Goal: Communication & Community: Answer question/provide support

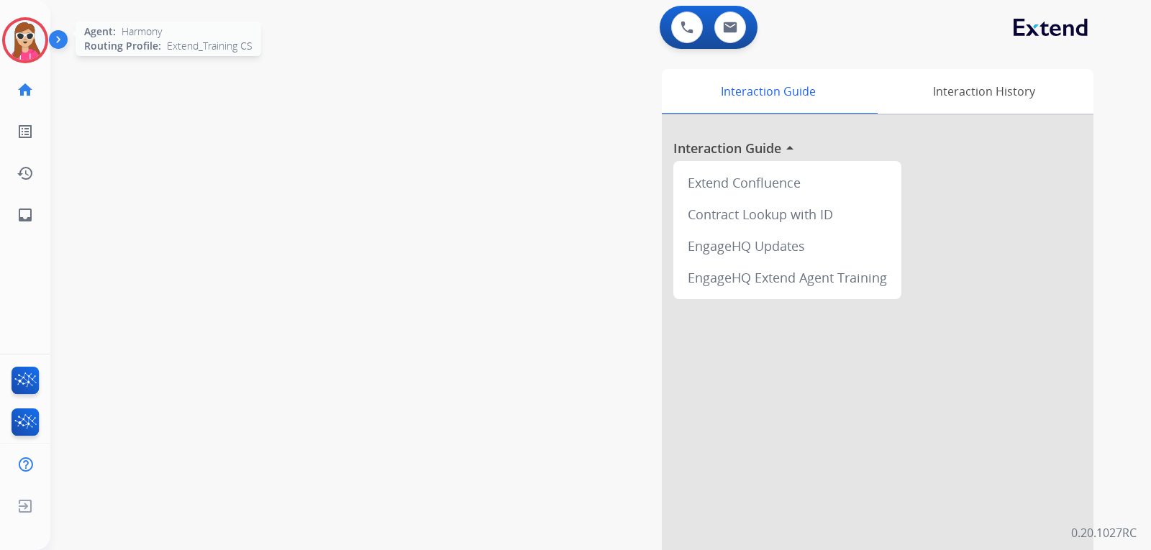
click at [9, 52] on img at bounding box center [25, 40] width 40 height 40
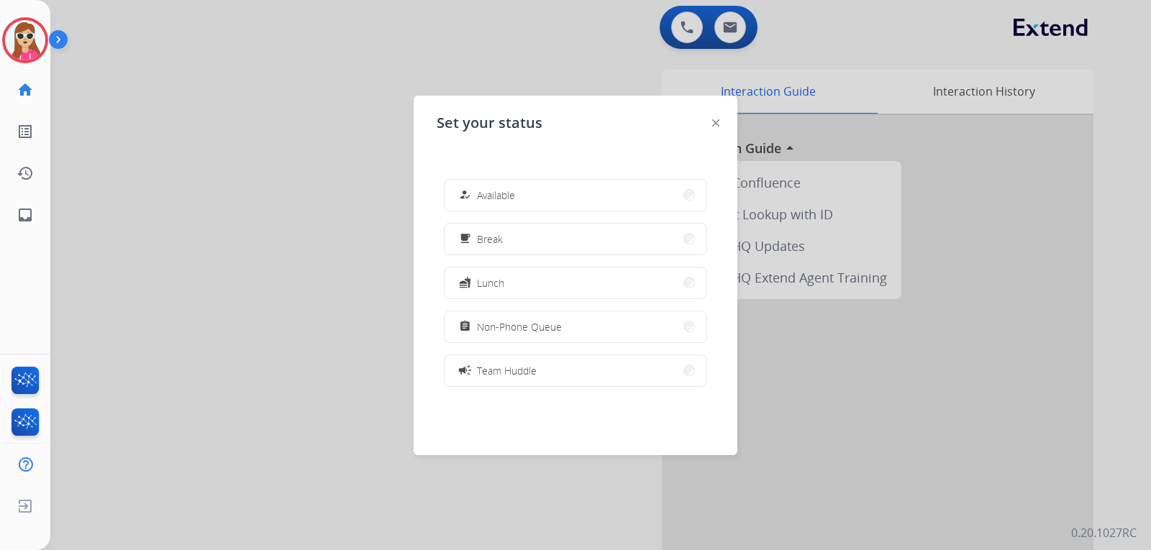
click at [522, 186] on button "how_to_reg Available" at bounding box center [575, 195] width 262 height 31
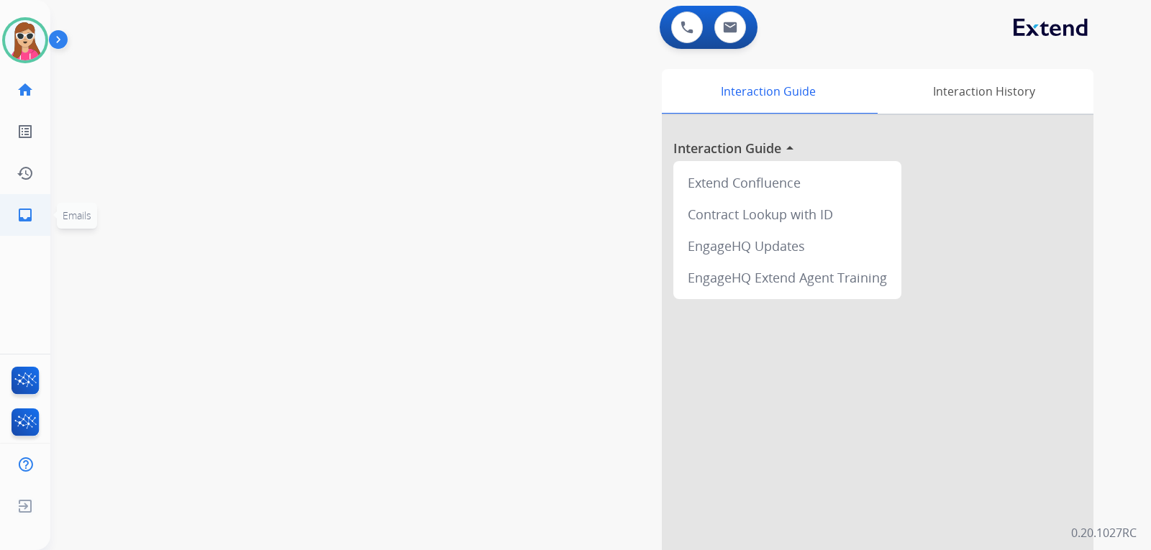
click at [25, 214] on mat-icon "inbox" at bounding box center [25, 214] width 17 height 17
select select "**********"
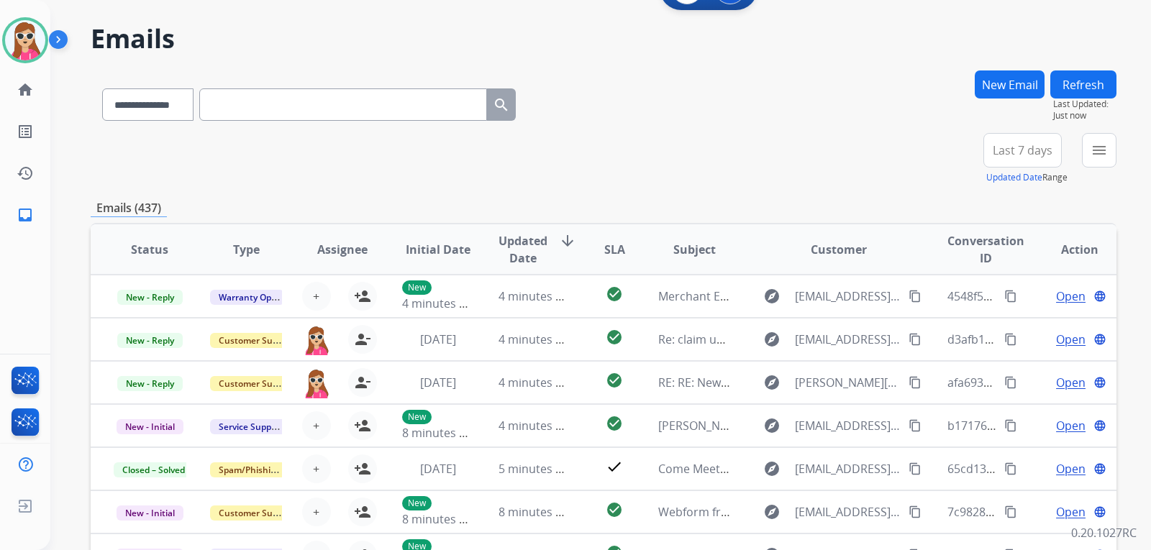
scroll to position [72, 0]
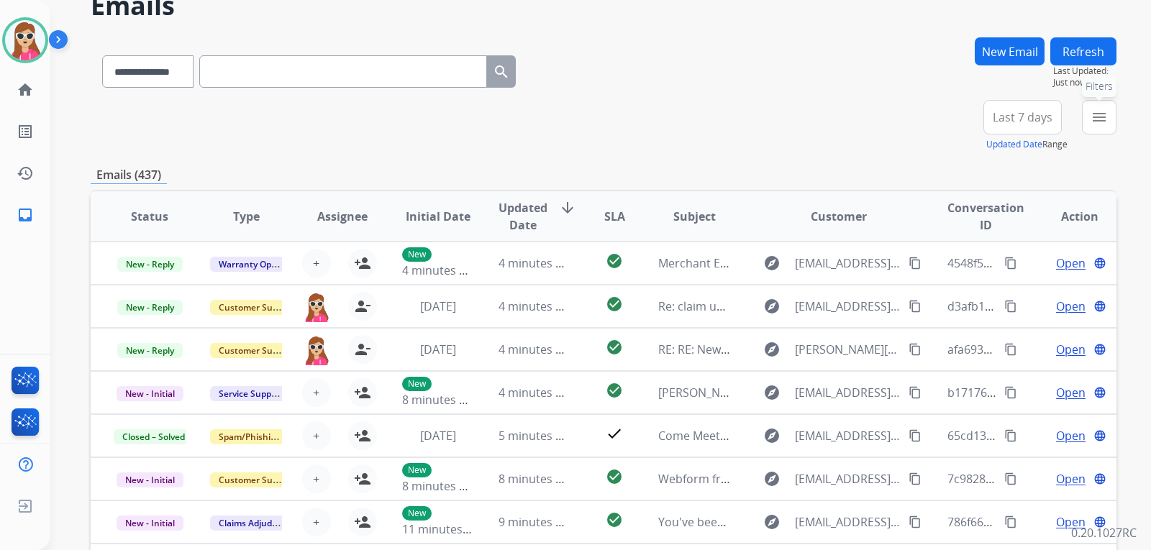
click at [1099, 122] on mat-icon "menu" at bounding box center [1098, 117] width 17 height 17
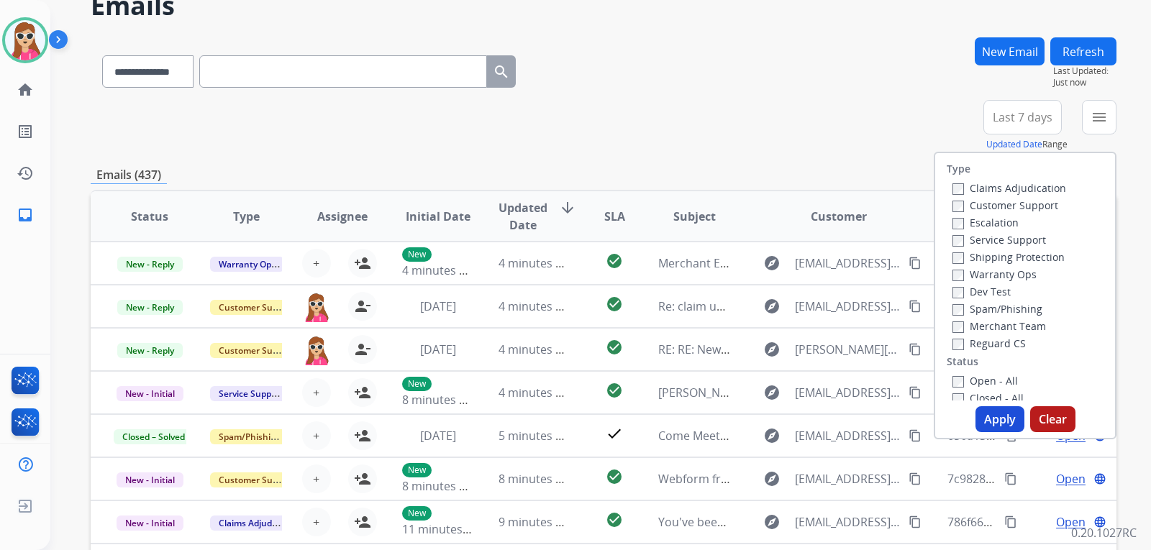
click at [997, 203] on label "Customer Support" at bounding box center [1005, 205] width 106 height 14
click at [1006, 255] on label "Shipping Protection" at bounding box center [1008, 257] width 112 height 14
click at [969, 343] on label "Reguard CS" at bounding box center [988, 344] width 73 height 14
click at [964, 383] on label "Open - All" at bounding box center [984, 381] width 65 height 14
click at [985, 410] on button "Apply" at bounding box center [999, 419] width 49 height 26
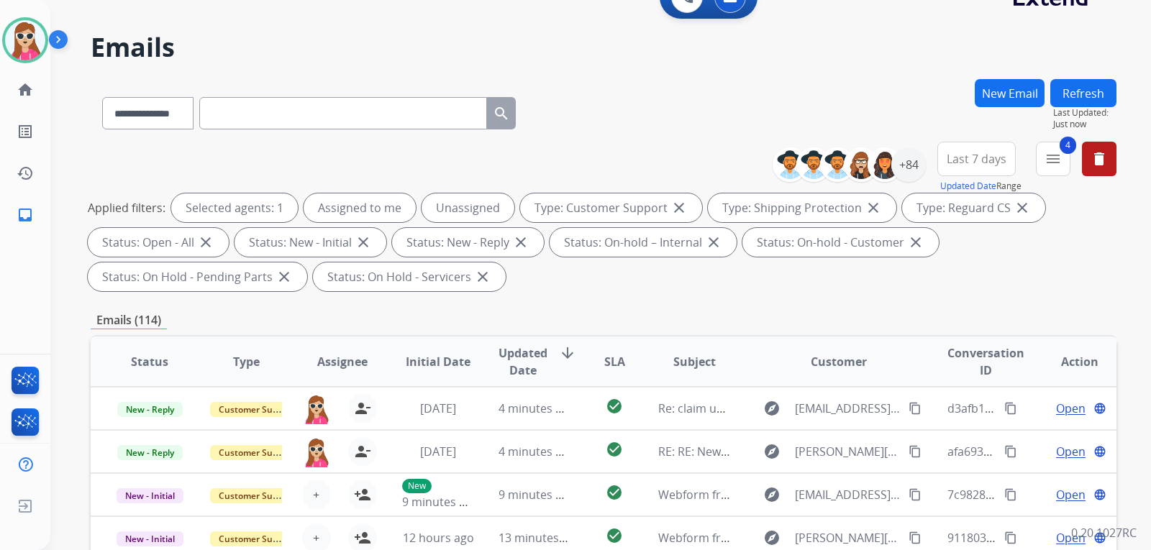
scroll to position [12, 0]
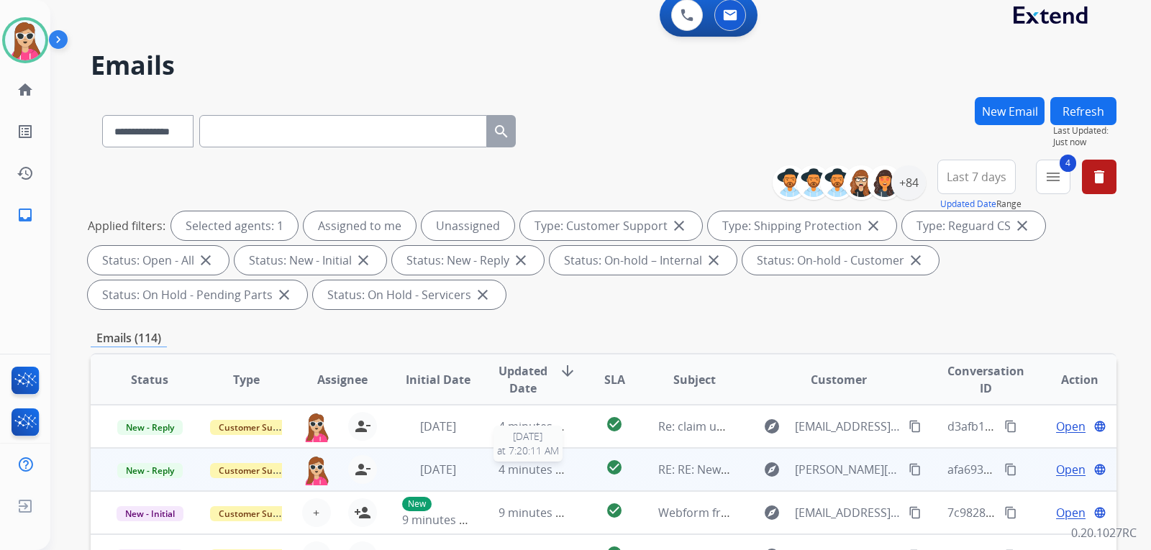
click at [552, 476] on span "4 minutes ago" at bounding box center [536, 470] width 77 height 16
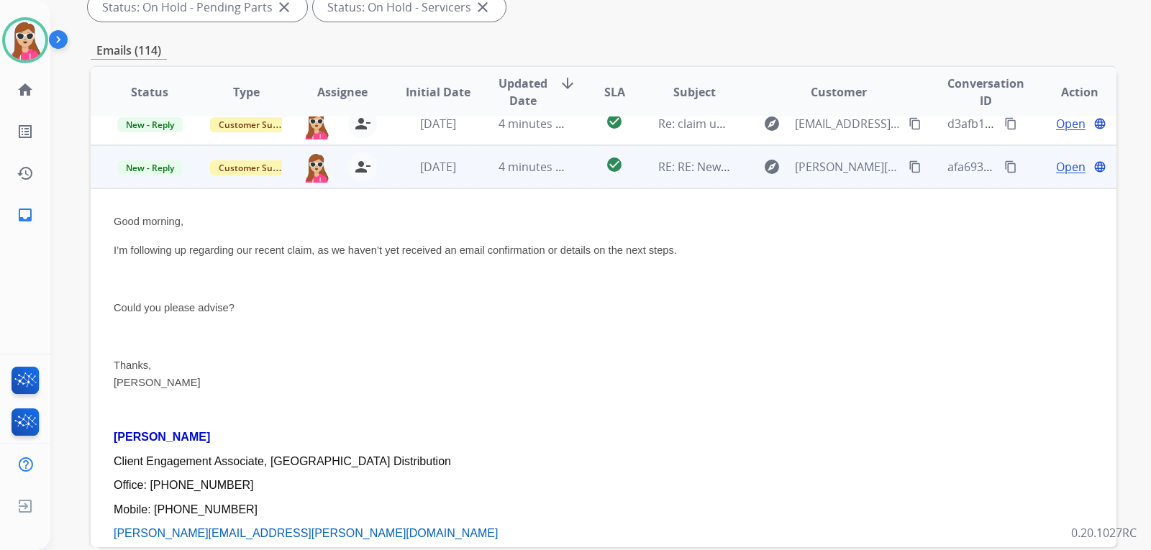
scroll to position [0, 0]
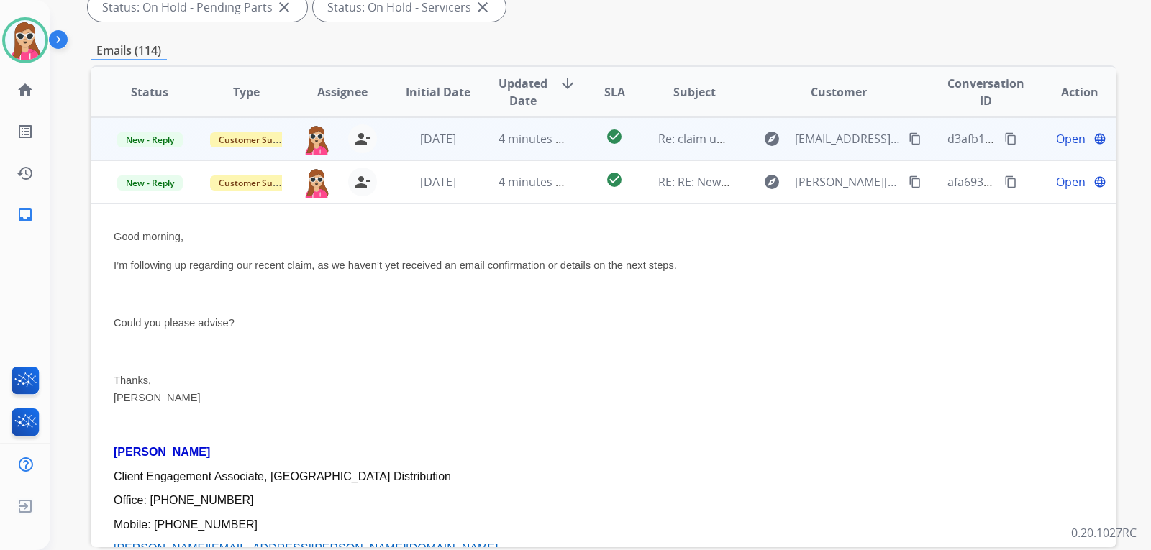
click at [574, 142] on td "check_circle" at bounding box center [603, 138] width 64 height 43
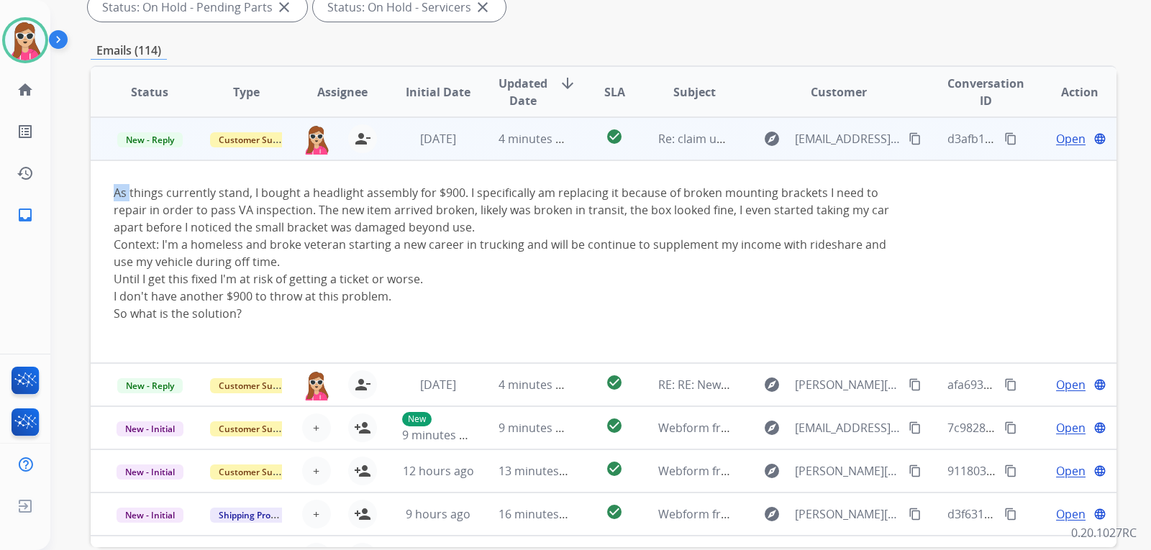
drag, startPoint x: 129, startPoint y: 197, endPoint x: 293, endPoint y: 326, distance: 208.9
click at [293, 326] on div "As things currently stand, I bought a headlight assembly for $900. I specifical…" at bounding box center [507, 261] width 787 height 155
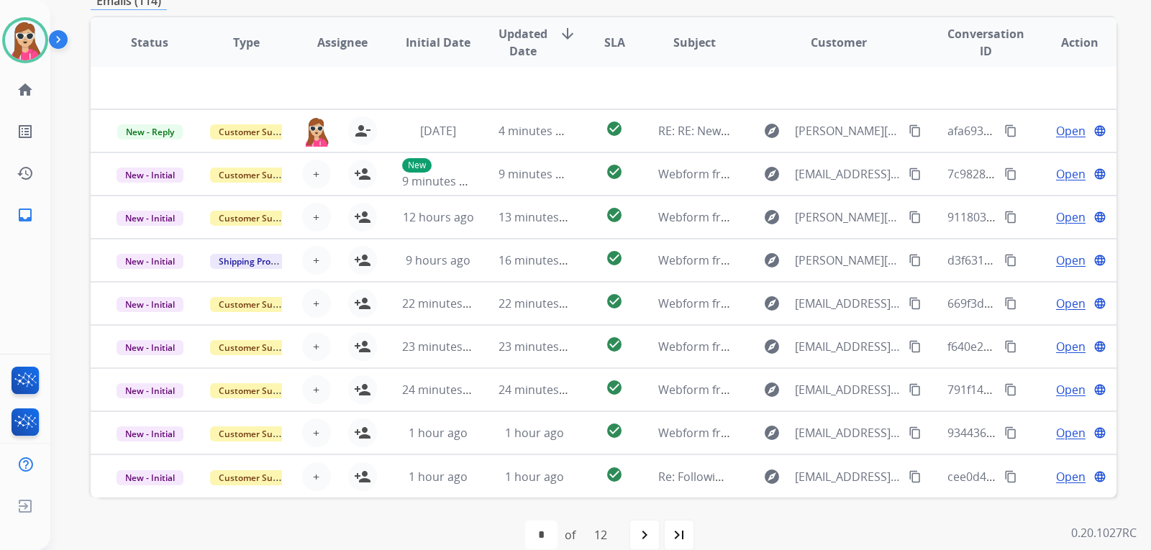
scroll to position [372, 0]
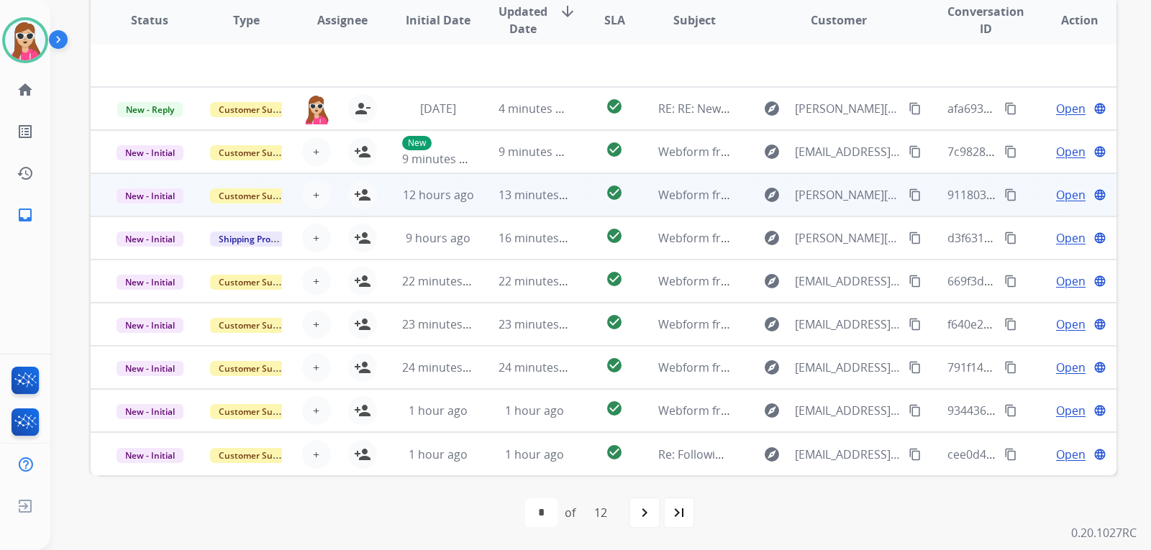
click at [382, 199] on td "12 hours ago" at bounding box center [427, 194] width 96 height 43
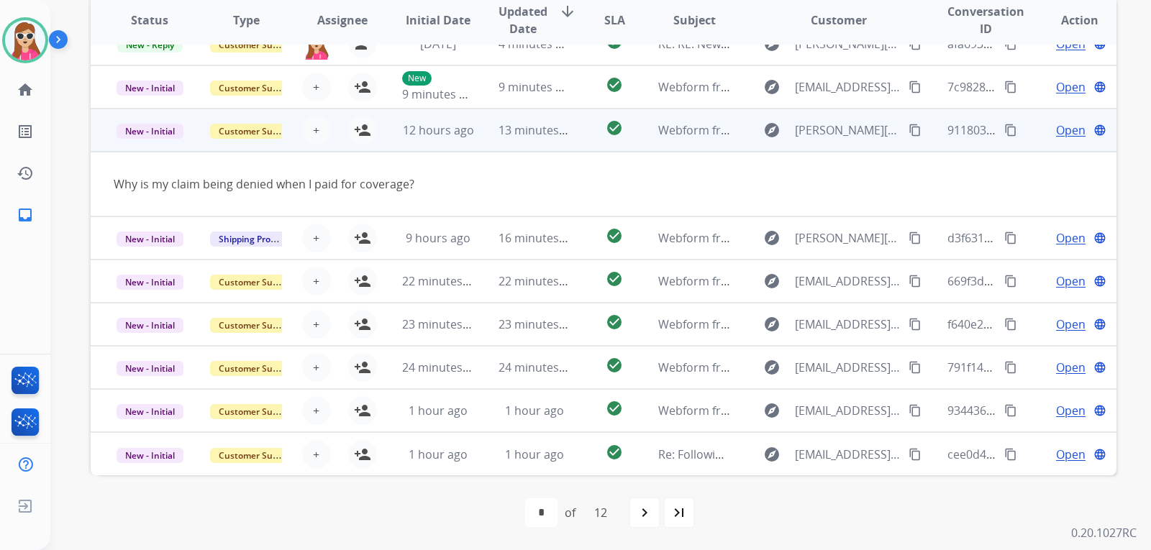
scroll to position [66, 0]
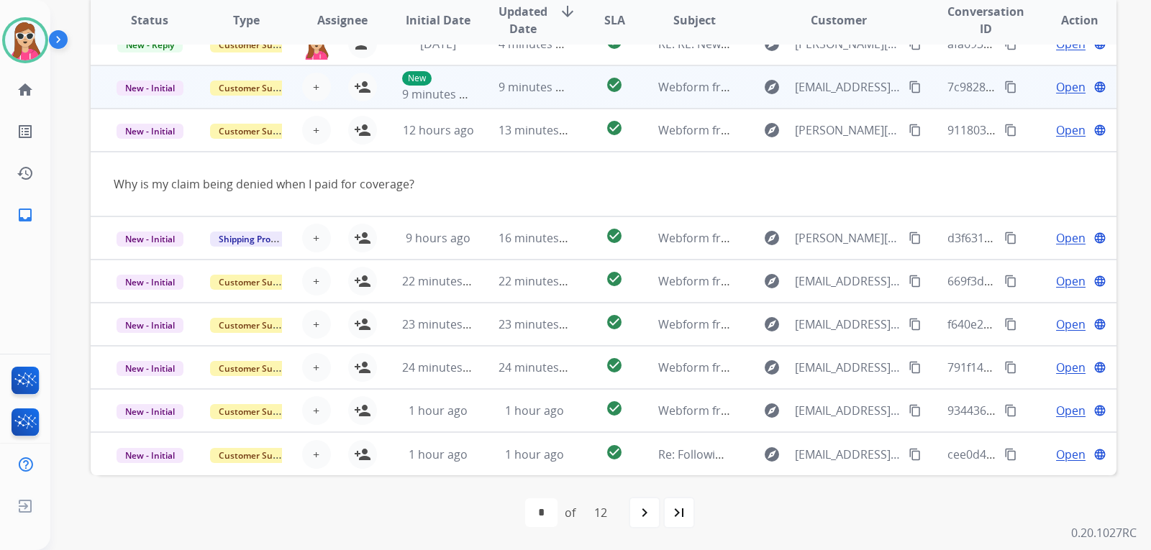
click at [379, 94] on td "New 9 minutes ago" at bounding box center [427, 86] width 96 height 43
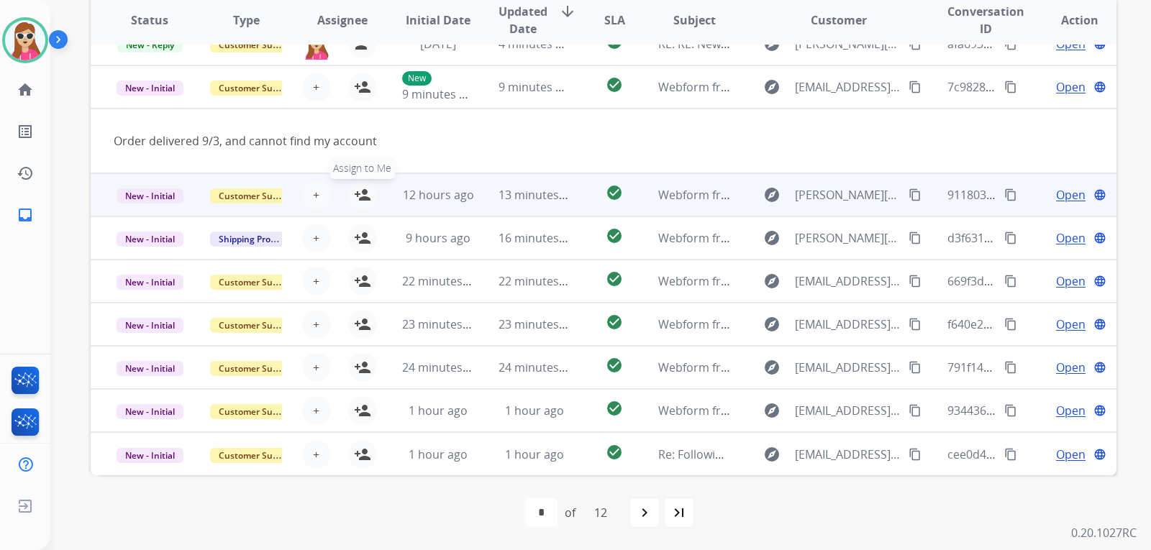
click at [365, 201] on mat-icon "person_add" at bounding box center [362, 194] width 17 height 17
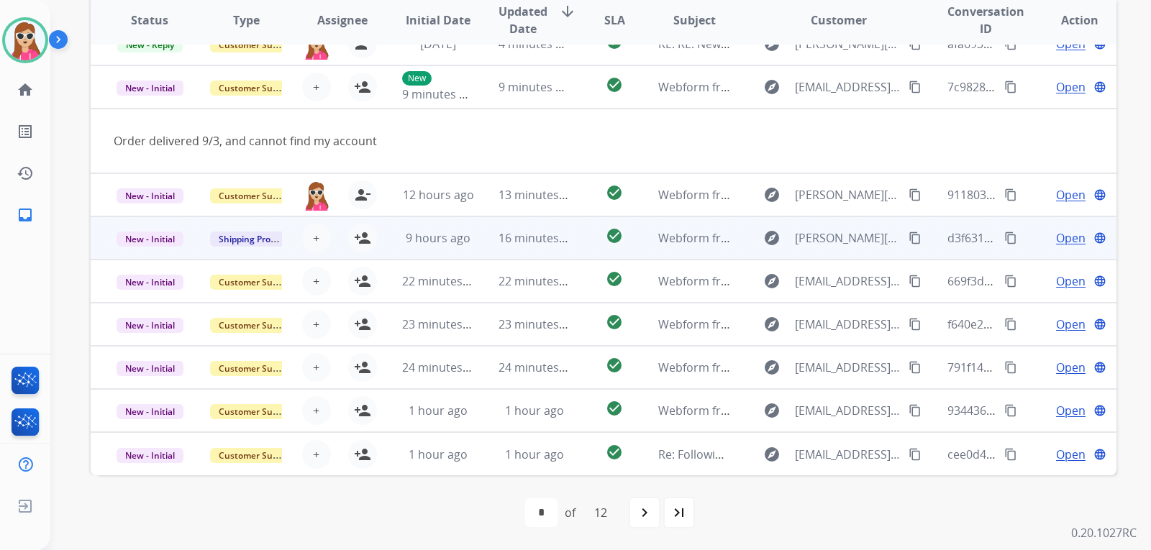
click at [379, 237] on td "9 hours ago" at bounding box center [427, 237] width 96 height 43
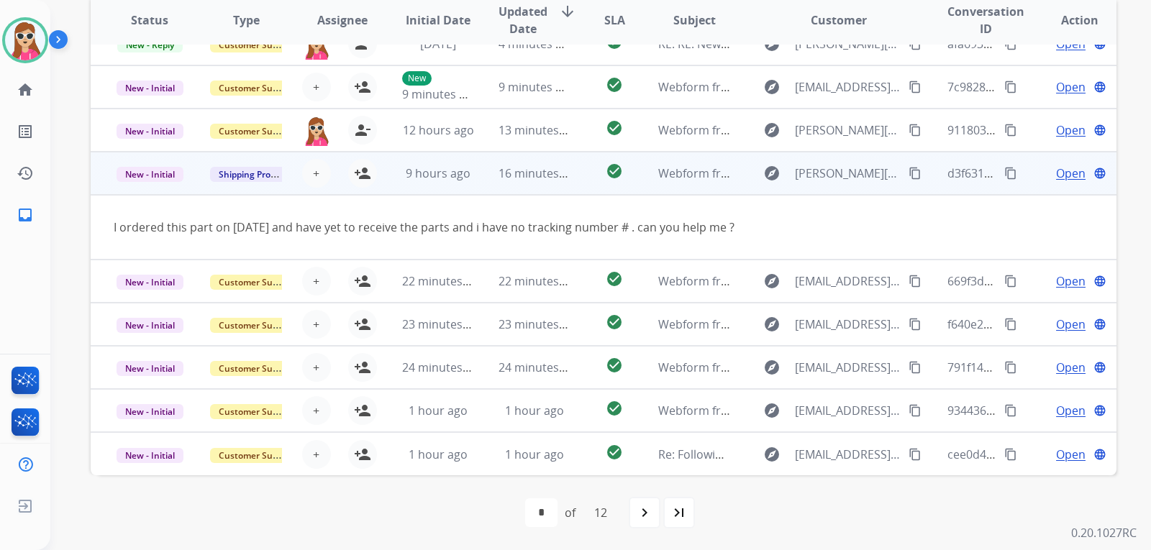
click at [365, 157] on div "+ Select agent person_add Assign to Me" at bounding box center [331, 173] width 96 height 40
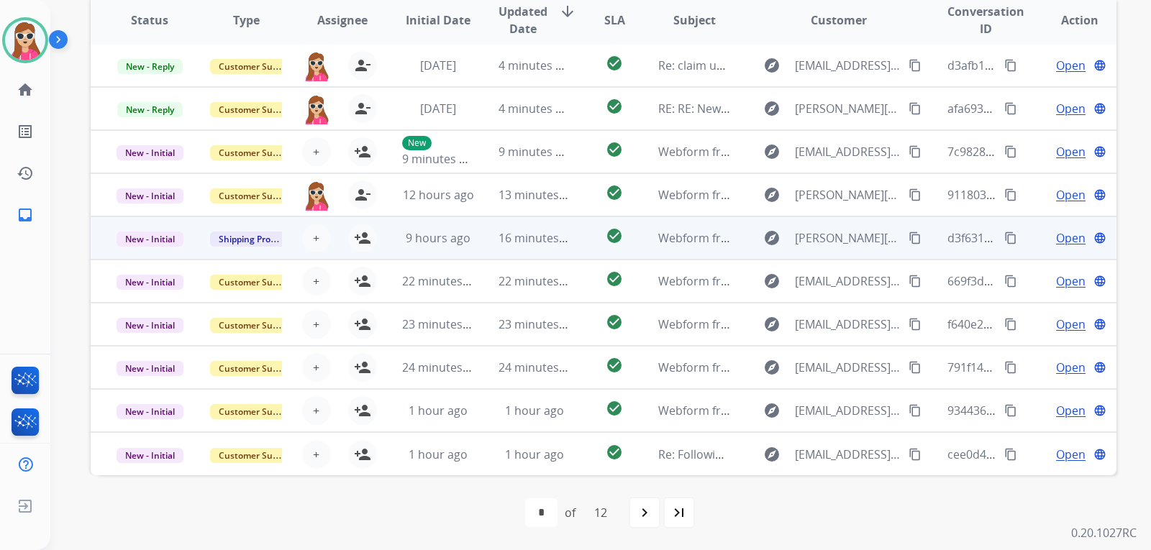
scroll to position [1, 0]
click at [357, 242] on mat-icon "person_add" at bounding box center [362, 237] width 17 height 17
click at [380, 247] on td "9 hours ago" at bounding box center [427, 237] width 96 height 43
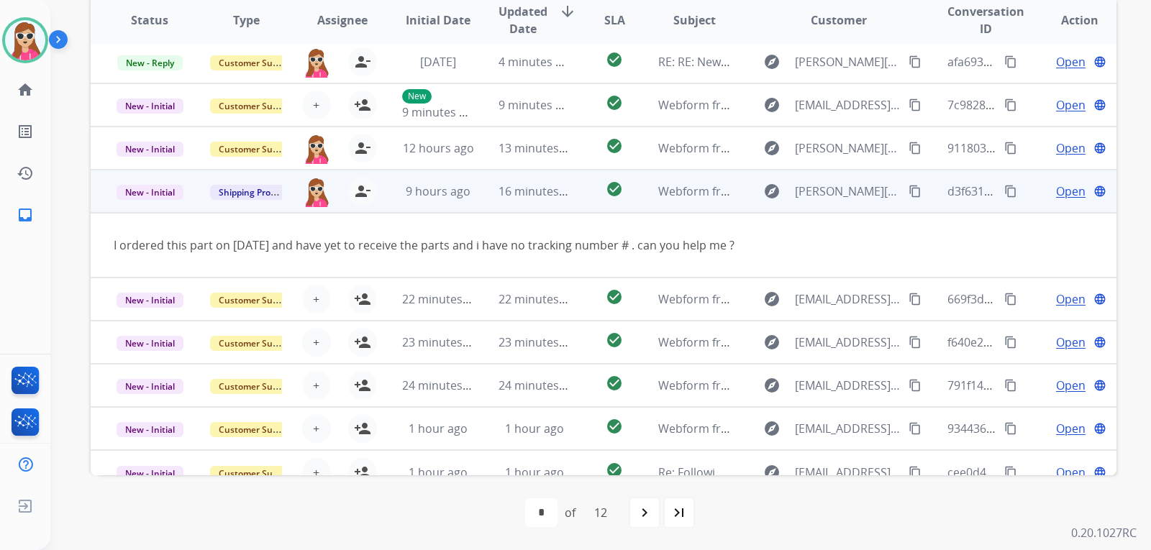
scroll to position [66, 0]
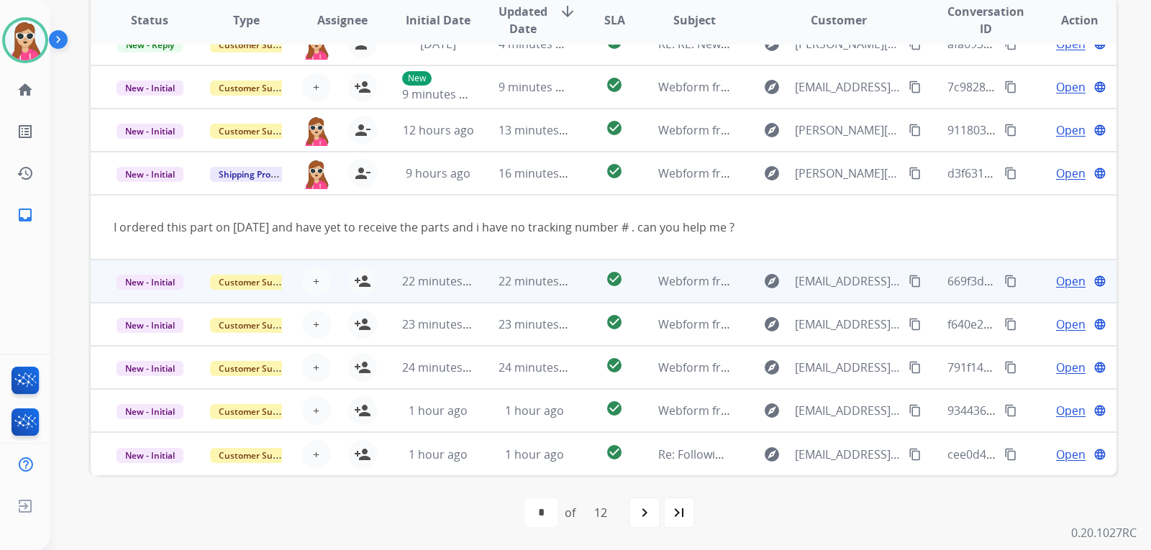
click at [392, 276] on td "22 minutes ago" at bounding box center [427, 281] width 96 height 43
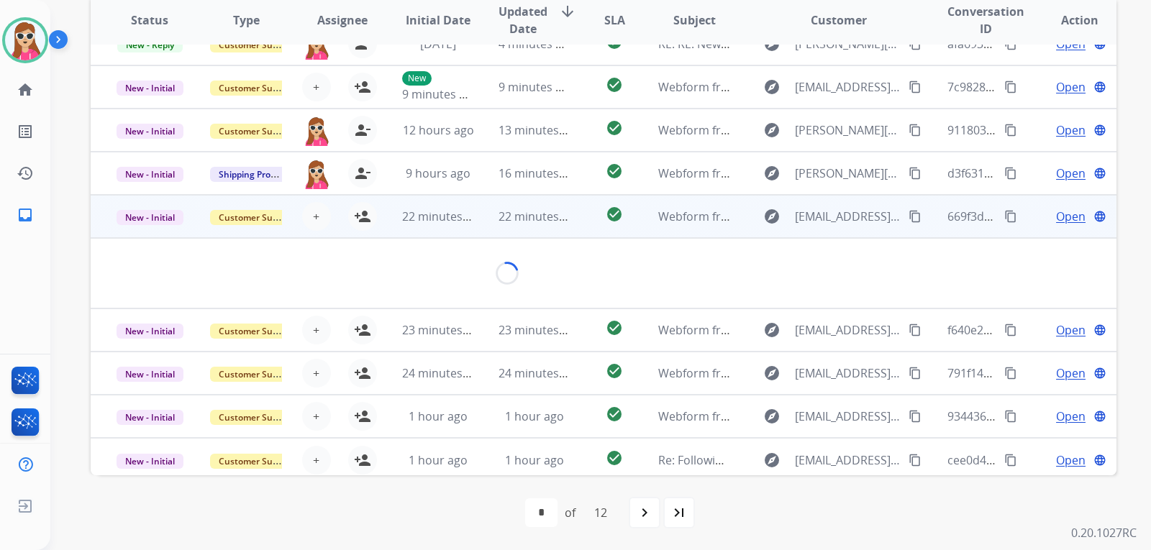
scroll to position [83, 0]
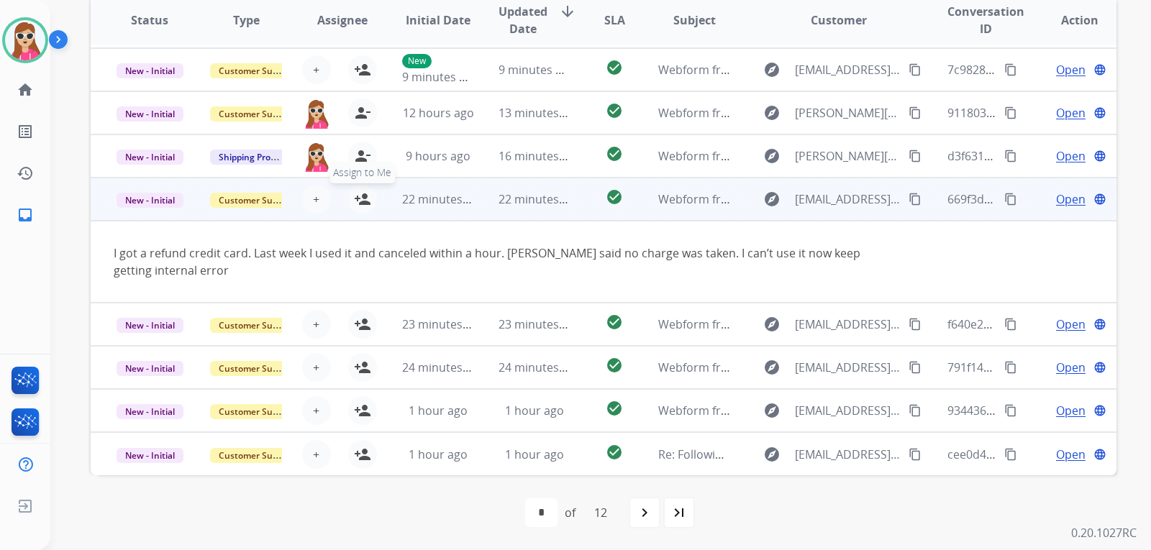
click at [361, 187] on button "person_add Assign to Me" at bounding box center [362, 199] width 29 height 29
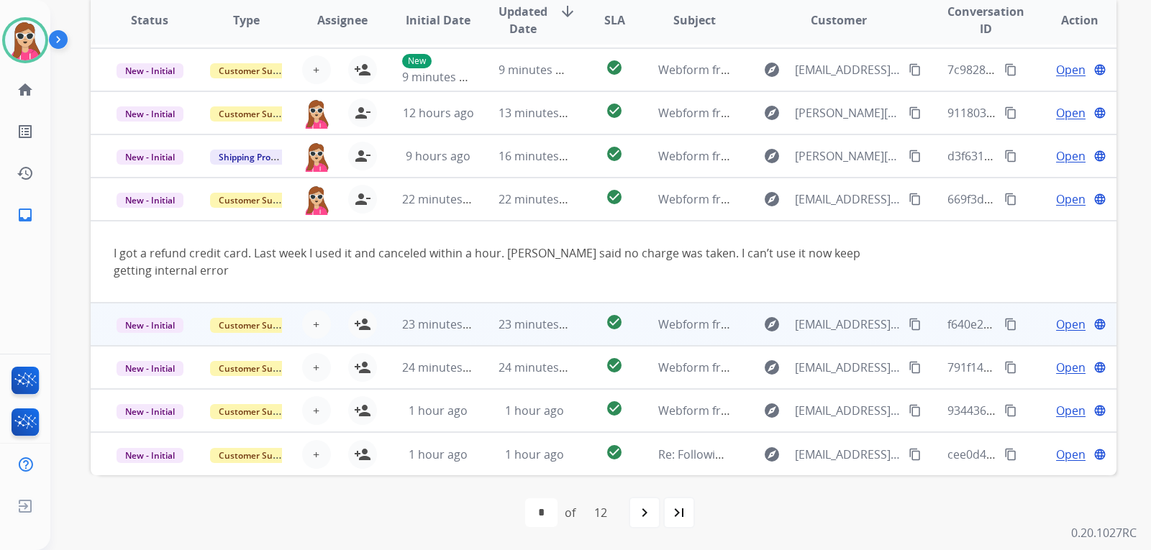
click at [395, 325] on td "23 minutes ago" at bounding box center [427, 324] width 96 height 43
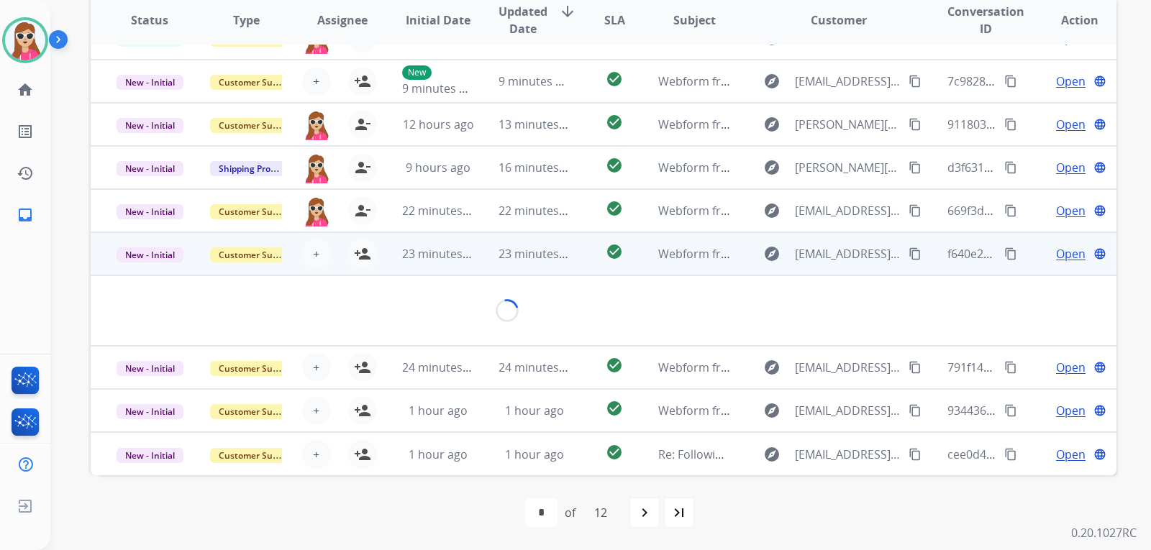
scroll to position [66, 0]
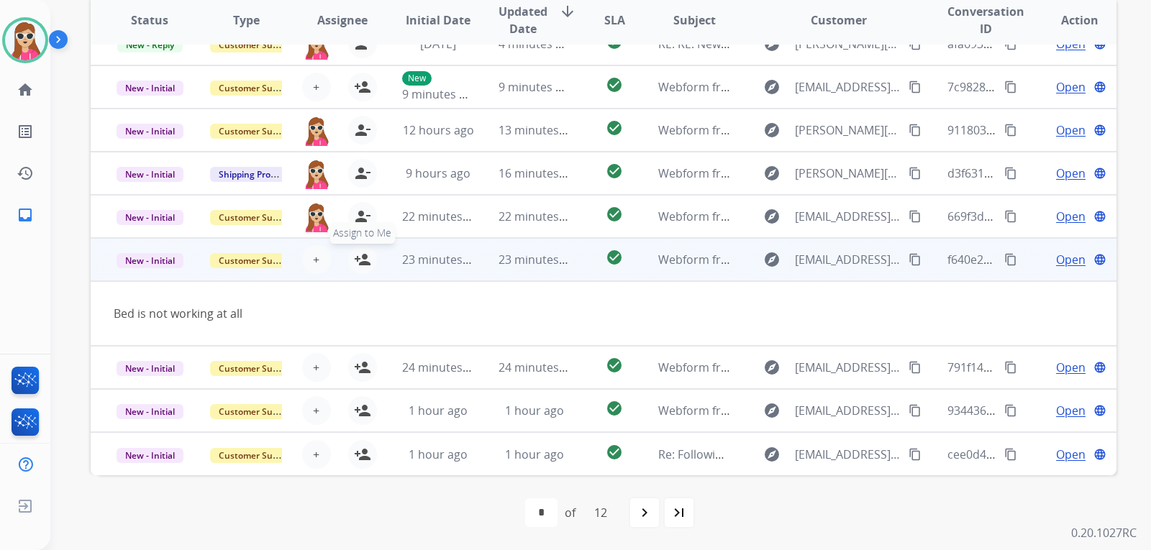
click at [365, 263] on mat-icon "person_add" at bounding box center [362, 259] width 17 height 17
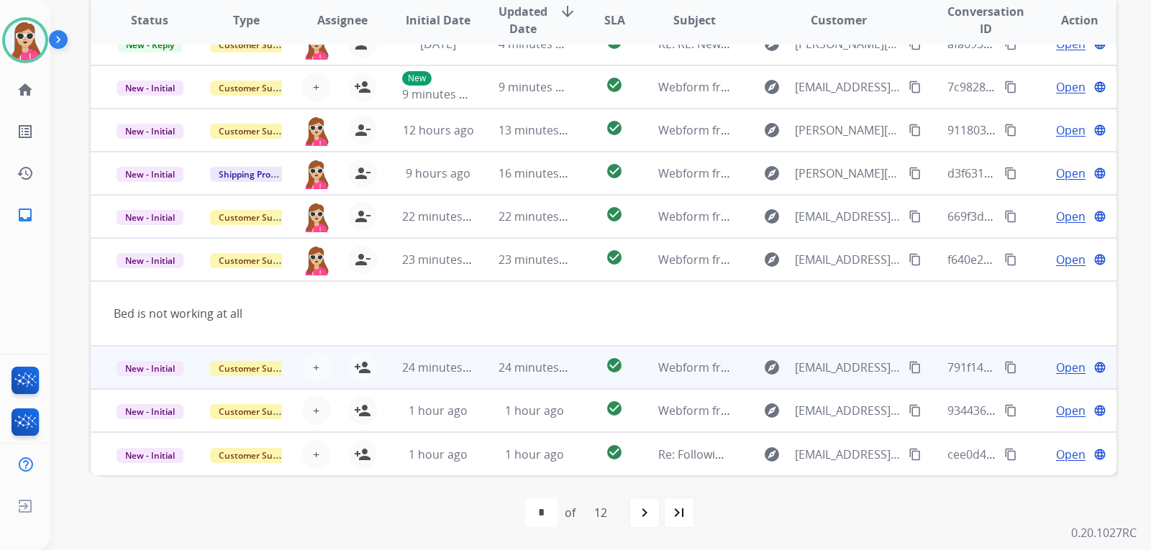
click at [385, 372] on td "24 minutes ago" at bounding box center [427, 367] width 96 height 43
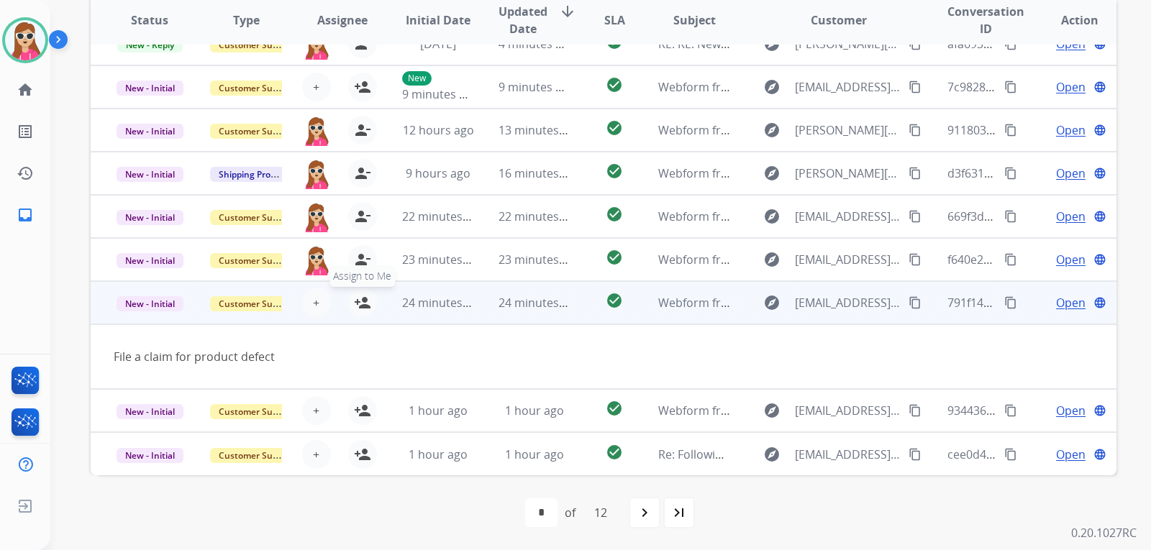
click at [370, 300] on button "person_add Assign to Me" at bounding box center [362, 302] width 29 height 29
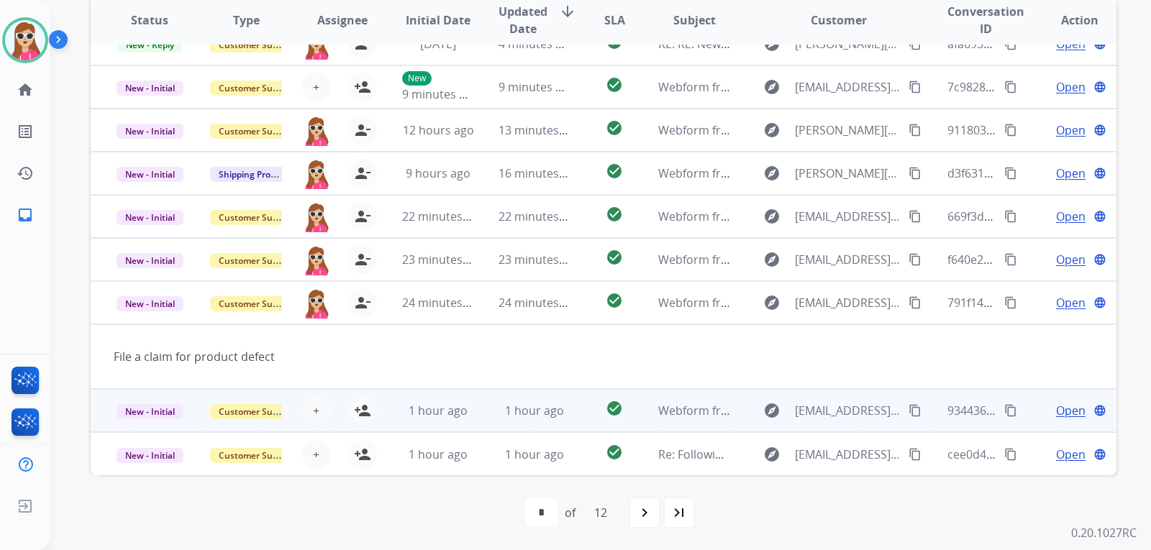
click at [389, 413] on td "1 hour ago" at bounding box center [427, 410] width 96 height 43
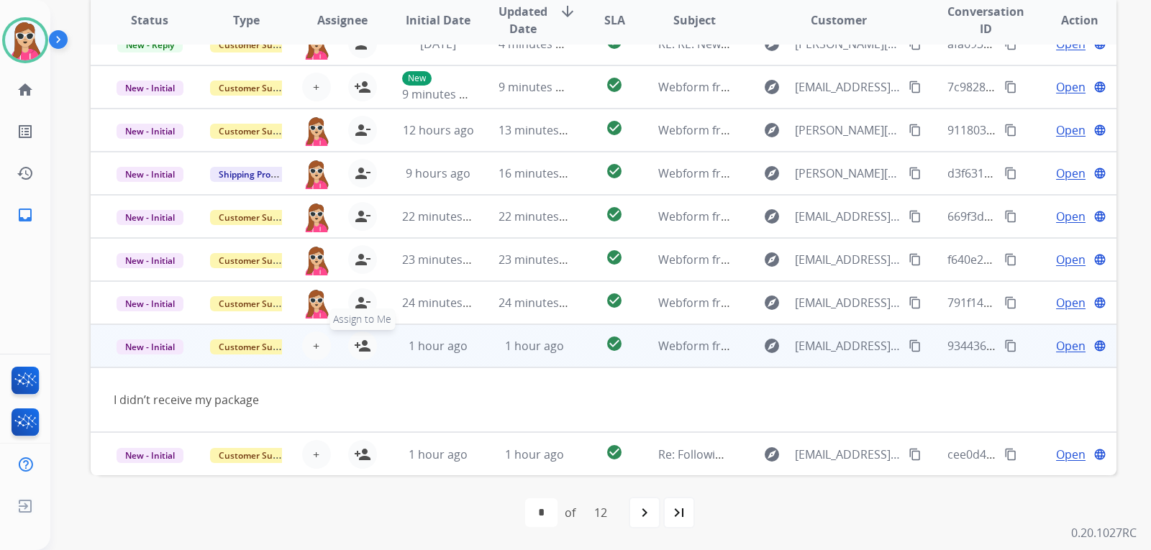
click at [360, 354] on mat-icon "person_add" at bounding box center [362, 345] width 17 height 17
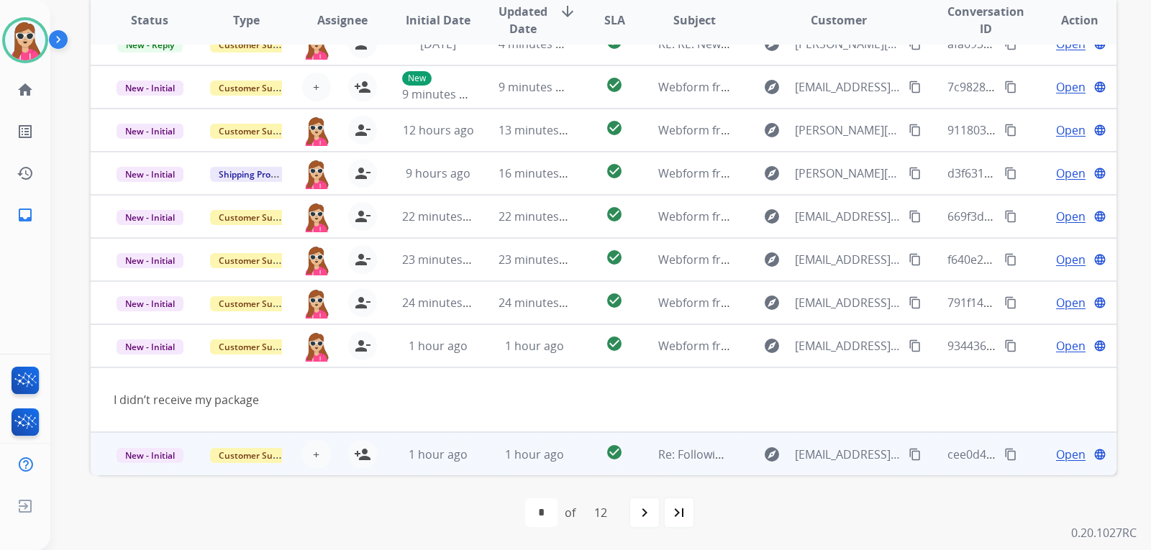
click at [373, 442] on div "+ Select agent person_add Assign to Me" at bounding box center [331, 454] width 92 height 29
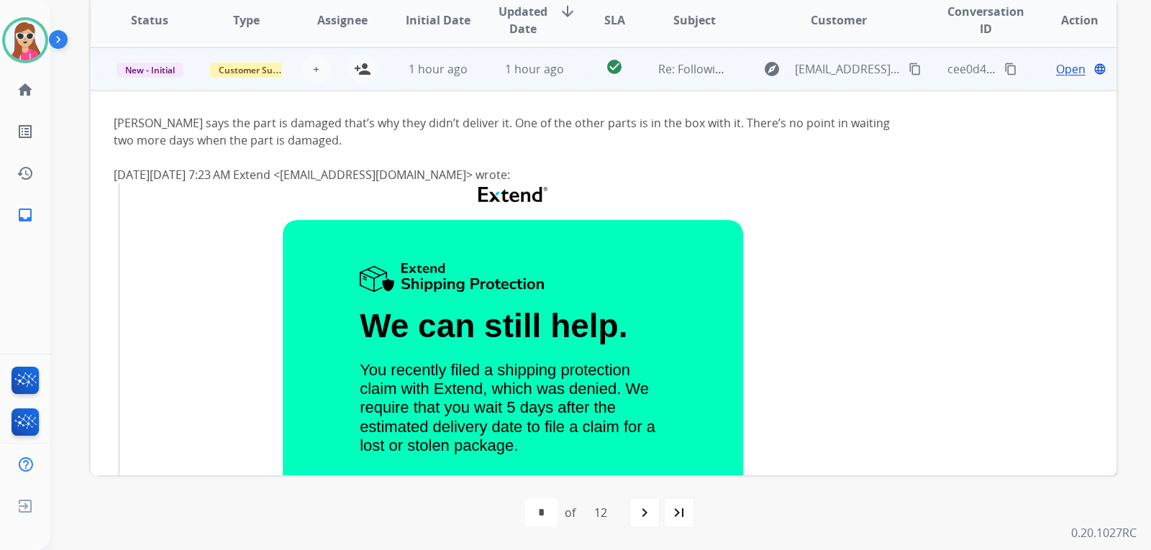
scroll to position [388, 0]
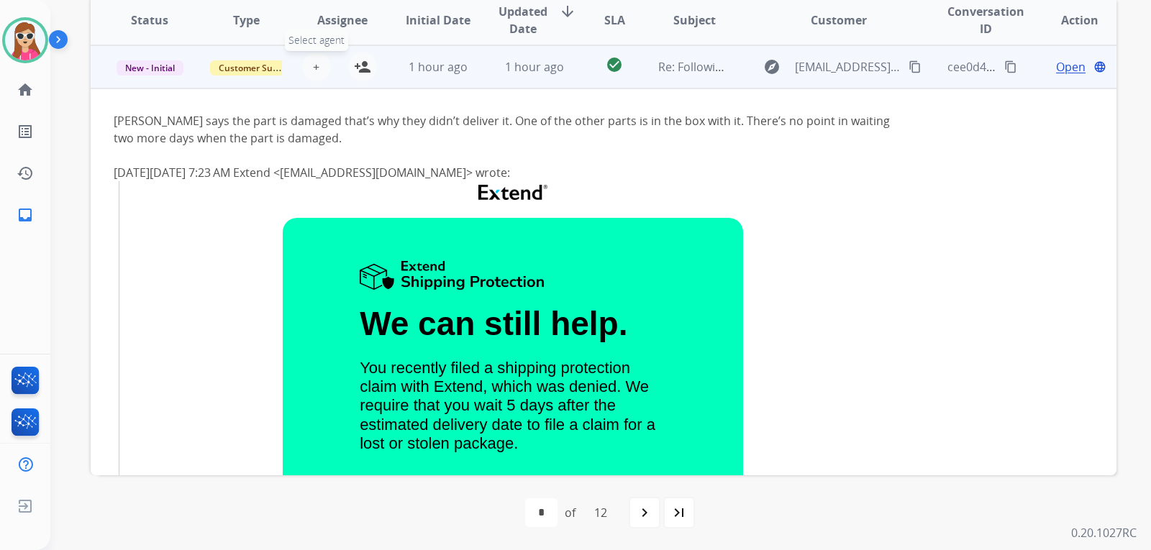
click at [321, 64] on button "+ Select agent" at bounding box center [316, 66] width 29 height 29
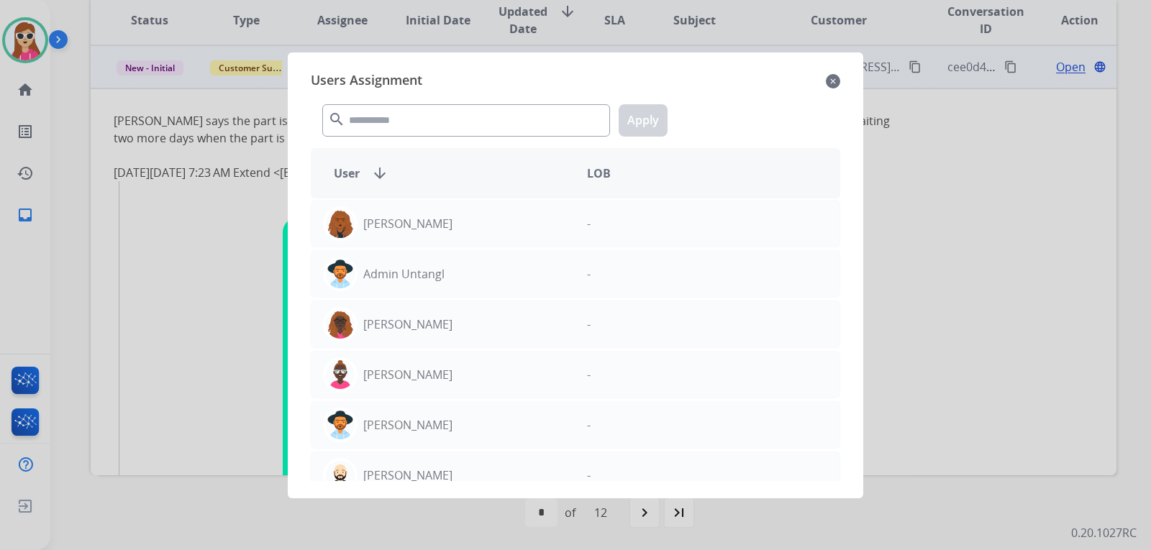
click at [830, 76] on mat-icon "close" at bounding box center [833, 81] width 14 height 17
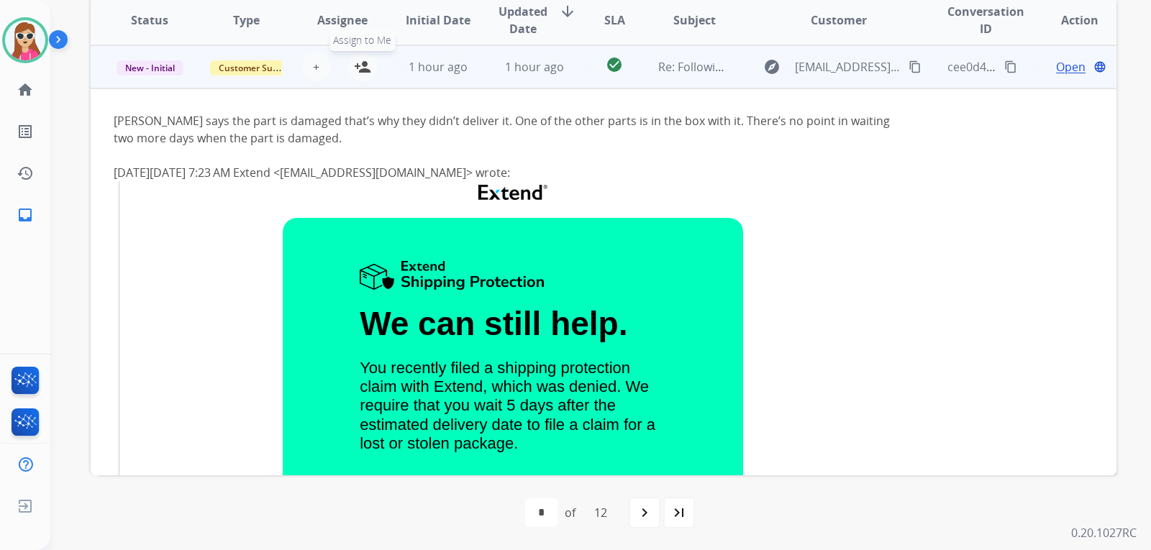
click at [367, 76] on button "person_add Assign to Me" at bounding box center [362, 66] width 29 height 29
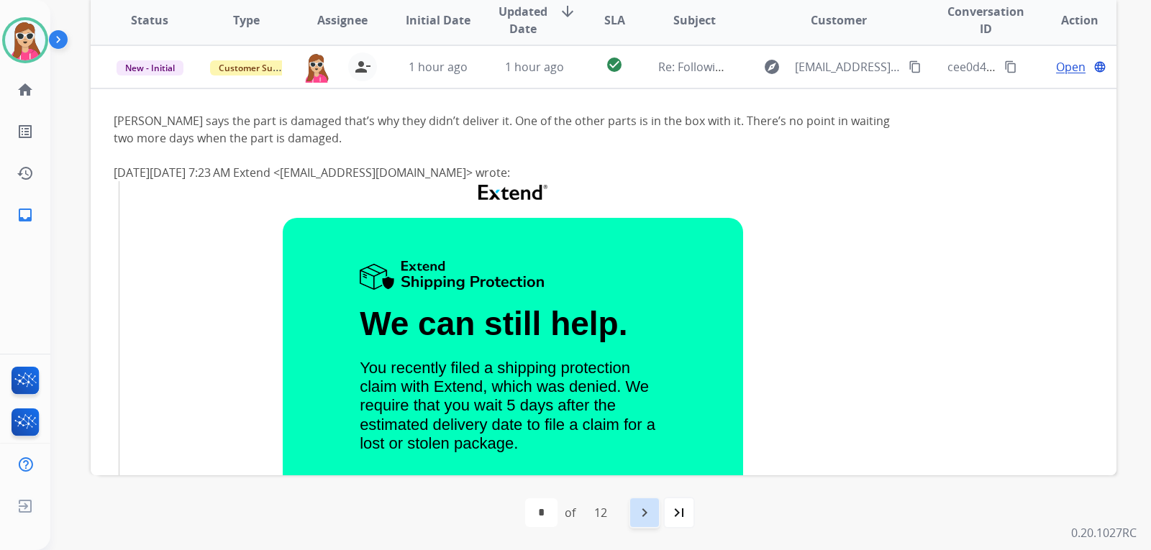
click at [646, 523] on div "navigate_next" at bounding box center [644, 513] width 32 height 32
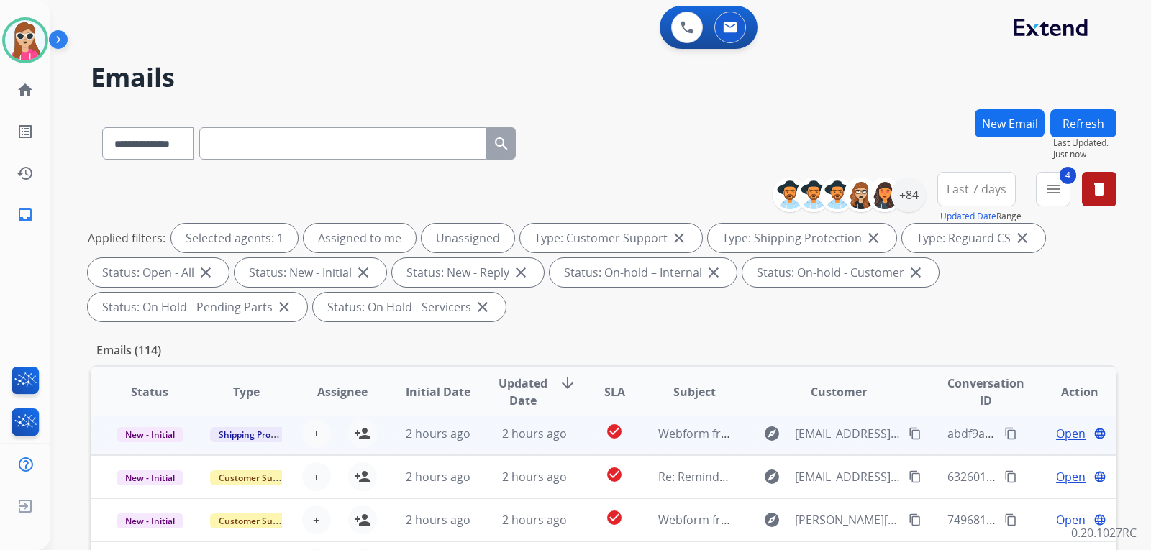
scroll to position [216, 0]
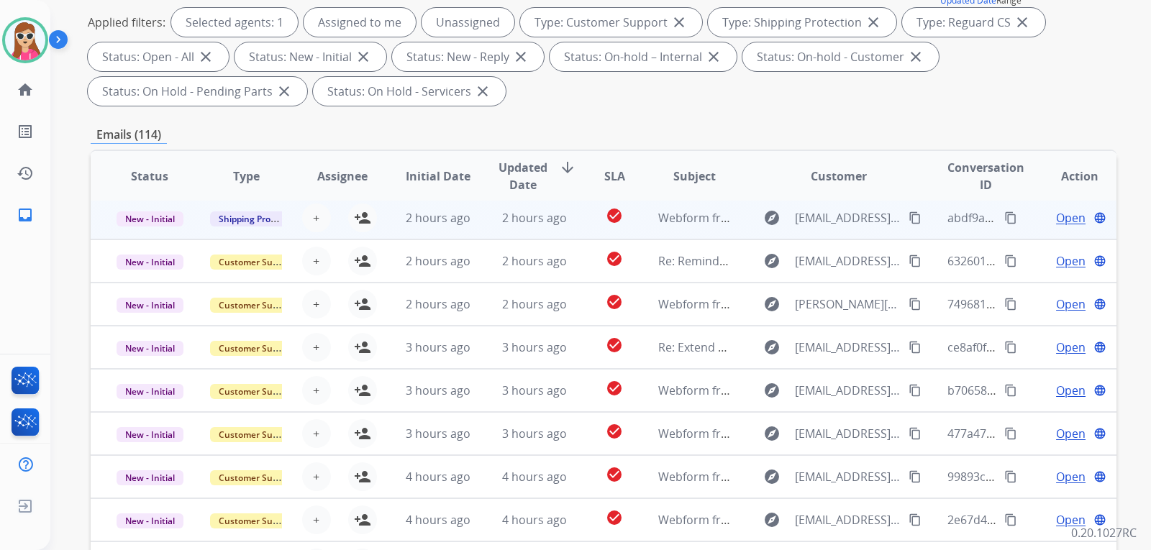
click at [493, 221] on td "2 hours ago" at bounding box center [523, 217] width 96 height 43
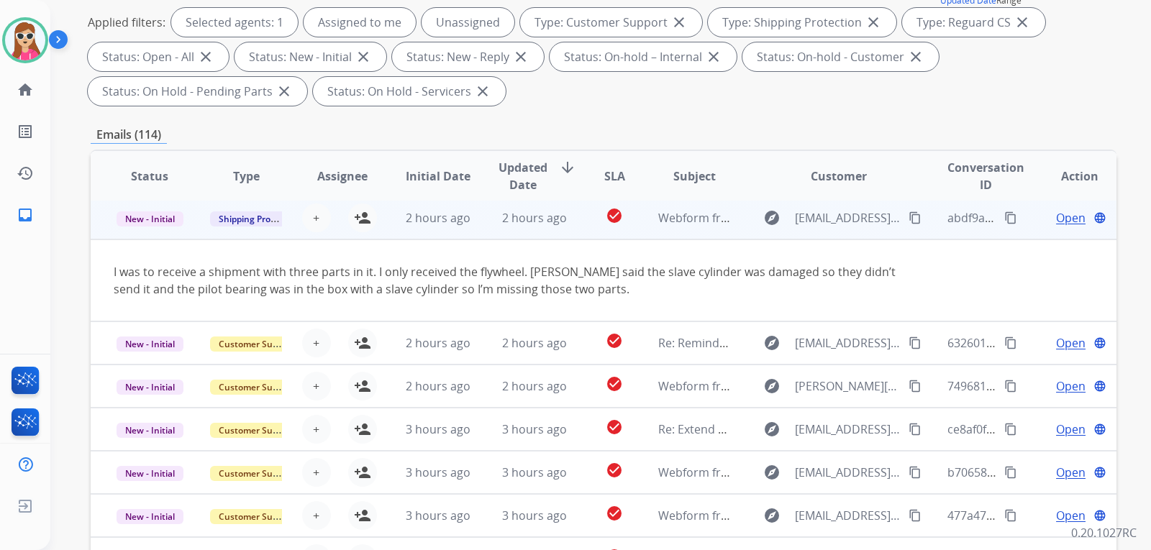
scroll to position [43, 0]
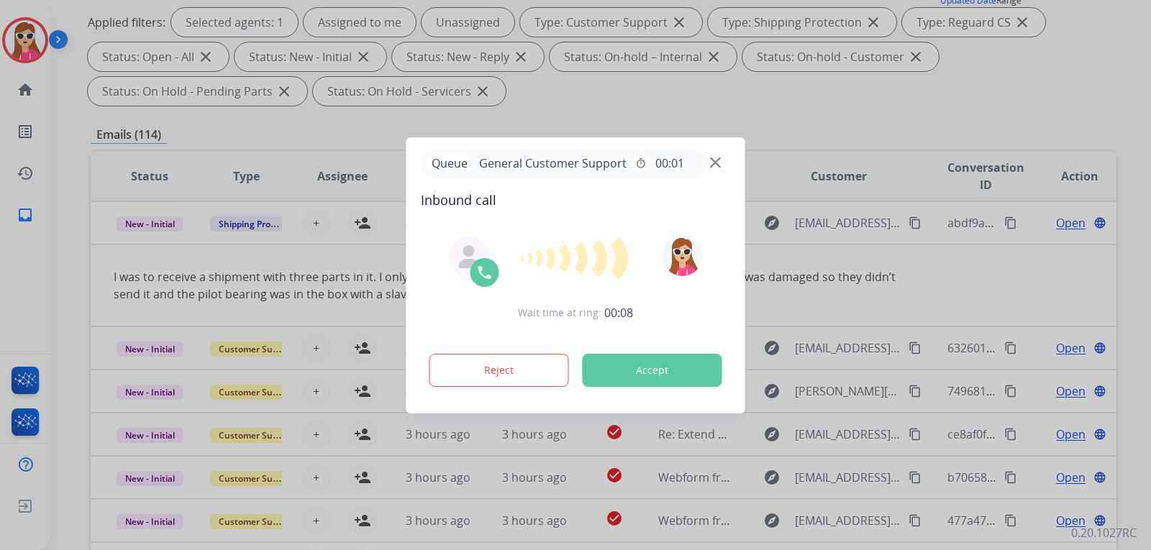
click at [651, 380] on button "Accept" at bounding box center [652, 370] width 140 height 33
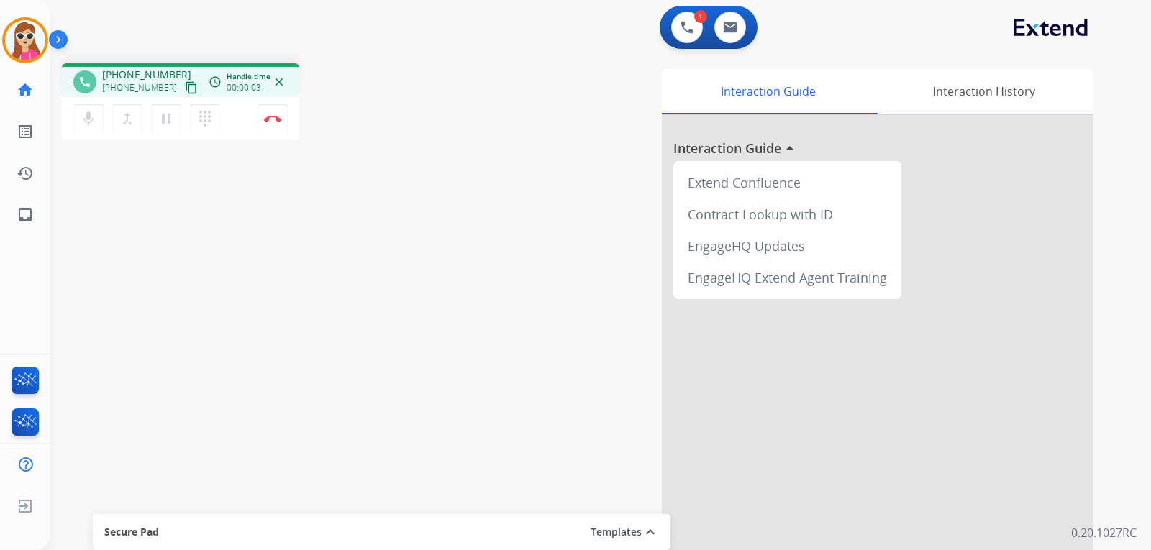
click at [185, 92] on mat-icon "content_copy" at bounding box center [191, 87] width 13 height 13
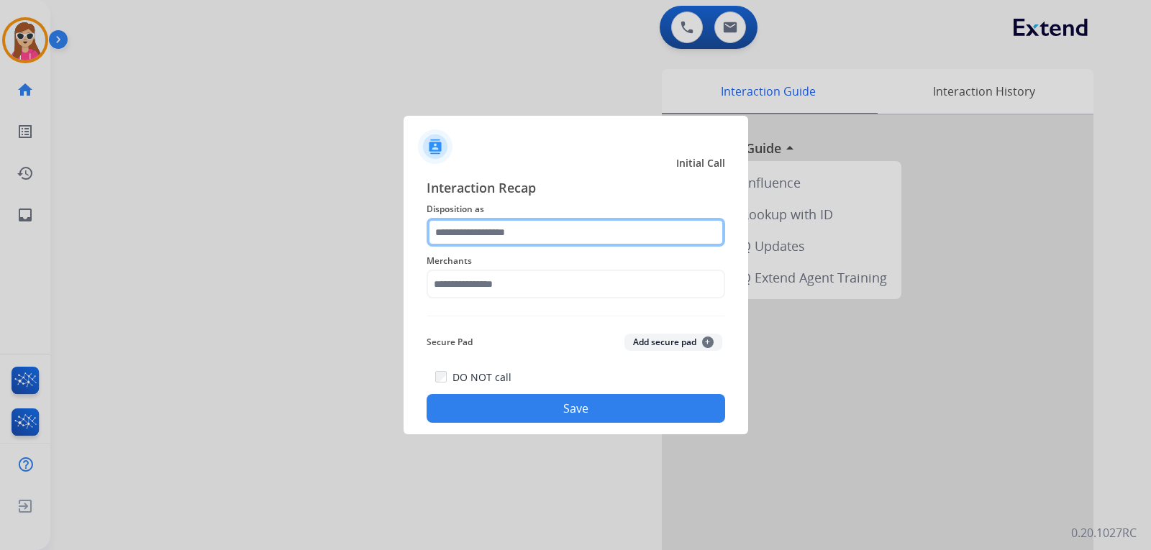
click at [552, 237] on input "text" at bounding box center [575, 232] width 298 height 29
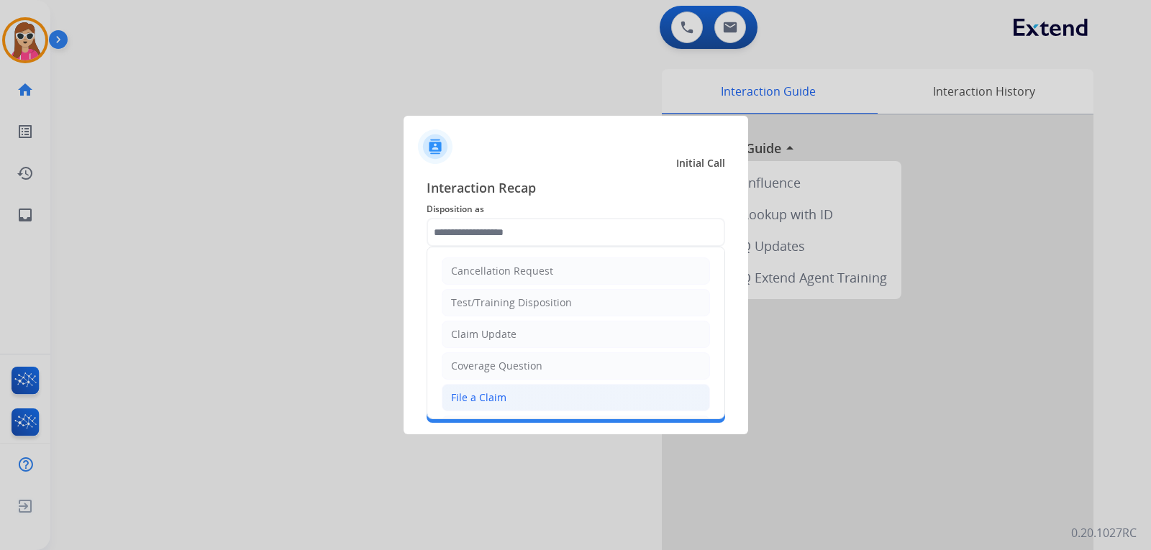
click at [537, 385] on li "File a Claim" at bounding box center [576, 397] width 268 height 27
type input "**********"
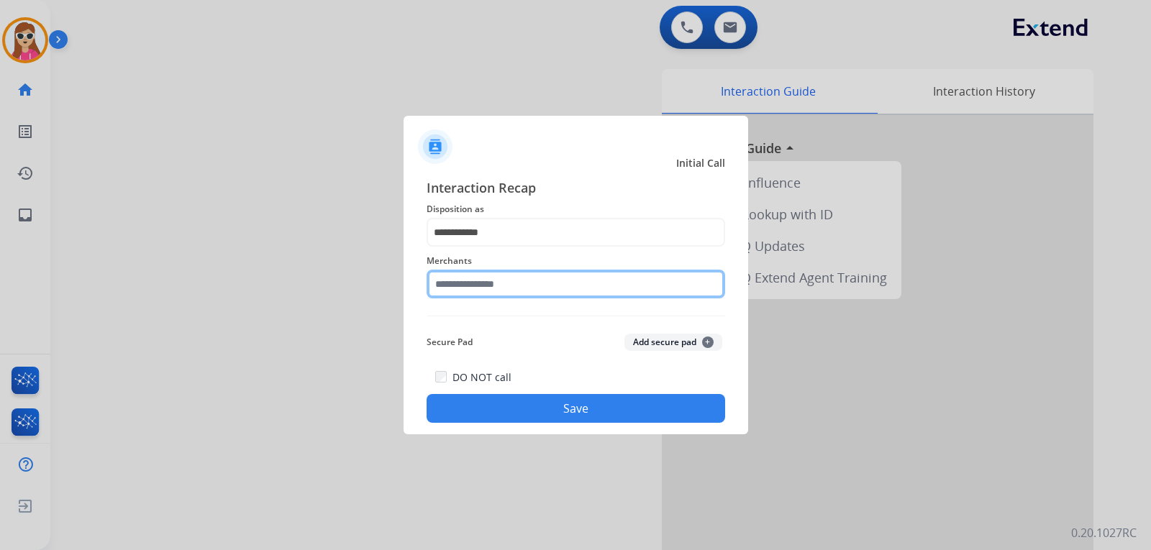
click at [534, 279] on input "text" at bounding box center [575, 284] width 298 height 29
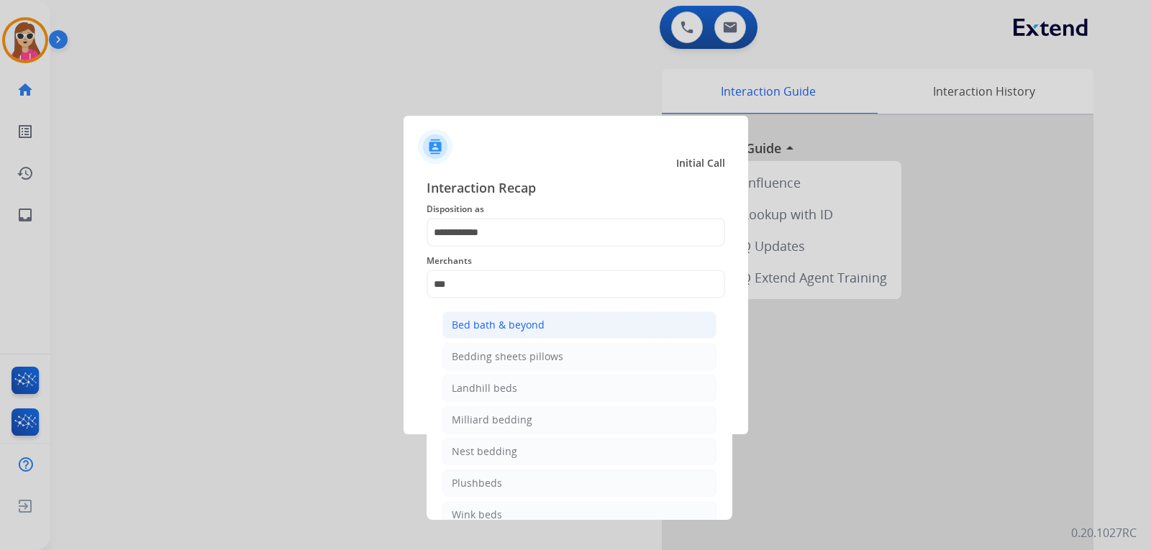
click at [554, 326] on li "Bed bath & beyond" at bounding box center [579, 324] width 274 height 27
type input "**********"
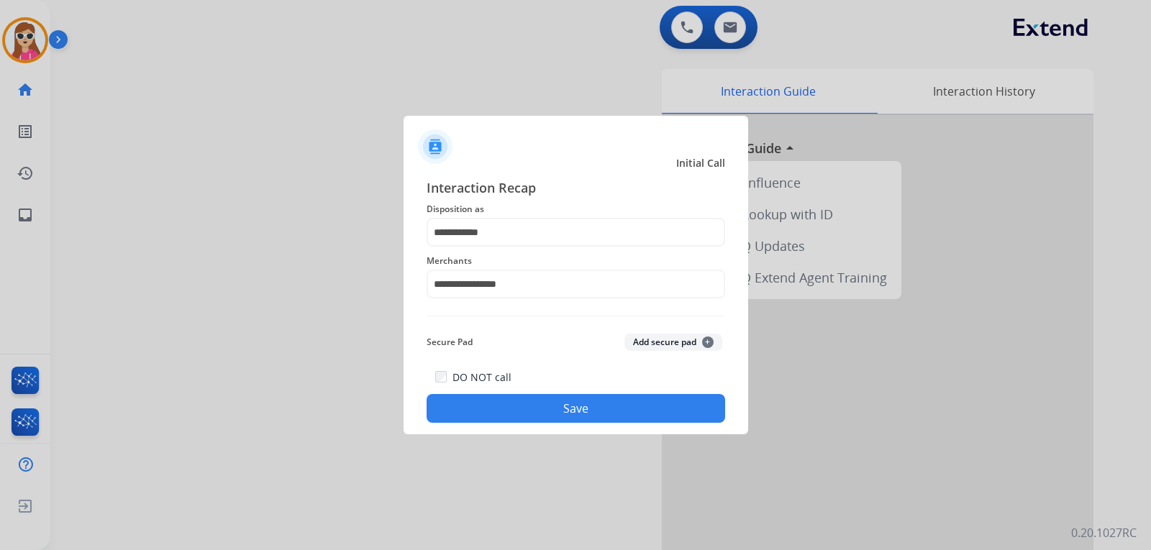
click at [526, 408] on button "Save" at bounding box center [575, 408] width 298 height 29
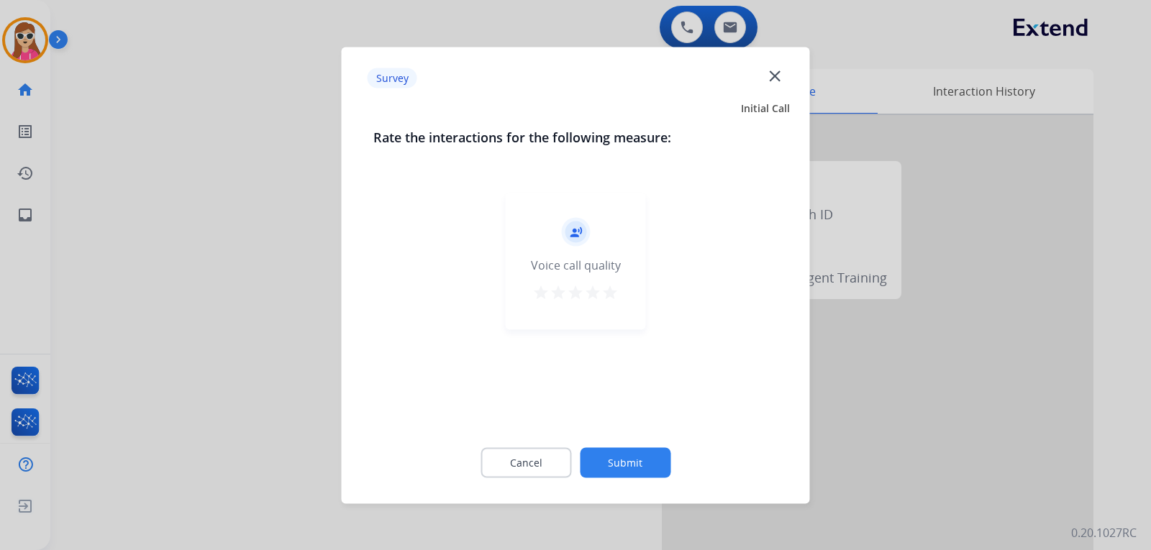
click at [608, 287] on mat-icon "star" at bounding box center [609, 291] width 17 height 17
click at [636, 467] on button "Submit" at bounding box center [625, 462] width 91 height 30
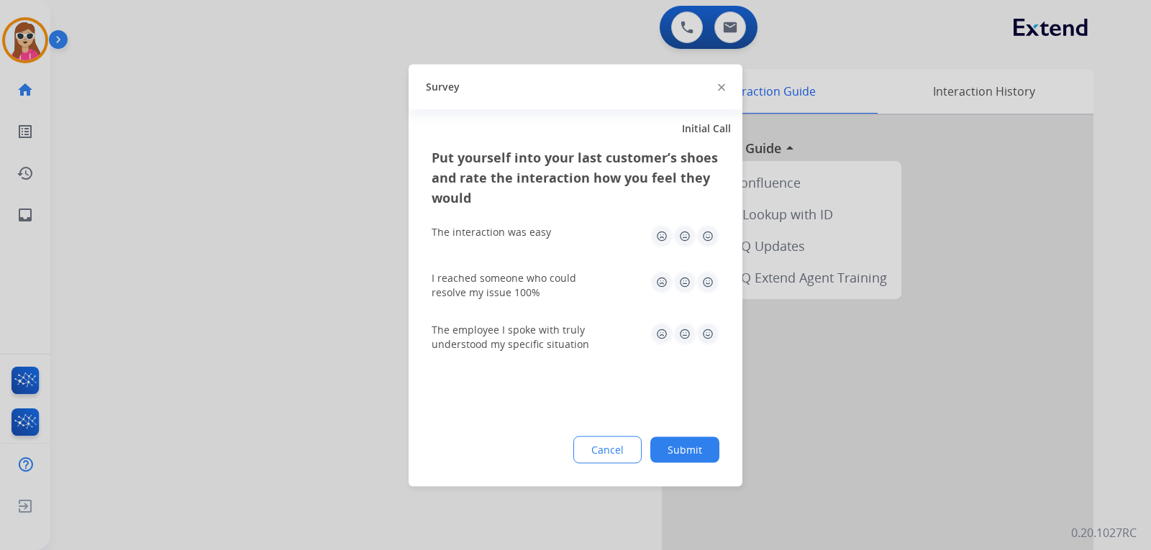
click at [705, 241] on img at bounding box center [707, 235] width 23 height 23
click at [706, 279] on img at bounding box center [707, 281] width 23 height 23
click at [703, 331] on img at bounding box center [707, 333] width 23 height 23
click at [698, 454] on button "Submit" at bounding box center [684, 449] width 69 height 26
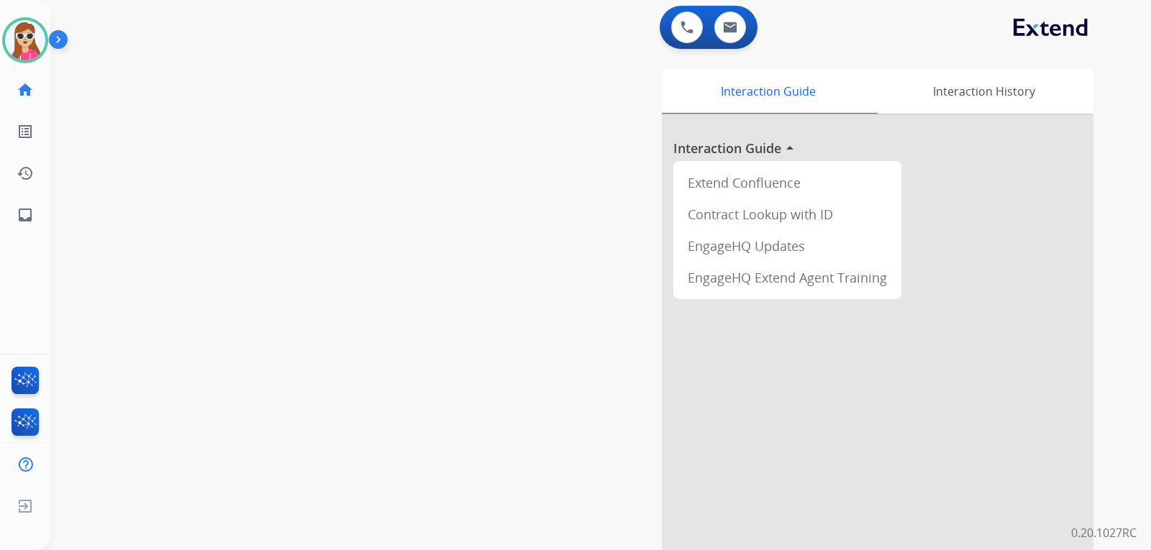
drag, startPoint x: 47, startPoint y: 241, endPoint x: 45, endPoint y: 288, distance: 47.5
click at [46, 288] on div "Harmony Available Edit Avatar Agent: Harmony Routing Profile: Extend_Training C…" at bounding box center [25, 275] width 50 height 550
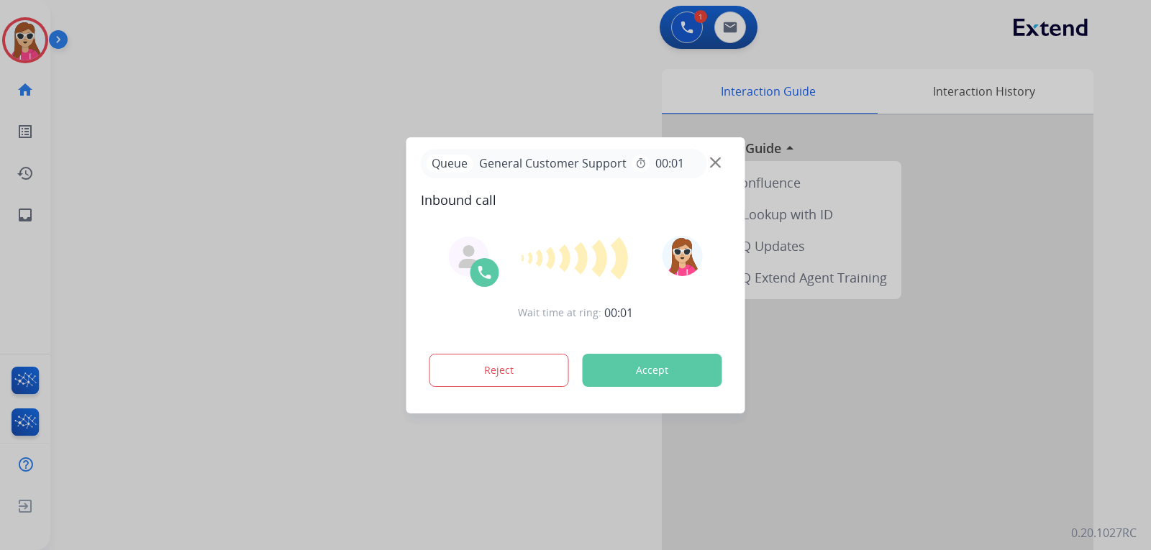
click at [619, 376] on button "Accept" at bounding box center [652, 370] width 140 height 33
click at [619, 372] on button "Accept" at bounding box center [652, 370] width 140 height 33
click at [644, 360] on button "Accept" at bounding box center [652, 370] width 140 height 33
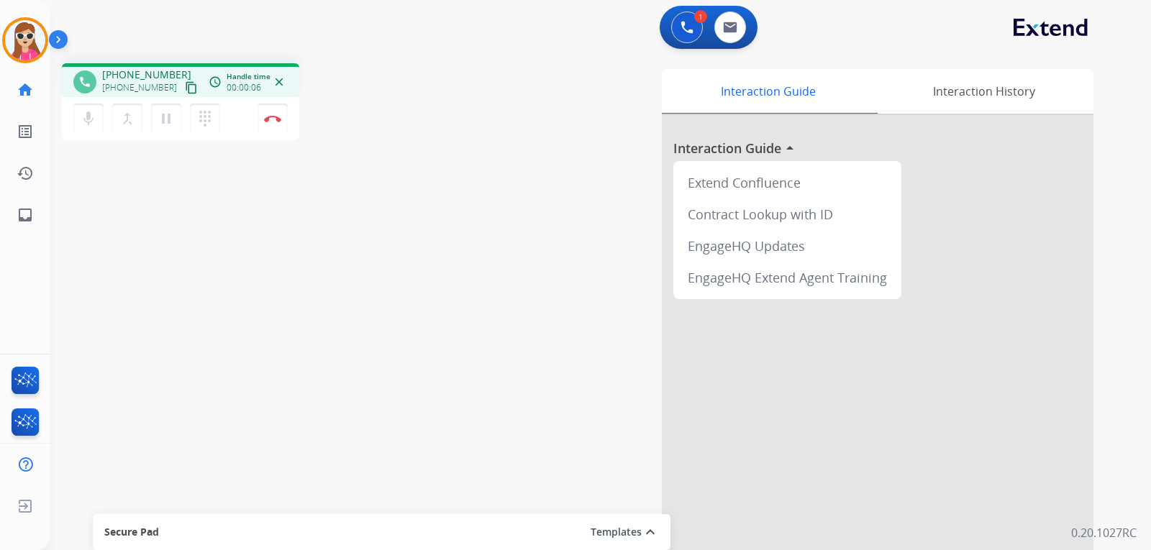
click at [185, 91] on mat-icon "content_copy" at bounding box center [191, 87] width 13 height 13
click at [278, 120] on img at bounding box center [272, 118] width 17 height 7
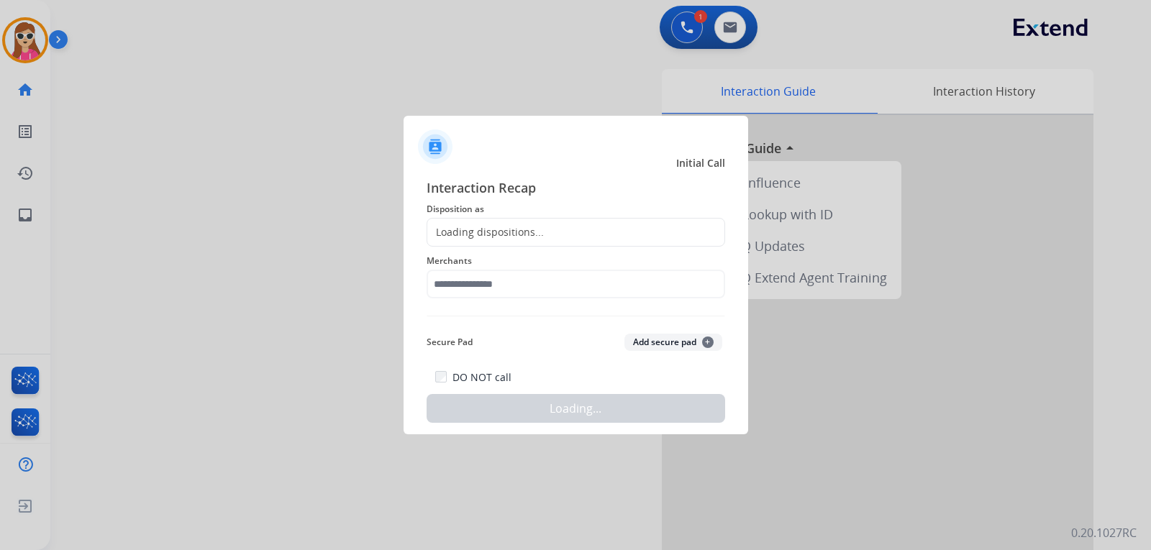
click at [495, 226] on div "Loading dispositions..." at bounding box center [485, 232] width 116 height 14
click at [490, 231] on div "Loading dispositions..." at bounding box center [485, 232] width 116 height 14
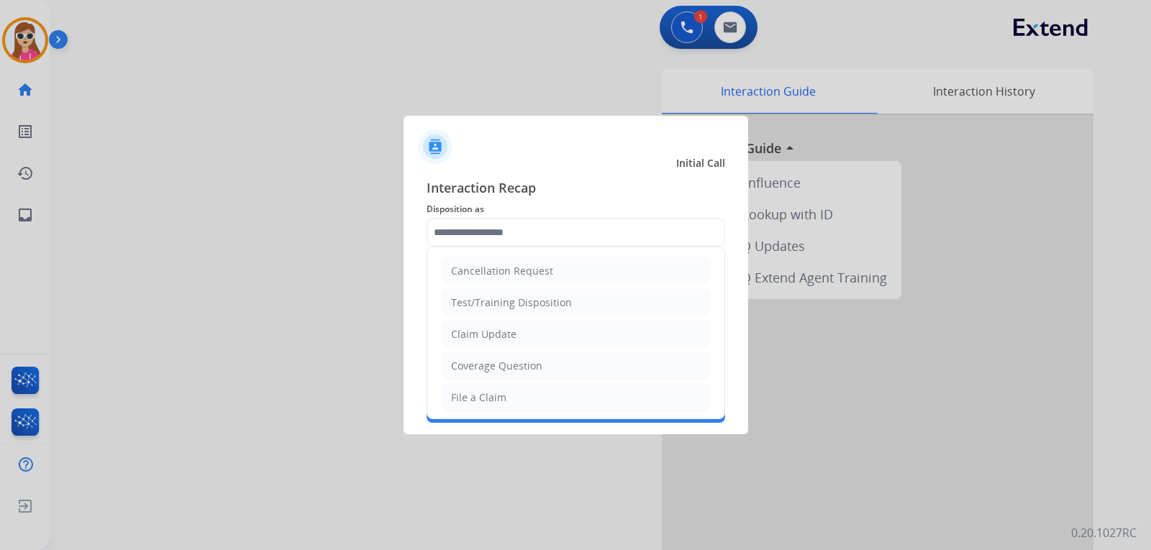
click at [491, 228] on input "text" at bounding box center [575, 232] width 298 height 29
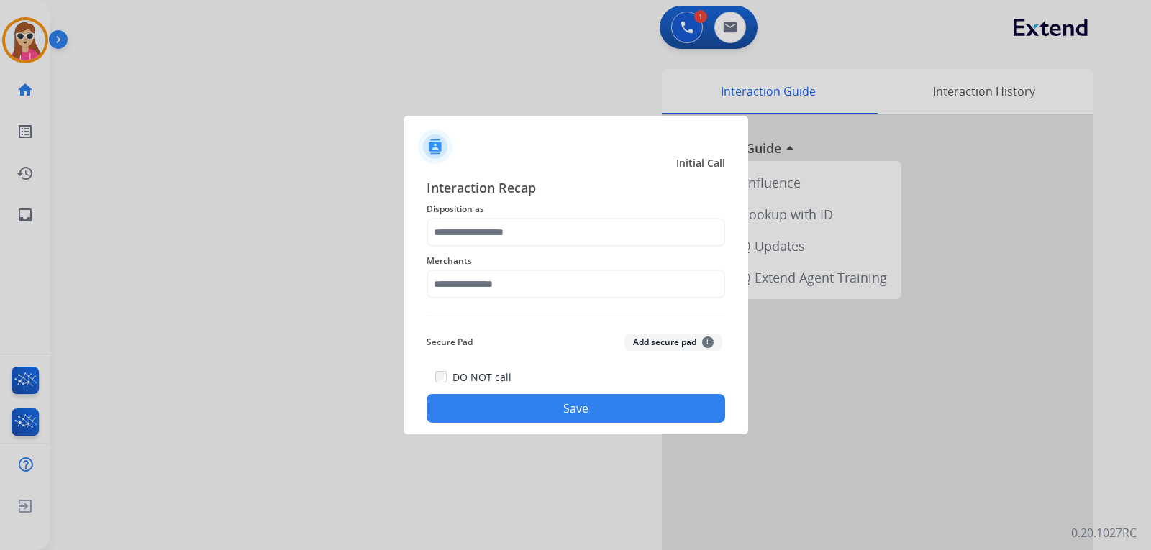
click at [482, 232] on div "Interaction Recap Disposition as Merchants Secure Pad Add secure pad + DO NOT c…" at bounding box center [575, 300] width 298 height 245
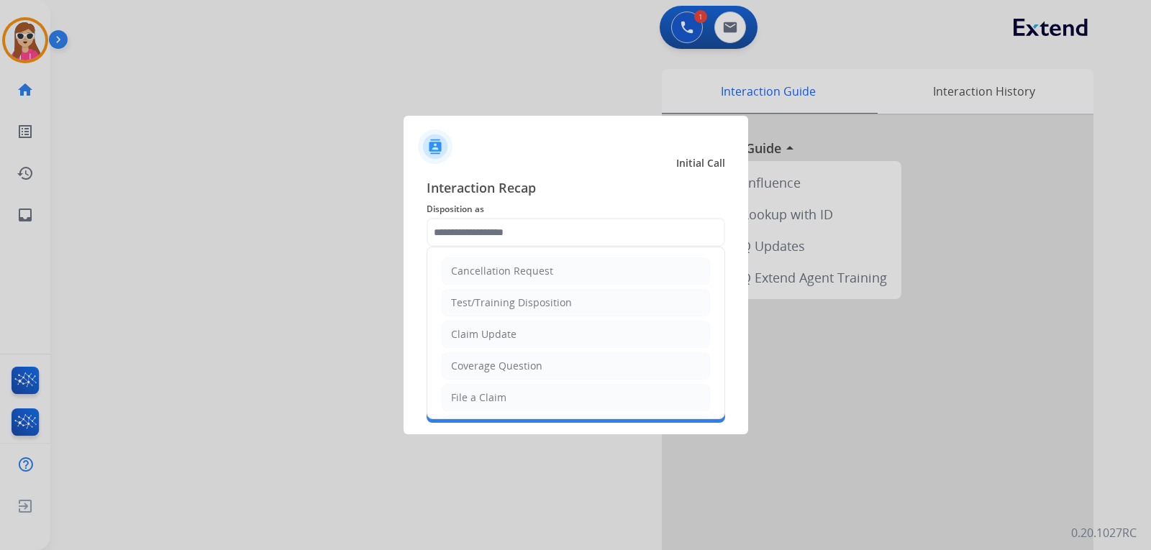
click at [483, 247] on ul "Cancellation Request Test/Training Disposition Claim Update Coverage Question F…" at bounding box center [575, 444] width 297 height 395
drag, startPoint x: 483, startPoint y: 234, endPoint x: 467, endPoint y: 247, distance: 20.4
click at [483, 234] on input "text" at bounding box center [575, 232] width 298 height 29
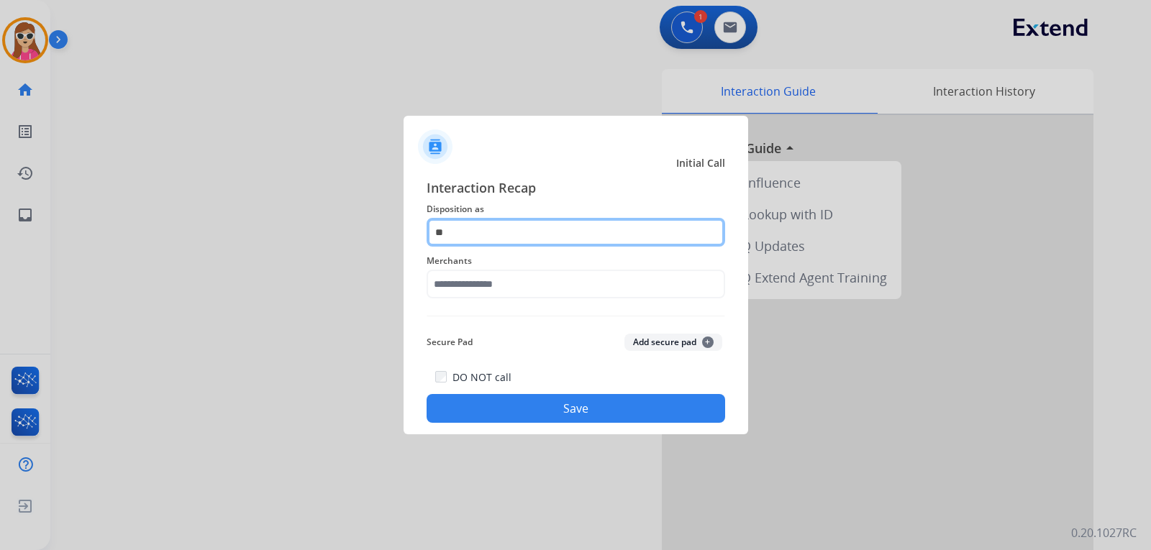
type input "*"
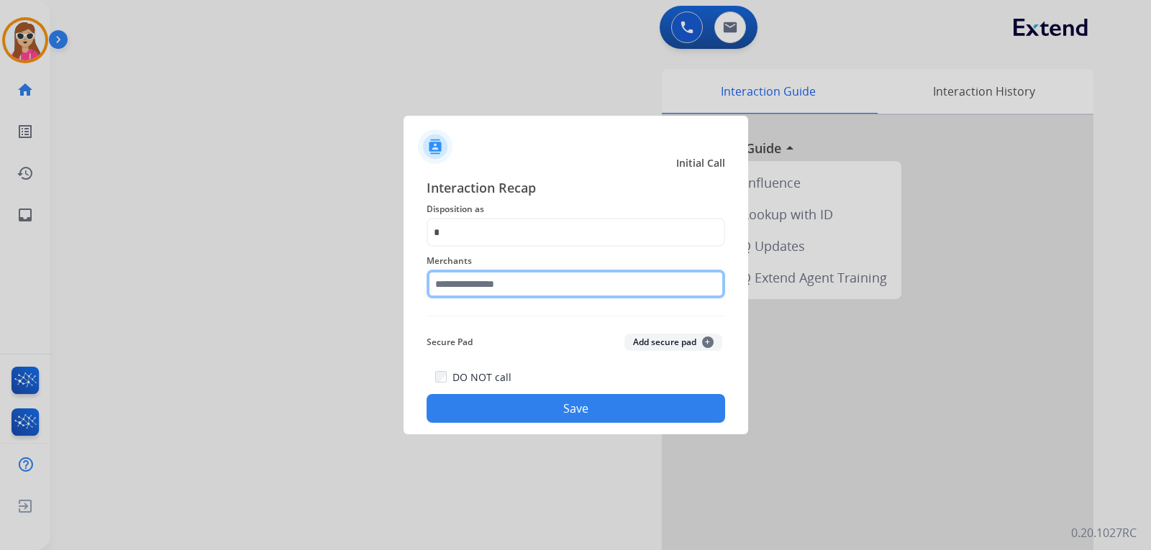
click at [531, 283] on input "text" at bounding box center [575, 284] width 298 height 29
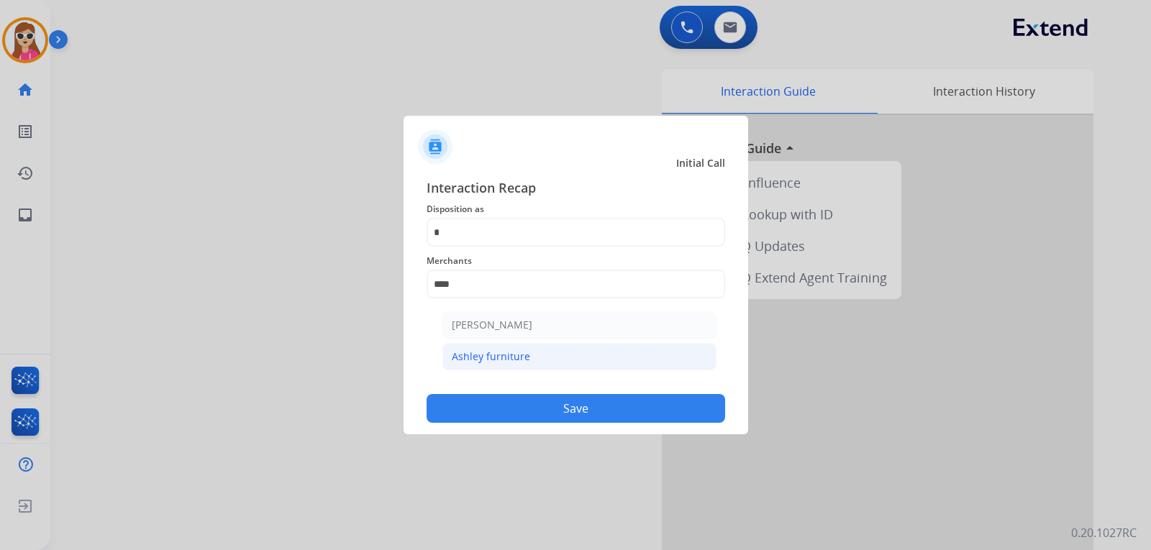
click at [539, 353] on li "Ashley furniture" at bounding box center [579, 356] width 274 height 27
type input "**********"
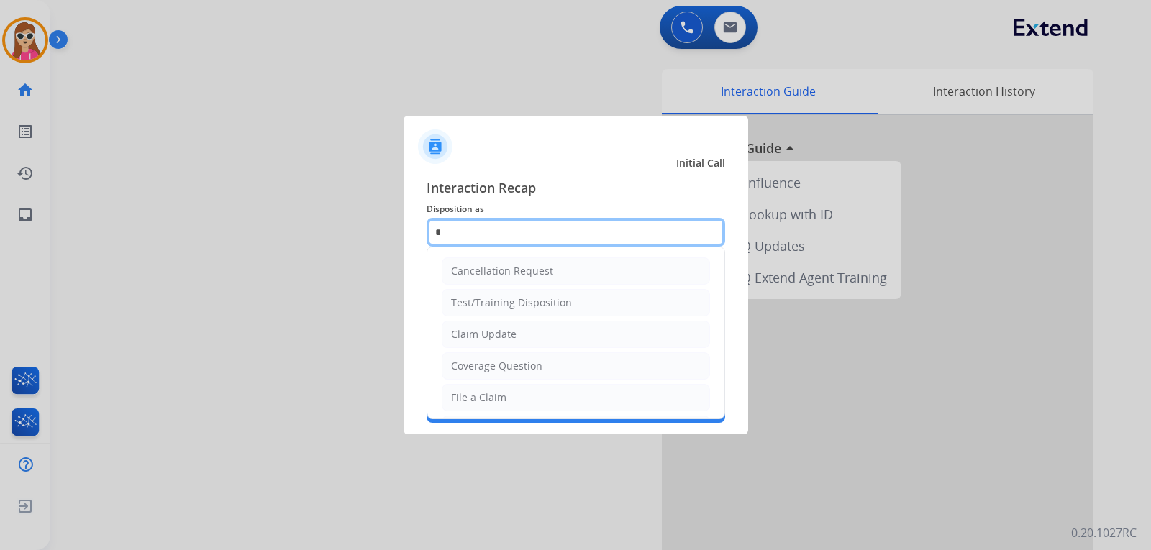
click at [541, 232] on input "text" at bounding box center [575, 232] width 298 height 29
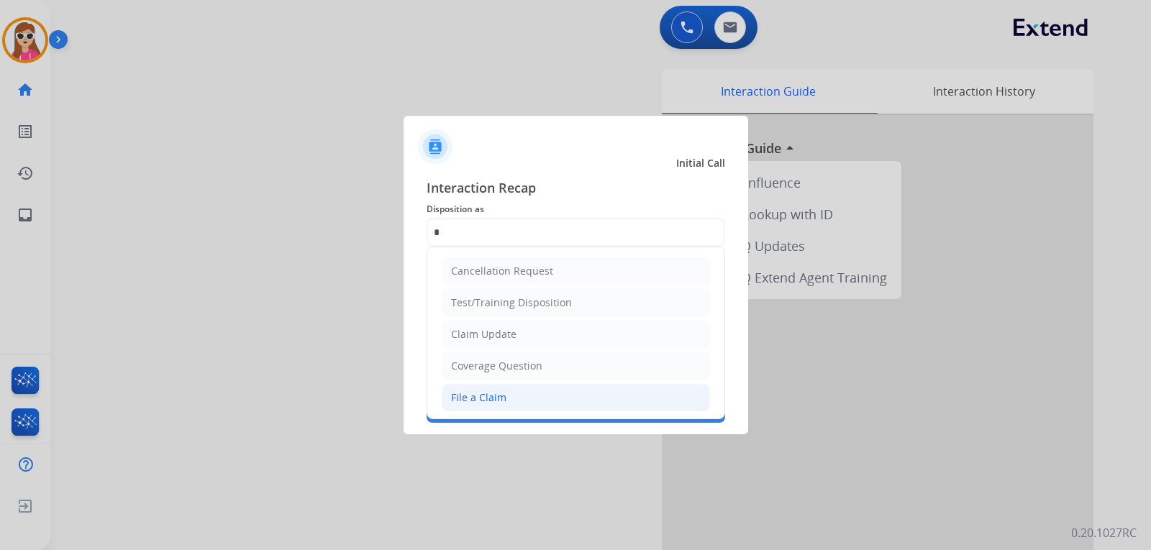
click at [531, 399] on li "File a Claim" at bounding box center [576, 397] width 268 height 27
type input "**********"
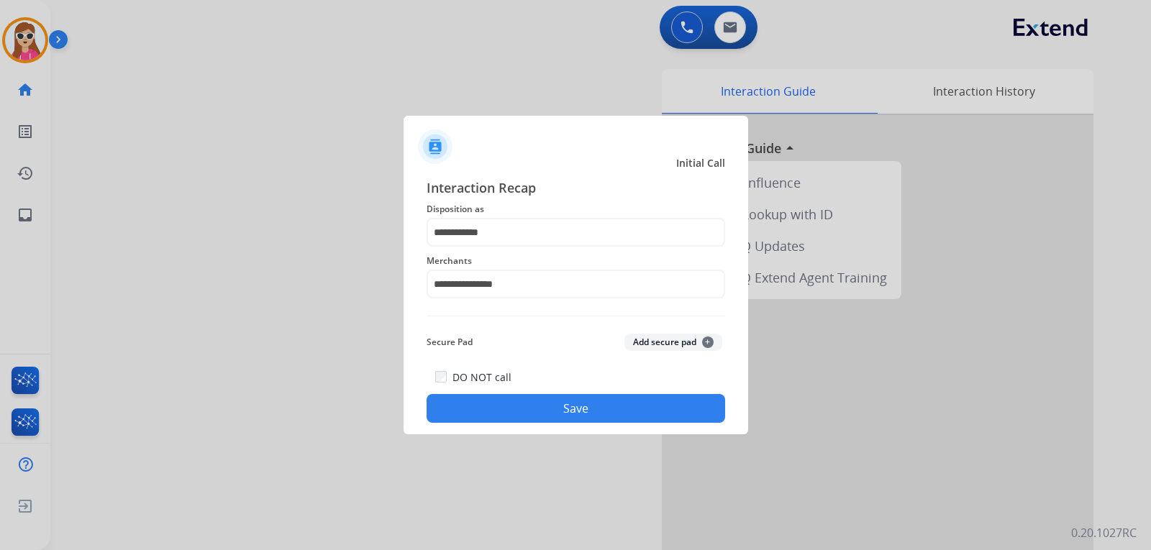
click at [541, 399] on button "Save" at bounding box center [575, 408] width 298 height 29
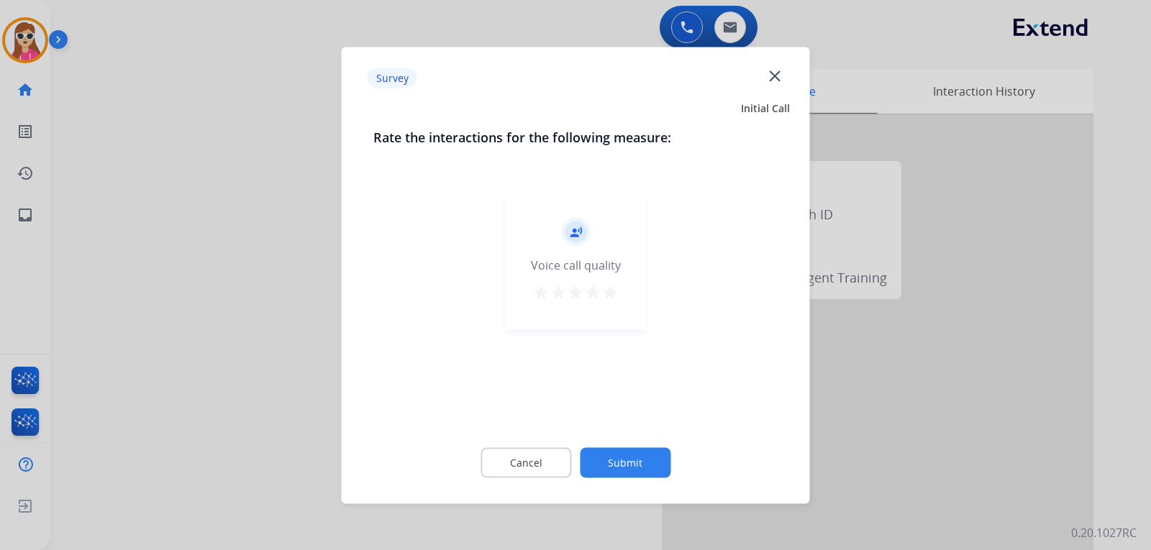
click at [611, 294] on mat-icon "star" at bounding box center [609, 291] width 17 height 17
click at [611, 456] on button "Submit" at bounding box center [625, 462] width 91 height 30
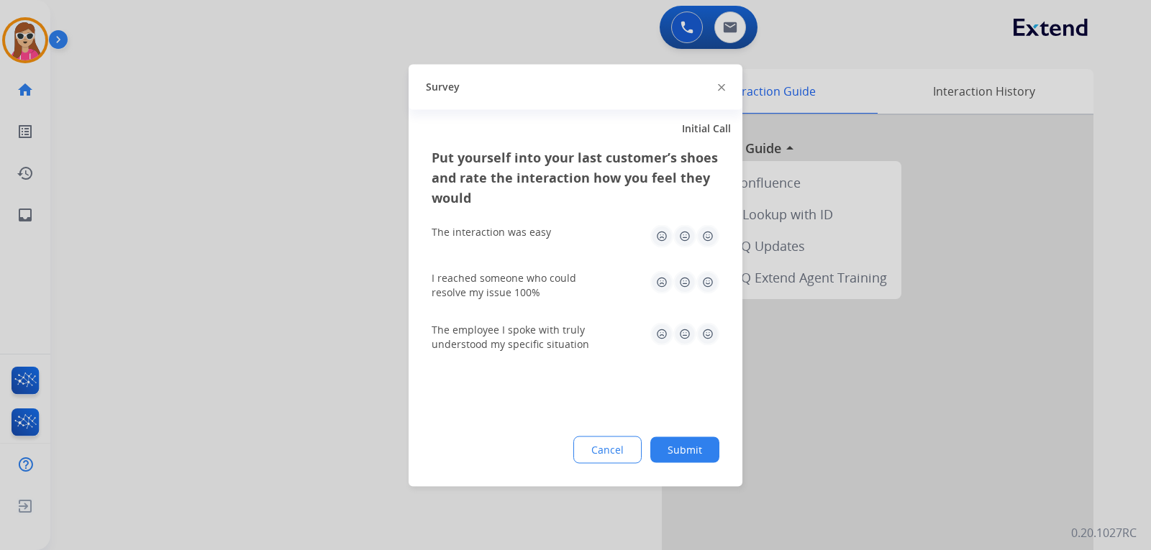
click at [702, 237] on img at bounding box center [707, 235] width 23 height 23
click at [704, 293] on div "I reached someone who could resolve my issue 100%" at bounding box center [575, 284] width 288 height 29
click at [708, 324] on img at bounding box center [707, 333] width 23 height 23
click at [705, 272] on img at bounding box center [707, 281] width 23 height 23
click at [711, 449] on button "Submit" at bounding box center [684, 449] width 69 height 26
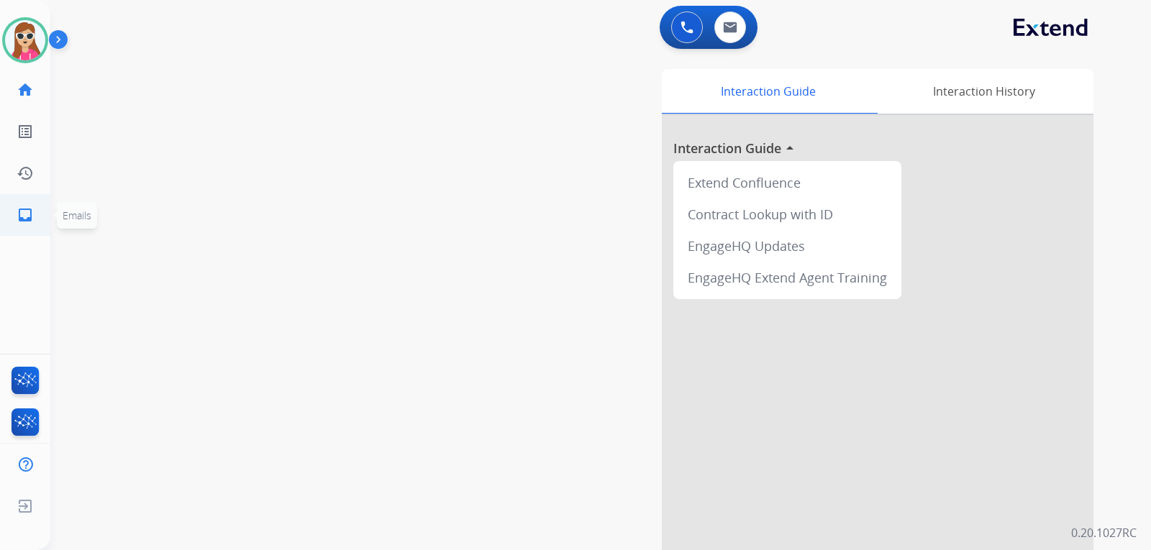
click at [39, 207] on link "inbox Emails" at bounding box center [25, 215] width 40 height 40
select select "**********"
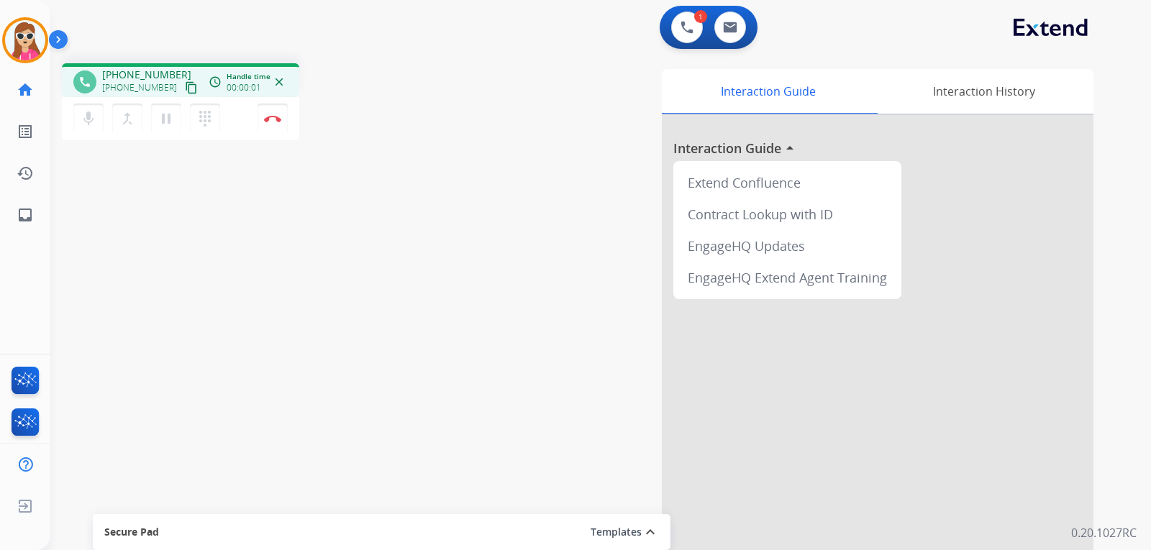
click at [185, 89] on mat-icon "content_copy" at bounding box center [191, 87] width 13 height 13
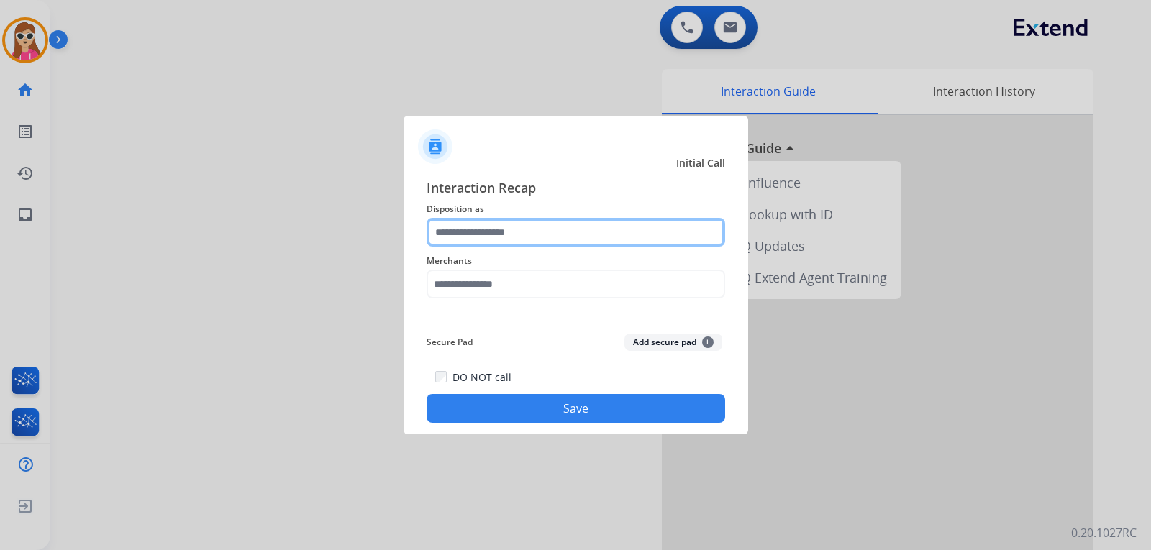
click at [581, 244] on input "text" at bounding box center [575, 232] width 298 height 29
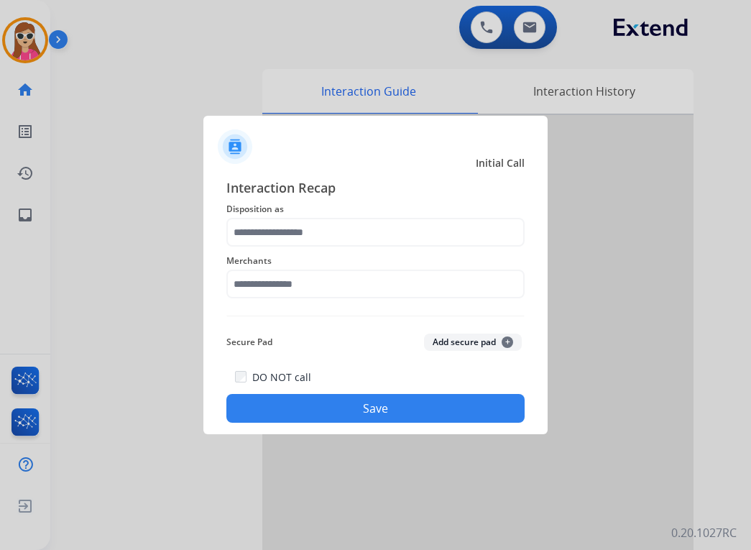
click at [456, 232] on input "text" at bounding box center [376, 232] width 298 height 29
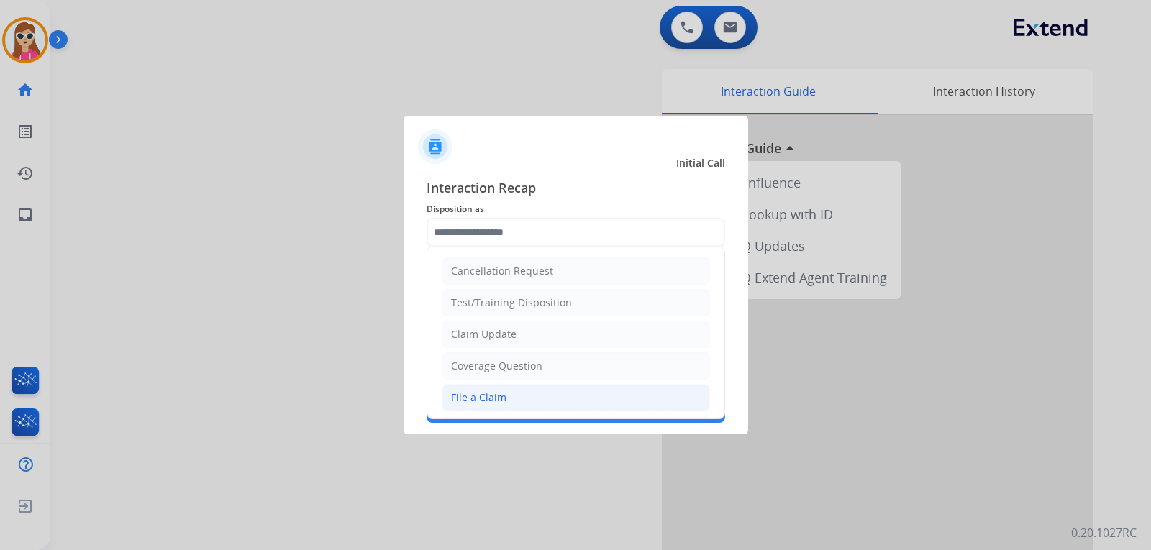
click at [541, 398] on li "File a Claim" at bounding box center [576, 397] width 268 height 27
type input "**********"
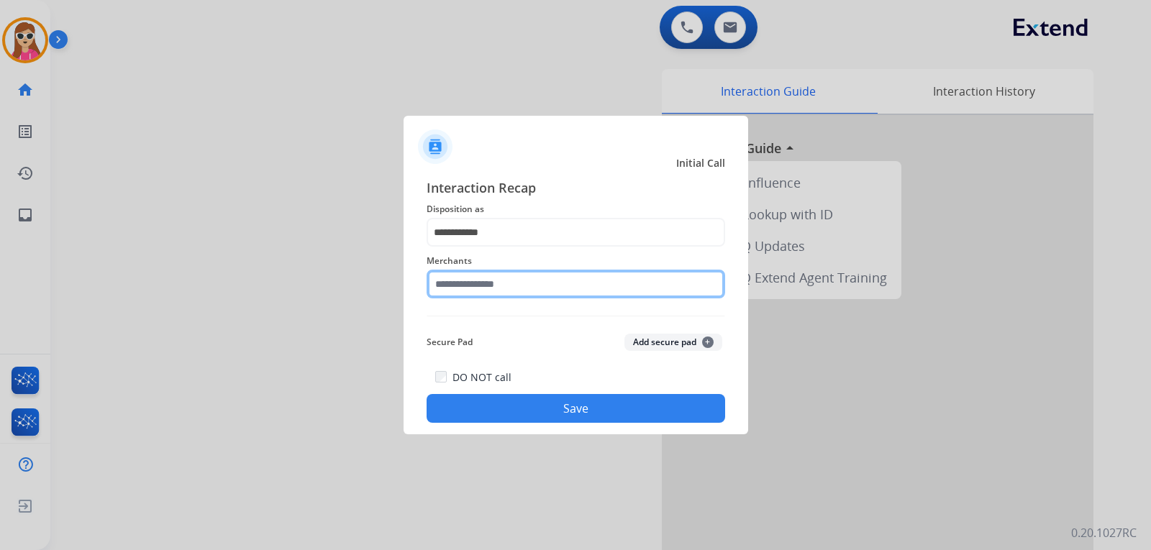
click at [564, 287] on input "text" at bounding box center [575, 284] width 298 height 29
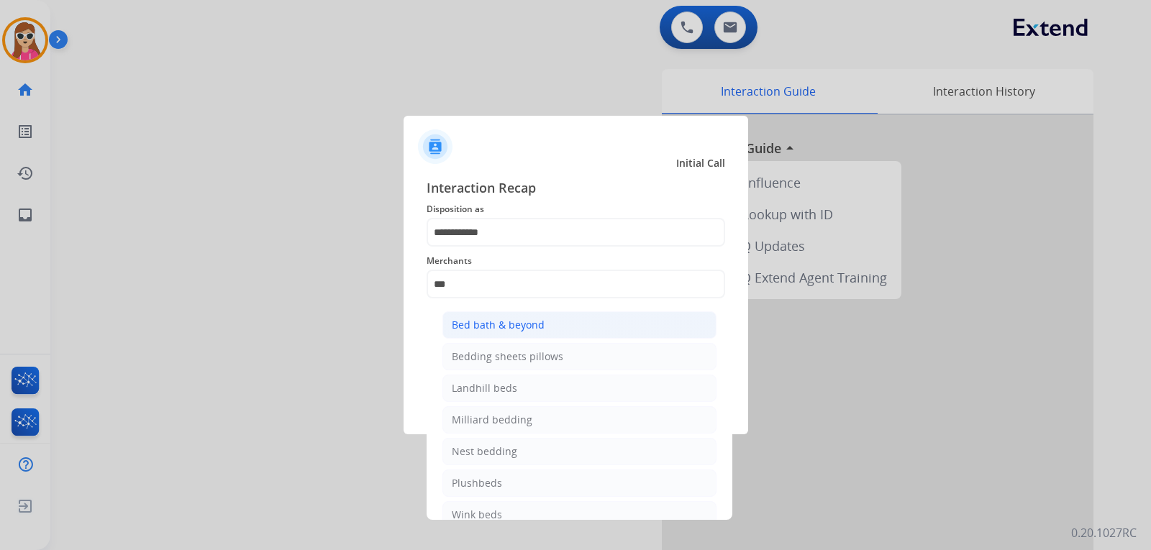
click at [567, 321] on li "Bed bath & beyond" at bounding box center [579, 324] width 274 height 27
type input "**********"
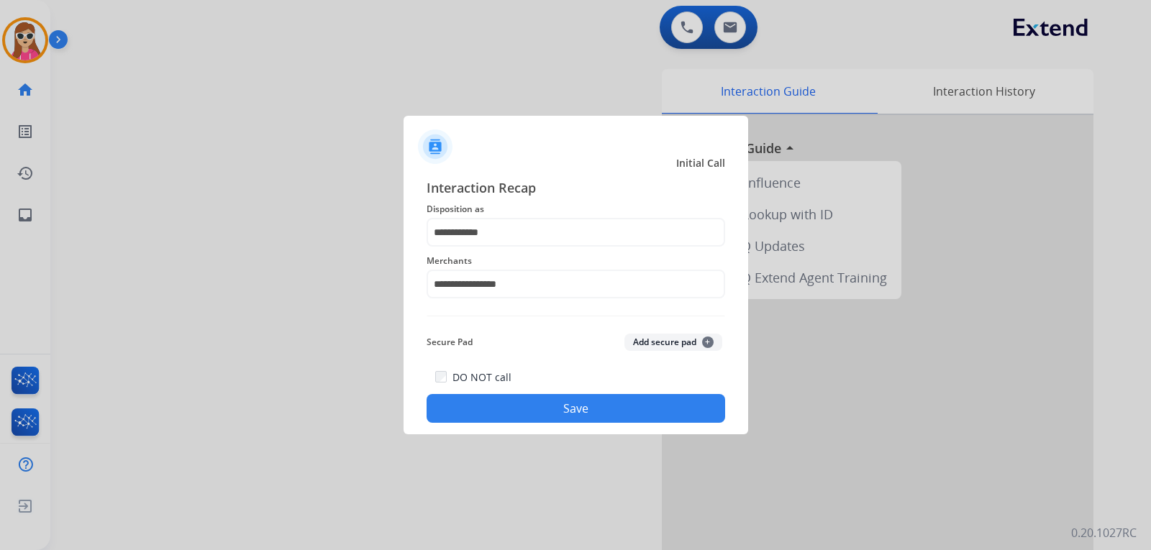
drag, startPoint x: 580, startPoint y: 391, endPoint x: 571, endPoint y: 401, distance: 13.3
click at [580, 388] on div "DO NOT call Save" at bounding box center [575, 395] width 298 height 55
click at [572, 406] on button "Save" at bounding box center [575, 408] width 298 height 29
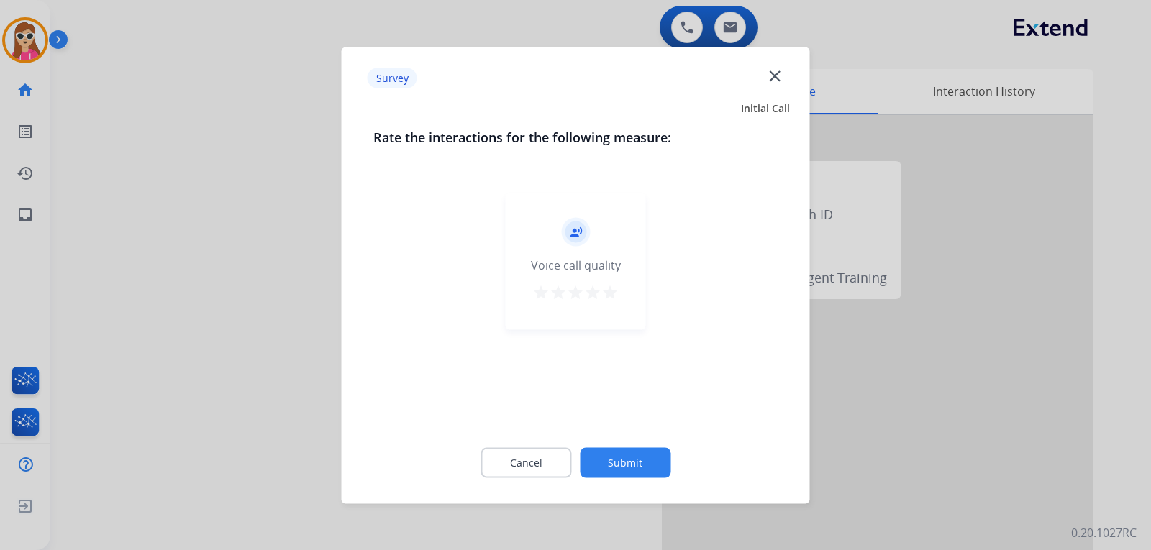
click at [612, 292] on mat-icon "star" at bounding box center [609, 291] width 17 height 17
click at [638, 454] on button "Submit" at bounding box center [625, 462] width 91 height 30
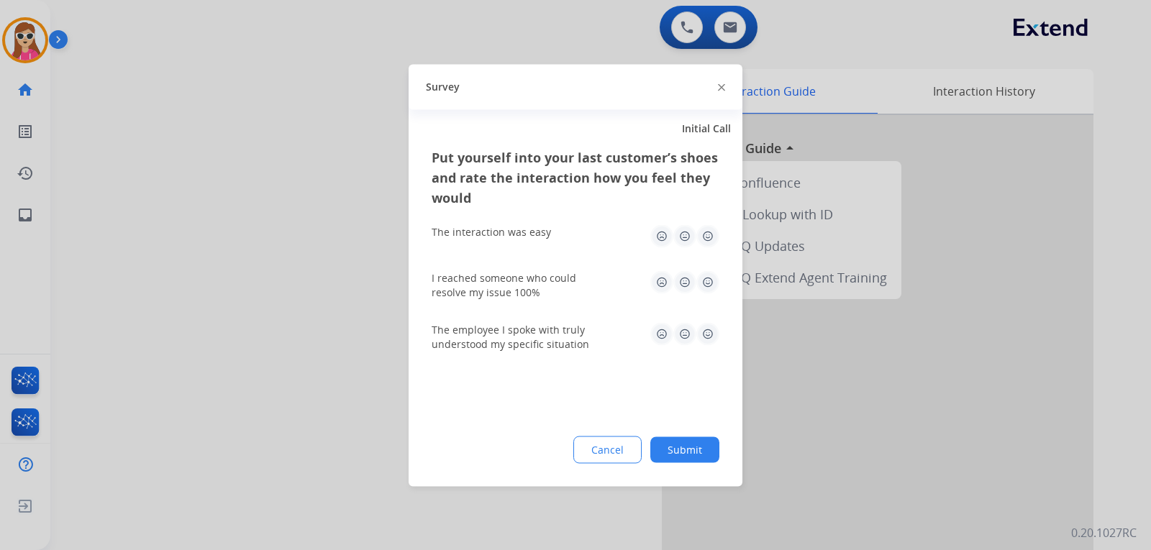
click at [704, 244] on img at bounding box center [707, 235] width 23 height 23
click at [708, 289] on img at bounding box center [707, 281] width 23 height 23
click at [708, 336] on img at bounding box center [707, 333] width 23 height 23
click at [700, 453] on button "Submit" at bounding box center [684, 449] width 69 height 26
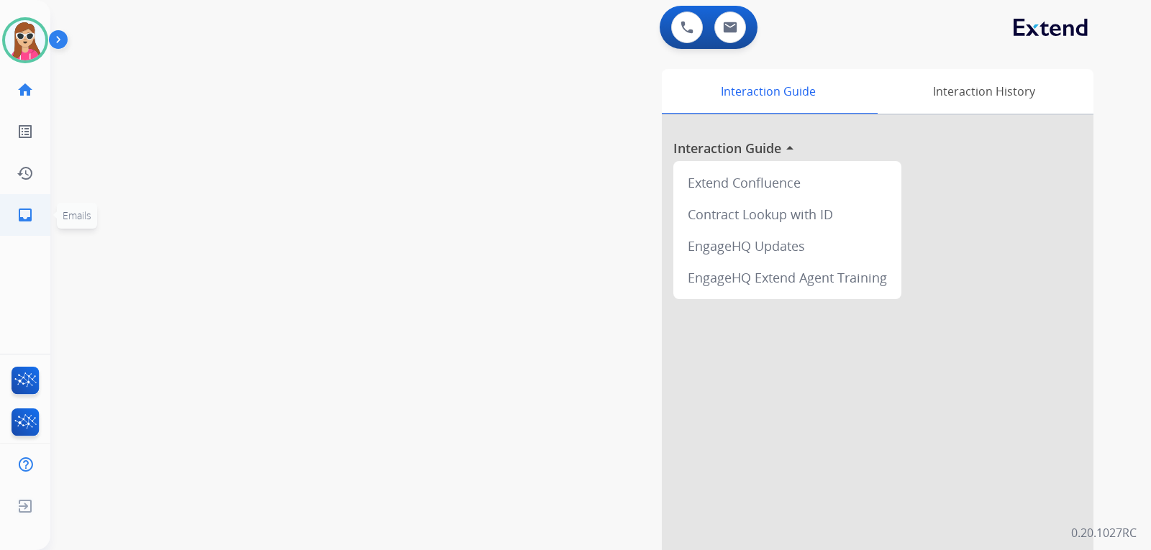
click at [23, 229] on link "inbox Emails" at bounding box center [25, 215] width 40 height 40
select select "**********"
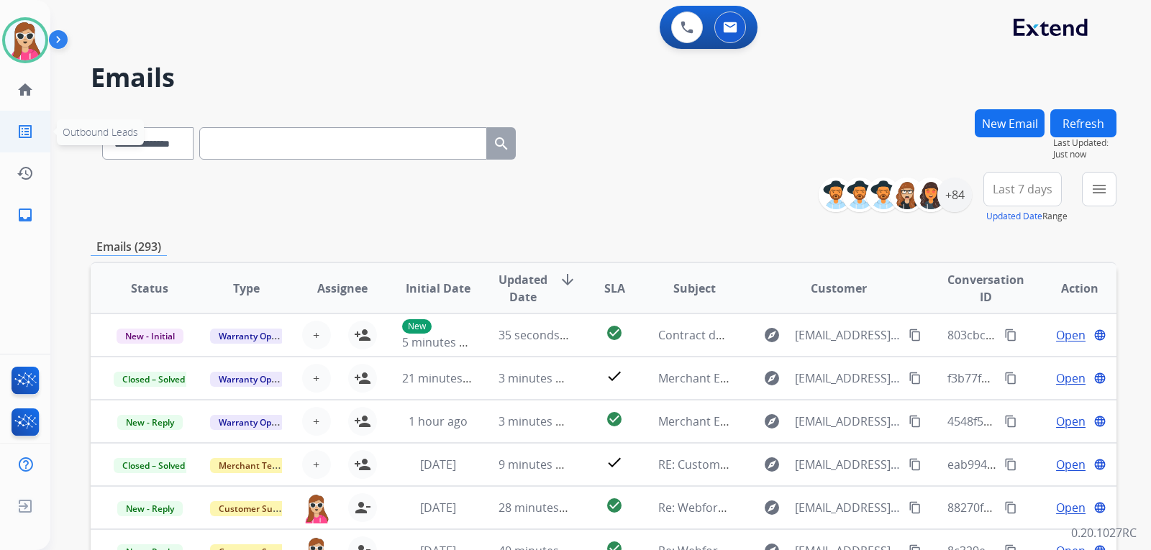
click at [43, 134] on link "list_alt Outbound Leads" at bounding box center [25, 131] width 40 height 40
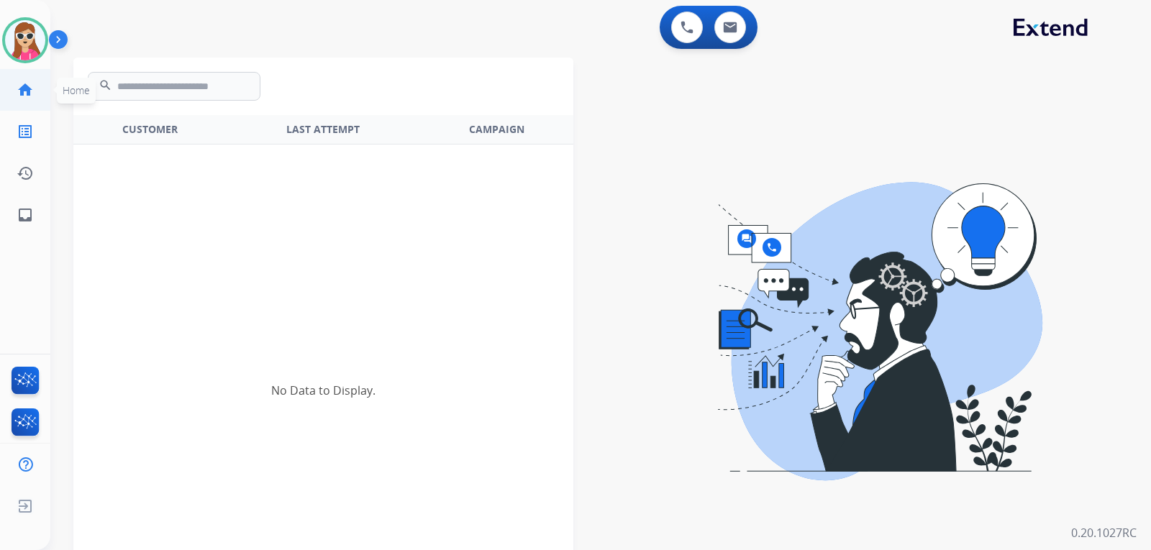
click at [37, 103] on link "home Home" at bounding box center [25, 90] width 40 height 40
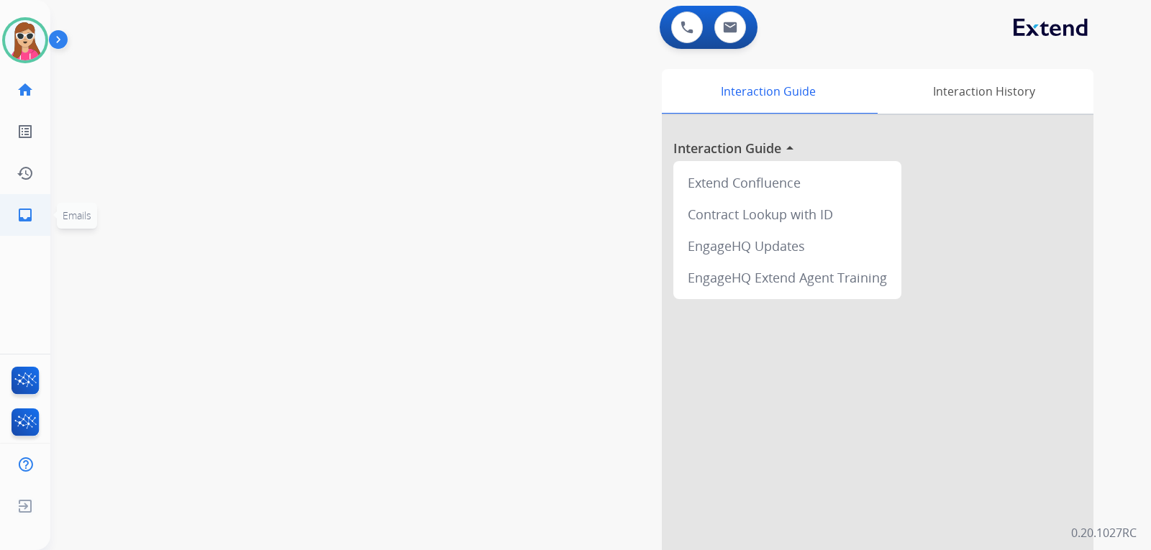
click at [39, 218] on link "inbox Emails" at bounding box center [25, 215] width 40 height 40
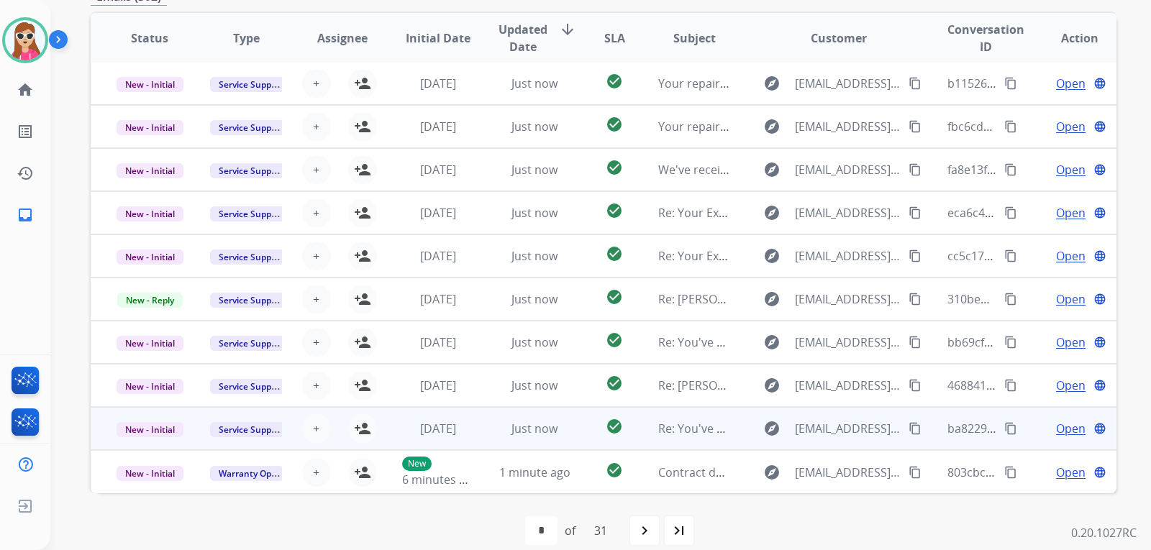
scroll to position [268, 0]
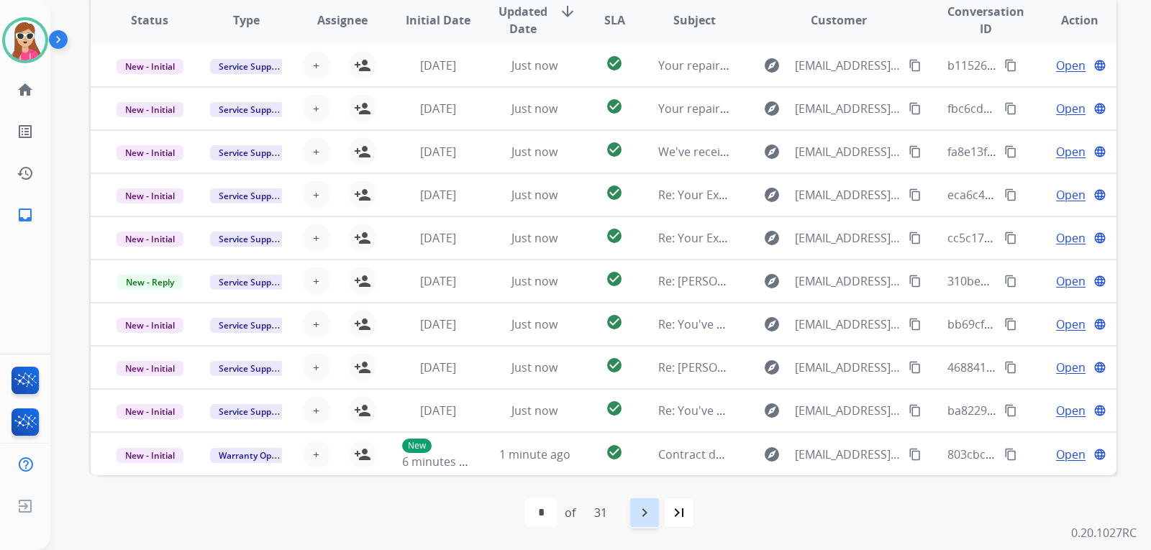
click at [641, 514] on mat-icon "navigate_next" at bounding box center [644, 512] width 17 height 17
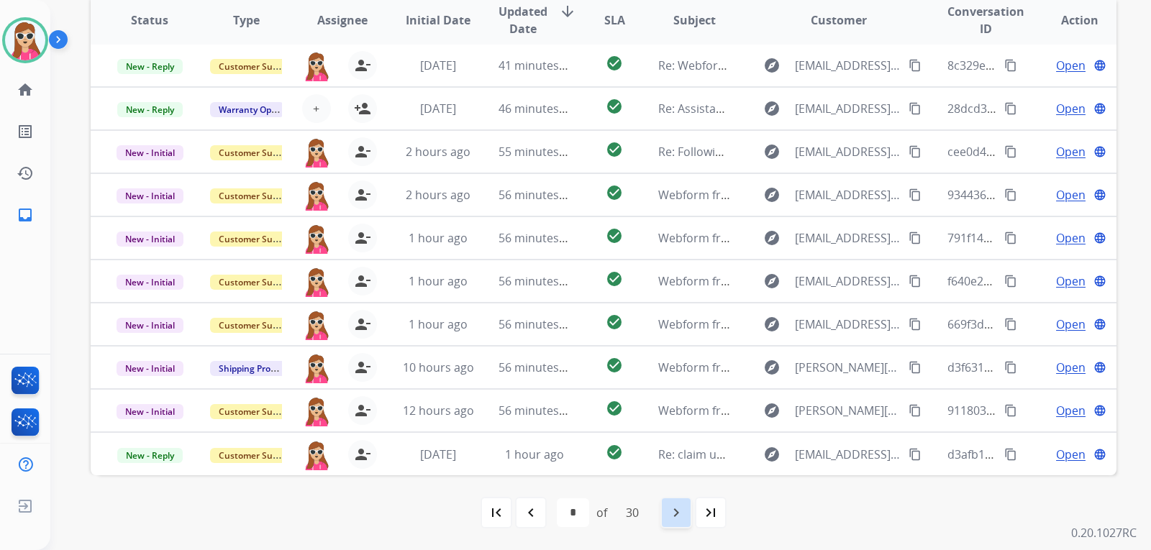
click at [688, 514] on div "navigate_next" at bounding box center [676, 513] width 32 height 32
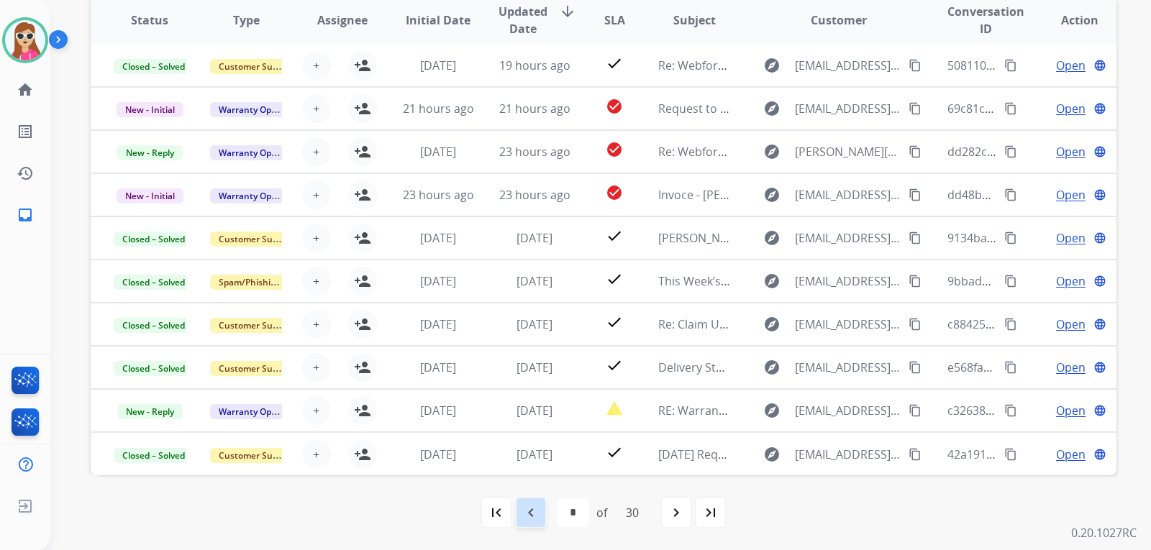
click at [536, 516] on mat-icon "navigate_before" at bounding box center [530, 512] width 17 height 17
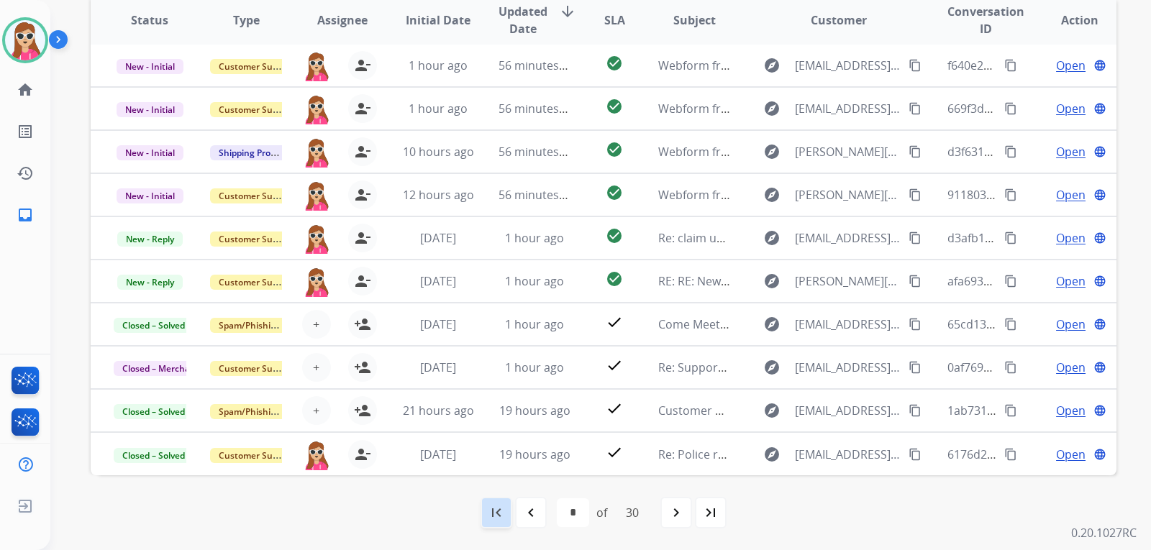
click at [483, 507] on div "first_page" at bounding box center [496, 513] width 32 height 32
select select "*"
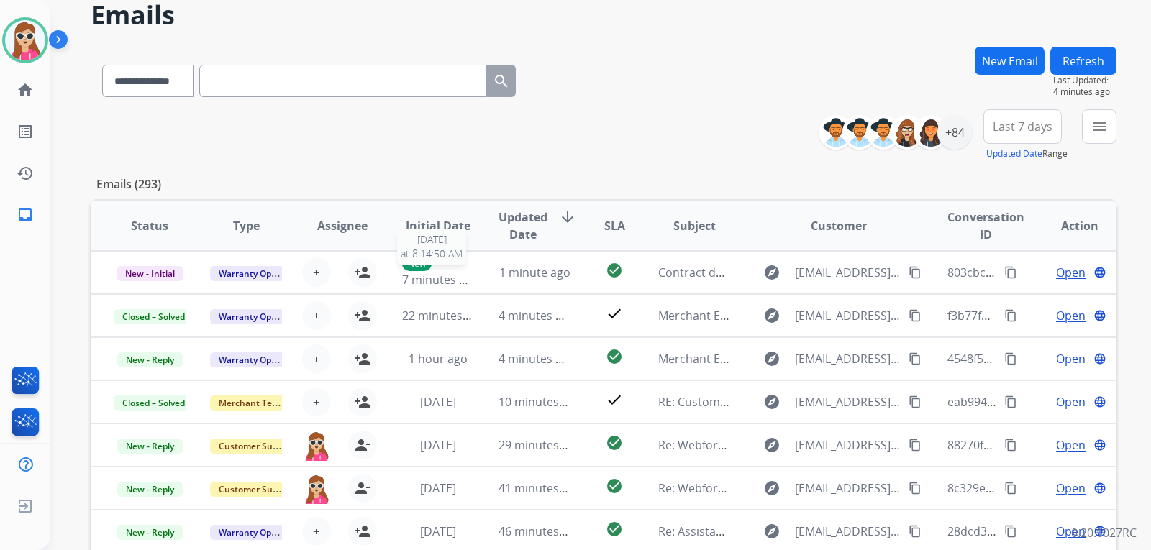
scroll to position [0, 0]
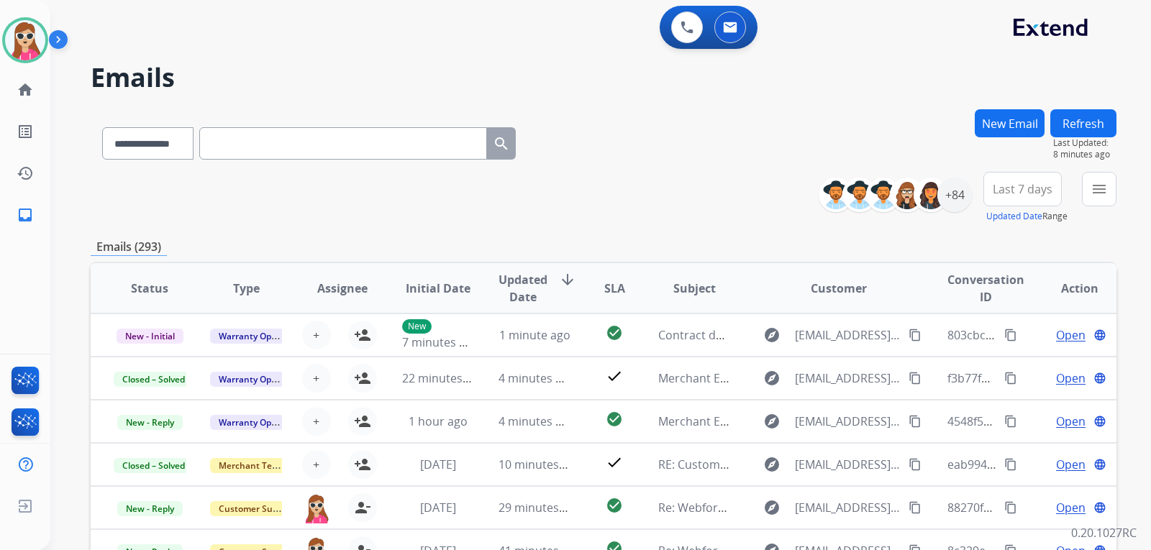
click at [460, 192] on div "**********" at bounding box center [603, 198] width 1025 height 52
click at [1084, 196] on button "menu Filters" at bounding box center [1099, 189] width 35 height 35
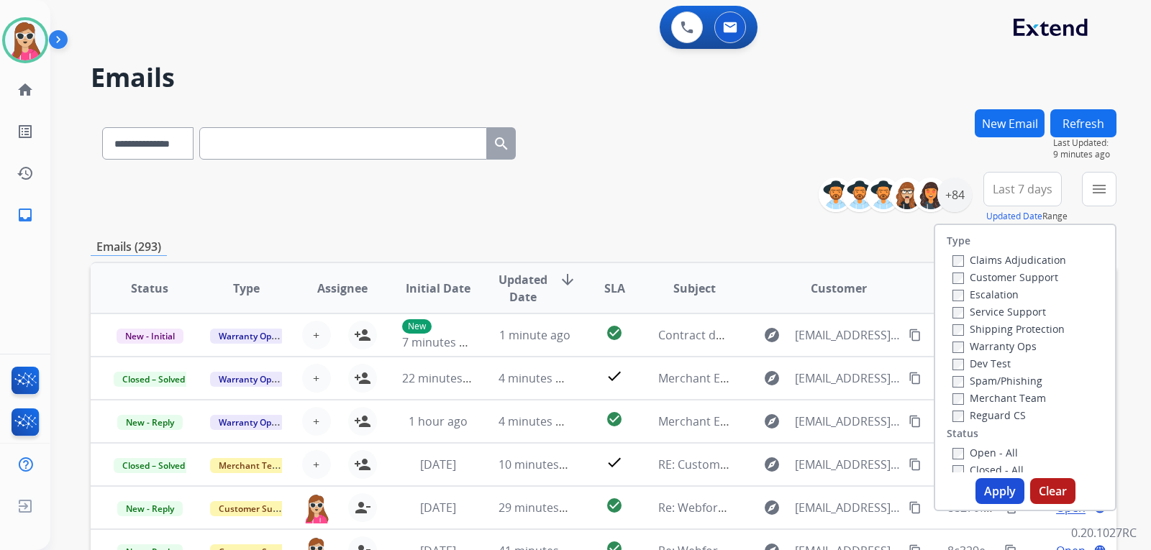
click at [1020, 275] on label "Customer Support" at bounding box center [1005, 277] width 106 height 14
click at [1027, 320] on div "Shipping Protection" at bounding box center [1009, 328] width 114 height 17
click at [1020, 321] on div "Shipping Protection" at bounding box center [1009, 328] width 114 height 17
click at [983, 326] on label "Shipping Protection" at bounding box center [1008, 329] width 112 height 14
click at [977, 410] on label "Reguard CS" at bounding box center [988, 415] width 73 height 14
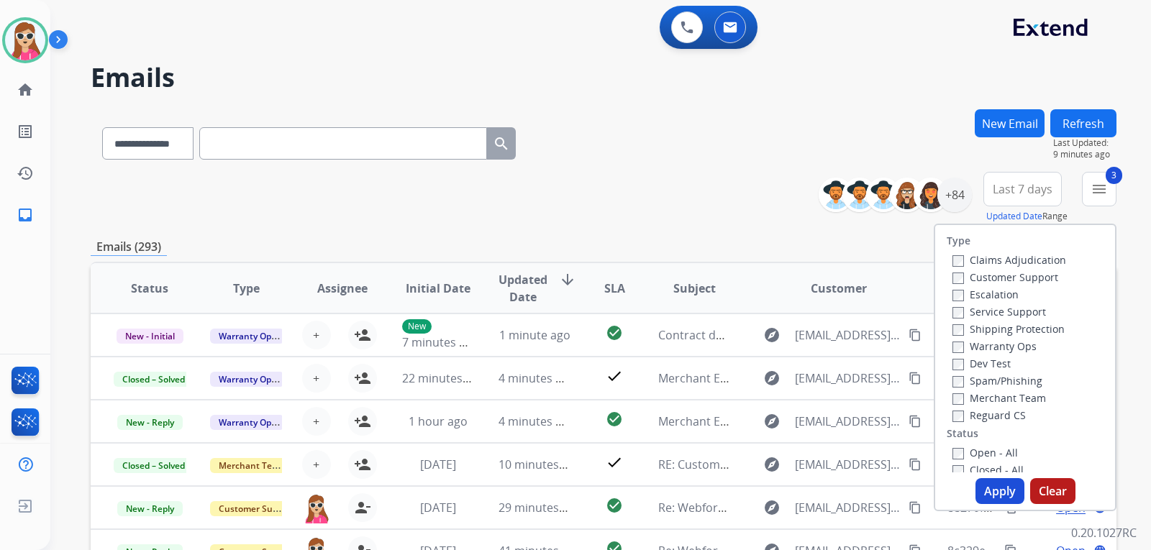
click at [986, 453] on label "Open - All" at bounding box center [984, 453] width 65 height 14
click at [1002, 486] on button "Apply" at bounding box center [999, 491] width 49 height 26
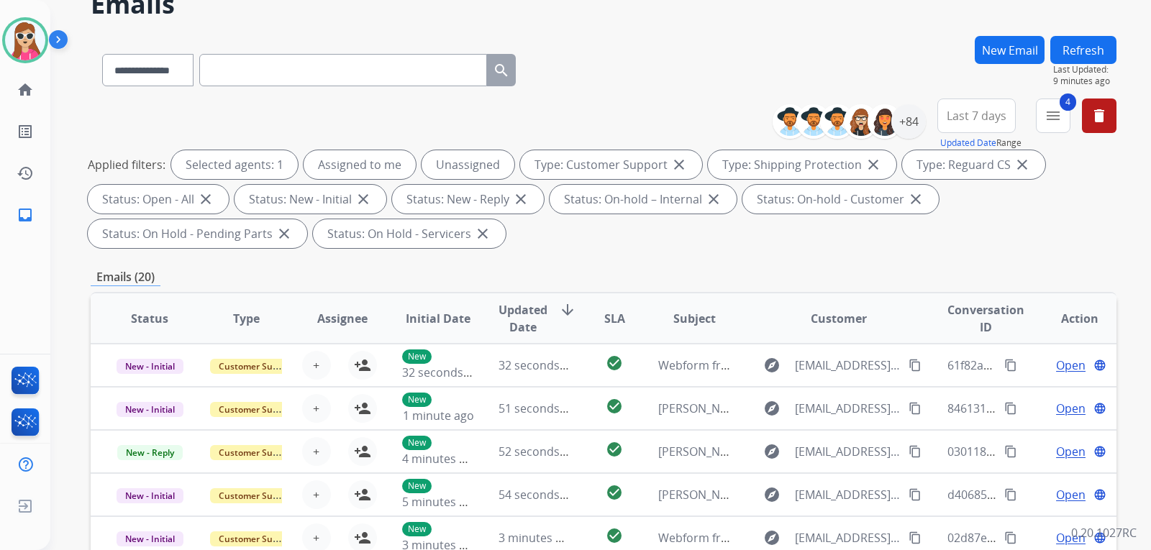
scroll to position [72, 0]
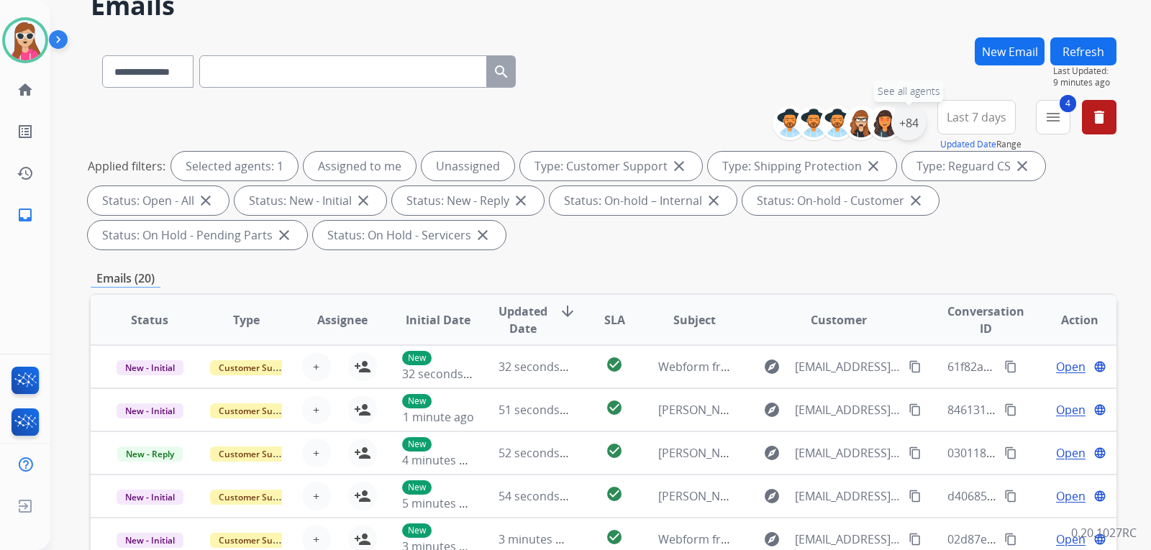
click at [898, 116] on div "+84" at bounding box center [908, 123] width 35 height 35
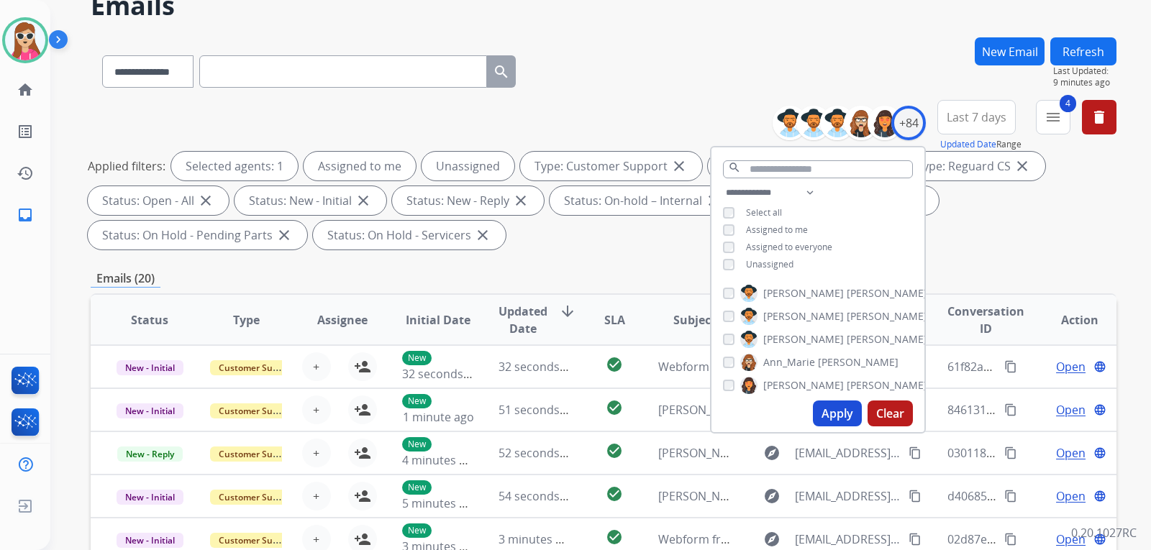
click at [782, 268] on span "Unassigned" at bounding box center [769, 264] width 47 height 12
click at [842, 411] on button "Apply" at bounding box center [837, 414] width 49 height 26
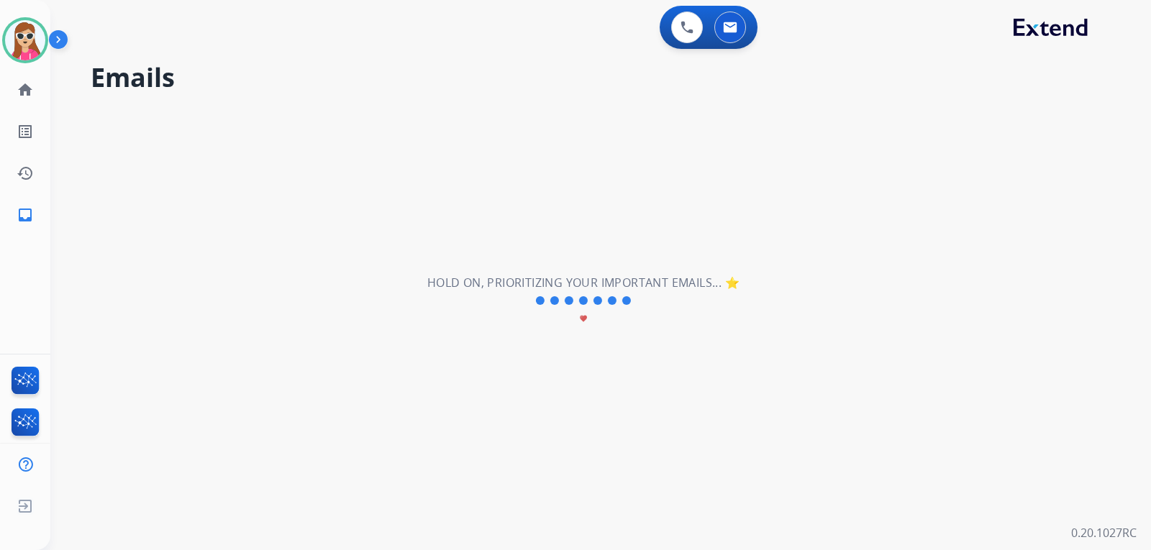
scroll to position [0, 0]
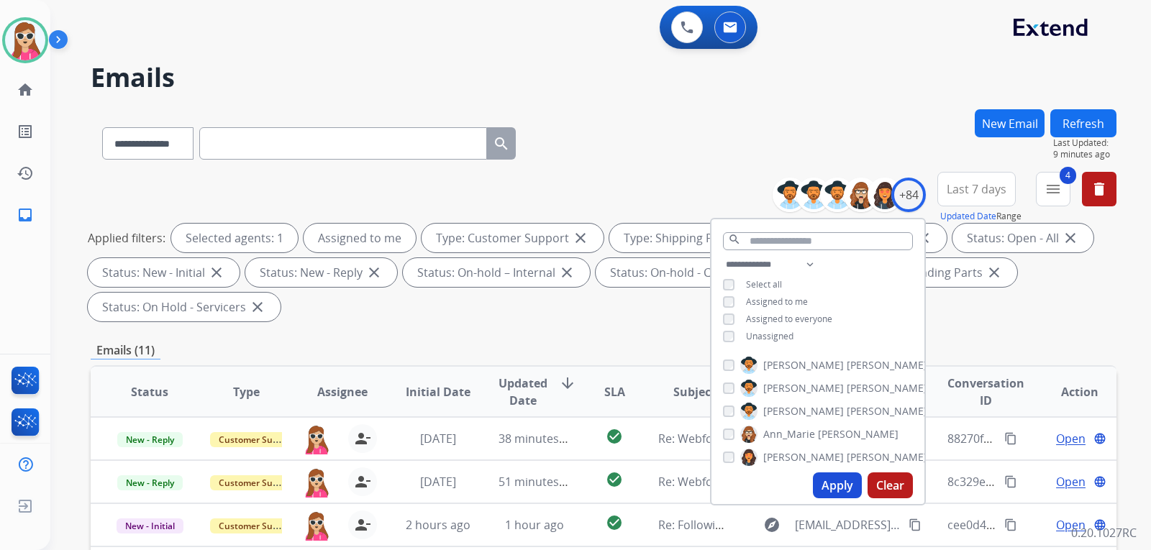
click at [993, 320] on div "Applied filters: Selected agents: 1 Assigned to me Type: Customer Support close…" at bounding box center [600, 273] width 1025 height 98
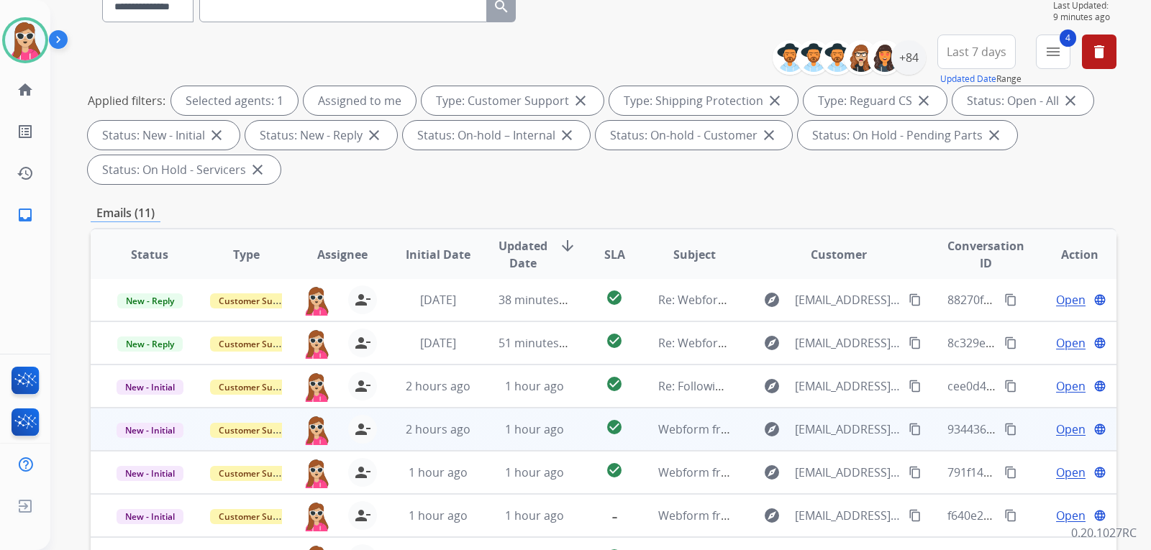
scroll to position [144, 0]
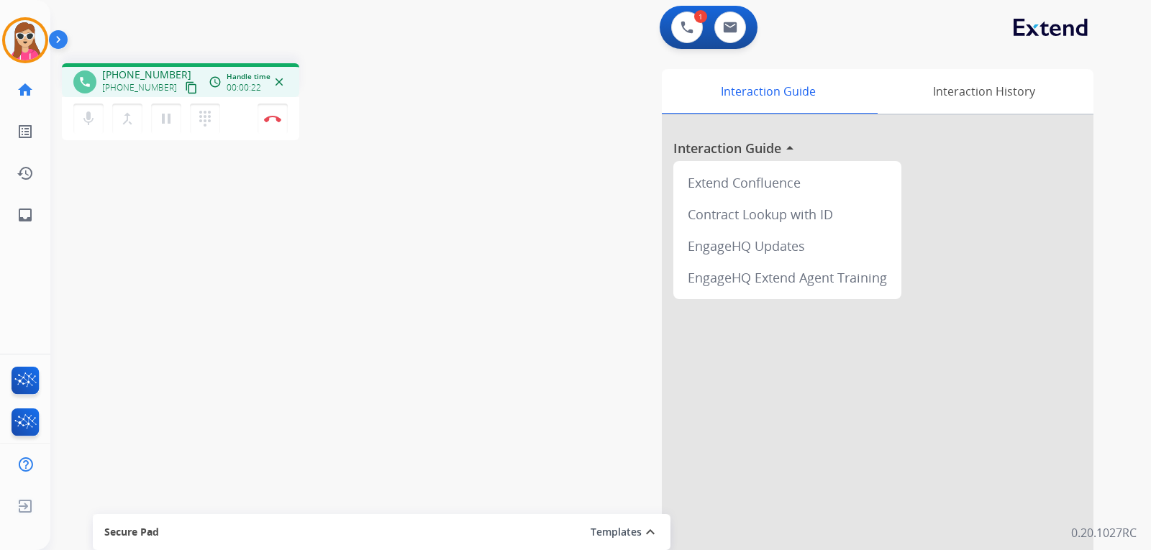
click at [185, 91] on mat-icon "content_copy" at bounding box center [191, 87] width 13 height 13
click at [185, 84] on mat-icon "content_copy" at bounding box center [191, 87] width 13 height 13
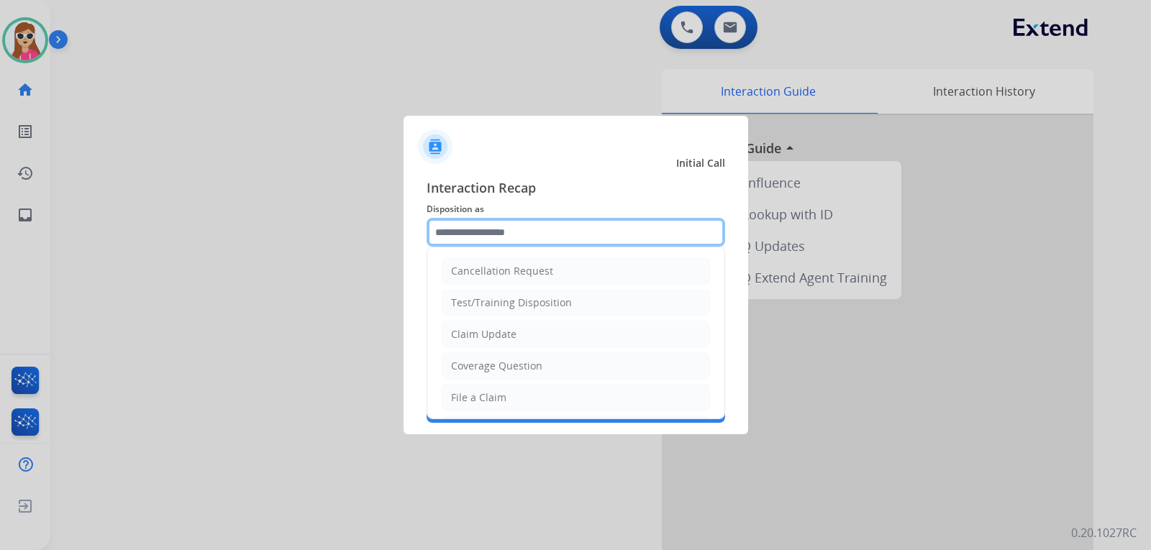
click at [585, 233] on input "text" at bounding box center [575, 232] width 298 height 29
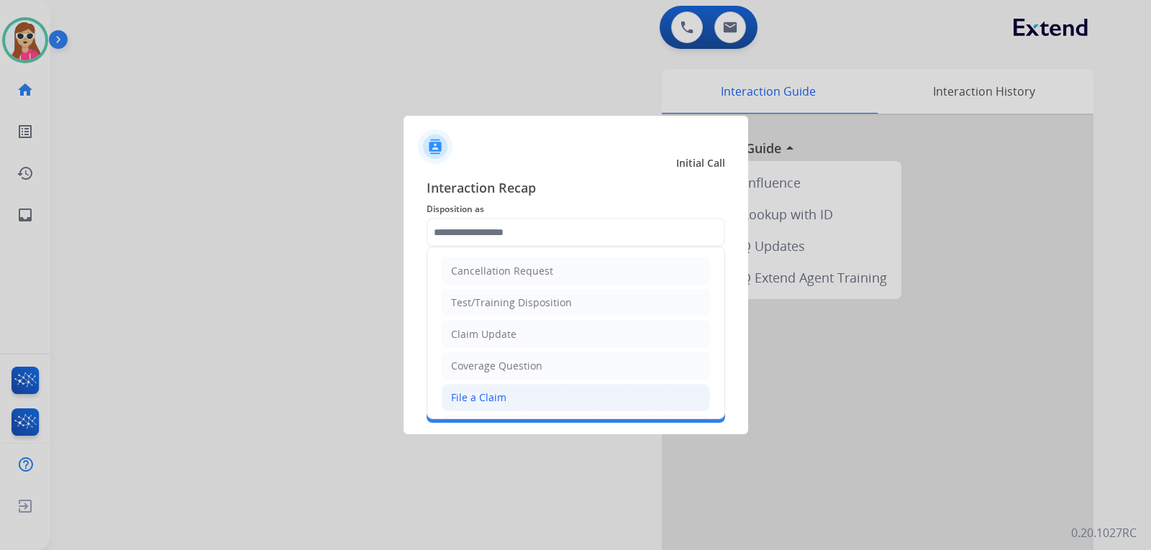
click at [532, 398] on li "File a Claim" at bounding box center [576, 397] width 268 height 27
type input "**********"
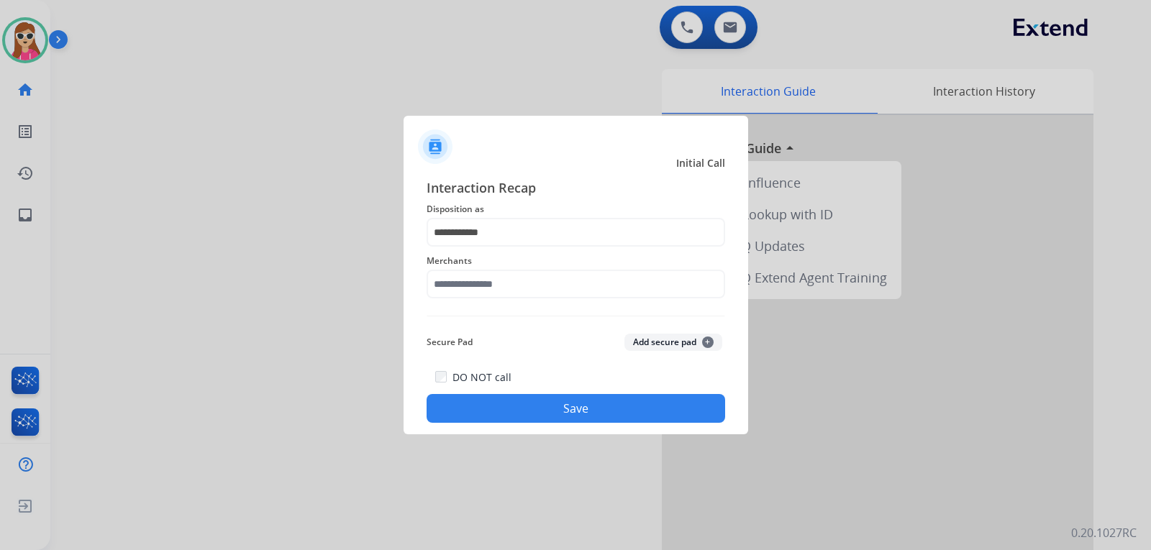
click at [537, 300] on div "Merchants" at bounding box center [575, 276] width 298 height 58
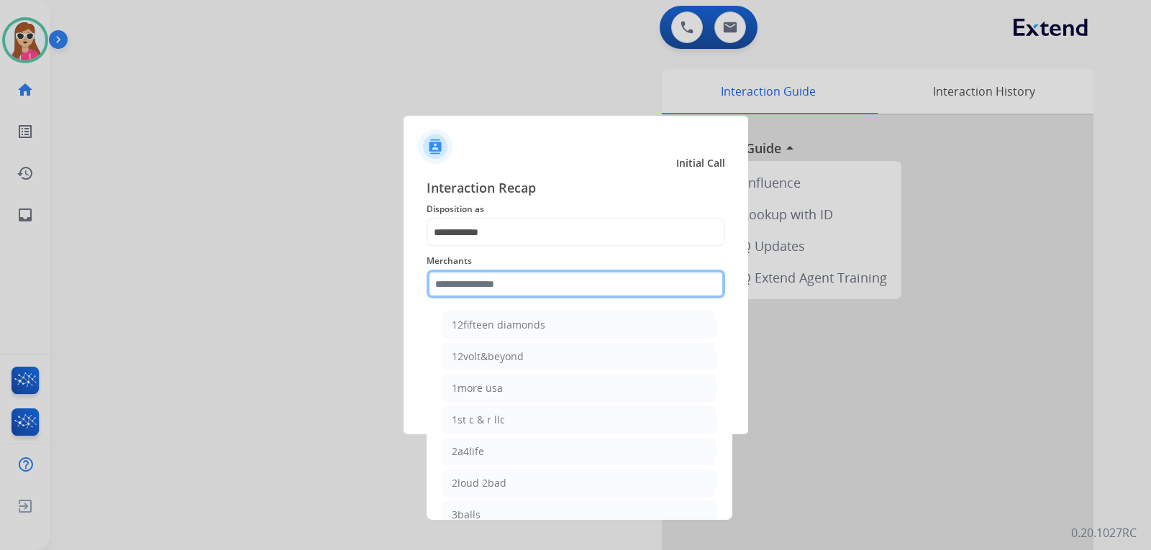
click at [462, 294] on input "text" at bounding box center [575, 284] width 298 height 29
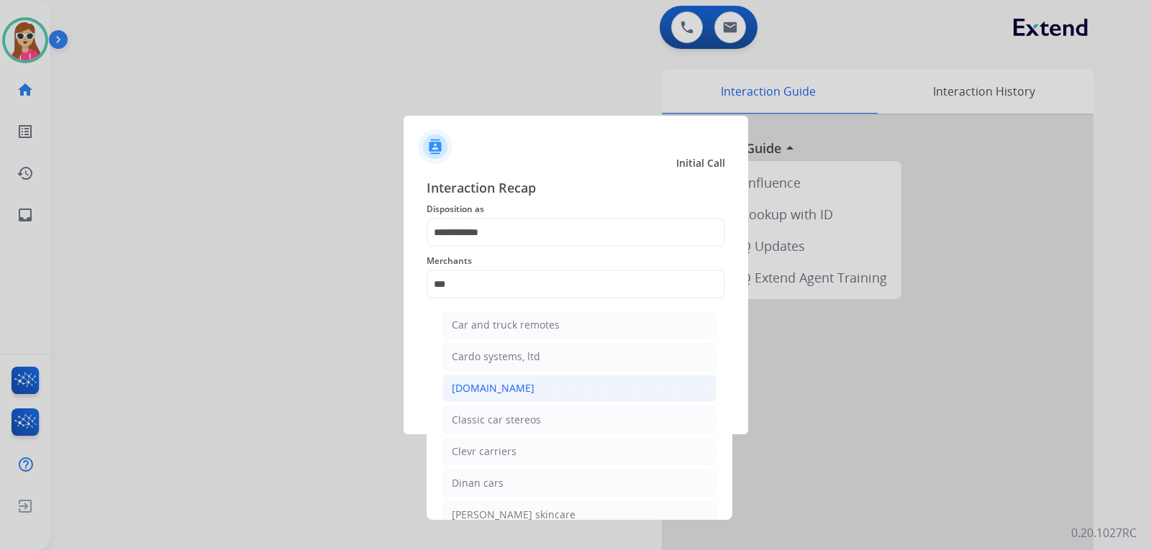
click at [559, 385] on li "[DOMAIN_NAME]" at bounding box center [579, 388] width 274 height 27
type input "**********"
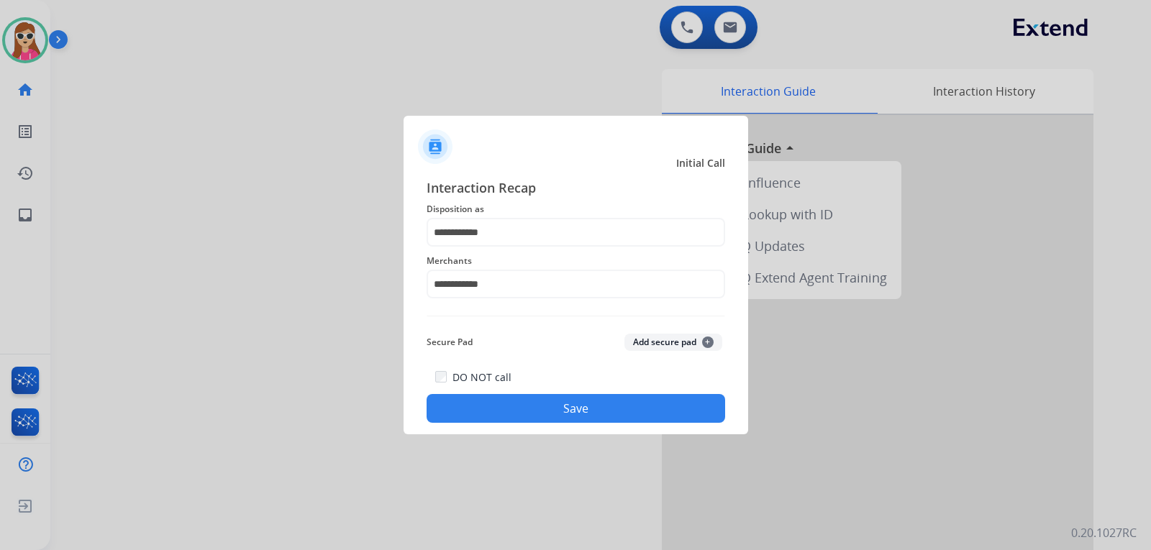
click at [572, 406] on button "Save" at bounding box center [575, 408] width 298 height 29
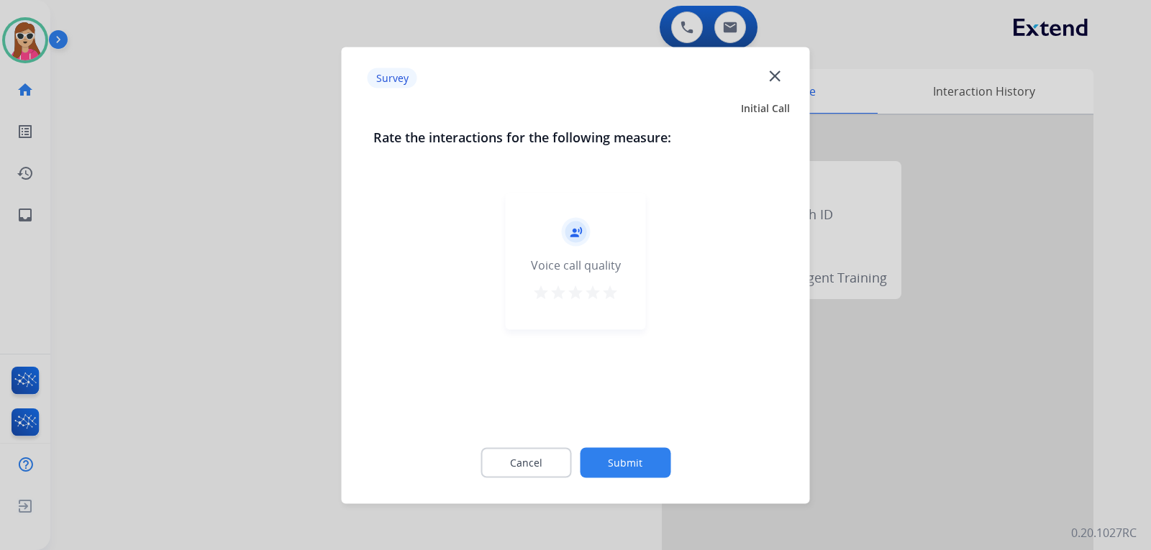
click at [618, 293] on div "record_voice_over Voice call quality star star star star star" at bounding box center [576, 261] width 140 height 137
click at [613, 285] on mat-icon "star" at bounding box center [609, 291] width 17 height 17
click at [630, 475] on button "Submit" at bounding box center [625, 462] width 91 height 30
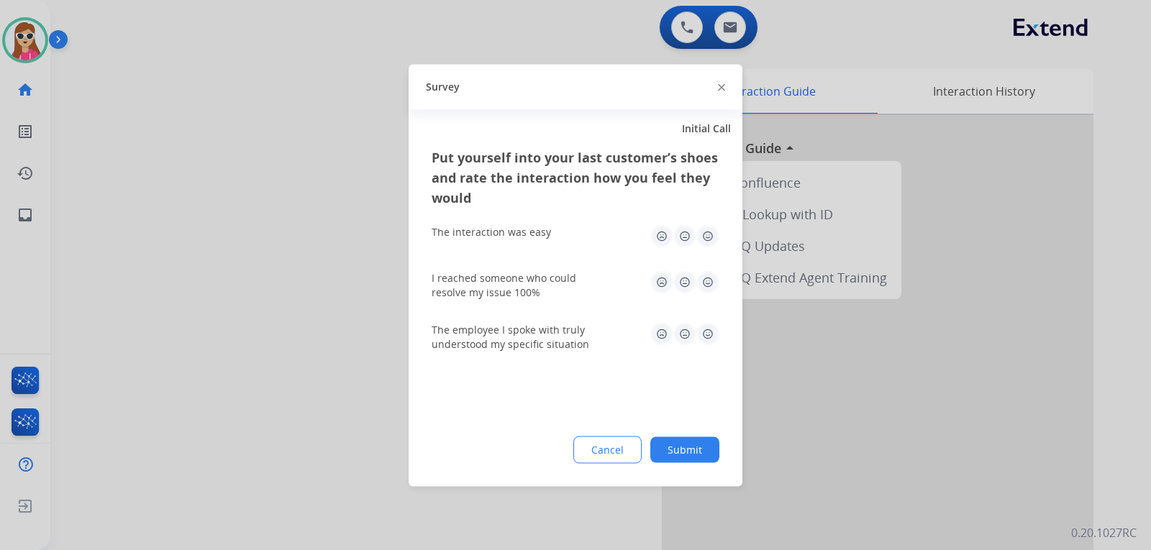
click at [705, 236] on img at bounding box center [707, 235] width 23 height 23
click at [708, 280] on img at bounding box center [707, 281] width 23 height 23
click at [703, 340] on img at bounding box center [707, 333] width 23 height 23
click at [708, 459] on button "Submit" at bounding box center [684, 449] width 69 height 26
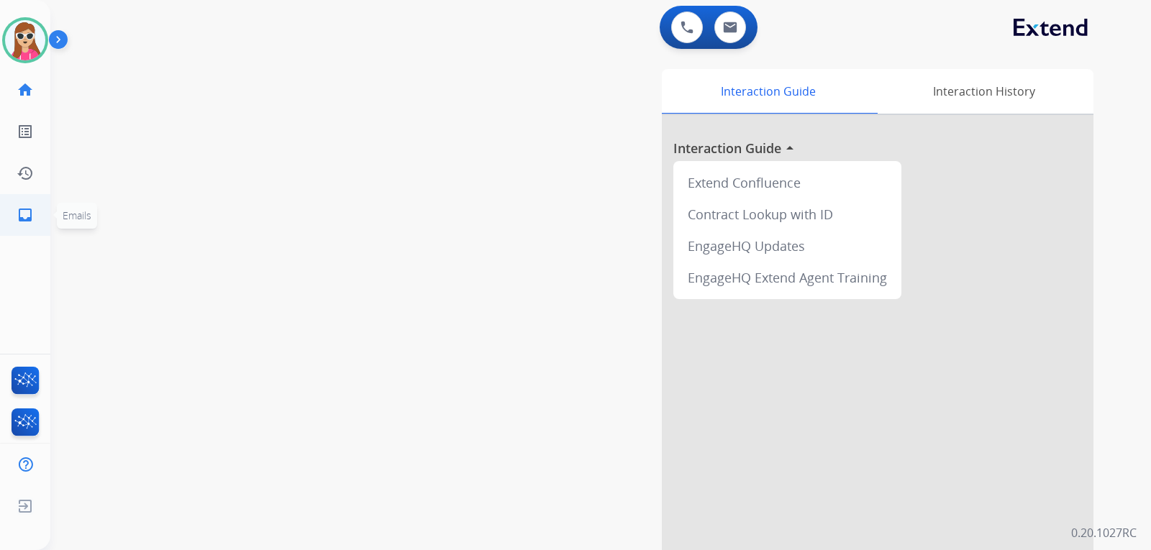
click at [27, 229] on link "inbox Emails" at bounding box center [25, 215] width 40 height 40
select select "**********"
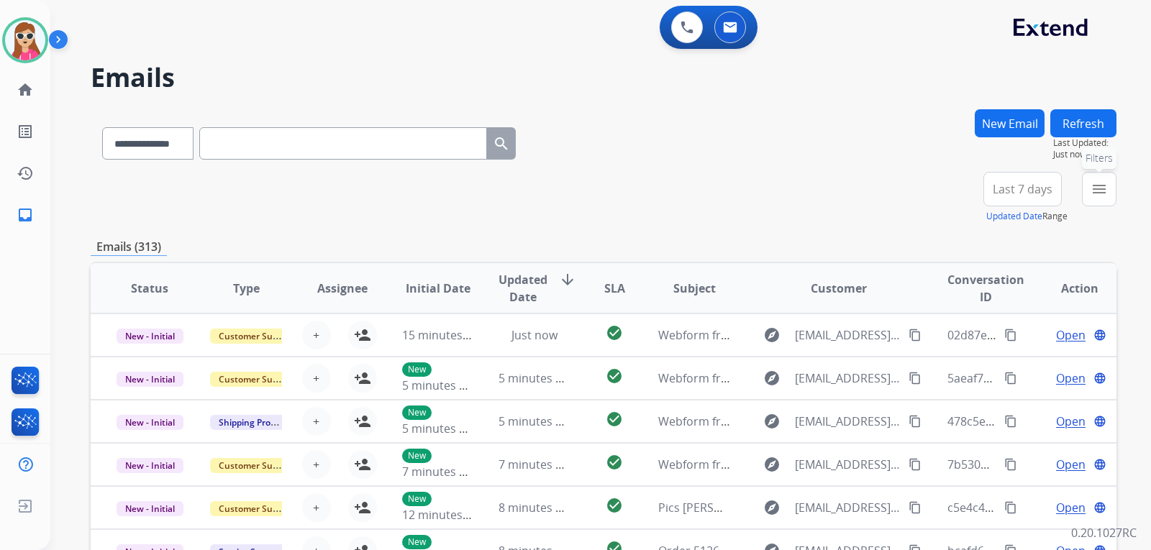
click at [1085, 193] on button "menu Filters" at bounding box center [1099, 189] width 35 height 35
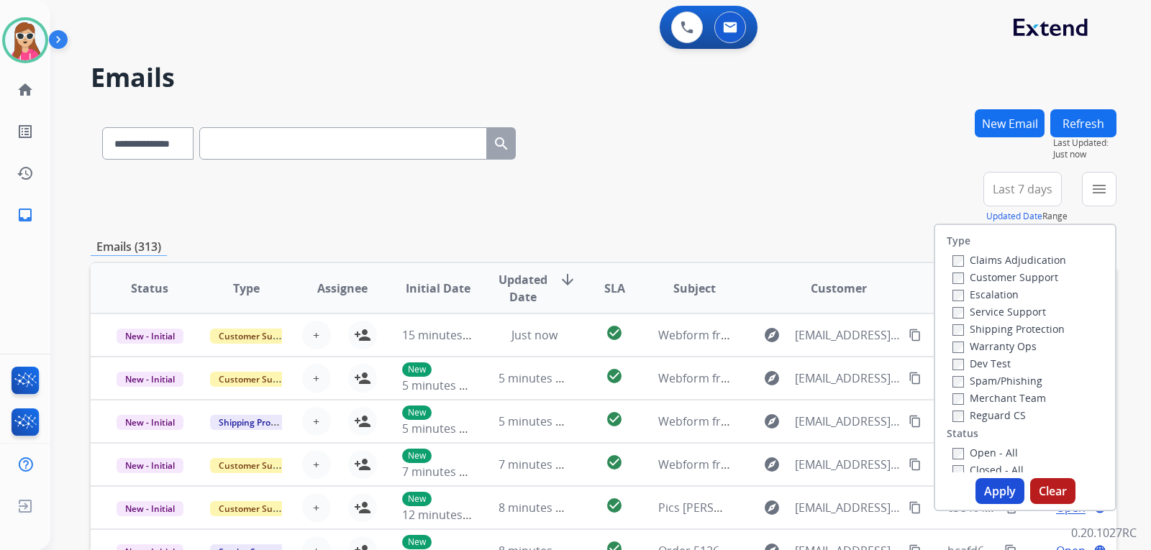
click at [1000, 279] on label "Customer Support" at bounding box center [1005, 277] width 106 height 14
click at [1010, 331] on label "Shipping Protection" at bounding box center [1008, 329] width 112 height 14
click at [973, 413] on label "Reguard CS" at bounding box center [988, 415] width 73 height 14
click at [972, 452] on label "Open - All" at bounding box center [984, 453] width 65 height 14
click at [1003, 489] on button "Apply" at bounding box center [999, 491] width 49 height 26
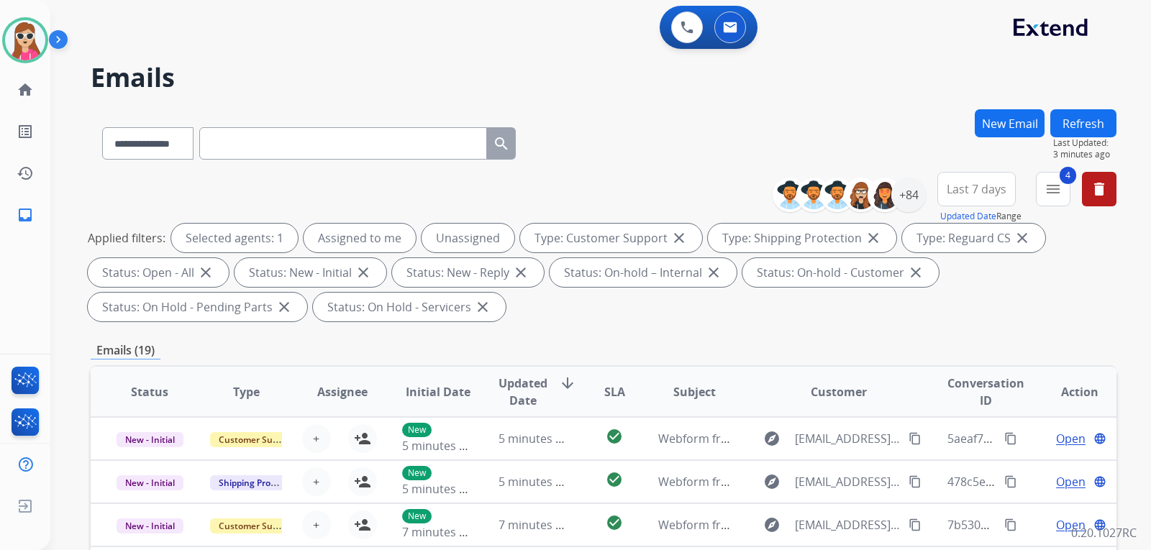
drag, startPoint x: 822, startPoint y: 323, endPoint x: 801, endPoint y: 354, distance: 37.3
drag, startPoint x: 801, startPoint y: 354, endPoint x: 683, endPoint y: 305, distance: 127.7
click at [683, 305] on div "Applied filters: Selected agents: 1 Assigned to me Unassigned Type: Customer Su…" at bounding box center [600, 273] width 1025 height 98
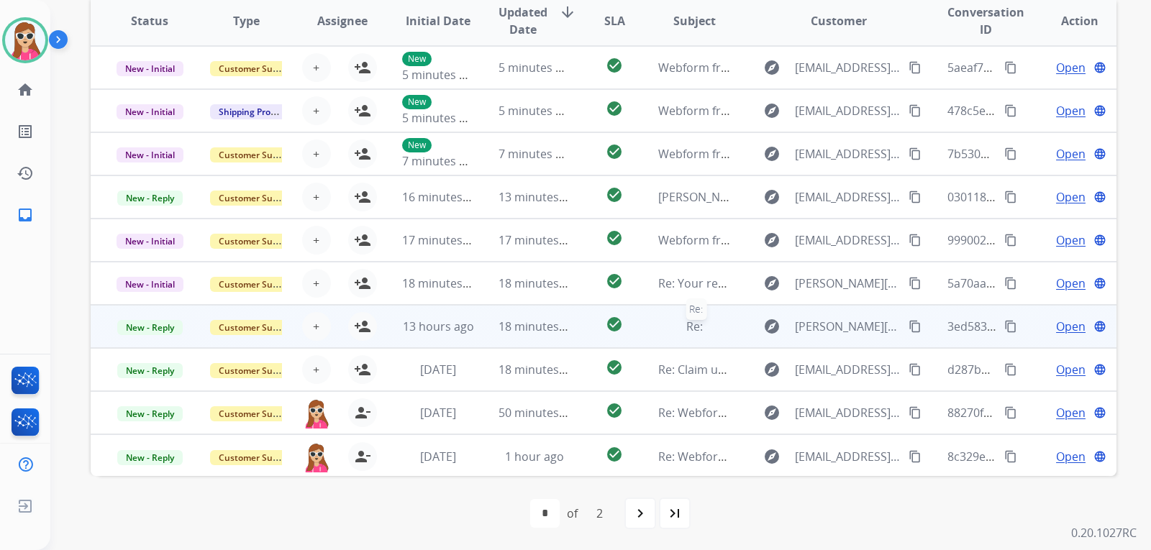
scroll to position [372, 0]
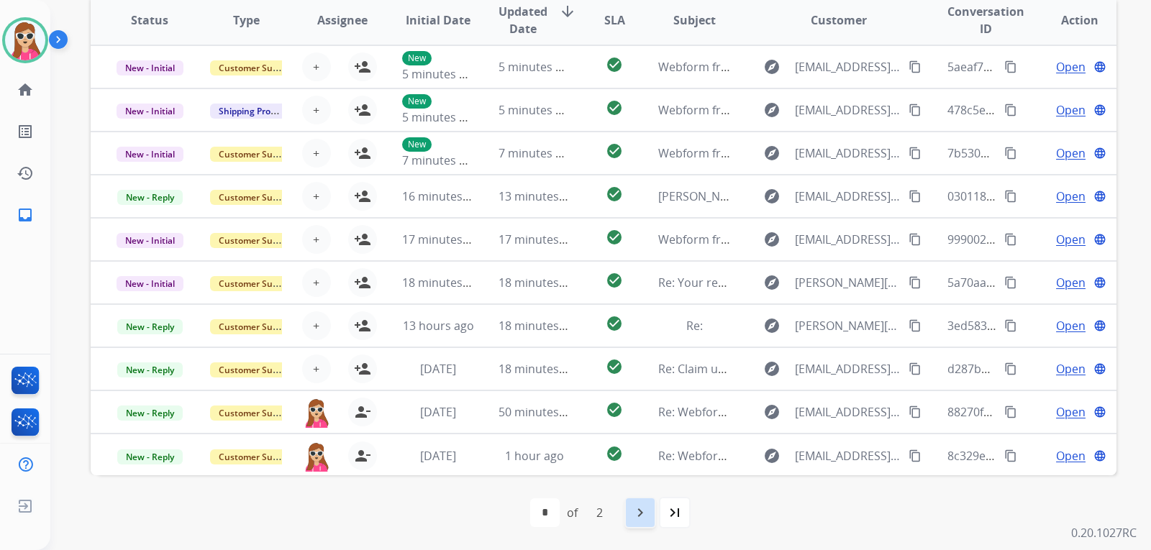
click at [630, 523] on div "navigate_next" at bounding box center [640, 513] width 32 height 32
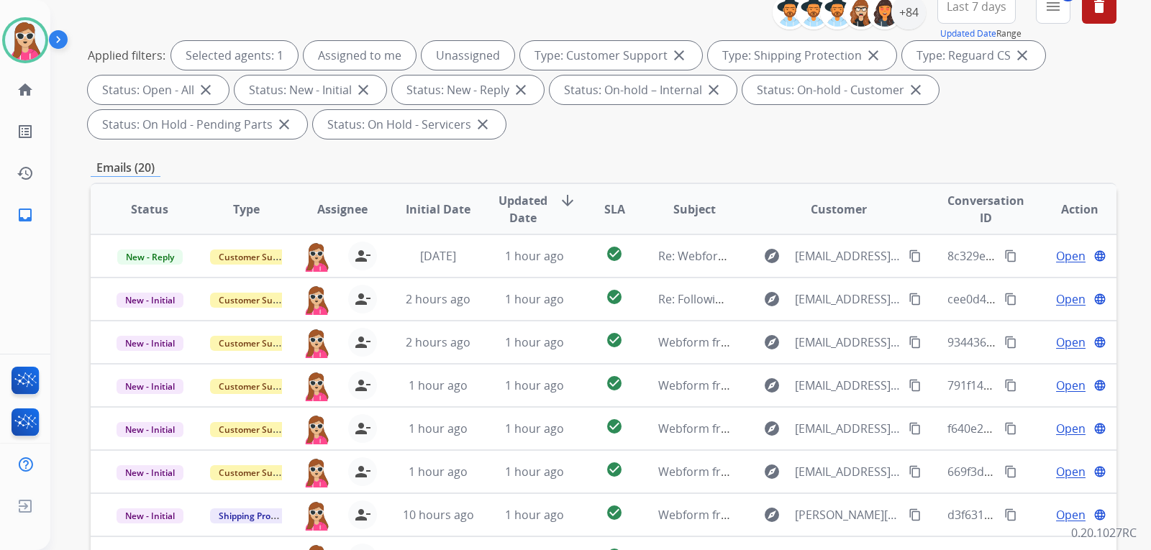
scroll to position [84, 0]
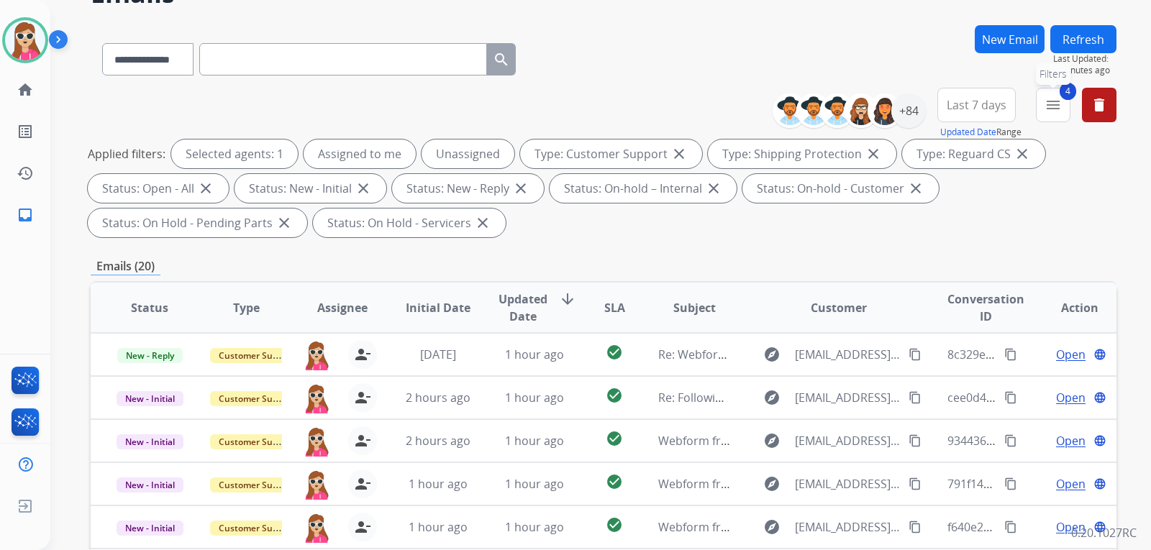
click at [1053, 109] on mat-icon "menu" at bounding box center [1052, 104] width 17 height 17
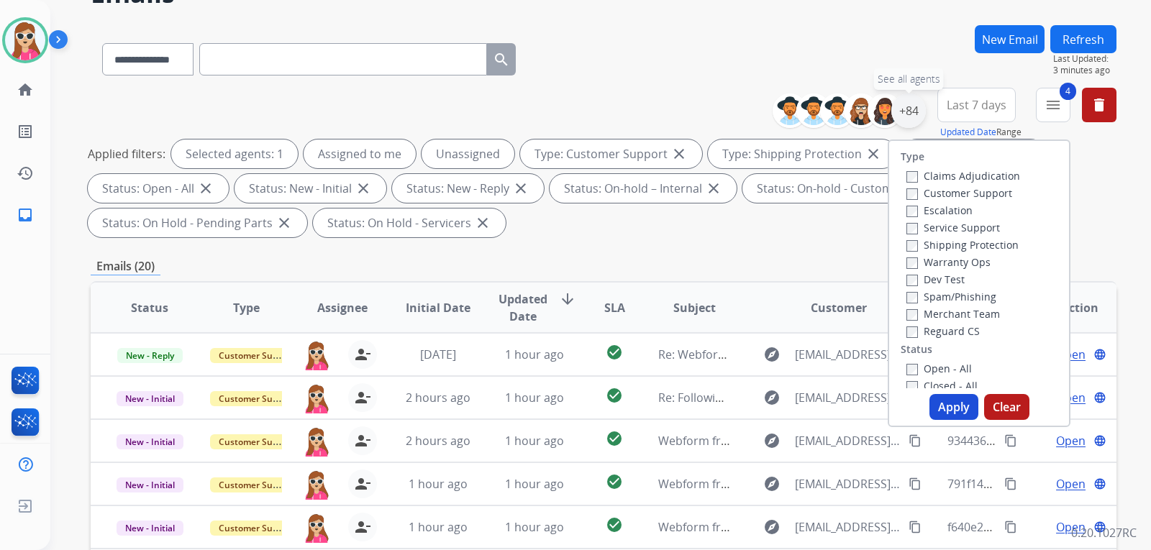
click at [918, 119] on div "+84" at bounding box center [908, 110] width 35 height 35
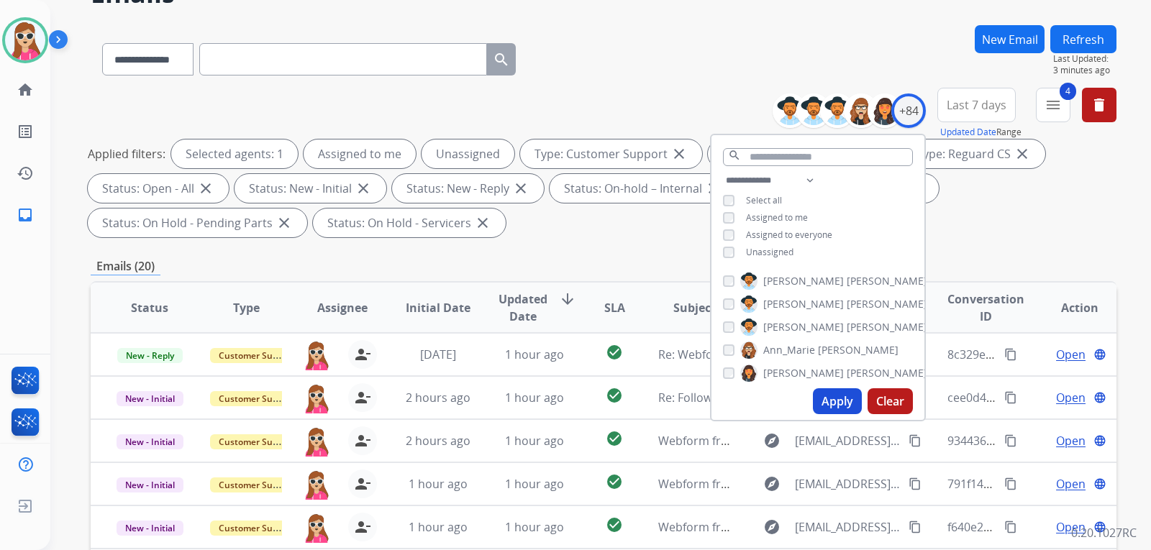
click at [782, 255] on span "Unassigned" at bounding box center [769, 252] width 47 height 12
click at [783, 252] on span "Unassigned" at bounding box center [769, 252] width 47 height 12
click at [772, 252] on span "Unassigned" at bounding box center [769, 252] width 47 height 12
click at [839, 404] on button "Apply" at bounding box center [837, 401] width 49 height 26
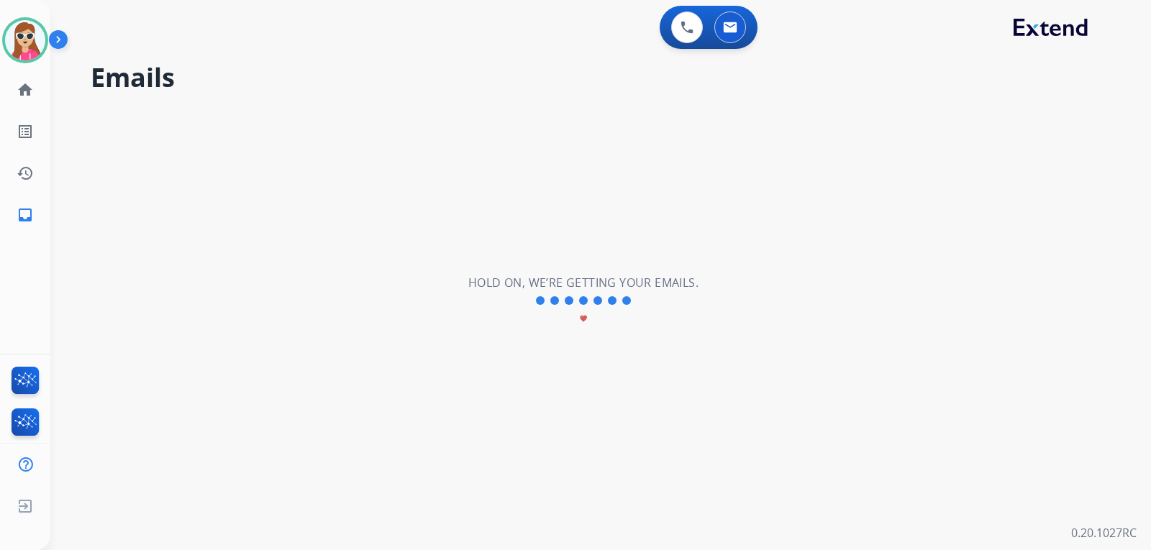
scroll to position [0, 0]
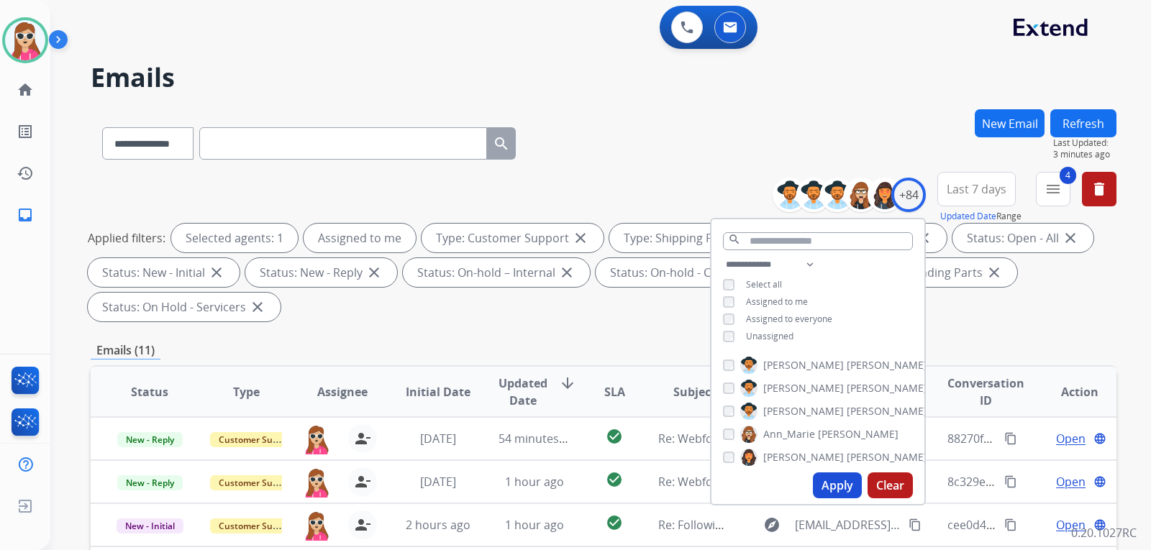
click at [698, 307] on div "Applied filters: Selected agents: 1 Assigned to me Type: Customer Support close…" at bounding box center [600, 273] width 1025 height 98
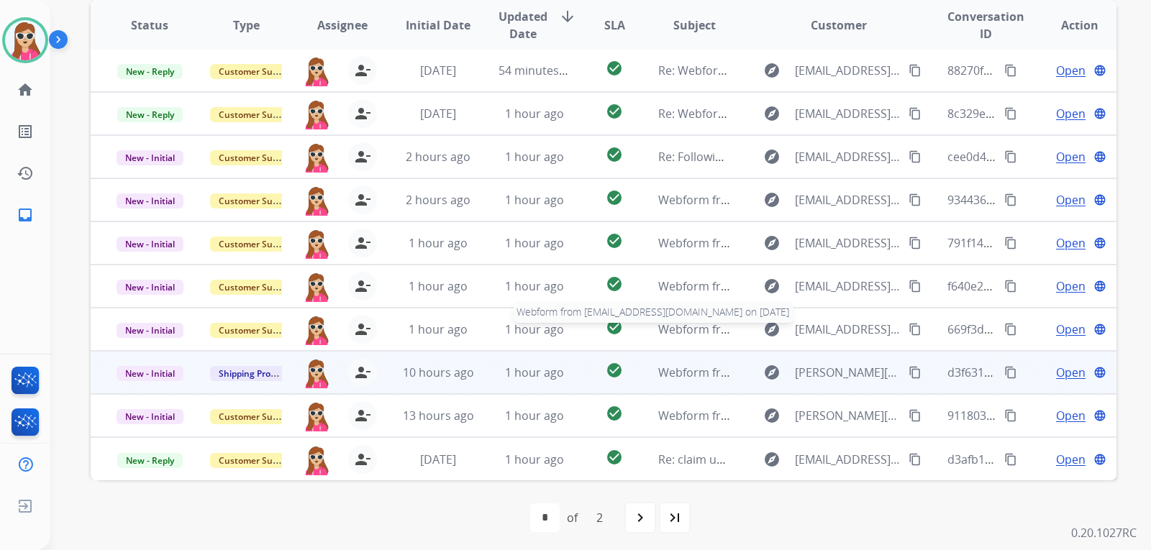
scroll to position [372, 0]
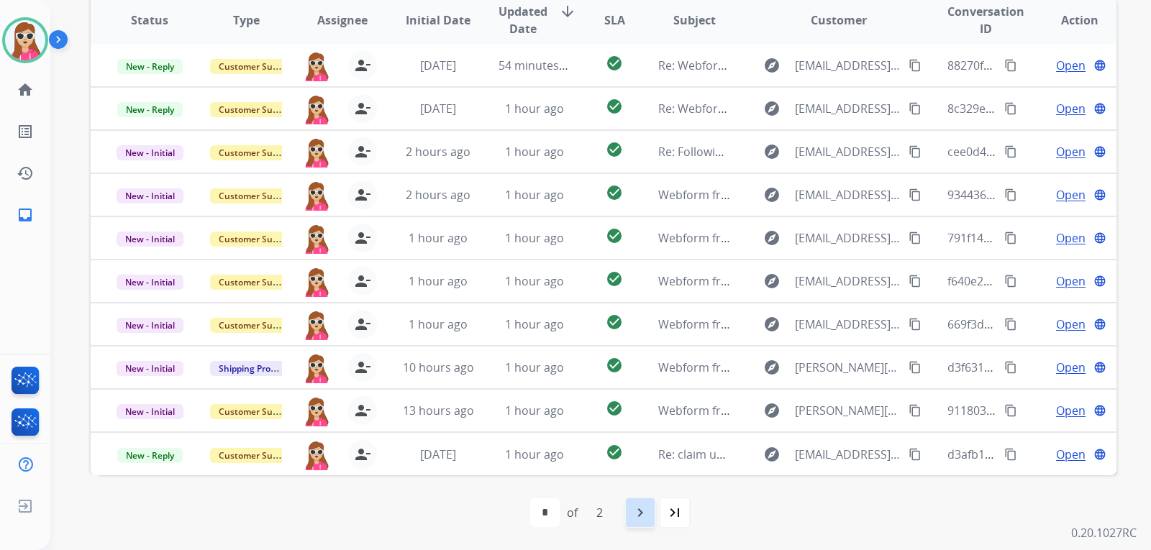
click at [643, 507] on mat-icon "navigate_next" at bounding box center [639, 512] width 17 height 17
select select "*"
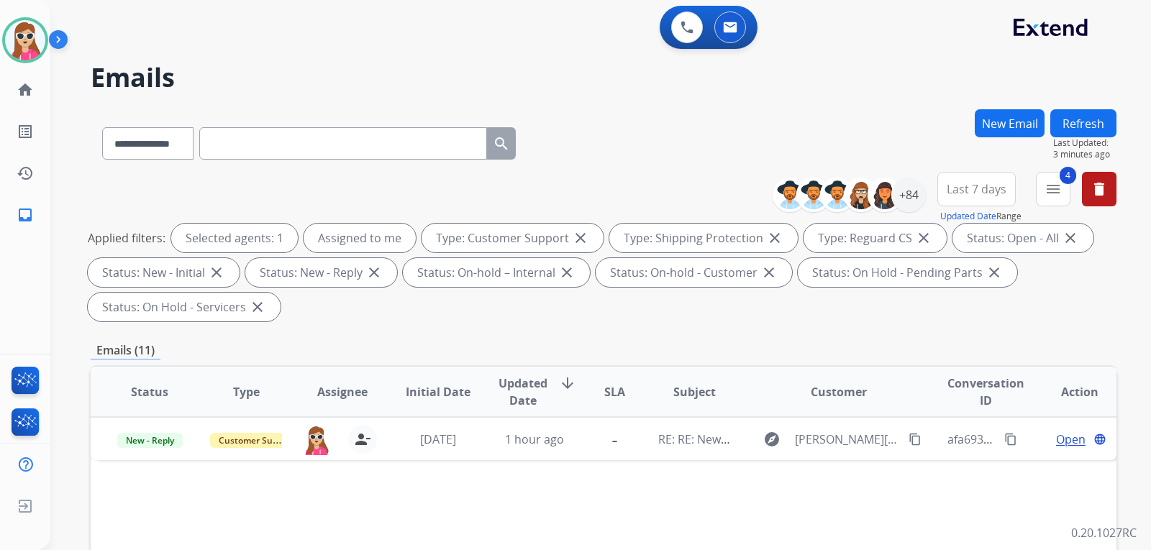
scroll to position [216, 0]
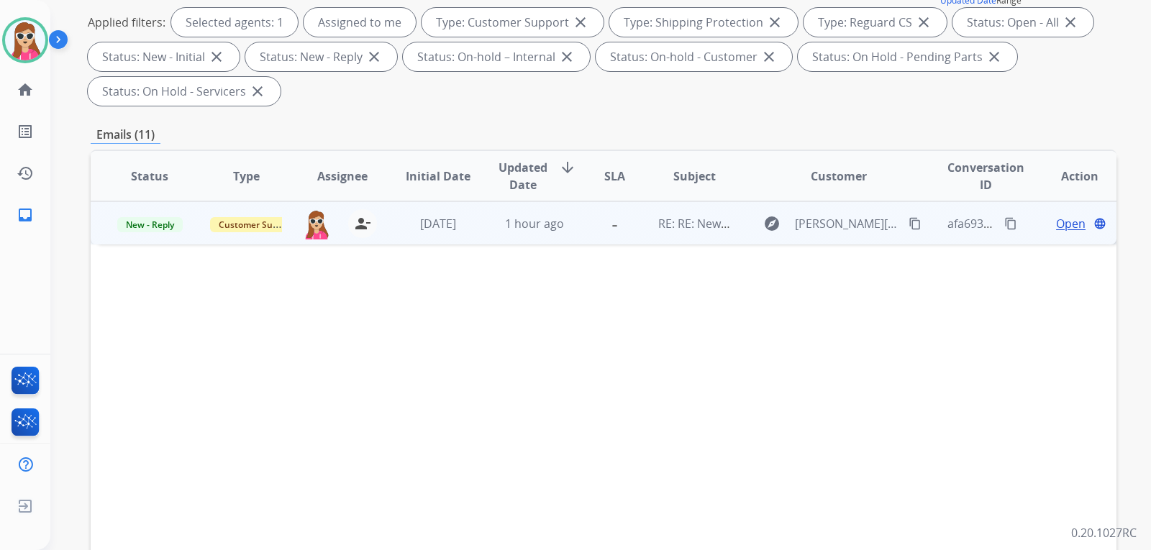
click at [636, 226] on td "RE: RE: New Claim / Supporting Photos" at bounding box center [683, 222] width 96 height 43
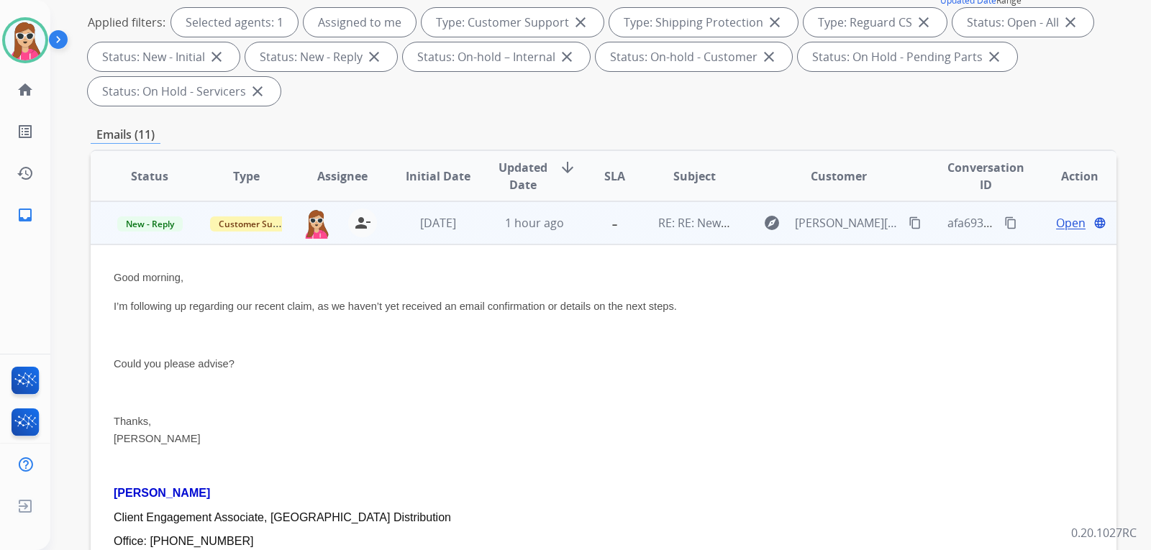
click at [908, 220] on mat-icon "content_copy" at bounding box center [914, 222] width 13 height 13
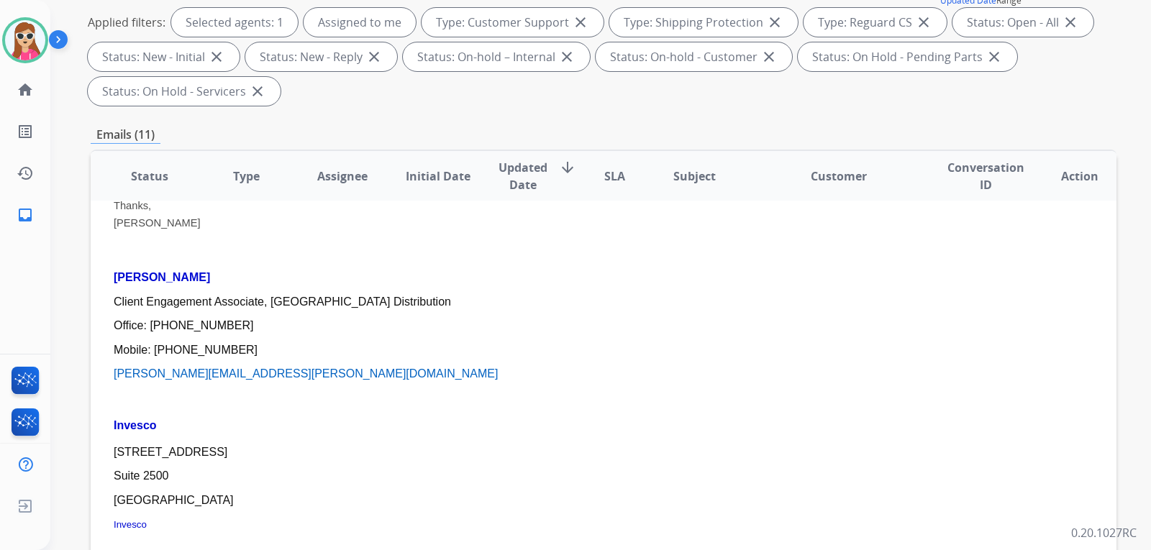
scroll to position [273, 0]
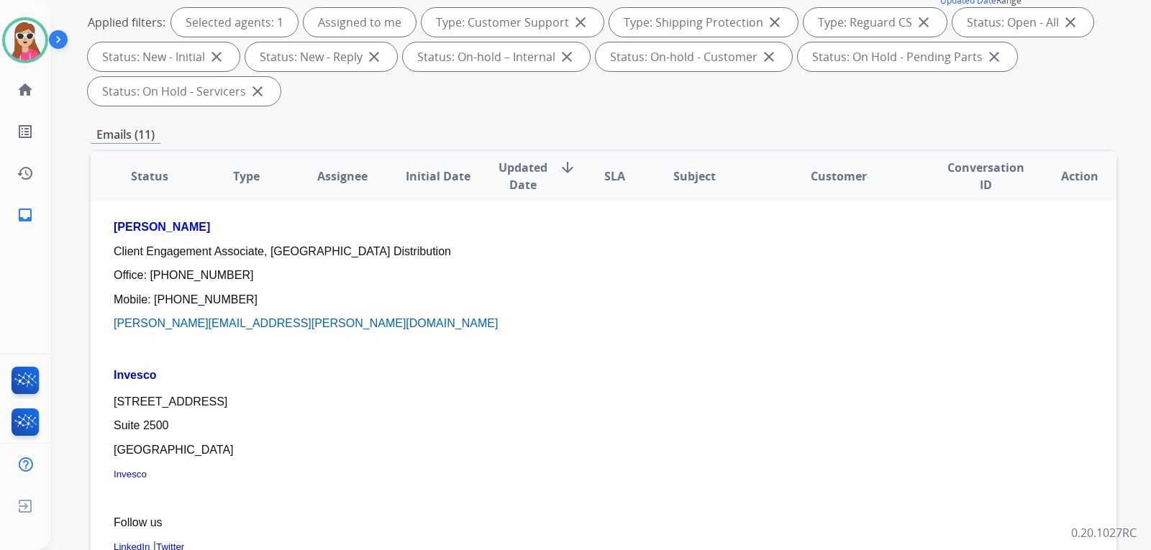
drag, startPoint x: 167, startPoint y: 383, endPoint x: 329, endPoint y: 407, distance: 164.2
click at [329, 407] on div "Good morning, I’m following up regarding our recent claim, as we haven’t yet re…" at bounding box center [507, 299] width 787 height 595
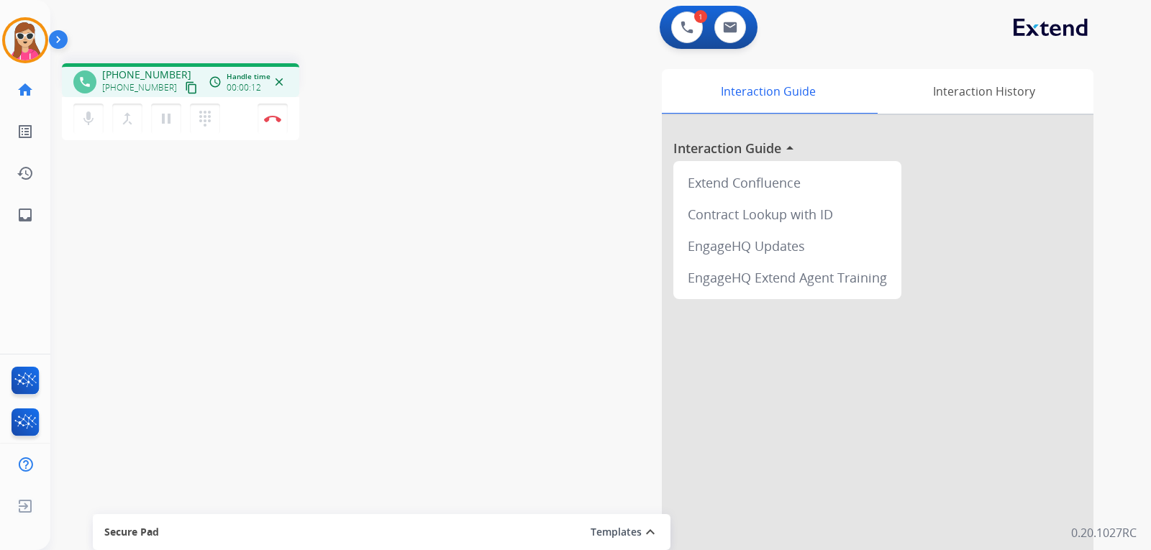
click at [183, 86] on button "content_copy" at bounding box center [191, 87] width 17 height 17
click at [278, 127] on button "Disconnect" at bounding box center [272, 119] width 30 height 30
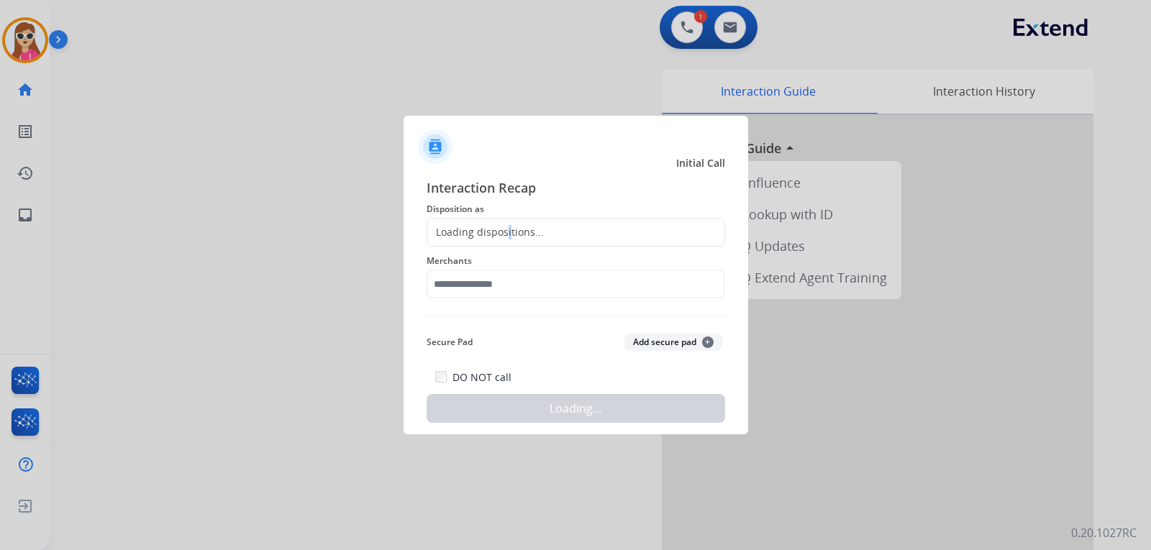
click at [508, 228] on div "Loading dispositions..." at bounding box center [485, 232] width 116 height 14
click at [521, 244] on div "Loading dispositions..." at bounding box center [575, 232] width 298 height 29
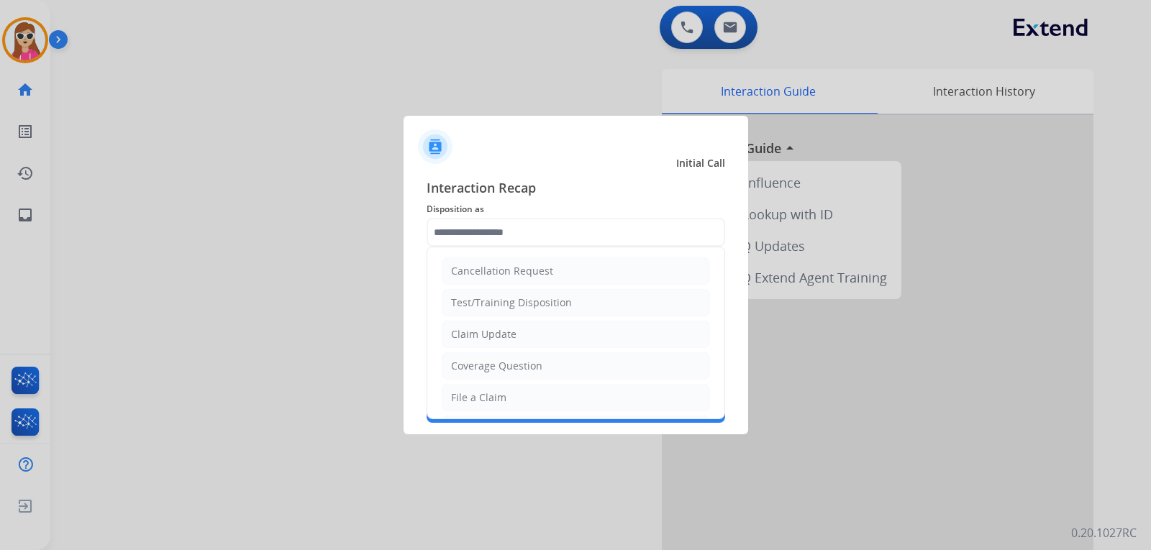
click at [531, 227] on input "text" at bounding box center [575, 232] width 298 height 29
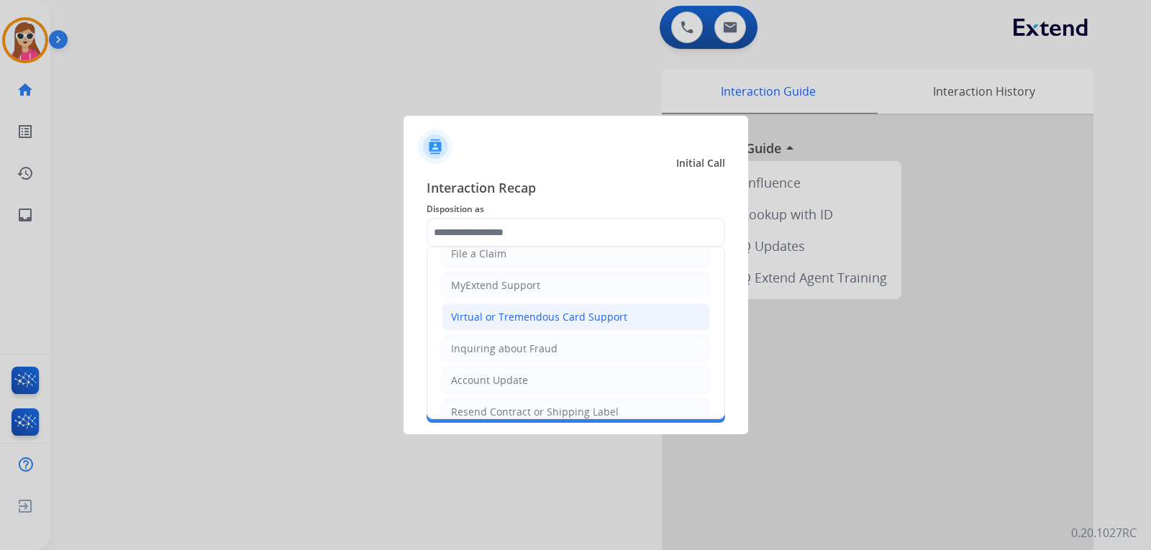
click at [541, 311] on div "Virtual or Tremendous Card Support" at bounding box center [539, 317] width 176 height 14
type input "**********"
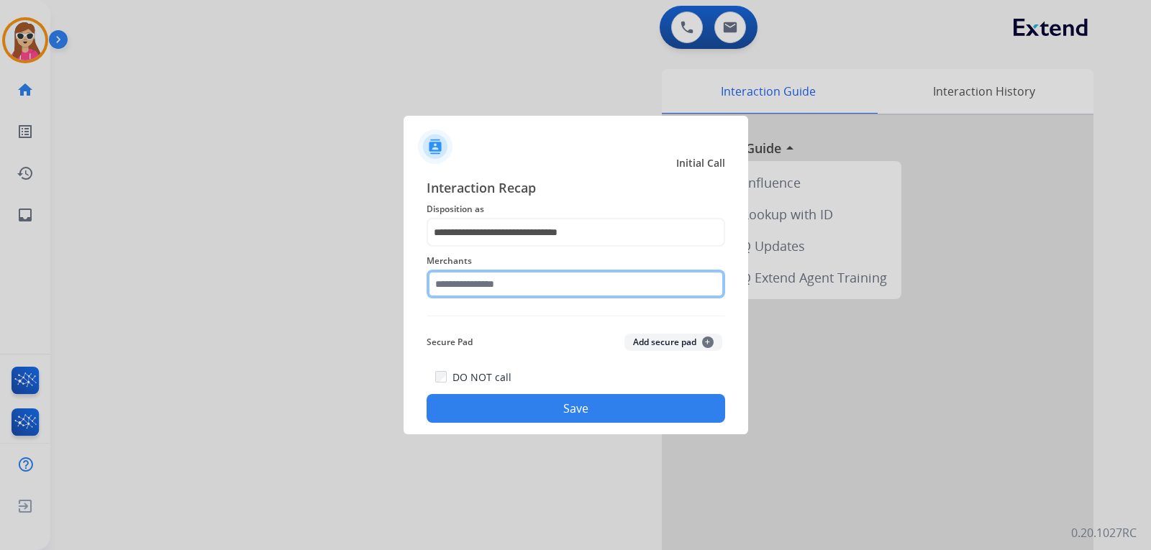
click at [536, 285] on input "text" at bounding box center [575, 284] width 298 height 29
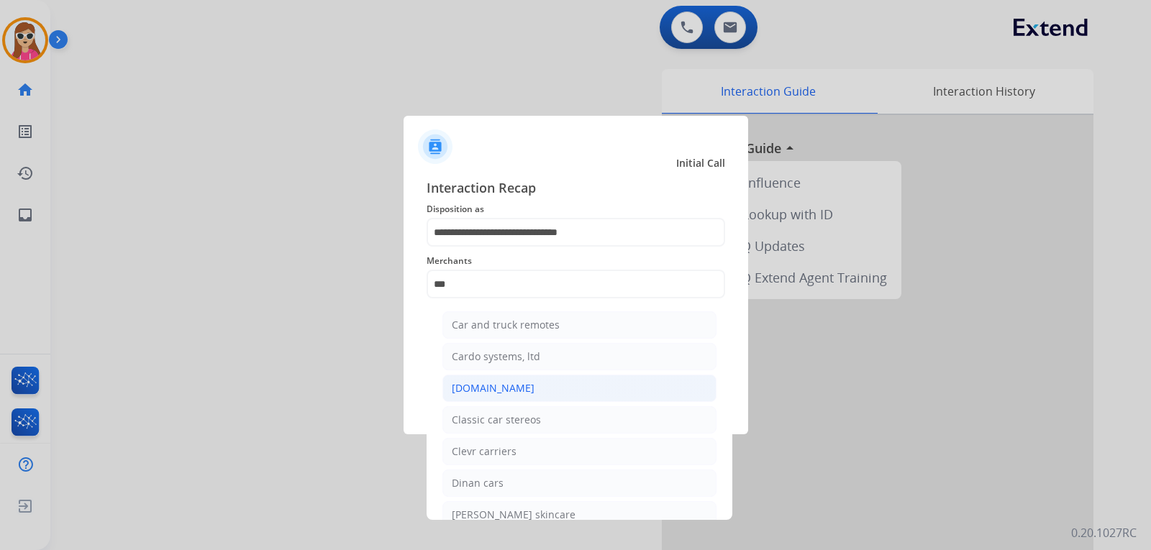
click at [480, 390] on div "[DOMAIN_NAME]" at bounding box center [493, 388] width 83 height 14
type input "**********"
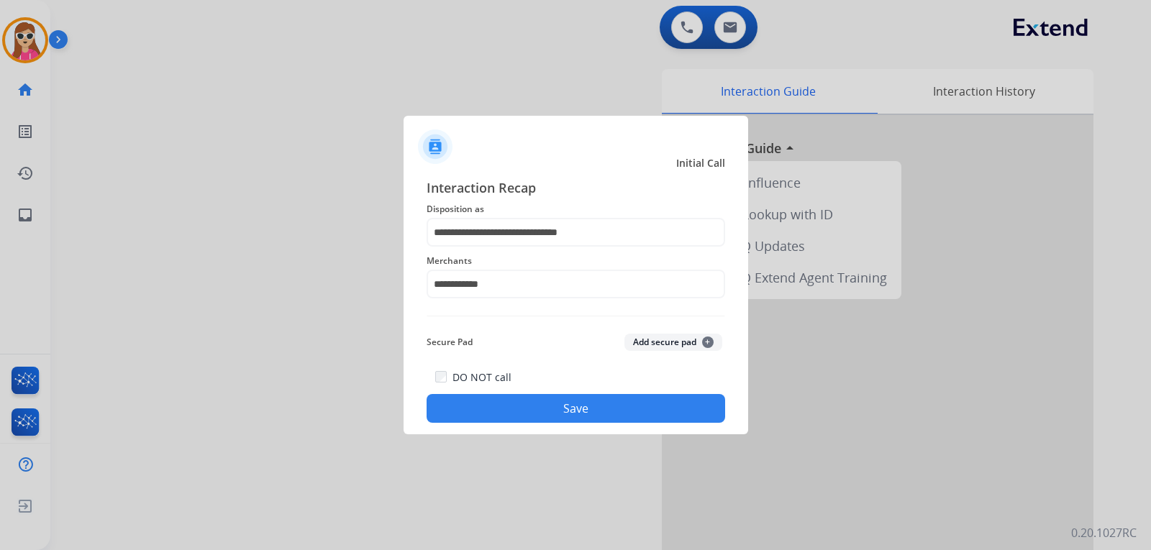
click at [588, 412] on button "Save" at bounding box center [575, 408] width 298 height 29
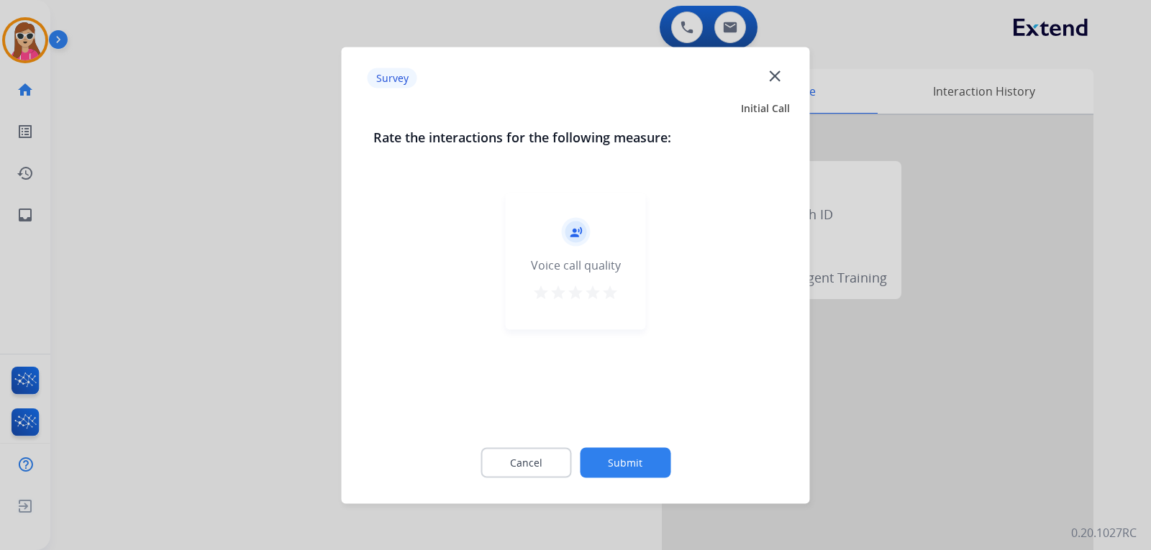
click at [611, 299] on mat-icon "star" at bounding box center [609, 291] width 17 height 17
click at [619, 483] on div "Cancel Submit" at bounding box center [575, 462] width 405 height 65
click at [627, 469] on button "Submit" at bounding box center [625, 462] width 91 height 30
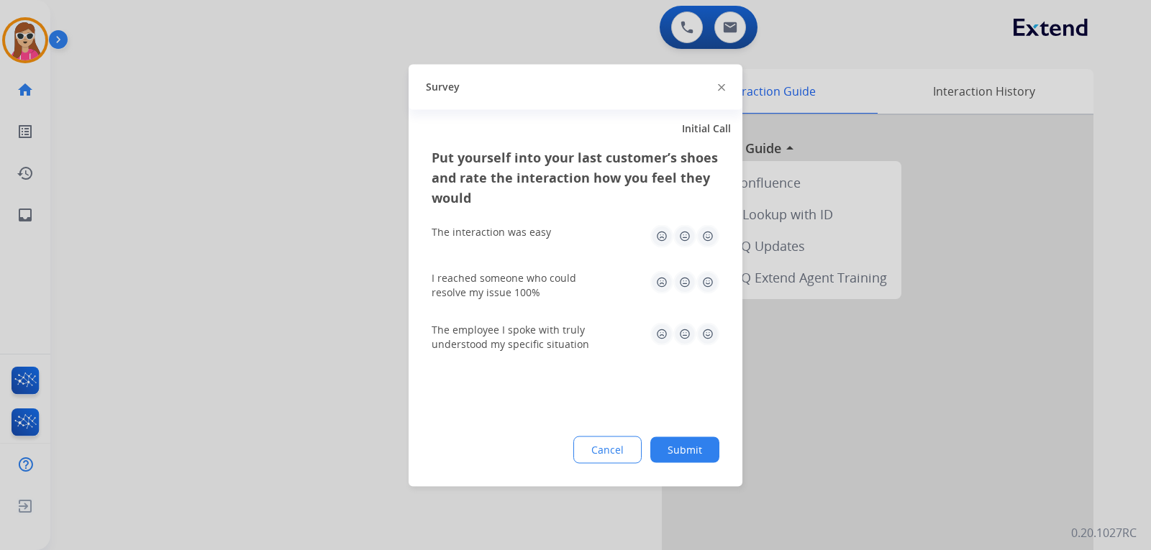
click at [702, 285] on img at bounding box center [707, 281] width 23 height 23
click at [711, 237] on img at bounding box center [707, 235] width 23 height 23
click at [704, 328] on img at bounding box center [707, 333] width 23 height 23
click at [682, 435] on div "Put yourself into your last customer’s shoes and rate the interaction how you f…" at bounding box center [575, 316] width 334 height 339
click at [685, 439] on div "Cancel Submit" at bounding box center [575, 449] width 288 height 27
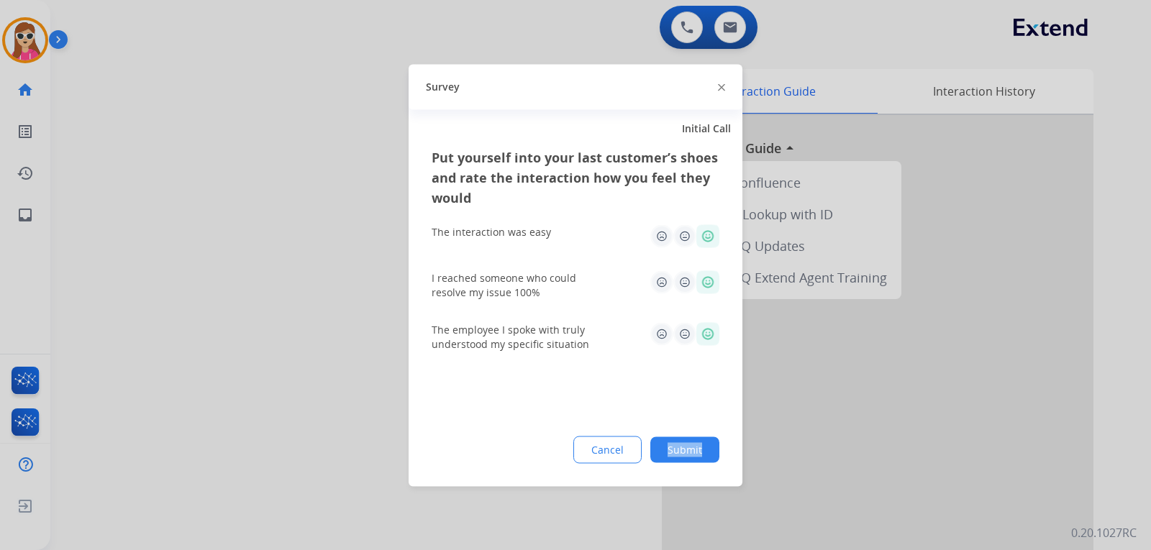
click at [672, 449] on button "Submit" at bounding box center [684, 449] width 69 height 26
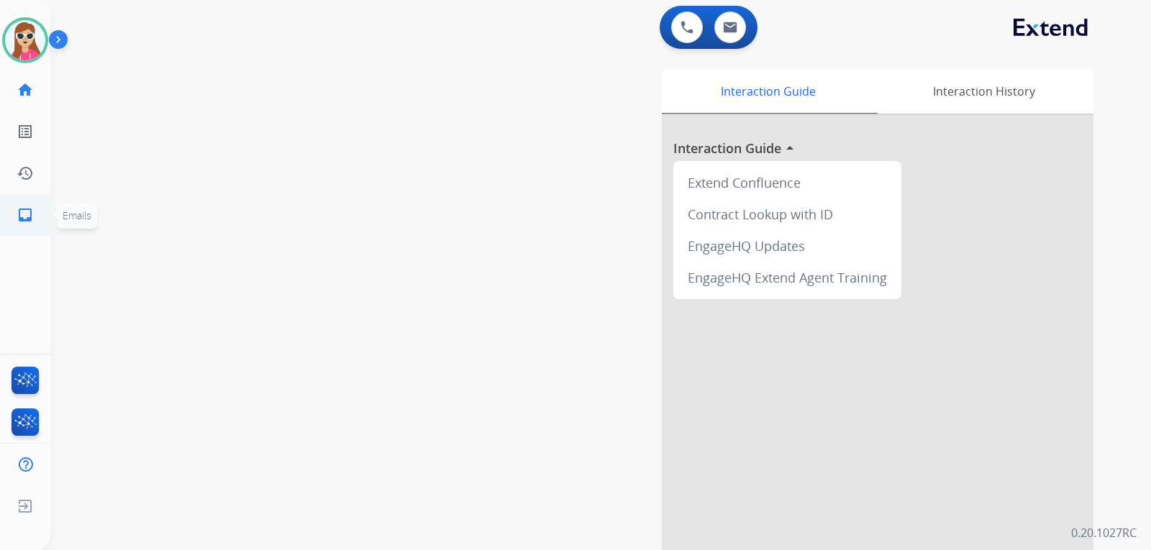
click at [22, 218] on mat-icon "inbox" at bounding box center [25, 214] width 17 height 17
select select "**********"
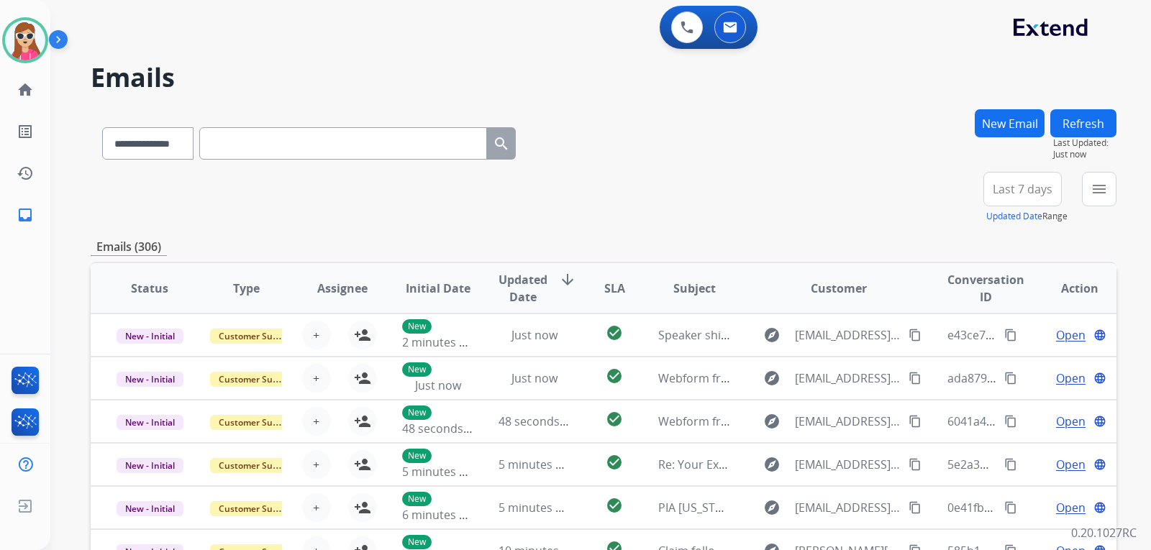
click at [1018, 119] on button "New Email" at bounding box center [1009, 123] width 70 height 28
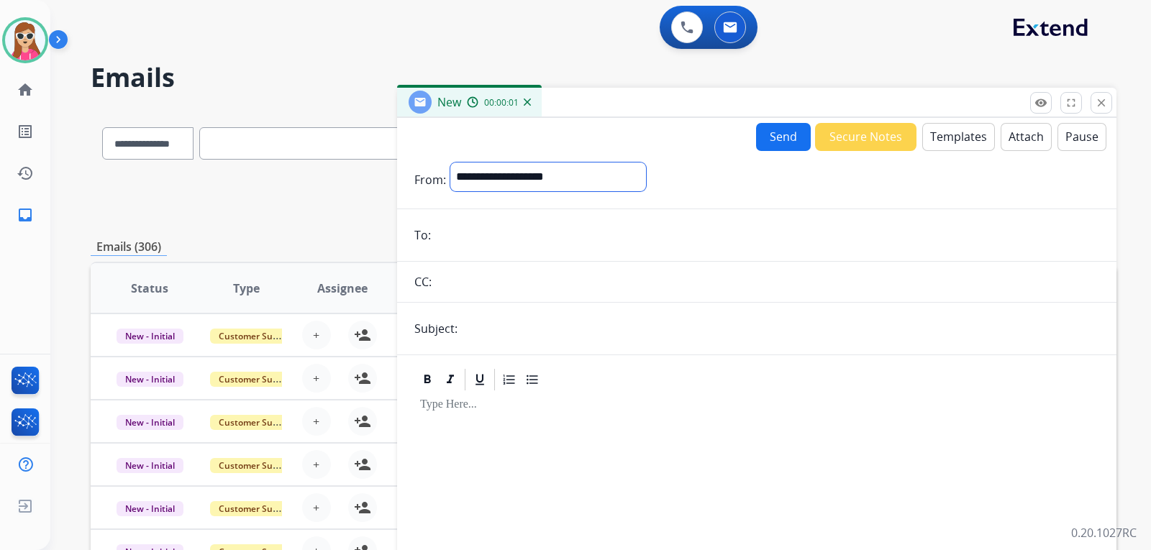
click at [639, 179] on select "**********" at bounding box center [548, 177] width 196 height 29
select select "**********"
click at [450, 163] on select "**********" at bounding box center [548, 177] width 196 height 29
click at [617, 235] on input "email" at bounding box center [767, 236] width 664 height 29
paste input "**********"
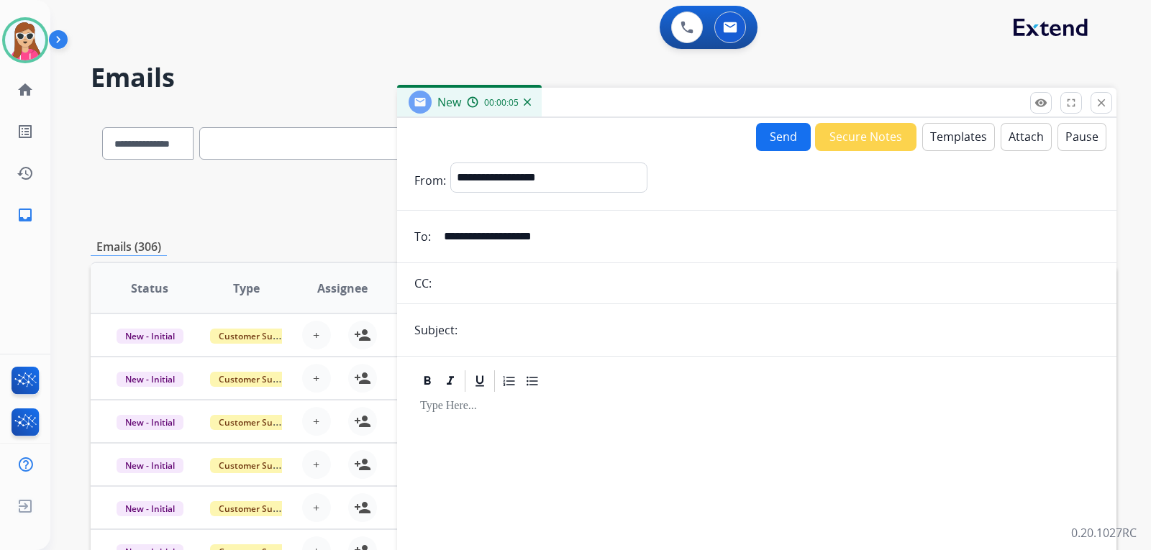
type input "**********"
click at [733, 326] on input "text" at bounding box center [780, 330] width 637 height 29
type input "**********"
click at [930, 140] on button "Templates" at bounding box center [958, 137] width 73 height 28
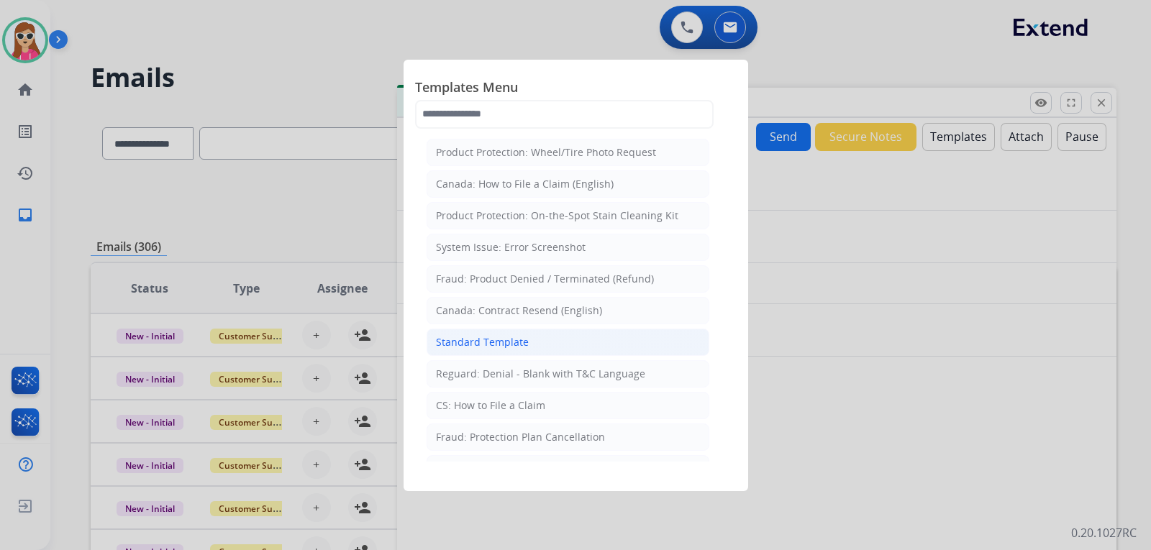
click at [509, 342] on div "Standard Template" at bounding box center [482, 342] width 93 height 14
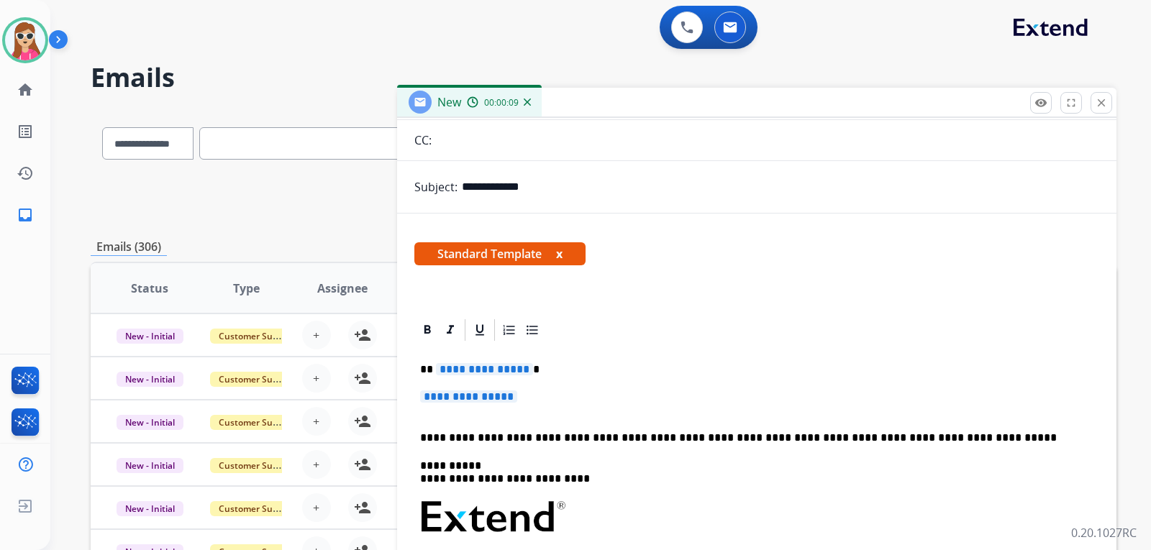
scroll to position [144, 0]
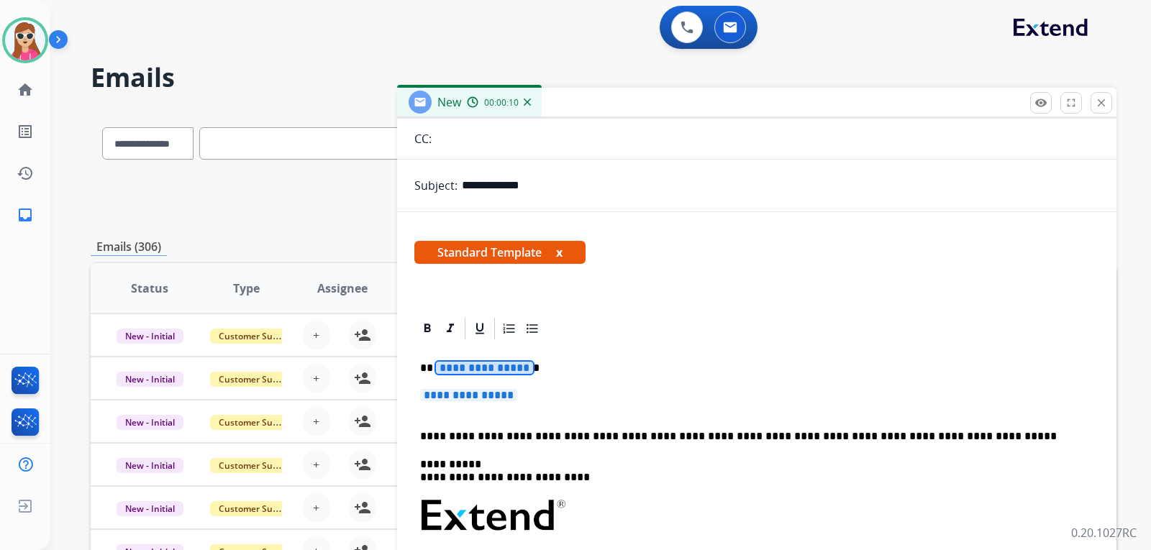
click at [511, 369] on span "**********" at bounding box center [484, 368] width 97 height 12
click at [468, 393] on span "**********" at bounding box center [468, 395] width 97 height 12
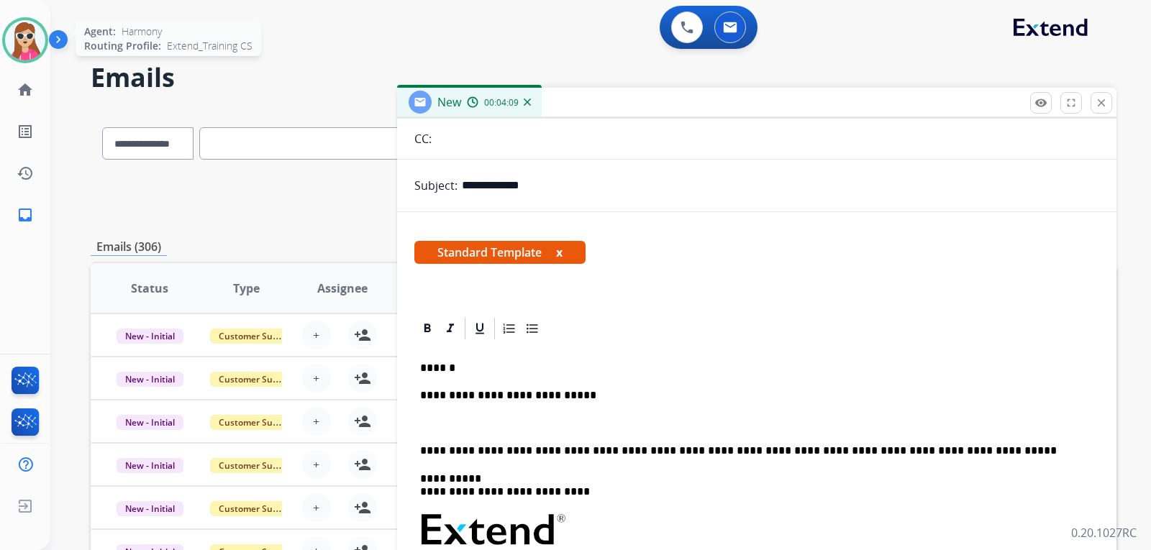
click at [24, 52] on img at bounding box center [25, 40] width 40 height 40
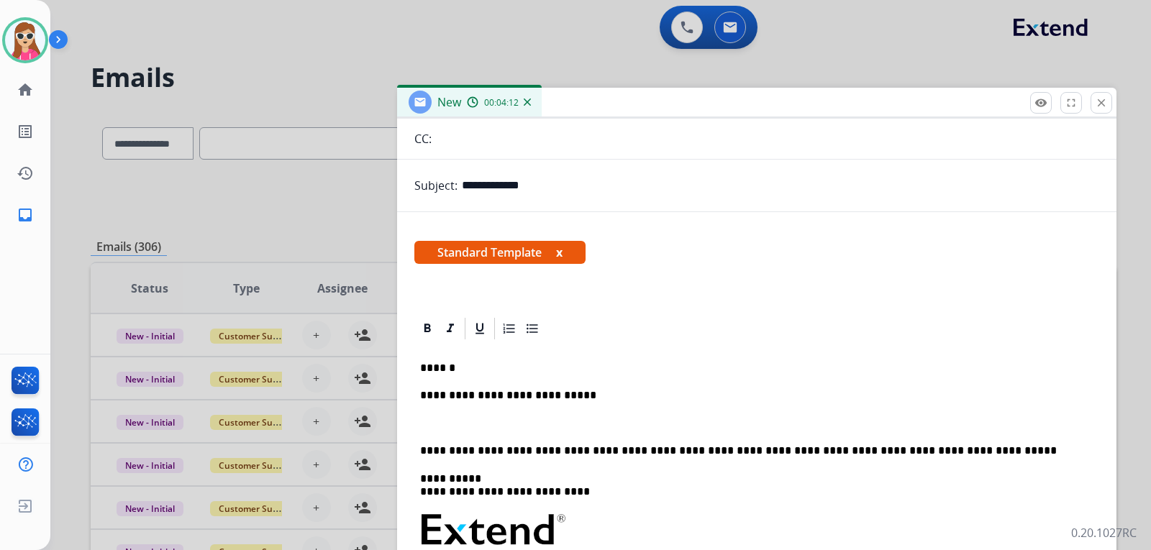
click at [1106, 114] on div "New 00:04:12" at bounding box center [756, 103] width 719 height 30
click at [1112, 99] on div "New 00:04:13" at bounding box center [756, 103] width 719 height 30
click at [1104, 104] on mat-icon "close" at bounding box center [1100, 102] width 13 height 13
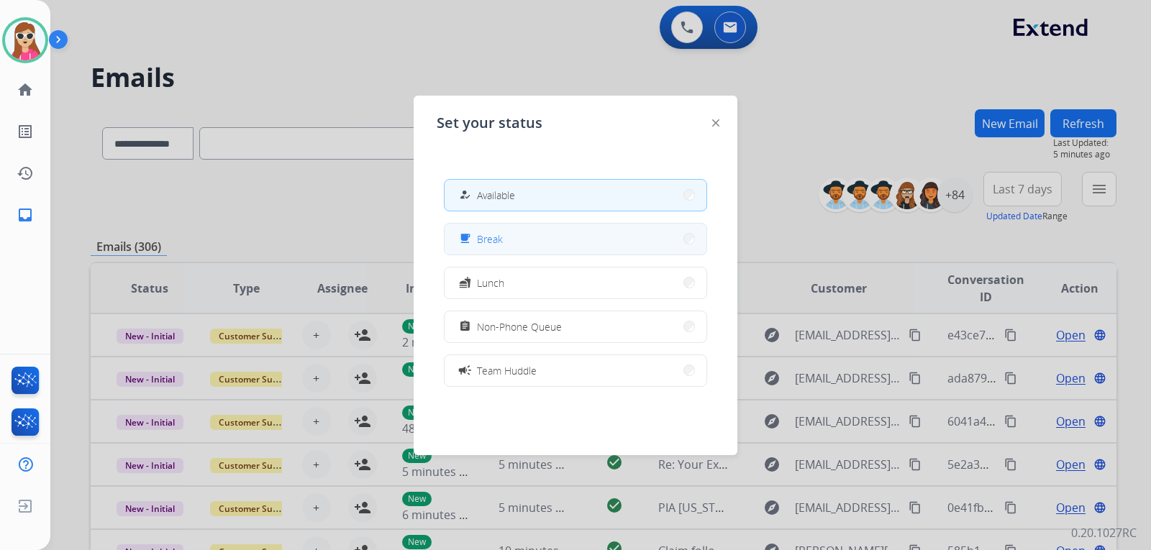
click at [582, 234] on button "free_breakfast Break" at bounding box center [575, 239] width 262 height 31
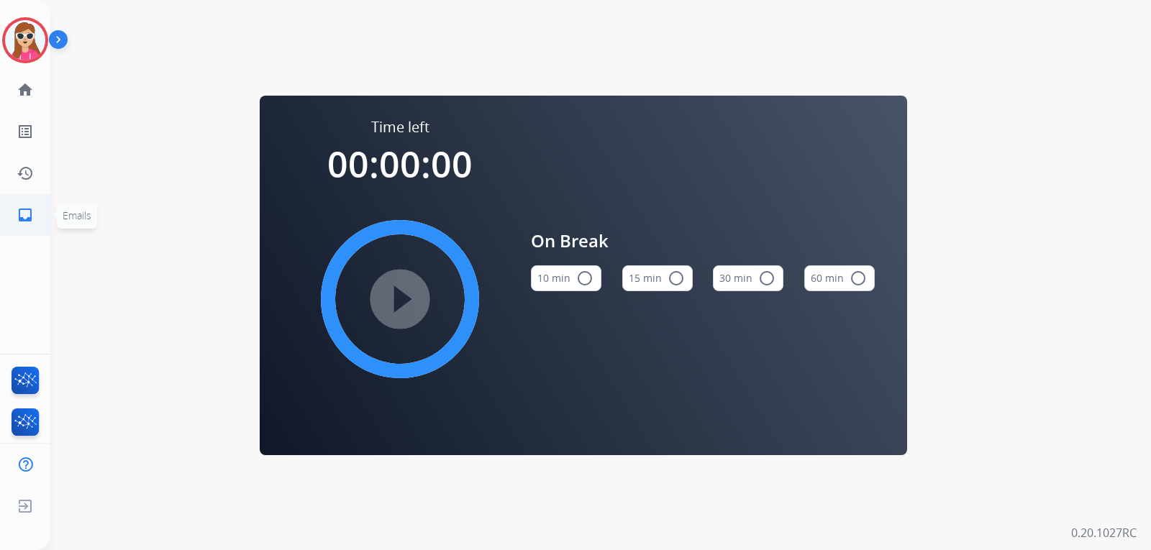
click at [32, 211] on mat-icon "inbox" at bounding box center [25, 214] width 17 height 17
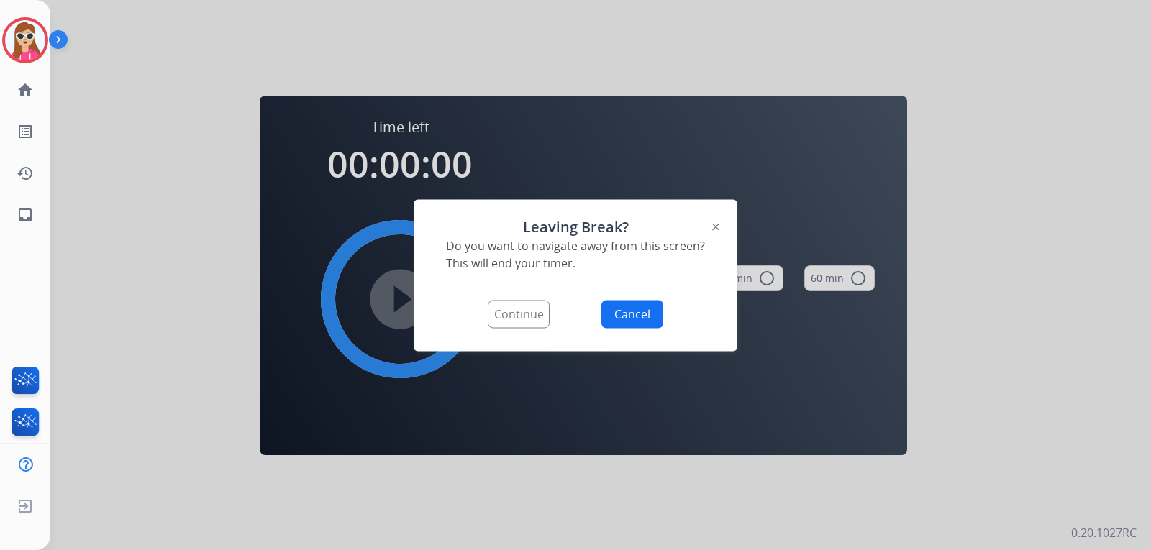
click at [522, 308] on button "Continue" at bounding box center [519, 314] width 62 height 28
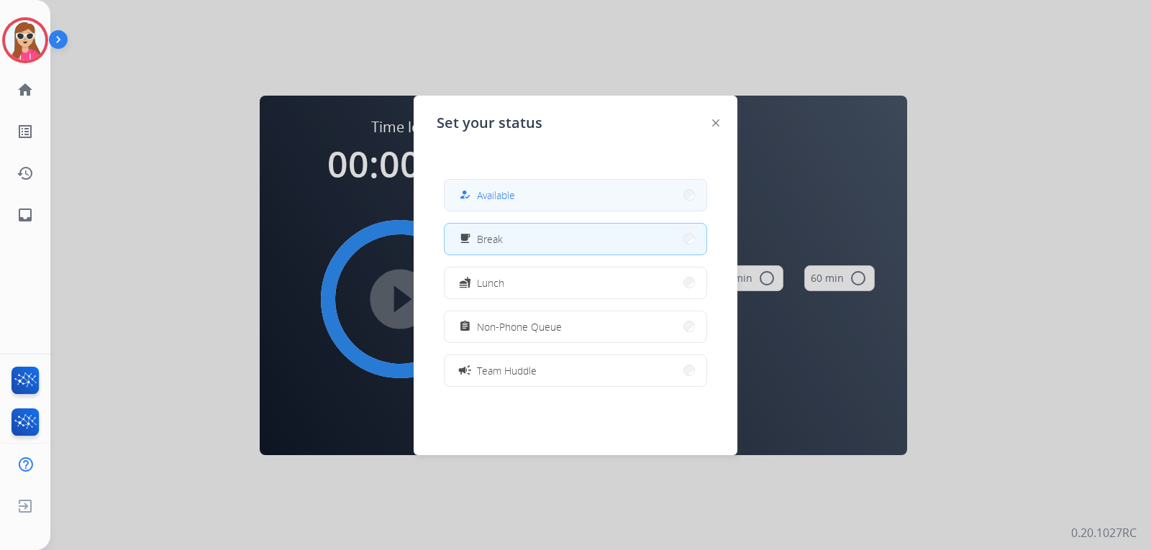
click at [617, 202] on button "how_to_reg Available" at bounding box center [575, 195] width 262 height 31
select select "**********"
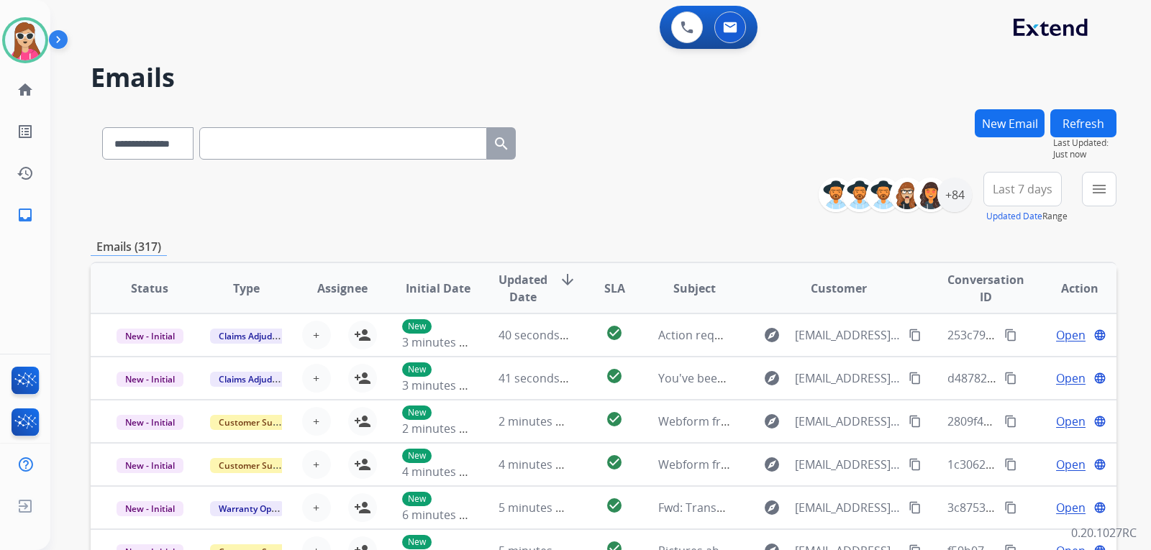
click at [700, 160] on div "**********" at bounding box center [603, 140] width 1025 height 63
click at [1081, 191] on div "**********" at bounding box center [972, 198] width 287 height 52
click at [1097, 194] on mat-icon "menu" at bounding box center [1098, 188] width 17 height 17
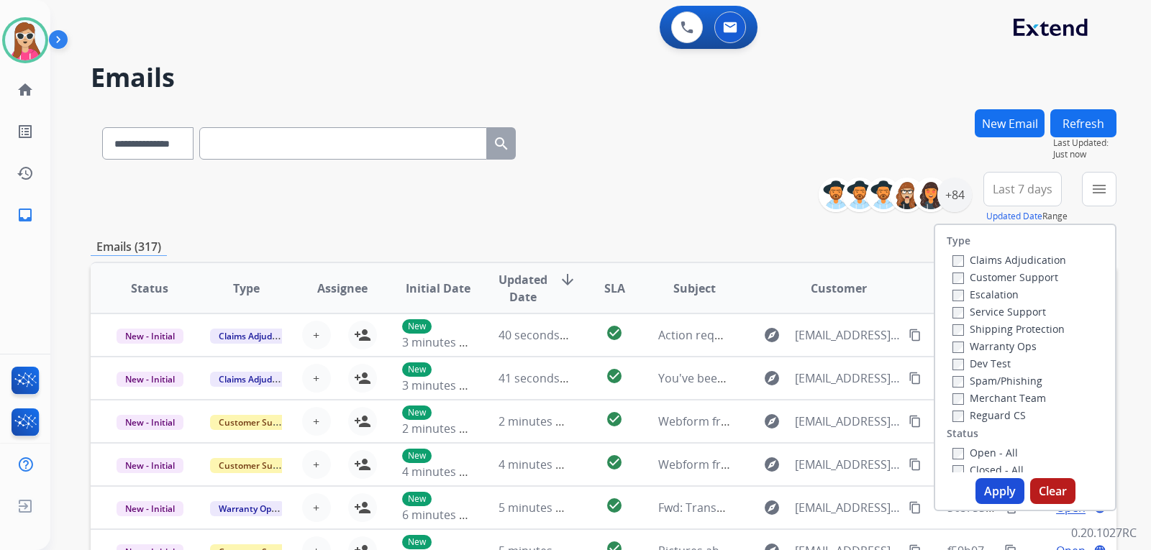
click at [995, 276] on label "Customer Support" at bounding box center [1005, 277] width 106 height 14
click at [1039, 326] on label "Shipping Protection" at bounding box center [1008, 329] width 112 height 14
click at [987, 415] on label "Reguard CS" at bounding box center [988, 415] width 73 height 14
click at [975, 444] on div "Open - All" at bounding box center [1027, 452] width 151 height 17
click at [979, 452] on label "Open - All" at bounding box center [984, 453] width 65 height 14
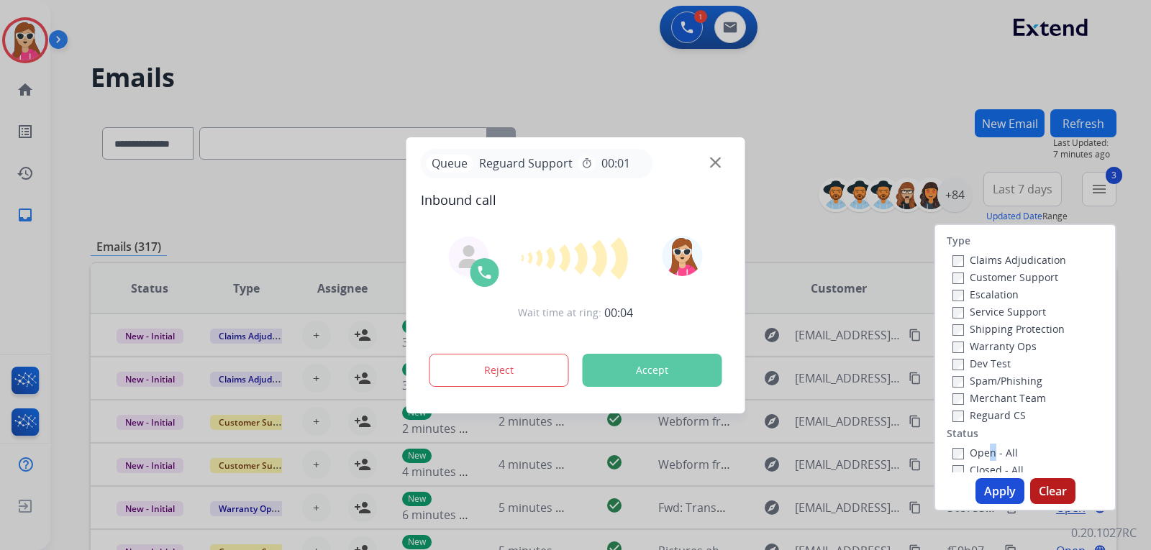
click at [682, 367] on button "Accept" at bounding box center [652, 370] width 140 height 33
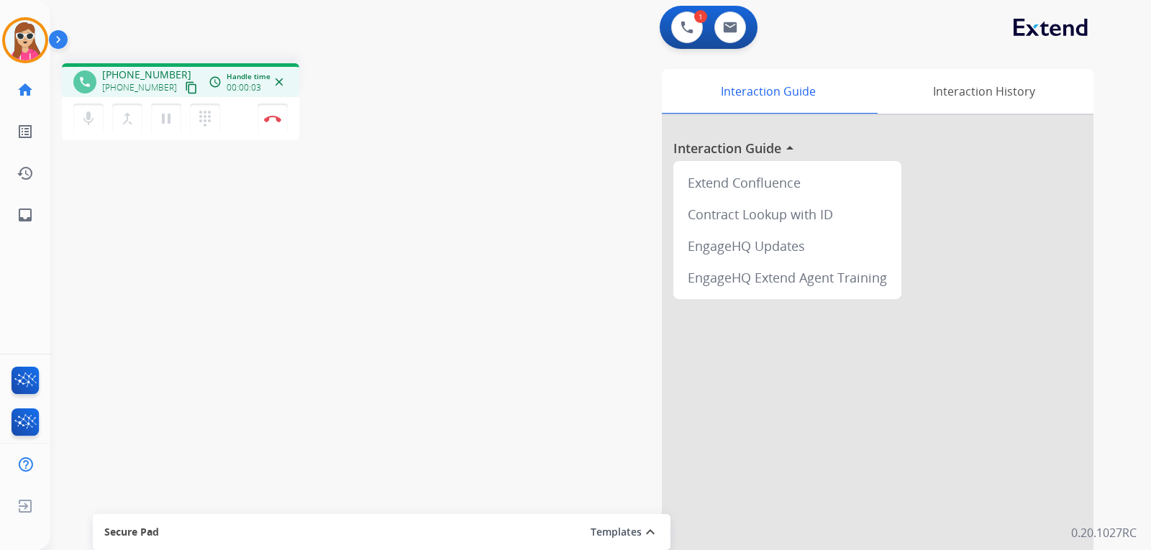
click at [185, 85] on mat-icon "content_copy" at bounding box center [191, 87] width 13 height 13
click at [35, 224] on link "inbox Emails" at bounding box center [25, 215] width 40 height 40
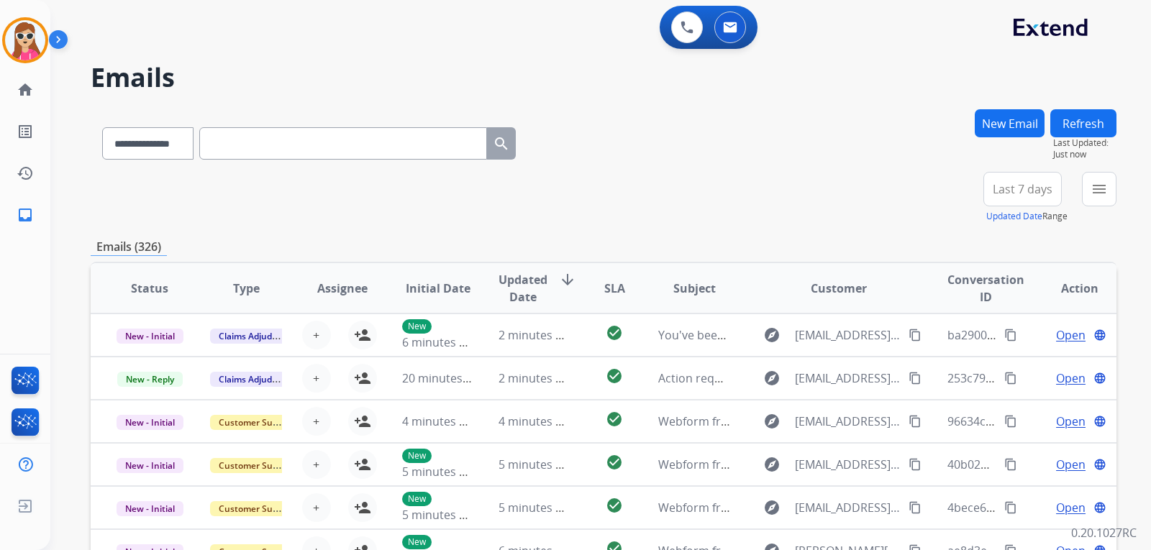
click at [1081, 189] on div "**********" at bounding box center [1043, 198] width 145 height 52
click at [1104, 210] on div "menu Type Claims Adjudication Customer Support Escalation Service Support Shipp…" at bounding box center [1099, 198] width 35 height 52
click at [1094, 194] on mat-icon "menu" at bounding box center [1098, 188] width 17 height 17
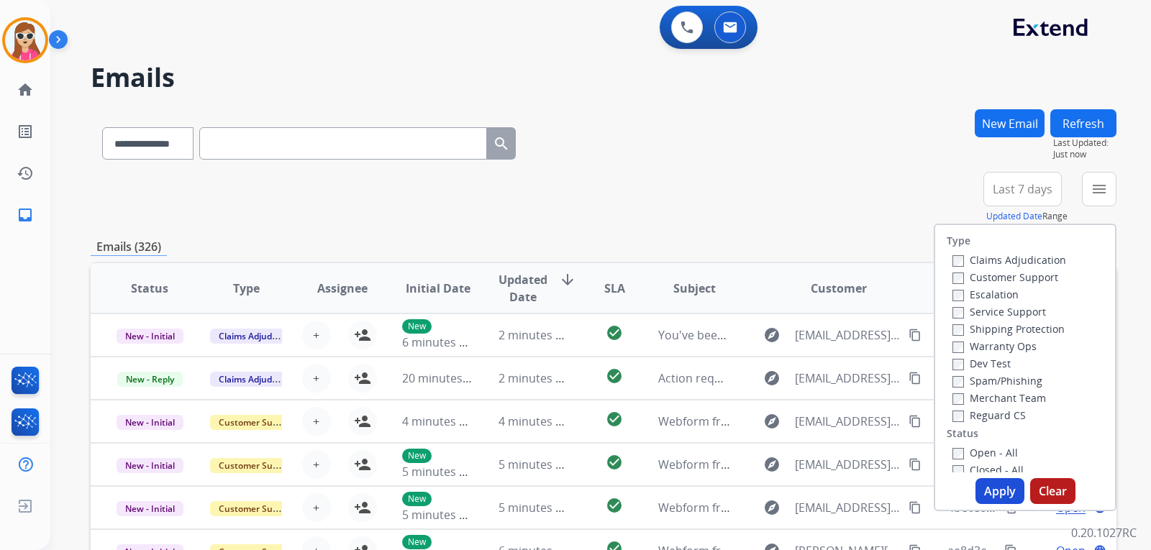
click at [875, 175] on div "**********" at bounding box center [603, 198] width 1025 height 52
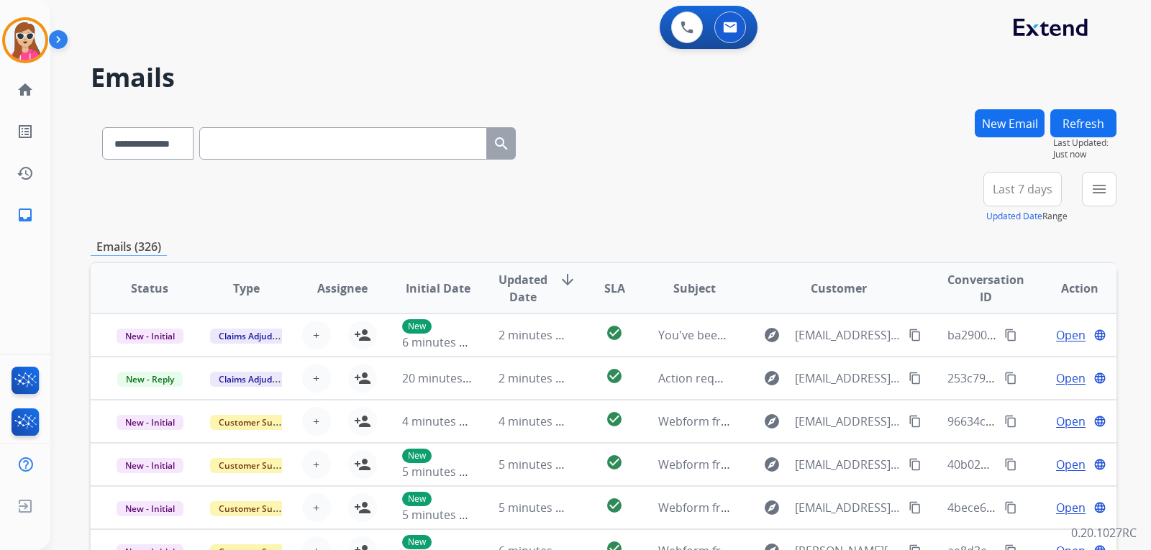
click at [987, 116] on button "New Email" at bounding box center [1009, 123] width 70 height 28
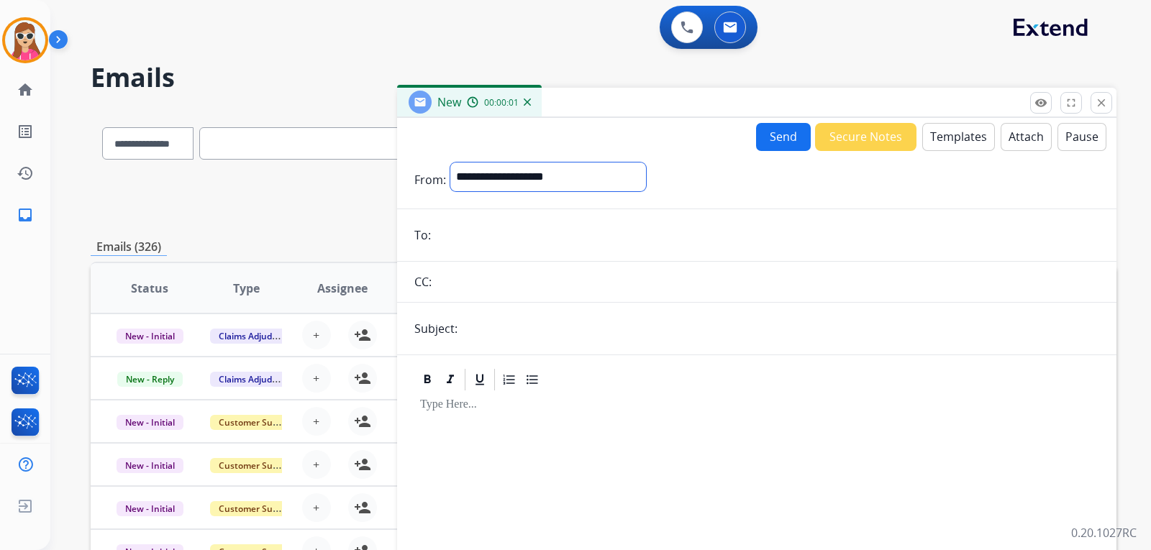
click at [503, 188] on select "**********" at bounding box center [548, 177] width 196 height 29
select select "**********"
click at [450, 163] on select "**********" at bounding box center [548, 177] width 196 height 29
click at [518, 247] on input "email" at bounding box center [767, 236] width 664 height 29
paste input "**********"
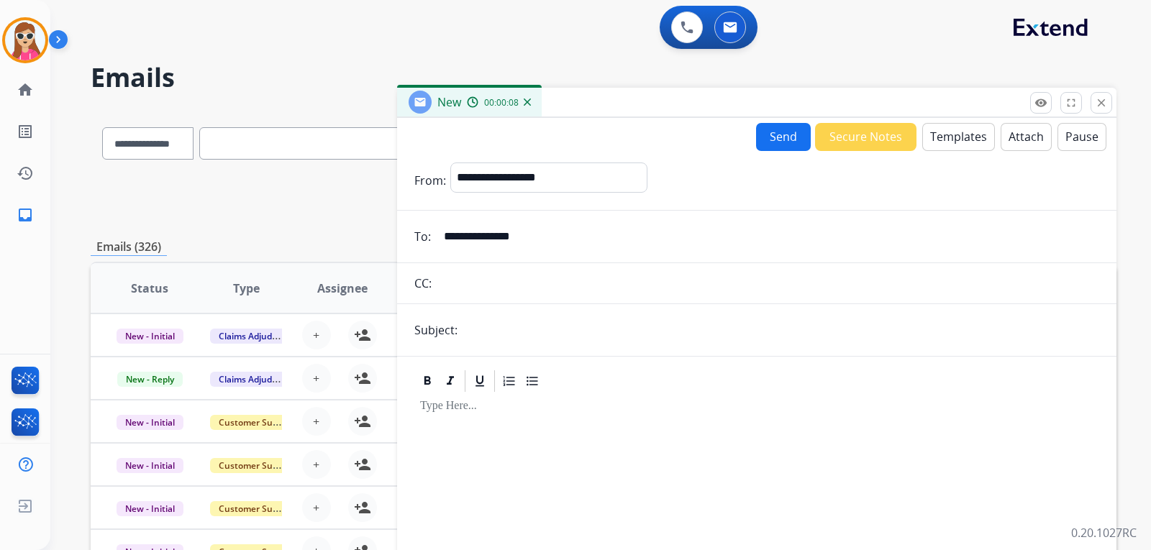
type input "**********"
click at [931, 135] on button "Templates" at bounding box center [958, 137] width 73 height 28
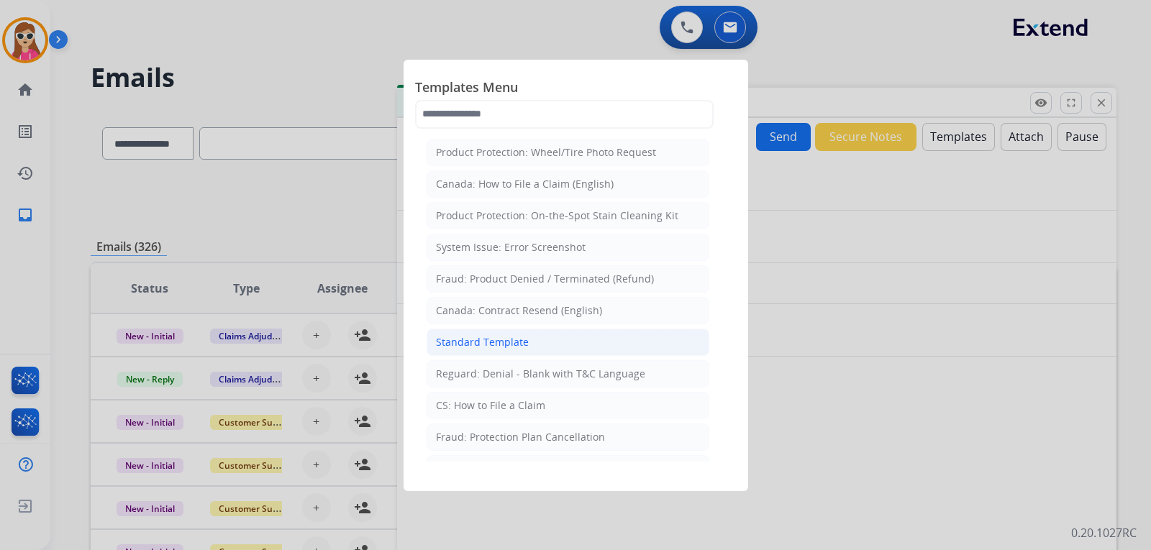
click at [544, 347] on li "Standard Template" at bounding box center [567, 342] width 283 height 27
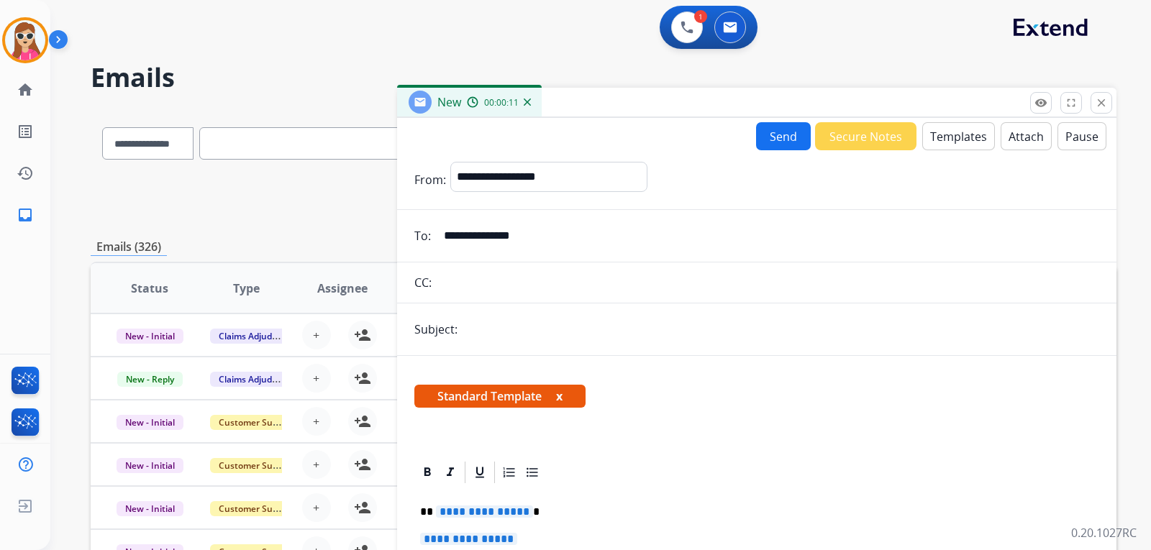
click at [961, 147] on button "Templates" at bounding box center [958, 136] width 73 height 28
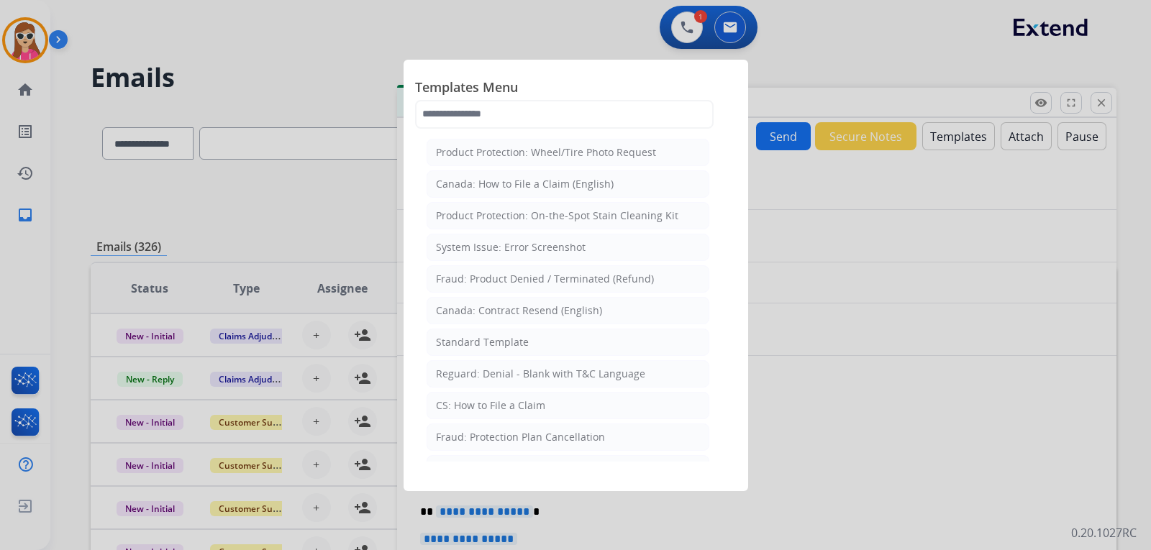
scroll to position [72, 0]
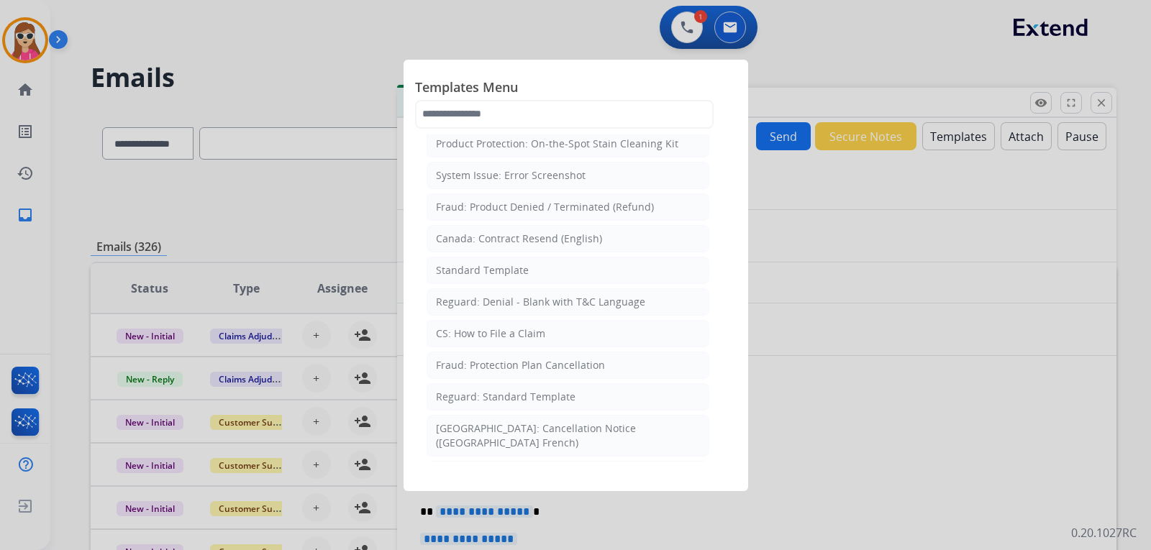
click at [833, 317] on div at bounding box center [575, 275] width 1151 height 550
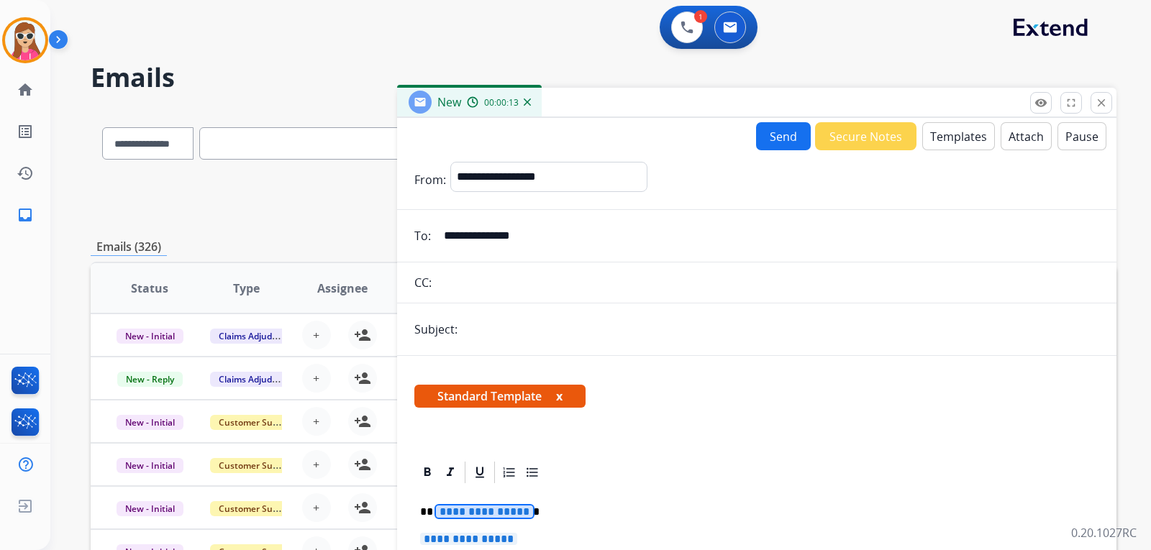
click at [456, 508] on span "**********" at bounding box center [484, 512] width 97 height 12
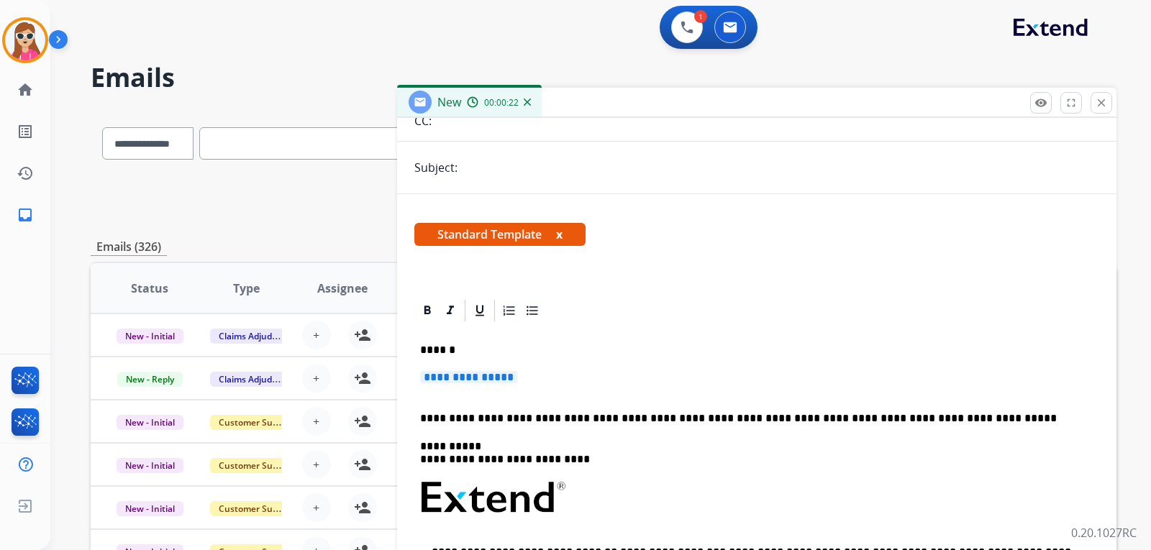
scroll to position [216, 0]
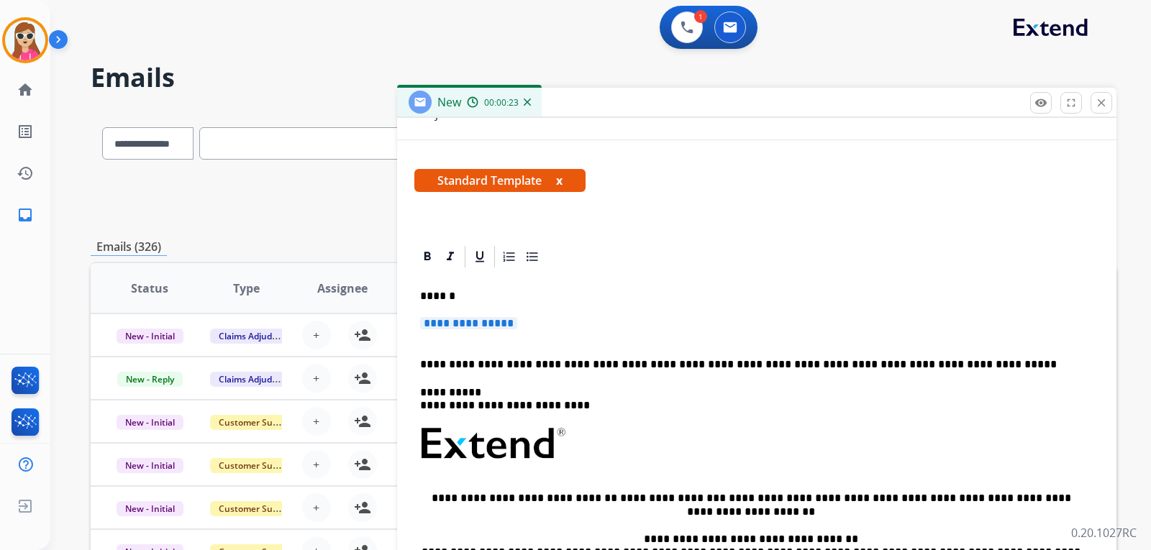
drag, startPoint x: 494, startPoint y: 303, endPoint x: 493, endPoint y: 311, distance: 8.0
click at [493, 306] on div "**********" at bounding box center [756, 478] width 685 height 416
click at [495, 320] on span "**********" at bounding box center [468, 323] width 97 height 12
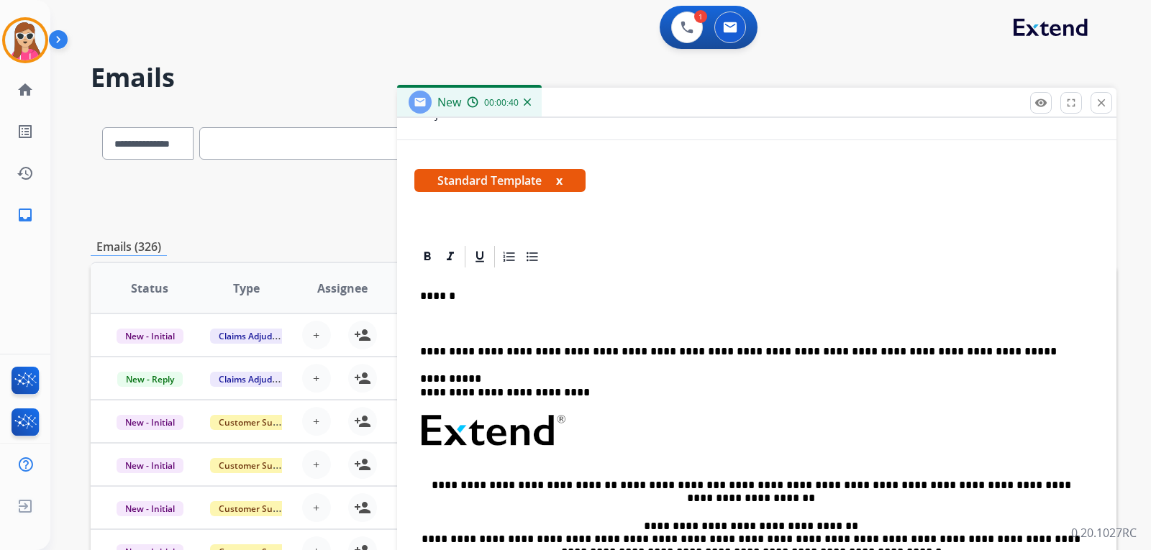
click at [497, 324] on p at bounding box center [756, 323] width 673 height 13
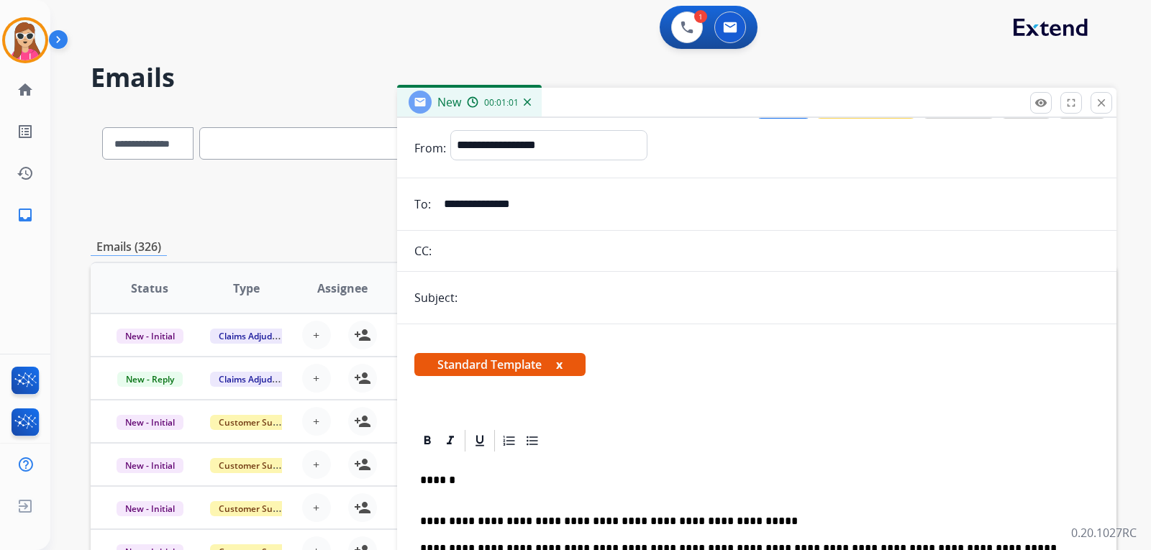
scroll to position [0, 0]
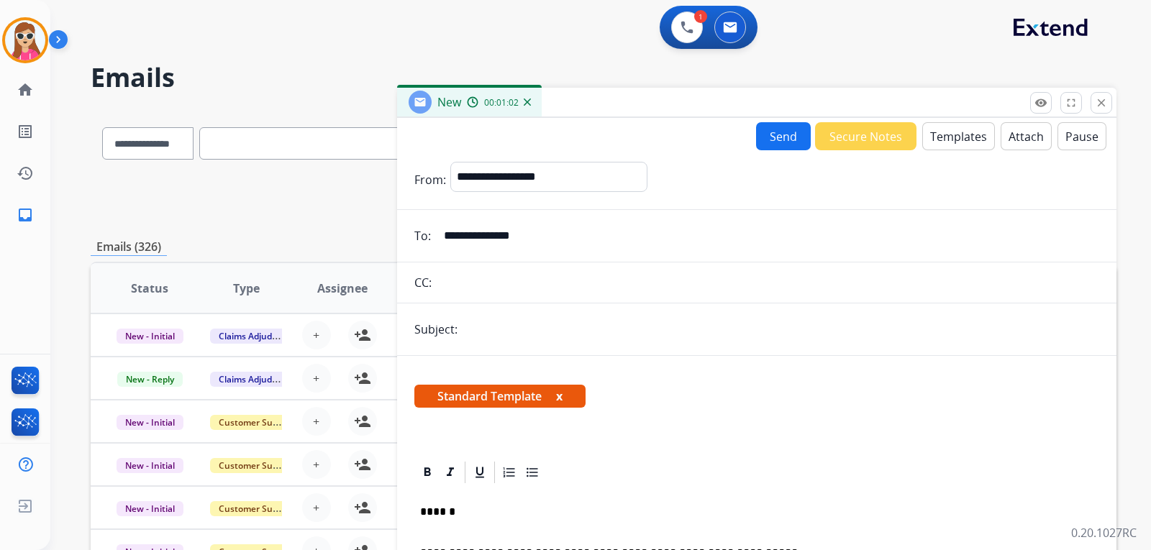
drag, startPoint x: 498, startPoint y: 333, endPoint x: 490, endPoint y: 336, distance: 8.4
click at [498, 333] on input "text" at bounding box center [780, 329] width 637 height 29
type input "********"
click at [764, 139] on button "Send" at bounding box center [783, 136] width 55 height 28
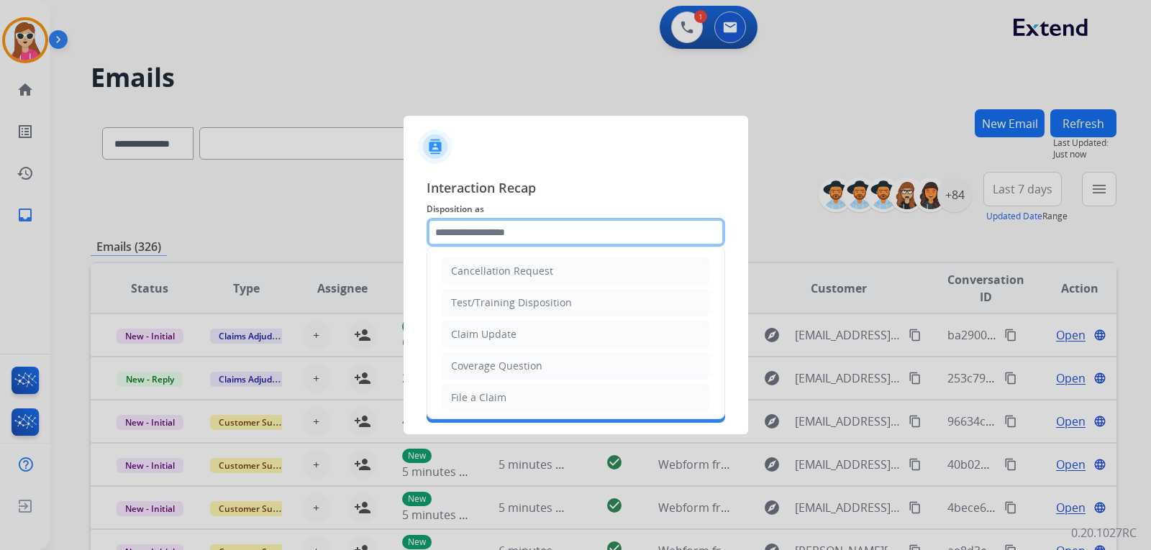
drag, startPoint x: 491, startPoint y: 229, endPoint x: 475, endPoint y: 243, distance: 21.4
click at [490, 228] on input "text" at bounding box center [575, 232] width 298 height 29
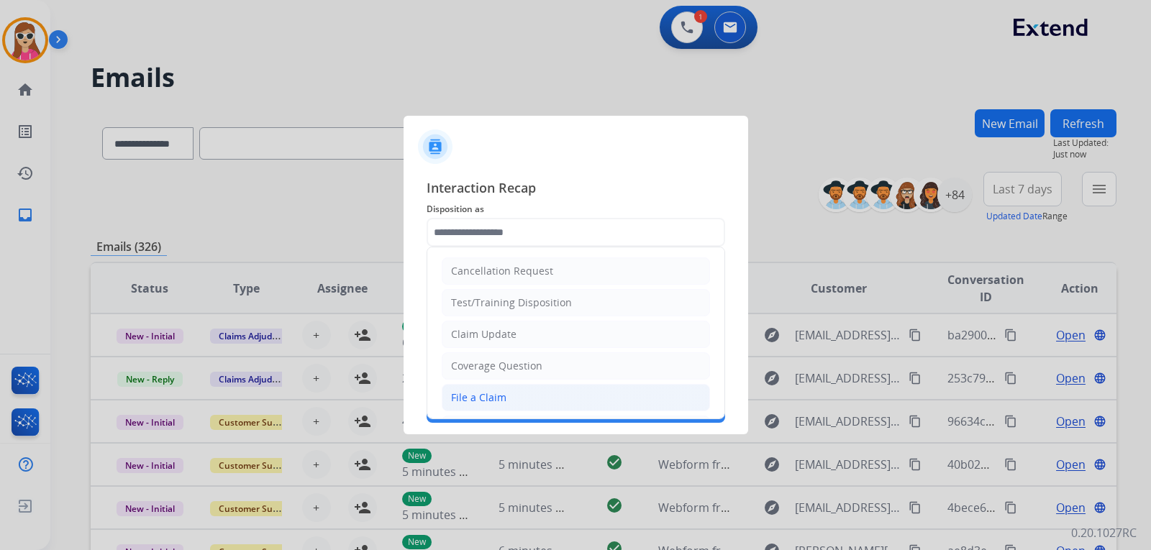
click at [472, 395] on div "File a Claim" at bounding box center [478, 397] width 55 height 14
type input "**********"
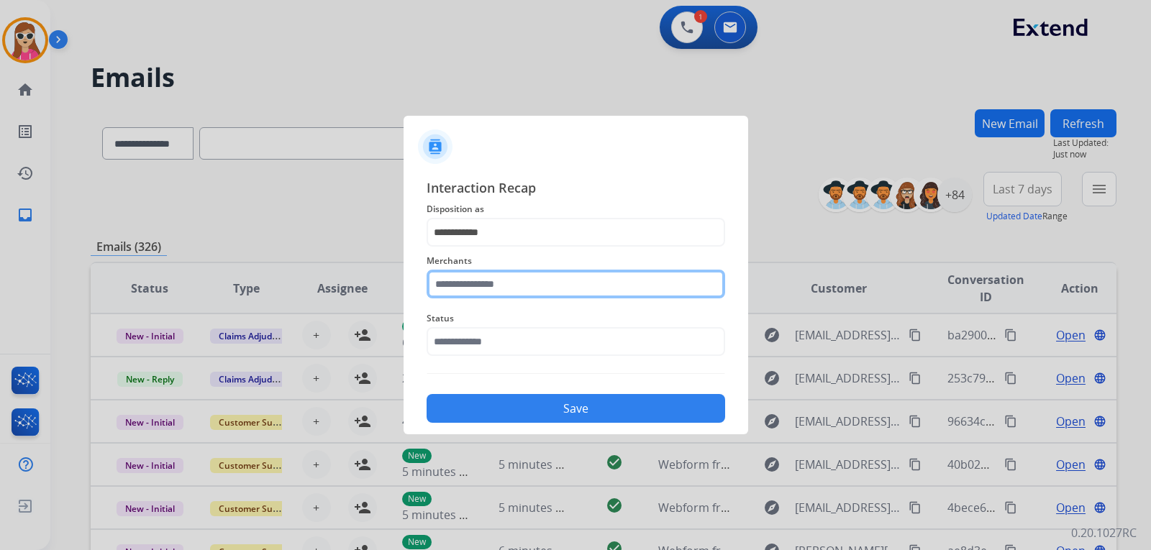
click at [503, 288] on input "text" at bounding box center [575, 284] width 298 height 29
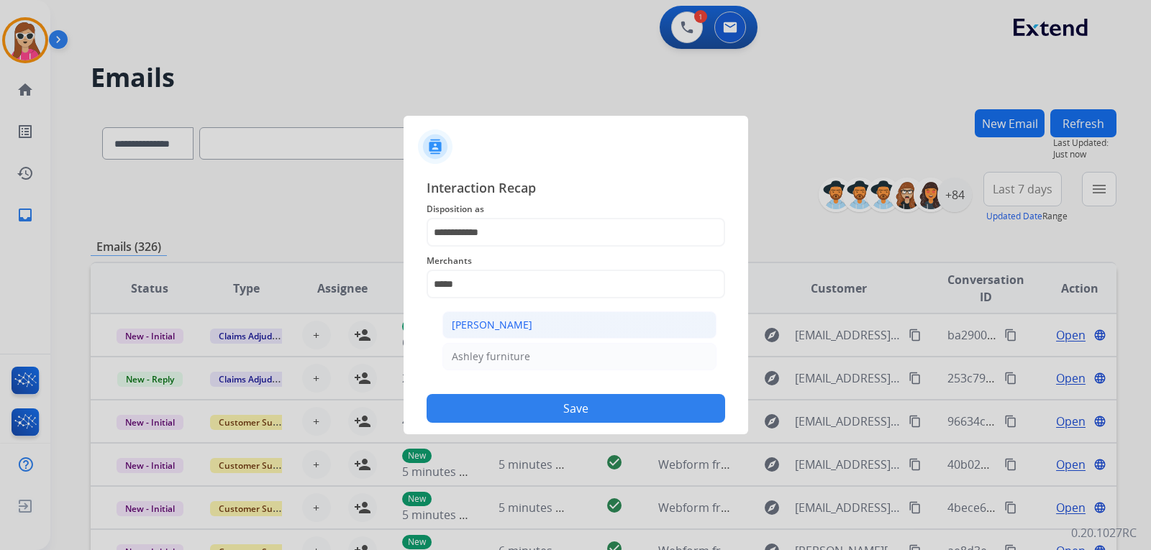
click at [504, 324] on div "[PERSON_NAME]" at bounding box center [492, 325] width 81 height 14
type input "**********"
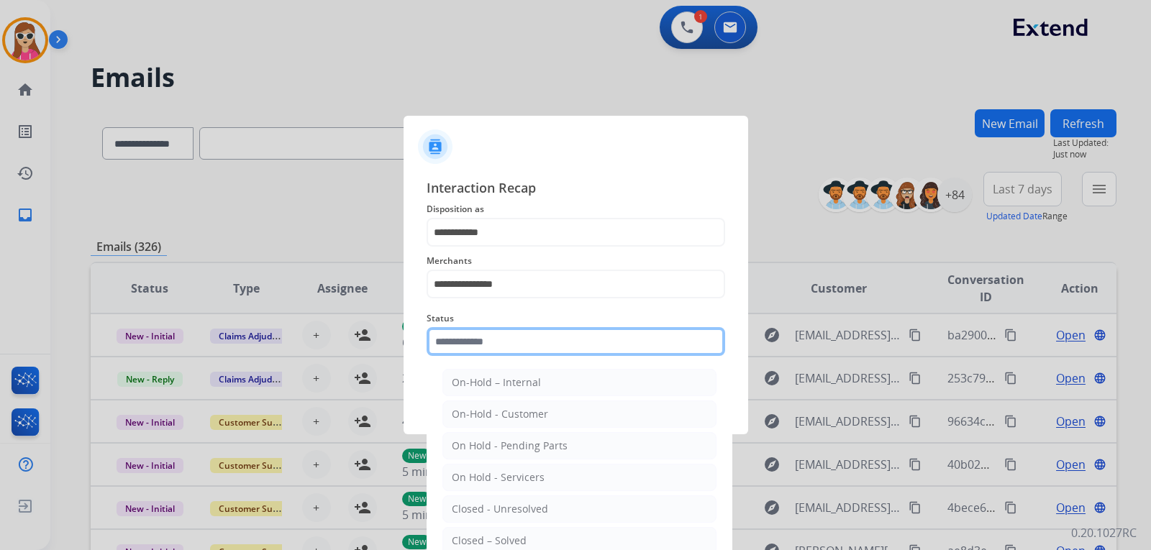
click at [493, 337] on input "text" at bounding box center [575, 341] width 298 height 29
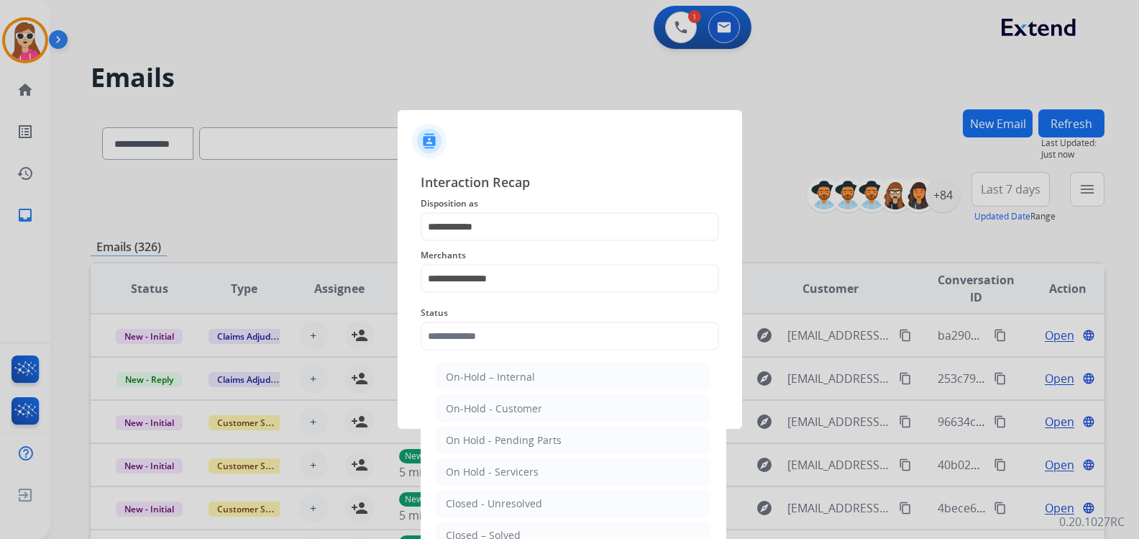
drag, startPoint x: 513, startPoint y: 527, endPoint x: 519, endPoint y: 515, distance: 13.5
click at [513, 528] on li "Closed – Solved" at bounding box center [573, 534] width 274 height 27
type input "**********"
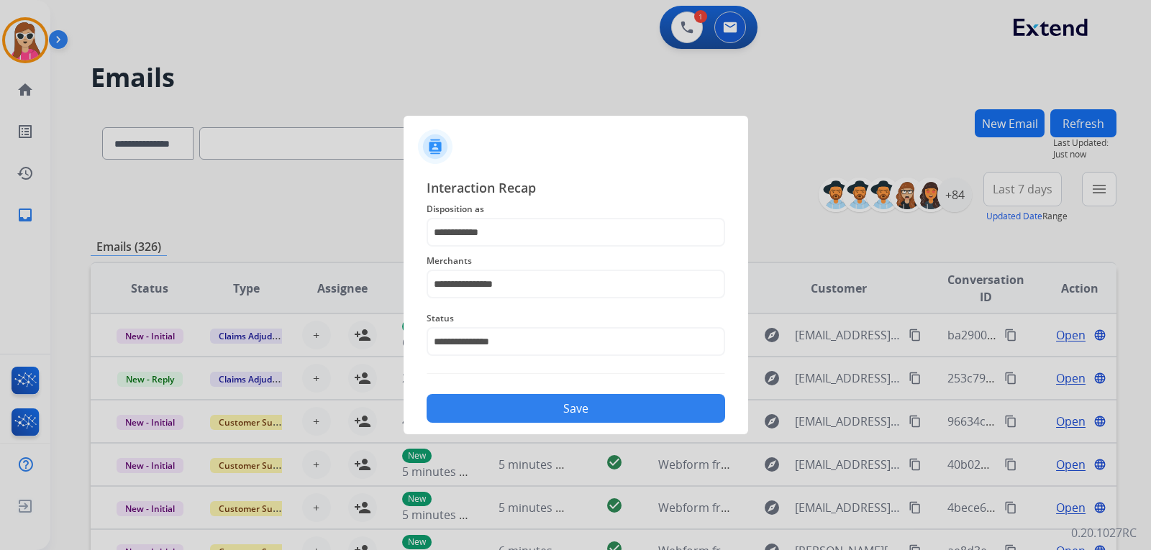
click at [558, 403] on button "Save" at bounding box center [575, 408] width 298 height 29
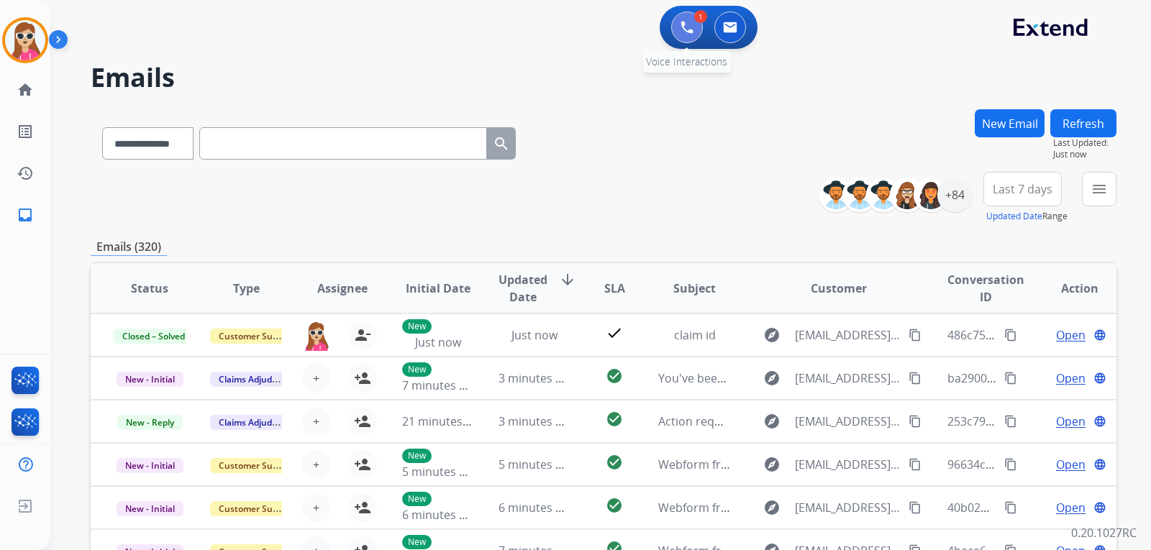
click at [678, 30] on button at bounding box center [687, 28] width 32 height 32
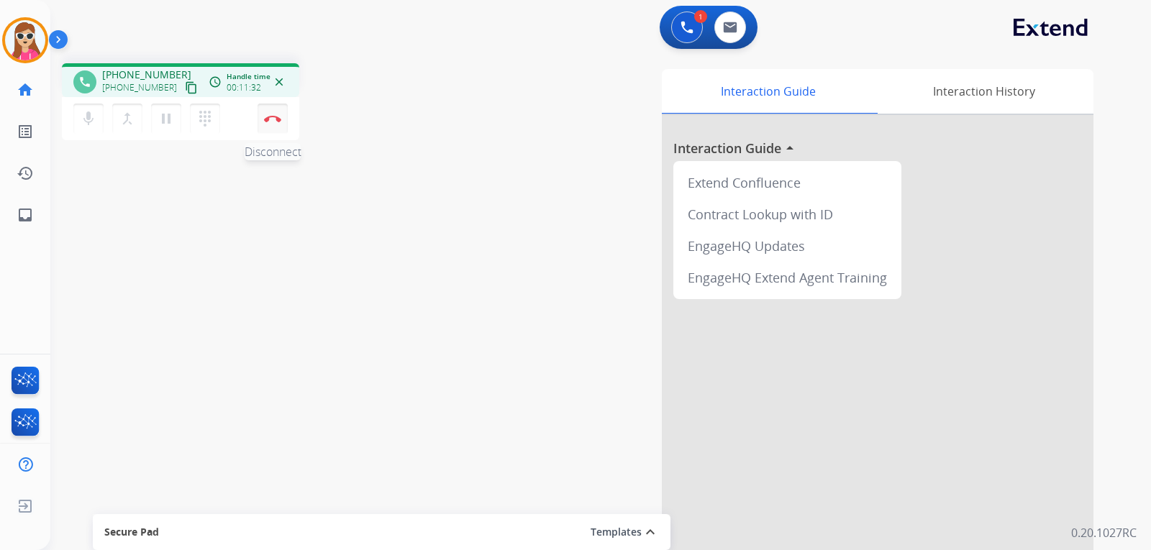
click at [278, 118] on img at bounding box center [272, 118] width 17 height 7
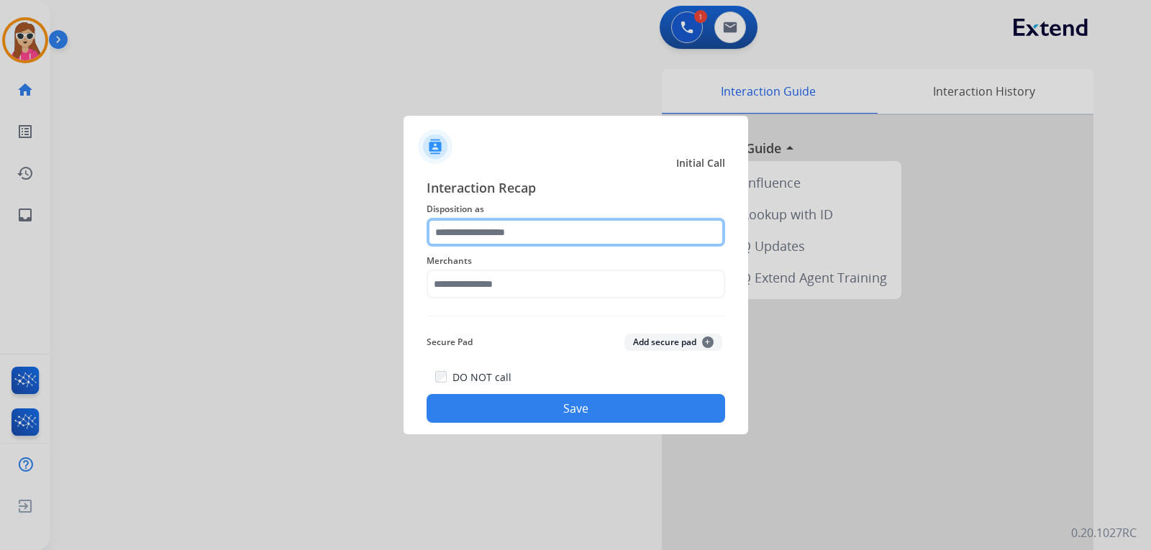
drag, startPoint x: 467, startPoint y: 239, endPoint x: 480, endPoint y: 244, distance: 13.2
click at [480, 244] on input "text" at bounding box center [575, 232] width 298 height 29
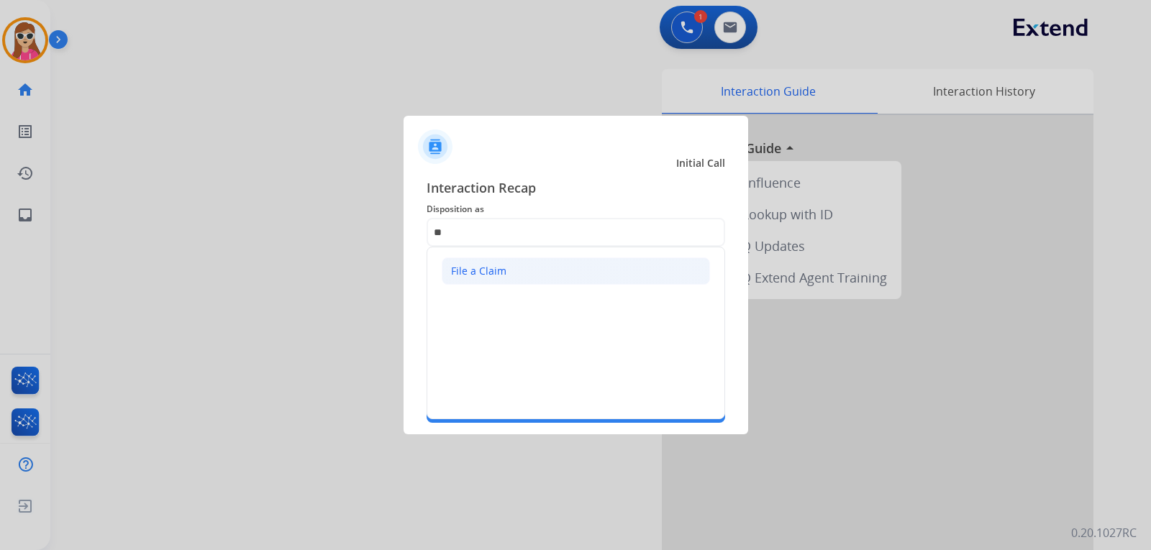
click at [554, 267] on li "File a Claim" at bounding box center [576, 270] width 268 height 27
type input "**********"
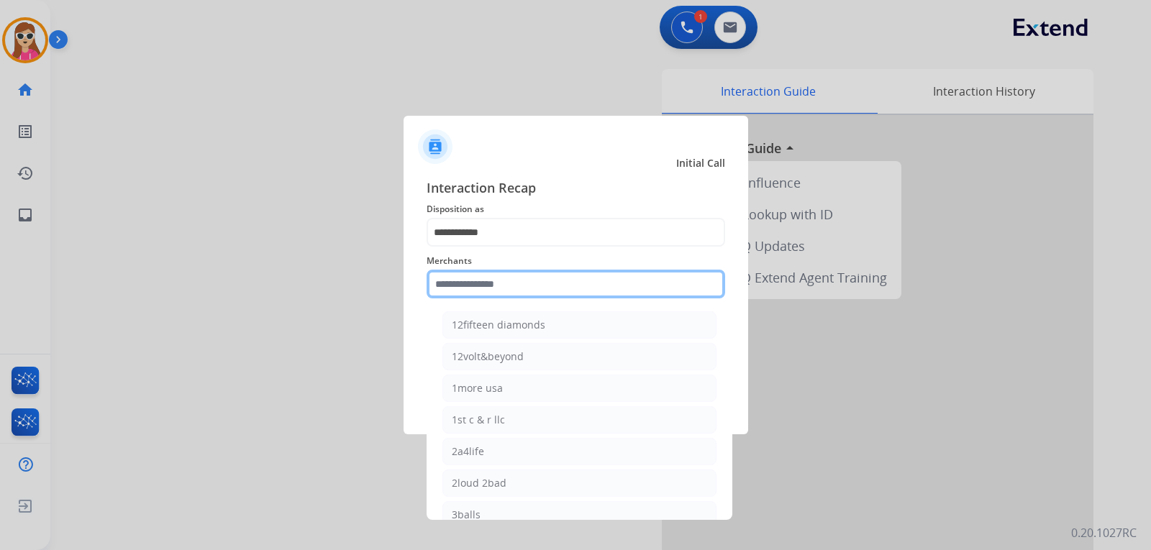
click at [554, 275] on input "text" at bounding box center [575, 284] width 298 height 29
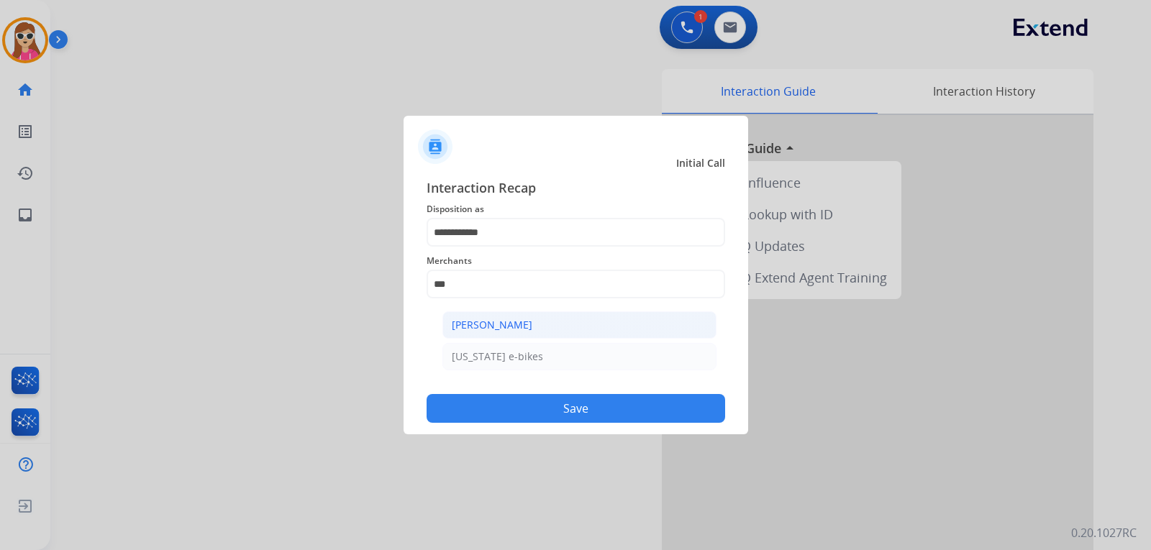
click at [536, 319] on li "[PERSON_NAME]" at bounding box center [579, 324] width 274 height 27
type input "**********"
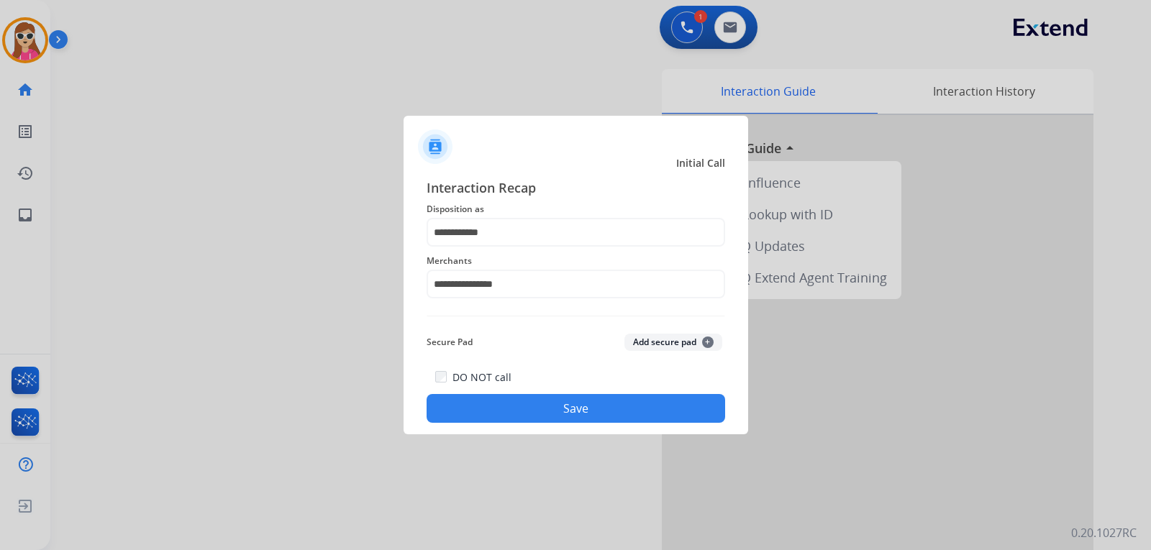
click at [561, 427] on div "**********" at bounding box center [575, 300] width 344 height 268
click at [564, 408] on button "Save" at bounding box center [575, 408] width 298 height 29
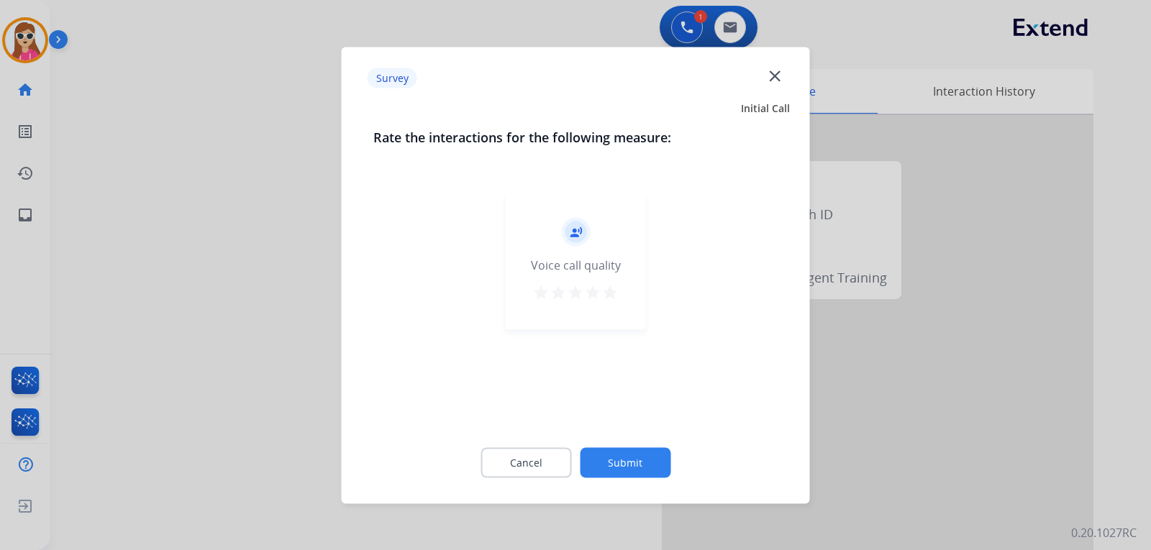
click at [617, 299] on mat-icon "star" at bounding box center [609, 291] width 17 height 17
click at [649, 472] on button "Submit" at bounding box center [625, 462] width 91 height 30
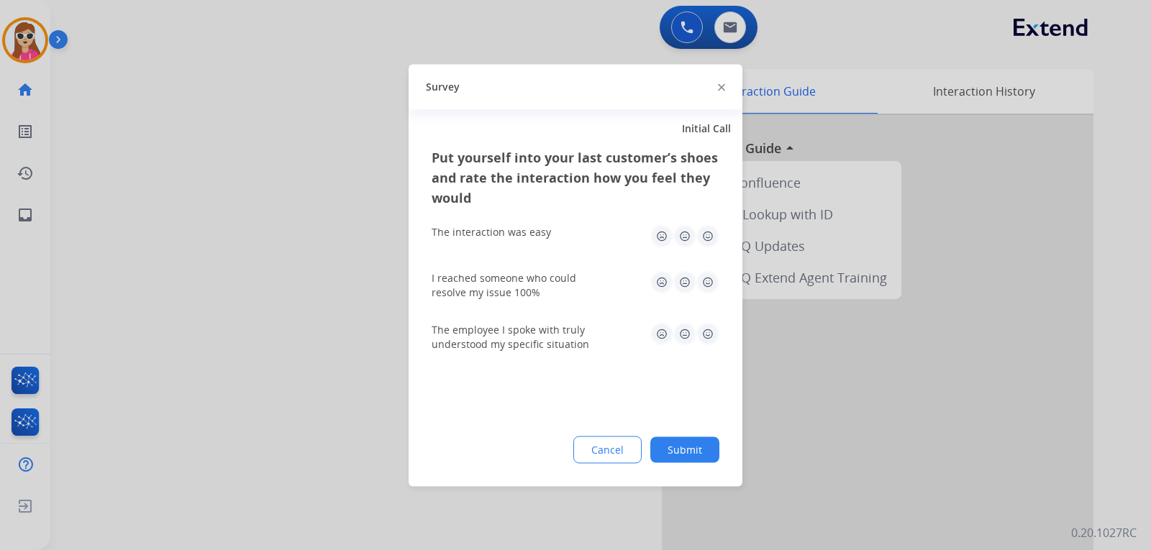
click at [699, 237] on img at bounding box center [707, 235] width 23 height 23
drag, startPoint x: 711, startPoint y: 288, endPoint x: 711, endPoint y: 333, distance: 44.6
click at [711, 288] on img at bounding box center [707, 281] width 23 height 23
click at [711, 334] on img at bounding box center [707, 333] width 23 height 23
click at [688, 454] on button "Submit" at bounding box center [684, 449] width 69 height 26
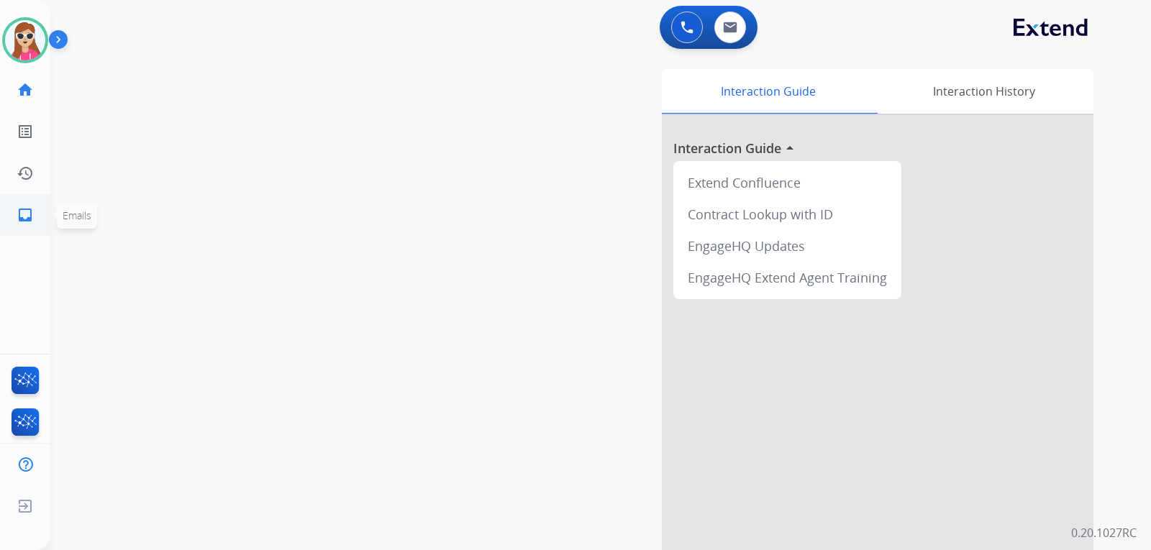
click at [32, 216] on mat-icon "inbox" at bounding box center [25, 214] width 17 height 17
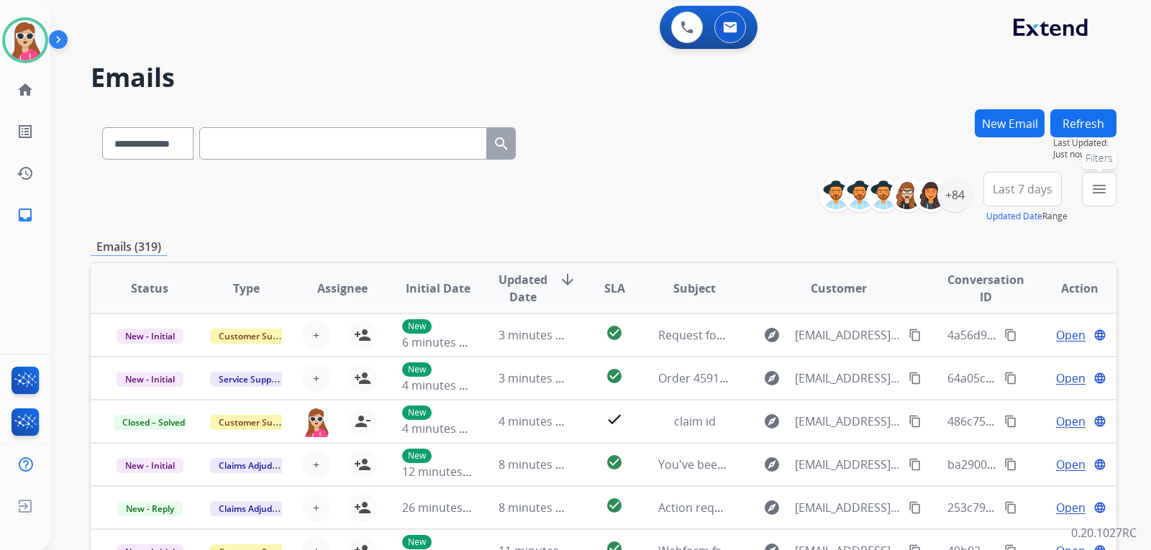
click at [1113, 190] on button "menu Filters" at bounding box center [1099, 189] width 35 height 35
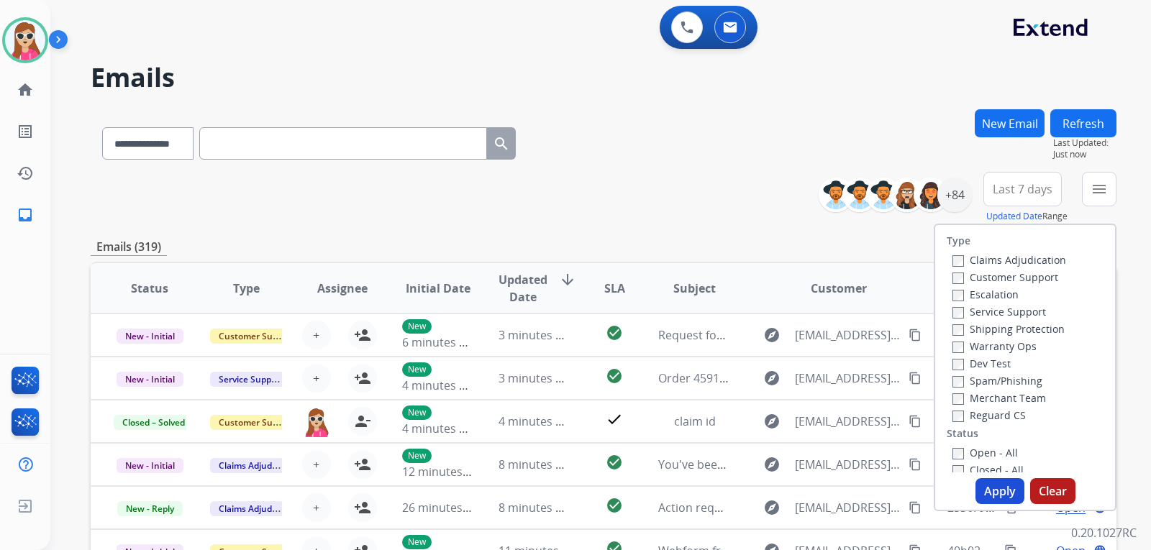
click at [1000, 280] on label "Customer Support" at bounding box center [1005, 277] width 106 height 14
click at [1020, 329] on label "Shipping Protection" at bounding box center [1008, 329] width 112 height 14
click at [994, 416] on label "Reguard CS" at bounding box center [988, 415] width 73 height 14
click at [994, 452] on label "Open - All" at bounding box center [984, 453] width 65 height 14
click at [1001, 485] on button "Apply" at bounding box center [999, 491] width 49 height 26
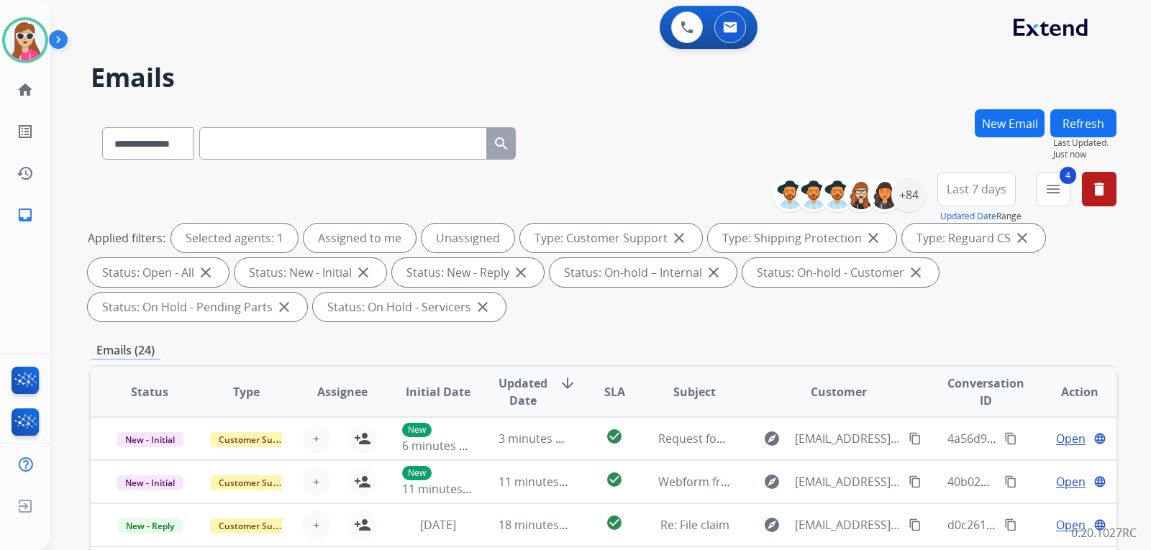
click at [724, 72] on h2 "Emails" at bounding box center [603, 77] width 1025 height 29
click at [1060, 196] on mat-icon "menu" at bounding box center [1052, 188] width 17 height 17
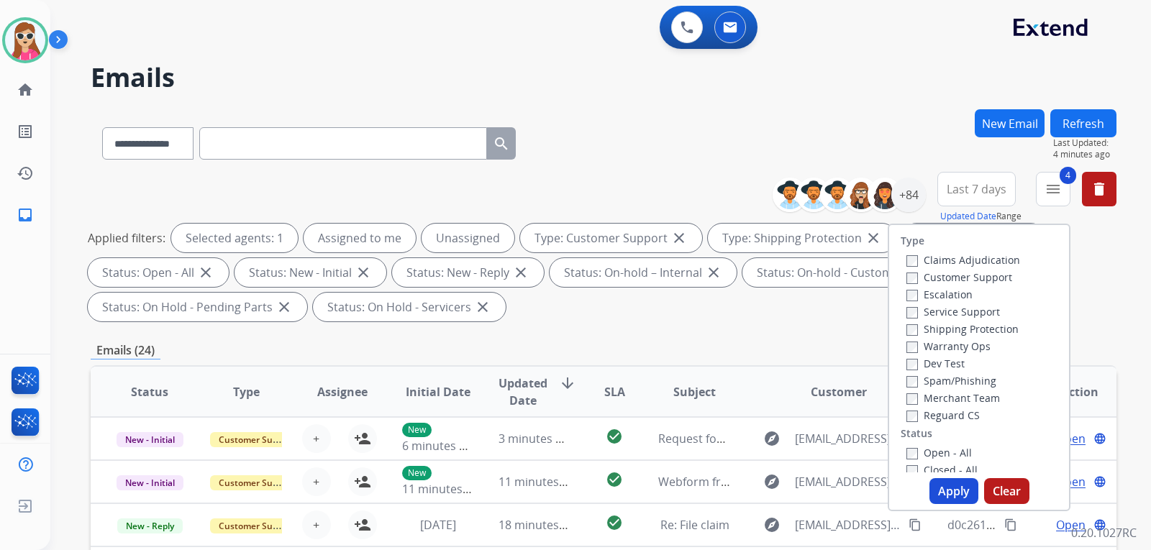
click at [941, 501] on button "Apply" at bounding box center [953, 491] width 49 height 26
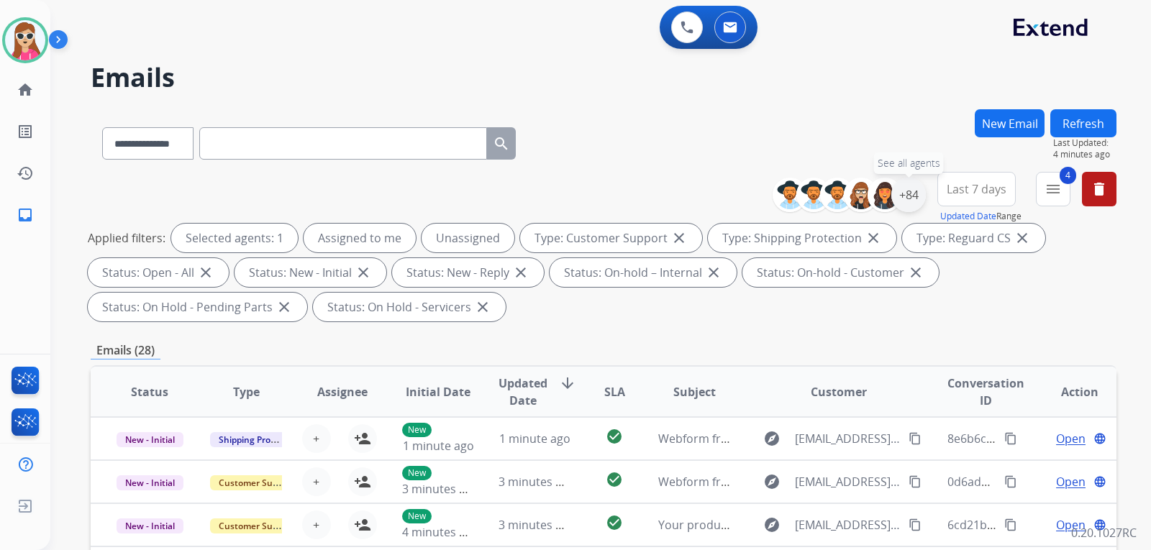
click at [907, 193] on div "+84" at bounding box center [908, 195] width 35 height 35
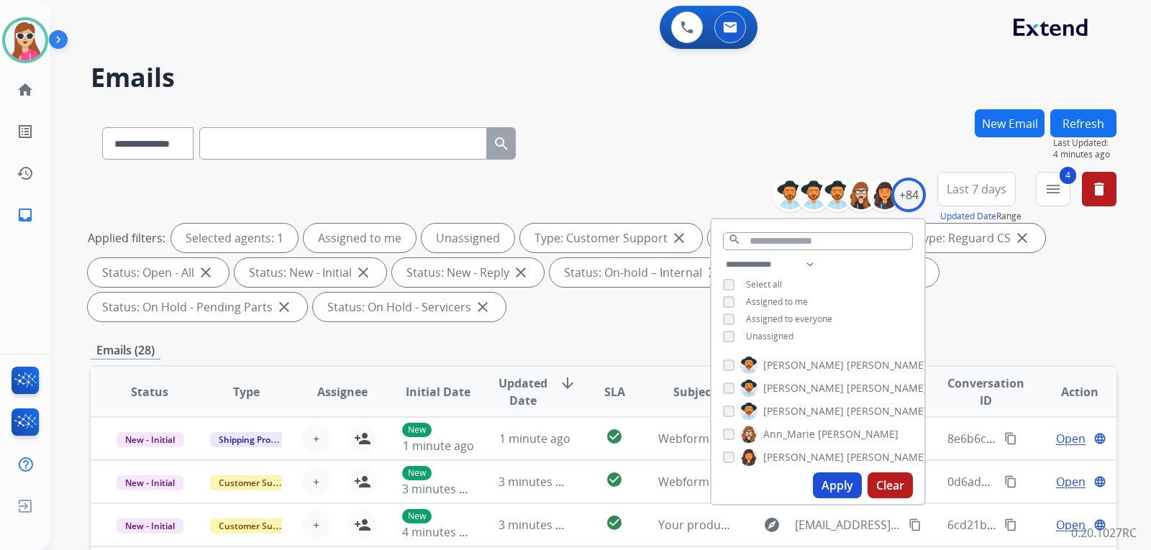
click at [788, 337] on span "Unassigned" at bounding box center [769, 336] width 47 height 12
click at [840, 488] on button "Apply" at bounding box center [837, 485] width 49 height 26
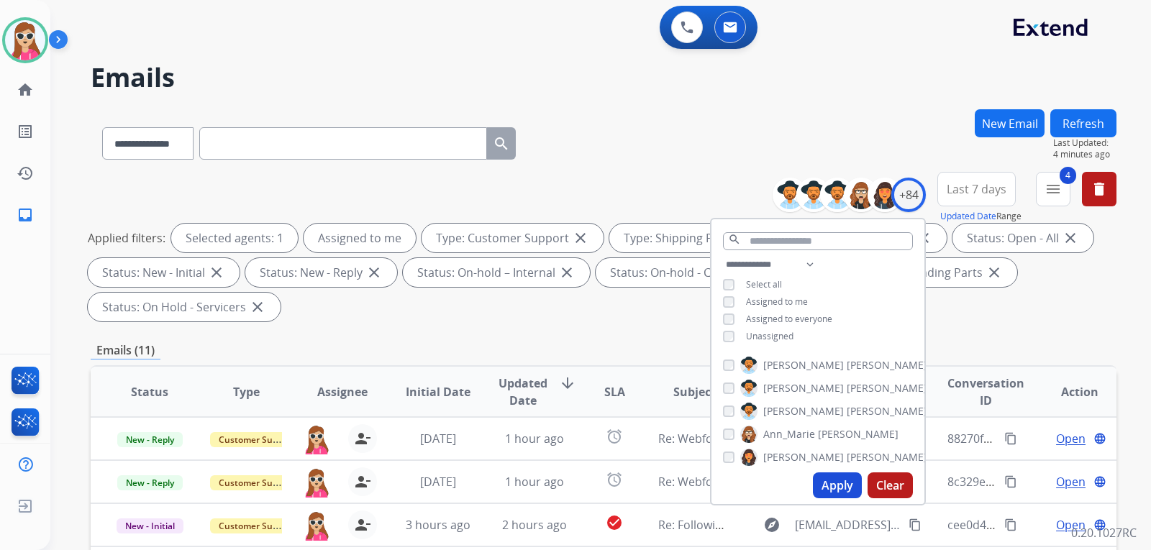
click at [468, 342] on div "Emails (11)" at bounding box center [603, 351] width 1025 height 18
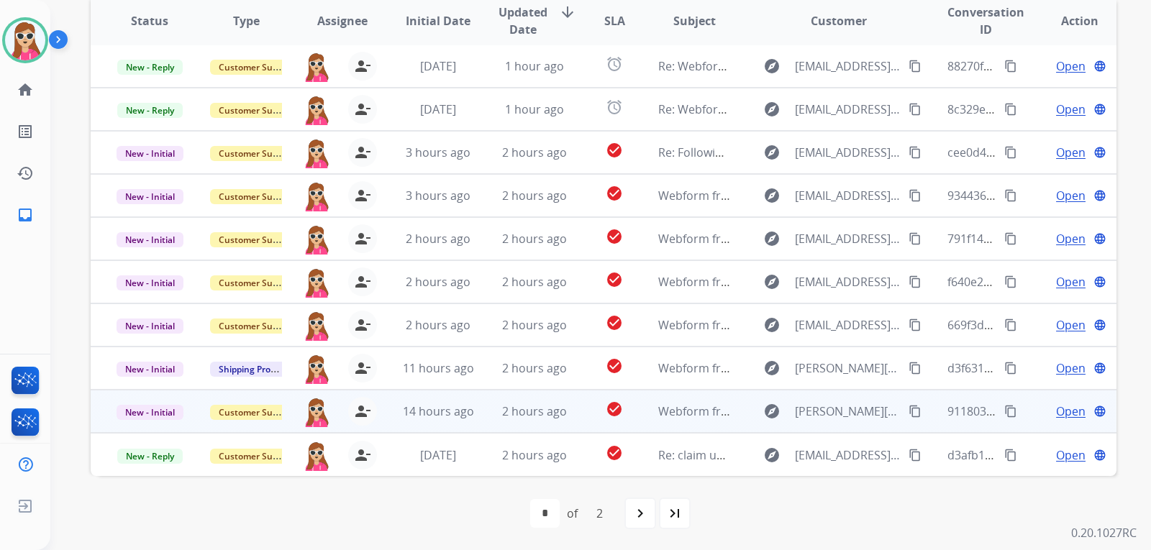
scroll to position [372, 0]
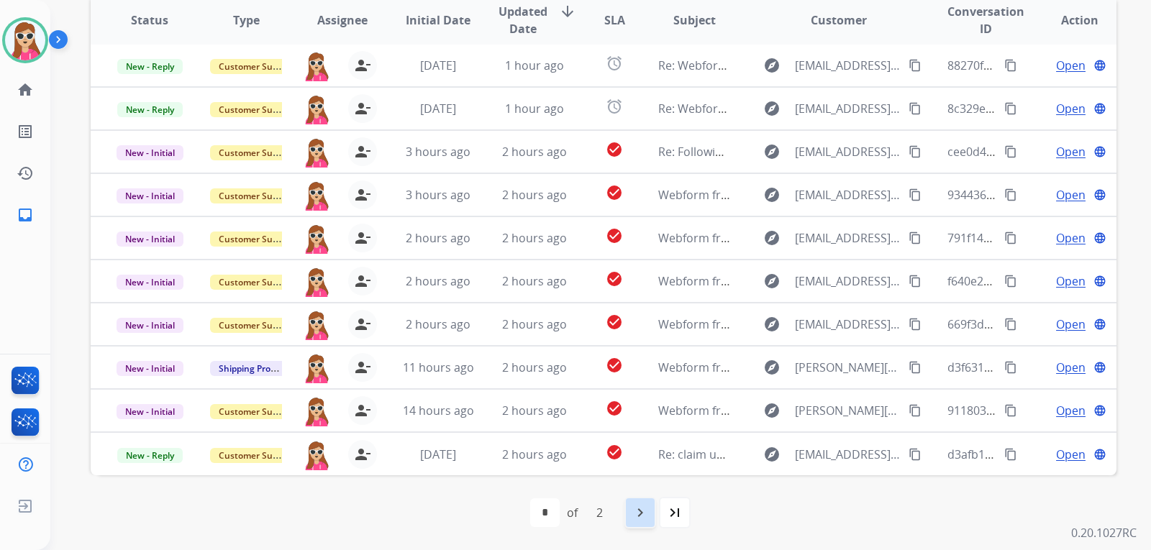
click at [646, 518] on mat-icon "navigate_next" at bounding box center [639, 512] width 17 height 17
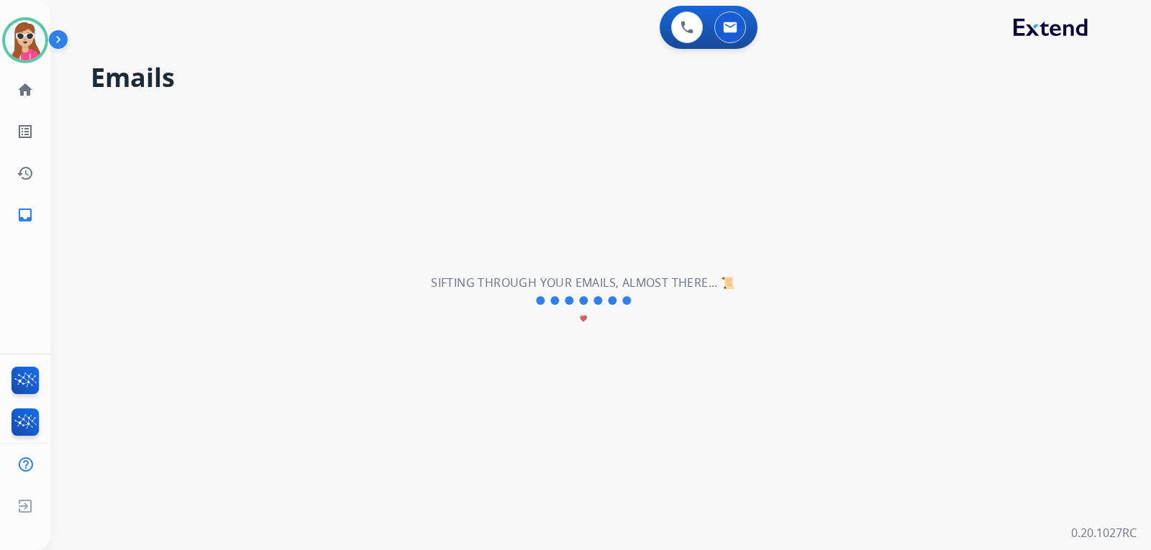
scroll to position [0, 0]
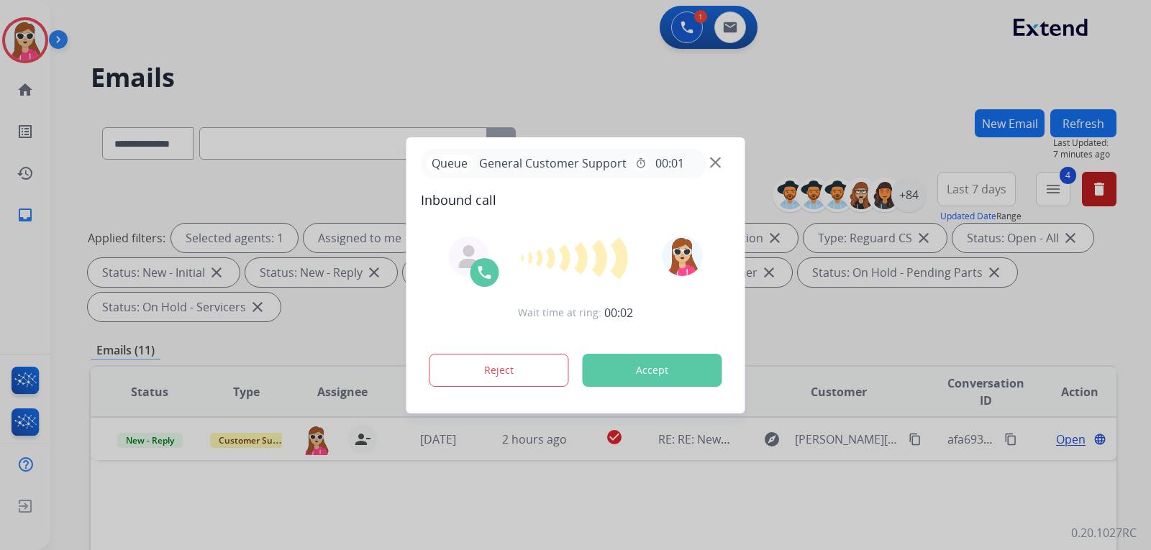
click at [678, 355] on button "Accept" at bounding box center [652, 370] width 140 height 33
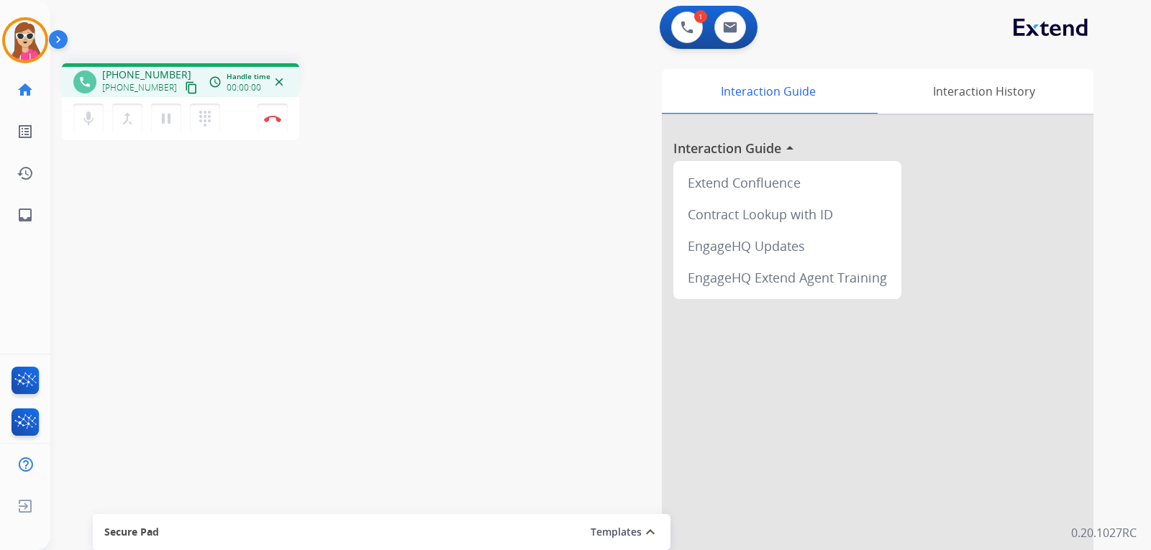
click at [185, 86] on mat-icon "content_copy" at bounding box center [191, 87] width 13 height 13
click at [185, 90] on mat-icon "content_copy" at bounding box center [191, 87] width 13 height 13
click at [274, 114] on button "Disconnect" at bounding box center [272, 119] width 30 height 30
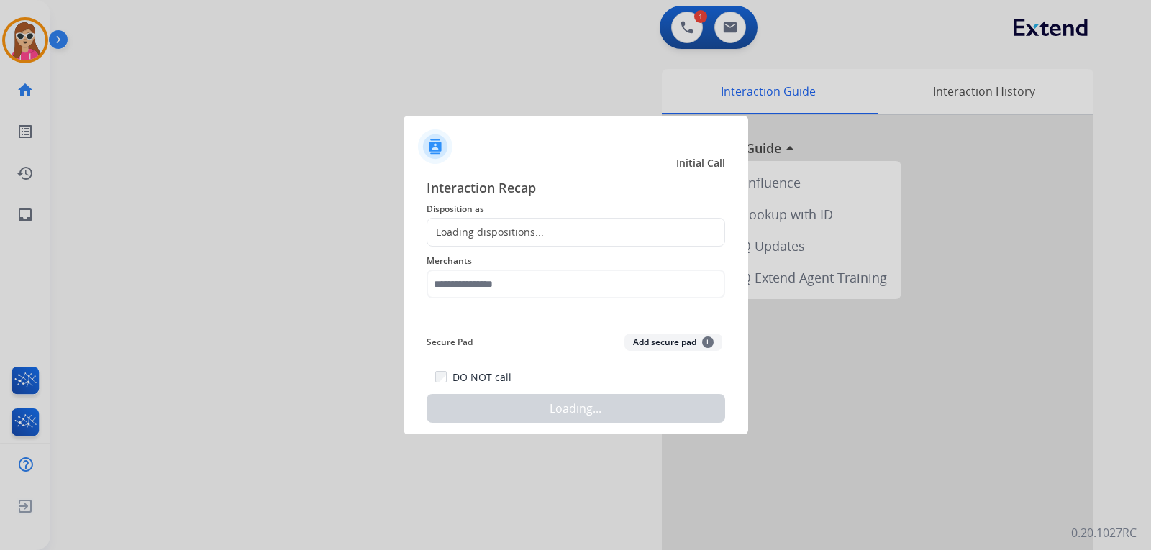
click at [506, 225] on div "Loading dispositions..." at bounding box center [485, 232] width 116 height 14
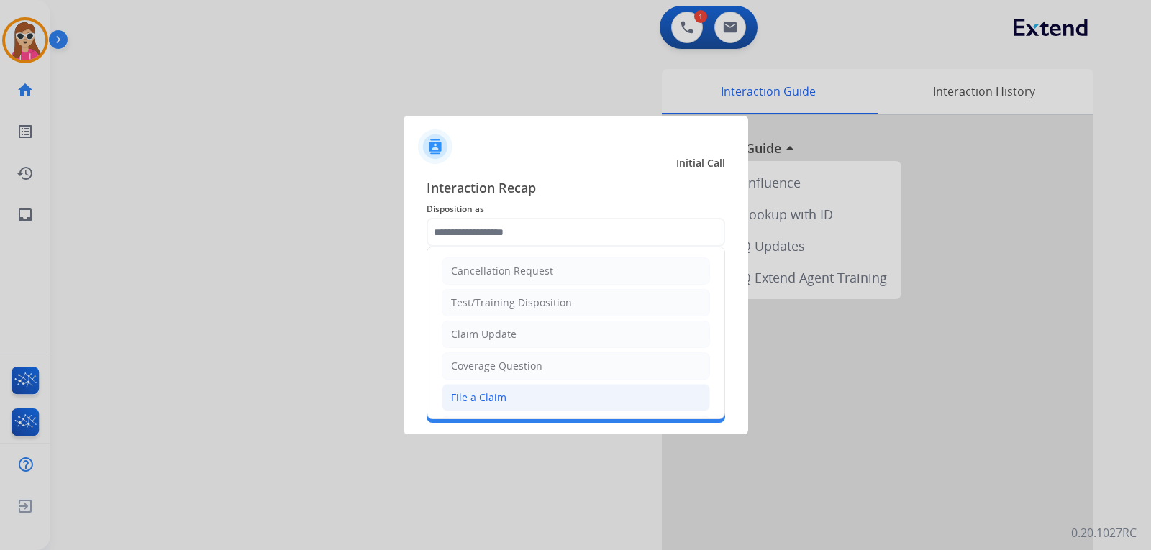
click at [491, 400] on div "File a Claim" at bounding box center [478, 397] width 55 height 14
type input "**********"
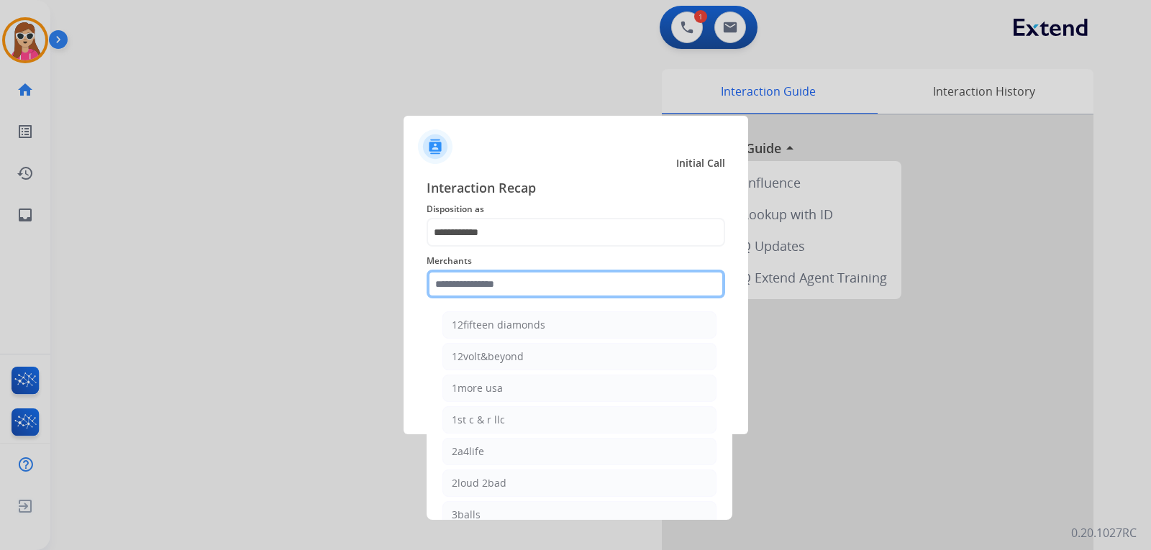
click at [484, 287] on input "text" at bounding box center [575, 284] width 298 height 29
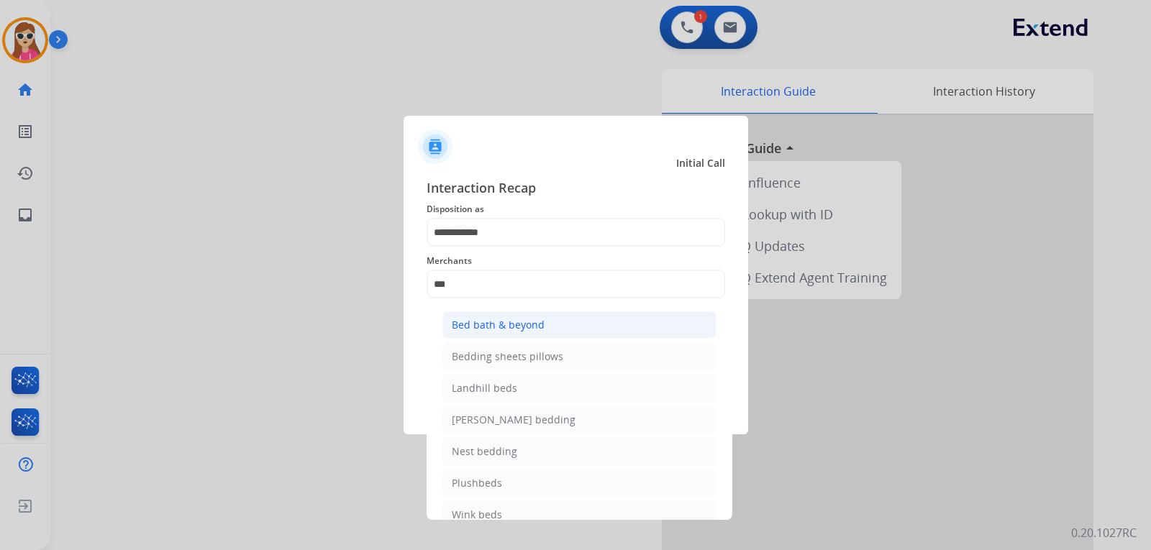
click at [535, 326] on div "Bed bath & beyond" at bounding box center [498, 325] width 93 height 14
type input "**********"
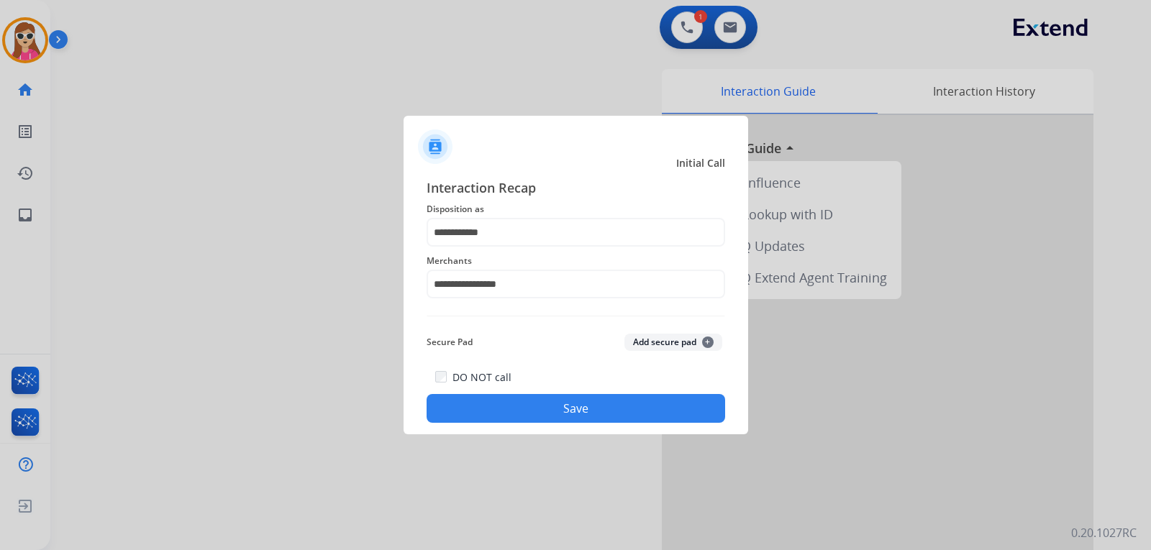
click at [582, 406] on button "Save" at bounding box center [575, 408] width 298 height 29
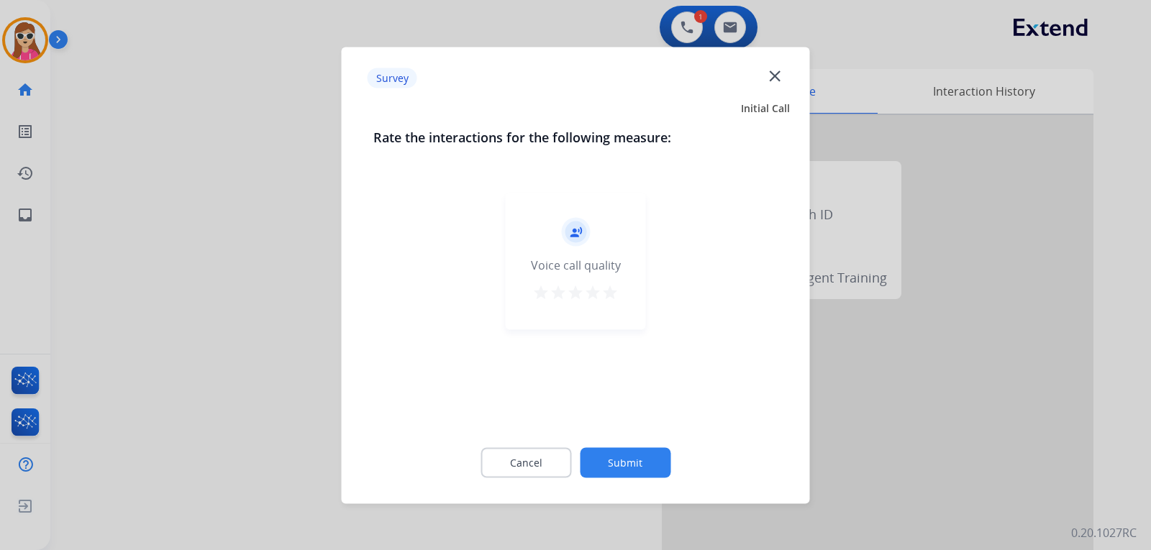
click at [609, 289] on mat-icon "star" at bounding box center [609, 291] width 17 height 17
click at [626, 459] on button "Submit" at bounding box center [625, 462] width 91 height 30
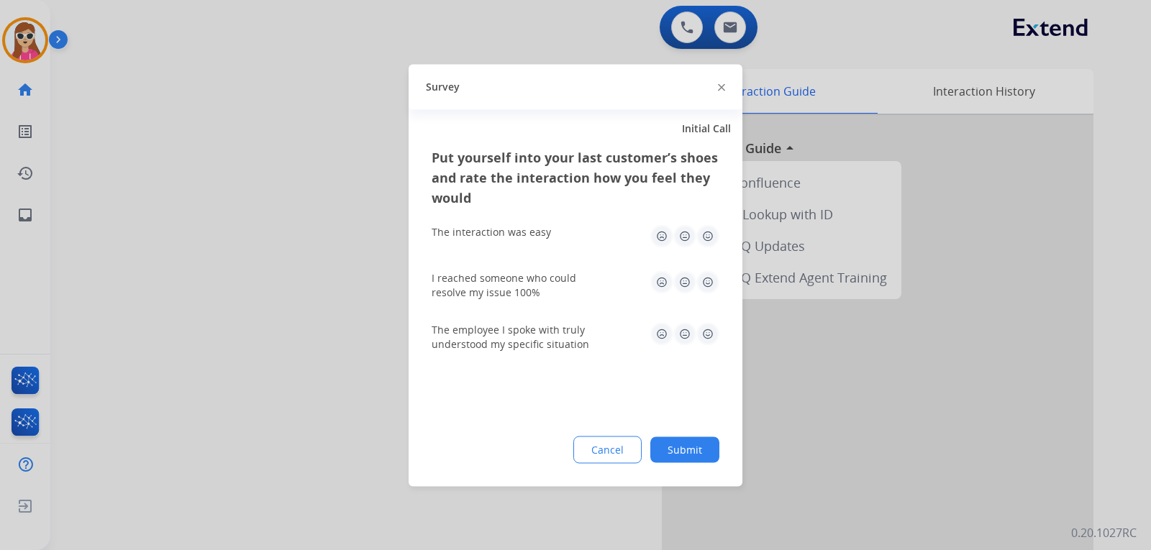
click at [710, 242] on img at bounding box center [707, 235] width 23 height 23
click at [708, 287] on img at bounding box center [707, 281] width 23 height 23
click at [713, 339] on img at bounding box center [707, 333] width 23 height 23
click at [687, 448] on button "Submit" at bounding box center [684, 449] width 69 height 26
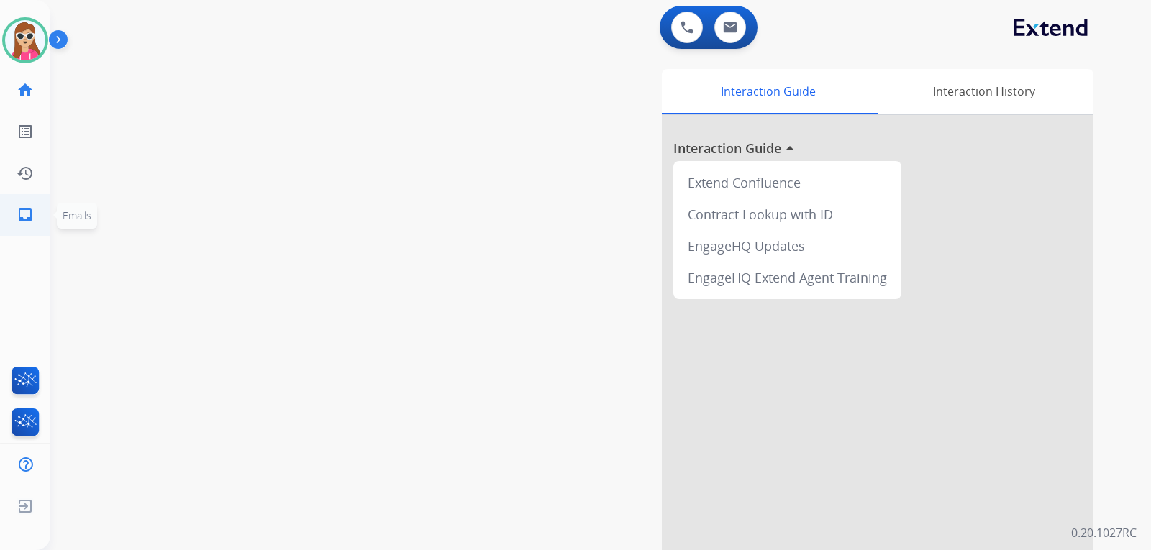
click at [27, 224] on link "inbox Emails" at bounding box center [25, 215] width 40 height 40
select select "**********"
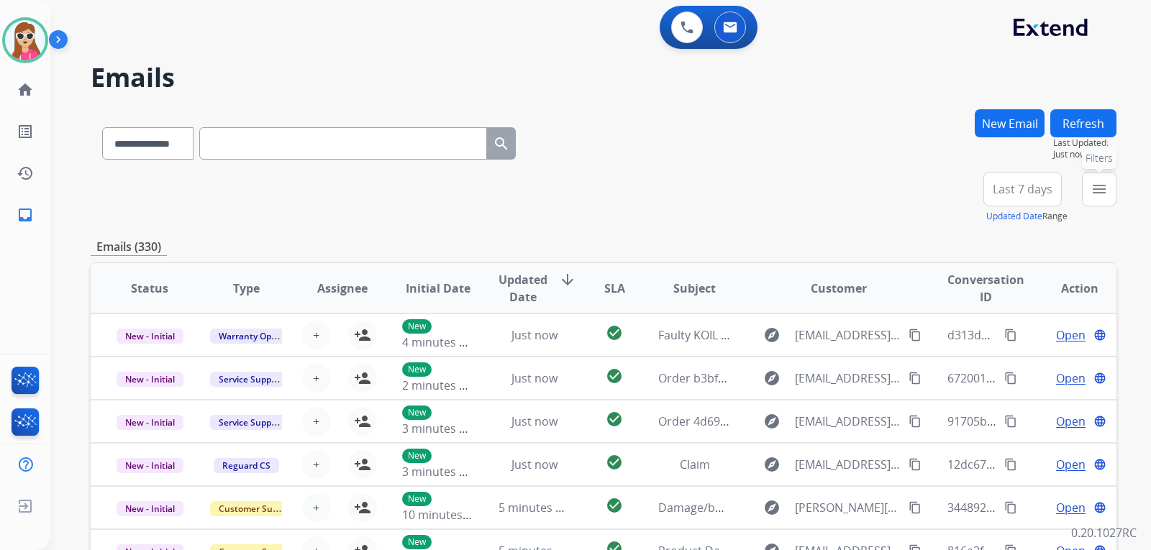
click at [1110, 192] on button "menu Filters" at bounding box center [1099, 189] width 35 height 35
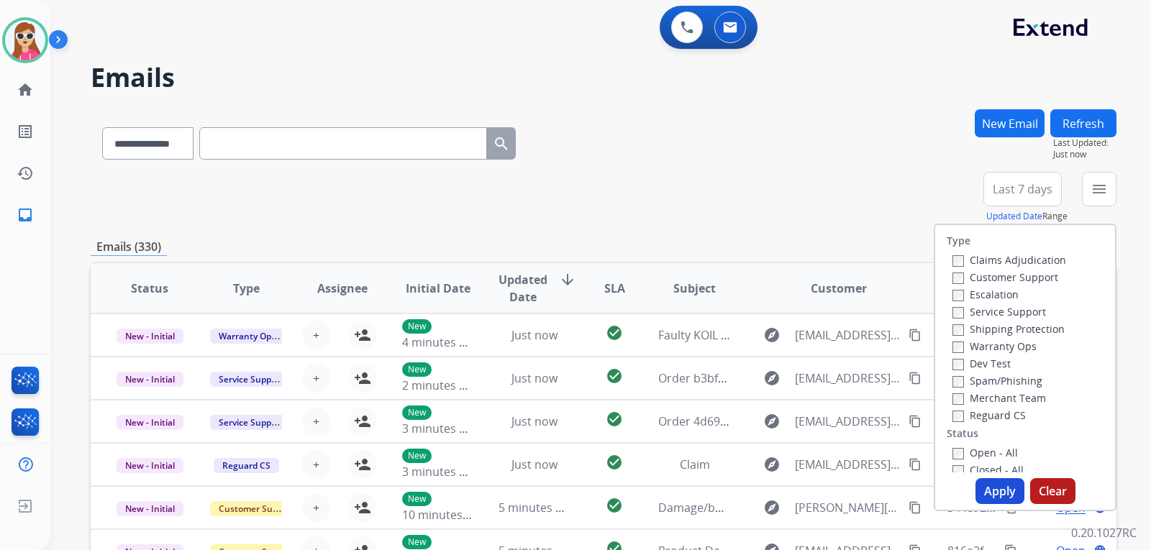
click at [1005, 273] on label "Customer Support" at bounding box center [1005, 277] width 106 height 14
click at [1016, 331] on label "Shipping Protection" at bounding box center [1008, 329] width 112 height 14
click at [1002, 421] on label "Reguard CS" at bounding box center [988, 415] width 73 height 14
drag, startPoint x: 999, startPoint y: 455, endPoint x: 998, endPoint y: 468, distance: 13.0
click at [998, 463] on div "Open - All Closed - All New - Initial New - Reply On-hold – Internal On-hold - …" at bounding box center [1024, 539] width 157 height 190
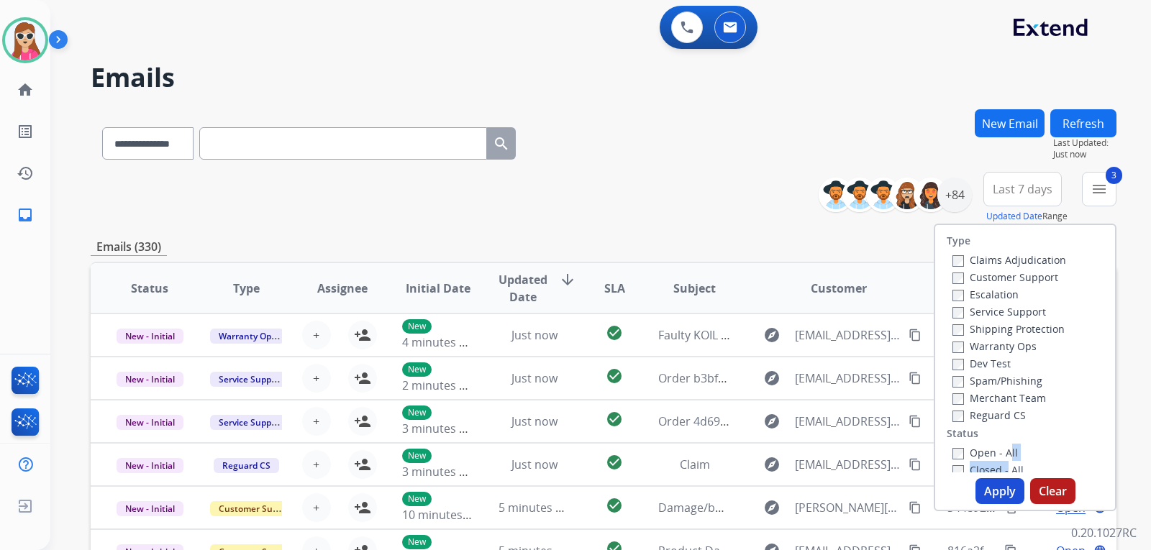
scroll to position [4, 0]
click at [982, 450] on label "Open - All" at bounding box center [984, 449] width 65 height 14
click at [986, 494] on button "Apply" at bounding box center [999, 491] width 49 height 26
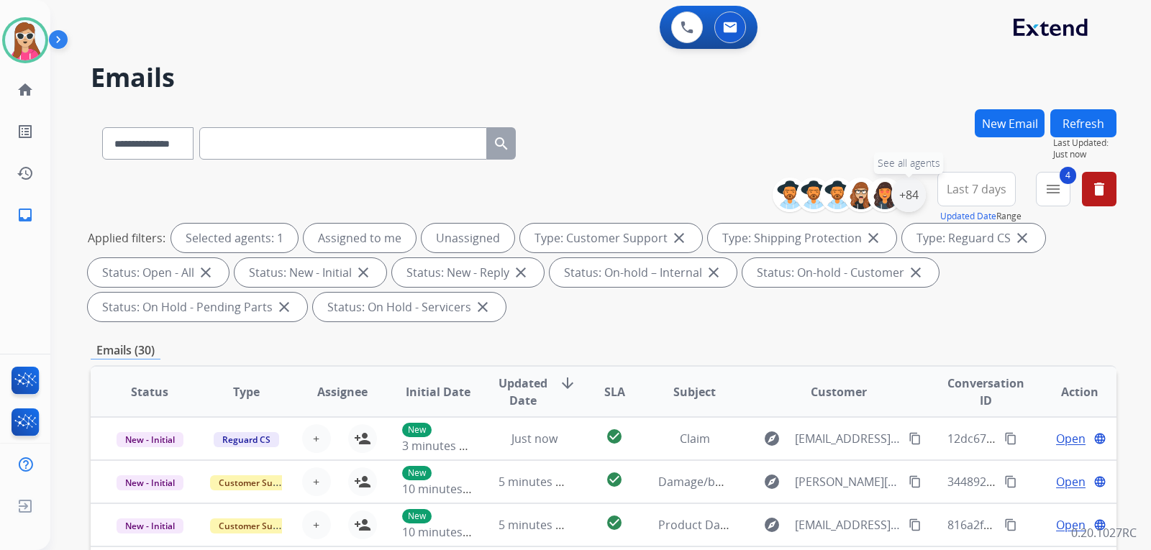
click at [895, 197] on div "+84" at bounding box center [908, 195] width 35 height 35
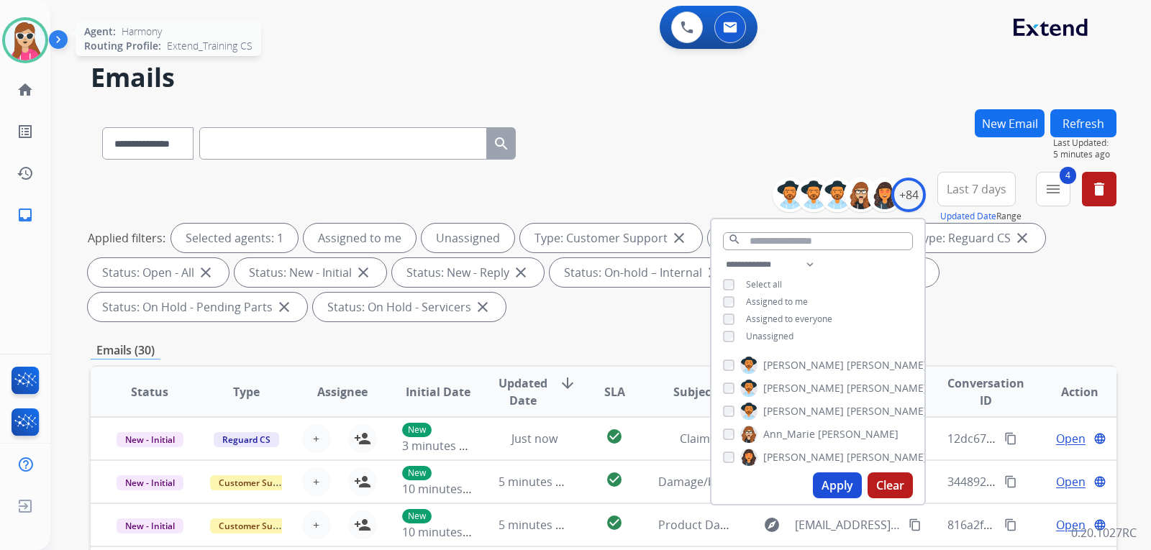
click at [24, 52] on img at bounding box center [25, 40] width 40 height 40
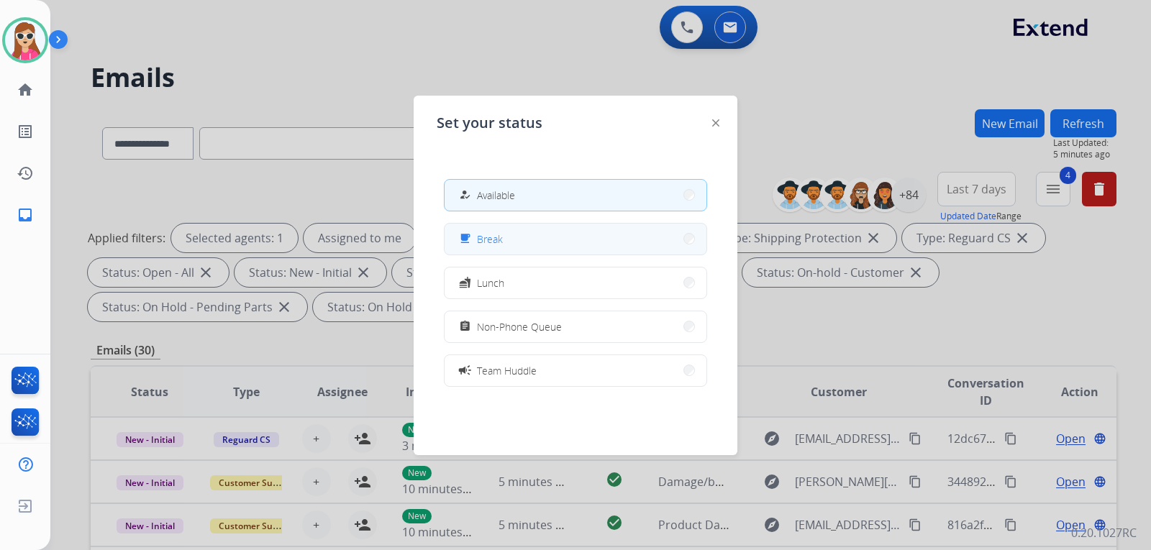
click at [613, 235] on button "free_breakfast Break" at bounding box center [575, 239] width 262 height 31
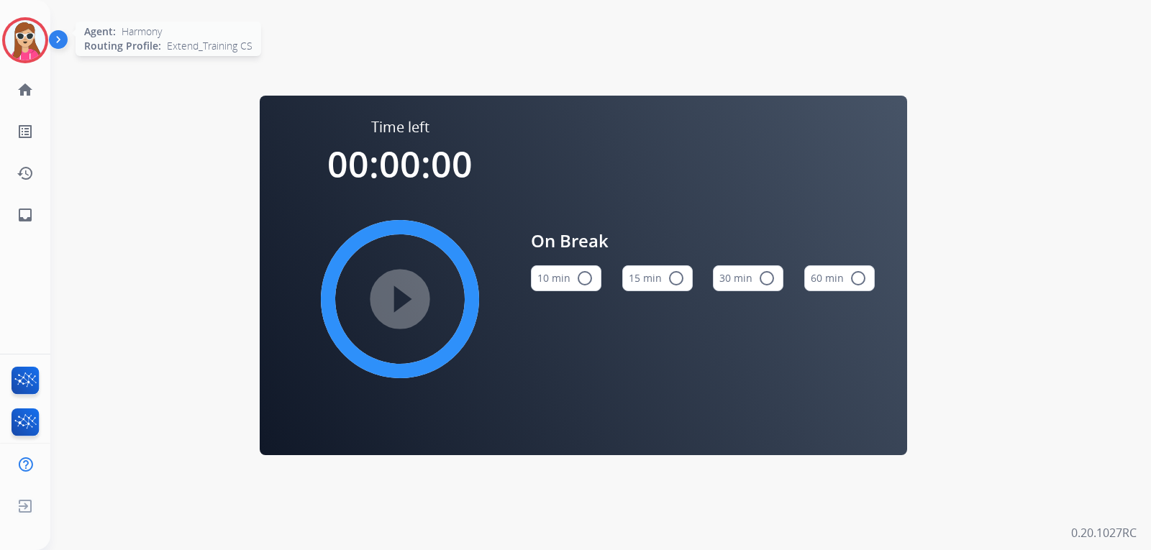
click at [46, 45] on div at bounding box center [25, 40] width 46 height 46
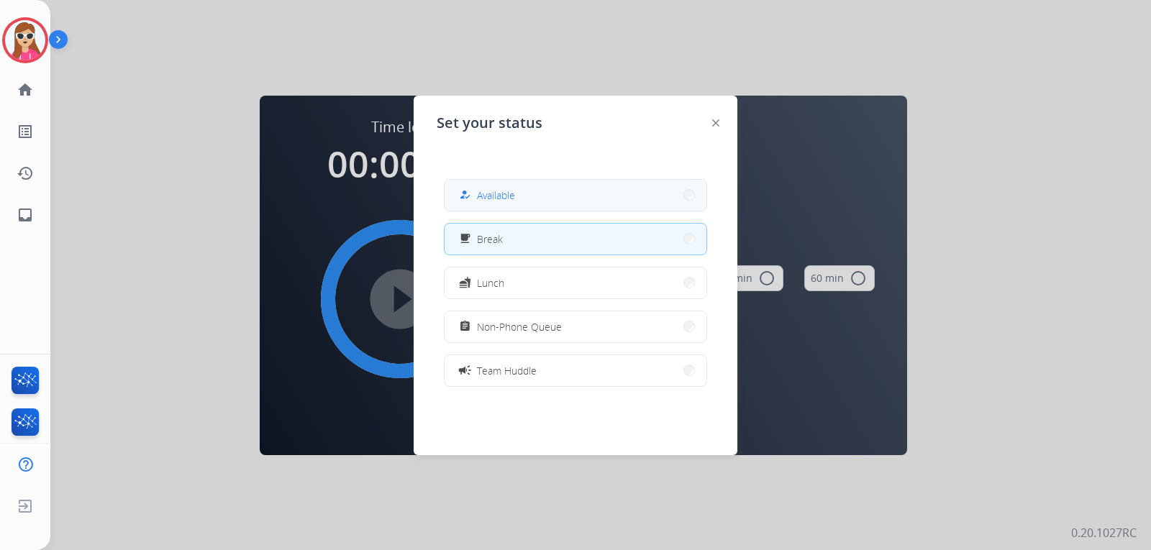
click at [604, 205] on button "how_to_reg Available" at bounding box center [575, 195] width 262 height 31
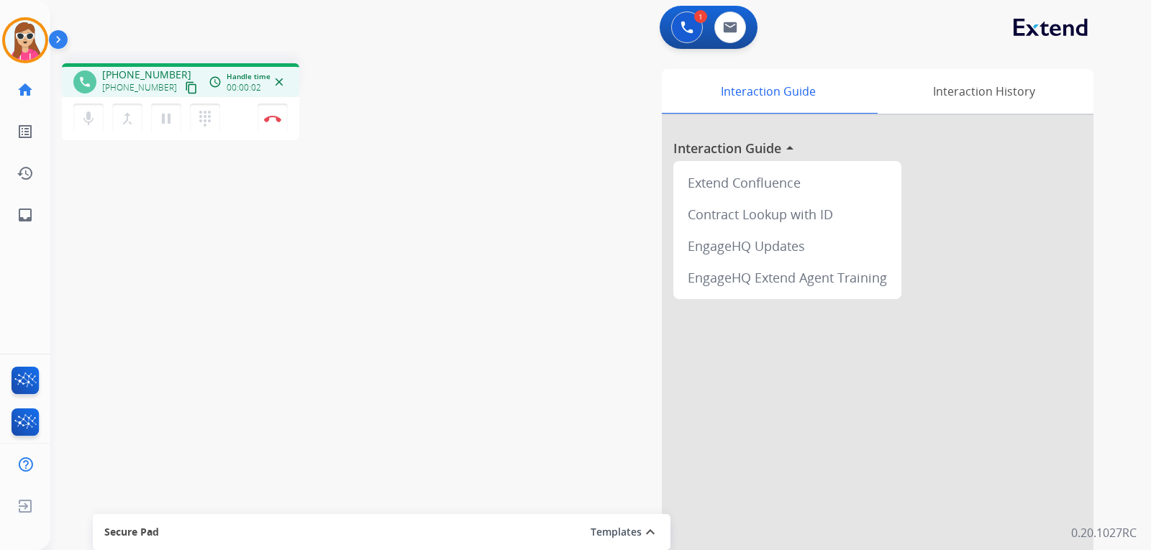
click at [185, 90] on mat-icon "content_copy" at bounding box center [191, 87] width 13 height 13
click at [40, 223] on link "inbox Emails" at bounding box center [25, 215] width 40 height 40
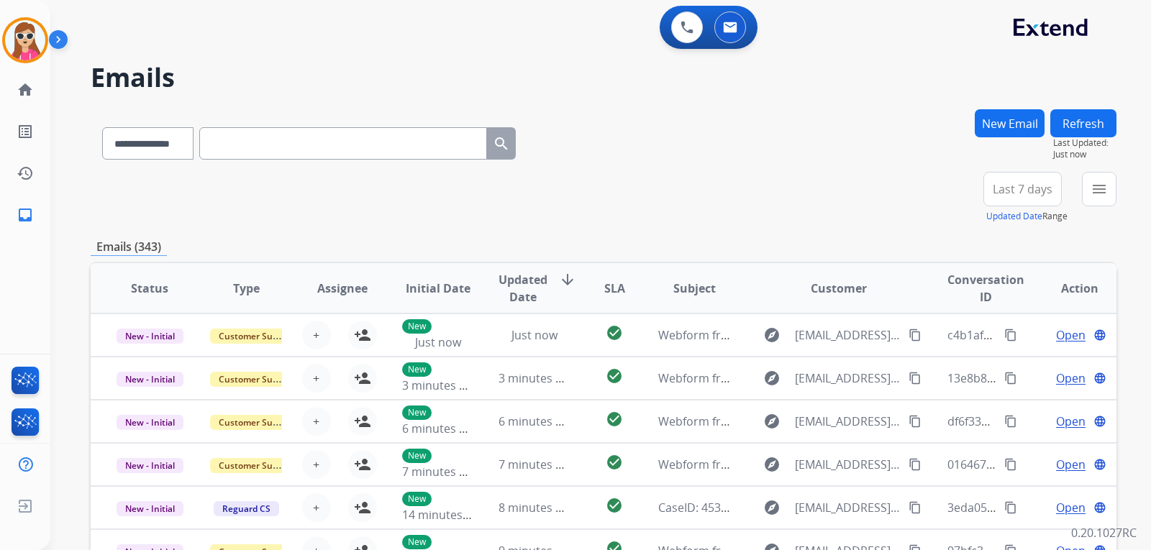
click at [1001, 127] on button "New Email" at bounding box center [1009, 123] width 70 height 28
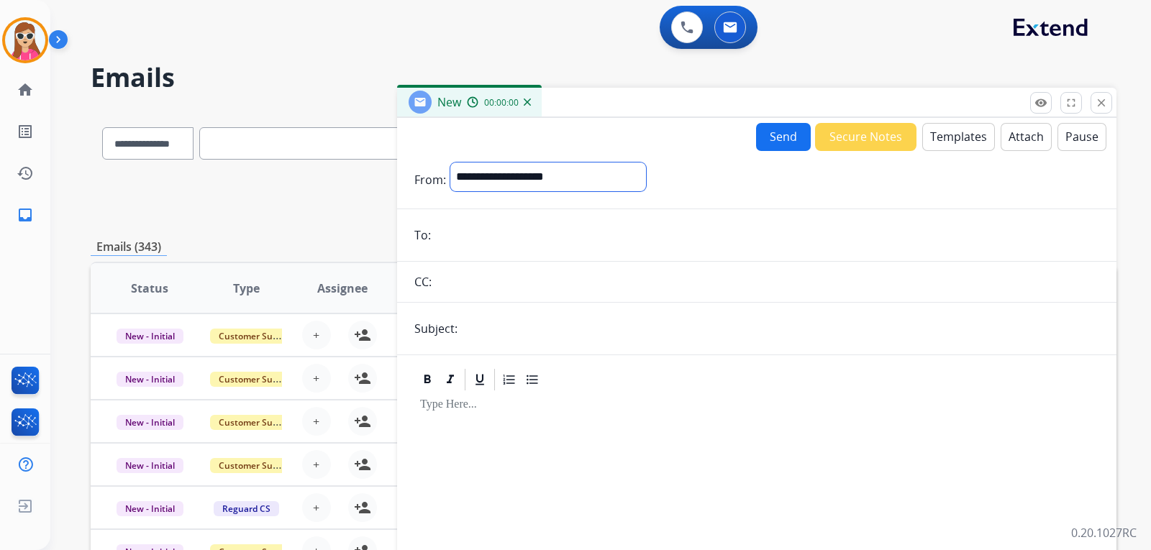
click at [608, 185] on select "**********" at bounding box center [548, 177] width 196 height 29
select select "**********"
click at [450, 163] on select "**********" at bounding box center [548, 177] width 196 height 29
click at [496, 227] on input "email" at bounding box center [767, 236] width 664 height 29
type input "*"
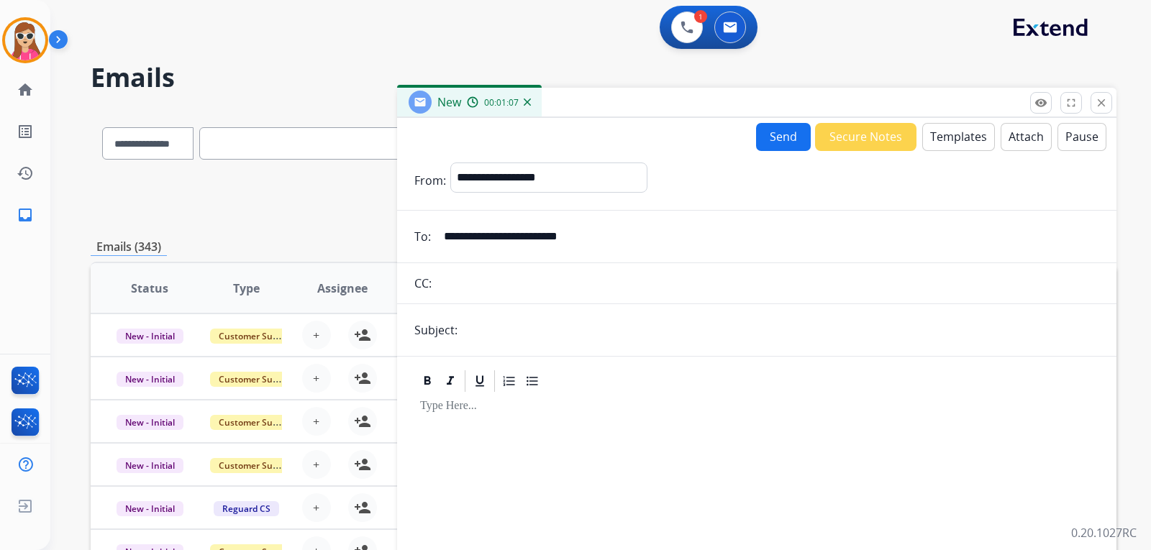
type input "**********"
click at [527, 338] on input "text" at bounding box center [780, 330] width 637 height 29
type input "**********"
click at [773, 133] on button "Send" at bounding box center [783, 137] width 55 height 28
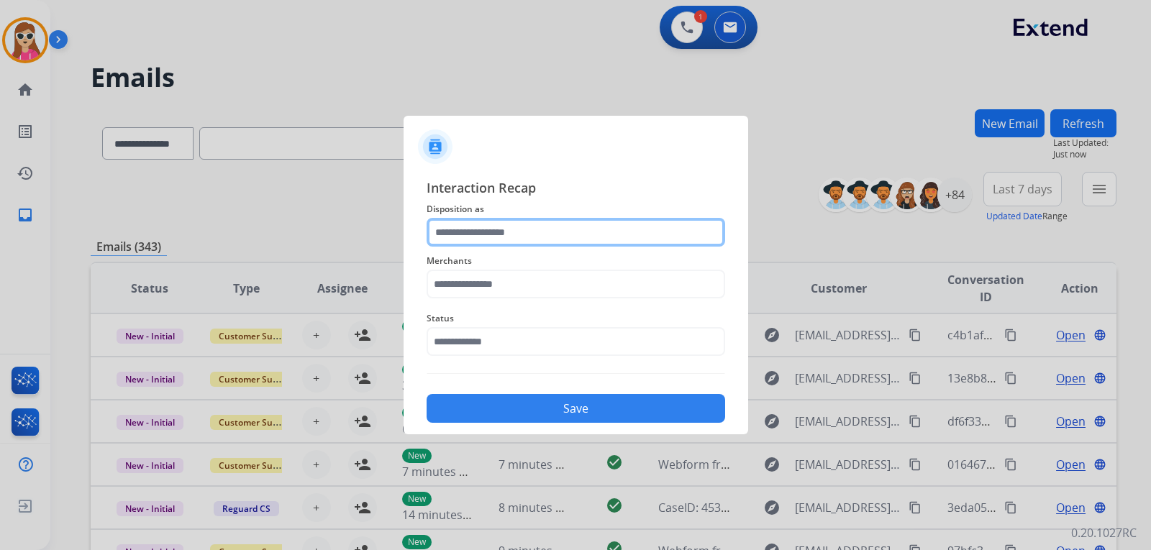
click at [593, 229] on input "text" at bounding box center [575, 232] width 298 height 29
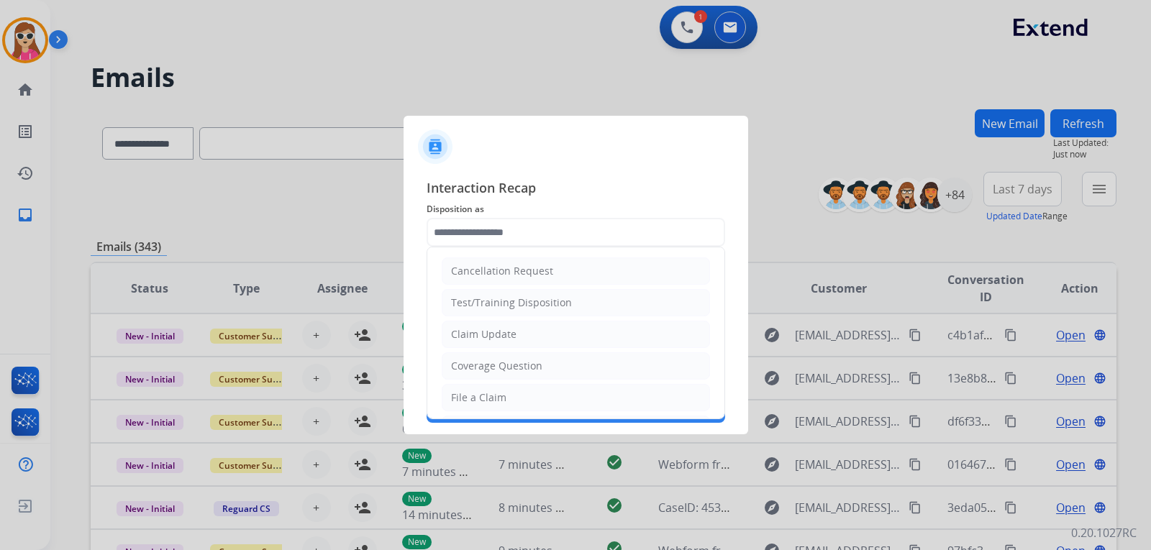
click at [518, 325] on li "Claim Update" at bounding box center [576, 334] width 268 height 27
type input "**********"
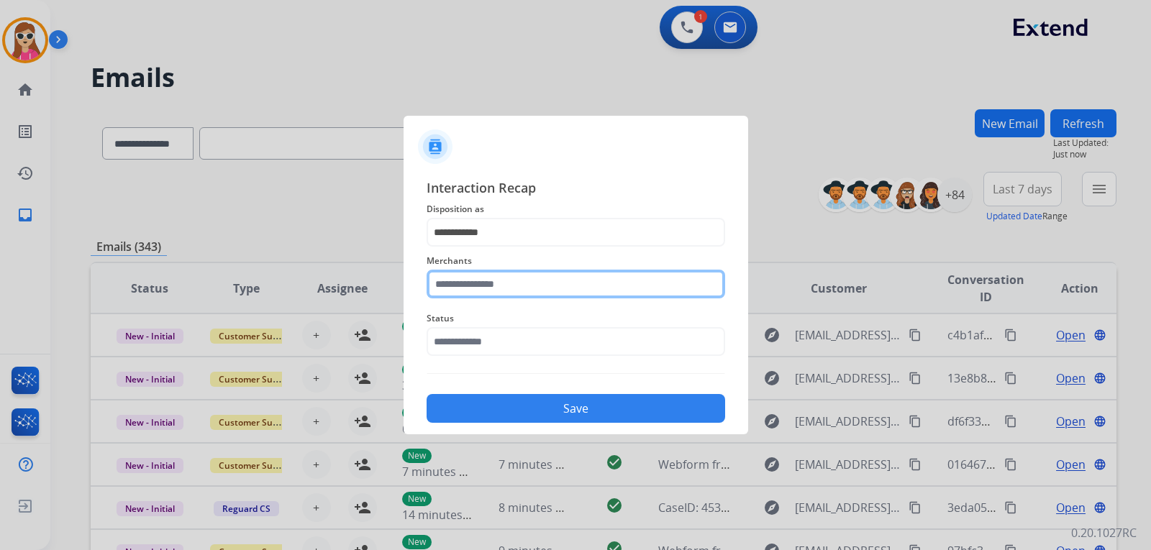
click at [503, 293] on input "text" at bounding box center [575, 284] width 298 height 29
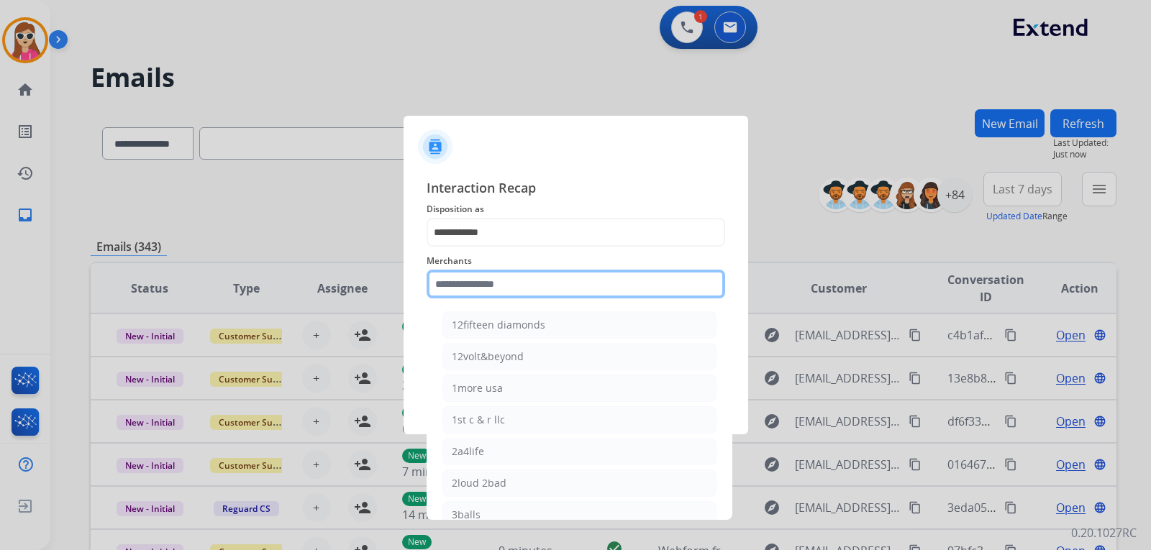
click at [485, 285] on input "text" at bounding box center [575, 284] width 298 height 29
paste input "**********"
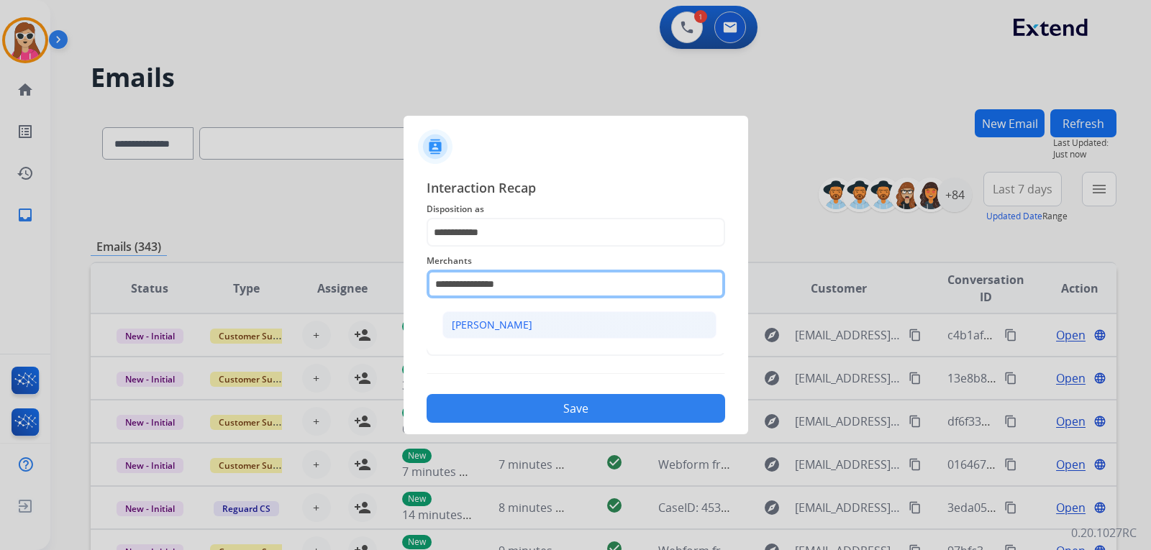
type input "**********"
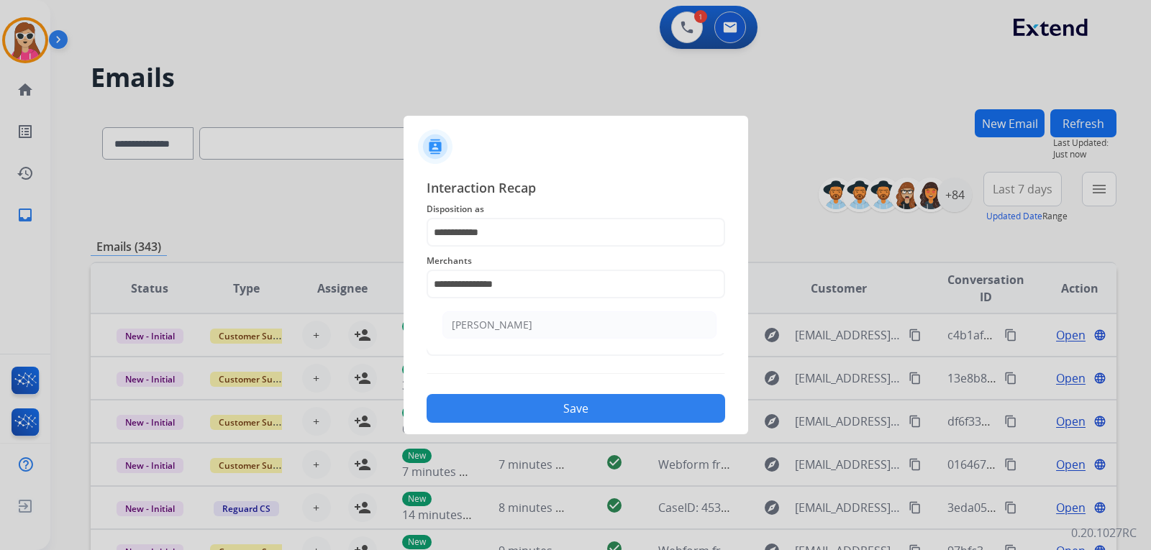
click at [506, 316] on li "[PERSON_NAME]" at bounding box center [579, 324] width 274 height 27
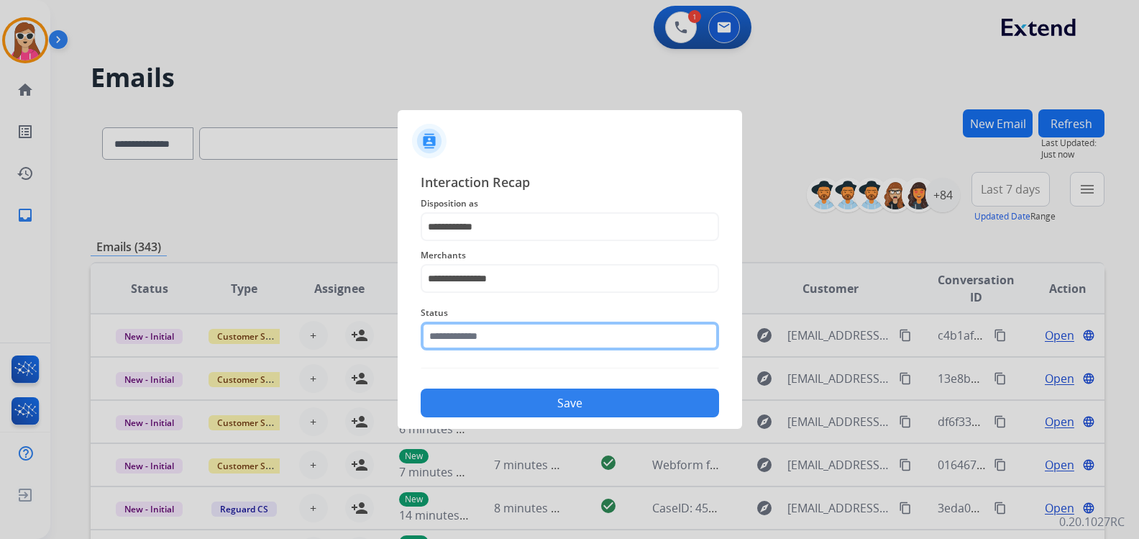
drag, startPoint x: 485, startPoint y: 339, endPoint x: 477, endPoint y: 345, distance: 10.4
click at [485, 340] on input "text" at bounding box center [570, 335] width 298 height 29
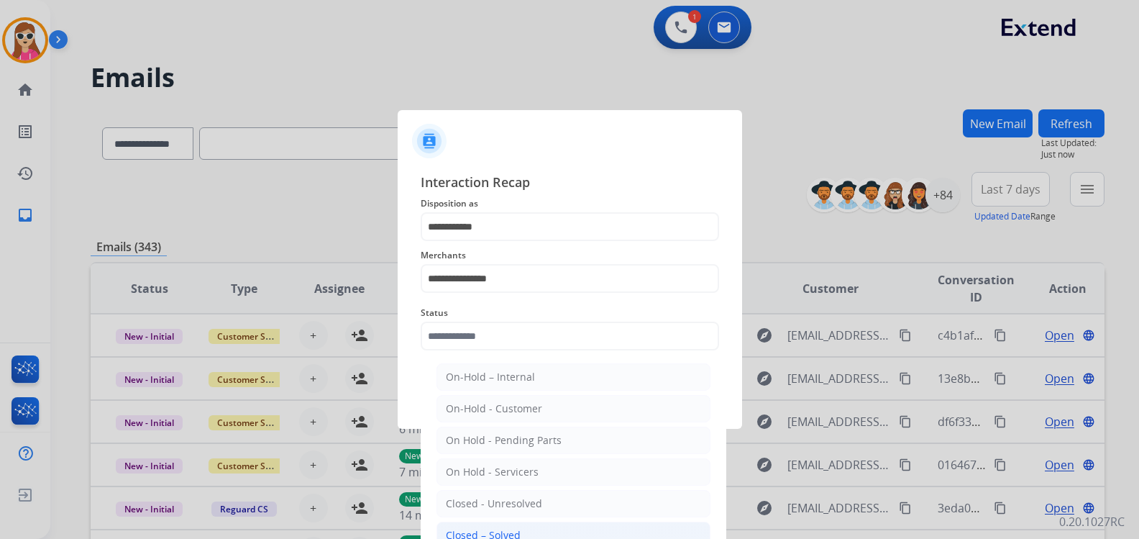
click at [482, 524] on li "Closed – Solved" at bounding box center [573, 534] width 274 height 27
type input "**********"
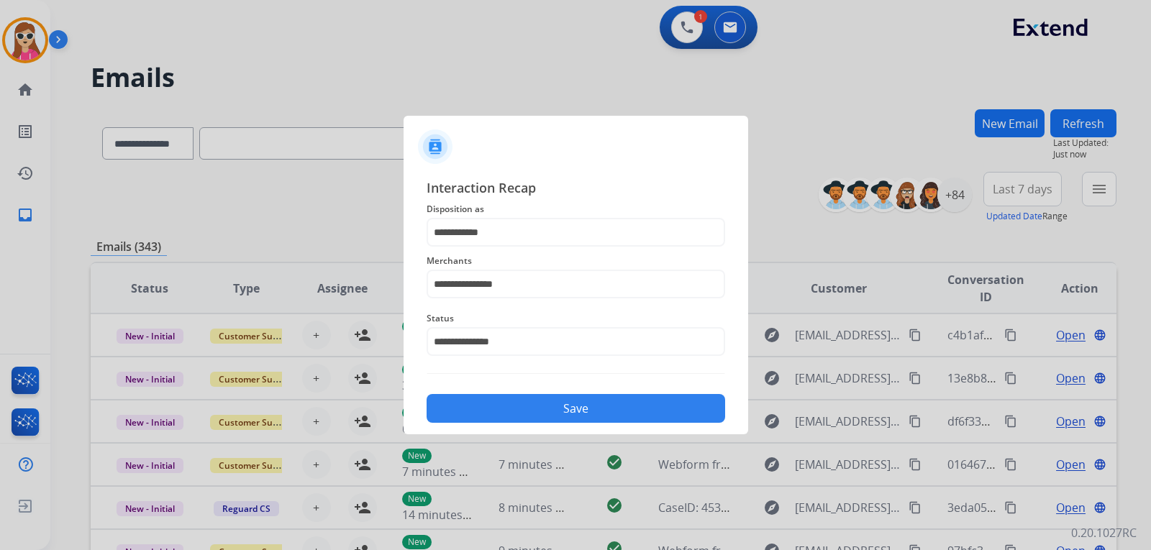
click at [524, 417] on button "Save" at bounding box center [575, 408] width 298 height 29
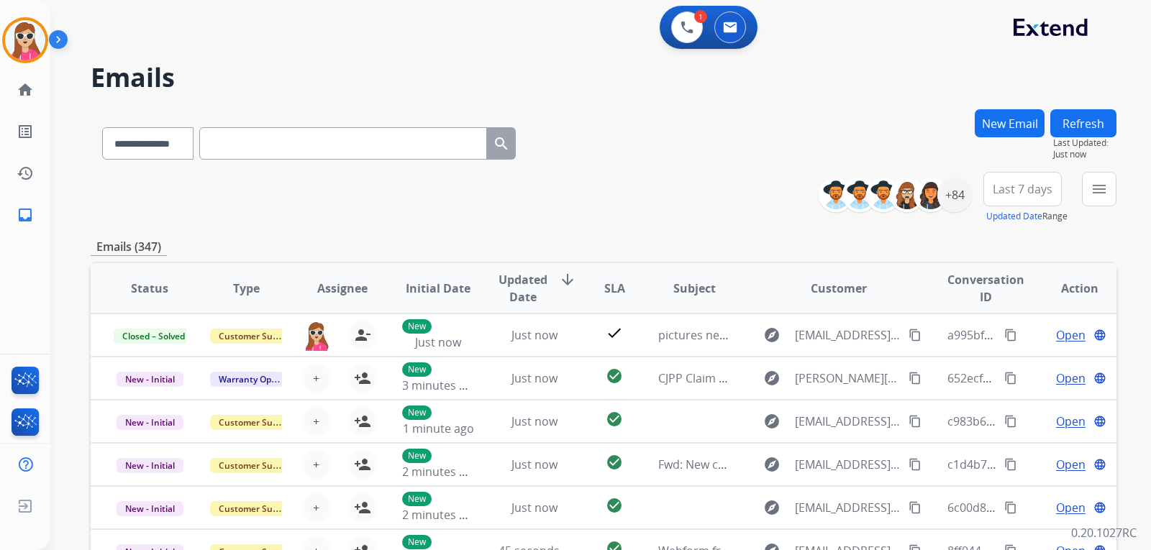
click at [1032, 117] on button "New Email" at bounding box center [1009, 123] width 70 height 28
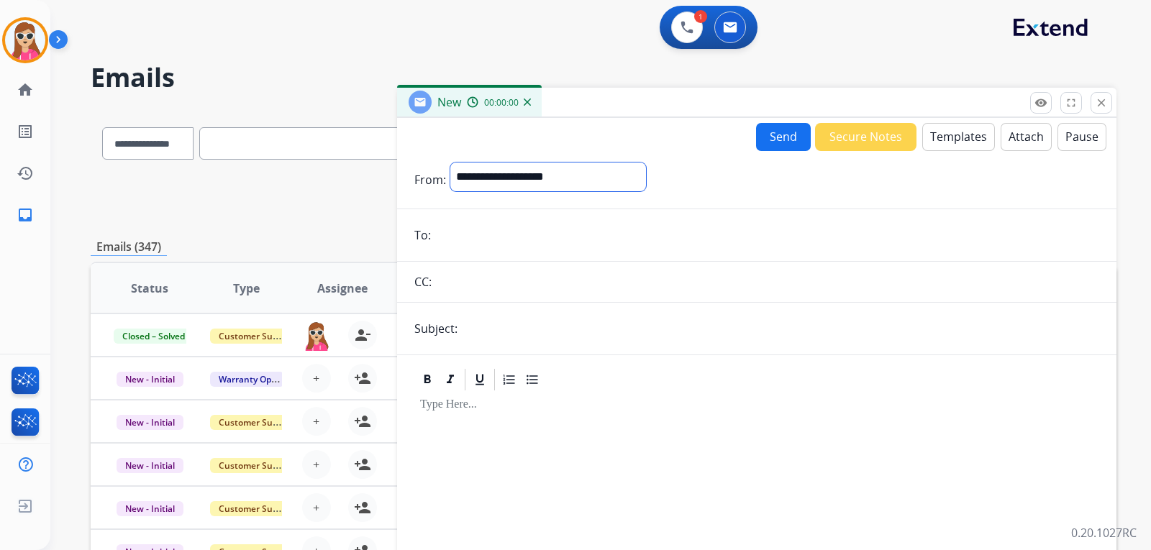
click at [634, 177] on select "**********" at bounding box center [548, 177] width 196 height 29
click at [1105, 110] on button "close Close" at bounding box center [1101, 103] width 22 height 22
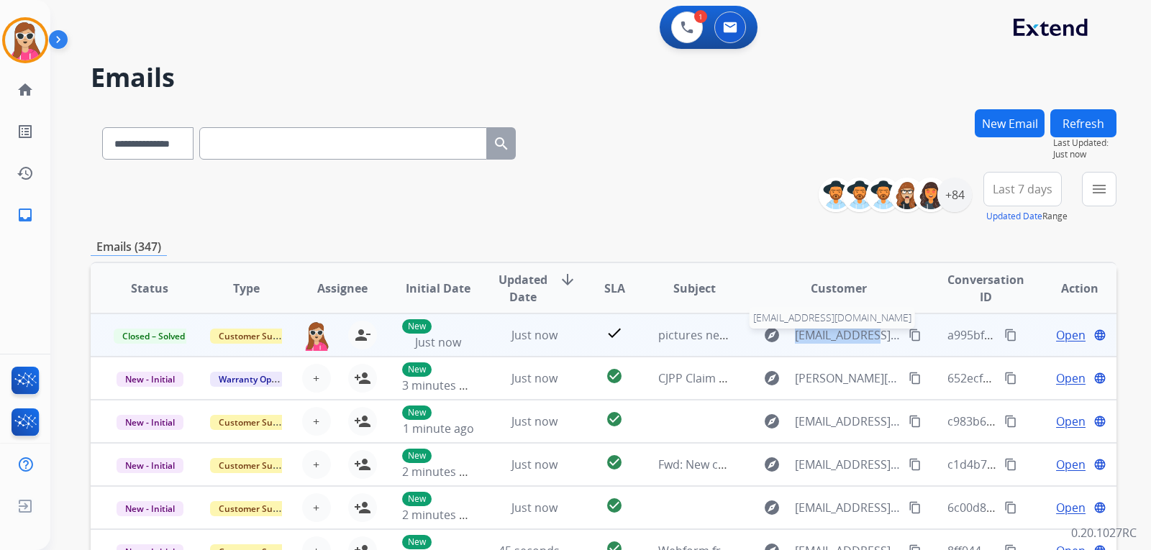
drag, startPoint x: 788, startPoint y: 336, endPoint x: 867, endPoint y: 338, distance: 78.4
click at [867, 338] on span "[EMAIL_ADDRESS][DOMAIN_NAME]" at bounding box center [847, 334] width 105 height 17
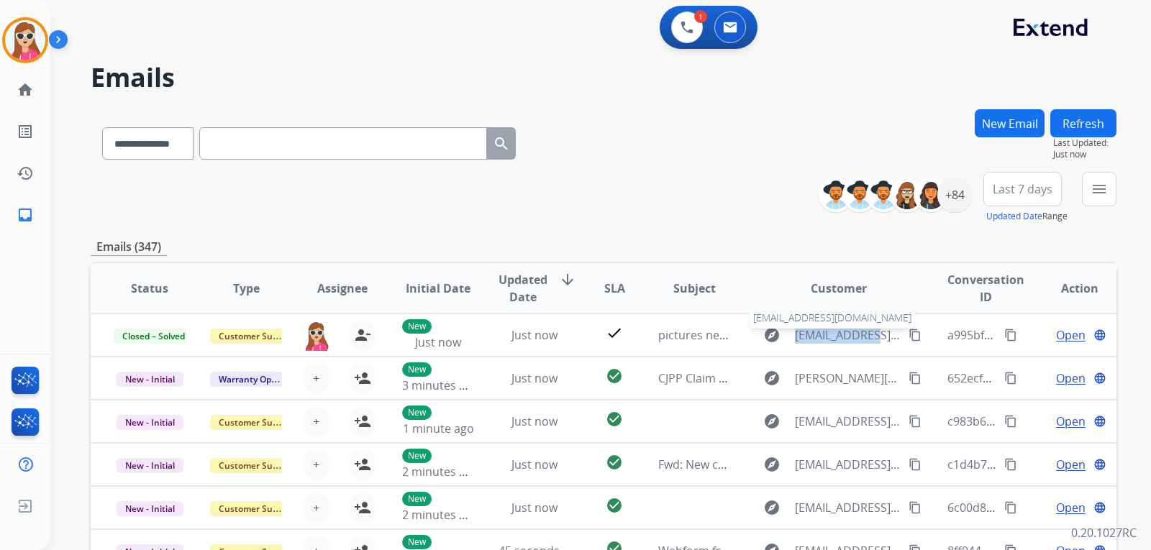
type input "**********"
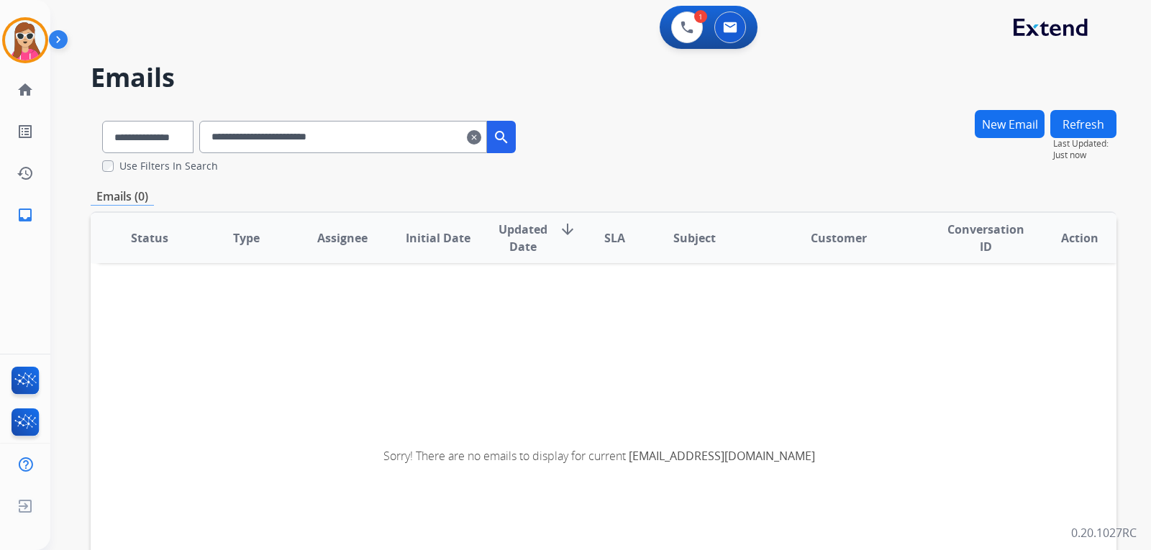
drag, startPoint x: 361, startPoint y: 139, endPoint x: 227, endPoint y: 125, distance: 135.2
click at [227, 125] on input "**********" at bounding box center [343, 137] width 288 height 32
drag, startPoint x: 376, startPoint y: 142, endPoint x: 228, endPoint y: 127, distance: 148.8
click at [228, 127] on input "**********" at bounding box center [343, 137] width 288 height 32
click at [483, 139] on input "**********" at bounding box center [343, 137] width 288 height 32
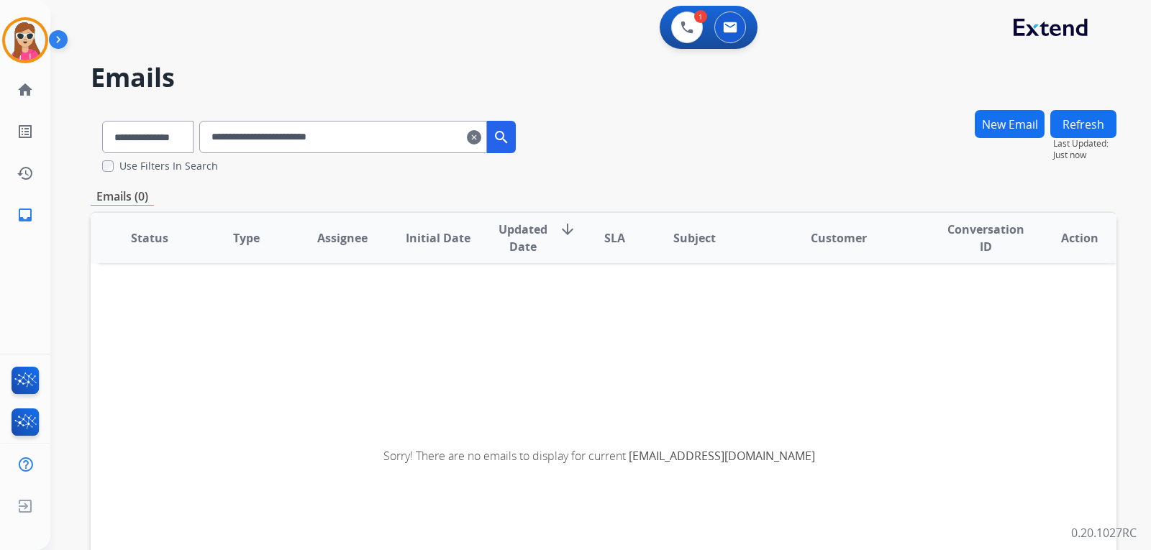
click at [485, 134] on input "**********" at bounding box center [343, 137] width 288 height 32
click at [1002, 118] on button "New Email" at bounding box center [1009, 124] width 70 height 28
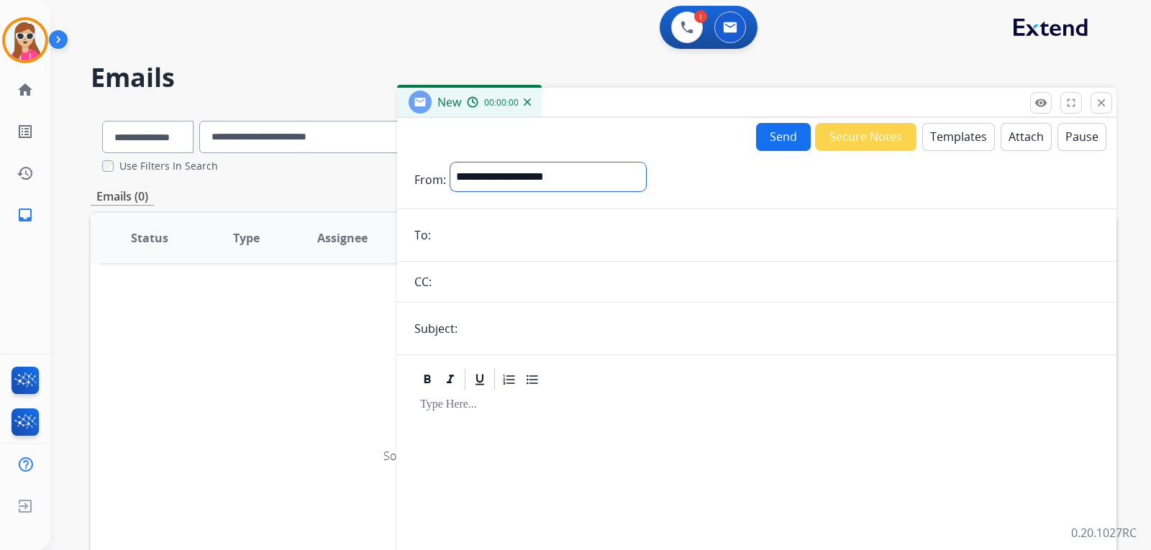
click at [580, 188] on select "**********" at bounding box center [548, 177] width 196 height 29
select select "**********"
click at [450, 163] on select "**********" at bounding box center [548, 177] width 196 height 29
click at [512, 239] on input "email" at bounding box center [767, 236] width 664 height 29
paste input "**********"
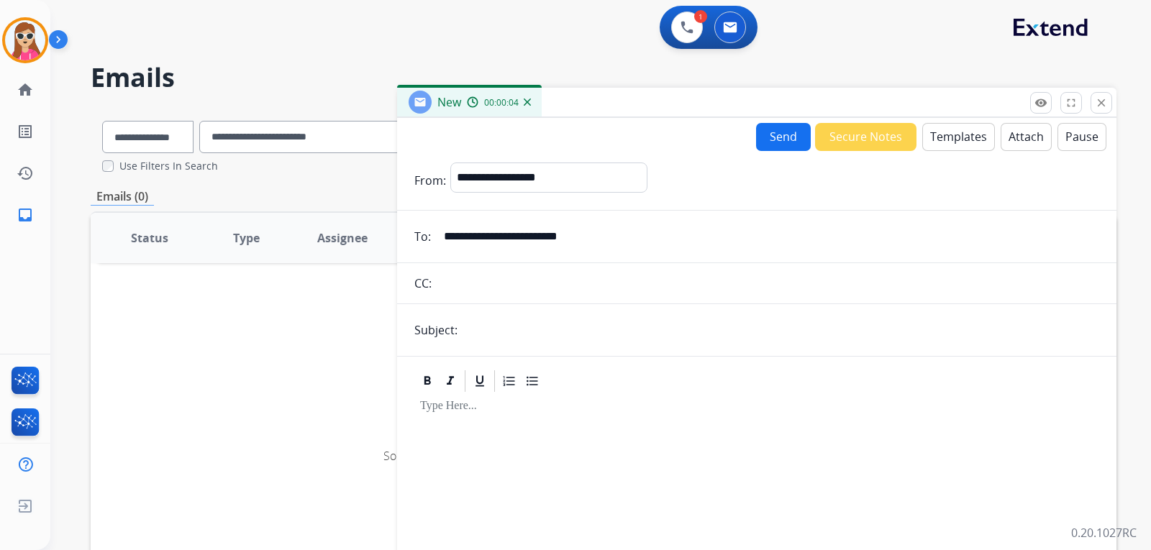
type input "**********"
click at [490, 326] on input "text" at bounding box center [780, 330] width 637 height 29
type input "**********"
click at [948, 128] on button "Templates" at bounding box center [958, 137] width 73 height 28
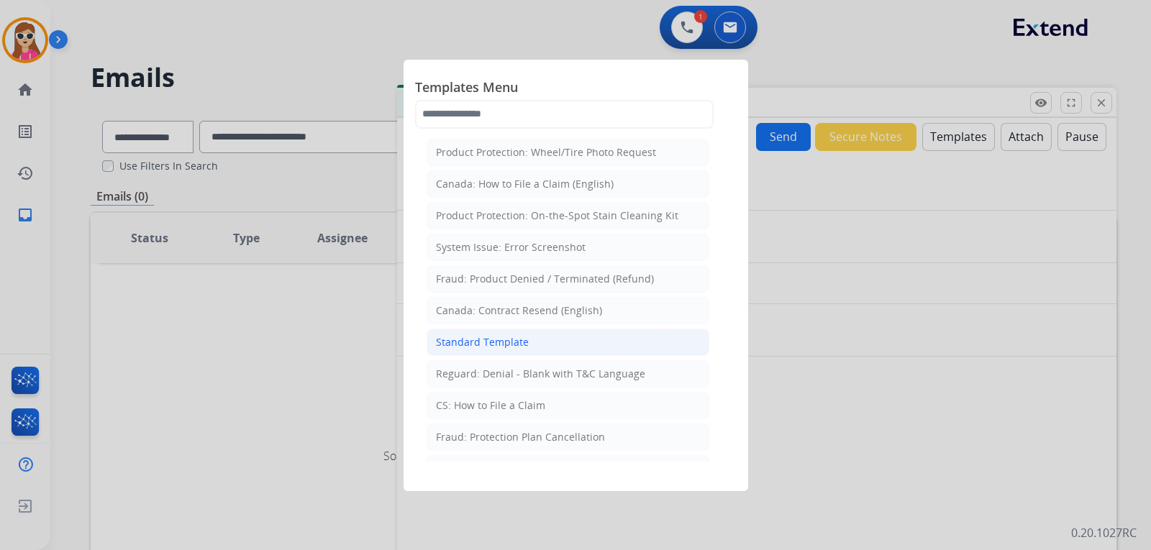
click at [572, 335] on li "Standard Template" at bounding box center [567, 342] width 283 height 27
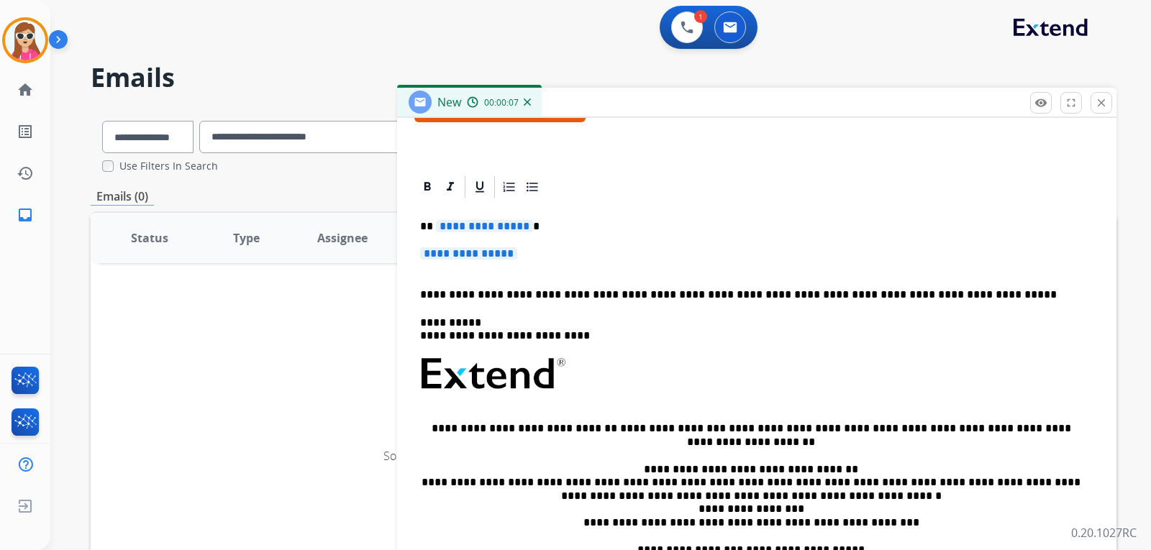
scroll to position [288, 0]
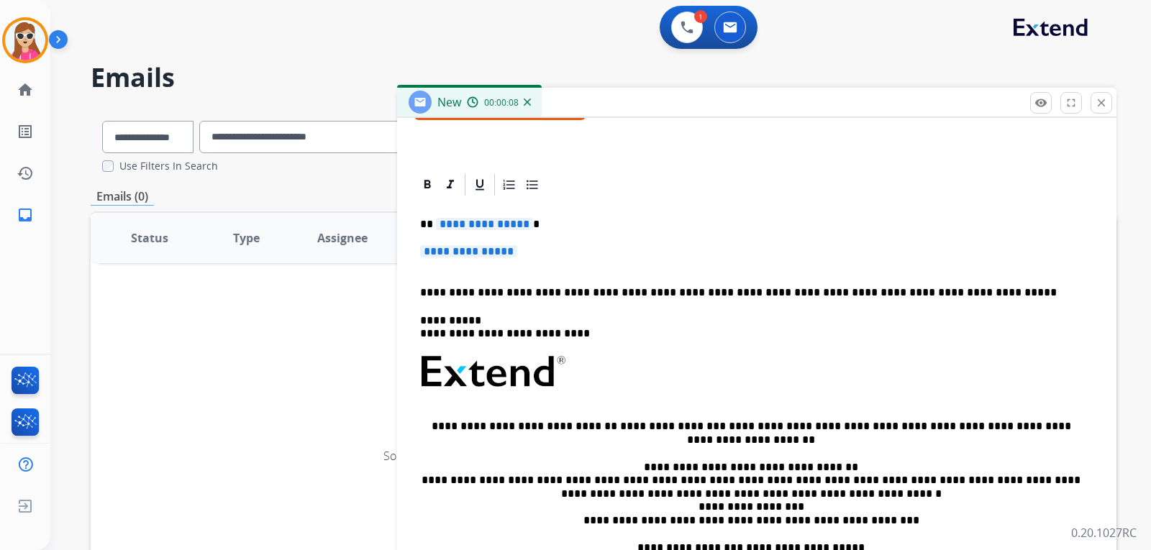
click at [511, 220] on div "**********" at bounding box center [756, 406] width 685 height 416
click at [505, 259] on p "**********" at bounding box center [756, 258] width 673 height 27
click at [517, 252] on span "**********" at bounding box center [468, 251] width 97 height 12
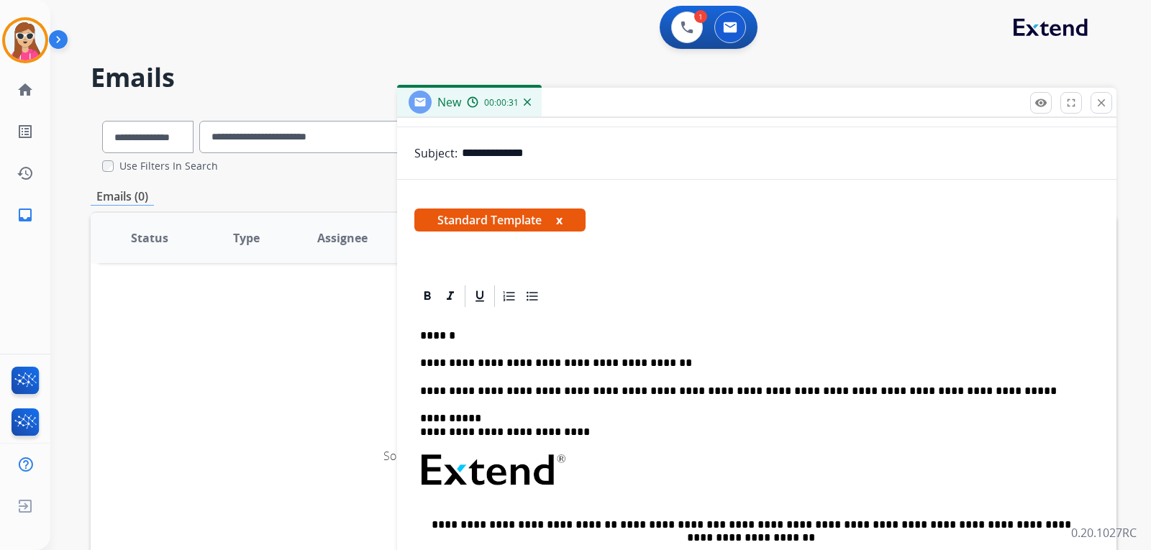
scroll to position [0, 0]
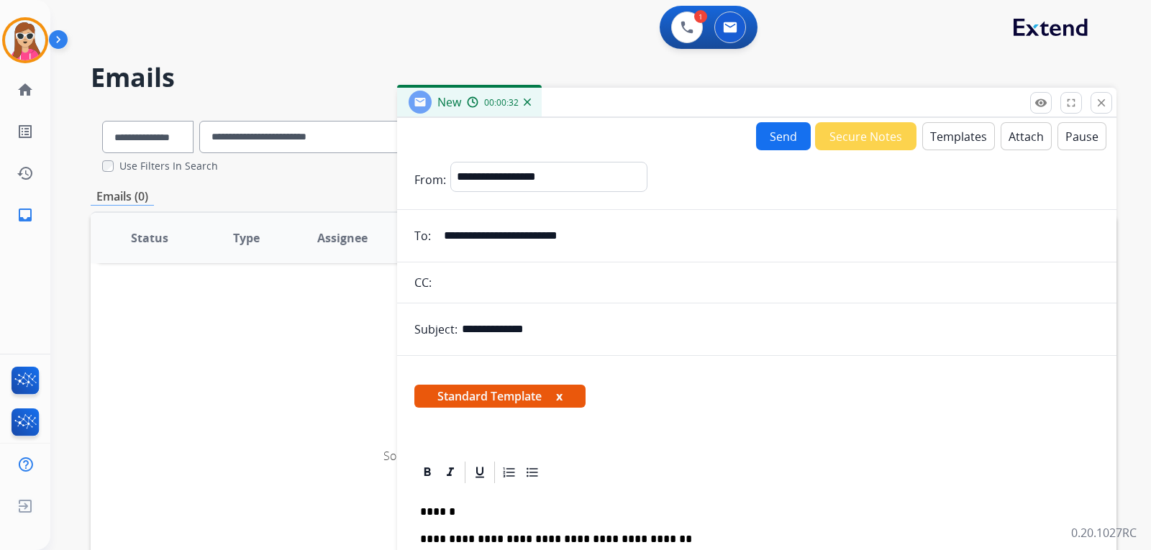
click at [786, 136] on button "Send" at bounding box center [783, 136] width 55 height 28
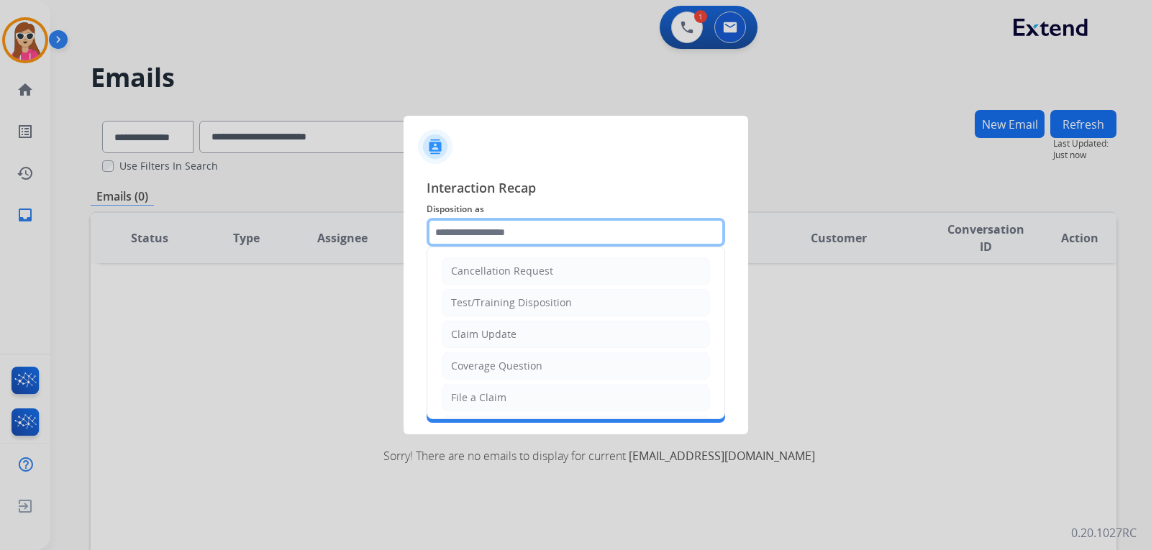
click at [567, 232] on input "text" at bounding box center [575, 232] width 298 height 29
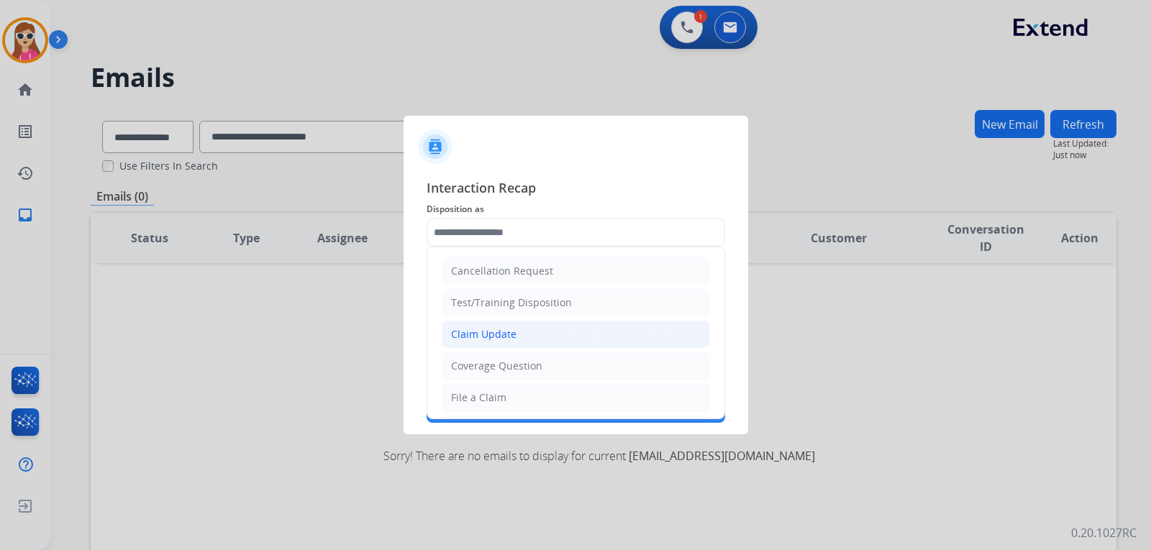
click at [531, 335] on li "Claim Update" at bounding box center [576, 334] width 268 height 27
type input "**********"
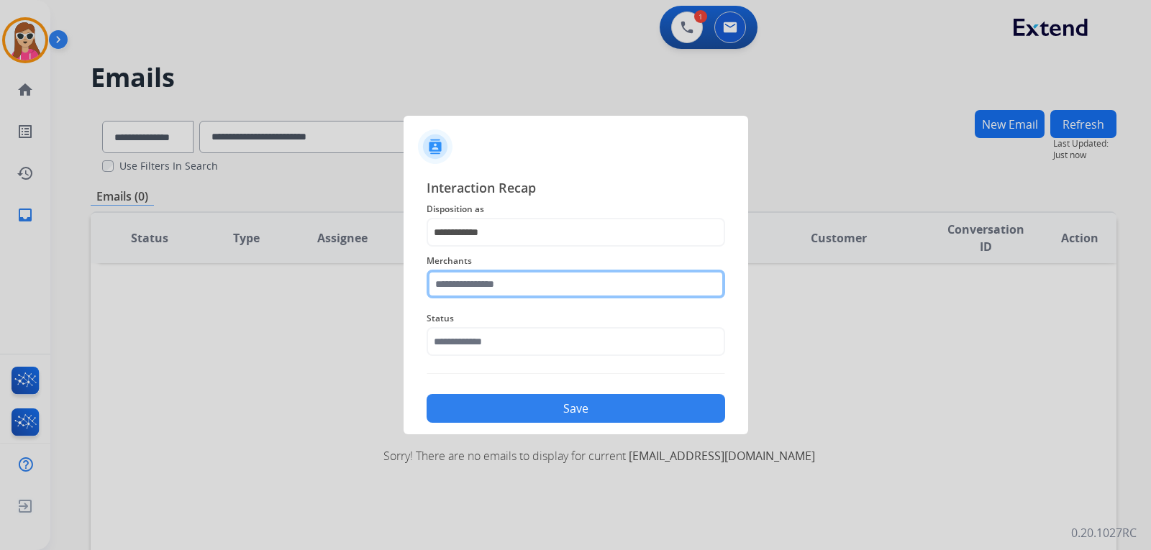
click at [605, 284] on input "text" at bounding box center [575, 284] width 298 height 29
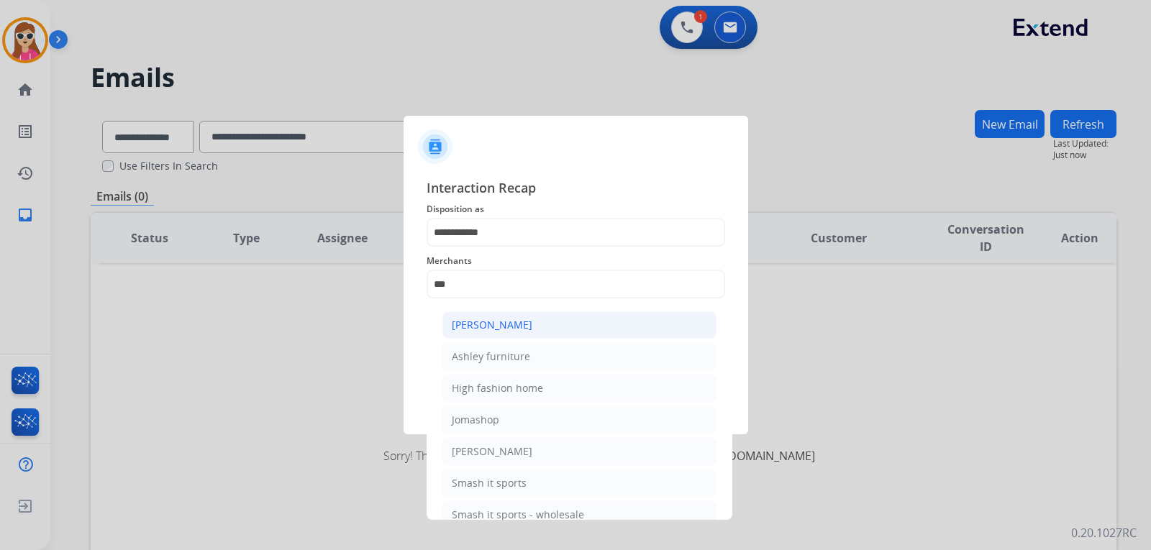
click at [522, 329] on div "[PERSON_NAME]" at bounding box center [492, 325] width 81 height 14
type input "**********"
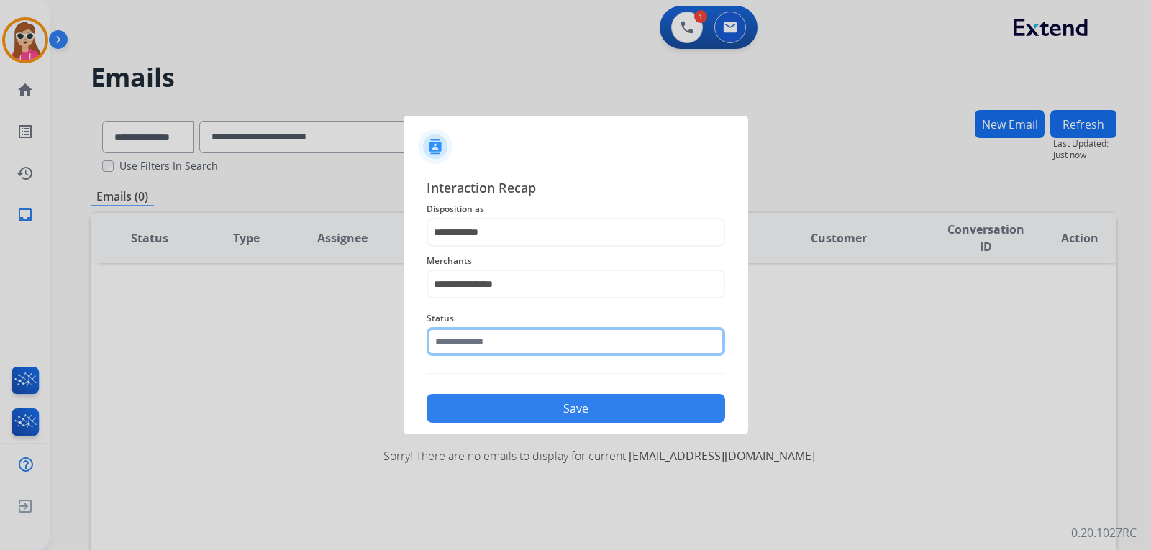
click at [538, 342] on input "text" at bounding box center [575, 341] width 298 height 29
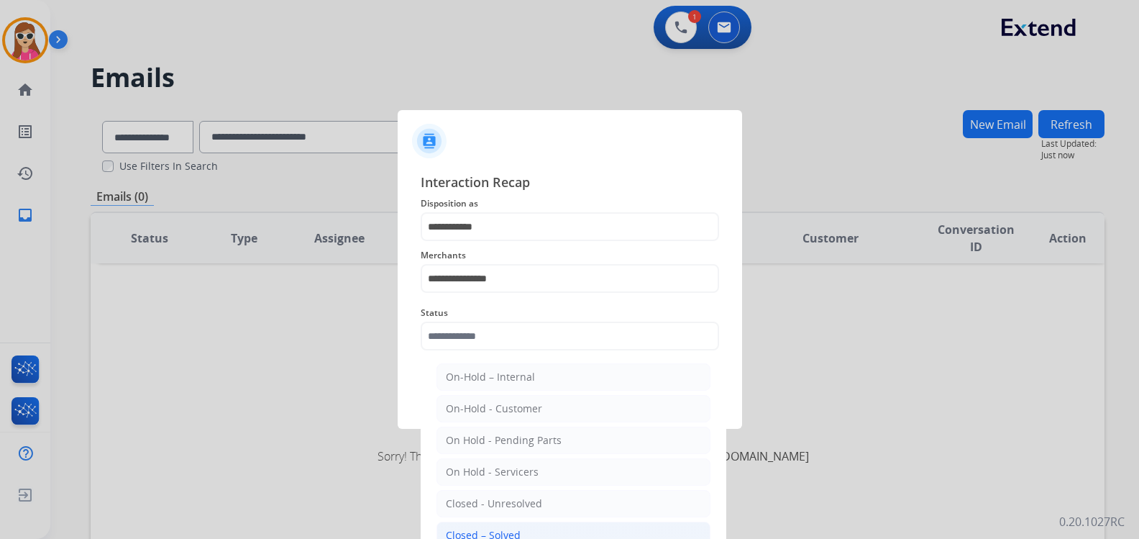
click at [525, 534] on li "Closed – Solved" at bounding box center [573, 534] width 274 height 27
type input "**********"
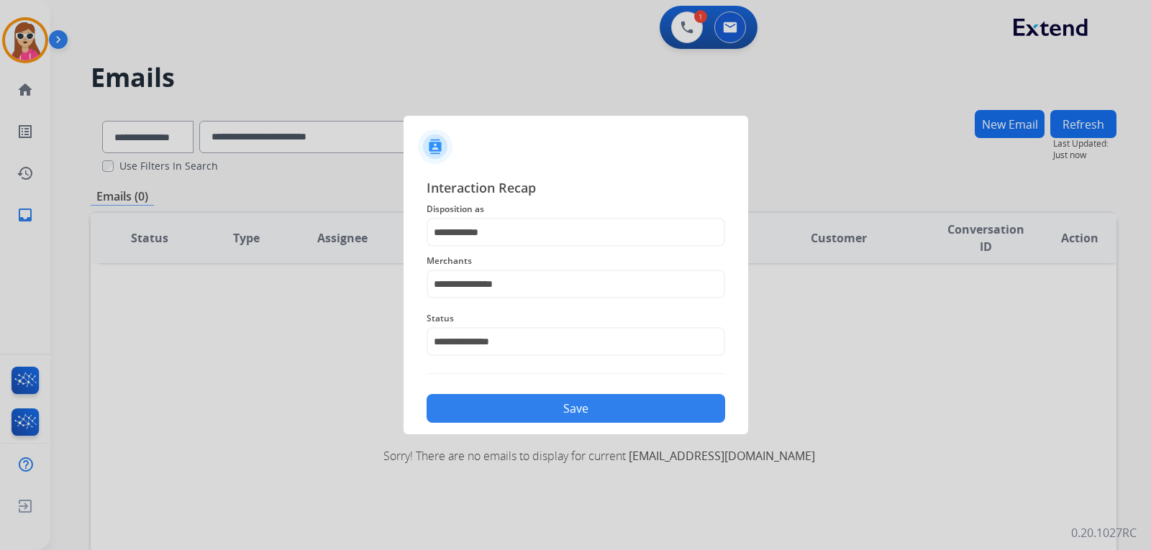
click at [559, 427] on div "**********" at bounding box center [575, 300] width 344 height 268
click at [563, 408] on button "Save" at bounding box center [575, 408] width 298 height 29
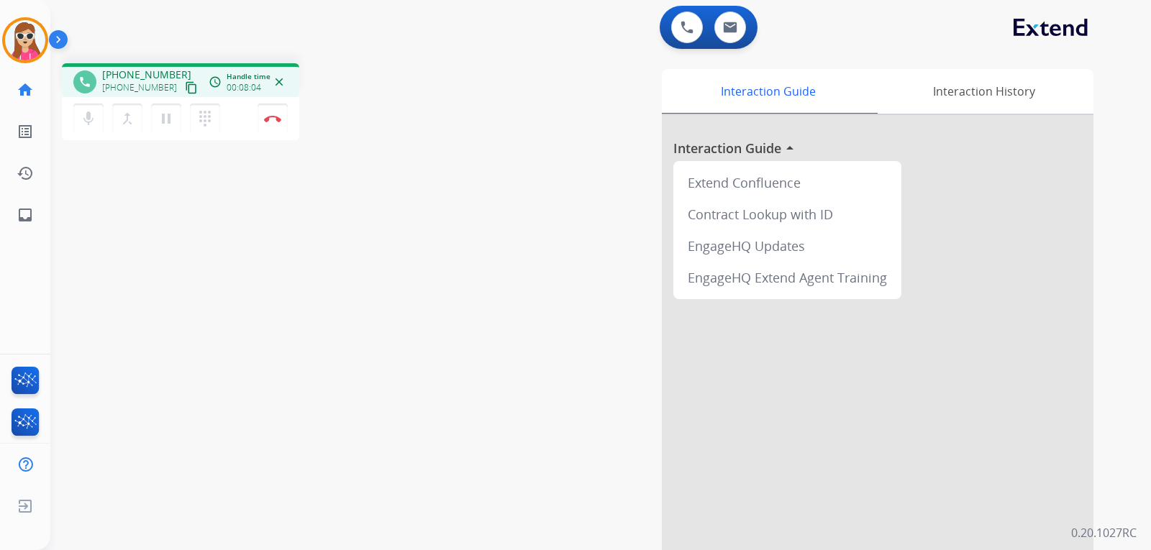
click at [185, 89] on mat-icon "content_copy" at bounding box center [191, 87] width 13 height 13
click at [274, 132] on button "Disconnect" at bounding box center [272, 119] width 30 height 30
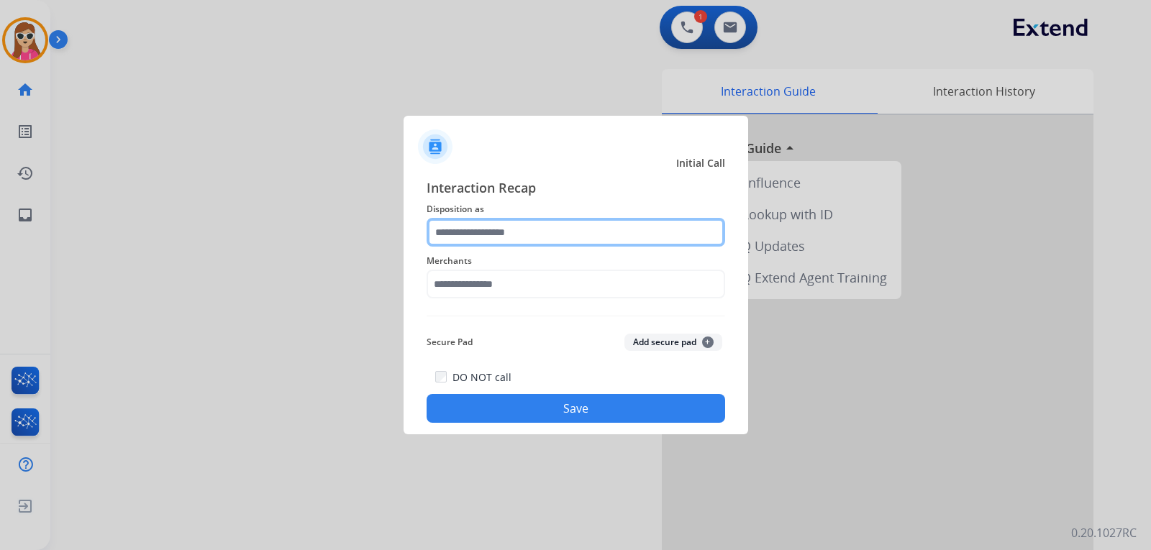
click at [608, 244] on input "text" at bounding box center [575, 232] width 298 height 29
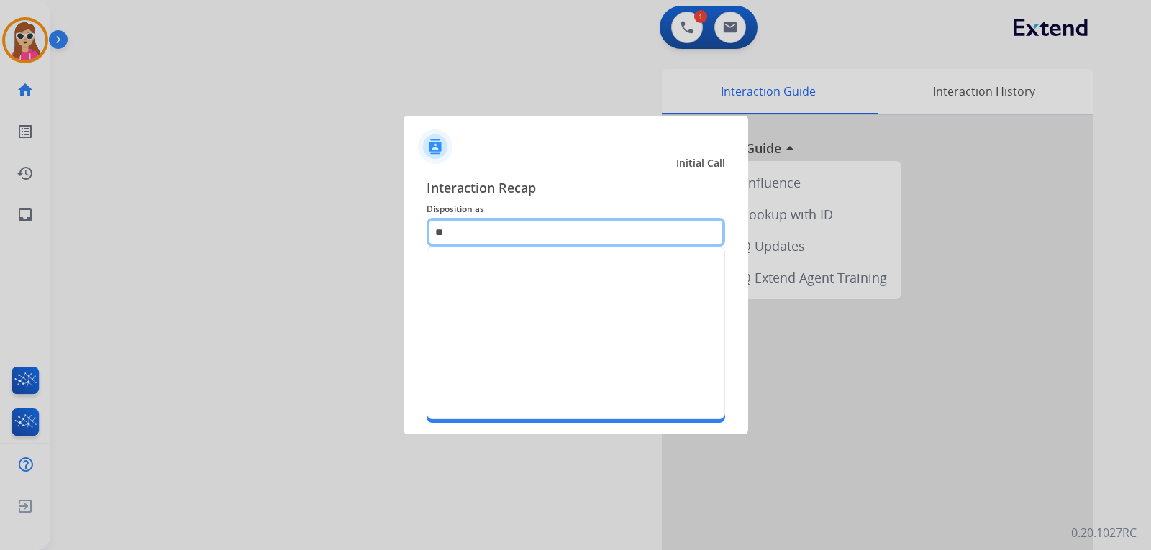
type input "*"
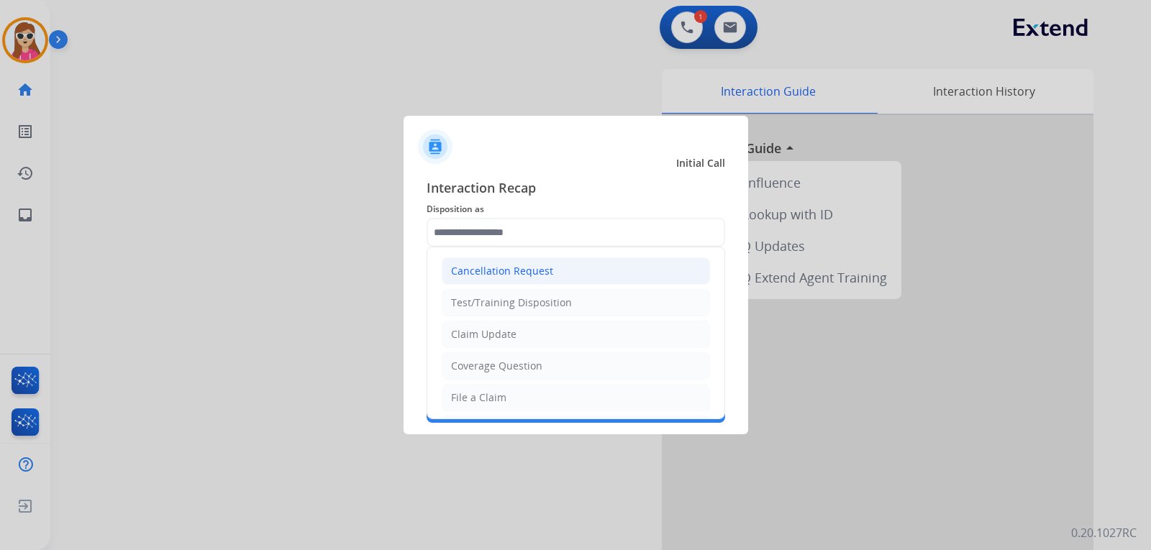
click at [524, 283] on li "Cancellation Request" at bounding box center [576, 270] width 268 height 27
type input "**********"
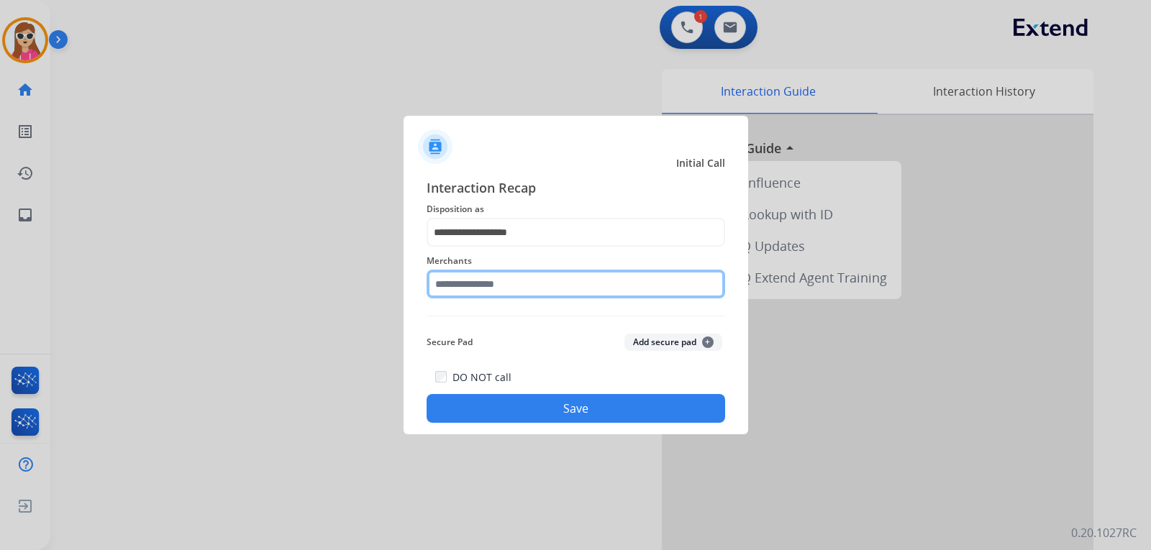
click at [531, 280] on input "text" at bounding box center [575, 284] width 298 height 29
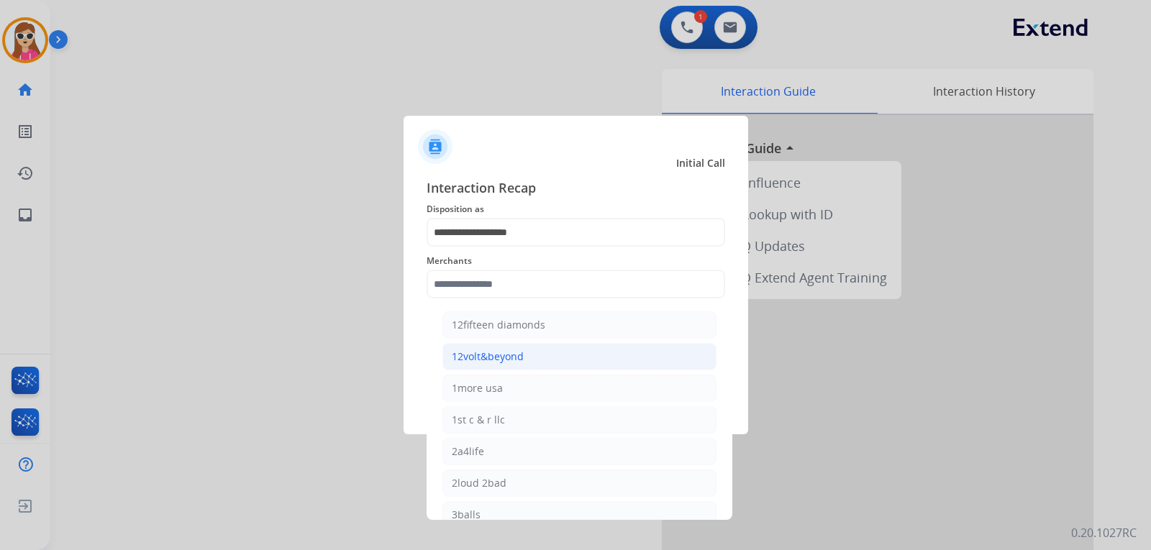
click at [541, 361] on li "12volt&beyond" at bounding box center [579, 356] width 274 height 27
type input "**********"
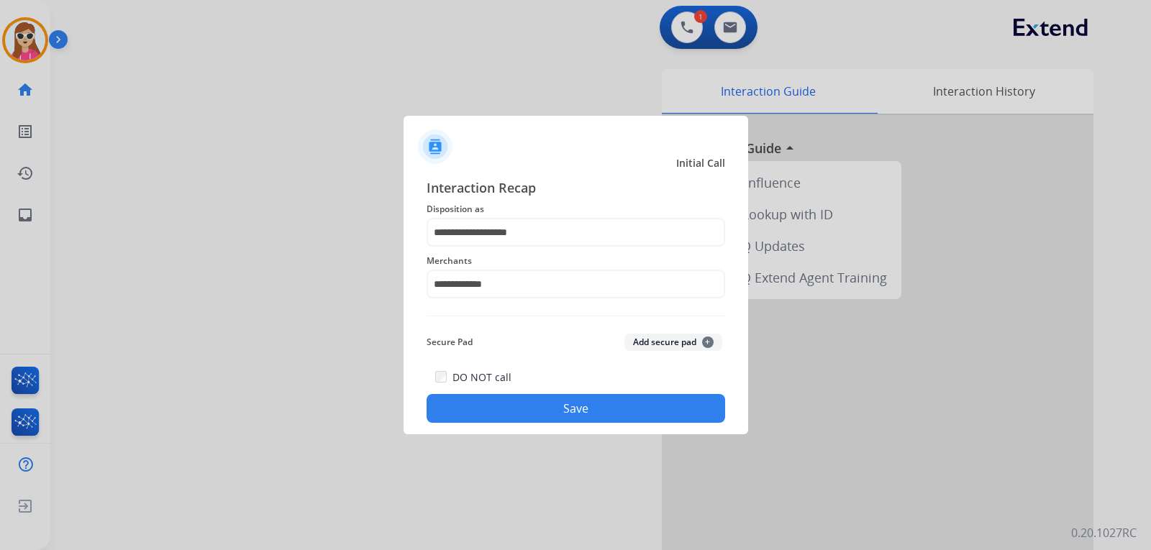
click at [534, 409] on button "Save" at bounding box center [575, 408] width 298 height 29
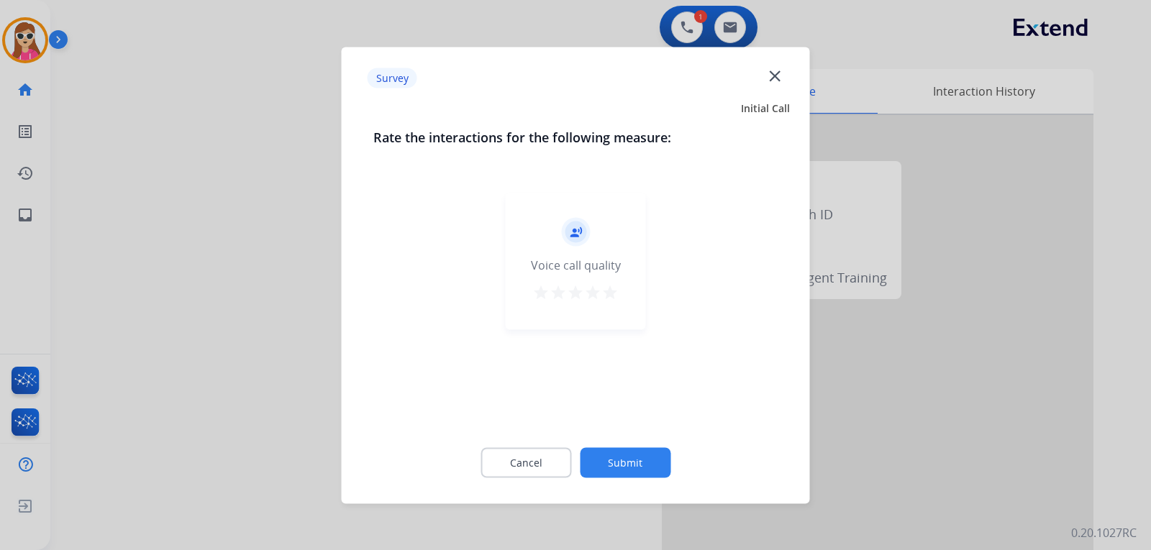
click at [605, 296] on div "record_voice_over Voice call quality star star star star star" at bounding box center [576, 261] width 140 height 137
click at [605, 291] on mat-icon "star" at bounding box center [609, 291] width 17 height 17
click at [623, 459] on button "Submit" at bounding box center [625, 462] width 91 height 30
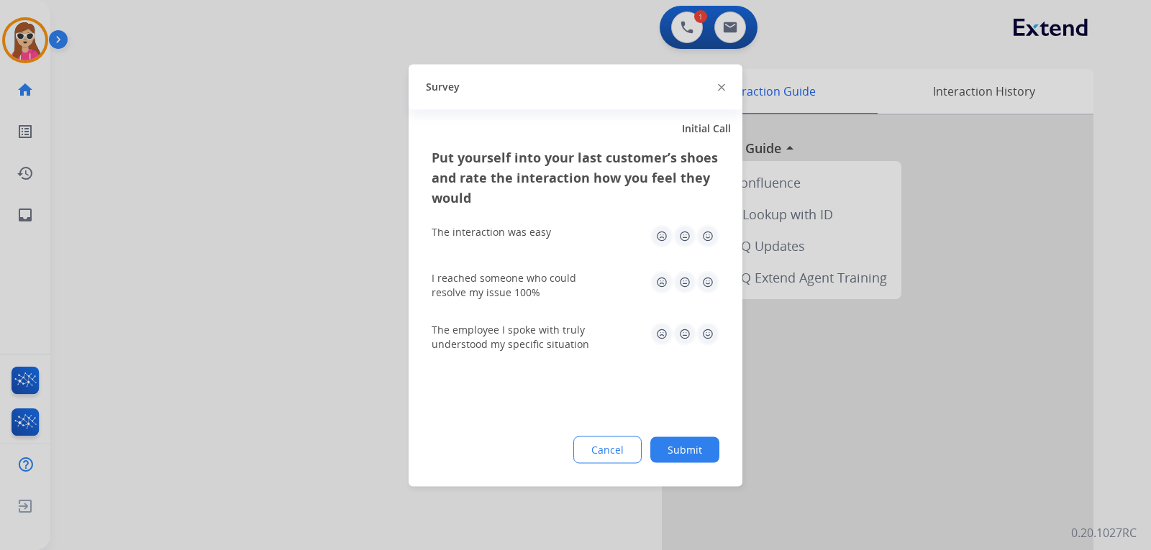
click at [713, 239] on img at bounding box center [707, 235] width 23 height 23
click at [703, 292] on img at bounding box center [707, 281] width 23 height 23
click at [708, 339] on img at bounding box center [707, 333] width 23 height 23
click at [692, 433] on div "Put yourself into your last customer’s shoes and rate the interaction how you f…" at bounding box center [575, 316] width 334 height 339
click at [690, 436] on div "Cancel Submit" at bounding box center [575, 449] width 288 height 27
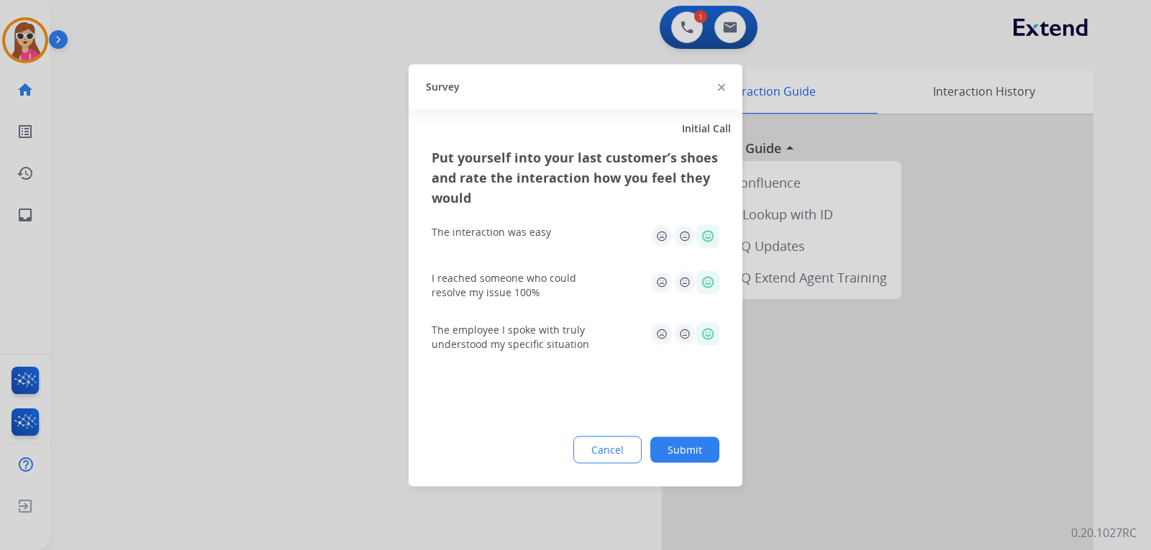
click at [680, 458] on button "Submit" at bounding box center [684, 449] width 69 height 26
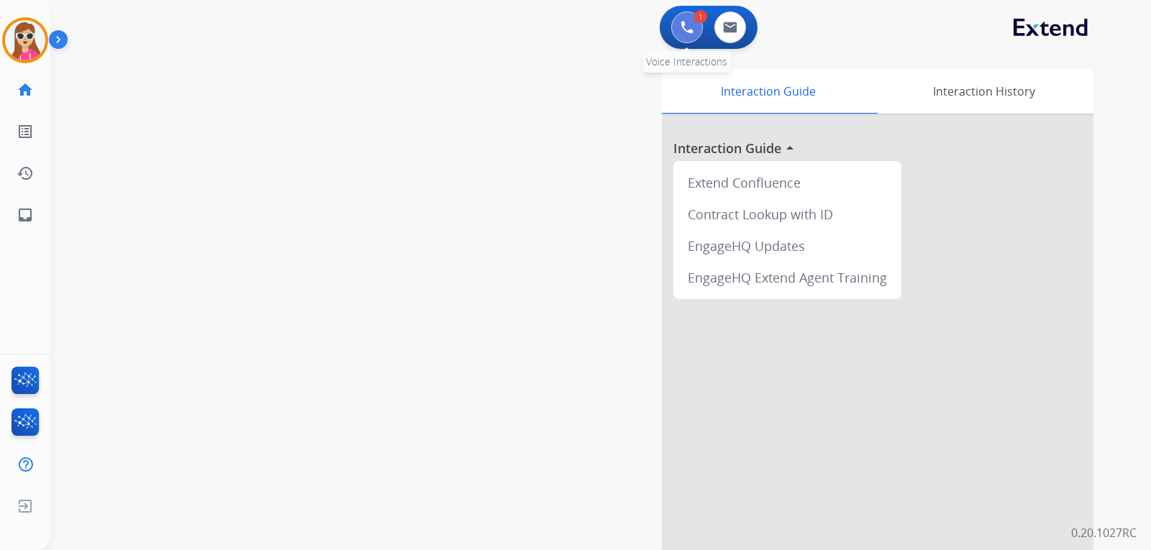
drag, startPoint x: 691, startPoint y: 29, endPoint x: 677, endPoint y: 38, distance: 16.6
click at [690, 29] on img at bounding box center [686, 27] width 13 height 13
click at [681, 20] on button at bounding box center [687, 28] width 32 height 32
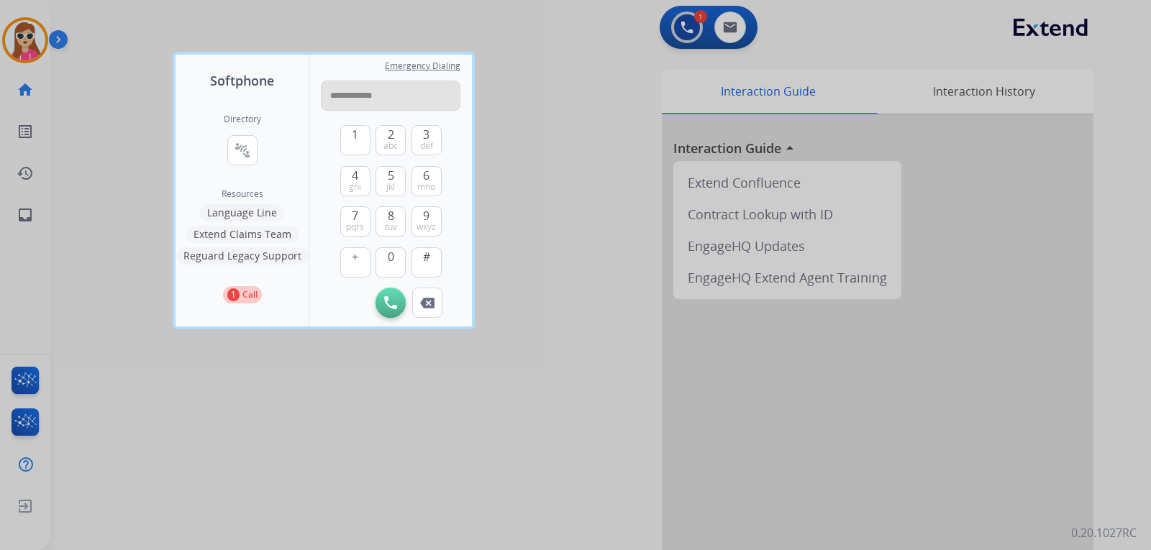
click at [339, 99] on input "**********" at bounding box center [391, 96] width 140 height 30
type input "**********"
click at [386, 296] on img at bounding box center [390, 302] width 13 height 13
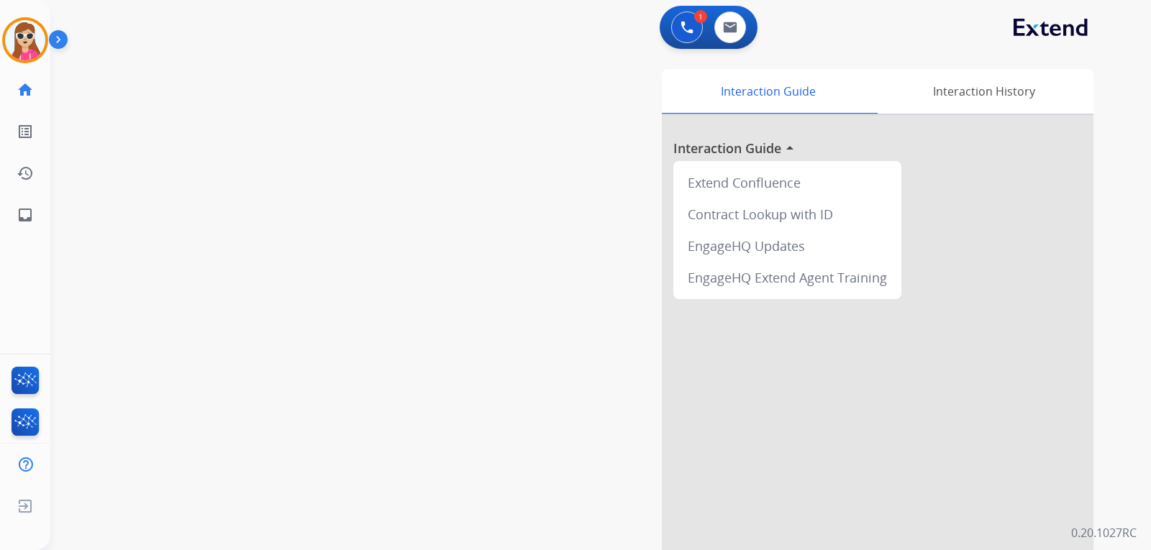
drag, startPoint x: 687, startPoint y: 22, endPoint x: 514, endPoint y: 3, distance: 173.7
click at [687, 23] on img at bounding box center [686, 27] width 13 height 13
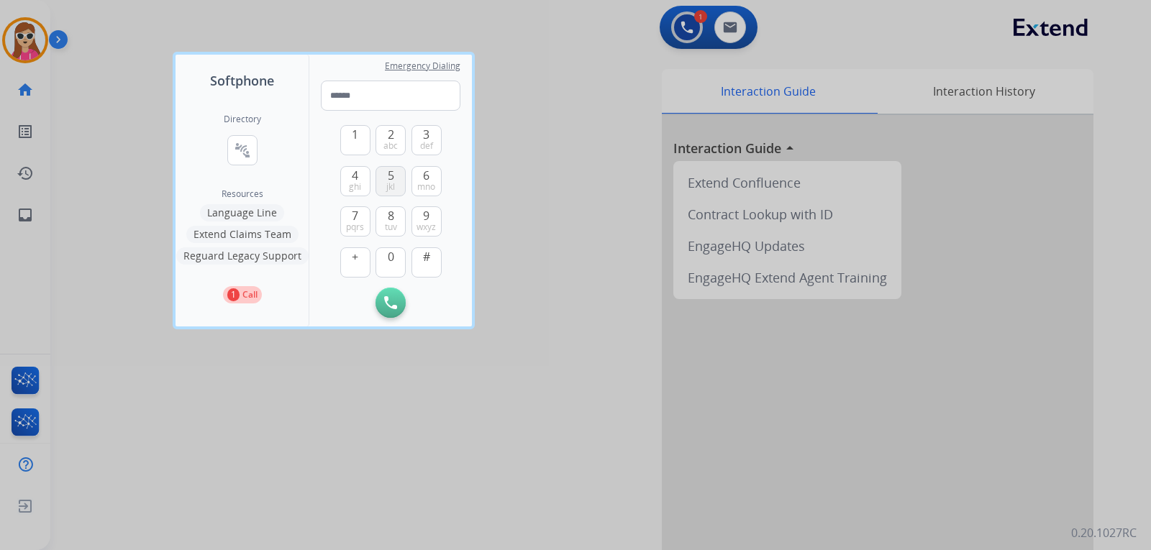
click at [394, 171] on button "5 jkl" at bounding box center [390, 181] width 30 height 30
click at [420, 225] on span "wxyz" at bounding box center [425, 227] width 19 height 12
click at [387, 143] on span "abc" at bounding box center [390, 146] width 14 height 12
click at [393, 226] on span "tuv" at bounding box center [391, 227] width 12 height 12
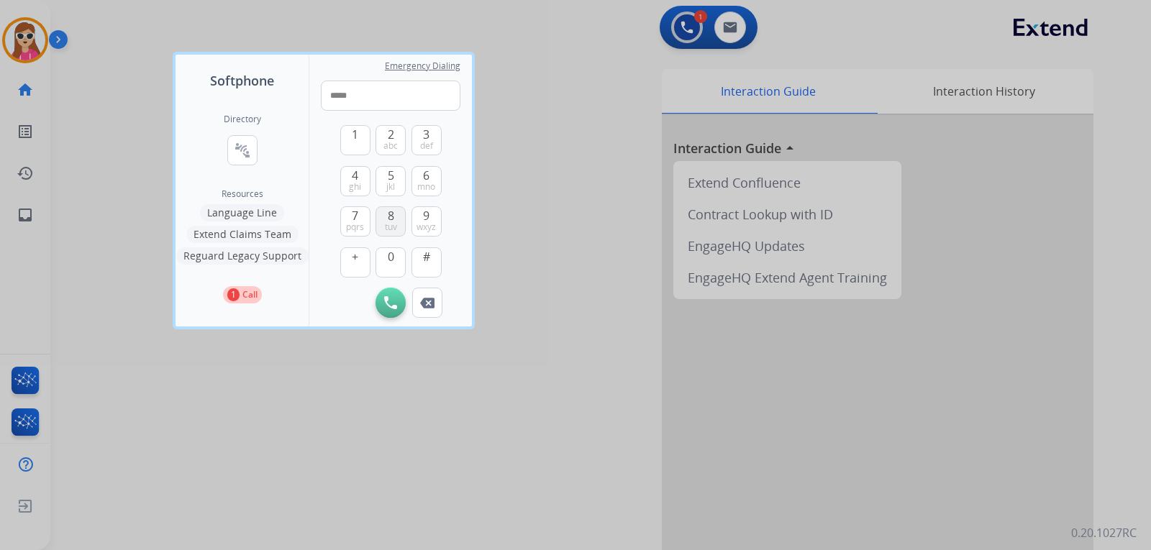
click at [393, 226] on span "tuv" at bounding box center [391, 227] width 12 height 12
click at [342, 124] on div "1 2 abc 3 def 4 ghi 5 jkl 6 mno 7 pqrs 8 tuv 9 wxyz + 0 #" at bounding box center [390, 199] width 101 height 177
click at [346, 134] on button "1" at bounding box center [355, 140] width 30 height 30
click at [364, 183] on button "4 ghi" at bounding box center [355, 181] width 30 height 30
click at [388, 257] on span "0" at bounding box center [391, 256] width 6 height 17
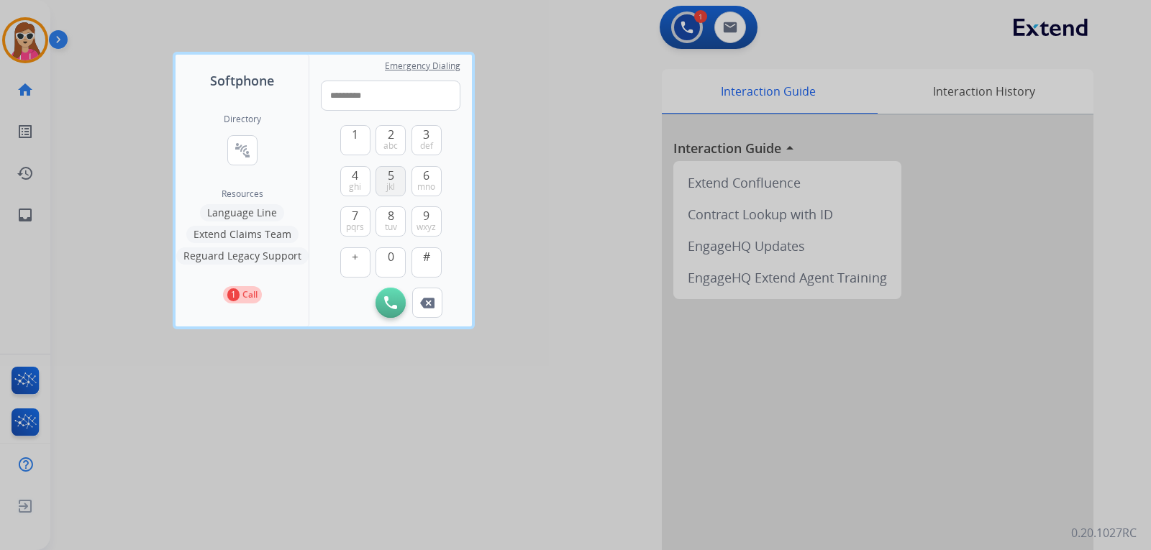
click at [398, 187] on button "5 jkl" at bounding box center [390, 181] width 30 height 30
type input "**********"
click at [385, 299] on img at bounding box center [390, 302] width 13 height 13
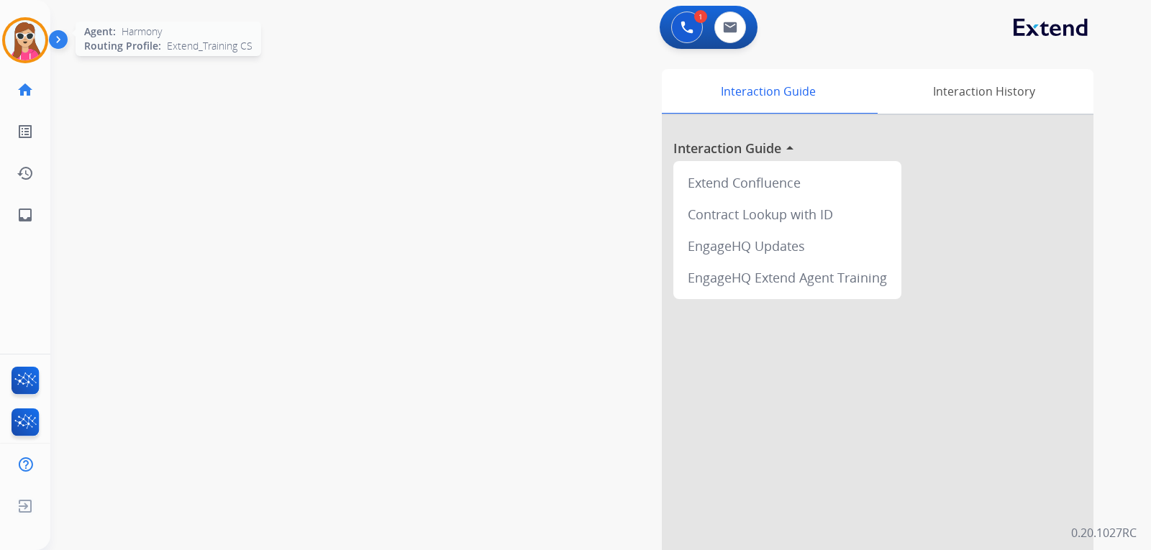
click at [21, 45] on img at bounding box center [25, 40] width 40 height 40
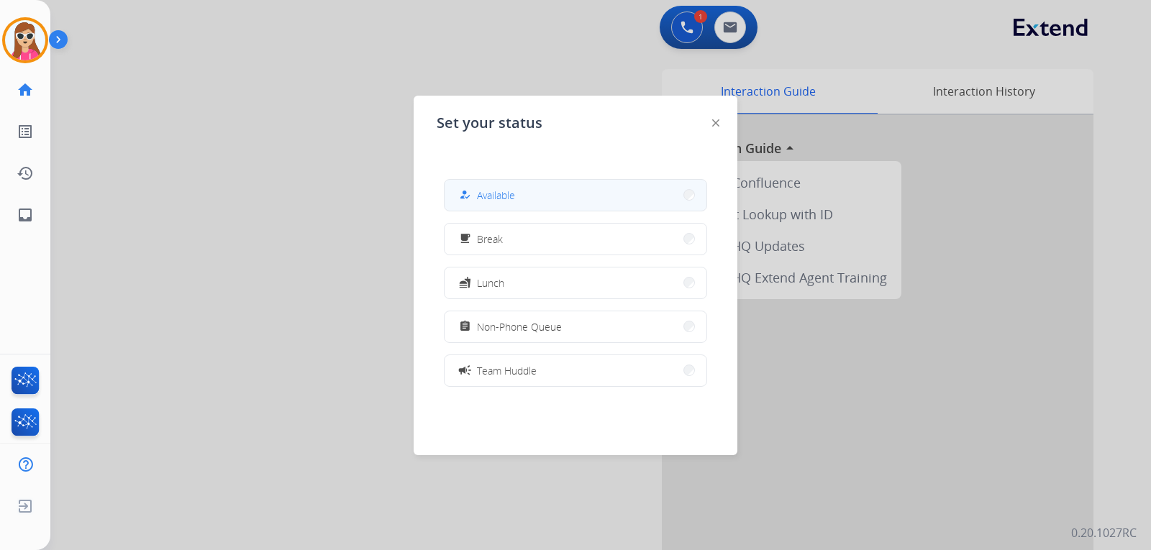
drag, startPoint x: 526, startPoint y: 172, endPoint x: 530, endPoint y: 185, distance: 13.4
click at [528, 179] on div "how_to_reg Available free_breakfast Break fastfood Lunch assignment Non-Phone Q…" at bounding box center [575, 283] width 278 height 230
click at [530, 185] on button "how_to_reg Available" at bounding box center [575, 195] width 262 height 31
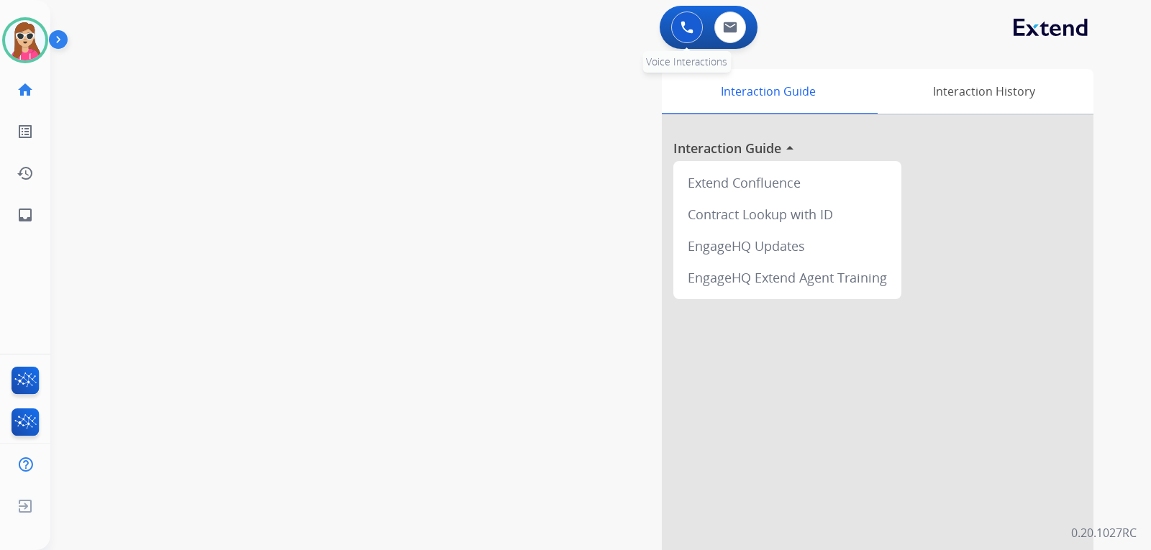
click at [685, 19] on button at bounding box center [687, 28] width 32 height 32
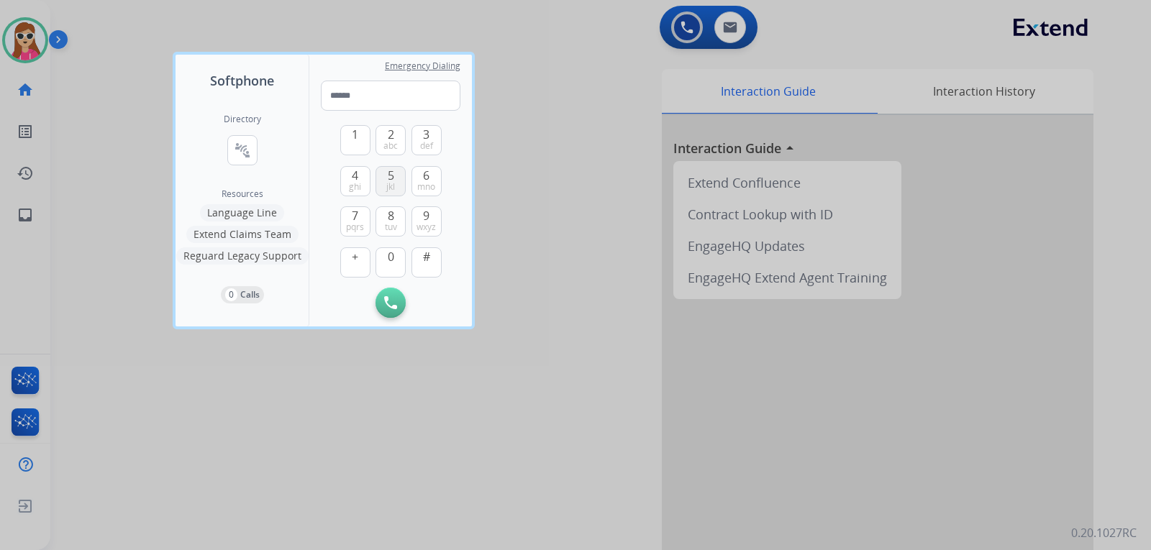
click at [385, 177] on button "5 jkl" at bounding box center [390, 181] width 30 height 30
drag, startPoint x: 385, startPoint y: 177, endPoint x: 419, endPoint y: 214, distance: 49.9
click at [386, 177] on button "5 jkl" at bounding box center [390, 181] width 30 height 30
click at [434, 223] on span "wxyz" at bounding box center [425, 227] width 19 height 12
click at [383, 138] on button "2 abc" at bounding box center [390, 140] width 30 height 30
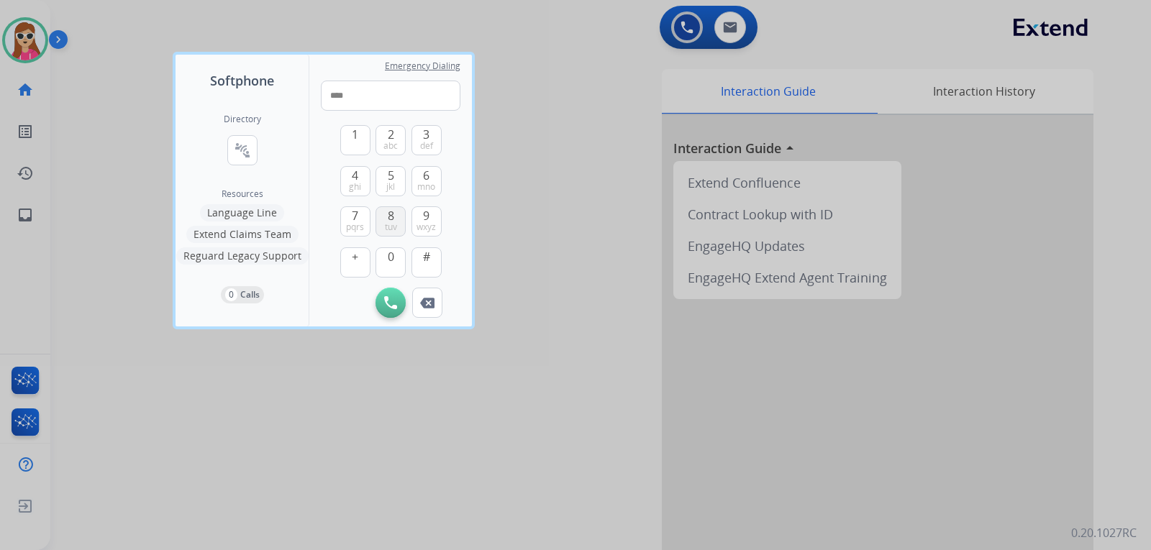
click at [394, 216] on button "8 tuv" at bounding box center [390, 221] width 30 height 30
click at [357, 136] on span "1" at bounding box center [355, 134] width 6 height 17
click at [355, 186] on span "ghi" at bounding box center [355, 187] width 12 height 12
click at [390, 252] on span "0" at bounding box center [391, 256] width 6 height 17
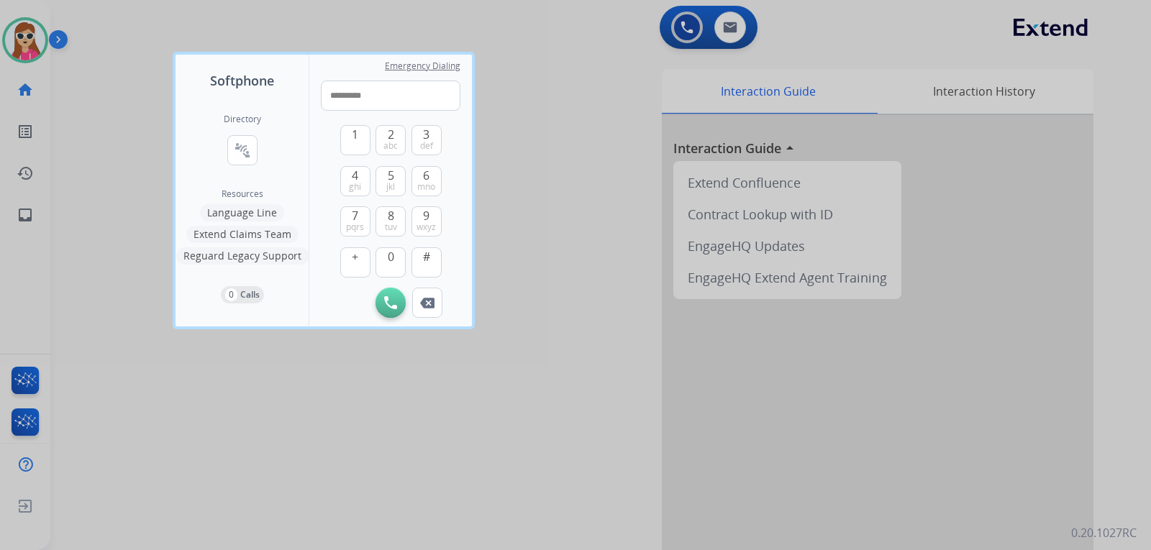
drag, startPoint x: 407, startPoint y: 167, endPoint x: 400, endPoint y: 181, distance: 16.1
click at [407, 168] on div "1 2 abc 3 def 4 ghi 5 jkl 6 mno 7 pqrs 8 tuv 9 wxyz + 0 #" at bounding box center [390, 199] width 101 height 177
click at [396, 178] on button "5 jkl" at bounding box center [390, 181] width 30 height 30
type input "**********"
click at [385, 293] on button "Initiate Call" at bounding box center [390, 303] width 30 height 30
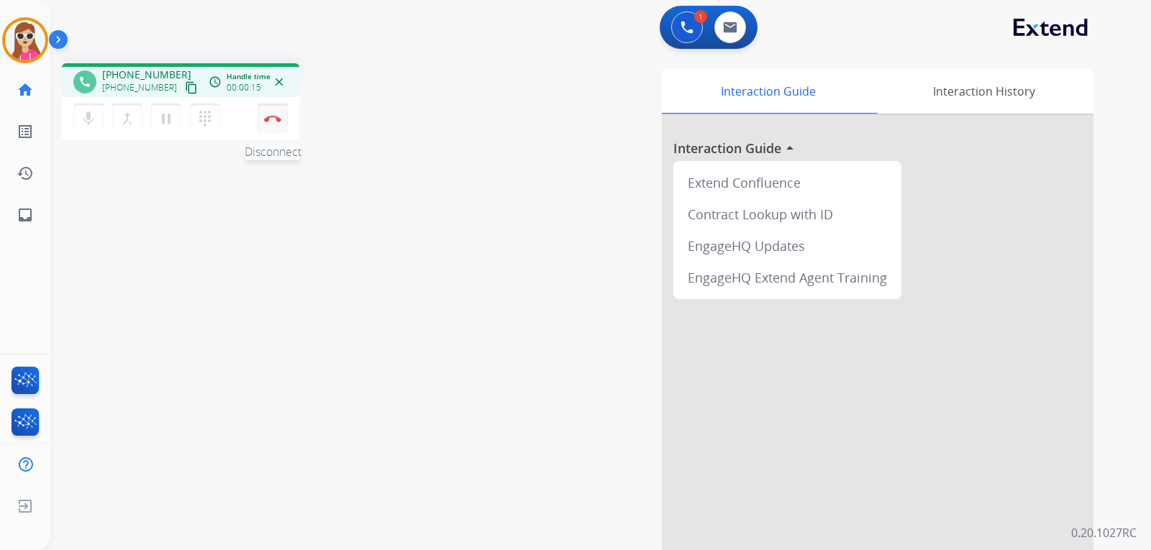
click at [280, 124] on button "Disconnect" at bounding box center [272, 119] width 30 height 30
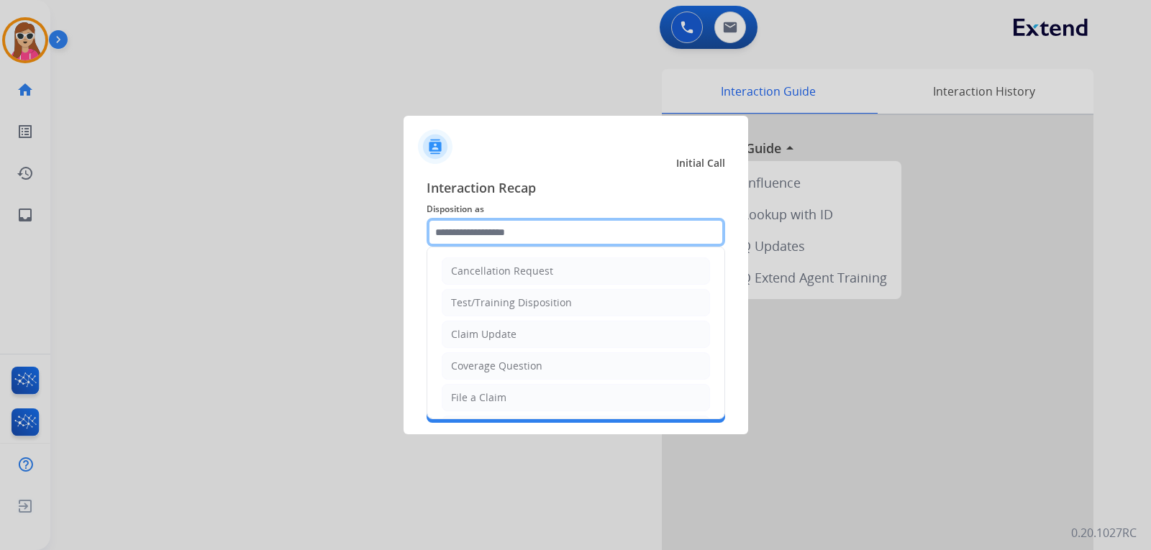
click at [548, 231] on input "text" at bounding box center [575, 232] width 298 height 29
type input "*"
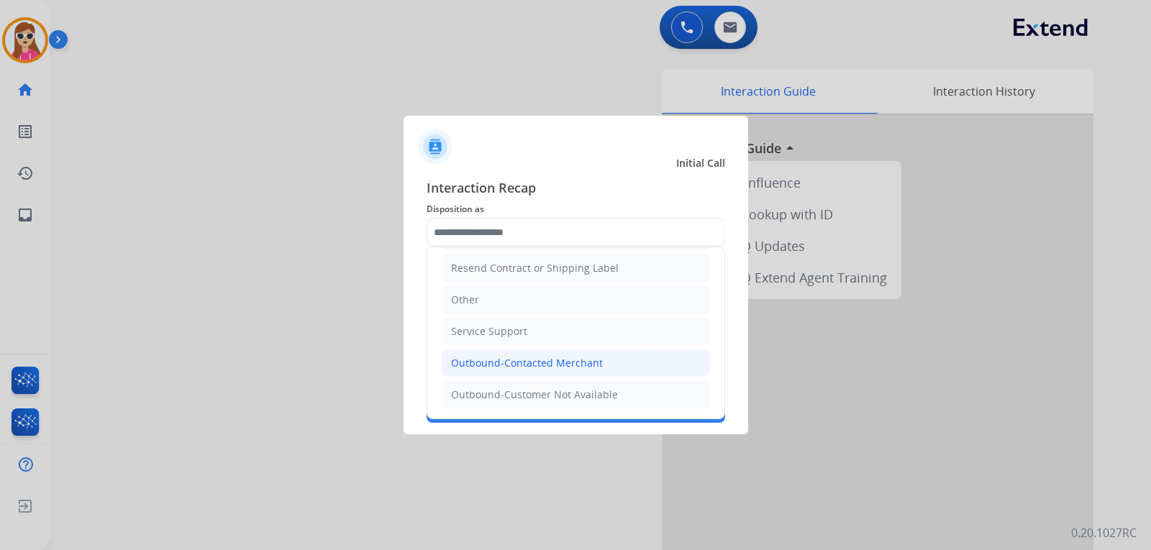
click at [623, 363] on li "Outbound-Contacted Merchant" at bounding box center [576, 362] width 268 height 27
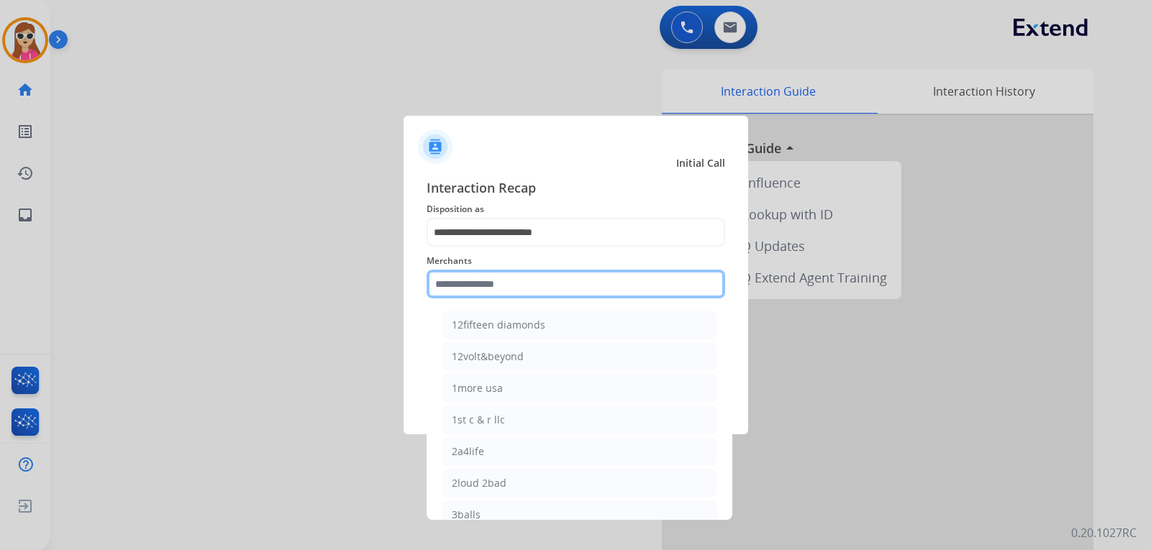
click at [568, 290] on input "text" at bounding box center [575, 284] width 298 height 29
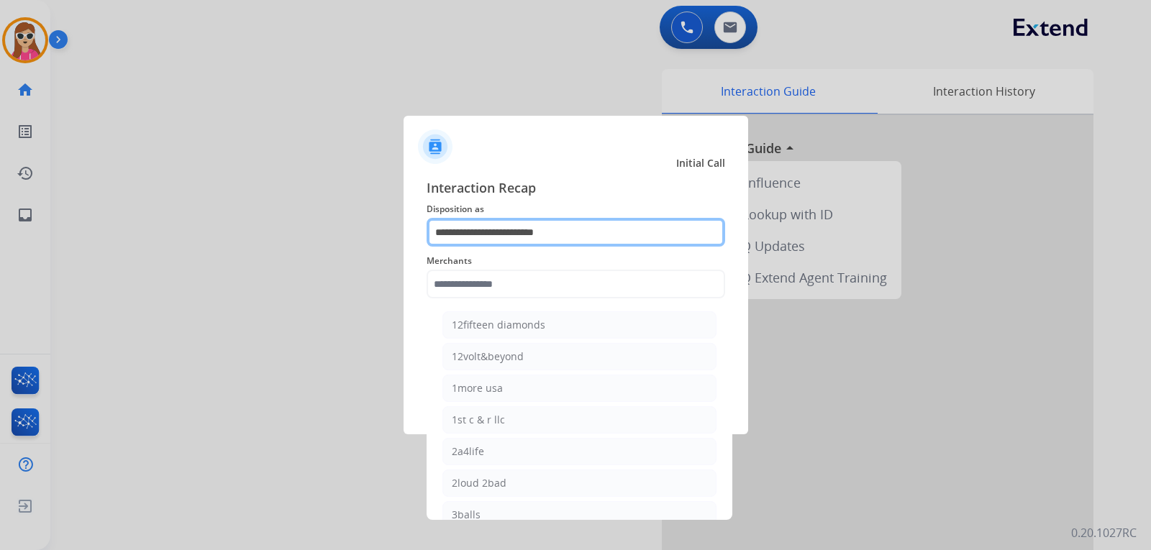
click at [600, 229] on input "**********" at bounding box center [575, 232] width 298 height 29
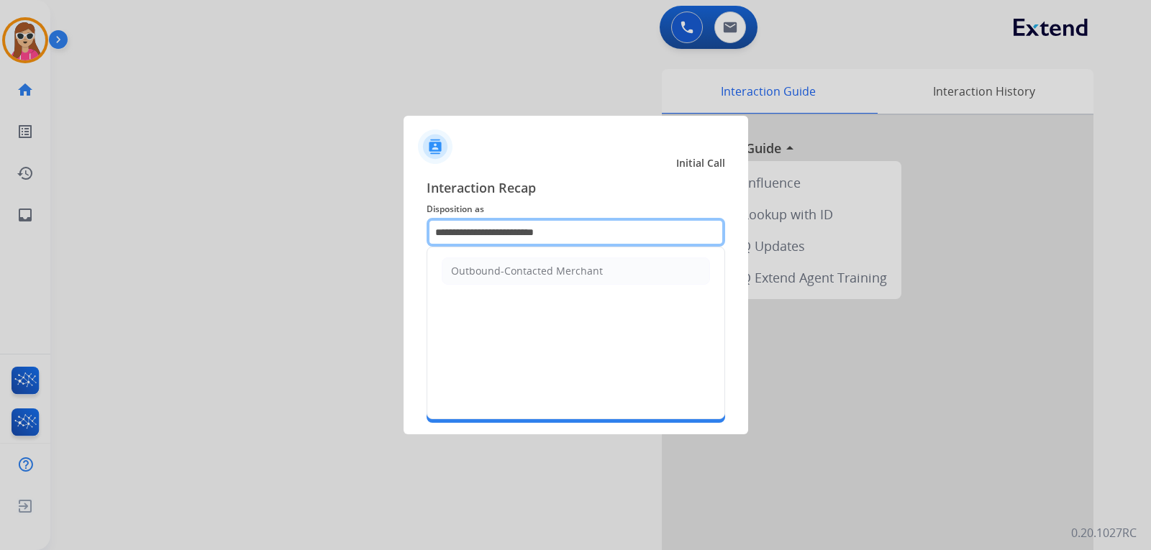
drag, startPoint x: 591, startPoint y: 226, endPoint x: 534, endPoint y: 234, distance: 57.5
click at [534, 234] on input "**********" at bounding box center [575, 232] width 298 height 29
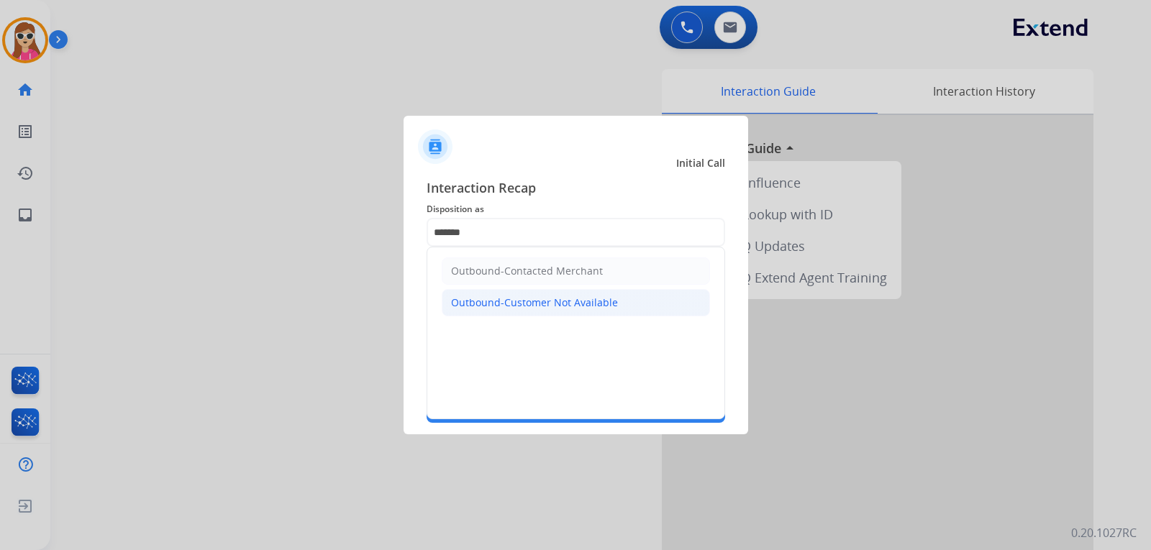
click at [549, 296] on li "Outbound-Customer Not Available" at bounding box center [576, 302] width 268 height 27
type input "**********"
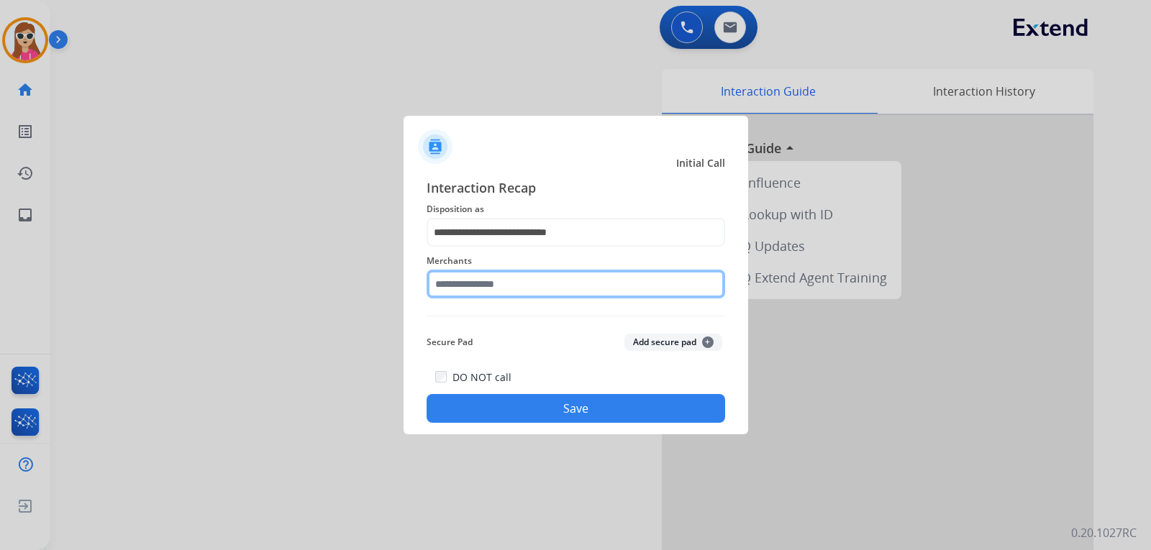
click at [552, 296] on input "text" at bounding box center [575, 284] width 298 height 29
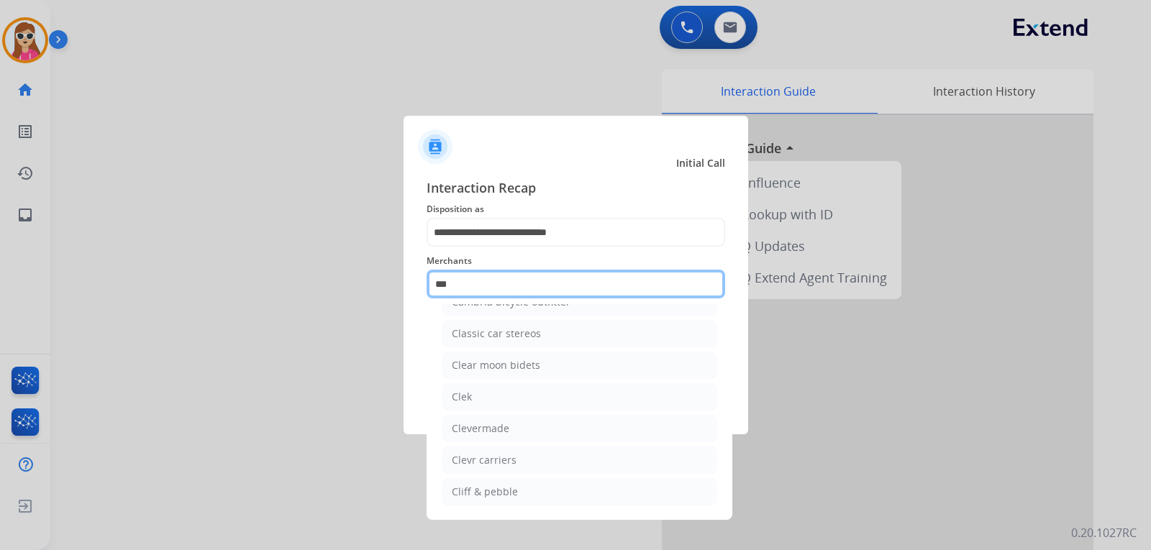
scroll to position [0, 0]
type input "*"
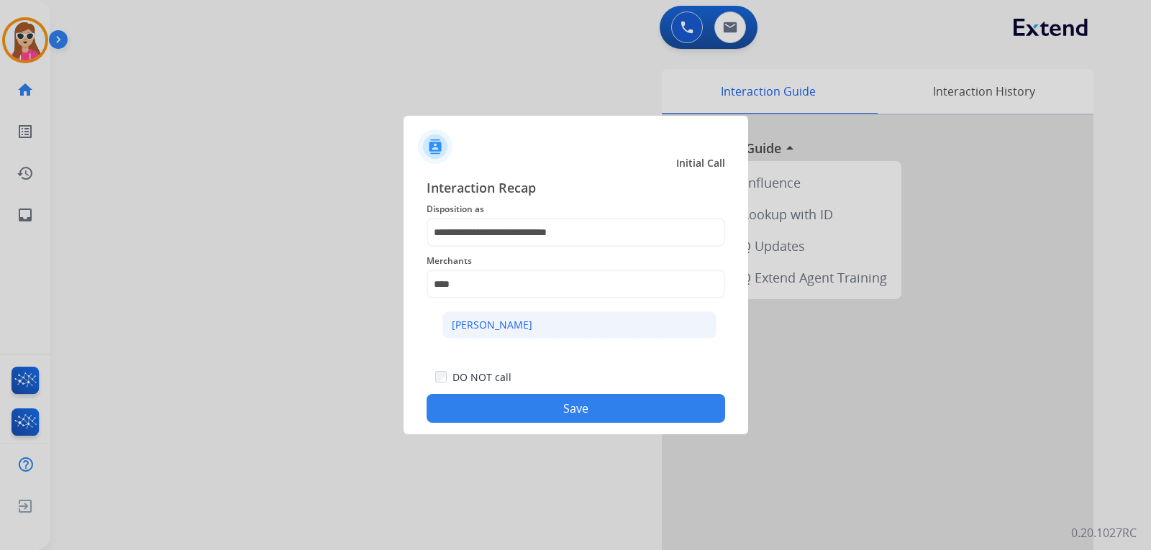
click at [517, 327] on div "[PERSON_NAME]" at bounding box center [492, 325] width 81 height 14
type input "**********"
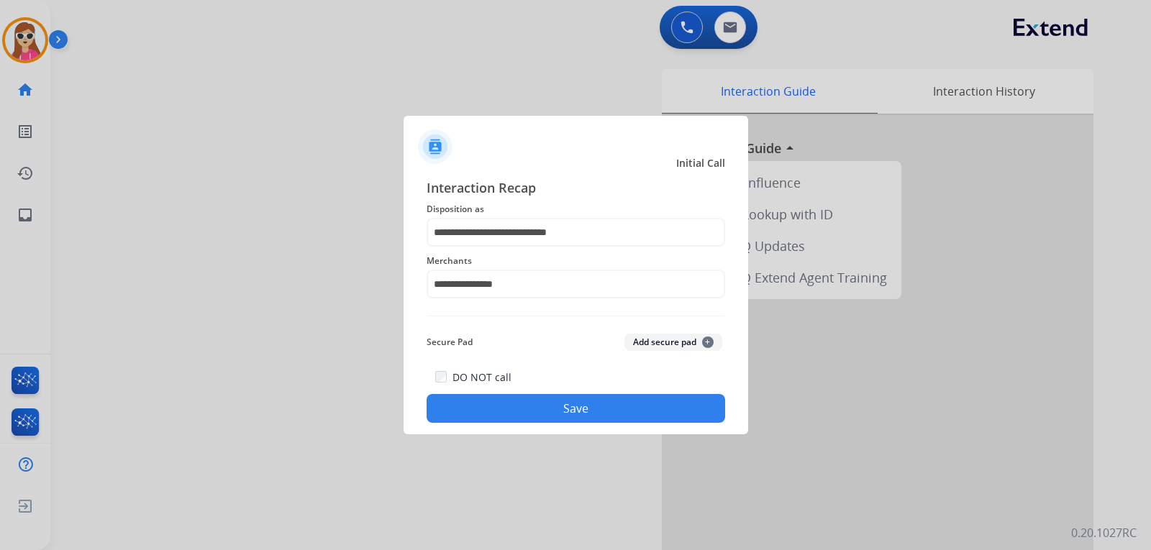
click at [582, 409] on button "Save" at bounding box center [575, 408] width 298 height 29
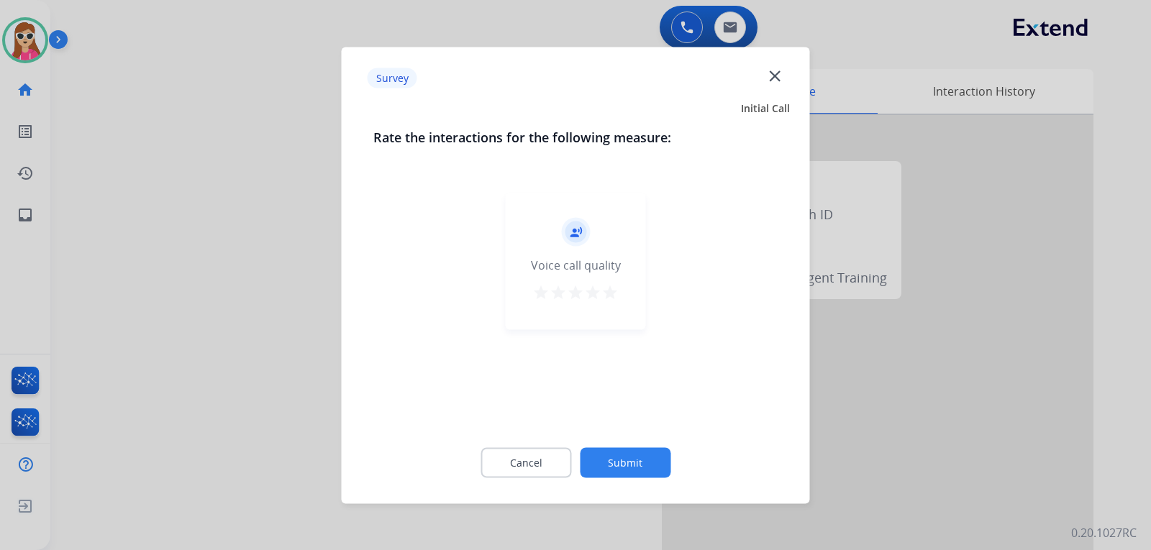
drag, startPoint x: 614, startPoint y: 298, endPoint x: 618, endPoint y: 319, distance: 21.9
click at [617, 296] on mat-icon "star" at bounding box center [609, 291] width 17 height 17
click at [643, 450] on button "Submit" at bounding box center [625, 462] width 91 height 30
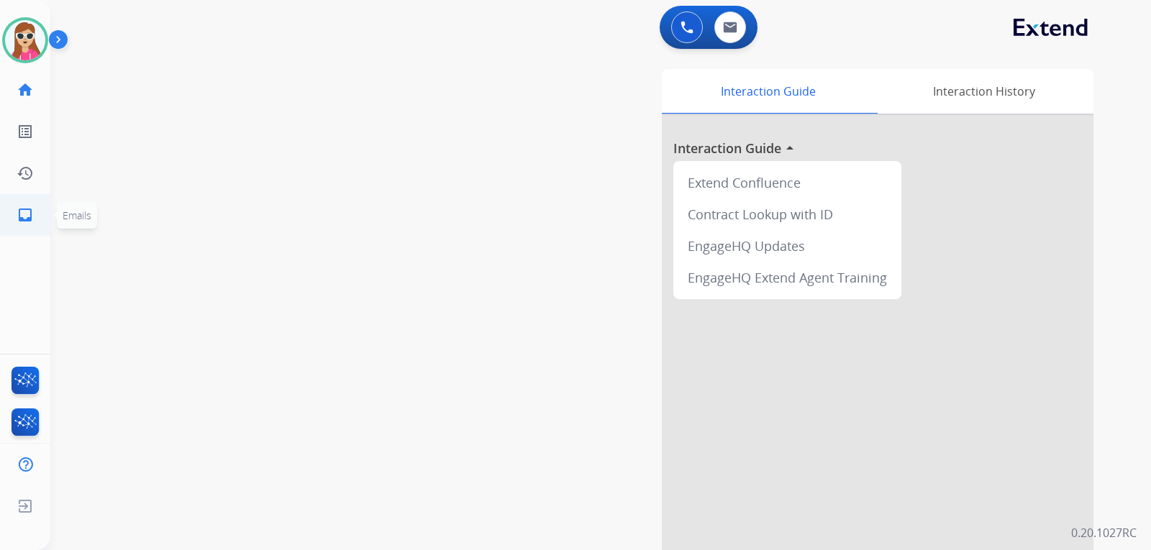
click at [33, 208] on link "inbox Emails" at bounding box center [25, 215] width 40 height 40
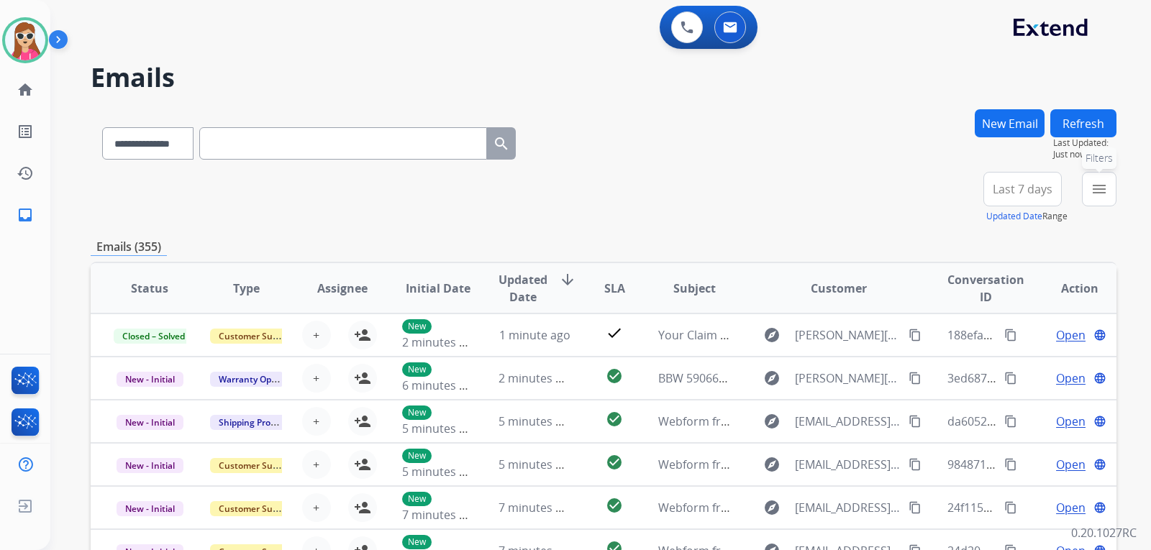
click at [1096, 186] on mat-icon "menu" at bounding box center [1098, 188] width 17 height 17
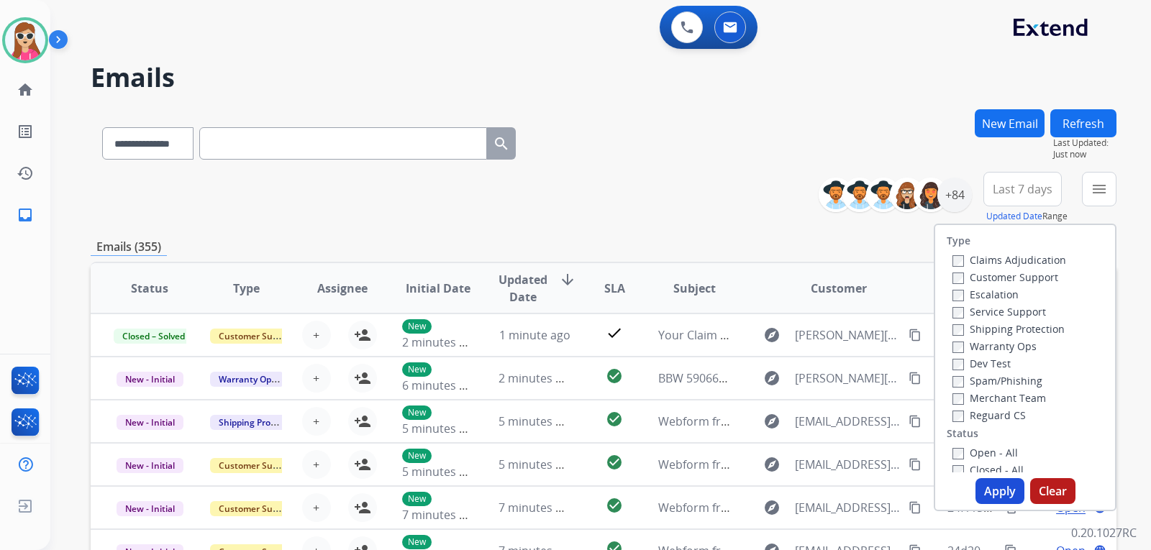
click at [905, 148] on div "**********" at bounding box center [603, 140] width 1025 height 63
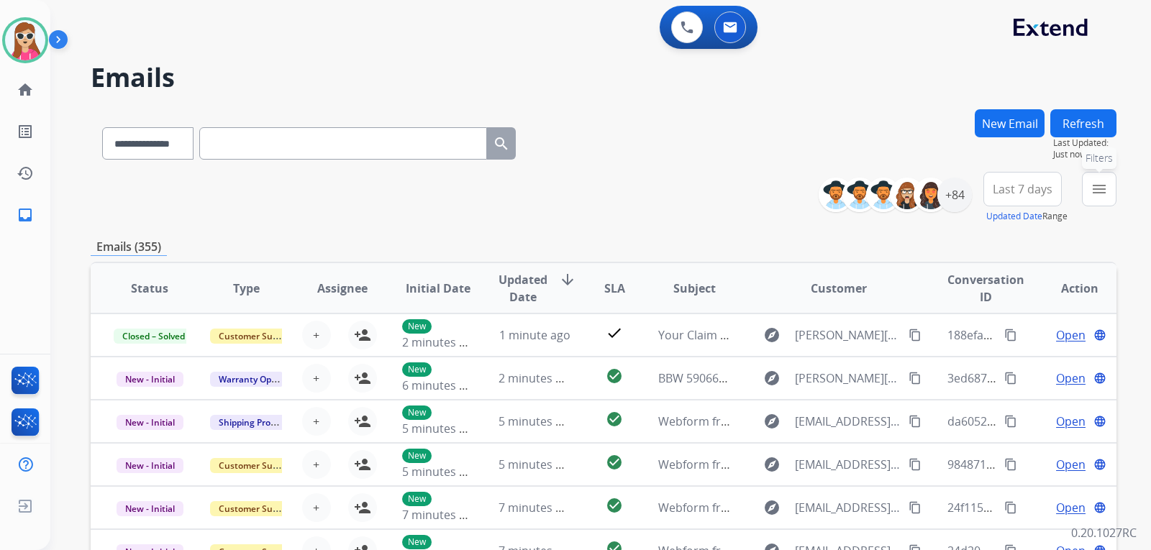
click at [1095, 188] on mat-icon "menu" at bounding box center [1098, 188] width 17 height 17
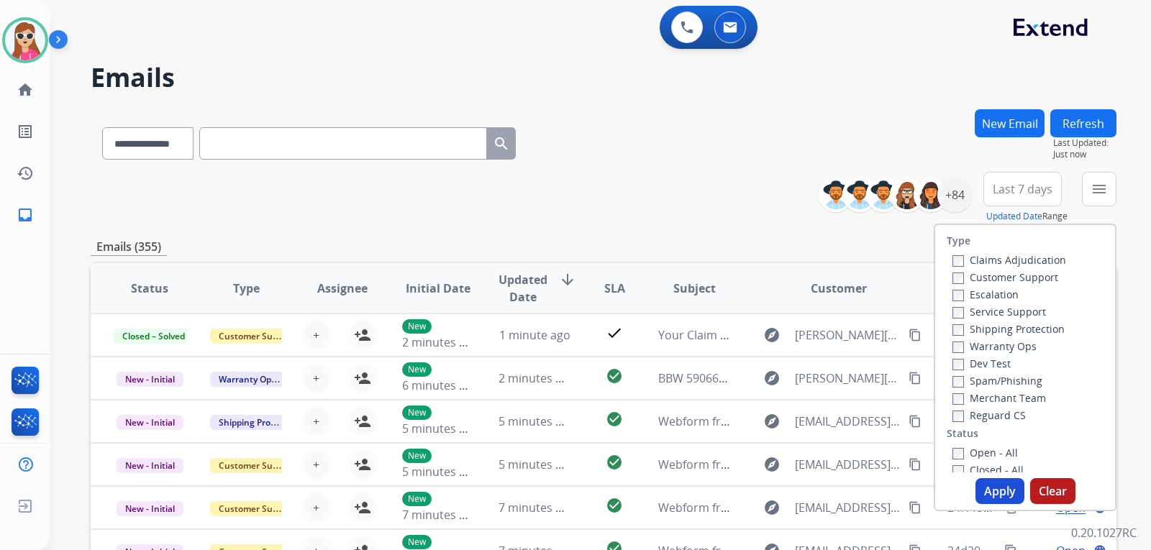
click at [1012, 280] on label "Customer Support" at bounding box center [1005, 277] width 106 height 14
click at [1028, 324] on label "Shipping Protection" at bounding box center [1008, 329] width 112 height 14
click at [1009, 414] on label "Reguard CS" at bounding box center [988, 415] width 73 height 14
click at [1000, 452] on label "Open - All" at bounding box center [984, 453] width 65 height 14
click at [999, 487] on button "Apply" at bounding box center [999, 491] width 49 height 26
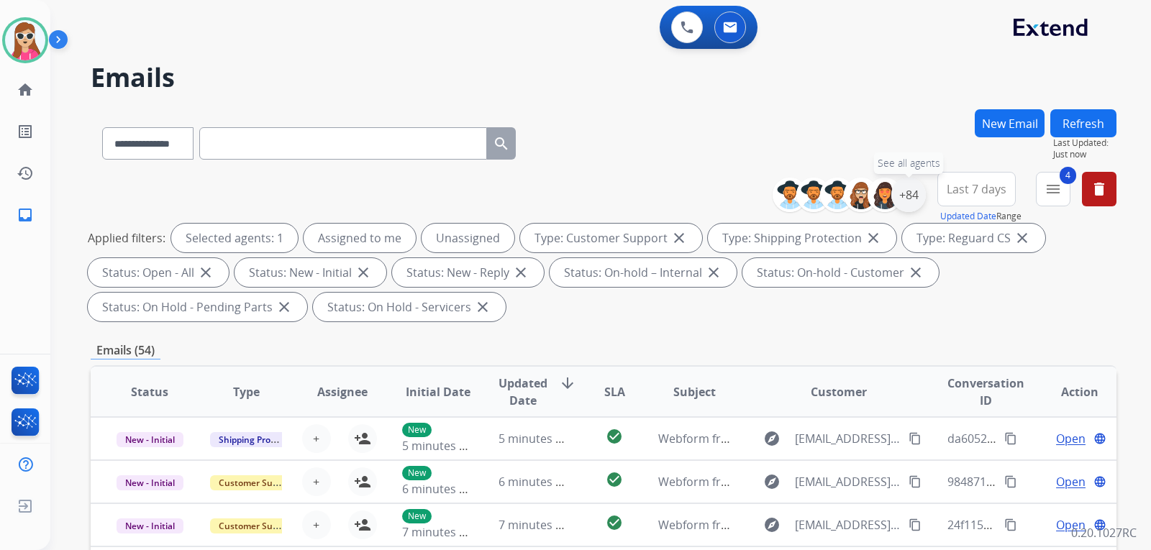
click at [911, 201] on div "+84" at bounding box center [908, 195] width 35 height 35
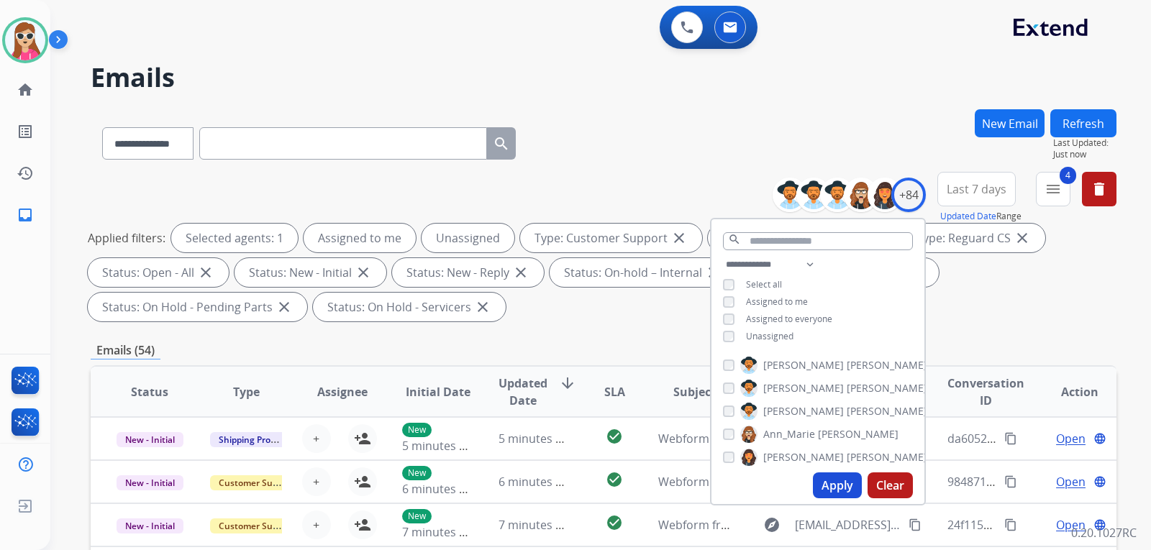
click at [786, 334] on span "Unassigned" at bounding box center [769, 336] width 47 height 12
click at [826, 489] on button "Apply" at bounding box center [837, 485] width 49 height 26
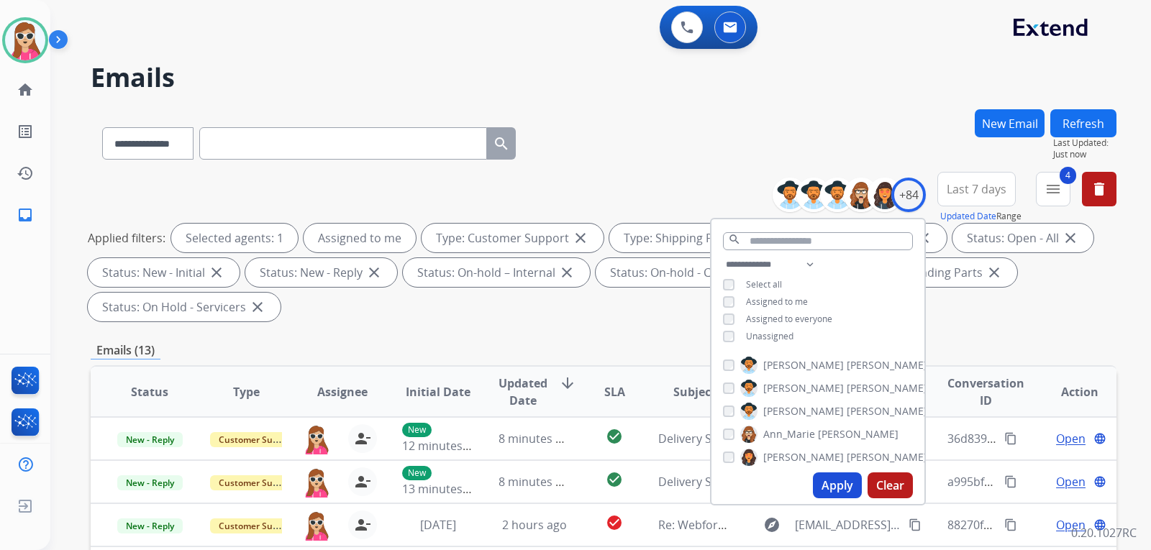
scroll to position [1, 0]
click at [605, 340] on div "**********" at bounding box center [603, 515] width 1025 height 813
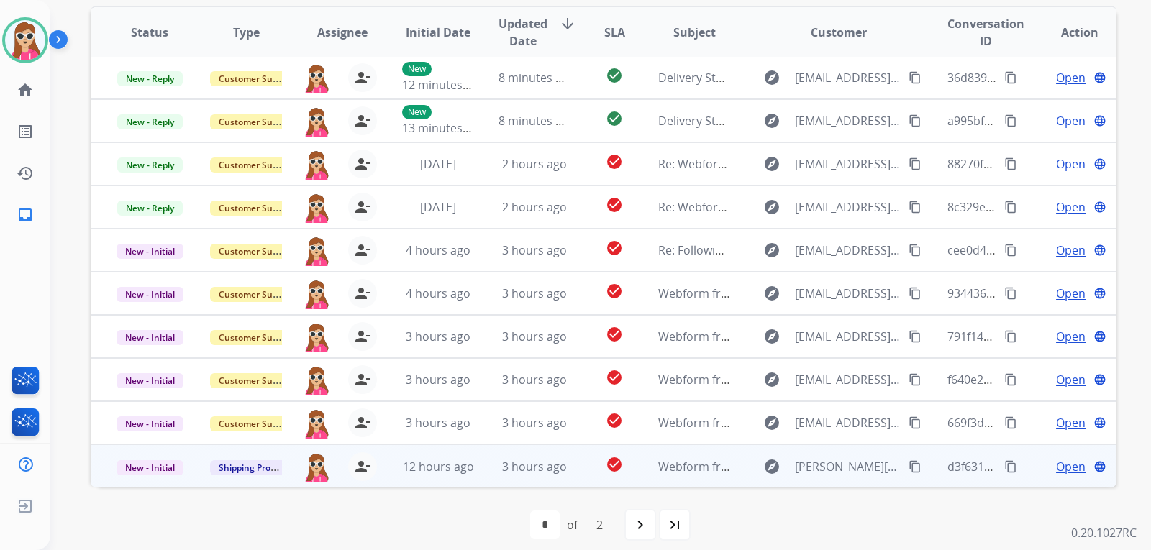
scroll to position [372, 0]
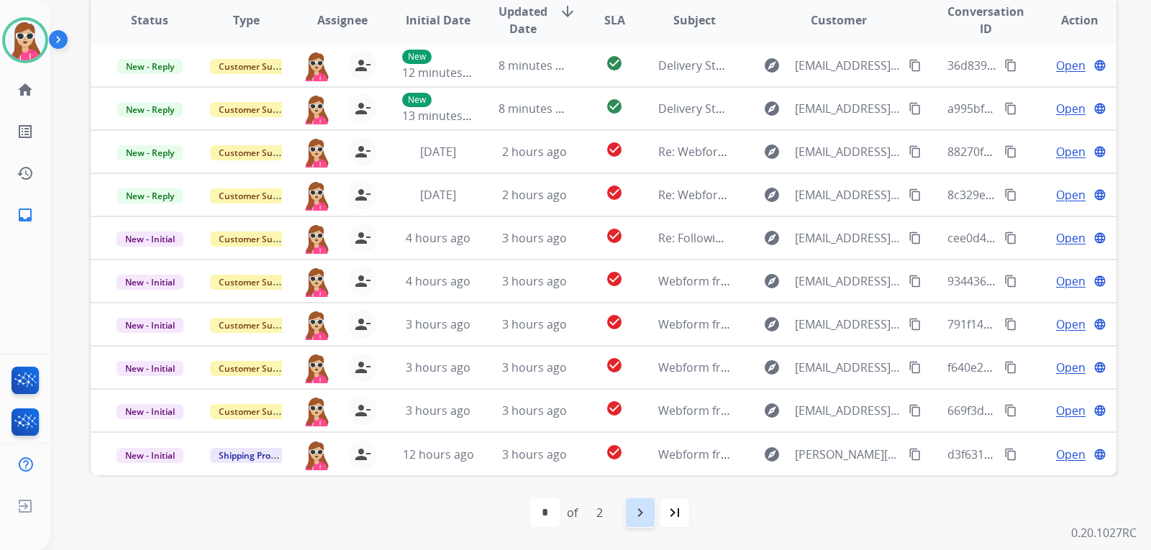
click at [633, 502] on div "navigate_next" at bounding box center [640, 513] width 32 height 32
select select "*"
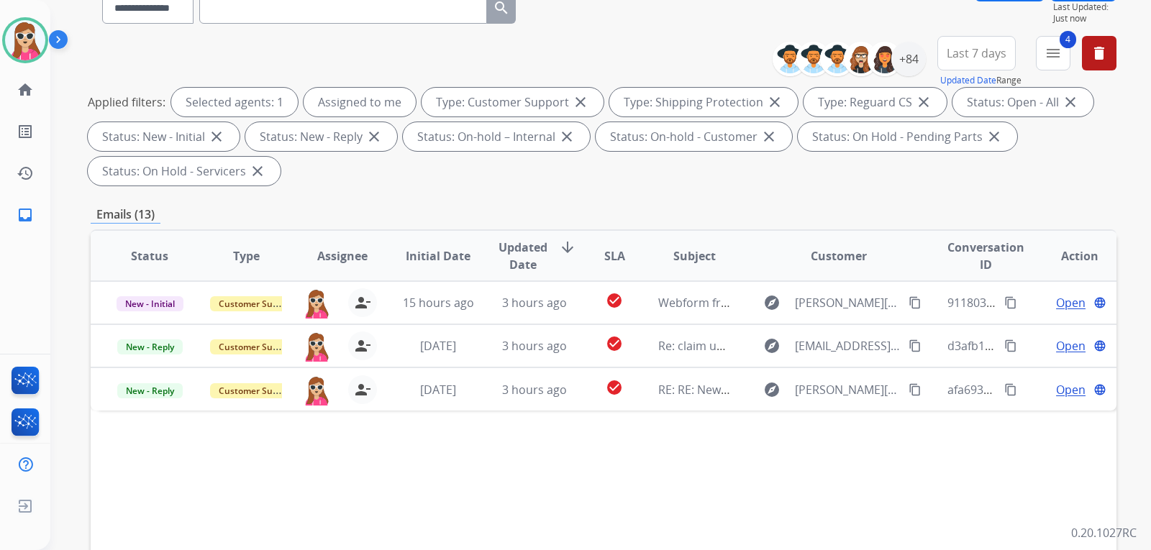
scroll to position [216, 0]
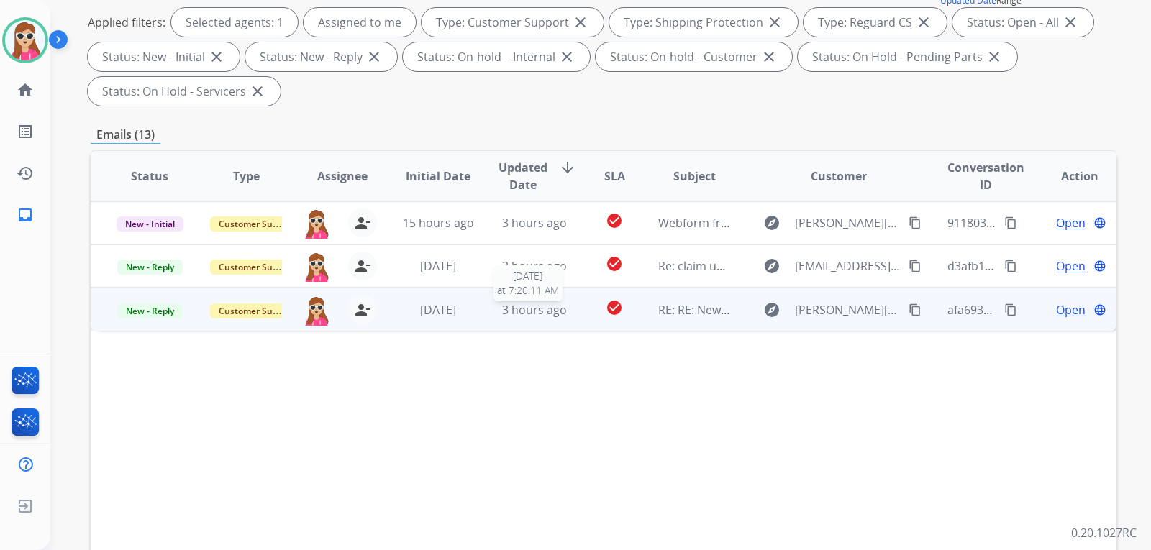
click at [563, 305] on div "3 hours ago" at bounding box center [534, 309] width 73 height 17
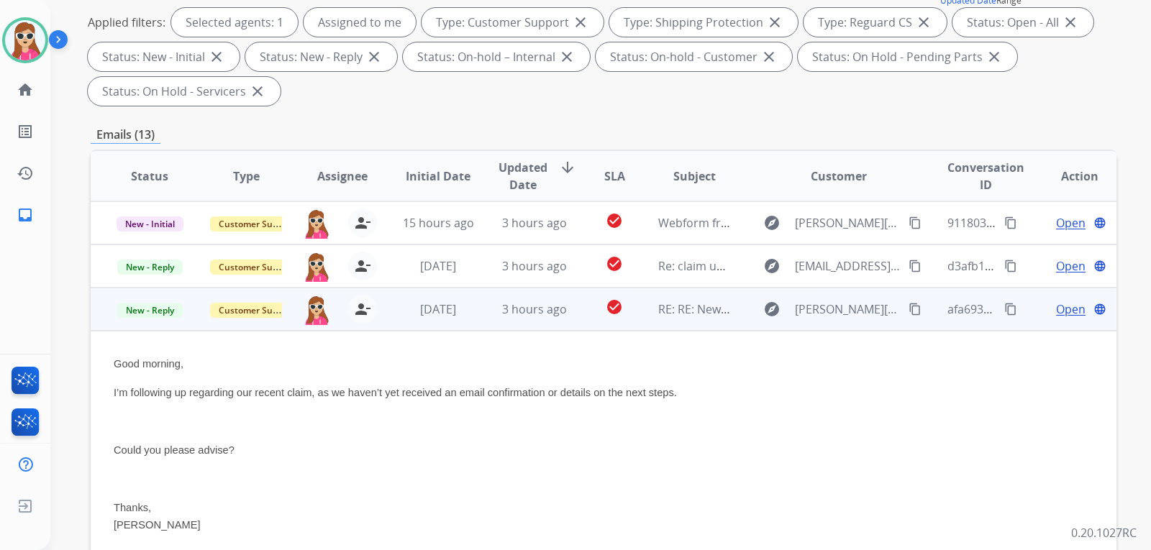
scroll to position [86, 0]
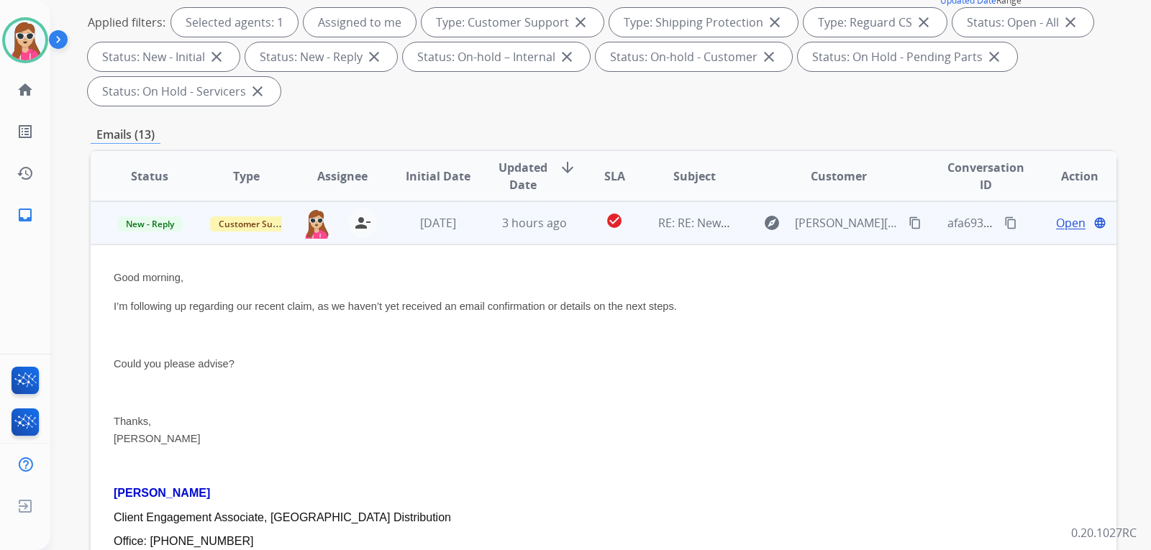
click at [909, 221] on mat-icon "content_copy" at bounding box center [914, 222] width 13 height 13
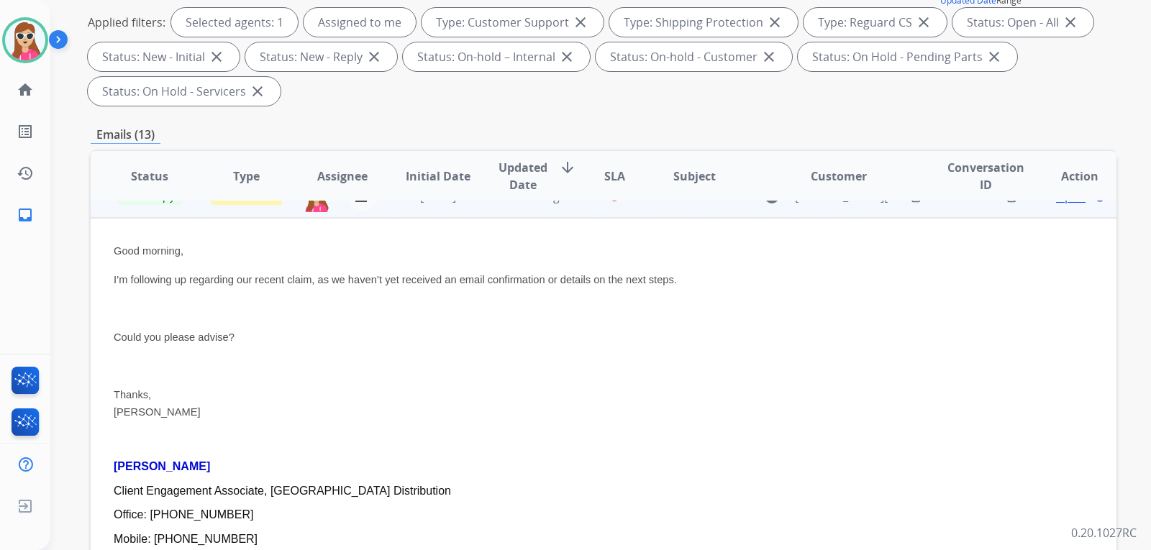
scroll to position [158, 0]
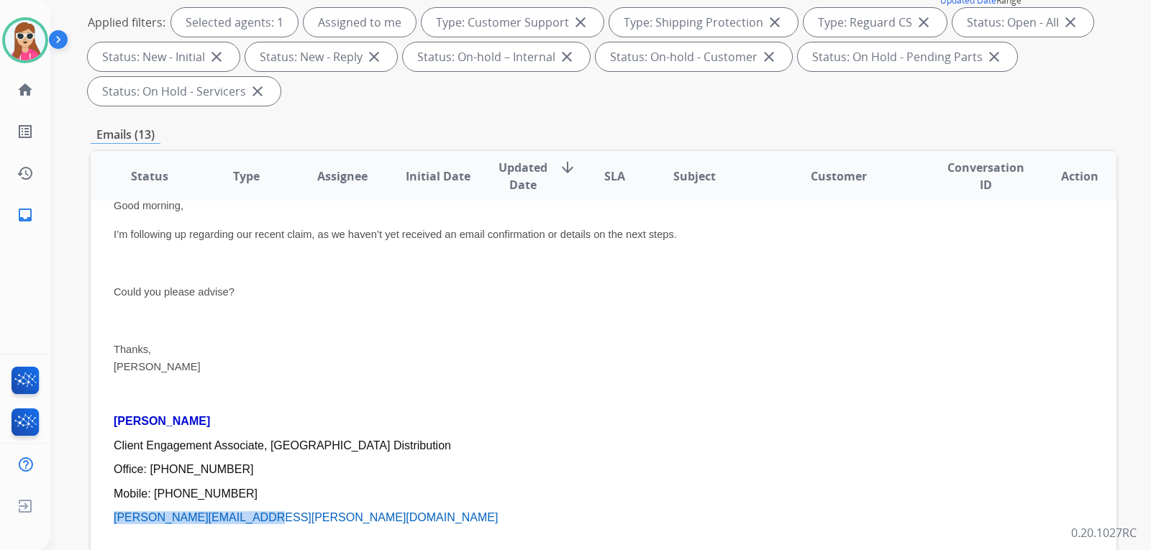
drag, startPoint x: 104, startPoint y: 519, endPoint x: 255, endPoint y: 522, distance: 150.3
click at [255, 522] on td "Good morning, I’m following up regarding our recent claim, as we haven’t yet re…" at bounding box center [507, 499] width 833 height 653
copy span "Emma.Vicenzi@invesco.com"
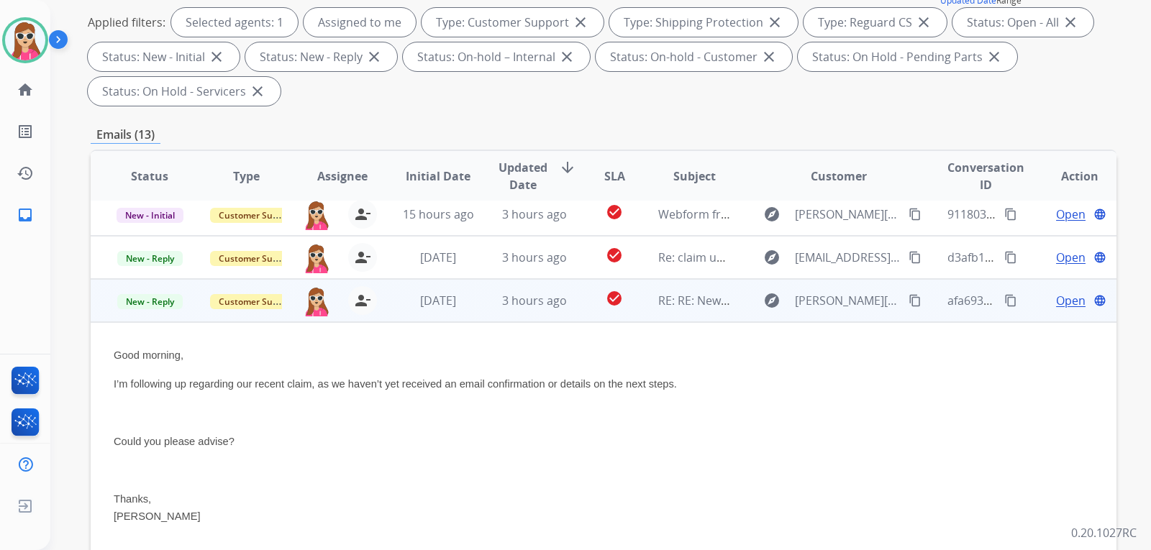
scroll to position [0, 0]
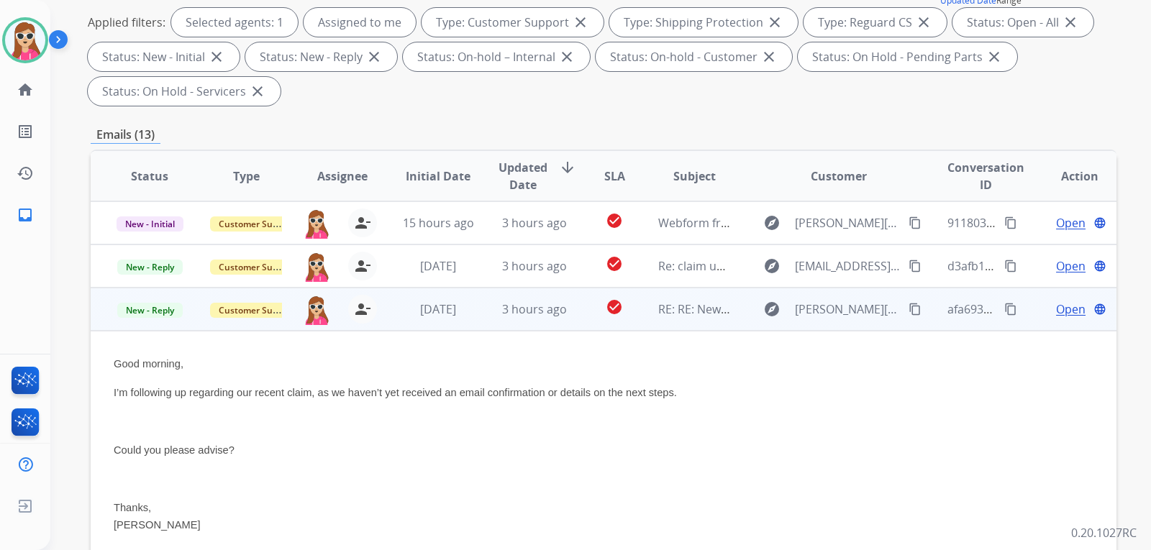
click at [1060, 307] on span "Open" at bounding box center [1070, 309] width 29 height 17
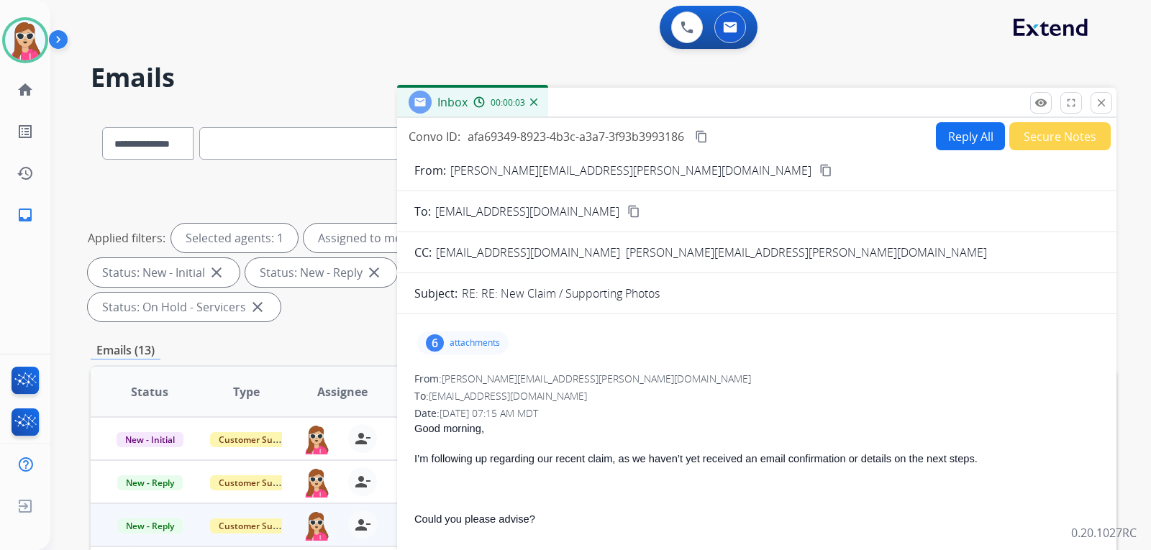
click at [498, 341] on p "attachments" at bounding box center [474, 343] width 50 height 12
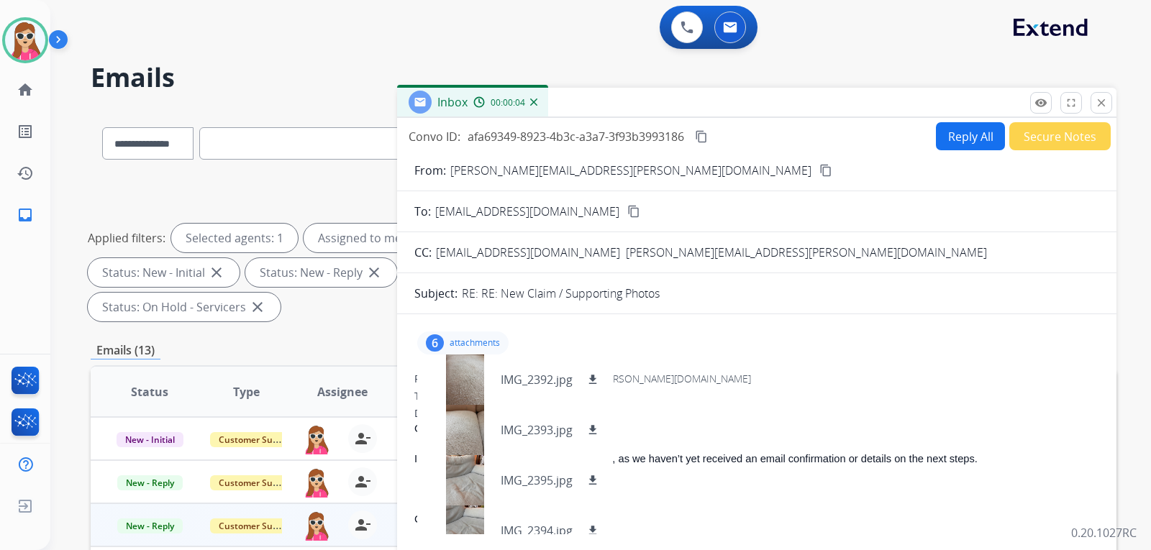
click at [979, 142] on button "Reply All" at bounding box center [970, 136] width 69 height 28
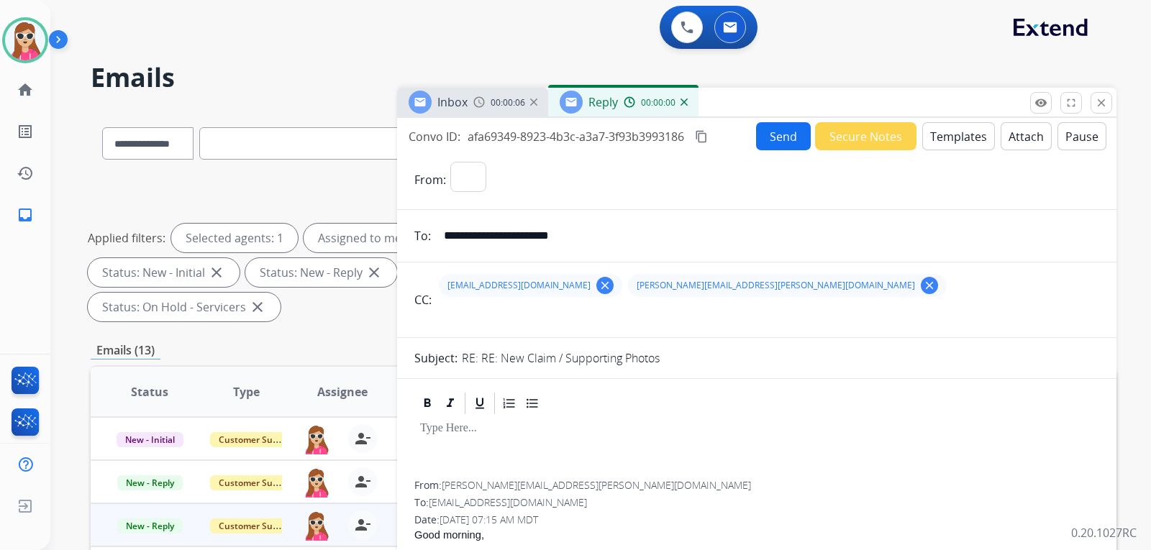
select select "**********"
click at [966, 137] on button "Templates" at bounding box center [958, 136] width 73 height 28
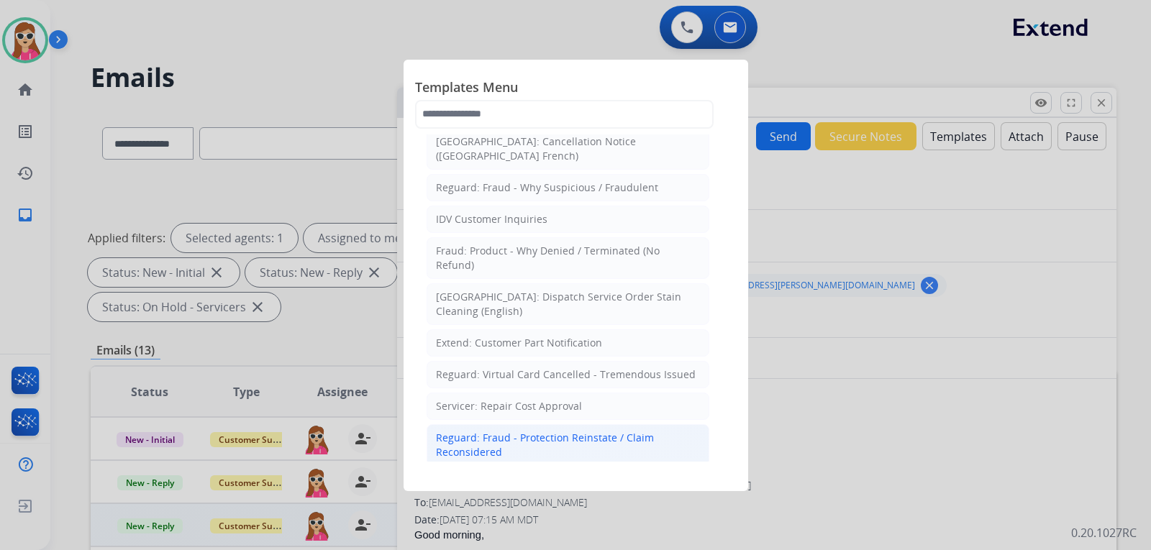
scroll to position [360, 0]
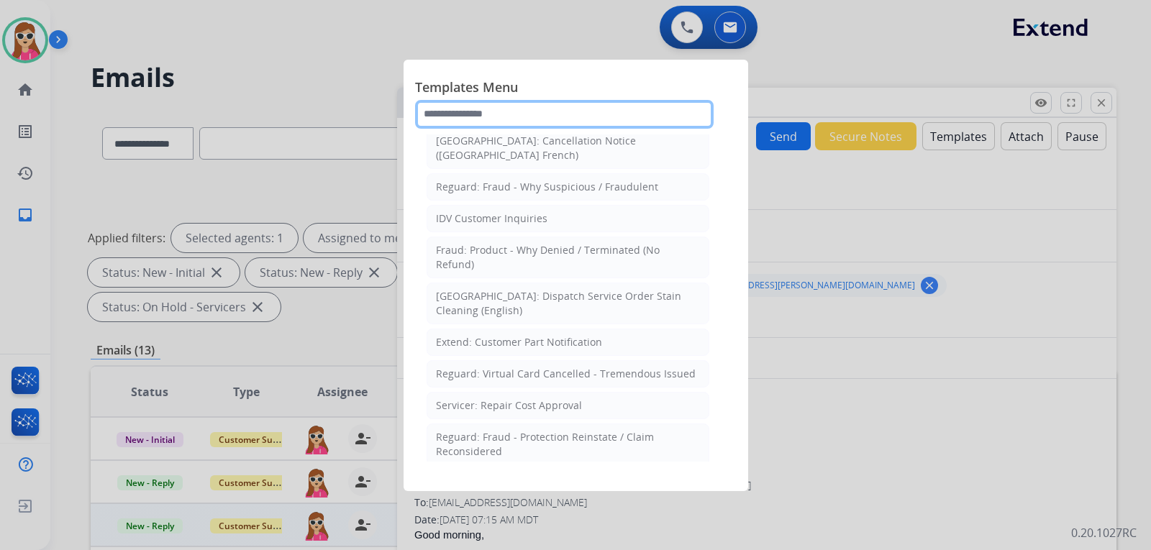
click at [595, 116] on input "text" at bounding box center [564, 114] width 298 height 29
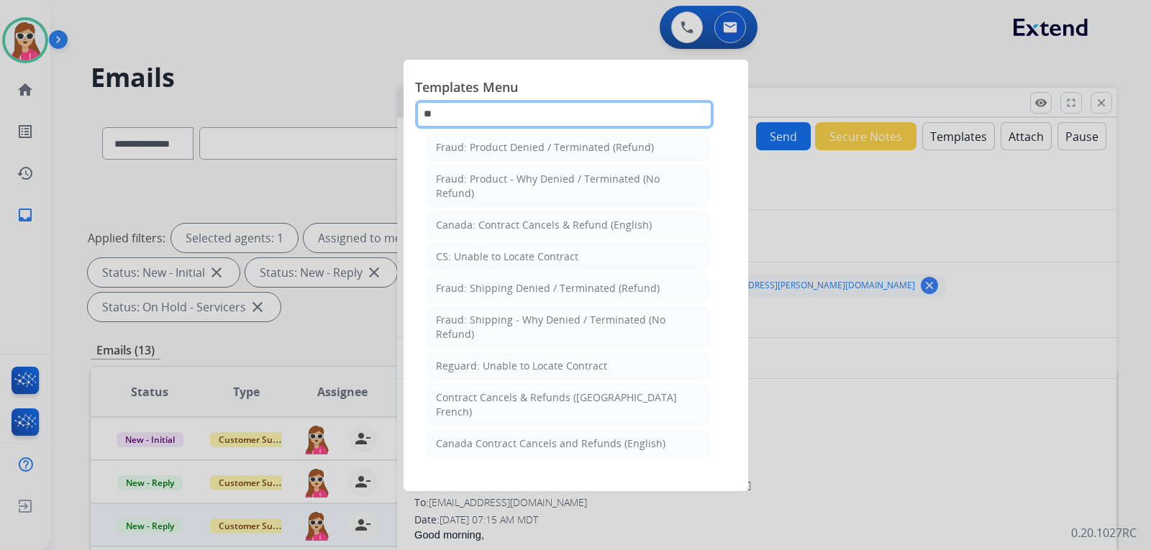
scroll to position [0, 0]
type input "**"
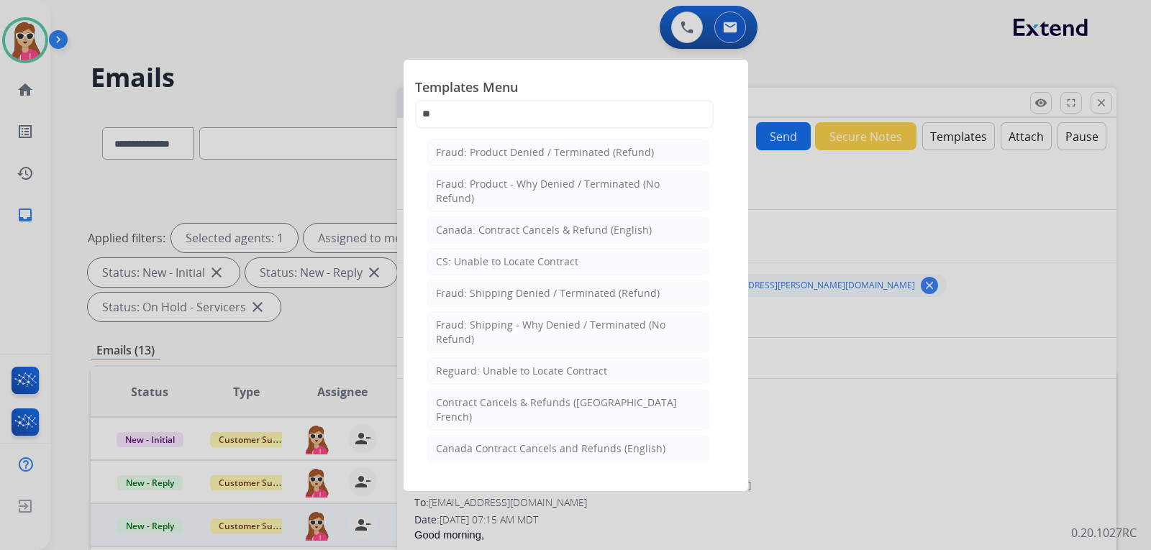
click at [493, 260] on div "CS: Unable to Locate Contract" at bounding box center [507, 262] width 142 height 14
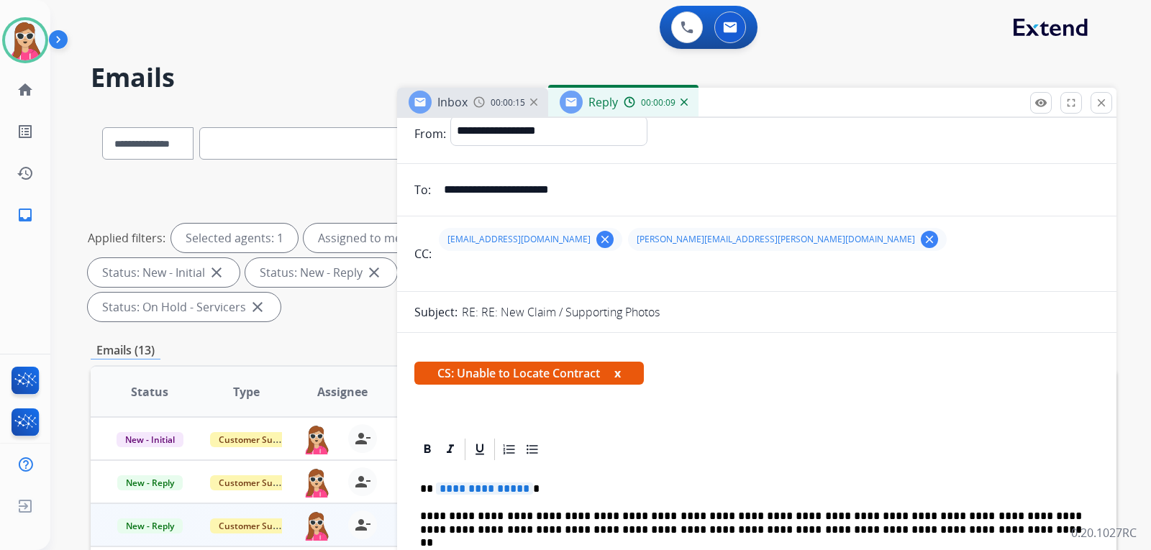
scroll to position [72, 0]
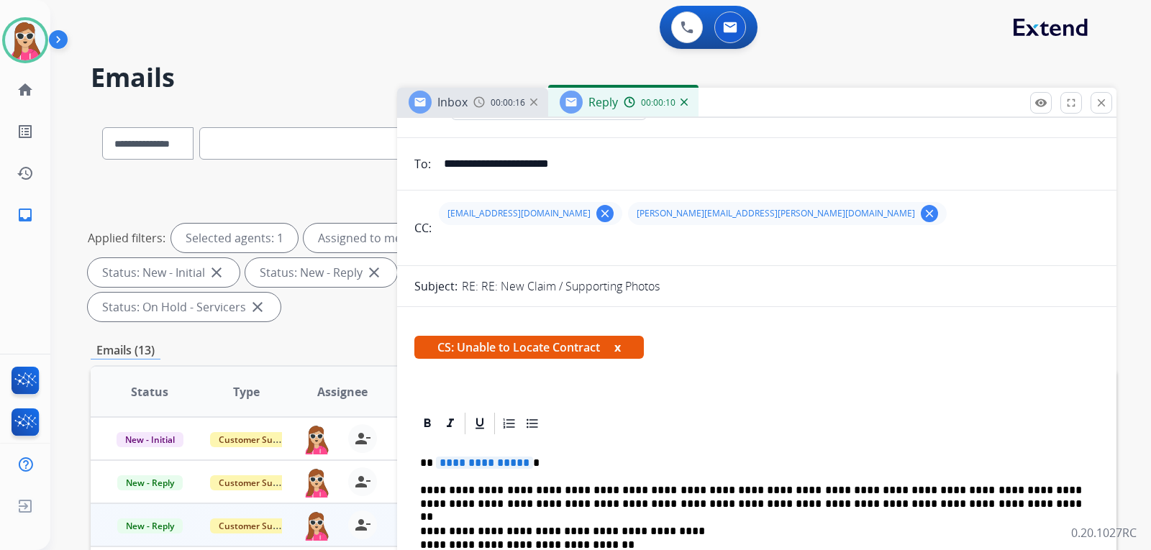
click at [497, 468] on span "**********" at bounding box center [484, 463] width 97 height 12
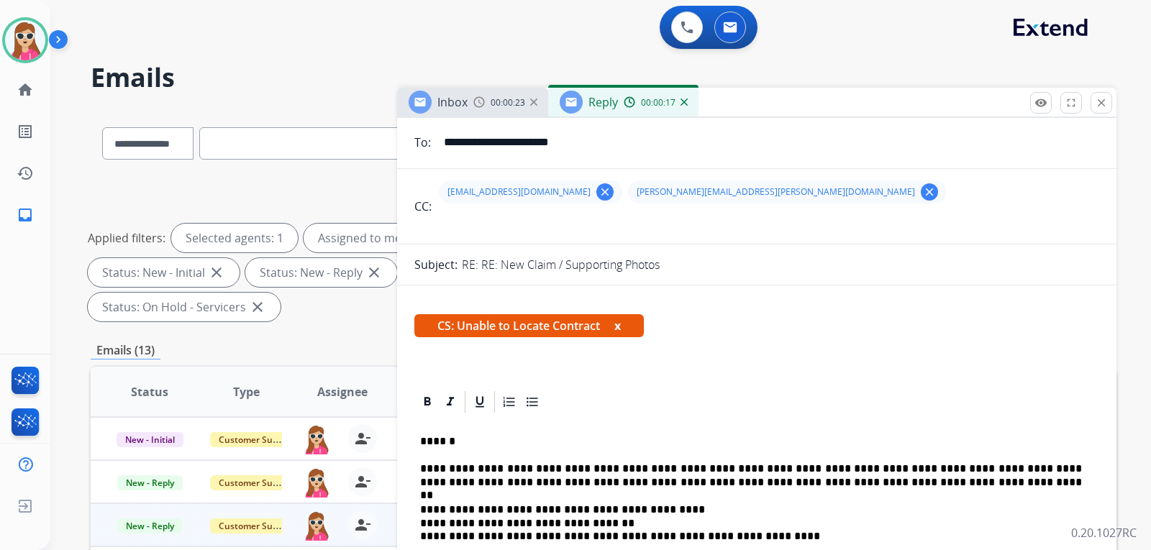
scroll to position [0, 0]
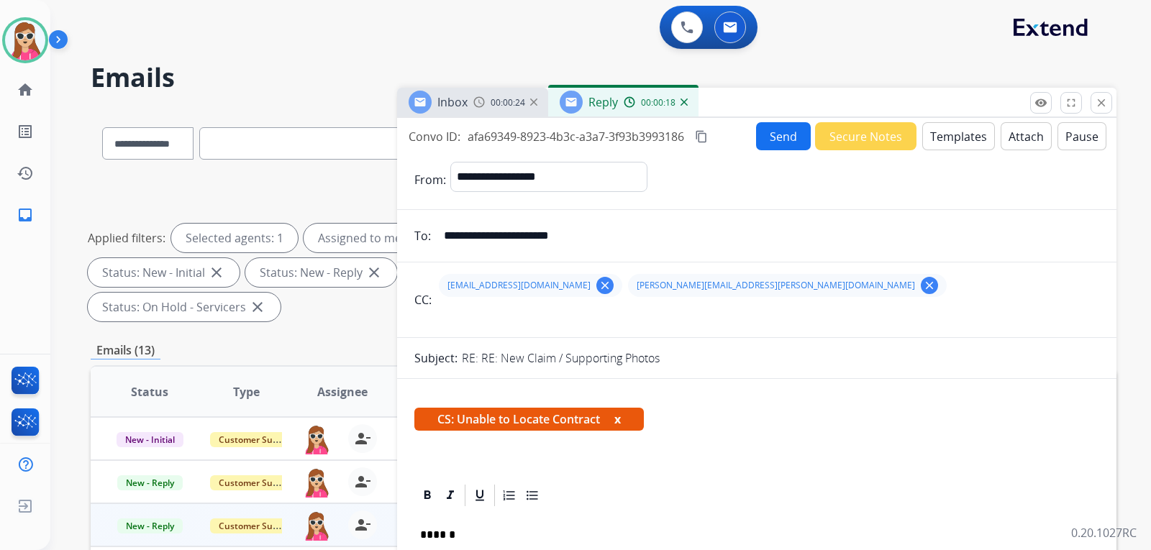
click at [786, 132] on button "Send" at bounding box center [783, 136] width 55 height 28
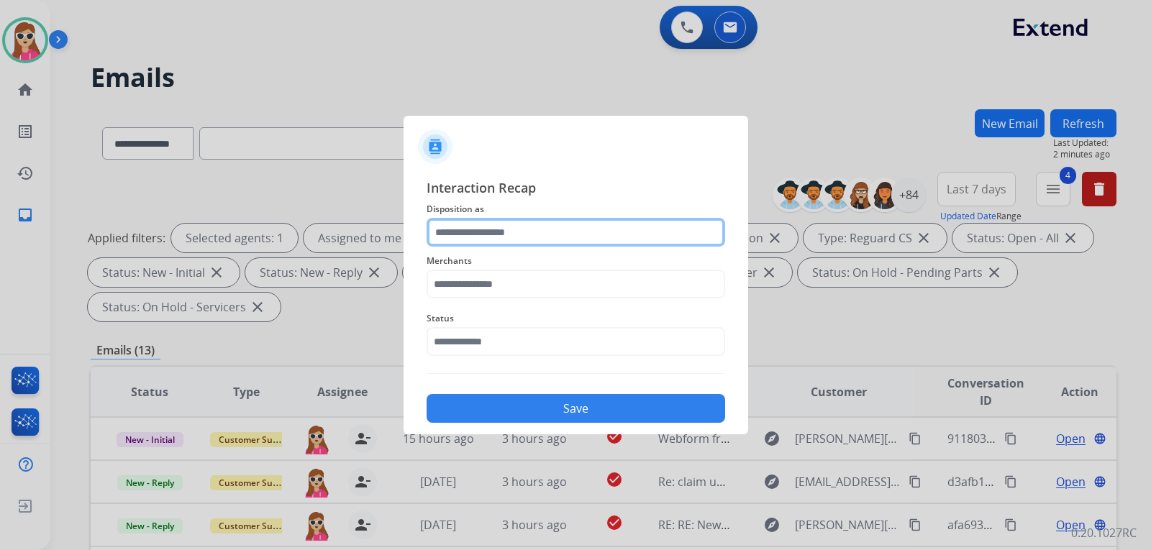
click at [588, 235] on input "text" at bounding box center [575, 232] width 298 height 29
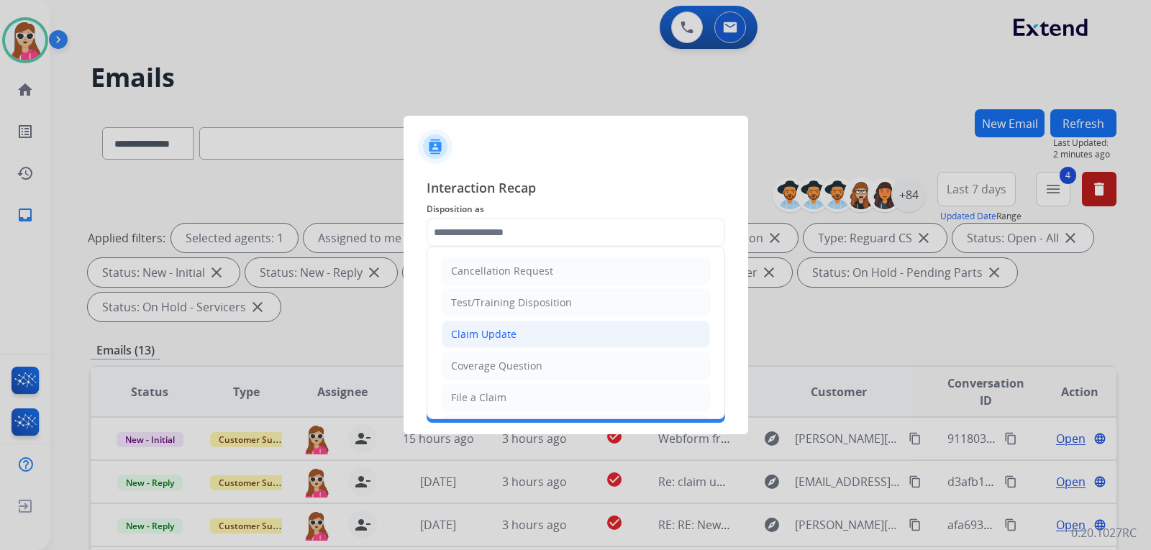
click at [559, 337] on li "Claim Update" at bounding box center [576, 334] width 268 height 27
type input "**********"
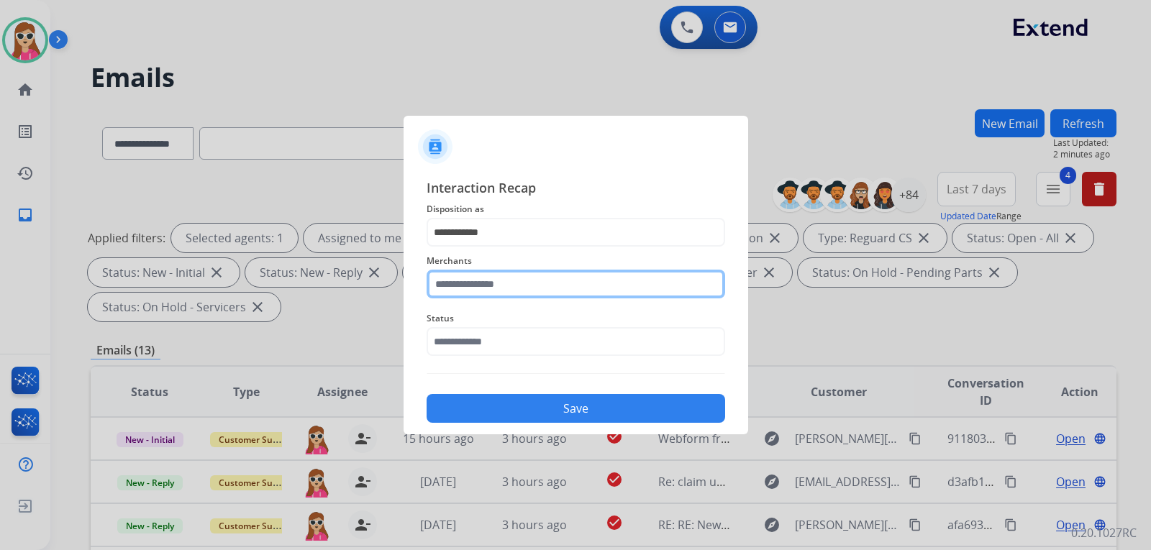
click at [575, 286] on input "text" at bounding box center [575, 284] width 298 height 29
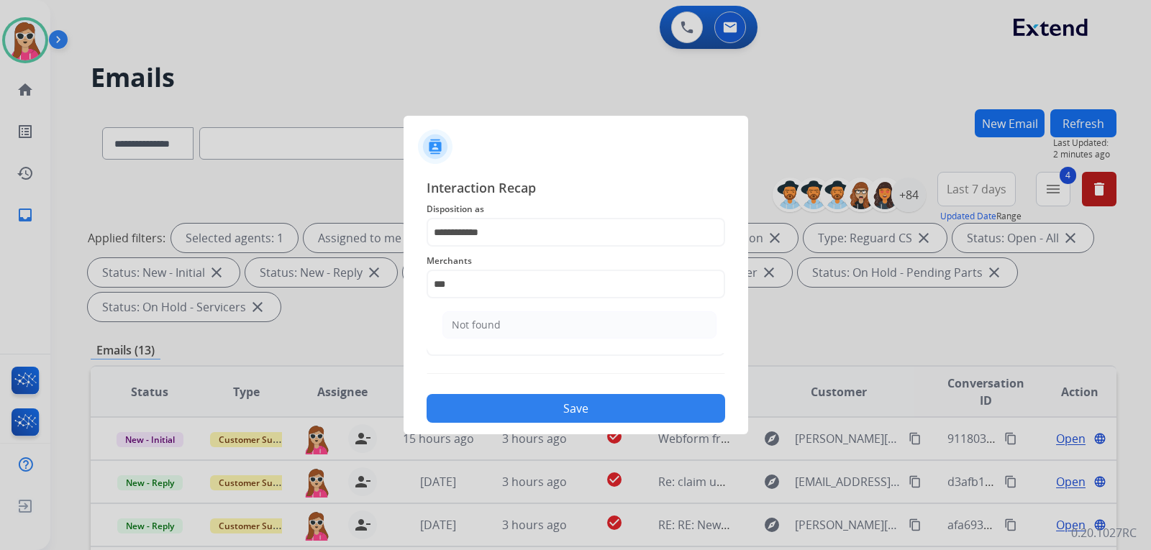
click at [662, 321] on li "Not found" at bounding box center [579, 324] width 274 height 27
type input "*********"
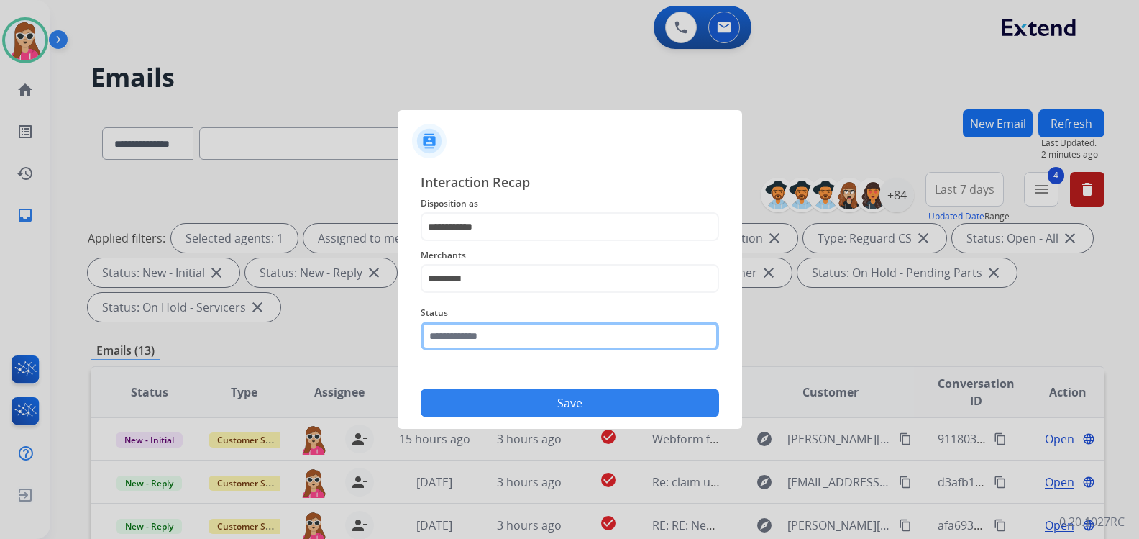
click at [575, 349] on input "text" at bounding box center [570, 335] width 298 height 29
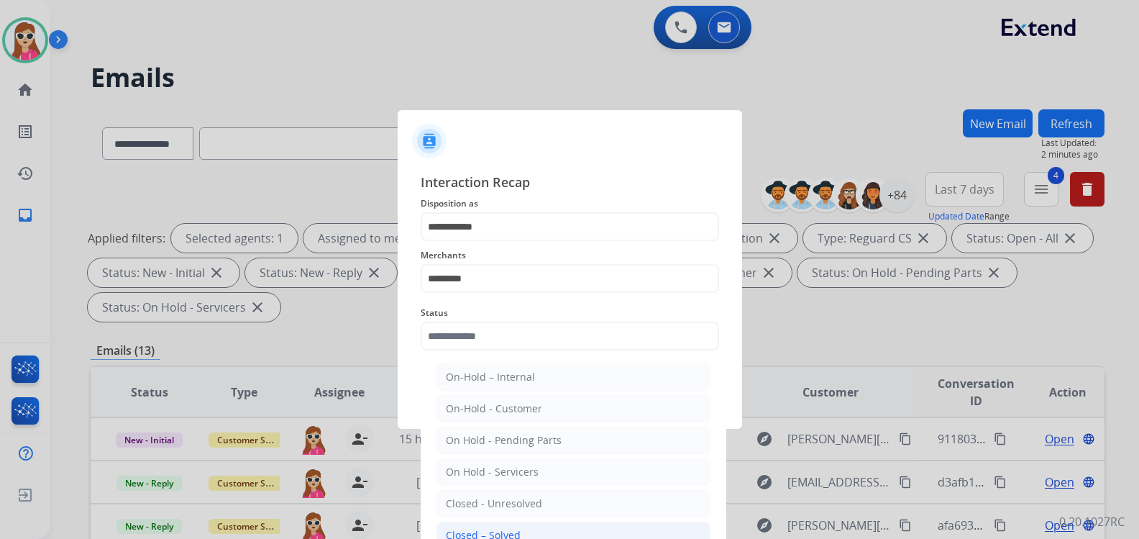
click at [477, 526] on li "Closed – Solved" at bounding box center [573, 534] width 274 height 27
type input "**********"
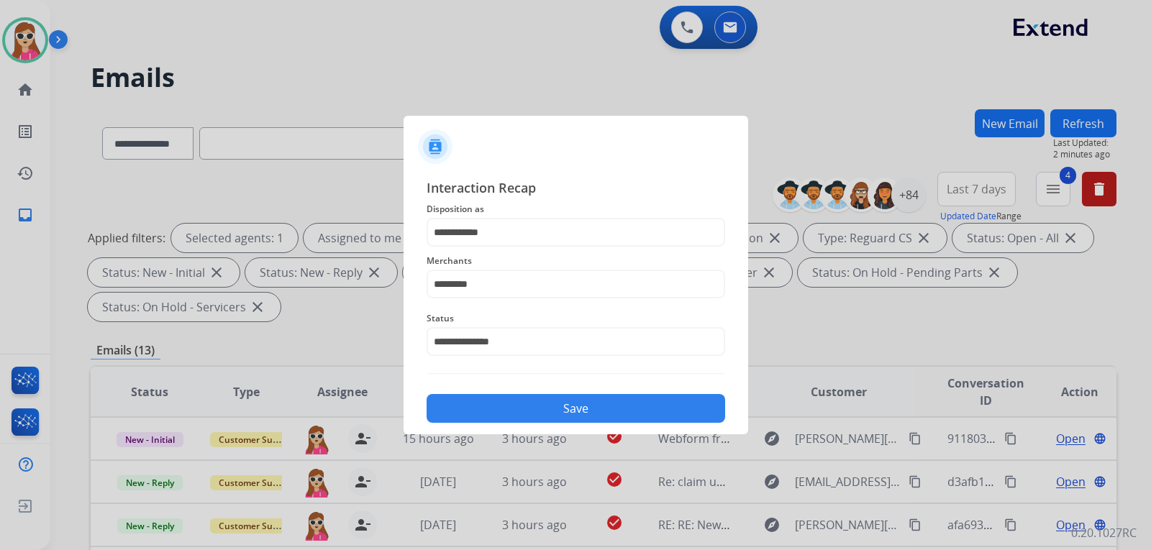
click at [561, 419] on button "Save" at bounding box center [575, 408] width 298 height 29
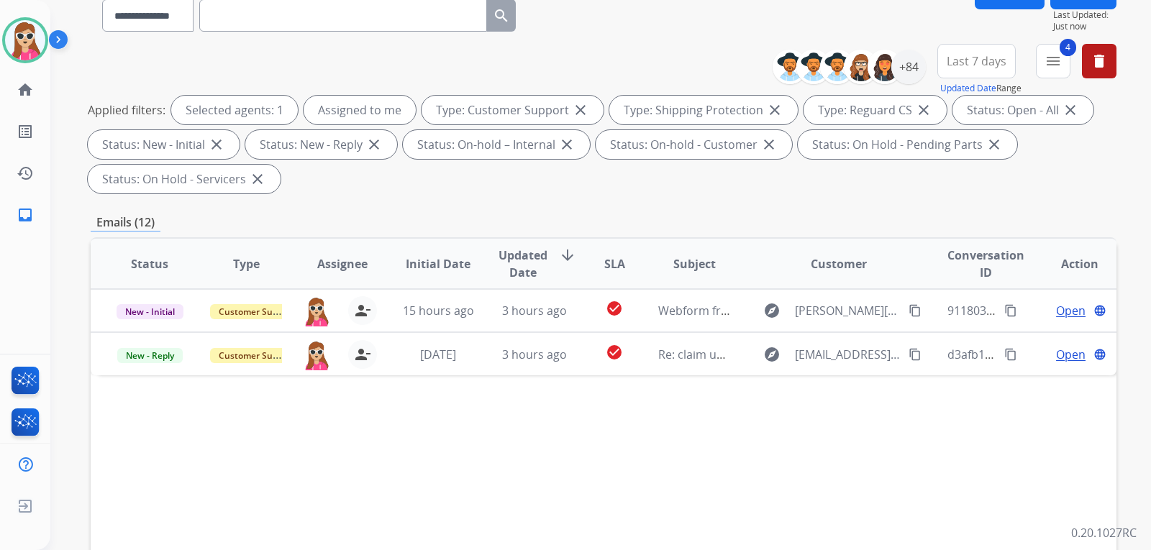
scroll to position [216, 0]
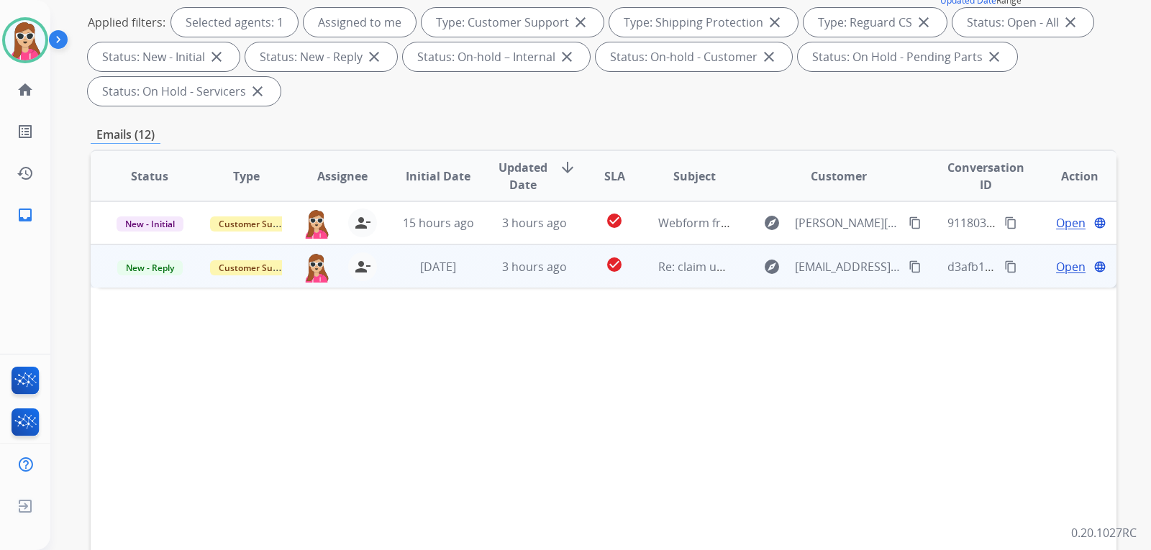
click at [582, 266] on td "check_circle" at bounding box center [603, 265] width 64 height 43
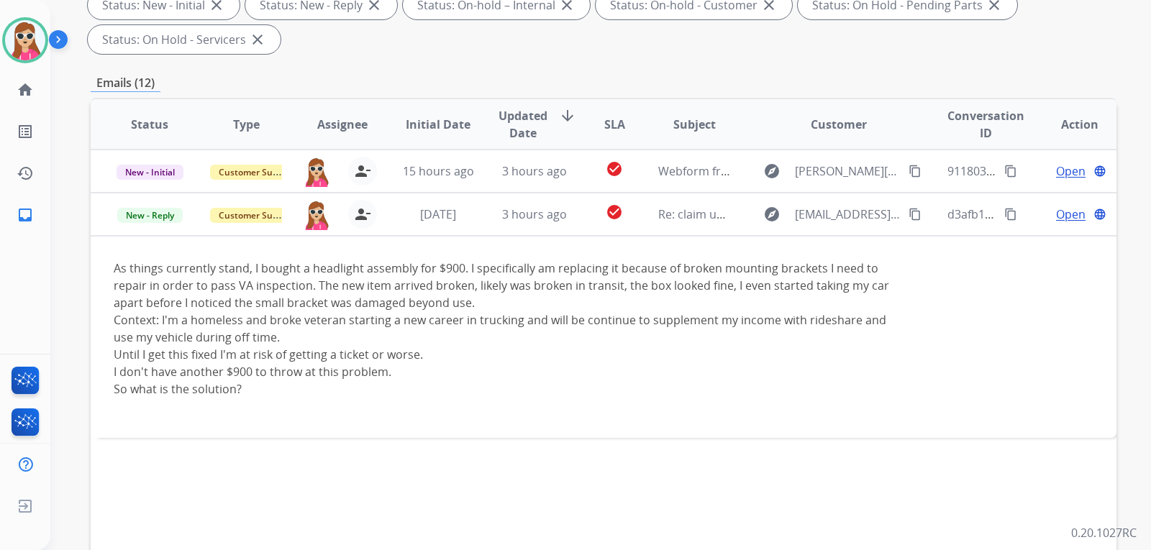
scroll to position [372, 0]
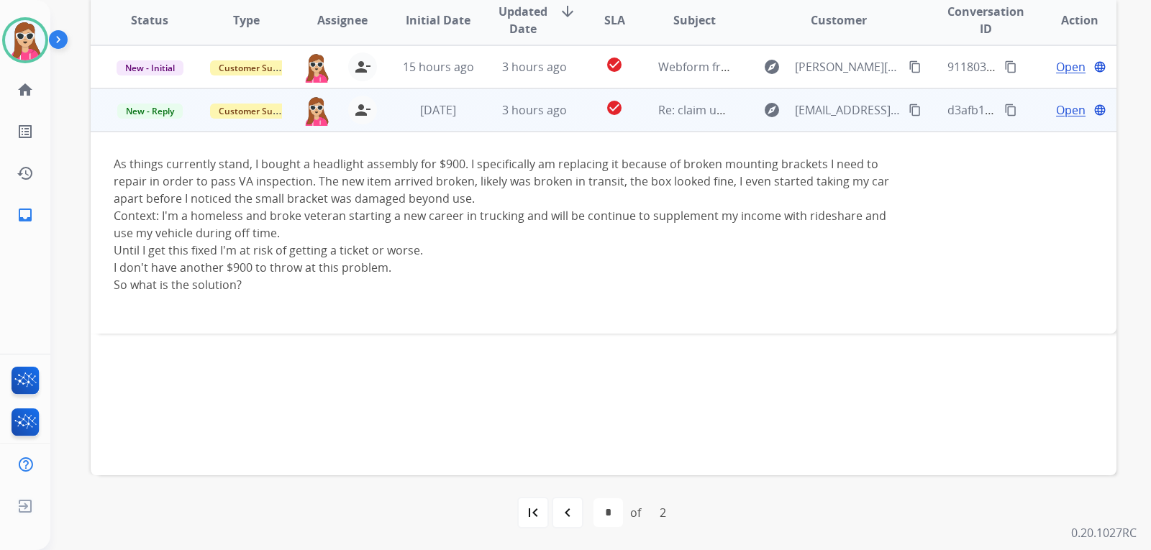
click at [1056, 114] on span "Open" at bounding box center [1070, 109] width 29 height 17
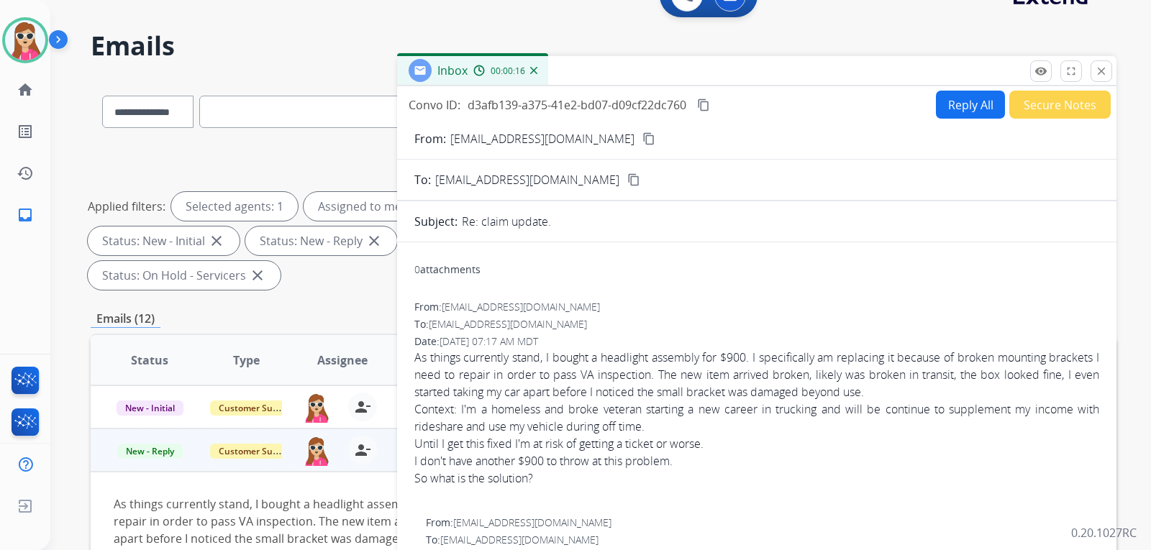
scroll to position [0, 0]
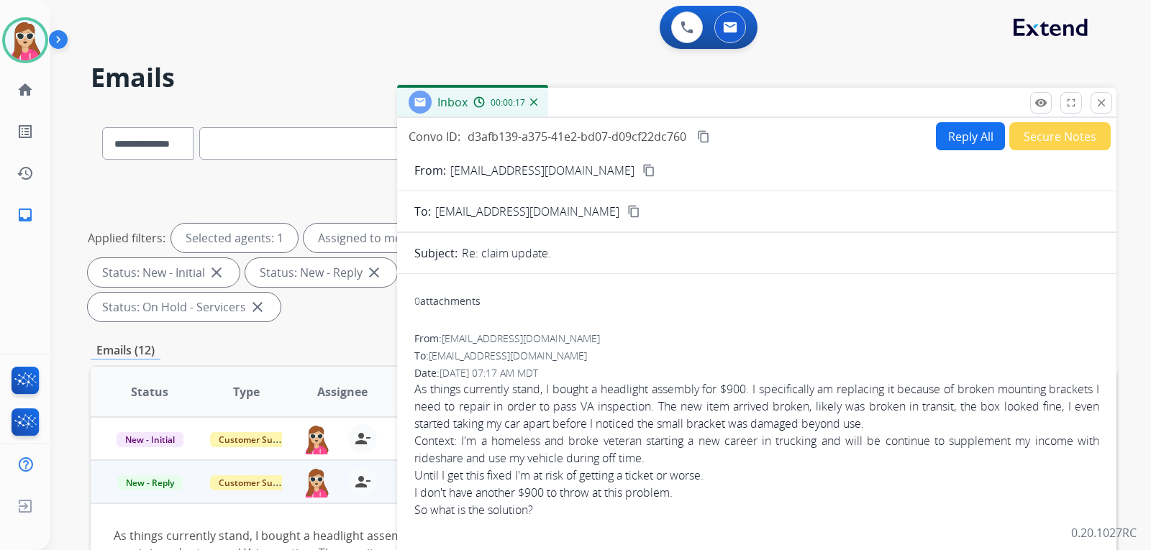
click at [642, 172] on mat-icon "content_copy" at bounding box center [648, 170] width 13 height 13
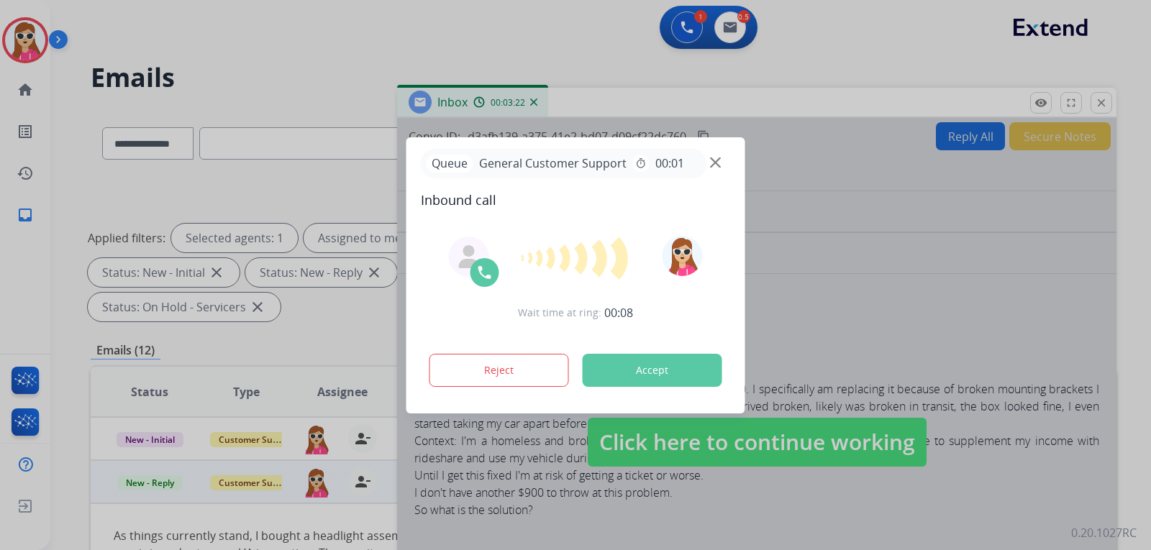
click at [683, 373] on button "Accept" at bounding box center [652, 370] width 140 height 33
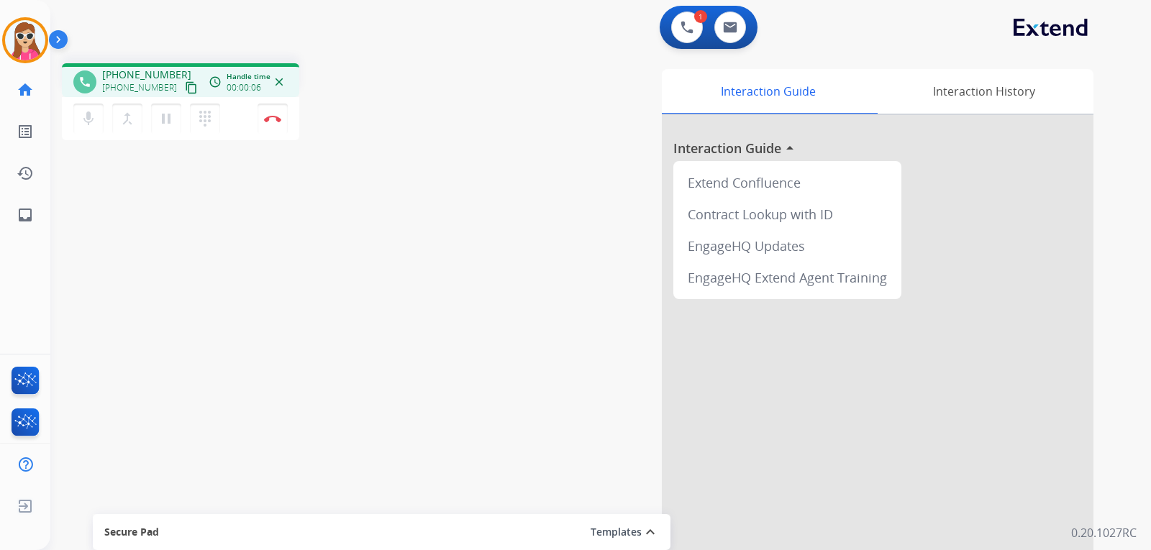
click at [185, 92] on mat-icon "content_copy" at bounding box center [191, 87] width 13 height 13
click at [185, 88] on mat-icon "content_copy" at bounding box center [191, 87] width 13 height 13
click at [19, 212] on mat-icon "inbox" at bounding box center [25, 214] width 17 height 17
select select "**********"
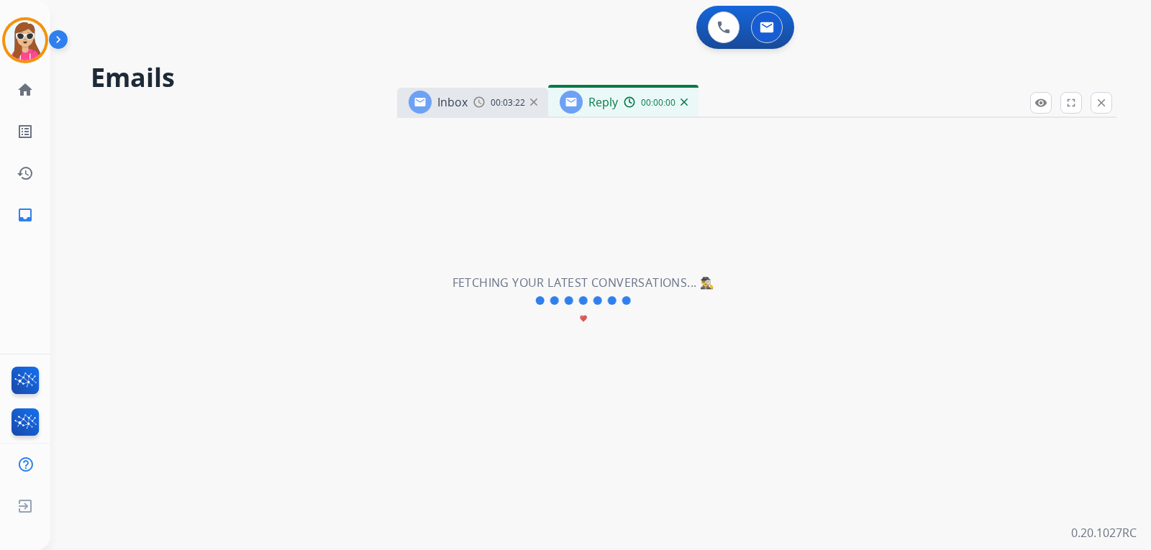
select select "**********"
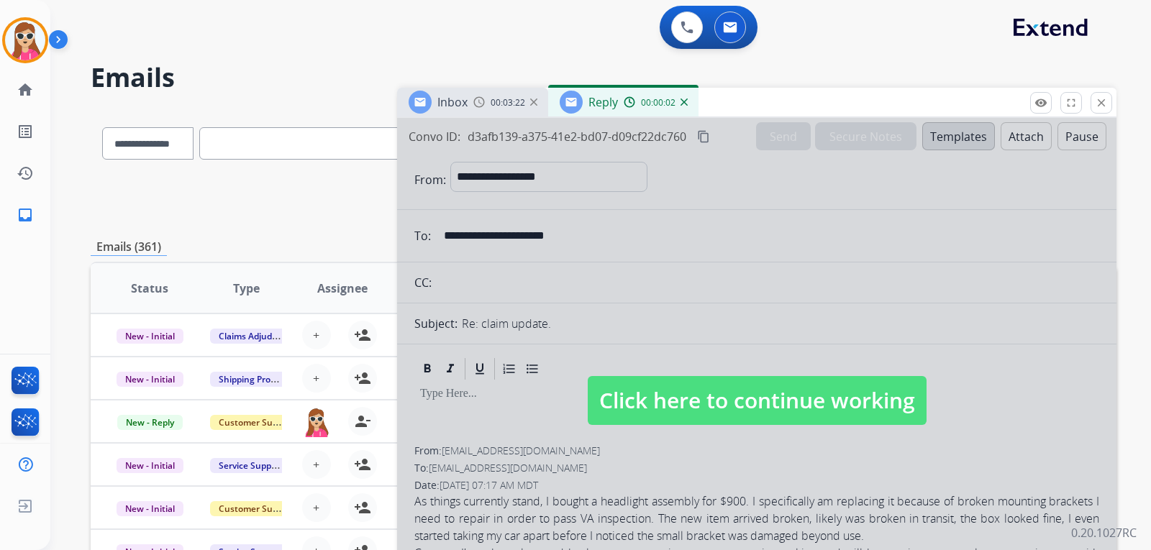
click at [762, 398] on span "Click here to continue working" at bounding box center [756, 400] width 339 height 49
select select
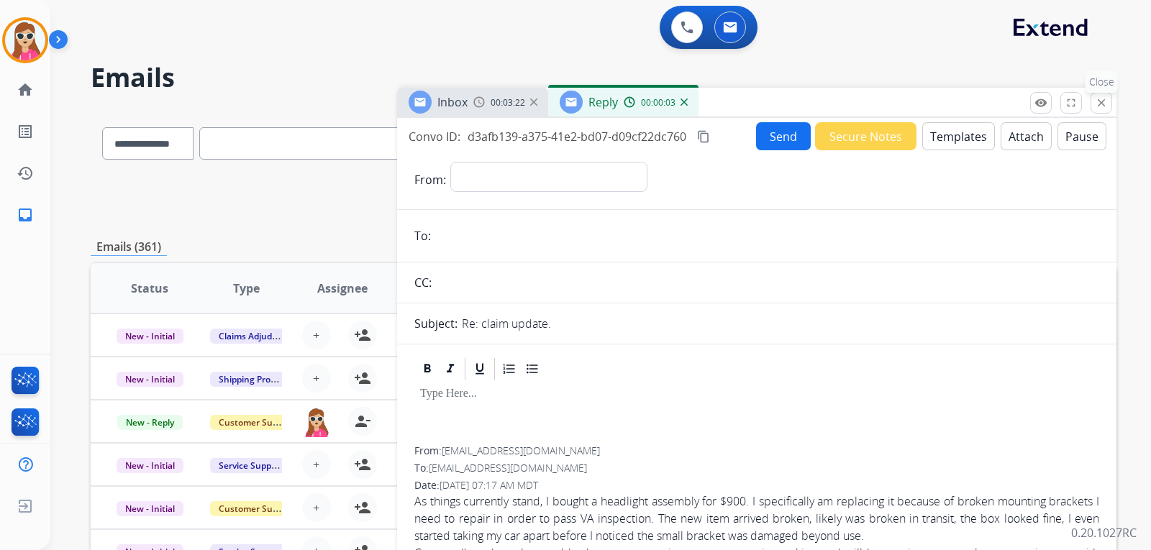
click at [1106, 101] on mat-icon "close" at bounding box center [1100, 102] width 13 height 13
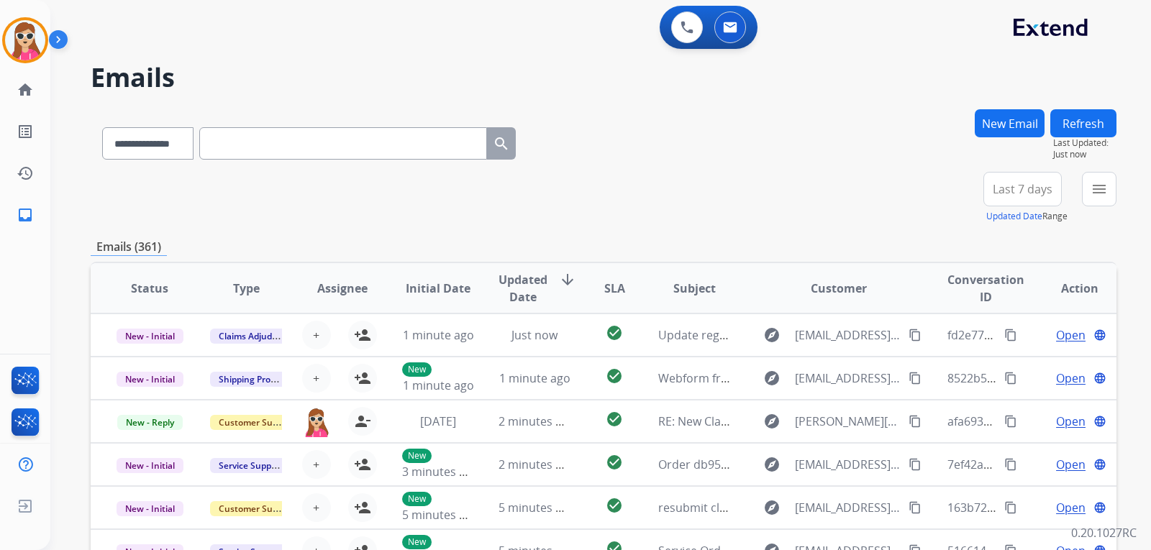
click at [1025, 122] on button "New Email" at bounding box center [1009, 123] width 70 height 28
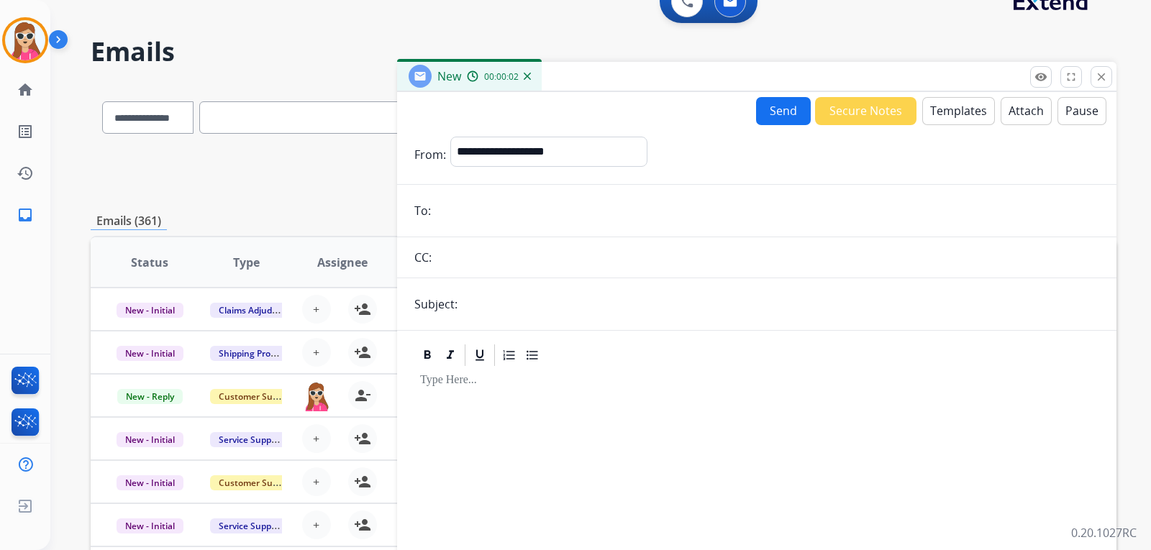
scroll to position [72, 0]
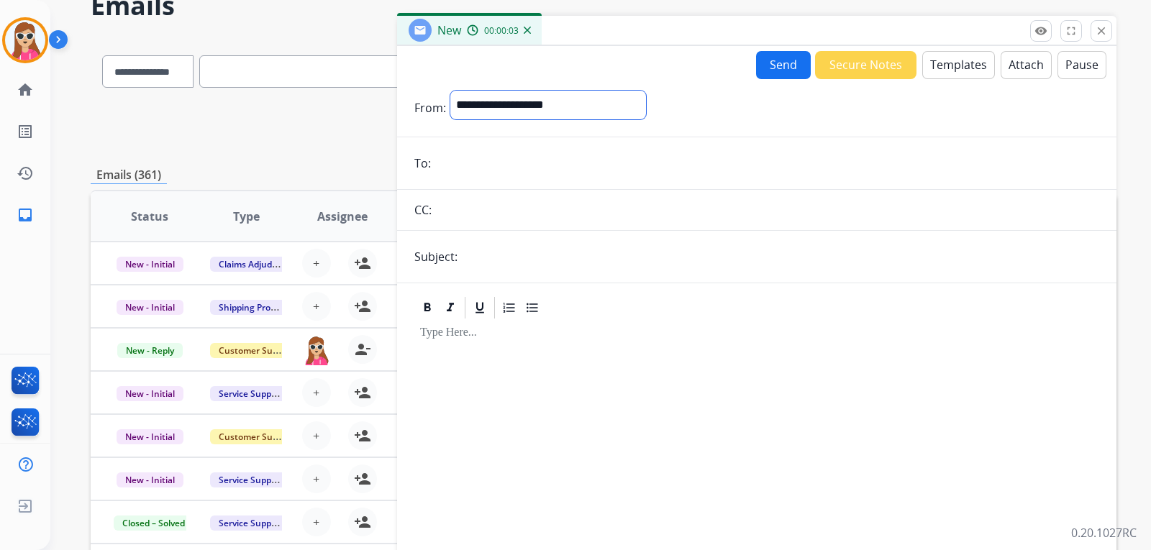
click at [554, 104] on select "**********" at bounding box center [548, 105] width 196 height 29
select select "**********"
click at [450, 91] on select "**********" at bounding box center [548, 105] width 196 height 29
click at [481, 165] on input "email" at bounding box center [767, 164] width 664 height 29
paste input "**********"
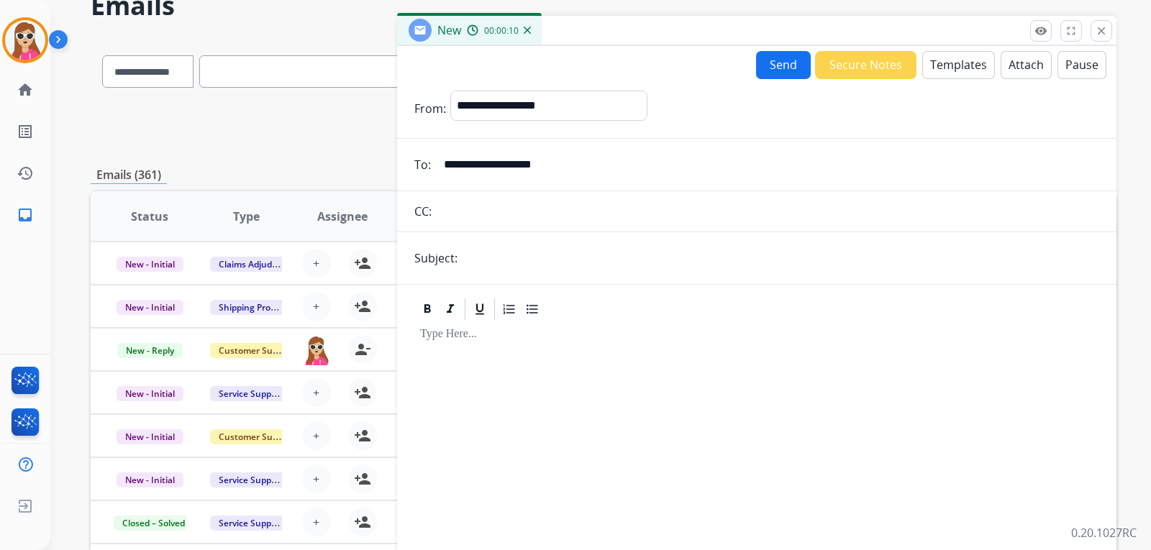
type input "**********"
click at [956, 62] on button "Templates" at bounding box center [958, 65] width 73 height 28
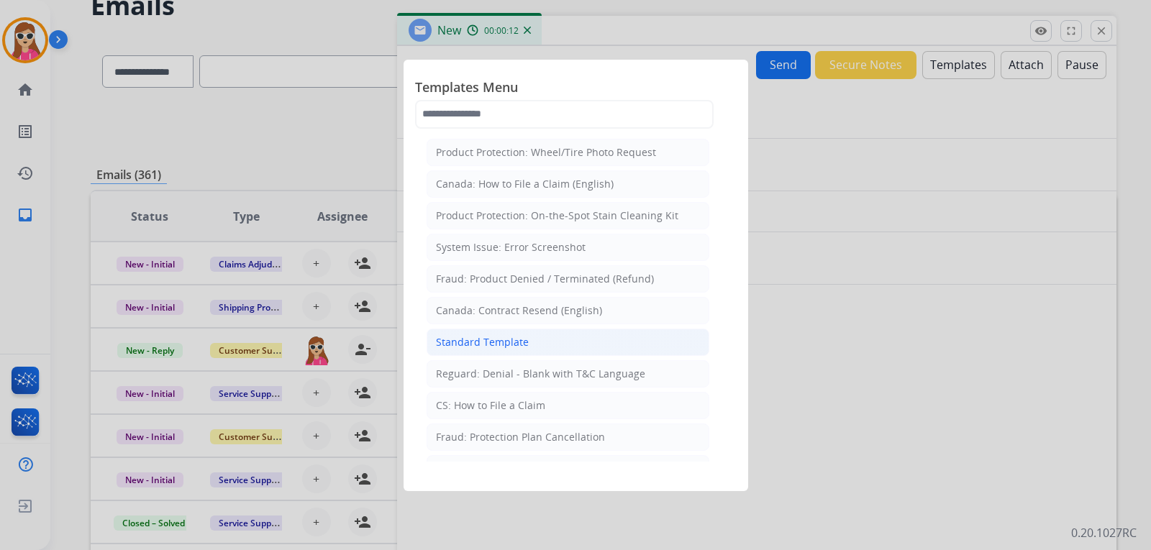
click at [539, 350] on li "Standard Template" at bounding box center [567, 342] width 283 height 27
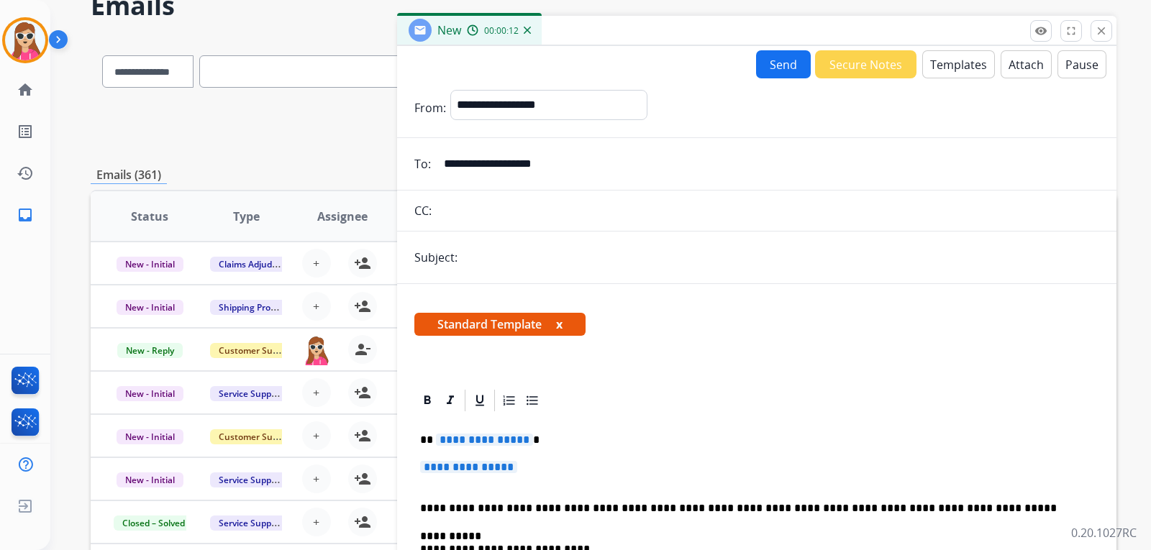
click at [516, 447] on p "**********" at bounding box center [751, 440] width 662 height 13
click at [516, 446] on p "**********" at bounding box center [751, 440] width 662 height 13
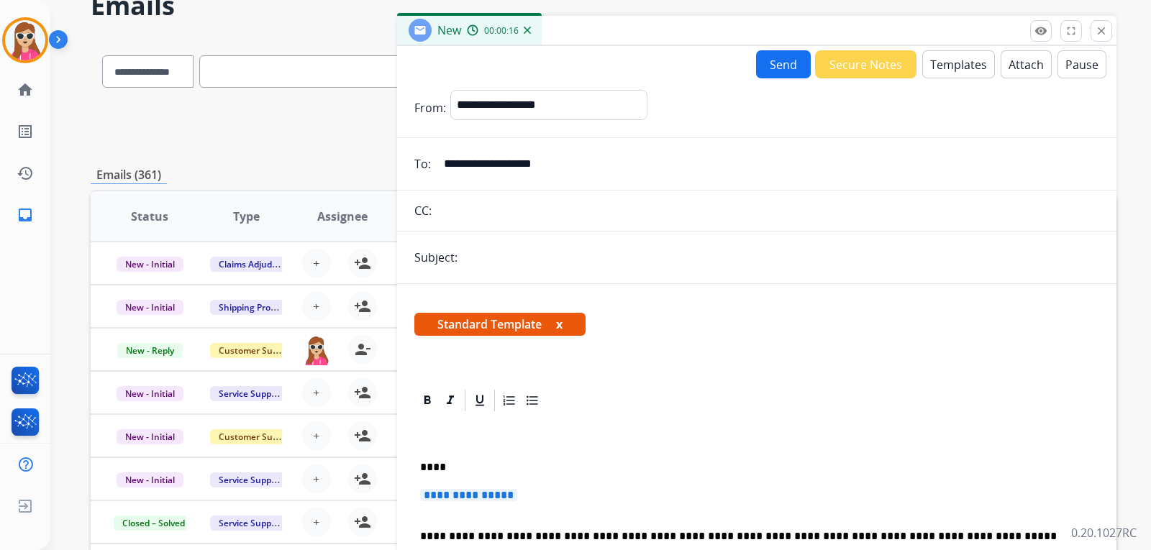
drag, startPoint x: 477, startPoint y: 480, endPoint x: 479, endPoint y: 502, distance: 22.4
click at [479, 503] on p "**********" at bounding box center [756, 502] width 673 height 27
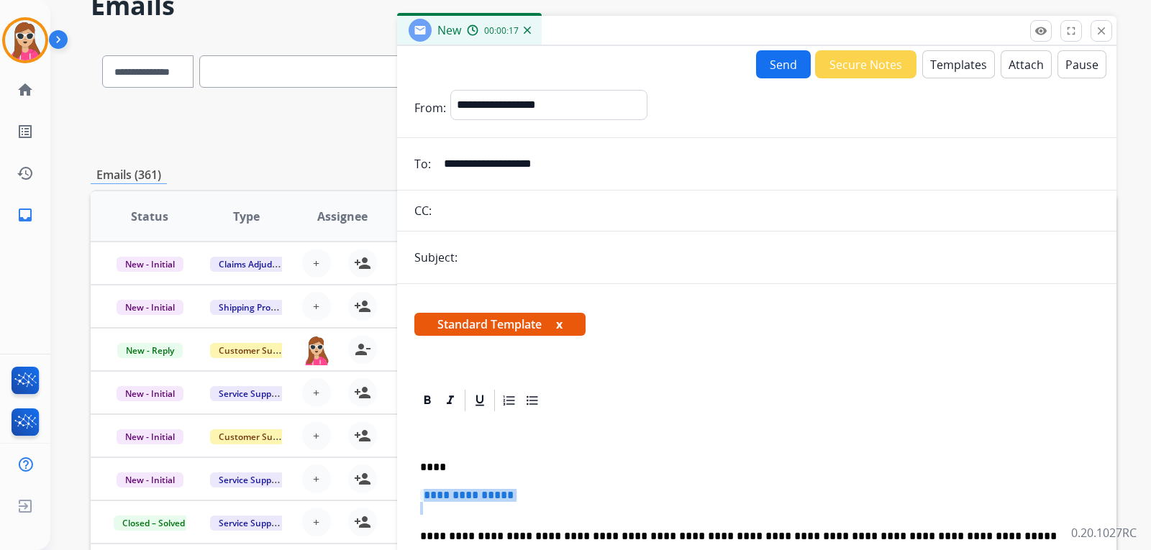
click at [479, 503] on p "**********" at bounding box center [756, 502] width 673 height 27
click at [444, 468] on p "****" at bounding box center [751, 467] width 662 height 13
click at [435, 467] on p "****" at bounding box center [751, 467] width 662 height 13
click at [493, 492] on span "**********" at bounding box center [468, 495] width 97 height 12
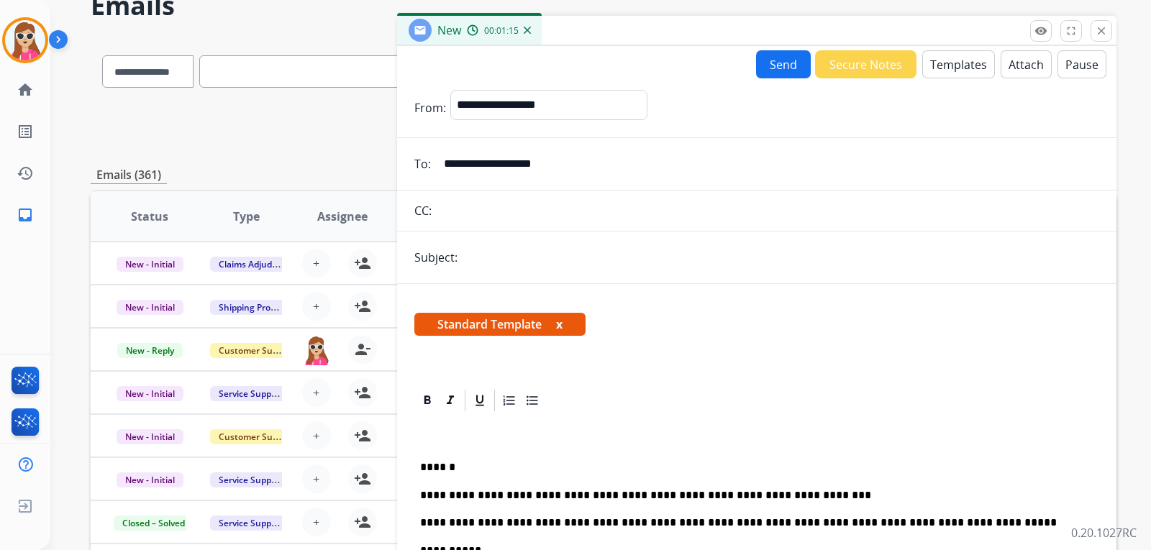
click at [783, 67] on button "Send" at bounding box center [783, 64] width 55 height 28
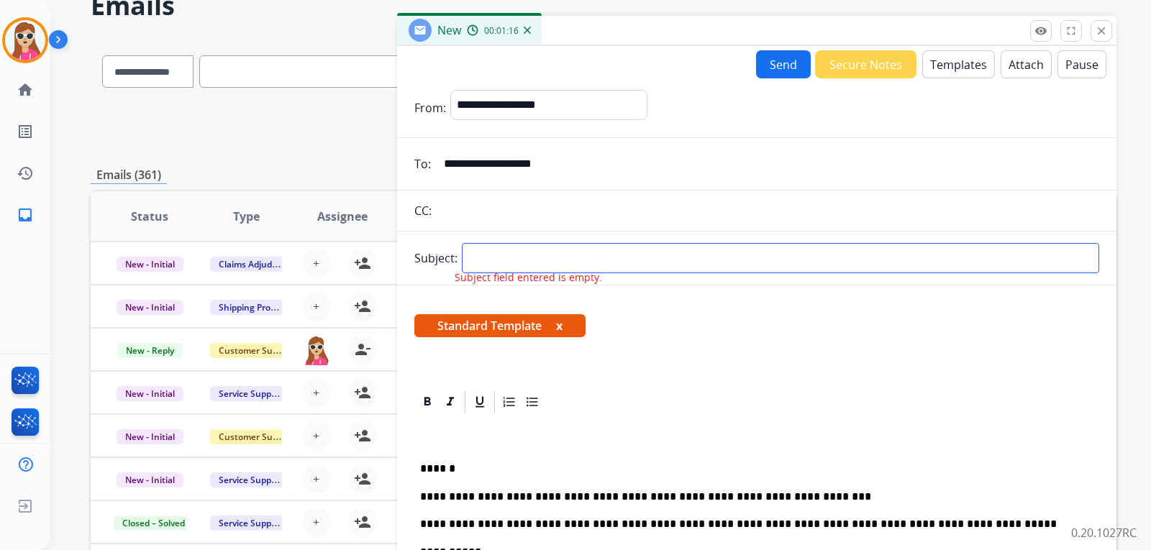
click at [613, 256] on input "text" at bounding box center [780, 258] width 637 height 30
type input "**********"
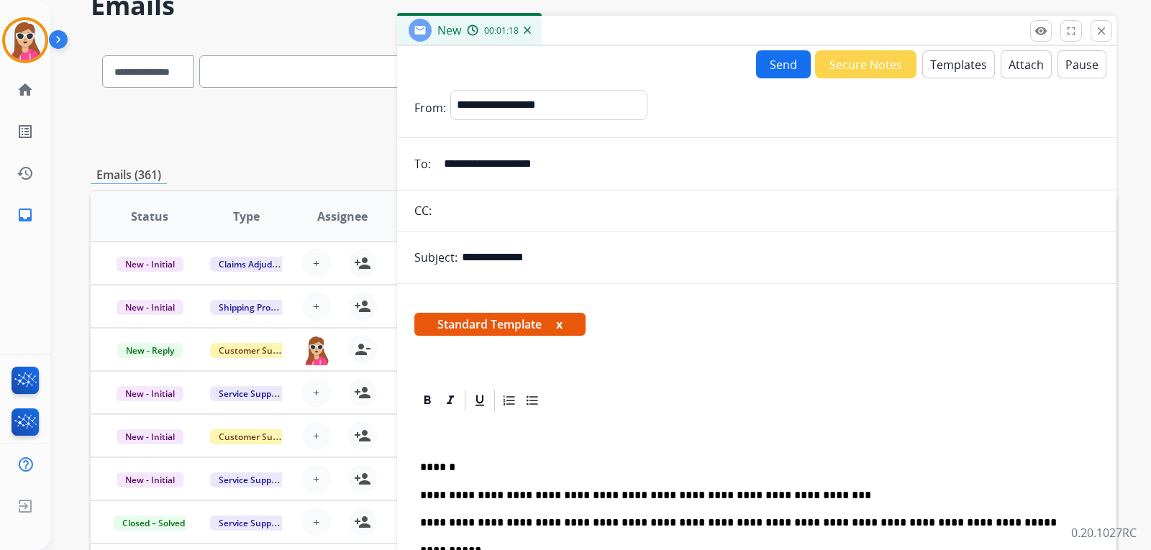
click at [762, 70] on button "Send" at bounding box center [783, 64] width 55 height 28
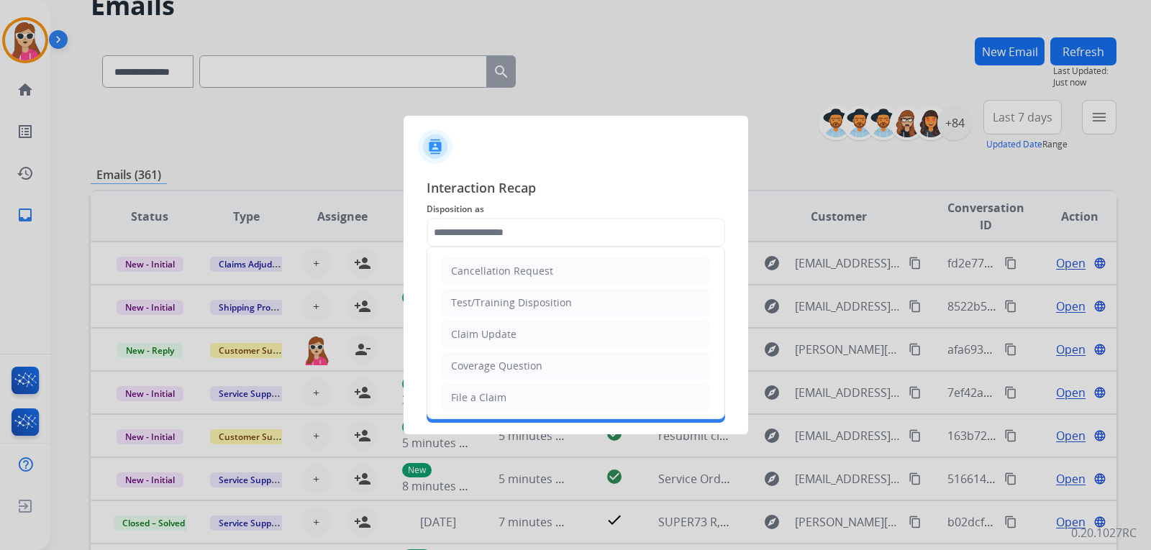
click at [518, 228] on input "text" at bounding box center [575, 232] width 298 height 29
click at [509, 334] on div "Claim Update" at bounding box center [483, 334] width 65 height 14
type input "**********"
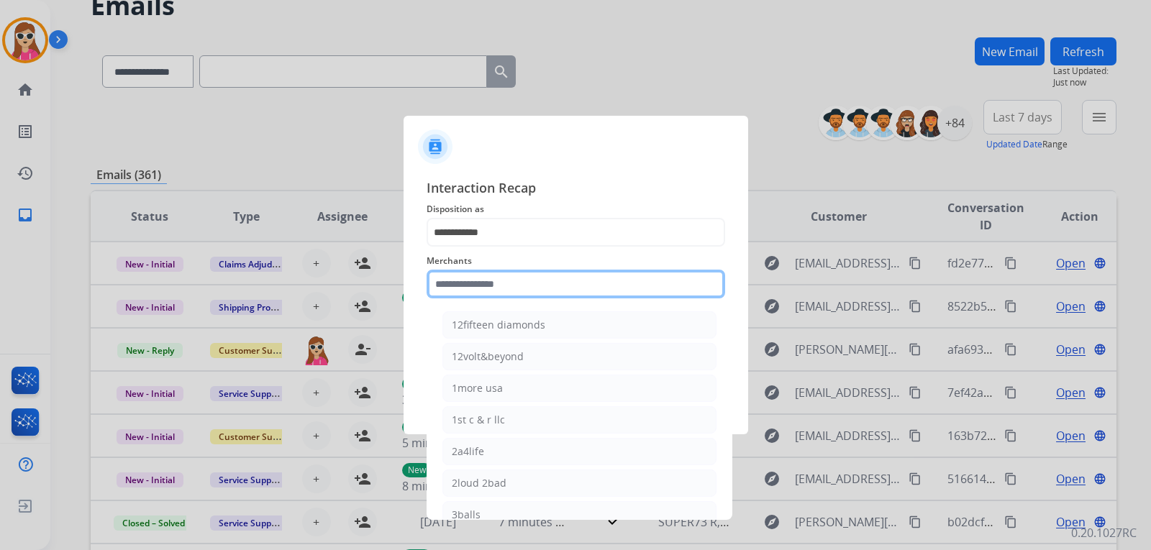
drag, startPoint x: 524, startPoint y: 293, endPoint x: 526, endPoint y: 285, distance: 8.0
click at [524, 289] on input "text" at bounding box center [575, 284] width 298 height 29
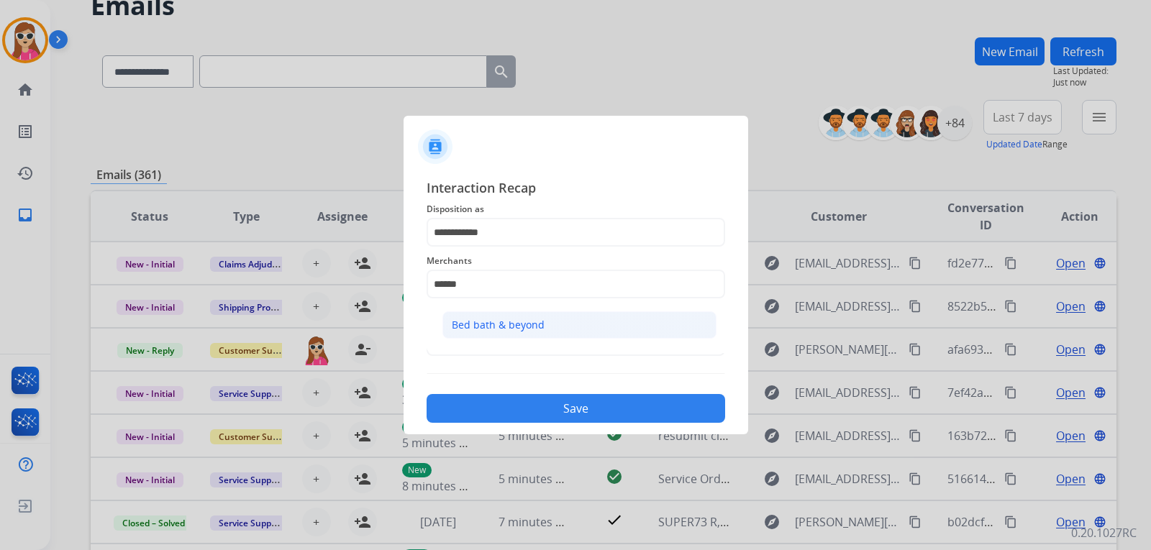
drag, startPoint x: 518, startPoint y: 332, endPoint x: 498, endPoint y: 323, distance: 21.5
click at [518, 333] on li "Bed bath & beyond" at bounding box center [579, 324] width 274 height 27
type input "**********"
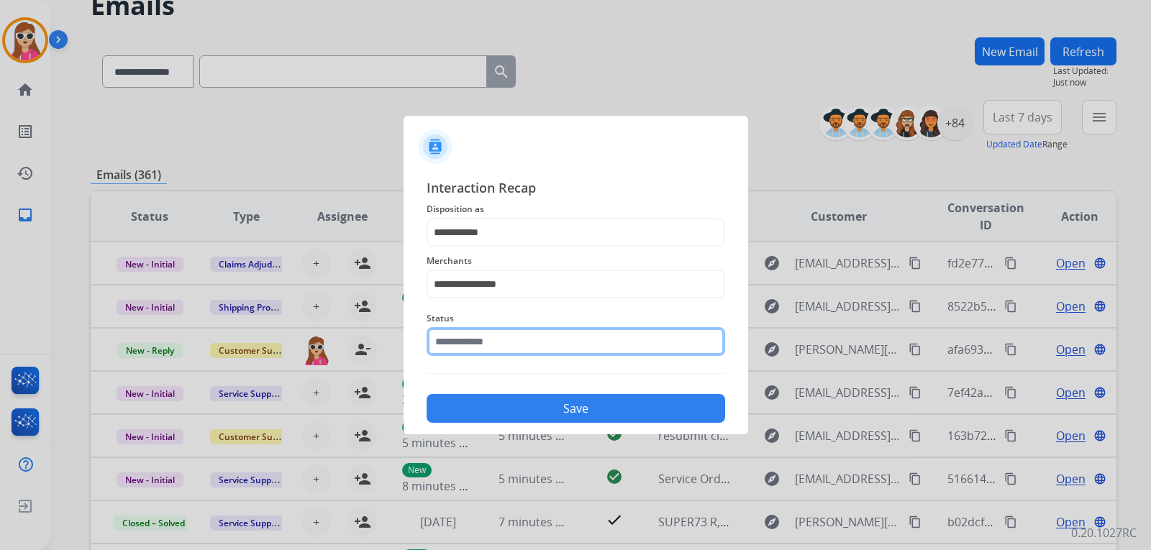
click at [514, 349] on input "text" at bounding box center [575, 341] width 298 height 29
click at [517, 345] on input "text" at bounding box center [575, 341] width 298 height 29
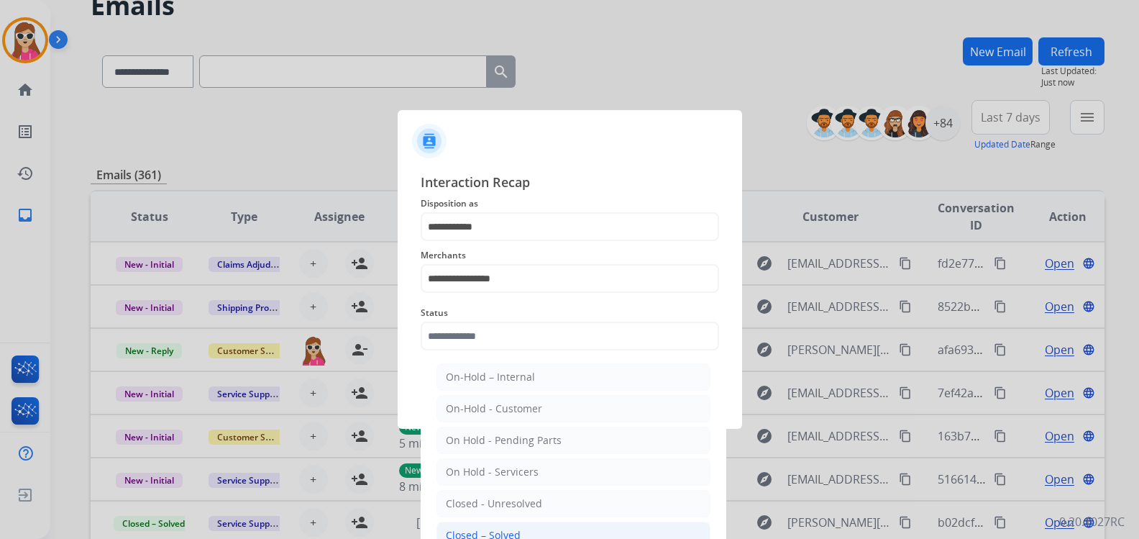
click at [490, 531] on div "Closed – Solved" at bounding box center [483, 535] width 75 height 14
type input "**********"
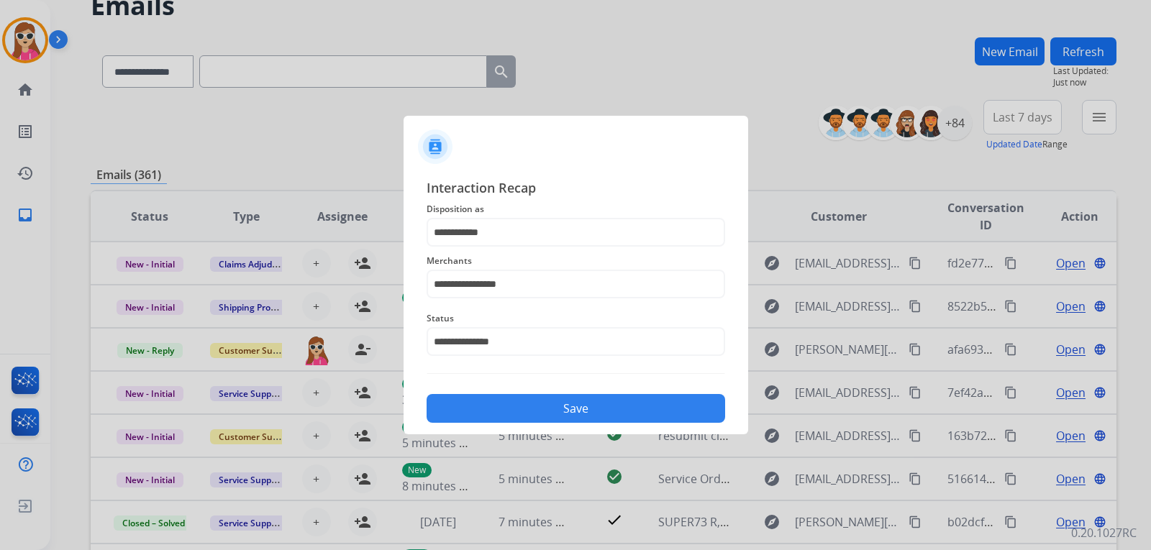
click at [558, 409] on button "Save" at bounding box center [575, 408] width 298 height 29
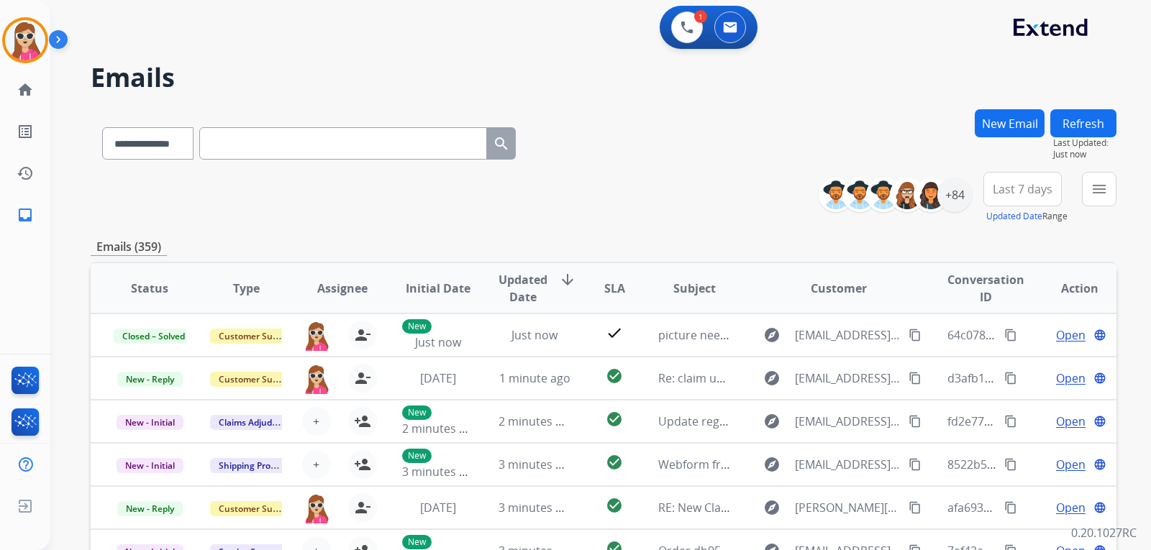
scroll to position [1, 0]
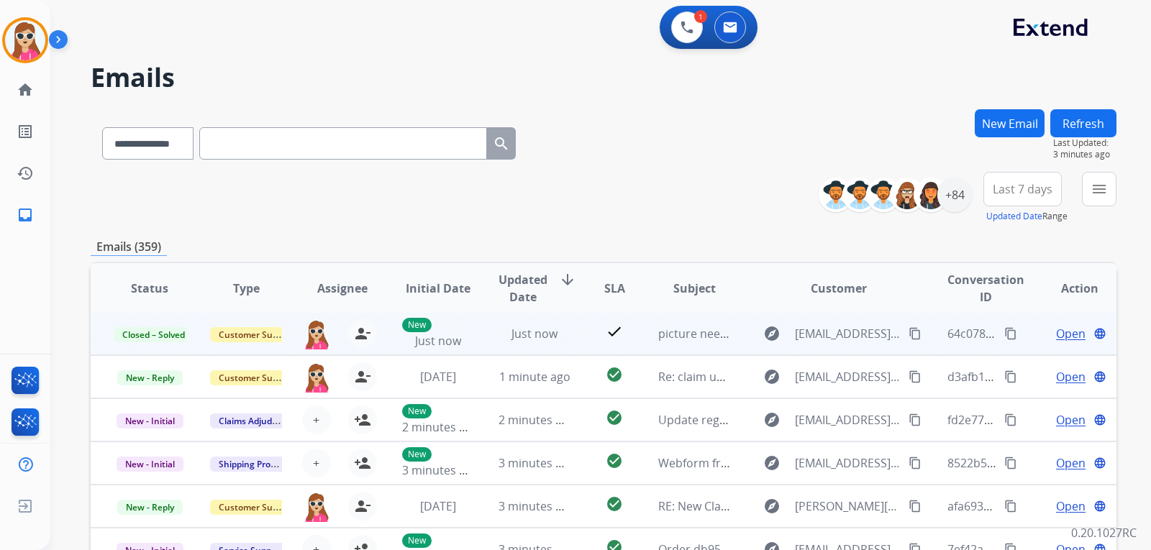
click at [1067, 331] on span "Open" at bounding box center [1070, 333] width 29 height 17
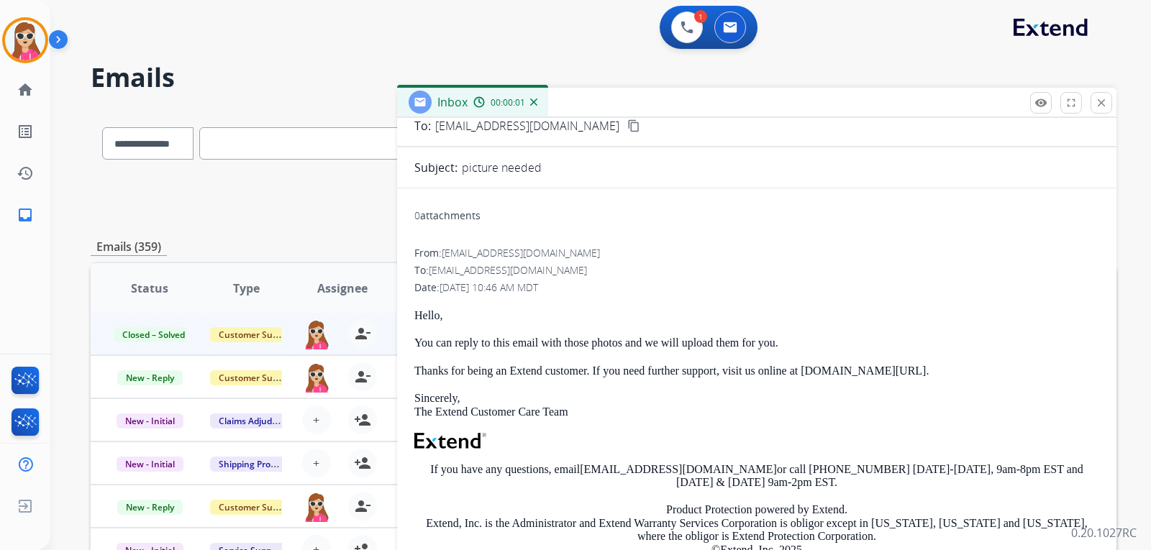
scroll to position [87, 0]
click at [1104, 111] on button "close Close" at bounding box center [1101, 103] width 22 height 22
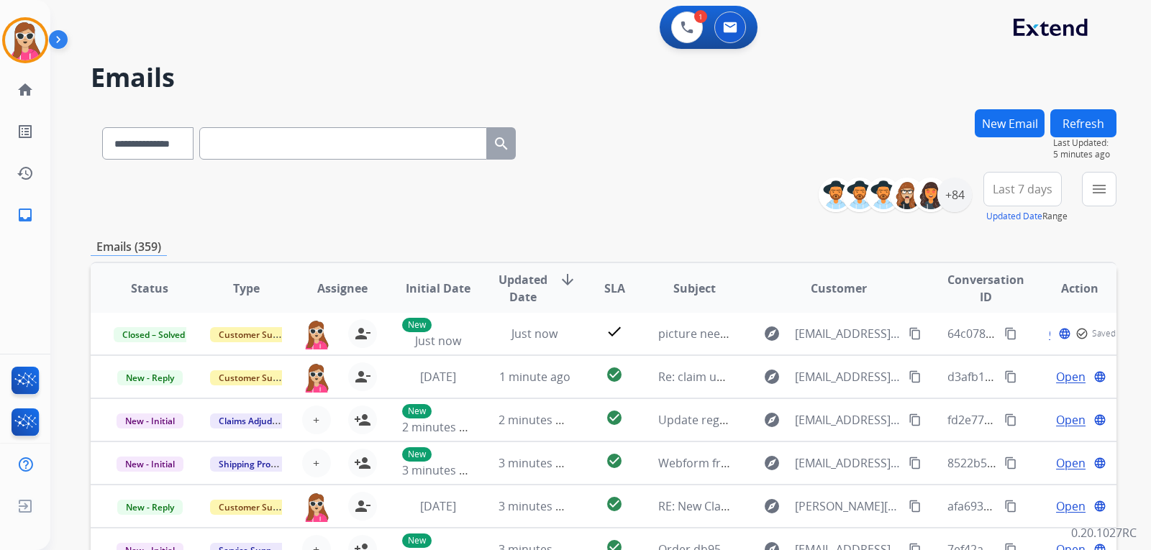
drag, startPoint x: 1089, startPoint y: 134, endPoint x: 1104, endPoint y: 126, distance: 16.4
click at [1091, 134] on button "Refresh" at bounding box center [1083, 123] width 66 height 28
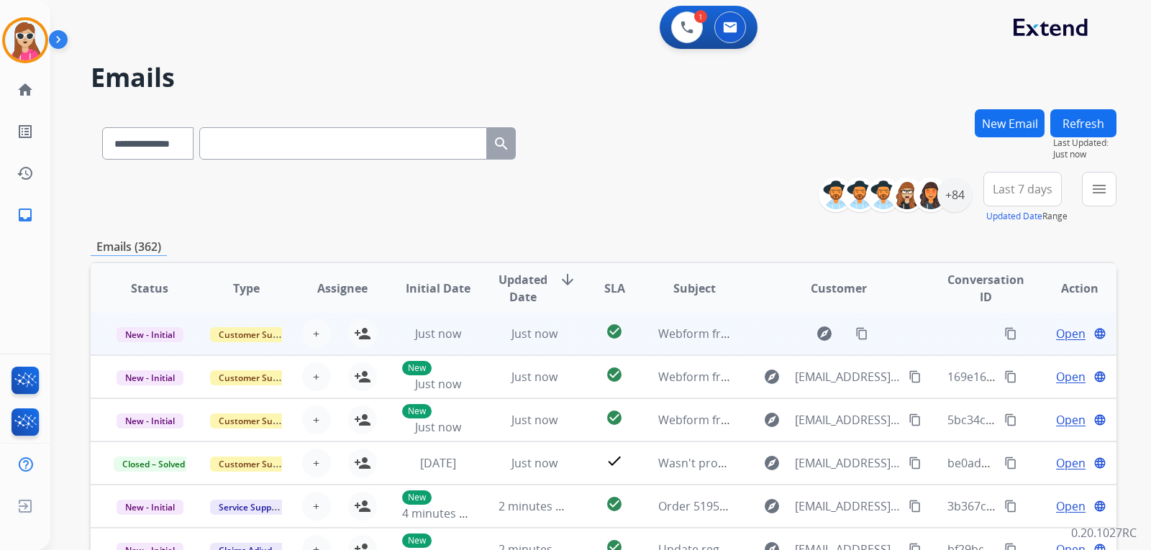
click at [744, 341] on td "explore content_copy" at bounding box center [827, 333] width 192 height 43
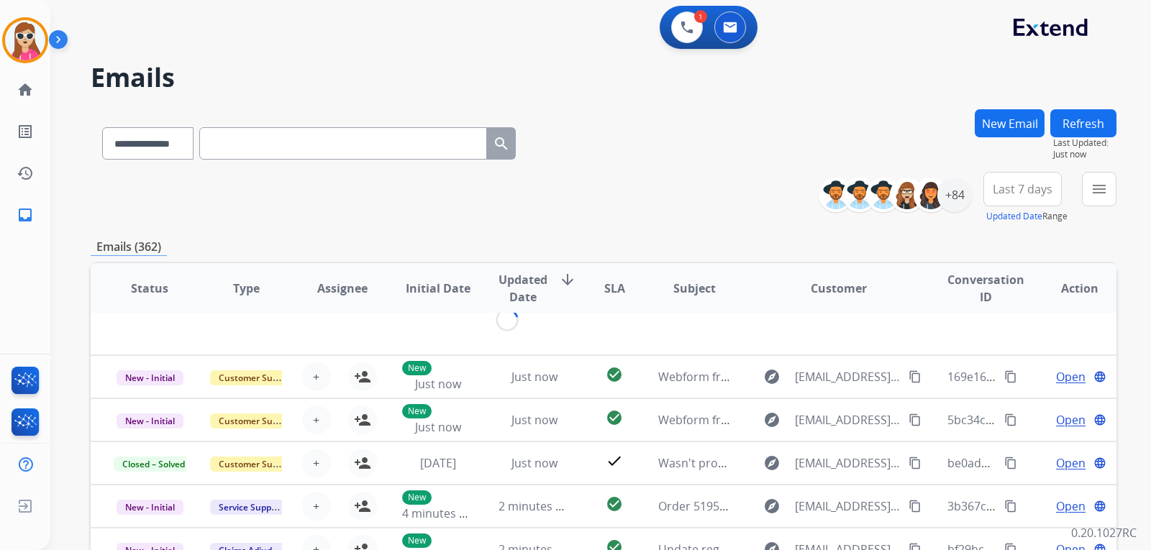
scroll to position [0, 0]
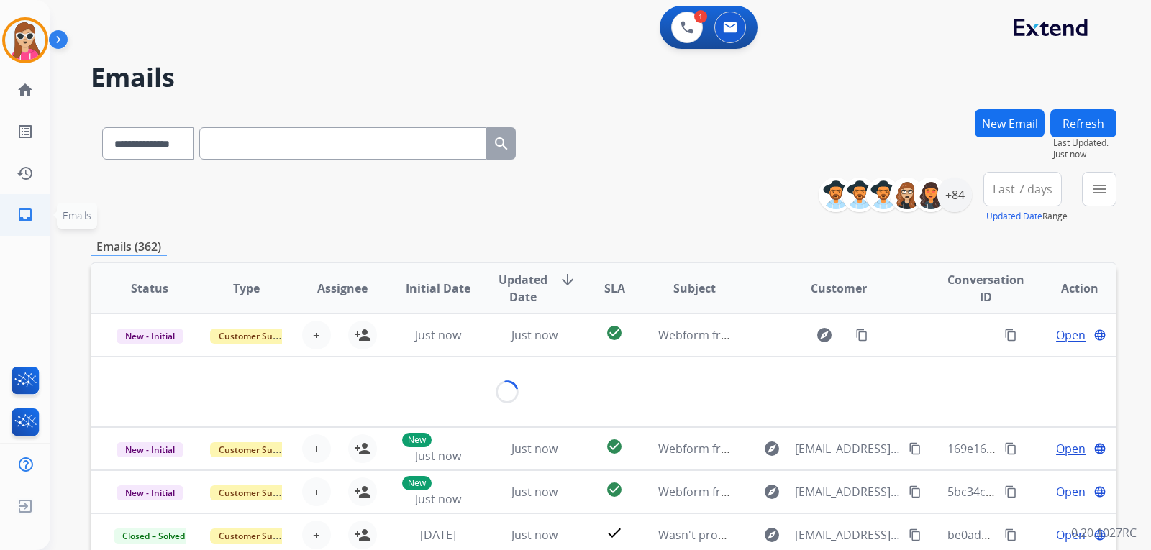
click at [30, 217] on mat-icon "inbox" at bounding box center [25, 214] width 17 height 17
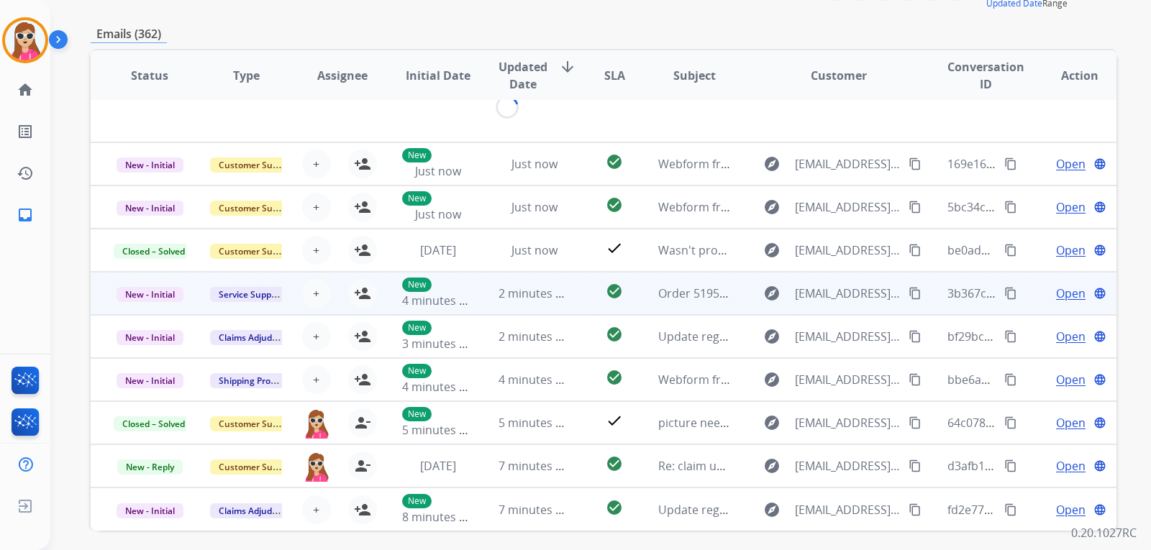
scroll to position [216, 0]
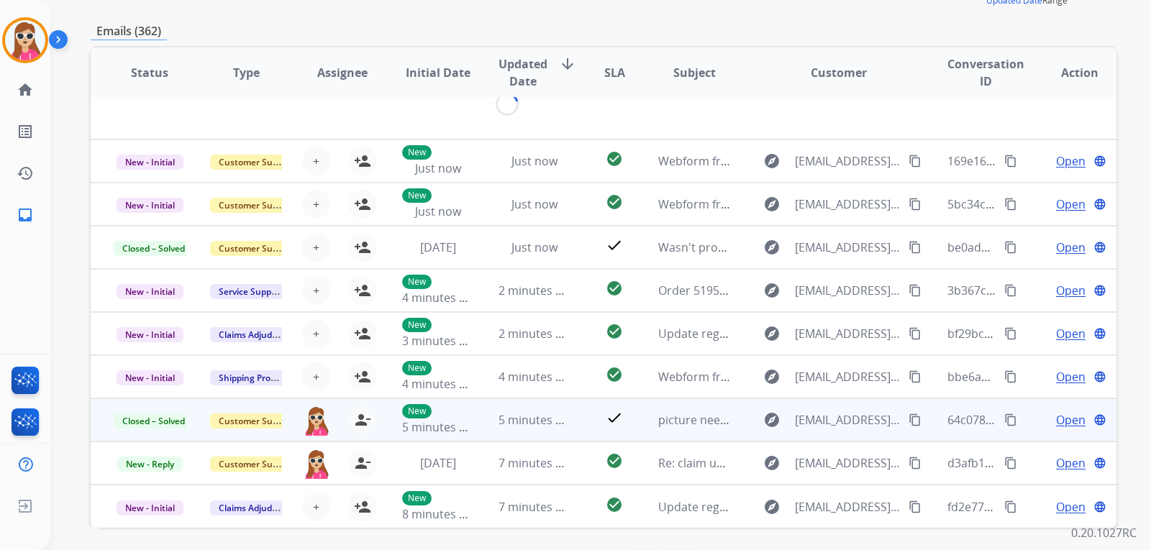
click at [912, 420] on button "content_copy" at bounding box center [914, 419] width 17 height 17
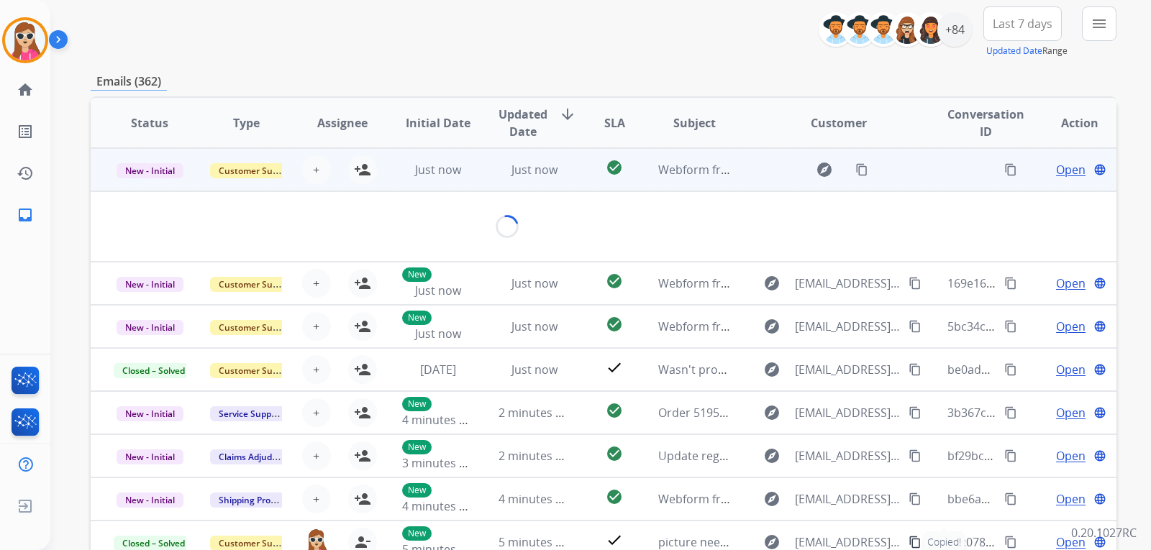
scroll to position [0, 0]
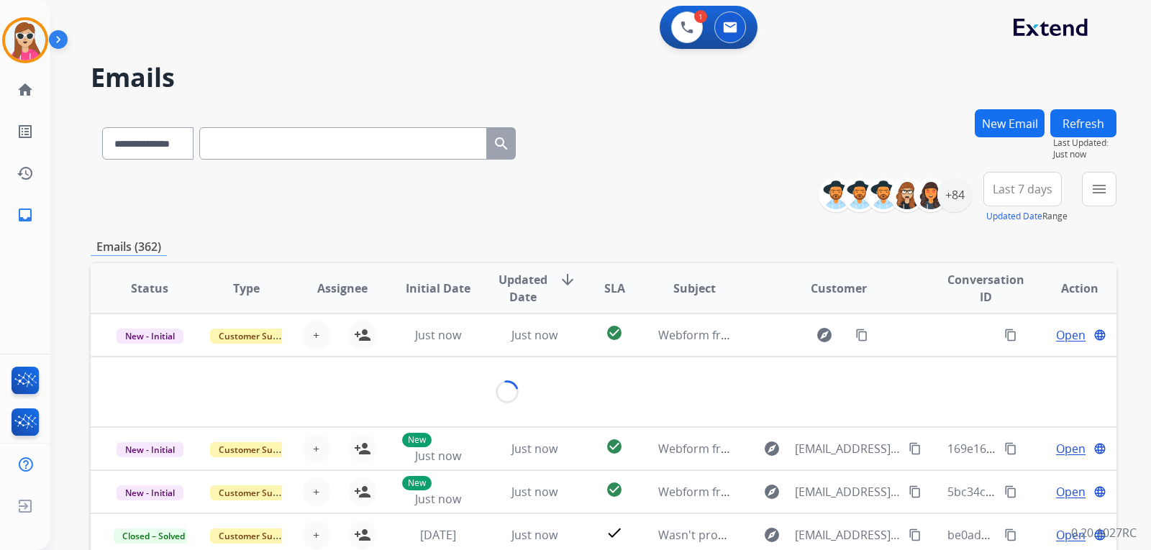
click at [386, 140] on input "text" at bounding box center [343, 143] width 288 height 32
drag, startPoint x: 386, startPoint y: 140, endPoint x: 197, endPoint y: 134, distance: 189.2
click at [192, 134] on select "**********" at bounding box center [147, 143] width 90 height 32
select select "**********"
click at [102, 127] on select "**********" at bounding box center [147, 143] width 90 height 32
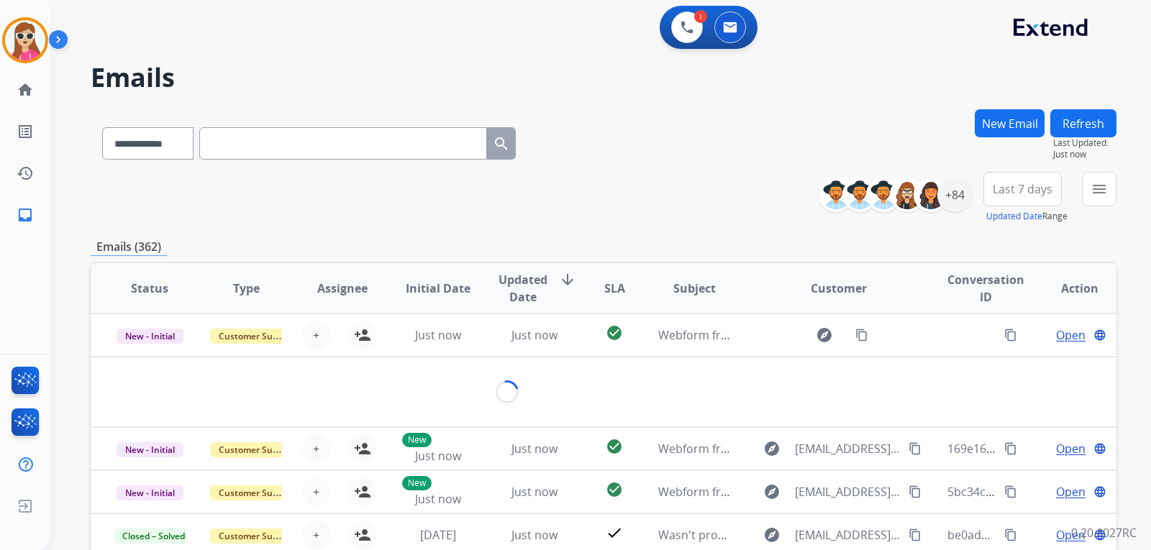
paste input "**********"
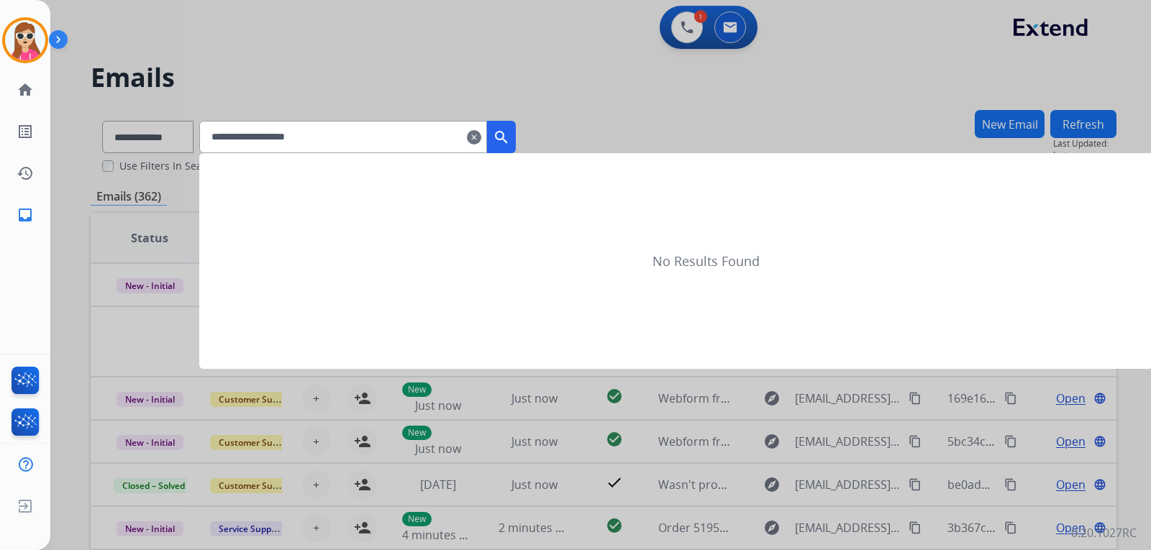
type input "**********"
click at [510, 142] on mat-icon "search" at bounding box center [501, 137] width 17 height 17
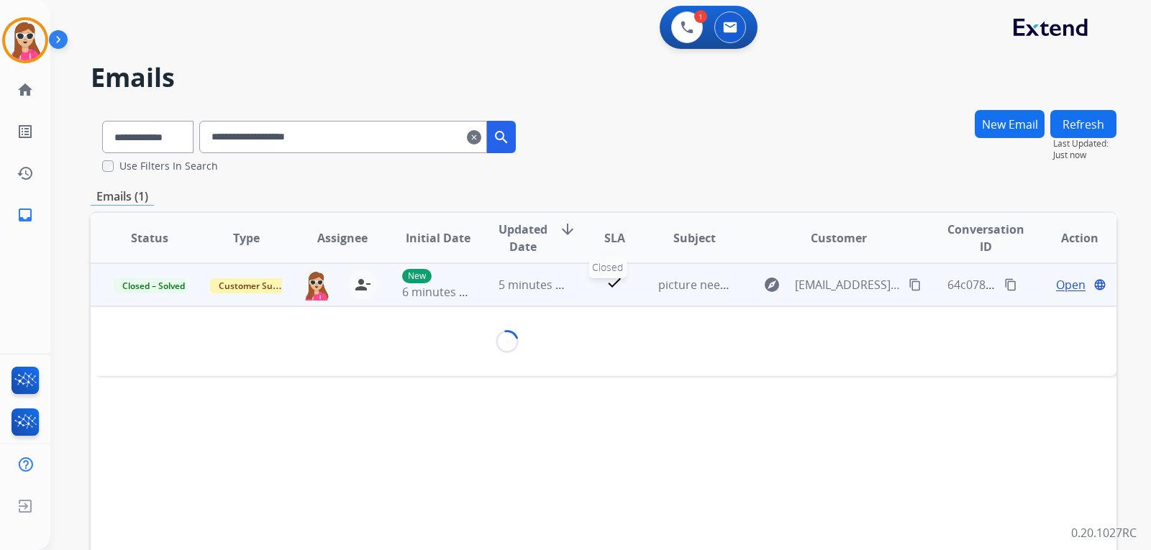
click at [595, 287] on div "check" at bounding box center [614, 285] width 40 height 22
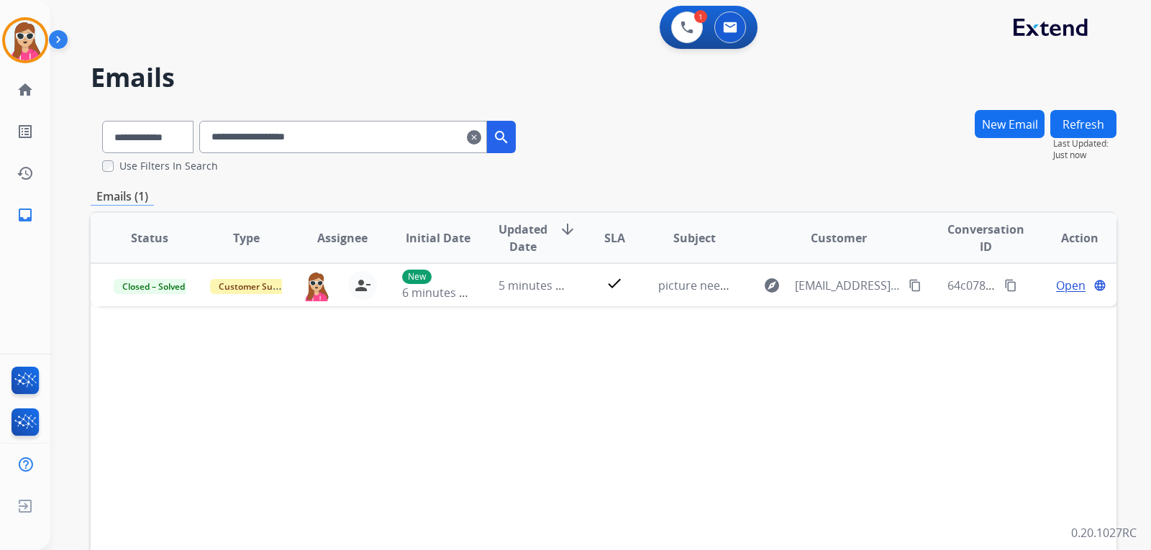
click at [603, 309] on div "Status Type Assignee Initial Date Updated Date arrow_downward SLA Subject Custo…" at bounding box center [603, 452] width 1025 height 482
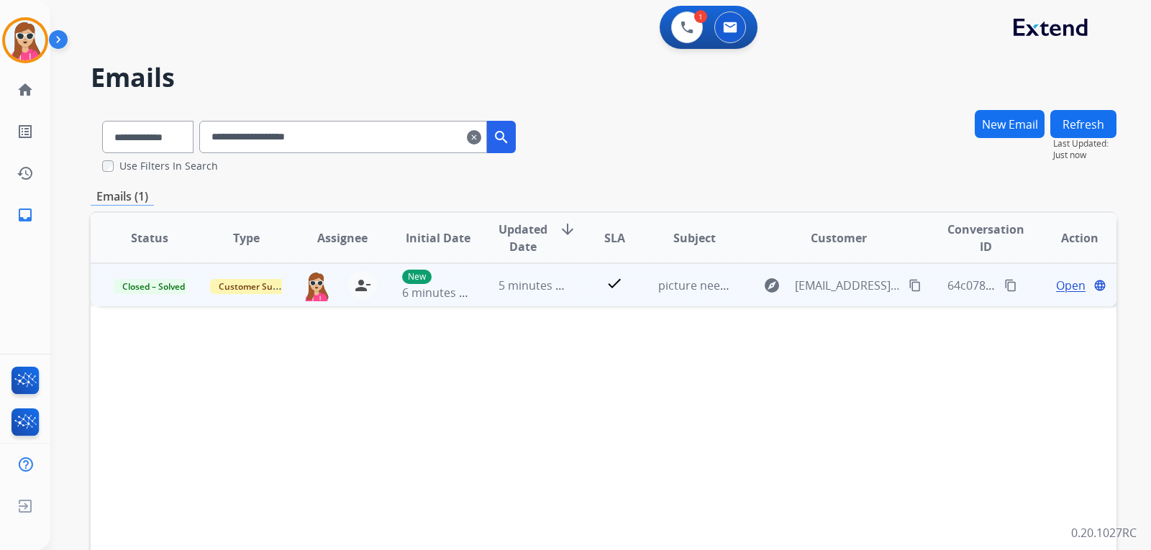
click at [1074, 289] on div "Open language" at bounding box center [1079, 285] width 73 height 17
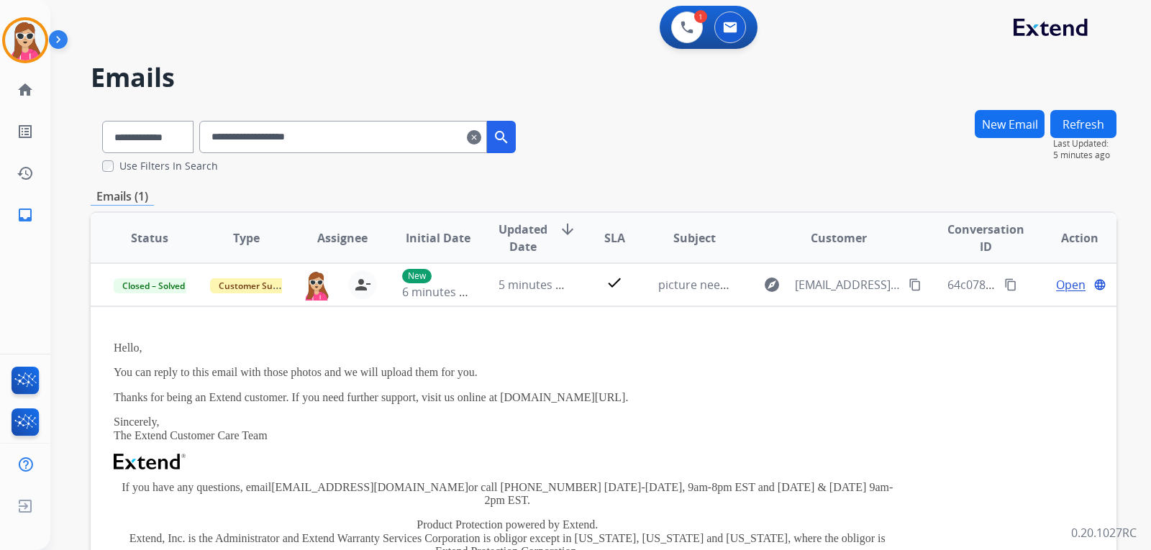
click at [1087, 124] on button "Refresh" at bounding box center [1083, 124] width 66 height 28
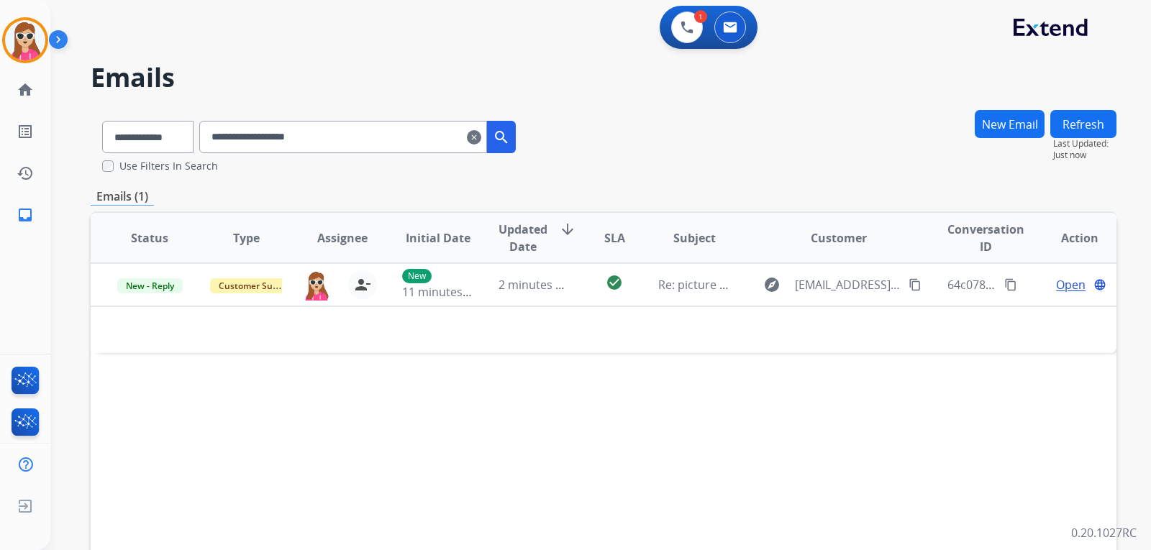
drag, startPoint x: 782, startPoint y: 286, endPoint x: 739, endPoint y: 294, distance: 43.2
click at [774, 290] on button "explore" at bounding box center [771, 284] width 35 height 23
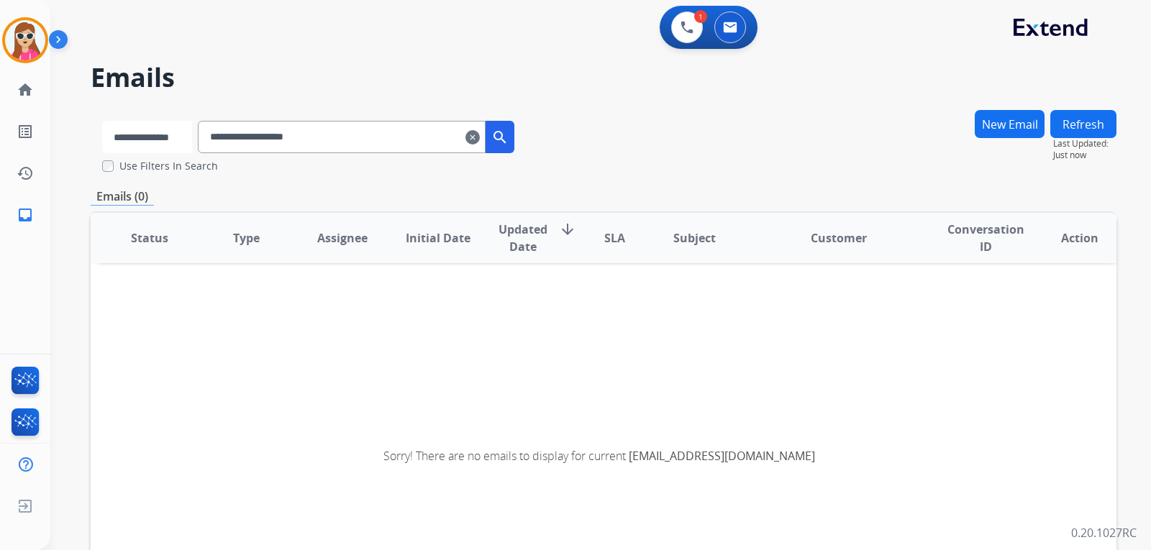
click at [192, 146] on select "**********" at bounding box center [147, 137] width 90 height 32
select select "**********"
click at [102, 121] on select "**********" at bounding box center [147, 137] width 90 height 32
click at [516, 142] on button "search" at bounding box center [501, 137] width 29 height 32
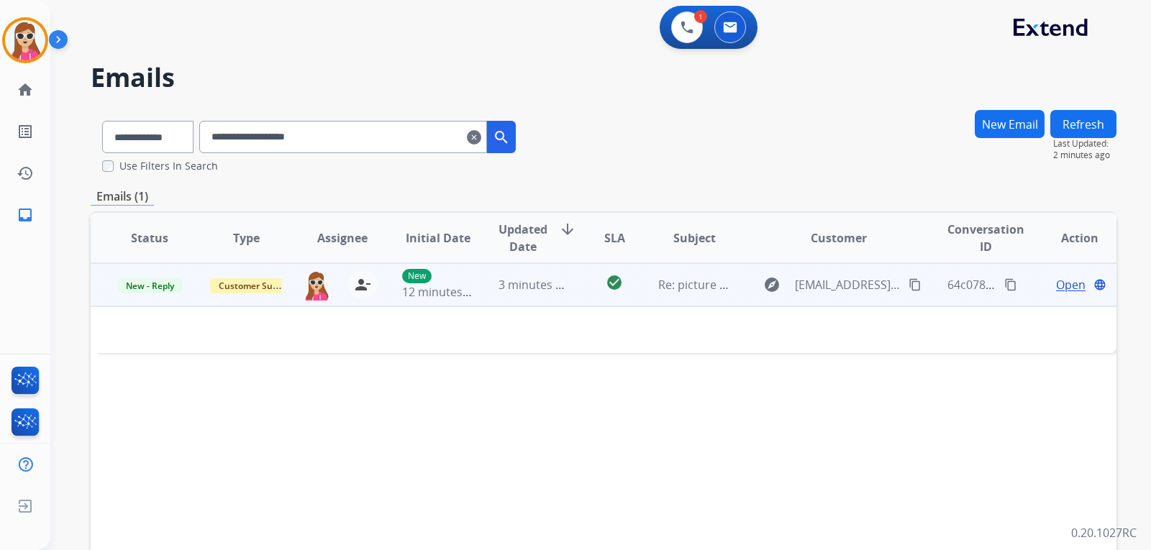
click at [1063, 288] on span "Open" at bounding box center [1070, 284] width 29 height 17
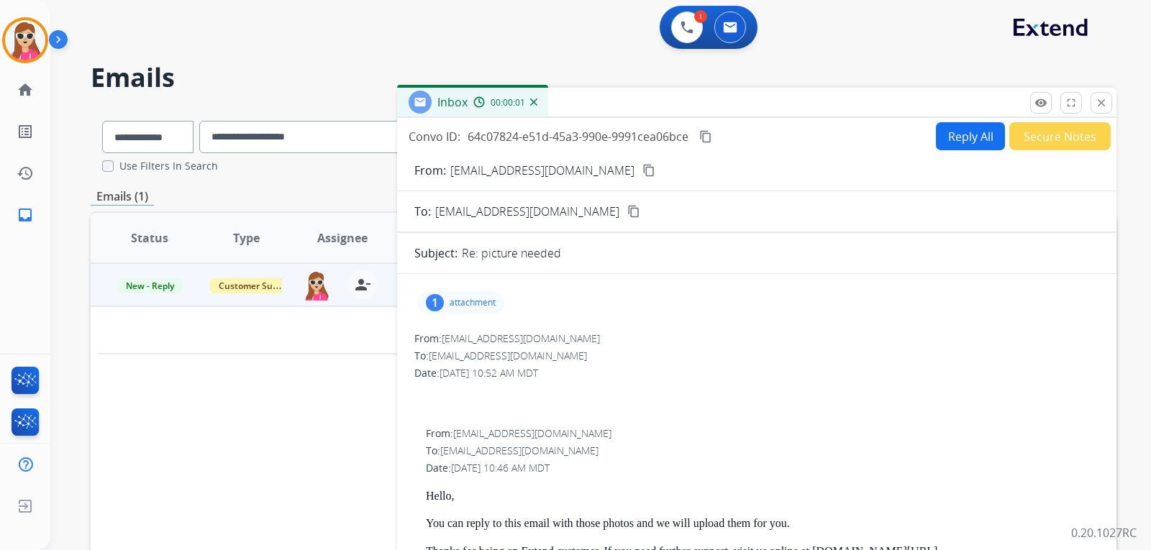
click at [463, 304] on p "attachment" at bounding box center [472, 303] width 46 height 12
click at [604, 342] on mat-icon "download" at bounding box center [599, 339] width 13 height 13
click at [1094, 101] on mat-icon "close" at bounding box center [1100, 102] width 13 height 13
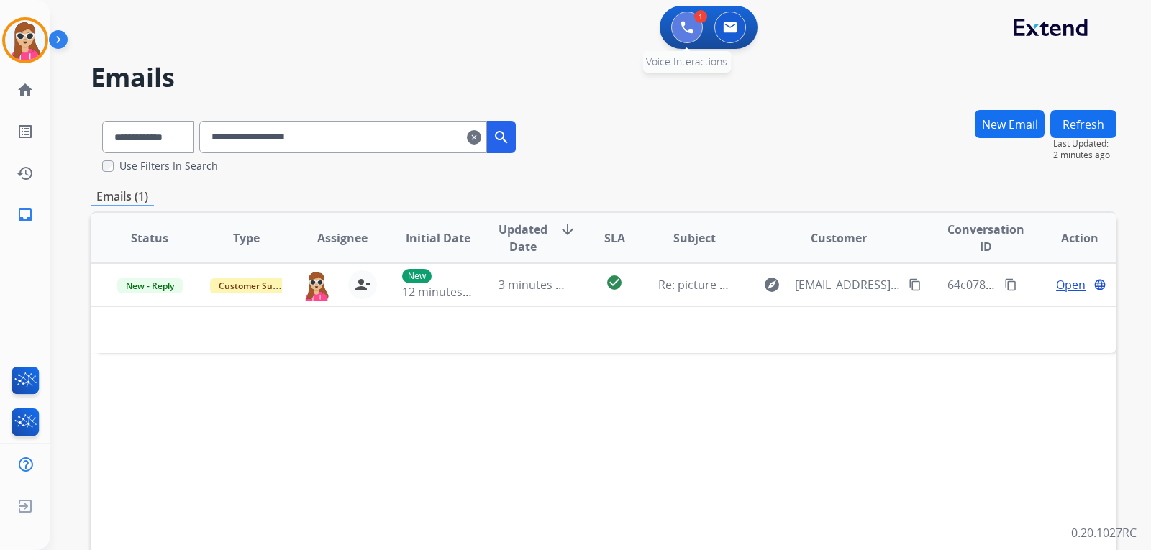
click at [694, 24] on button at bounding box center [687, 28] width 32 height 32
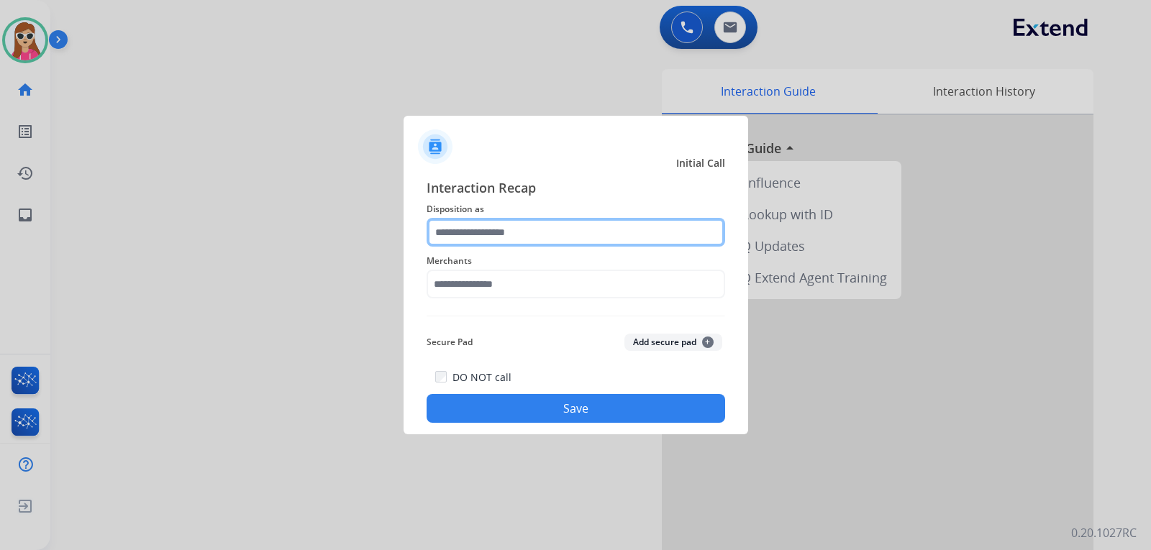
drag, startPoint x: 557, startPoint y: 233, endPoint x: 552, endPoint y: 242, distance: 9.6
click at [557, 233] on input "text" at bounding box center [575, 232] width 298 height 29
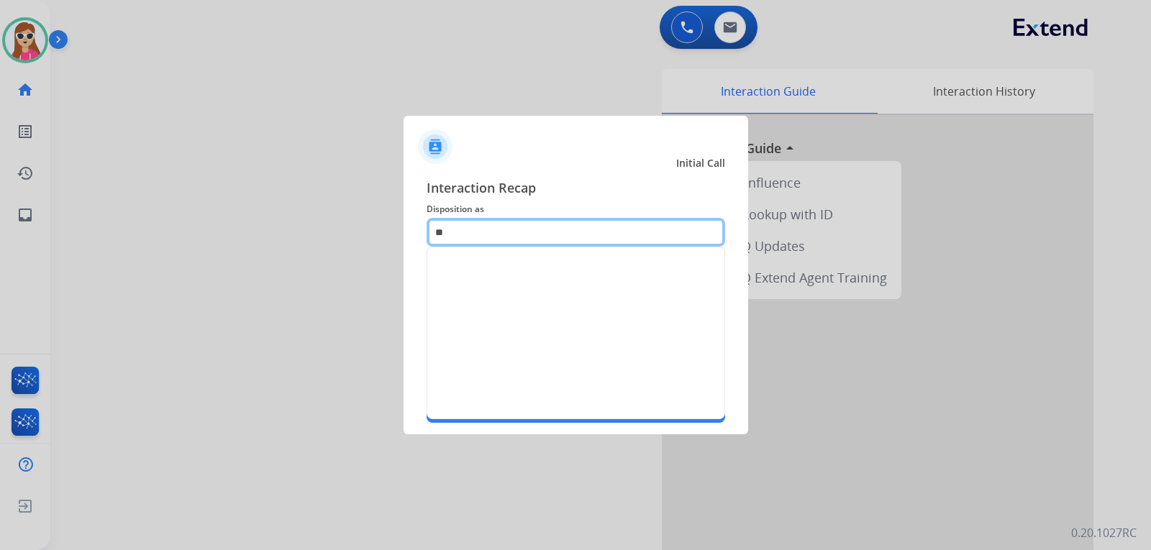
type input "*"
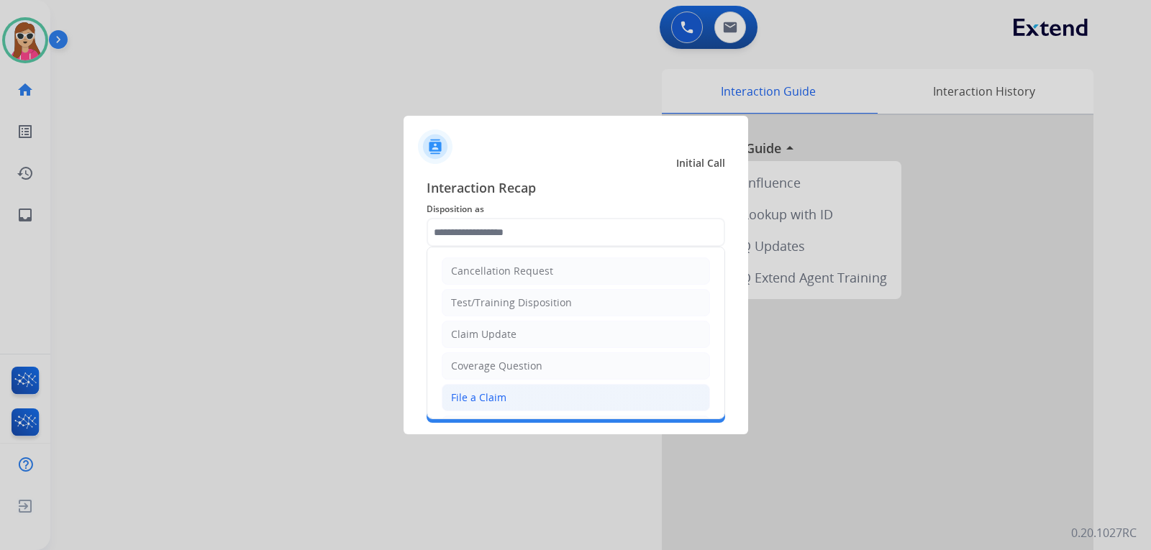
click at [490, 392] on div "File a Claim" at bounding box center [478, 397] width 55 height 14
type input "**********"
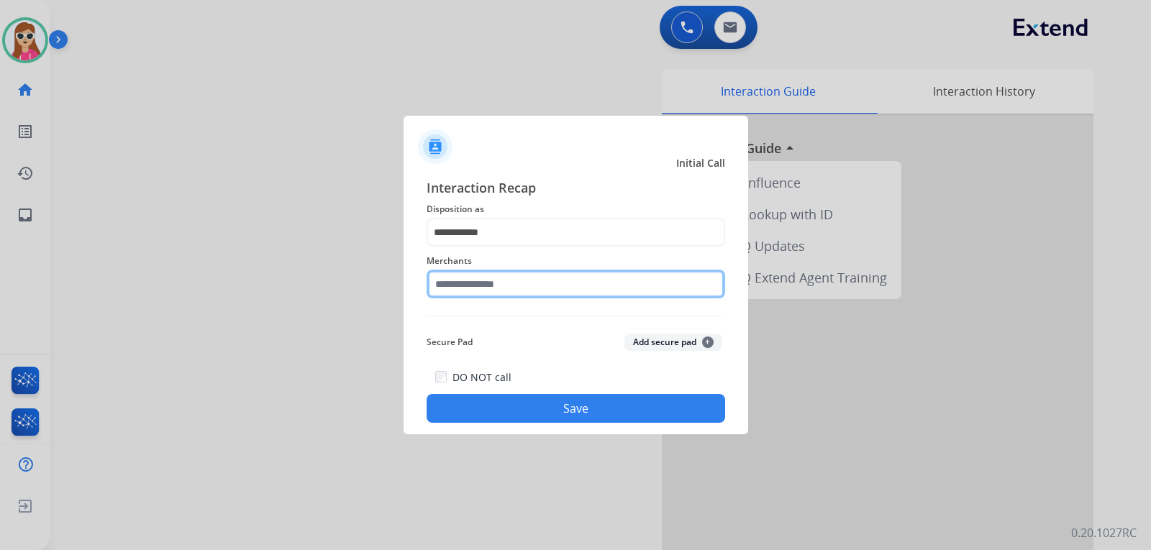
click at [516, 287] on input "text" at bounding box center [575, 284] width 298 height 29
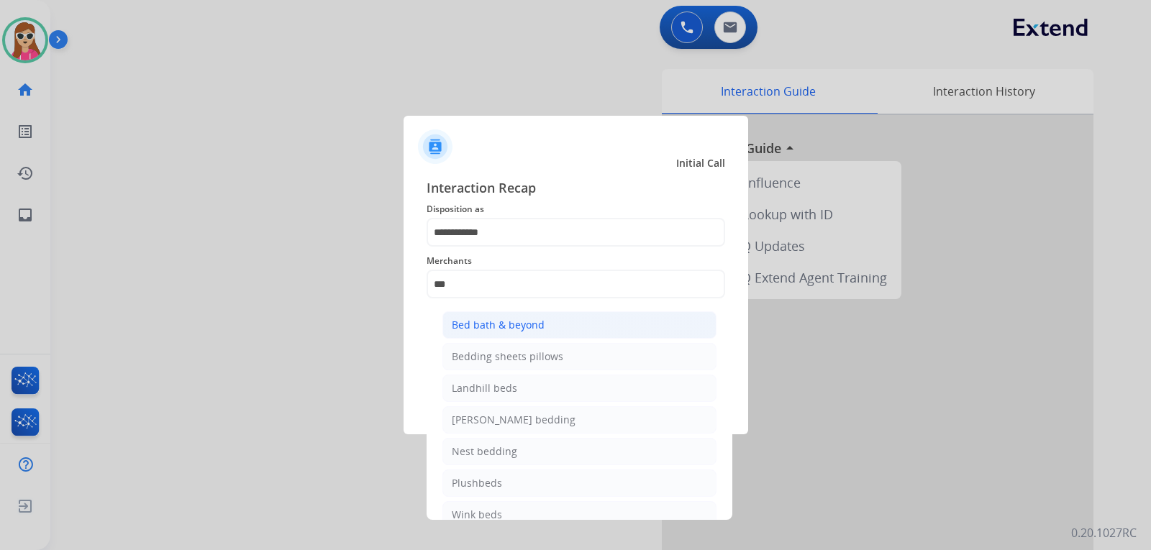
click at [641, 334] on li "Bed bath & beyond" at bounding box center [579, 324] width 274 height 27
type input "**********"
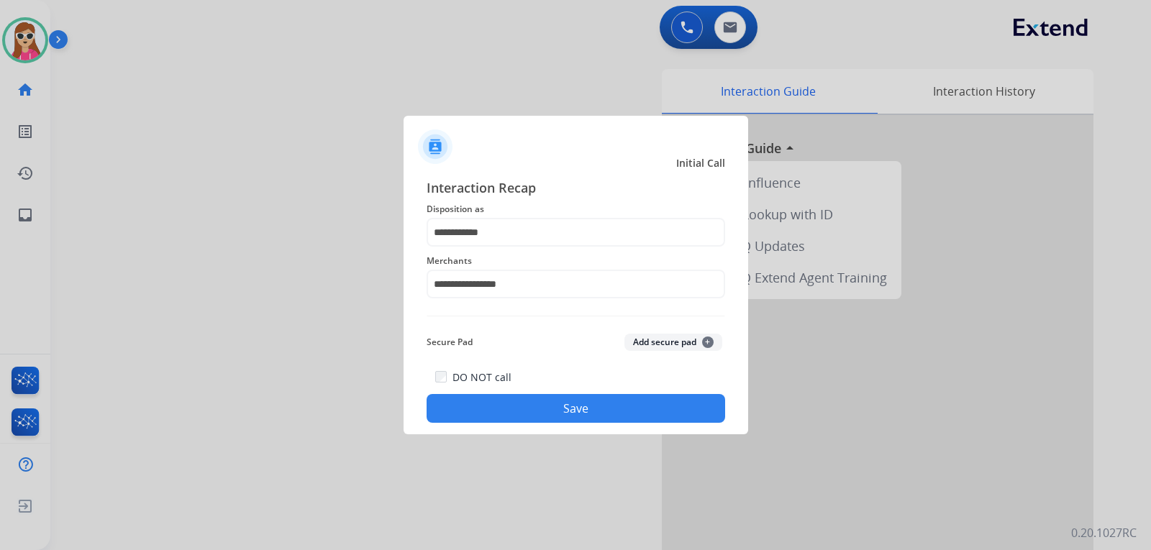
click at [572, 405] on button "Save" at bounding box center [575, 408] width 298 height 29
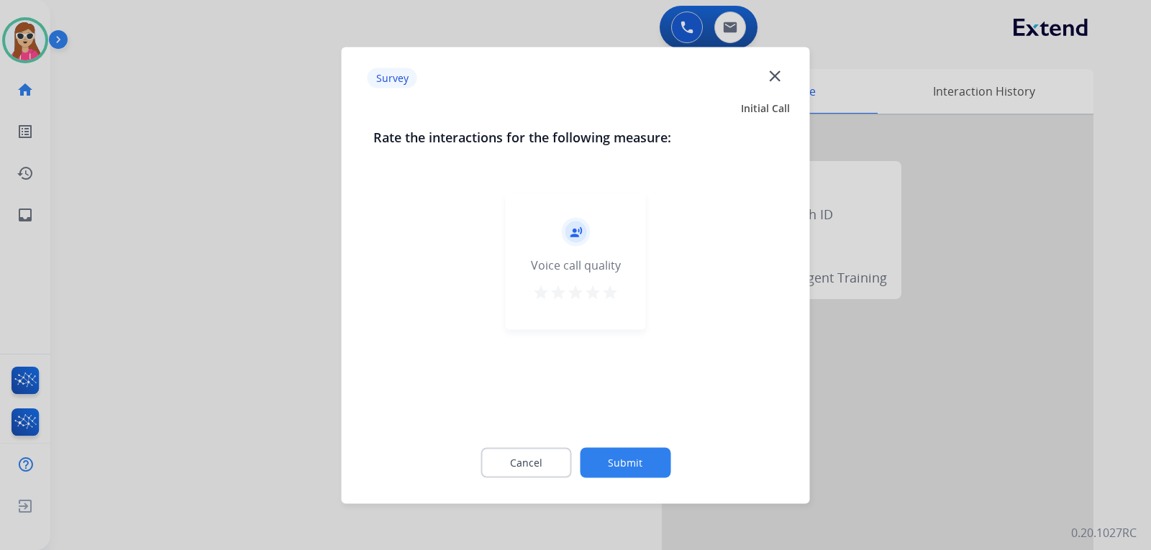
click at [605, 291] on mat-icon "star" at bounding box center [609, 291] width 17 height 17
click at [640, 465] on button "Submit" at bounding box center [625, 462] width 91 height 30
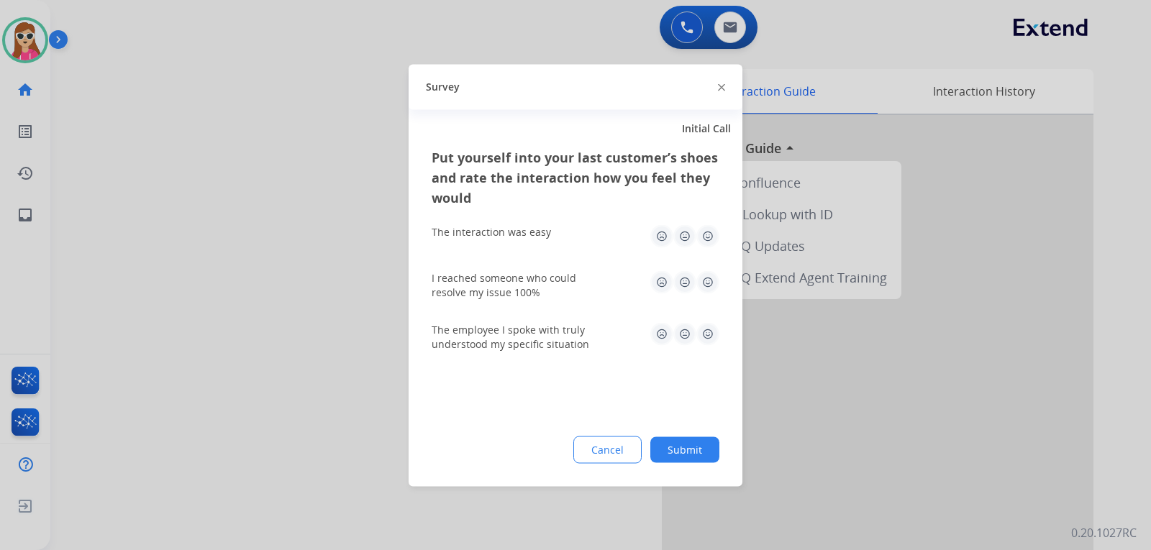
click at [705, 242] on img at bounding box center [707, 235] width 23 height 23
click at [705, 287] on img at bounding box center [707, 281] width 23 height 23
click at [731, 372] on div "Put yourself into your last customer’s shoes and rate the interaction how you f…" at bounding box center [575, 316] width 334 height 339
click at [710, 340] on img at bounding box center [707, 333] width 23 height 23
click at [679, 447] on button "Submit" at bounding box center [684, 449] width 69 height 26
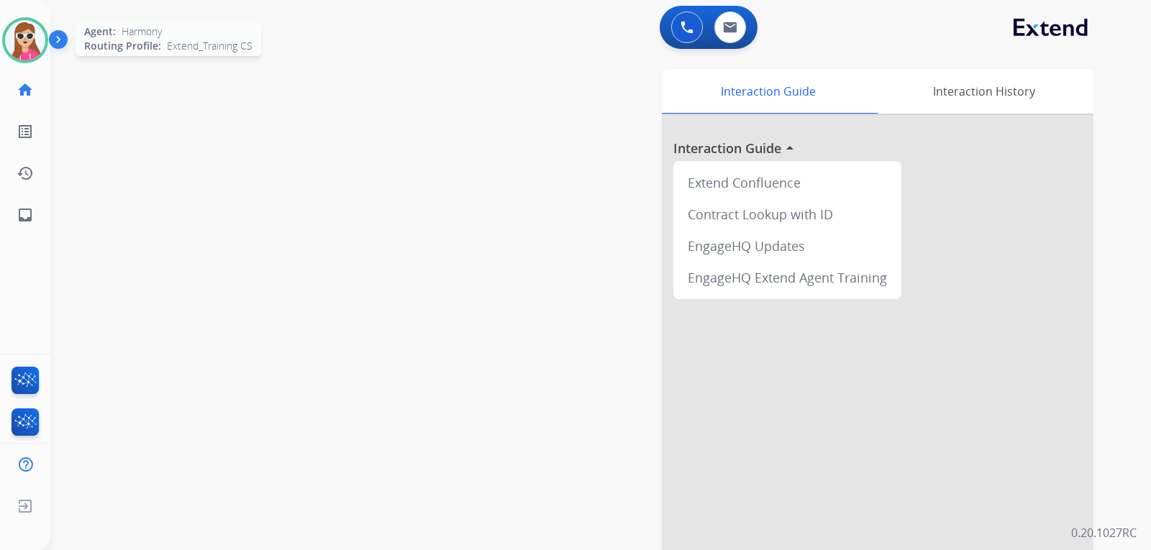
click at [14, 47] on img at bounding box center [25, 40] width 40 height 40
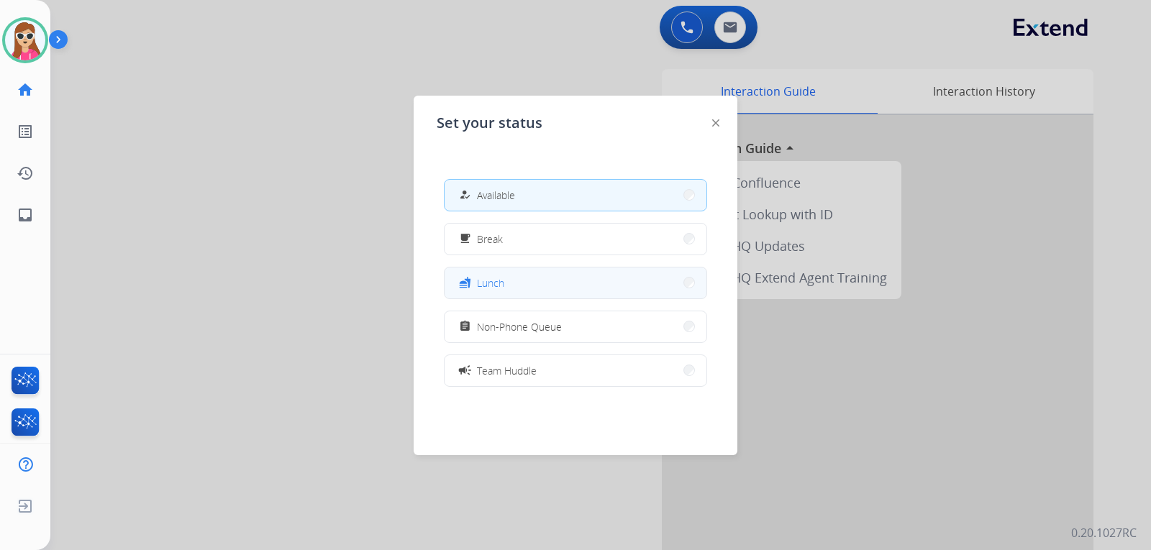
click at [557, 285] on button "fastfood Lunch" at bounding box center [575, 283] width 262 height 31
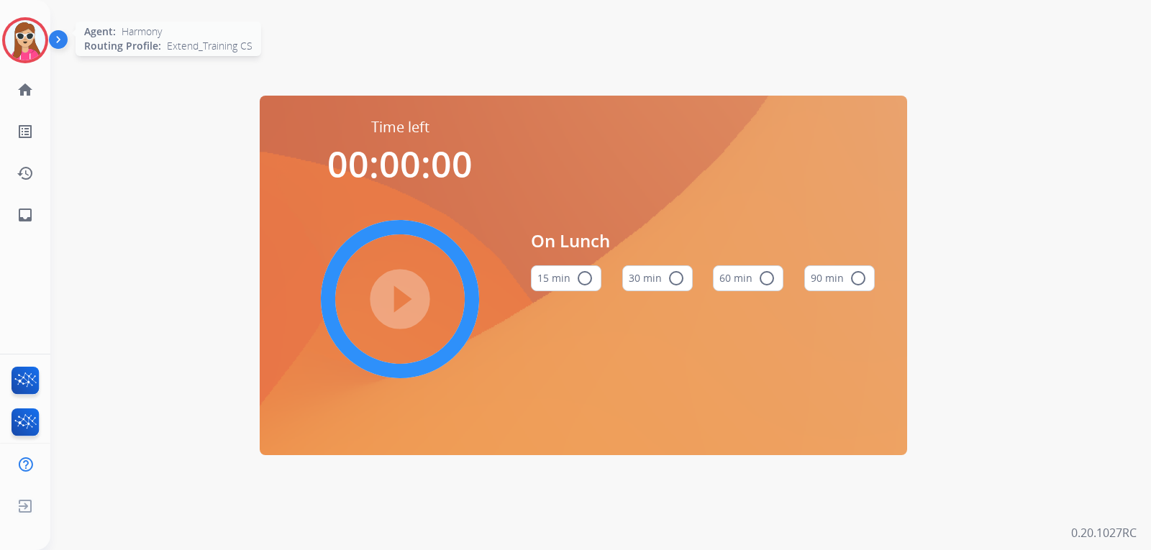
click at [31, 28] on img at bounding box center [25, 40] width 40 height 40
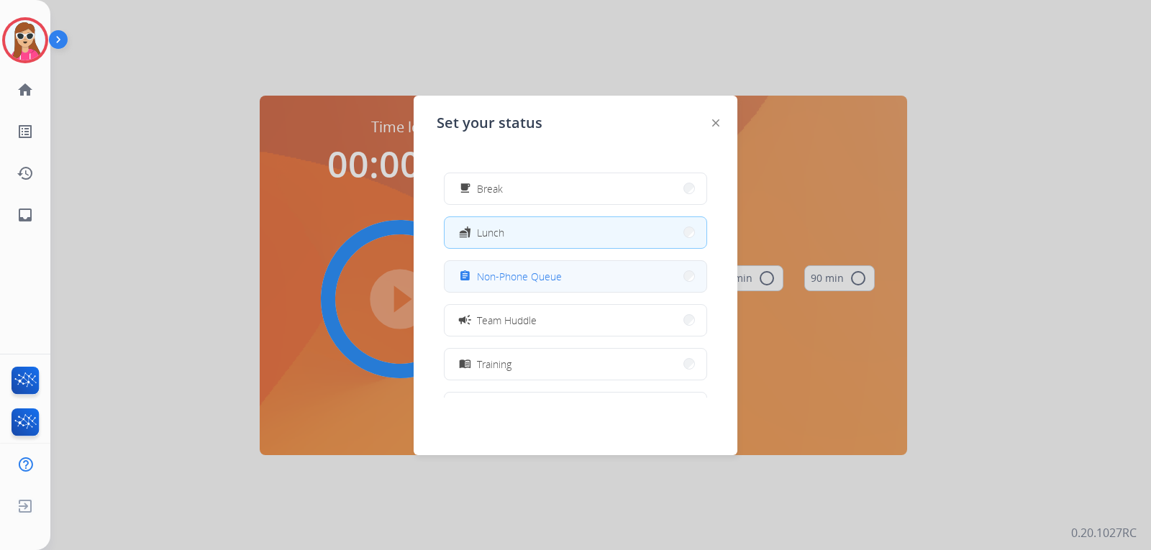
scroll to position [144, 0]
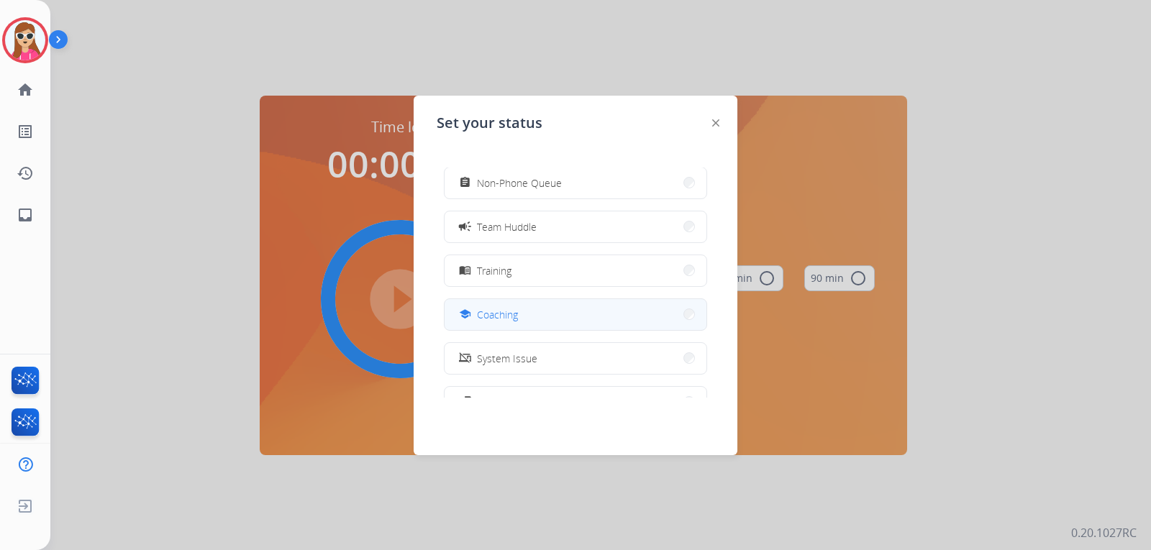
click at [506, 298] on div "how_to_reg Available free_breakfast Break fastfood Lunch assignment Non-Phone Q…" at bounding box center [575, 283] width 278 height 230
click at [511, 318] on span "Coaching" at bounding box center [497, 314] width 41 height 15
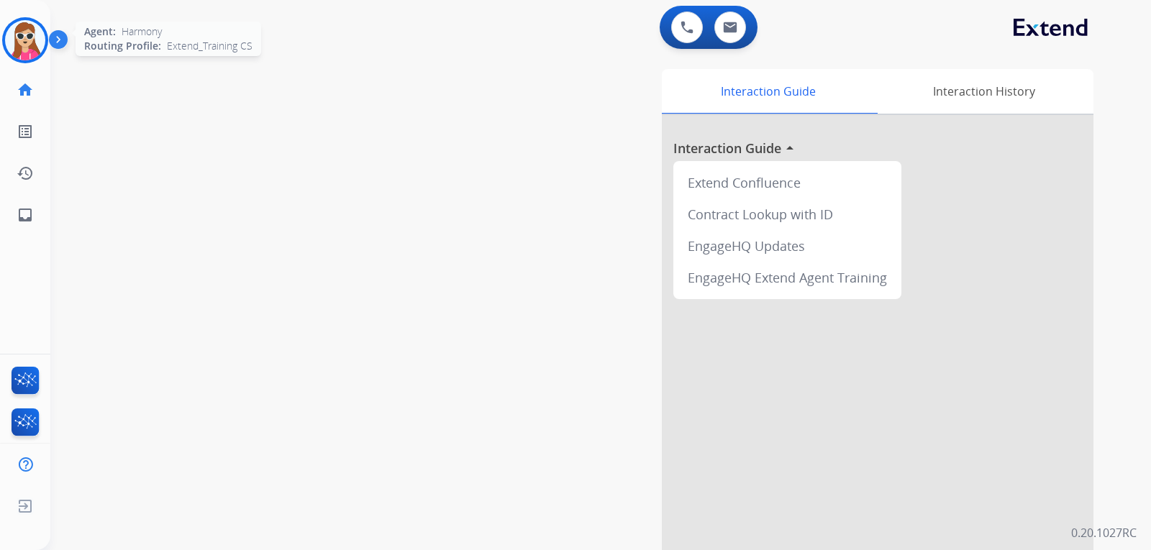
click at [22, 40] on img at bounding box center [25, 40] width 40 height 40
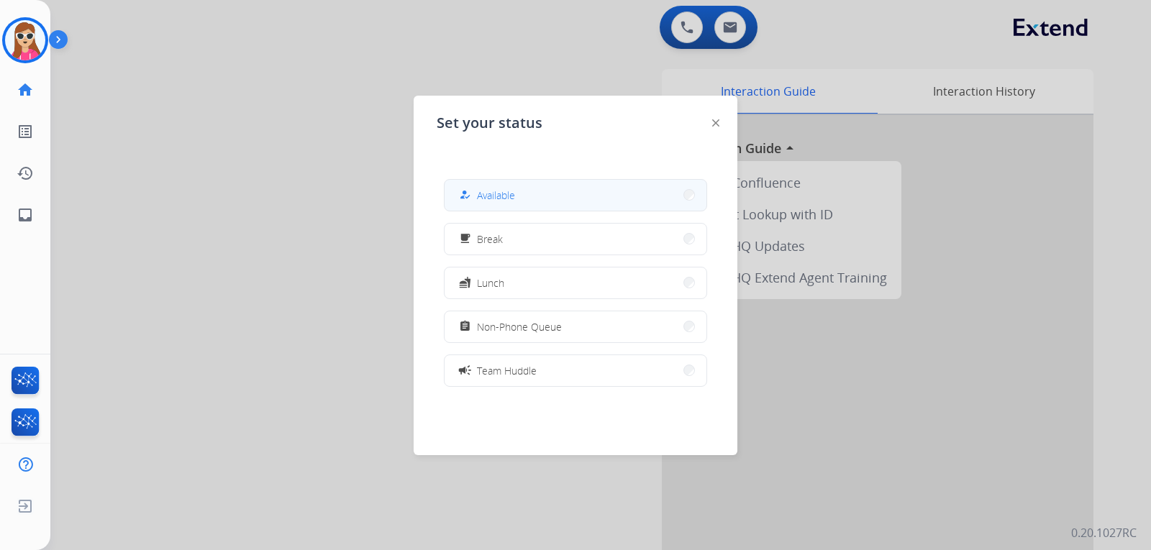
click at [565, 208] on button "how_to_reg Available" at bounding box center [575, 195] width 262 height 31
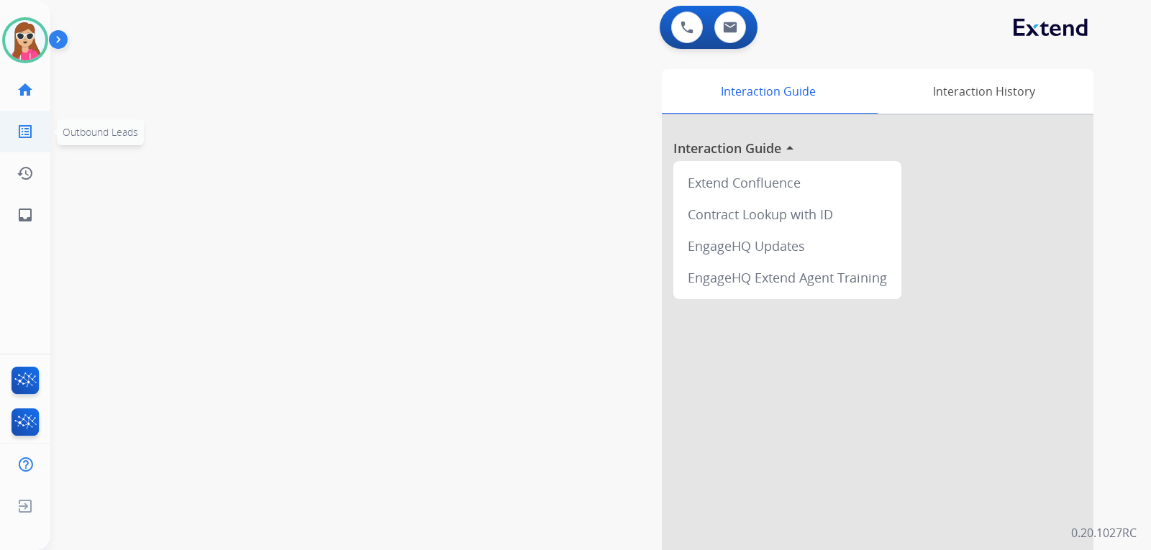
click at [32, 140] on mat-icon "list_alt" at bounding box center [25, 131] width 17 height 17
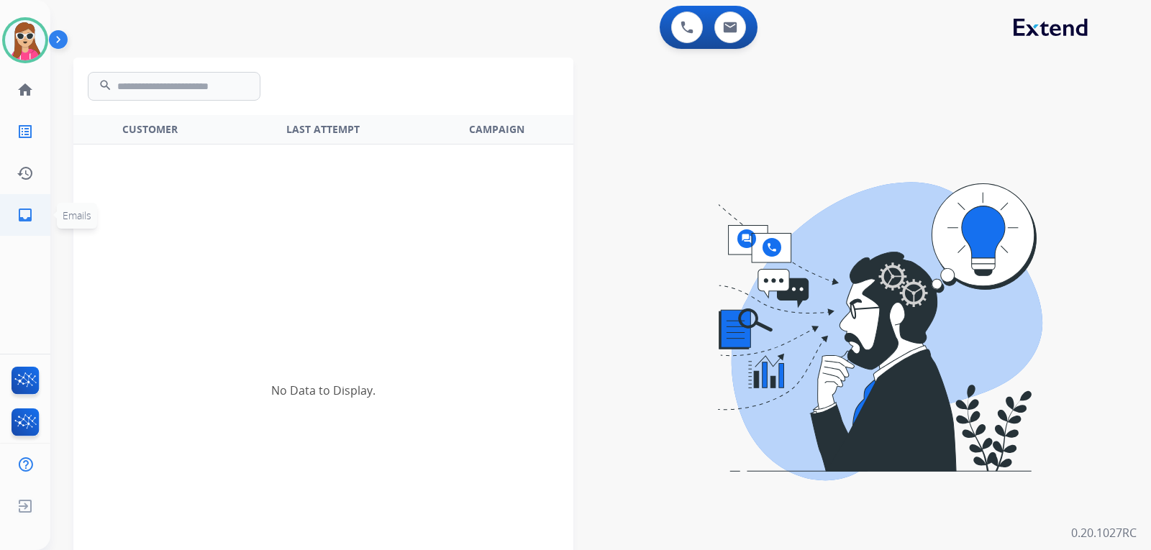
click at [17, 217] on link "inbox Emails" at bounding box center [25, 215] width 40 height 40
select select "**********"
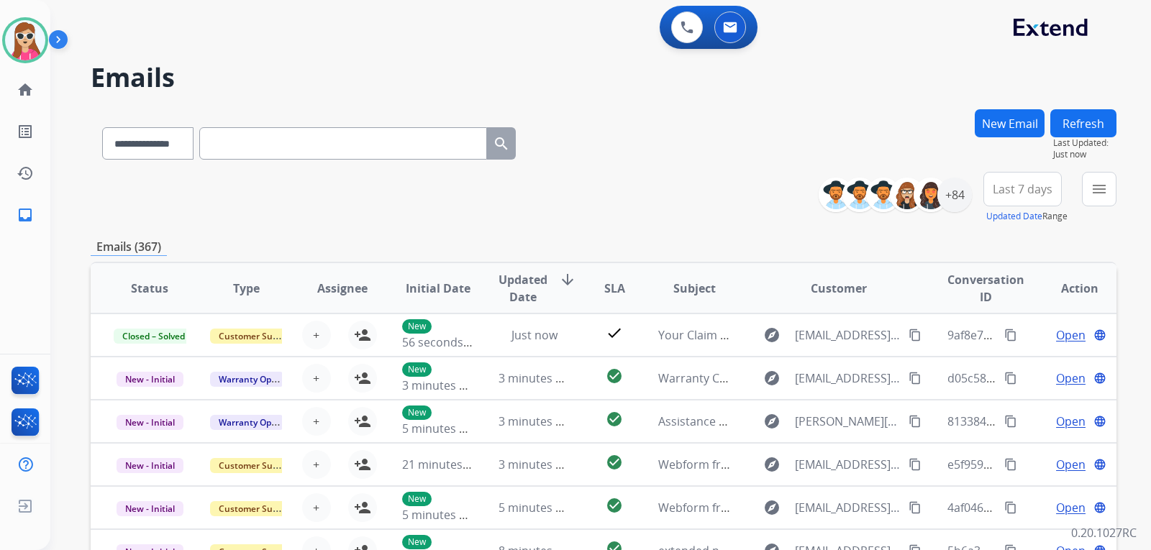
drag, startPoint x: 662, startPoint y: 221, endPoint x: 675, endPoint y: 221, distance: 12.9
click at [672, 221] on div "**********" at bounding box center [603, 198] width 1025 height 52
click at [1095, 187] on mat-icon "menu" at bounding box center [1098, 188] width 17 height 17
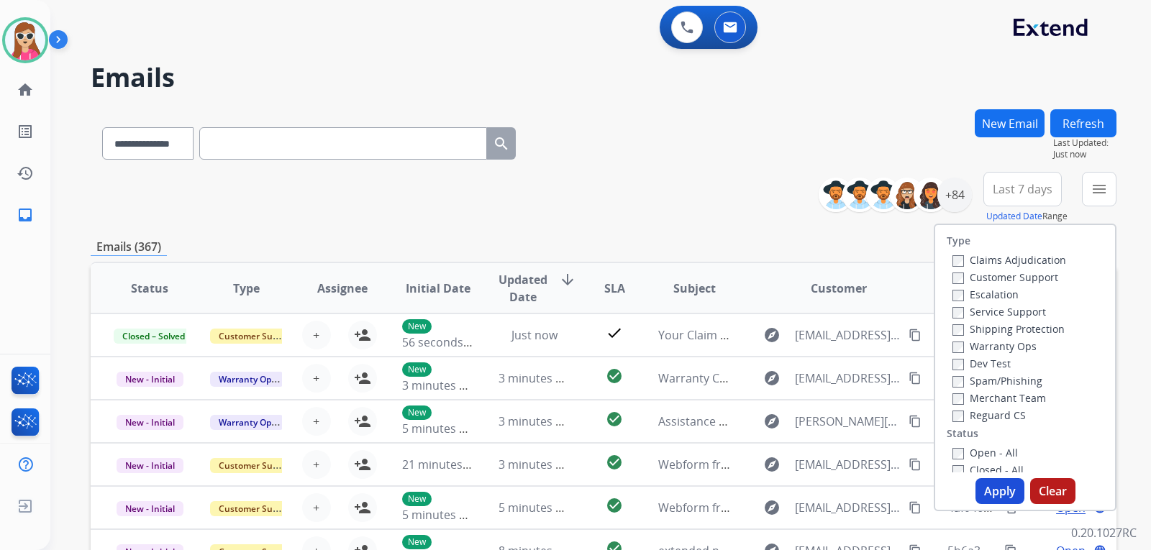
drag, startPoint x: 1027, startPoint y: 277, endPoint x: 1028, endPoint y: 288, distance: 11.5
click at [1028, 277] on label "Customer Support" at bounding box center [1005, 277] width 106 height 14
click at [1028, 327] on label "Shipping Protection" at bounding box center [1008, 329] width 112 height 14
click at [979, 415] on label "Reguard CS" at bounding box center [988, 415] width 73 height 14
click at [982, 450] on label "Open - All" at bounding box center [984, 453] width 65 height 14
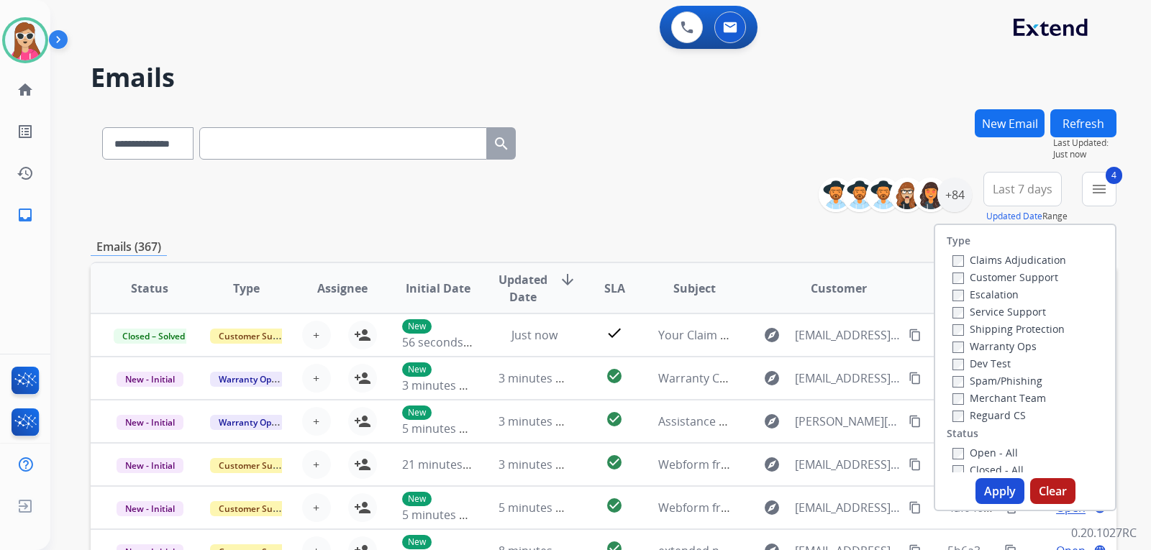
click at [992, 485] on button "Apply" at bounding box center [999, 491] width 49 height 26
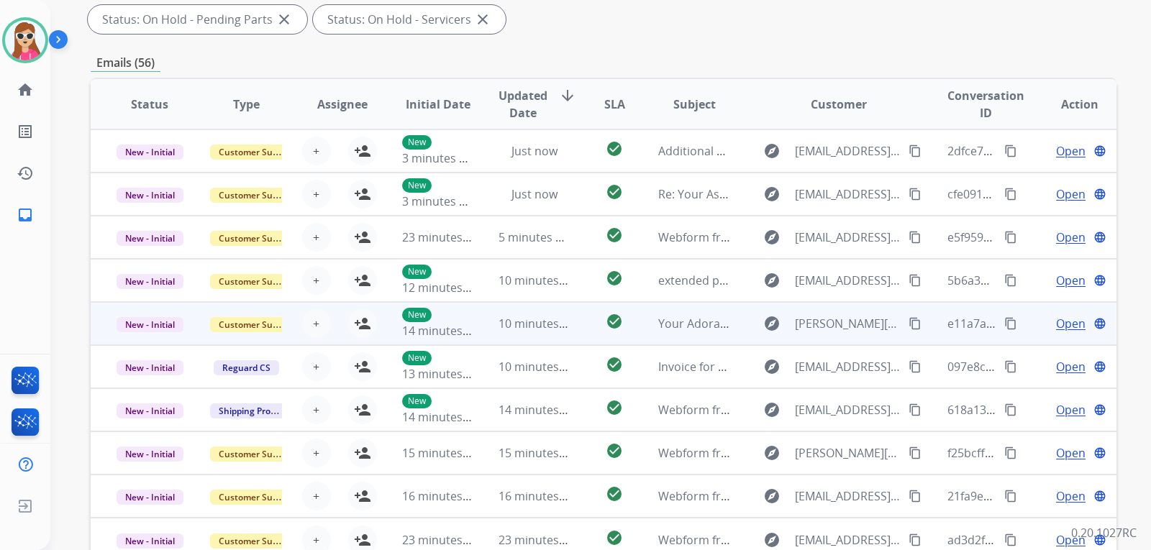
scroll to position [372, 0]
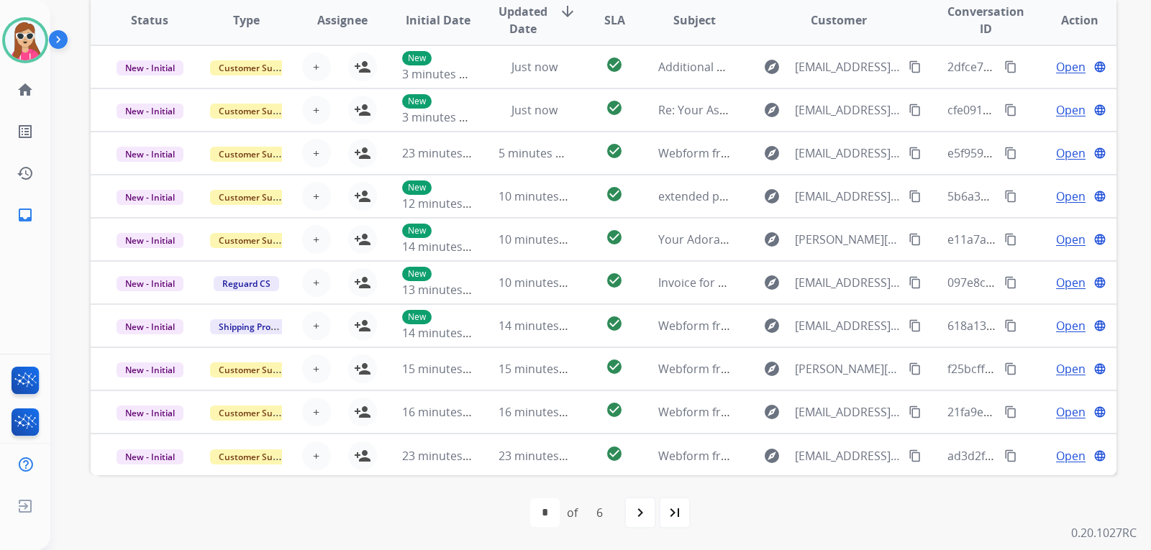
click at [633, 513] on mat-icon "navigate_next" at bounding box center [639, 512] width 17 height 17
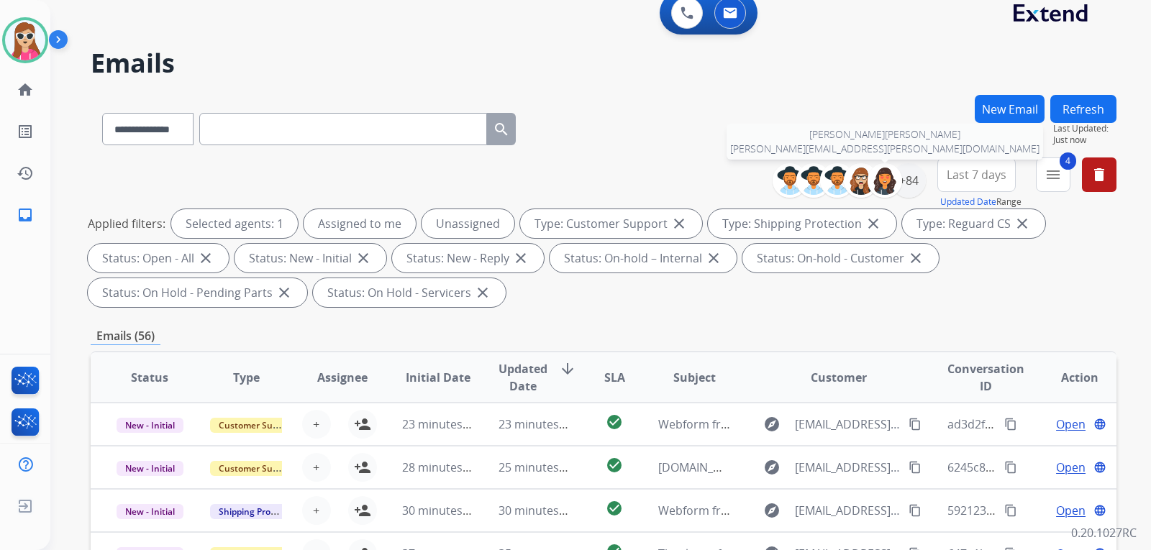
scroll to position [0, 0]
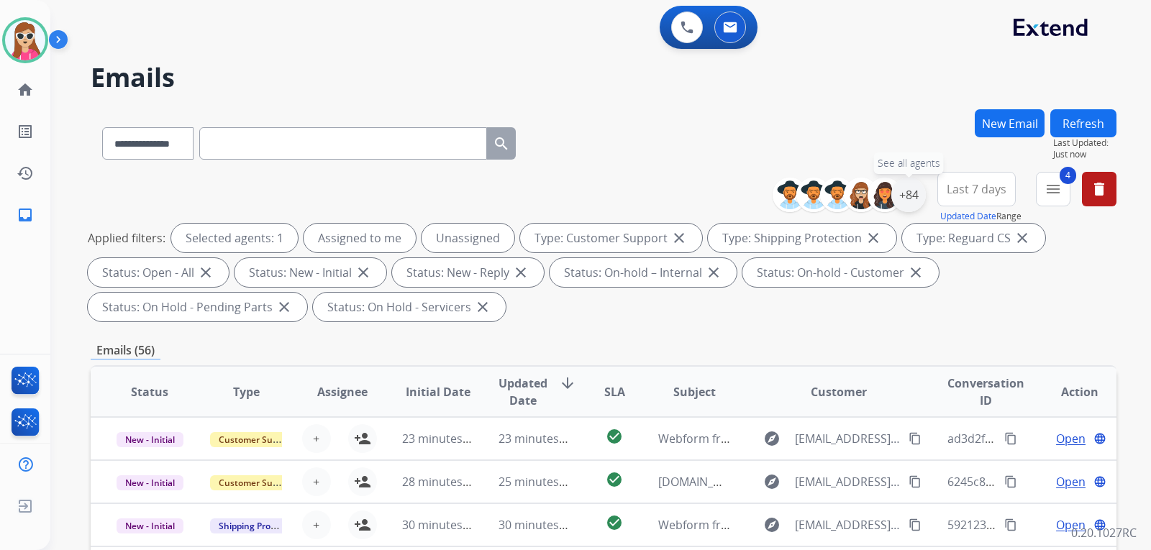
click at [915, 198] on div "+84" at bounding box center [908, 195] width 35 height 35
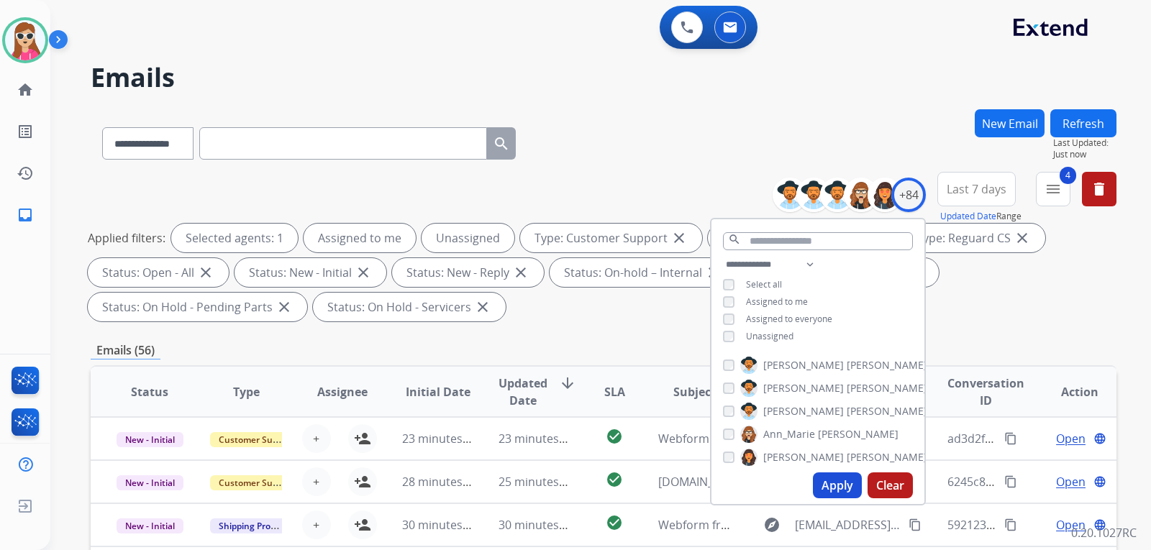
click at [754, 330] on span "Unassigned" at bounding box center [769, 336] width 47 height 12
click at [828, 488] on button "Apply" at bounding box center [837, 485] width 49 height 26
select select "*"
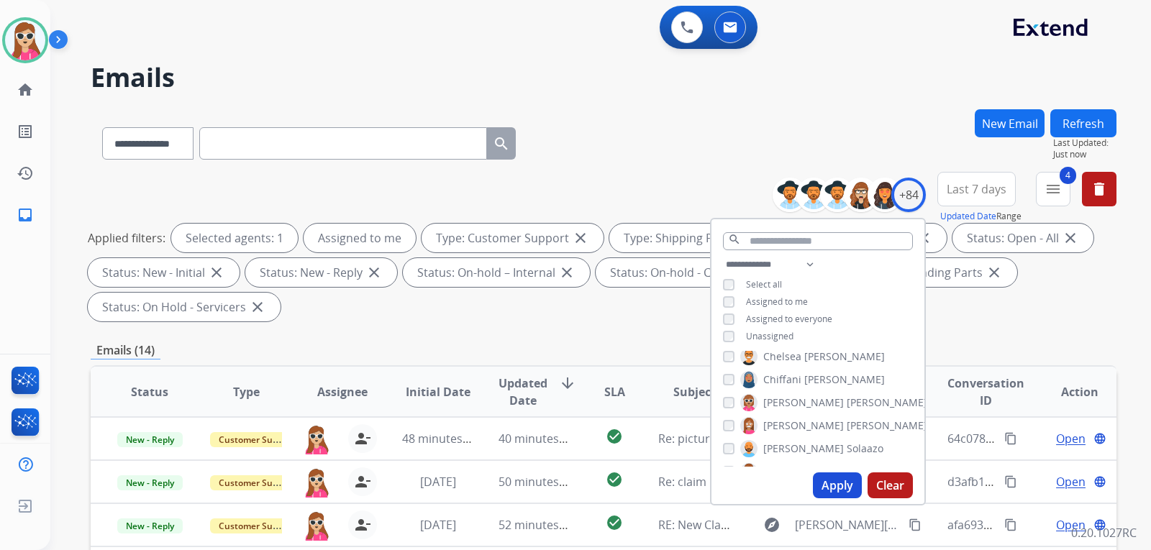
scroll to position [288, 0]
click at [619, 317] on div "Applied filters: Selected agents: 1 Assigned to me Type: Customer Support close…" at bounding box center [600, 273] width 1025 height 98
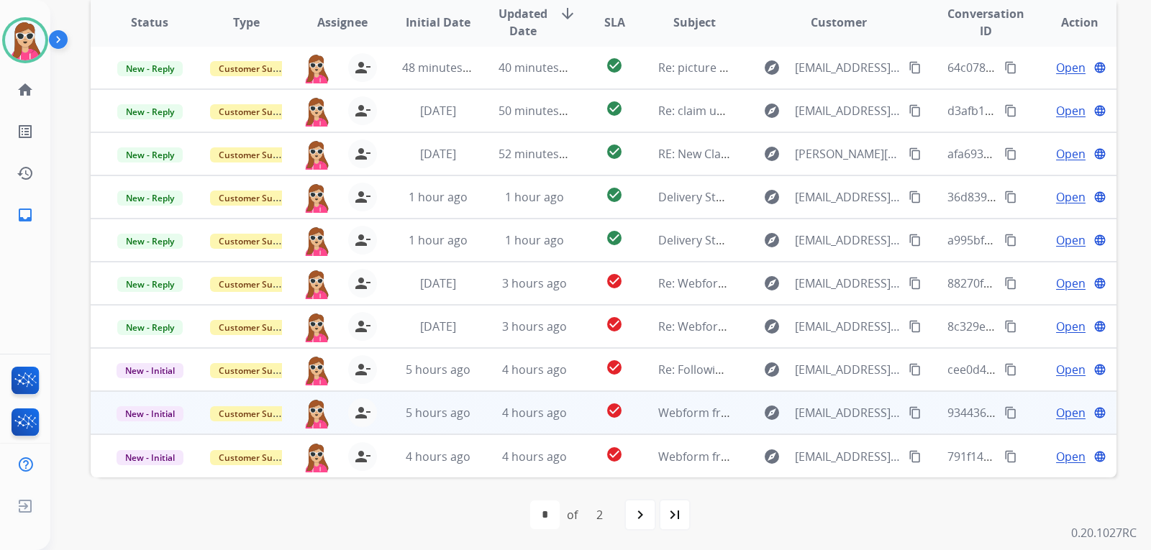
scroll to position [372, 0]
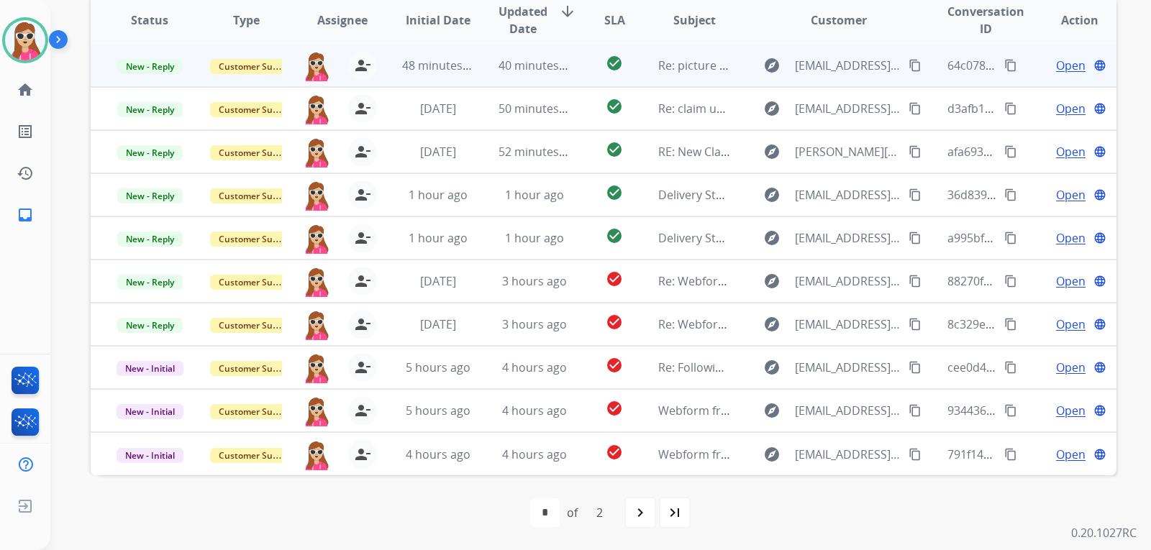
click at [740, 71] on td "explore [EMAIL_ADDRESS][DOMAIN_NAME] content_copy" at bounding box center [827, 65] width 192 height 43
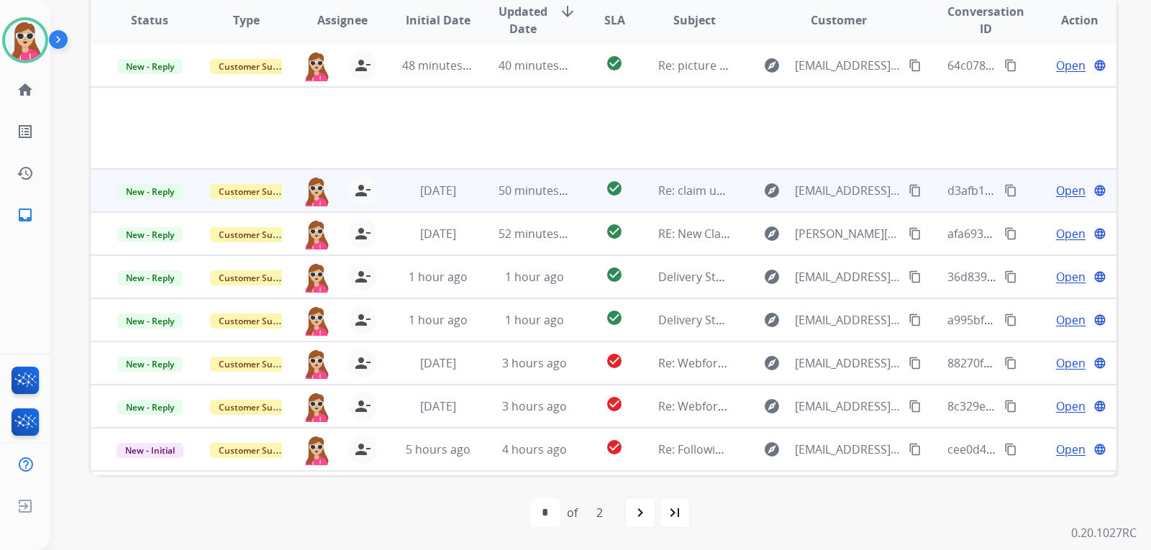
scroll to position [0, 0]
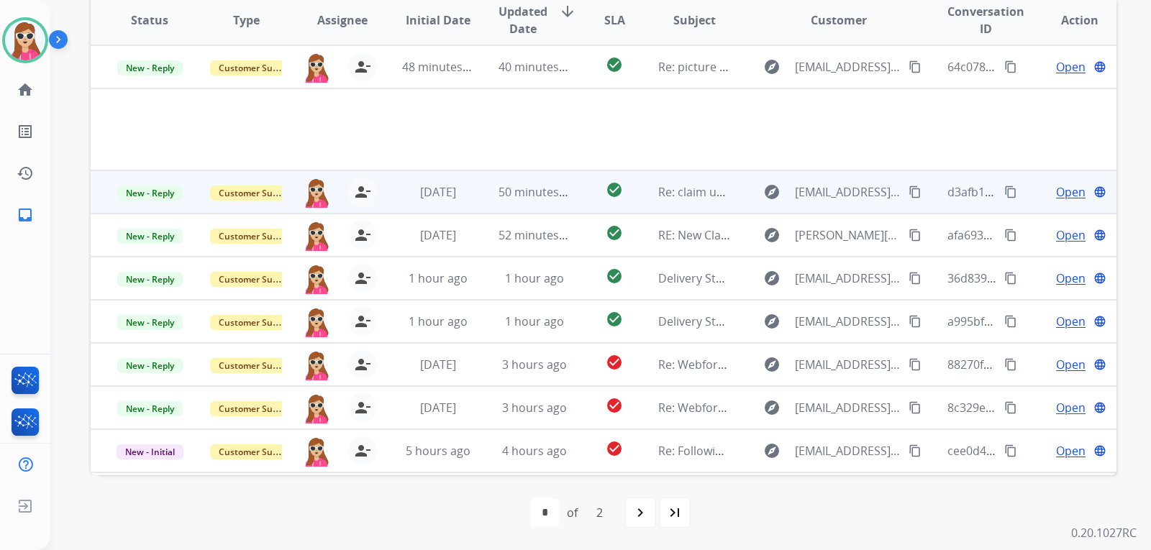
click at [578, 184] on td "check_circle" at bounding box center [603, 191] width 64 height 43
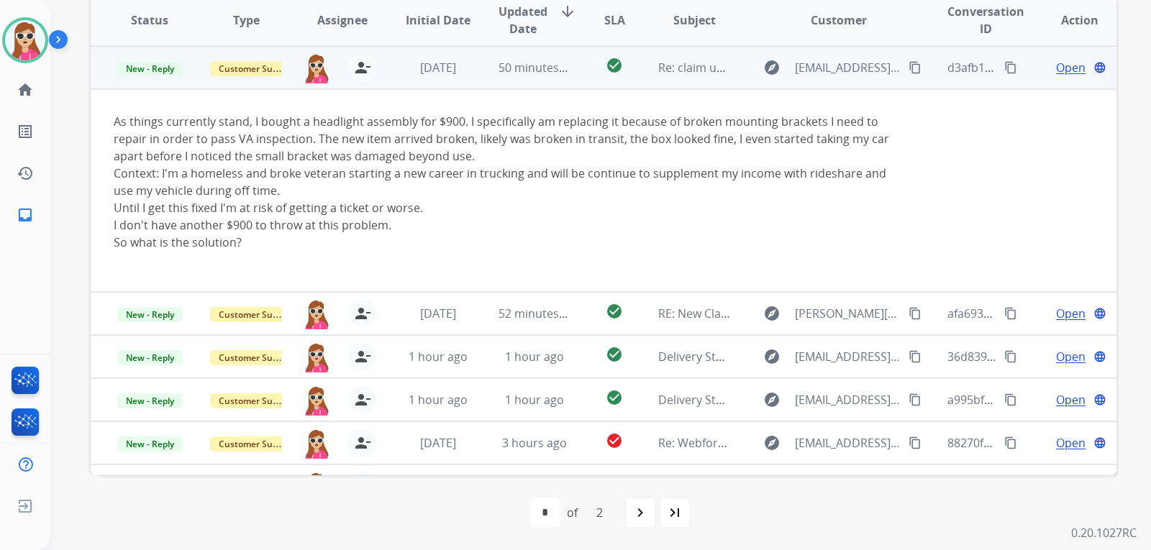
scroll to position [43, 0]
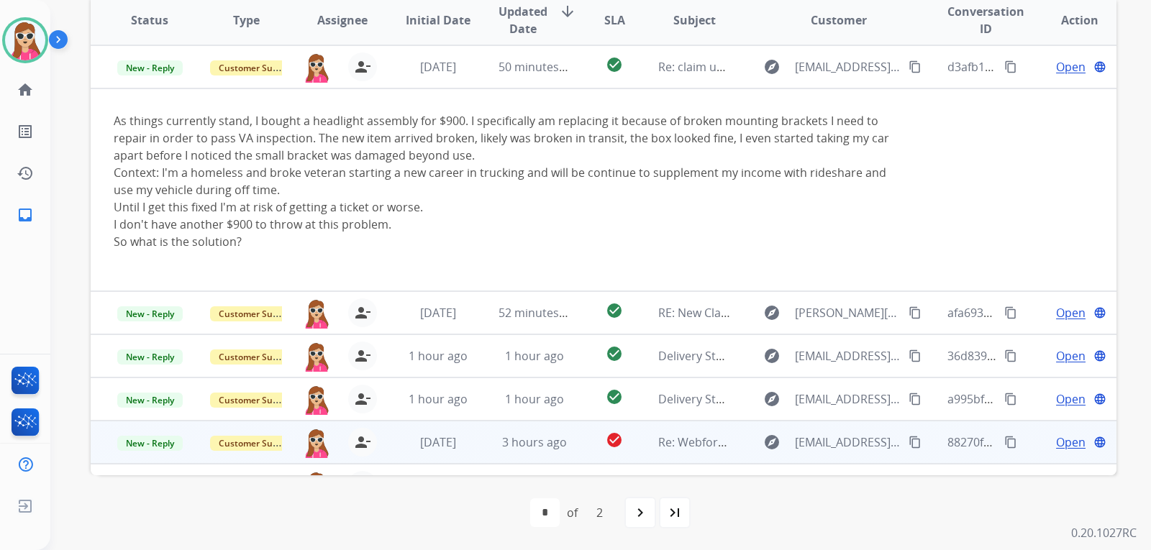
click at [579, 313] on td "check_circle" at bounding box center [603, 312] width 64 height 43
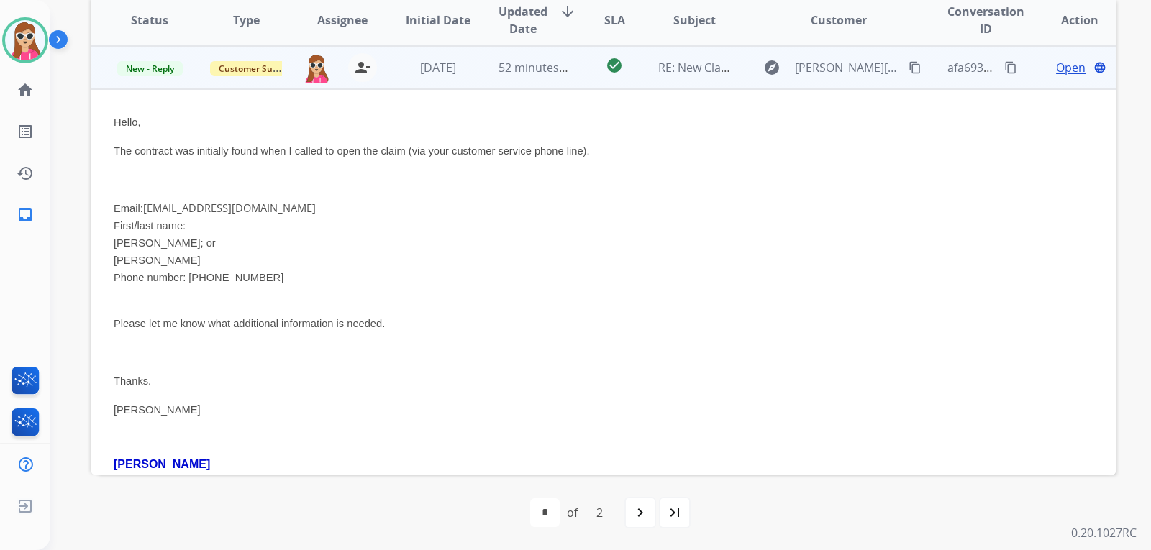
scroll to position [86, 0]
drag, startPoint x: 147, startPoint y: 211, endPoint x: 266, endPoint y: 211, distance: 119.4
click at [266, 211] on li "Email: max.vicenzi@yahoo.com" at bounding box center [507, 206] width 787 height 17
drag, startPoint x: 257, startPoint y: 208, endPoint x: 207, endPoint y: 205, distance: 49.7
copy link "max.vicenzi@yahoo.com"
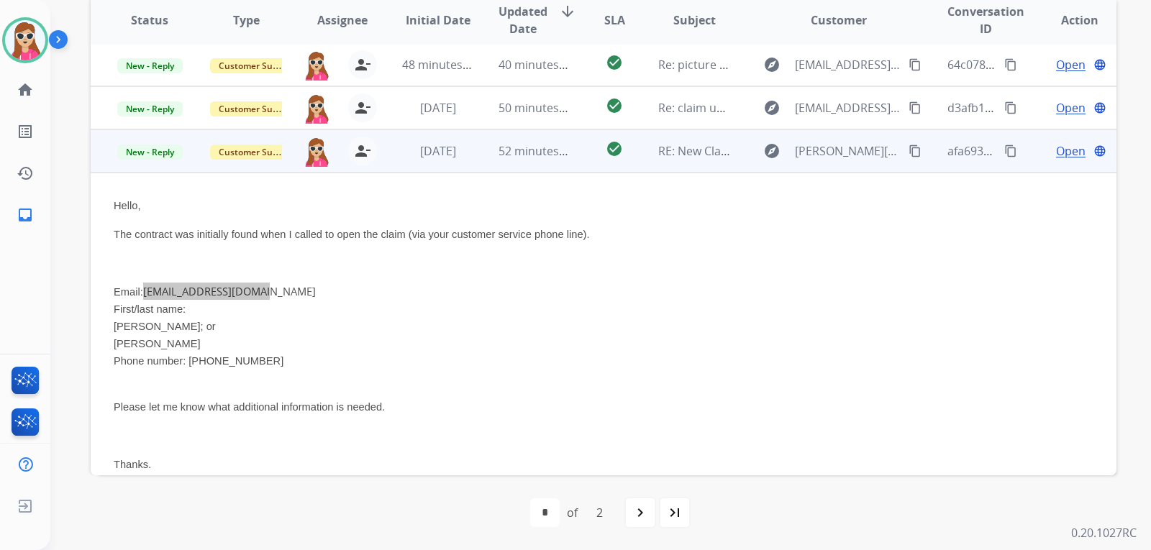
scroll to position [0, 0]
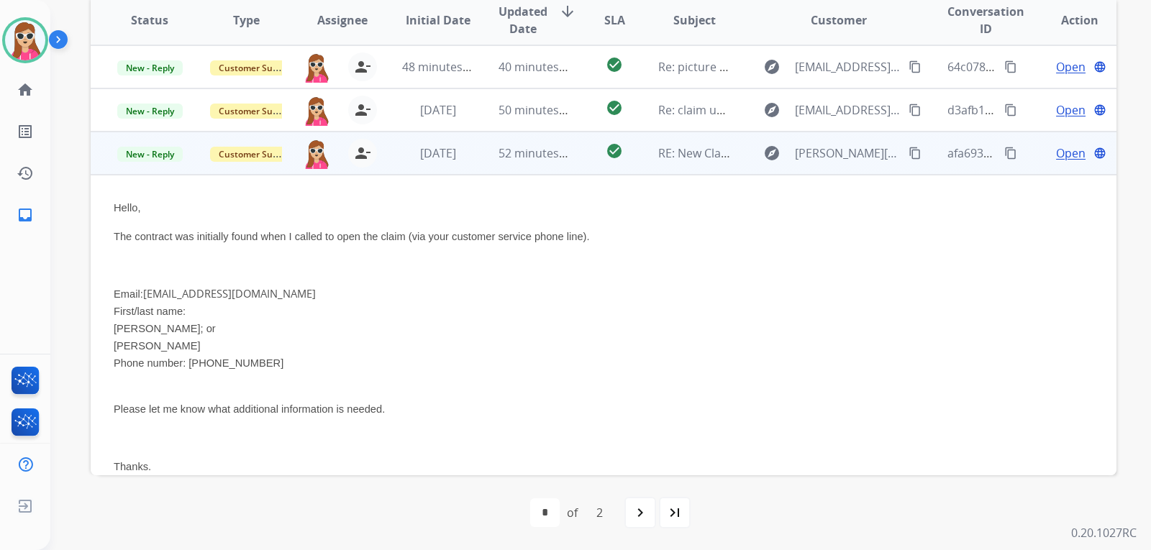
click at [1056, 148] on span "Open" at bounding box center [1070, 153] width 29 height 17
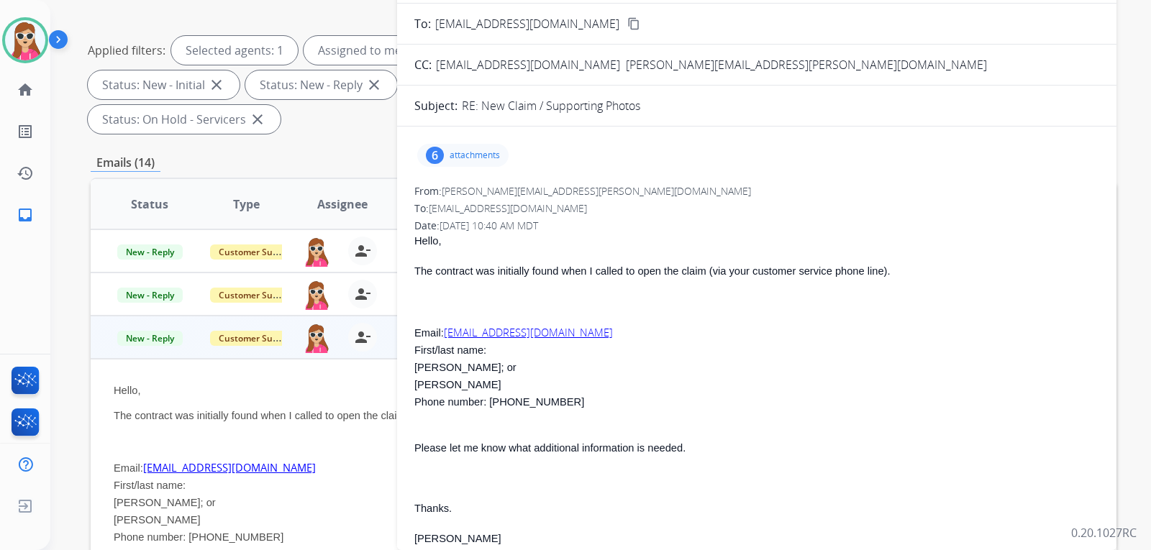
scroll to position [156, 0]
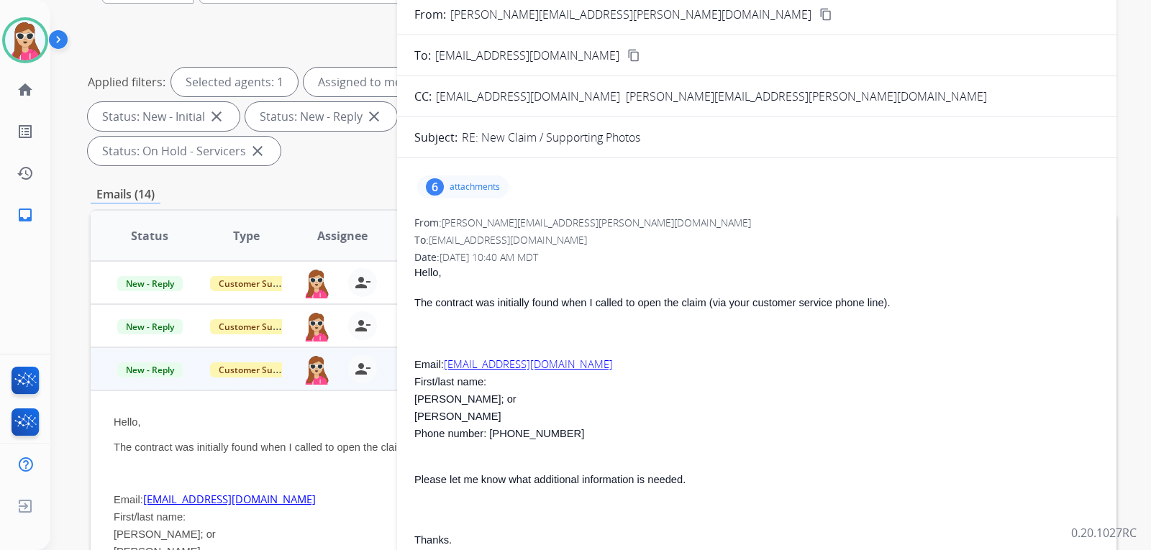
click at [501, 191] on div "6 attachments" at bounding box center [462, 186] width 91 height 23
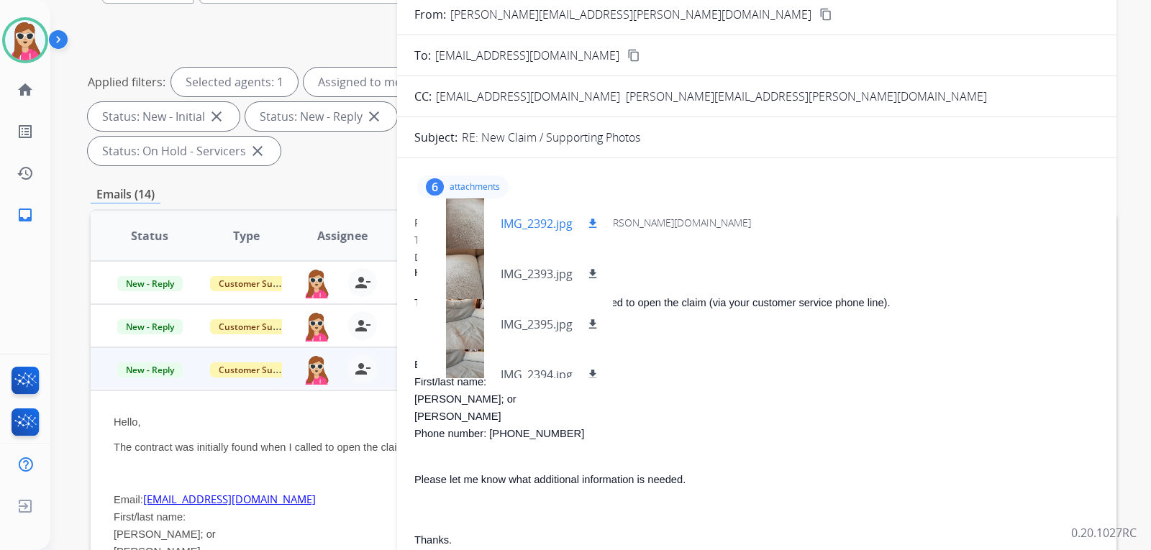
click at [589, 224] on mat-icon "download" at bounding box center [592, 223] width 13 height 13
drag, startPoint x: 593, startPoint y: 267, endPoint x: 593, endPoint y: 276, distance: 9.3
click at [593, 267] on button "download" at bounding box center [592, 273] width 17 height 17
click at [586, 323] on button "download" at bounding box center [592, 324] width 17 height 17
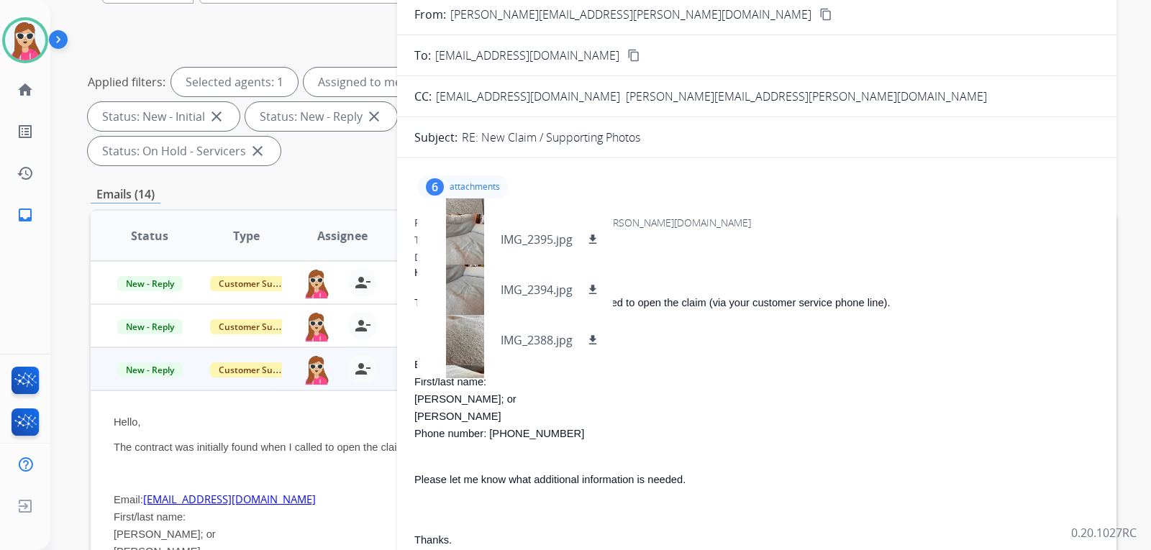
scroll to position [122, 0]
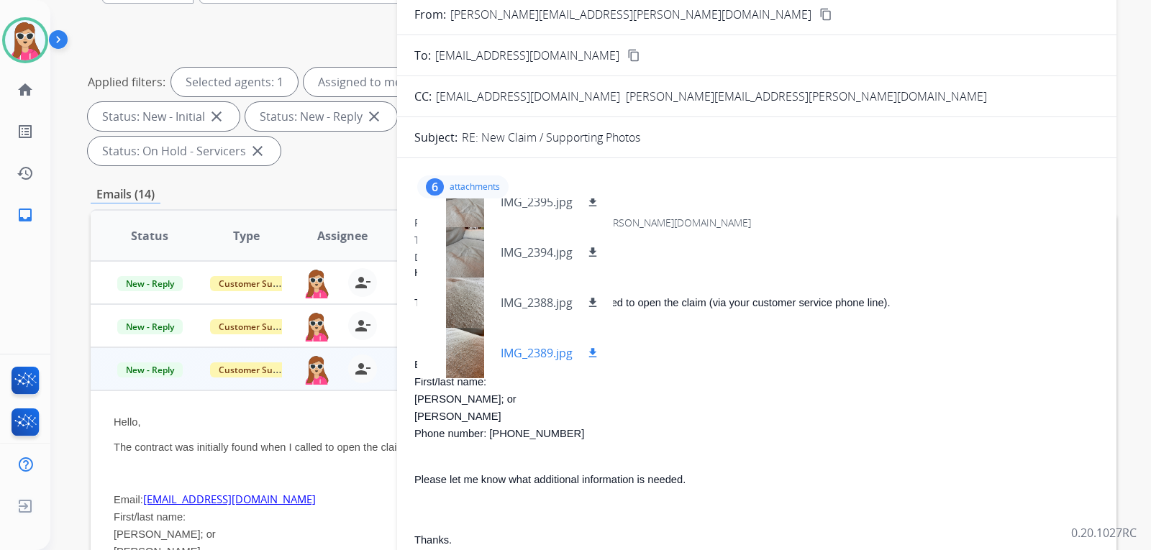
drag, startPoint x: 590, startPoint y: 355, endPoint x: 603, endPoint y: 344, distance: 16.4
click at [590, 355] on mat-icon "download" at bounding box center [592, 353] width 13 height 13
click at [600, 303] on button "download" at bounding box center [592, 302] width 17 height 17
click at [598, 257] on mat-icon "download" at bounding box center [592, 252] width 13 height 13
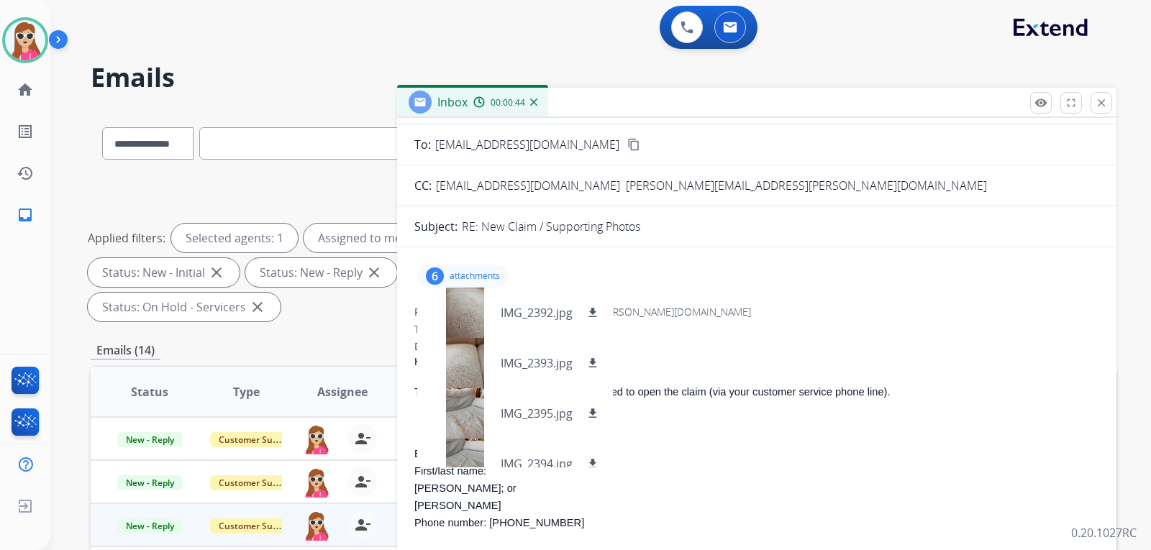
scroll to position [288, 0]
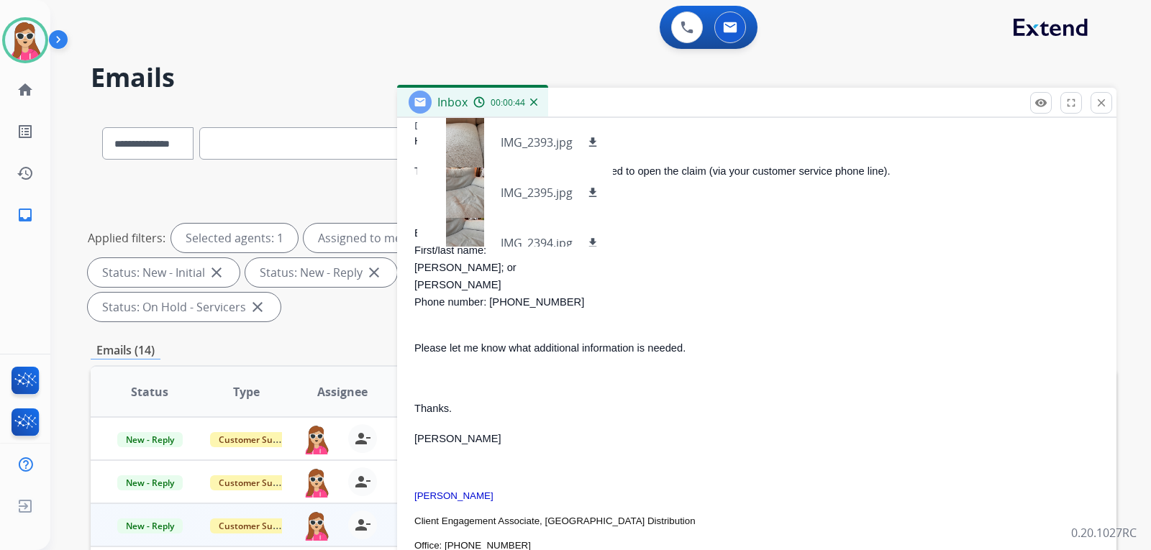
click at [790, 296] on li "Phone number: 4043586414" at bounding box center [756, 301] width 685 height 17
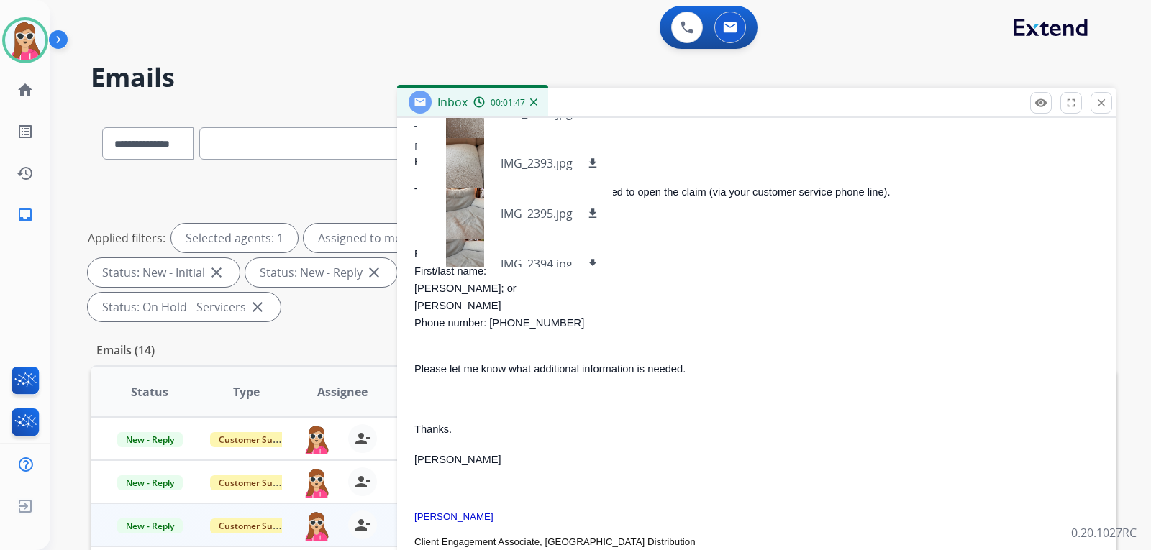
scroll to position [216, 0]
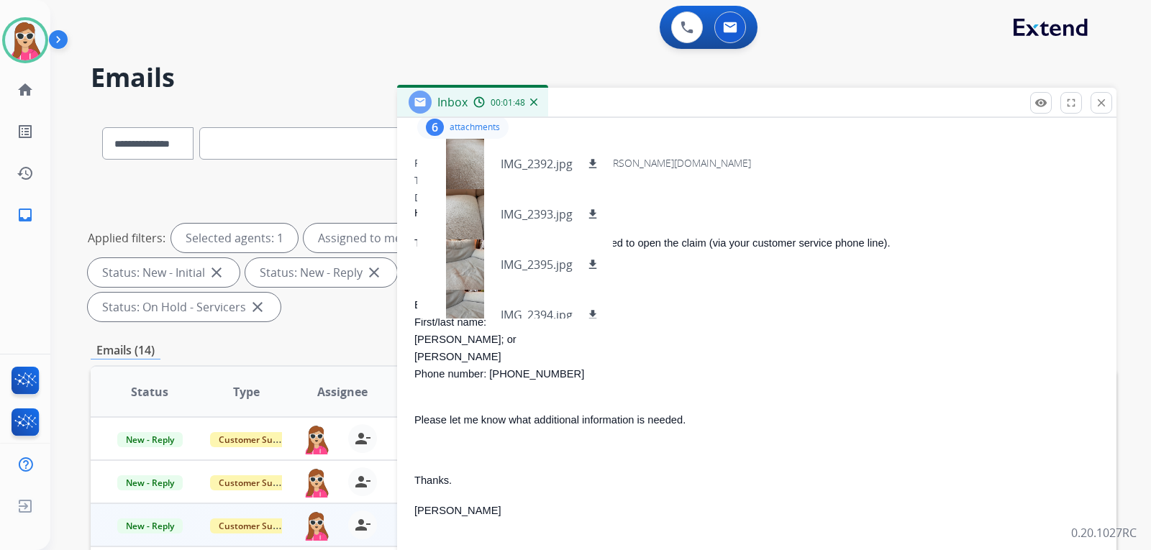
click at [736, 311] on li "Email: max.vicenzi@yahoo.com" at bounding box center [756, 304] width 685 height 17
click at [478, 132] on p "attachments" at bounding box center [474, 128] width 50 height 12
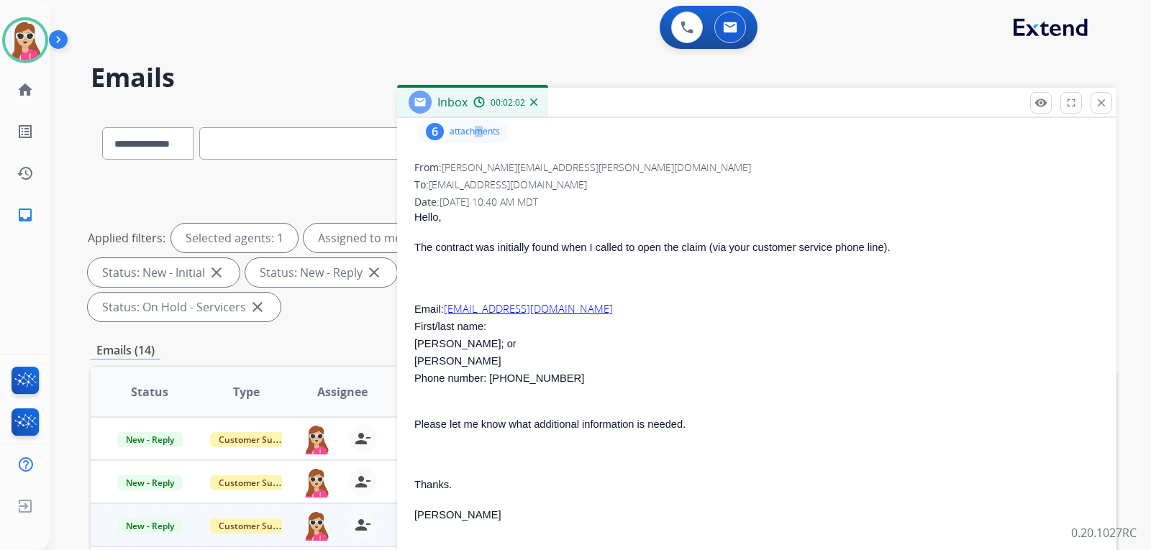
scroll to position [0, 0]
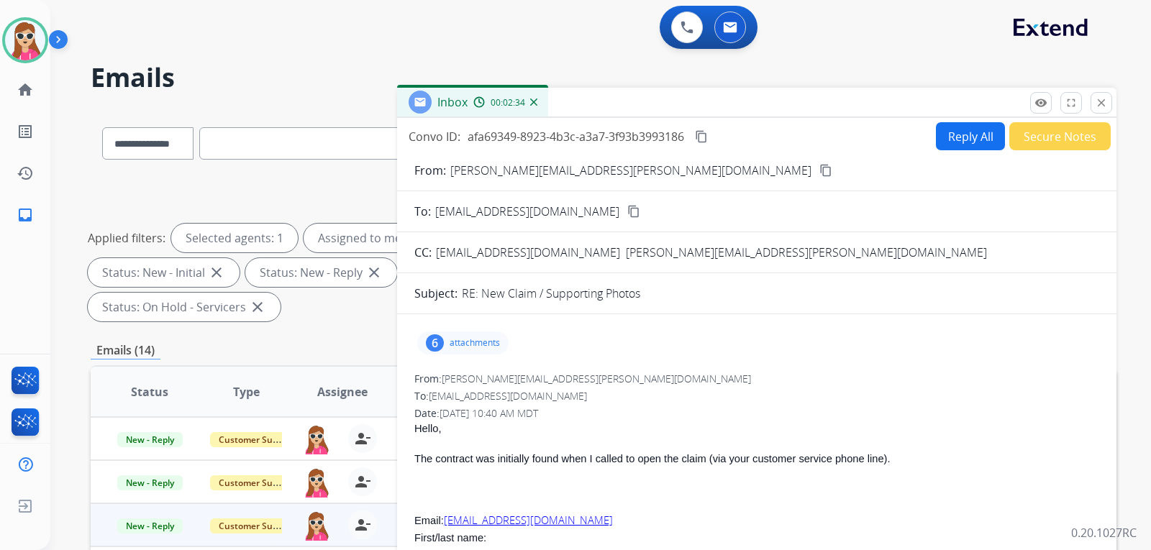
click at [470, 343] on p "attachments" at bounding box center [474, 343] width 50 height 12
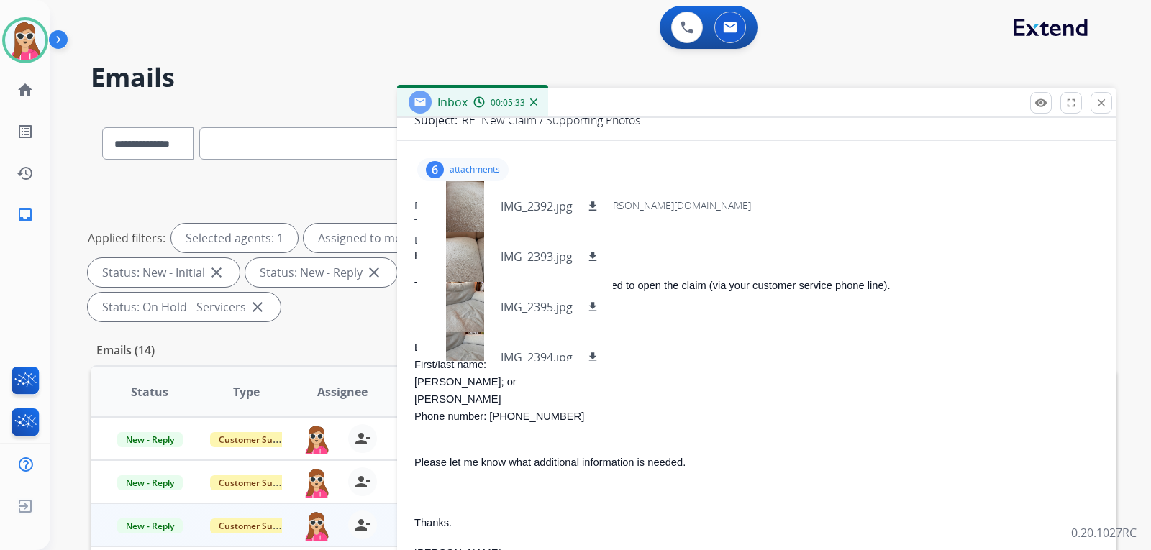
scroll to position [144, 0]
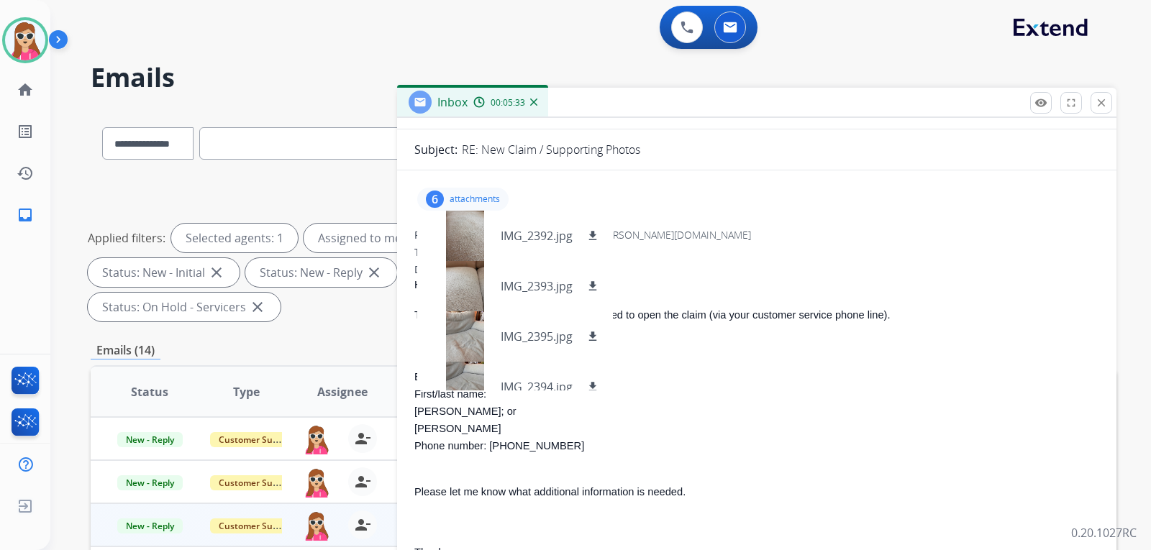
click at [467, 189] on div "6 attachments IMG_2392.jpg download IMG_2393.jpg download IMG_2395.jpg download…" at bounding box center [462, 199] width 91 height 23
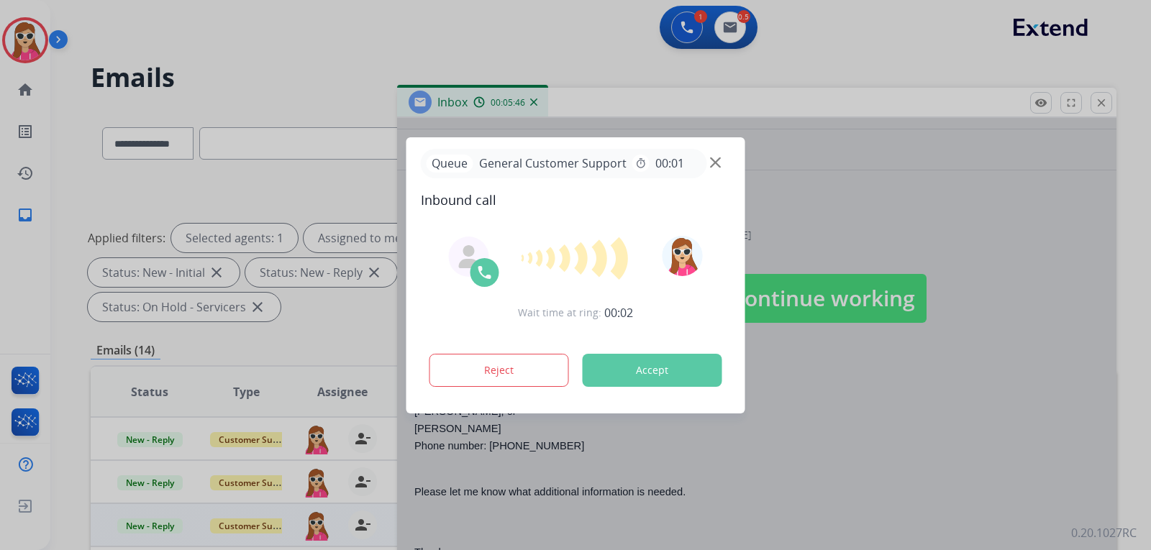
click at [703, 370] on button "Accept" at bounding box center [652, 370] width 140 height 33
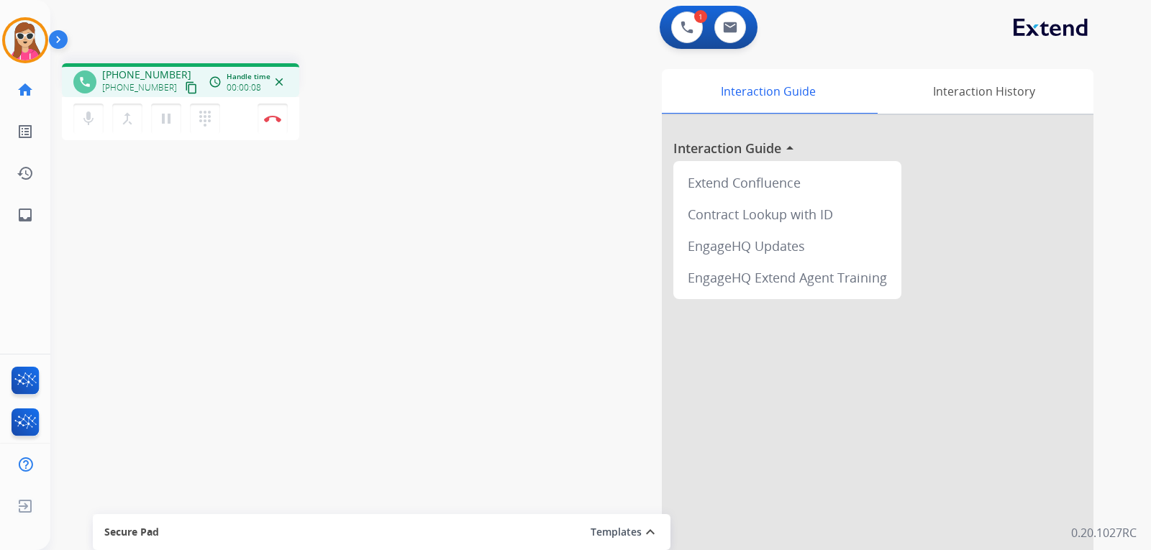
click at [185, 88] on mat-icon "content_copy" at bounding box center [191, 87] width 13 height 13
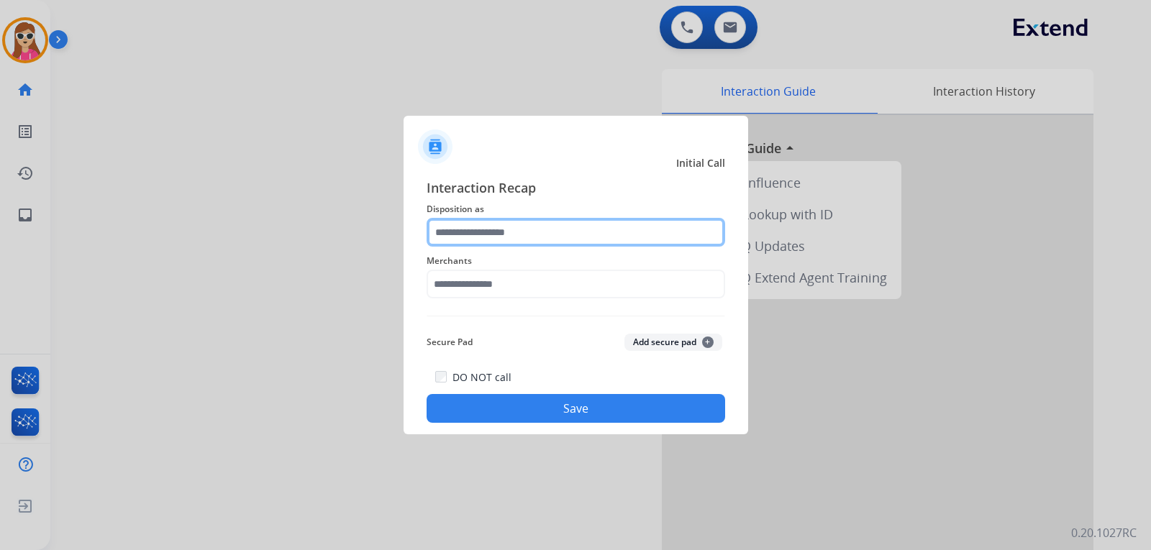
click at [563, 237] on input "text" at bounding box center [575, 232] width 298 height 29
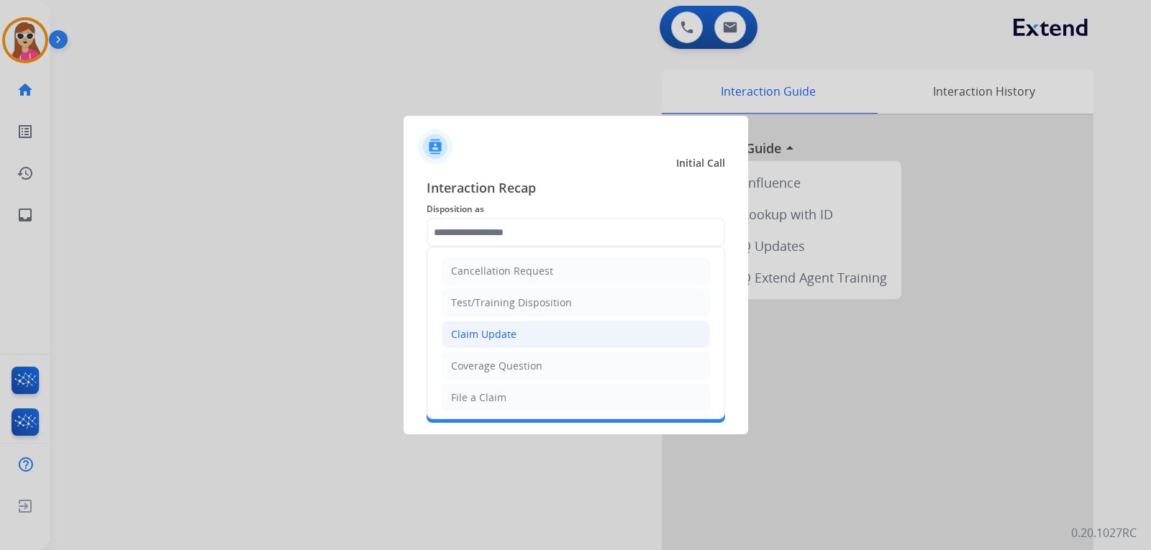
click at [538, 336] on li "Claim Update" at bounding box center [576, 334] width 268 height 27
type input "**********"
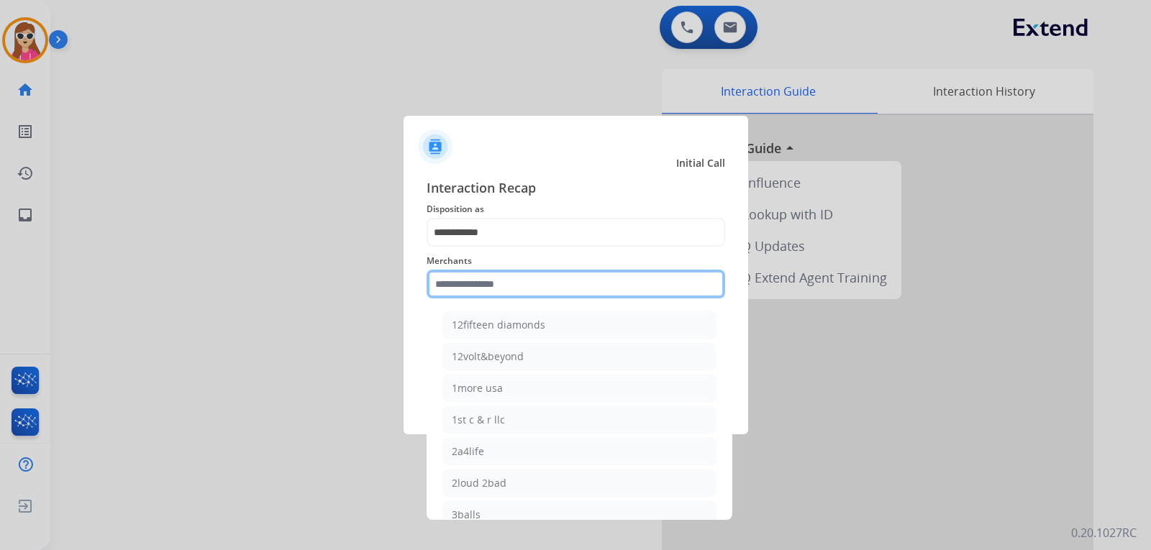
click at [543, 293] on input "text" at bounding box center [575, 284] width 298 height 29
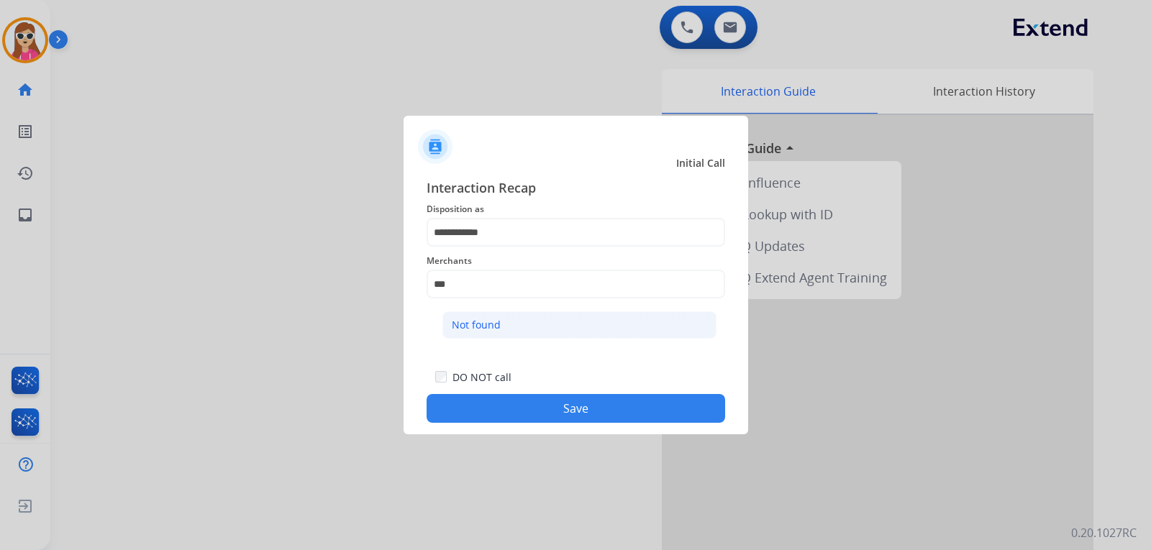
click at [554, 331] on li "Not found" at bounding box center [579, 324] width 274 height 27
type input "*********"
click at [593, 420] on button "Save" at bounding box center [575, 408] width 298 height 29
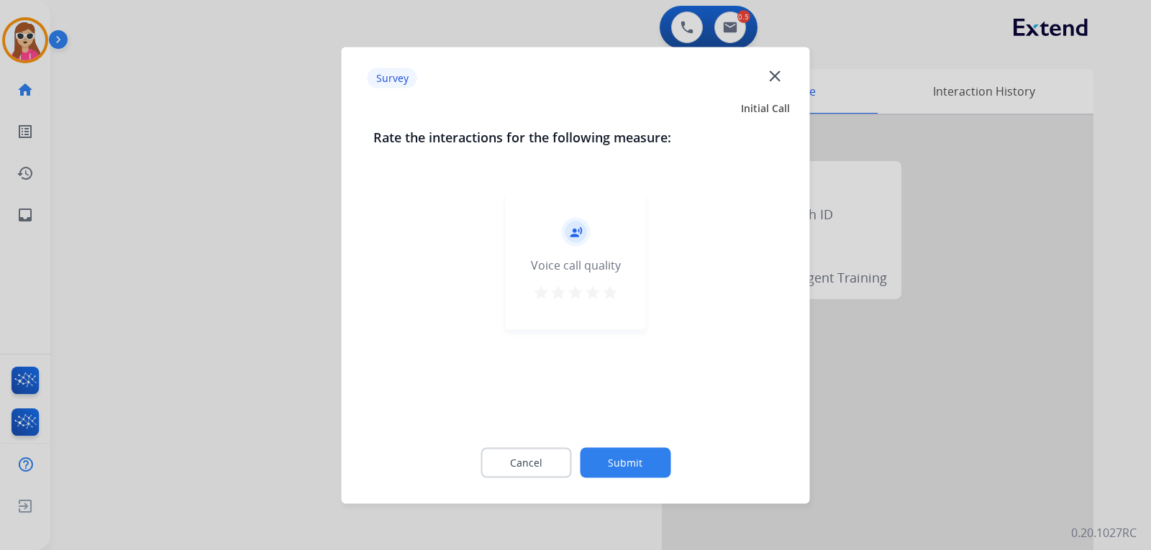
click at [607, 294] on mat-icon "star" at bounding box center [609, 291] width 17 height 17
click at [642, 471] on button "Submit" at bounding box center [625, 462] width 91 height 30
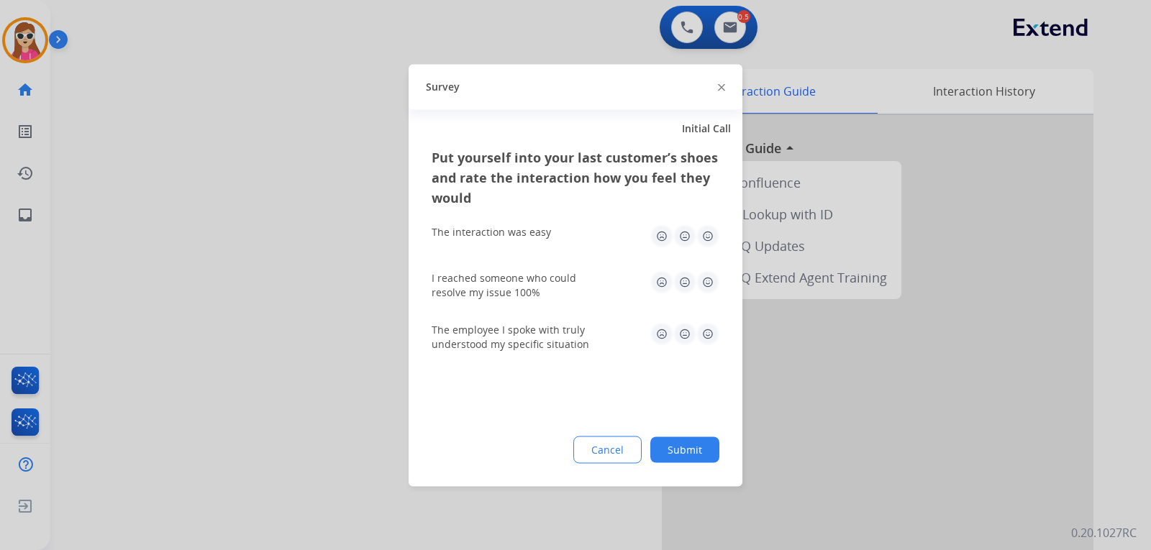
click at [715, 239] on img at bounding box center [707, 235] width 23 height 23
click at [708, 286] on img at bounding box center [707, 281] width 23 height 23
click at [700, 342] on img at bounding box center [707, 333] width 23 height 23
click at [700, 446] on button "Submit" at bounding box center [684, 449] width 69 height 26
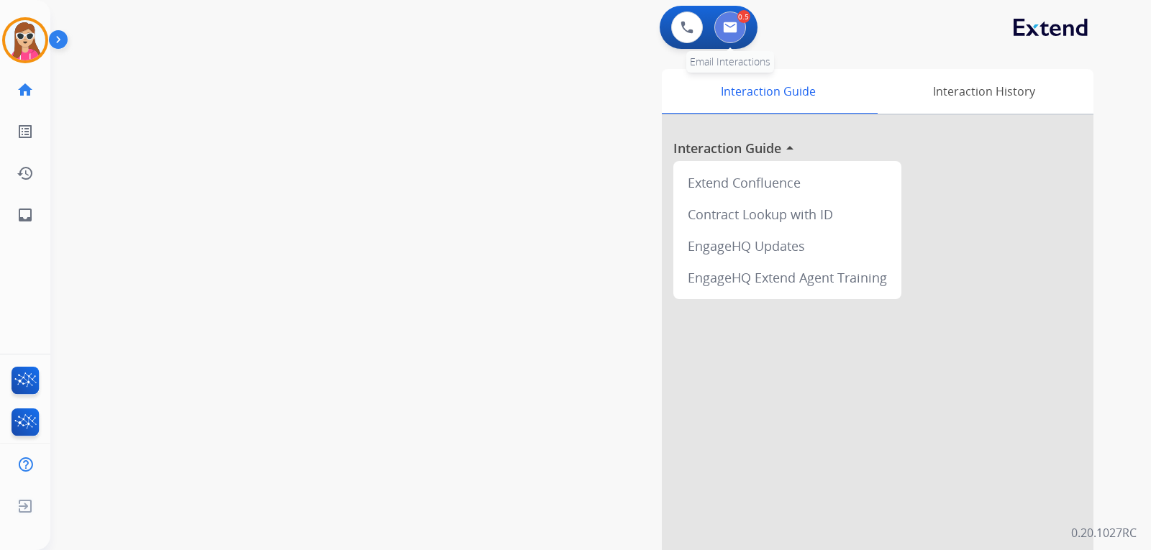
click at [729, 36] on button at bounding box center [730, 28] width 32 height 32
select select "**********"
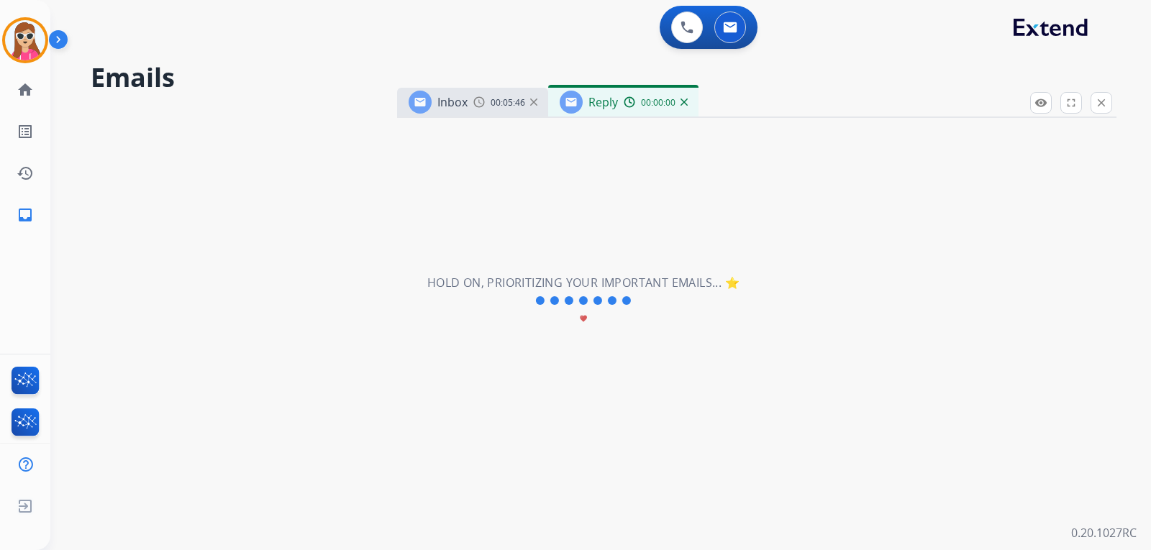
select select "**********"
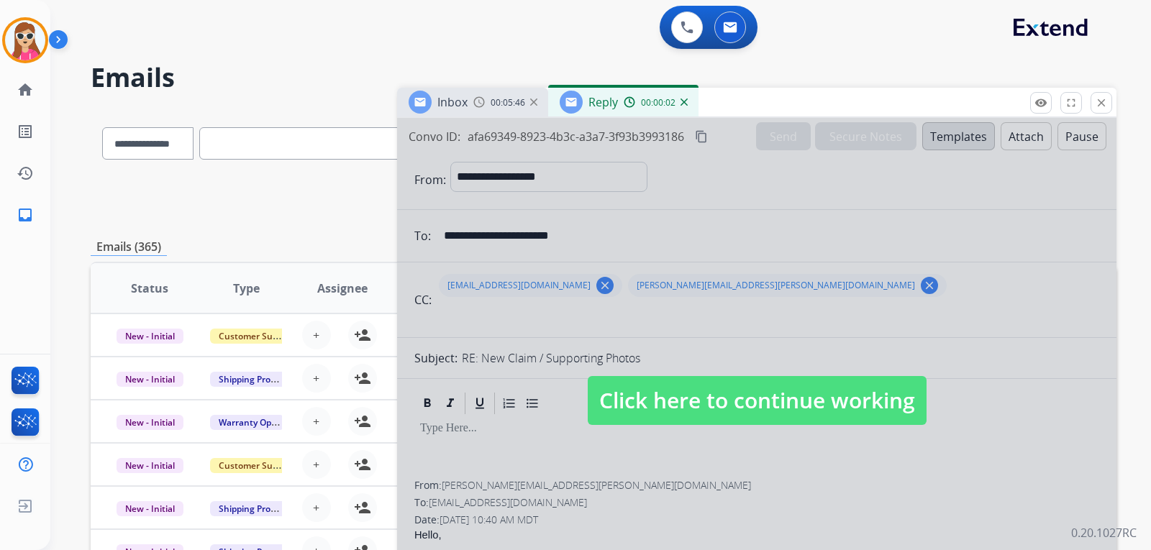
click at [689, 316] on div at bounding box center [756, 386] width 719 height 537
select select
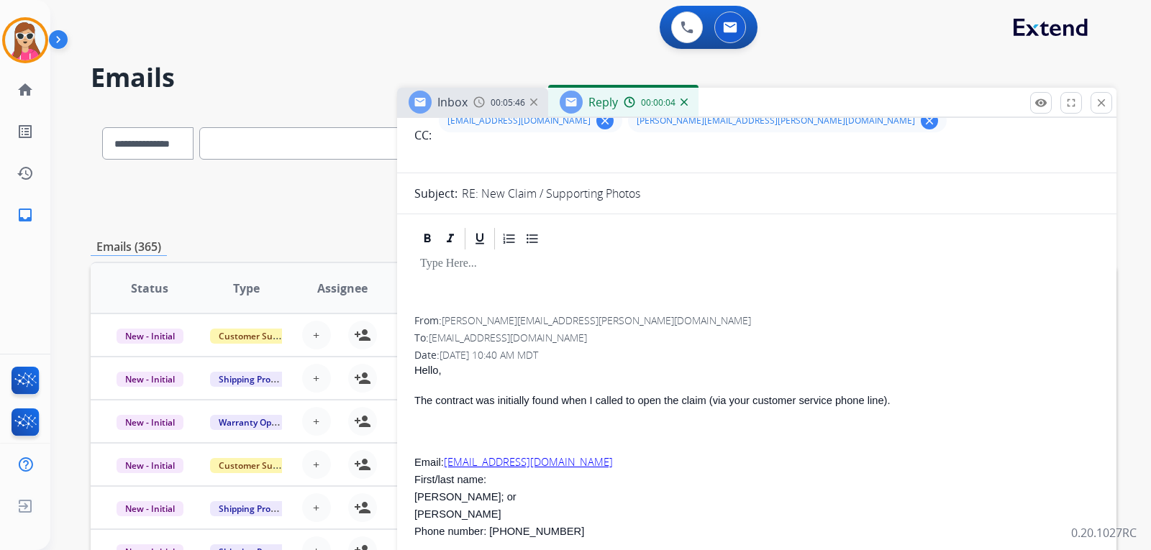
scroll to position [216, 0]
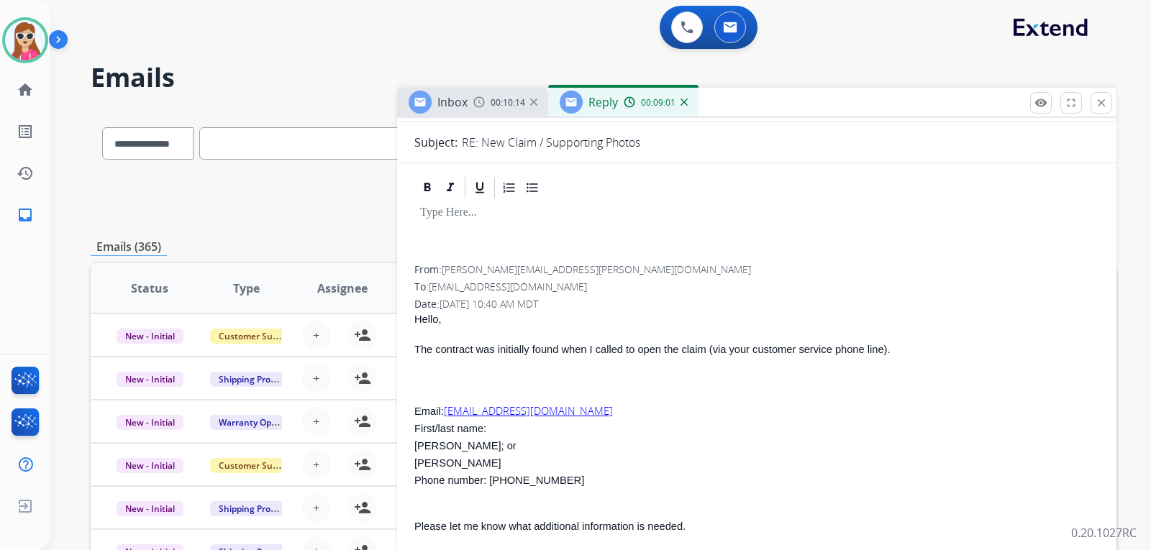
drag, startPoint x: 4, startPoint y: 273, endPoint x: 3, endPoint y: 280, distance: 7.9
click at [4, 285] on div "Harmony Available Edit Avatar Agent: Harmony Routing Profile: Extend_Training C…" at bounding box center [25, 275] width 50 height 550
click at [9, 273] on div "Harmony Available Edit Avatar Agent: Harmony Routing Profile: Extend_Training C…" at bounding box center [25, 275] width 50 height 550
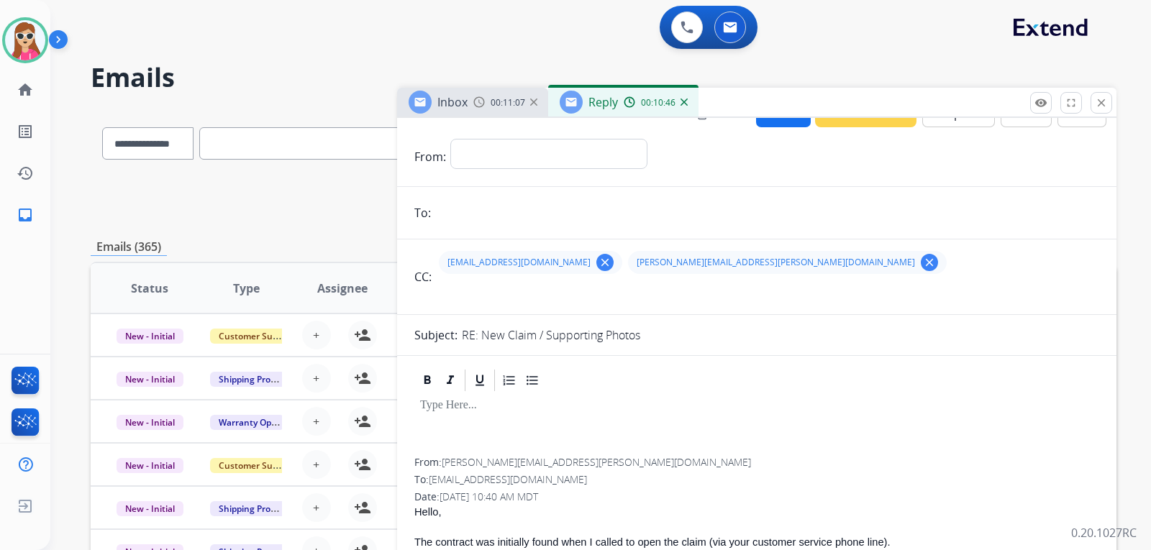
scroll to position [0, 0]
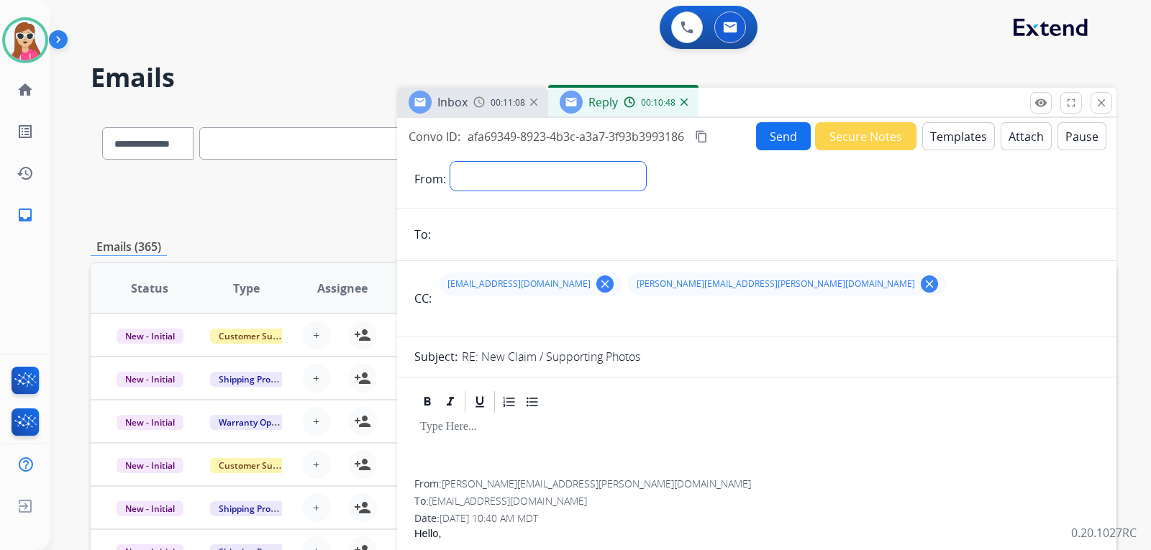
click at [538, 174] on select "**********" at bounding box center [548, 176] width 196 height 29
select select "**********"
click at [450, 162] on select "**********" at bounding box center [548, 176] width 196 height 29
click at [590, 235] on input "email" at bounding box center [767, 235] width 664 height 29
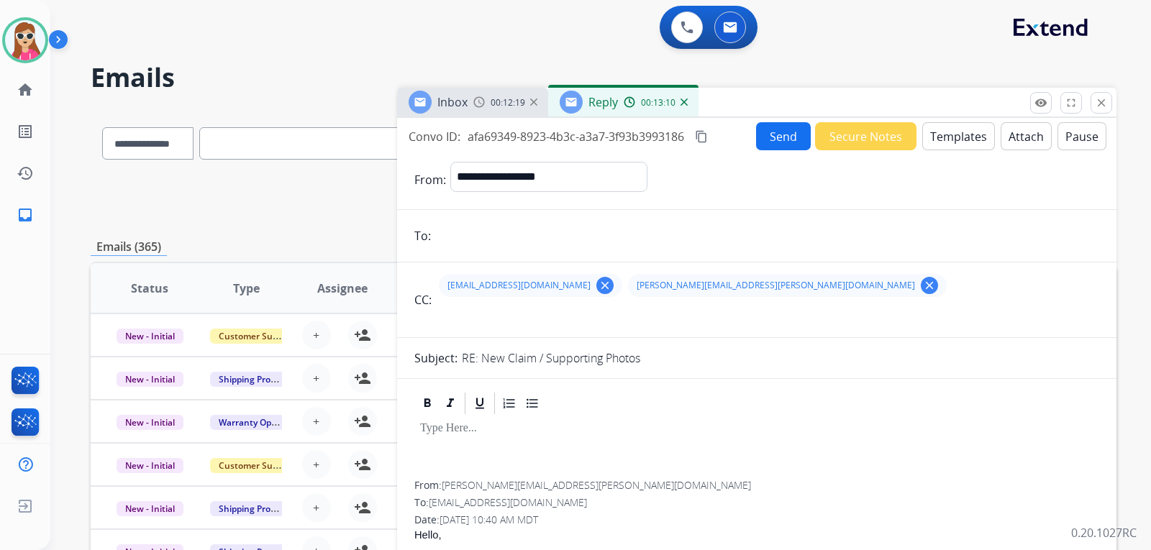
click at [945, 134] on button "Templates" at bounding box center [958, 136] width 73 height 28
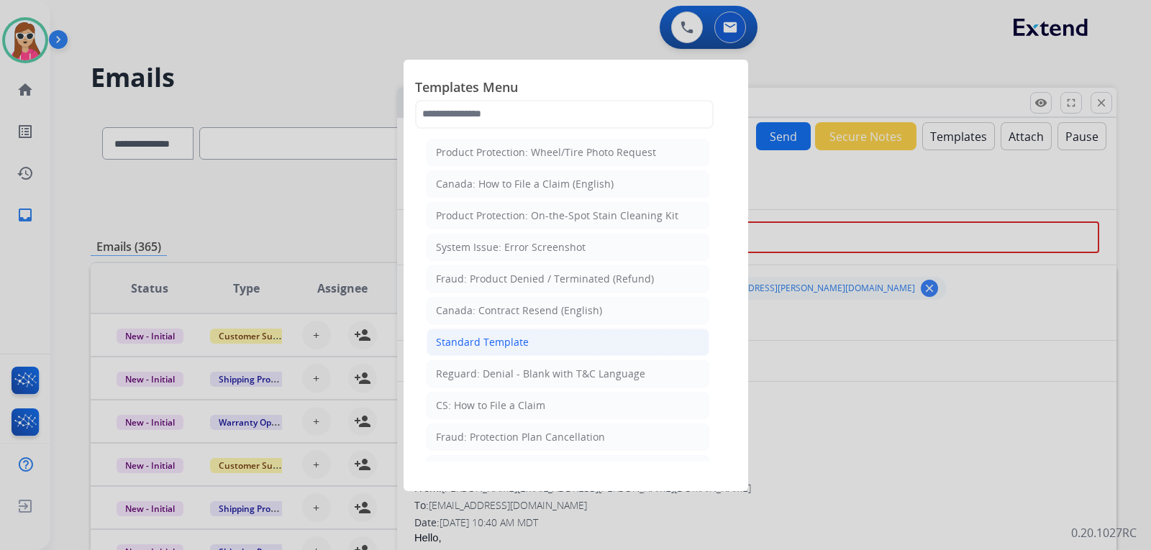
click at [583, 345] on li "Standard Template" at bounding box center [567, 342] width 283 height 27
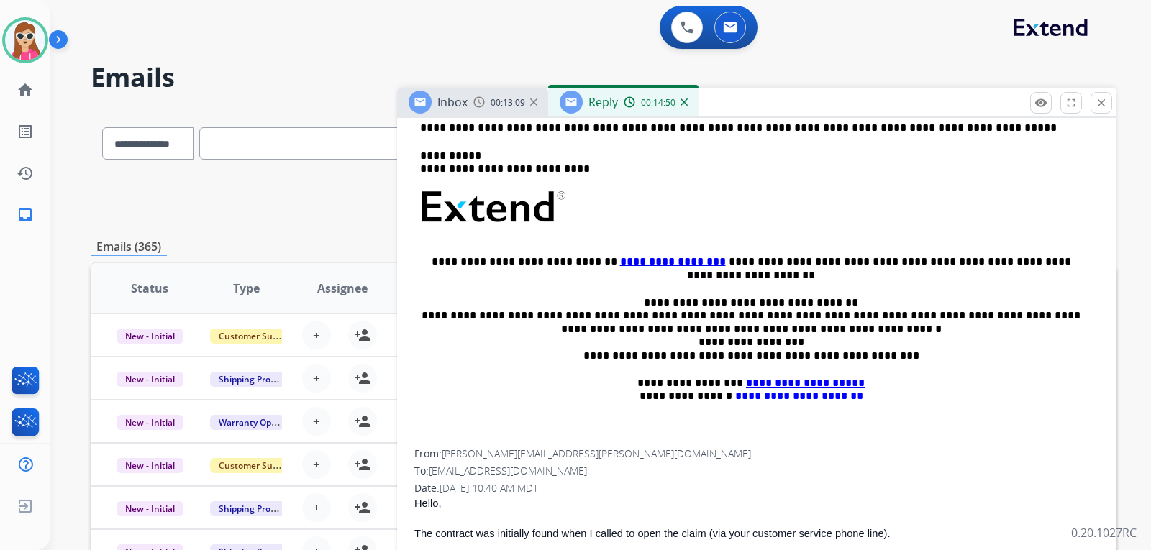
scroll to position [503, 0]
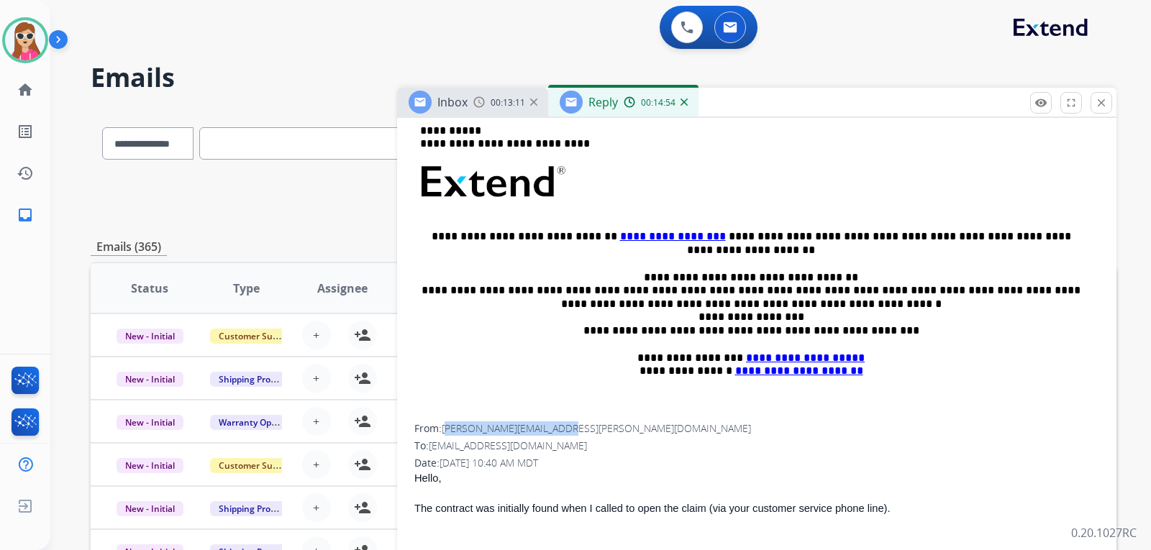
drag, startPoint x: 447, startPoint y: 429, endPoint x: 574, endPoint y: 431, distance: 126.6
click at [573, 431] on div "From: Emma.Vicenzi@invesco.com" at bounding box center [756, 428] width 685 height 14
click at [574, 431] on div "From: Emma.Vicenzi@invesco.com" at bounding box center [756, 428] width 685 height 14
drag, startPoint x: 569, startPoint y: 431, endPoint x: 444, endPoint y: 429, distance: 125.1
click at [444, 429] on div "From: Emma.Vicenzi@invesco.com" at bounding box center [756, 428] width 685 height 14
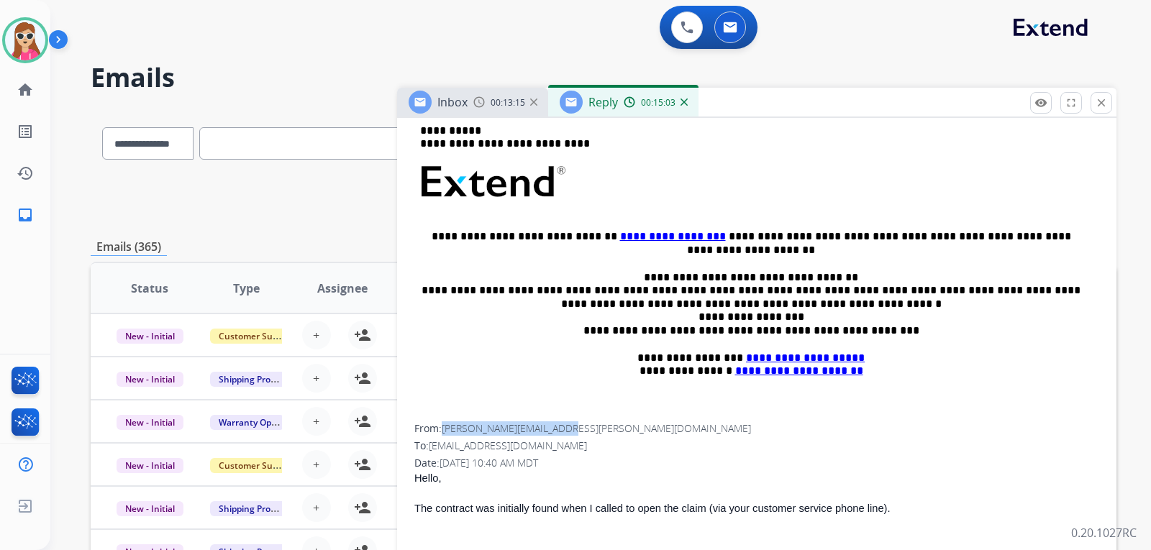
copy span "Emma.Vicenzi@invesco.com"
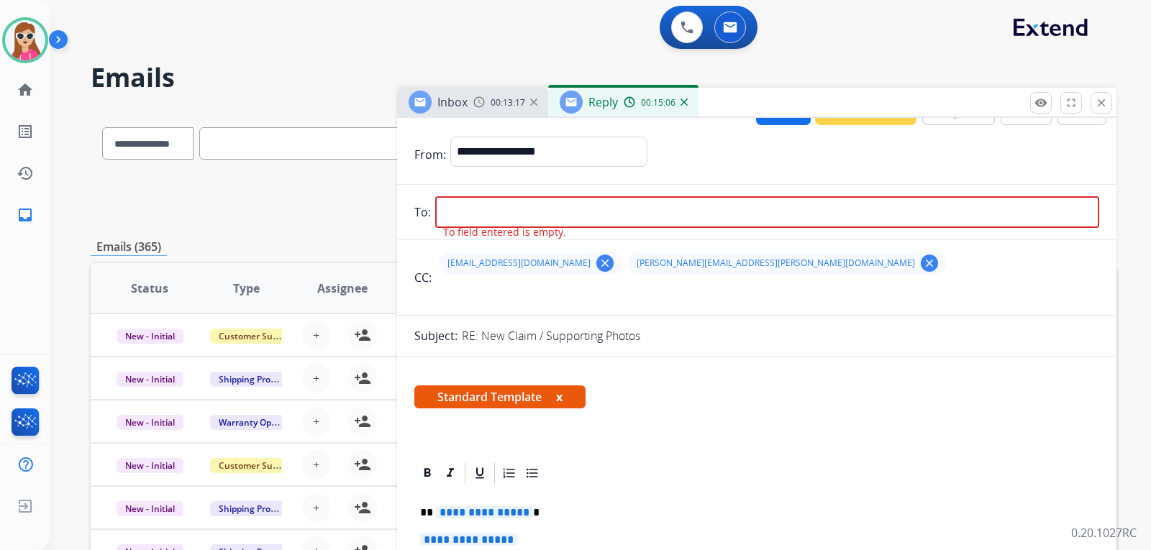
scroll to position [0, 0]
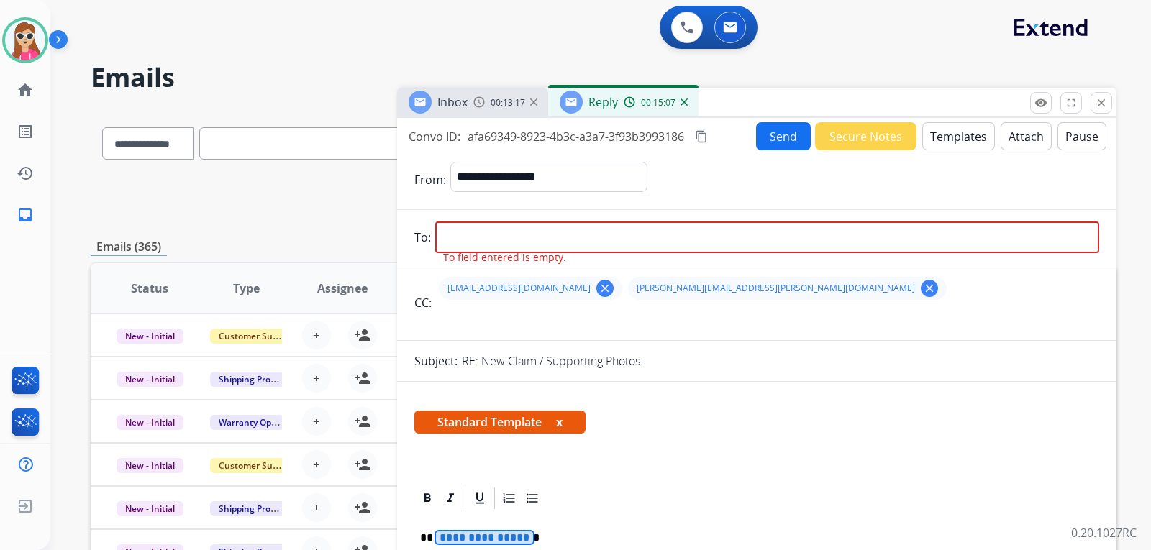
click at [506, 536] on span "**********" at bounding box center [484, 537] width 97 height 12
paste input "**********"
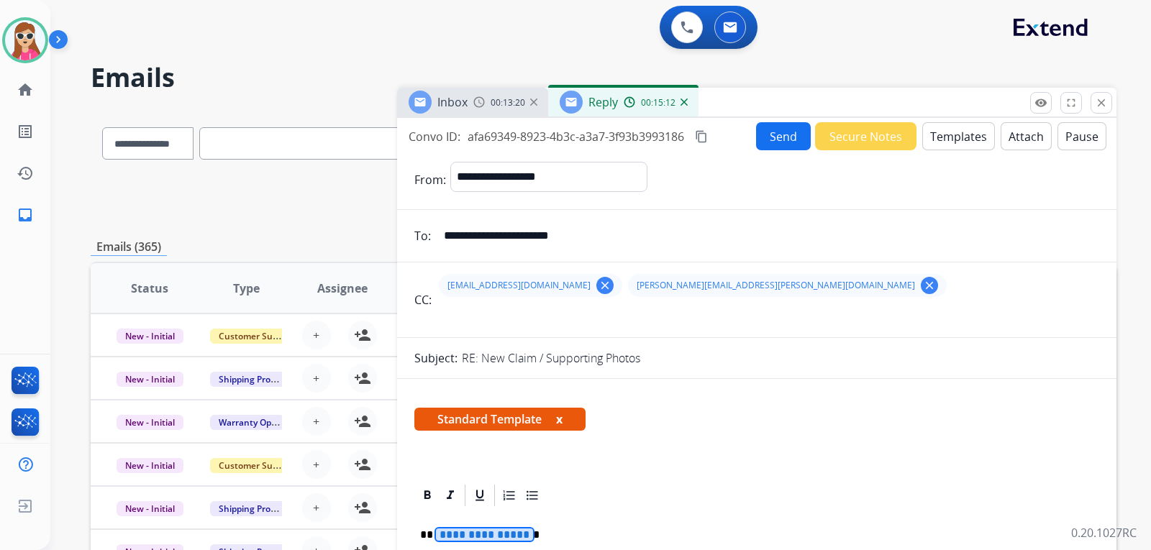
scroll to position [144, 0]
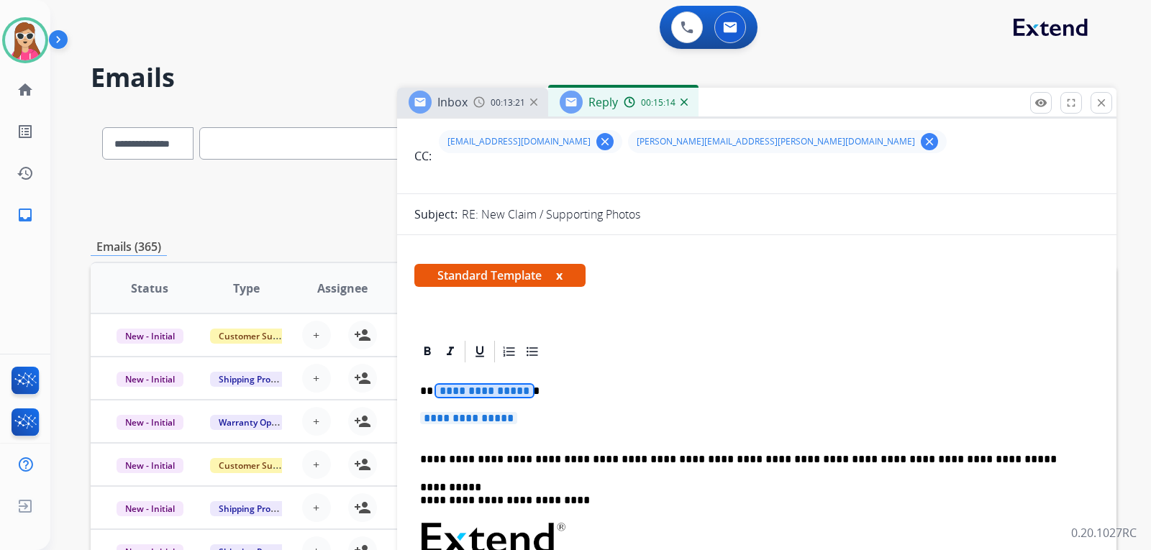
type input "**********"
click at [510, 393] on span "**********" at bounding box center [484, 391] width 97 height 12
click at [480, 429] on p "**********" at bounding box center [756, 425] width 673 height 27
click at [494, 424] on span "**********" at bounding box center [468, 418] width 97 height 12
click at [495, 424] on span "**********" at bounding box center [468, 418] width 97 height 12
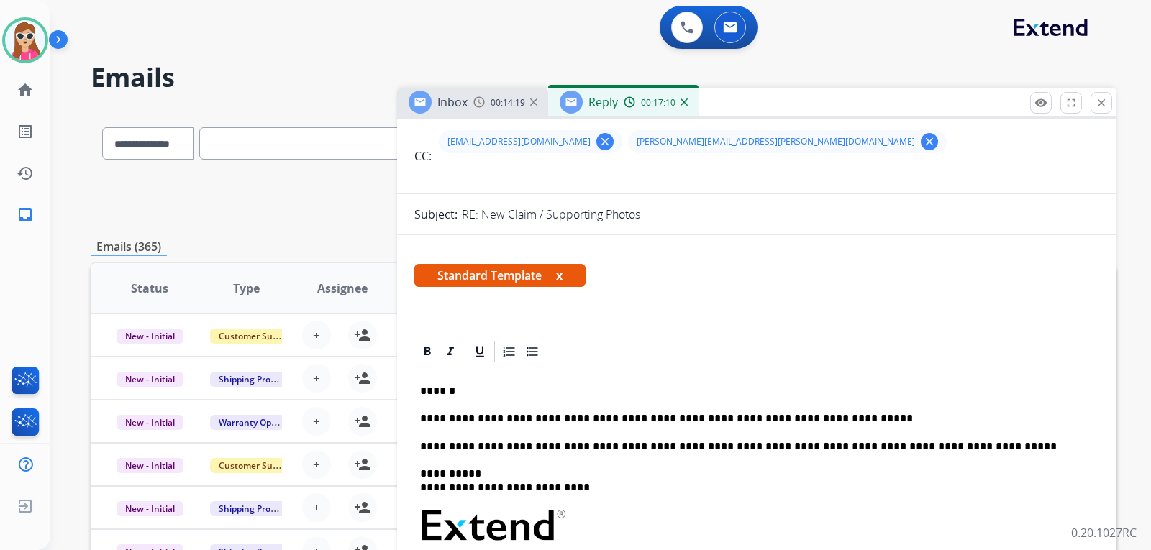
scroll to position [0, 0]
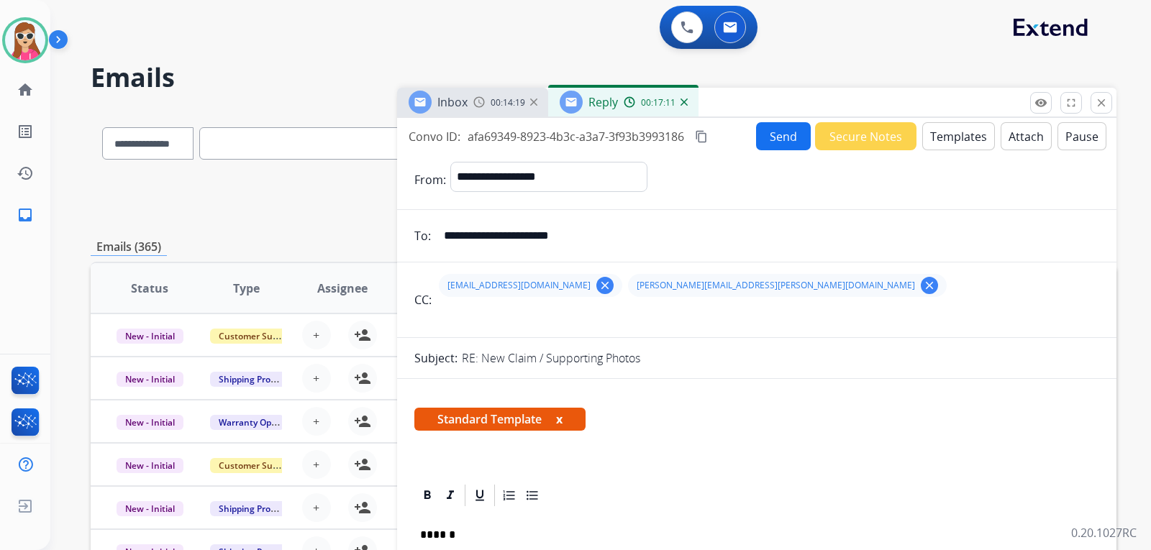
click at [777, 137] on button "Send" at bounding box center [783, 136] width 55 height 28
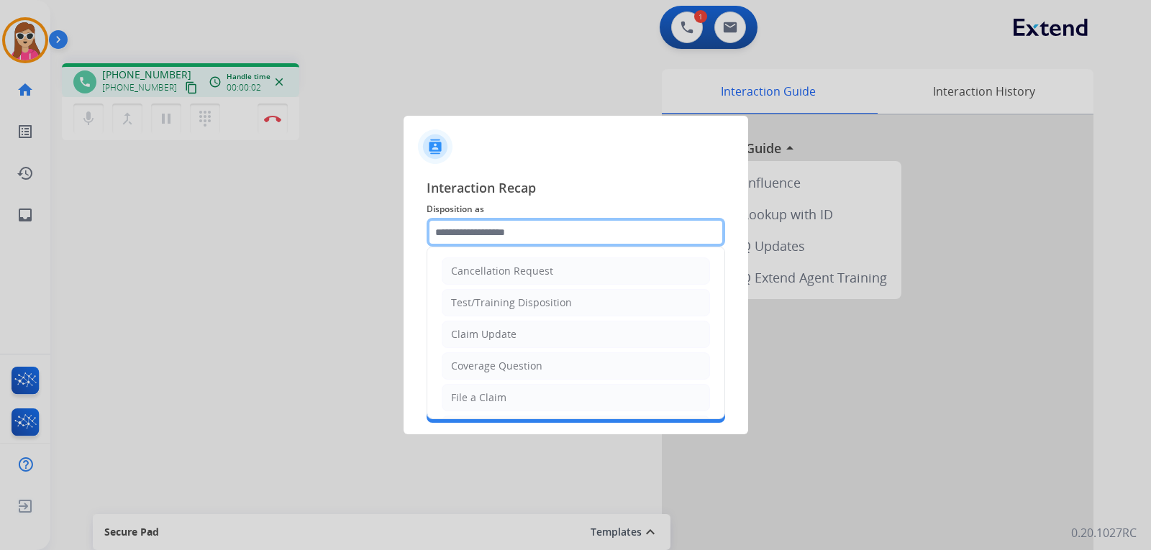
drag, startPoint x: 563, startPoint y: 238, endPoint x: 559, endPoint y: 244, distance: 7.8
click at [559, 240] on input "text" at bounding box center [575, 232] width 298 height 29
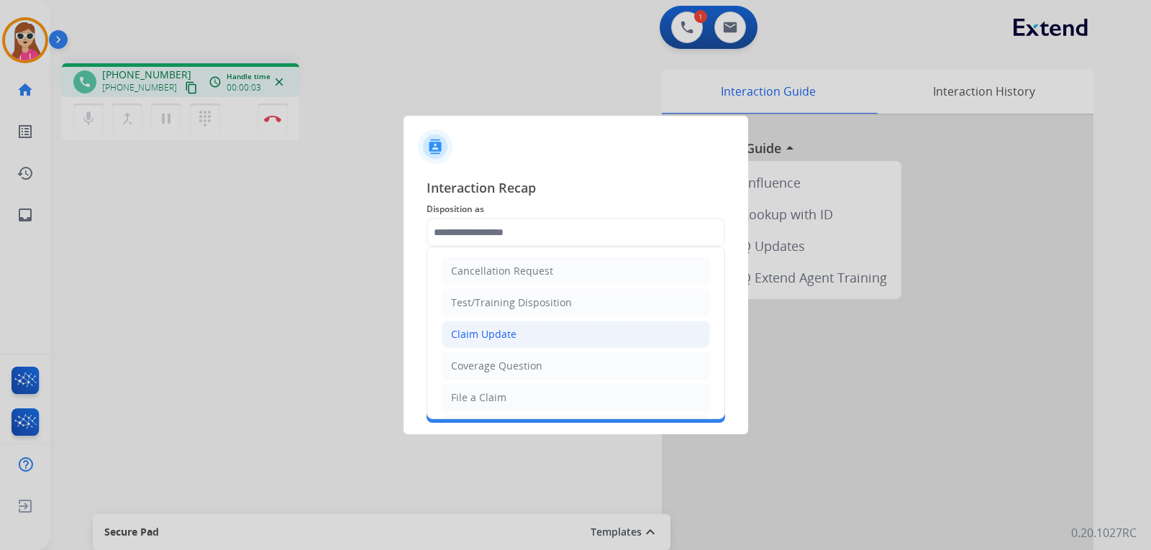
click at [535, 326] on li "Claim Update" at bounding box center [576, 334] width 268 height 27
type input "**********"
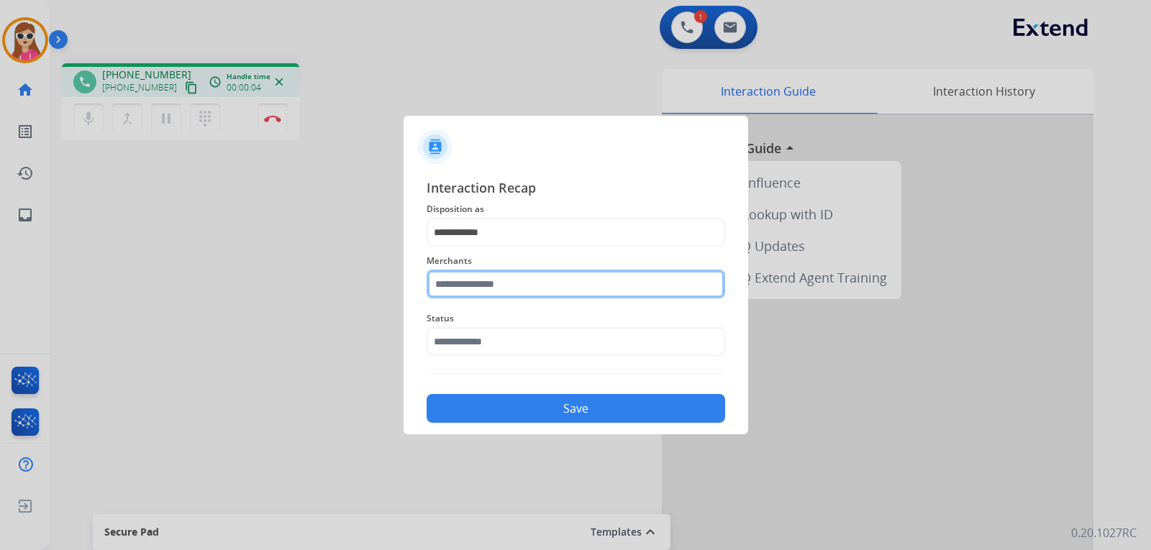
click at [526, 285] on input "text" at bounding box center [575, 284] width 298 height 29
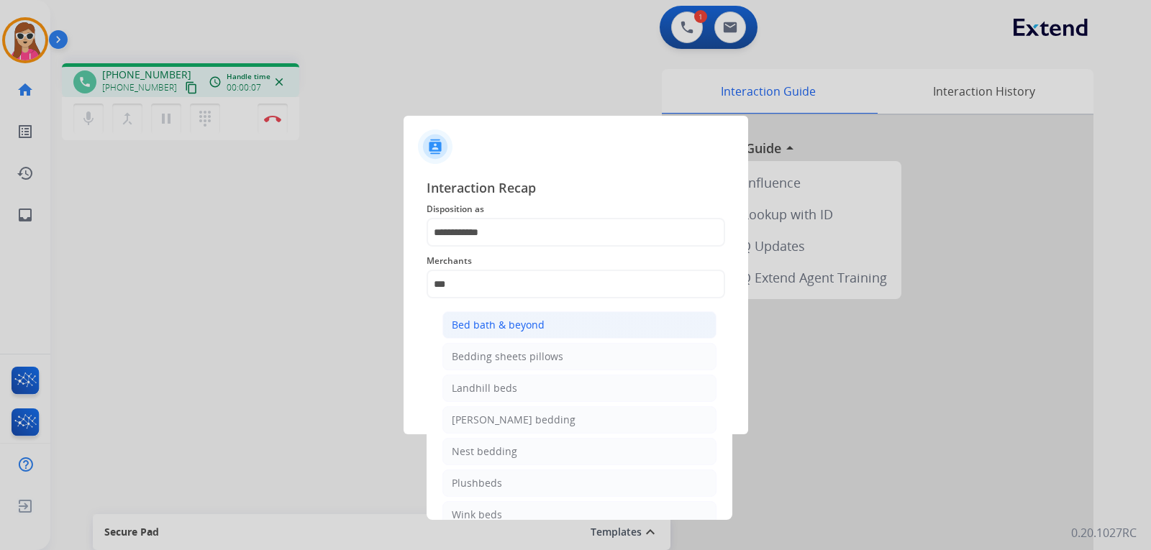
click at [497, 323] on div "Bed bath & beyond" at bounding box center [498, 325] width 93 height 14
type input "**********"
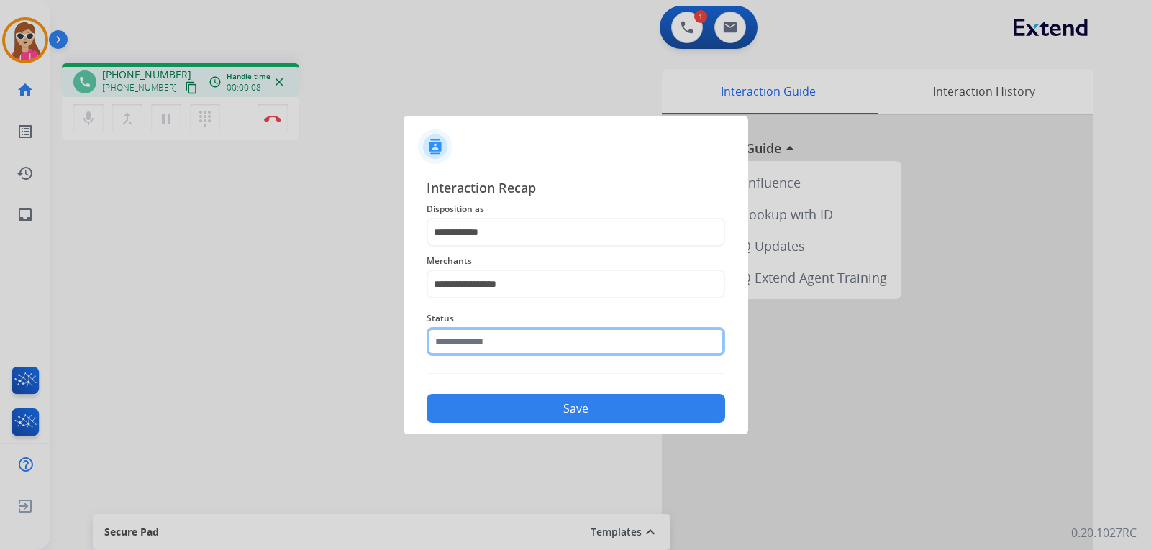
click at [494, 339] on input "text" at bounding box center [575, 341] width 298 height 29
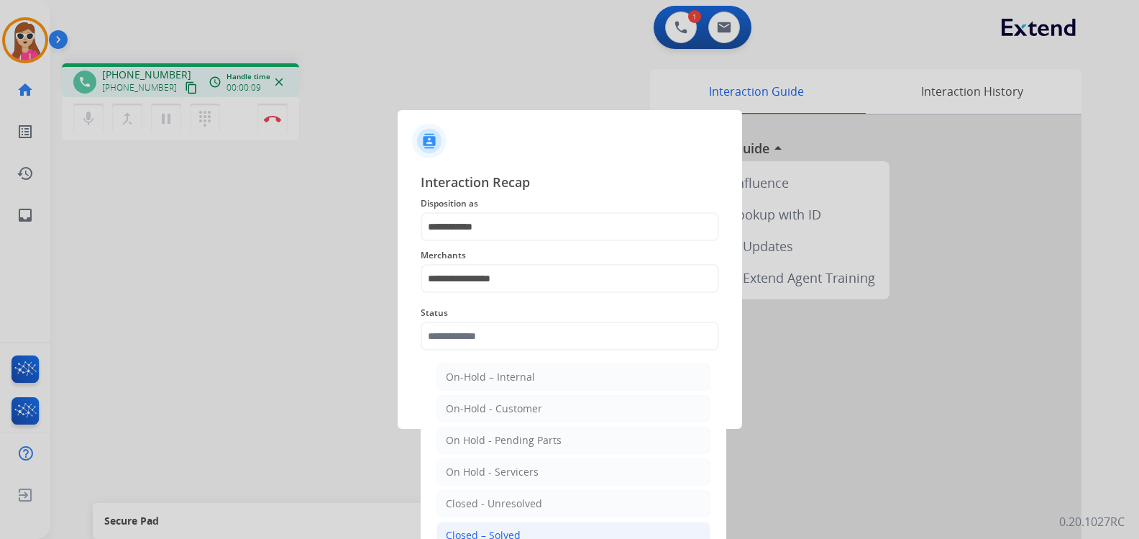
click at [484, 521] on li "Closed – Solved" at bounding box center [573, 534] width 274 height 27
type input "**********"
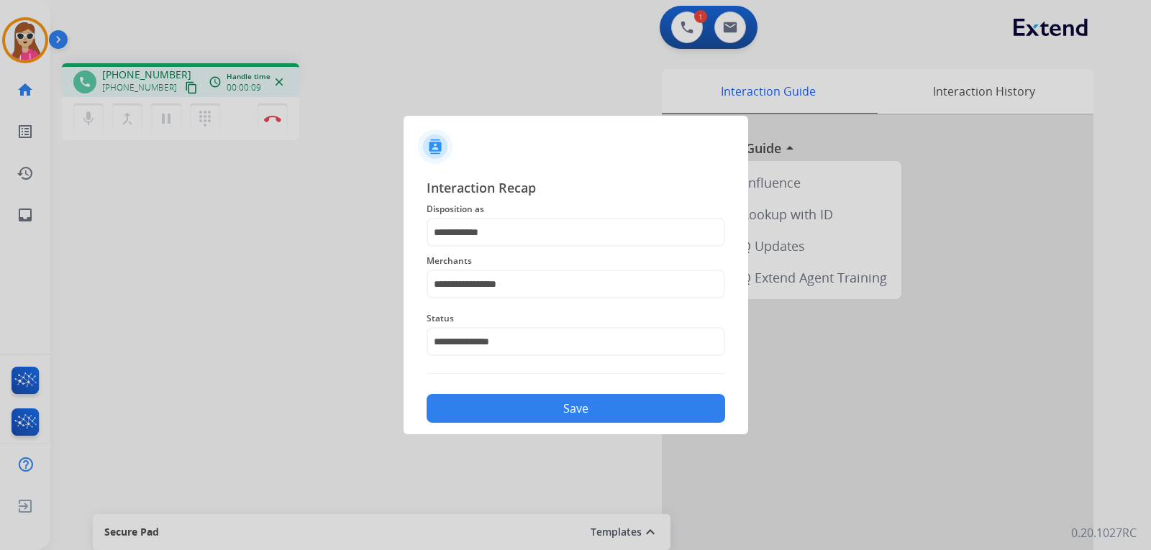
click at [483, 408] on button "Save" at bounding box center [575, 408] width 298 height 29
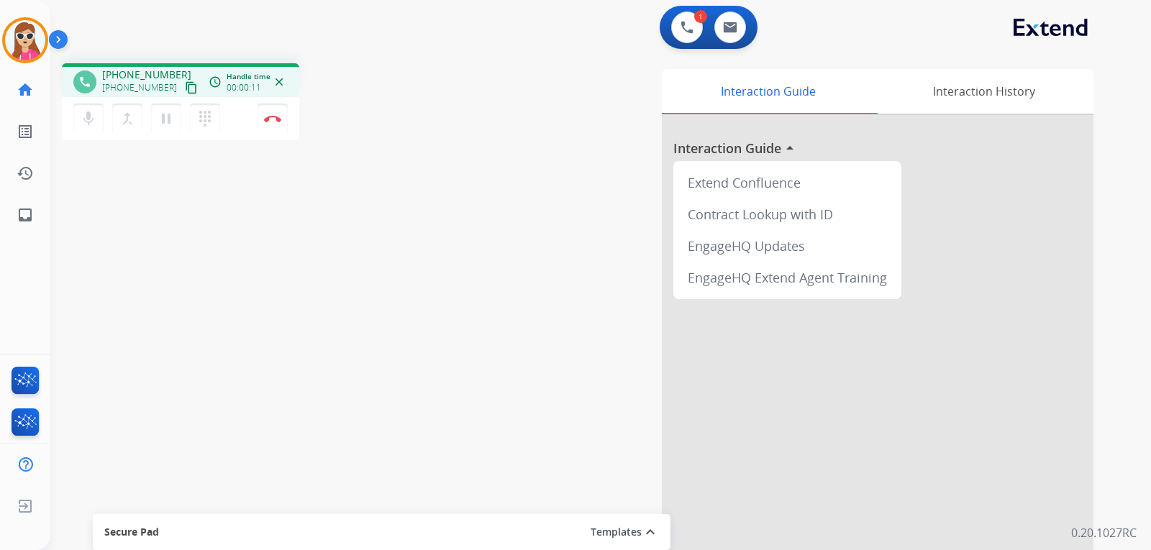
drag, startPoint x: 171, startPoint y: 96, endPoint x: 171, endPoint y: 87, distance: 8.6
click at [183, 96] on button "content_copy" at bounding box center [191, 87] width 17 height 17
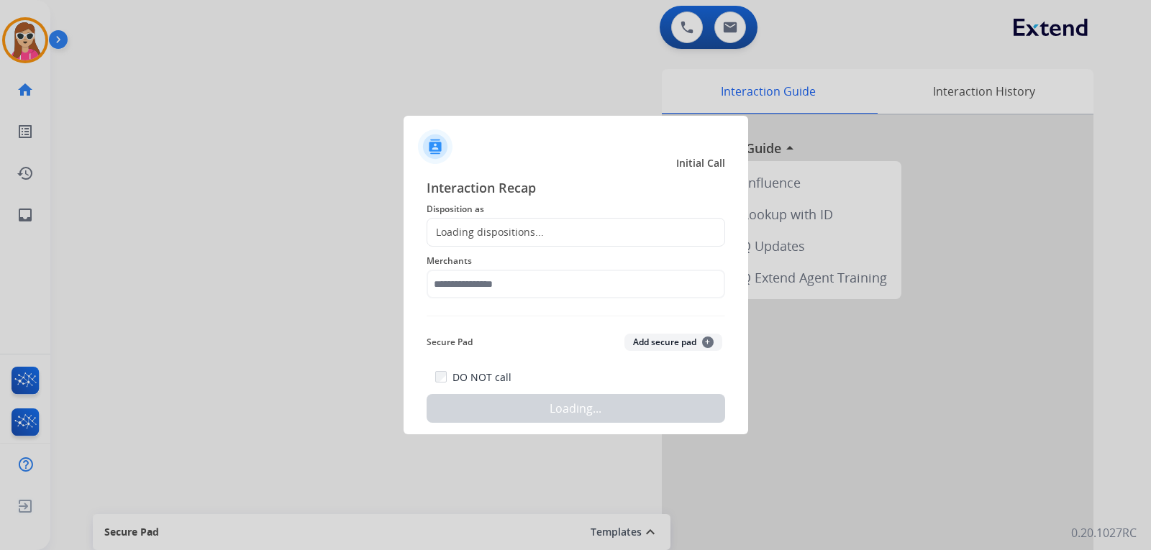
click at [276, 121] on div at bounding box center [575, 275] width 1151 height 550
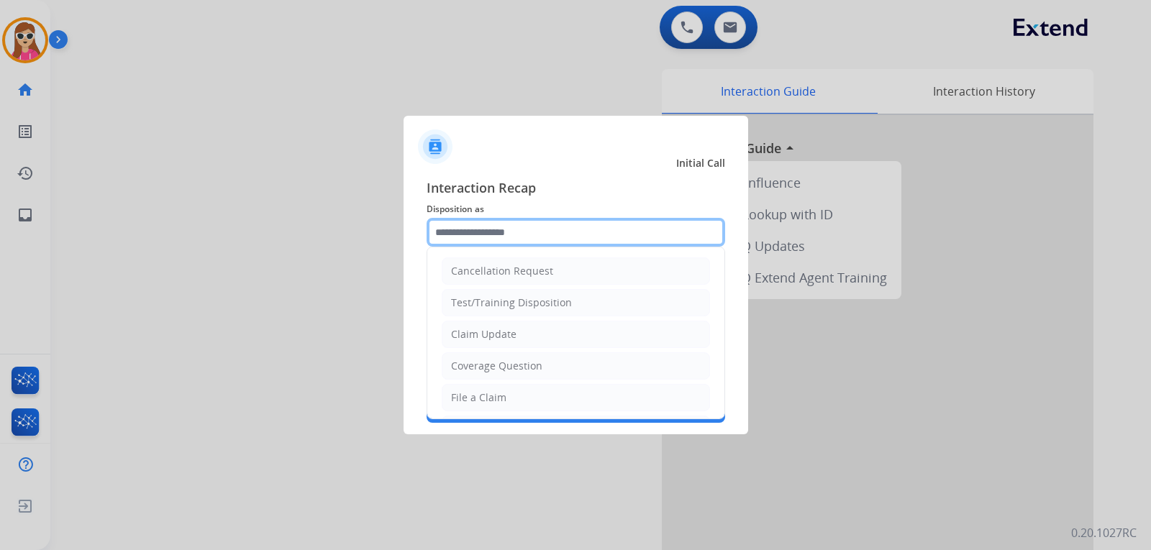
click at [495, 232] on input "text" at bounding box center [575, 232] width 298 height 29
click at [524, 338] on li "Claim Update" at bounding box center [576, 334] width 268 height 27
type input "**********"
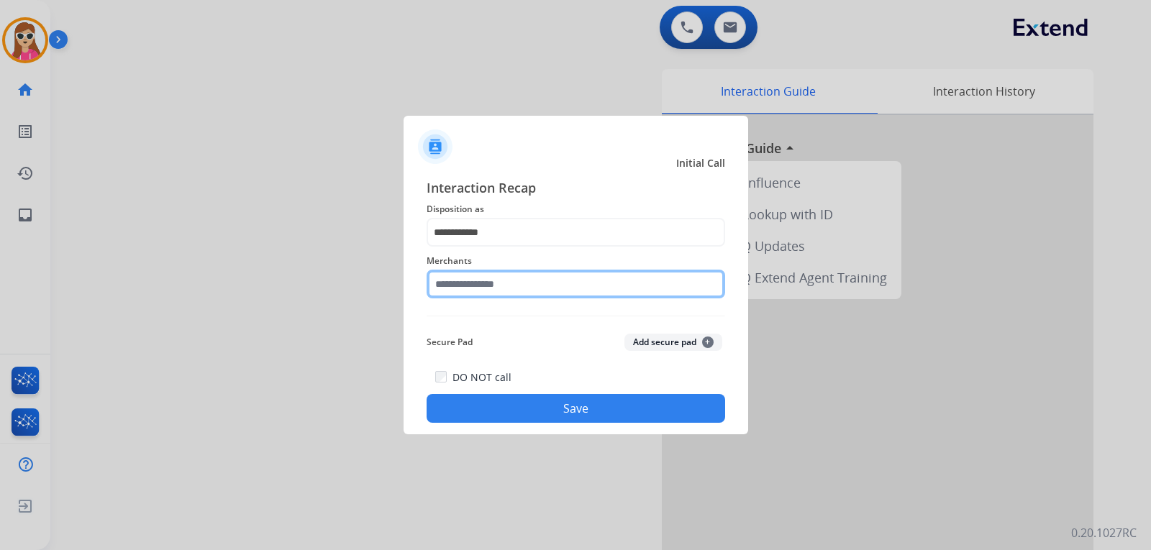
click at [526, 296] on input "text" at bounding box center [575, 284] width 298 height 29
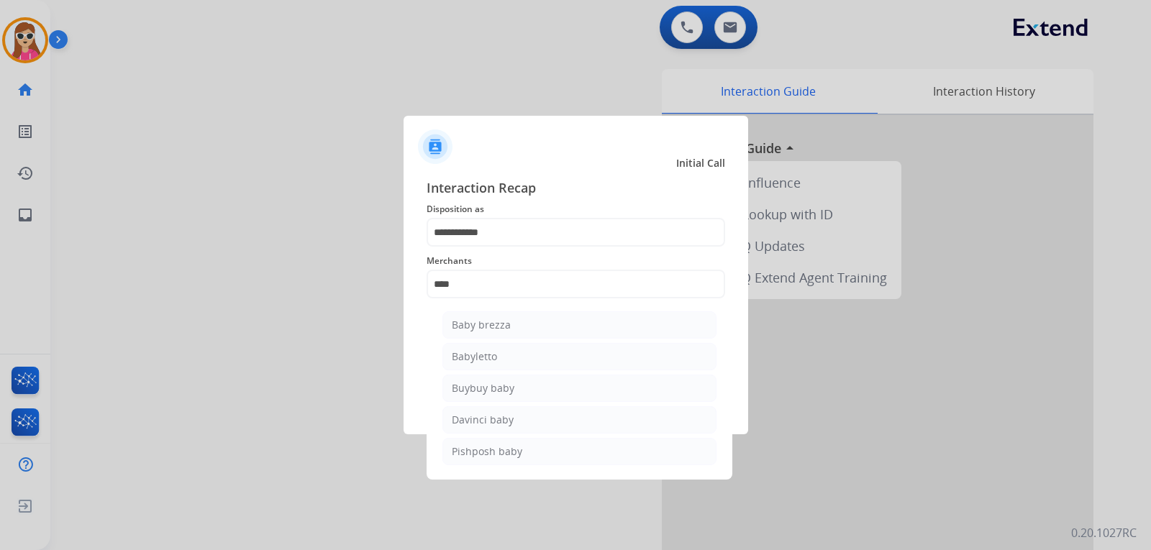
click at [494, 358] on div "Babyletto" at bounding box center [474, 356] width 45 height 14
type input "*********"
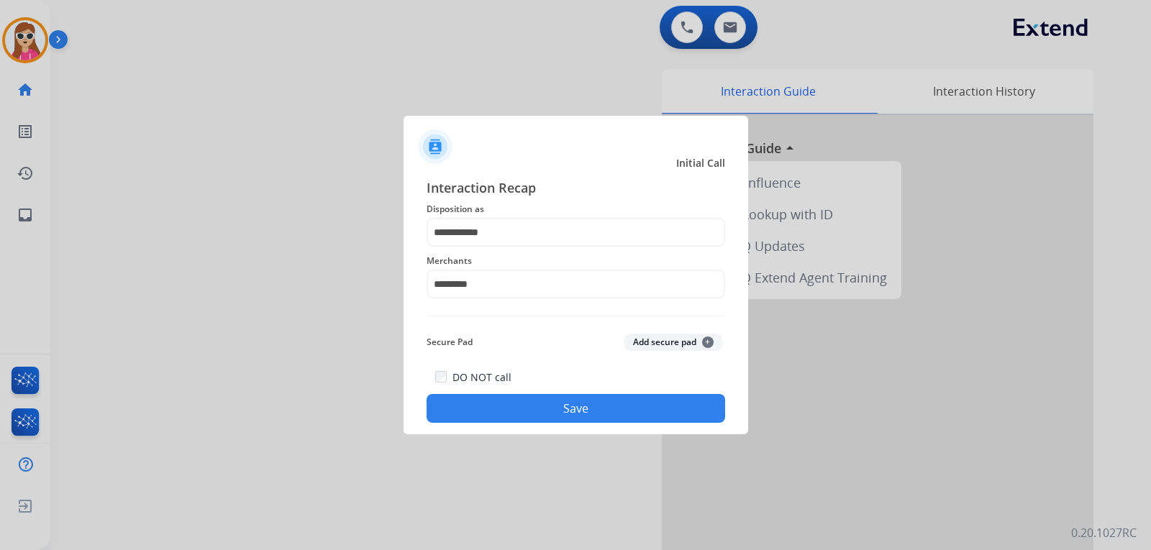
click at [547, 421] on button "Save" at bounding box center [575, 408] width 298 height 29
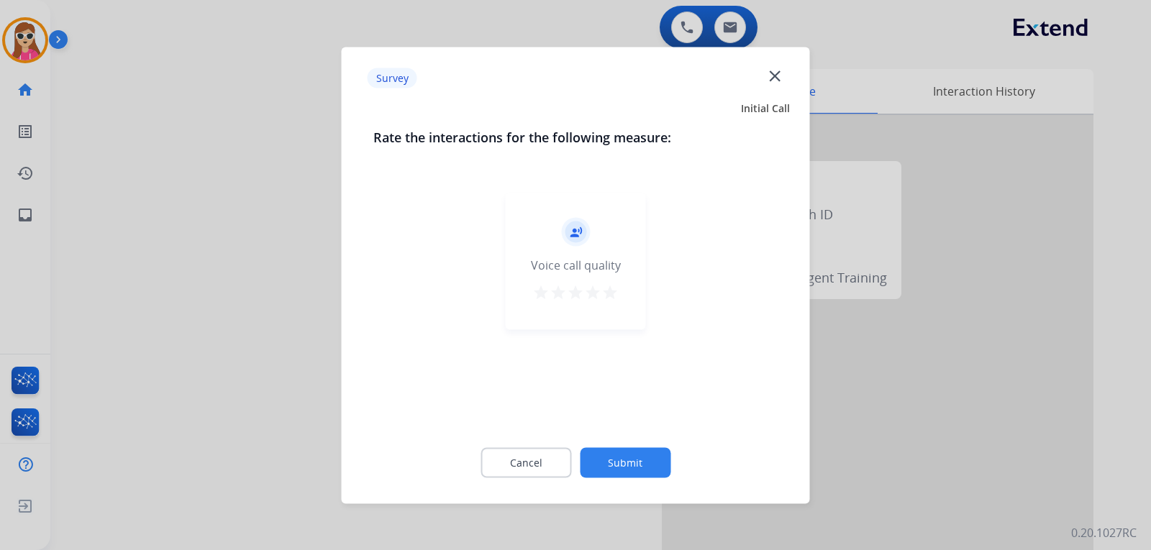
click at [618, 298] on div "record_voice_over Voice call quality star star star star star" at bounding box center [576, 261] width 140 height 137
click at [608, 299] on mat-icon "star" at bounding box center [609, 291] width 17 height 17
click at [637, 461] on button "Submit" at bounding box center [625, 462] width 91 height 30
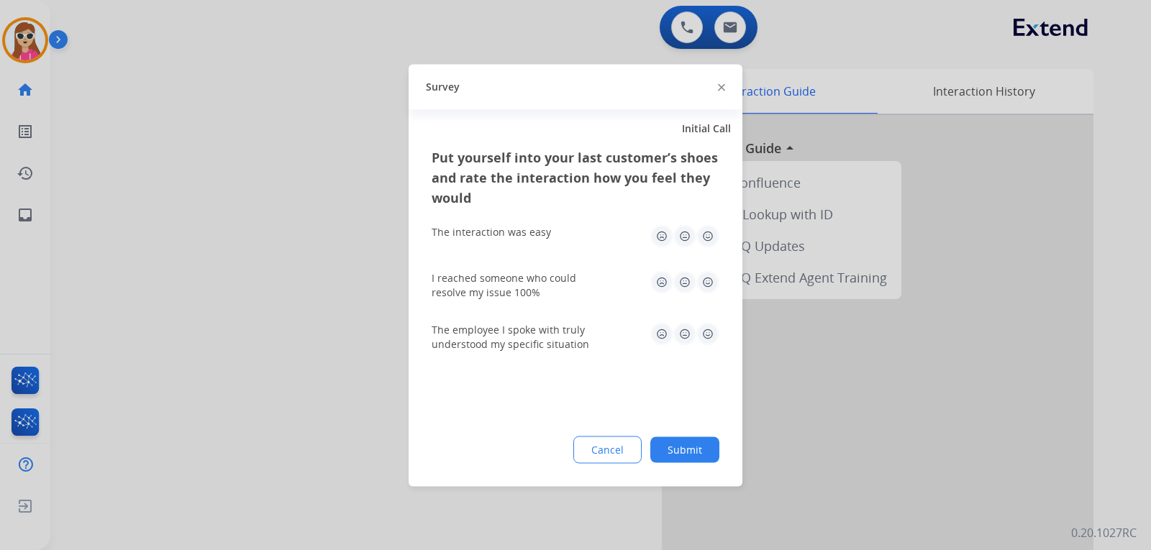
click at [711, 238] on img at bounding box center [707, 235] width 23 height 23
click at [708, 291] on img at bounding box center [707, 281] width 23 height 23
click at [704, 334] on img at bounding box center [707, 333] width 23 height 23
drag, startPoint x: 687, startPoint y: 442, endPoint x: 683, endPoint y: 422, distance: 20.6
click at [687, 441] on button "Submit" at bounding box center [684, 449] width 69 height 26
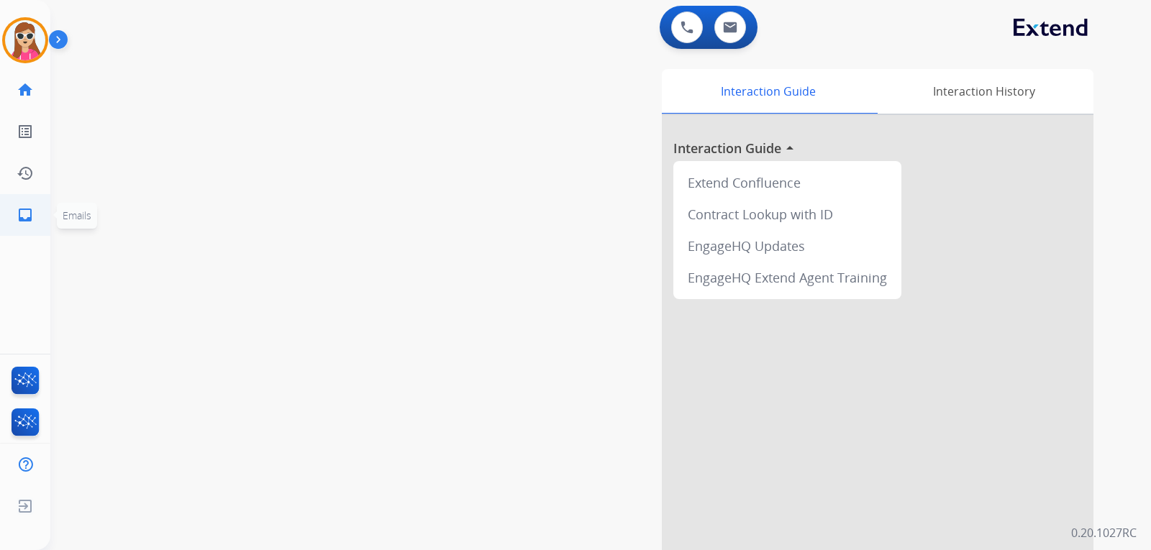
click at [22, 219] on mat-icon "inbox" at bounding box center [25, 214] width 17 height 17
select select "**********"
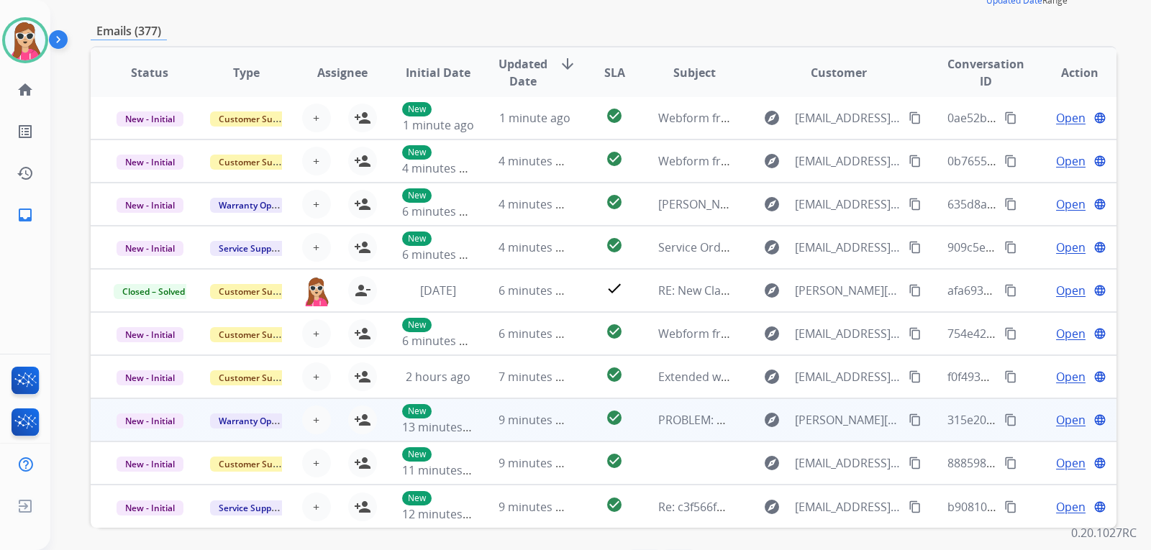
scroll to position [268, 0]
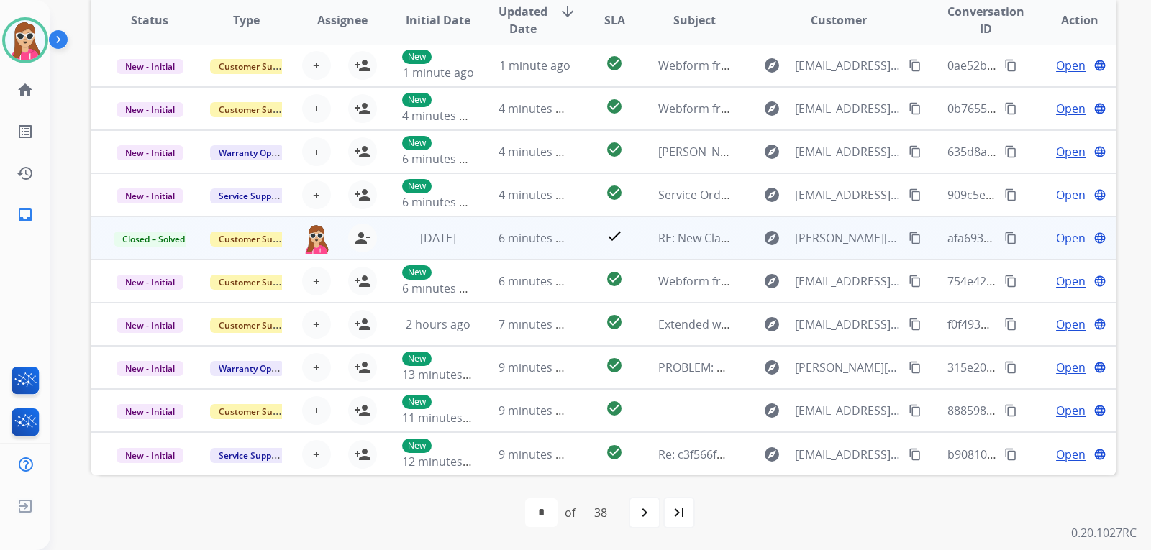
click at [731, 250] on td "explore Emma.Vicenzi@invesco.com content_copy" at bounding box center [827, 237] width 192 height 43
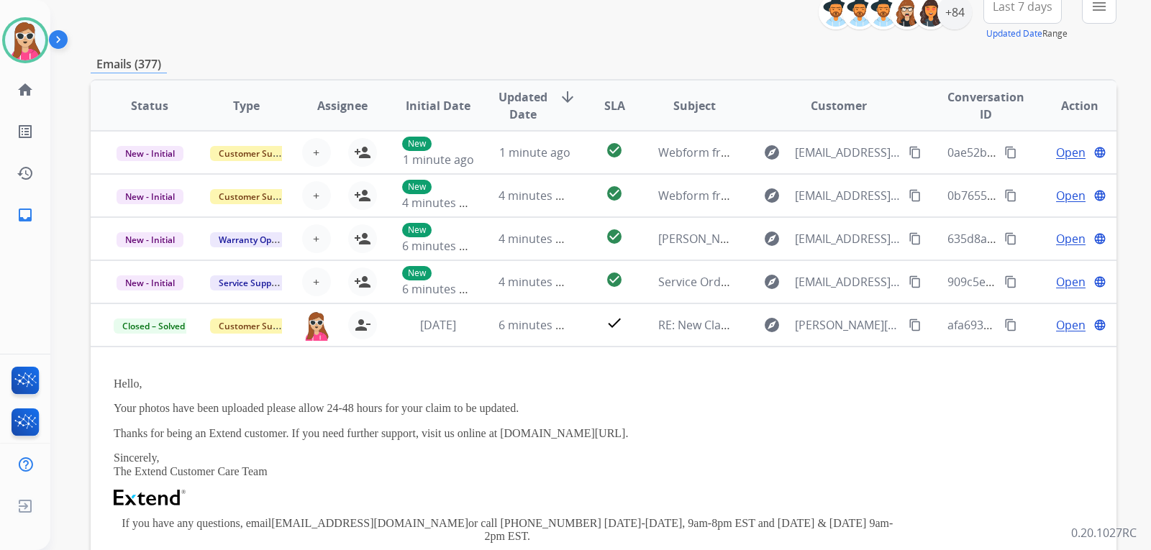
scroll to position [0, 0]
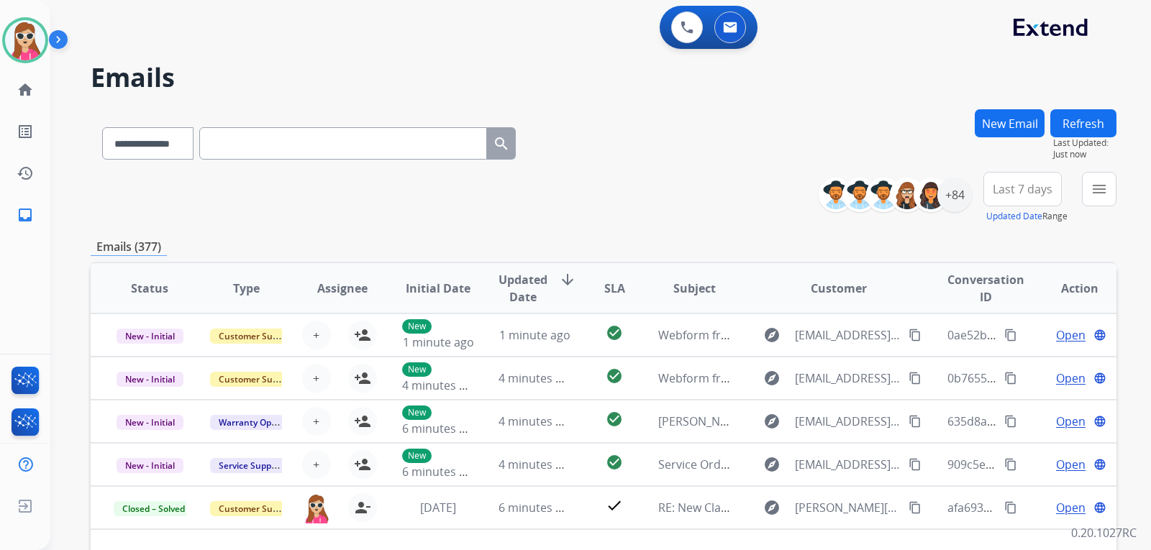
drag, startPoint x: 1068, startPoint y: 181, endPoint x: 1076, endPoint y: 177, distance: 9.0
click at [1071, 186] on div "**********" at bounding box center [972, 198] width 287 height 52
click at [1087, 183] on button "menu" at bounding box center [1099, 189] width 35 height 35
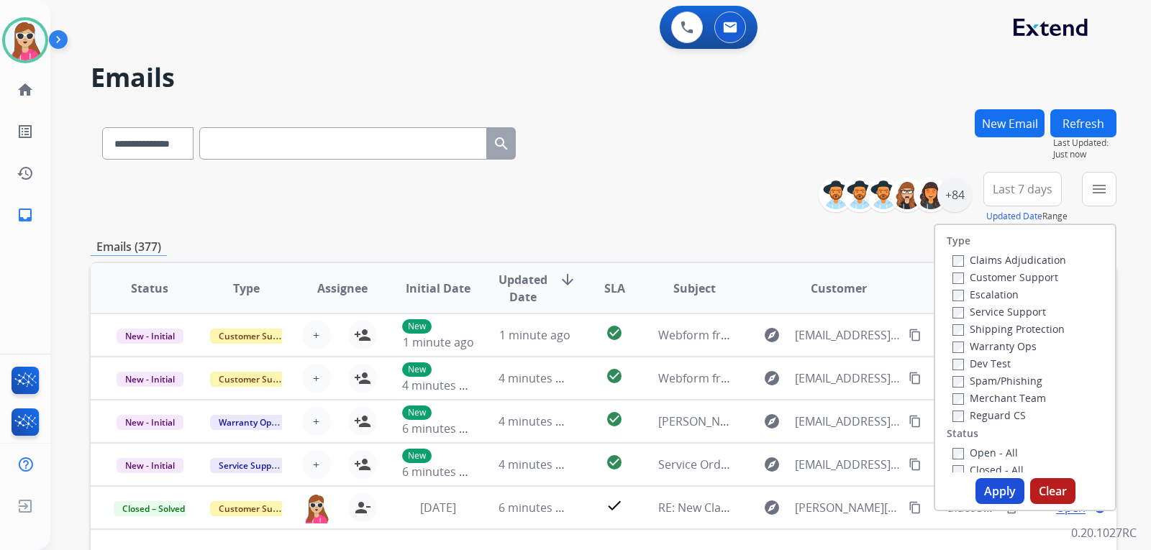
click at [1010, 278] on label "Customer Support" at bounding box center [1005, 277] width 106 height 14
click at [1005, 331] on label "Shipping Protection" at bounding box center [1008, 329] width 112 height 14
click at [999, 416] on label "Reguard CS" at bounding box center [988, 415] width 73 height 14
click at [976, 447] on label "Open - All" at bounding box center [984, 453] width 65 height 14
click at [987, 483] on button "Apply" at bounding box center [999, 491] width 49 height 26
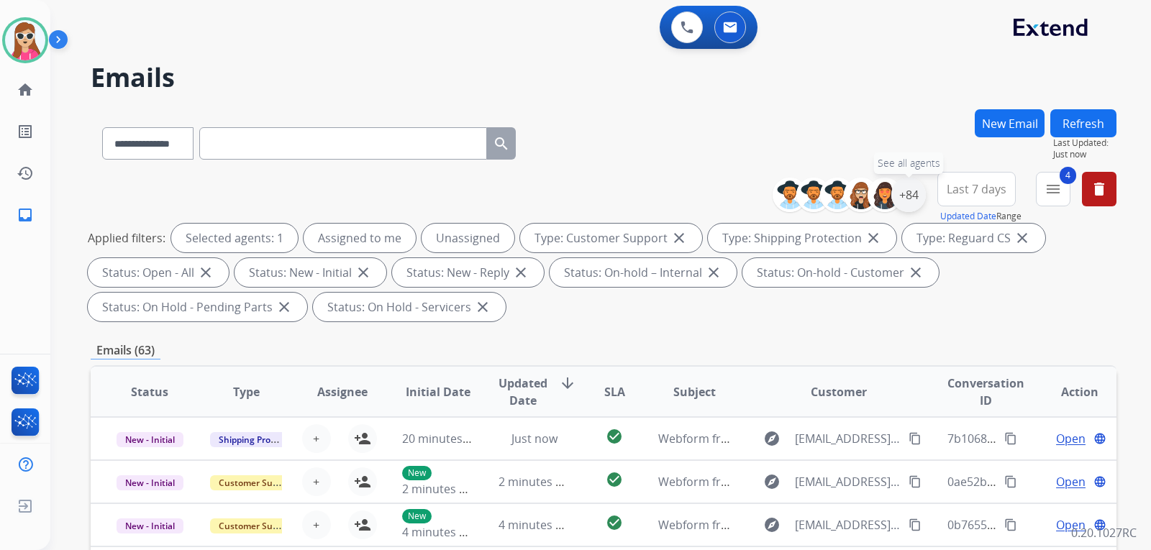
click at [911, 203] on div "+84" at bounding box center [908, 195] width 35 height 35
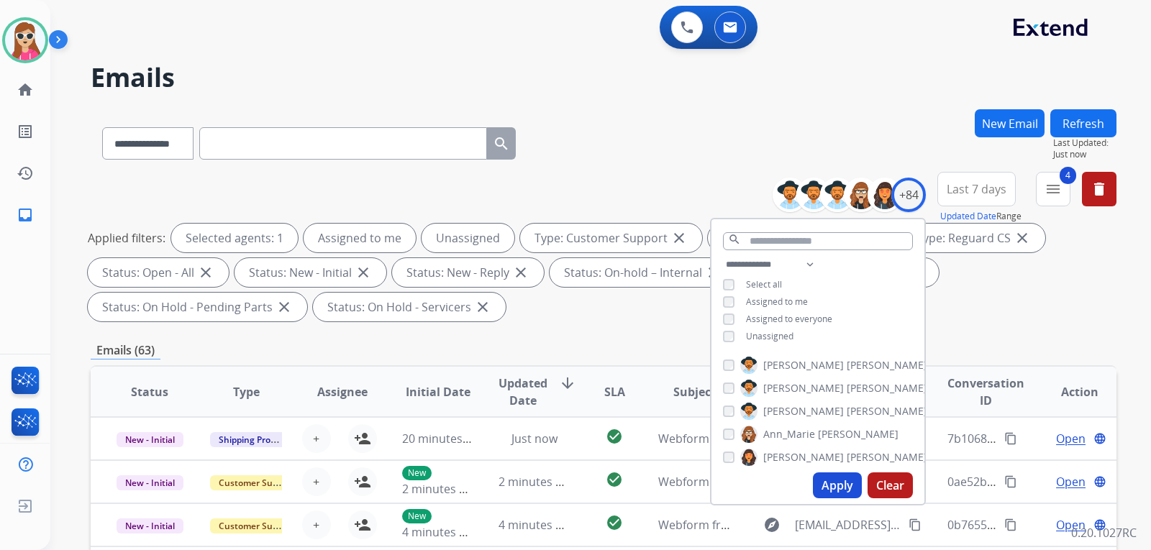
click at [774, 341] on div "**********" at bounding box center [817, 302] width 213 height 92
click at [777, 337] on span "Unassigned" at bounding box center [769, 336] width 47 height 12
click at [837, 487] on button "Apply" at bounding box center [837, 485] width 49 height 26
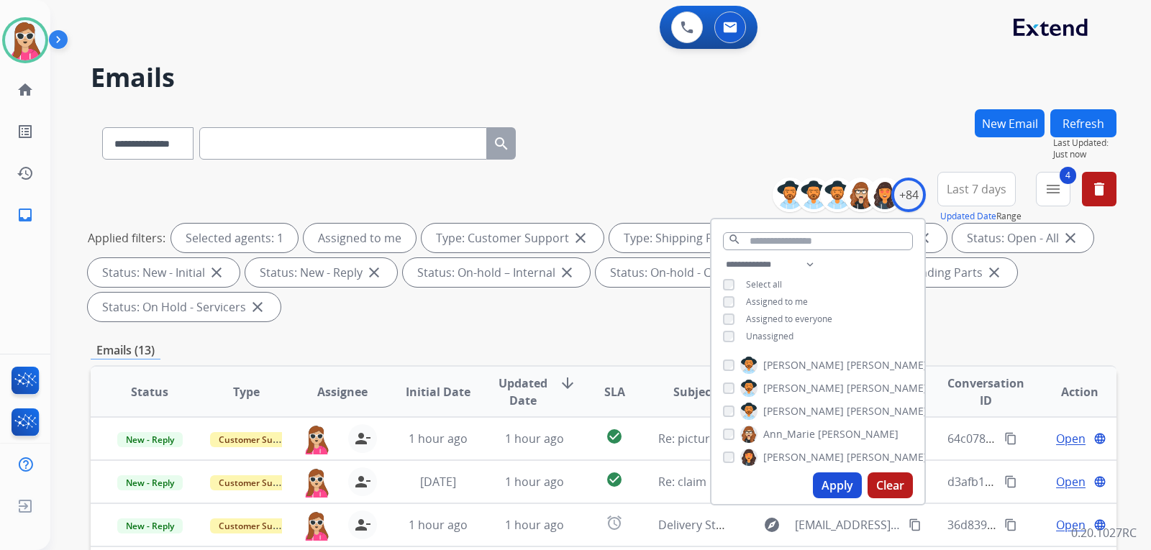
click at [1036, 333] on div "**********" at bounding box center [603, 515] width 1025 height 813
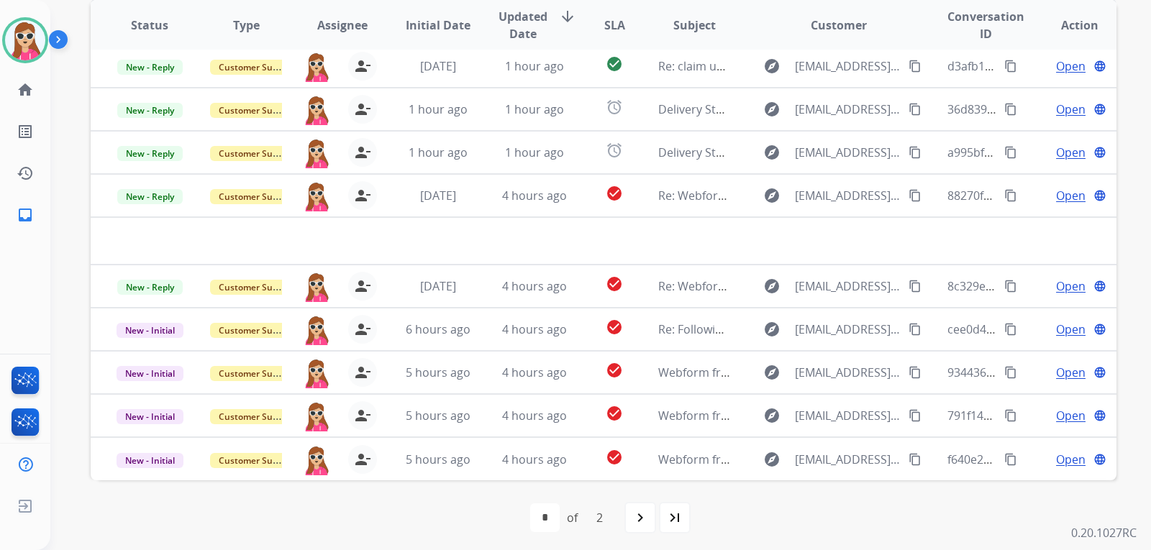
scroll to position [372, 0]
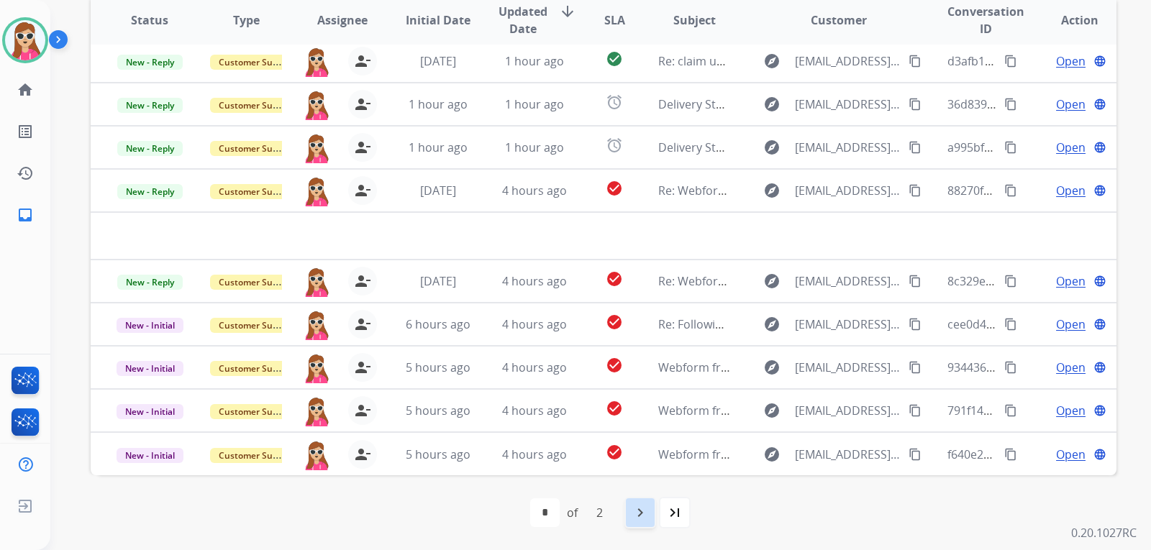
click at [634, 512] on mat-icon "navigate_next" at bounding box center [639, 512] width 17 height 17
select select "*"
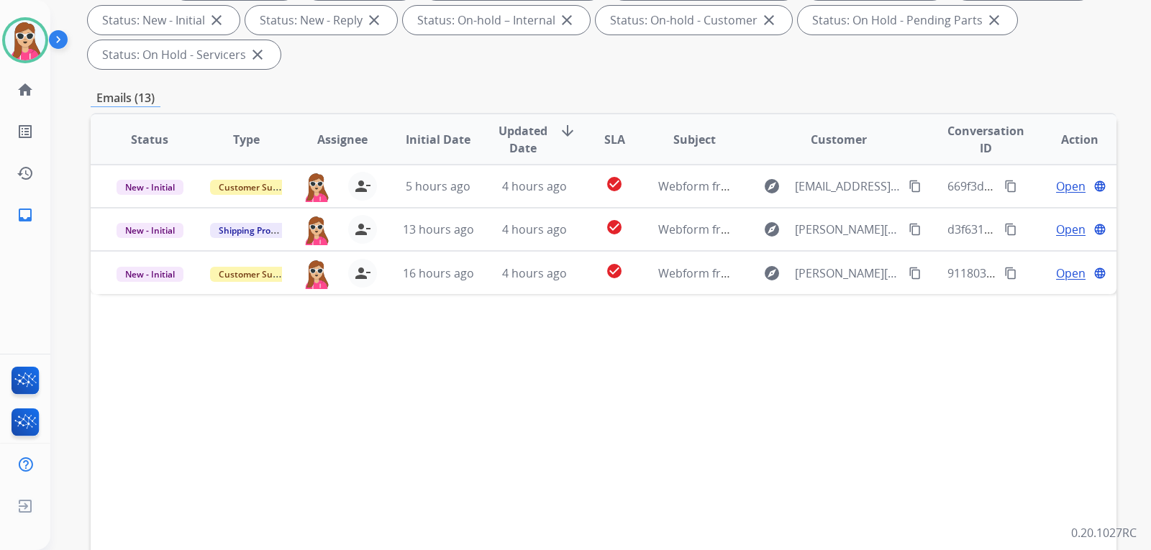
scroll to position [288, 0]
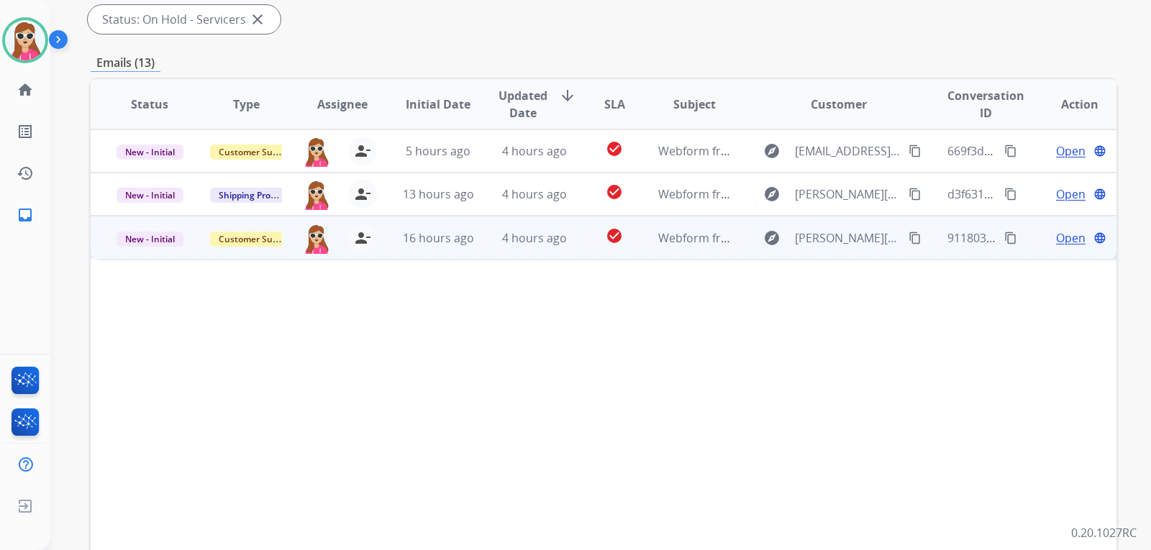
click at [582, 249] on td "check_circle" at bounding box center [603, 237] width 64 height 43
click at [908, 239] on mat-icon "content_copy" at bounding box center [914, 237] width 13 height 13
click at [1067, 235] on span "Open" at bounding box center [1070, 237] width 29 height 17
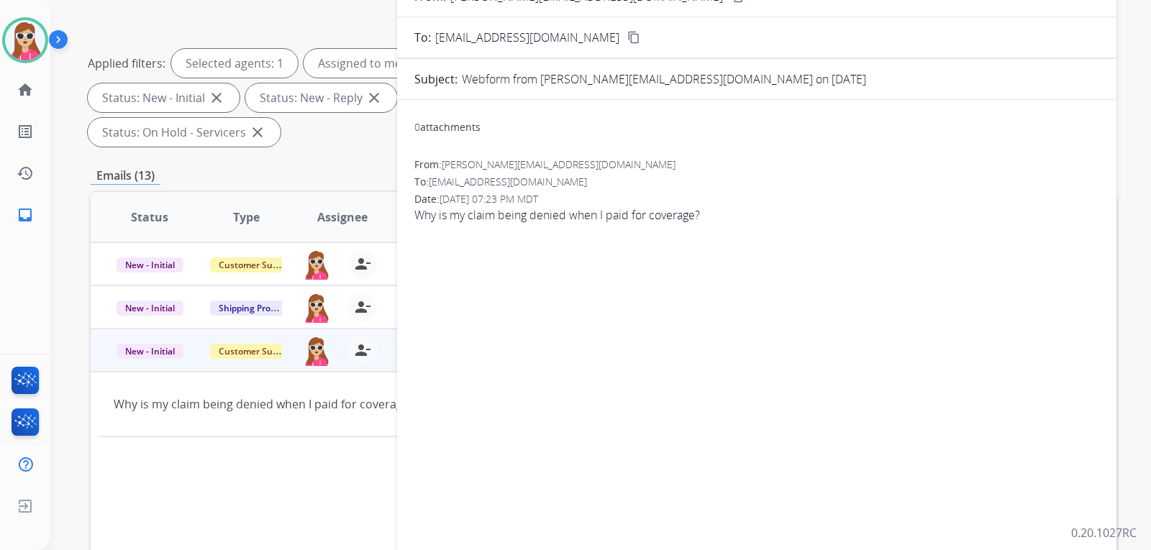
scroll to position [144, 0]
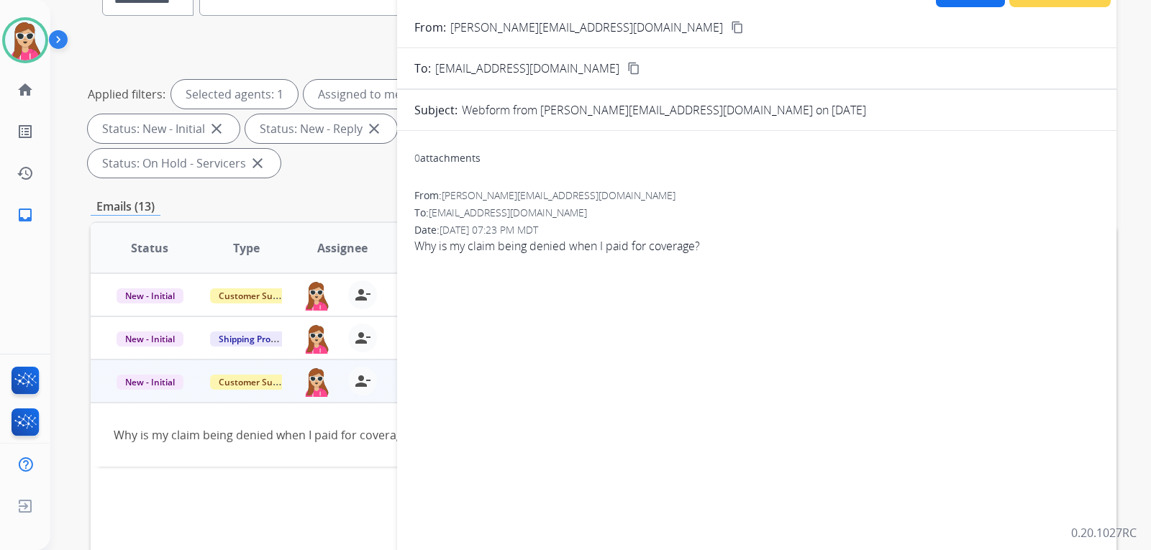
click at [728, 35] on button "content_copy" at bounding box center [736, 27] width 17 height 17
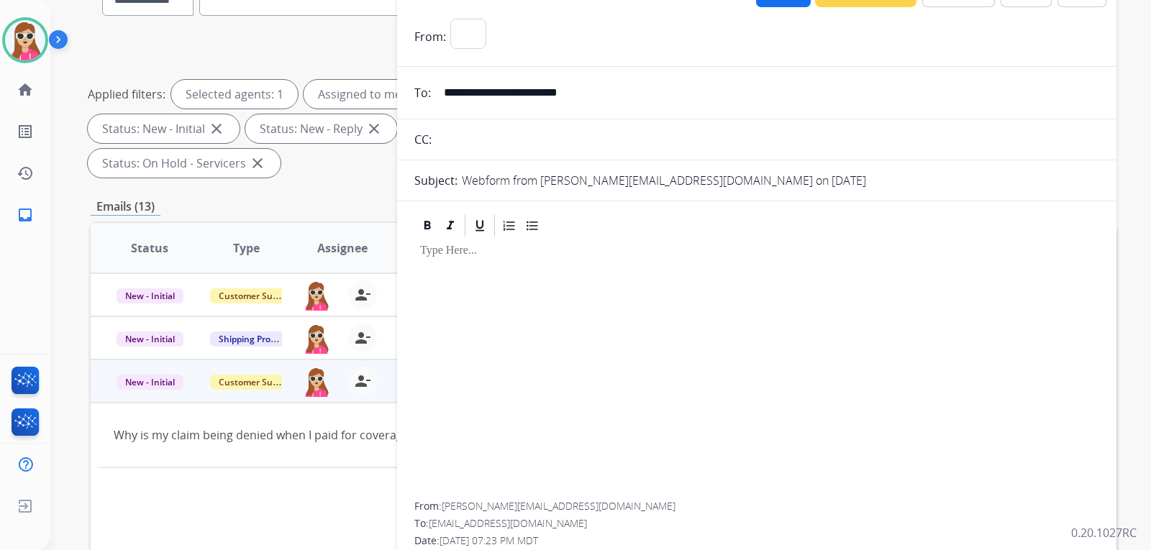
select select "**********"
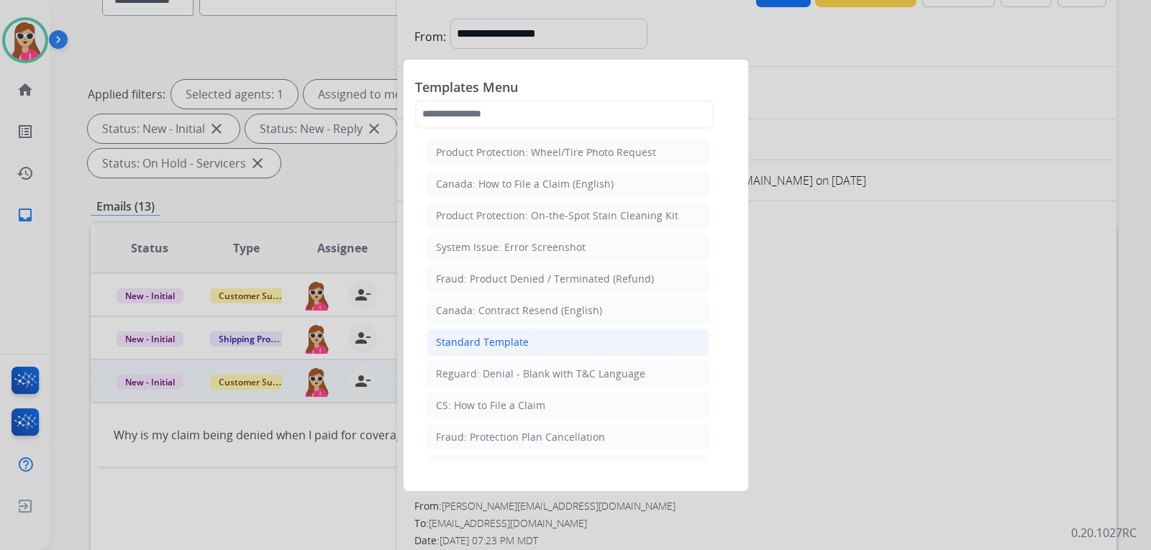
click at [604, 349] on li "Standard Template" at bounding box center [567, 342] width 283 height 27
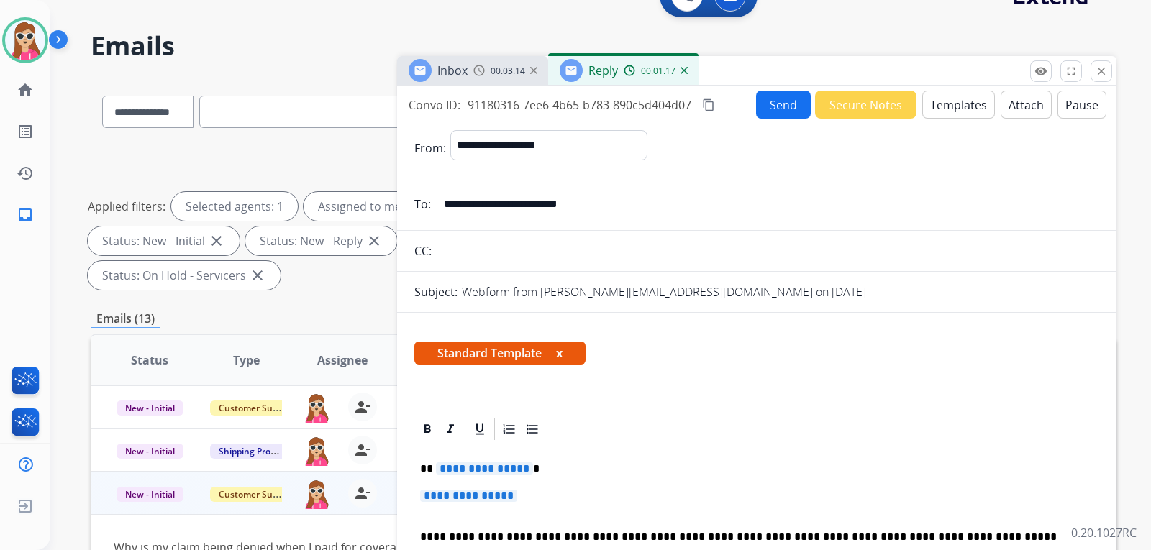
scroll to position [0, 0]
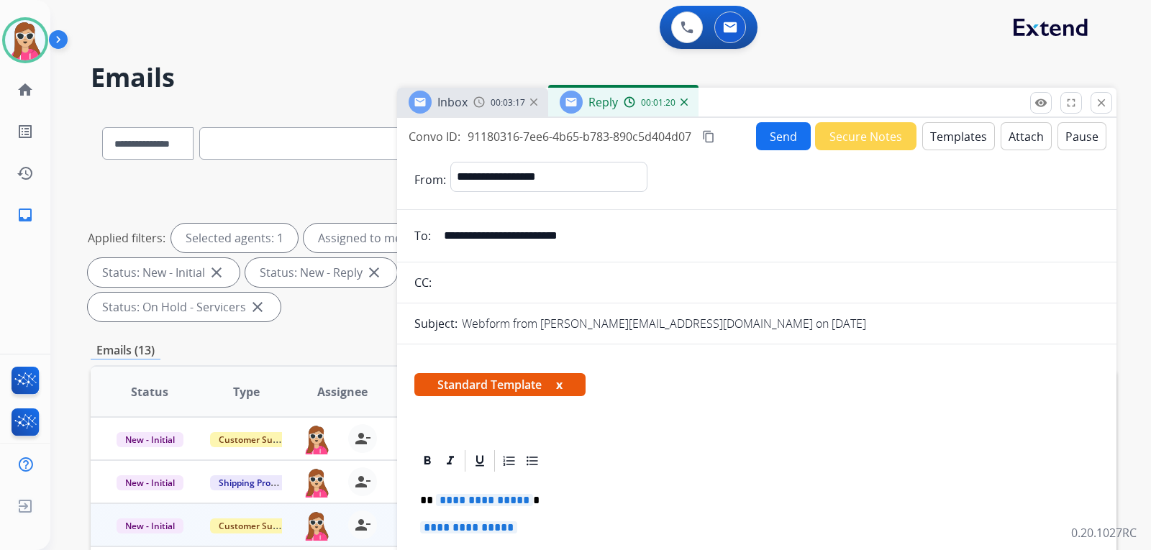
click at [955, 129] on button "Templates" at bounding box center [958, 136] width 73 height 28
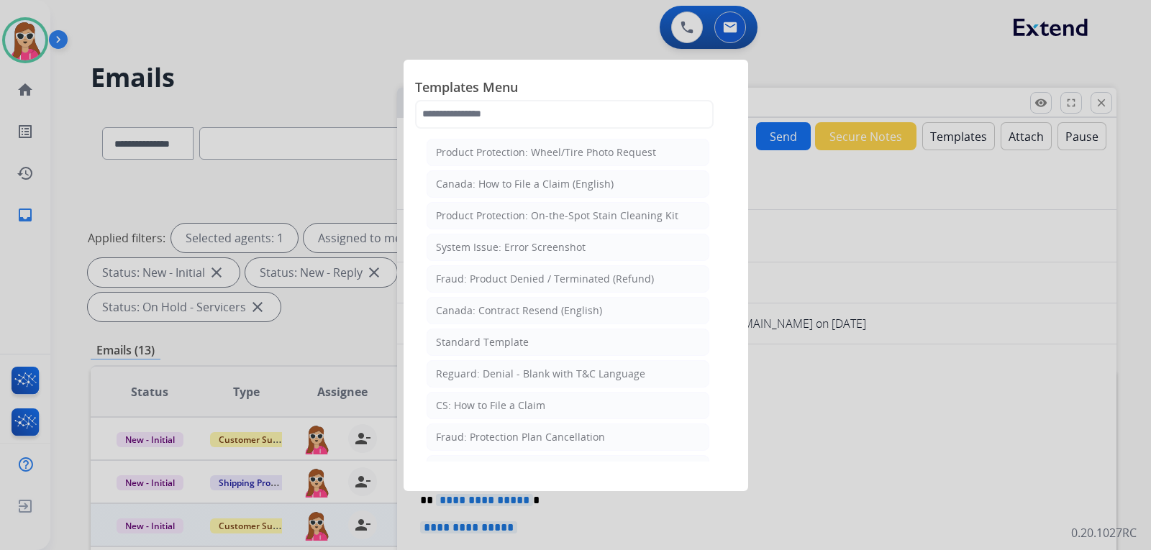
click at [781, 409] on div at bounding box center [575, 275] width 1151 height 550
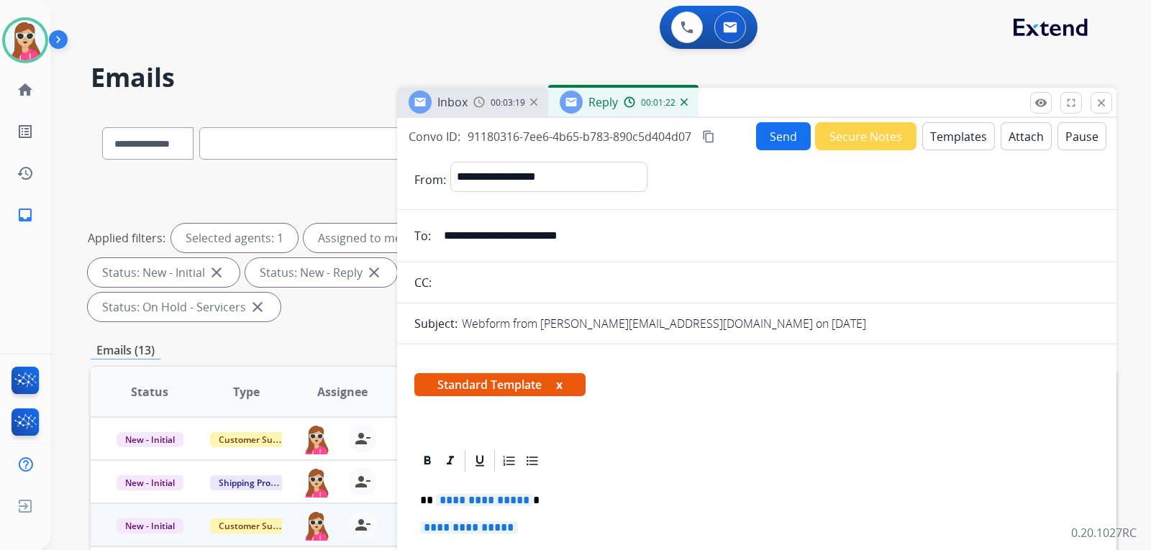
click at [472, 501] on span "**********" at bounding box center [484, 500] width 97 height 12
click at [470, 532] on span "**********" at bounding box center [468, 527] width 97 height 12
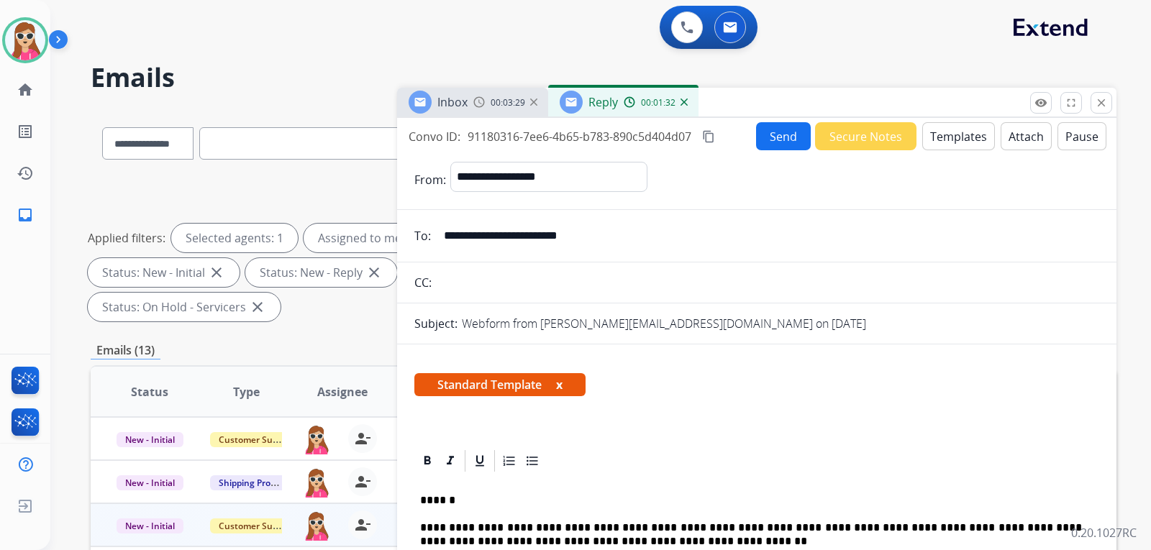
click at [631, 528] on p "**********" at bounding box center [751, 547] width 662 height 53
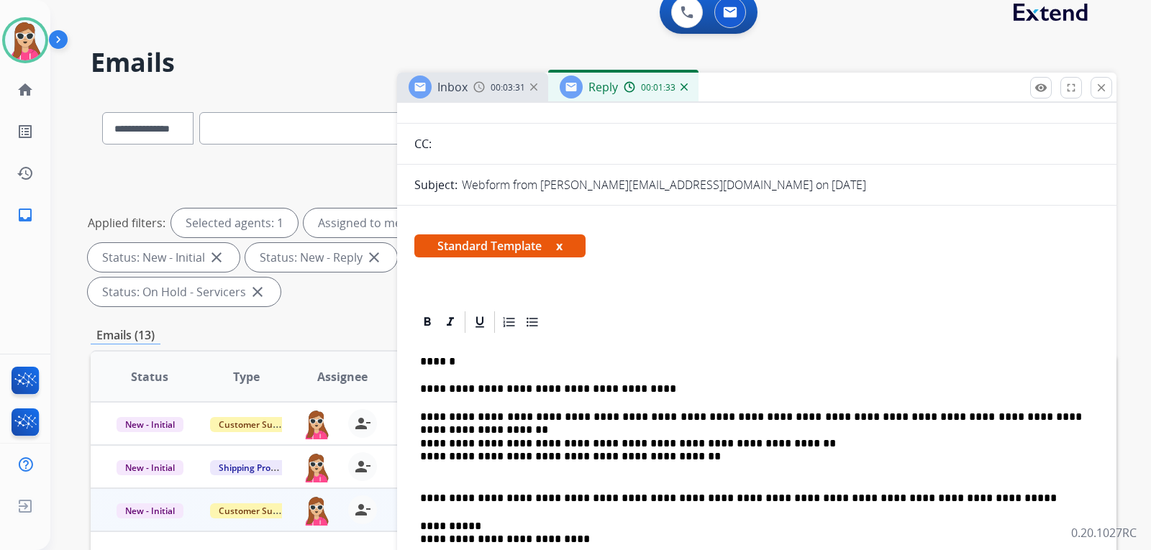
scroll to position [144, 0]
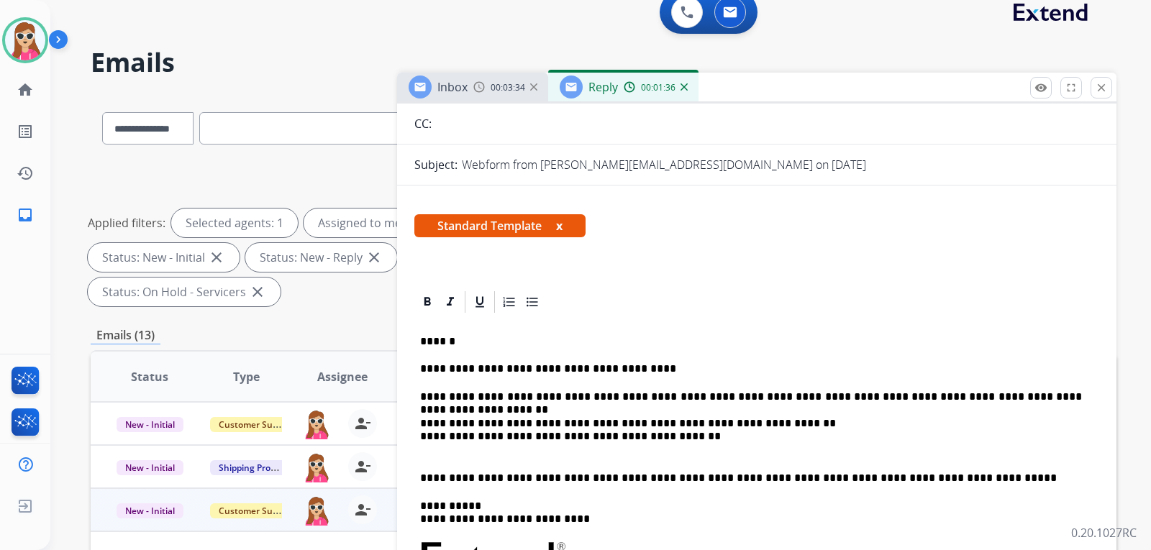
click at [418, 404] on div "**********" at bounding box center [756, 557] width 685 height 485
click at [1066, 395] on p "**********" at bounding box center [751, 410] width 662 height 40
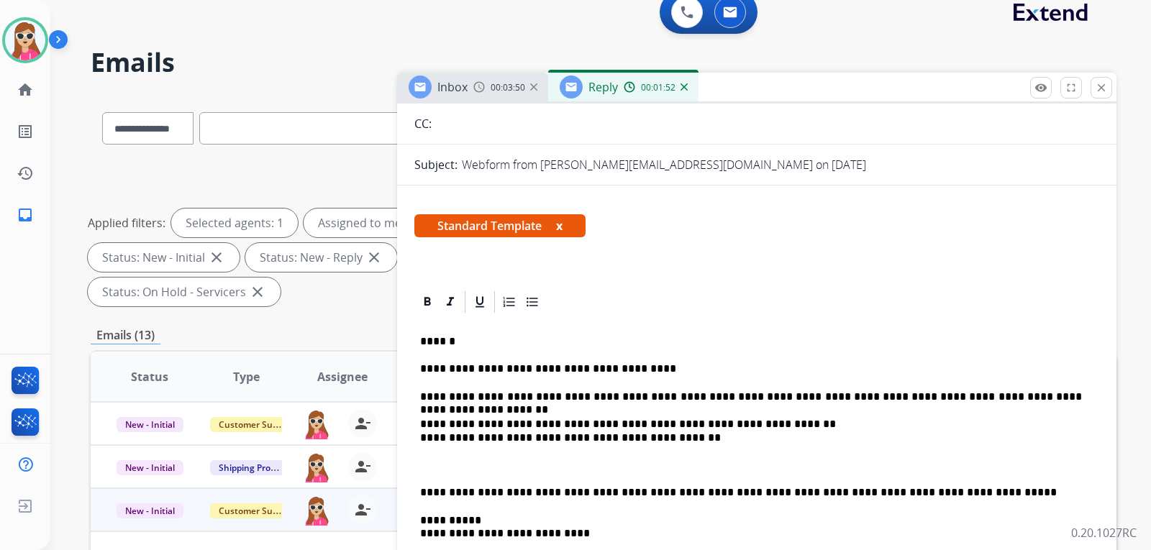
drag, startPoint x: 418, startPoint y: 438, endPoint x: 435, endPoint y: 416, distance: 27.6
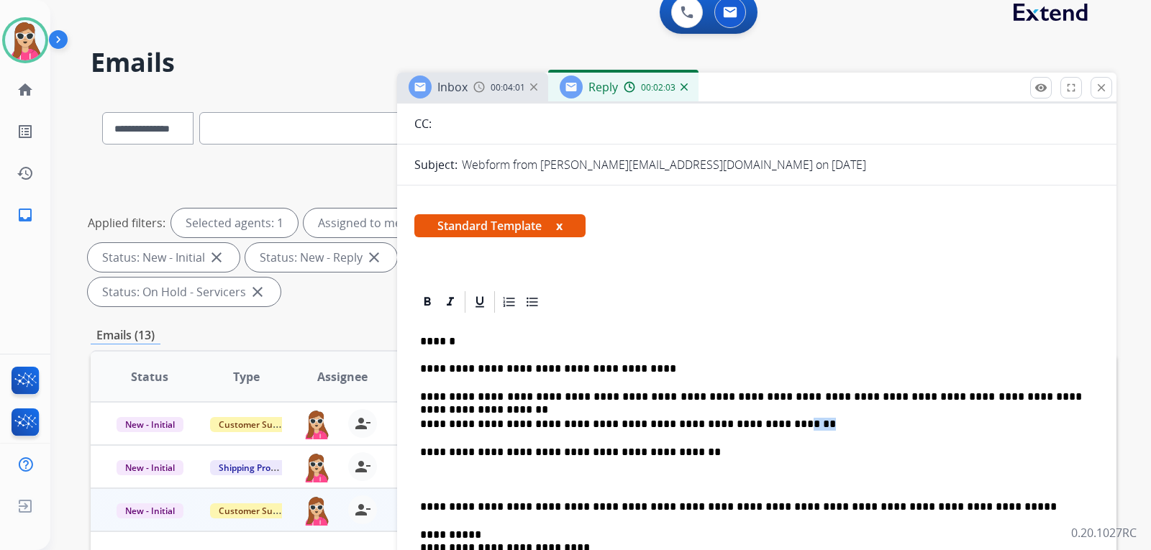
drag, startPoint x: 748, startPoint y: 428, endPoint x: 733, endPoint y: 426, distance: 15.2
click at [733, 426] on p "**********" at bounding box center [751, 424] width 662 height 13
click at [739, 424] on p "**********" at bounding box center [751, 424] width 662 height 13
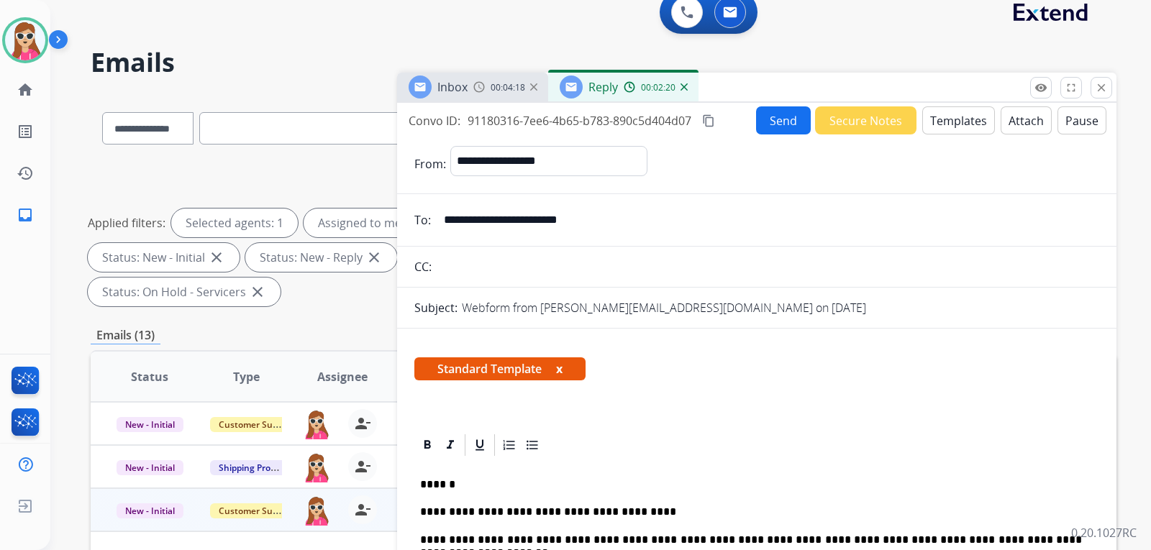
scroll to position [0, 0]
click at [961, 124] on button "Templates" at bounding box center [958, 121] width 73 height 28
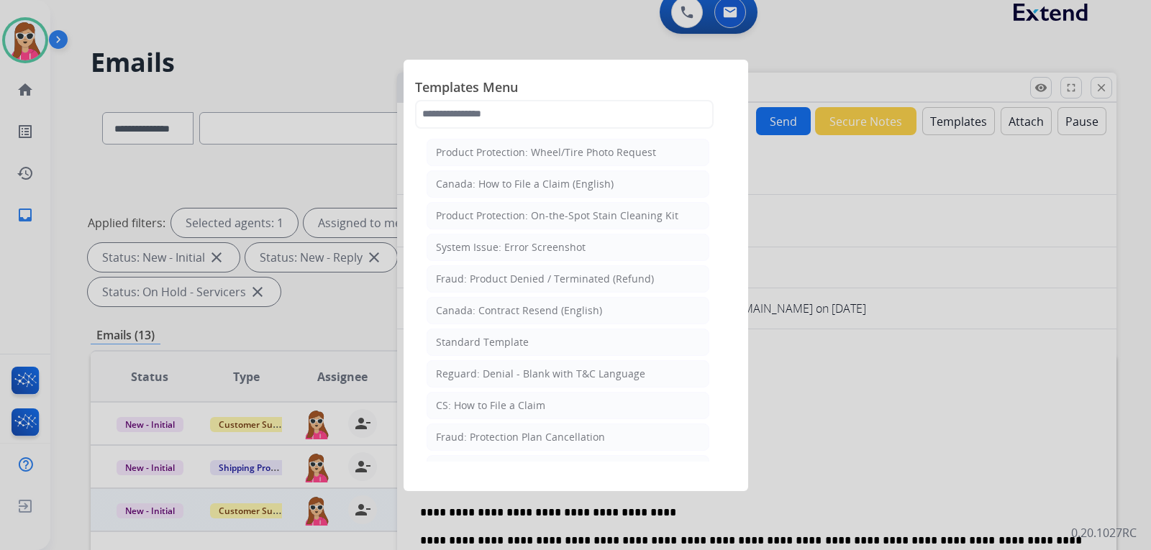
click at [933, 301] on div at bounding box center [575, 275] width 1151 height 550
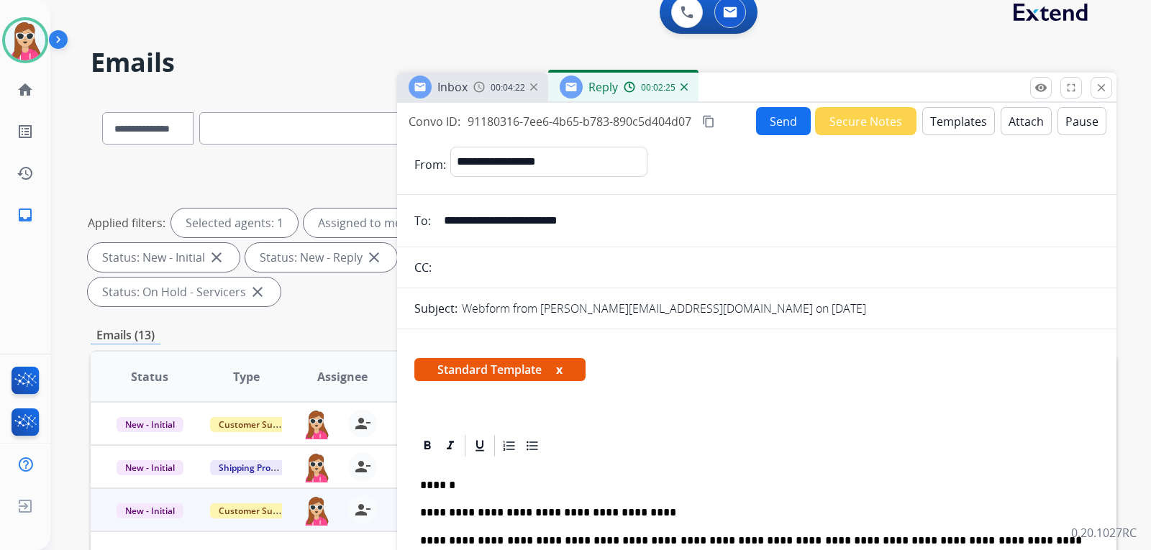
click at [1016, 108] on button "Attach" at bounding box center [1025, 121] width 51 height 28
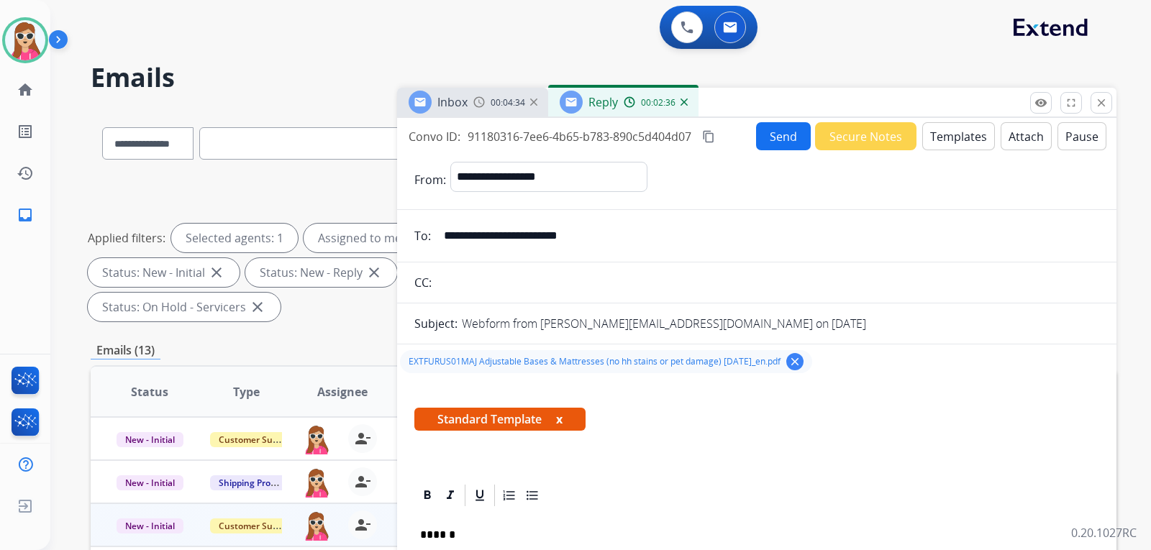
click at [764, 139] on button "Send" at bounding box center [783, 136] width 55 height 28
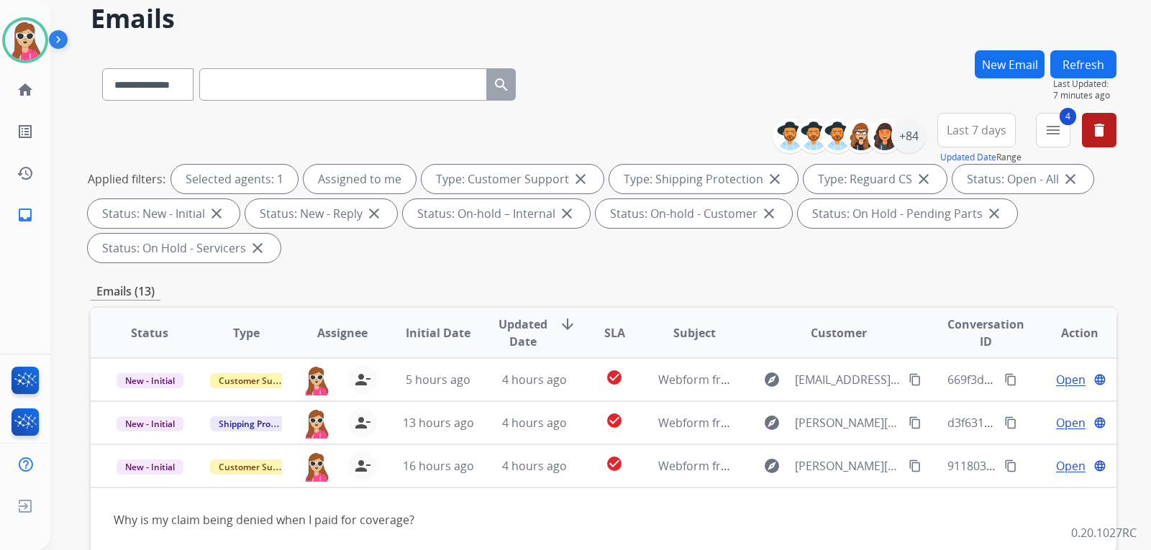
scroll to position [288, 0]
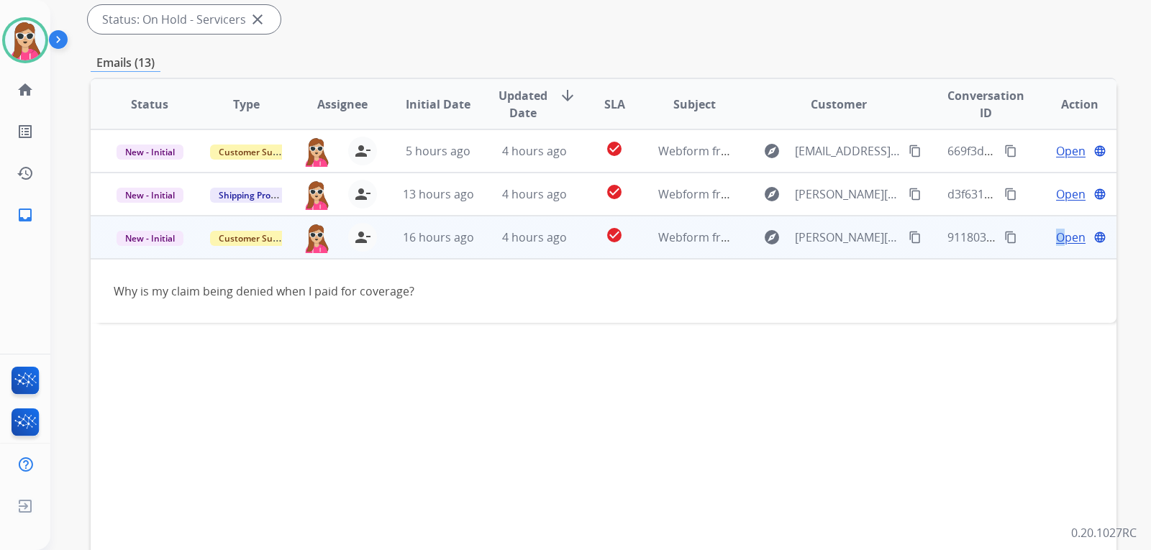
click at [1056, 237] on span "Open" at bounding box center [1070, 237] width 29 height 17
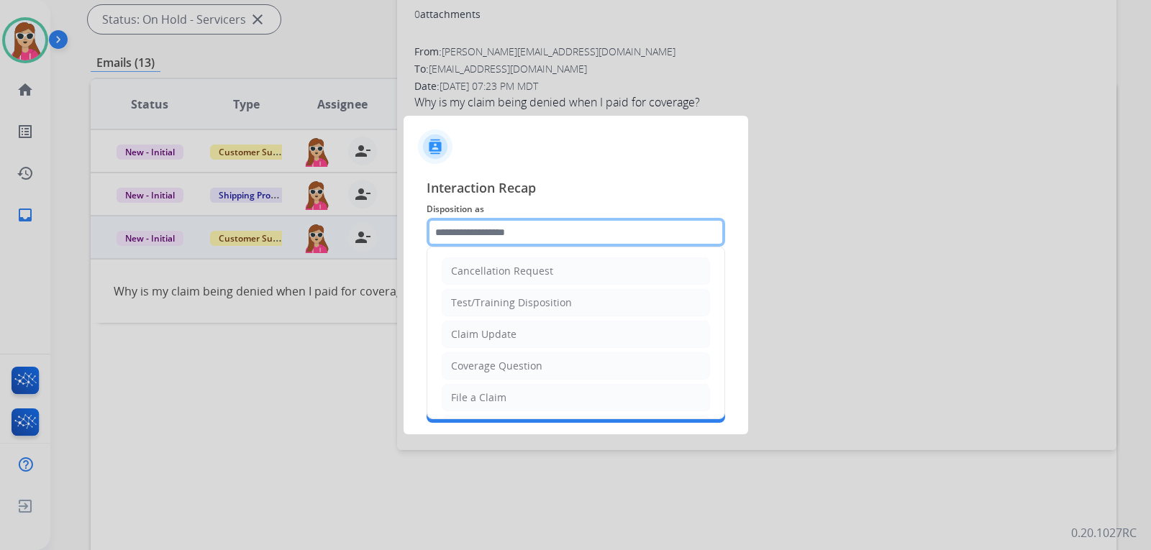
click at [648, 243] on input "text" at bounding box center [575, 232] width 298 height 29
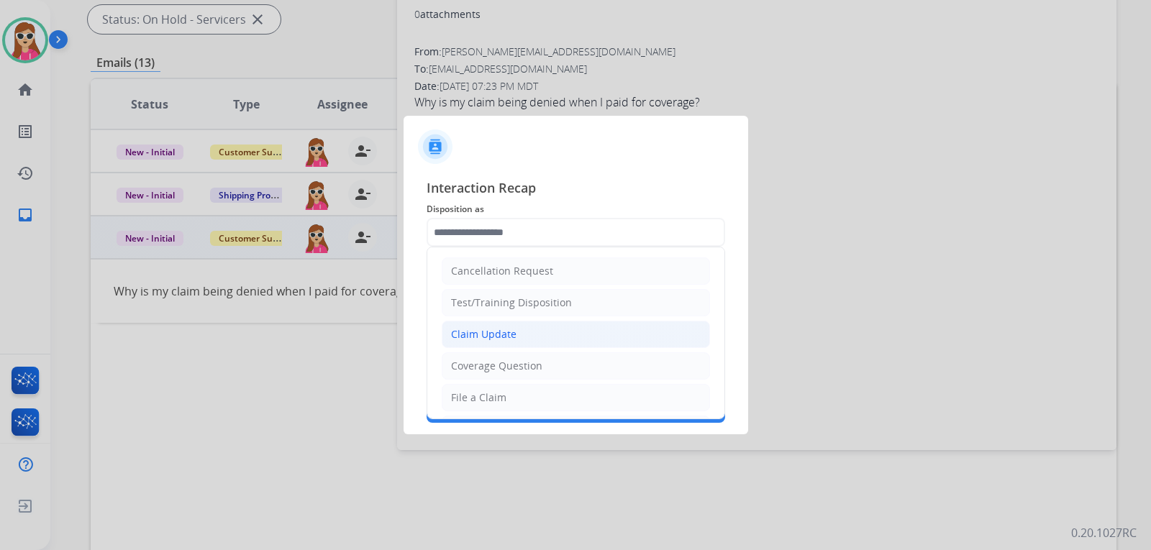
click at [520, 339] on li "Claim Update" at bounding box center [576, 334] width 268 height 27
type input "**********"
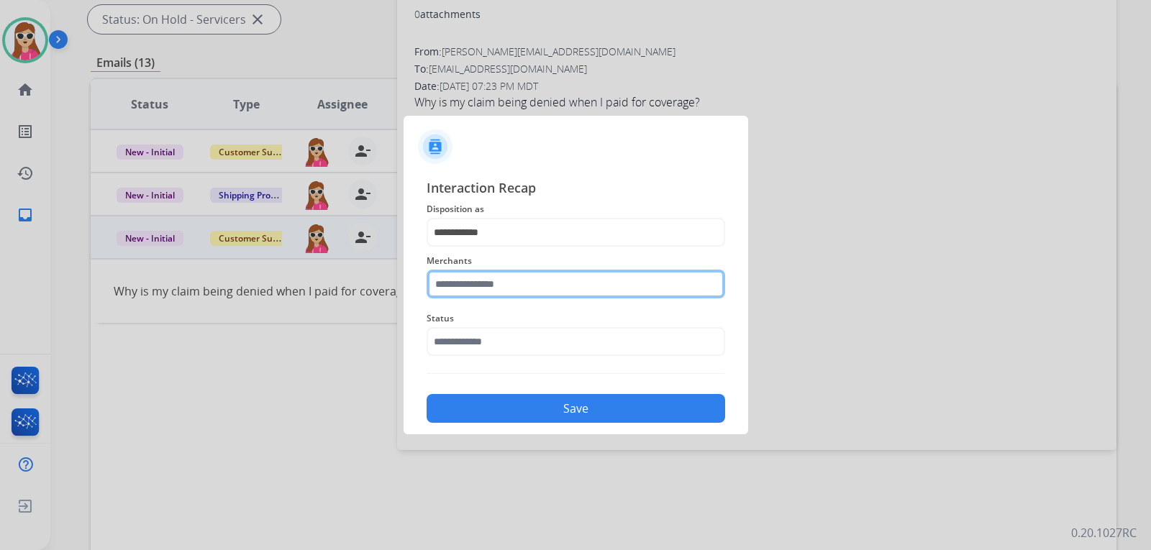
click at [528, 288] on input "text" at bounding box center [575, 284] width 298 height 29
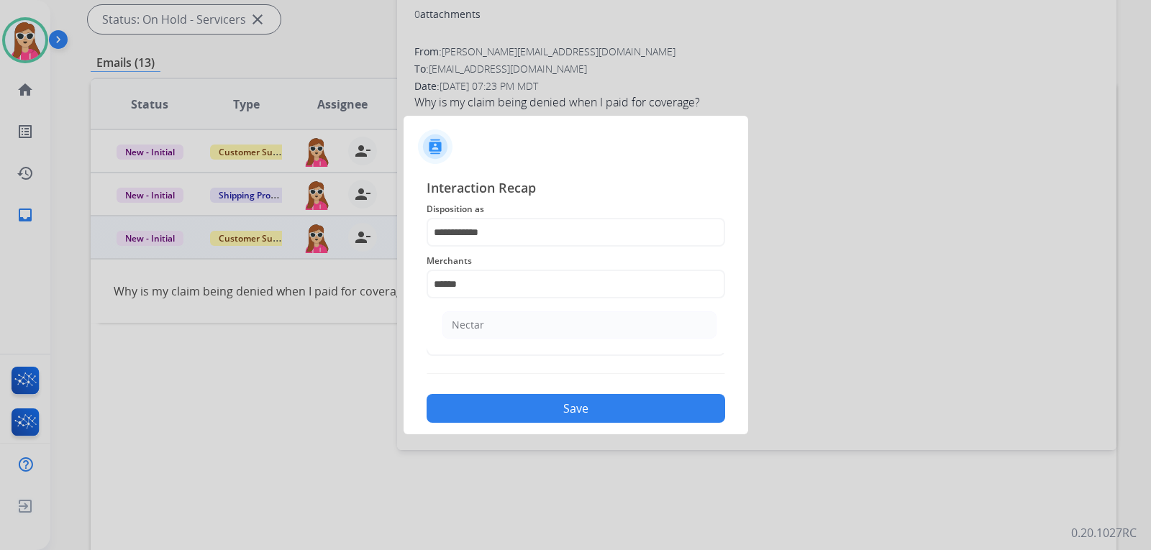
click at [553, 315] on li "Nectar" at bounding box center [579, 324] width 274 height 27
type input "******"
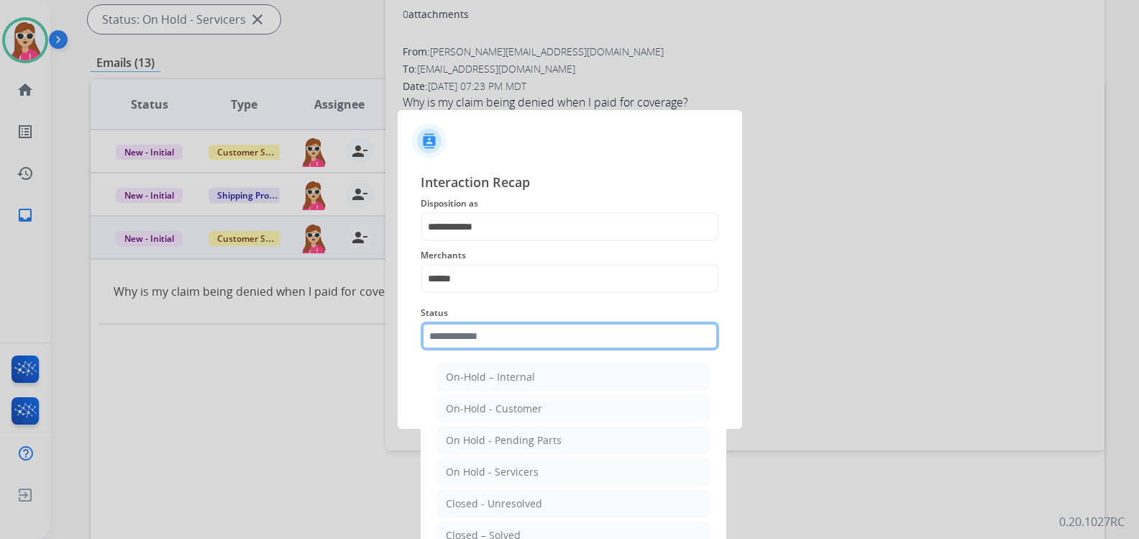
click at [557, 334] on input "text" at bounding box center [570, 335] width 298 height 29
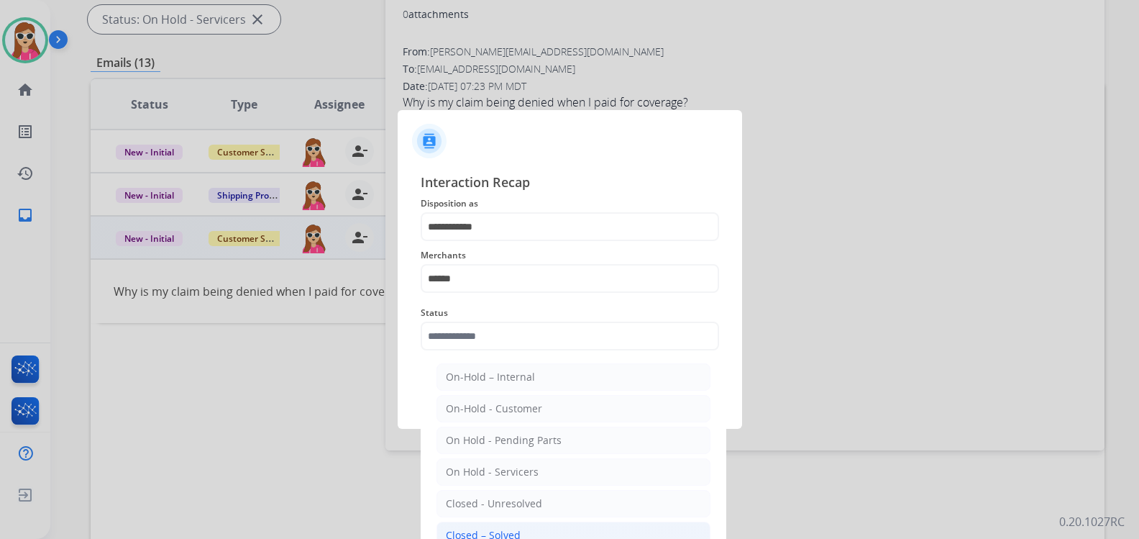
click at [484, 524] on li "Closed – Solved" at bounding box center [573, 534] width 274 height 27
type input "**********"
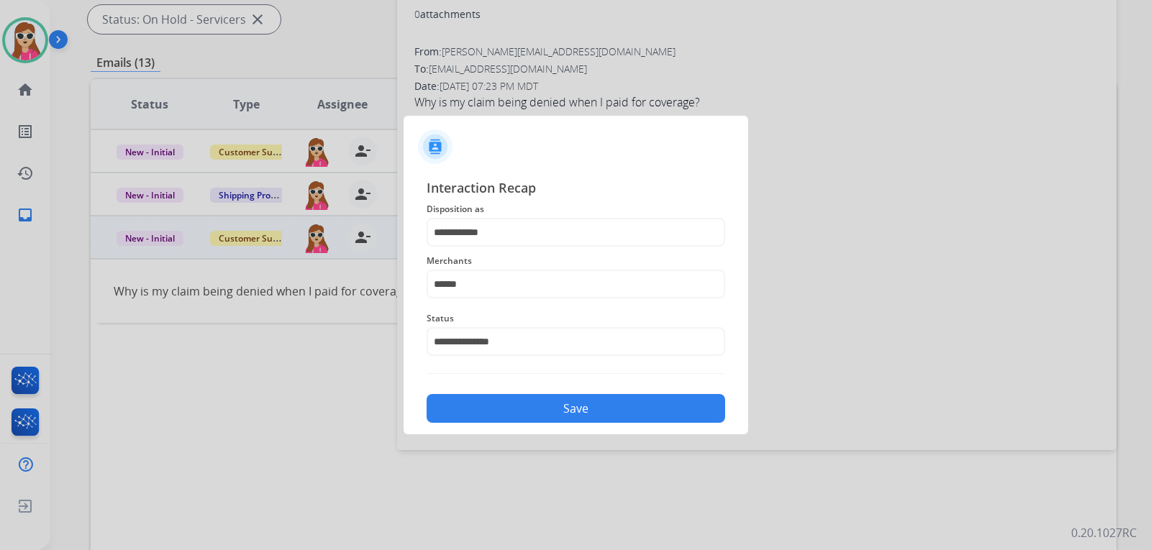
click at [710, 412] on button "Save" at bounding box center [575, 408] width 298 height 29
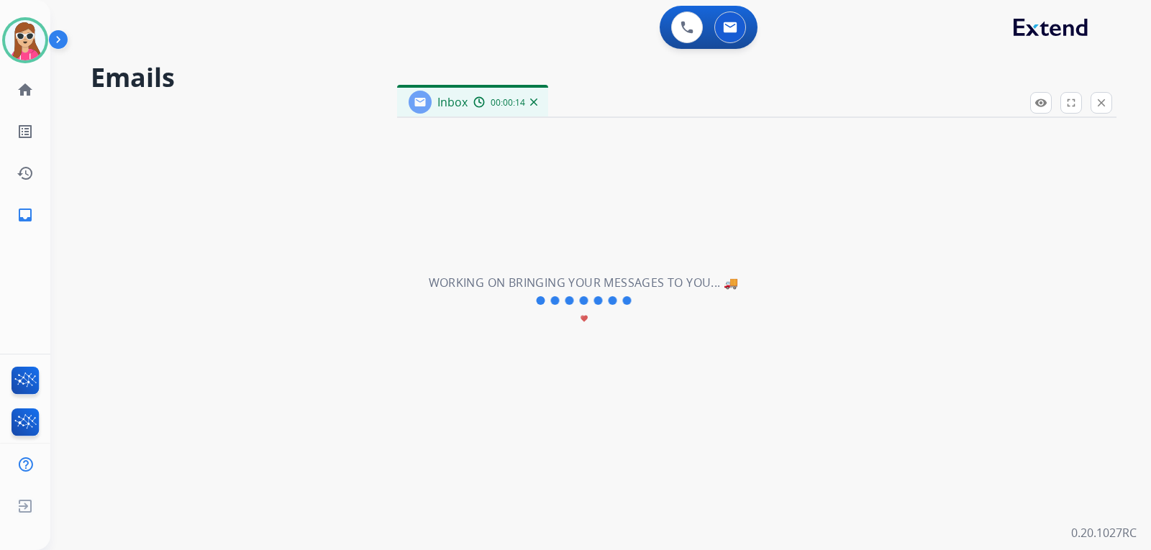
scroll to position [0, 0]
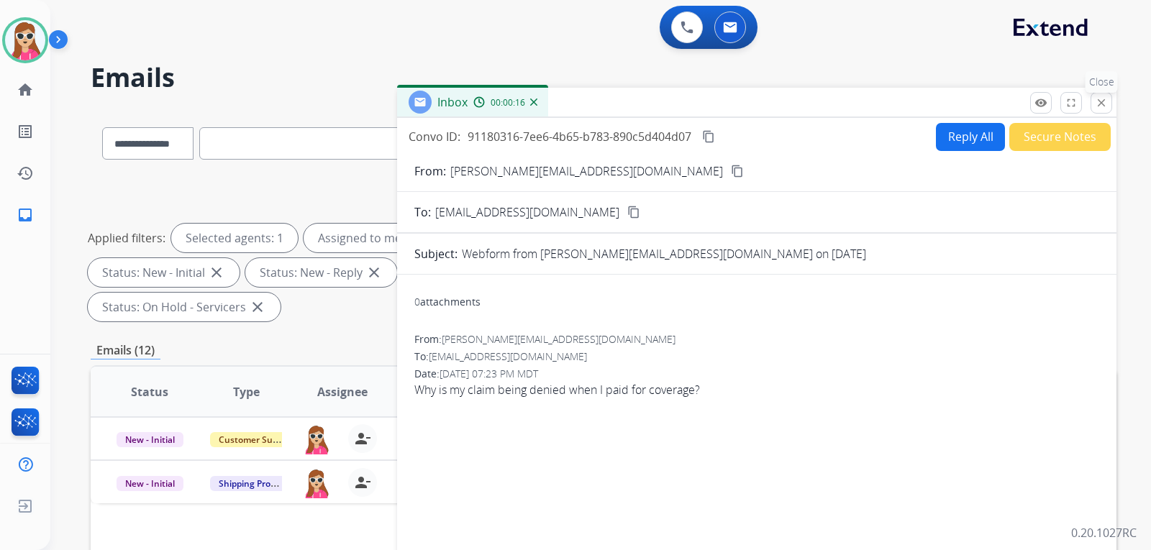
click at [1097, 104] on mat-icon "close" at bounding box center [1100, 102] width 13 height 13
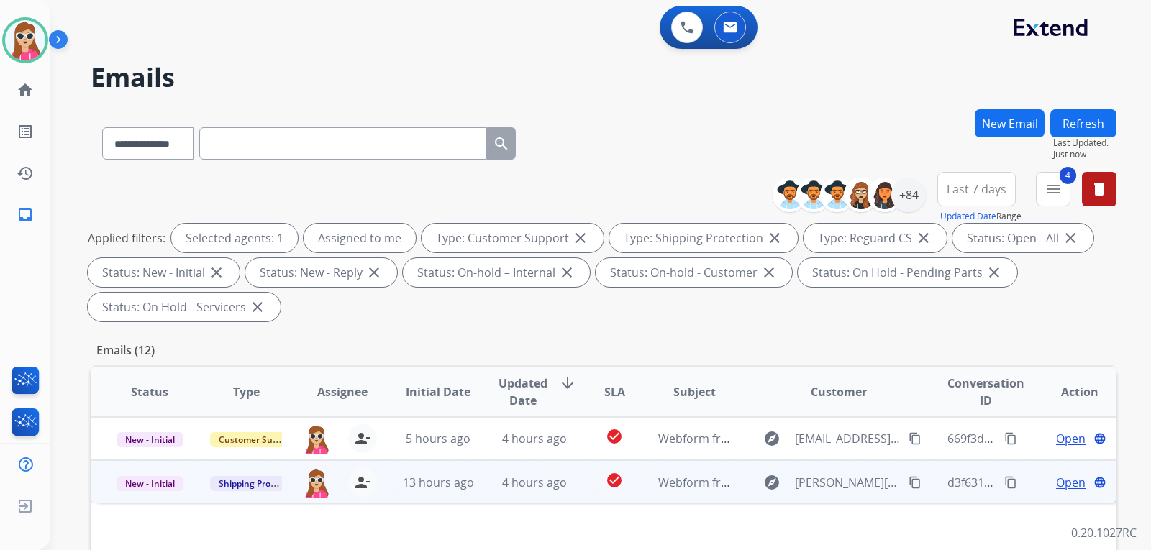
click at [929, 491] on td "d3f631a2-3c3f-406f-9967-9638623cebfa content_copy" at bounding box center [972, 481] width 96 height 43
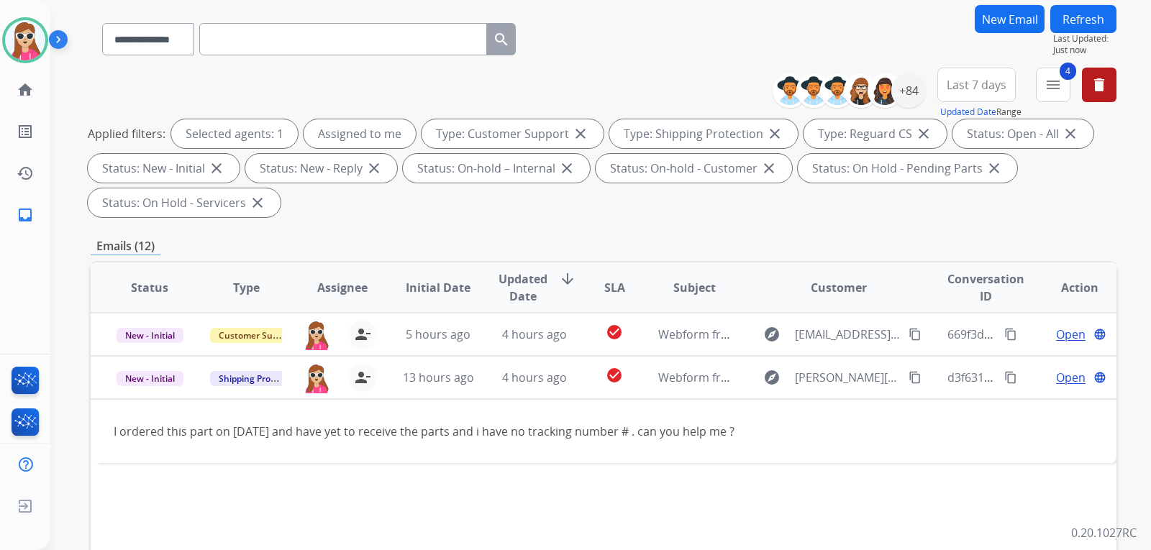
scroll to position [144, 0]
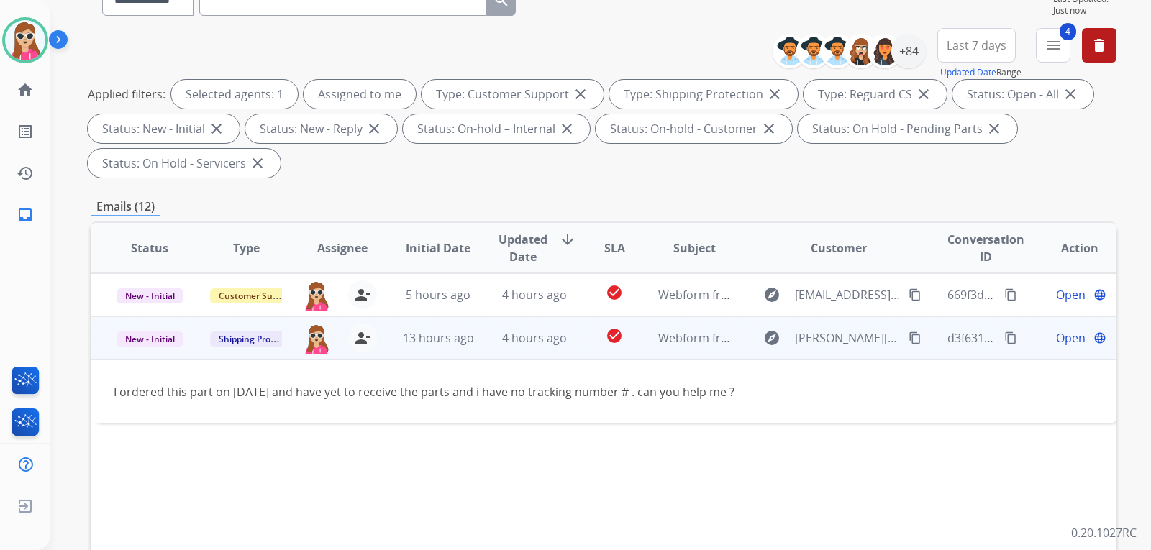
click at [908, 343] on mat-icon "content_copy" at bounding box center [914, 337] width 13 height 13
click at [1056, 340] on span "Open" at bounding box center [1070, 337] width 29 height 17
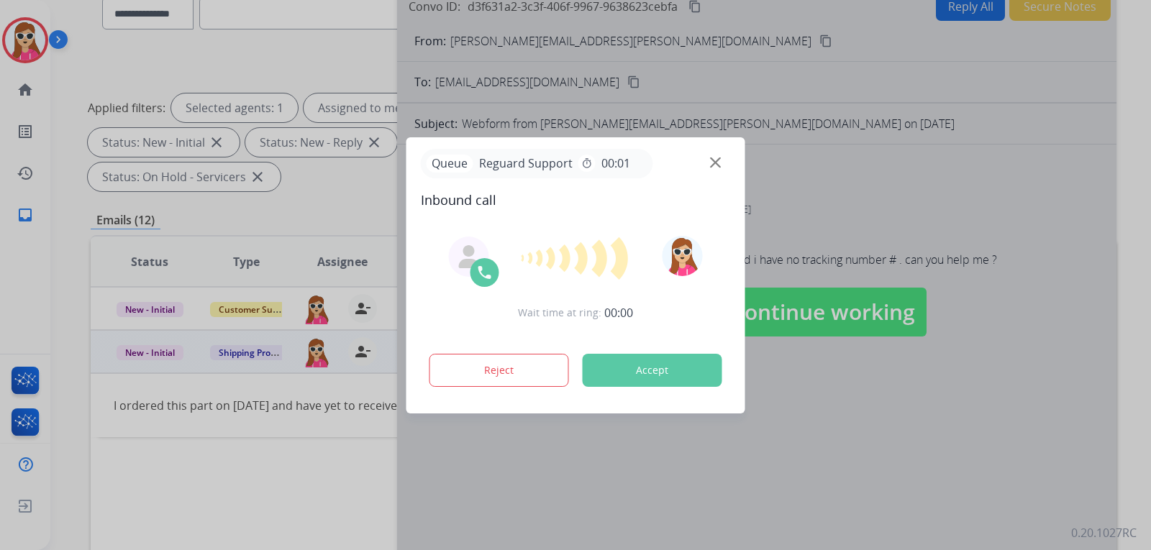
scroll to position [216, 0]
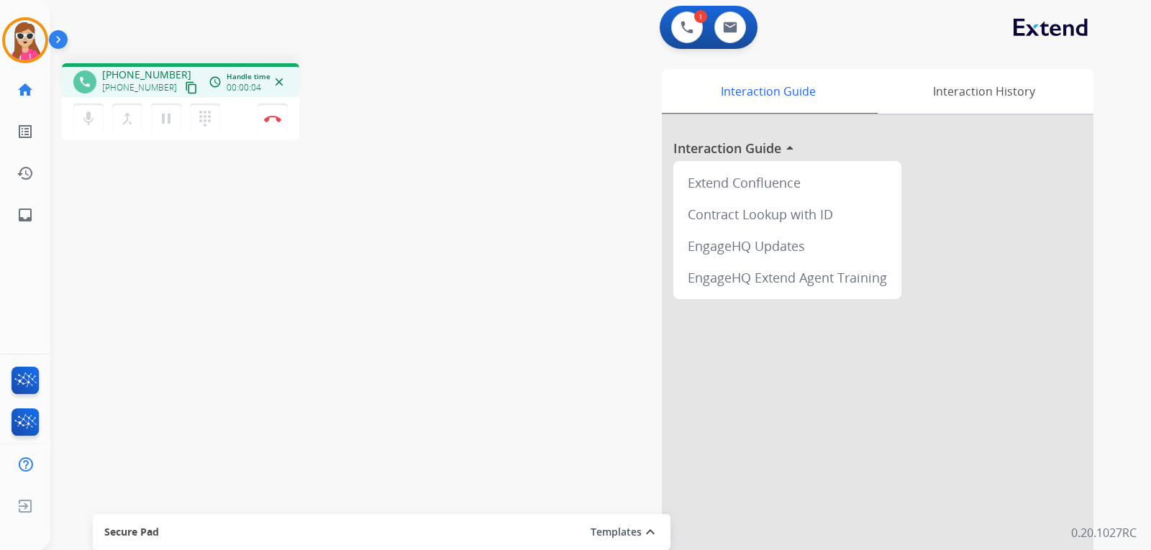
click at [183, 88] on button "content_copy" at bounding box center [191, 87] width 17 height 17
click at [21, 209] on mat-icon "inbox" at bounding box center [25, 214] width 17 height 17
select select "**********"
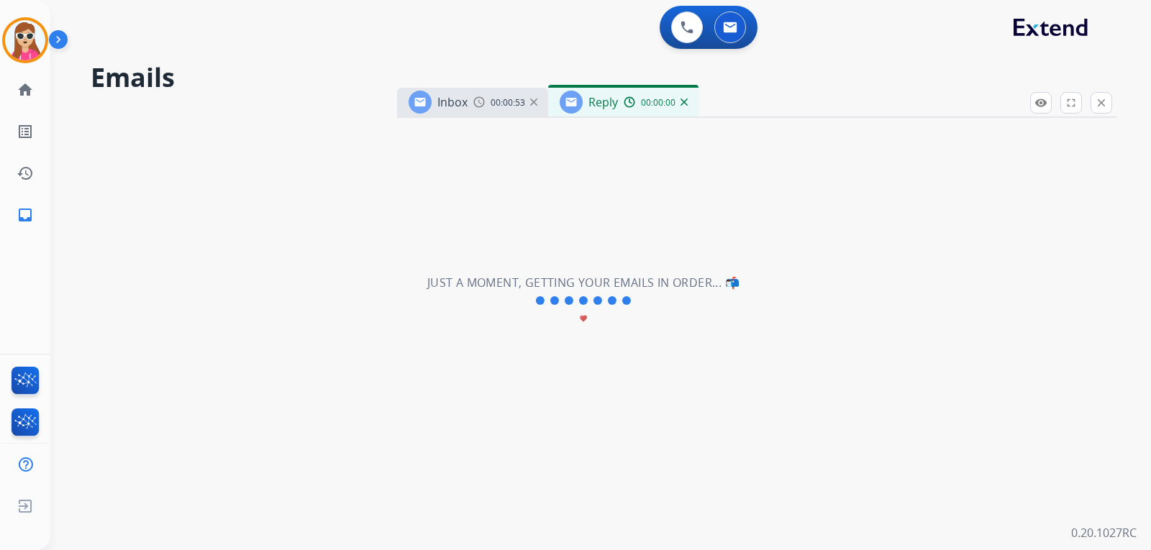
select select "**********"
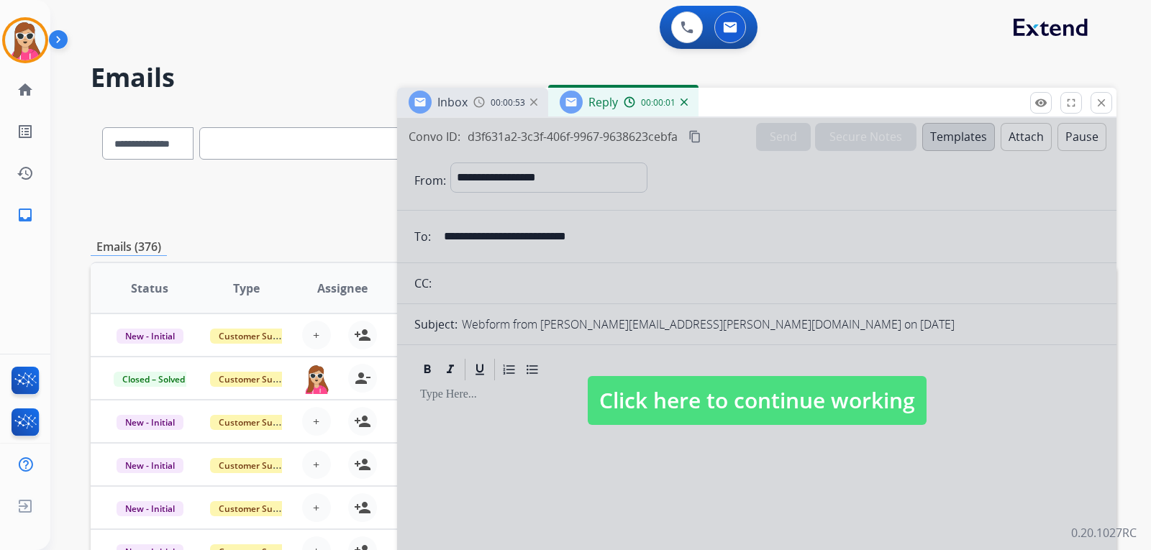
drag, startPoint x: 712, startPoint y: 401, endPoint x: 723, endPoint y: 352, distance: 50.9
click at [715, 378] on span "Click here to continue working" at bounding box center [756, 400] width 339 height 49
select select
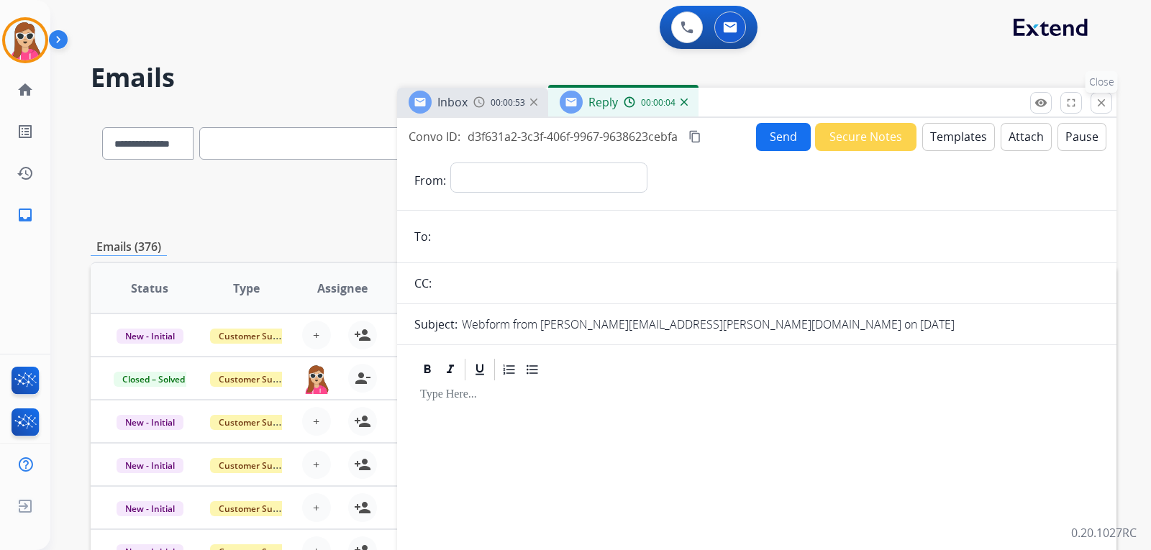
click at [1100, 101] on mat-icon "close" at bounding box center [1100, 102] width 13 height 13
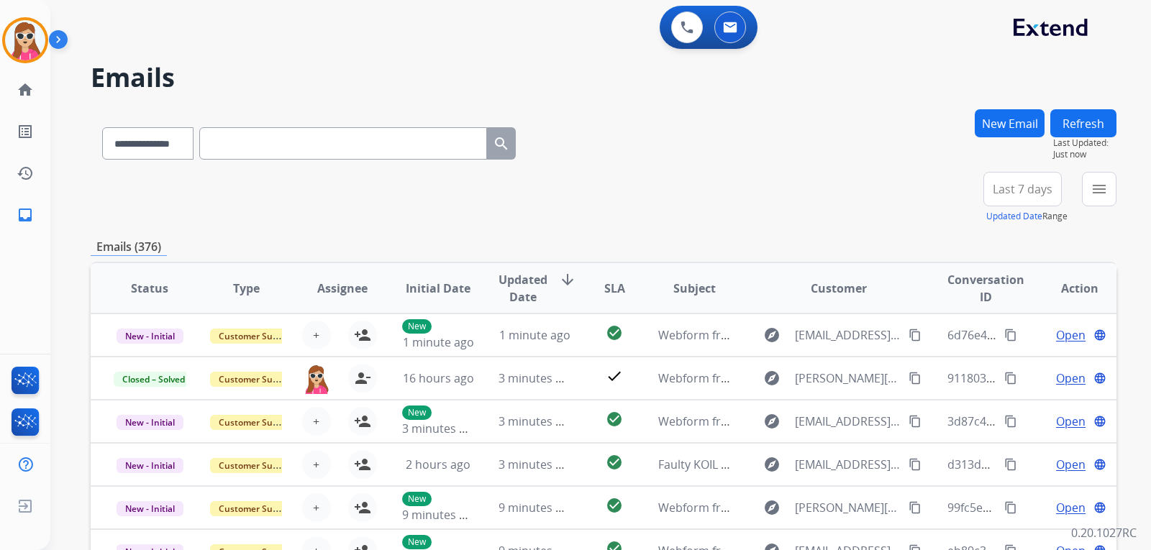
click at [1005, 121] on button "New Email" at bounding box center [1009, 123] width 70 height 28
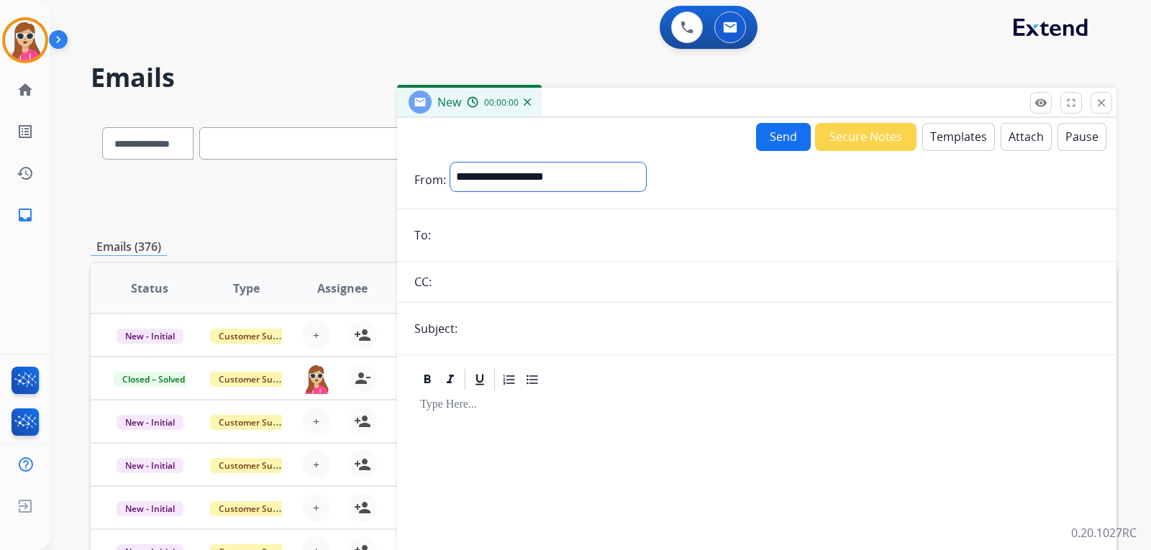
click at [502, 170] on select "**********" at bounding box center [548, 177] width 196 height 29
select select "**********"
click at [450, 163] on select "**********" at bounding box center [548, 177] width 196 height 29
paste input "**********"
type input "**********"
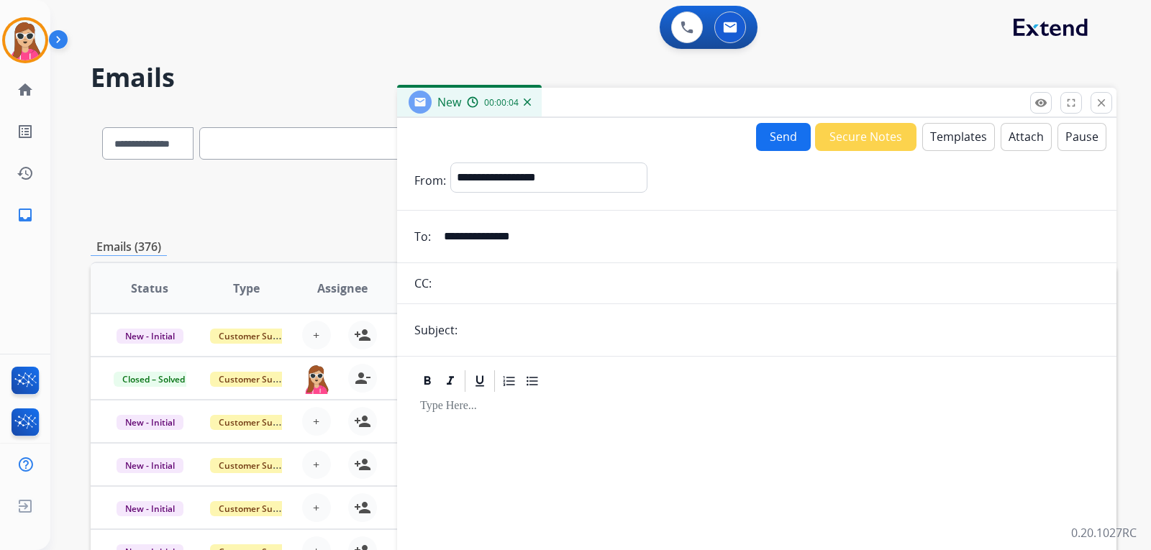
click at [974, 122] on div "**********" at bounding box center [756, 383] width 719 height 531
click at [956, 141] on button "Templates" at bounding box center [958, 137] width 73 height 28
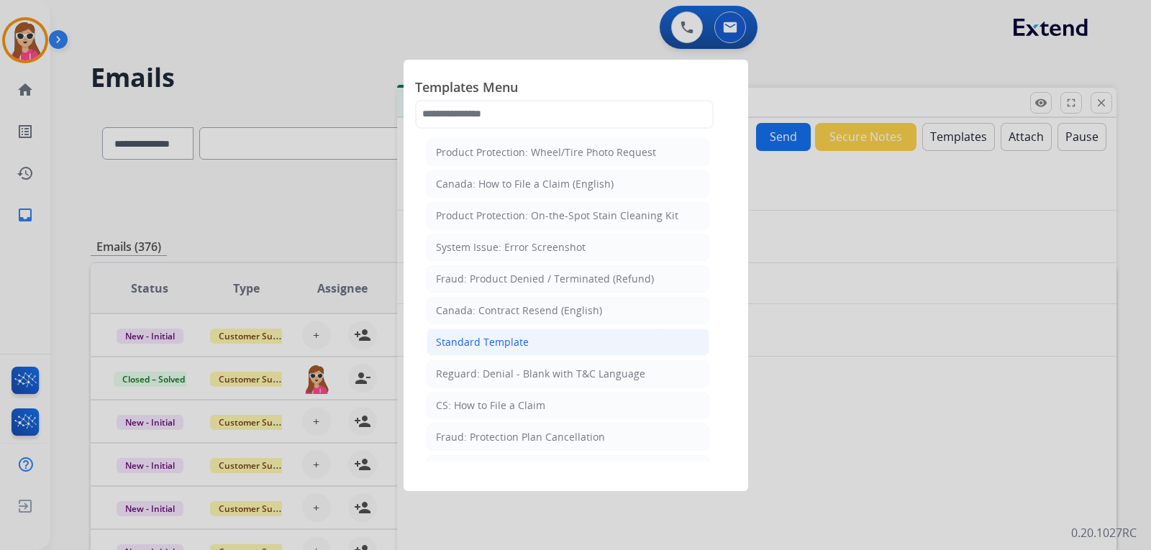
click at [524, 346] on div "Standard Template" at bounding box center [482, 342] width 93 height 14
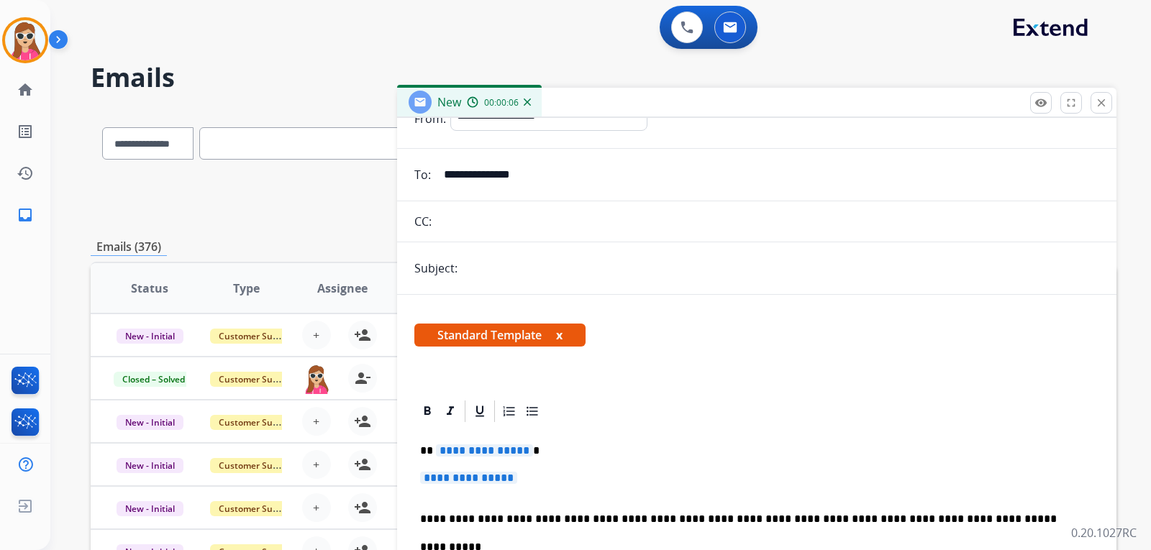
scroll to position [144, 0]
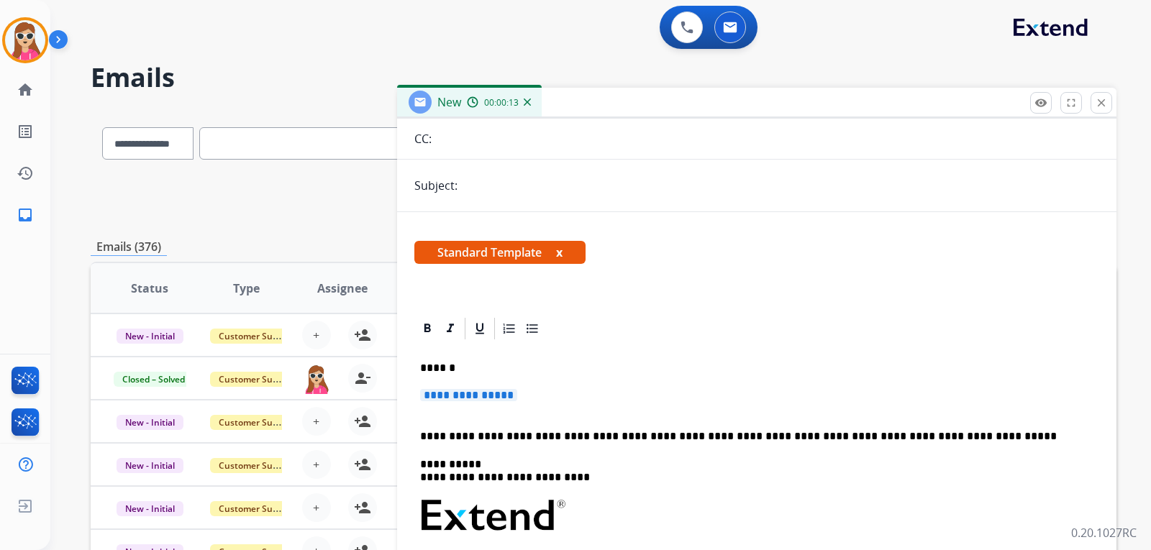
click at [489, 406] on p "**********" at bounding box center [756, 402] width 673 height 27
click at [475, 399] on p "**********" at bounding box center [756, 402] width 673 height 27
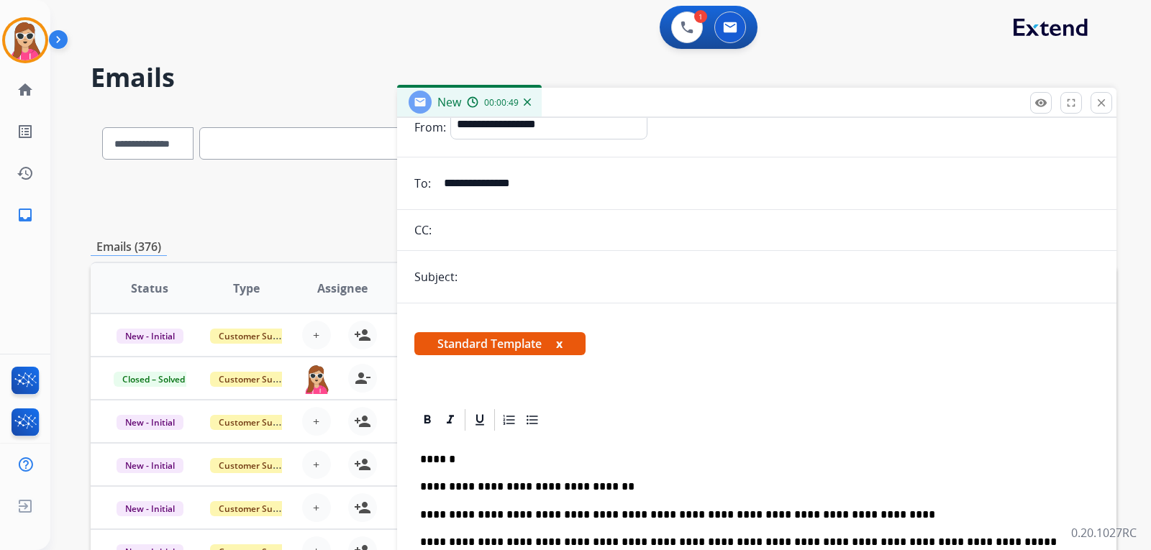
scroll to position [0, 0]
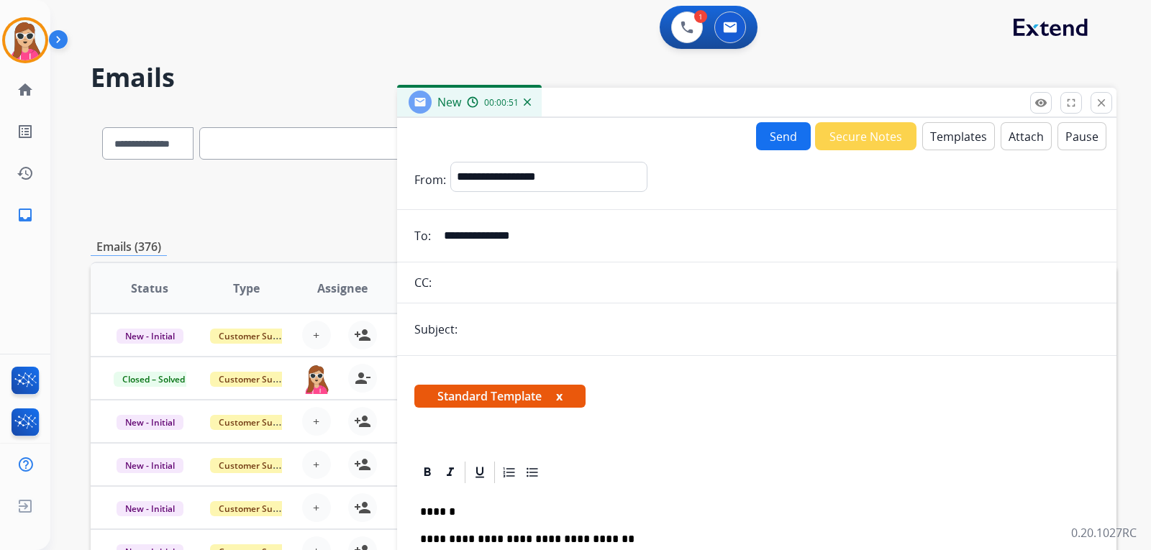
click at [613, 323] on input "text" at bounding box center [780, 329] width 637 height 29
type input "**********"
click at [774, 144] on button "Send" at bounding box center [783, 136] width 55 height 28
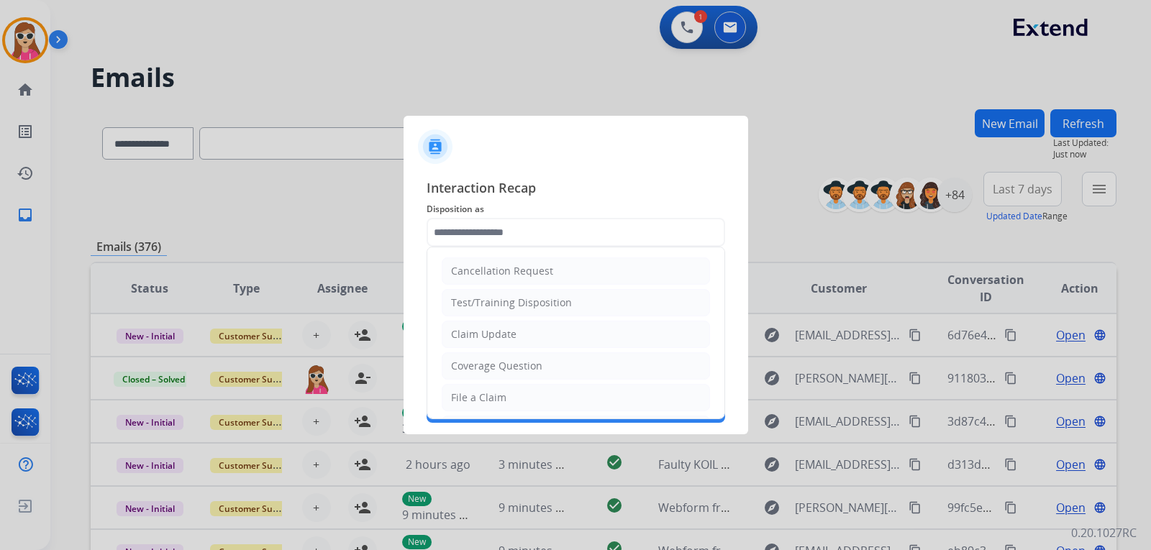
click at [620, 235] on input "text" at bounding box center [575, 232] width 298 height 29
click at [609, 345] on li "Claim Update" at bounding box center [576, 334] width 268 height 27
type input "**********"
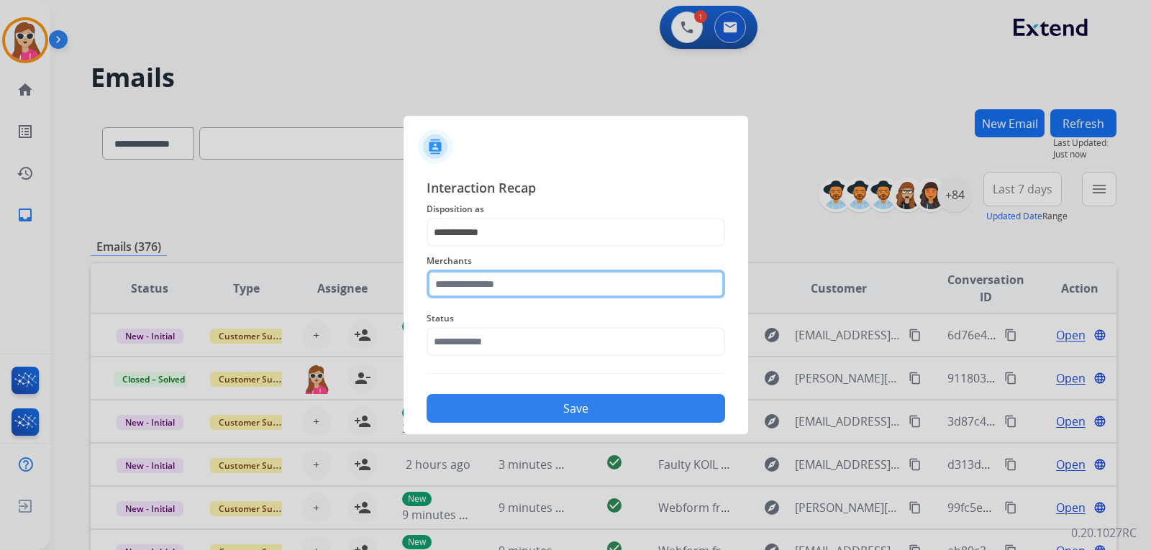
click at [613, 288] on input "text" at bounding box center [575, 284] width 298 height 29
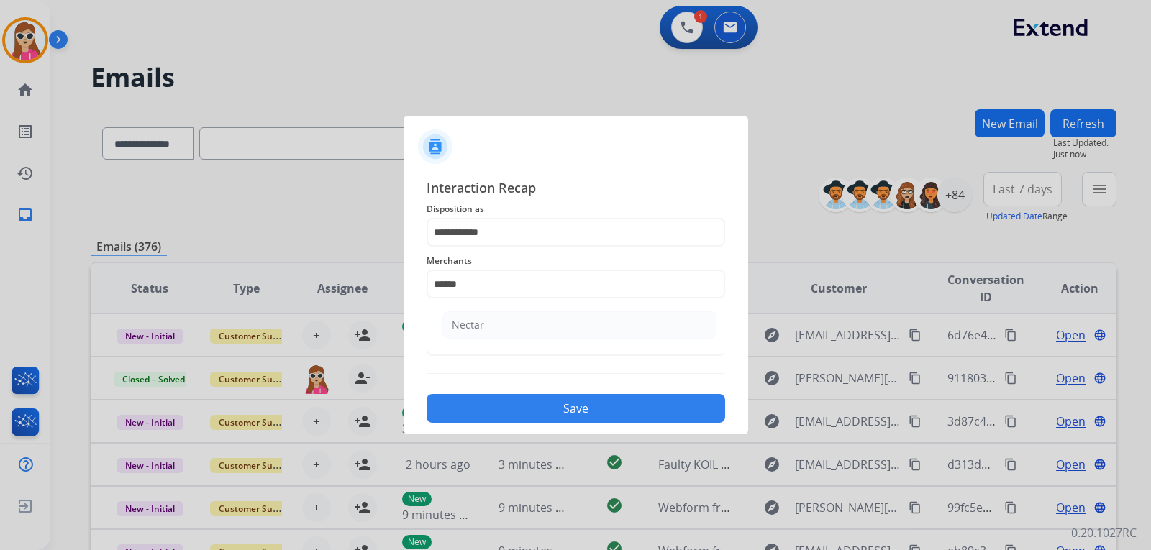
drag, startPoint x: 631, startPoint y: 319, endPoint x: 622, endPoint y: 331, distance: 15.4
click at [631, 317] on li "Nectar" at bounding box center [579, 324] width 274 height 27
type input "******"
click at [595, 344] on input "text" at bounding box center [575, 341] width 298 height 29
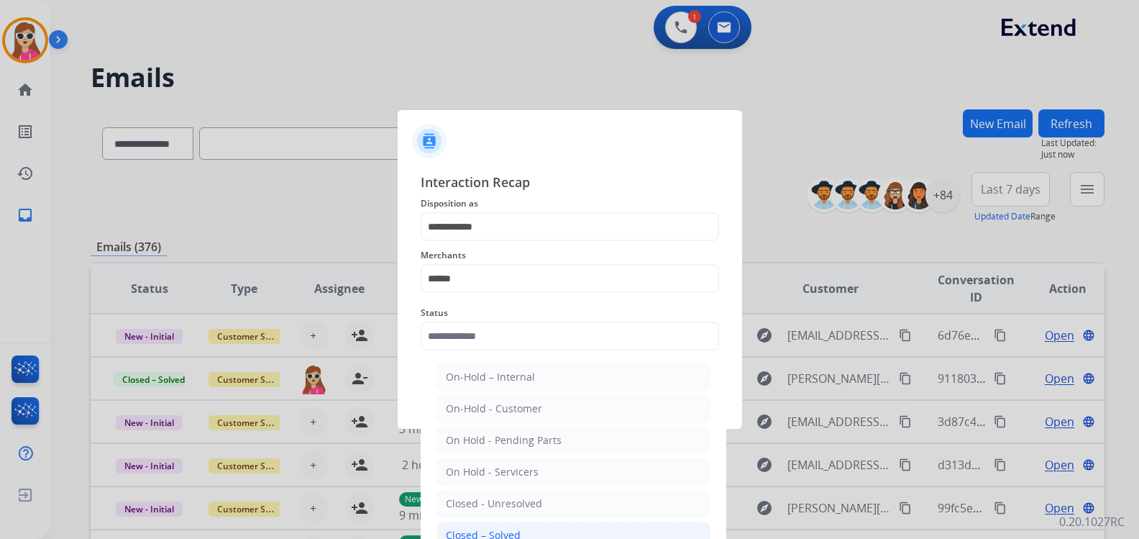
click at [523, 524] on li "Closed – Solved" at bounding box center [573, 534] width 274 height 27
type input "**********"
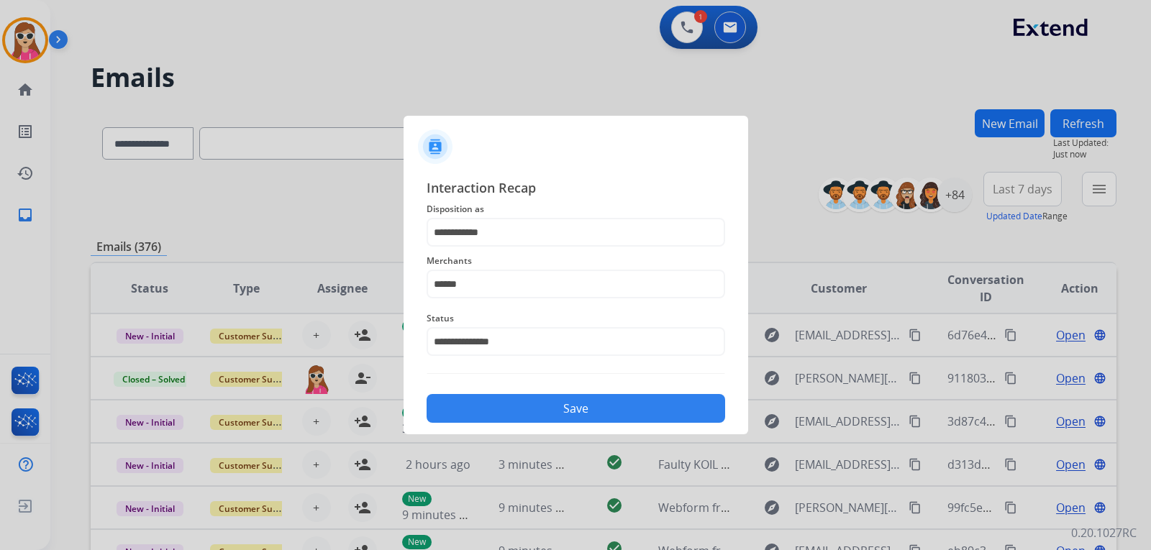
click at [556, 408] on button "Save" at bounding box center [575, 408] width 298 height 29
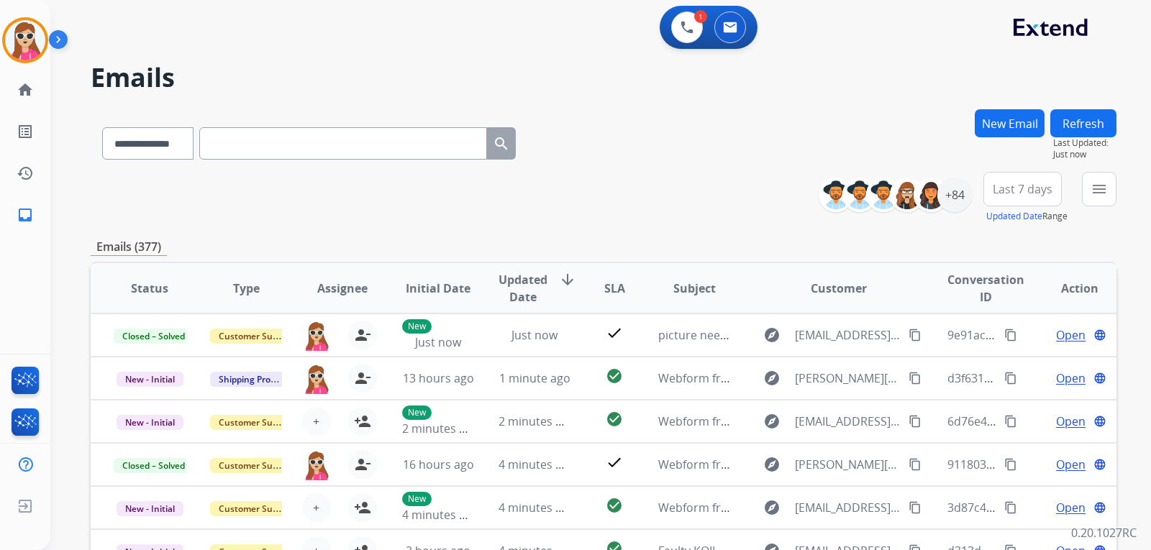
click at [636, 139] on div "**********" at bounding box center [603, 140] width 1025 height 63
click at [1097, 147] on div "Refresh Last Updated: Just now 9/8/2025 at 12:16:48 PM" at bounding box center [1083, 134] width 66 height 51
click at [1094, 133] on button "Refresh" at bounding box center [1083, 123] width 66 height 28
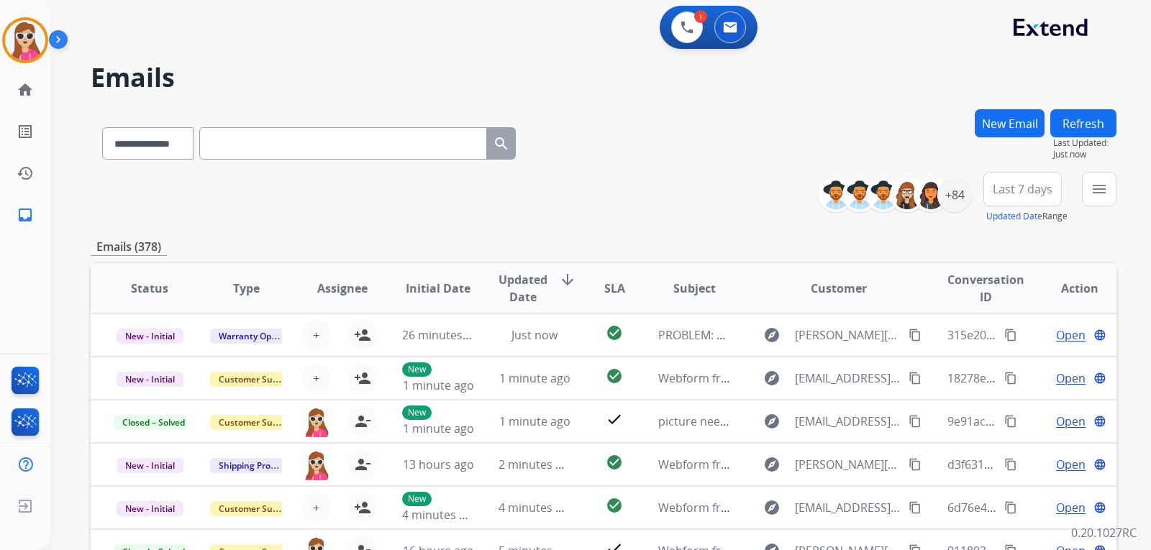
click at [1095, 118] on button "Refresh" at bounding box center [1083, 123] width 66 height 28
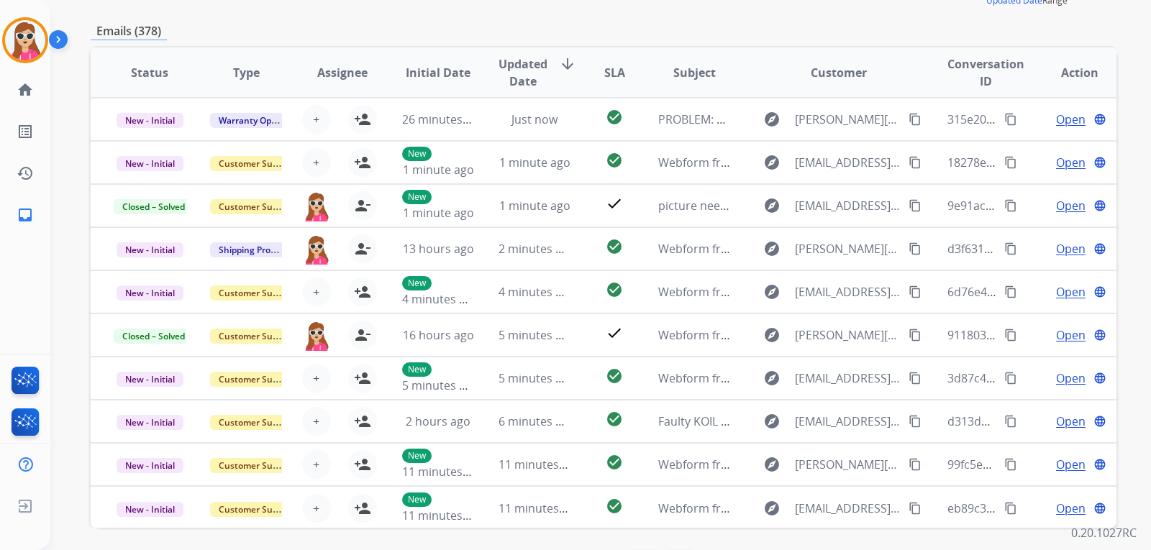
scroll to position [1, 0]
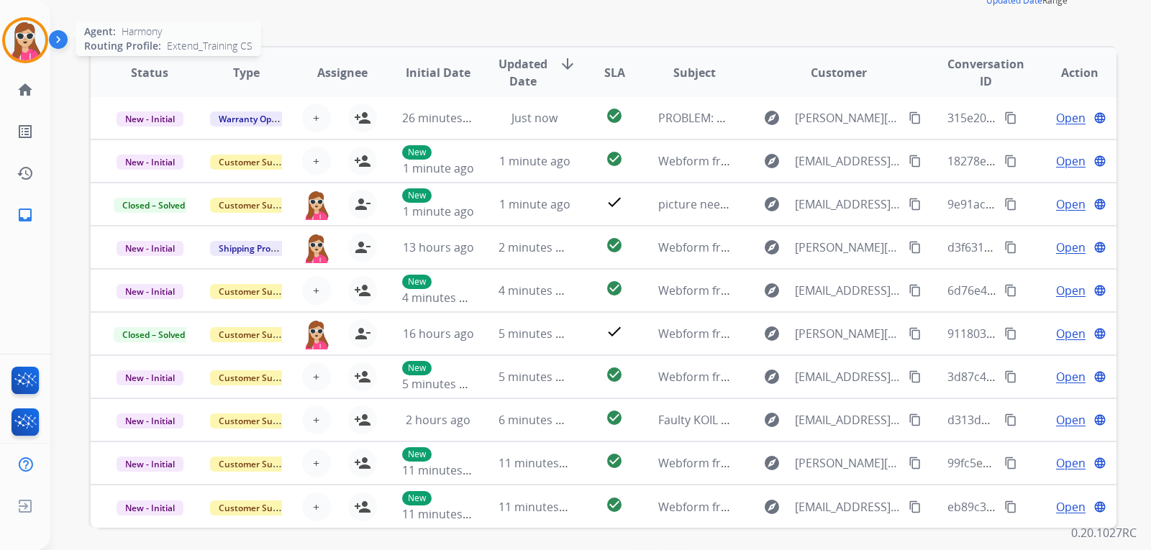
click at [32, 33] on img at bounding box center [25, 40] width 40 height 40
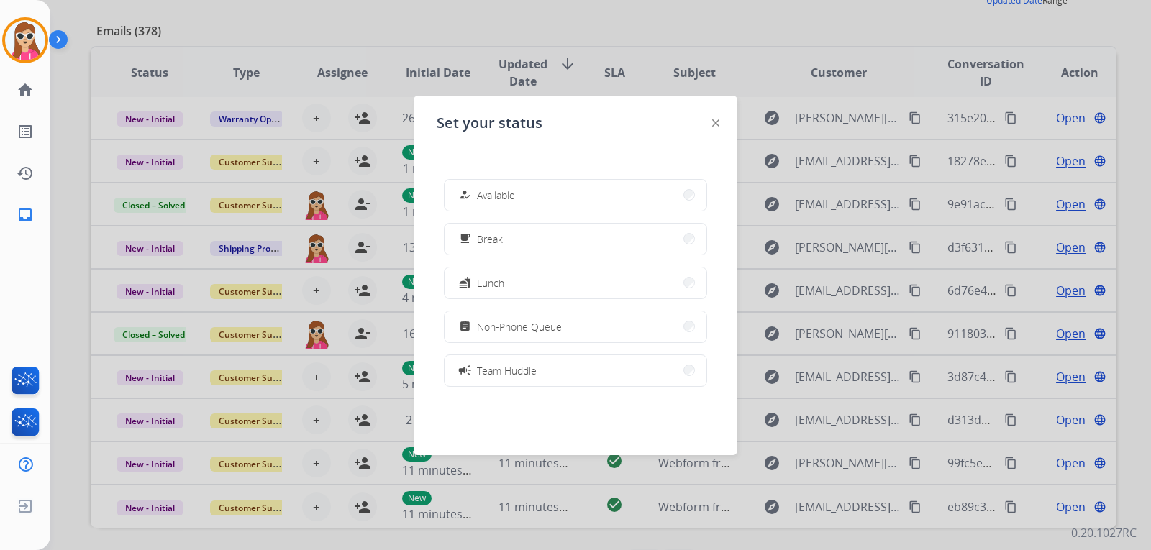
click at [708, 117] on div "Set your status how_to_reg Available free_breakfast Break fastfood Lunch assign…" at bounding box center [575, 276] width 324 height 360
click at [713, 124] on img at bounding box center [715, 122] width 7 height 7
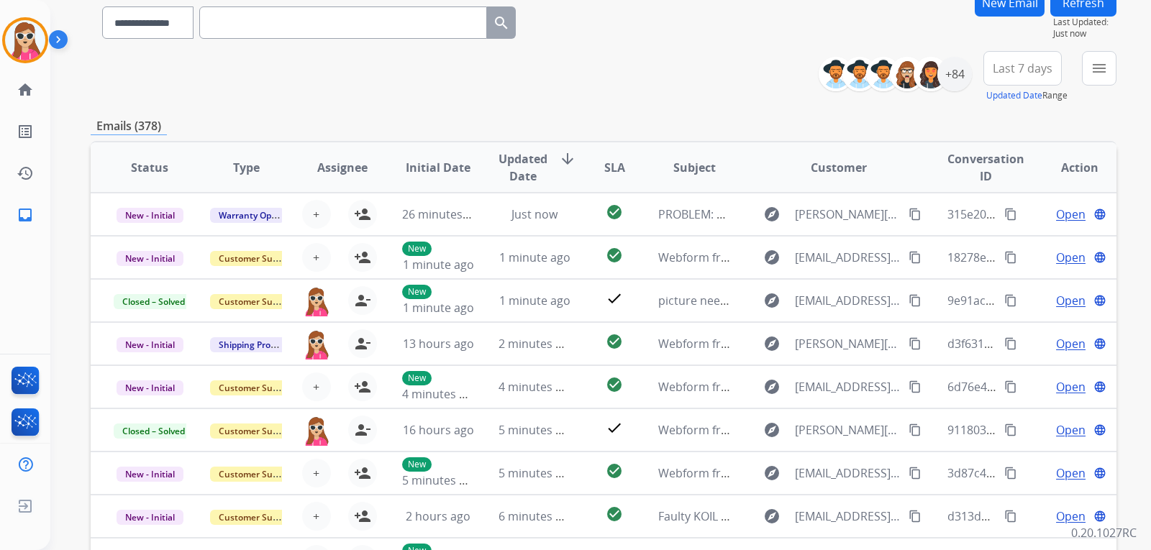
scroll to position [0, 0]
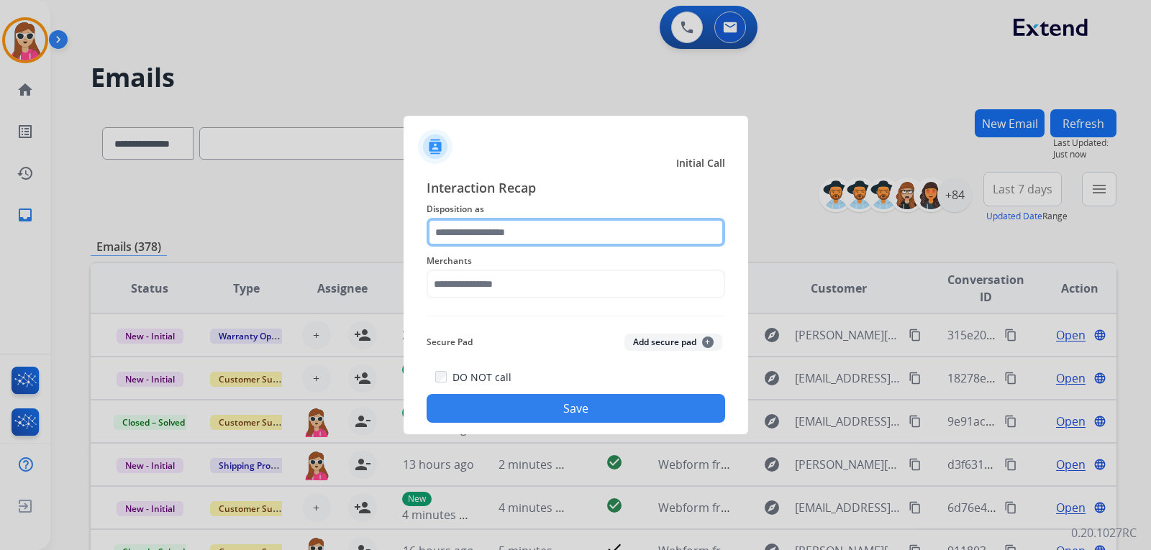
click at [541, 234] on input "text" at bounding box center [575, 232] width 298 height 29
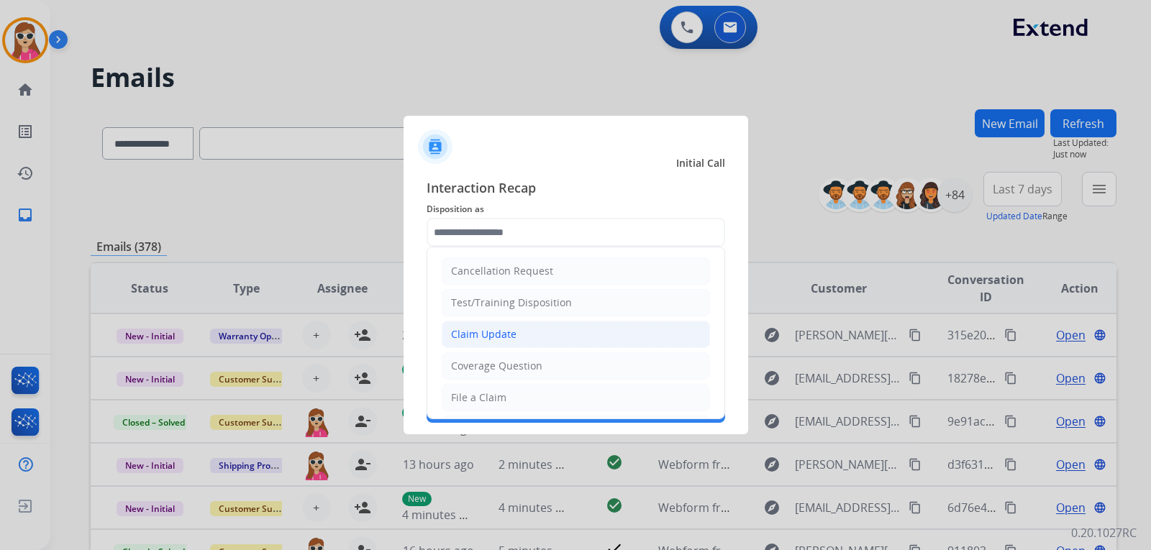
click at [523, 347] on li "Claim Update" at bounding box center [576, 334] width 268 height 27
type input "**********"
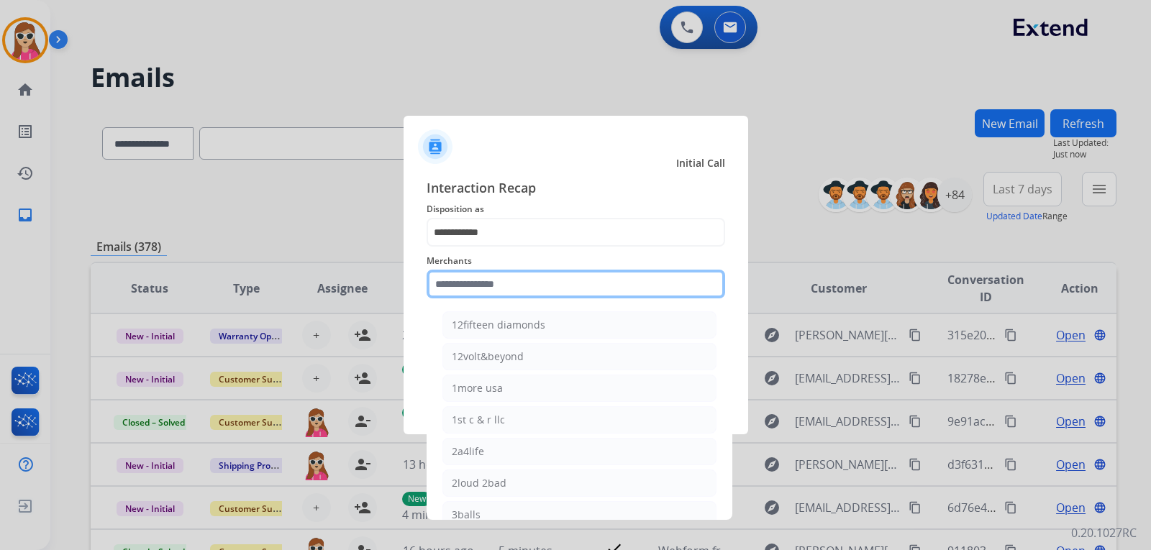
click at [536, 293] on input "text" at bounding box center [575, 284] width 298 height 29
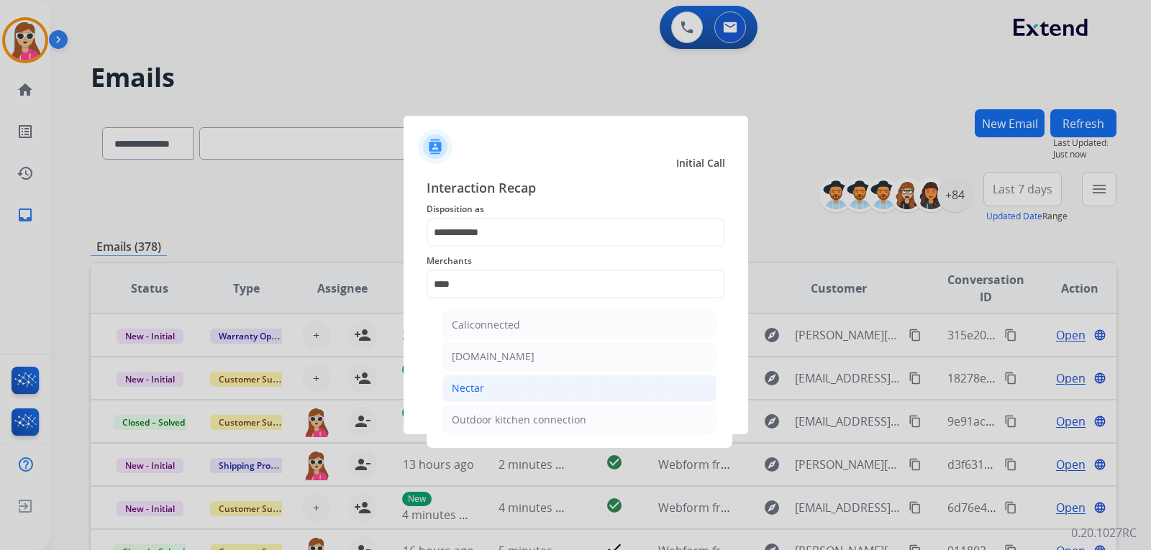
click at [525, 383] on li "Nectar" at bounding box center [579, 388] width 274 height 27
type input "******"
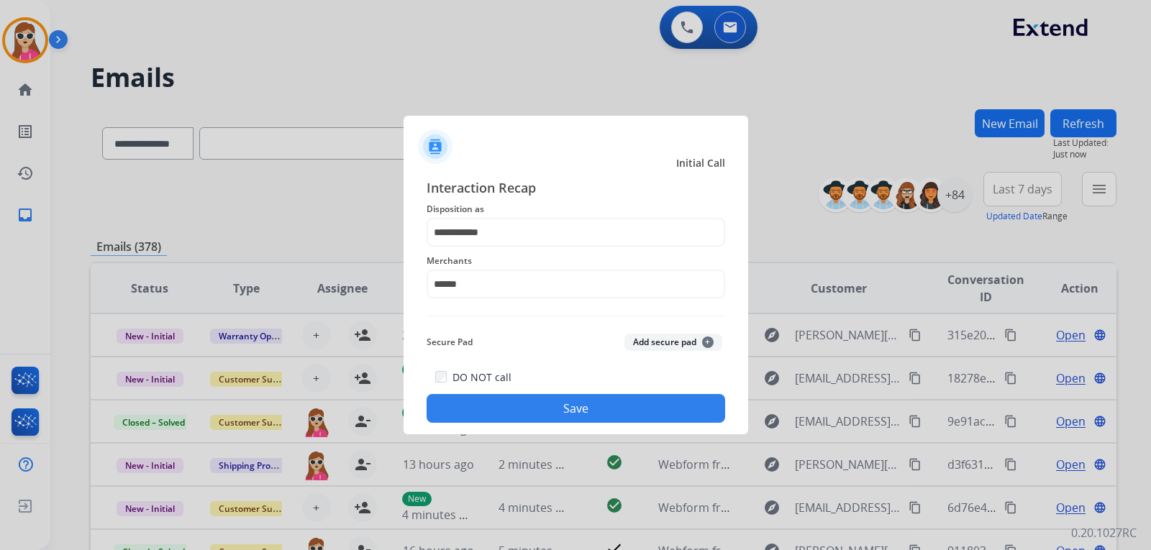
click at [534, 404] on button "Save" at bounding box center [575, 408] width 298 height 29
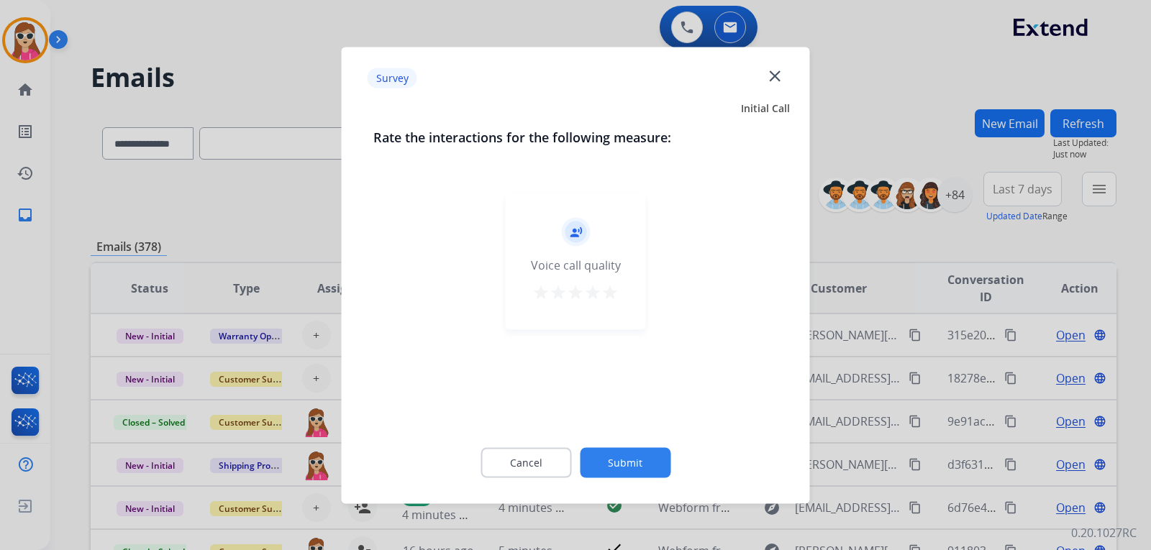
click at [603, 280] on div "record_voice_over Voice call quality star star star star star" at bounding box center [576, 261] width 140 height 137
click at [624, 281] on div "record_voice_over Voice call quality star star star star star" at bounding box center [576, 261] width 140 height 137
click at [605, 286] on mat-icon "star" at bounding box center [609, 291] width 17 height 17
click at [628, 465] on button "Submit" at bounding box center [625, 462] width 91 height 30
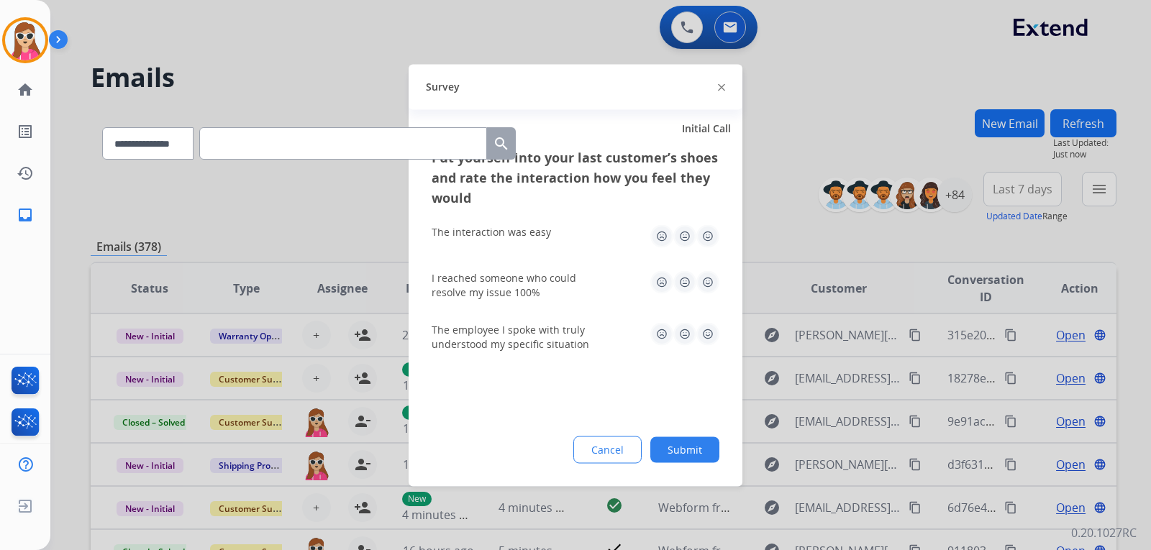
click at [703, 239] on img at bounding box center [707, 235] width 23 height 23
click at [708, 285] on img at bounding box center [707, 281] width 23 height 23
click at [710, 334] on img at bounding box center [707, 333] width 23 height 23
click at [693, 457] on button "Submit" at bounding box center [684, 449] width 69 height 26
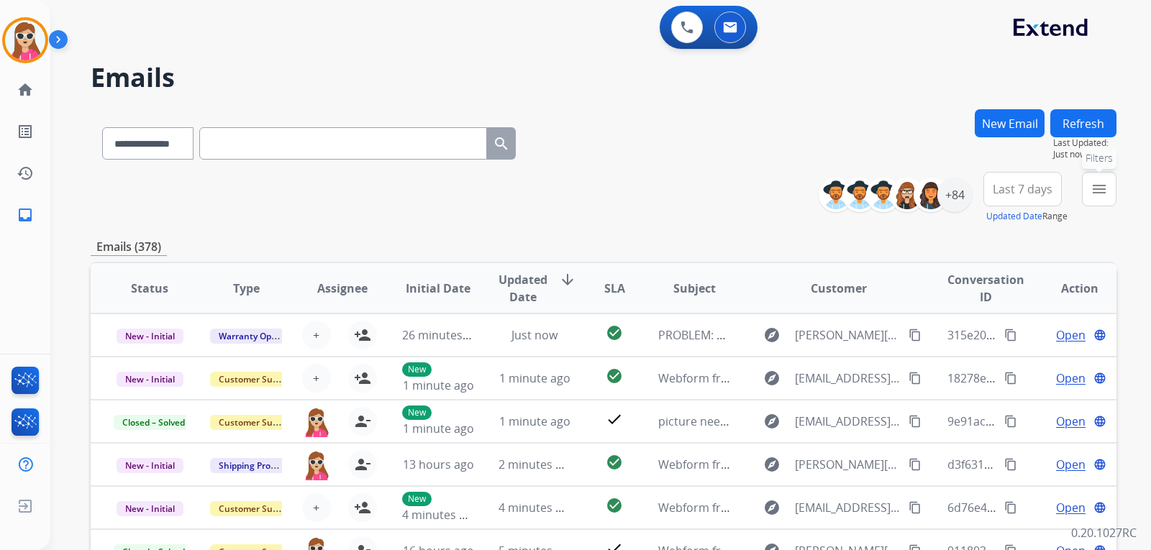
click at [1110, 196] on button "menu Filters" at bounding box center [1099, 189] width 35 height 35
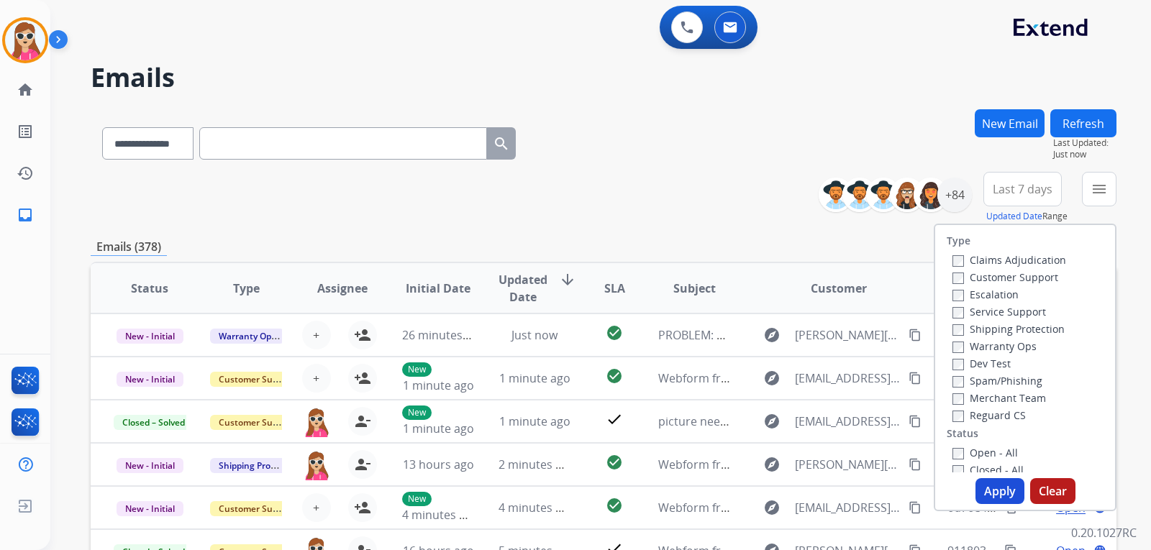
click at [1015, 277] on label "Customer Support" at bounding box center [1005, 277] width 106 height 14
click at [1017, 328] on label "Shipping Protection" at bounding box center [1008, 329] width 112 height 14
click at [994, 419] on label "Reguard CS" at bounding box center [988, 415] width 73 height 14
drag, startPoint x: 987, startPoint y: 441, endPoint x: 966, endPoint y: 449, distance: 22.6
click at [973, 449] on div "Type Claims Adjudication Customer Support Escalation Service Support Shipping P…" at bounding box center [1025, 348] width 180 height 247
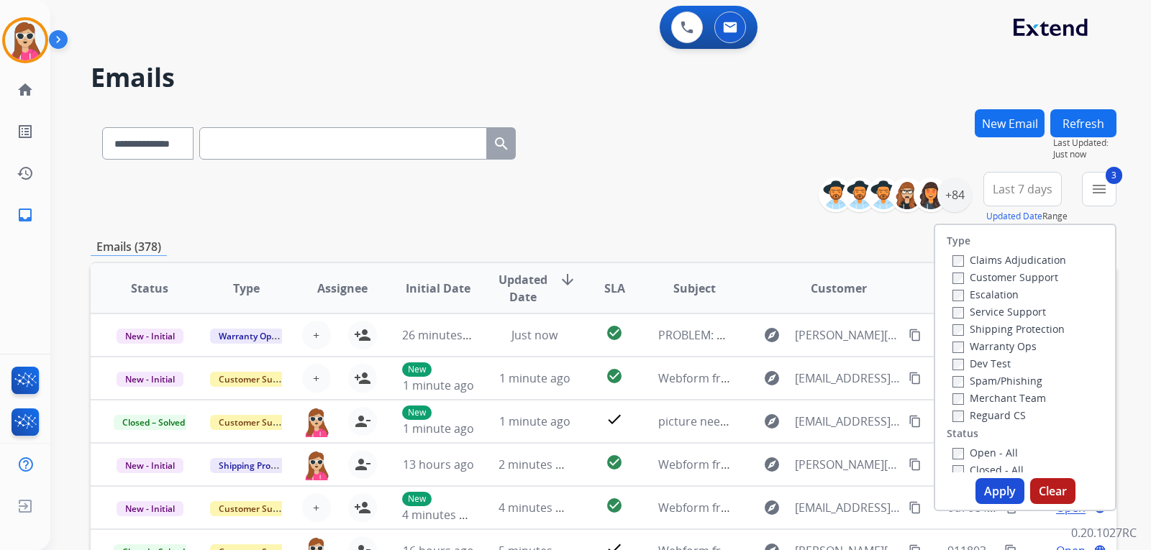
click at [966, 449] on label "Open - All" at bounding box center [984, 453] width 65 height 14
click at [997, 494] on button "Apply" at bounding box center [999, 491] width 49 height 26
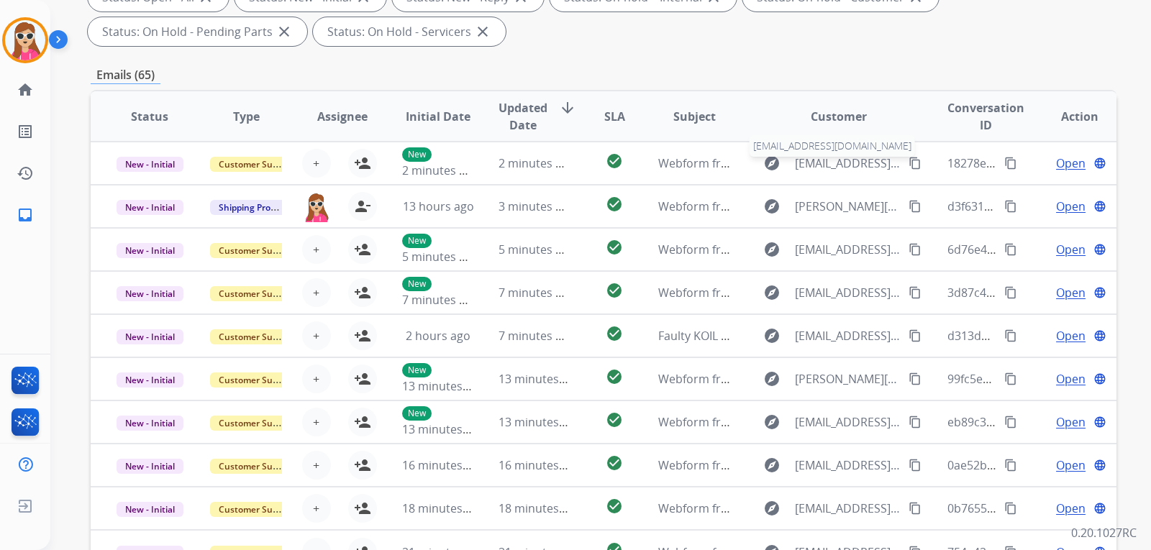
scroll to position [144, 0]
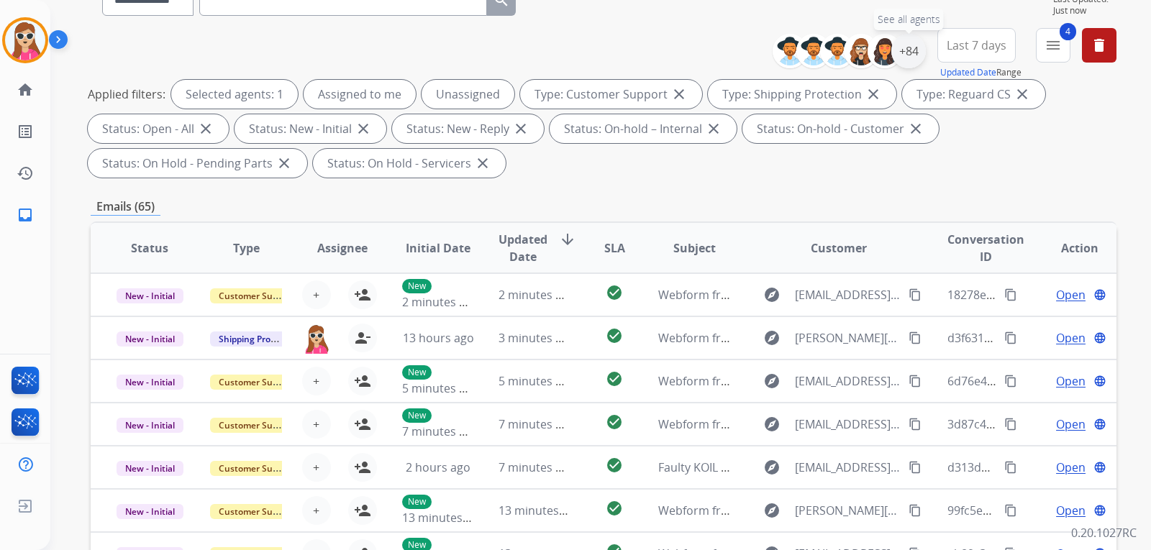
click at [900, 63] on div "+84" at bounding box center [908, 51] width 35 height 35
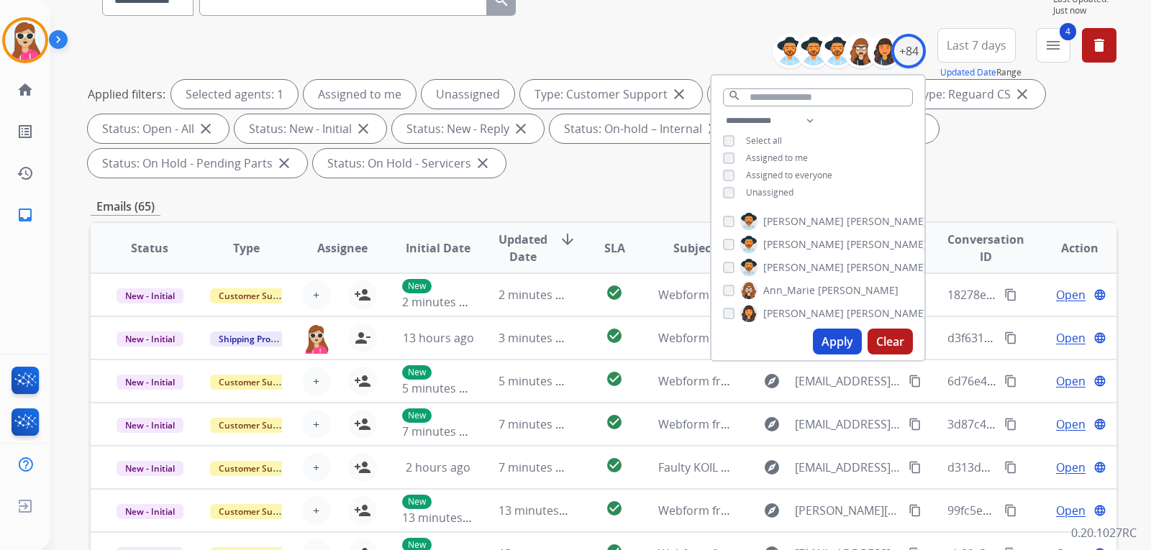
click at [768, 196] on span "Unassigned" at bounding box center [769, 192] width 47 height 12
drag, startPoint x: 822, startPoint y: 356, endPoint x: 827, endPoint y: 347, distance: 10.0
click at [827, 351] on div "Apply Clear" at bounding box center [817, 341] width 213 height 37
click at [837, 334] on button "Apply" at bounding box center [837, 342] width 49 height 26
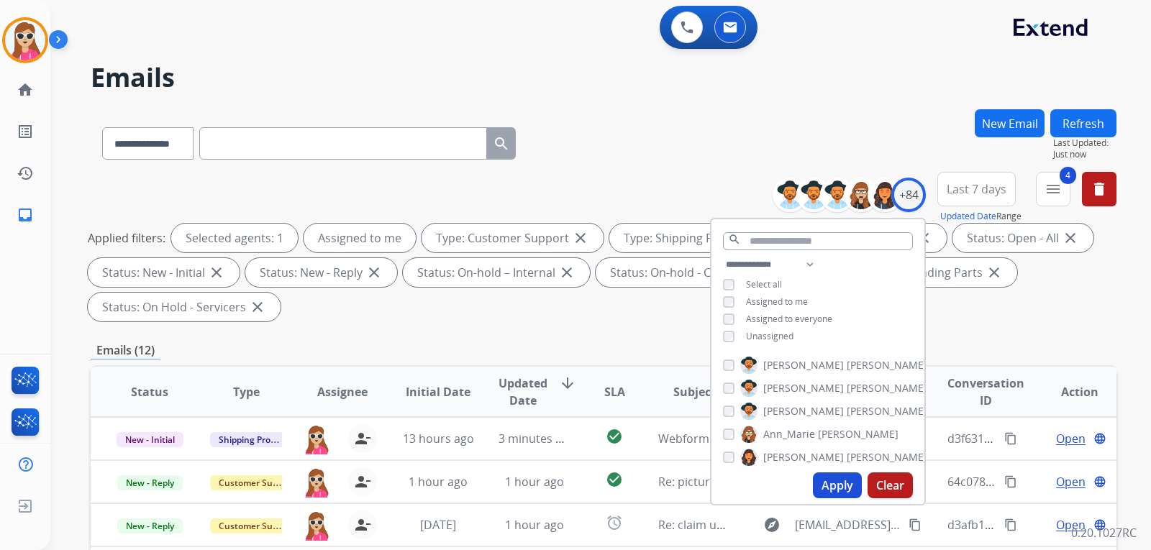
click at [659, 294] on div "Applied filters: Selected agents: 1 Assigned to me Type: Customer Support close…" at bounding box center [600, 273] width 1025 height 98
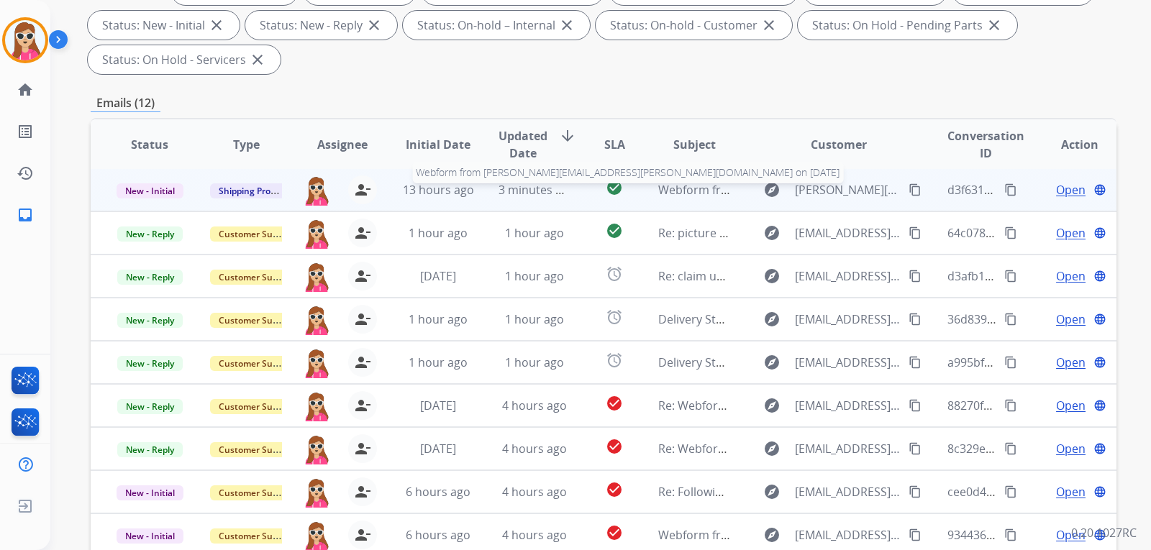
scroll to position [288, 0]
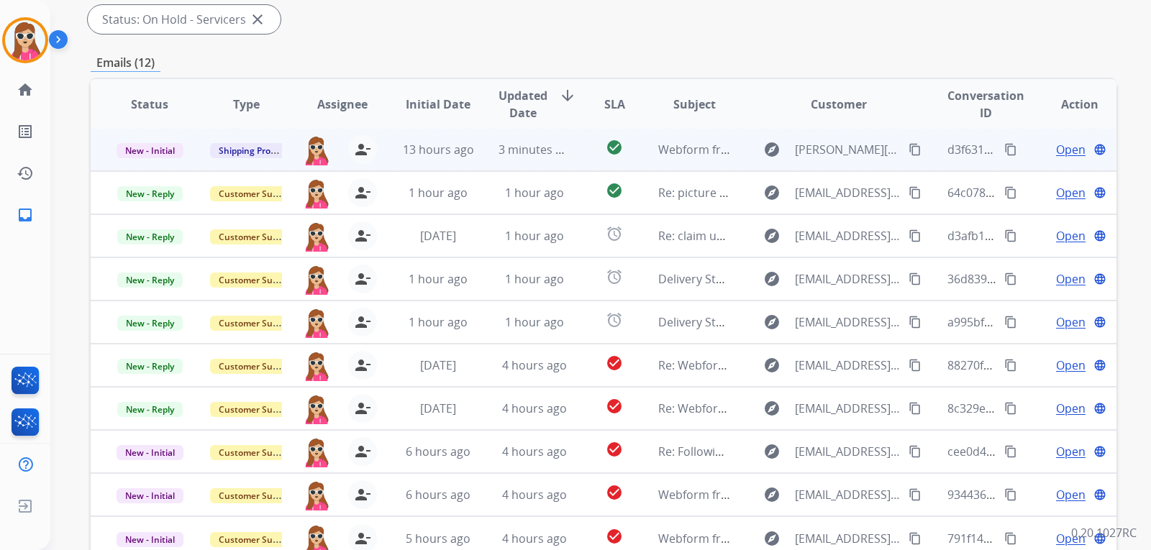
click at [750, 161] on td "explore Jamie.Westmoreland@yahoo.com content_copy" at bounding box center [827, 149] width 192 height 43
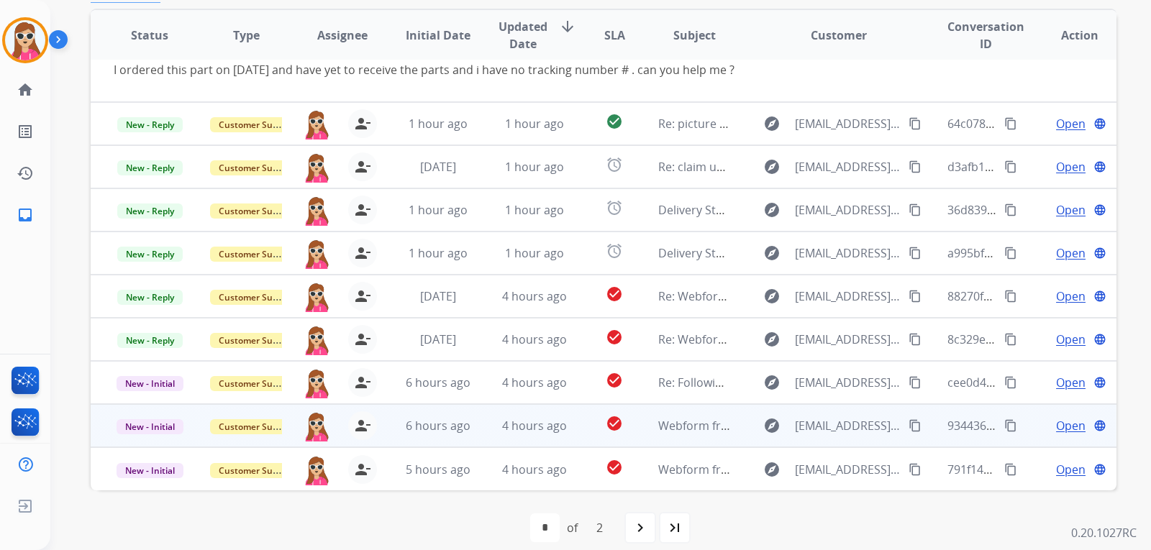
scroll to position [372, 0]
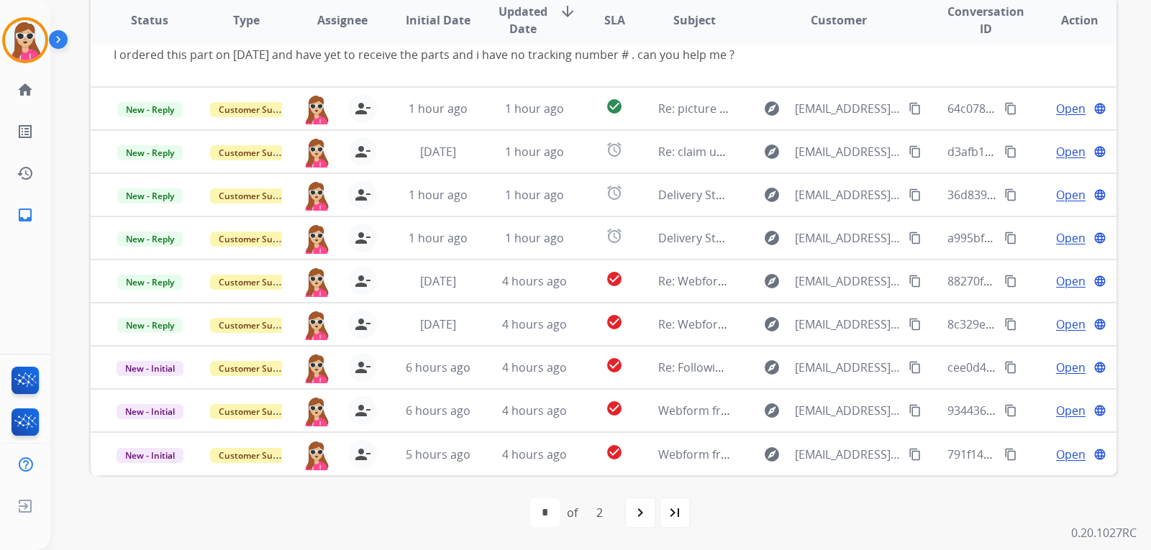
click at [621, 516] on div "first_page navigate_before * * of 2 navigate_next last_page" at bounding box center [603, 512] width 1025 height 29
click at [633, 516] on mat-icon "navigate_next" at bounding box center [639, 512] width 17 height 17
select select "*"
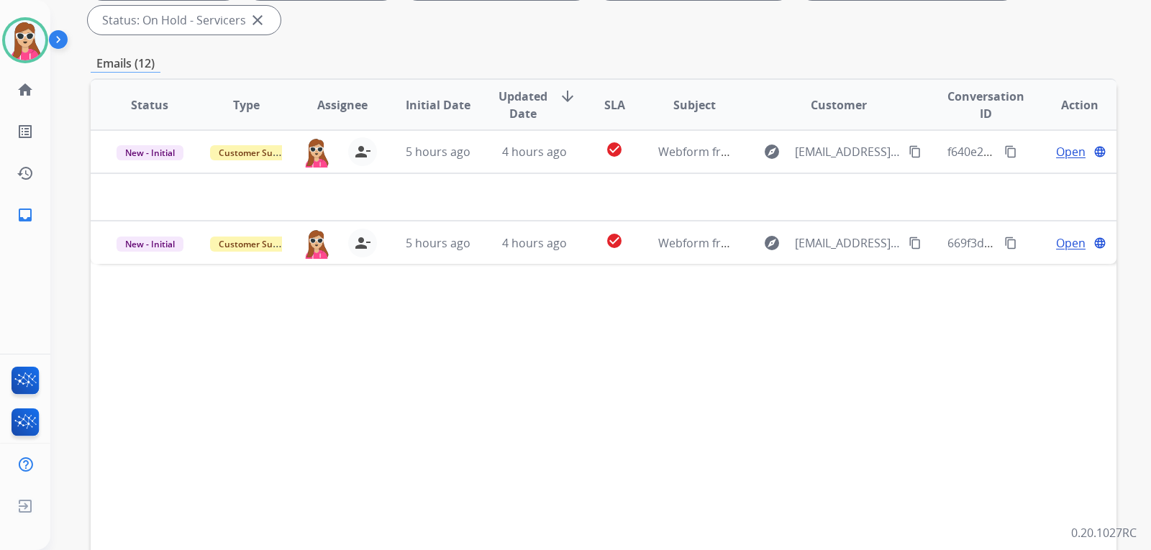
scroll to position [288, 0]
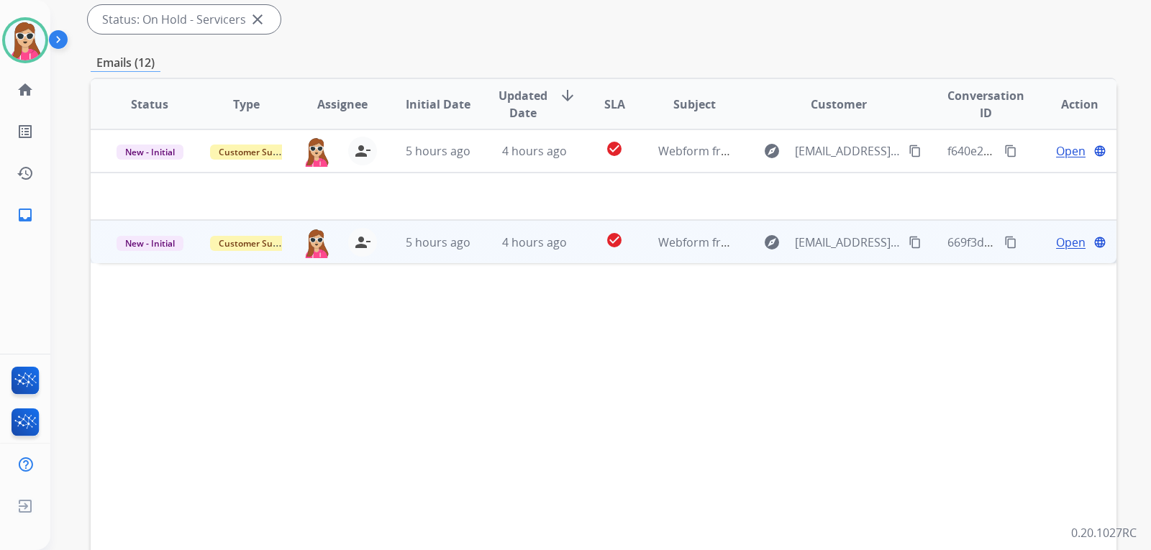
click at [1064, 254] on td "Open language" at bounding box center [1068, 241] width 96 height 43
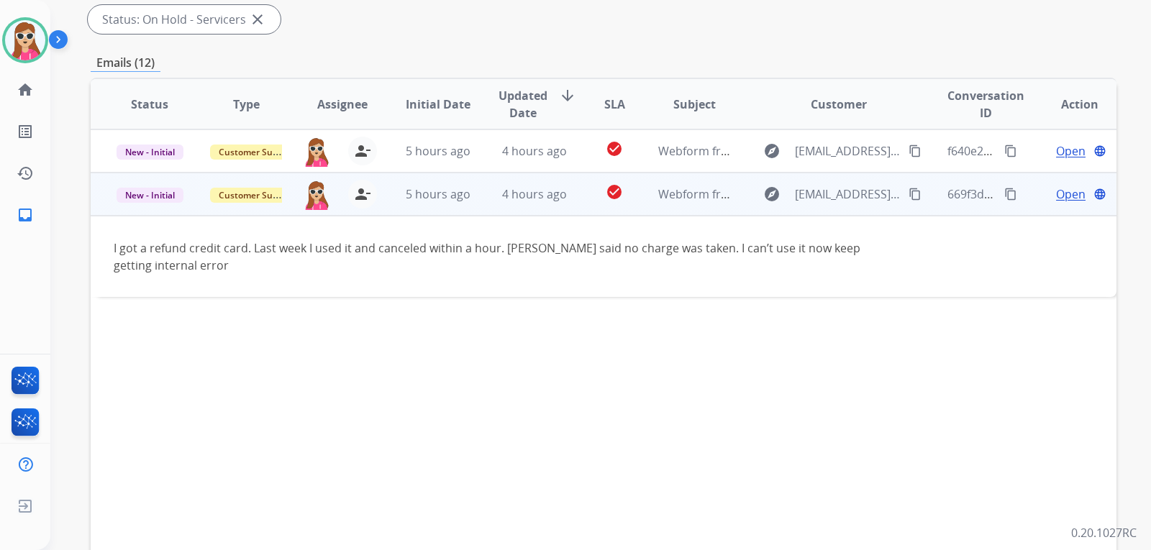
click at [1056, 194] on span "Open" at bounding box center [1070, 194] width 29 height 17
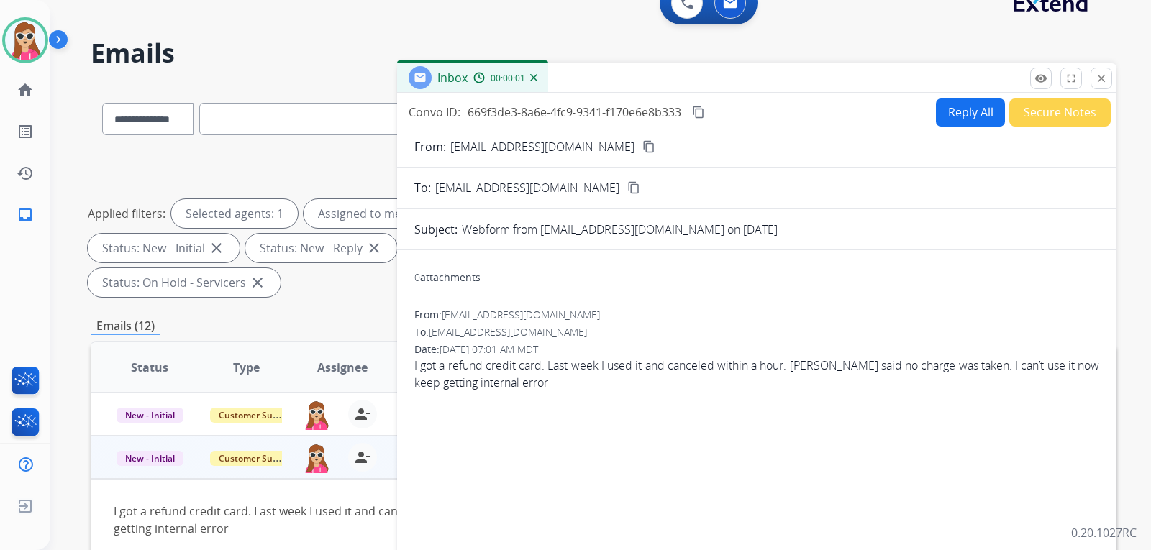
scroll to position [0, 0]
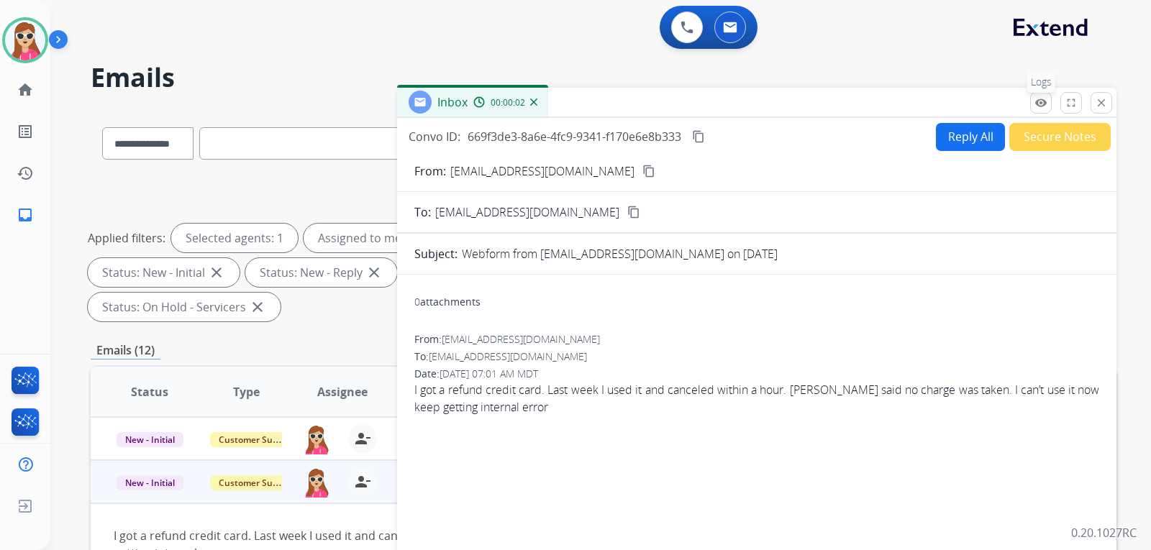
click at [1037, 101] on mat-icon "remove_red_eye" at bounding box center [1040, 102] width 13 height 13
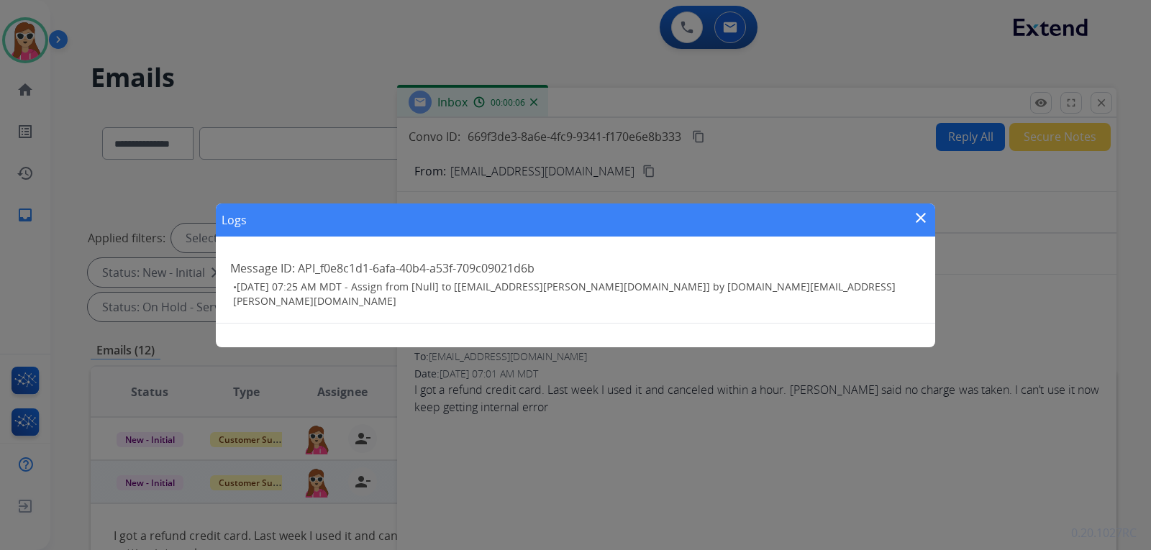
click at [926, 214] on mat-icon "close" at bounding box center [920, 217] width 17 height 17
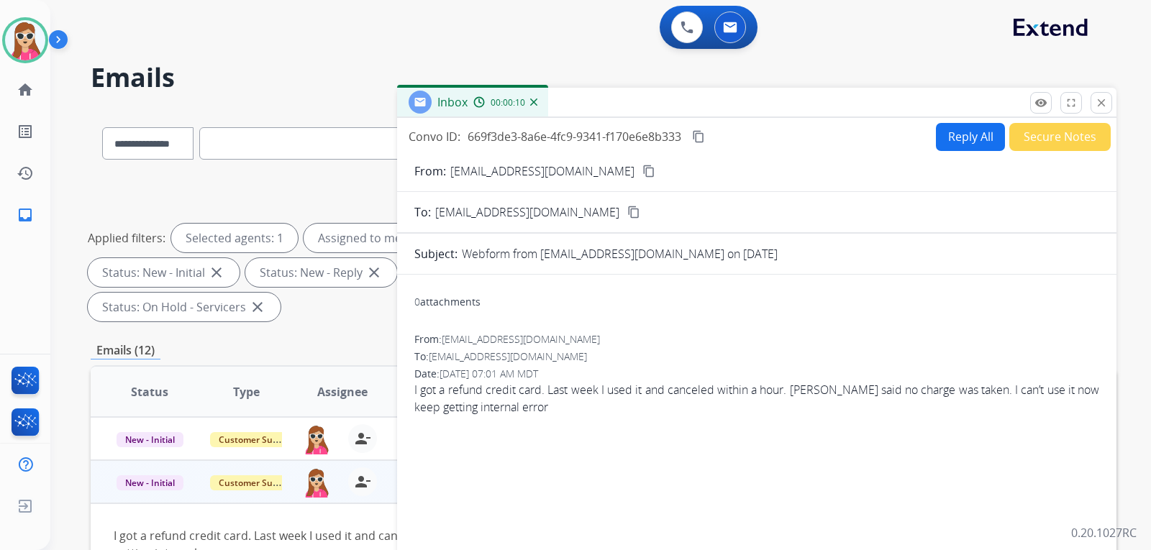
drag, startPoint x: 946, startPoint y: 128, endPoint x: 938, endPoint y: 123, distance: 9.4
click at [938, 123] on button "Reply All" at bounding box center [970, 137] width 69 height 28
select select "**********"
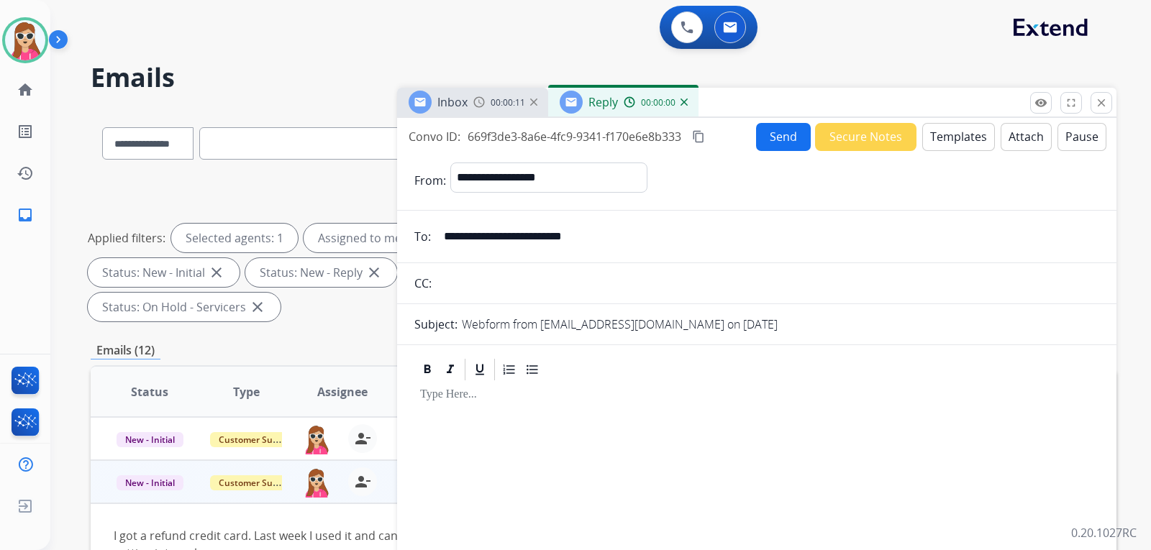
drag, startPoint x: 933, startPoint y: 128, endPoint x: 928, endPoint y: 116, distance: 12.6
click at [931, 119] on div "**********" at bounding box center [756, 425] width 719 height 614
click at [987, 140] on div "Send Secure Notes Templates Attach Pause" at bounding box center [931, 137] width 350 height 28
drag, startPoint x: 613, startPoint y: 233, endPoint x: 443, endPoint y: 246, distance: 170.9
click at [443, 246] on input "**********" at bounding box center [767, 236] width 664 height 29
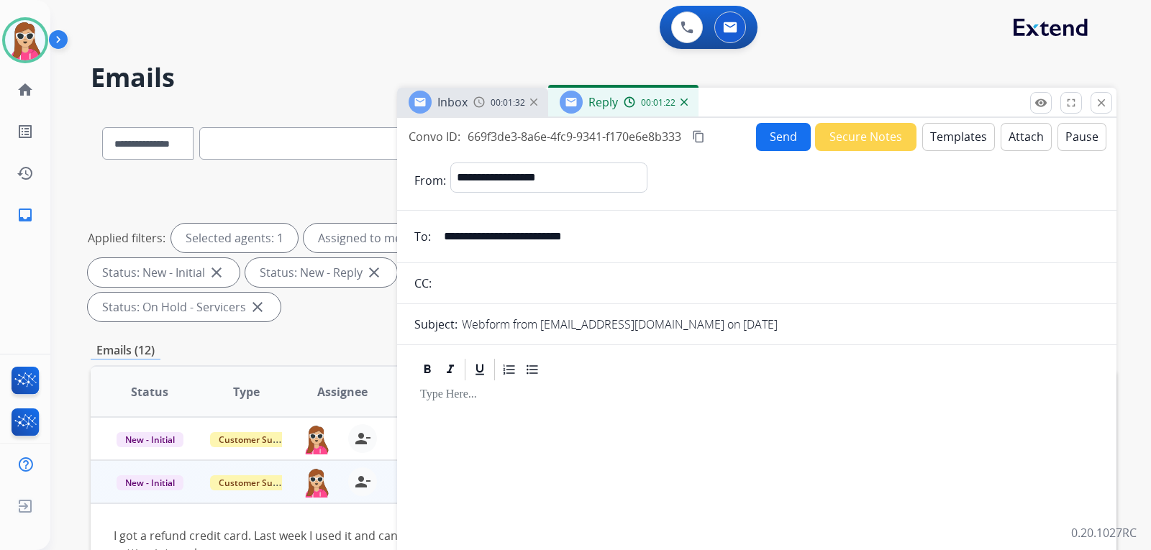
drag, startPoint x: 701, startPoint y: 132, endPoint x: 444, endPoint y: 177, distance: 261.4
click at [698, 134] on mat-icon "content_copy" at bounding box center [698, 136] width 13 height 13
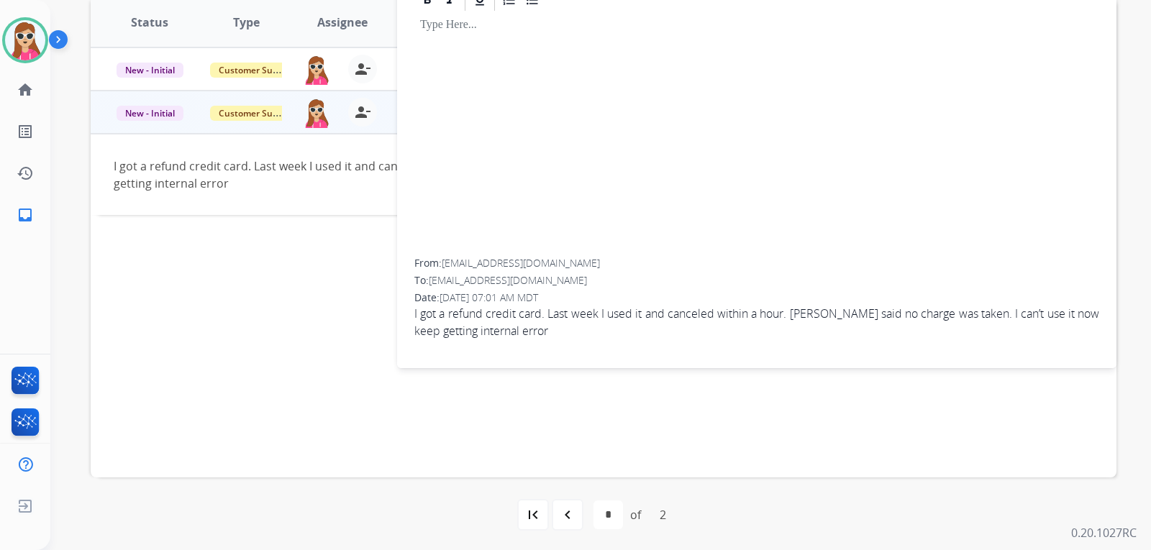
scroll to position [372, 0]
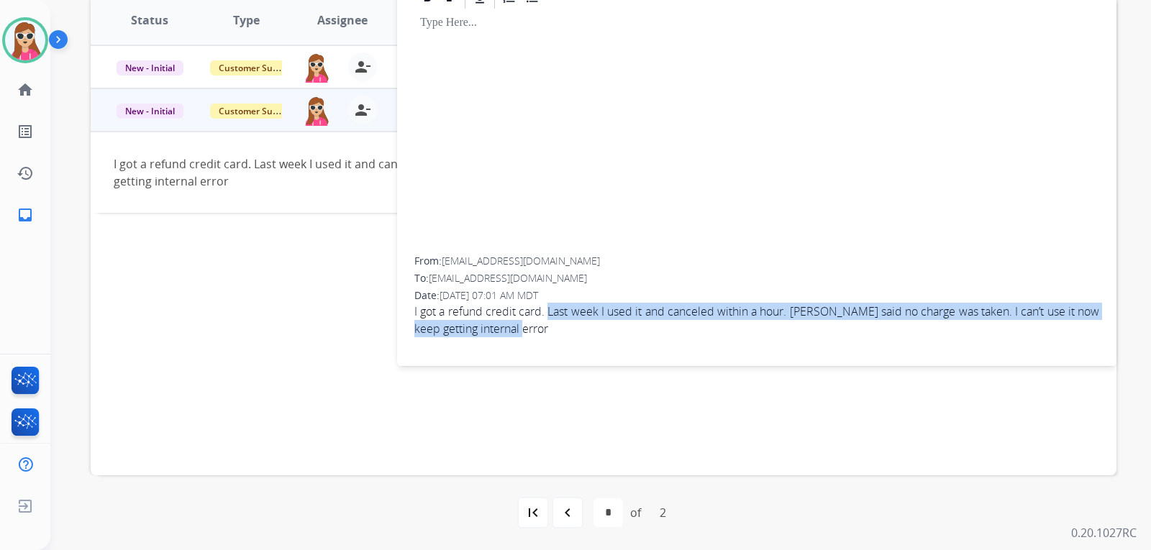
drag, startPoint x: 553, startPoint y: 311, endPoint x: 560, endPoint y: 326, distance: 17.4
click at [560, 326] on span "I got a refund credit card. Last week I used it and canceled within a hour. Jom…" at bounding box center [756, 320] width 685 height 35
copy span "Last week I used it and canceled within a hour. Jomashop said no charge was tak…"
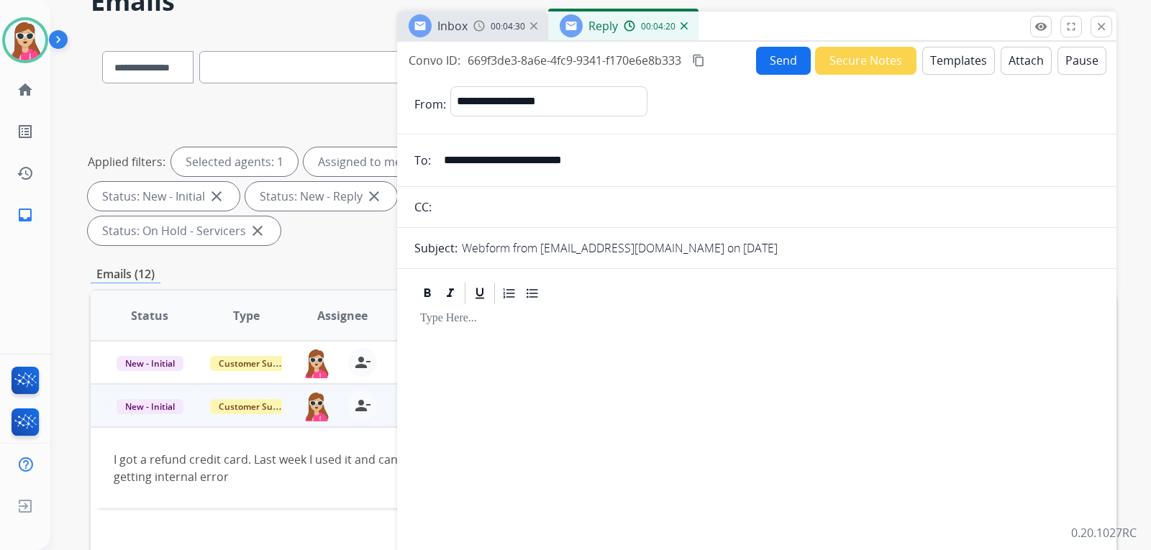
scroll to position [12, 0]
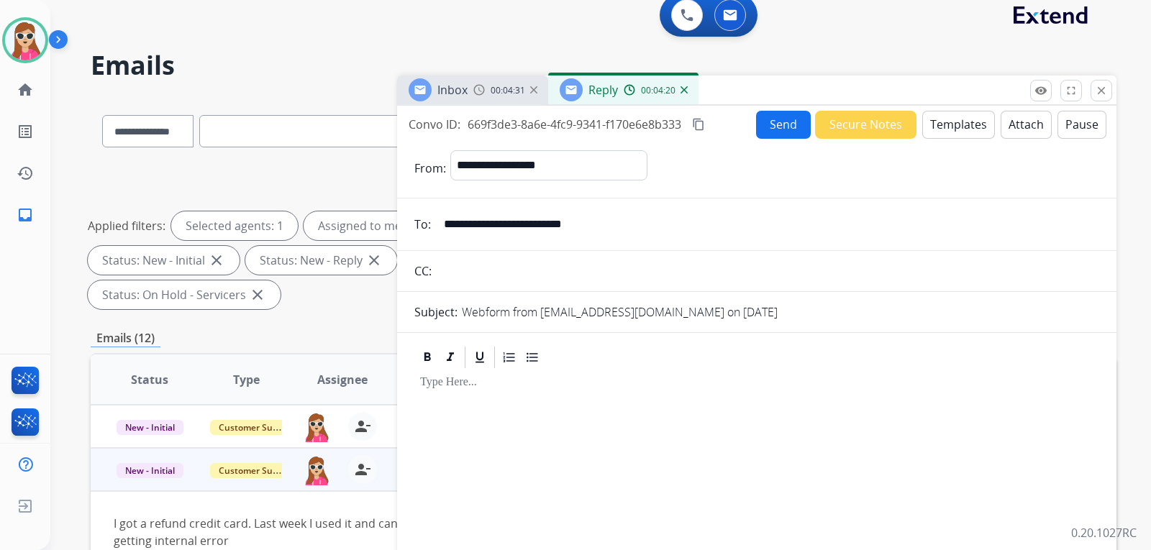
click at [925, 125] on button "Templates" at bounding box center [958, 125] width 73 height 28
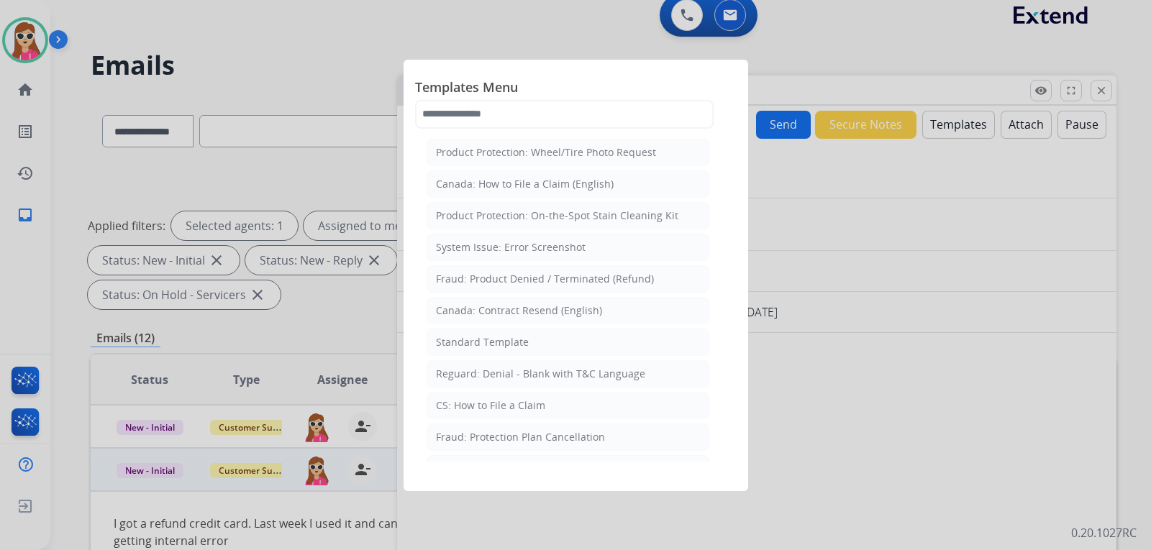
click at [511, 337] on div "Standard Template" at bounding box center [482, 342] width 93 height 14
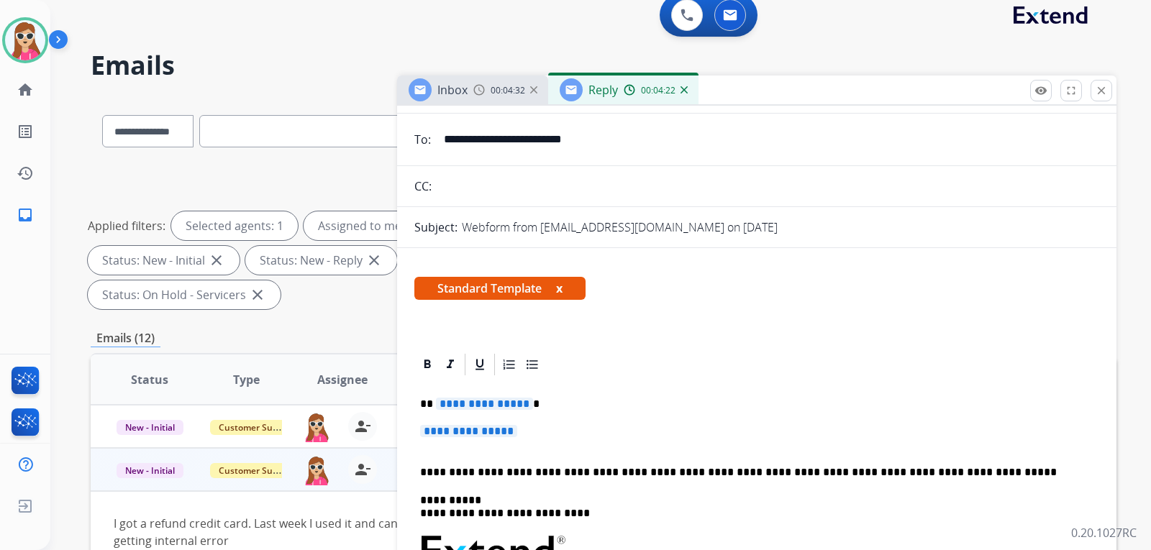
scroll to position [216, 0]
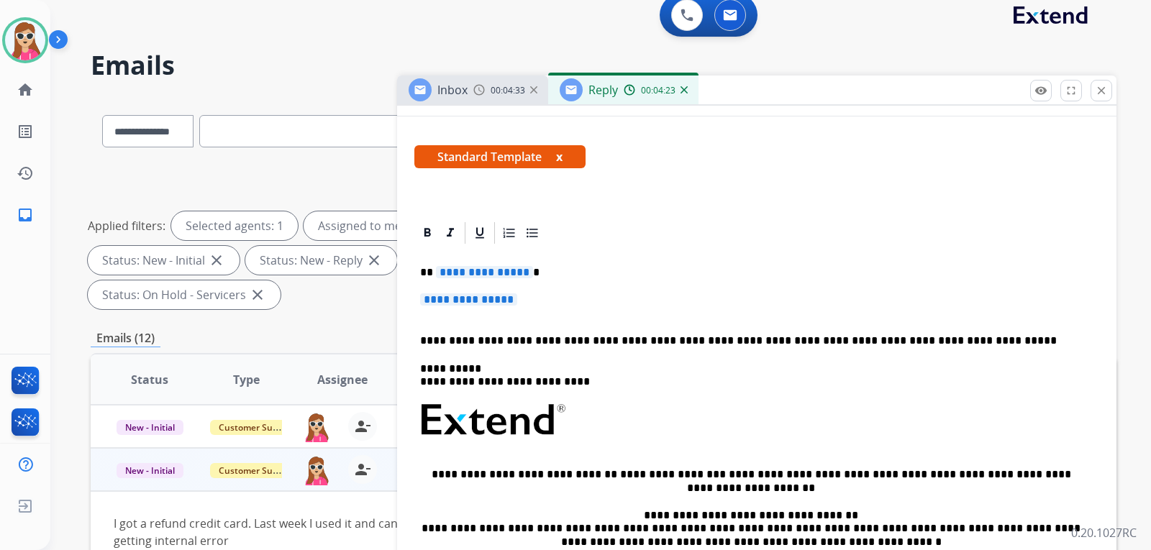
click at [475, 258] on div "**********" at bounding box center [756, 454] width 685 height 416
click at [483, 274] on span "**********" at bounding box center [484, 272] width 97 height 12
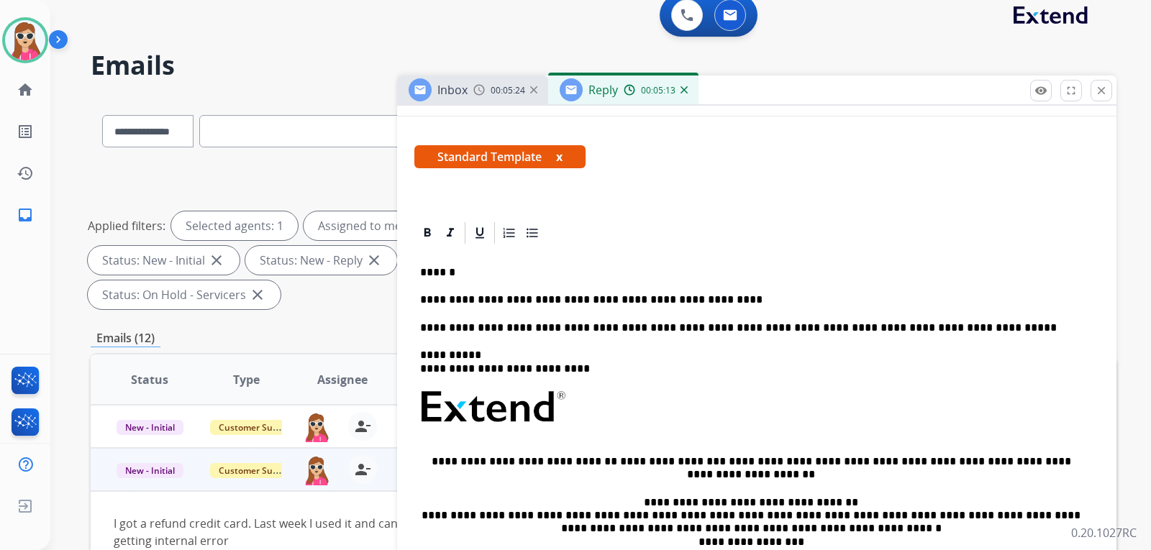
click at [709, 305] on p "**********" at bounding box center [751, 299] width 662 height 13
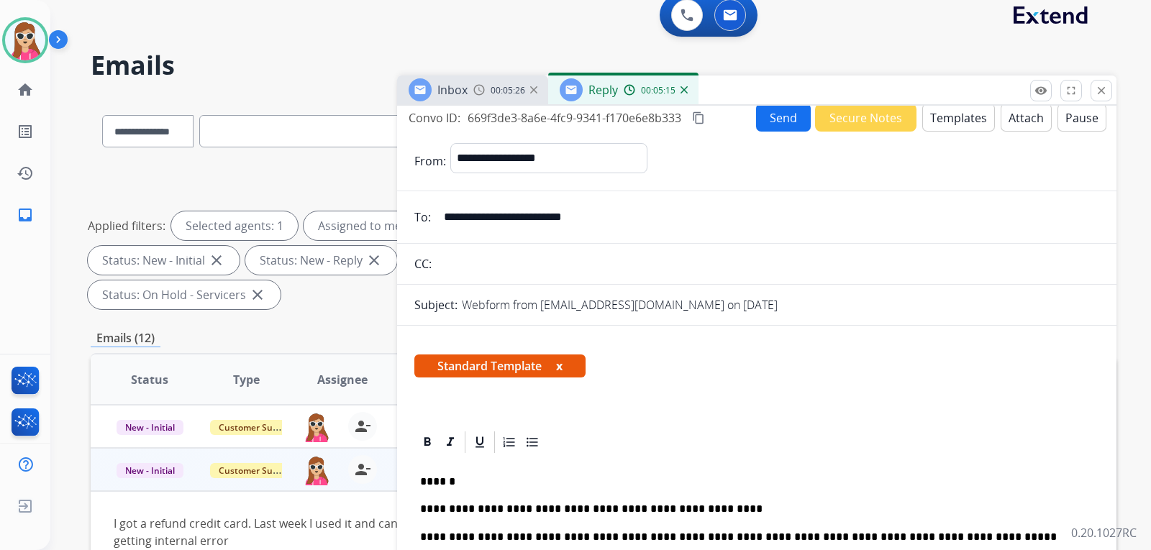
scroll to position [0, 0]
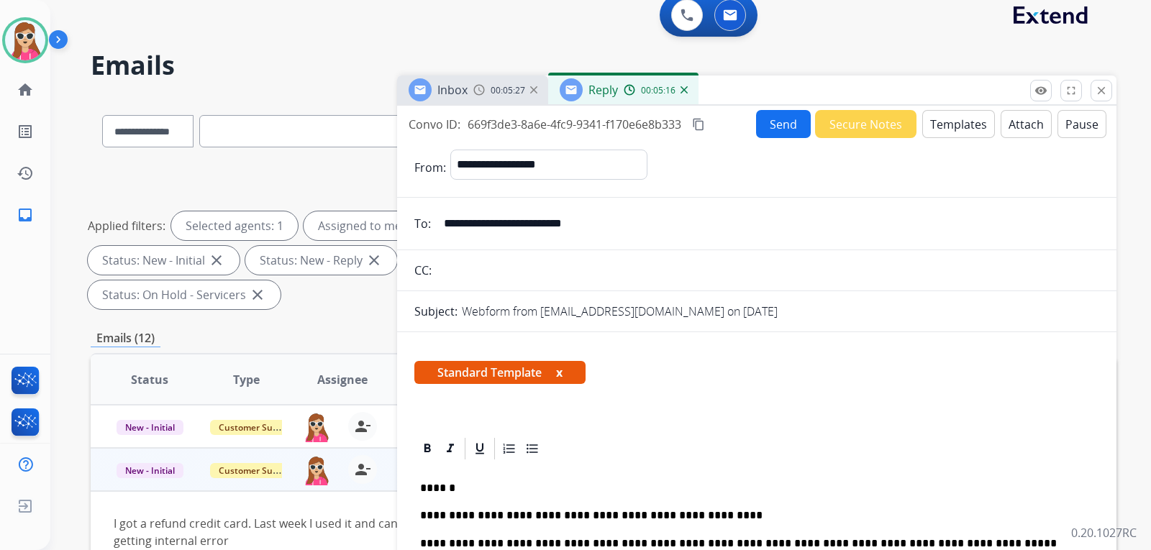
click at [761, 126] on button "Send" at bounding box center [783, 124] width 55 height 28
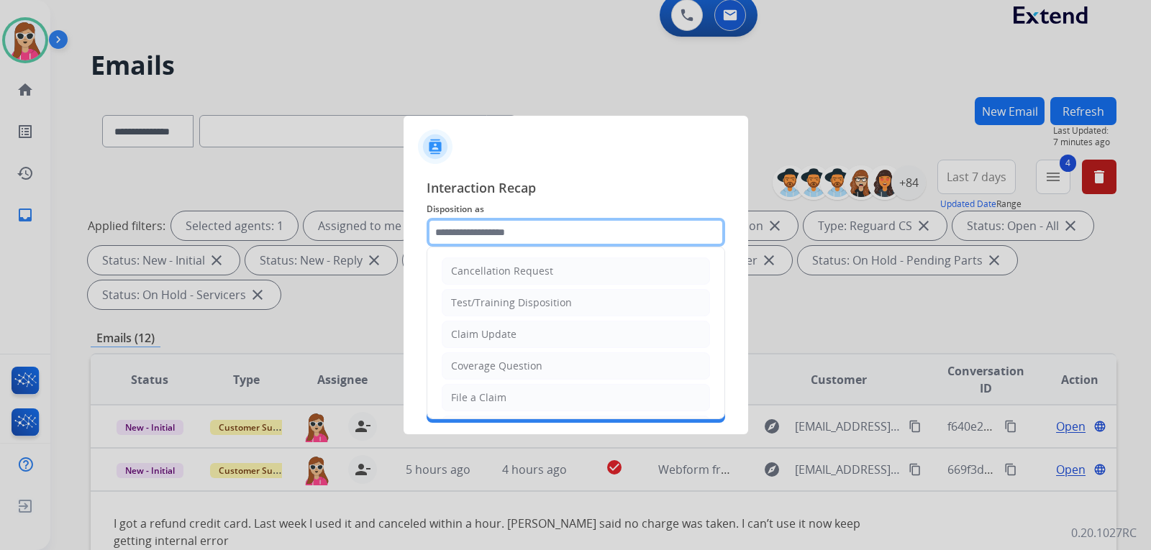
click at [588, 232] on input "text" at bounding box center [575, 232] width 298 height 29
click at [527, 326] on li "Claim Update" at bounding box center [576, 334] width 268 height 27
type input "**********"
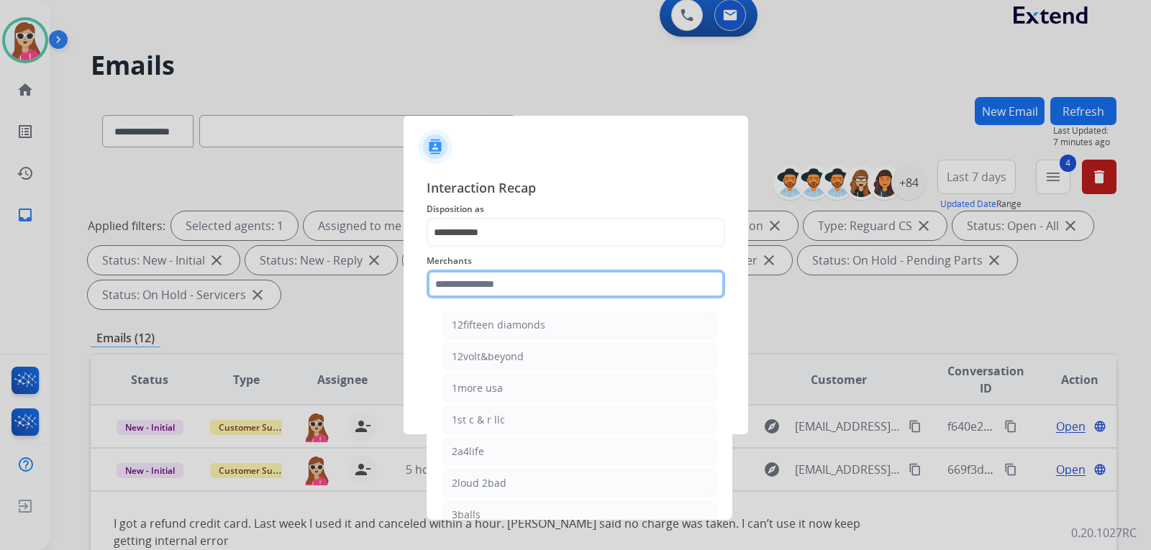
click at [498, 289] on input "text" at bounding box center [575, 284] width 298 height 29
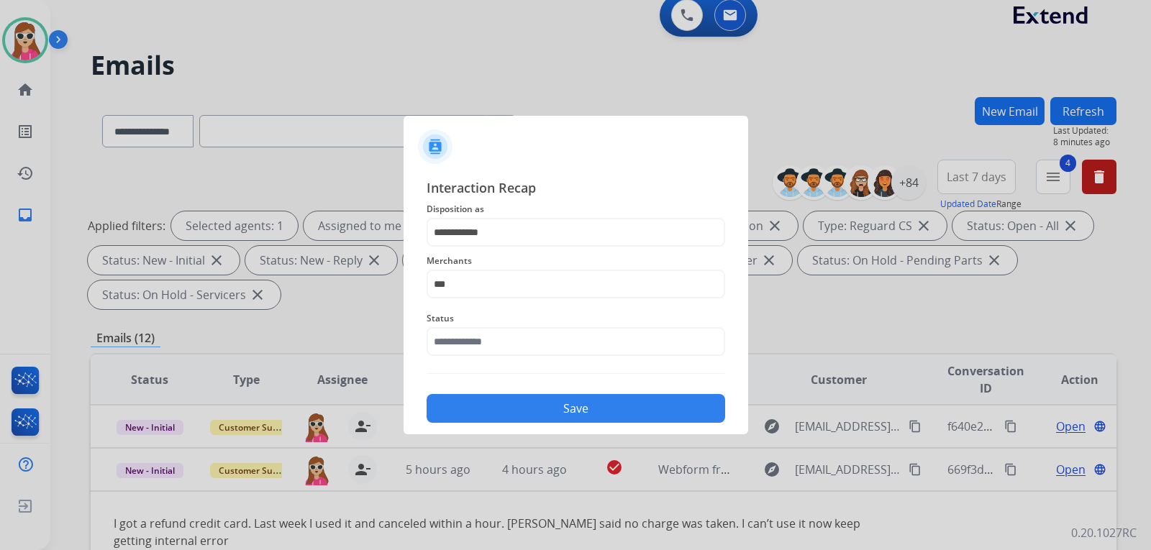
drag, startPoint x: 480, startPoint y: 303, endPoint x: 480, endPoint y: 280, distance: 22.3
click at [480, 288] on div "Merchants ***" at bounding box center [575, 276] width 298 height 58
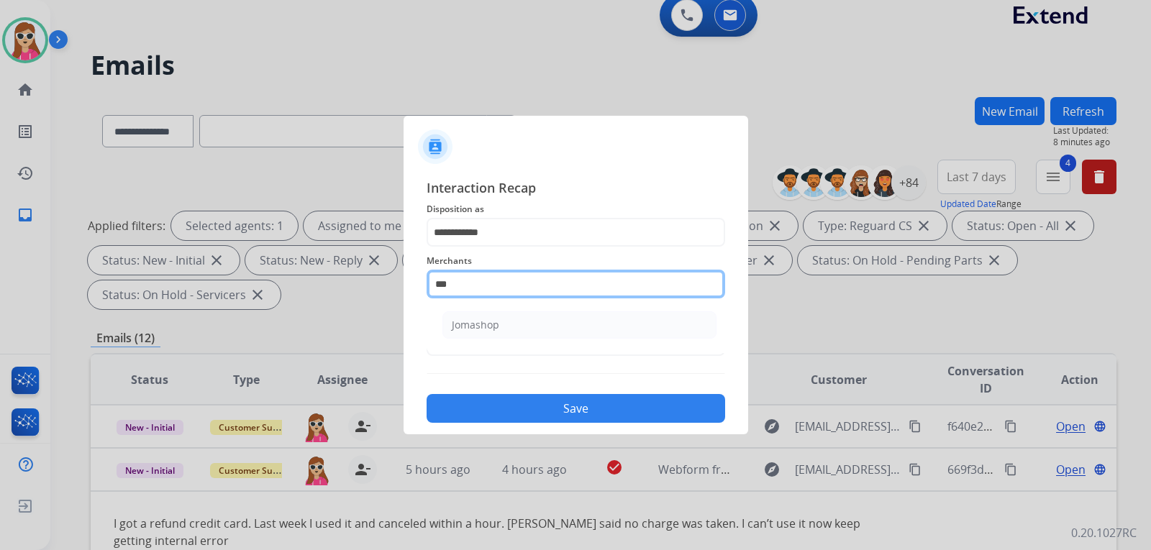
click at [480, 275] on input "***" at bounding box center [575, 284] width 298 height 29
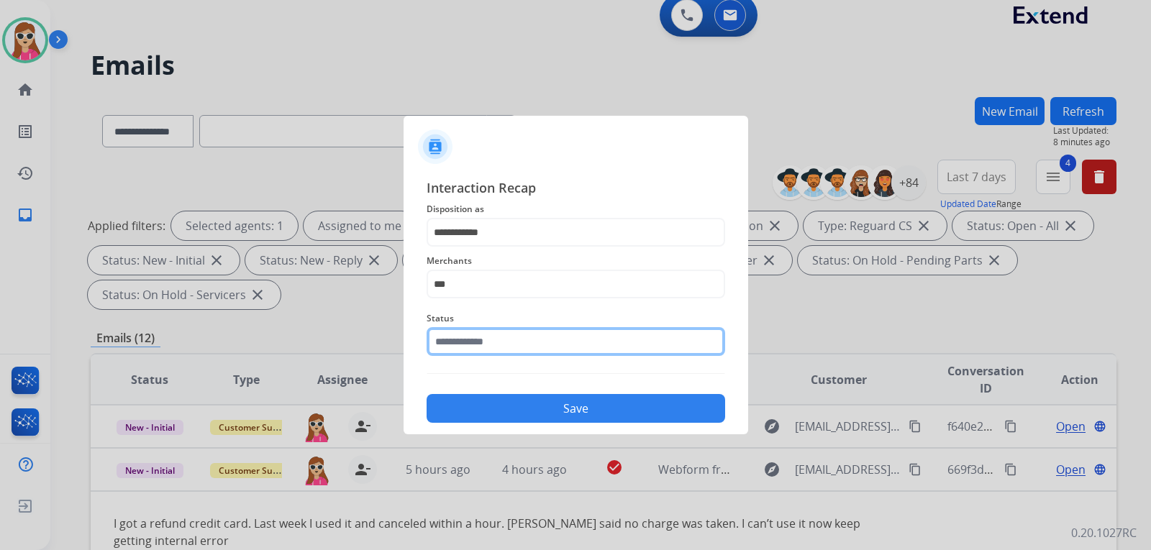
click at [491, 334] on input "text" at bounding box center [575, 341] width 298 height 29
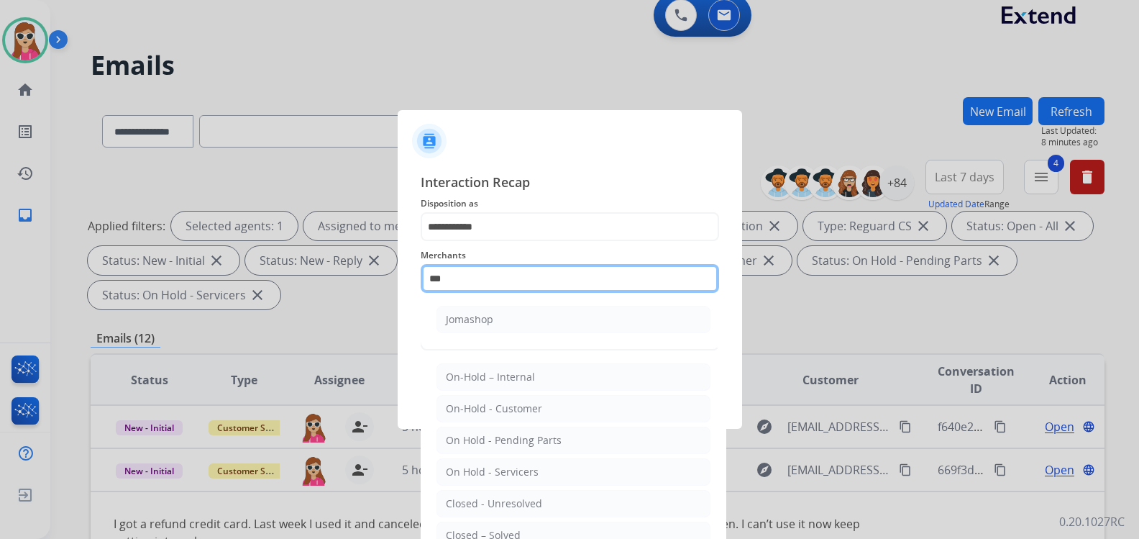
click at [473, 285] on input "***" at bounding box center [570, 278] width 298 height 29
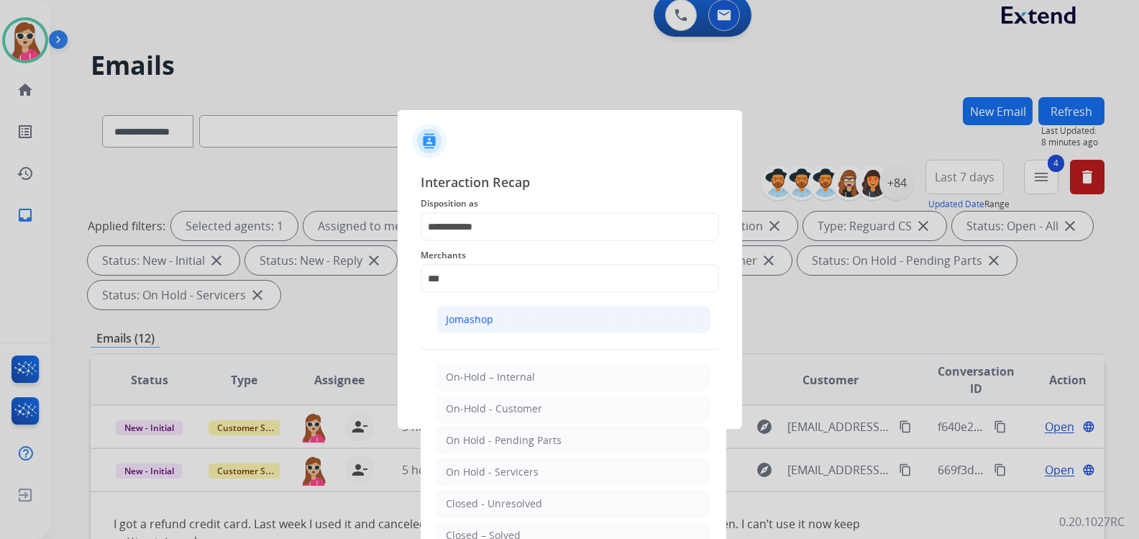
click at [476, 315] on div "Jomashop" at bounding box center [469, 319] width 47 height 14
type input "********"
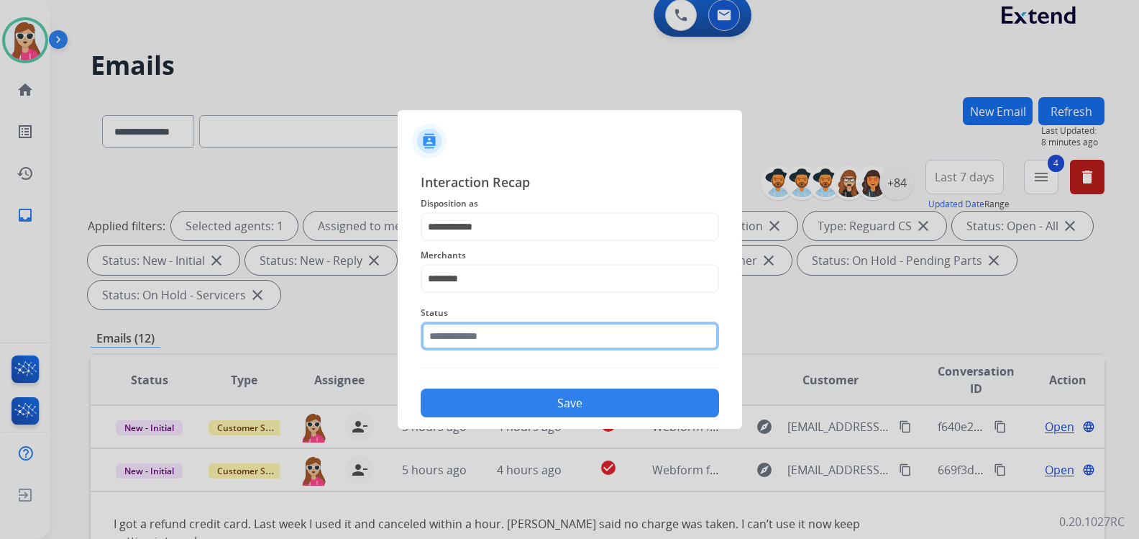
click at [473, 336] on input "text" at bounding box center [570, 335] width 298 height 29
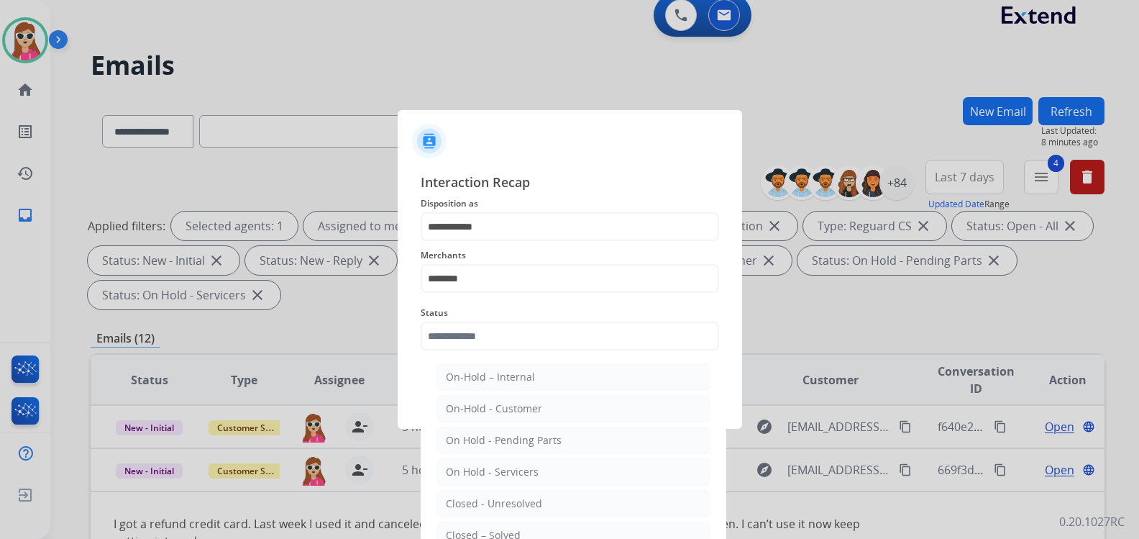
click at [521, 539] on html "**********" at bounding box center [569, 269] width 1139 height 539
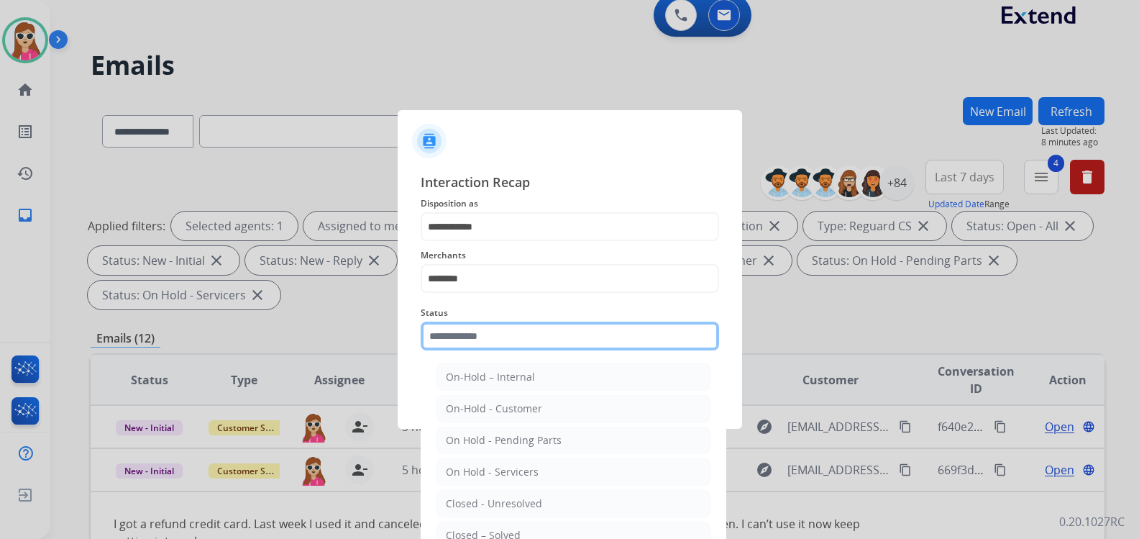
click at [507, 337] on input "text" at bounding box center [570, 335] width 298 height 29
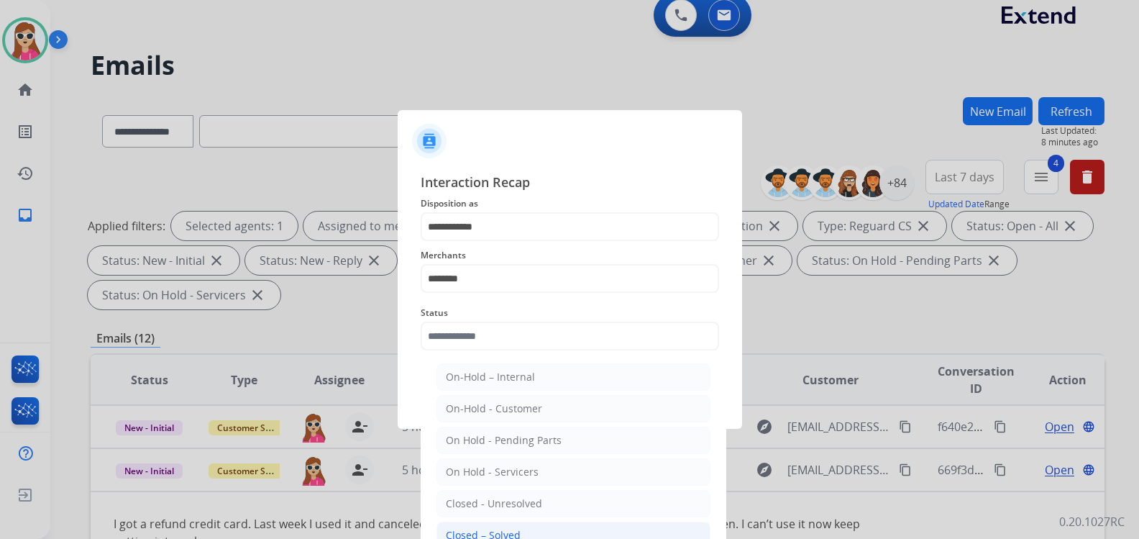
click at [510, 528] on div "Closed – Solved" at bounding box center [483, 535] width 75 height 14
type input "**********"
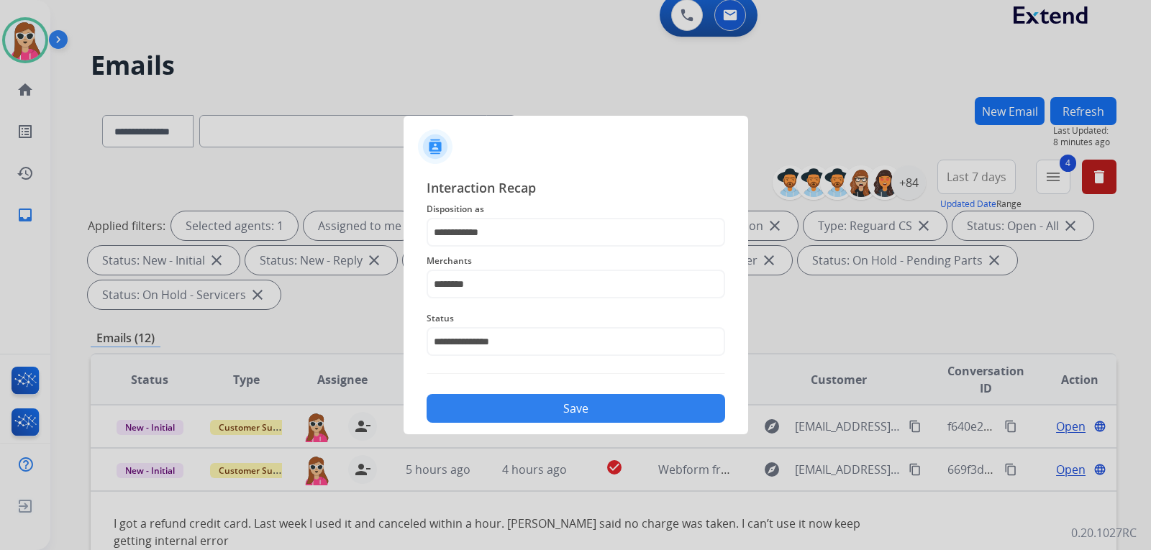
click at [575, 403] on button "Save" at bounding box center [575, 408] width 298 height 29
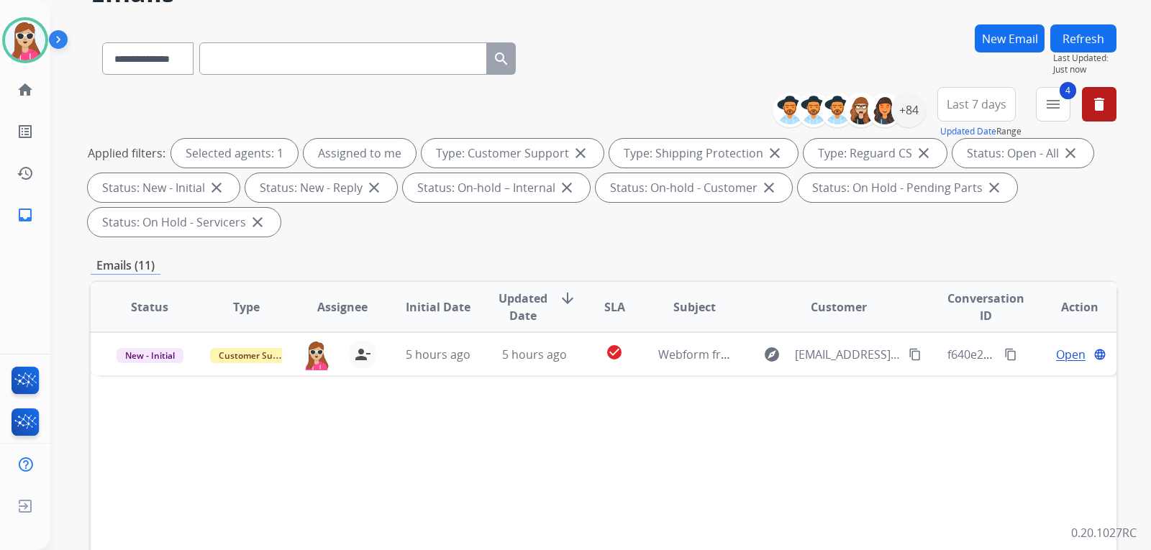
scroll to position [216, 0]
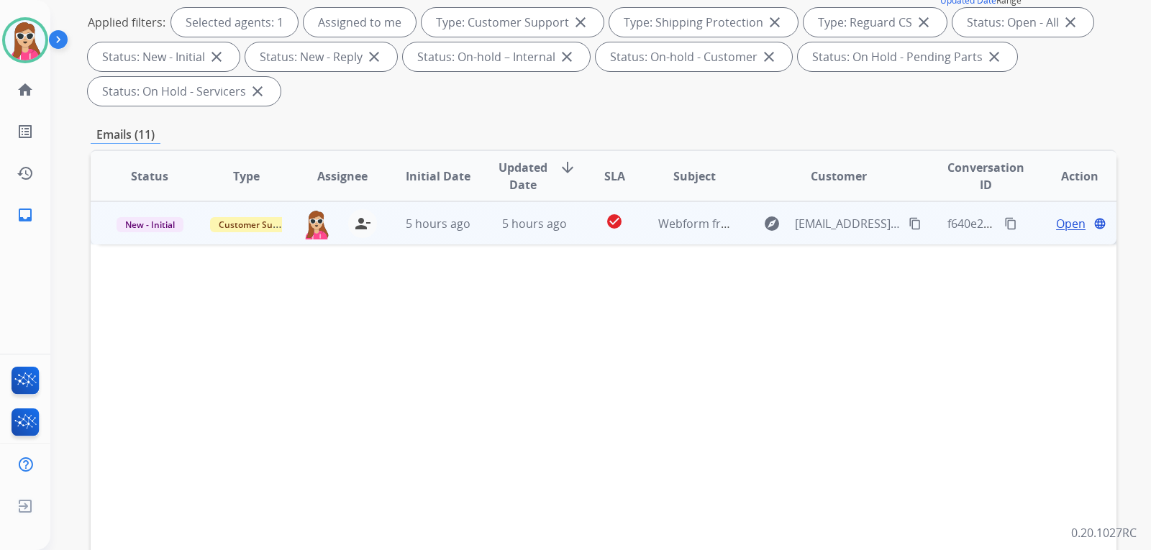
click at [1056, 224] on span "Open" at bounding box center [1070, 223] width 29 height 17
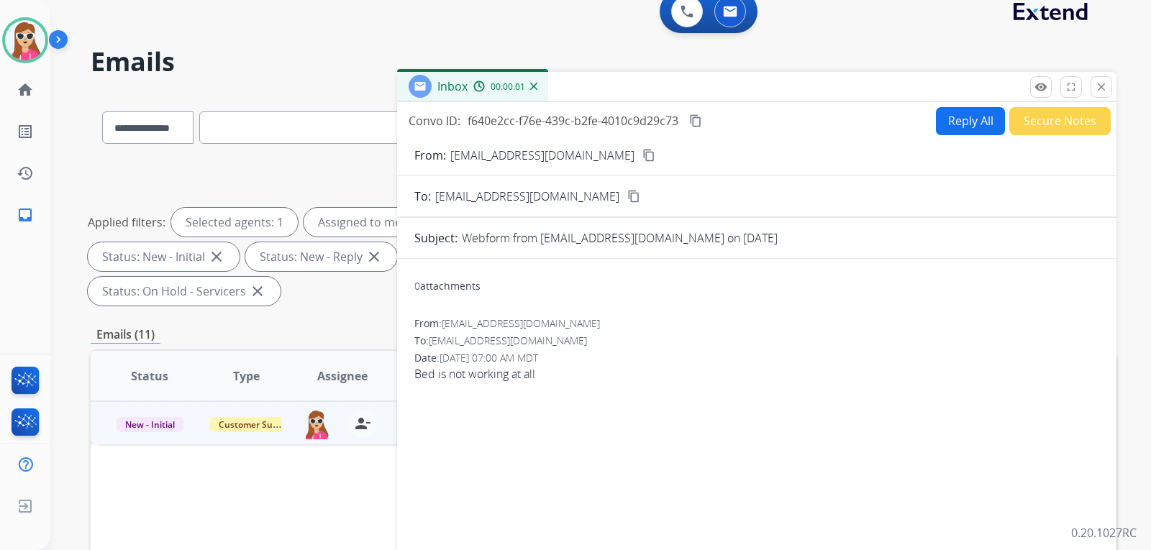
scroll to position [0, 0]
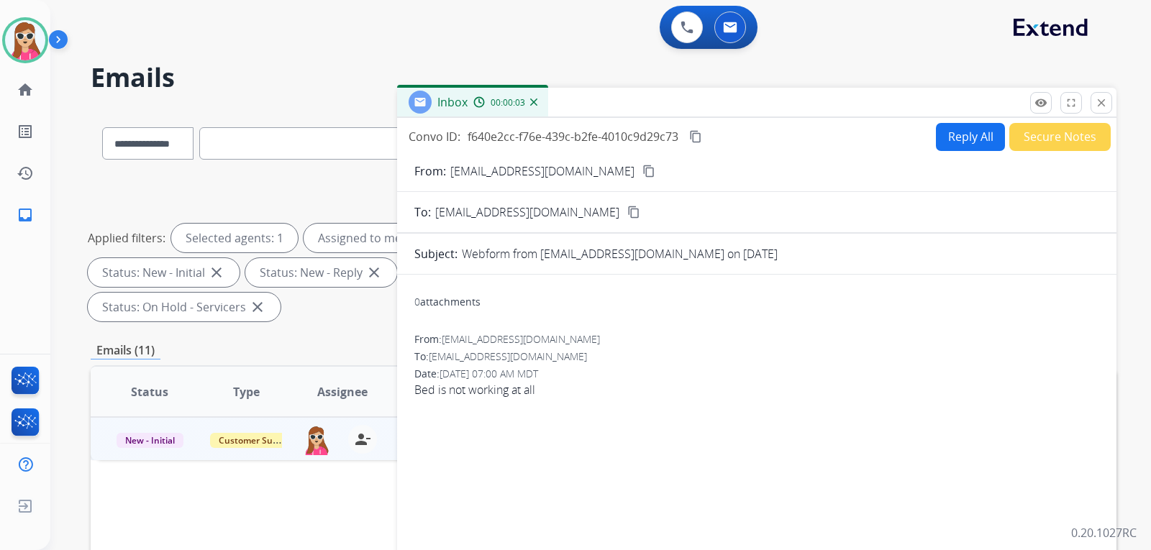
click at [977, 144] on button "Reply All" at bounding box center [970, 137] width 69 height 28
select select "**********"
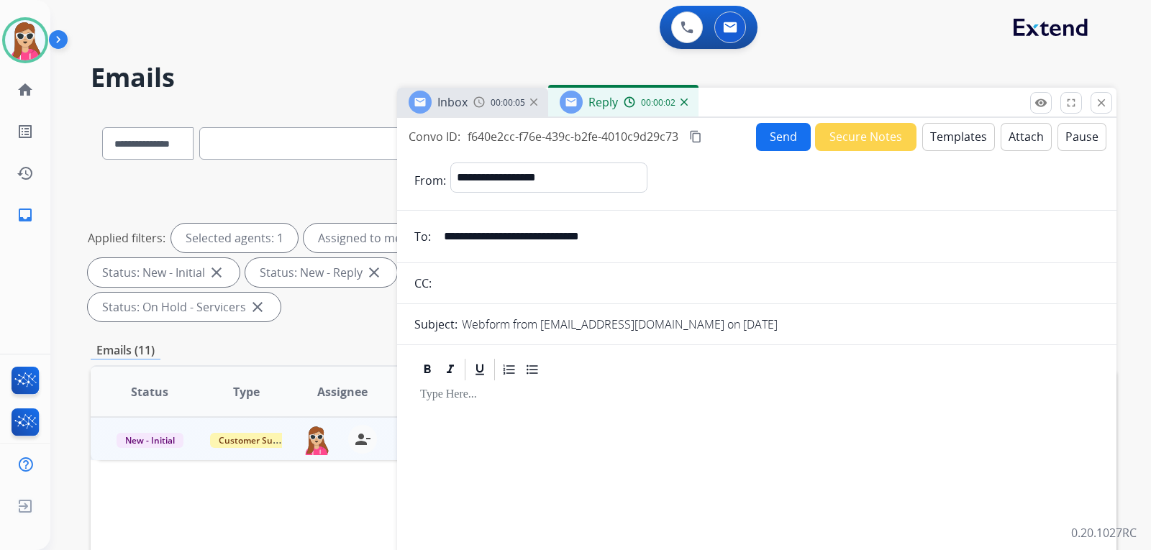
drag, startPoint x: 639, startPoint y: 240, endPoint x: 443, endPoint y: 242, distance: 196.3
click at [443, 242] on input "**********" at bounding box center [767, 236] width 664 height 29
paste input "**********"
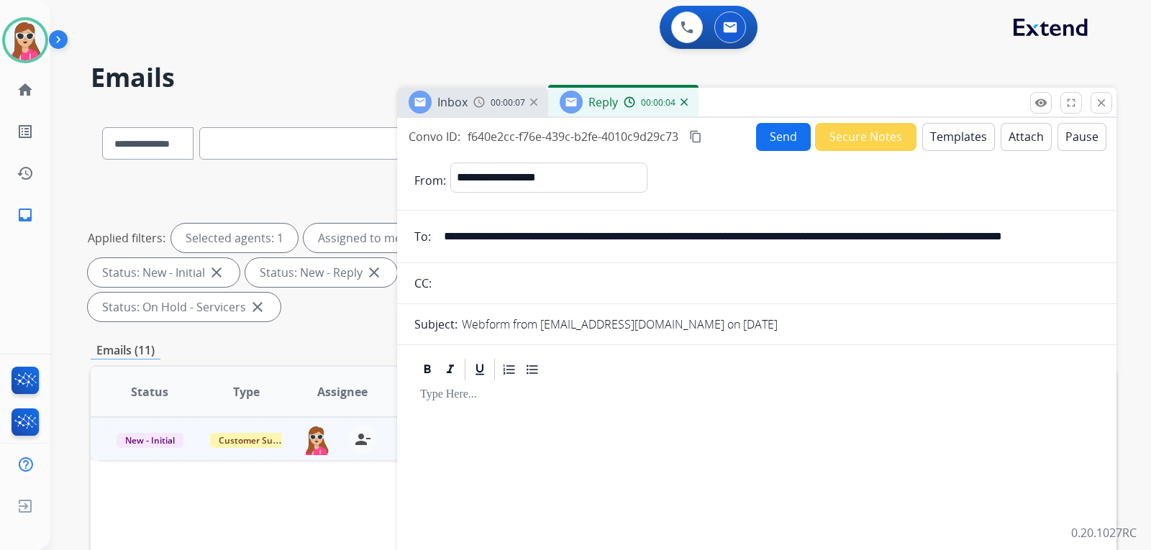
scroll to position [0, 47]
type input "**********"
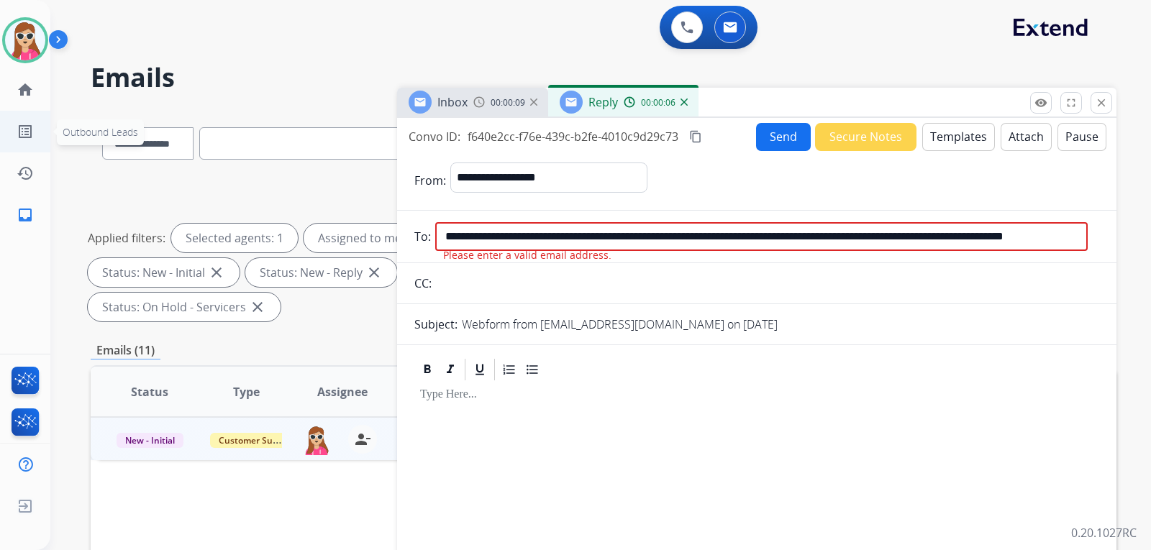
scroll to position [0, 0]
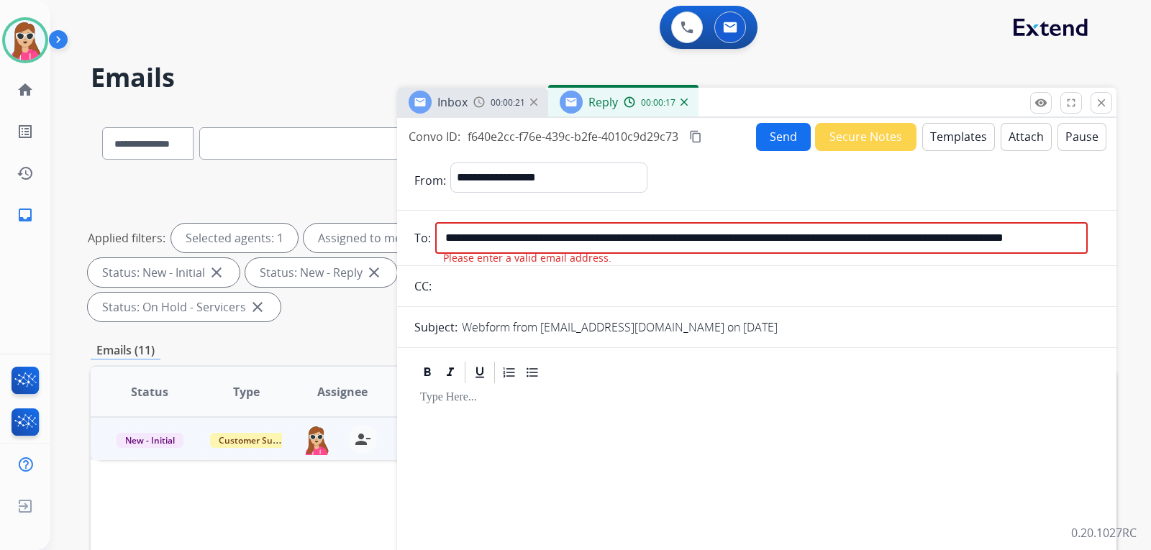
drag, startPoint x: 442, startPoint y: 239, endPoint x: 737, endPoint y: 370, distance: 323.2
click at [785, 372] on form "**********" at bounding box center [756, 441] width 719 height 581
click at [1107, 94] on button "close Close" at bounding box center [1101, 103] width 22 height 22
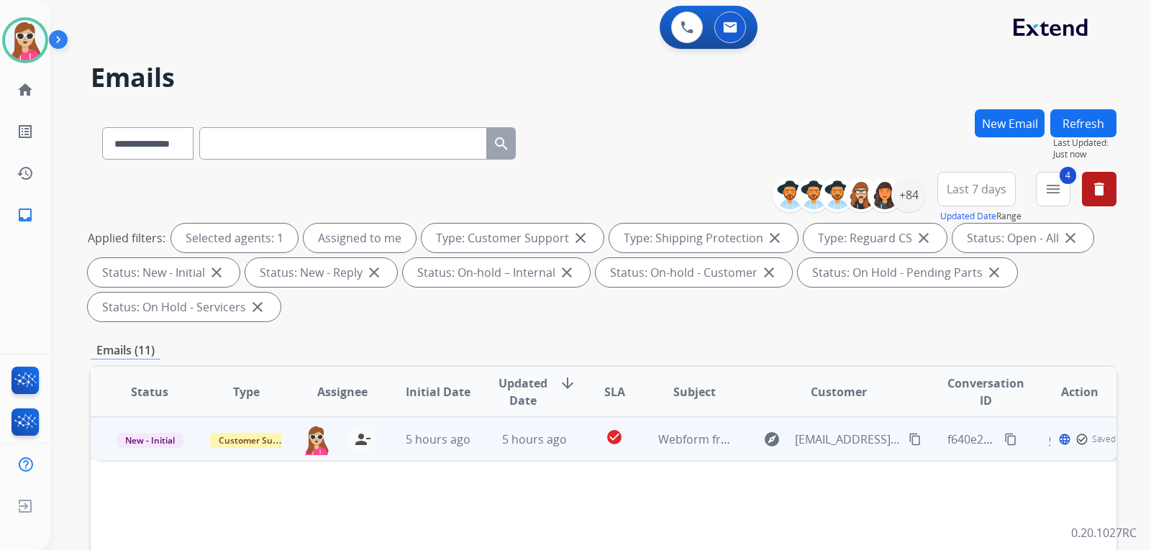
click at [908, 441] on mat-icon "content_copy" at bounding box center [914, 439] width 13 height 13
click at [1064, 447] on span "Open" at bounding box center [1070, 439] width 29 height 17
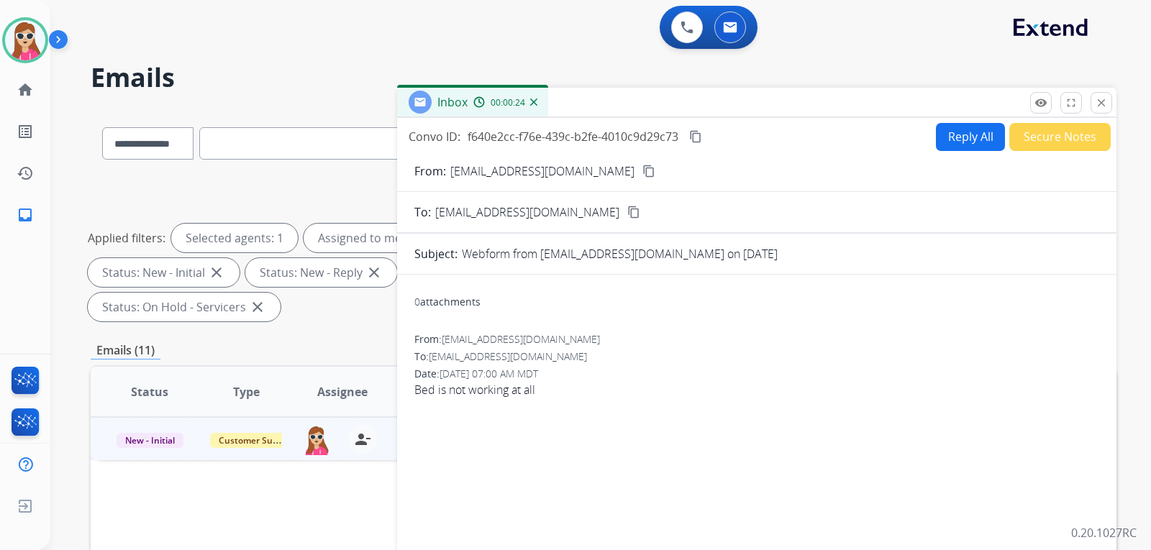
click at [959, 127] on button "Reply All" at bounding box center [970, 137] width 69 height 28
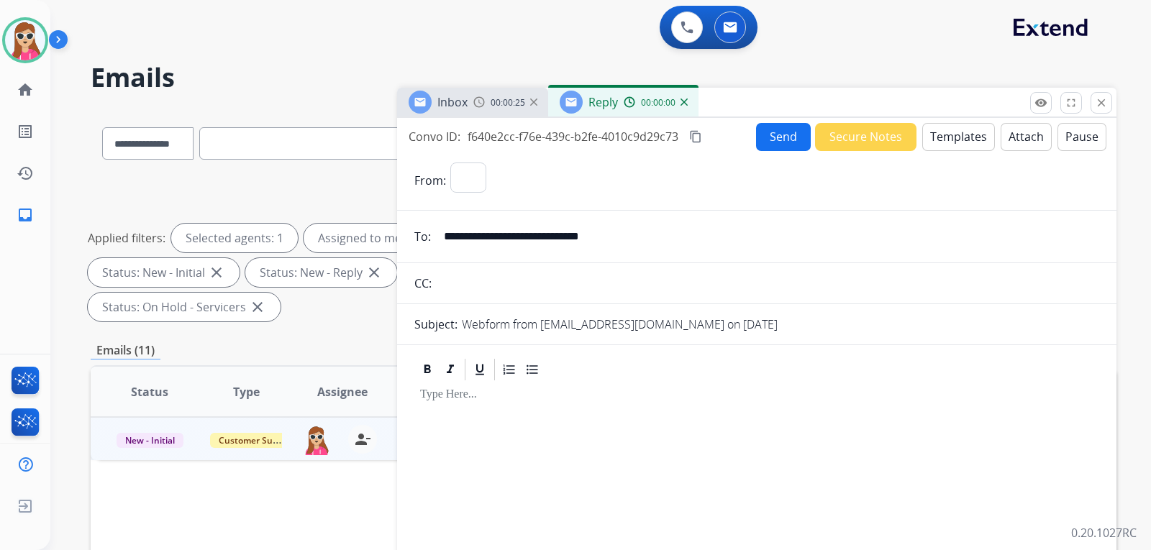
select select "**********"
click at [961, 134] on button "Templates" at bounding box center [958, 137] width 73 height 28
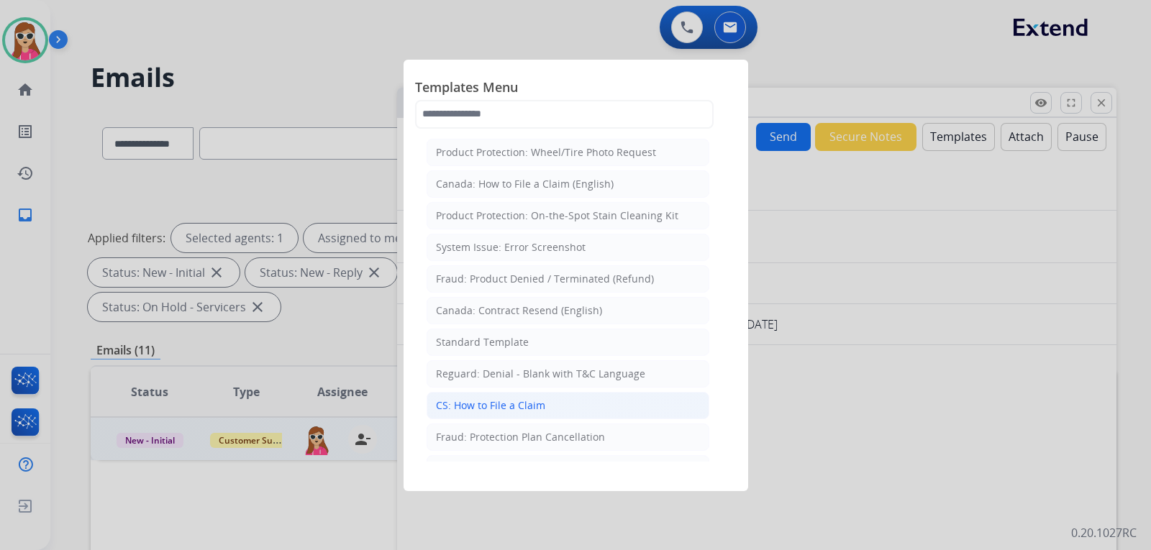
click at [545, 401] on li "CS: How to File a Claim" at bounding box center [567, 405] width 283 height 27
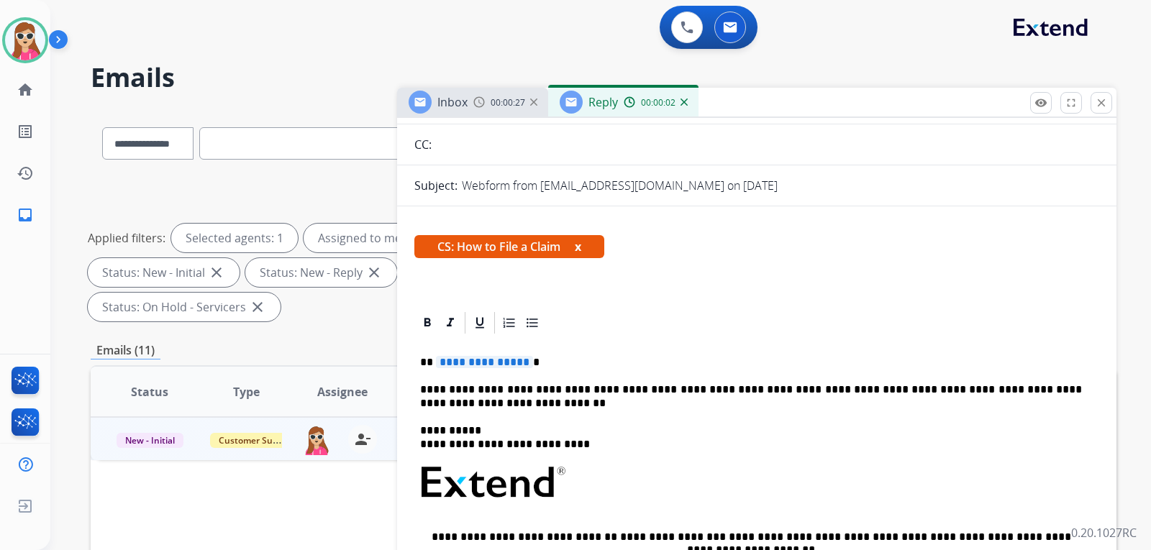
scroll to position [144, 0]
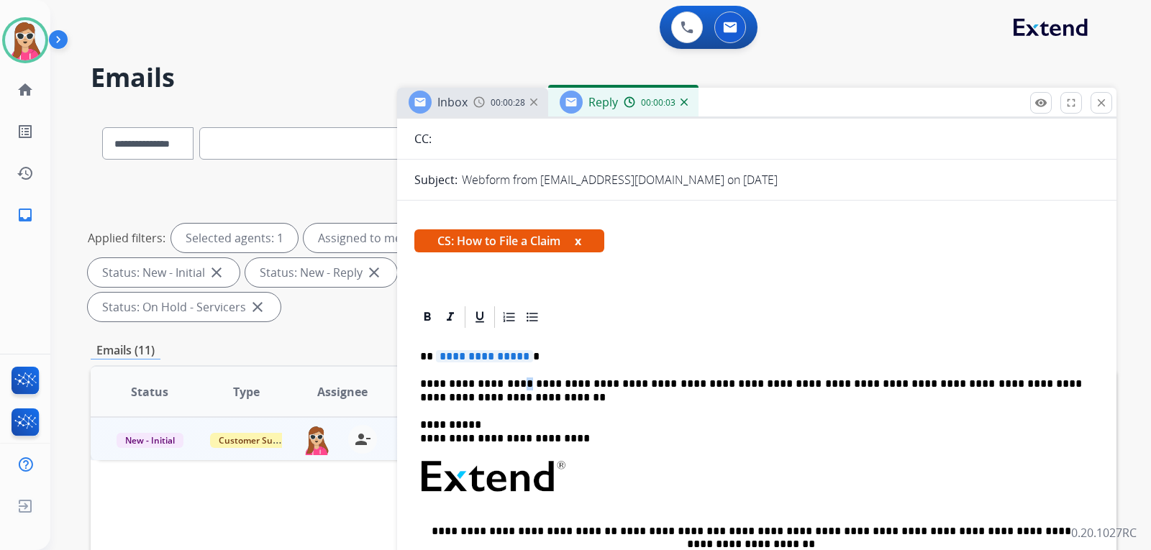
click at [511, 364] on div "**********" at bounding box center [756, 524] width 685 height 388
click at [499, 358] on span "**********" at bounding box center [484, 356] width 97 height 12
click at [498, 357] on span "**********" at bounding box center [484, 356] width 97 height 12
click at [492, 360] on span "**********" at bounding box center [484, 356] width 97 height 12
click at [628, 352] on p "**********" at bounding box center [751, 356] width 662 height 13
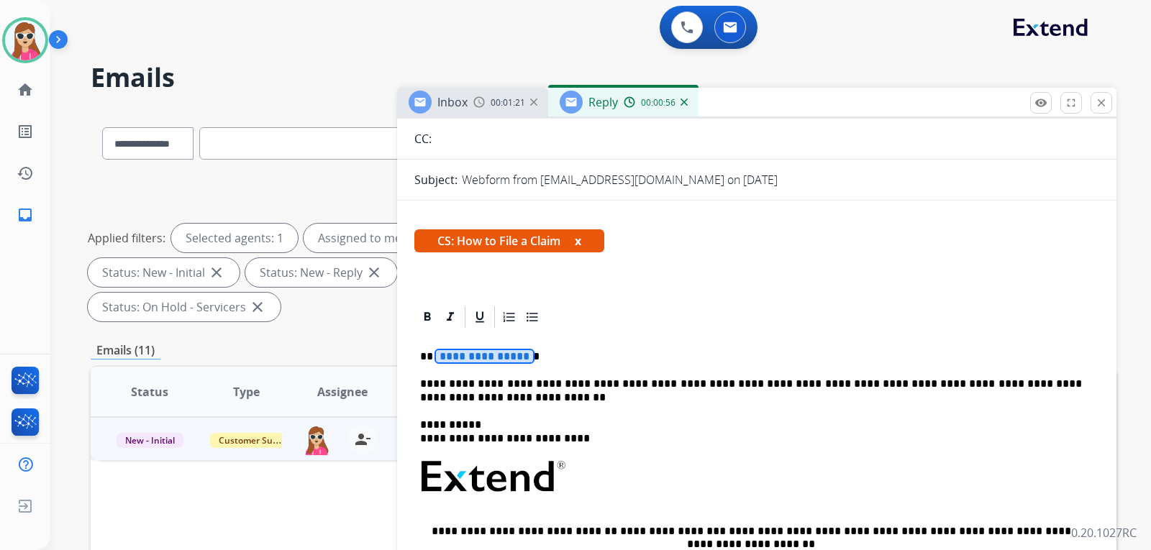
click at [517, 356] on span "**********" at bounding box center [484, 356] width 97 height 12
drag, startPoint x: 564, startPoint y: 367, endPoint x: 558, endPoint y: 355, distance: 13.8
click at [570, 362] on div "**********" at bounding box center [756, 524] width 685 height 388
click at [559, 344] on div "**********" at bounding box center [756, 524] width 685 height 388
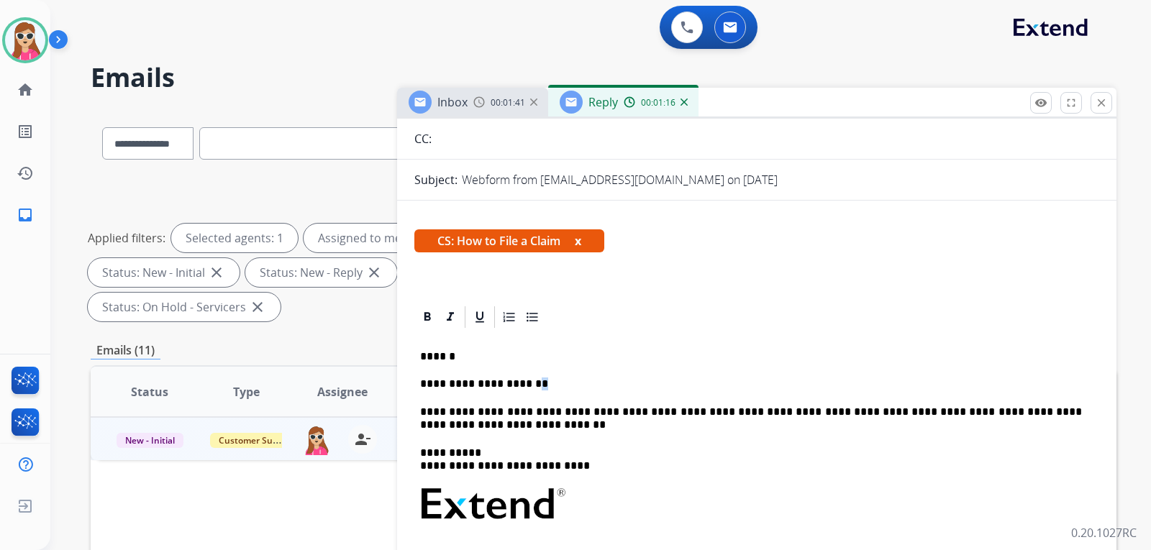
drag, startPoint x: 563, startPoint y: 344, endPoint x: 539, endPoint y: 374, distance: 38.3
click at [529, 369] on div "**********" at bounding box center [756, 538] width 685 height 416
click at [553, 385] on p "**********" at bounding box center [751, 384] width 662 height 13
click at [569, 382] on p "**********" at bounding box center [751, 384] width 662 height 13
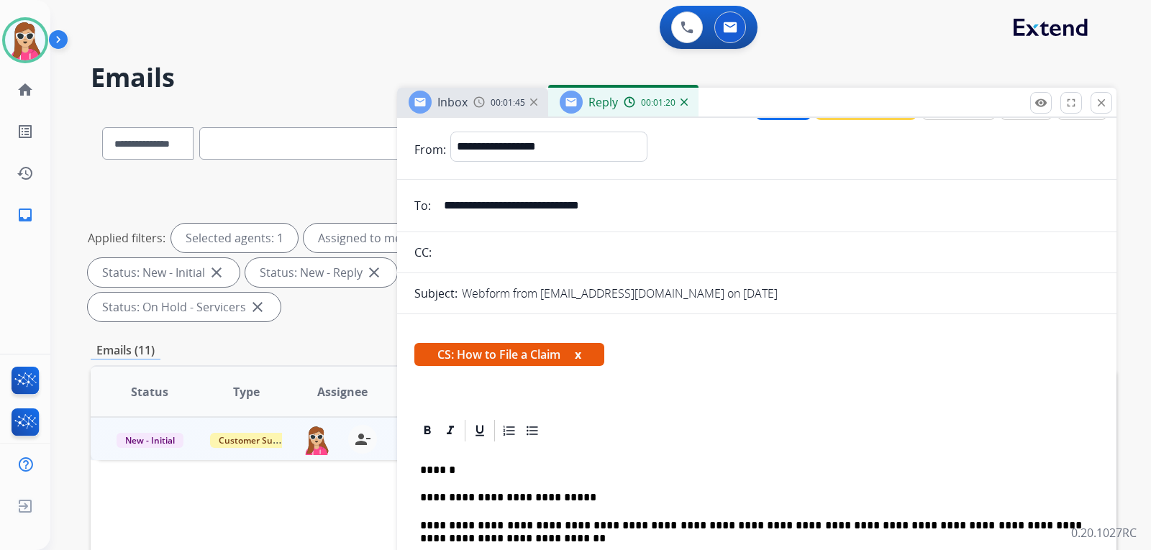
scroll to position [0, 0]
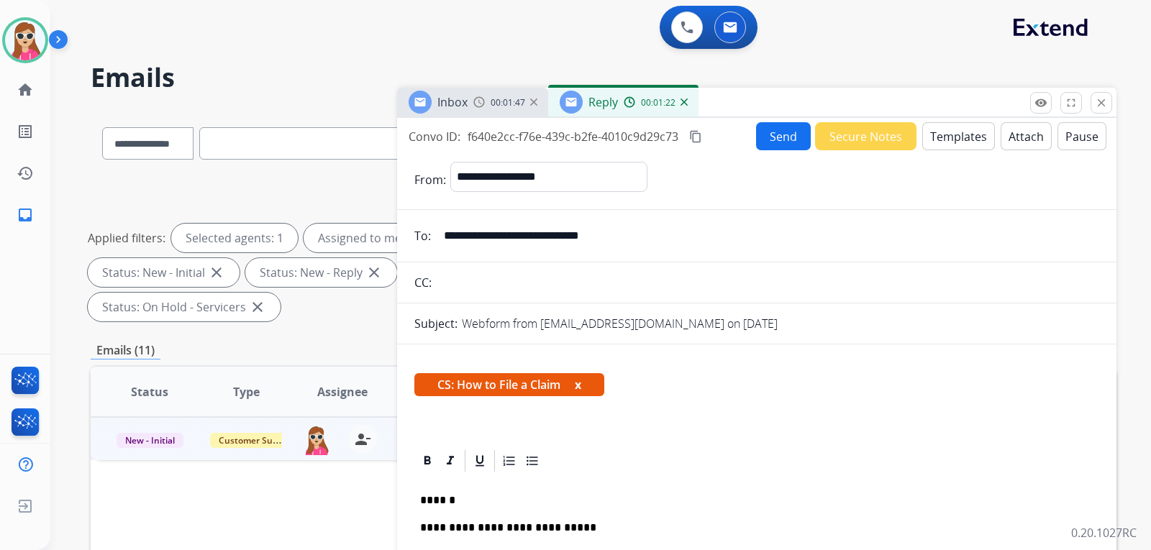
click at [770, 140] on button "Send" at bounding box center [783, 136] width 55 height 28
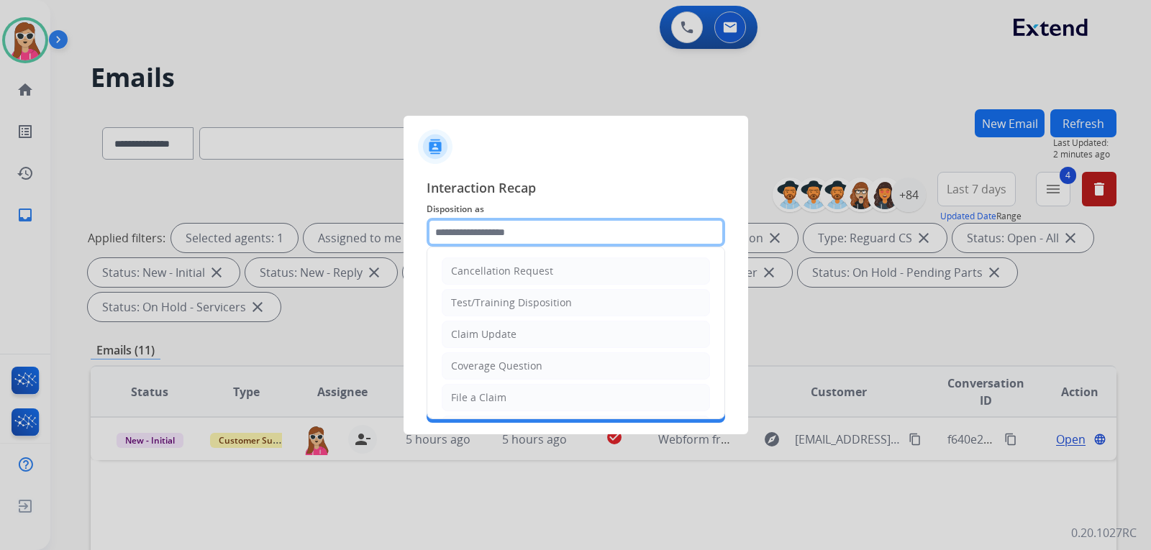
click at [602, 232] on input "text" at bounding box center [575, 232] width 298 height 29
click at [514, 347] on li "Claim Update" at bounding box center [576, 334] width 268 height 27
type input "**********"
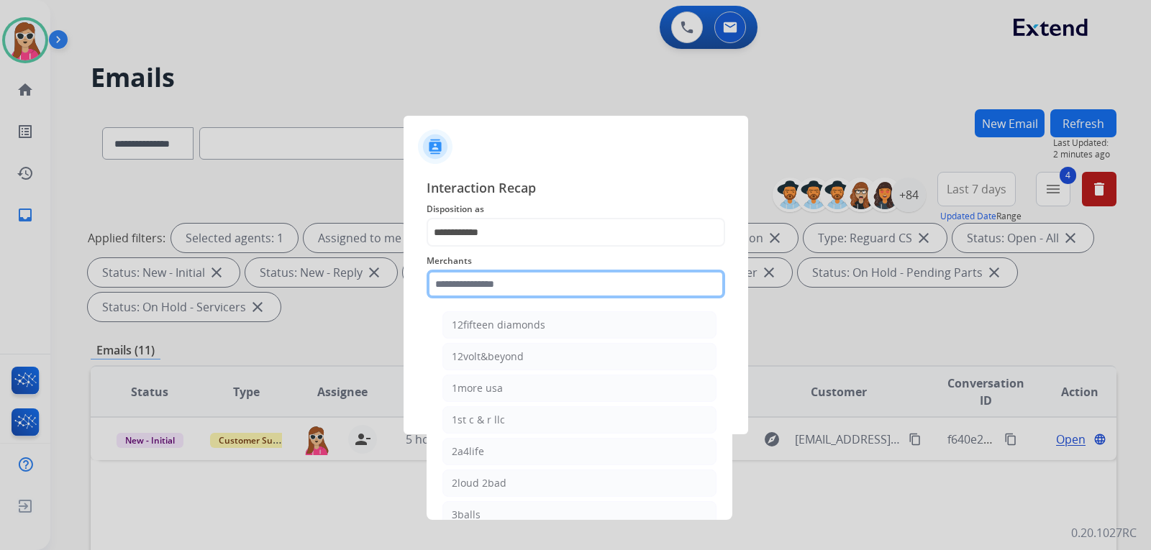
click at [553, 294] on input "text" at bounding box center [575, 284] width 298 height 29
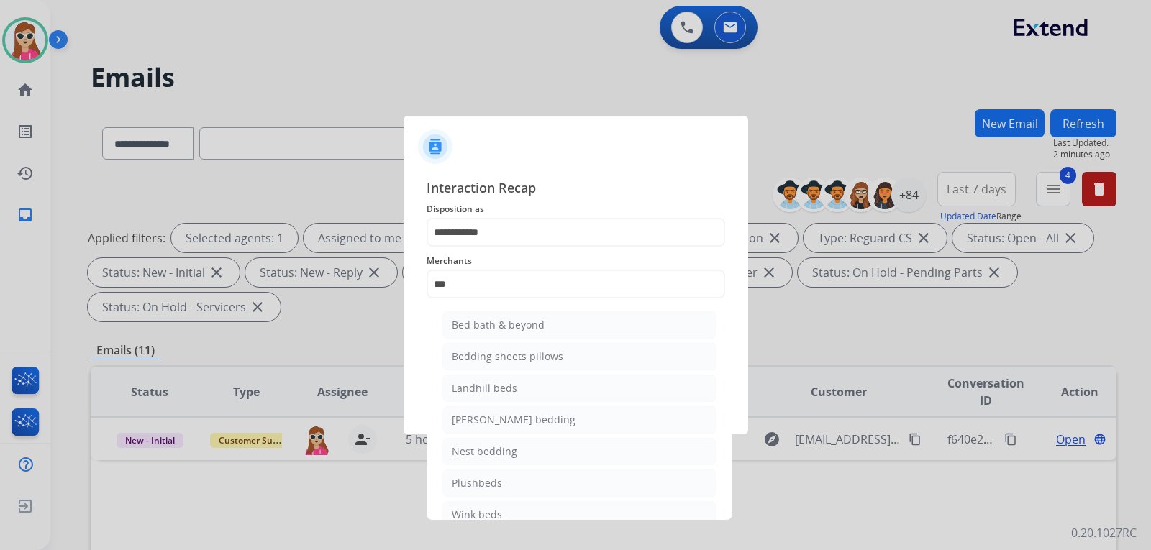
click at [513, 334] on li "Bed bath & beyond" at bounding box center [579, 324] width 274 height 27
type input "**********"
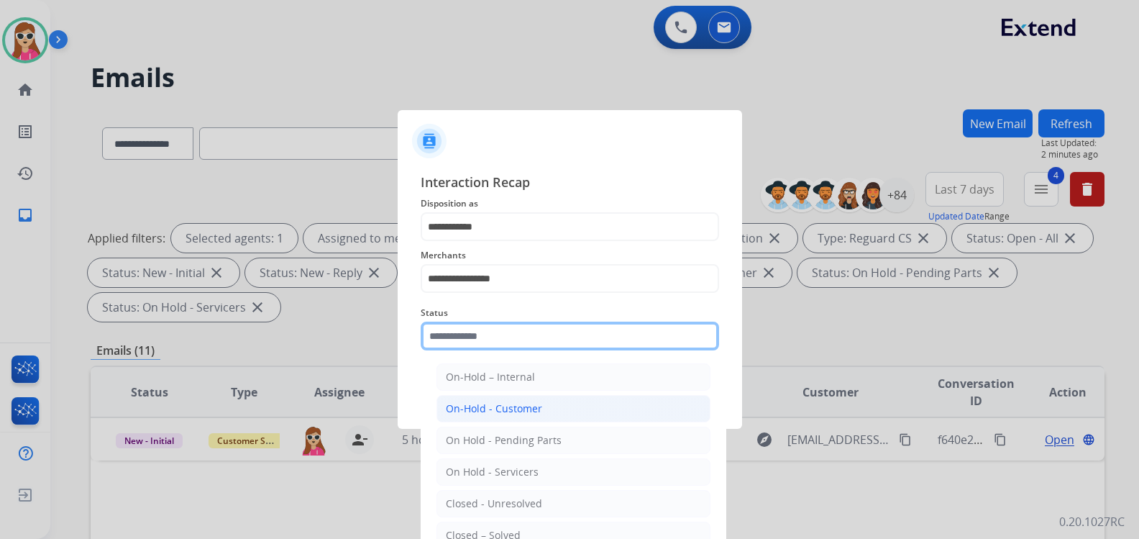
drag, startPoint x: 512, startPoint y: 347, endPoint x: 566, endPoint y: 403, distance: 77.8
click at [513, 347] on input "text" at bounding box center [570, 335] width 298 height 29
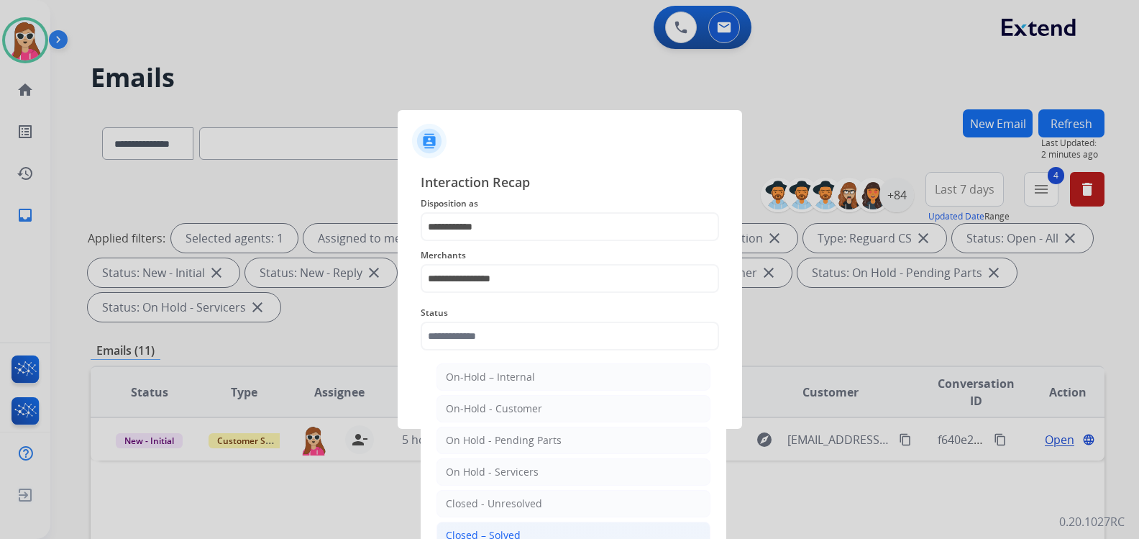
click at [546, 530] on li "Closed – Solved" at bounding box center [573, 534] width 274 height 27
type input "**********"
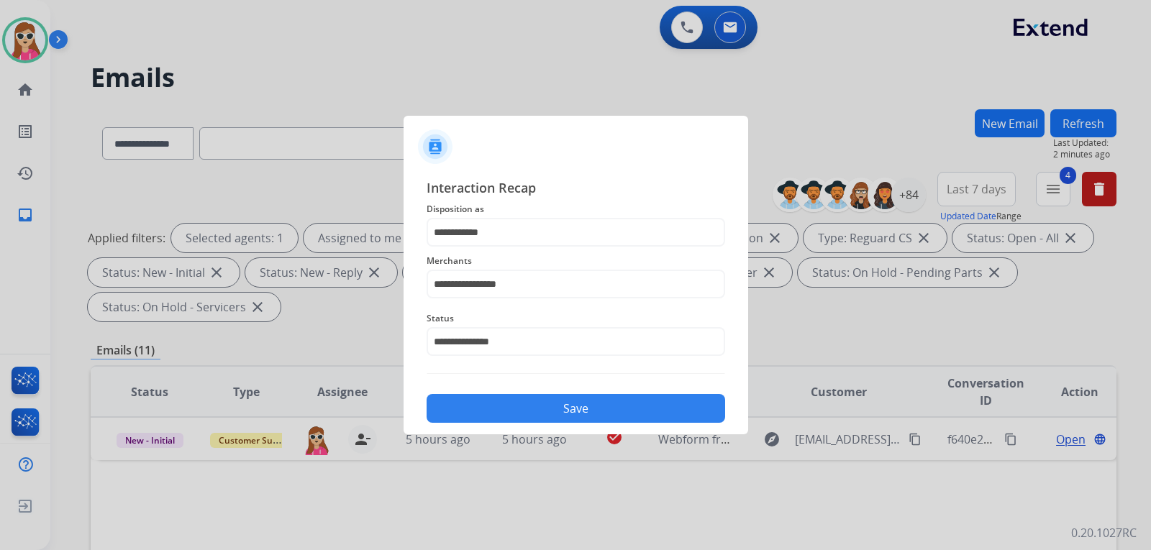
click at [570, 417] on button "Save" at bounding box center [575, 408] width 298 height 29
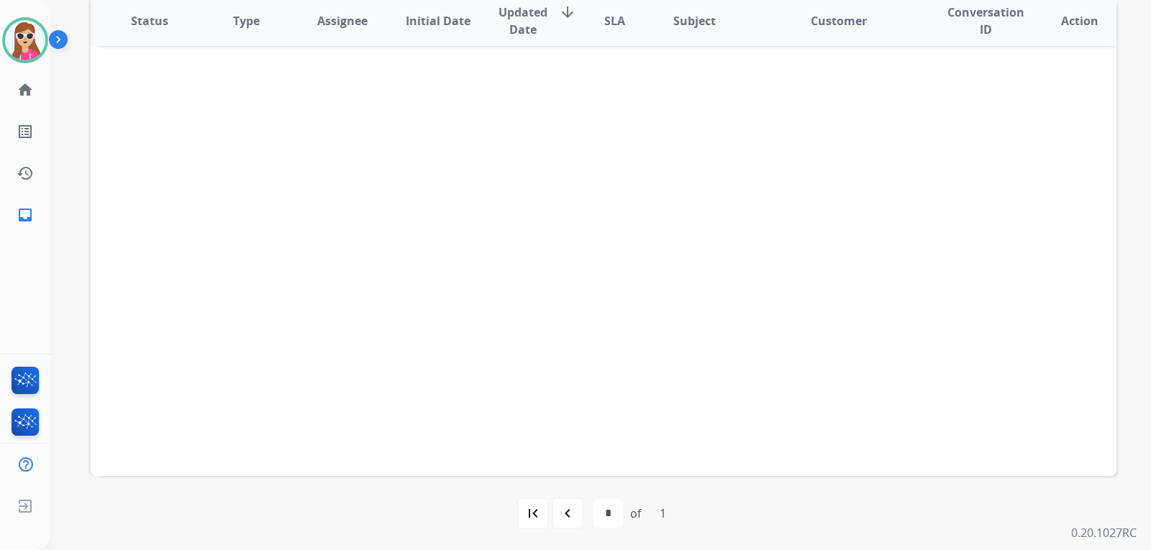
scroll to position [372, 0]
click at [559, 517] on mat-icon "navigate_before" at bounding box center [567, 512] width 17 height 17
select select "*"
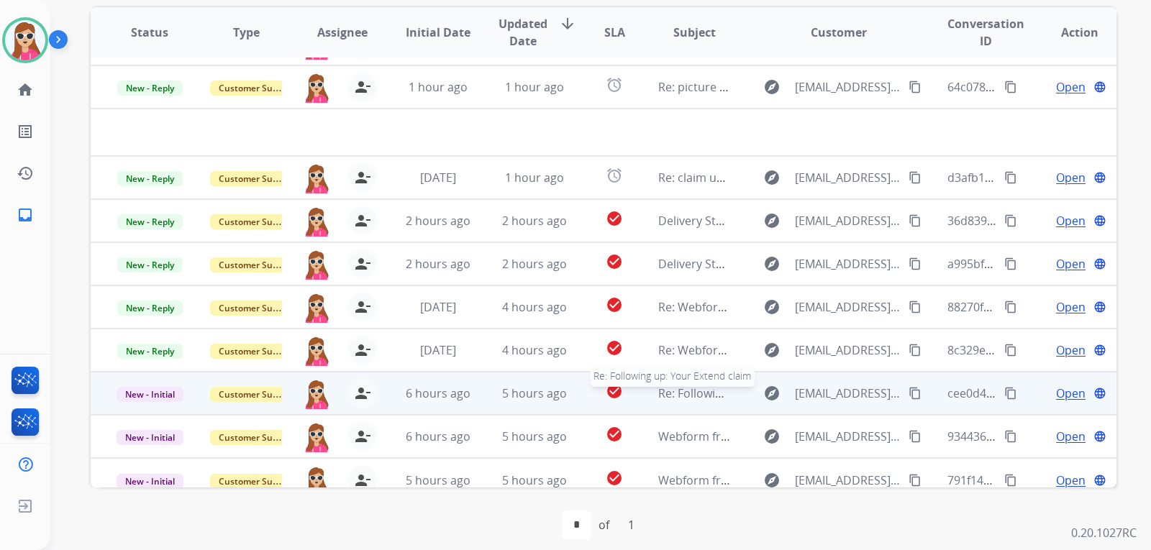
scroll to position [49, 0]
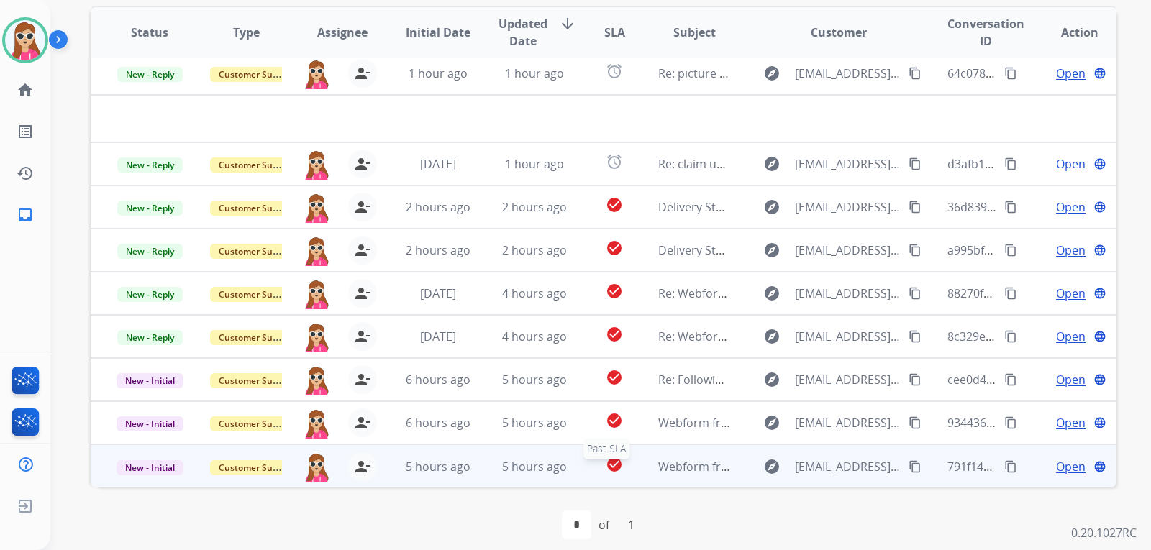
click at [635, 464] on td "Webform from Mamasita2020@hotmail.com on 09/08/2025" at bounding box center [683, 465] width 96 height 43
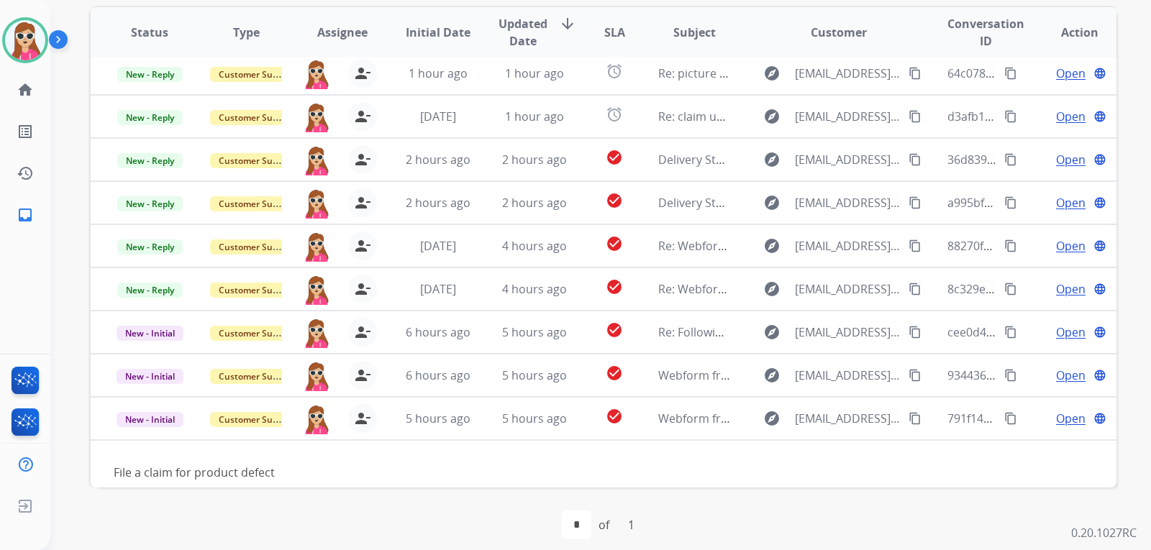
scroll to position [65, 0]
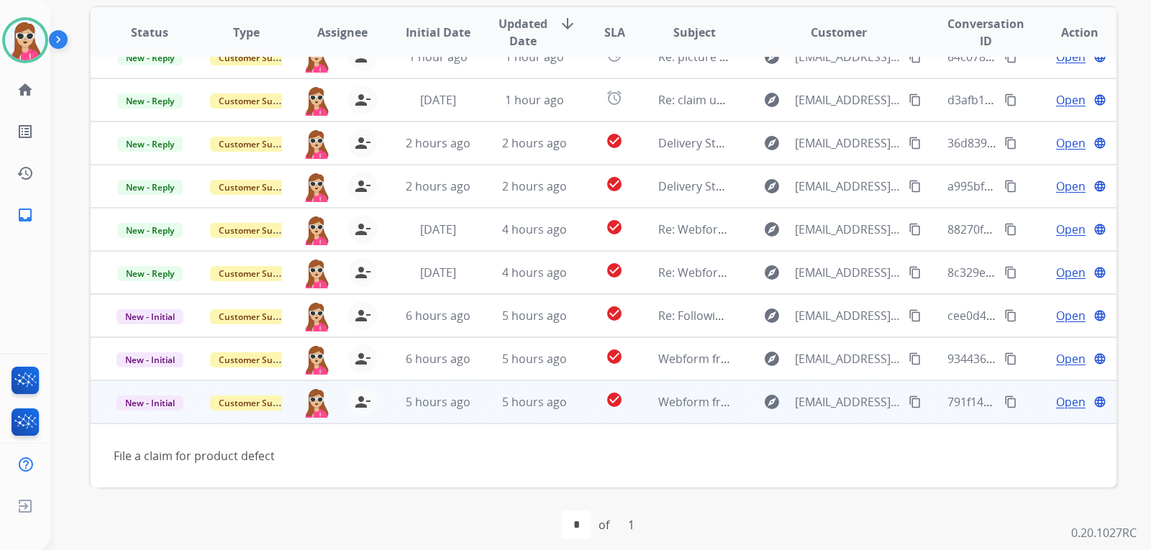
click at [1004, 406] on mat-icon "content_copy" at bounding box center [1010, 401] width 13 height 13
click at [1065, 411] on td "Open language" at bounding box center [1068, 401] width 96 height 43
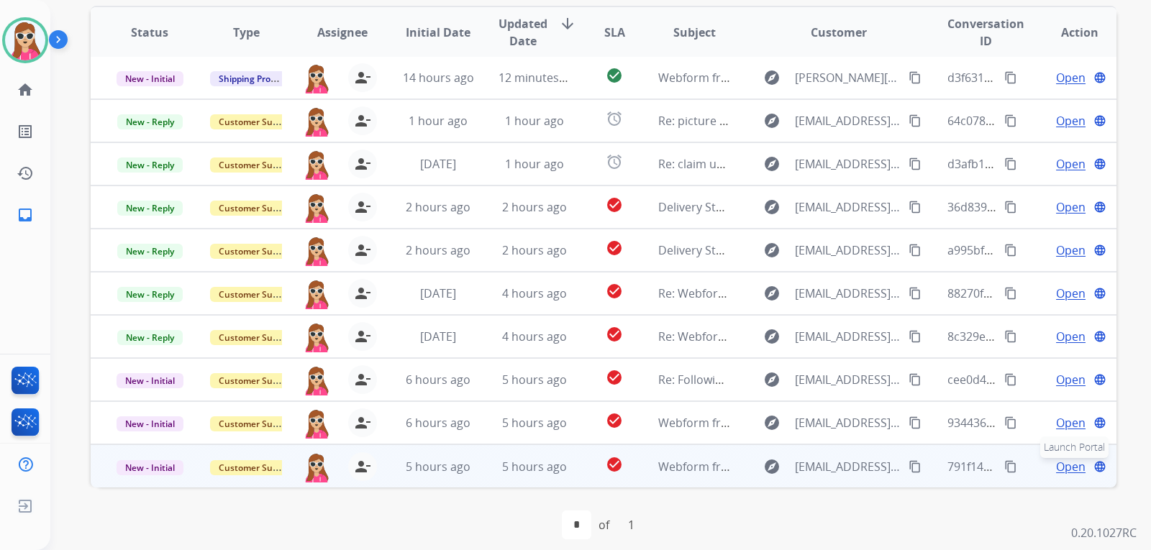
click at [1079, 472] on div "Open language Launch Portal" at bounding box center [1079, 466] width 73 height 17
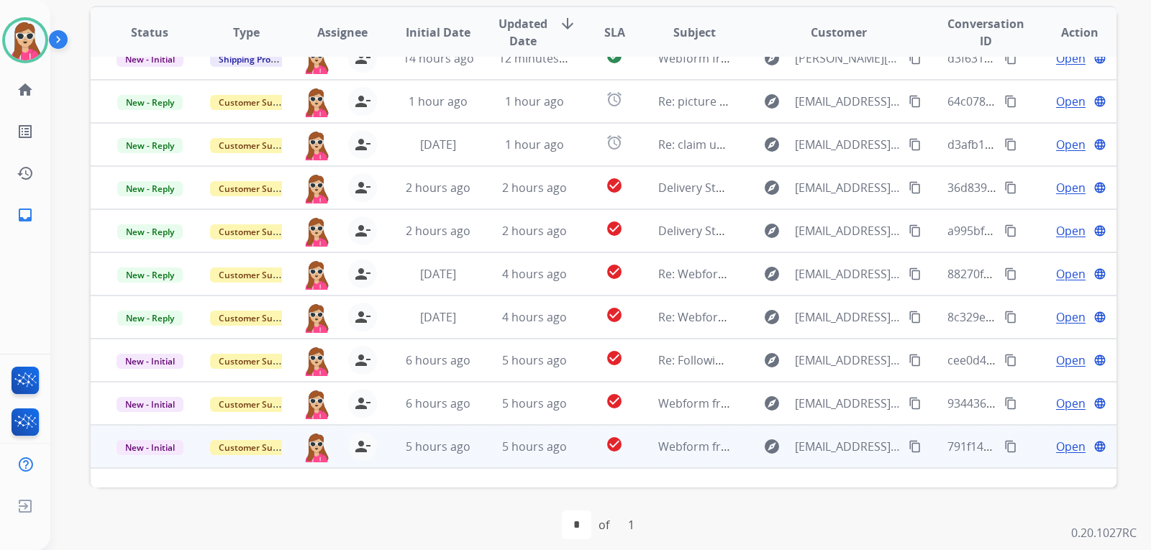
scroll to position [0, 0]
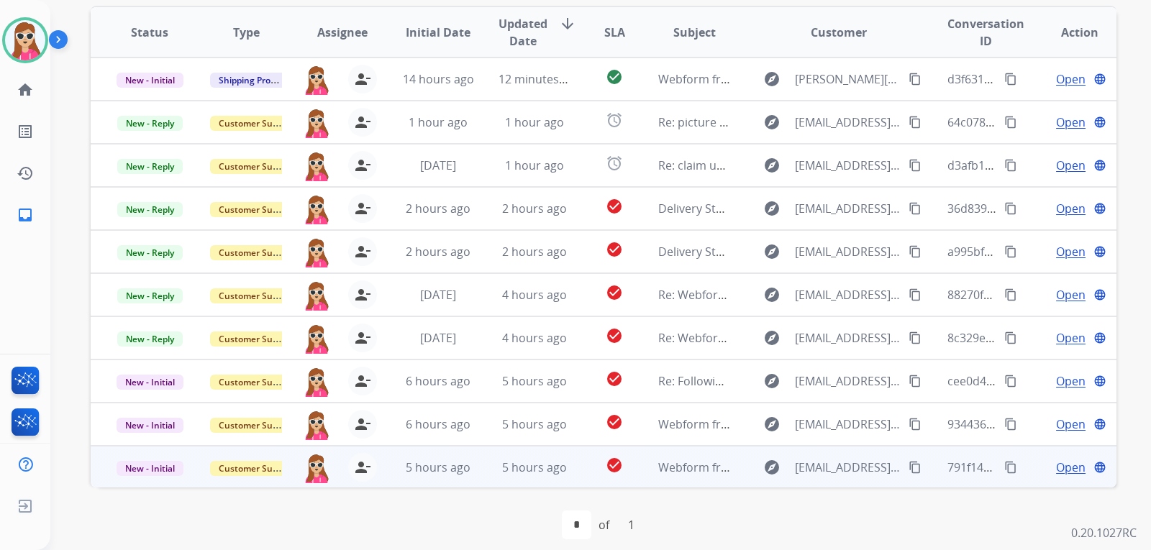
click at [1062, 462] on span "Open" at bounding box center [1070, 467] width 29 height 17
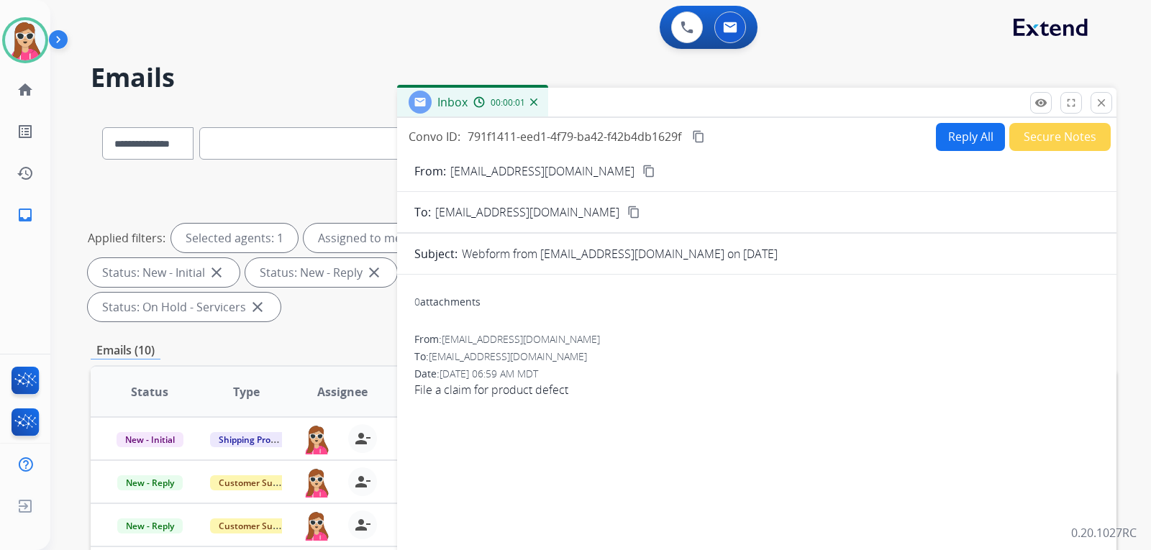
click at [961, 136] on button "Reply All" at bounding box center [970, 137] width 69 height 28
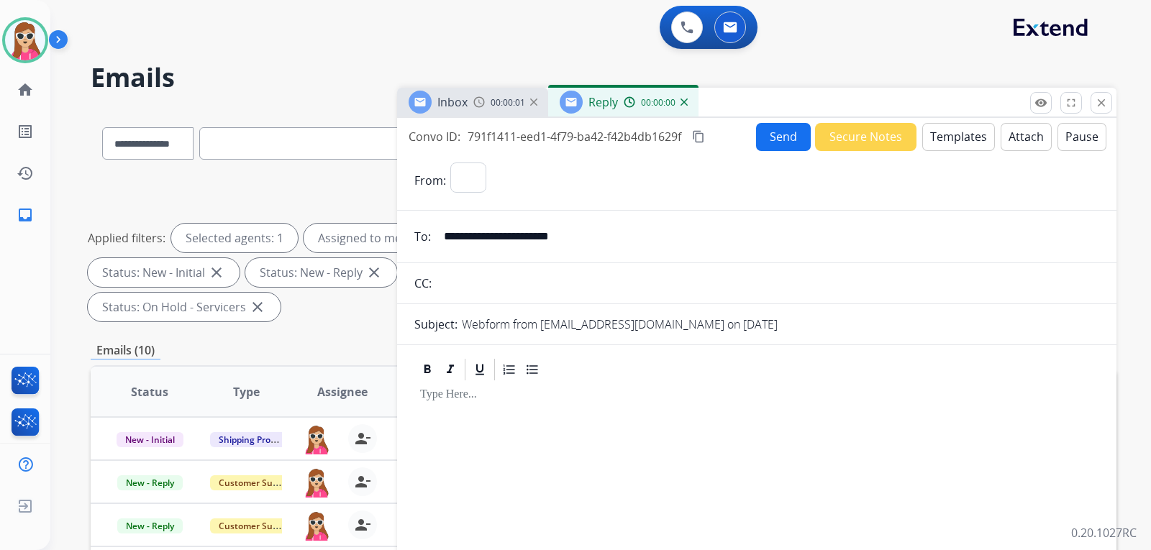
select select "**********"
click at [939, 141] on button "Templates" at bounding box center [958, 137] width 73 height 28
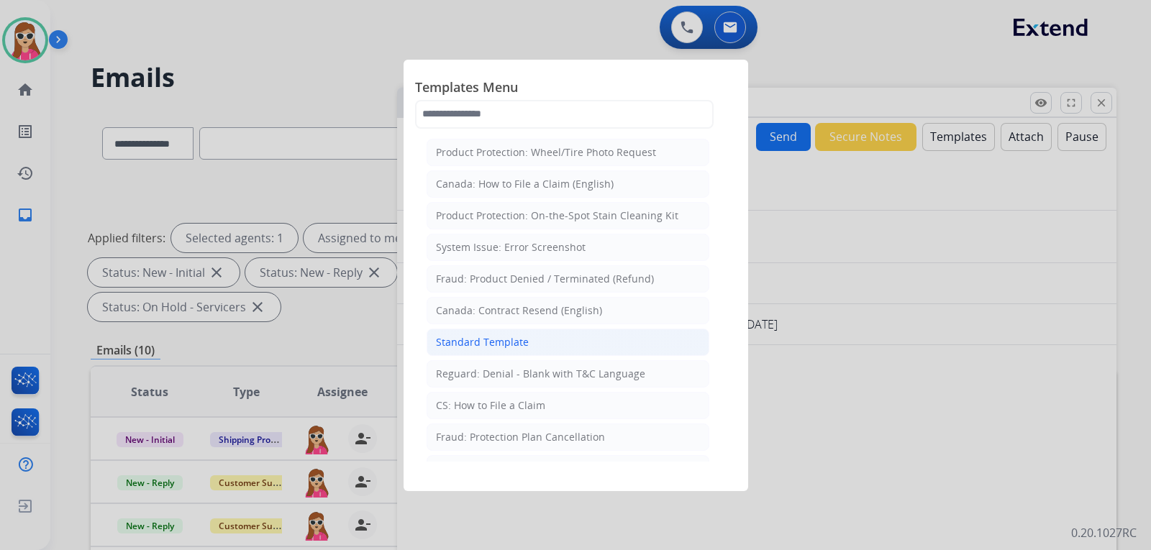
click at [480, 344] on div "Standard Template" at bounding box center [482, 342] width 93 height 14
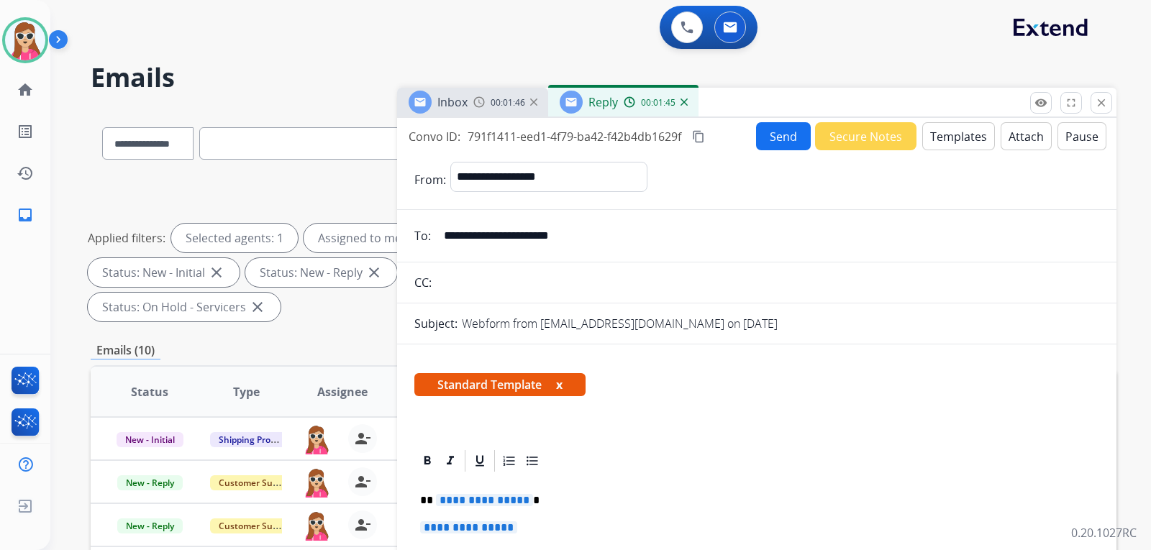
click at [515, 507] on p "**********" at bounding box center [751, 500] width 662 height 13
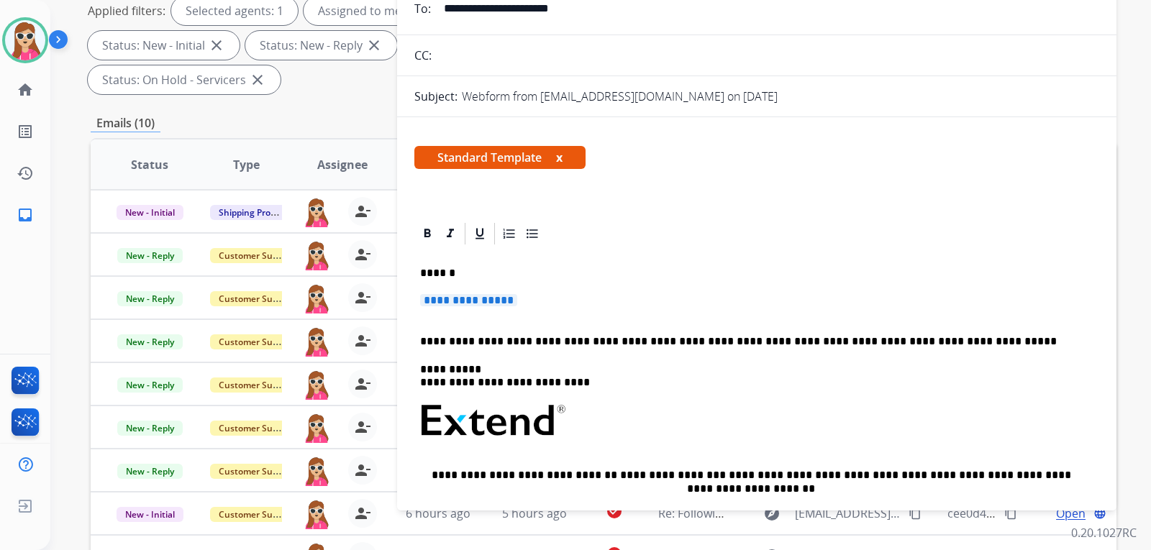
scroll to position [288, 0]
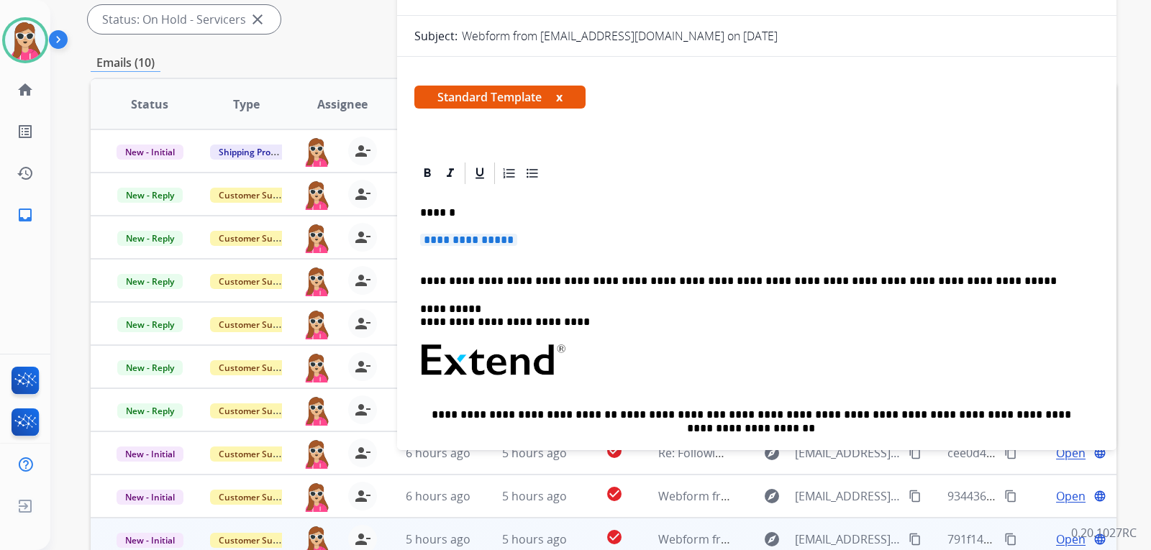
click at [482, 239] on span "**********" at bounding box center [468, 240] width 97 height 12
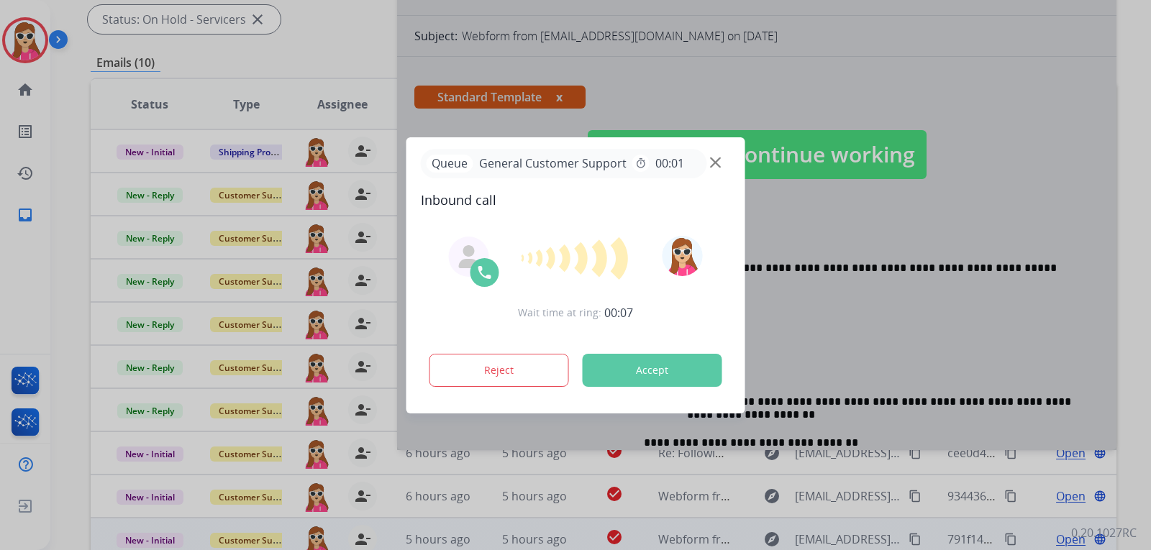
click at [664, 373] on button "Accept" at bounding box center [652, 370] width 140 height 33
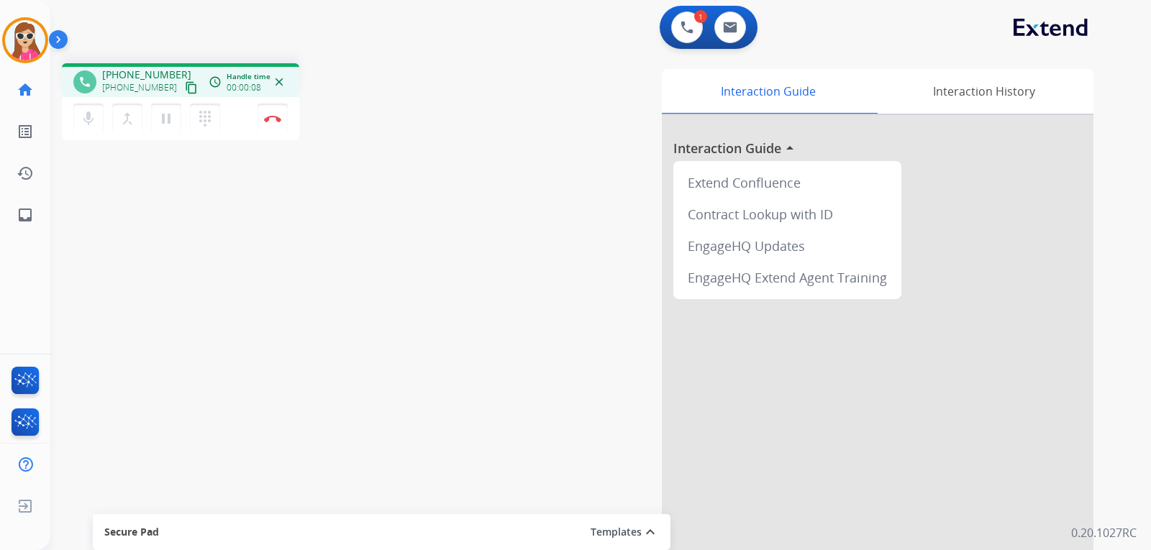
click at [185, 89] on mat-icon "content_copy" at bounding box center [191, 87] width 13 height 13
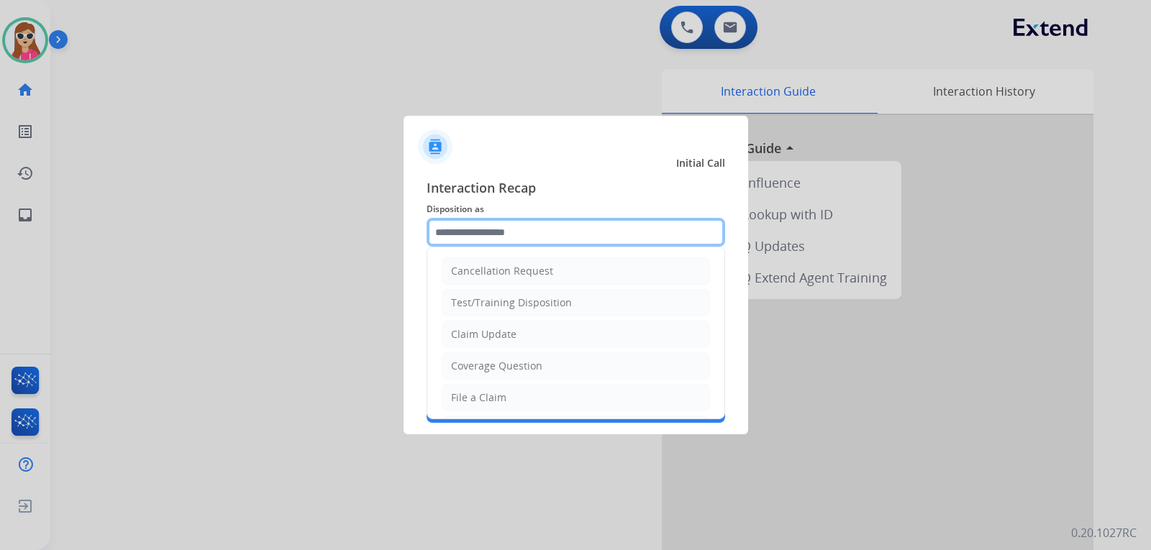
click at [534, 232] on input "text" at bounding box center [575, 232] width 298 height 29
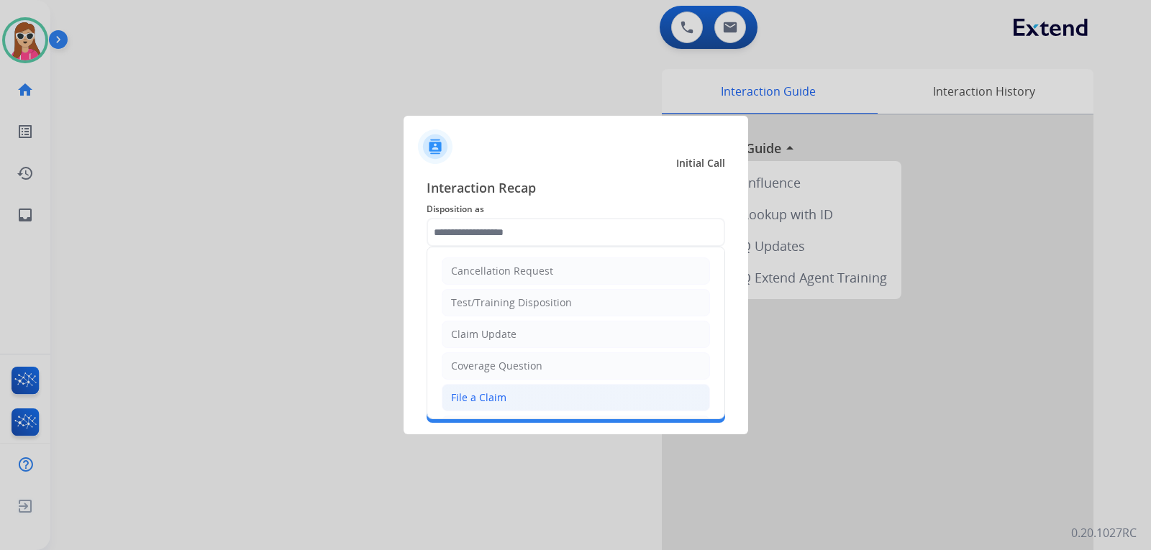
click at [524, 387] on li "File a Claim" at bounding box center [576, 397] width 268 height 27
type input "**********"
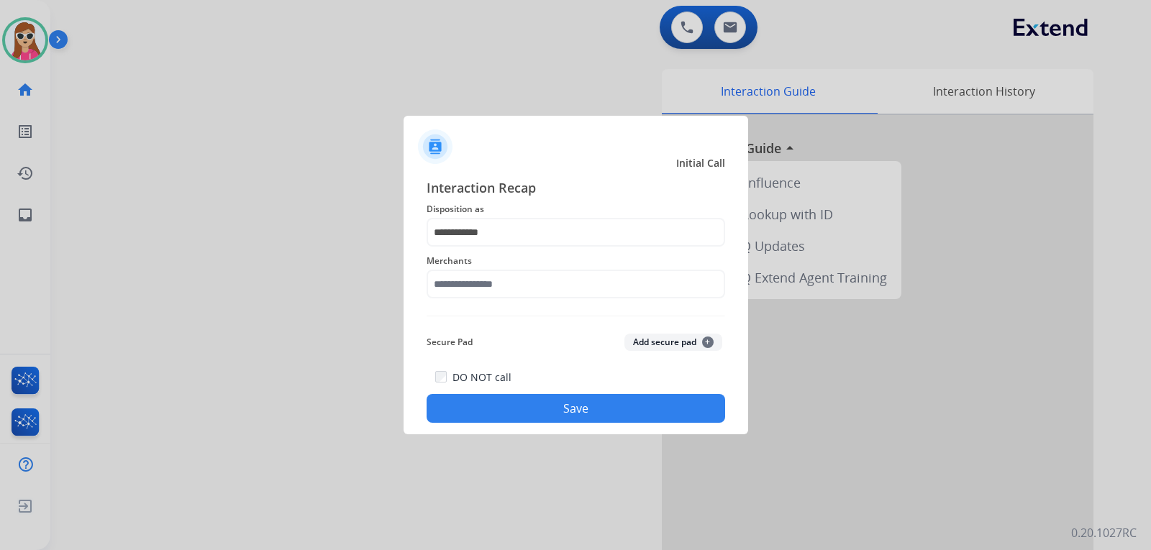
click at [482, 303] on div "Merchants" at bounding box center [575, 276] width 298 height 58
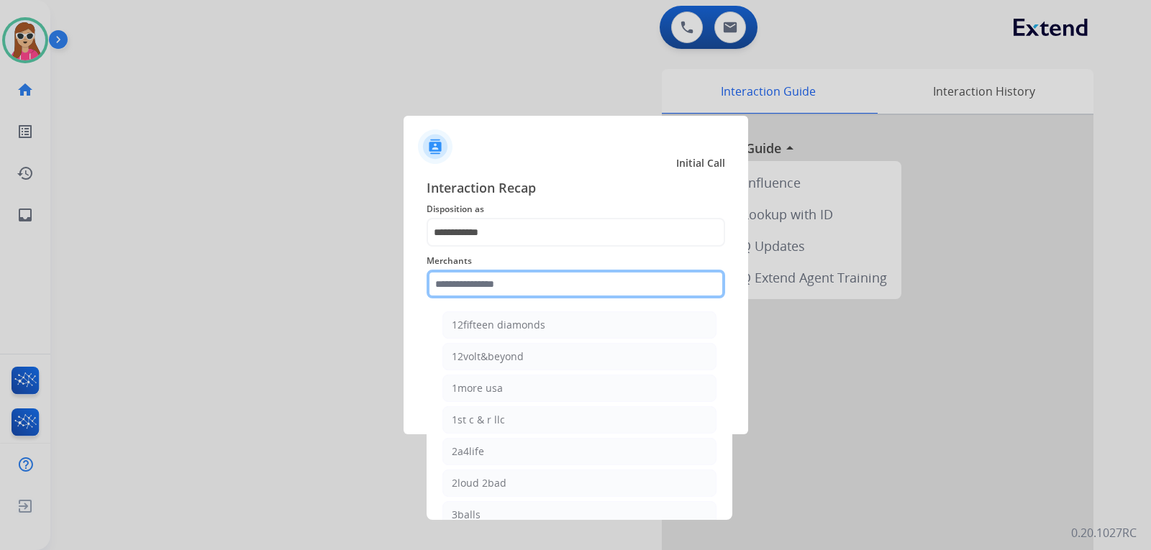
click at [493, 277] on input "text" at bounding box center [575, 284] width 298 height 29
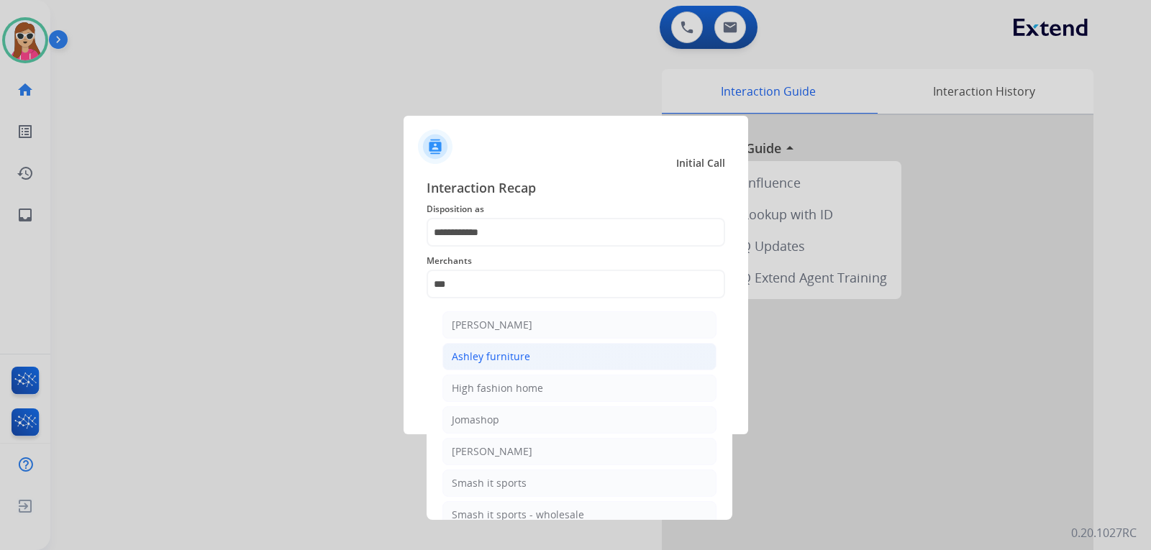
click at [525, 355] on div "Ashley furniture" at bounding box center [491, 356] width 78 height 14
type input "**********"
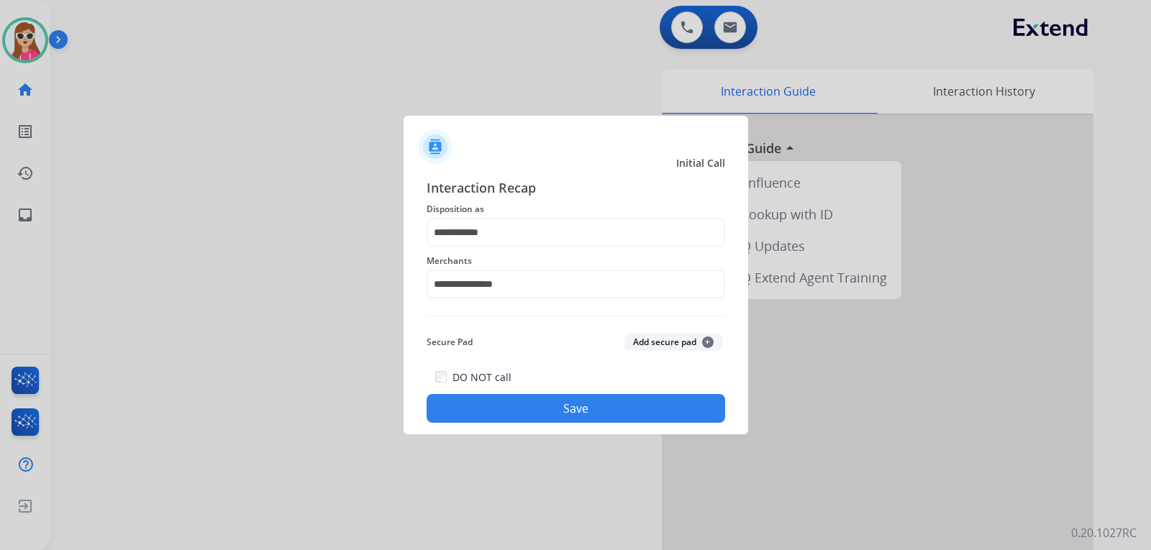
click at [561, 394] on div "DO NOT call Save" at bounding box center [575, 395] width 298 height 55
click at [535, 409] on button "Save" at bounding box center [575, 408] width 298 height 29
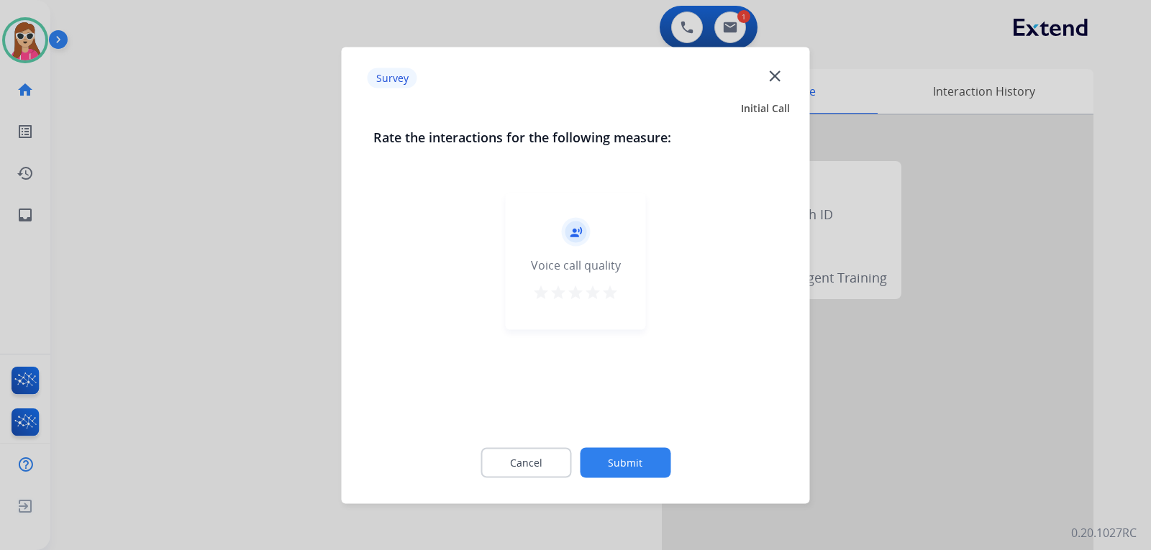
click at [630, 297] on div "record_voice_over Voice call quality star star star star star" at bounding box center [576, 261] width 140 height 137
drag, startPoint x: 618, startPoint y: 298, endPoint x: 622, endPoint y: 310, distance: 13.0
click at [618, 298] on mat-icon "star" at bounding box center [609, 291] width 17 height 17
click at [663, 457] on button "Submit" at bounding box center [625, 462] width 91 height 30
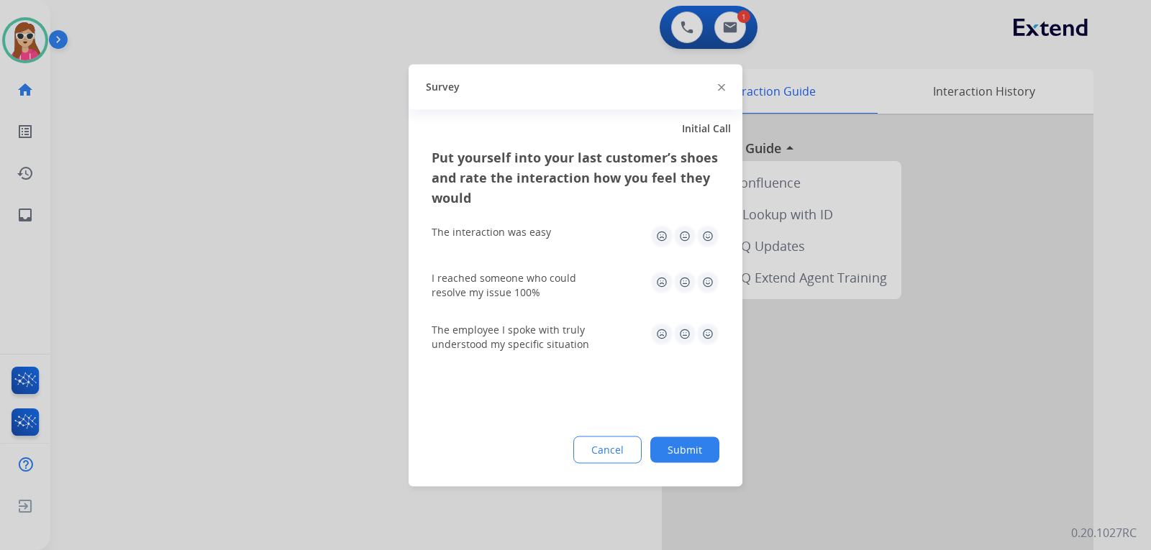
drag, startPoint x: 706, startPoint y: 327, endPoint x: 697, endPoint y: 310, distance: 19.6
click at [705, 327] on img at bounding box center [707, 333] width 23 height 23
click at [715, 295] on div "I reached someone who could resolve my issue 100%" at bounding box center [575, 284] width 288 height 29
click at [713, 285] on img at bounding box center [707, 281] width 23 height 23
click at [700, 233] on img at bounding box center [707, 235] width 23 height 23
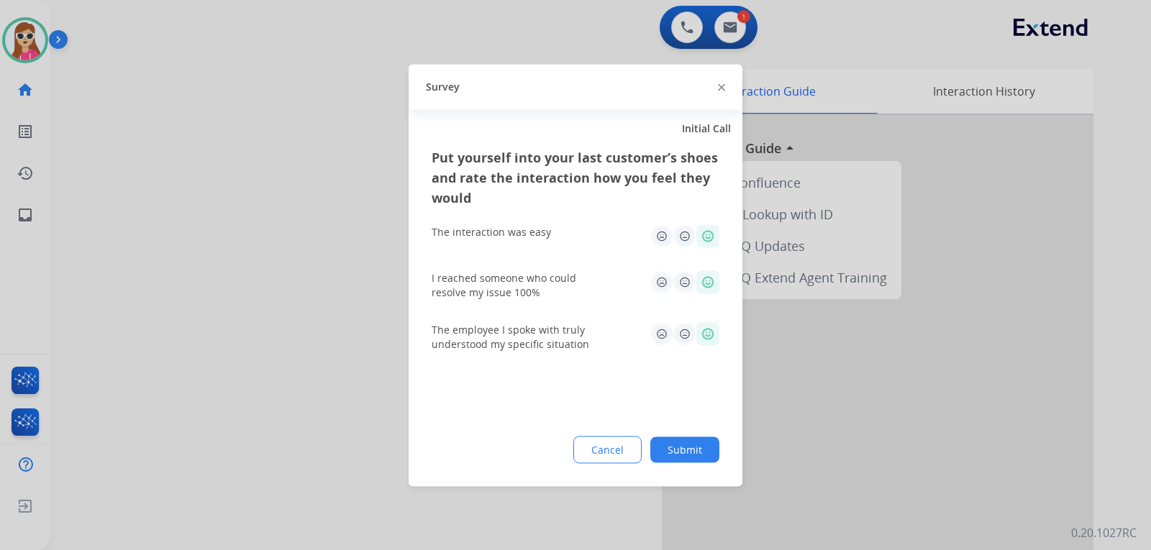
drag, startPoint x: 688, startPoint y: 452, endPoint x: 680, endPoint y: 443, distance: 12.2
click at [685, 447] on button "Submit" at bounding box center [684, 449] width 69 height 26
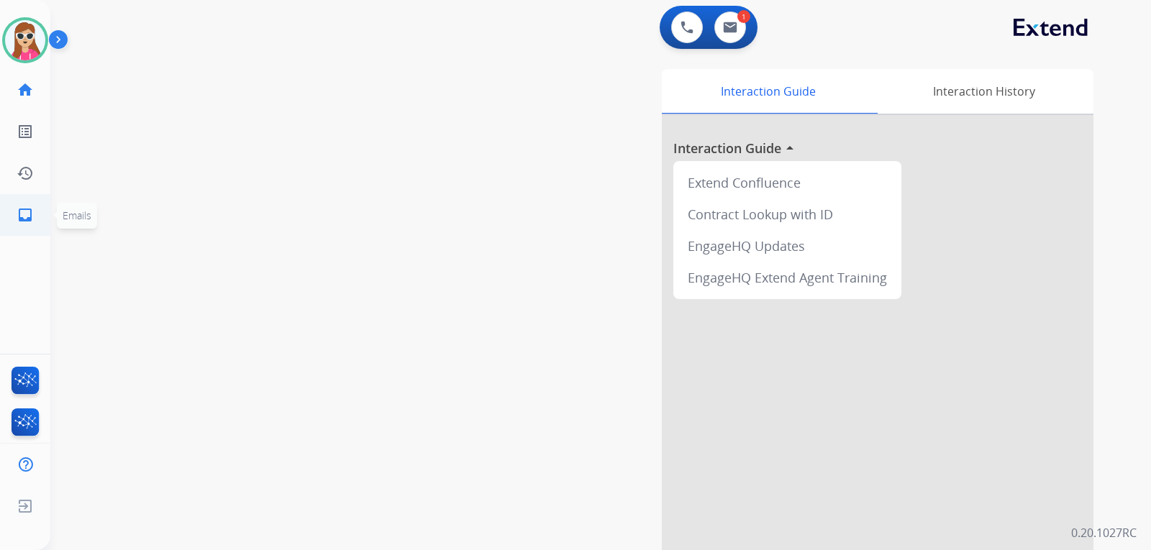
click at [45, 212] on li "inbox Emails Emails" at bounding box center [25, 215] width 40 height 40
click at [14, 211] on link "inbox Emails" at bounding box center [25, 215] width 40 height 40
select select "**********"
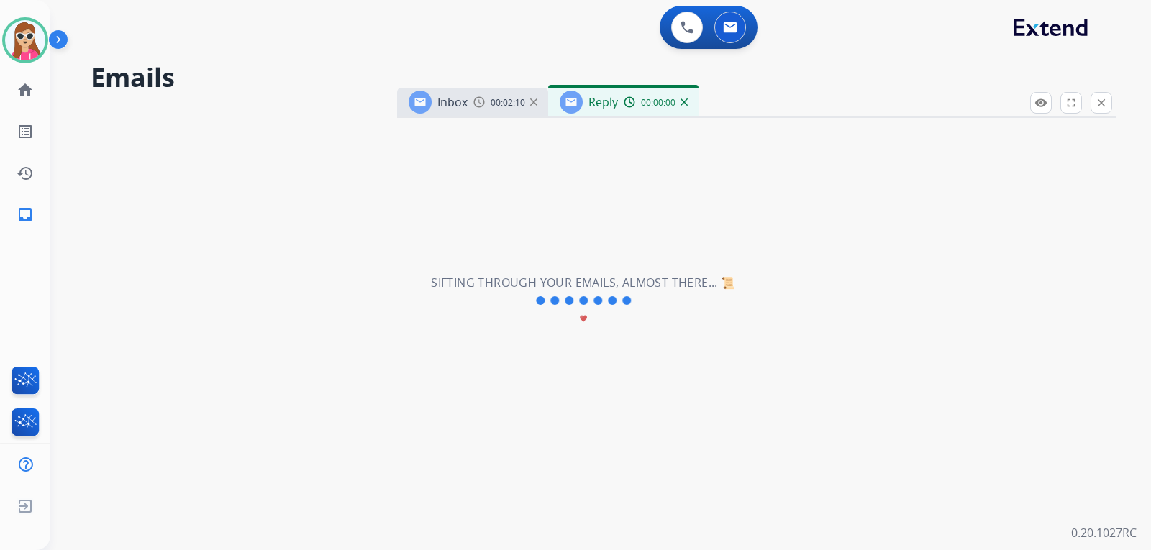
select select "**********"
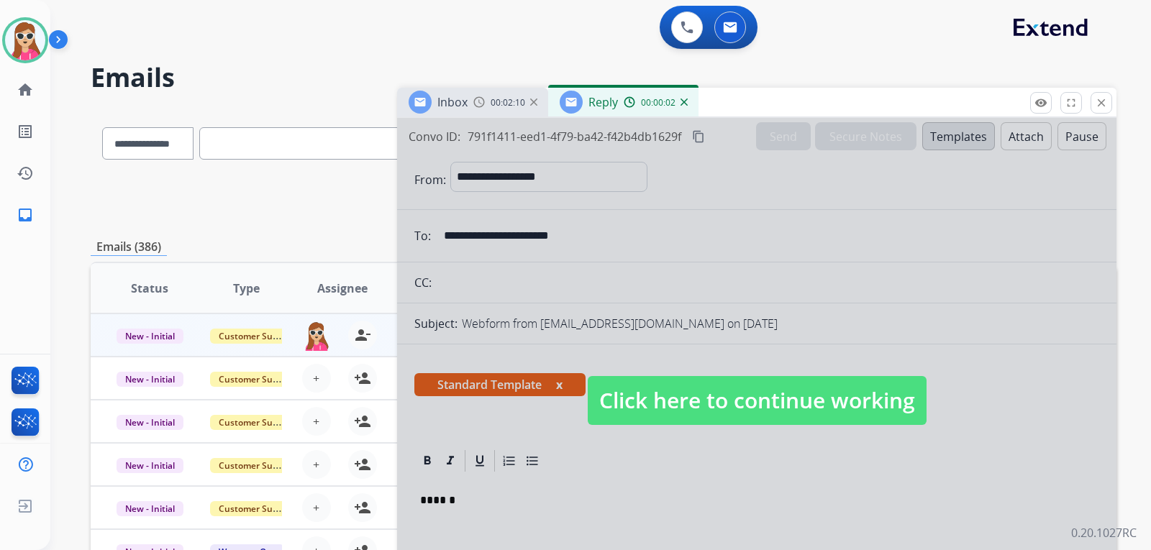
click at [797, 385] on span "Click here to continue working" at bounding box center [756, 400] width 339 height 49
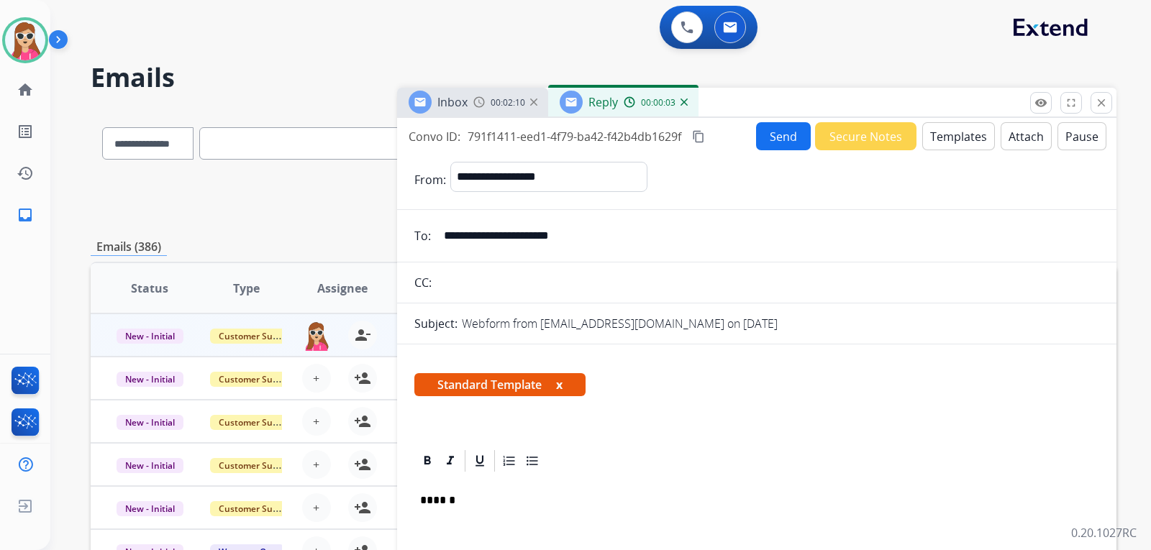
scroll to position [288, 0]
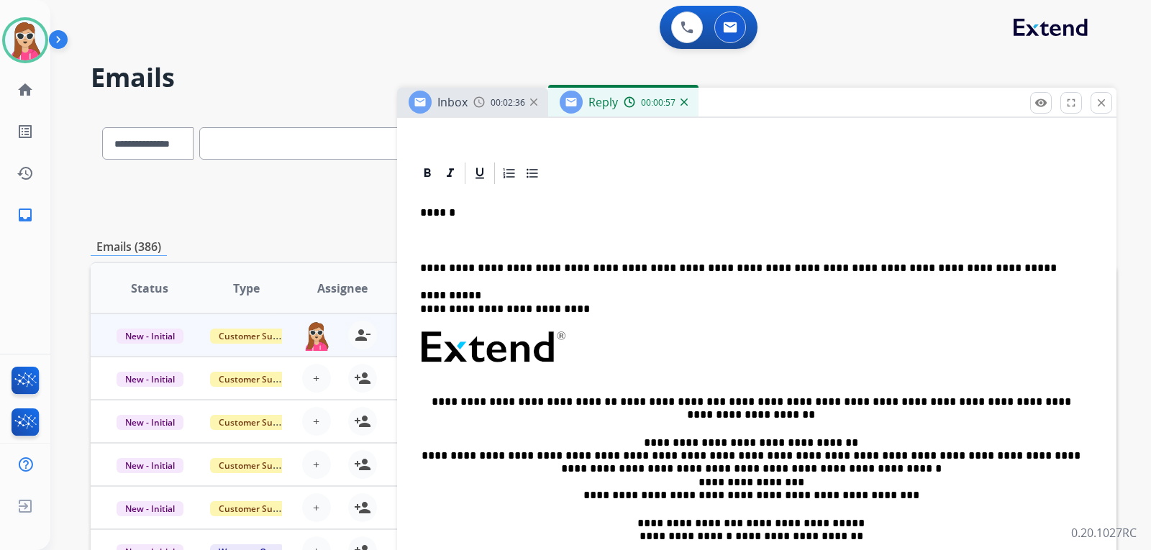
click at [495, 242] on p at bounding box center [756, 240] width 673 height 13
click at [492, 244] on p at bounding box center [756, 240] width 673 height 13
click at [493, 240] on p at bounding box center [756, 240] width 673 height 13
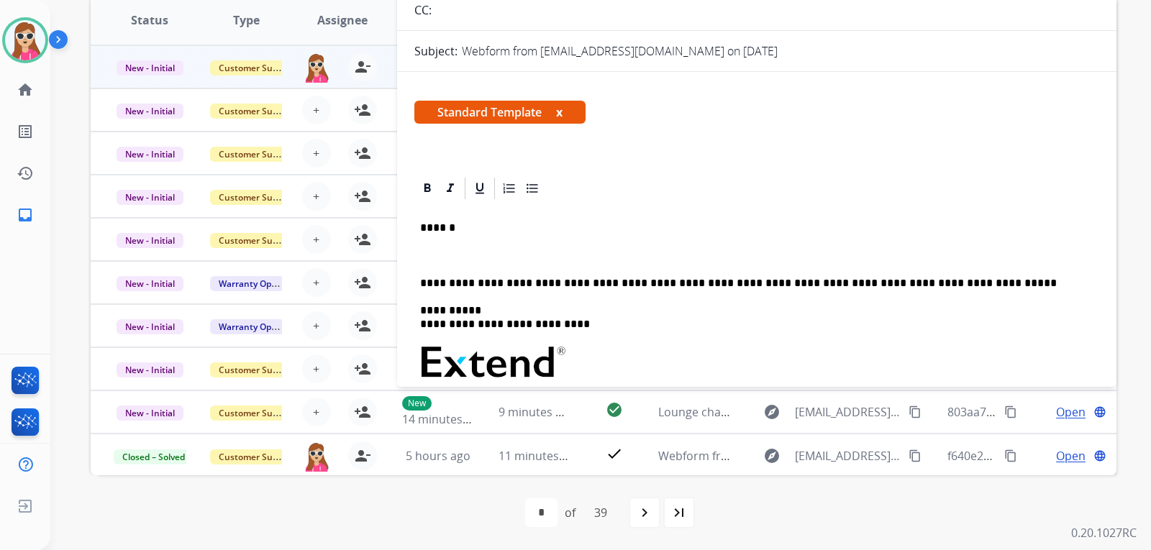
scroll to position [0, 0]
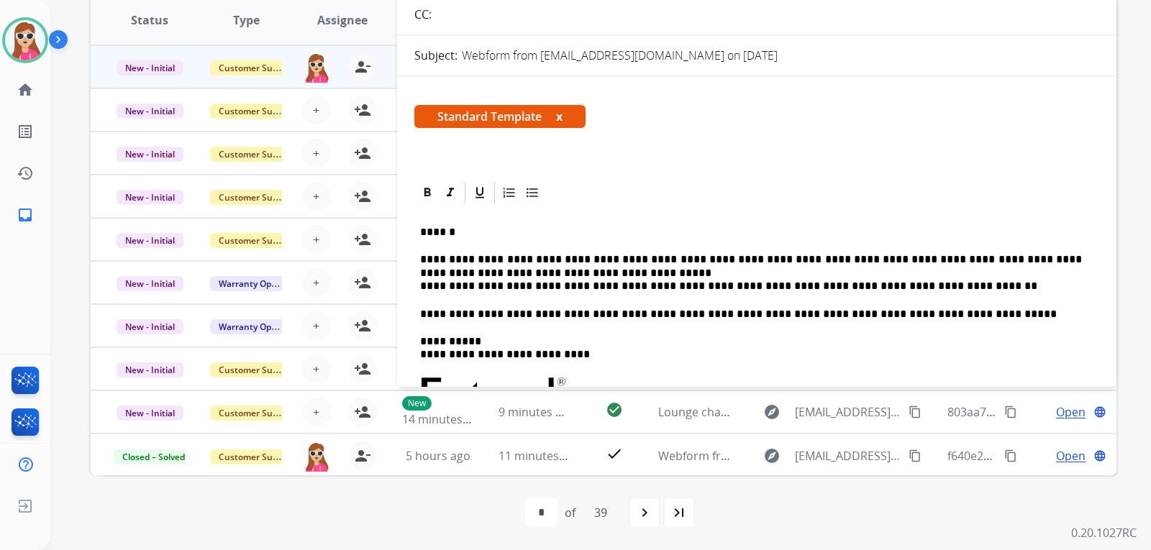
click at [1010, 258] on p "**********" at bounding box center [751, 273] width 662 height 40
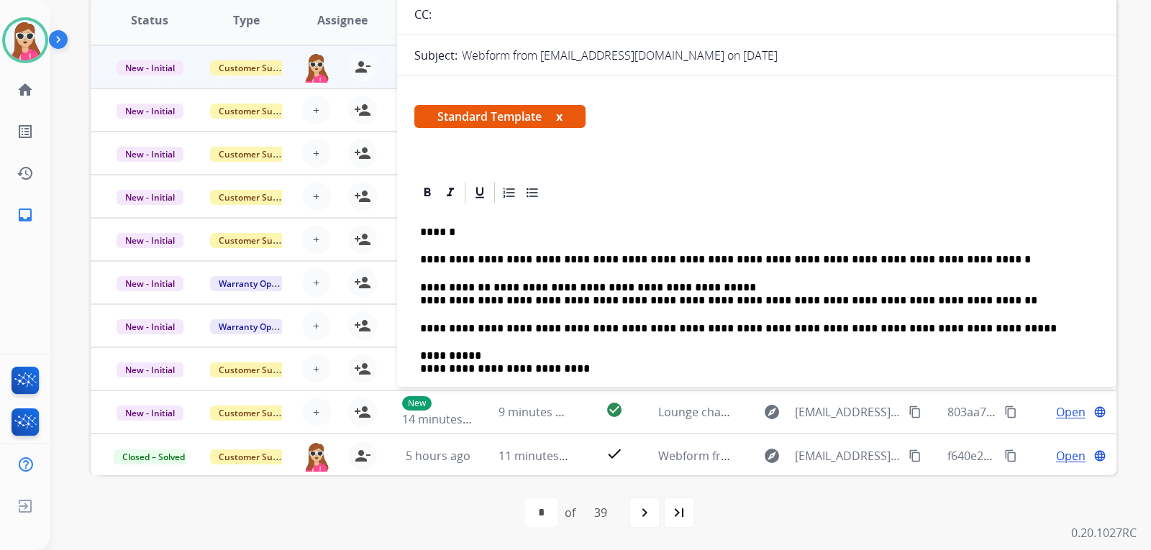
drag, startPoint x: 686, startPoint y: 282, endPoint x: 695, endPoint y: 273, distance: 12.7
click at [691, 277] on div "**********" at bounding box center [756, 428] width 685 height 444
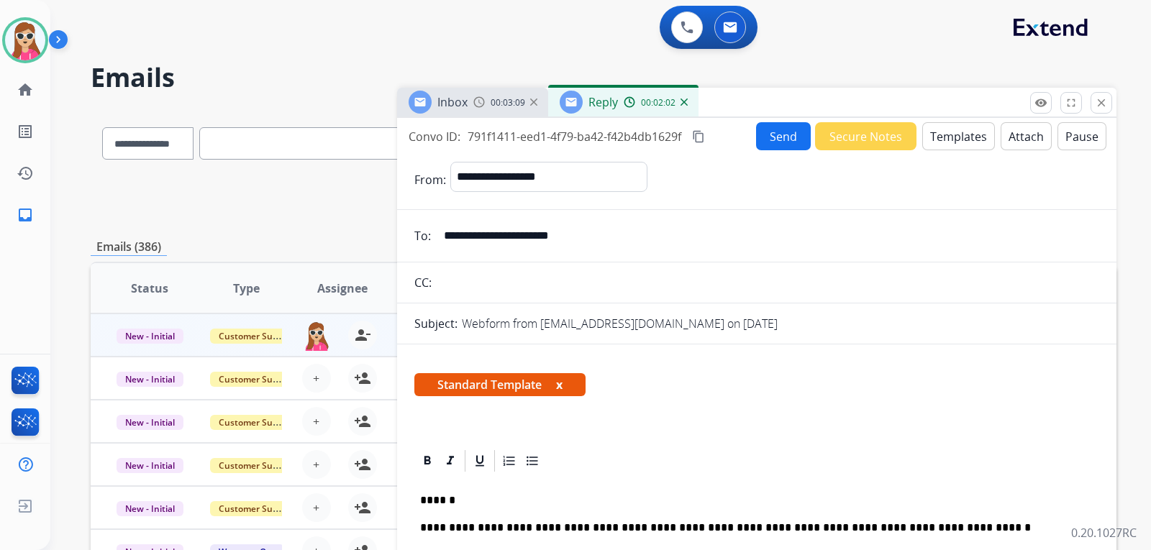
click at [765, 147] on button "Send" at bounding box center [783, 136] width 55 height 28
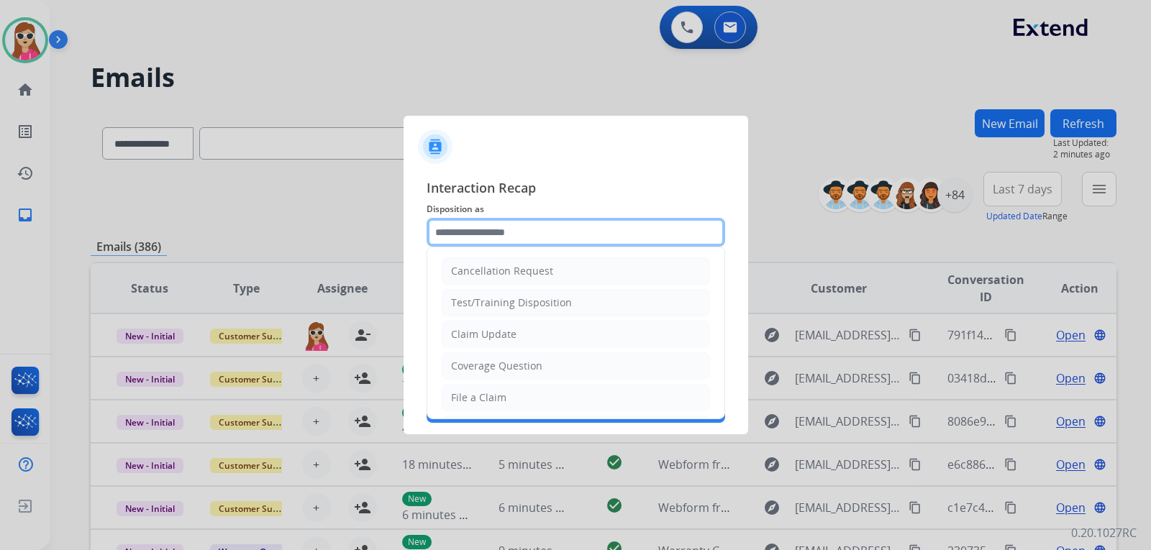
click at [522, 239] on input "text" at bounding box center [575, 232] width 298 height 29
click at [512, 327] on li "Claim Update" at bounding box center [576, 334] width 268 height 27
type input "**********"
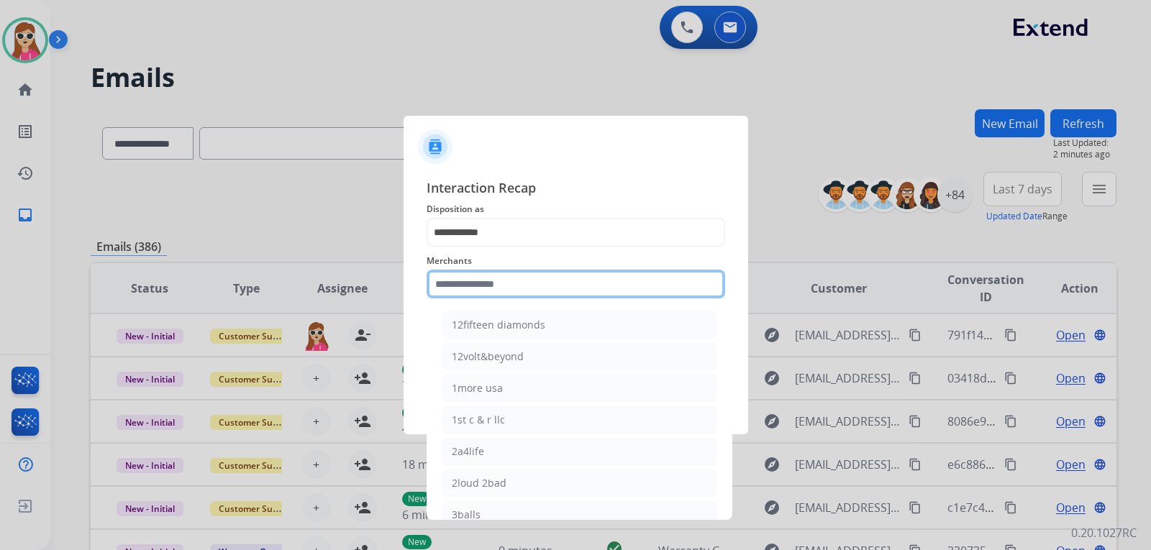
click at [454, 288] on input "text" at bounding box center [575, 284] width 298 height 29
click at [536, 293] on input "text" at bounding box center [575, 284] width 298 height 29
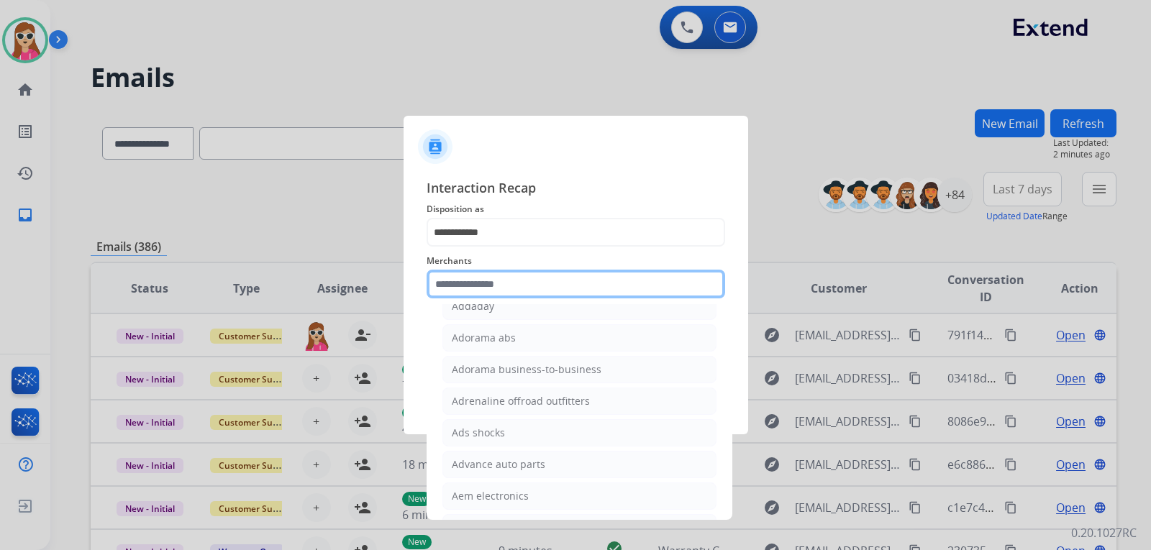
scroll to position [431, 0]
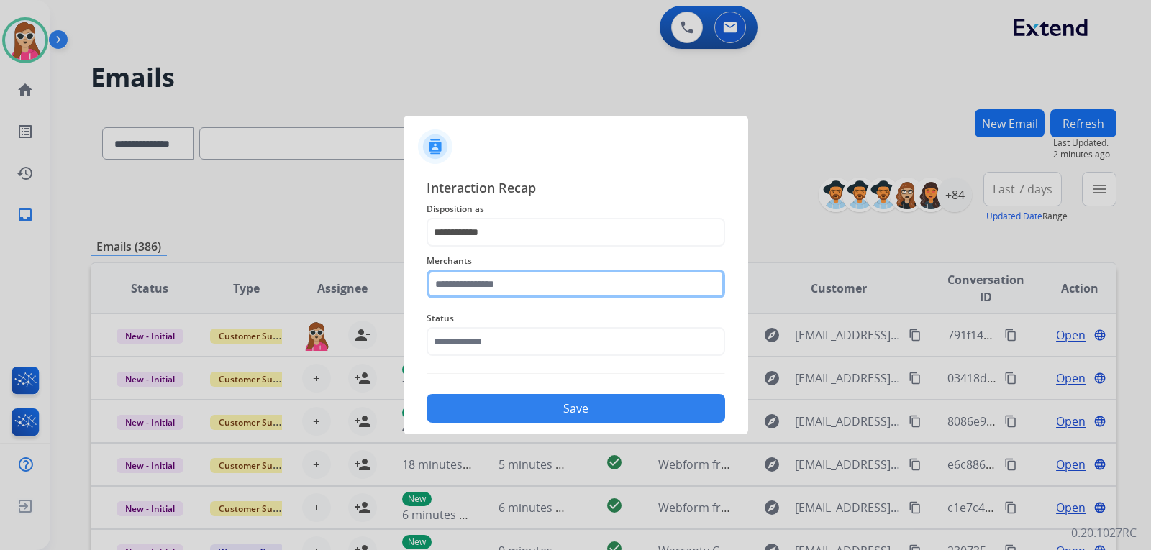
click at [530, 291] on input "text" at bounding box center [575, 284] width 298 height 29
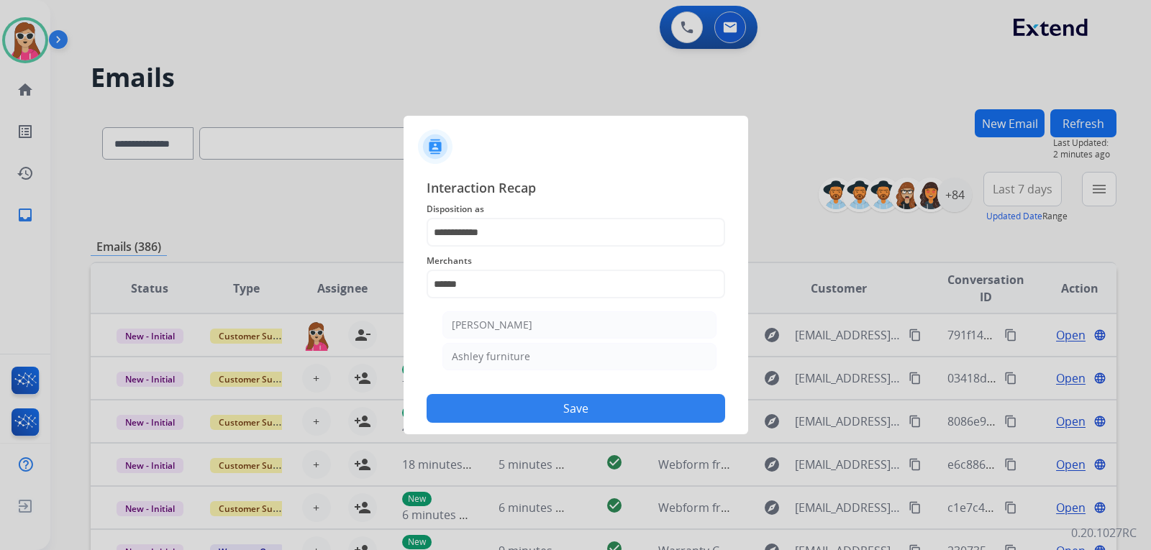
drag, startPoint x: 519, startPoint y: 346, endPoint x: 519, endPoint y: 356, distance: 10.1
click at [519, 349] on li "Ashley furniture" at bounding box center [579, 356] width 274 height 27
type input "**********"
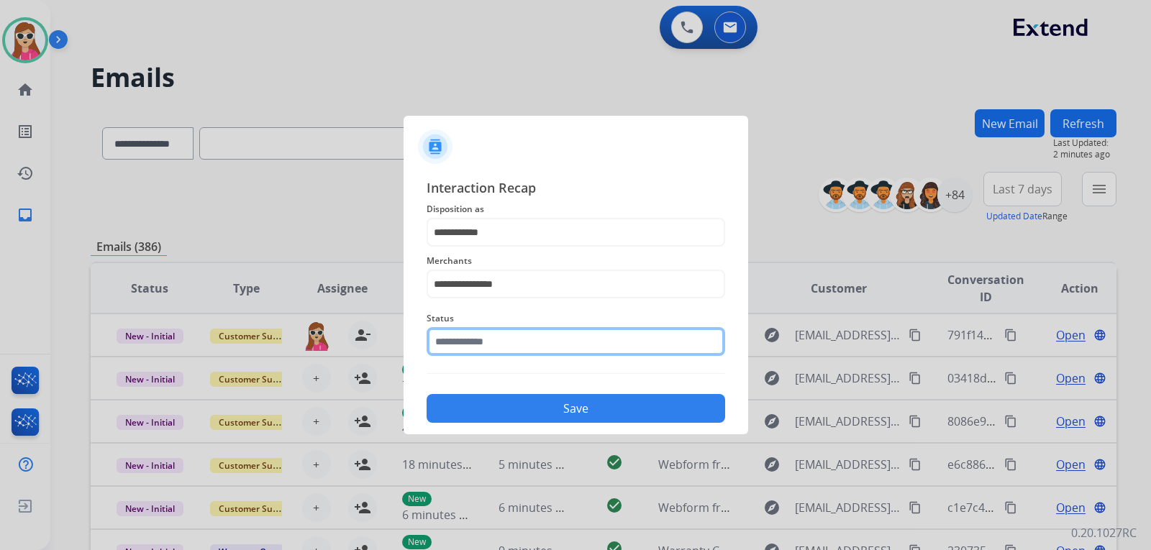
click at [520, 352] on div "Status" at bounding box center [575, 333] width 298 height 58
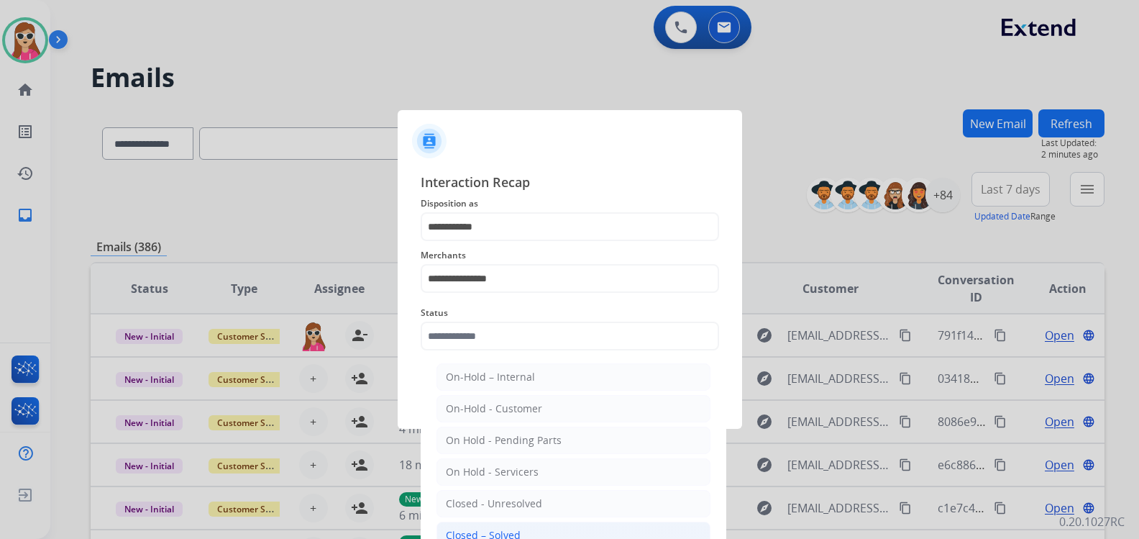
click at [557, 526] on li "Closed – Solved" at bounding box center [573, 534] width 274 height 27
type input "**********"
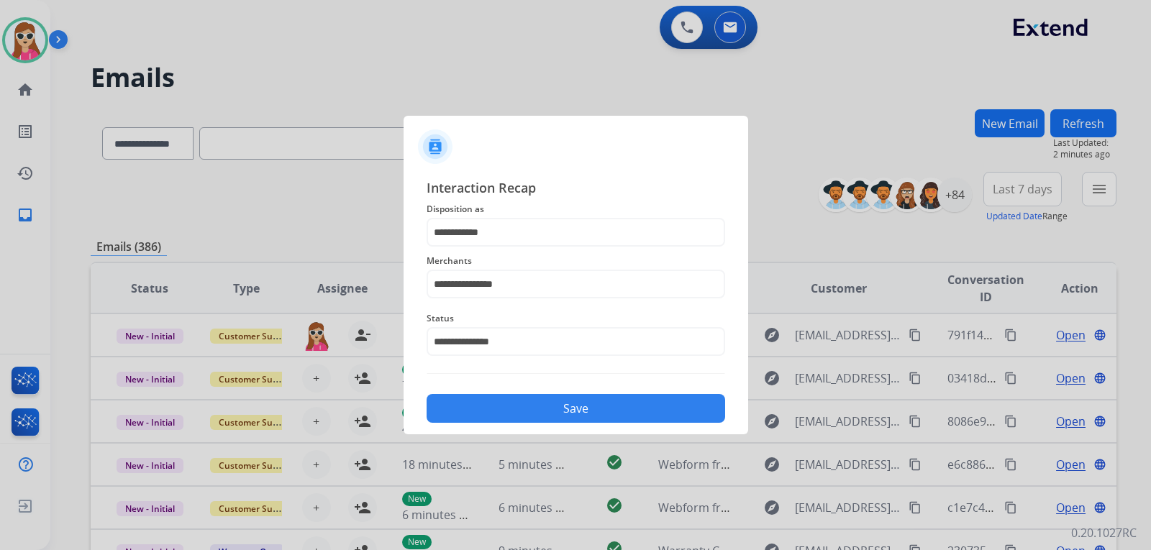
click at [561, 412] on button "Save" at bounding box center [575, 408] width 298 height 29
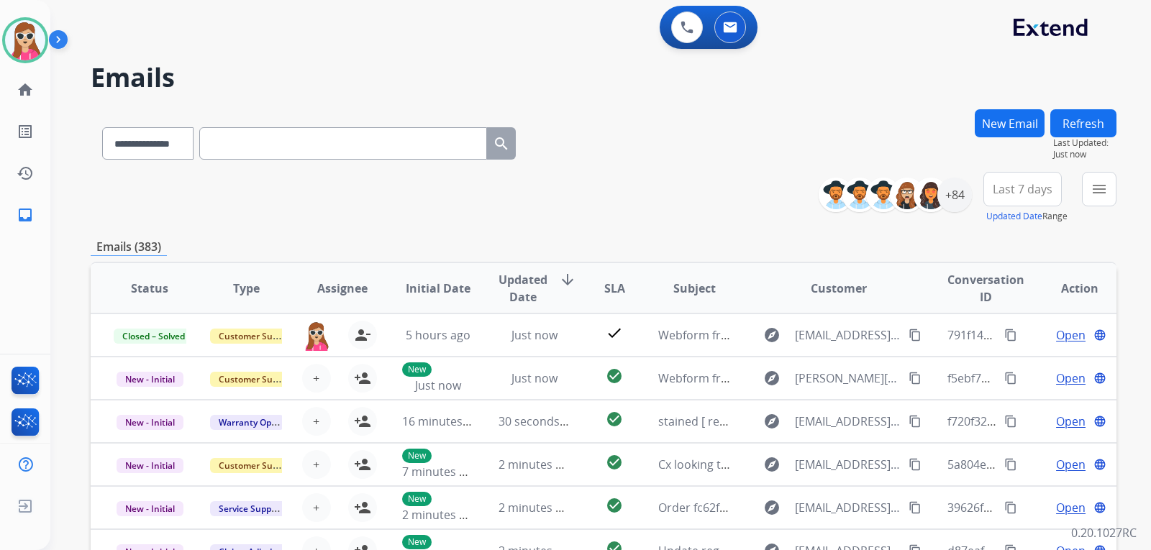
click at [1077, 201] on div "**********" at bounding box center [972, 198] width 287 height 52
click at [1084, 201] on button "menu" at bounding box center [1099, 189] width 35 height 35
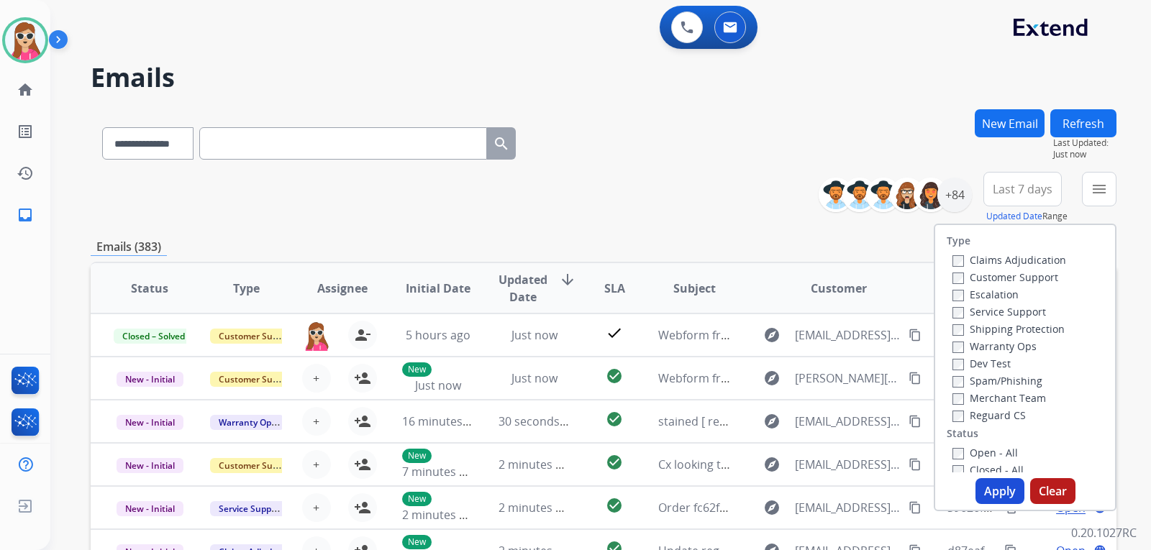
click at [994, 281] on label "Customer Support" at bounding box center [1005, 277] width 106 height 14
click at [1006, 331] on label "Shipping Protection" at bounding box center [1008, 329] width 112 height 14
click at [995, 417] on label "Reguard CS" at bounding box center [988, 415] width 73 height 14
click at [989, 417] on label "Reguard CS" at bounding box center [988, 415] width 73 height 14
click at [990, 453] on label "Open - All" at bounding box center [984, 453] width 65 height 14
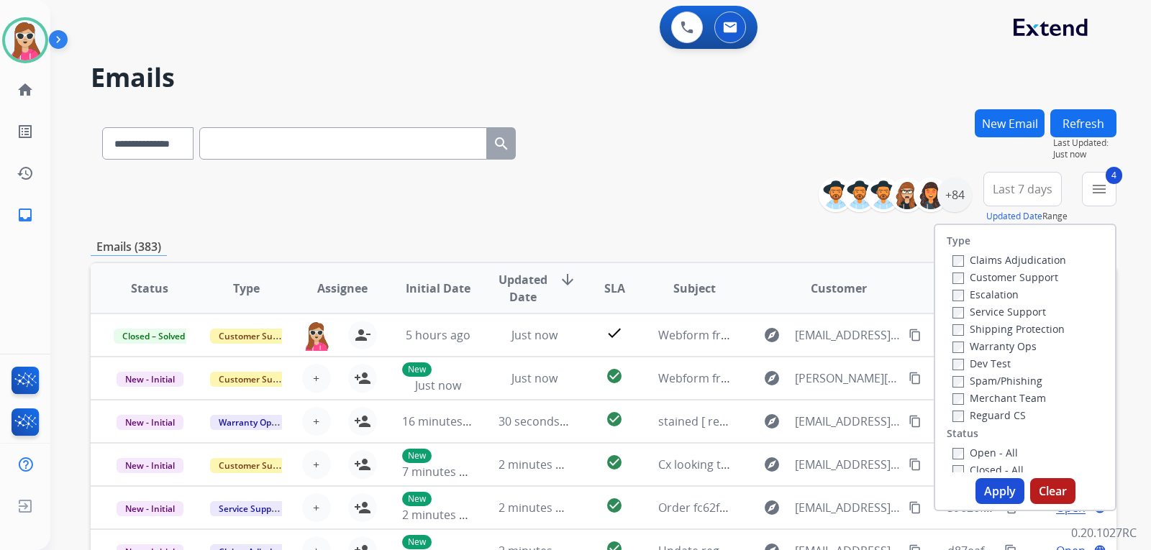
click at [989, 487] on button "Apply" at bounding box center [999, 491] width 49 height 26
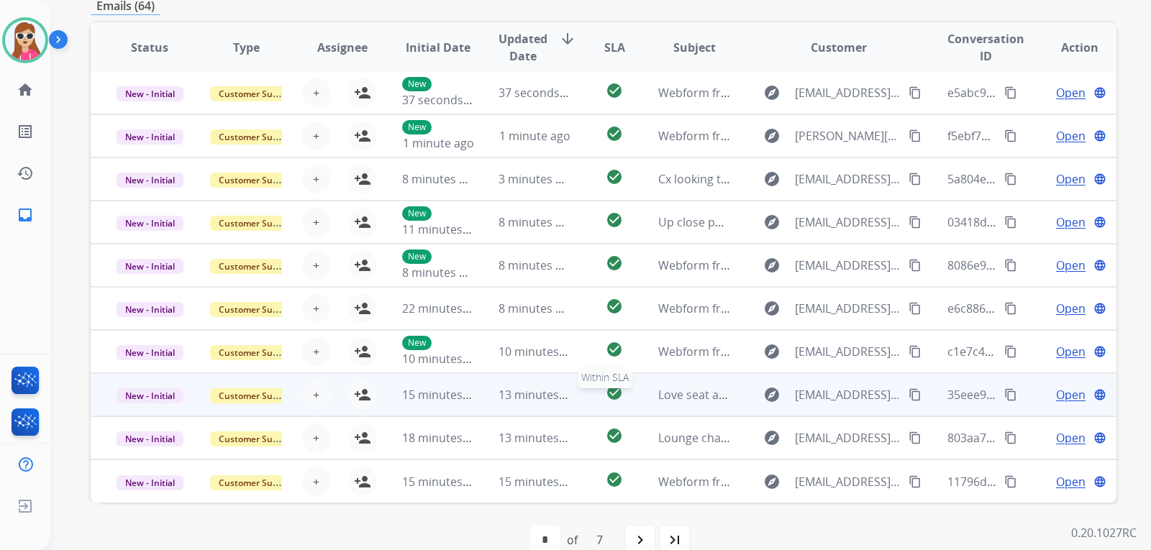
scroll to position [372, 0]
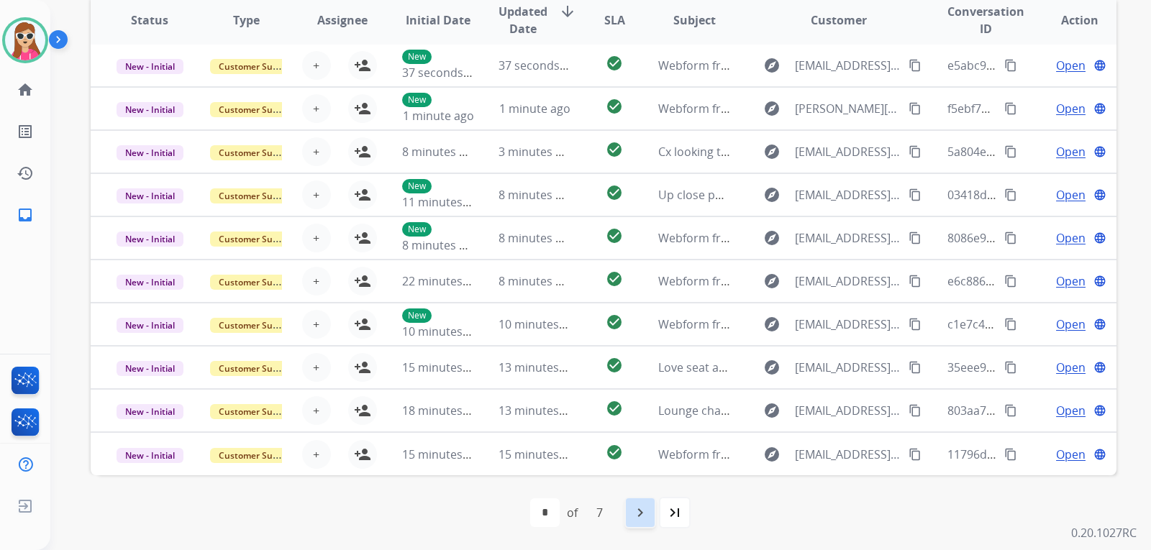
click at [632, 517] on mat-icon "navigate_next" at bounding box center [639, 512] width 17 height 17
select select "*"
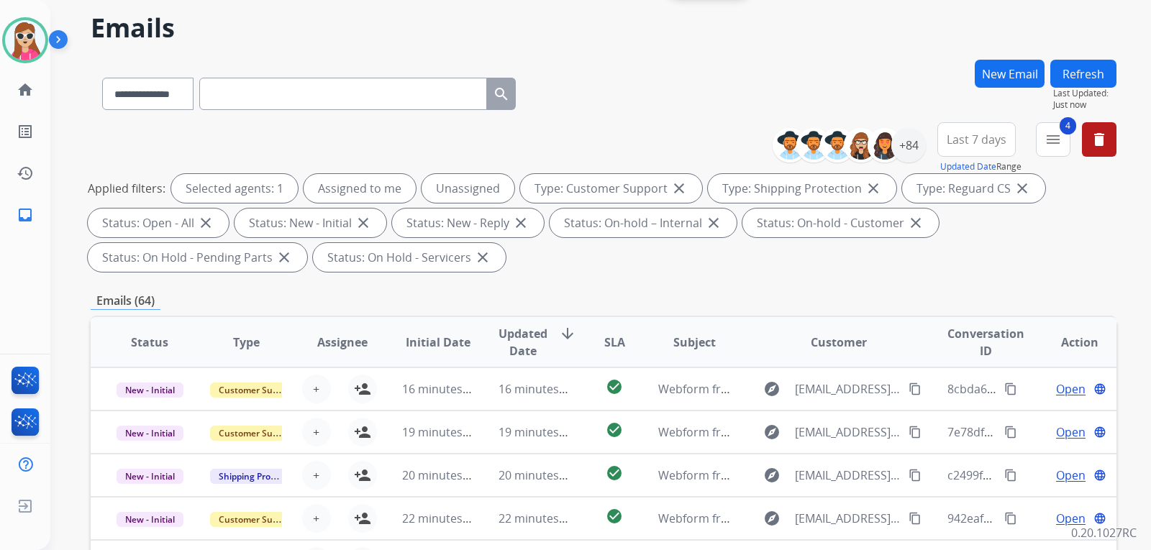
scroll to position [0, 0]
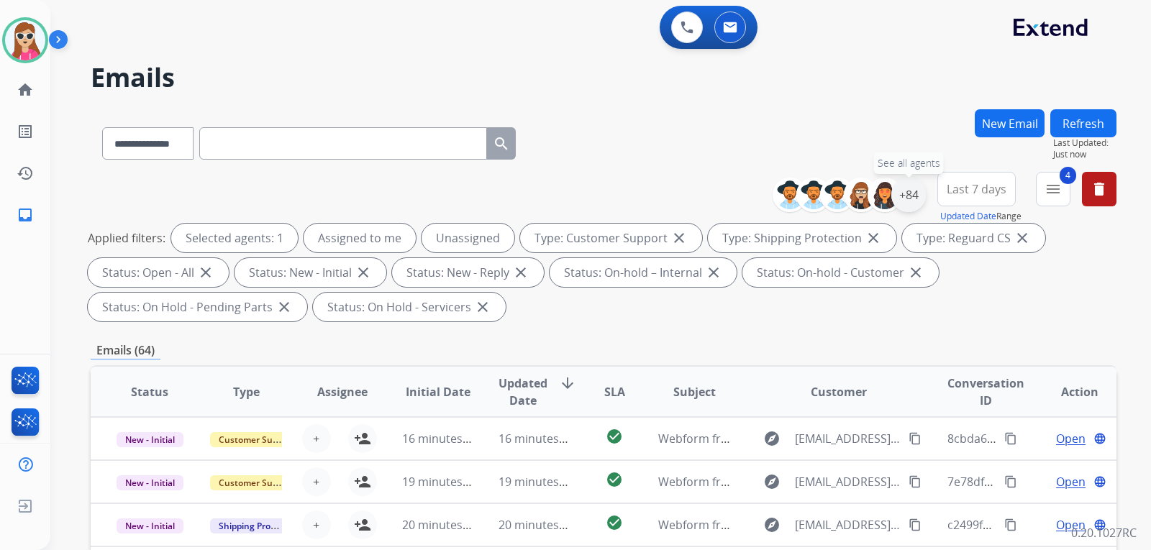
click at [907, 200] on div "+84" at bounding box center [908, 195] width 35 height 35
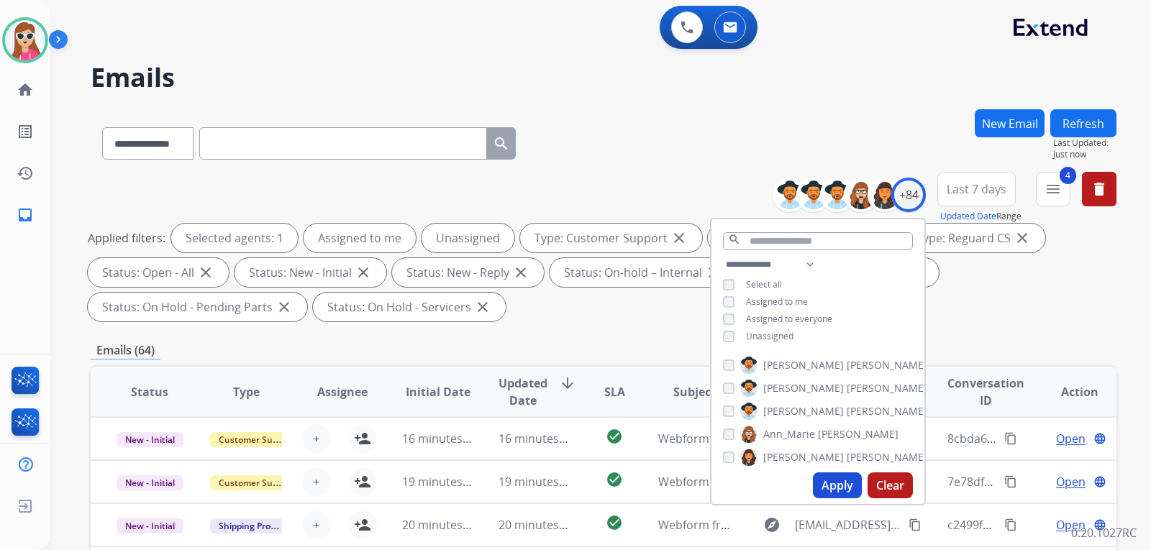
click at [770, 336] on span "Unassigned" at bounding box center [769, 336] width 47 height 12
click at [841, 485] on button "Apply" at bounding box center [837, 485] width 49 height 26
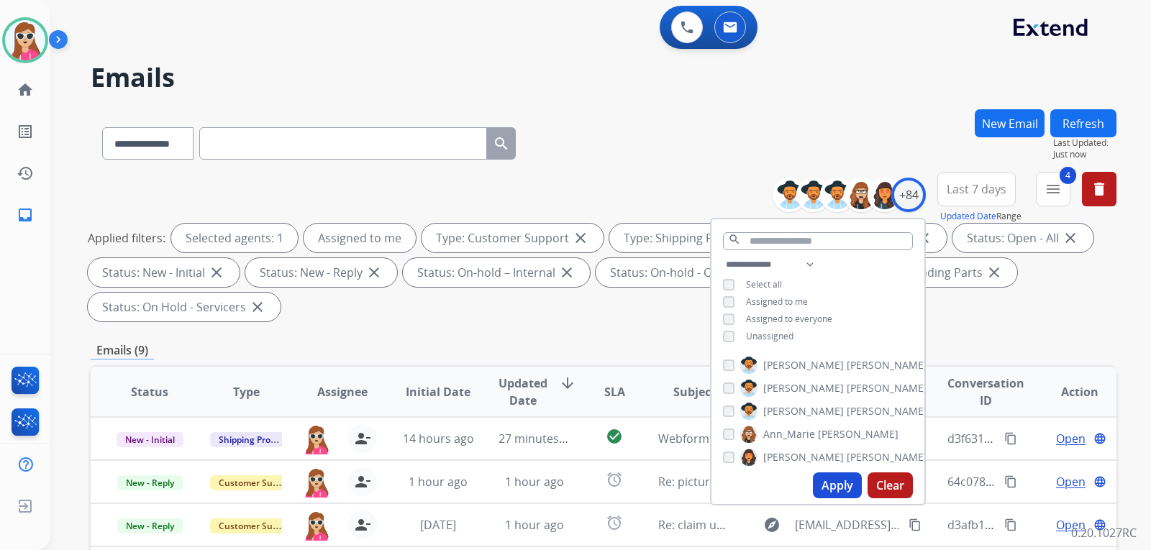
scroll to position [216, 0]
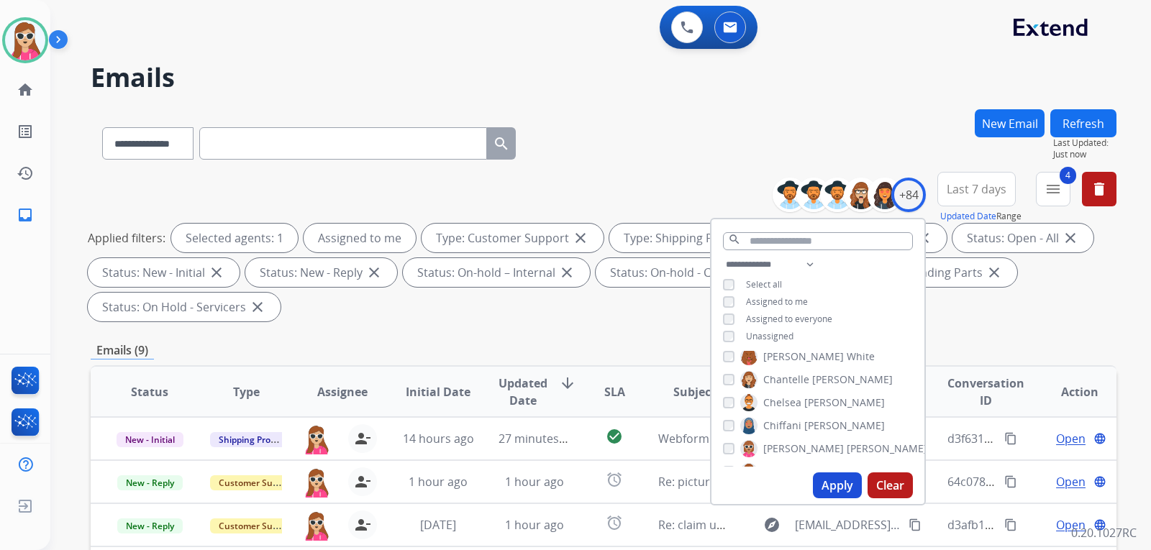
click at [666, 334] on div "**********" at bounding box center [603, 515] width 1025 height 813
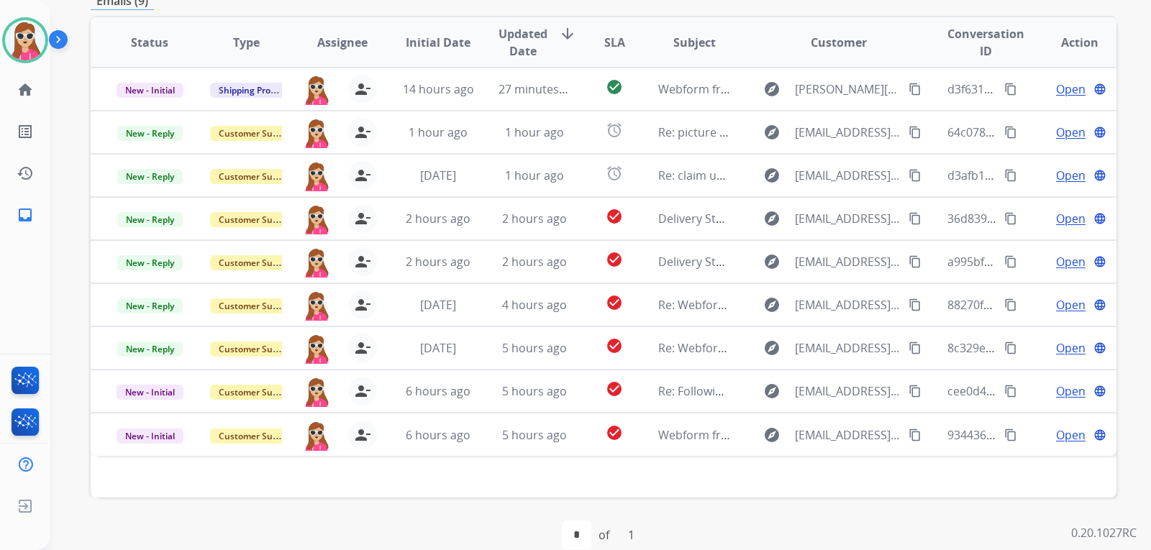
scroll to position [372, 0]
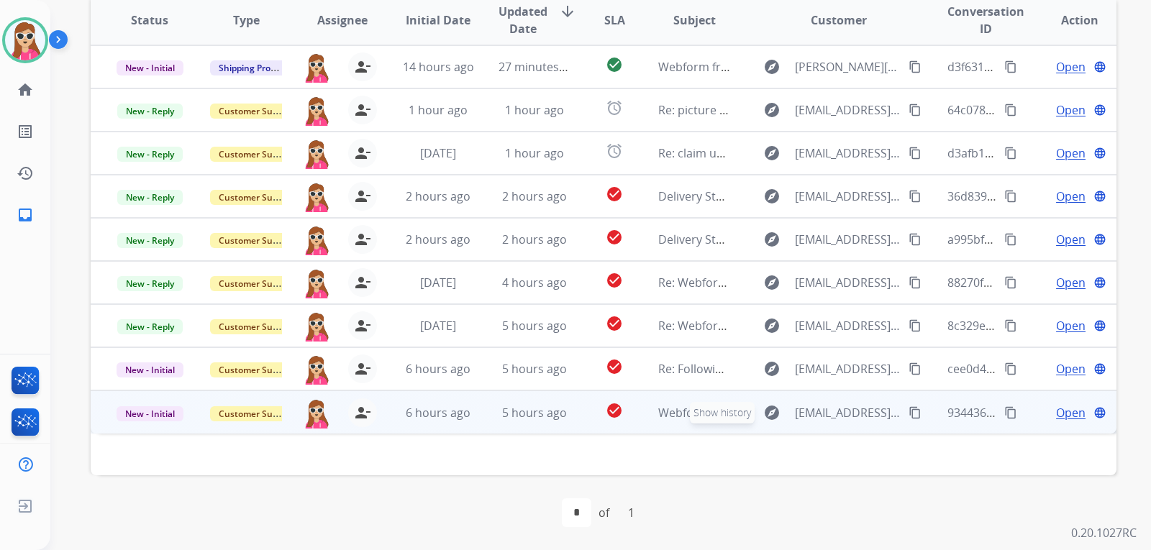
click at [754, 424] on button "explore Show history" at bounding box center [771, 412] width 35 height 23
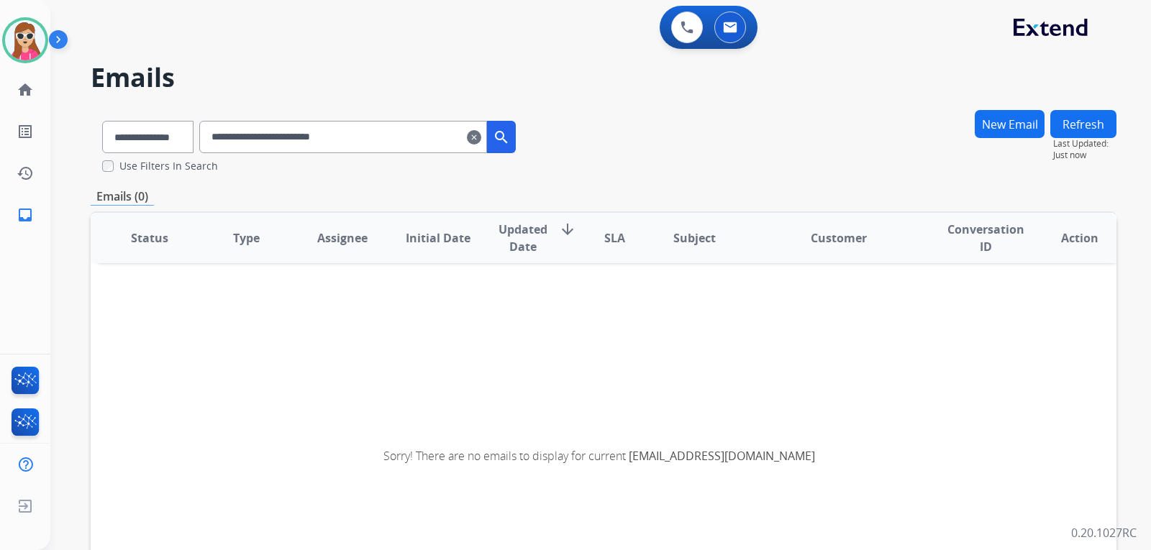
scroll to position [3, 0]
click at [481, 140] on mat-icon "clear" at bounding box center [474, 137] width 14 height 17
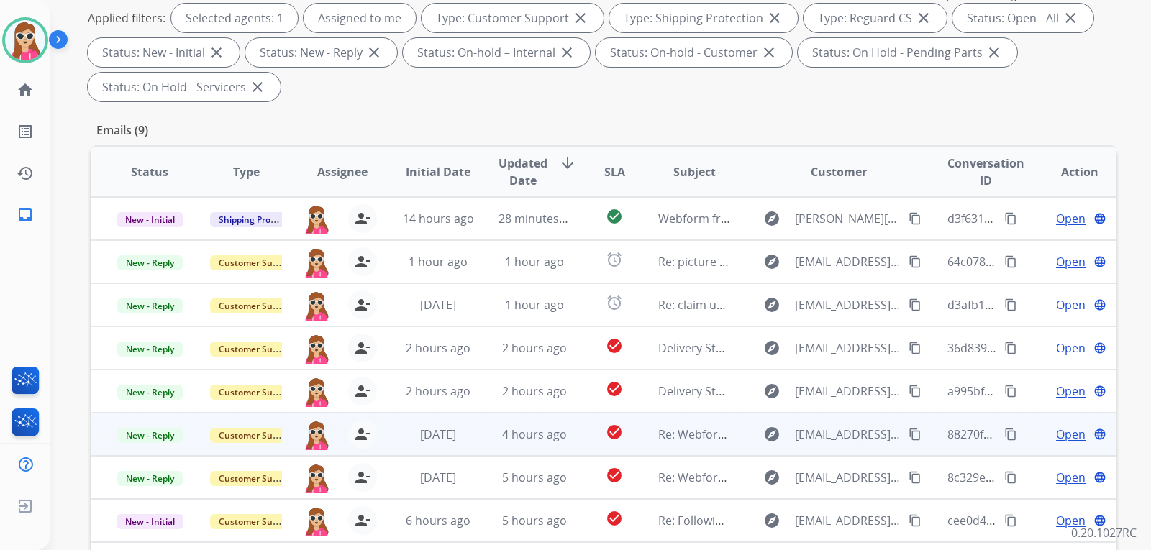
scroll to position [288, 0]
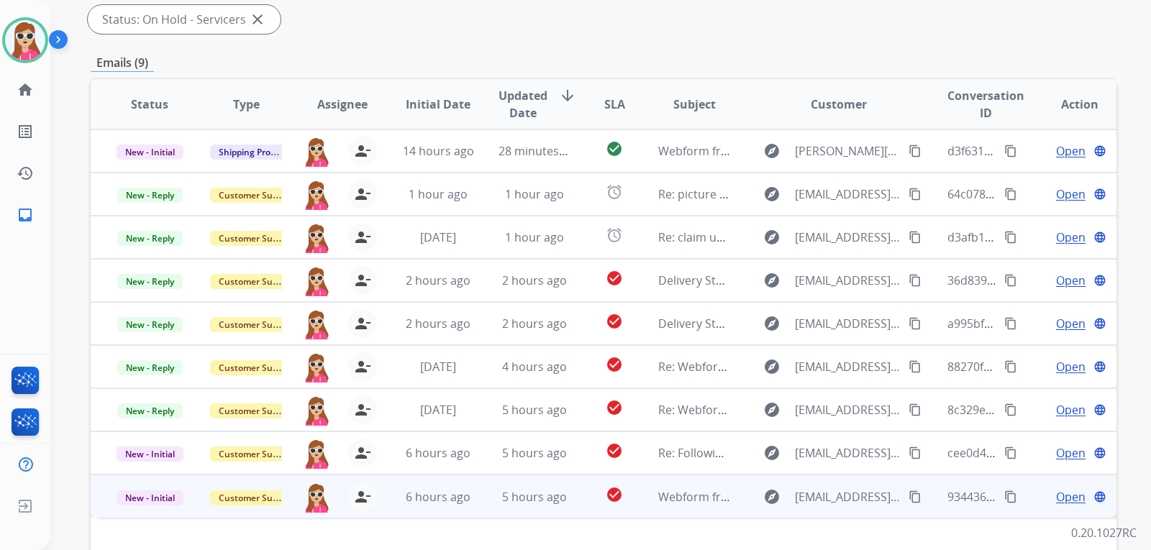
click at [740, 503] on td "explore Shanfamarshall071@gmail.com content_copy" at bounding box center [827, 496] width 192 height 43
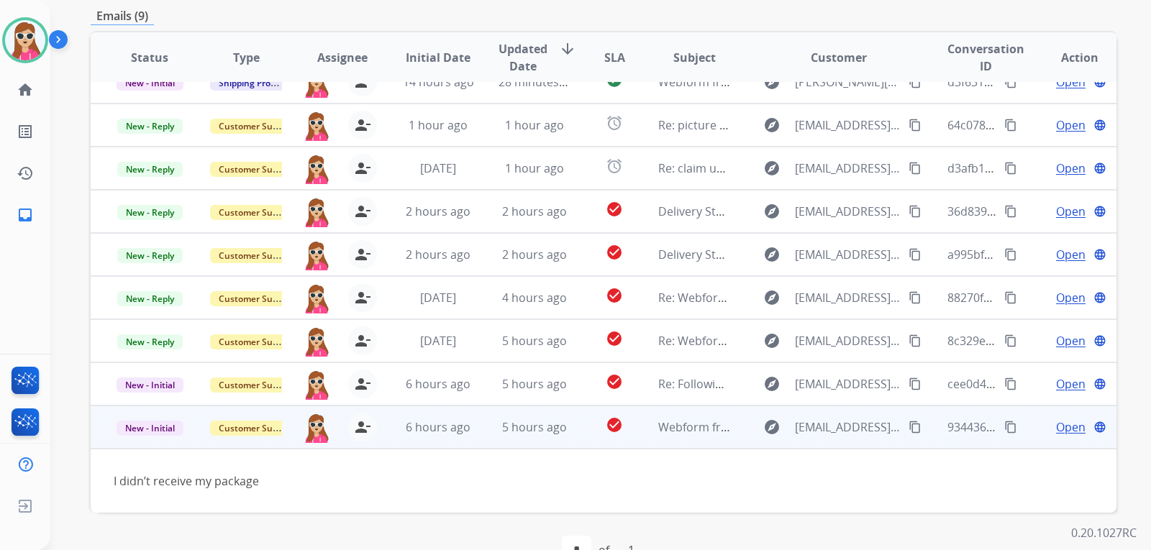
scroll to position [372, 0]
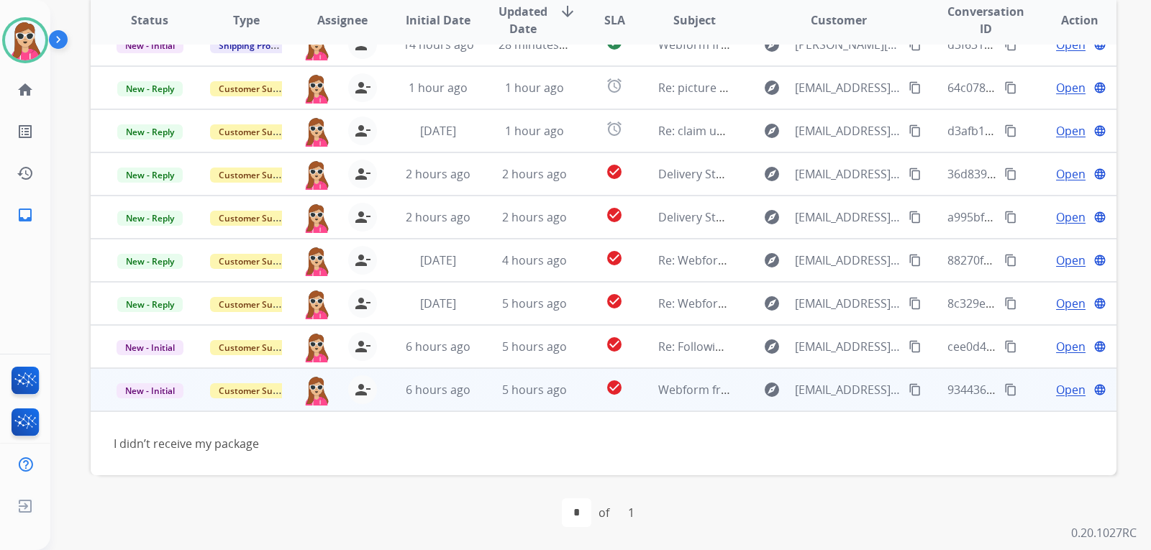
click at [1061, 392] on span "Open" at bounding box center [1070, 389] width 29 height 17
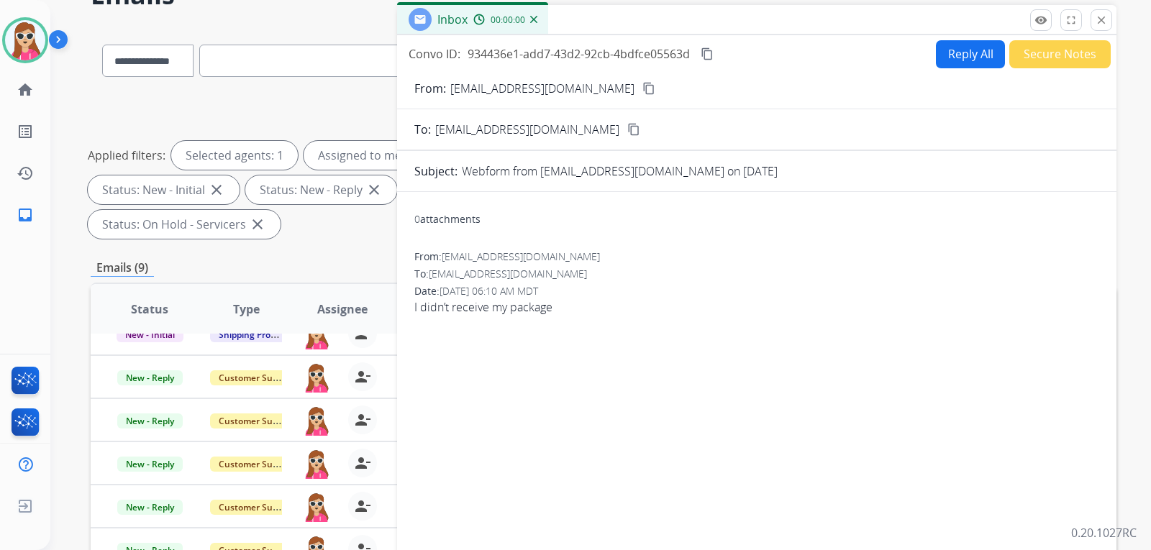
scroll to position [12, 0]
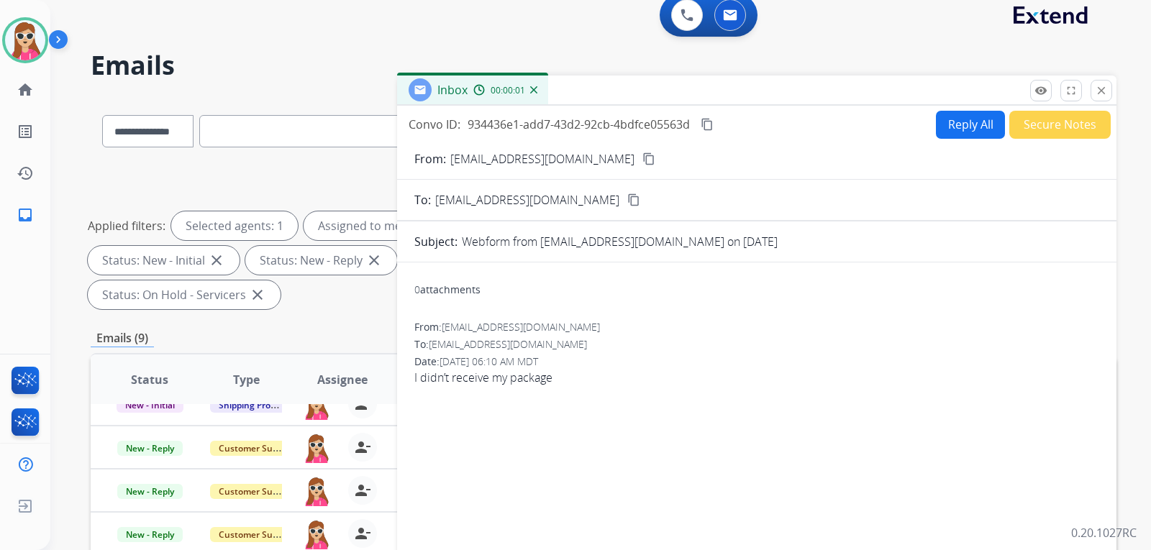
click at [936, 123] on button "Reply All" at bounding box center [970, 125] width 69 height 28
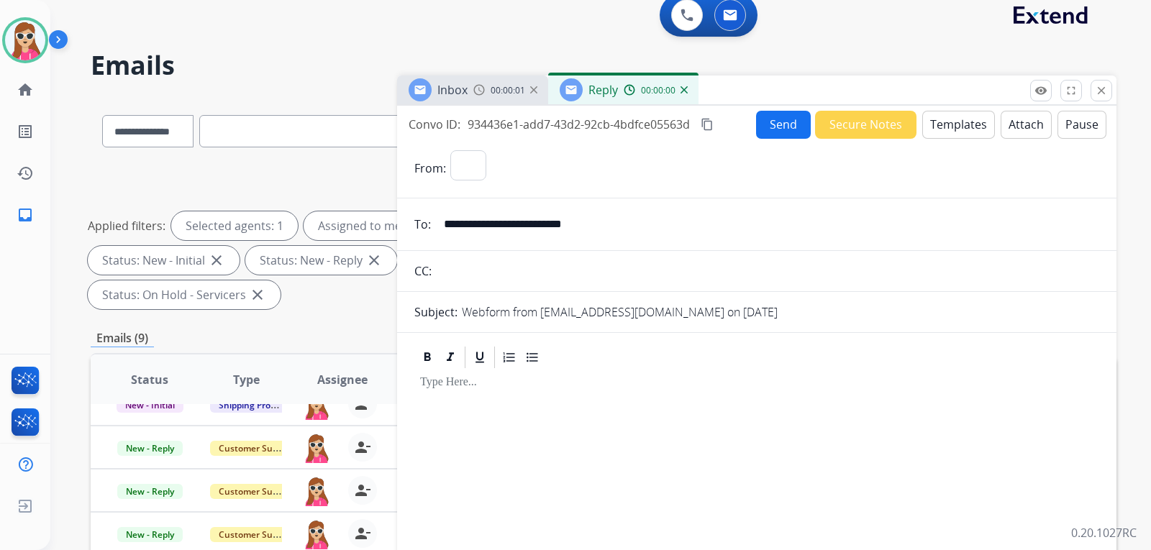
select select "**********"
click at [925, 125] on button "Templates" at bounding box center [958, 125] width 73 height 28
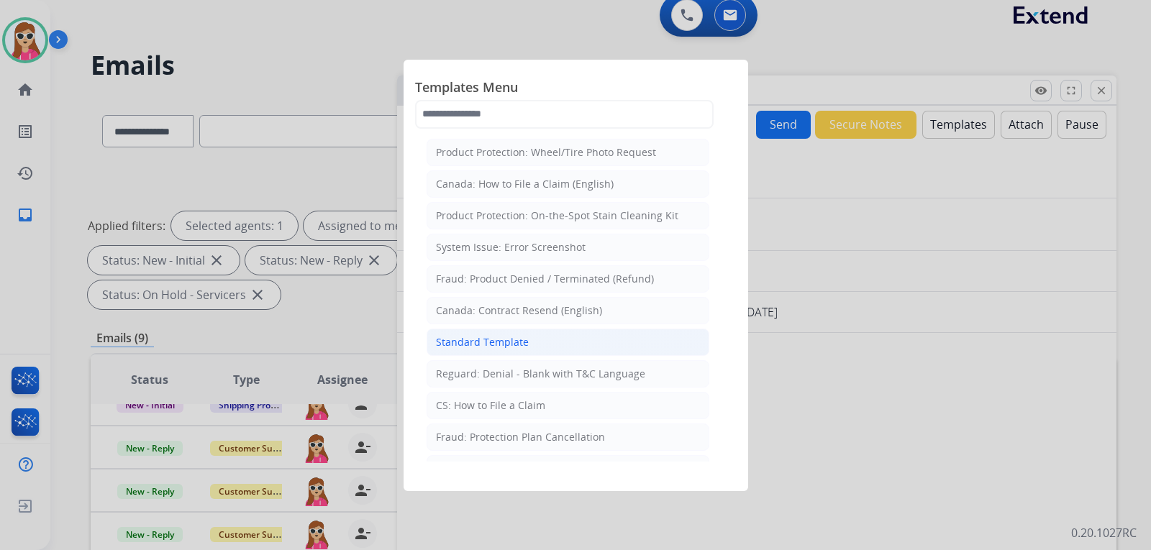
click at [590, 337] on li "Standard Template" at bounding box center [567, 342] width 283 height 27
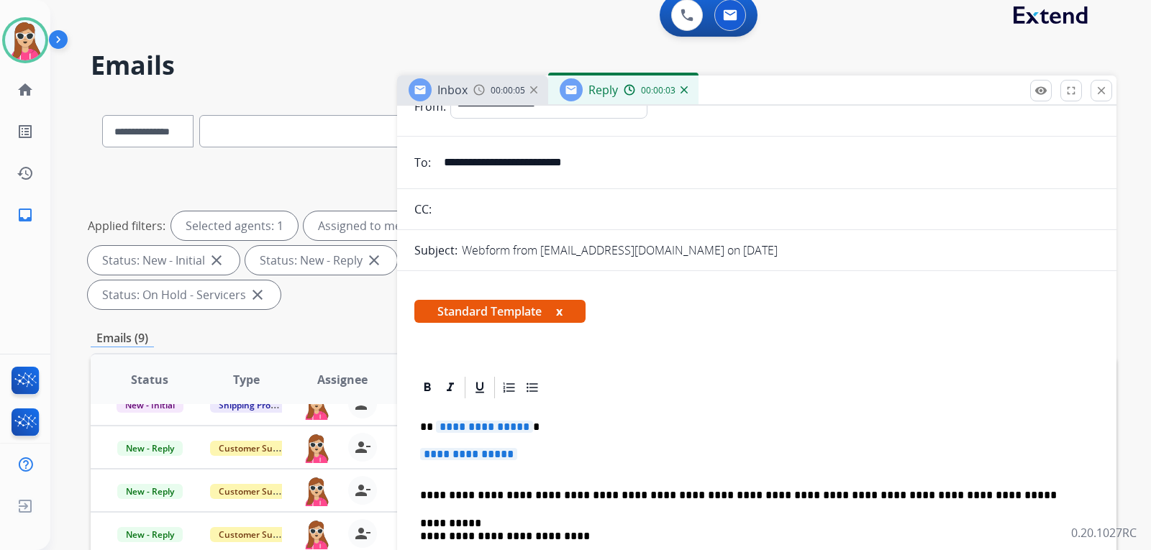
scroll to position [144, 0]
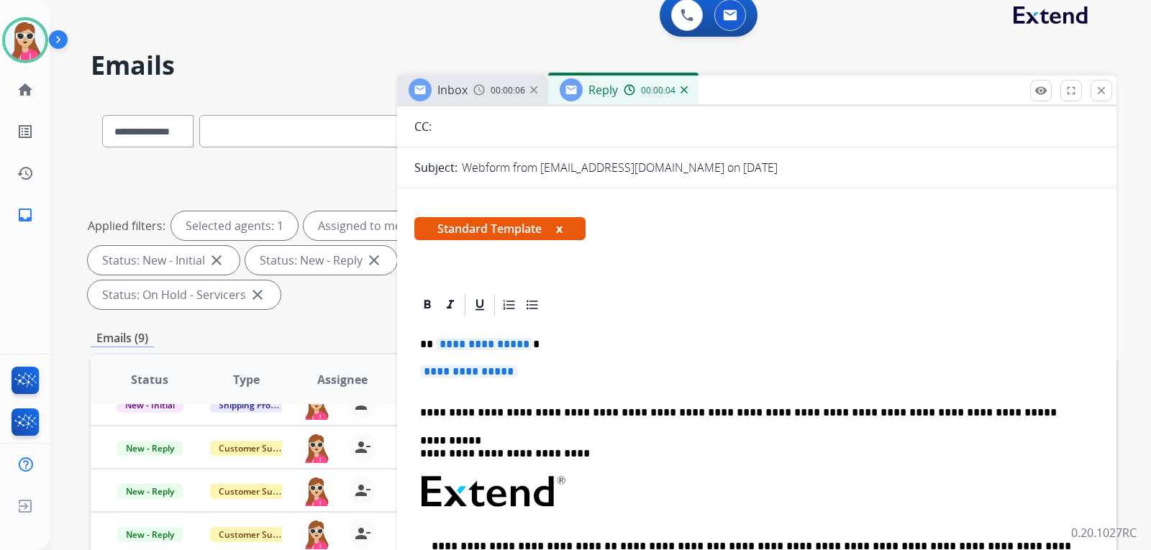
click at [518, 332] on div "**********" at bounding box center [756, 526] width 685 height 416
click at [486, 383] on p "**********" at bounding box center [756, 378] width 673 height 27
click at [496, 369] on span "**********" at bounding box center [468, 371] width 97 height 12
drag, startPoint x: 496, startPoint y: 369, endPoint x: 498, endPoint y: 358, distance: 11.0
click at [496, 365] on span "**********" at bounding box center [468, 371] width 97 height 12
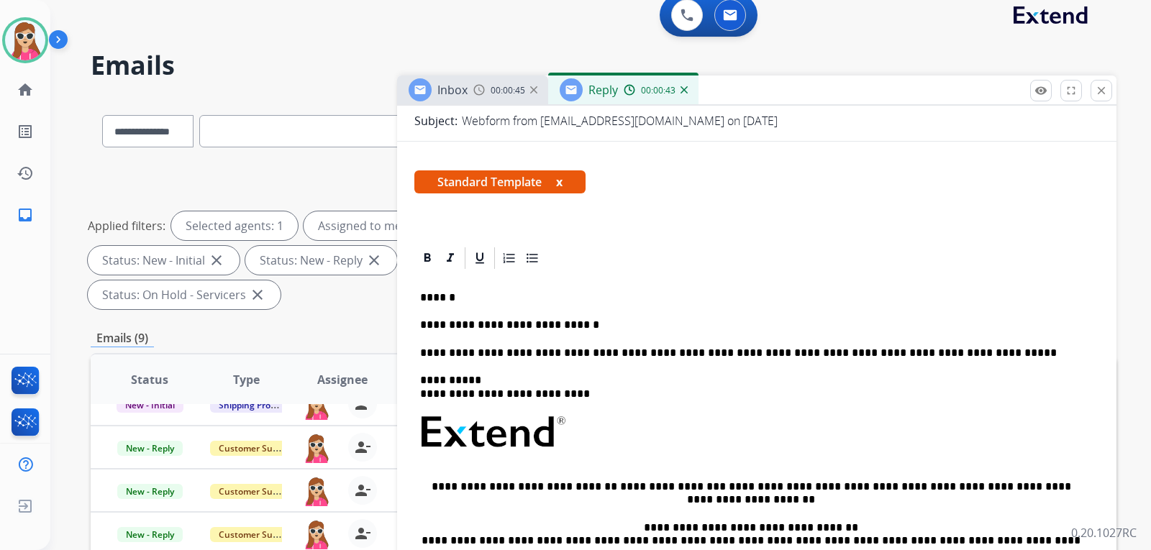
scroll to position [216, 0]
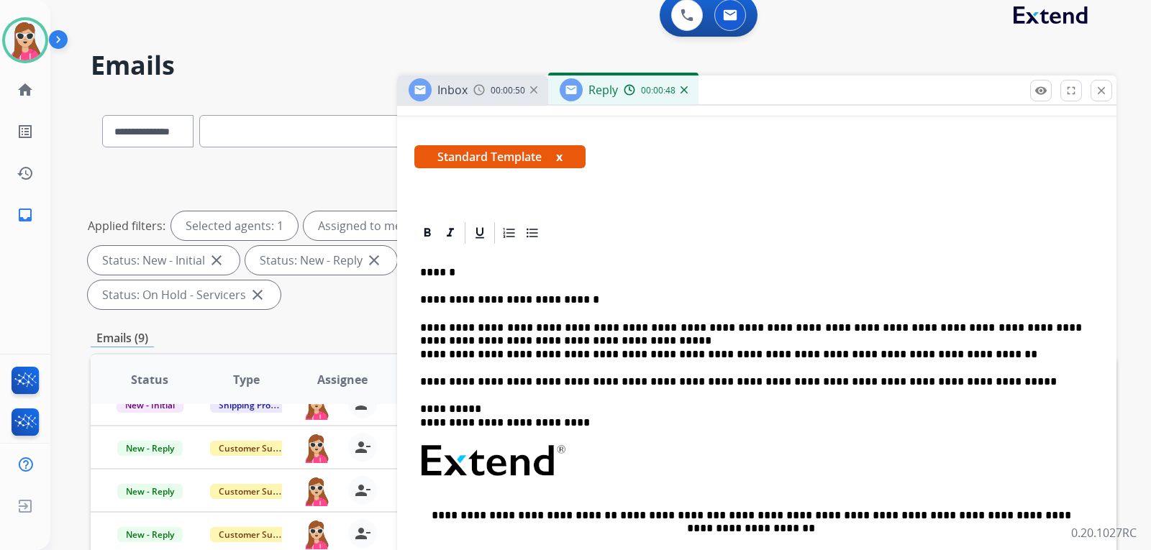
click at [1007, 330] on p "**********" at bounding box center [751, 341] width 662 height 40
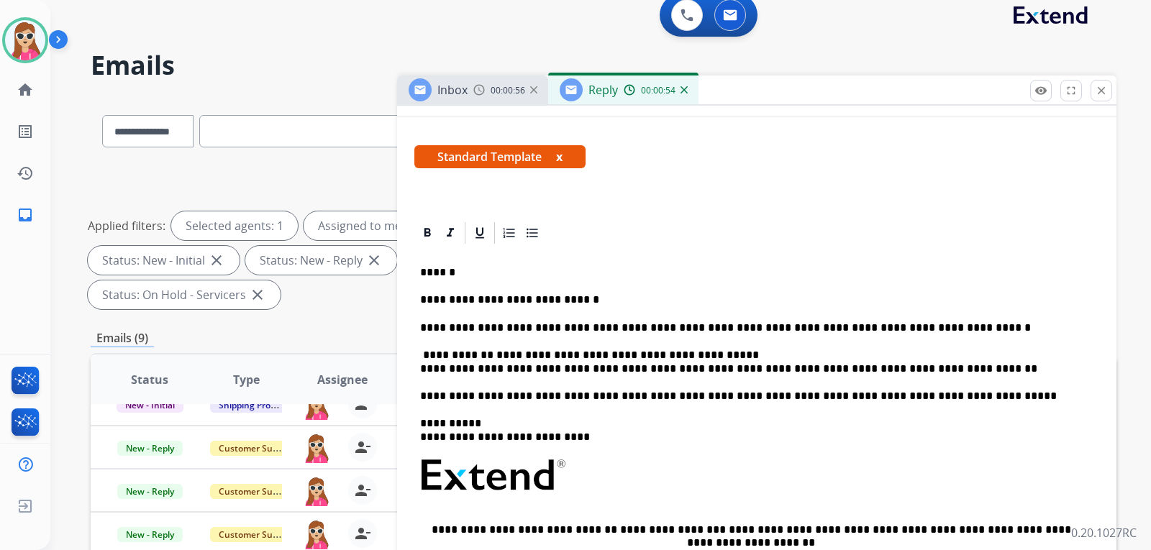
click at [416, 370] on div "**********" at bounding box center [756, 482] width 685 height 472
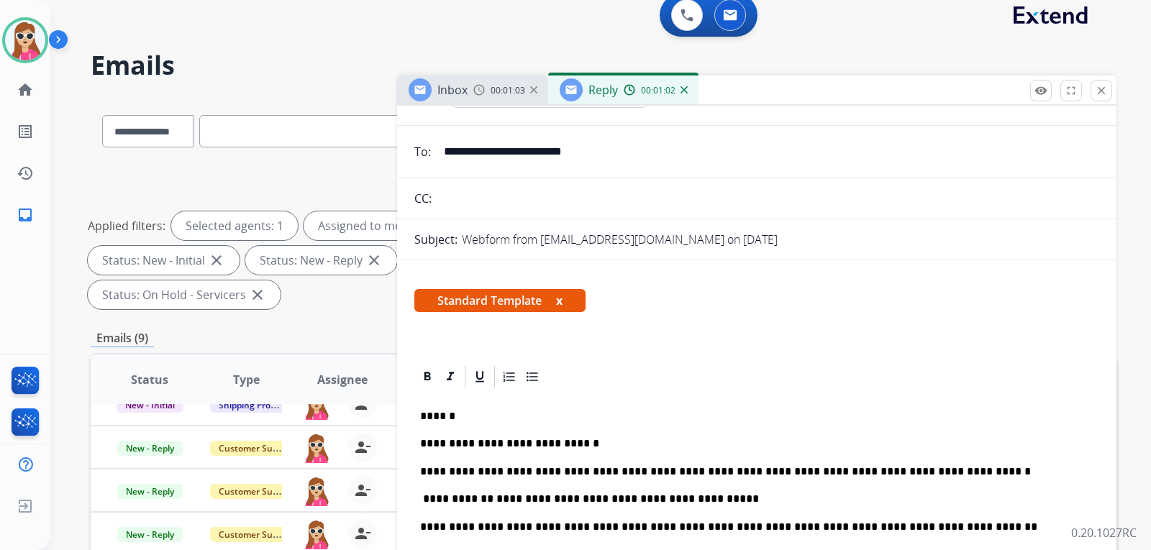
scroll to position [0, 0]
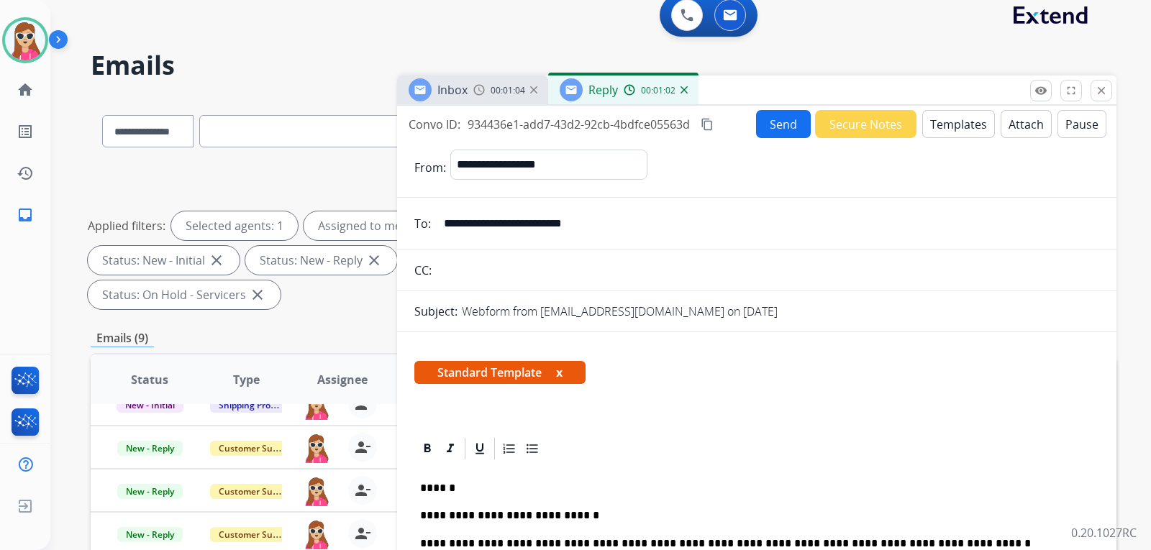
click at [800, 116] on button "Send" at bounding box center [783, 124] width 55 height 28
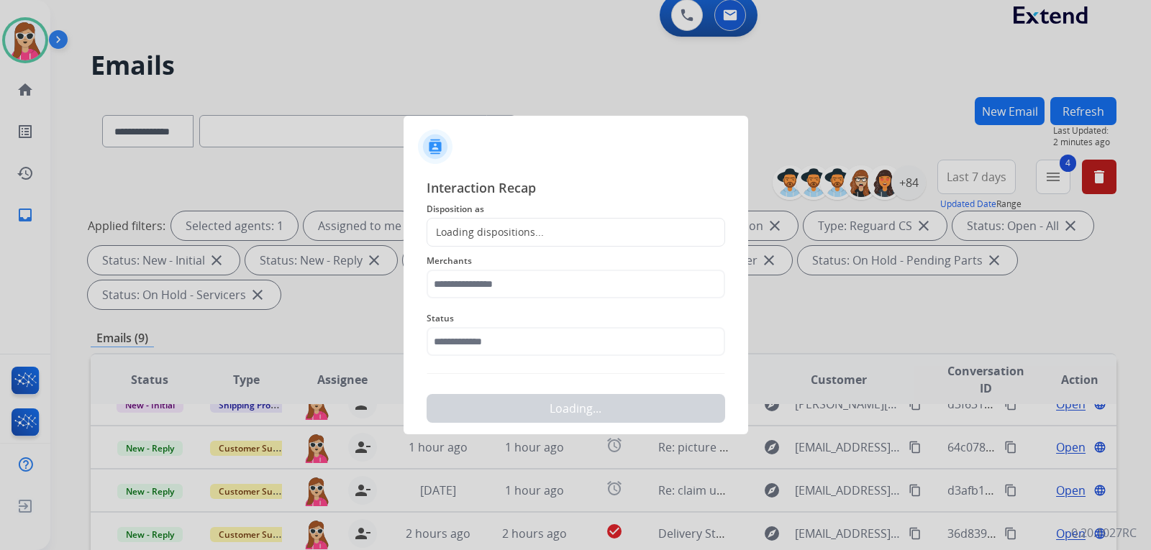
click at [630, 234] on div "Loading dispositions..." at bounding box center [575, 232] width 298 height 29
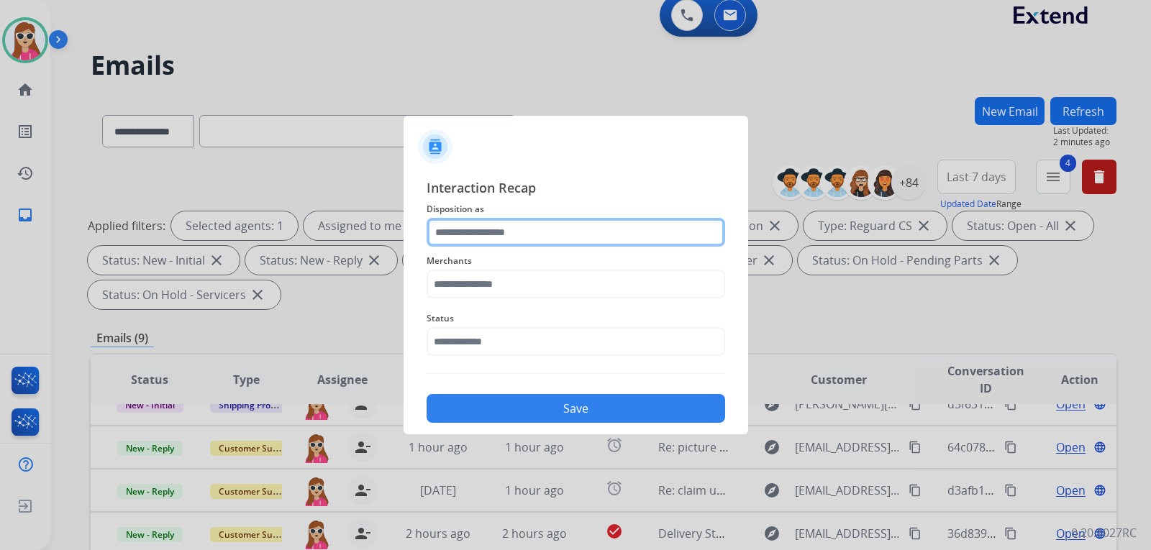
click at [628, 238] on input "text" at bounding box center [575, 232] width 298 height 29
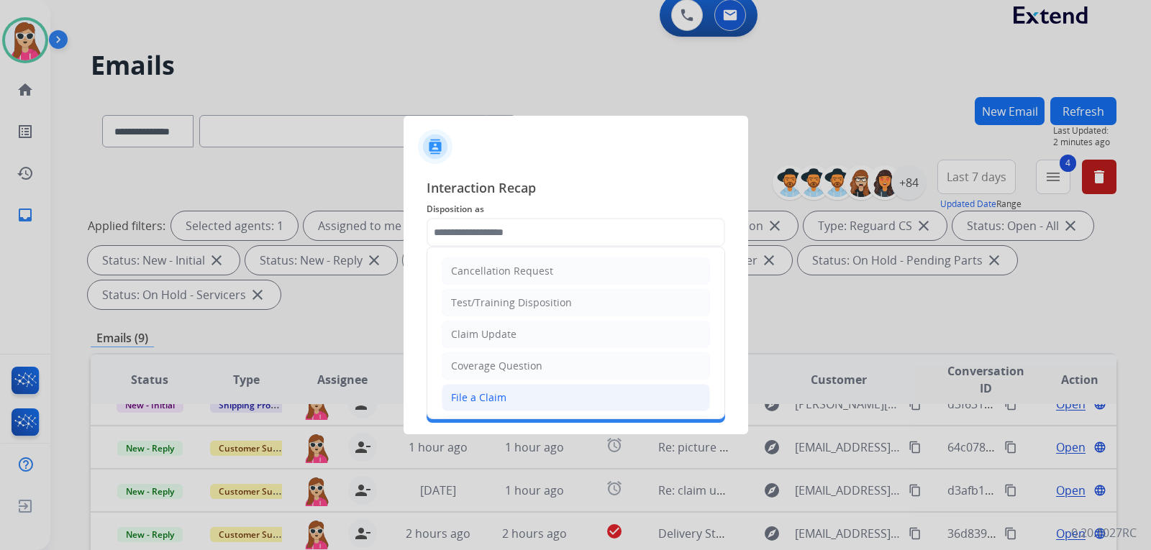
click at [651, 392] on li "File a Claim" at bounding box center [576, 397] width 268 height 27
type input "**********"
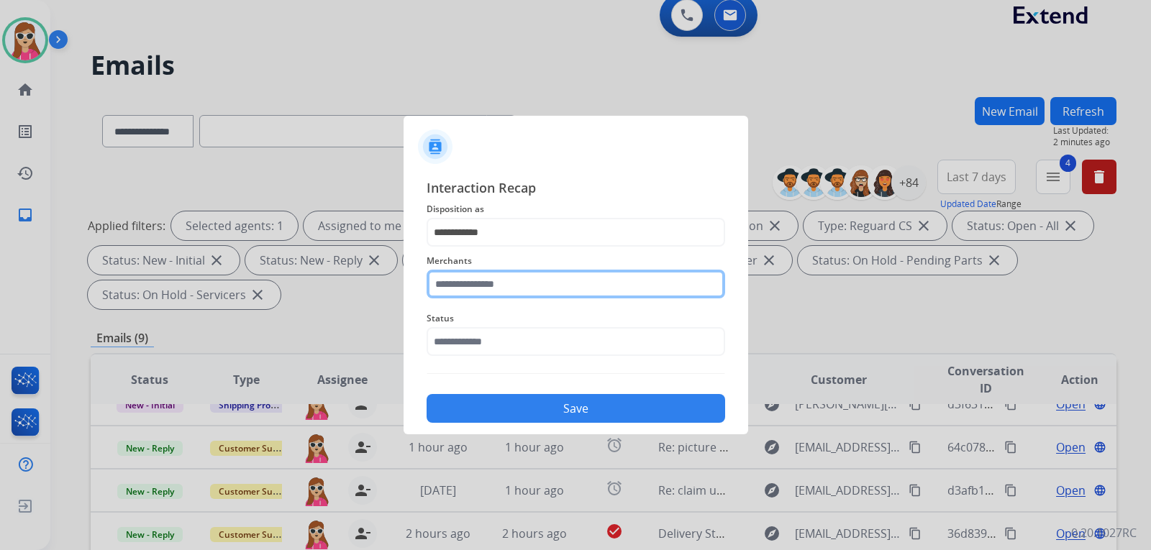
click at [649, 295] on input "text" at bounding box center [575, 284] width 298 height 29
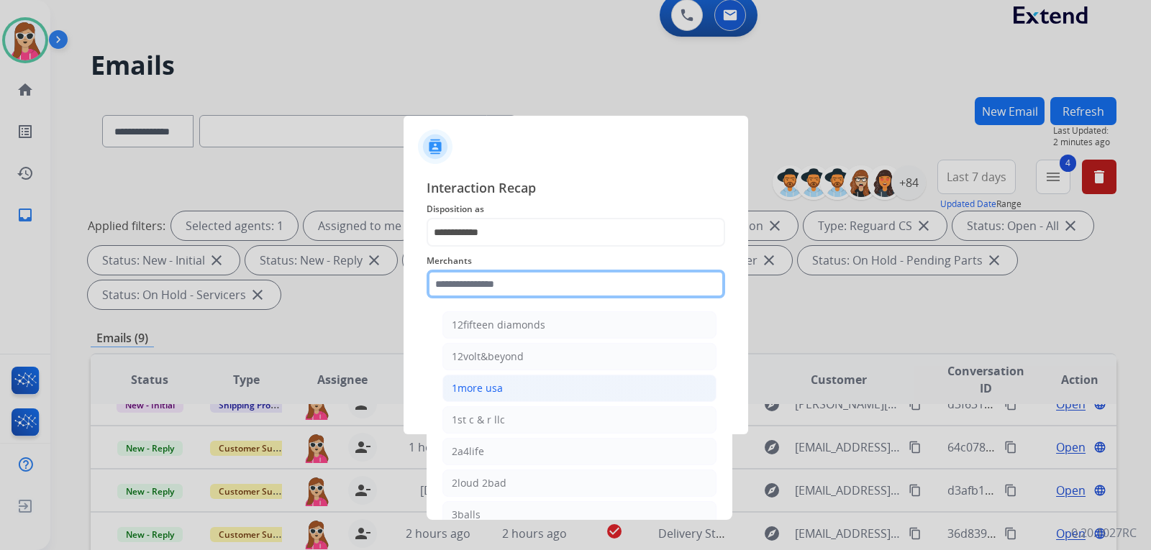
scroll to position [72, 0]
type input "*"
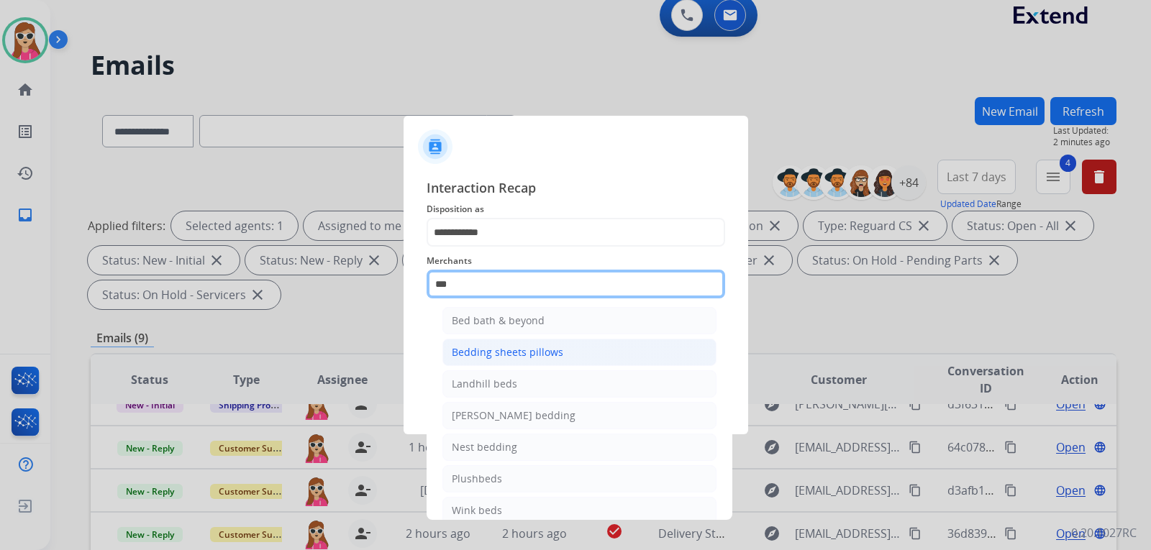
scroll to position [0, 0]
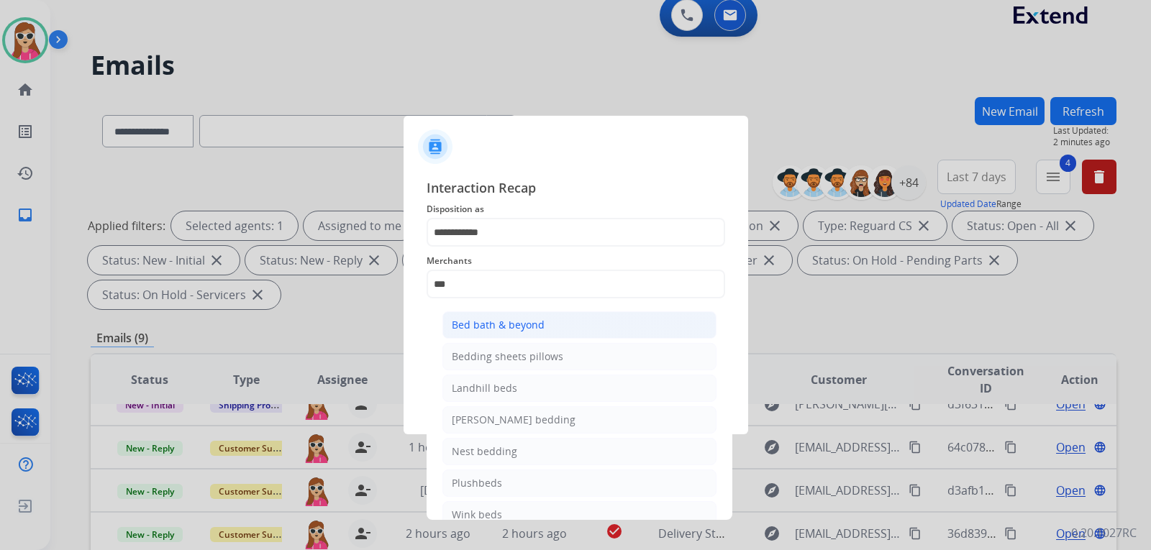
click at [595, 324] on li "Bed bath & beyond" at bounding box center [579, 324] width 274 height 27
type input "**********"
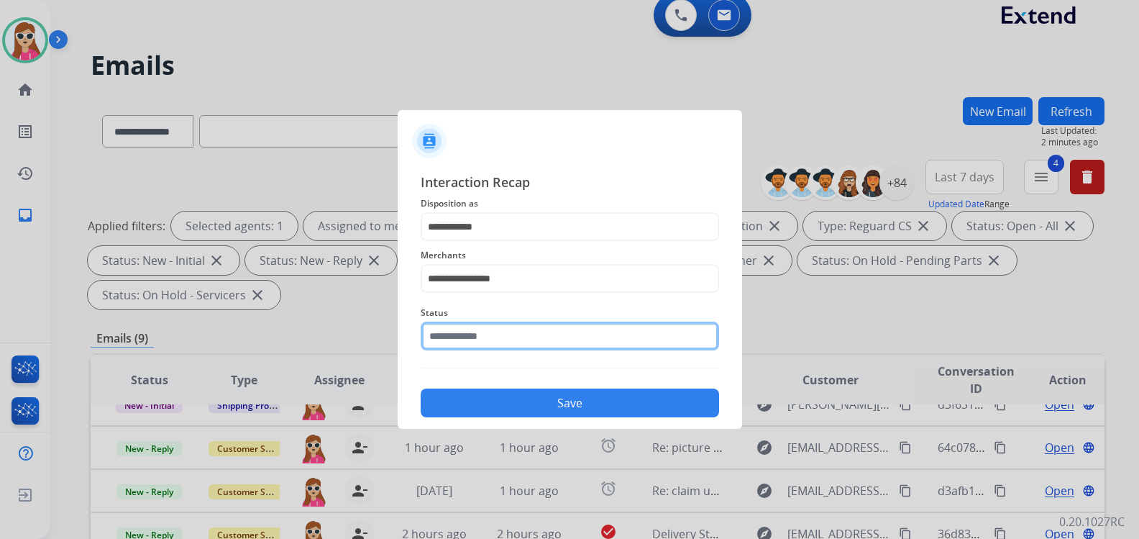
click at [592, 349] on input "text" at bounding box center [570, 335] width 298 height 29
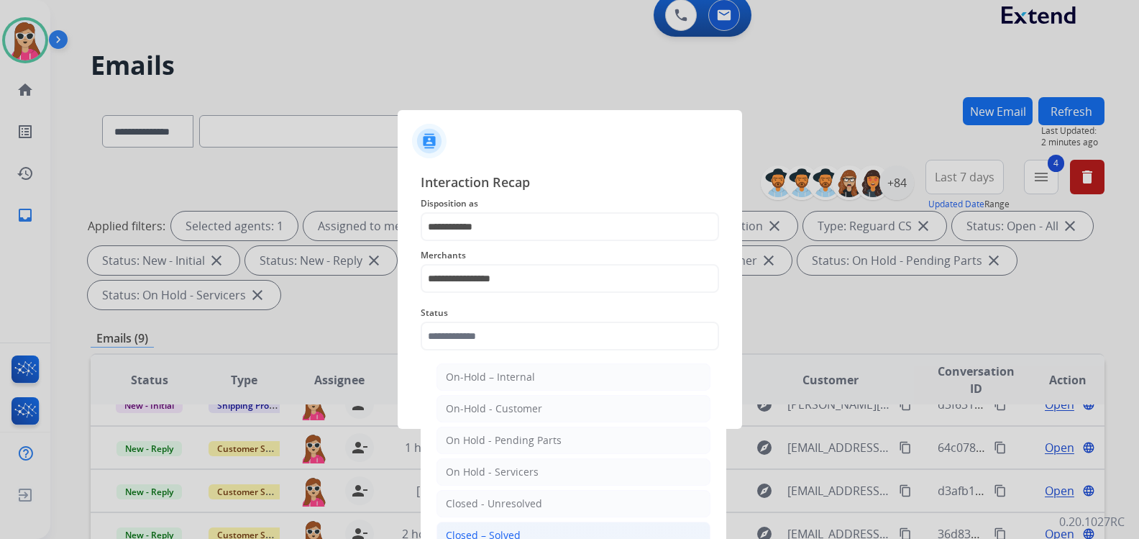
click at [582, 526] on li "Closed – Solved" at bounding box center [573, 534] width 274 height 27
type input "**********"
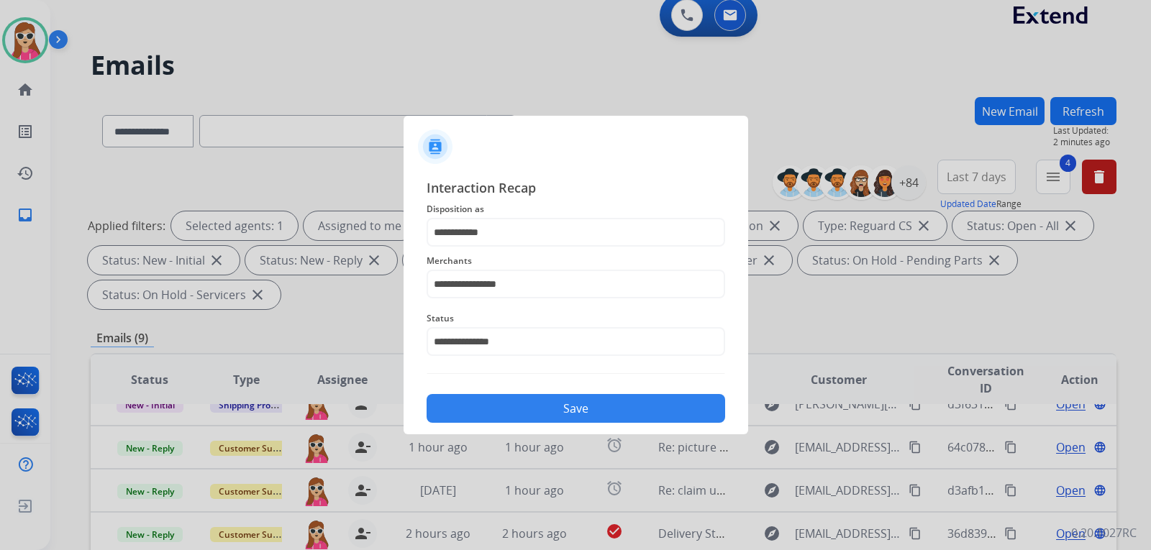
click at [619, 403] on button "Save" at bounding box center [575, 408] width 298 height 29
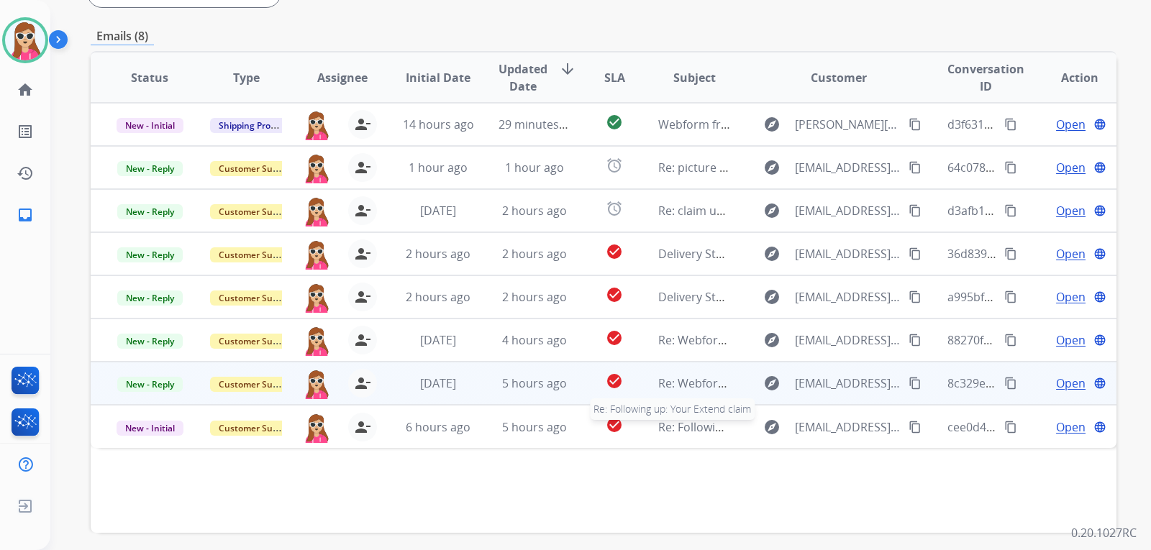
scroll to position [300, 0]
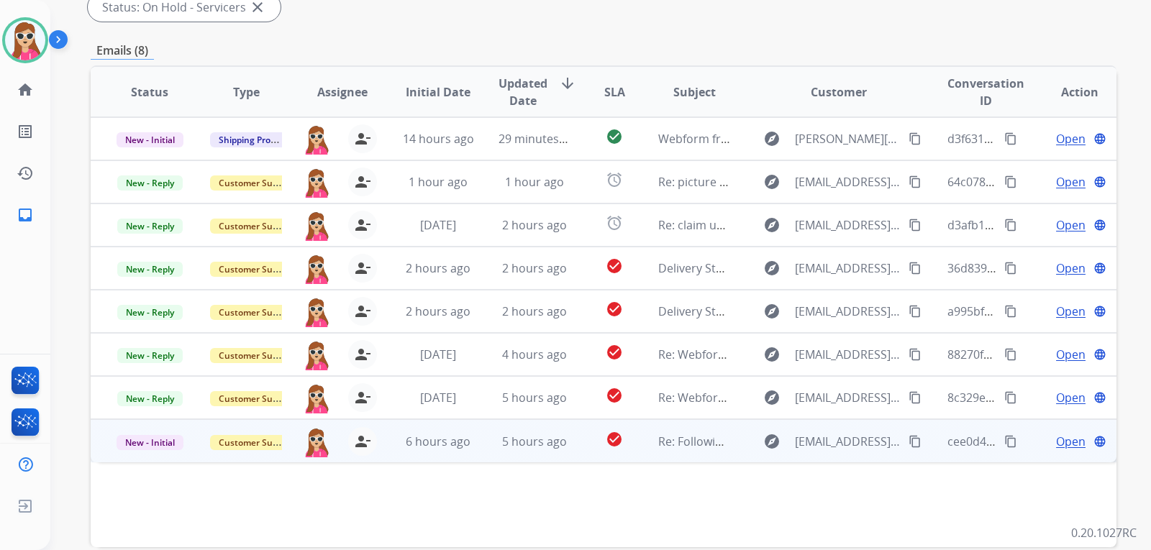
click at [637, 442] on td "Re: Following up: Your Extend claim" at bounding box center [683, 440] width 96 height 43
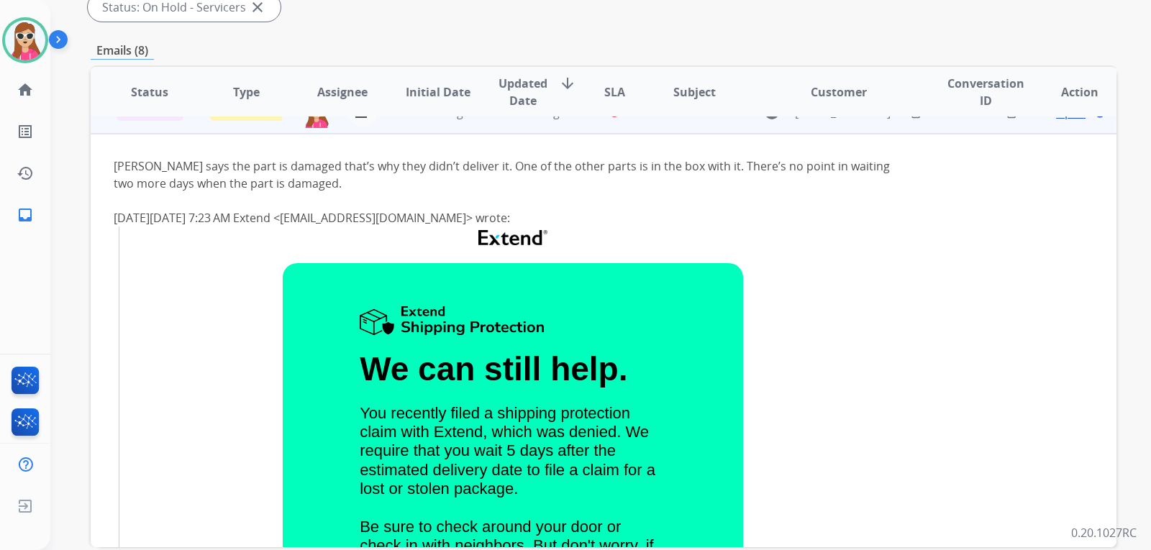
scroll to position [185, 0]
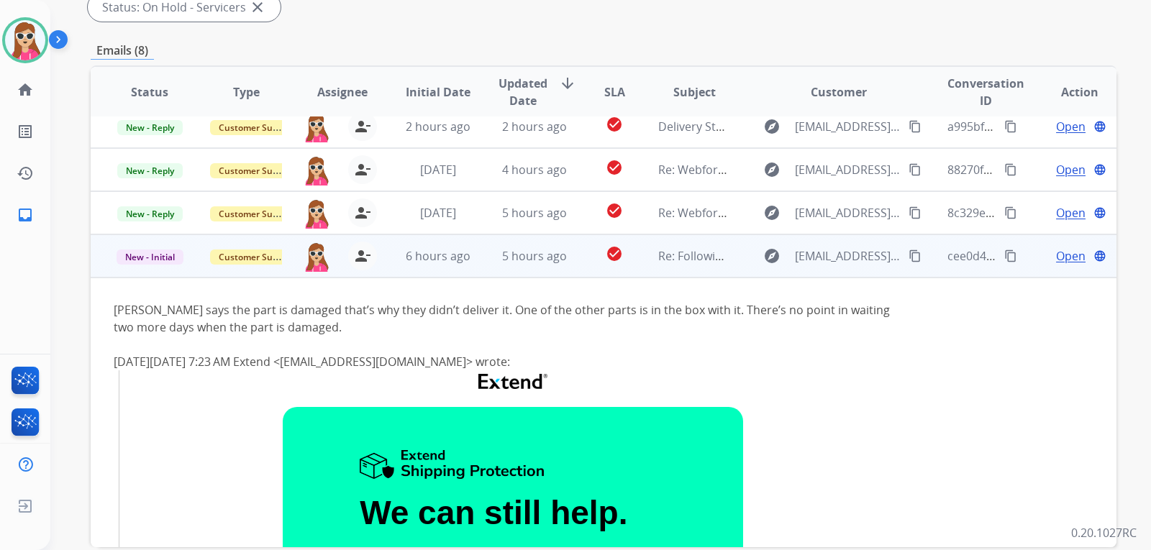
click at [1067, 256] on span "Open" at bounding box center [1070, 255] width 29 height 17
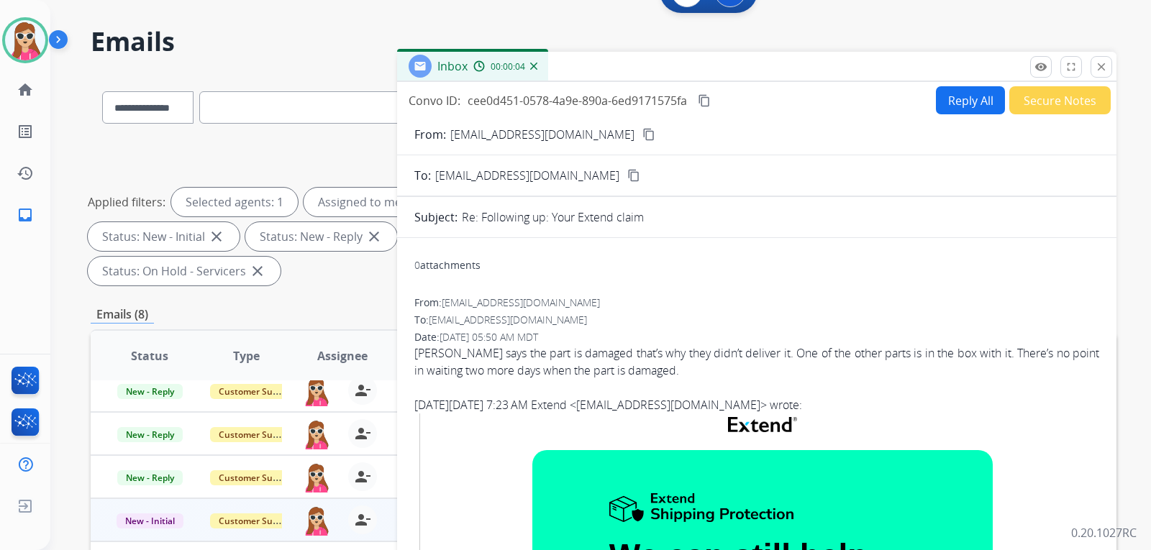
scroll to position [12, 0]
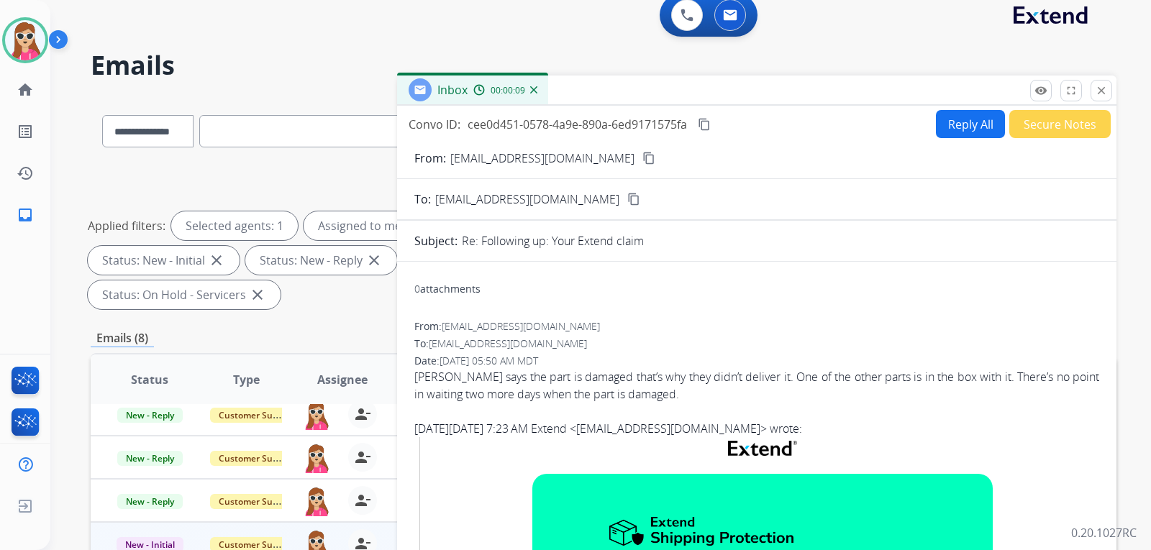
click at [642, 159] on mat-icon "content_copy" at bounding box center [648, 158] width 13 height 13
click at [642, 163] on mat-icon "content_copy" at bounding box center [648, 158] width 13 height 13
click at [955, 111] on button "Reply All" at bounding box center [970, 124] width 69 height 28
select select "**********"
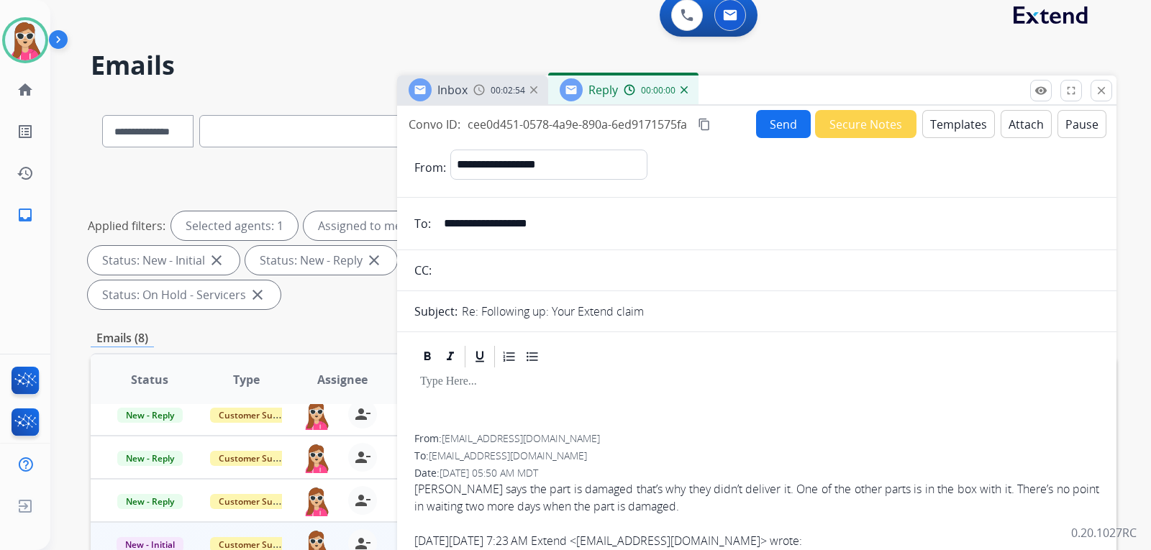
click at [954, 123] on button "Templates" at bounding box center [958, 124] width 73 height 28
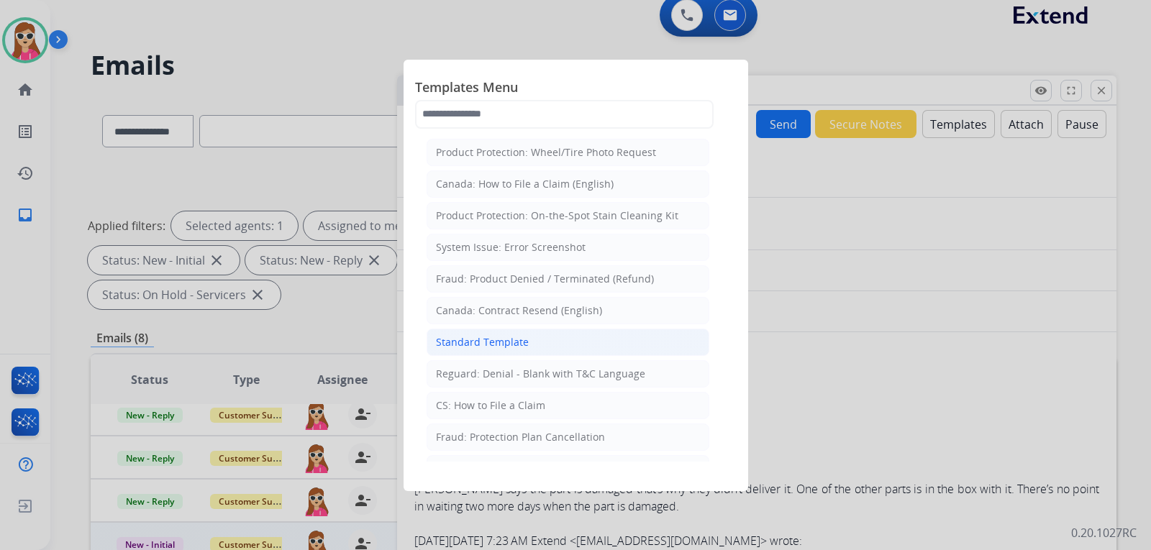
click at [548, 344] on li "Standard Template" at bounding box center [567, 342] width 283 height 27
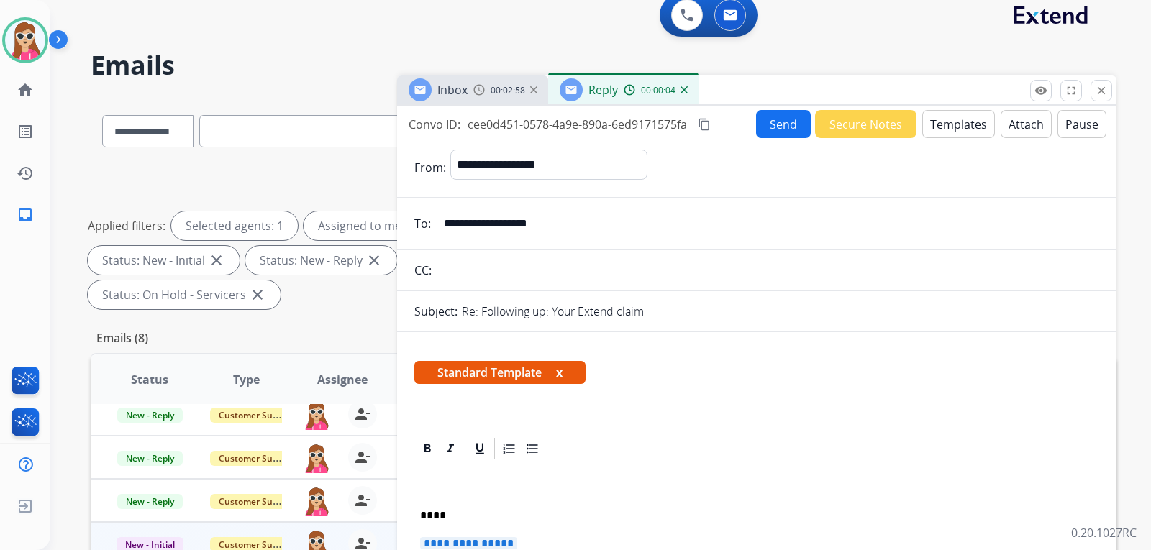
drag, startPoint x: 495, startPoint y: 509, endPoint x: 509, endPoint y: 496, distance: 18.8
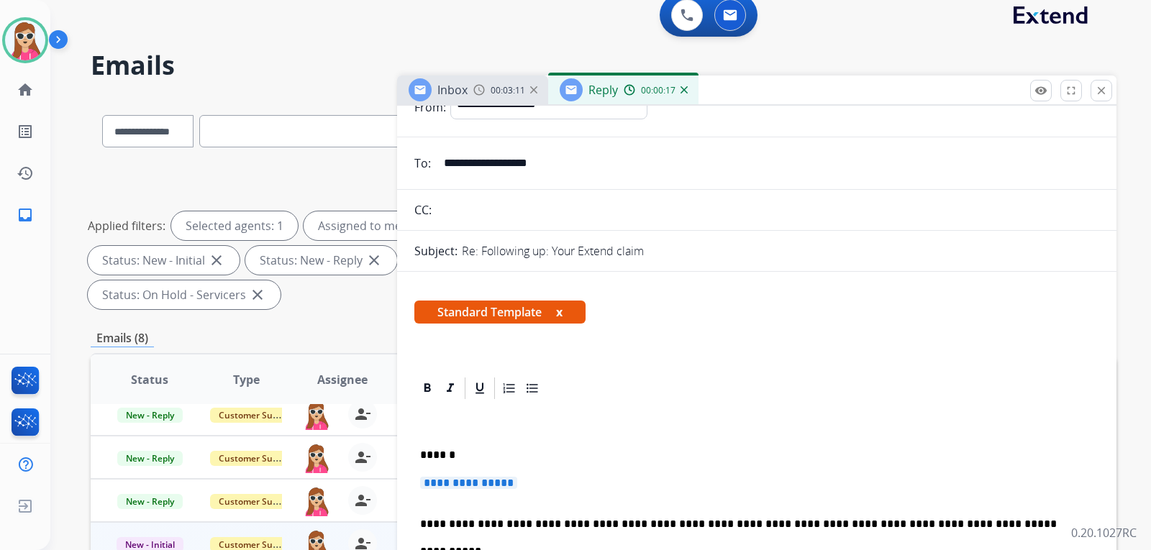
scroll to position [144, 0]
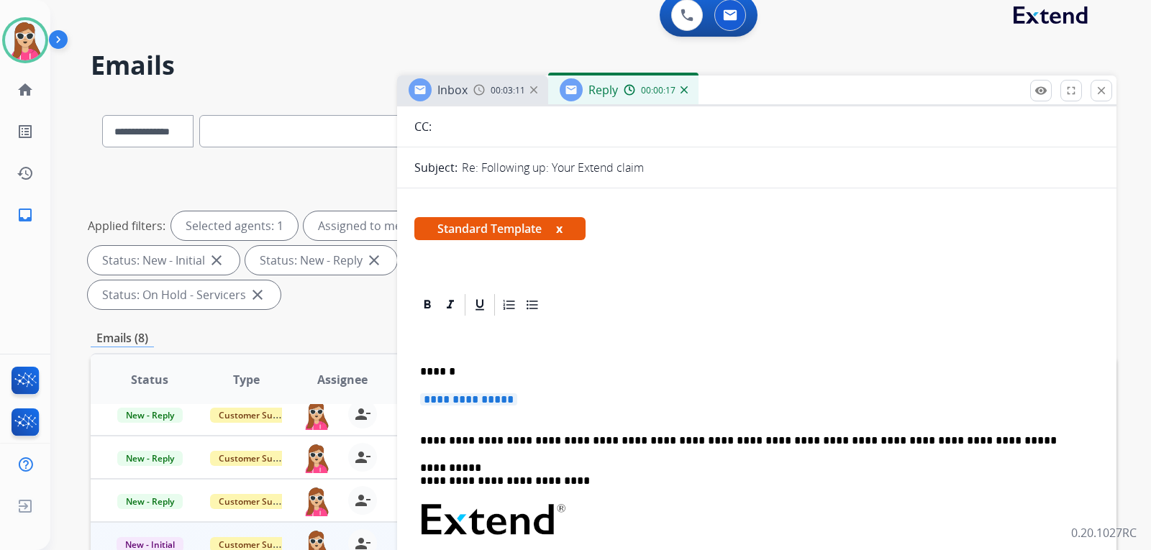
click at [501, 386] on div "**********" at bounding box center [756, 540] width 685 height 444
click at [503, 388] on div "**********" at bounding box center [756, 540] width 685 height 444
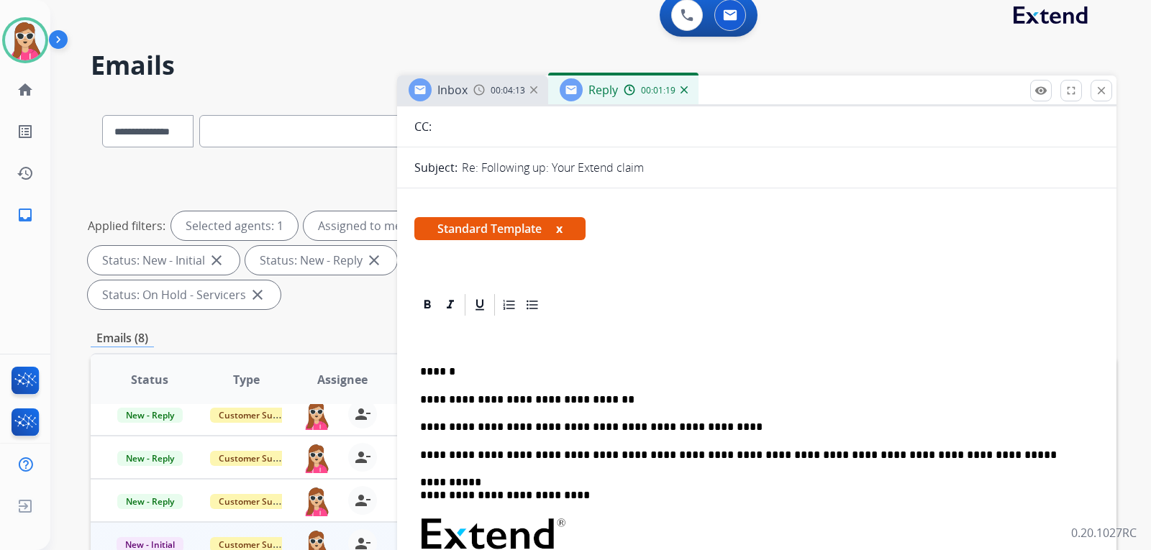
click at [683, 432] on p "**********" at bounding box center [751, 427] width 662 height 13
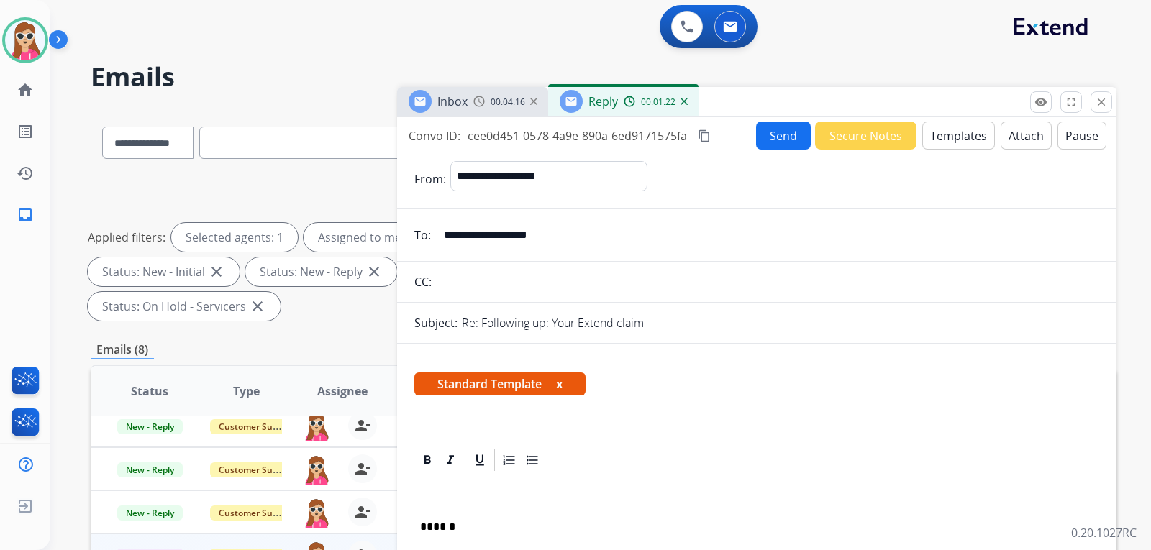
scroll to position [0, 0]
click at [781, 129] on button "Send" at bounding box center [783, 136] width 55 height 28
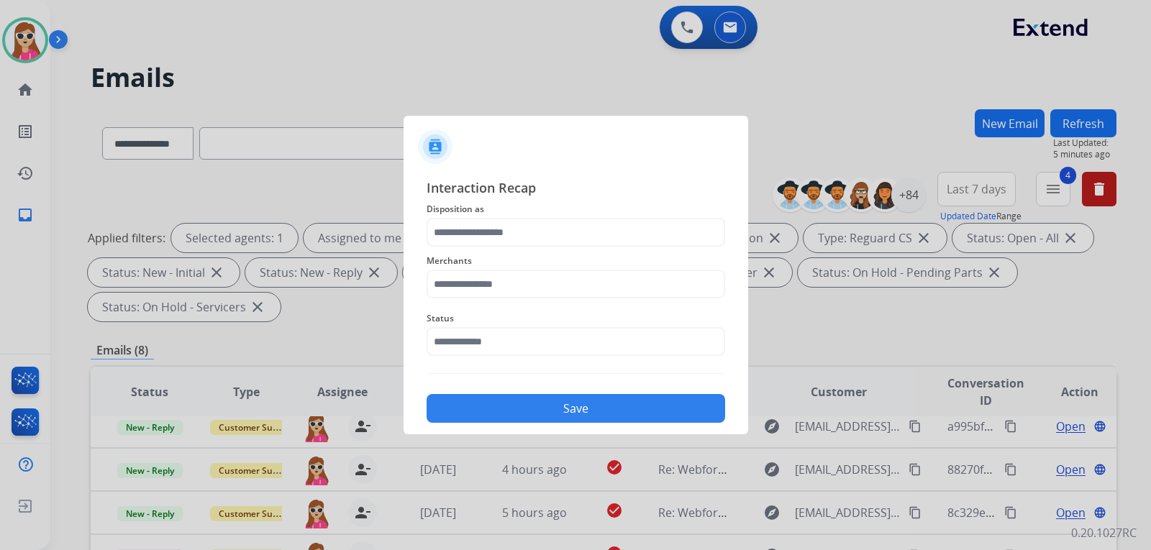
click at [555, 252] on span "Merchants" at bounding box center [575, 260] width 298 height 17
click at [567, 239] on input "text" at bounding box center [575, 232] width 298 height 29
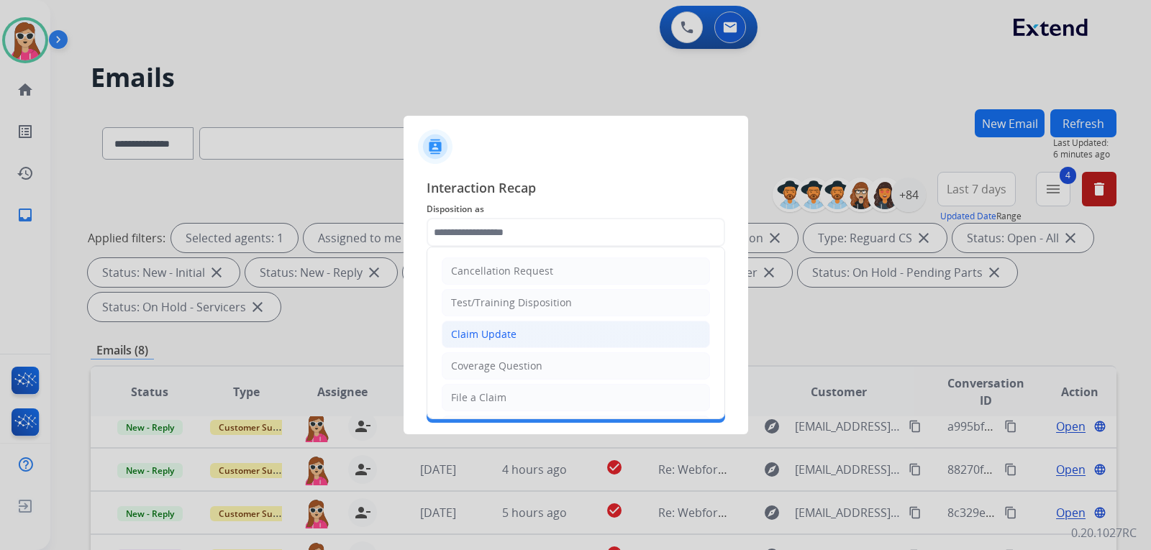
click at [515, 336] on li "Claim Update" at bounding box center [576, 334] width 268 height 27
type input "**********"
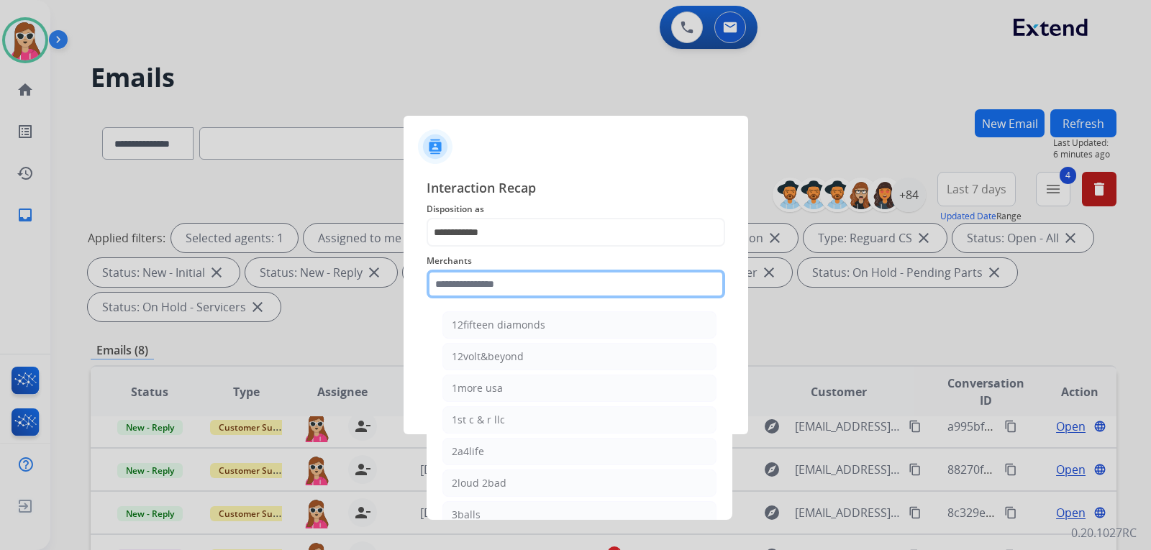
click at [537, 288] on input "text" at bounding box center [575, 284] width 298 height 29
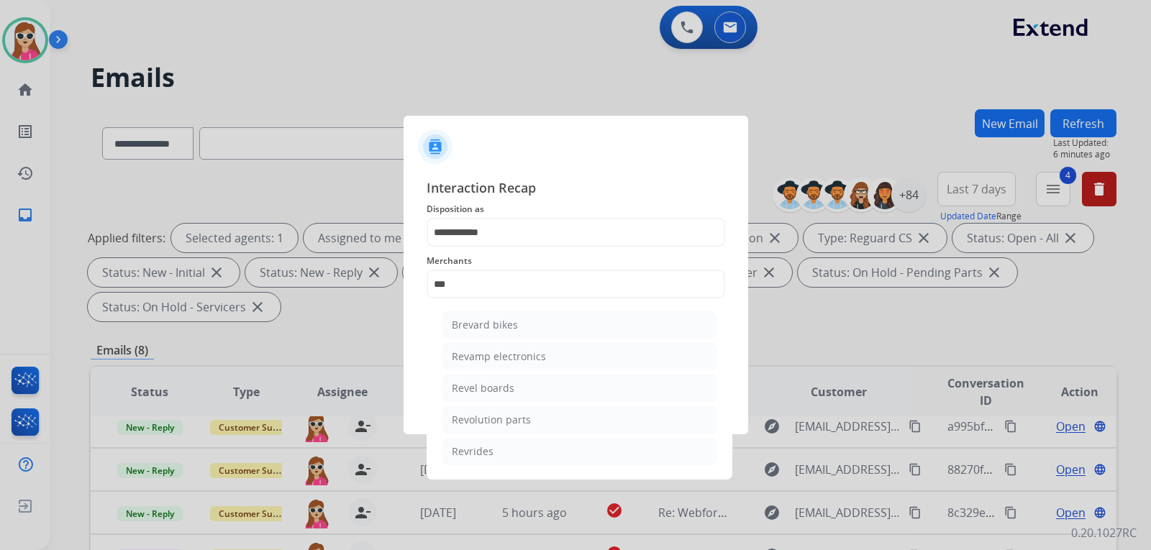
click at [490, 424] on div "Revolution parts" at bounding box center [491, 420] width 79 height 14
type input "**********"
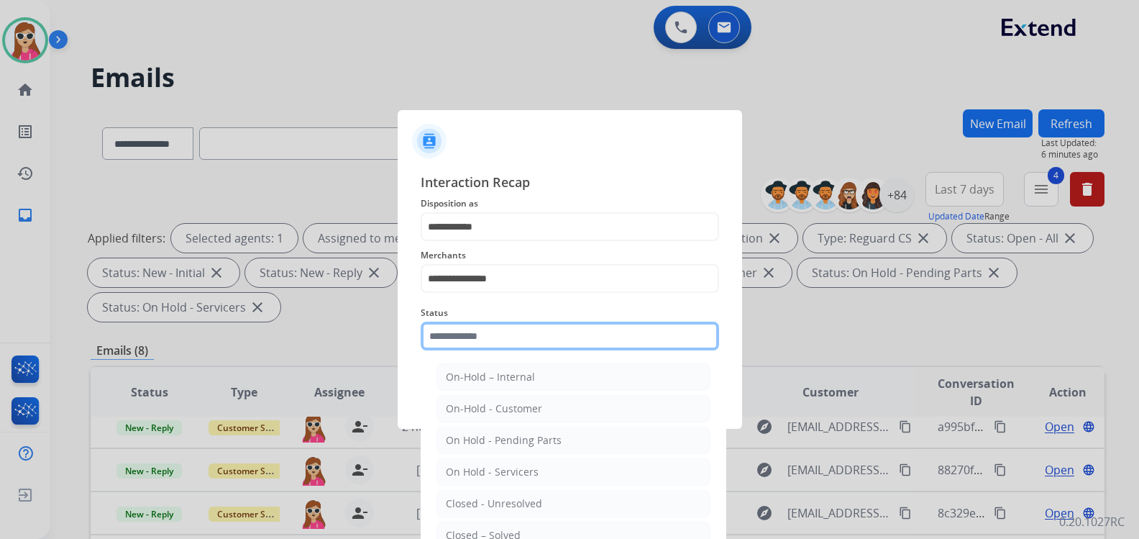
click at [502, 341] on input "text" at bounding box center [570, 335] width 298 height 29
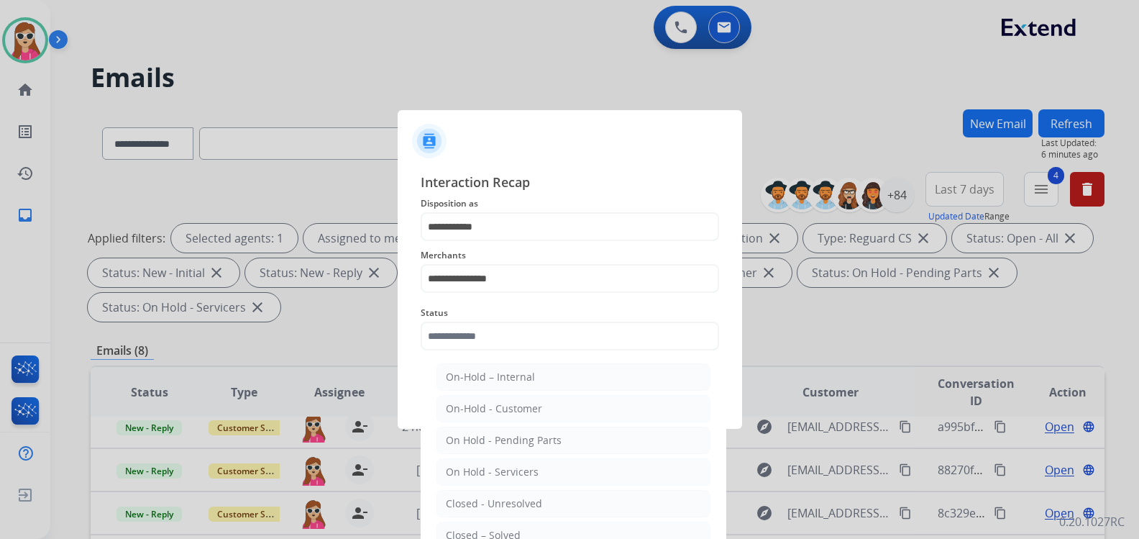
click at [511, 531] on div "Closed – Solved" at bounding box center [483, 535] width 75 height 14
type input "**********"
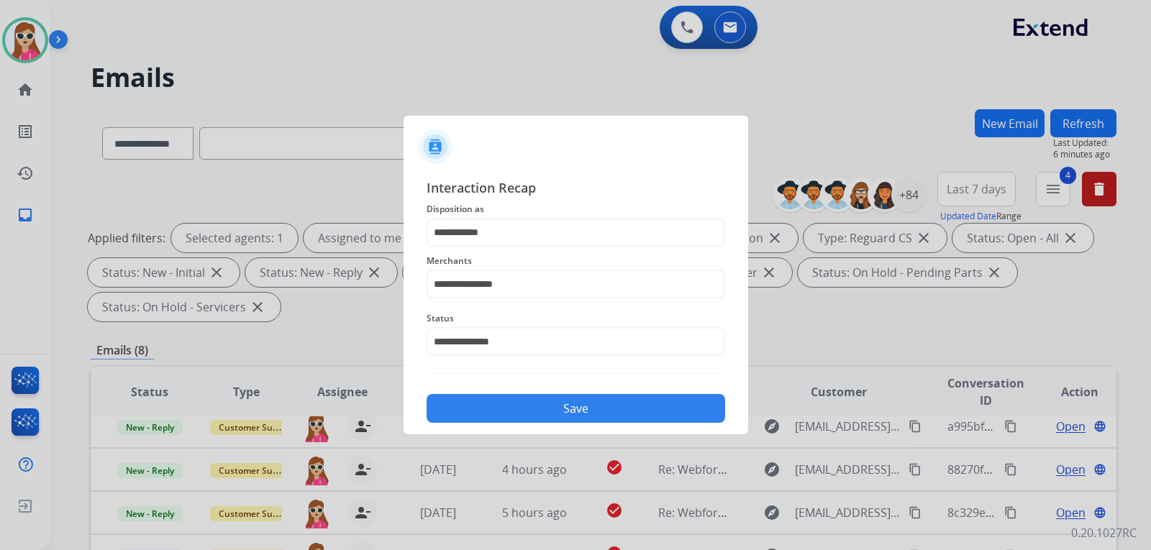
click at [550, 395] on button "Save" at bounding box center [575, 408] width 298 height 29
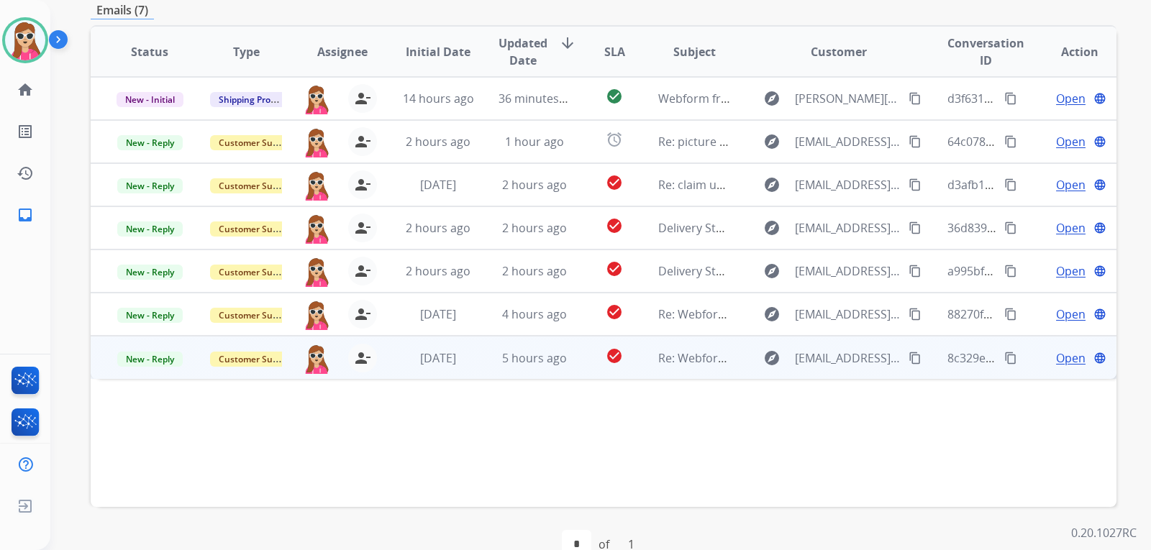
scroll to position [372, 0]
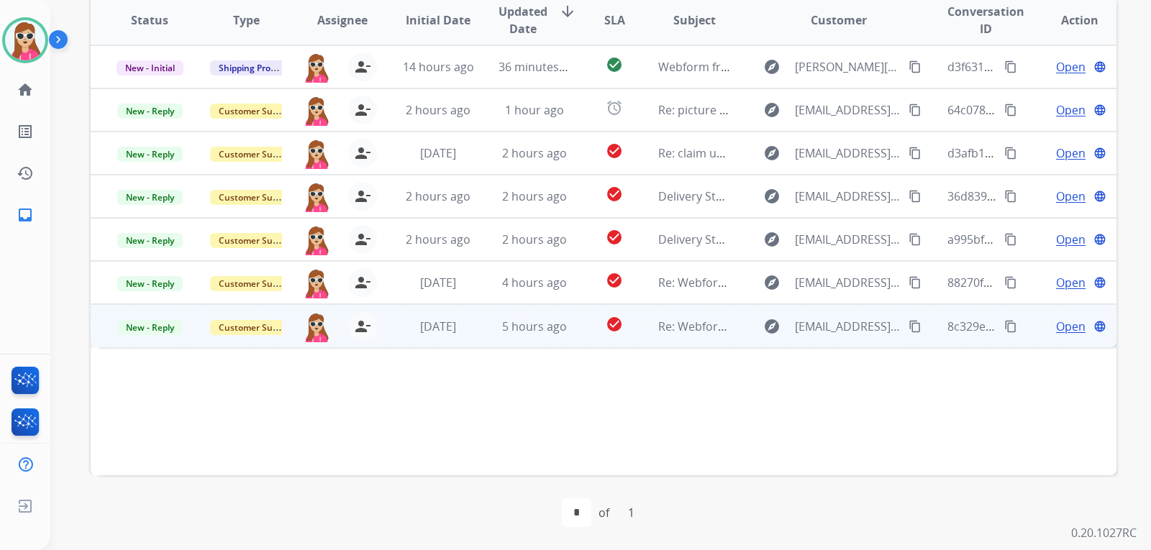
click at [742, 342] on td "explore sabrinamarieblanchard@gmail.com content_copy" at bounding box center [827, 325] width 192 height 43
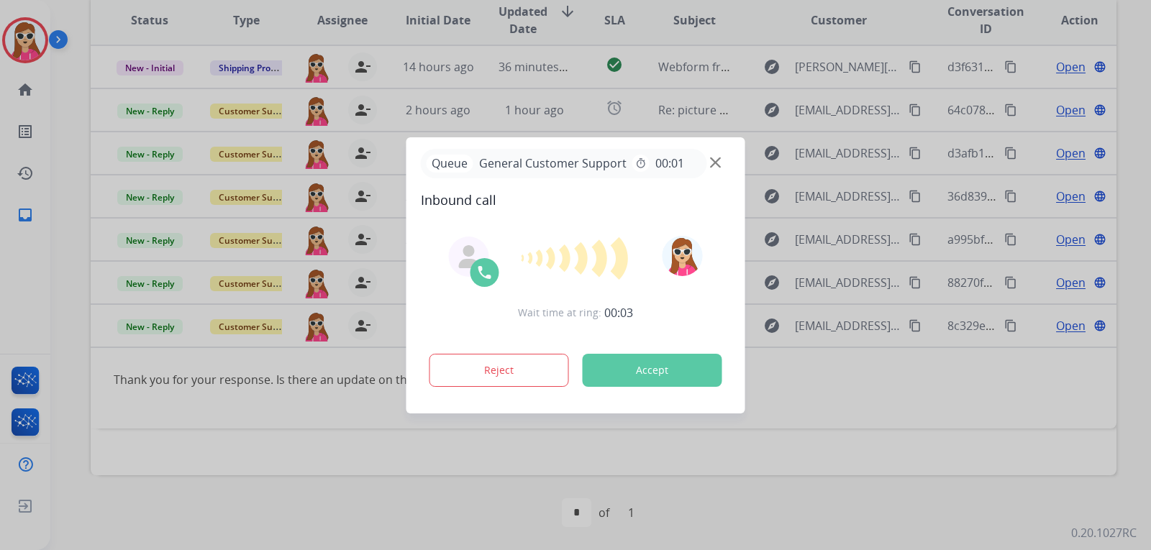
click at [669, 385] on button "Accept" at bounding box center [652, 370] width 140 height 33
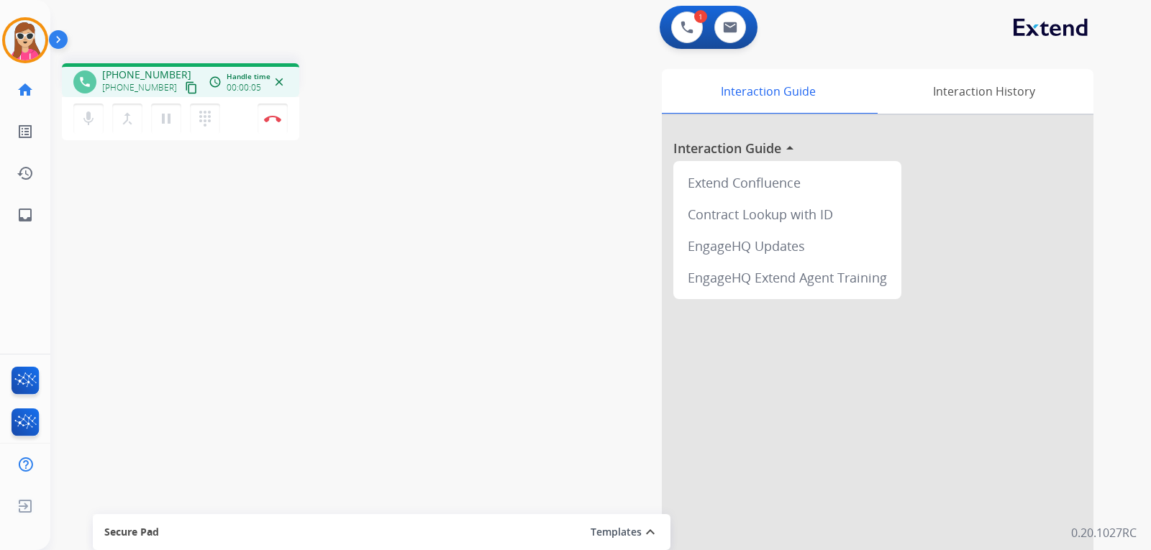
click at [183, 94] on button "content_copy" at bounding box center [191, 87] width 17 height 17
click at [271, 124] on button "Disconnect" at bounding box center [272, 119] width 30 height 30
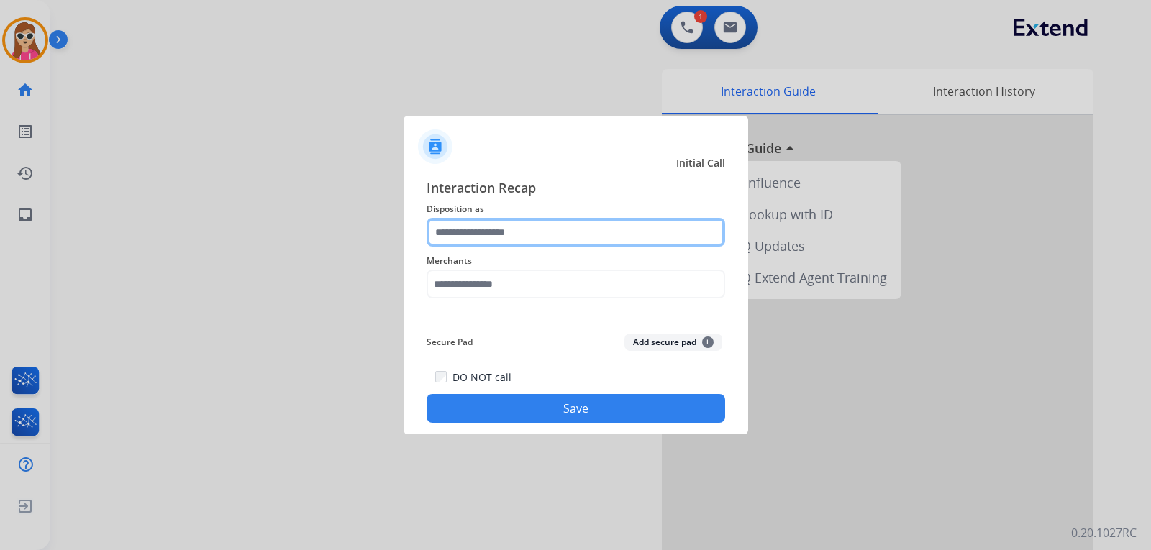
click at [552, 240] on input "text" at bounding box center [575, 232] width 298 height 29
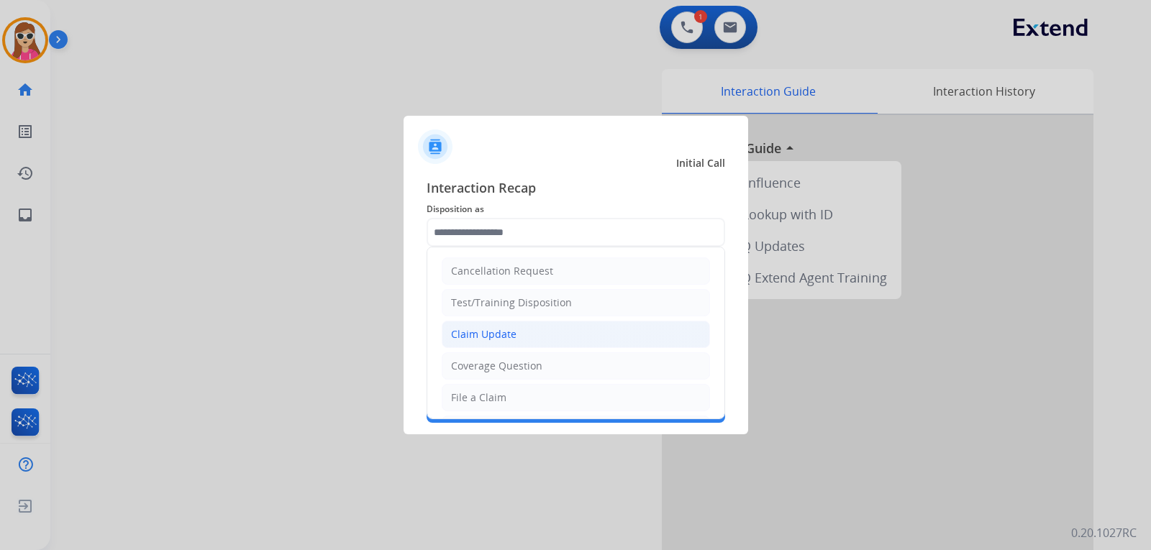
click at [518, 331] on li "Claim Update" at bounding box center [576, 334] width 268 height 27
type input "**********"
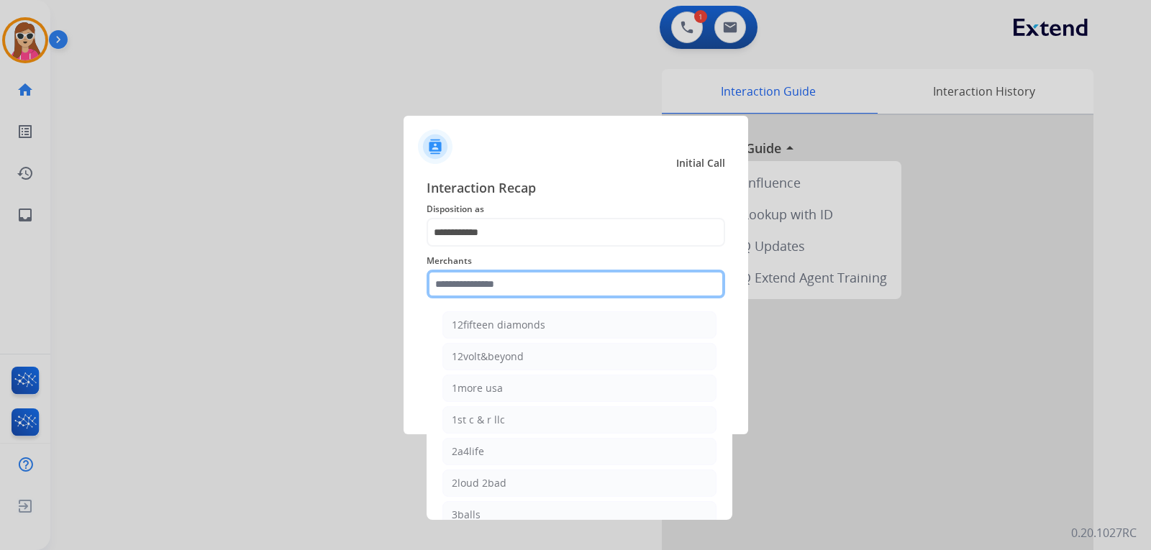
click at [521, 280] on input "text" at bounding box center [575, 284] width 298 height 29
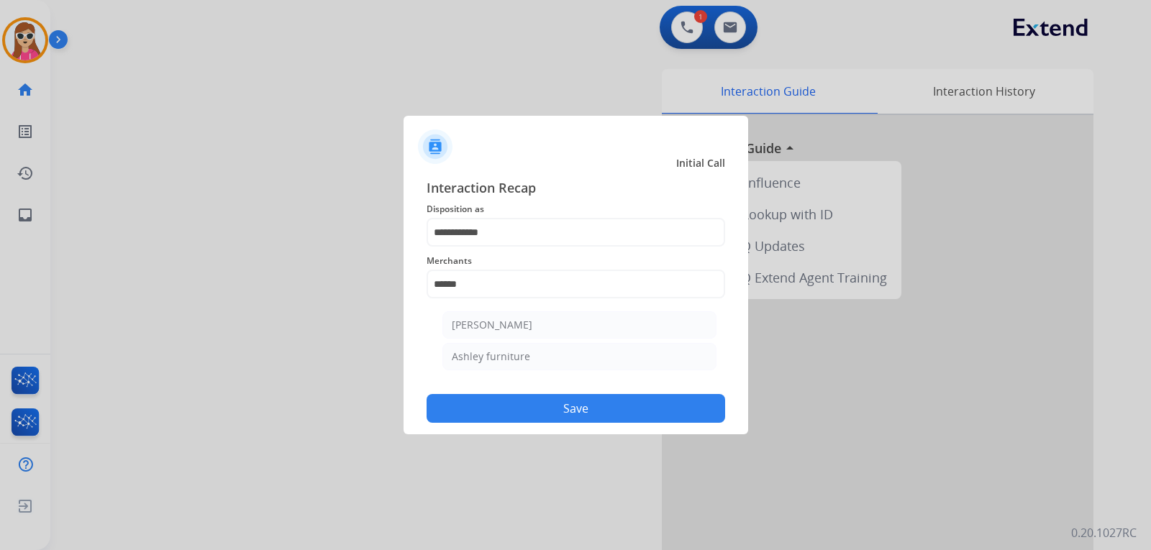
click at [503, 315] on li "[PERSON_NAME]" at bounding box center [579, 324] width 274 height 27
type input "**********"
click at [563, 400] on button "Save" at bounding box center [575, 408] width 298 height 29
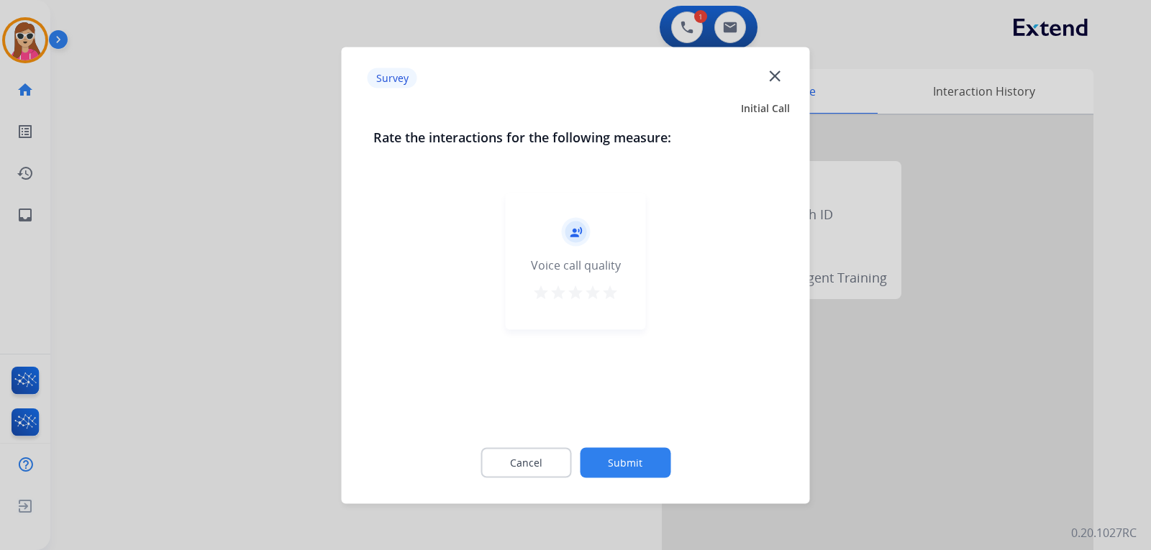
click at [600, 283] on div "star star star star star" at bounding box center [575, 294] width 86 height 22
click at [611, 285] on mat-icon "star" at bounding box center [609, 291] width 17 height 17
click at [639, 471] on button "Submit" at bounding box center [625, 462] width 91 height 30
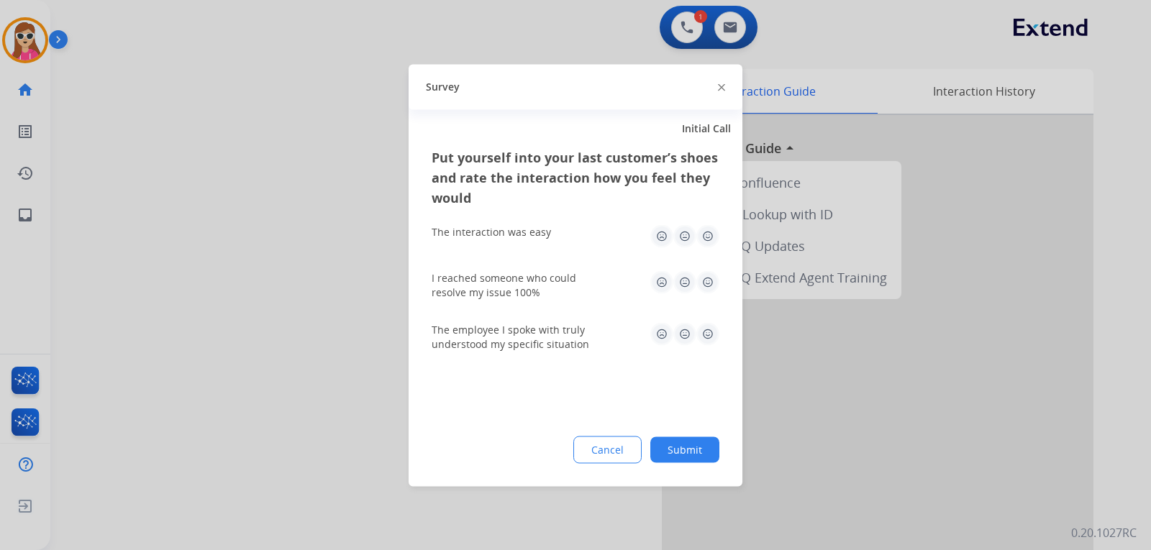
click at [703, 234] on img at bounding box center [707, 235] width 23 height 23
click at [703, 324] on img at bounding box center [707, 333] width 23 height 23
click at [703, 283] on img at bounding box center [707, 281] width 23 height 23
drag, startPoint x: 683, startPoint y: 446, endPoint x: 657, endPoint y: 424, distance: 34.2
click at [685, 436] on div "Cancel Submit" at bounding box center [575, 449] width 288 height 27
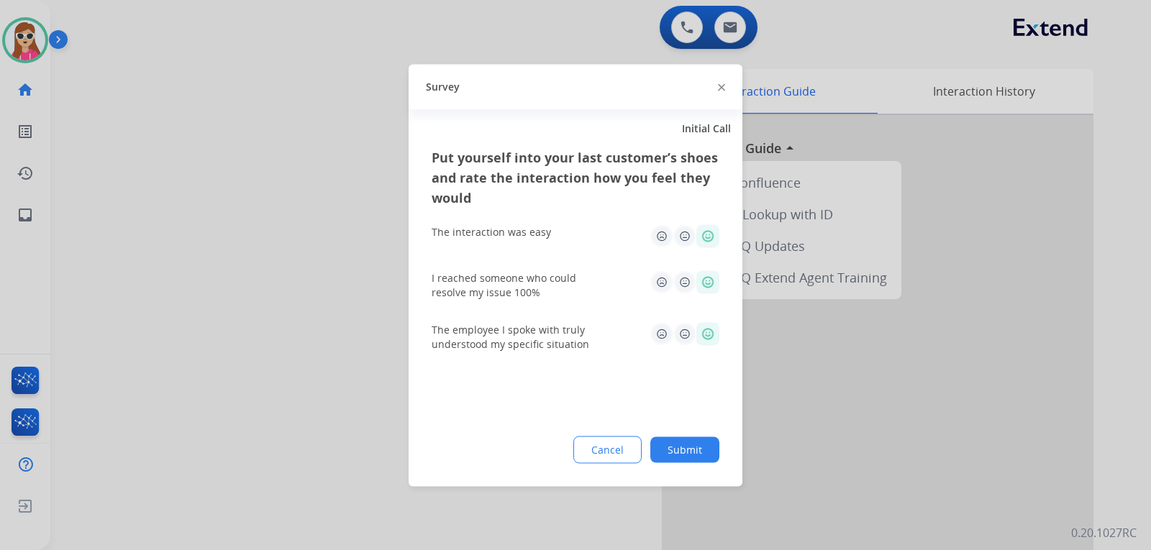
click at [685, 444] on button "Submit" at bounding box center [684, 449] width 69 height 26
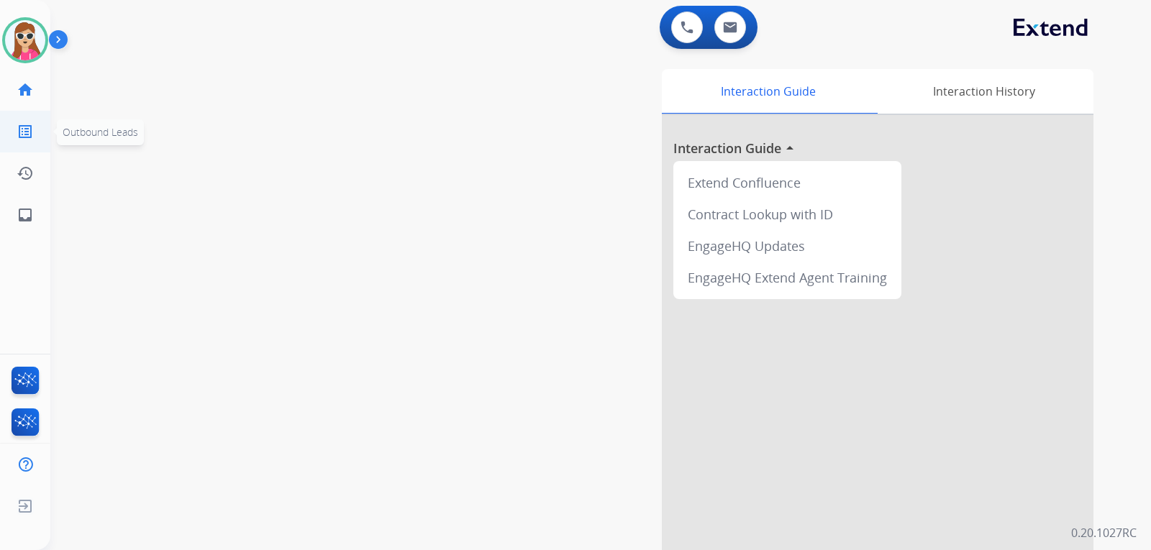
click at [29, 128] on mat-icon "list_alt" at bounding box center [25, 131] width 17 height 17
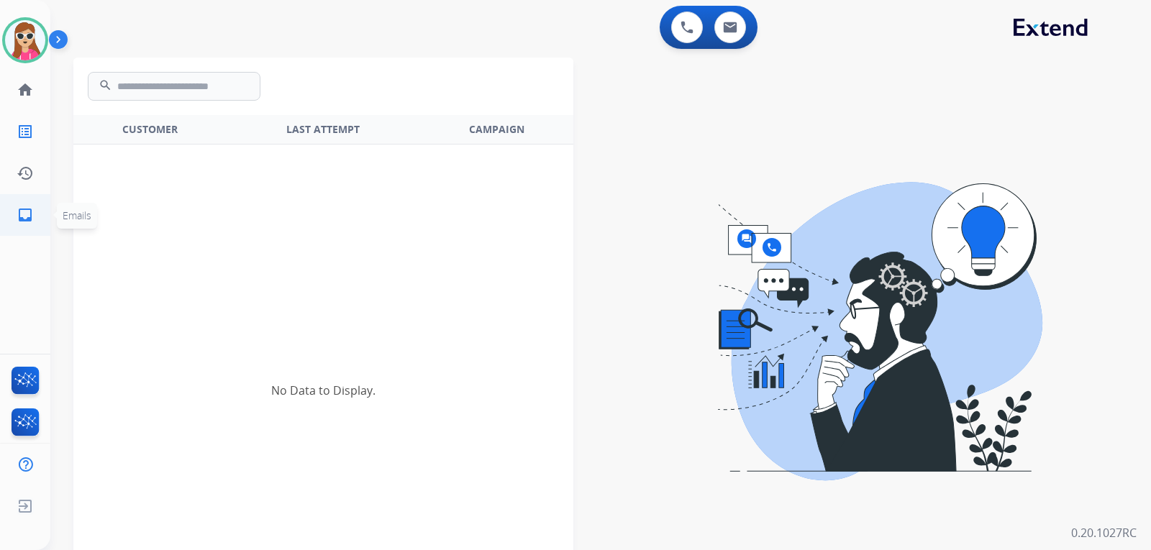
click at [33, 208] on mat-icon "inbox" at bounding box center [25, 214] width 17 height 17
select select "**********"
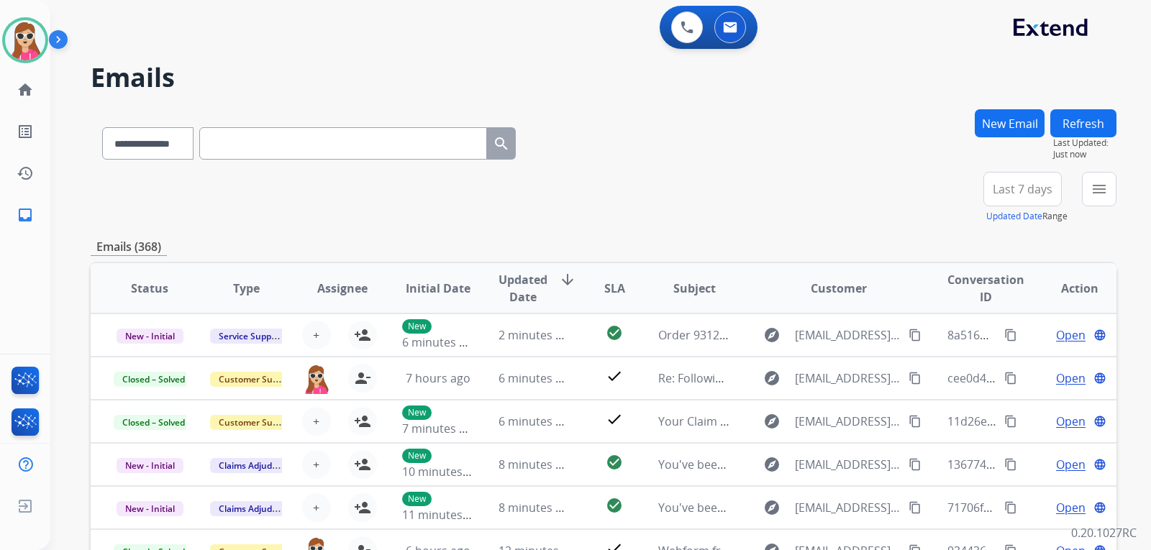
scroll to position [1, 0]
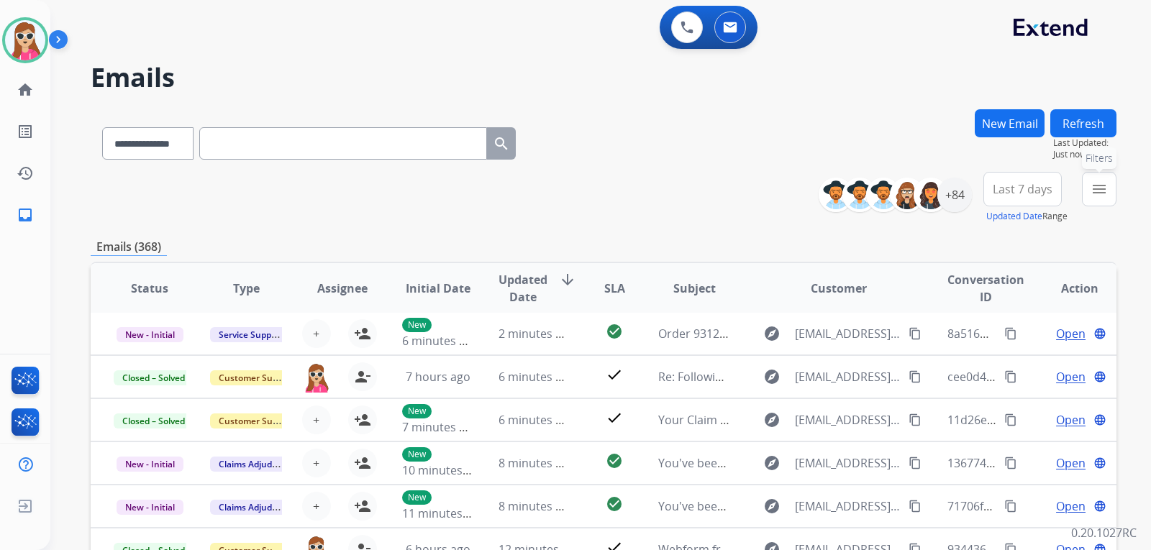
click at [1110, 202] on button "menu Filters" at bounding box center [1099, 189] width 35 height 35
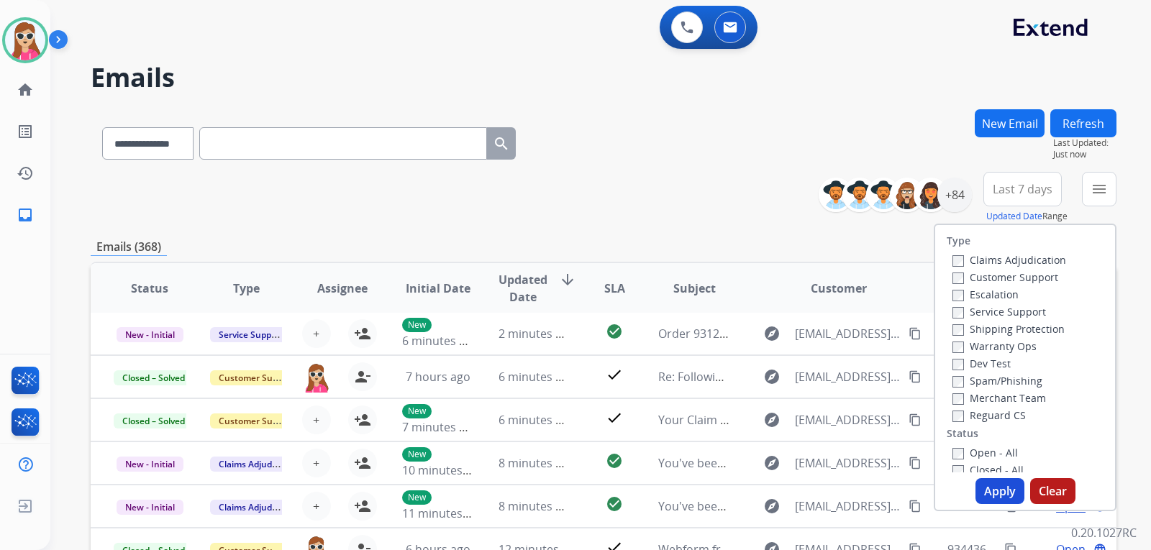
click at [1029, 280] on label "Customer Support" at bounding box center [1005, 277] width 106 height 14
click at [1020, 333] on label "Shipping Protection" at bounding box center [1008, 329] width 112 height 14
click at [1010, 416] on label "Reguard CS" at bounding box center [988, 415] width 73 height 14
click at [989, 452] on label "Open - All" at bounding box center [984, 453] width 65 height 14
click at [989, 483] on button "Apply" at bounding box center [999, 491] width 49 height 26
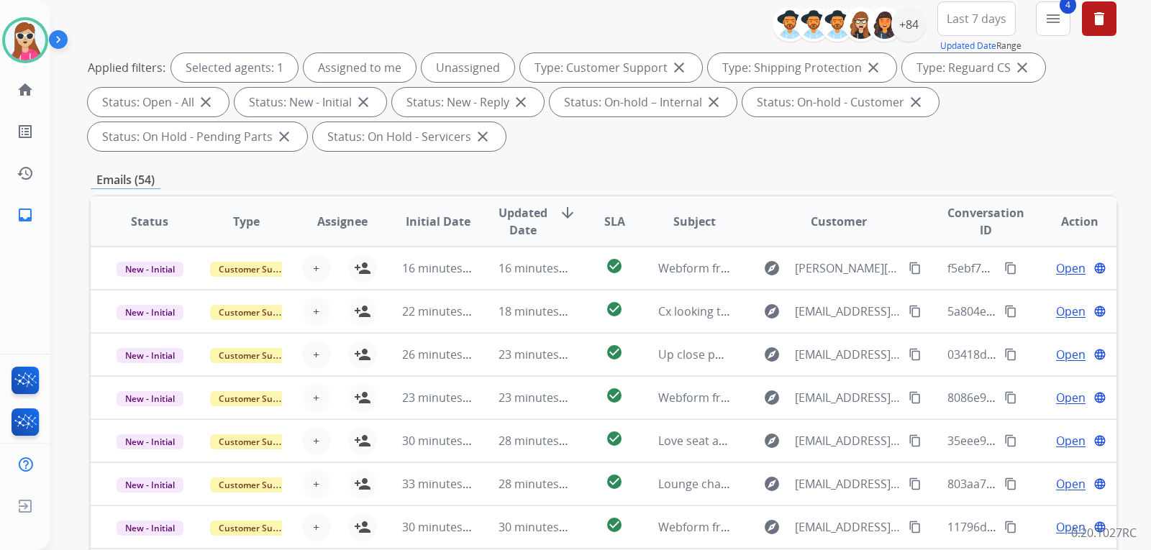
scroll to position [72, 0]
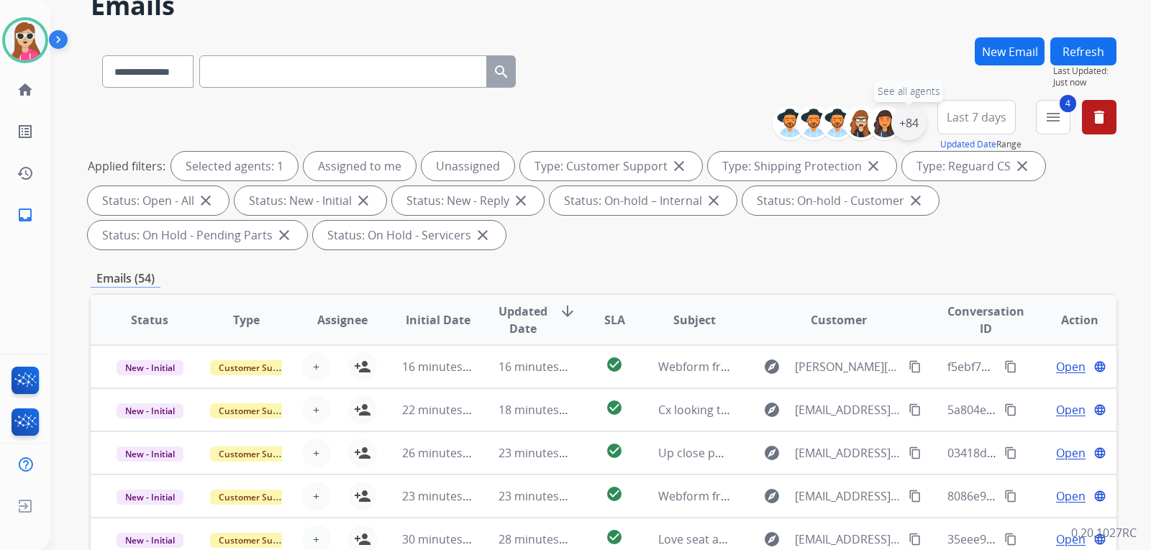
click at [907, 132] on div "+84" at bounding box center [908, 123] width 35 height 35
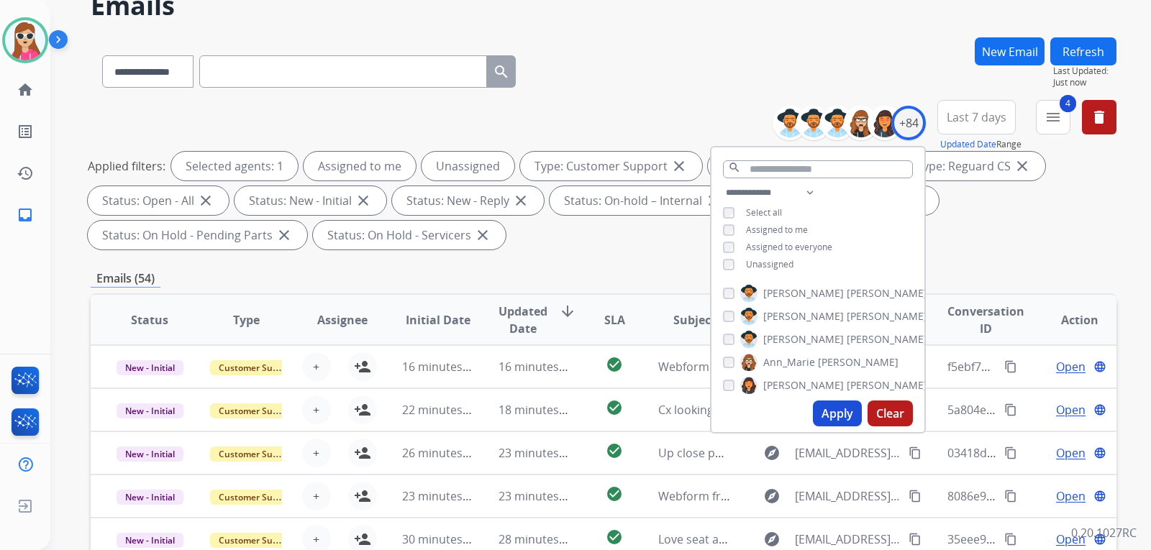
click at [768, 262] on span "Unassigned" at bounding box center [769, 264] width 47 height 12
click at [838, 426] on div "Apply Clear" at bounding box center [817, 413] width 213 height 37
click at [840, 423] on button "Apply" at bounding box center [837, 414] width 49 height 26
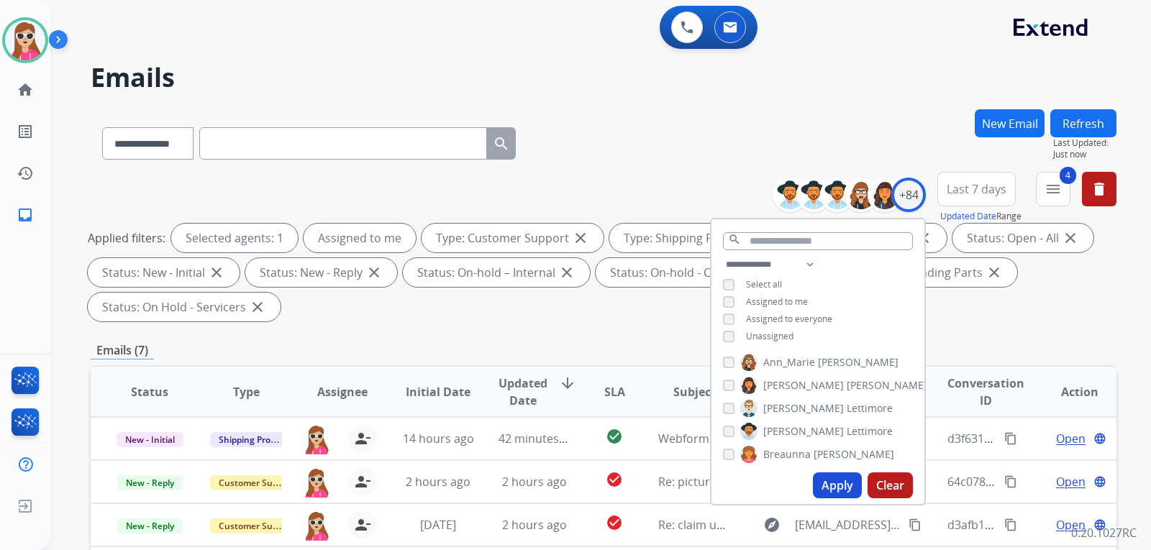
click at [664, 355] on div "Emails (7)" at bounding box center [603, 351] width 1025 height 18
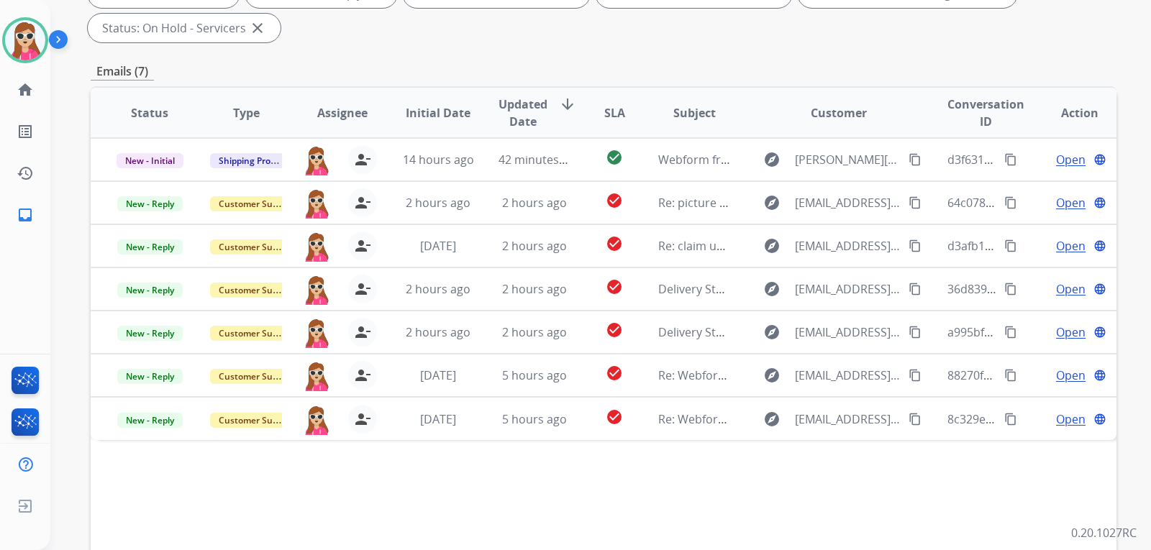
scroll to position [288, 0]
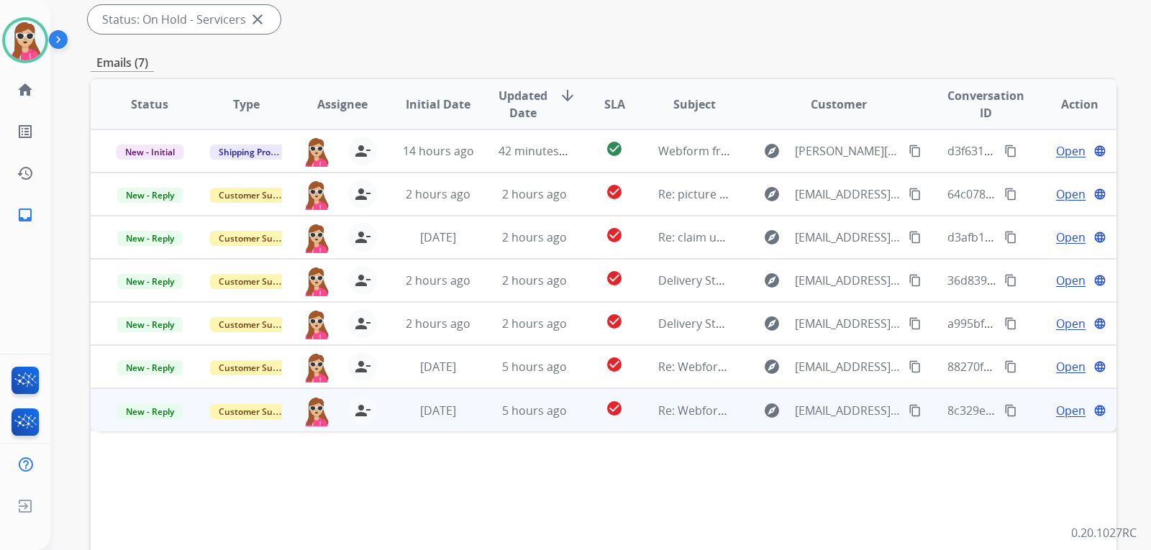
click at [635, 407] on td "Re: Webform from [EMAIL_ADDRESS][DOMAIN_NAME] on [DATE]" at bounding box center [683, 409] width 96 height 43
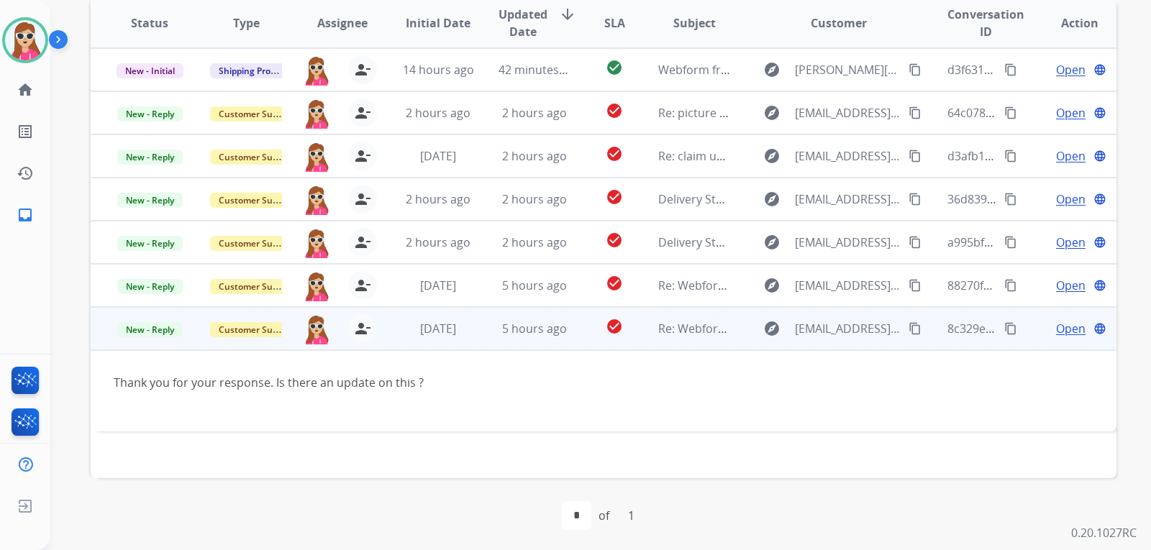
scroll to position [372, 0]
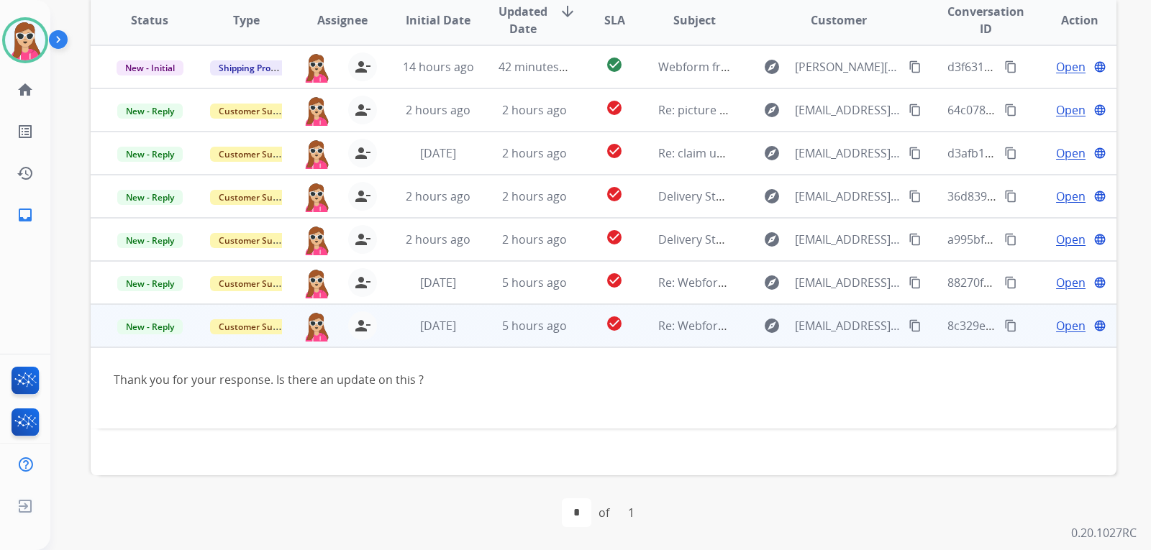
click at [908, 326] on mat-icon "content_copy" at bounding box center [914, 325] width 13 height 13
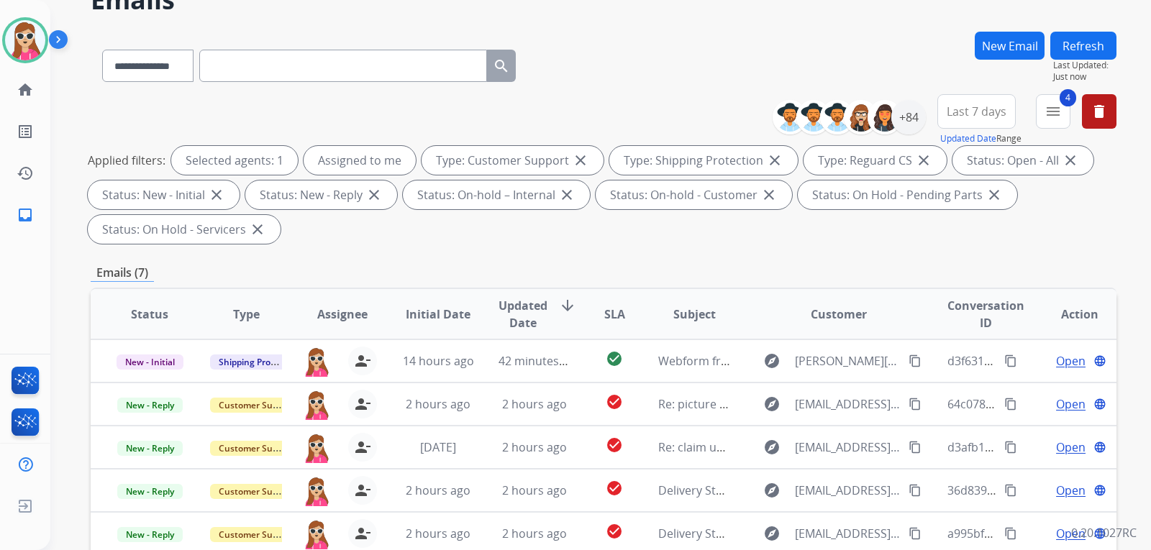
scroll to position [84, 0]
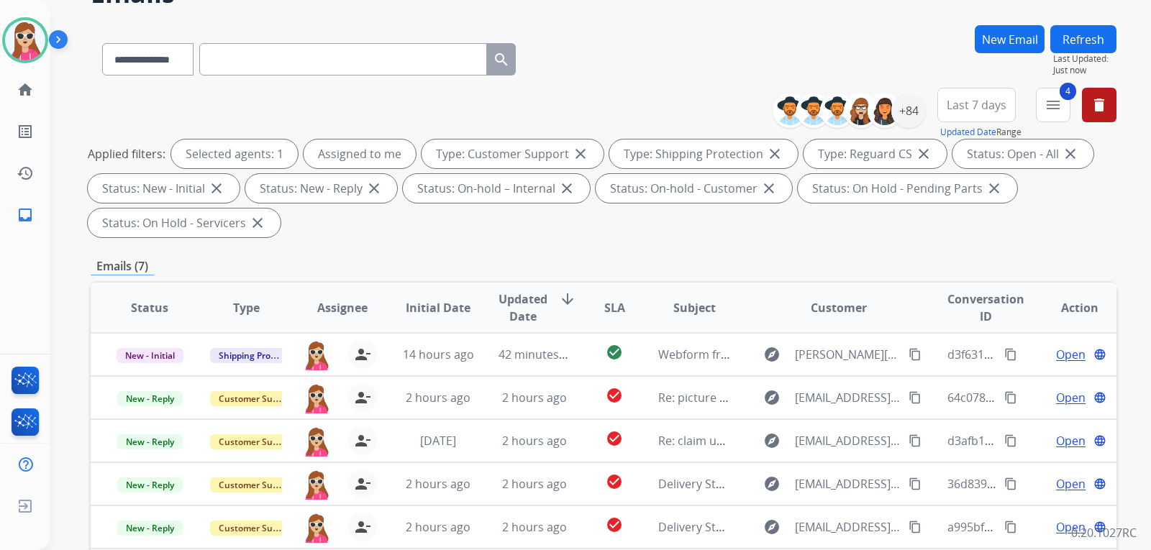
click at [823, 218] on div "Applied filters: Selected agents: 1 Assigned to me Type: Customer Support close…" at bounding box center [600, 189] width 1025 height 98
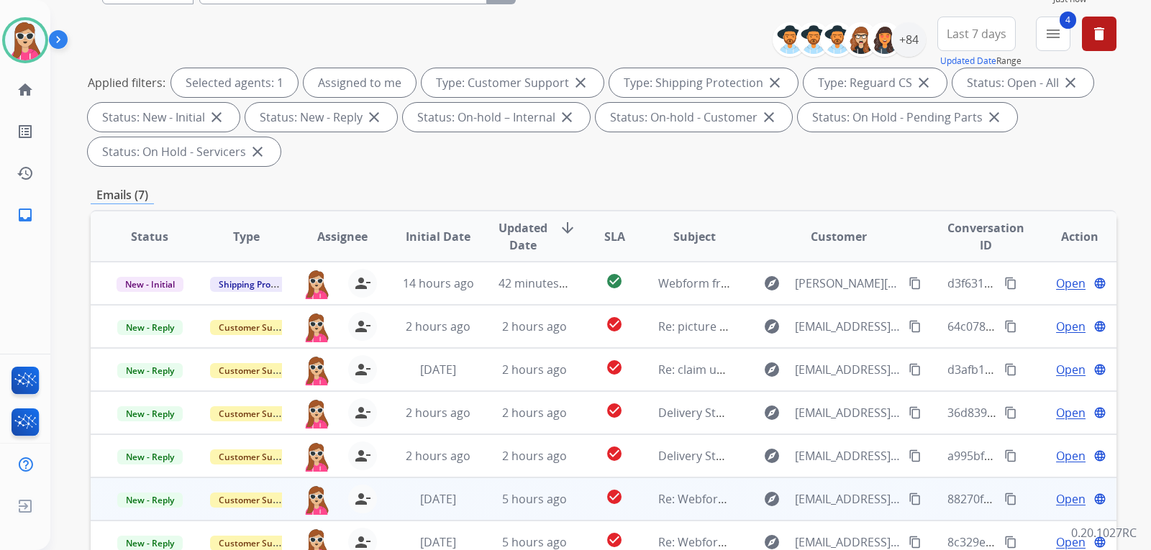
scroll to position [156, 0]
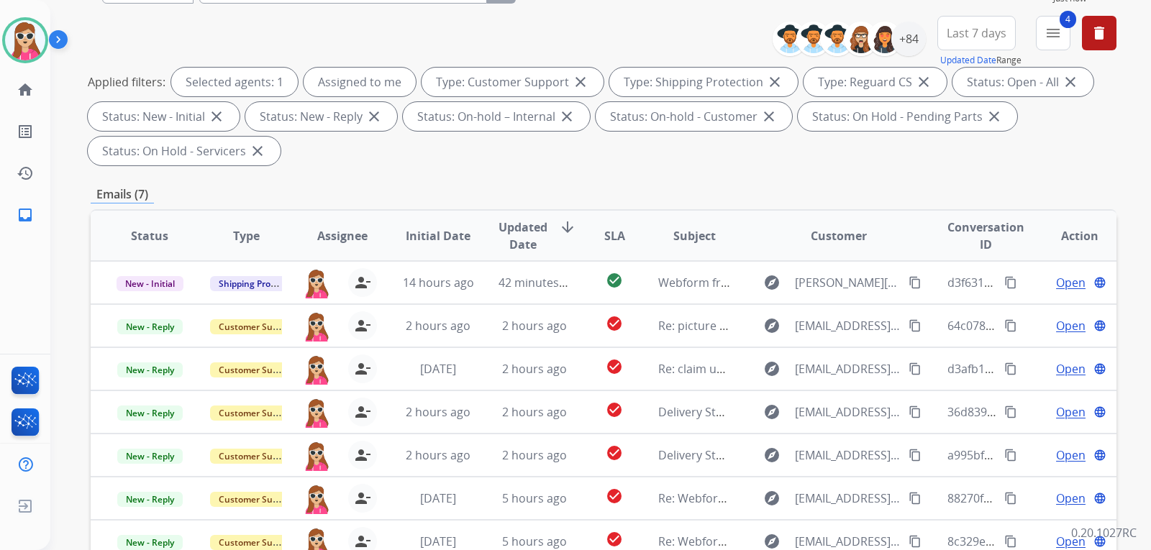
click at [500, 193] on div "Emails (7)" at bounding box center [603, 195] width 1025 height 18
click at [17, 34] on img at bounding box center [25, 40] width 40 height 40
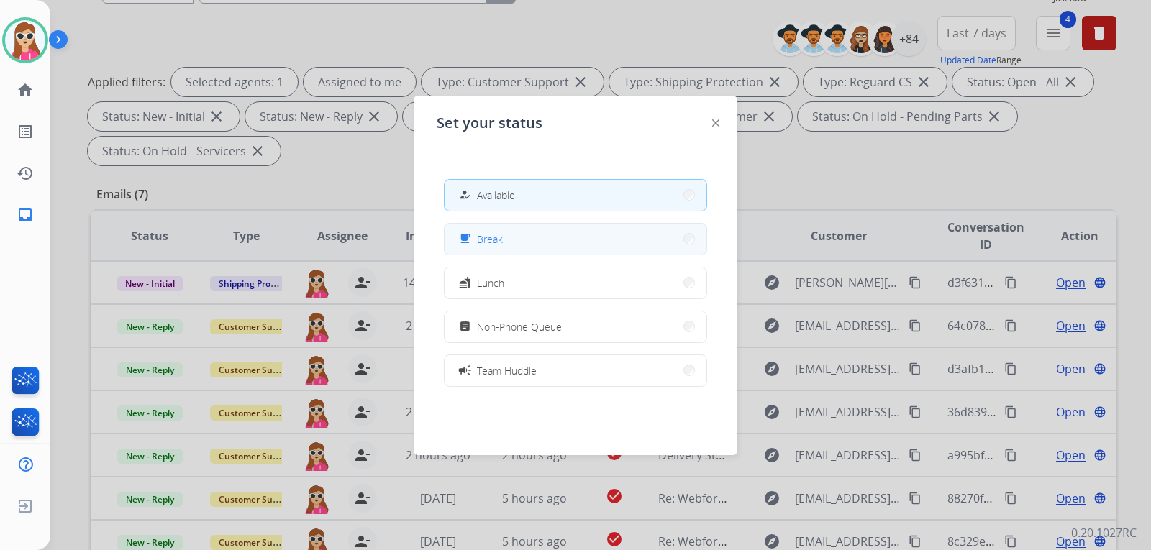
click at [544, 244] on button "free_breakfast Break" at bounding box center [575, 239] width 262 height 31
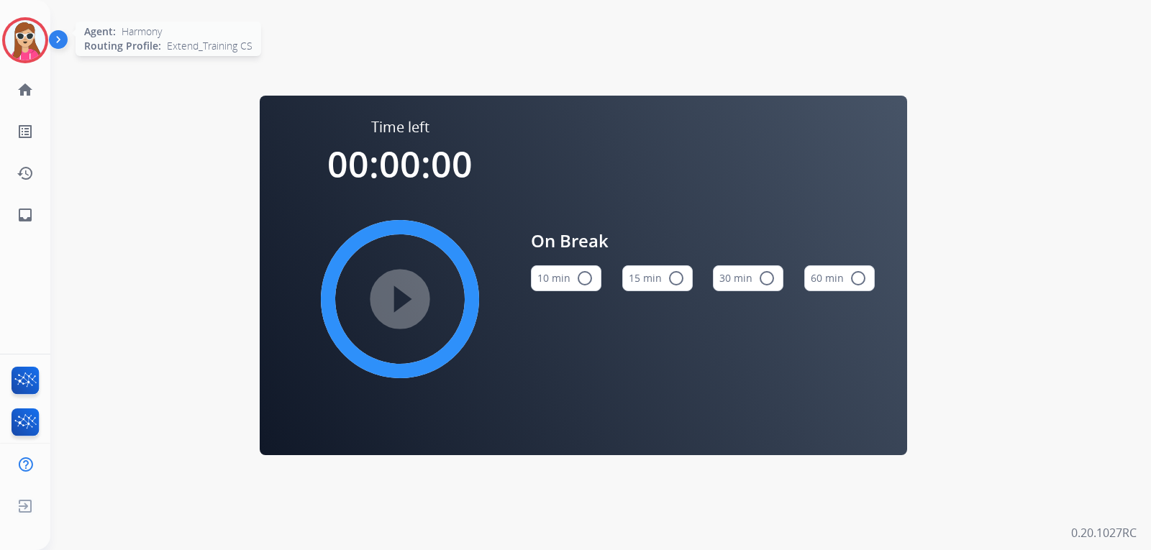
click at [40, 50] on img at bounding box center [25, 40] width 40 height 40
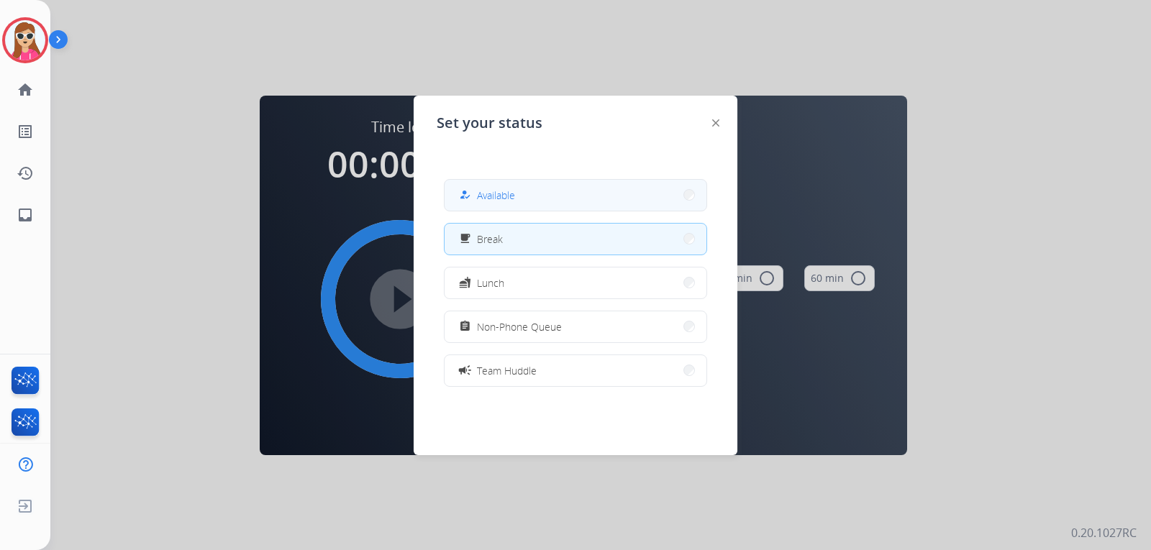
click at [577, 200] on button "how_to_reg Available" at bounding box center [575, 195] width 262 height 31
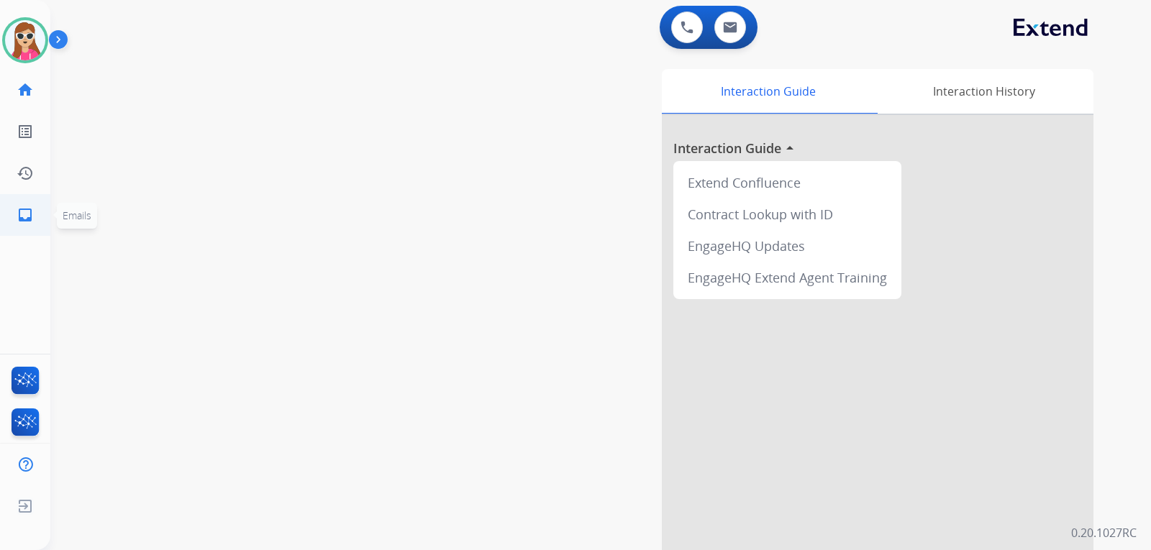
click at [34, 224] on link "inbox Emails" at bounding box center [25, 215] width 40 height 40
select select "**********"
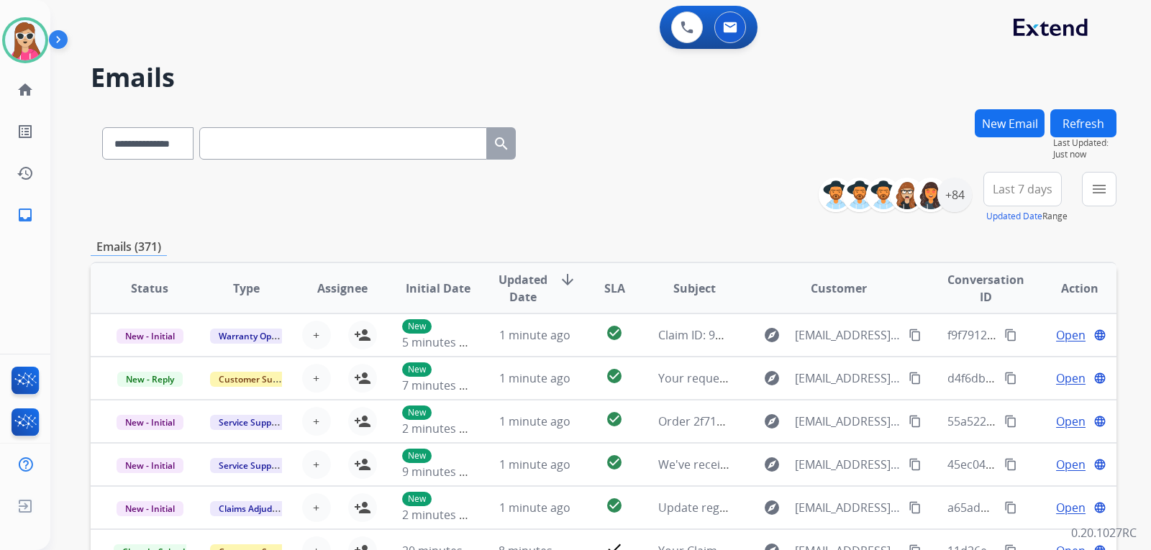
click at [1112, 208] on div "menu Type Claims Adjudication Customer Support Escalation Service Support Shipp…" at bounding box center [1099, 198] width 35 height 52
click at [1107, 185] on mat-icon "menu" at bounding box center [1098, 188] width 17 height 17
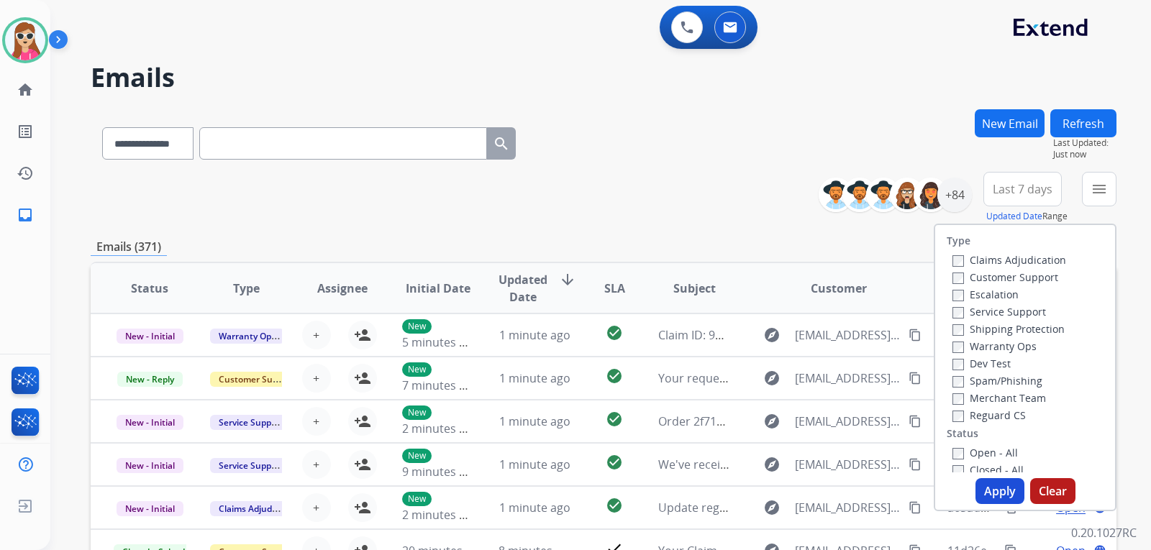
click at [1030, 273] on label "Customer Support" at bounding box center [1005, 277] width 106 height 14
drag, startPoint x: 1015, startPoint y: 323, endPoint x: 1012, endPoint y: 340, distance: 17.4
click at [1015, 323] on label "Shipping Protection" at bounding box center [1008, 329] width 112 height 14
click at [997, 418] on label "Reguard CS" at bounding box center [988, 415] width 73 height 14
click at [989, 455] on label "Open - All" at bounding box center [984, 453] width 65 height 14
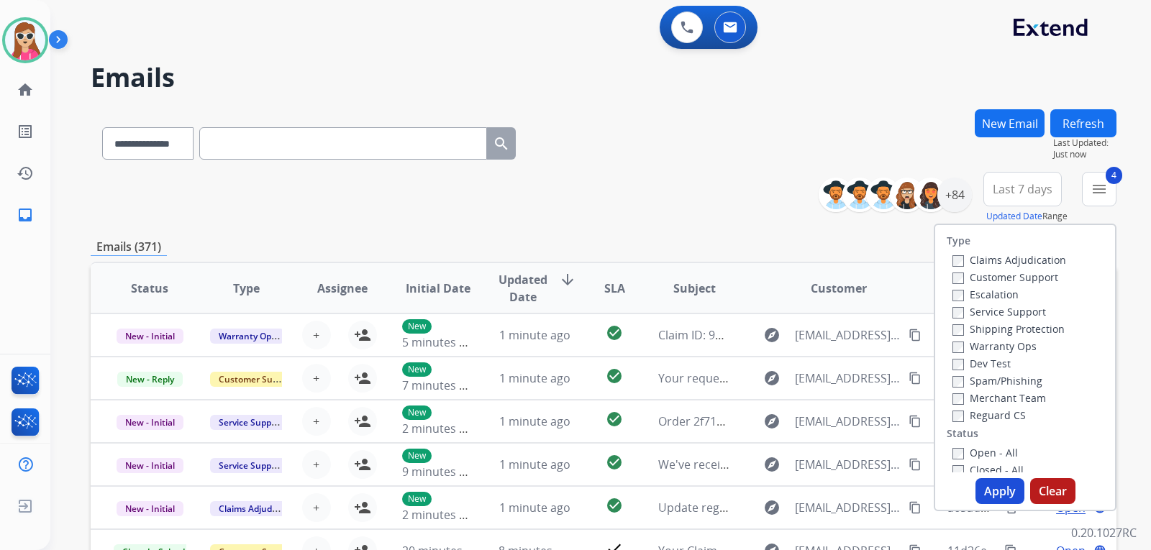
click at [991, 490] on button "Apply" at bounding box center [999, 491] width 49 height 26
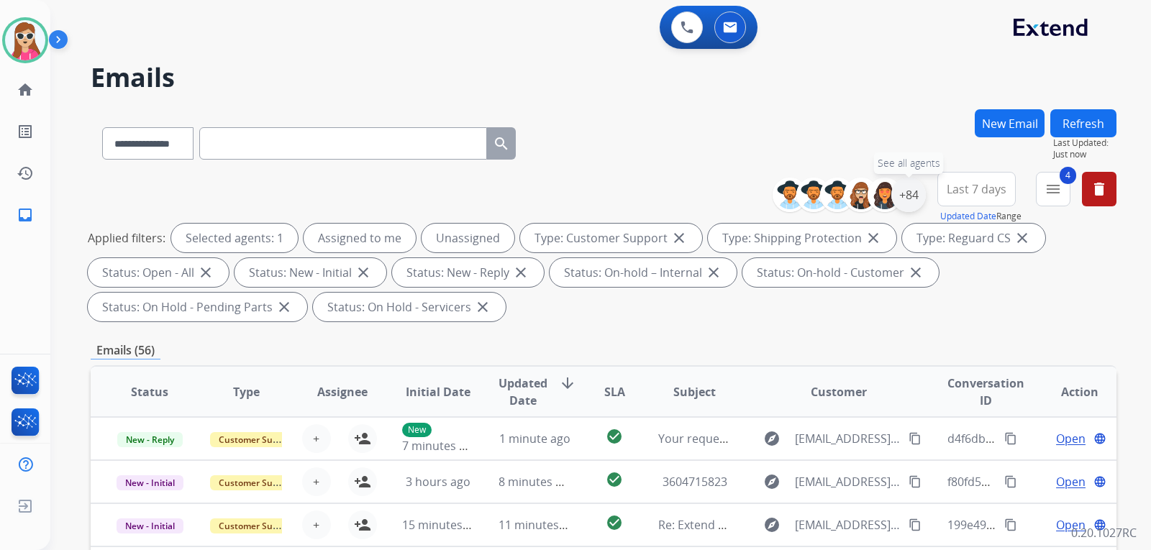
click at [902, 191] on div "+84" at bounding box center [908, 195] width 35 height 35
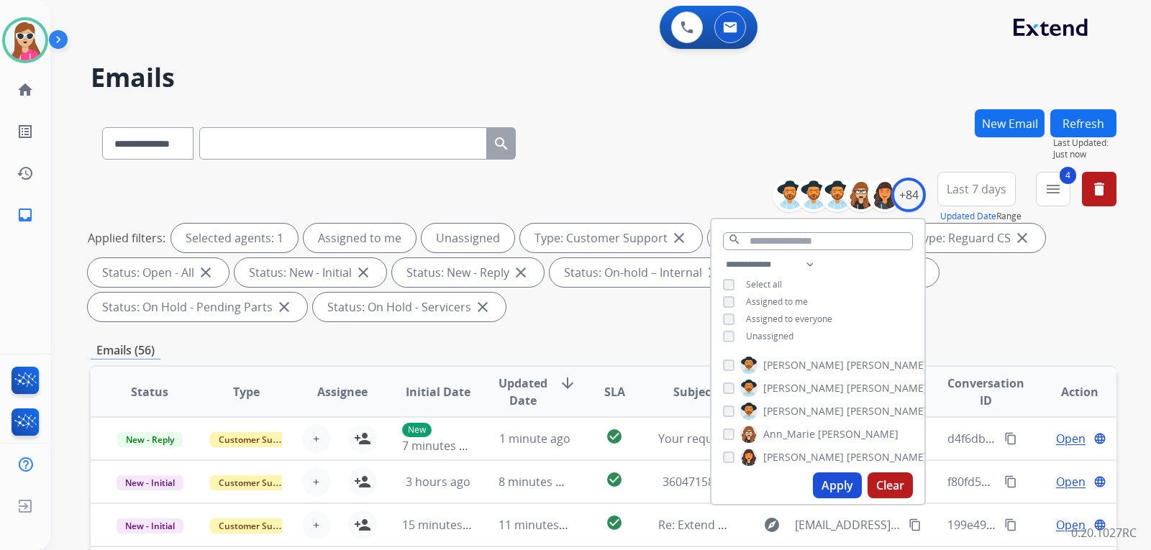
click at [788, 322] on span "Assigned to everyone" at bounding box center [789, 319] width 86 height 12
click at [788, 335] on span "Unassigned" at bounding box center [769, 336] width 47 height 12
click at [782, 314] on span "Assigned to everyone" at bounding box center [789, 319] width 86 height 12
click at [785, 303] on span "Assigned to me" at bounding box center [777, 302] width 62 height 12
click at [814, 478] on button "Apply" at bounding box center [837, 485] width 49 height 26
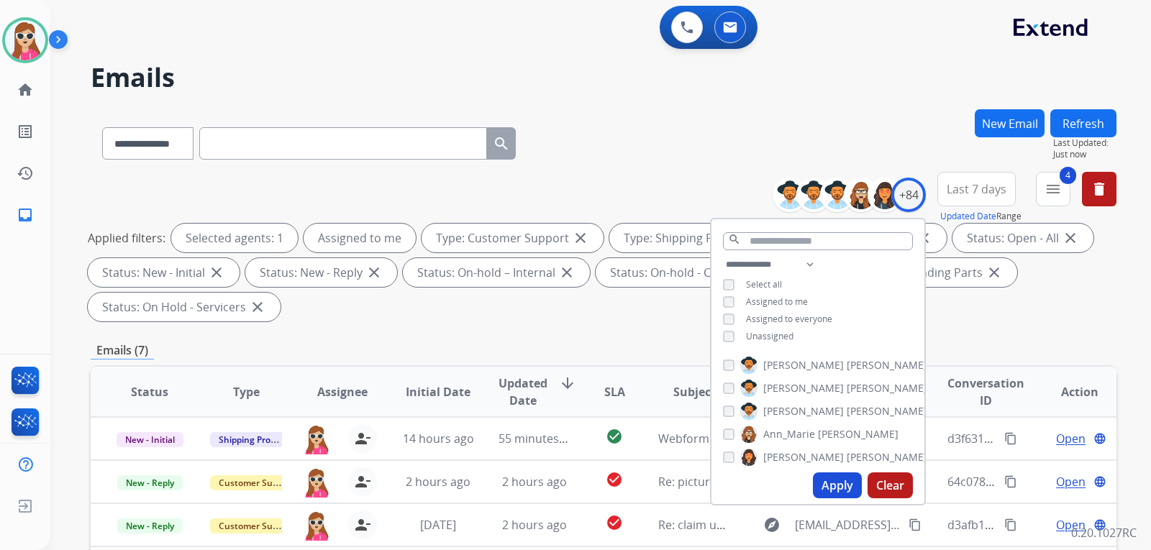
click at [634, 340] on div "**********" at bounding box center [603, 515] width 1025 height 813
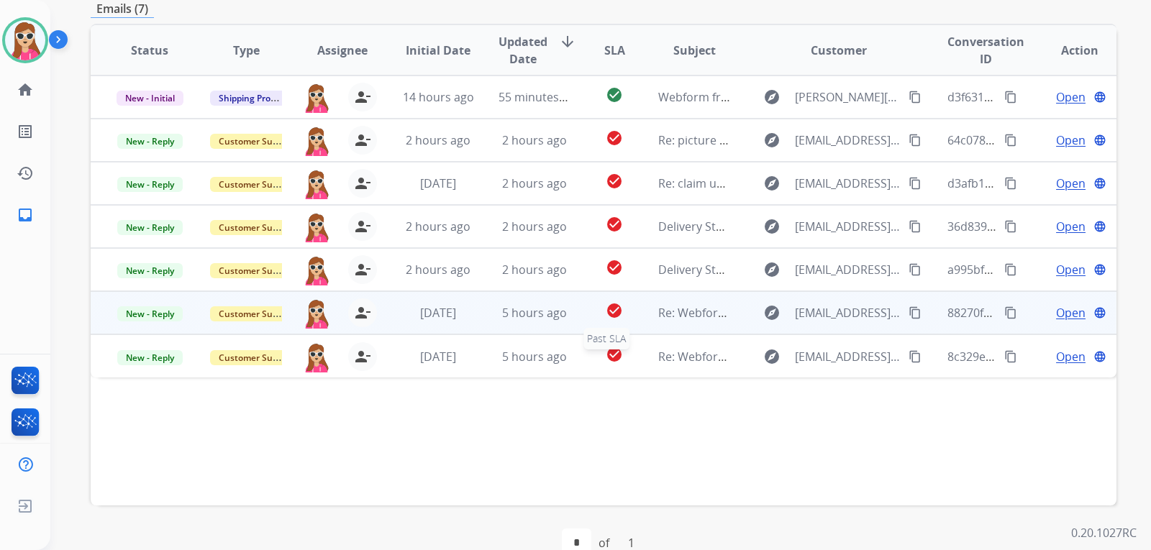
scroll to position [372, 0]
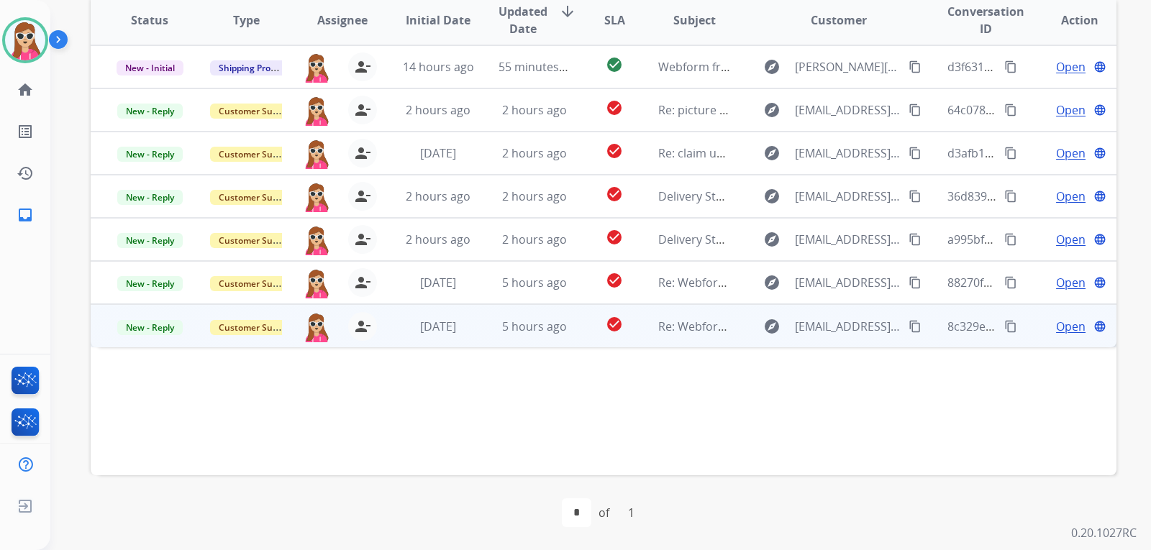
click at [640, 334] on td "Re: Webform from [EMAIL_ADDRESS][DOMAIN_NAME] on [DATE]" at bounding box center [683, 325] width 96 height 43
drag, startPoint x: 916, startPoint y: 323, endPoint x: 927, endPoint y: 330, distance: 13.0
click at [921, 325] on tr "New - Reply Customer Support harmony.busick@eccogroupusa.com person_remove Unas…" at bounding box center [603, 325] width 1025 height 43
click at [909, 324] on button "content_copy" at bounding box center [914, 326] width 17 height 17
click at [1043, 329] on div "Open language" at bounding box center [1079, 326] width 73 height 17
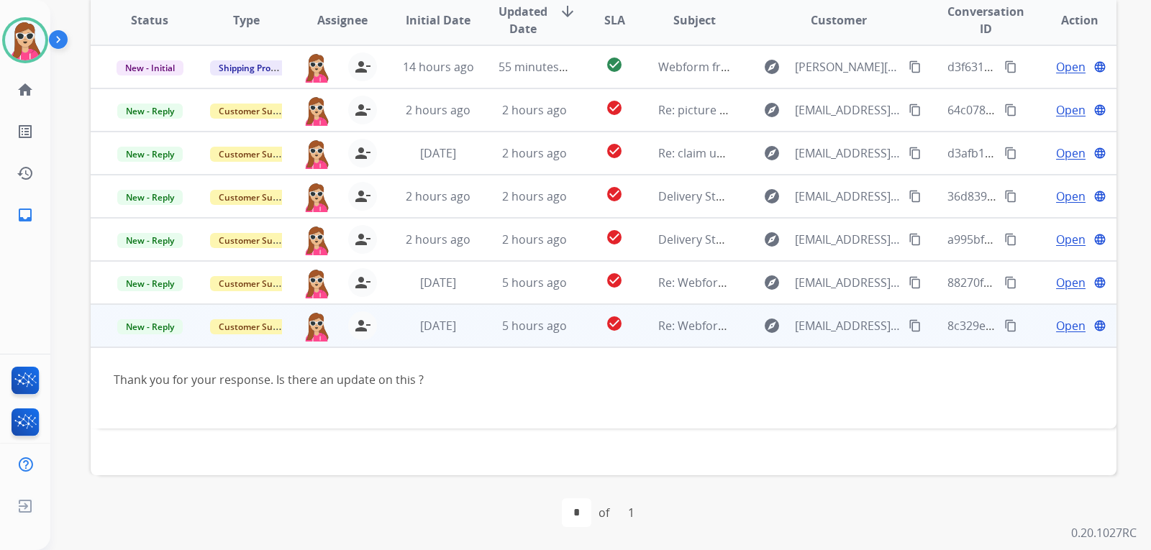
drag, startPoint x: 54, startPoint y: 218, endPoint x: 1064, endPoint y: 331, distance: 1016.7
click at [1064, 331] on span "Open" at bounding box center [1070, 325] width 29 height 17
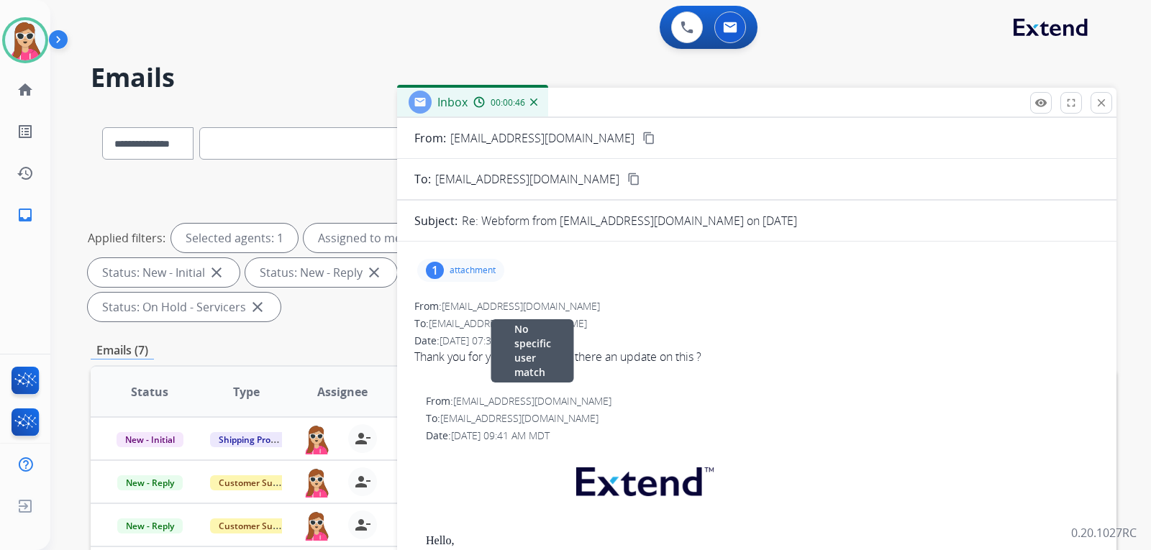
scroll to position [0, 0]
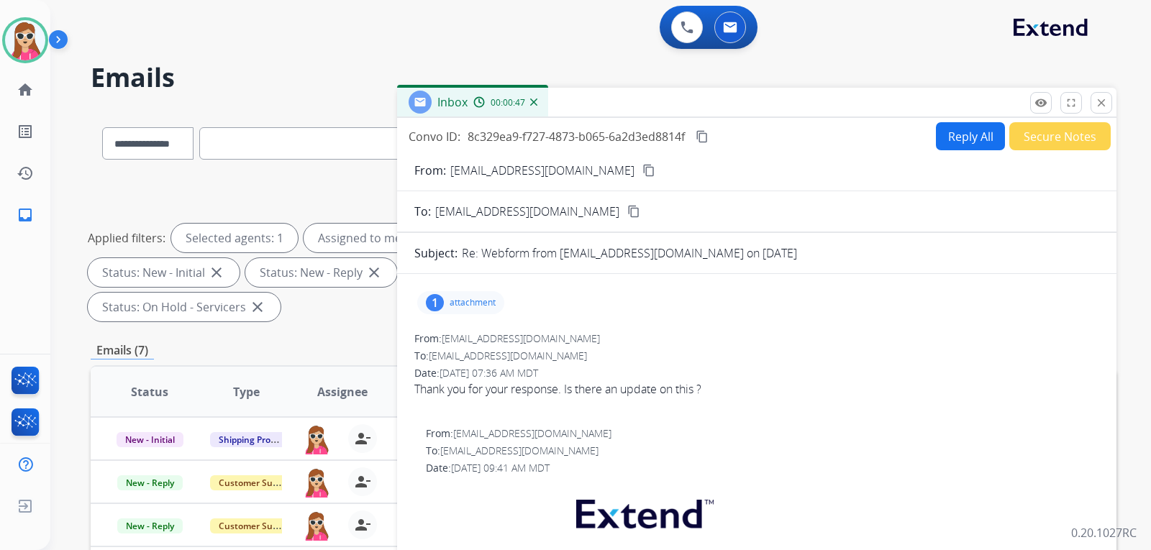
click at [449, 293] on div "1 attachment" at bounding box center [460, 302] width 87 height 23
click at [966, 134] on button "Reply All" at bounding box center [970, 136] width 69 height 28
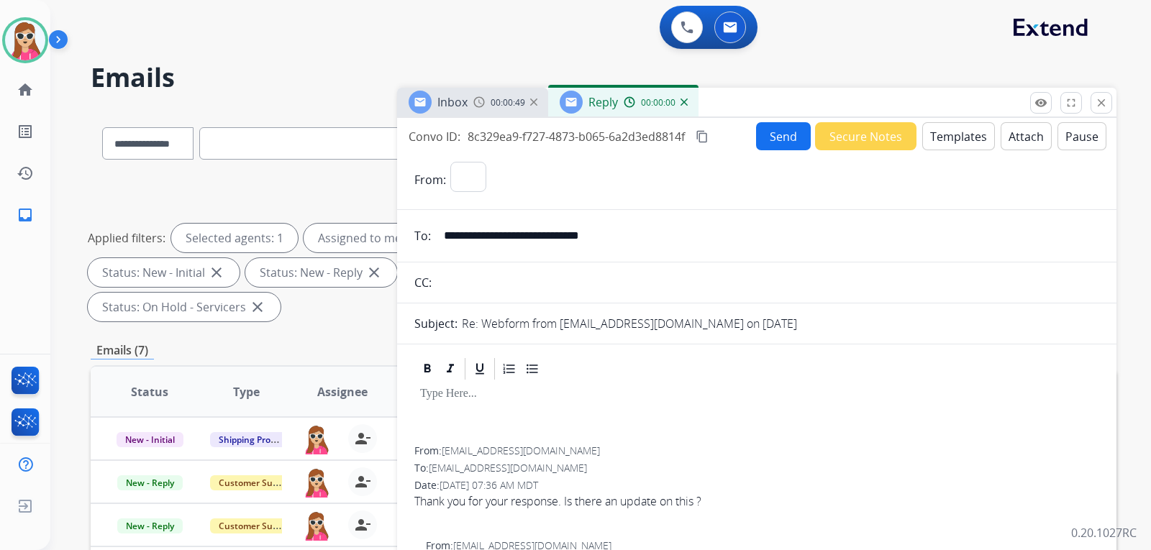
select select "**********"
click at [941, 143] on button "Templates" at bounding box center [958, 136] width 73 height 28
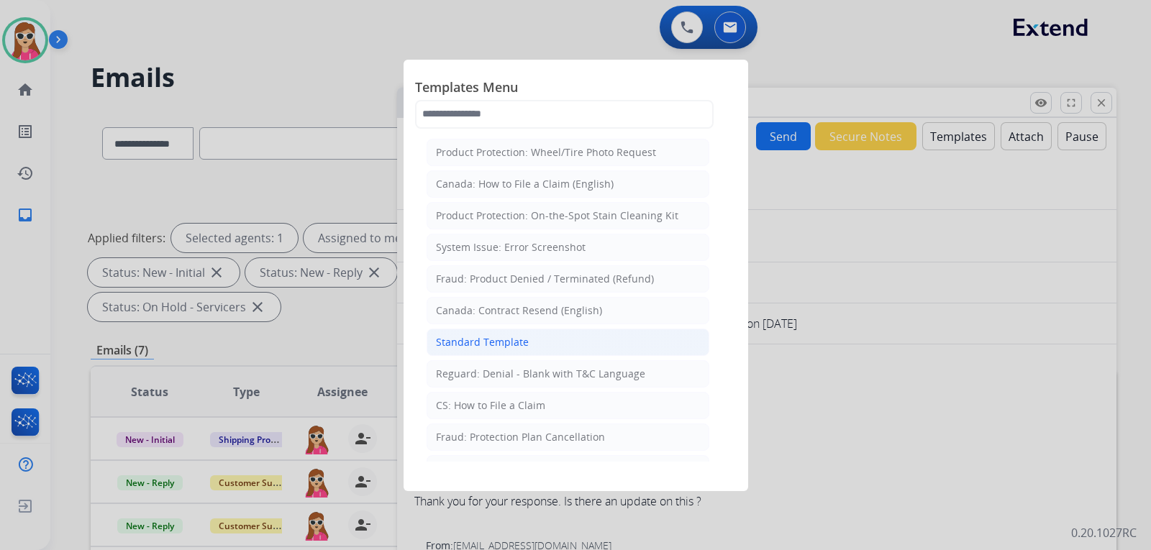
click at [525, 338] on div "Standard Template" at bounding box center [482, 342] width 93 height 14
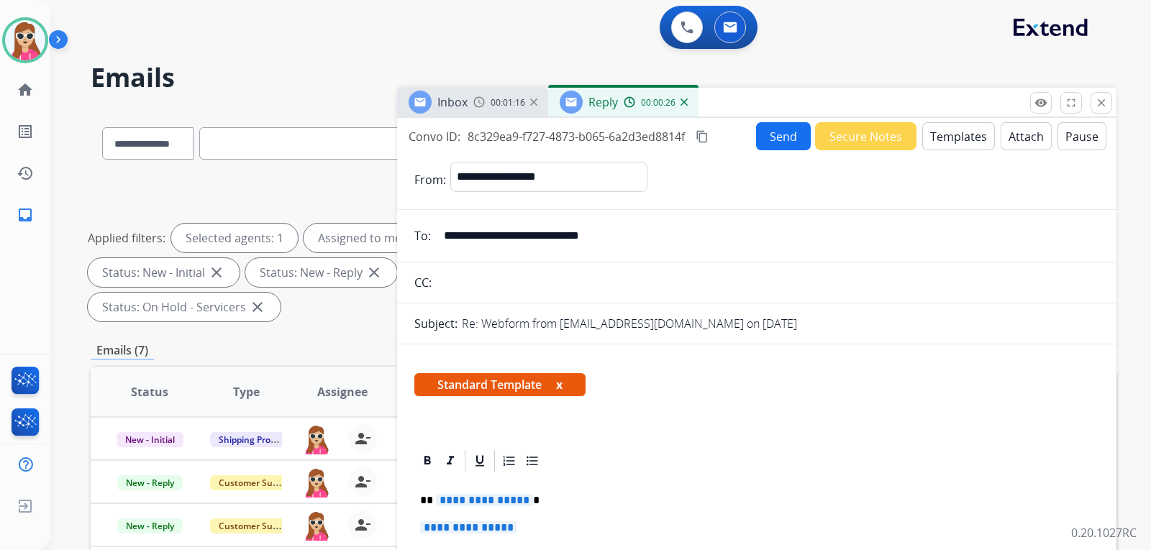
click at [504, 506] on p "**********" at bounding box center [751, 500] width 662 height 13
click at [491, 504] on span "**********" at bounding box center [484, 500] width 97 height 12
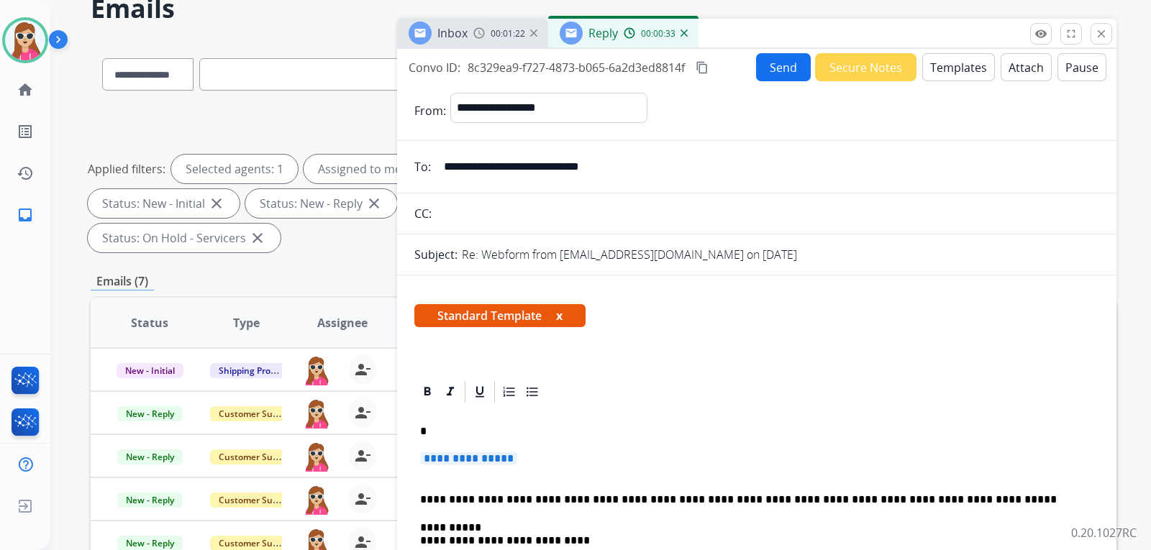
scroll to position [72, 0]
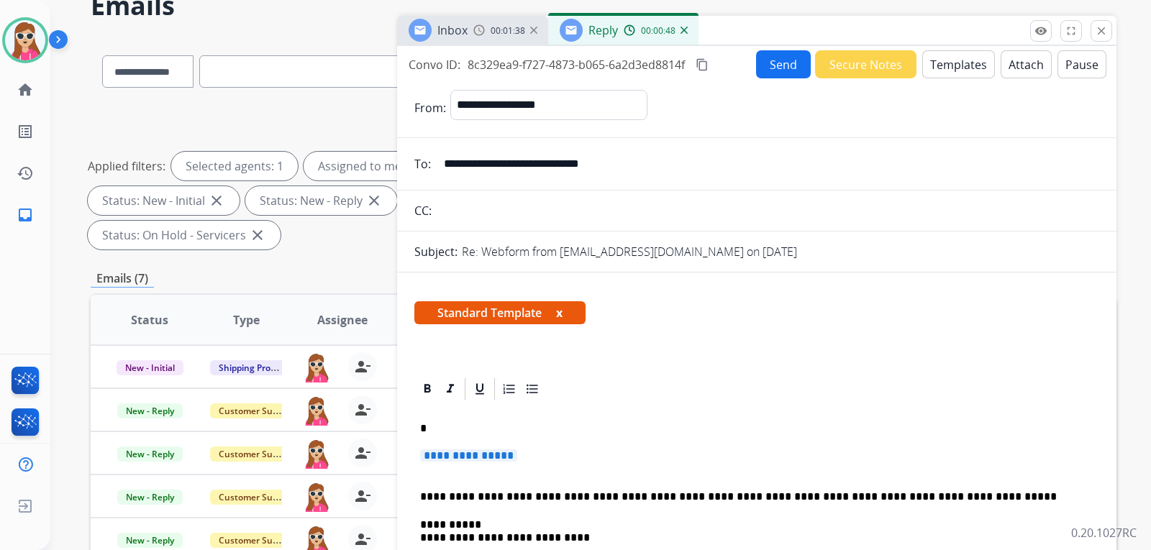
click at [465, 462] on p "**********" at bounding box center [756, 462] width 673 height 27
click at [503, 462] on span "**********" at bounding box center [468, 455] width 97 height 12
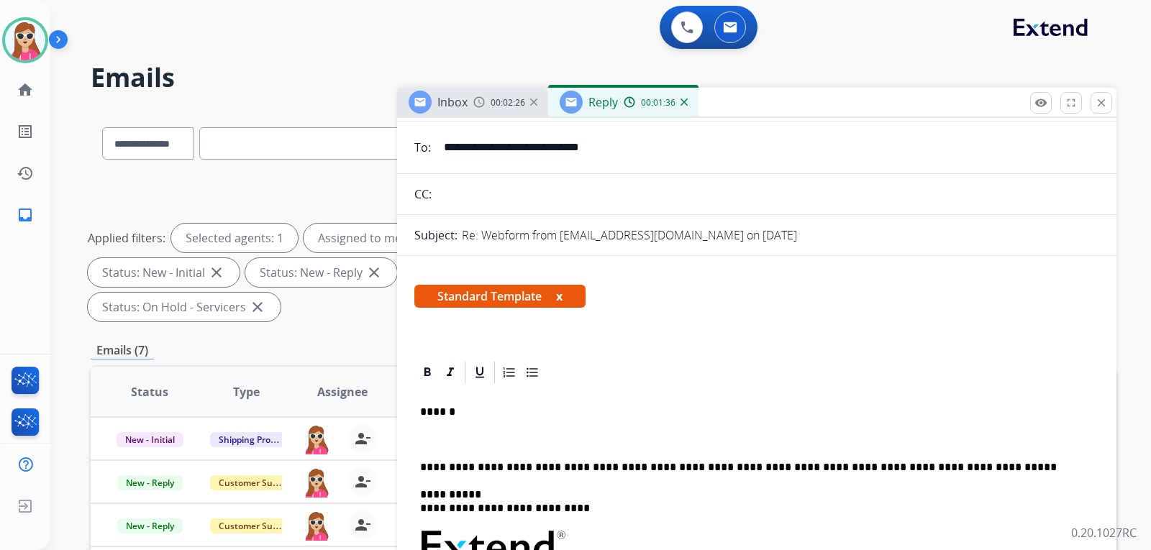
scroll to position [0, 0]
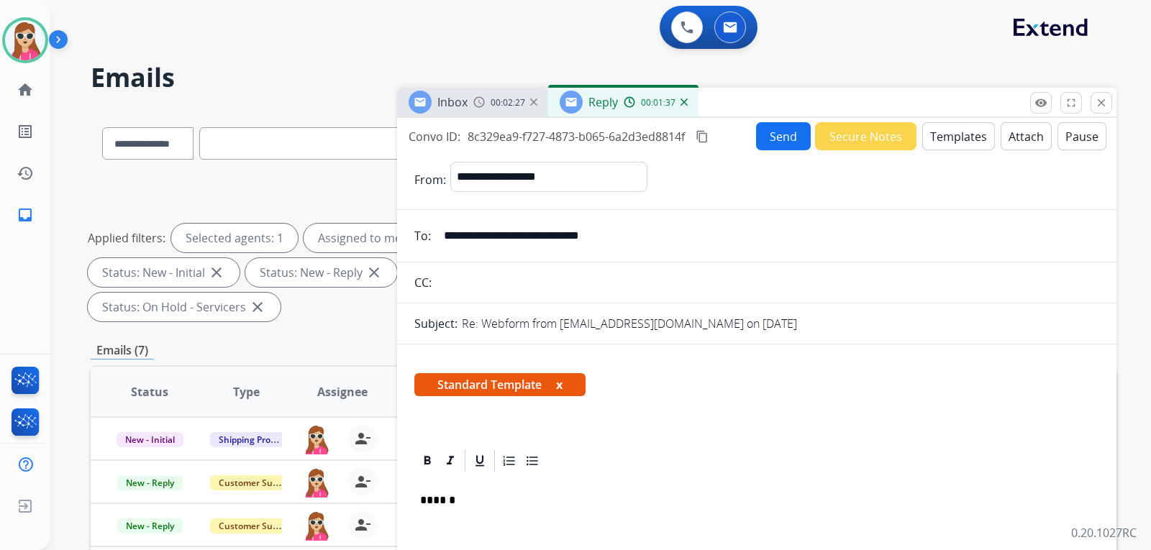
click at [939, 135] on button "Templates" at bounding box center [958, 136] width 73 height 28
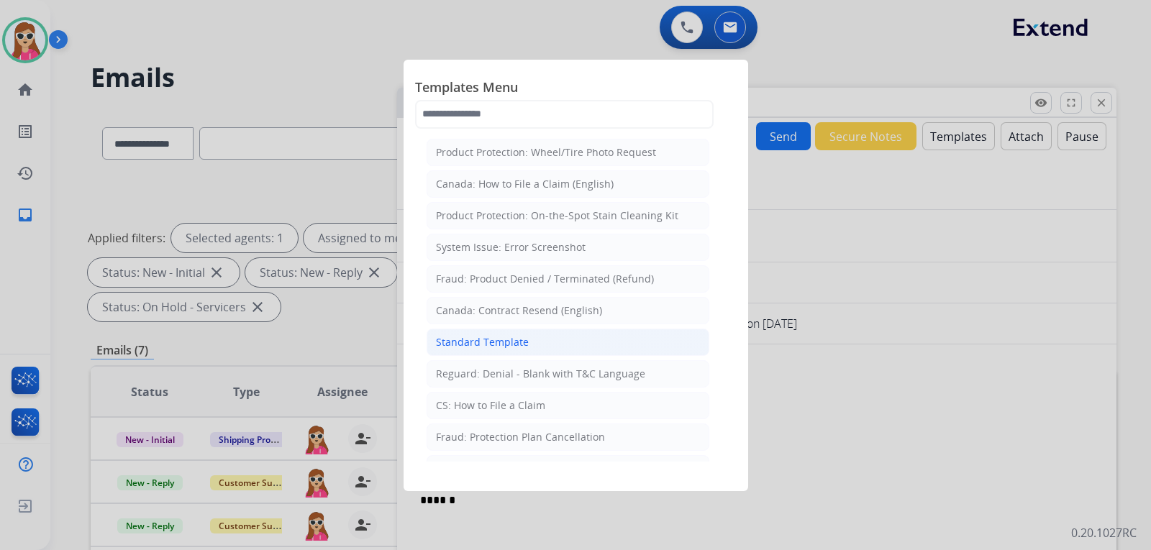
click at [551, 352] on li "Standard Template" at bounding box center [567, 342] width 283 height 27
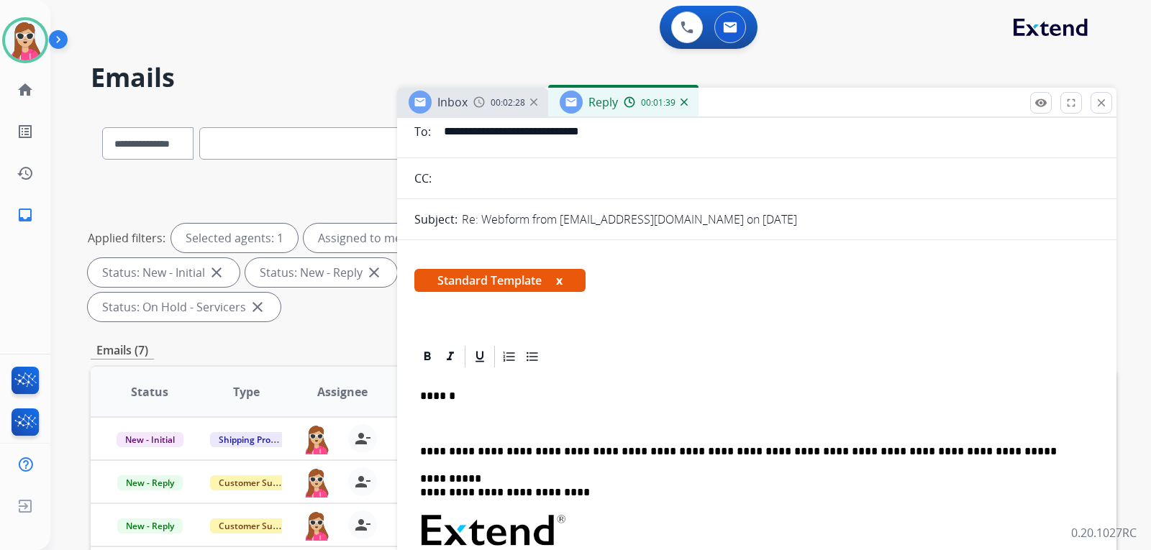
scroll to position [144, 0]
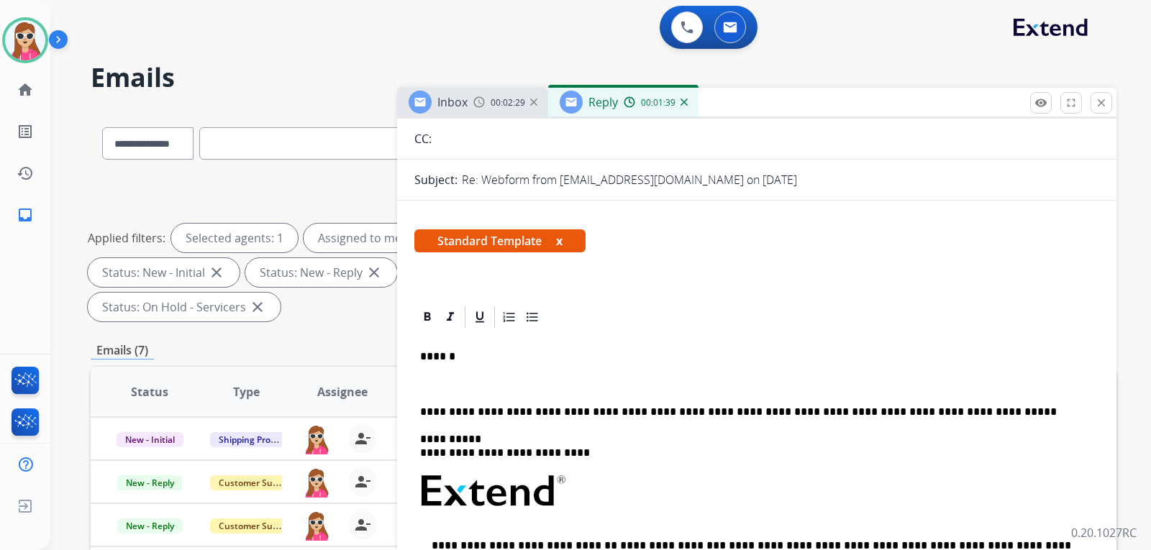
click at [489, 372] on div "**********" at bounding box center [756, 531] width 685 height 403
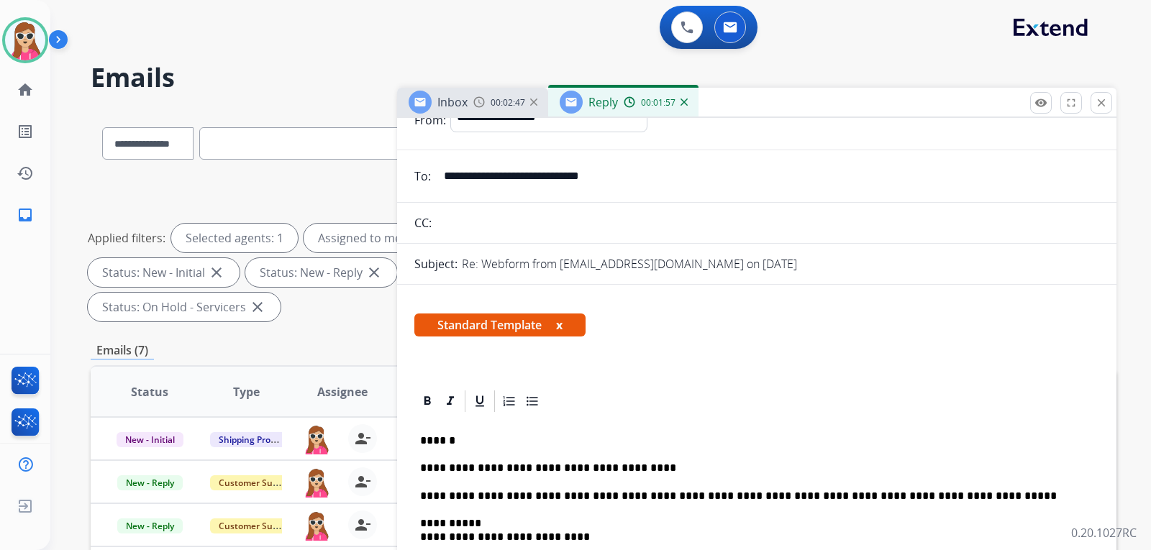
scroll to position [0, 0]
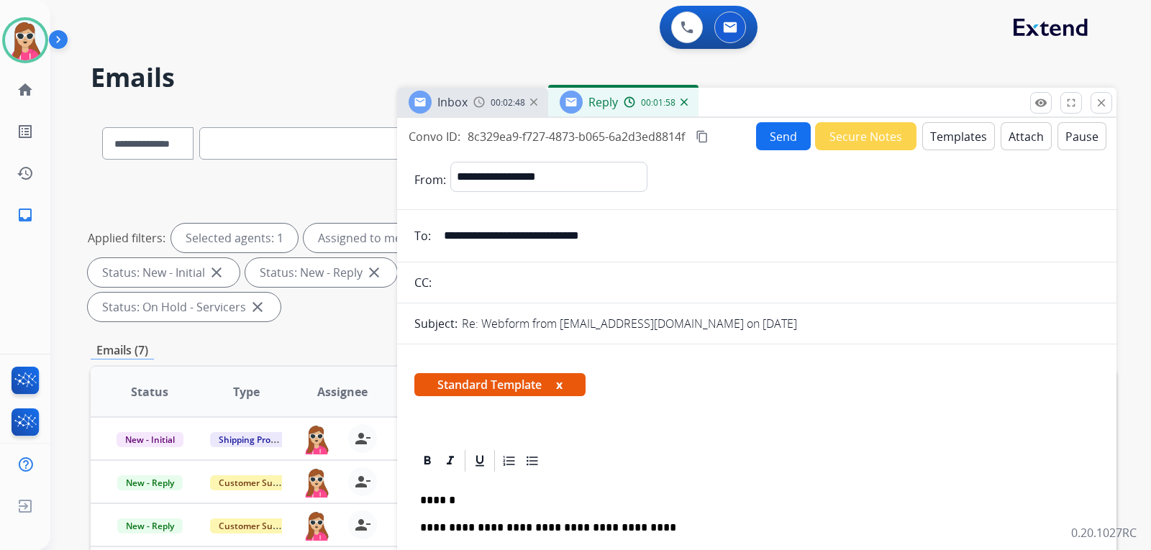
click at [767, 131] on button "Send" at bounding box center [783, 136] width 55 height 28
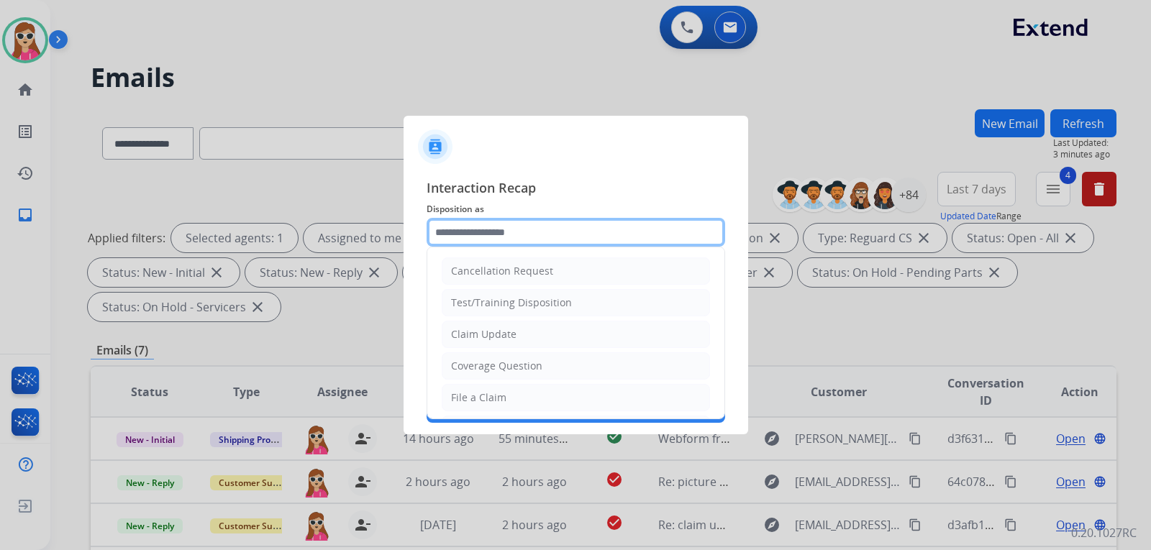
click at [606, 239] on input "text" at bounding box center [575, 232] width 298 height 29
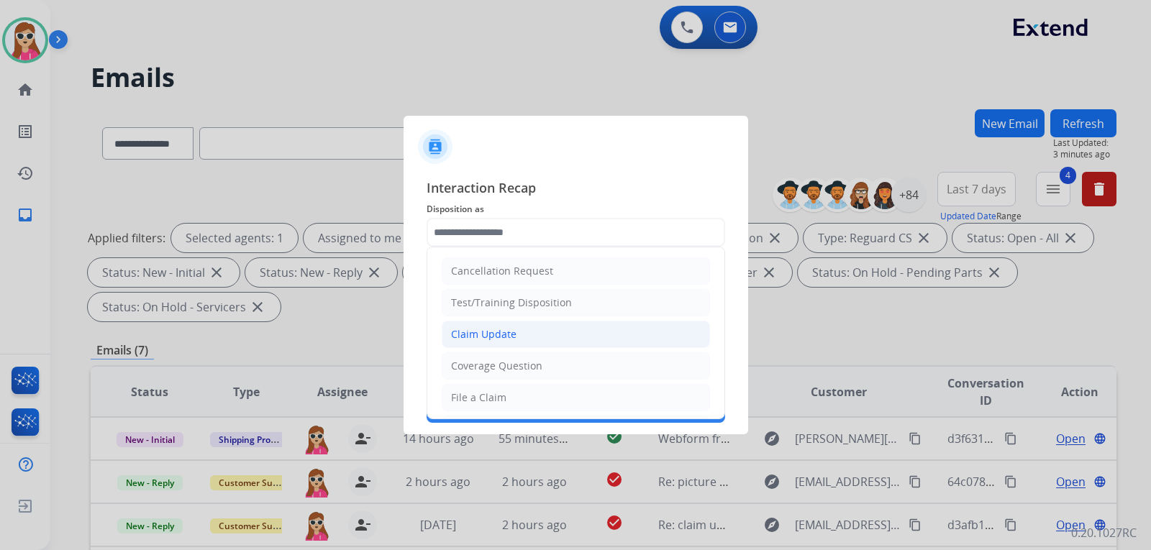
click at [603, 327] on li "Claim Update" at bounding box center [576, 334] width 268 height 27
type input "**********"
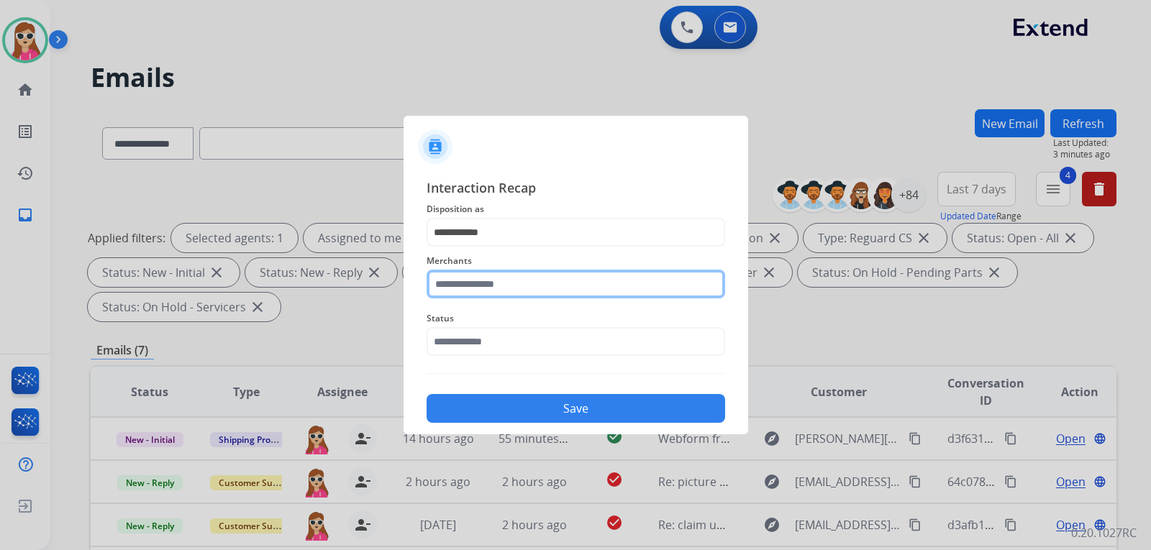
click at [619, 288] on input "text" at bounding box center [575, 284] width 298 height 29
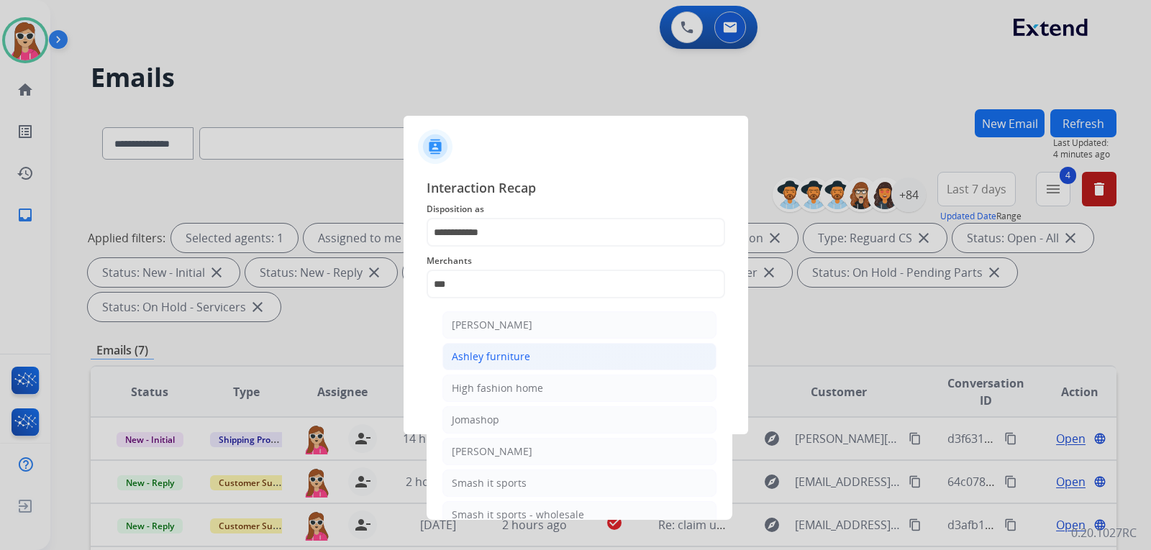
click at [551, 359] on li "Ashley furniture" at bounding box center [579, 356] width 274 height 27
type input "**********"
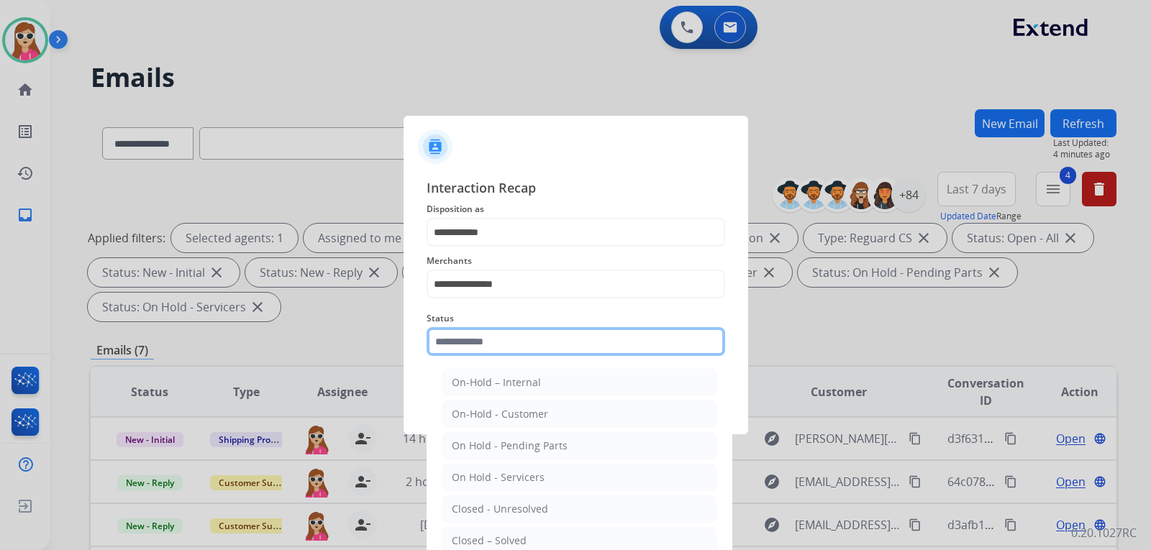
click at [555, 344] on input "text" at bounding box center [575, 341] width 298 height 29
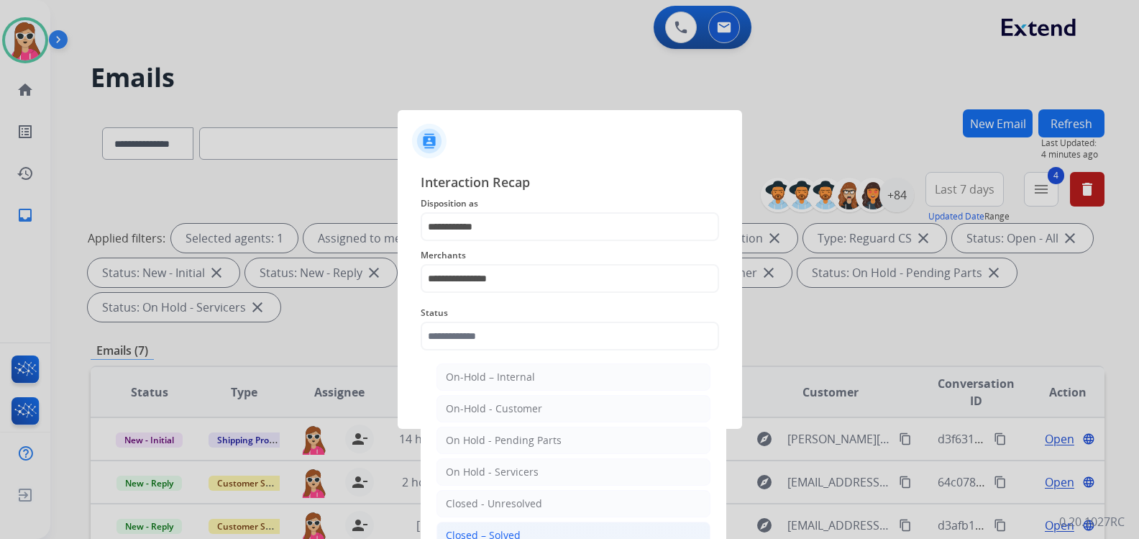
click at [506, 535] on div "Closed – Solved" at bounding box center [483, 535] width 75 height 14
type input "**********"
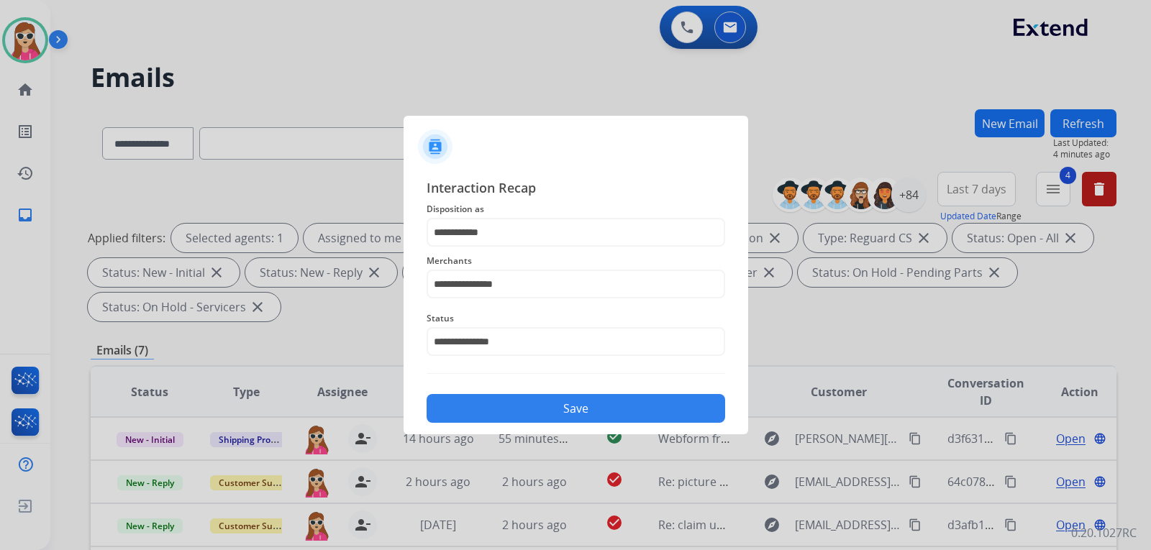
click at [567, 401] on button "Save" at bounding box center [575, 408] width 298 height 29
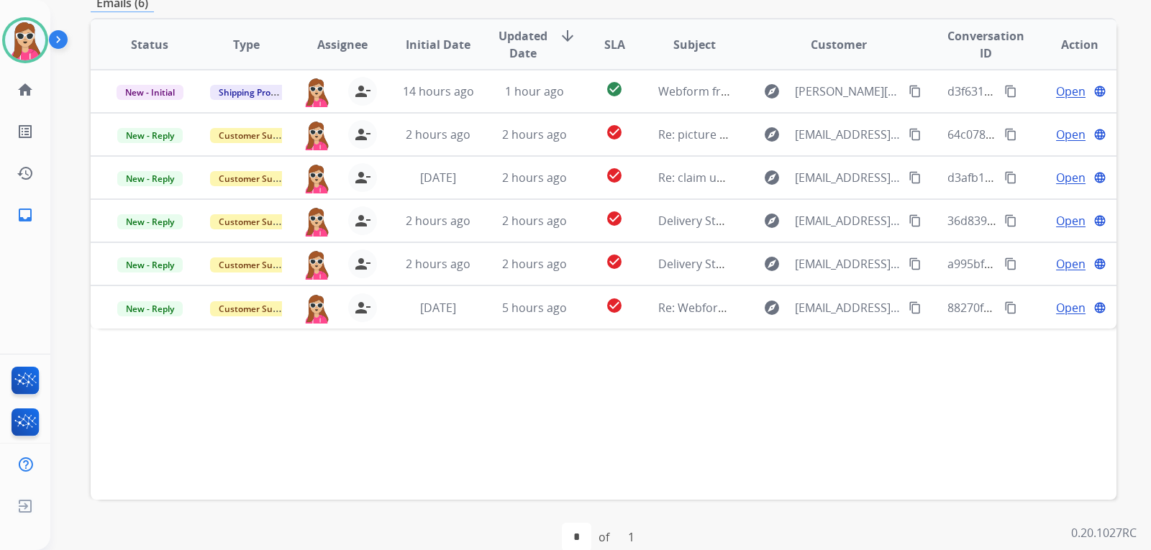
scroll to position [372, 0]
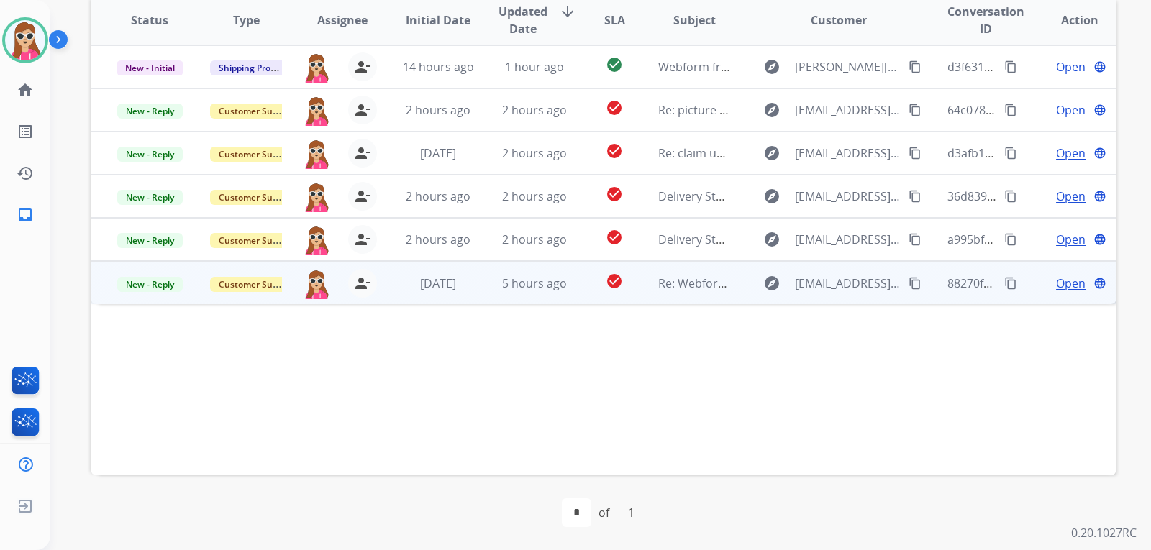
click at [1058, 282] on span "Open" at bounding box center [1070, 283] width 29 height 17
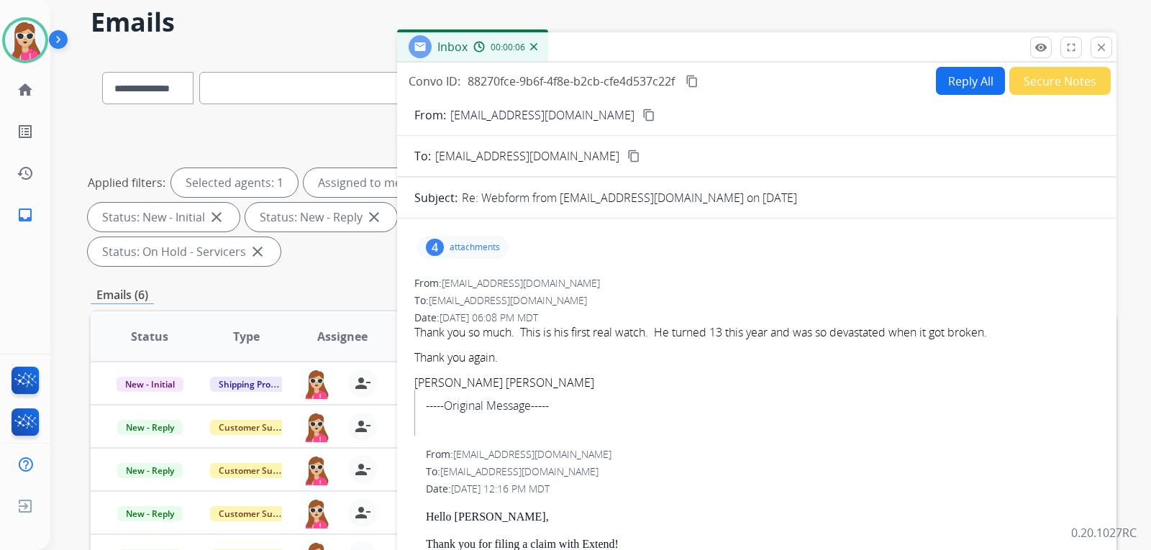
scroll to position [12, 0]
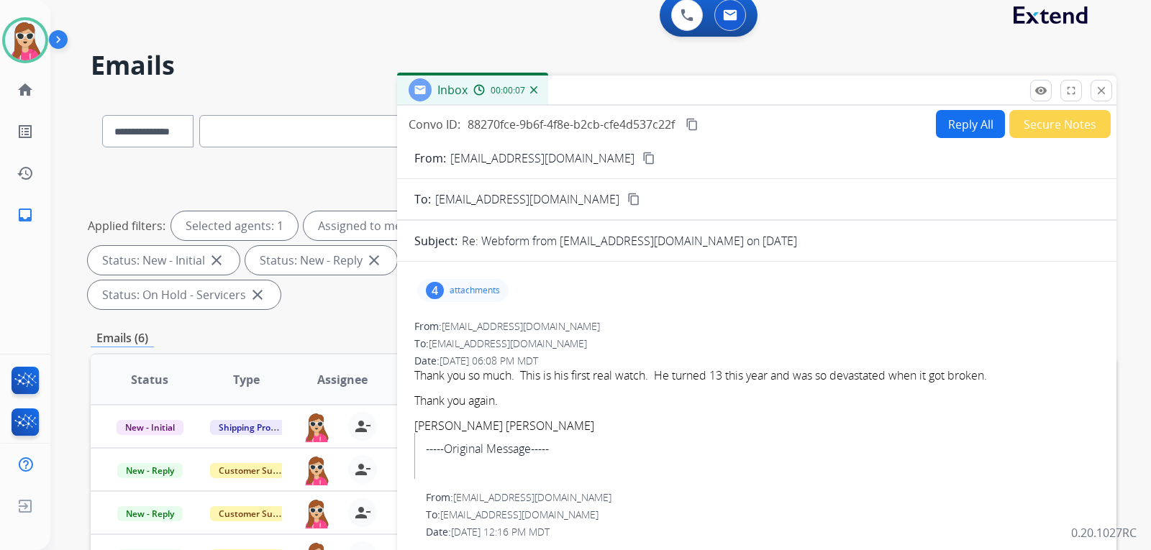
click at [506, 291] on div "4 attachments" at bounding box center [462, 290] width 91 height 23
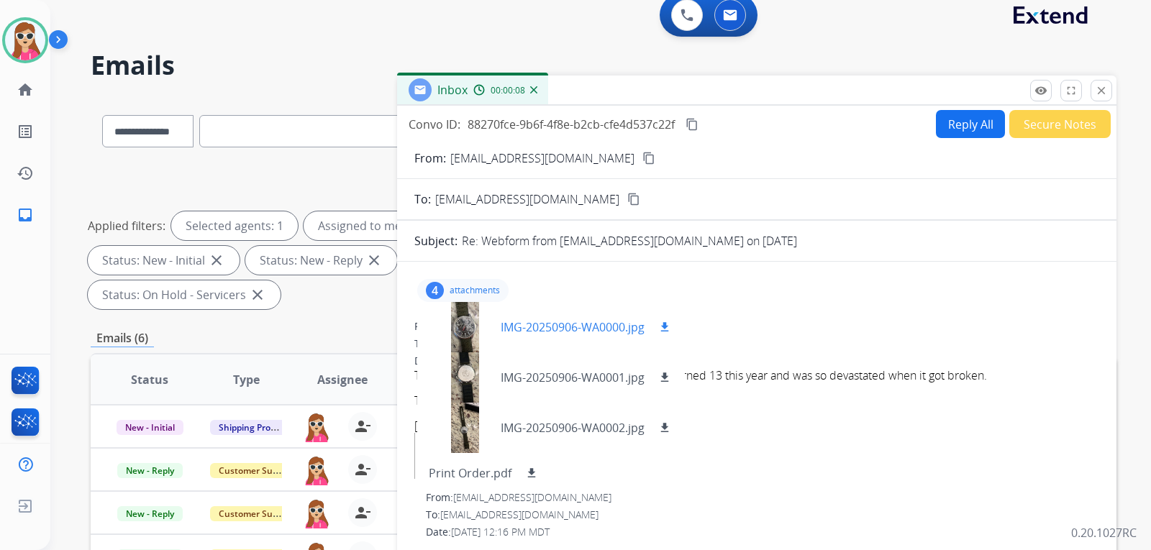
drag, startPoint x: 659, startPoint y: 324, endPoint x: 663, endPoint y: 332, distance: 9.0
click at [659, 324] on button "download" at bounding box center [664, 327] width 17 height 17
drag, startPoint x: 664, startPoint y: 373, endPoint x: 670, endPoint y: 391, distance: 18.9
click at [664, 373] on mat-icon "download" at bounding box center [664, 377] width 13 height 13
click at [677, 429] on div "IMG-20250906-WA0002.jpg download" at bounding box center [551, 428] width 268 height 50
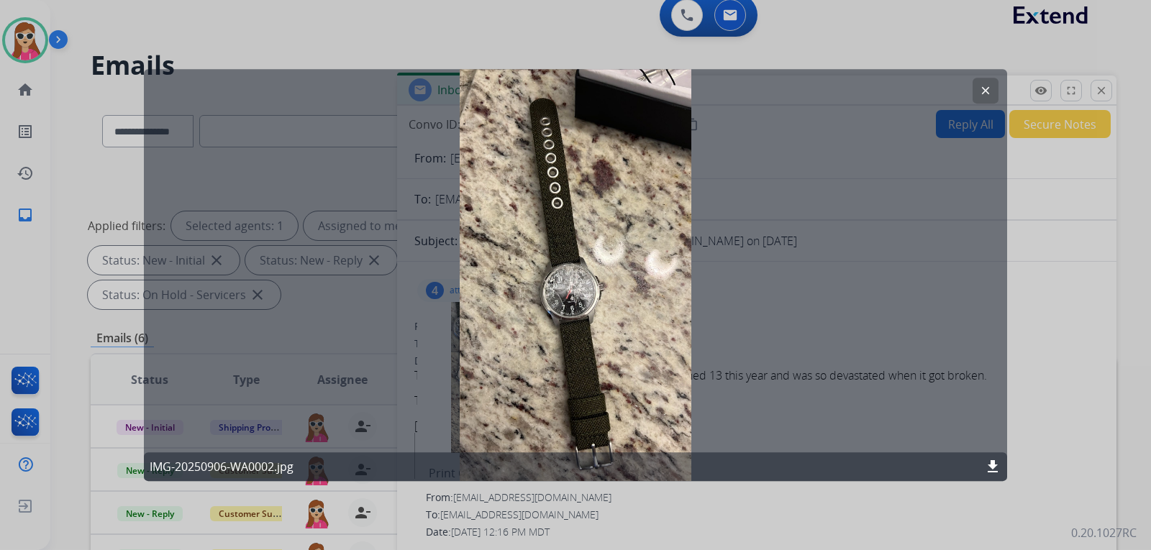
drag, startPoint x: 993, startPoint y: 89, endPoint x: 992, endPoint y: 97, distance: 8.0
click at [992, 89] on button "clear" at bounding box center [985, 91] width 26 height 26
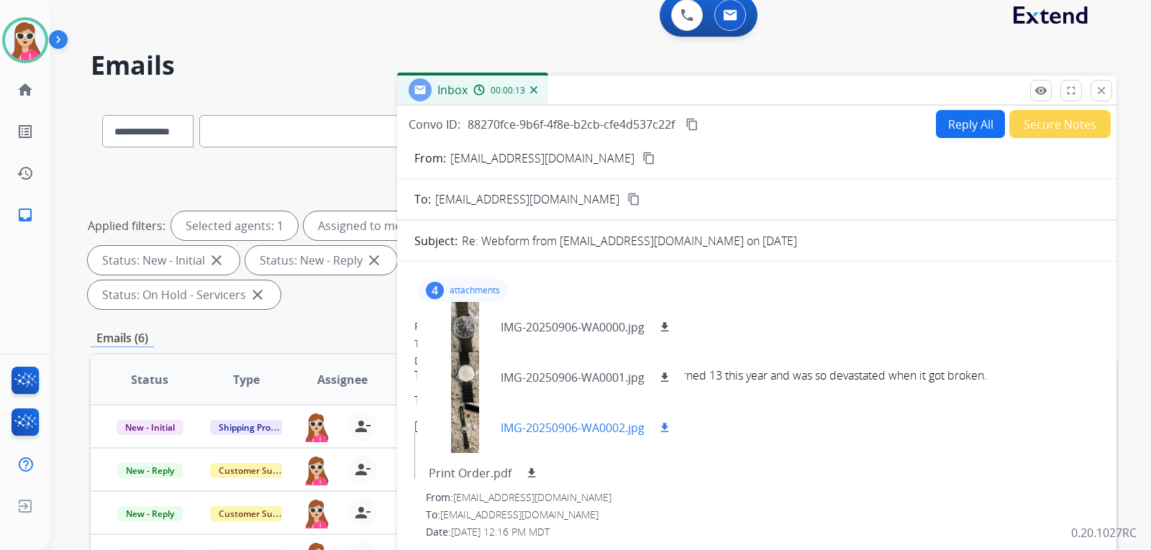
drag, startPoint x: 672, startPoint y: 429, endPoint x: 682, endPoint y: 436, distance: 13.0
click at [672, 429] on button "download" at bounding box center [664, 427] width 17 height 17
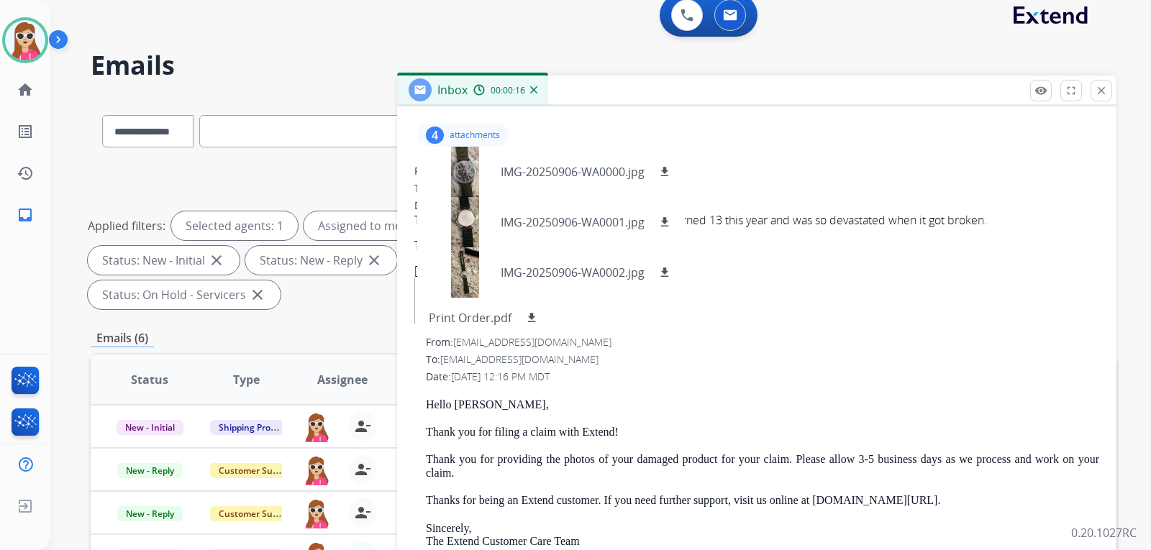
scroll to position [0, 0]
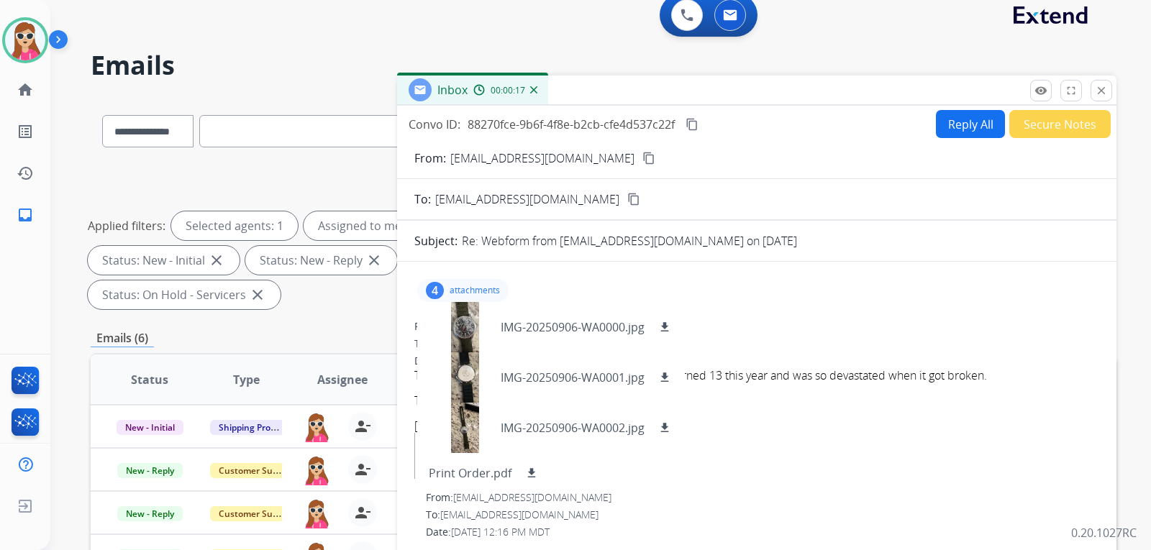
click at [936, 126] on button "Reply All" at bounding box center [970, 124] width 69 height 28
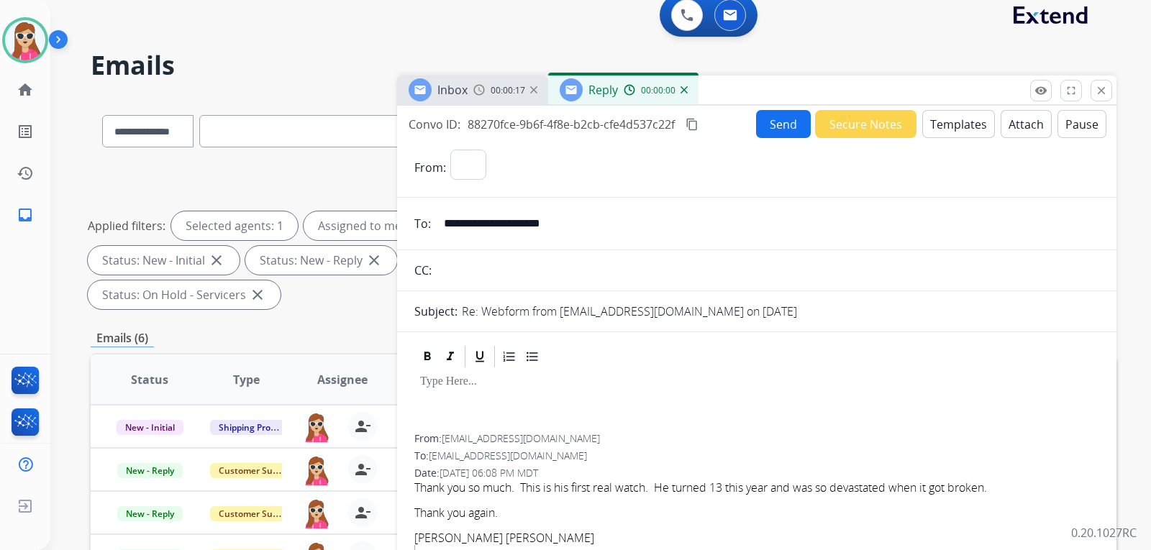
select select "**********"
click at [943, 123] on button "Templates" at bounding box center [958, 124] width 73 height 28
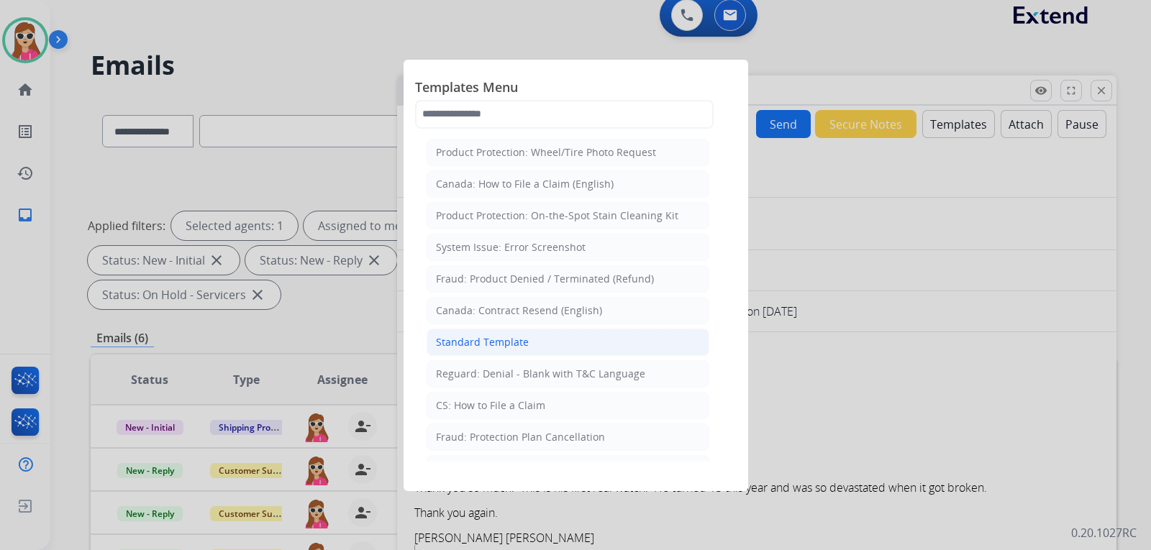
click at [599, 346] on li "Standard Template" at bounding box center [567, 342] width 283 height 27
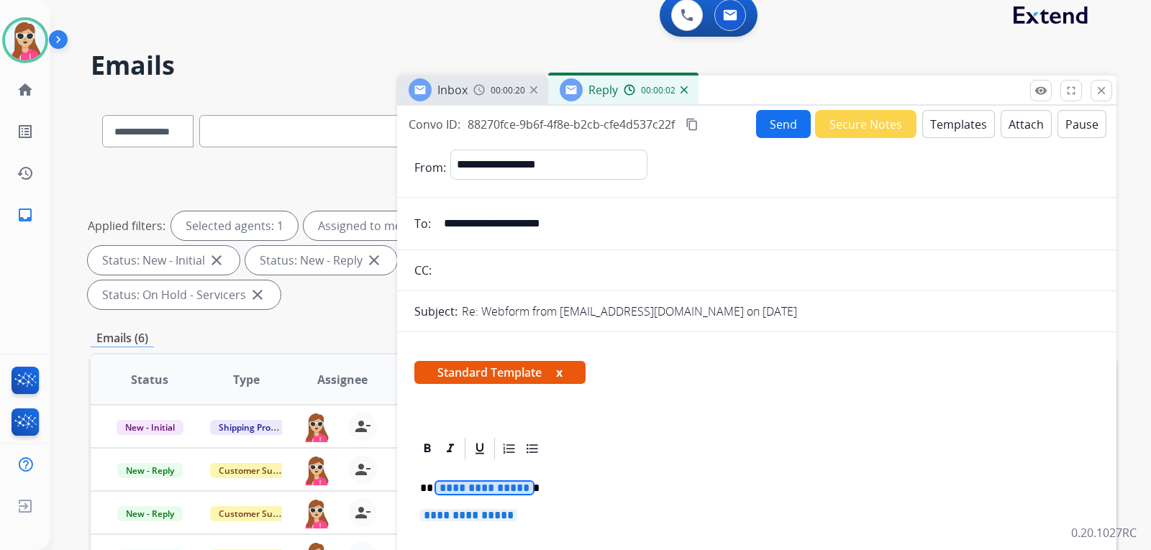
click at [488, 490] on span "**********" at bounding box center [484, 488] width 97 height 12
click at [480, 518] on span "**********" at bounding box center [468, 515] width 97 height 12
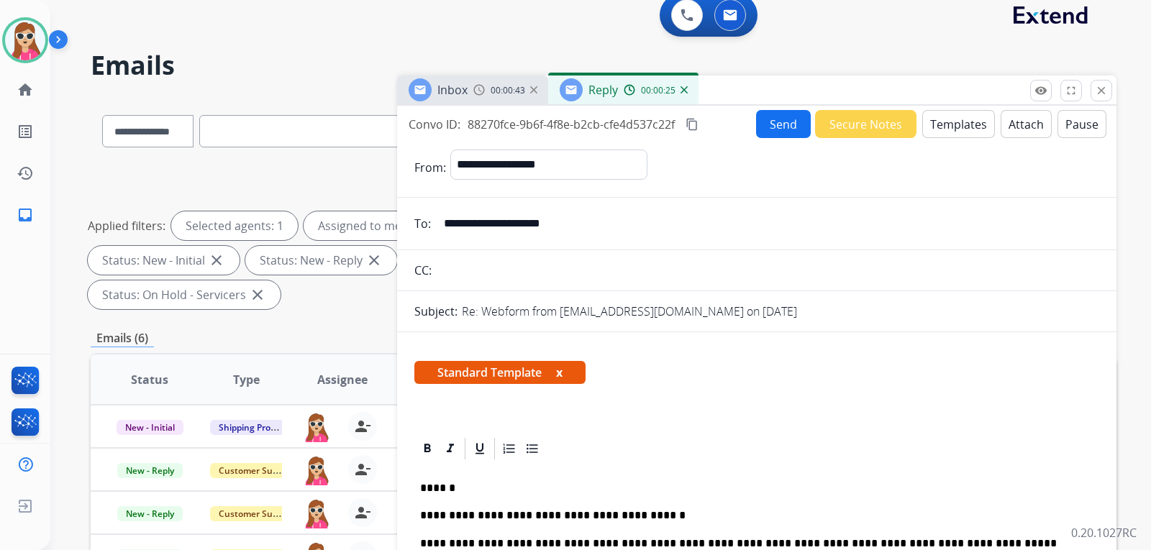
click at [775, 114] on button "Send" at bounding box center [783, 124] width 55 height 28
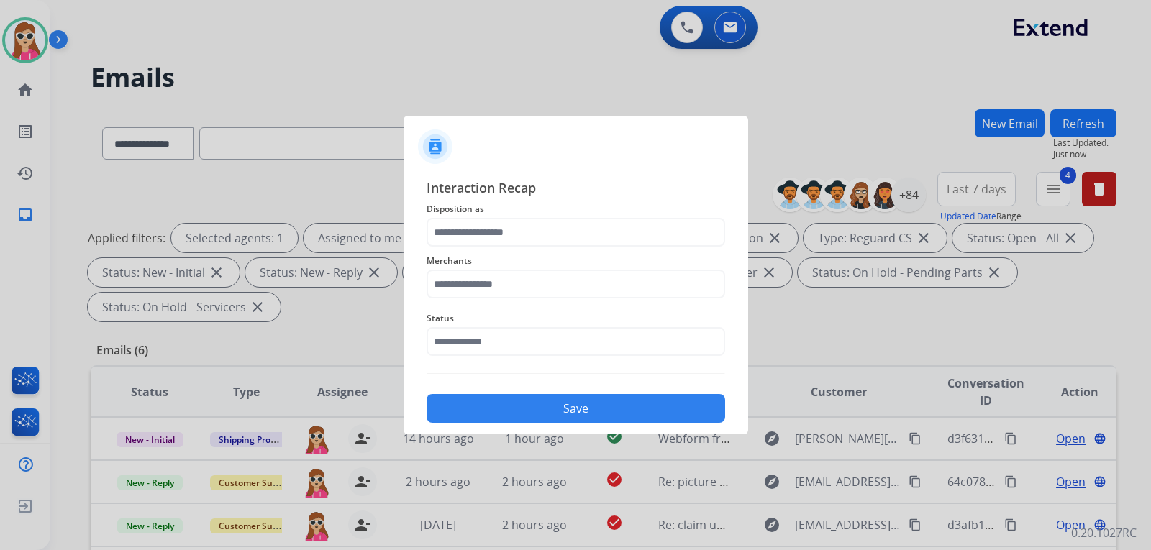
select select "**********"
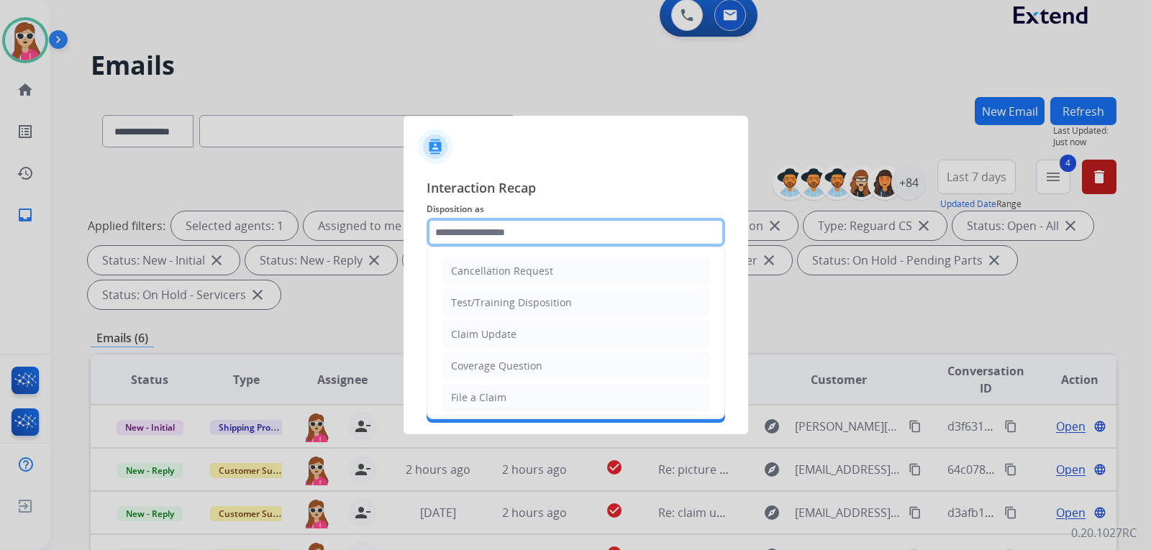
drag, startPoint x: 493, startPoint y: 223, endPoint x: 477, endPoint y: 247, distance: 28.5
click at [490, 223] on input "text" at bounding box center [575, 232] width 298 height 29
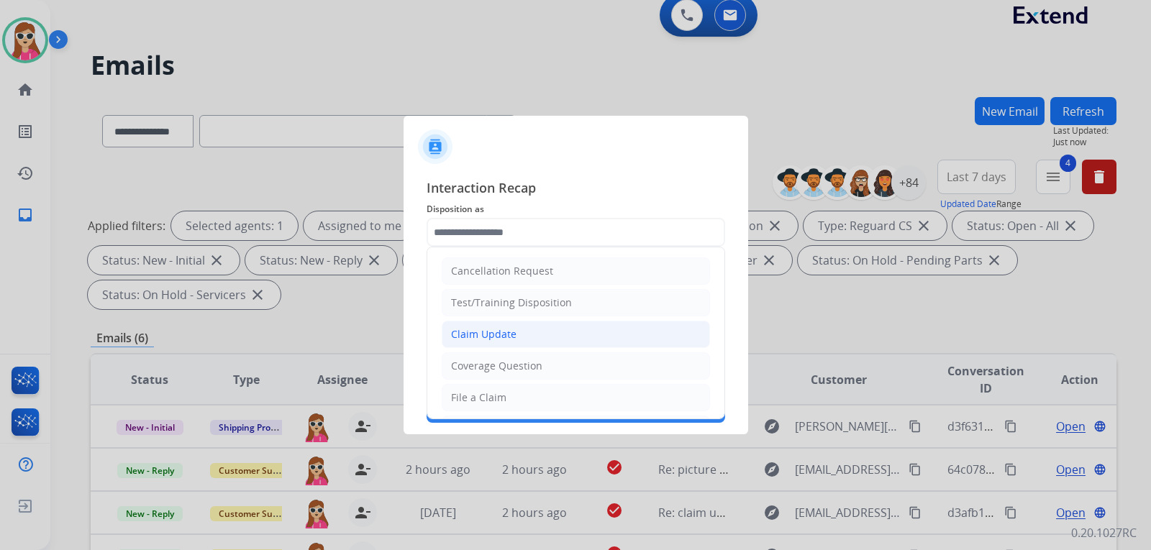
click at [472, 327] on div "Claim Update" at bounding box center [483, 334] width 65 height 14
type input "**********"
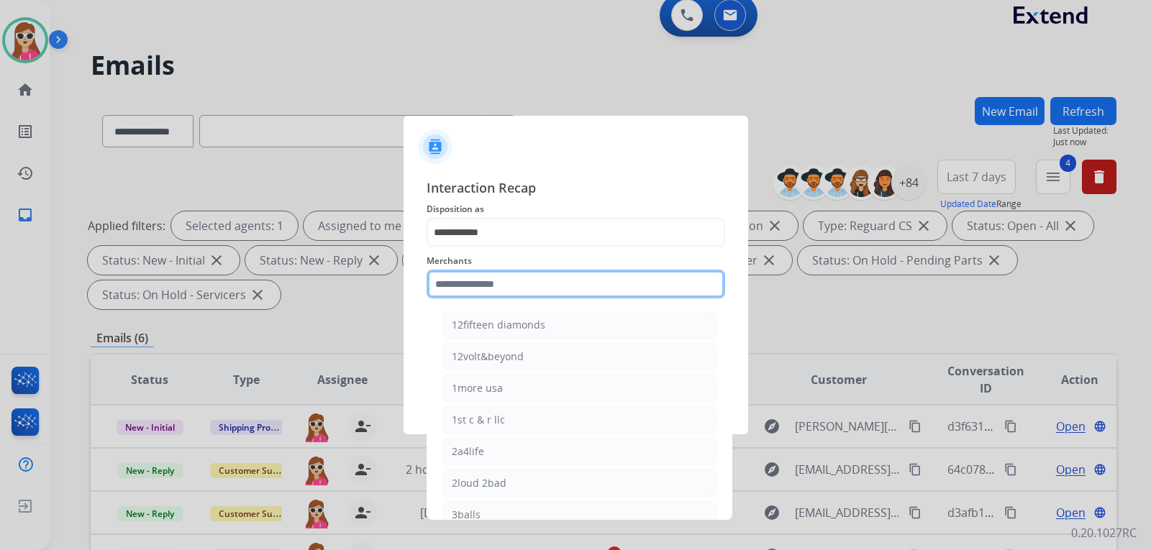
click at [488, 298] on input "text" at bounding box center [575, 284] width 298 height 29
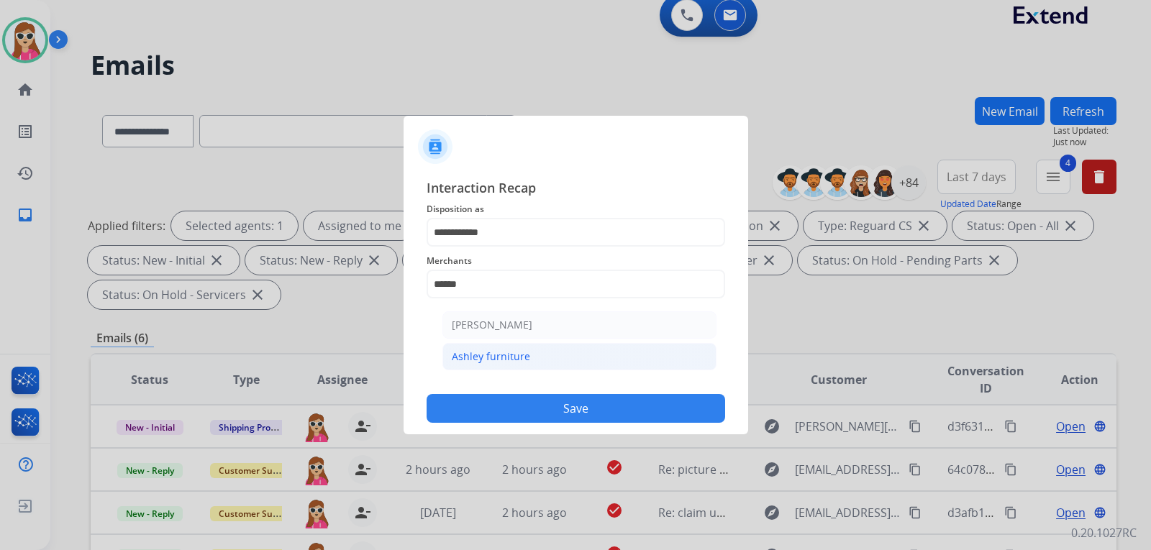
click at [529, 360] on li "Ashley furniture" at bounding box center [579, 356] width 274 height 27
type input "**********"
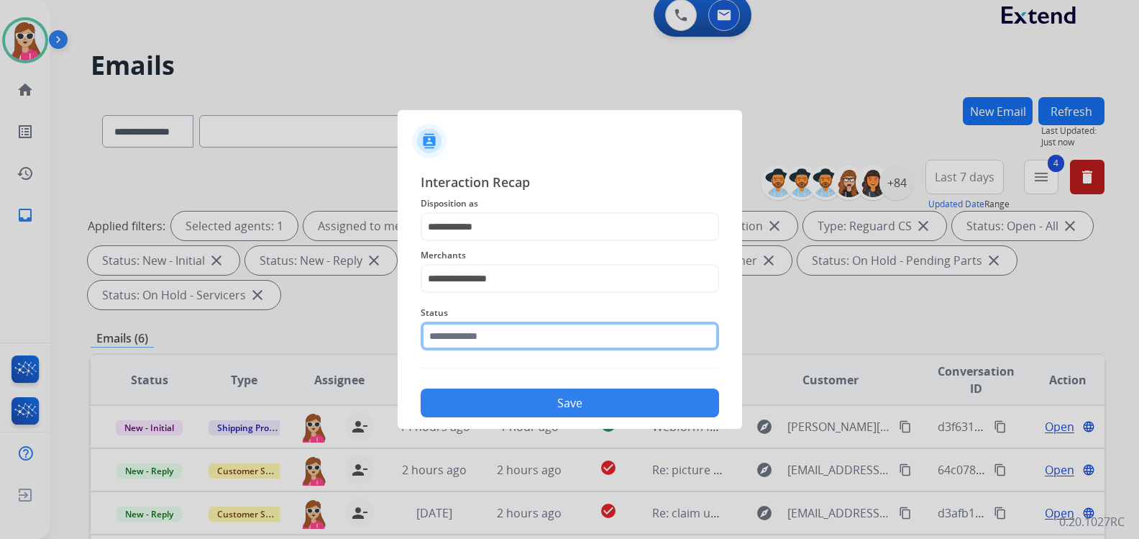
drag, startPoint x: 495, startPoint y: 341, endPoint x: 510, endPoint y: 343, distance: 15.3
click at [498, 341] on input "text" at bounding box center [570, 335] width 298 height 29
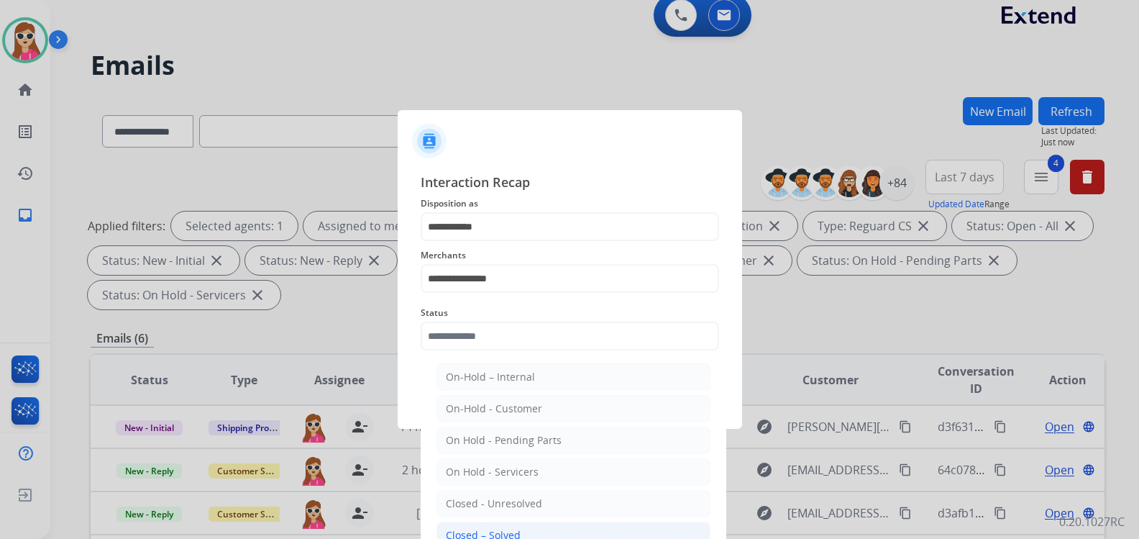
click at [540, 530] on li "Closed – Solved" at bounding box center [573, 534] width 274 height 27
type input "**********"
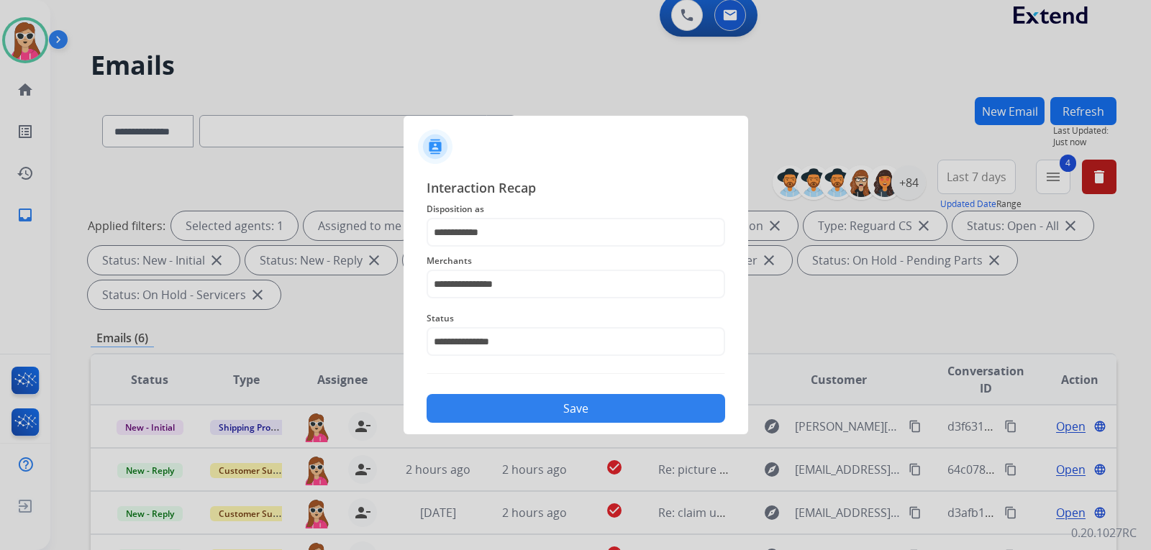
click at [573, 409] on button "Save" at bounding box center [575, 408] width 298 height 29
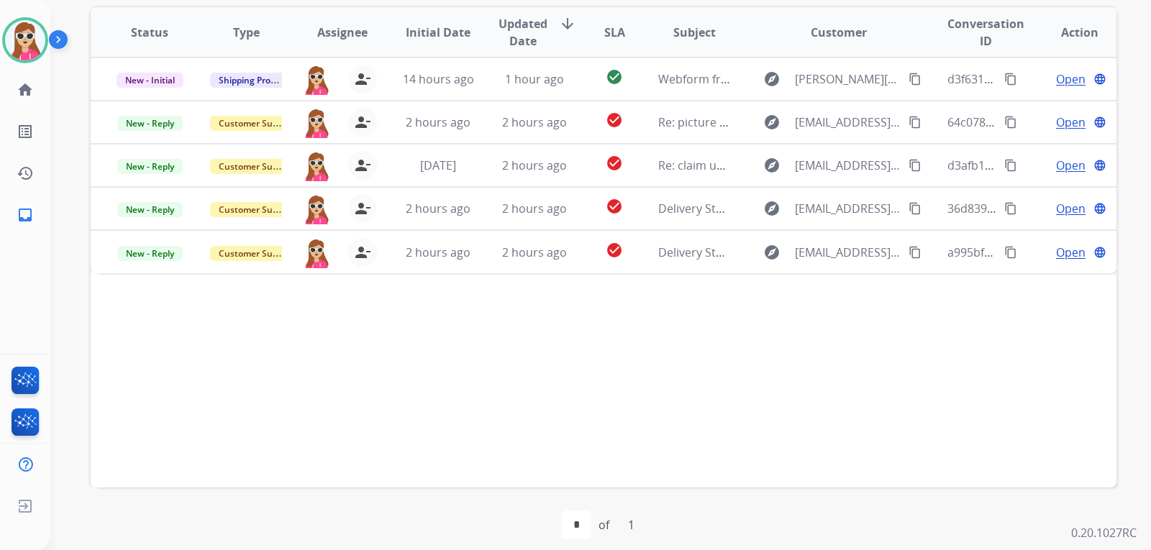
scroll to position [372, 0]
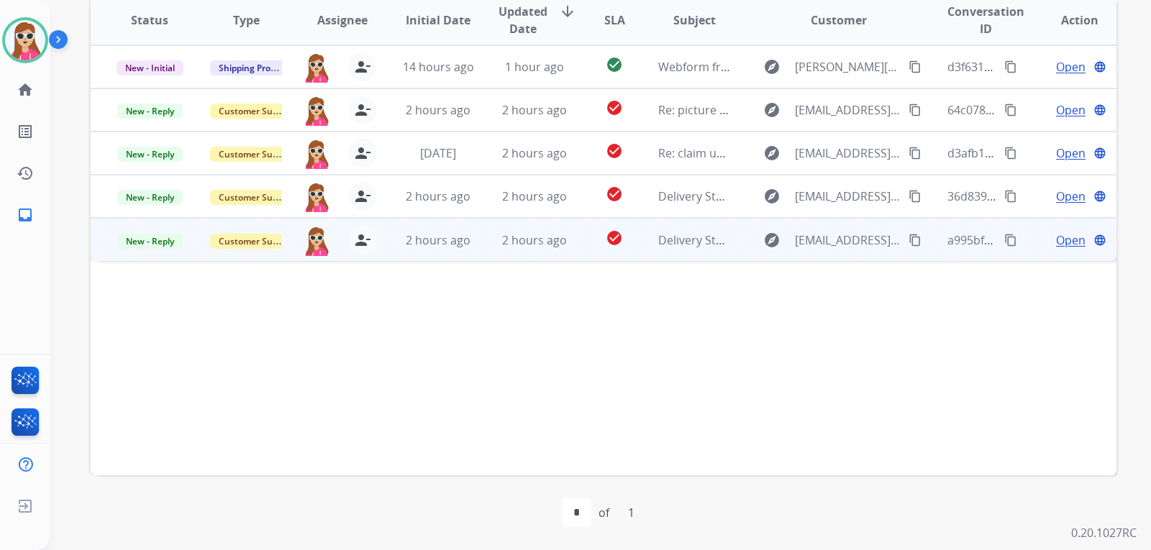
click at [731, 247] on td "explore [EMAIL_ADDRESS][DOMAIN_NAME] content_copy" at bounding box center [827, 239] width 192 height 43
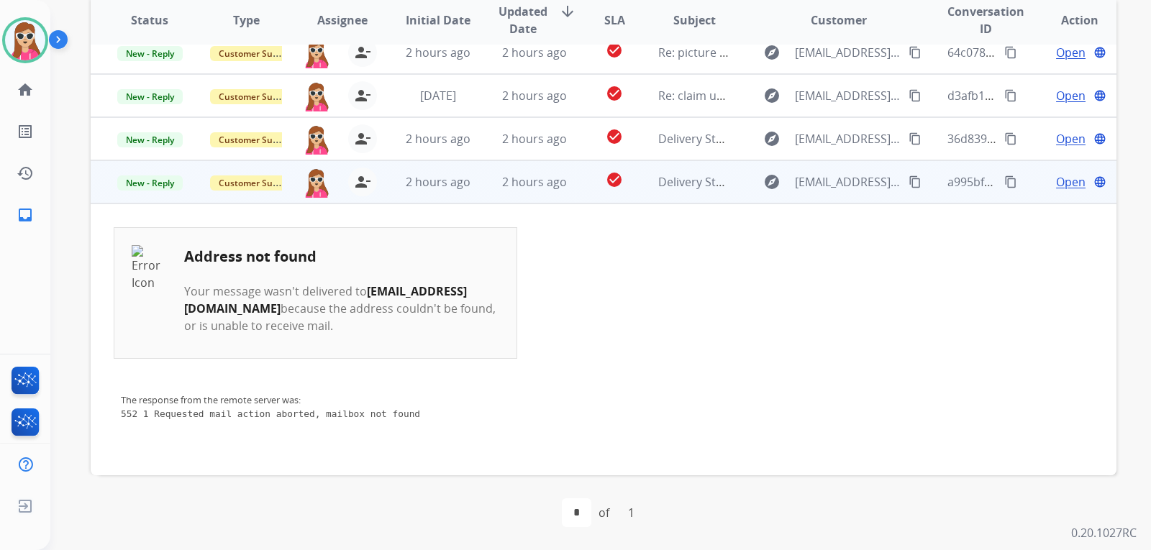
scroll to position [70, 0]
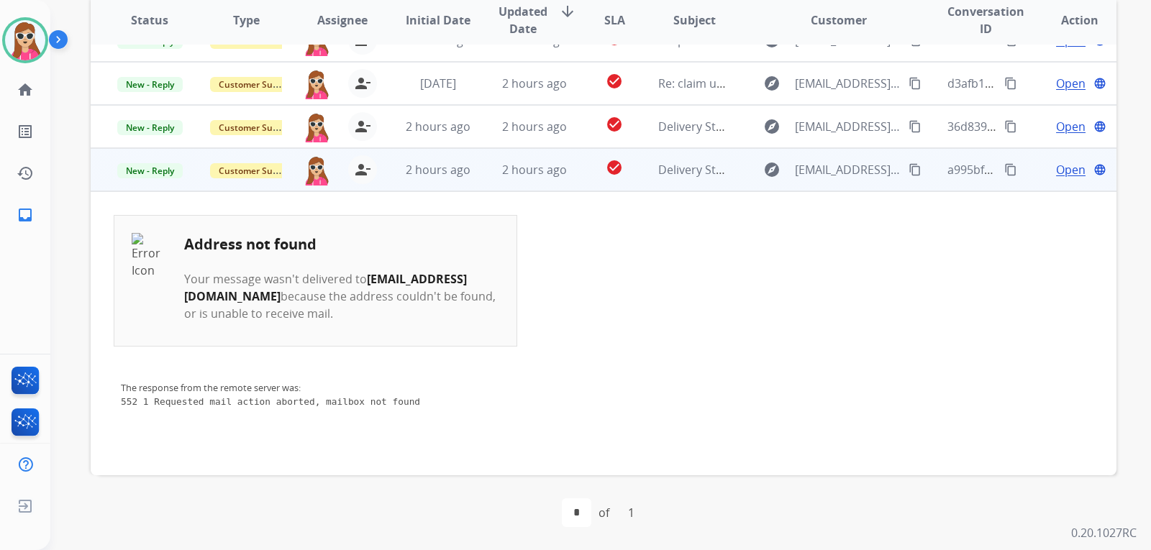
click at [1079, 172] on div "Open language" at bounding box center [1079, 169] width 73 height 17
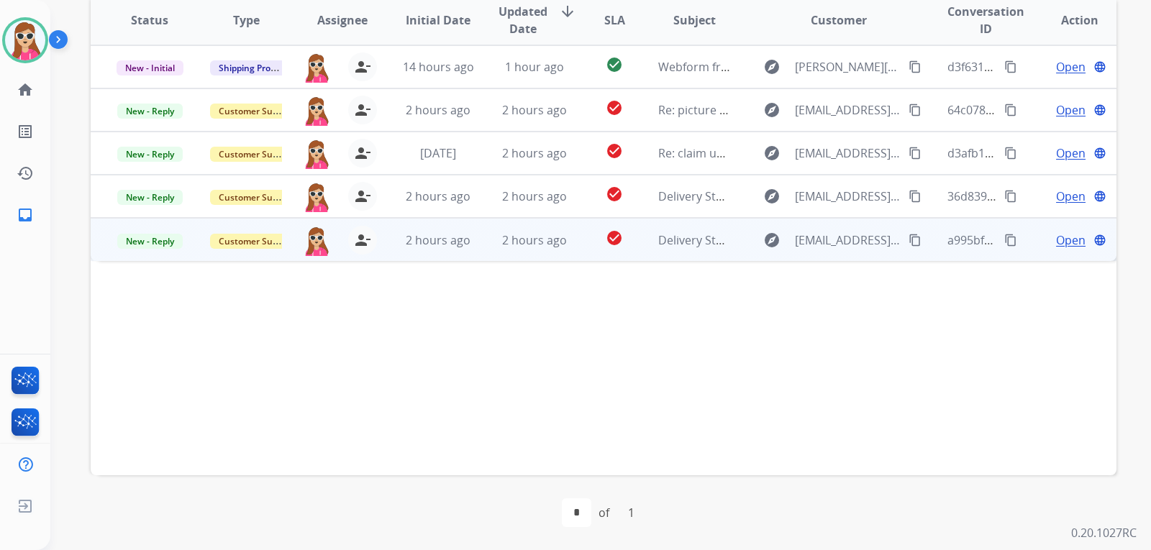
click at [1060, 249] on td "Open language" at bounding box center [1068, 239] width 96 height 43
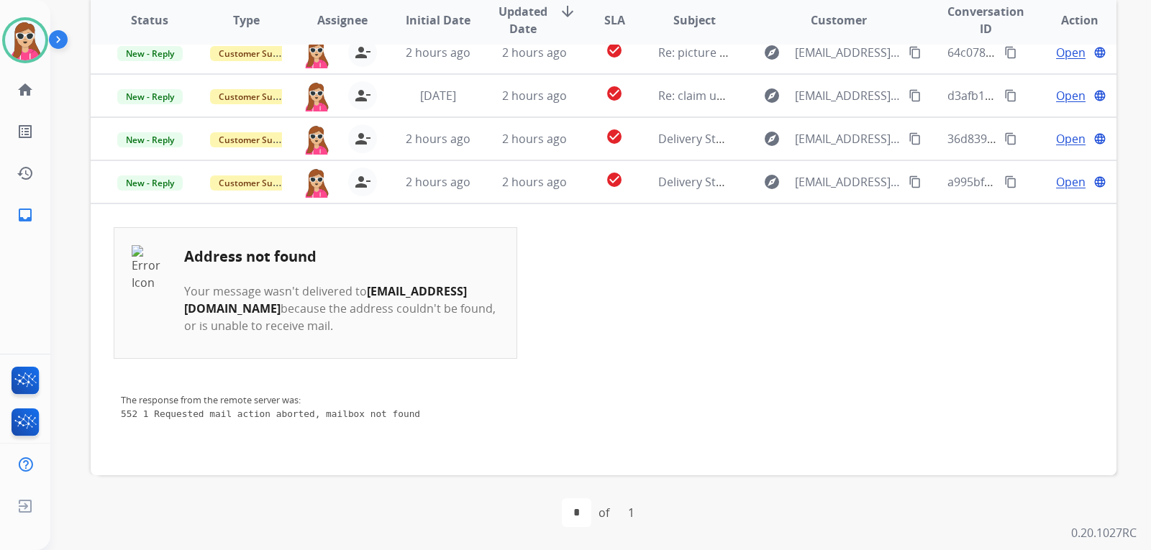
scroll to position [70, 0]
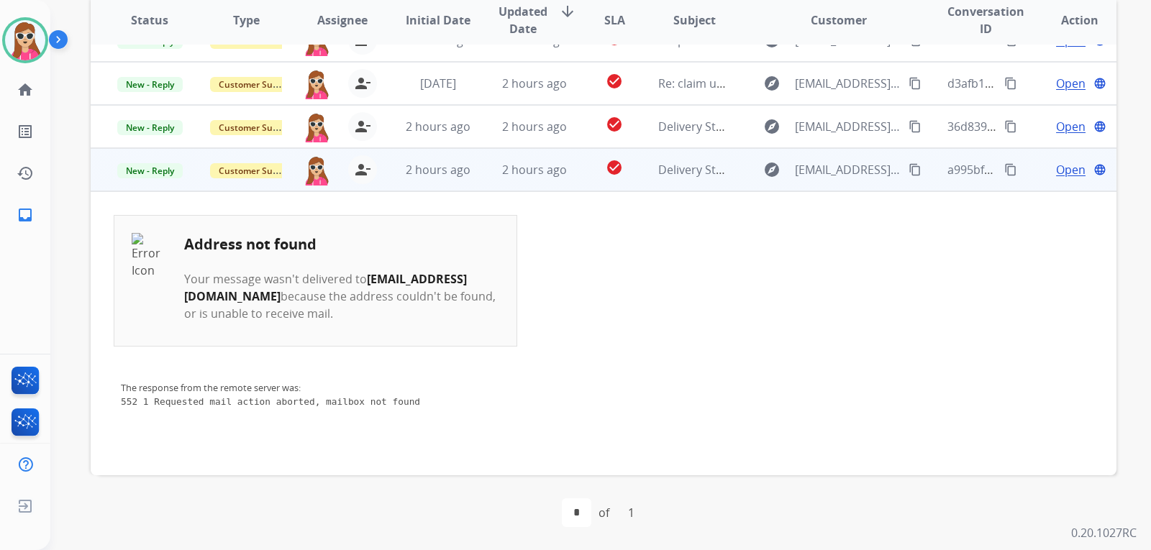
click at [1058, 166] on span "Open" at bounding box center [1070, 169] width 29 height 17
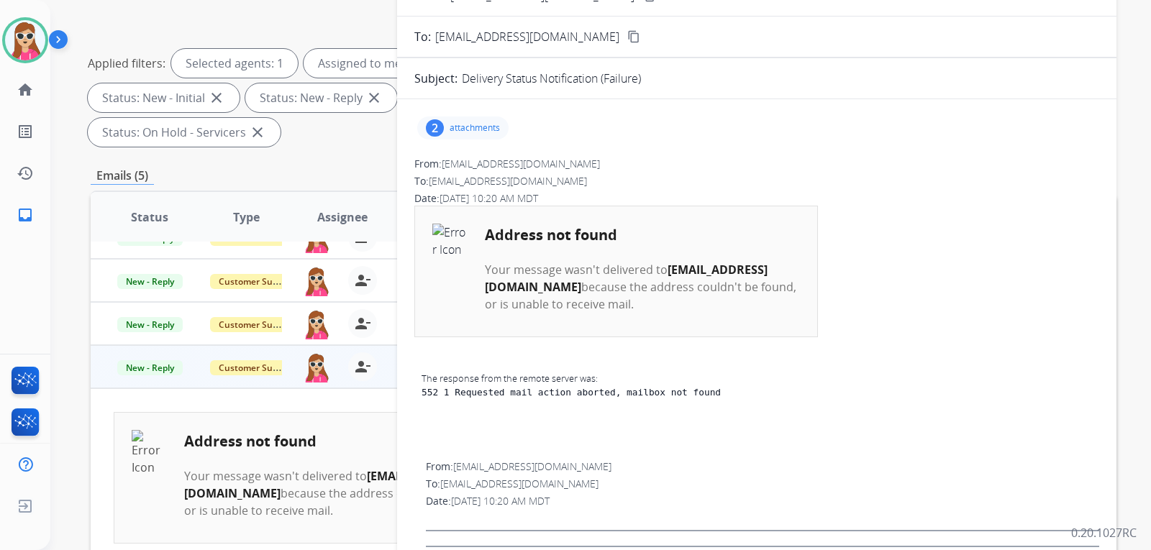
scroll to position [84, 0]
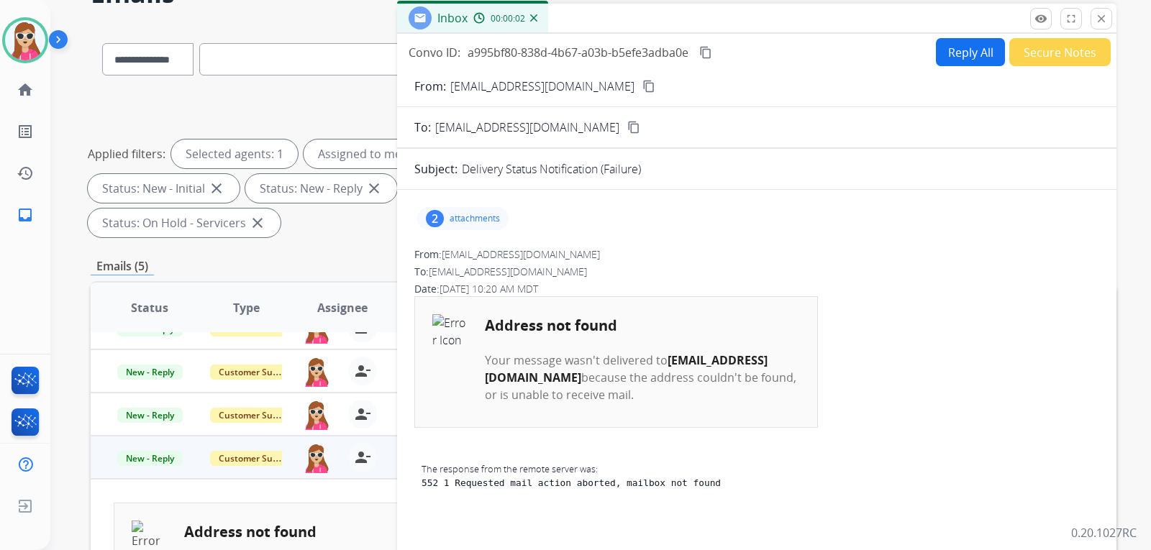
click at [489, 208] on div "2 attachments" at bounding box center [462, 218] width 91 height 23
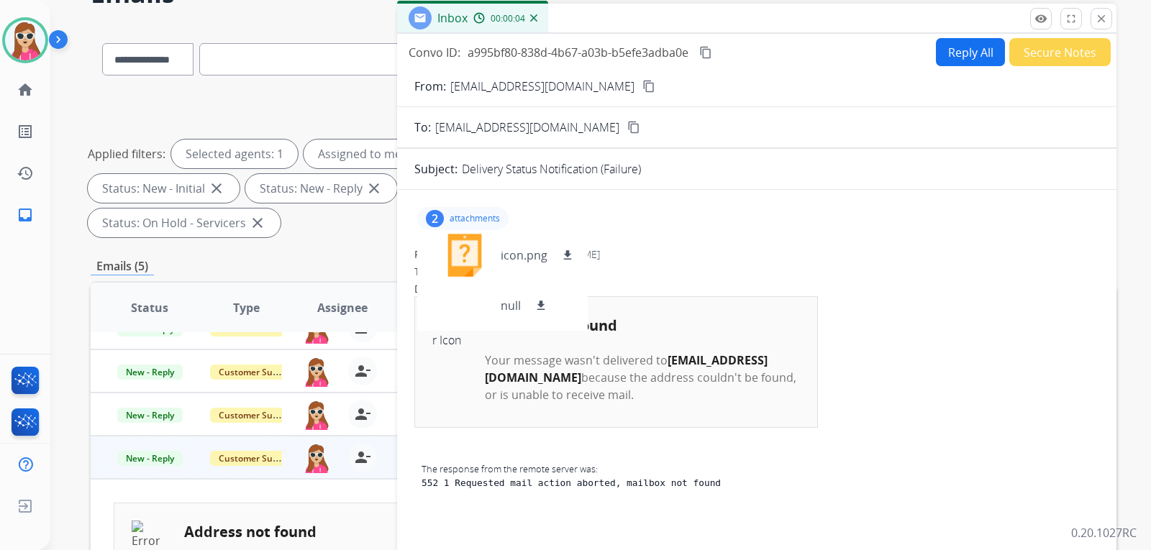
click at [946, 58] on button "Reply All" at bounding box center [970, 52] width 69 height 28
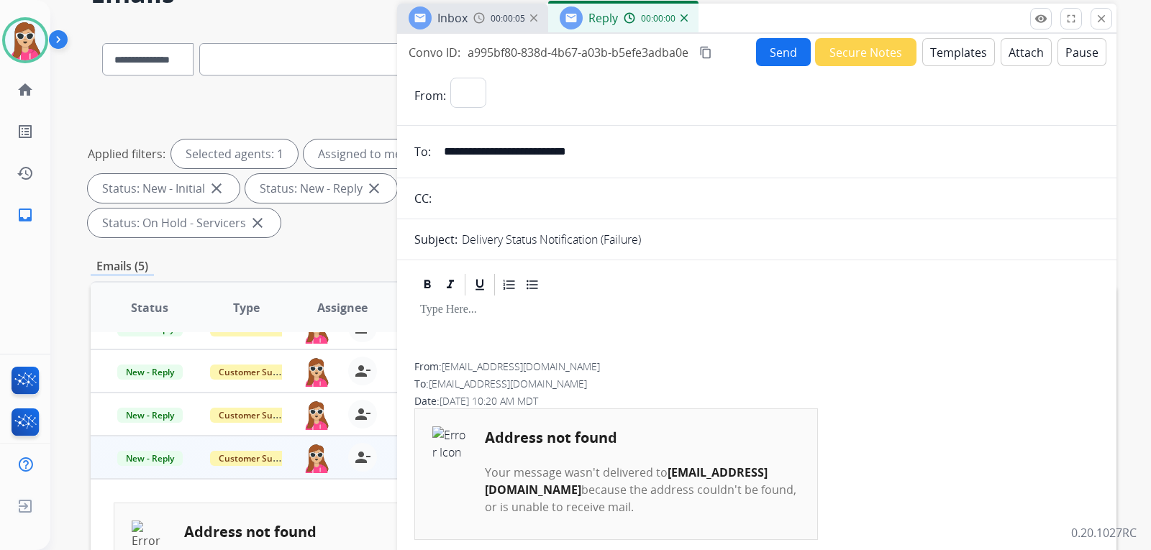
select select "**********"
click at [882, 60] on button "Secure Notes" at bounding box center [865, 52] width 101 height 28
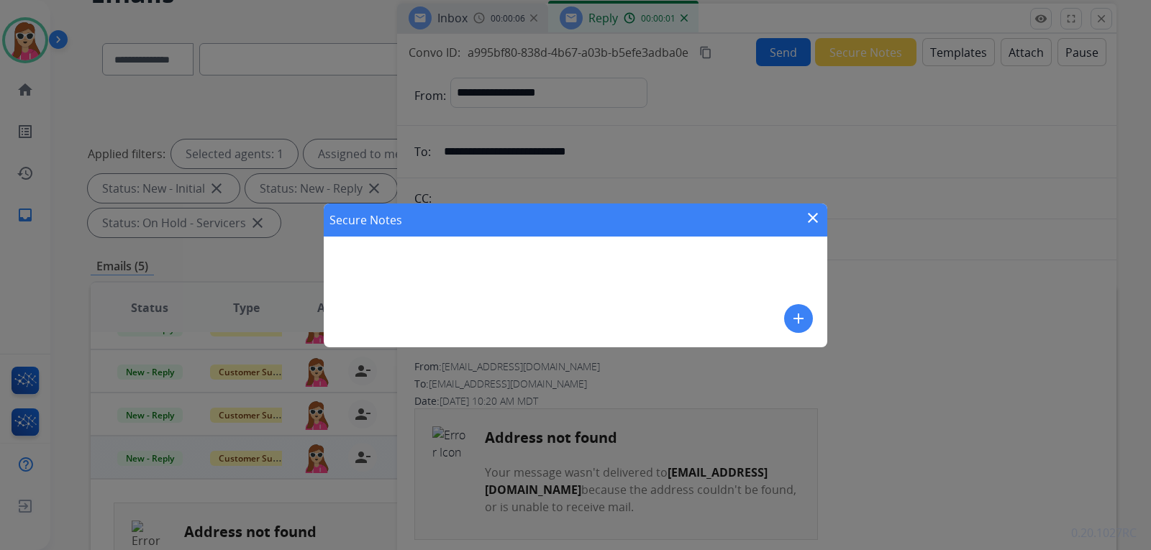
click at [710, 268] on div "Secure Notes close add" at bounding box center [575, 276] width 503 height 144
click at [787, 323] on button "add" at bounding box center [798, 318] width 29 height 29
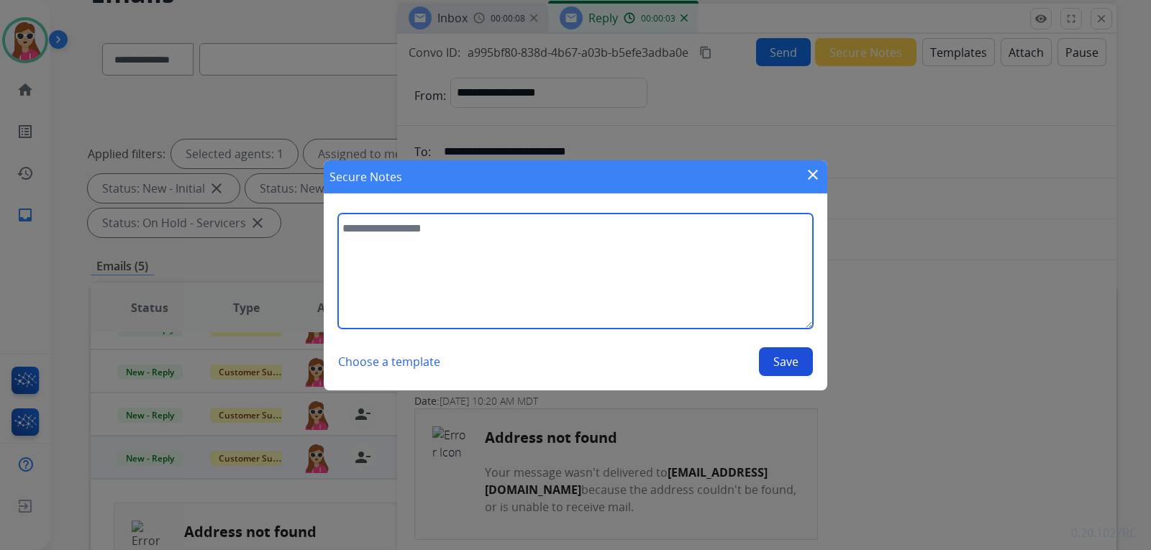
click at [771, 297] on textarea at bounding box center [575, 271] width 475 height 115
type textarea "**********"
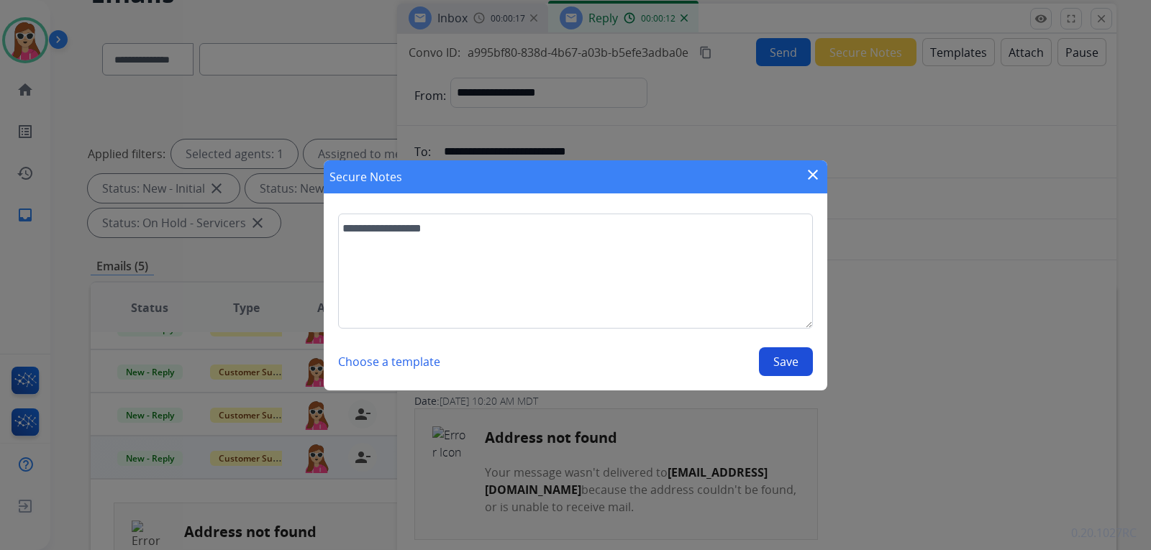
click at [807, 372] on button "Save" at bounding box center [786, 361] width 54 height 29
select select "**********"
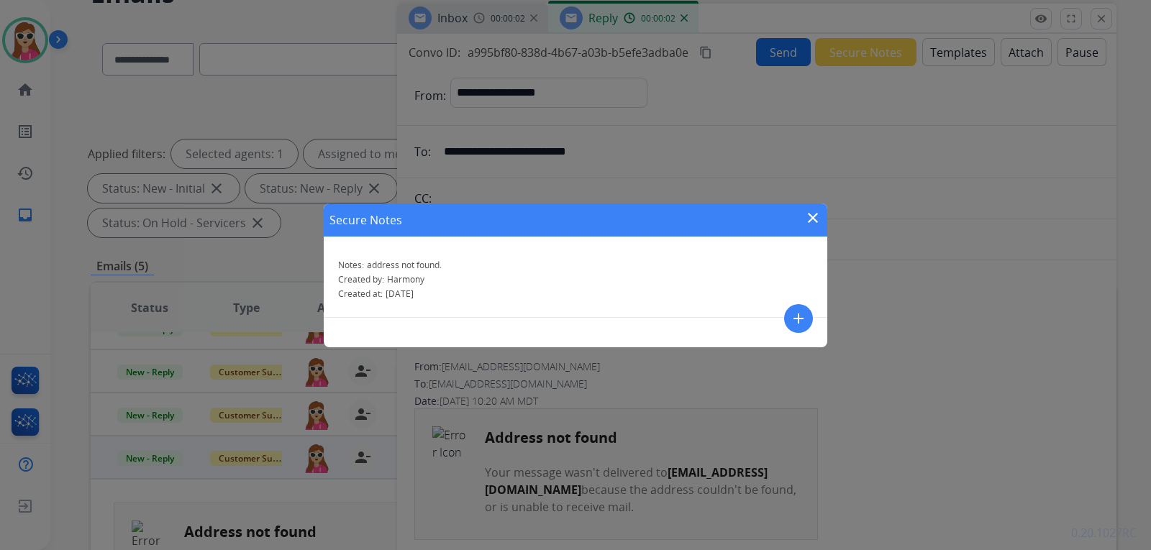
click at [814, 216] on mat-icon "close" at bounding box center [812, 217] width 17 height 17
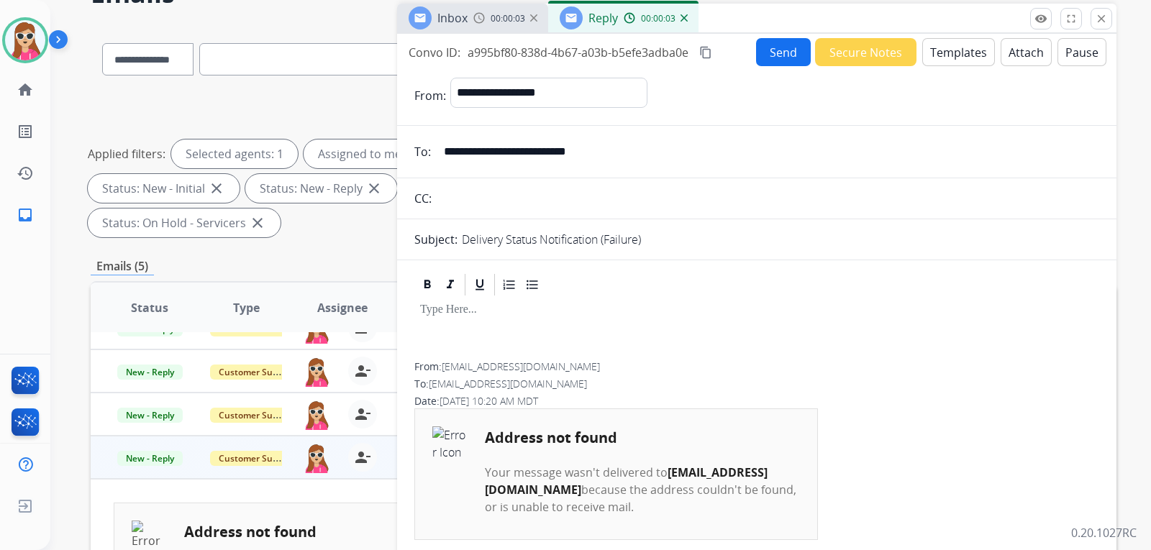
click at [762, 54] on button "Send" at bounding box center [783, 52] width 55 height 28
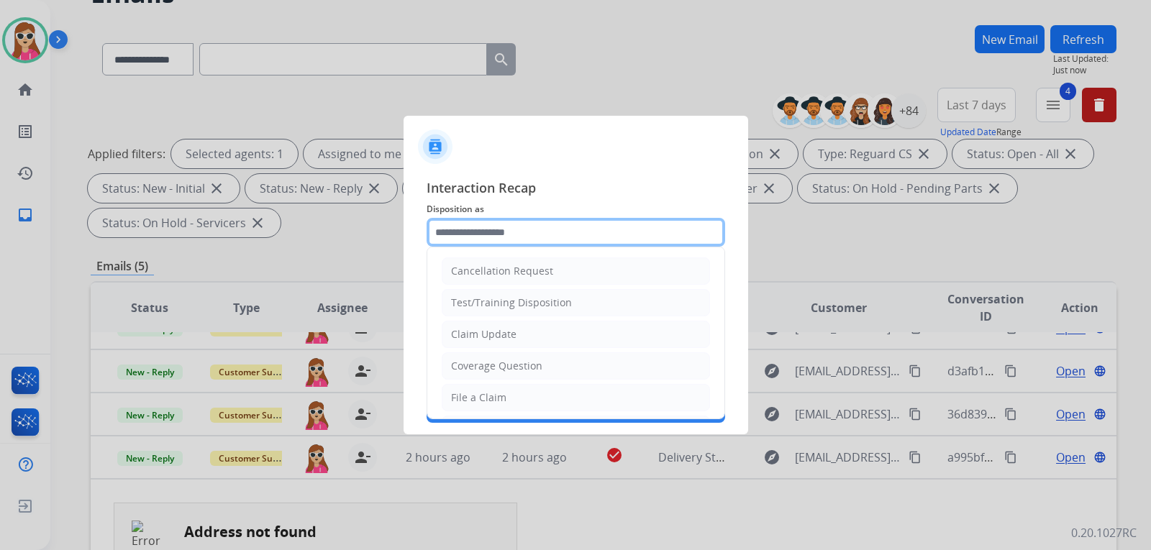
click at [631, 236] on input "text" at bounding box center [575, 232] width 298 height 29
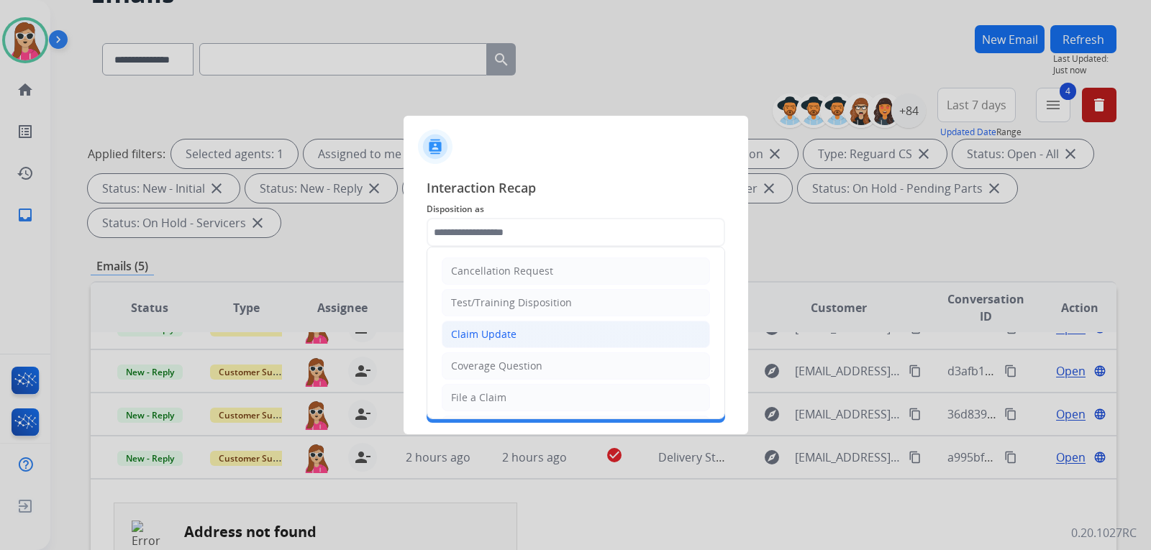
click at [601, 334] on li "Claim Update" at bounding box center [576, 334] width 268 height 27
type input "**********"
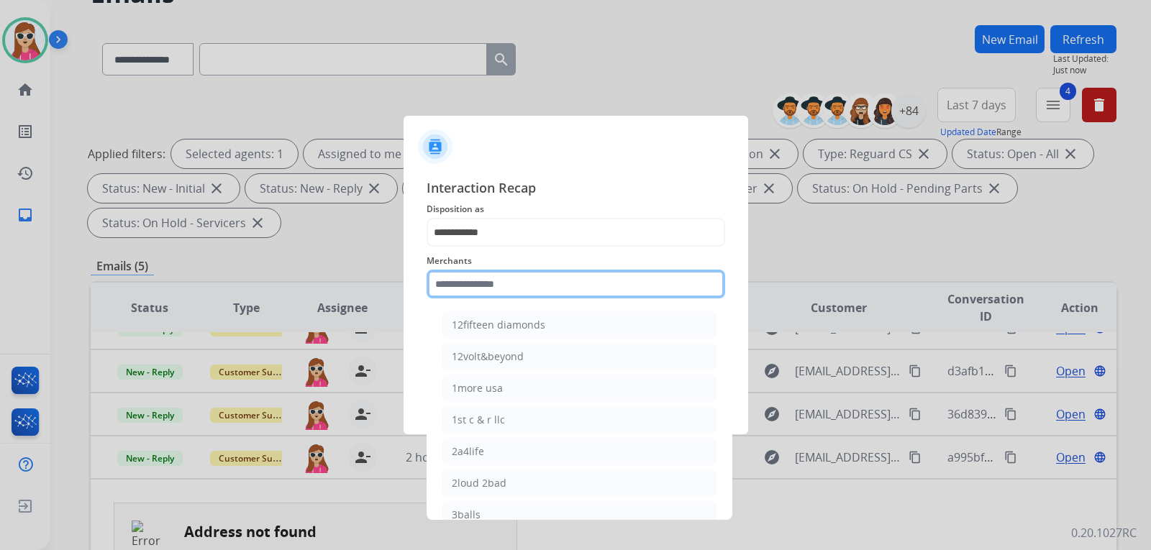
click at [606, 280] on input "text" at bounding box center [575, 284] width 298 height 29
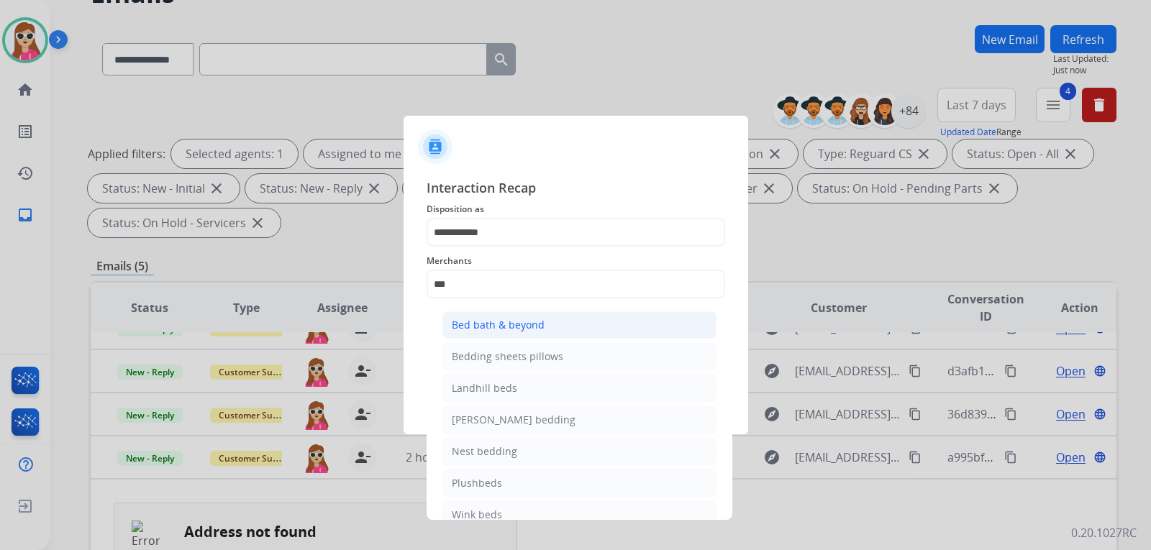
click at [551, 322] on li "Bed bath & beyond" at bounding box center [579, 324] width 274 height 27
type input "**********"
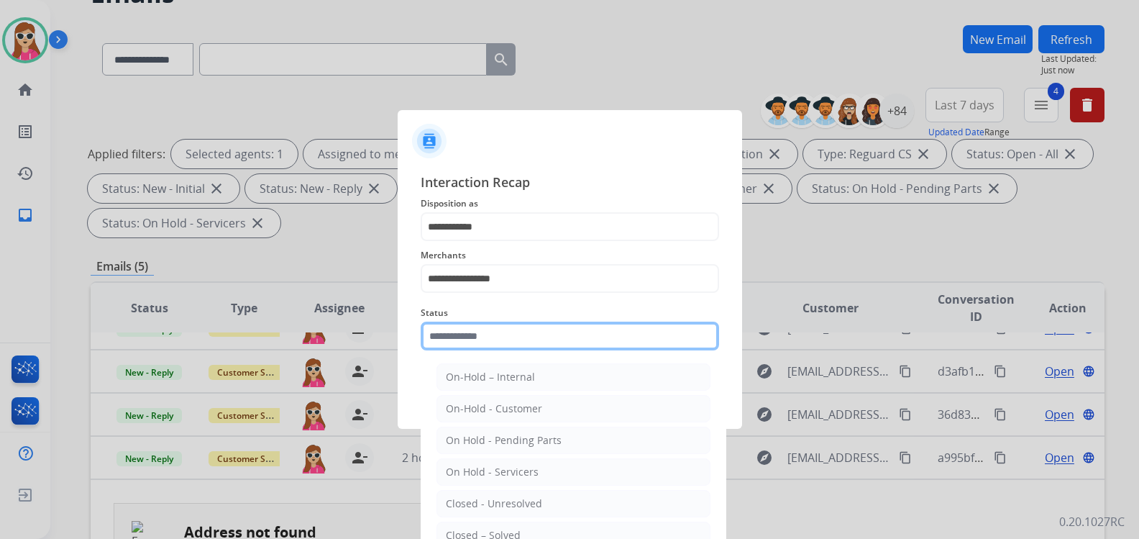
click at [554, 350] on input "text" at bounding box center [570, 335] width 298 height 29
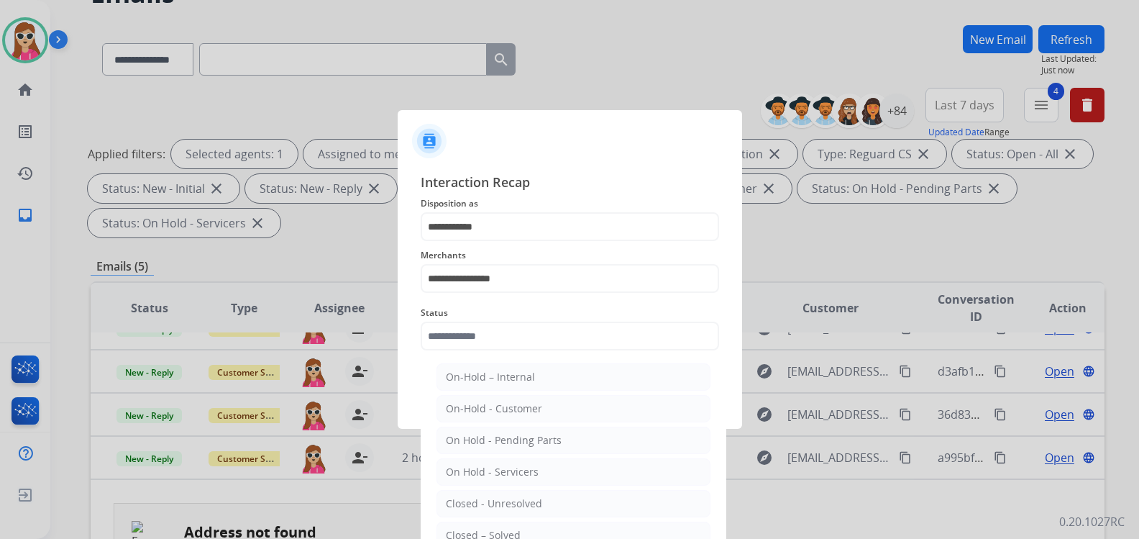
drag, startPoint x: 538, startPoint y: 534, endPoint x: 544, endPoint y: 513, distance: 22.5
click at [538, 529] on li "Closed – Solved" at bounding box center [573, 534] width 274 height 27
type input "**********"
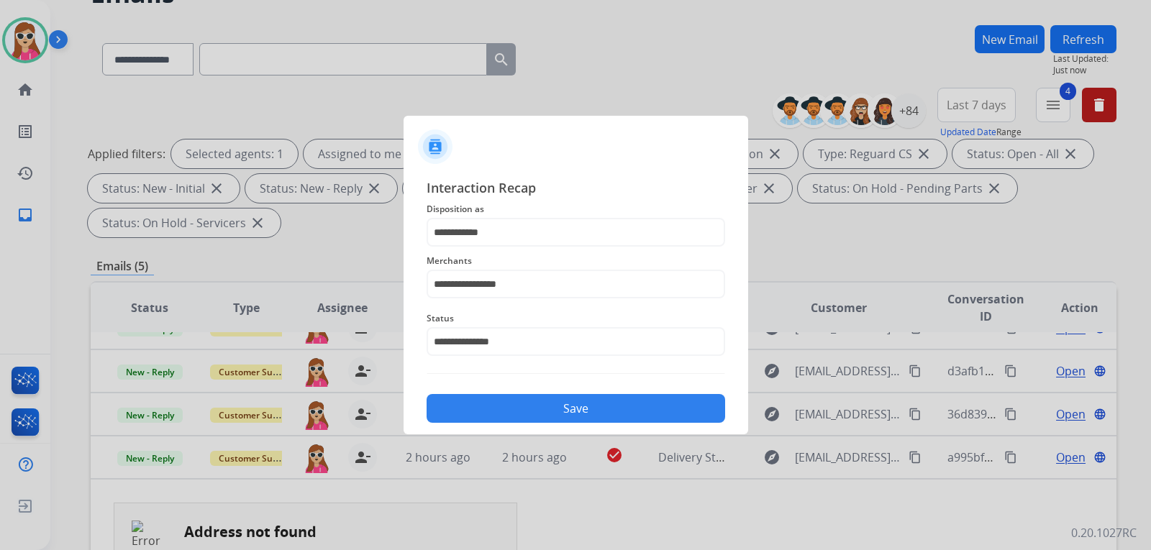
drag, startPoint x: 552, startPoint y: 417, endPoint x: 570, endPoint y: 413, distance: 17.8
click at [557, 413] on button "Save" at bounding box center [575, 408] width 298 height 29
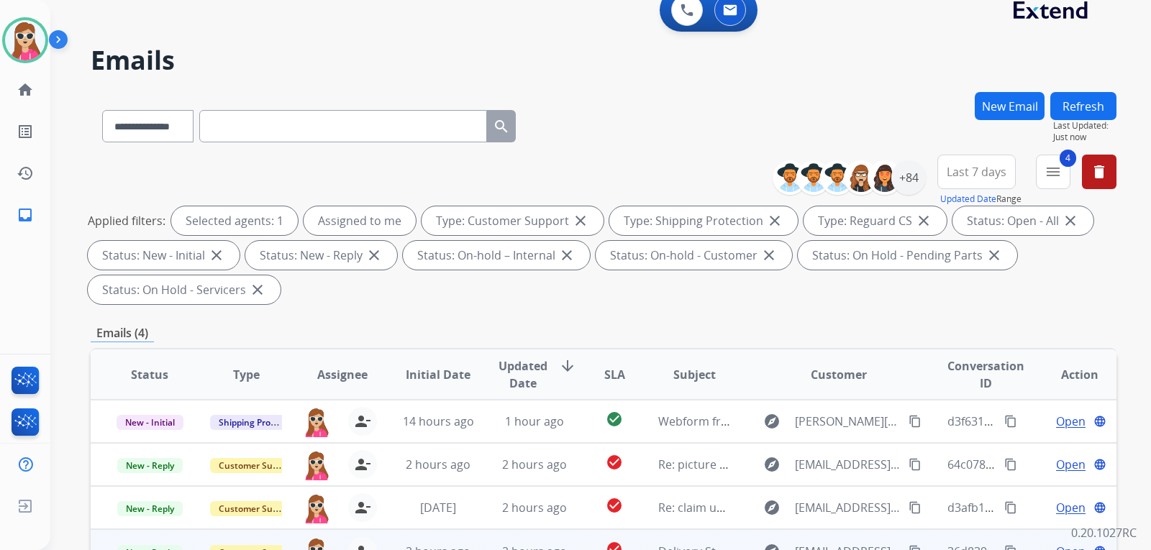
scroll to position [144, 0]
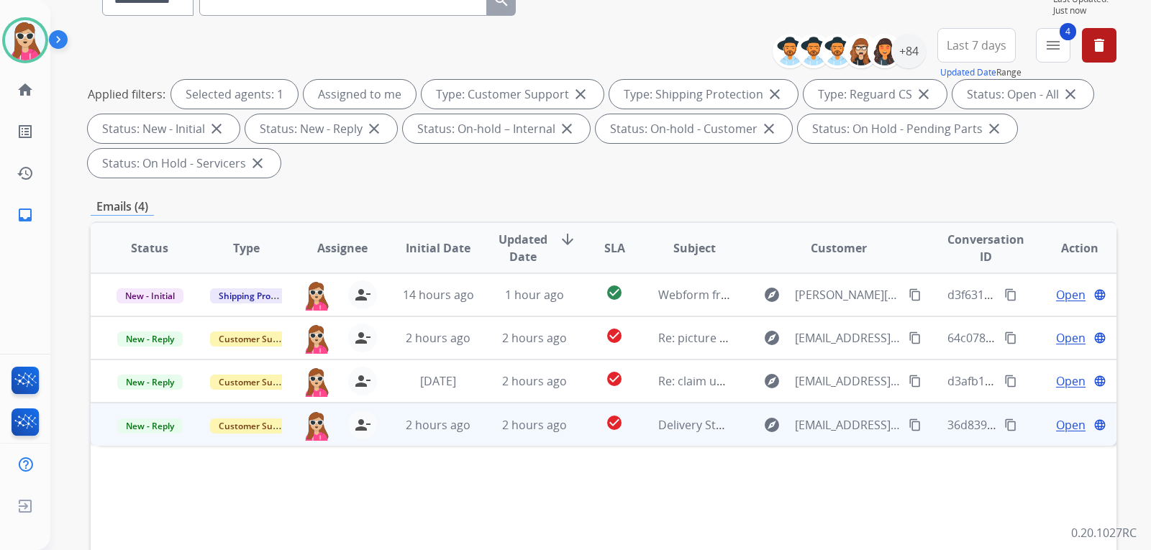
click at [1043, 424] on div "Open language" at bounding box center [1079, 424] width 73 height 17
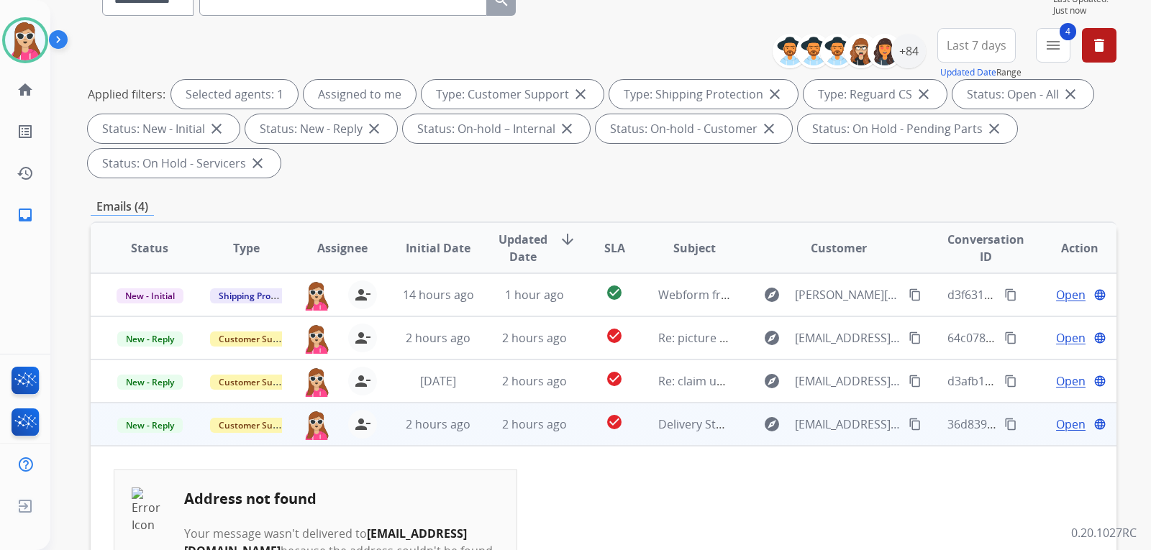
scroll to position [27, 0]
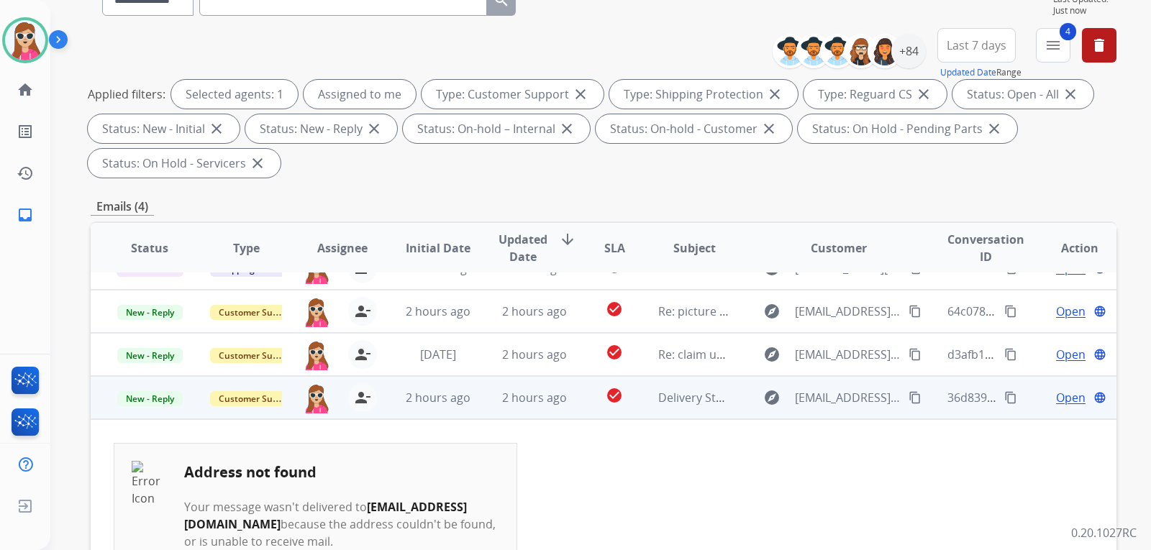
click at [1058, 397] on span "Open" at bounding box center [1070, 397] width 29 height 17
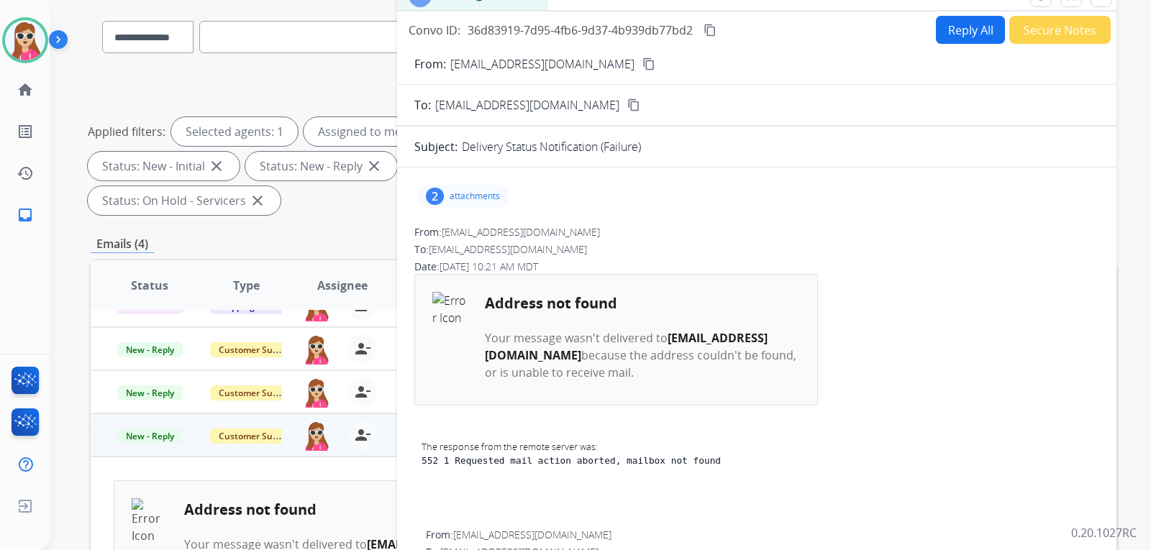
scroll to position [72, 0]
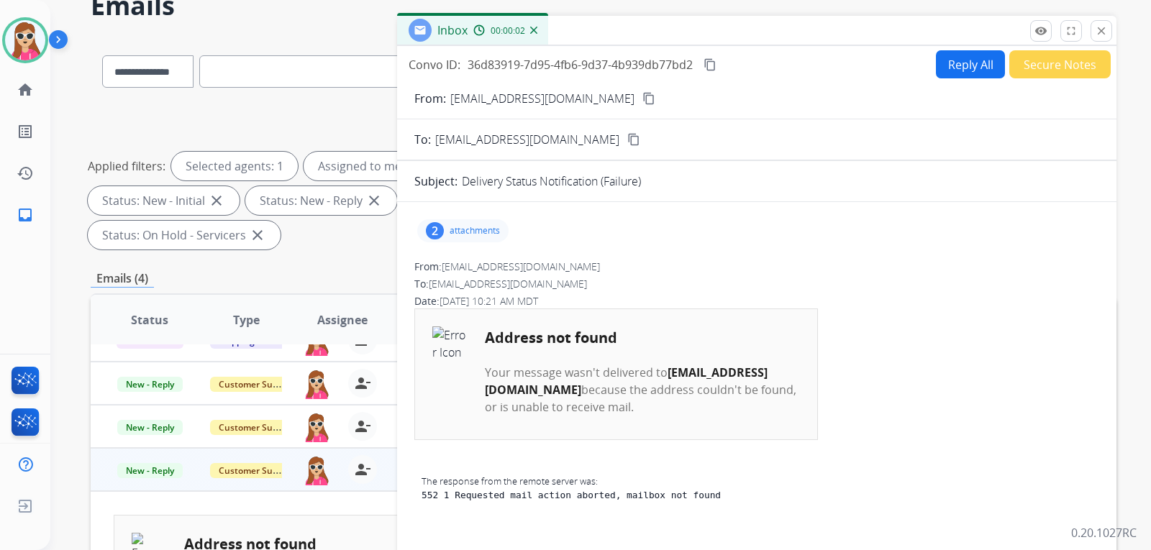
click at [941, 68] on button "Reply All" at bounding box center [970, 64] width 69 height 28
select select "**********"
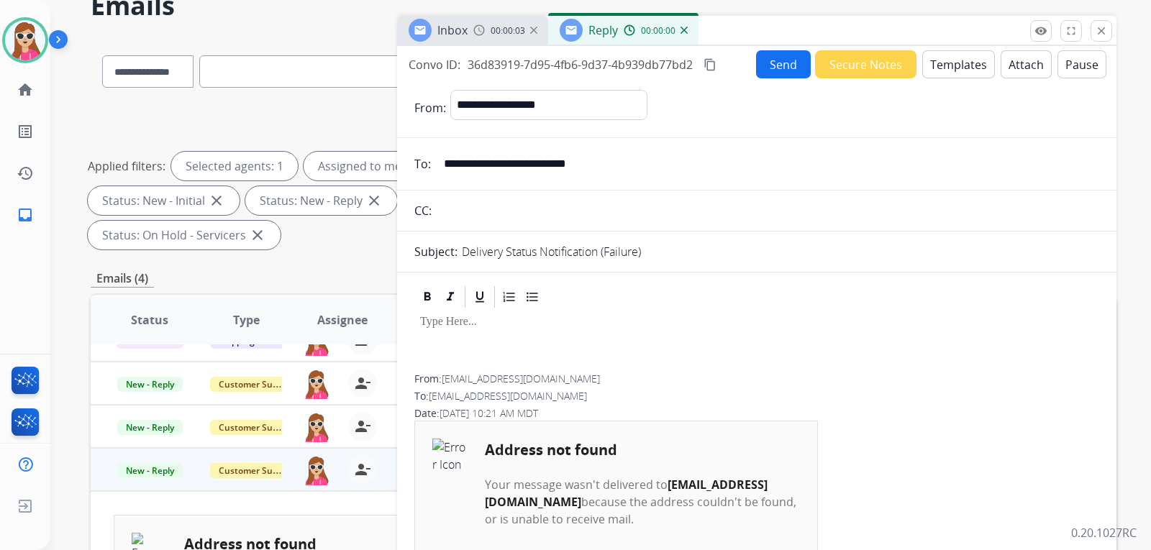
click at [942, 67] on button "Templates" at bounding box center [958, 64] width 73 height 28
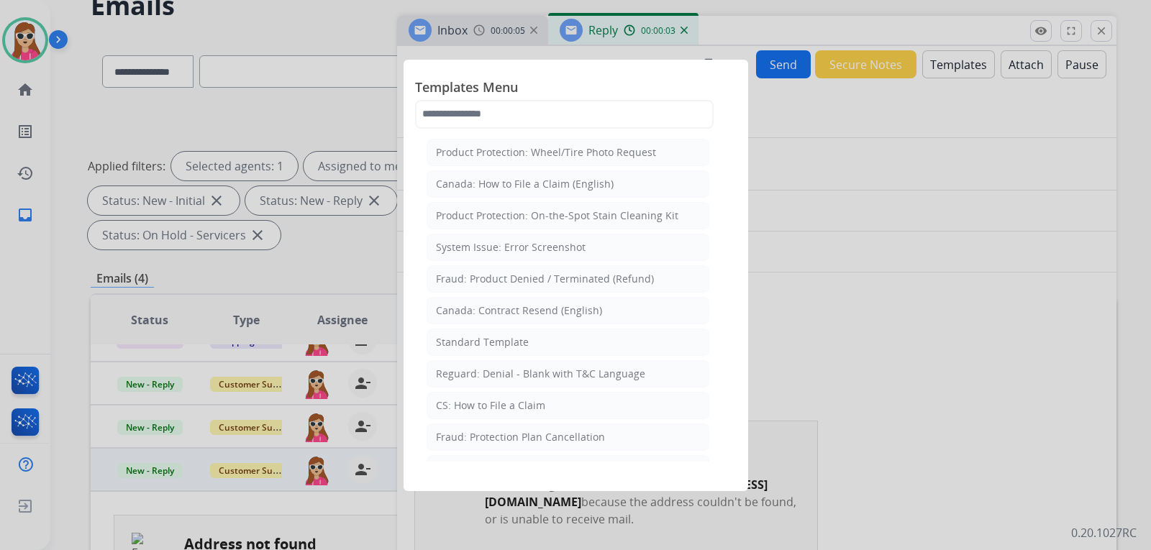
click at [860, 314] on div at bounding box center [575, 275] width 1151 height 550
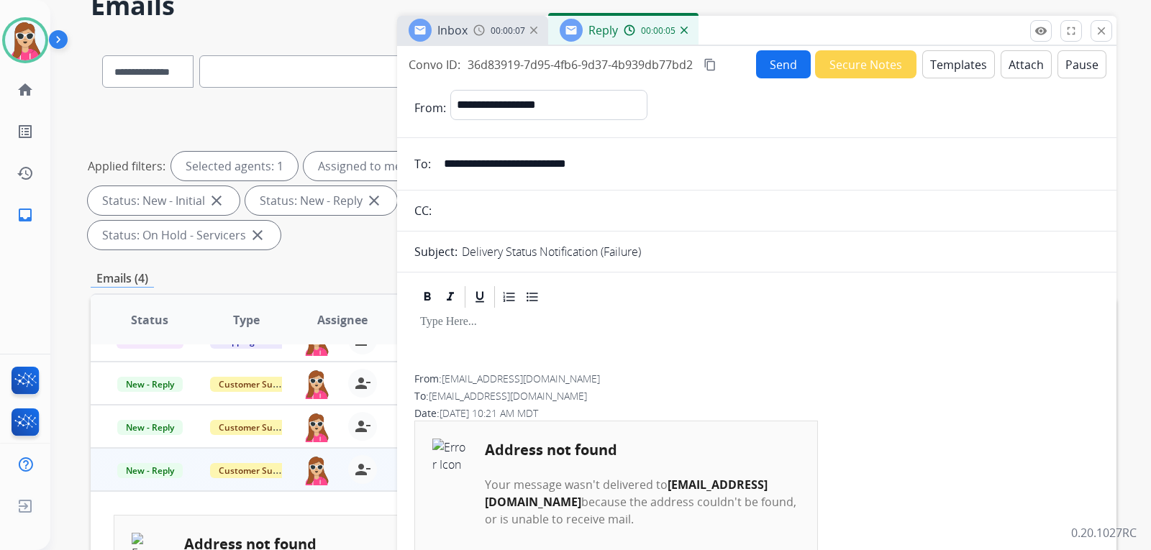
click at [941, 62] on button "Templates" at bounding box center [958, 64] width 73 height 28
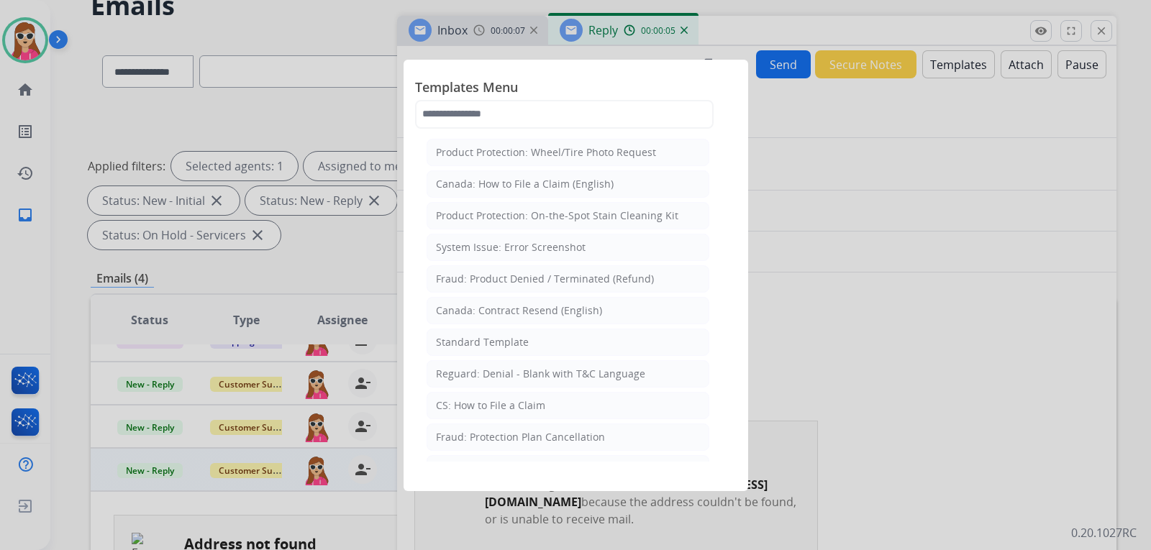
click at [829, 176] on div at bounding box center [575, 275] width 1151 height 550
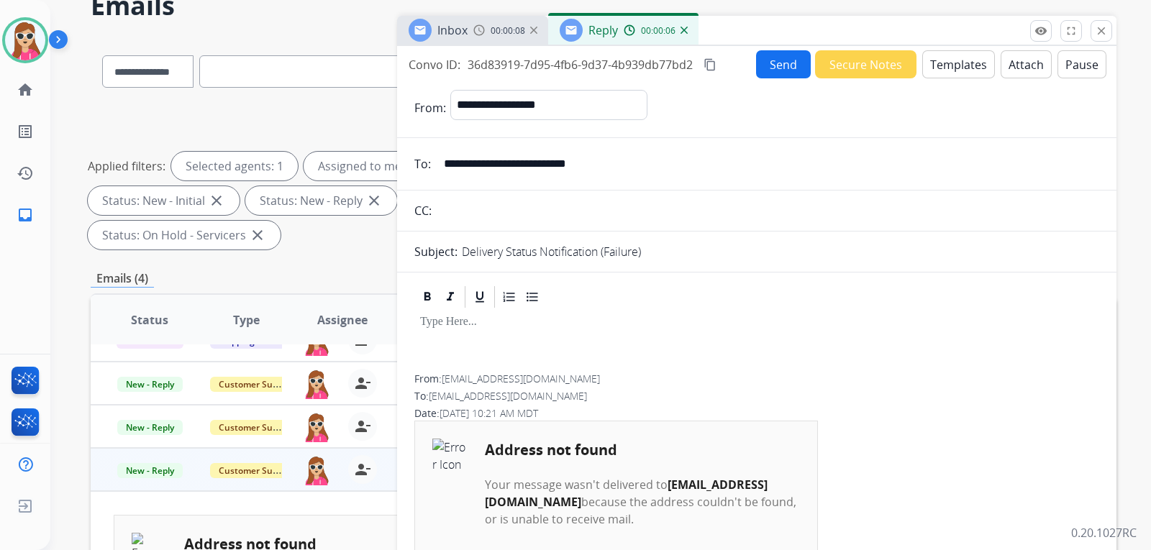
click at [837, 73] on button "Secure Notes" at bounding box center [865, 64] width 101 height 28
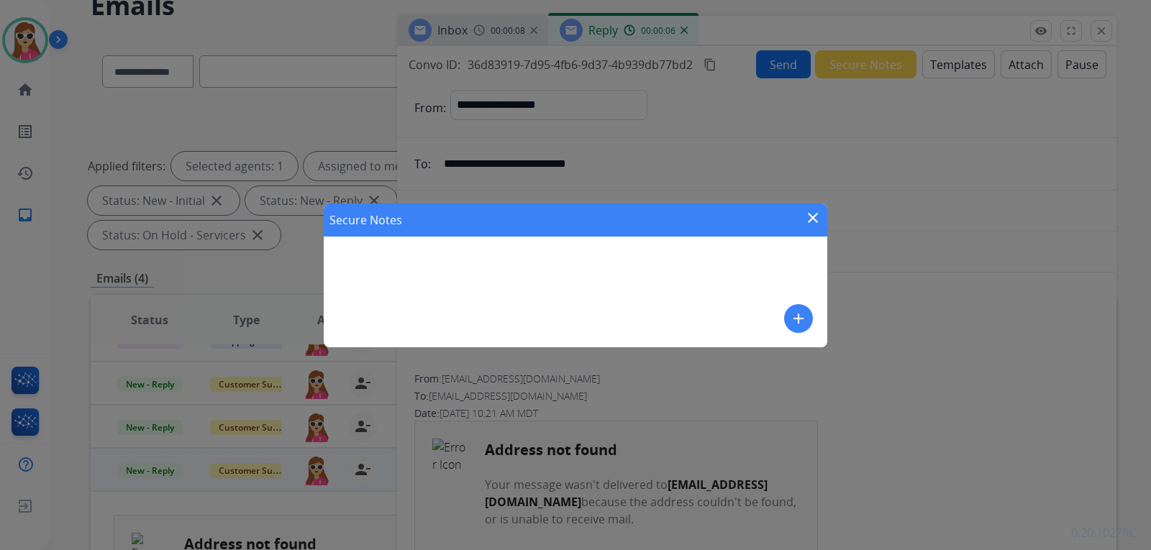
drag, startPoint x: 590, startPoint y: 324, endPoint x: 605, endPoint y: 316, distance: 16.4
click at [593, 322] on div "Secure Notes close add" at bounding box center [575, 276] width 503 height 144
click at [629, 279] on div "Secure Notes close add" at bounding box center [575, 276] width 503 height 144
drag, startPoint x: 640, startPoint y: 284, endPoint x: 661, endPoint y: 285, distance: 20.9
click at [646, 284] on div "Secure Notes close add" at bounding box center [575, 276] width 503 height 144
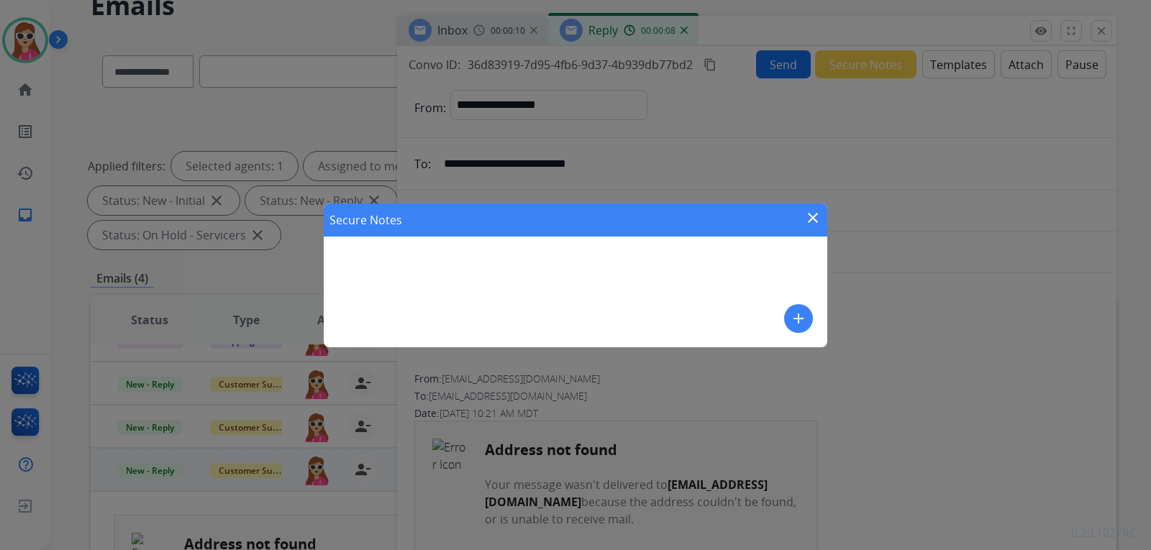
click at [813, 319] on div "Secure Notes close add" at bounding box center [575, 276] width 503 height 144
click at [809, 317] on button "add" at bounding box center [798, 318] width 29 height 29
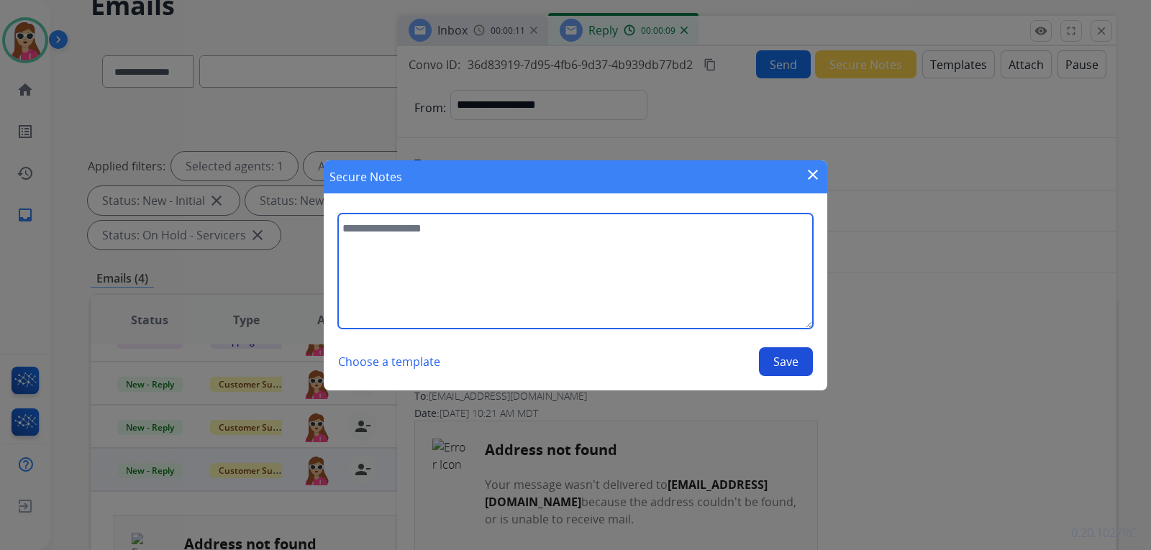
click at [729, 285] on textarea at bounding box center [575, 271] width 475 height 115
type textarea "**********"
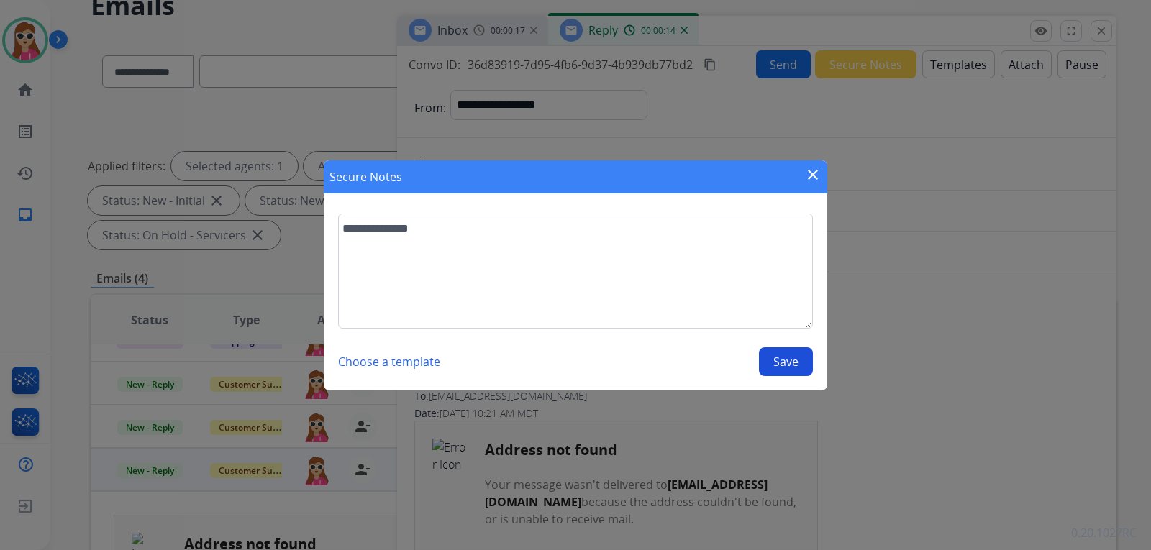
click at [785, 362] on button "Save" at bounding box center [786, 361] width 54 height 29
select select "**********"
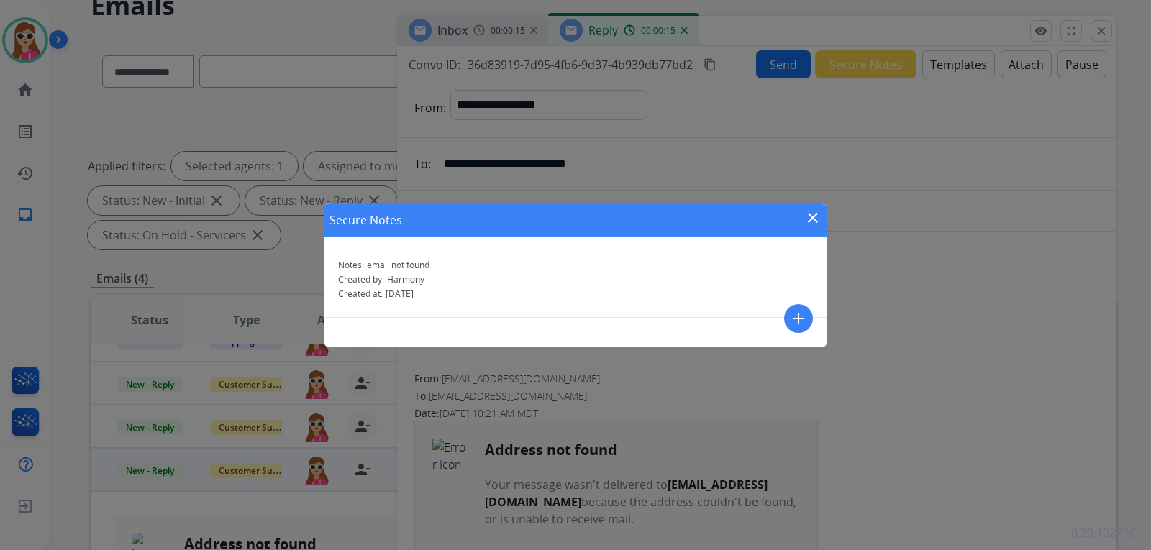
click at [818, 214] on mat-icon "close" at bounding box center [812, 217] width 17 height 17
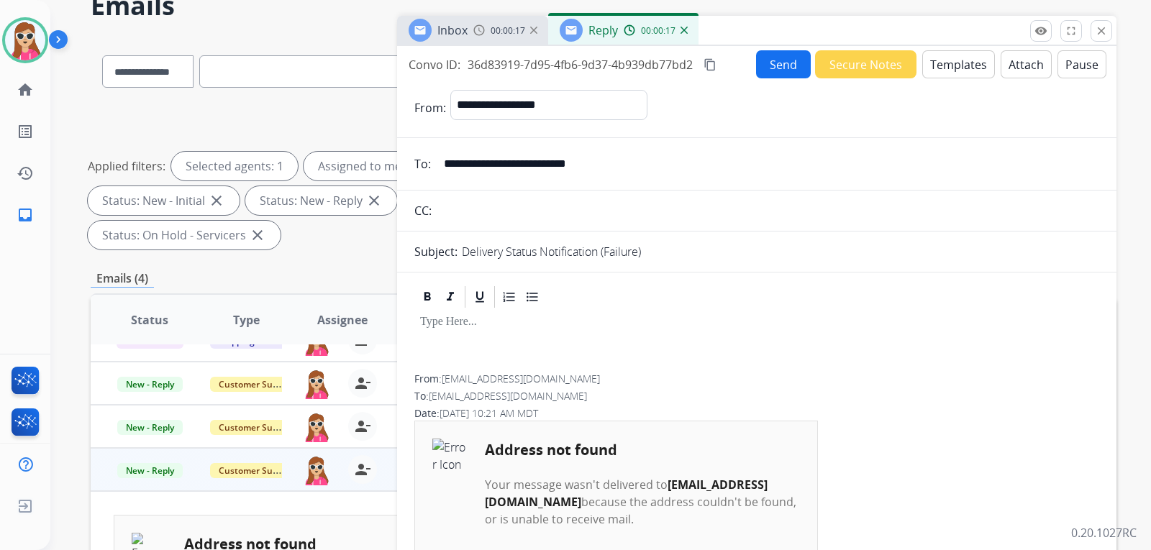
click at [608, 343] on div at bounding box center [756, 342] width 685 height 65
click at [762, 78] on button "Send" at bounding box center [783, 64] width 55 height 28
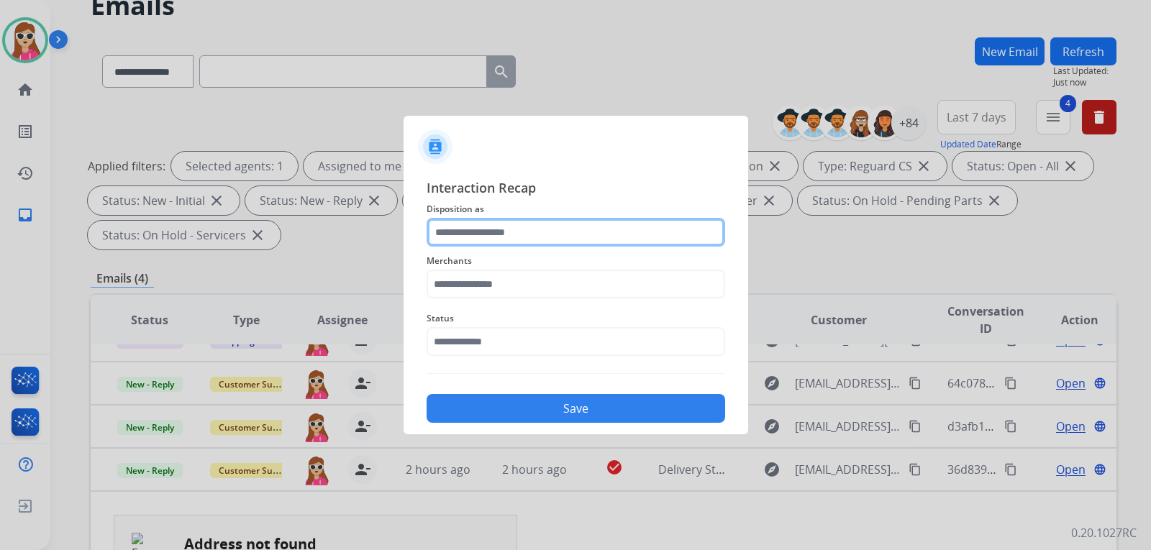
click at [552, 245] on input "text" at bounding box center [575, 232] width 298 height 29
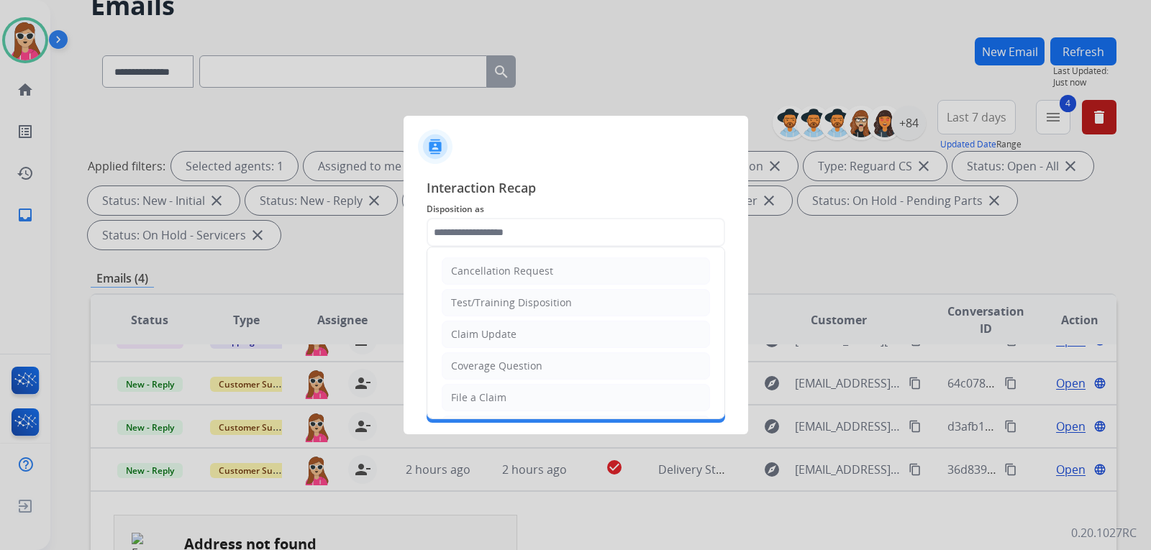
click at [536, 332] on li "Claim Update" at bounding box center [576, 334] width 268 height 27
type input "**********"
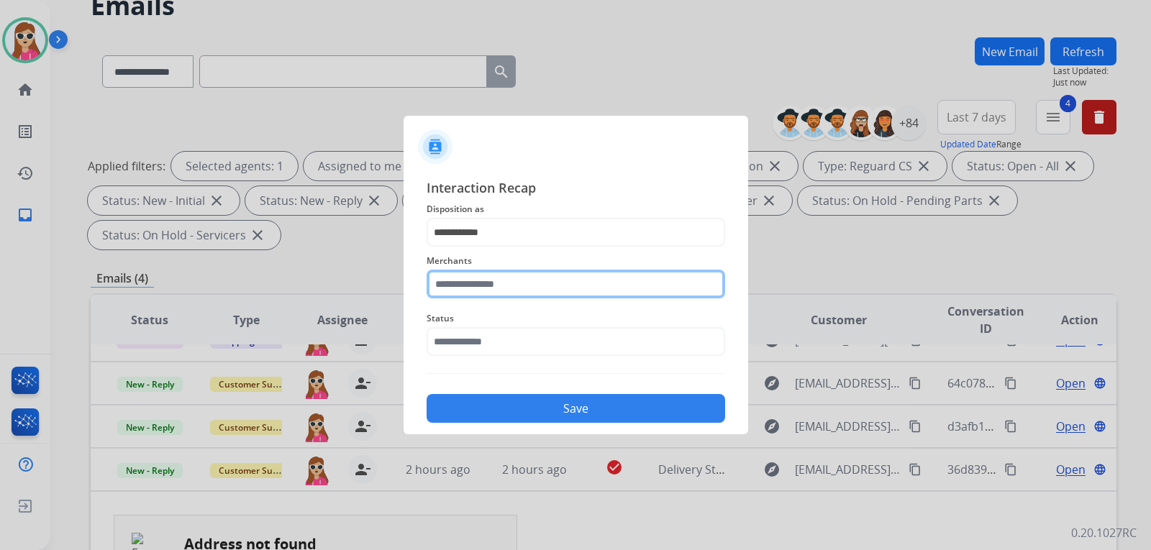
click at [539, 288] on input "text" at bounding box center [575, 284] width 298 height 29
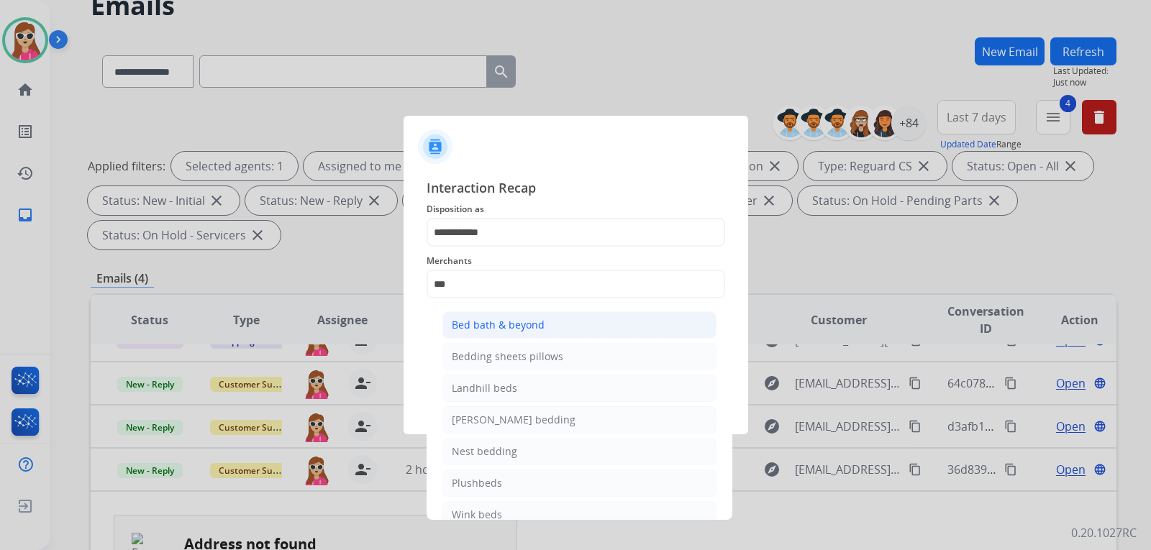
click at [564, 326] on li "Bed bath & beyond" at bounding box center [579, 324] width 274 height 27
type input "**********"
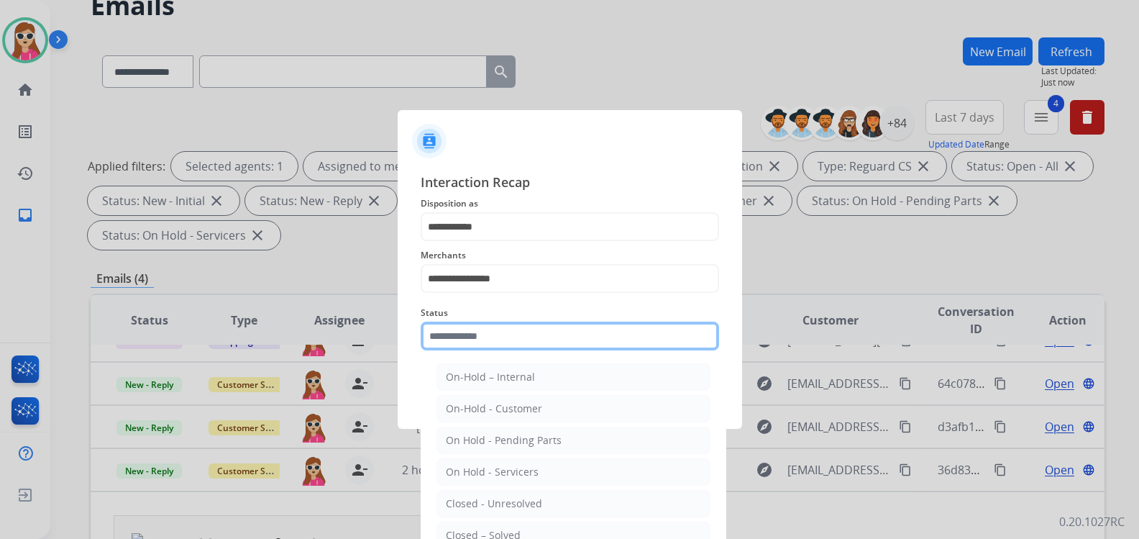
click at [562, 343] on input "text" at bounding box center [570, 335] width 298 height 29
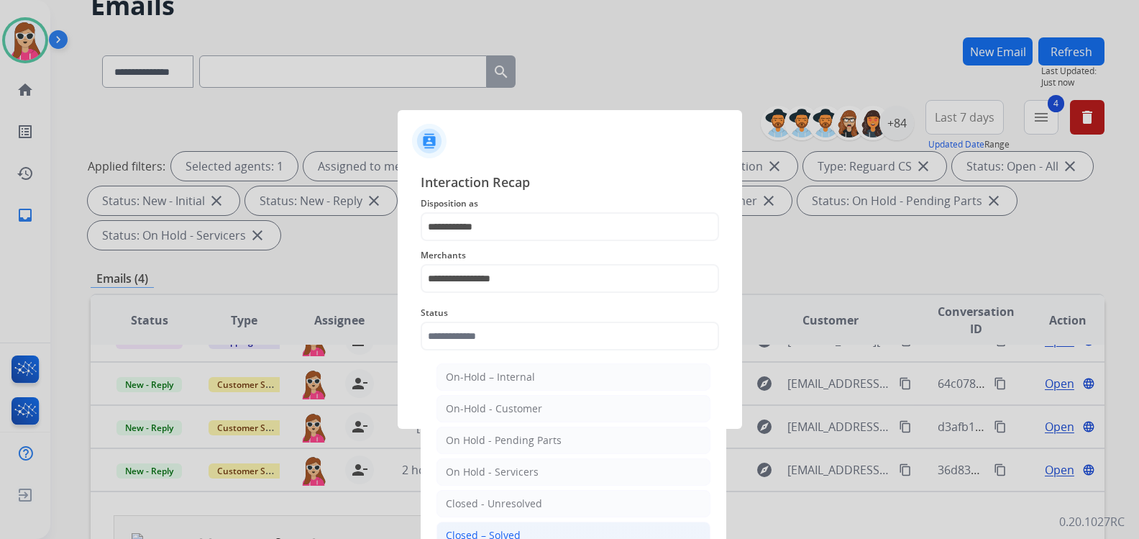
click at [508, 531] on div "Closed – Solved" at bounding box center [483, 535] width 75 height 14
type input "**********"
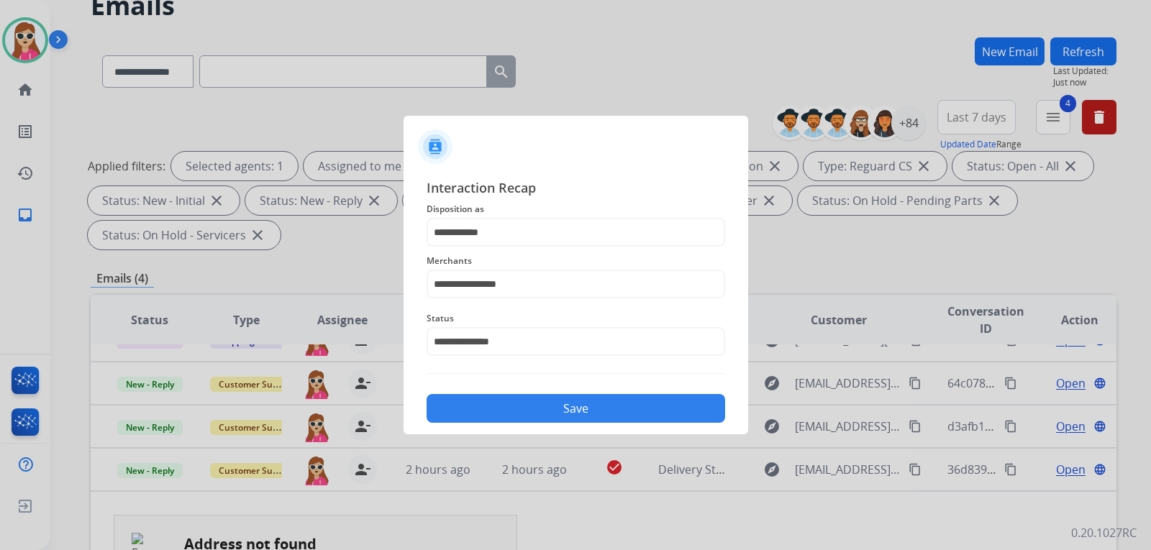
click at [558, 405] on button "Save" at bounding box center [575, 408] width 298 height 29
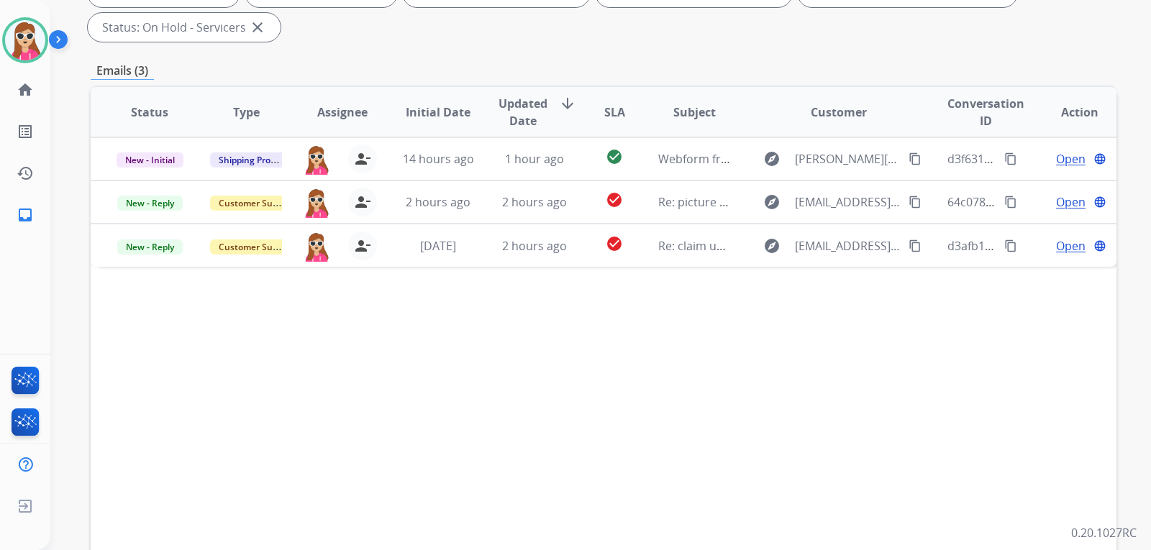
scroll to position [288, 0]
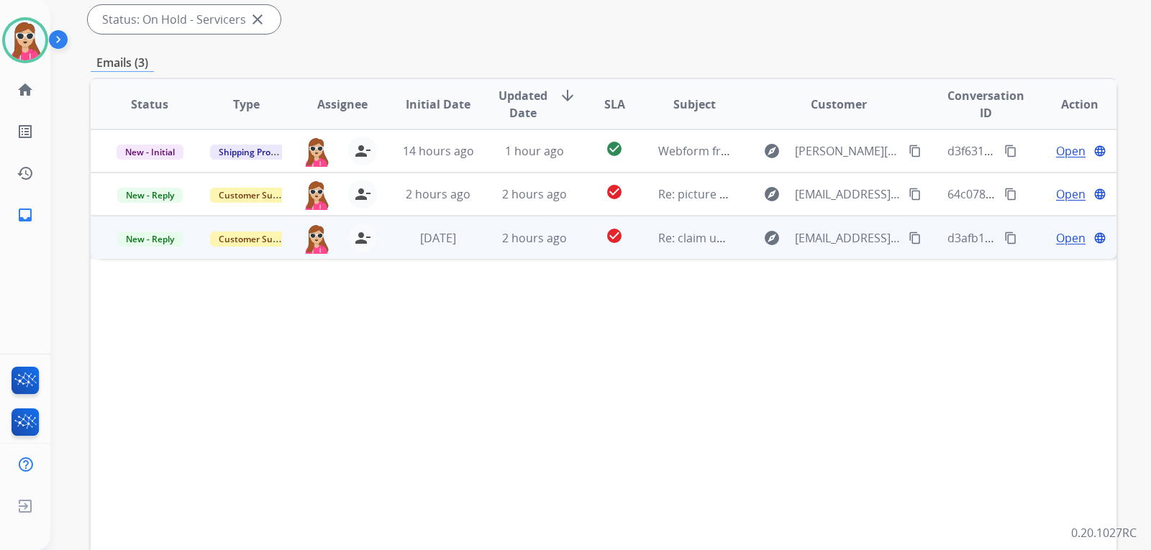
click at [906, 242] on button "content_copy" at bounding box center [914, 237] width 17 height 17
click at [1056, 240] on span "Open" at bounding box center [1070, 237] width 29 height 17
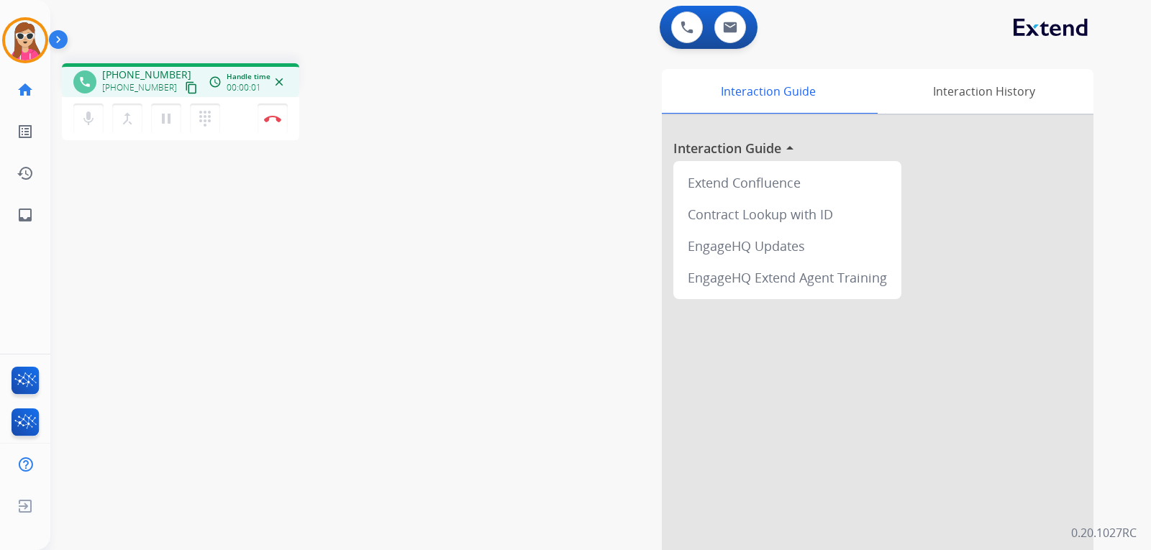
click at [185, 84] on mat-icon "content_copy" at bounding box center [191, 87] width 13 height 13
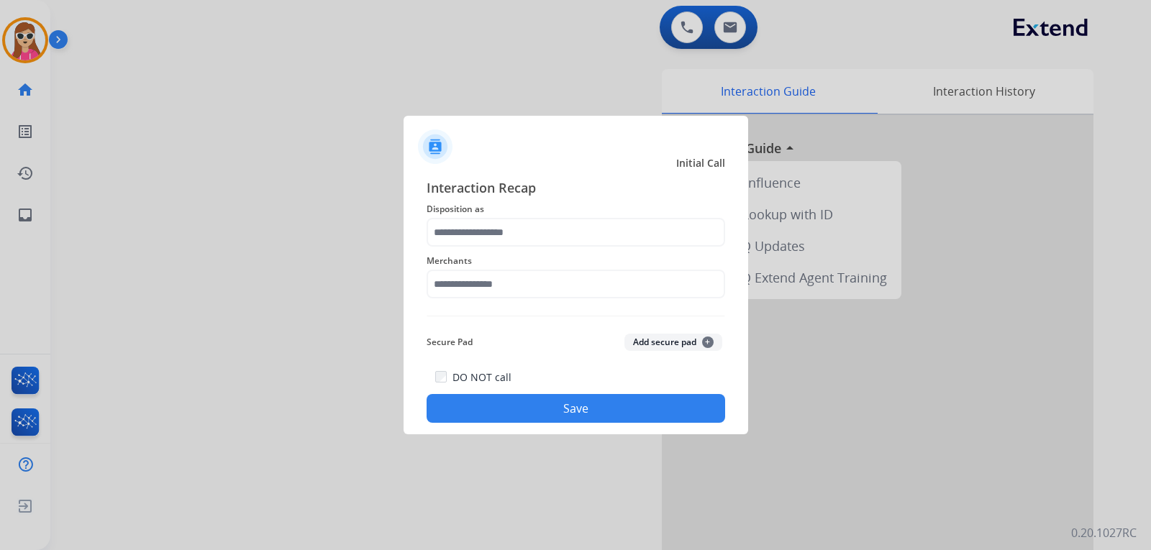
click at [551, 83] on div at bounding box center [575, 275] width 1151 height 550
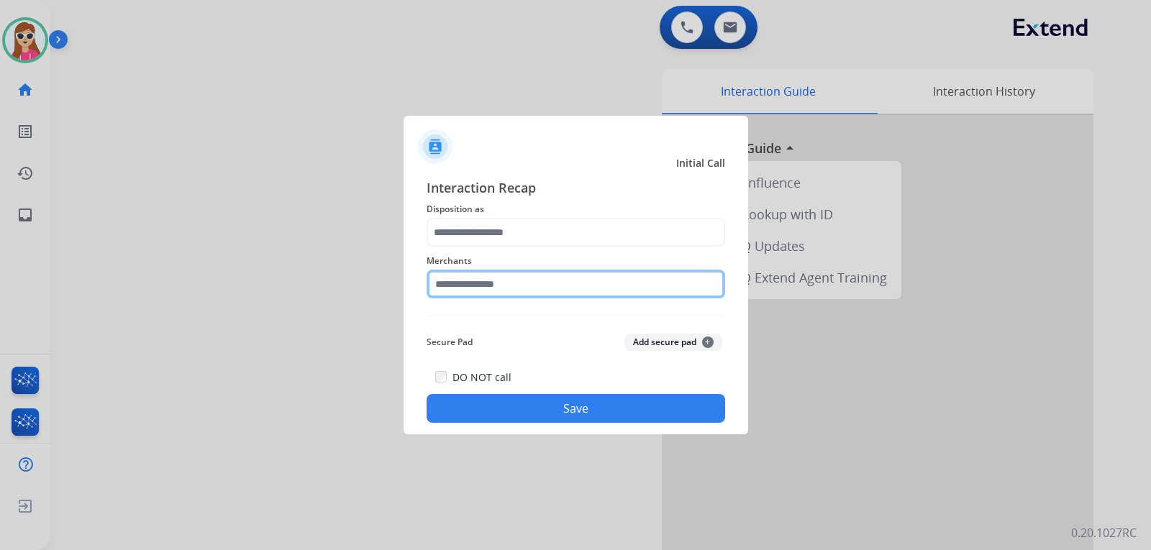
click at [510, 289] on input "text" at bounding box center [575, 284] width 298 height 29
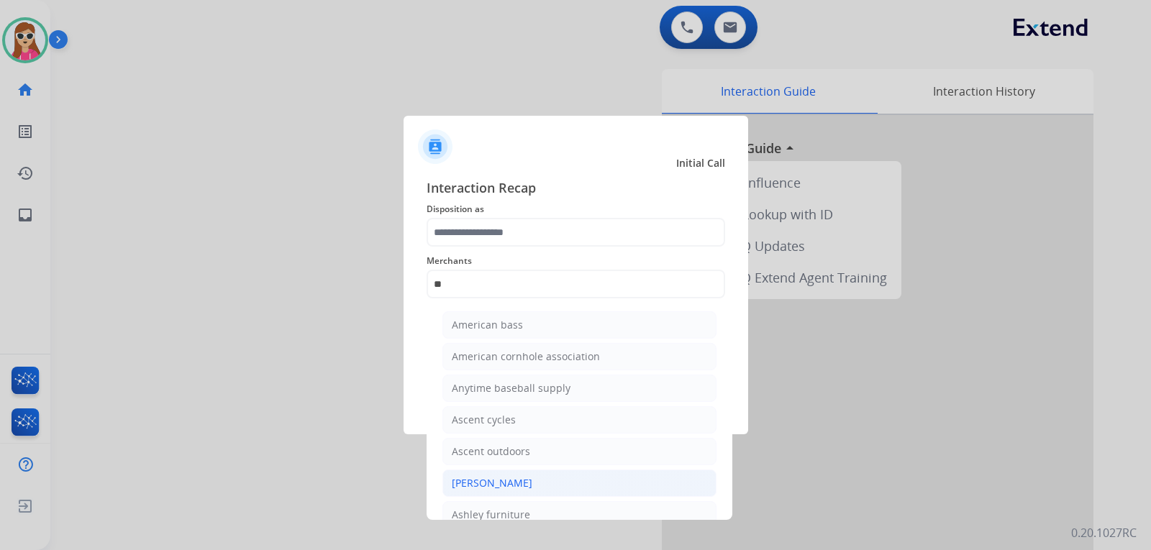
click at [517, 485] on div "[PERSON_NAME]" at bounding box center [492, 483] width 81 height 14
type input "**********"
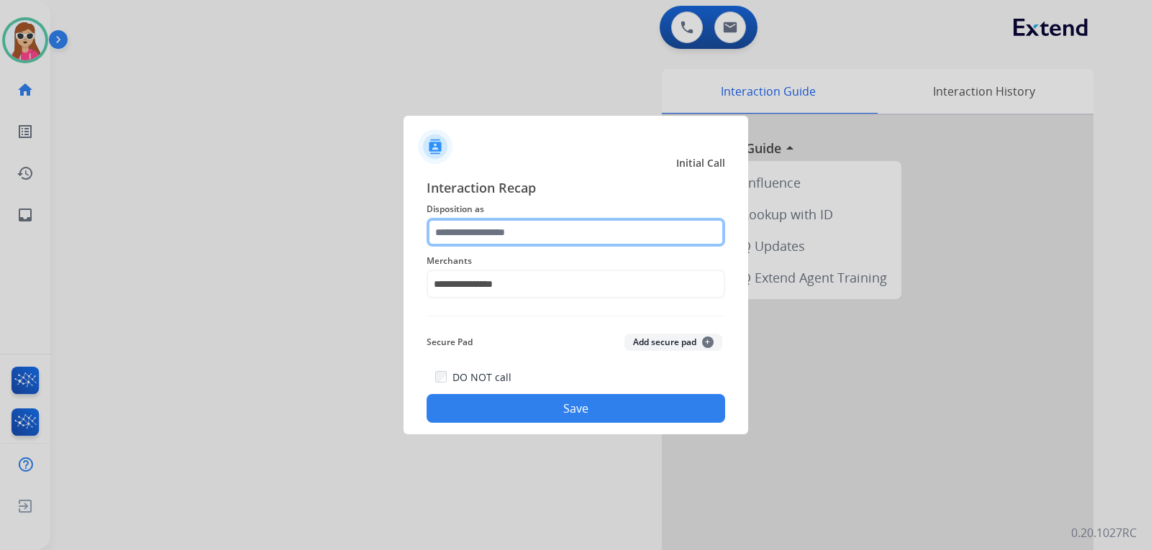
click at [488, 241] on input "text" at bounding box center [575, 232] width 298 height 29
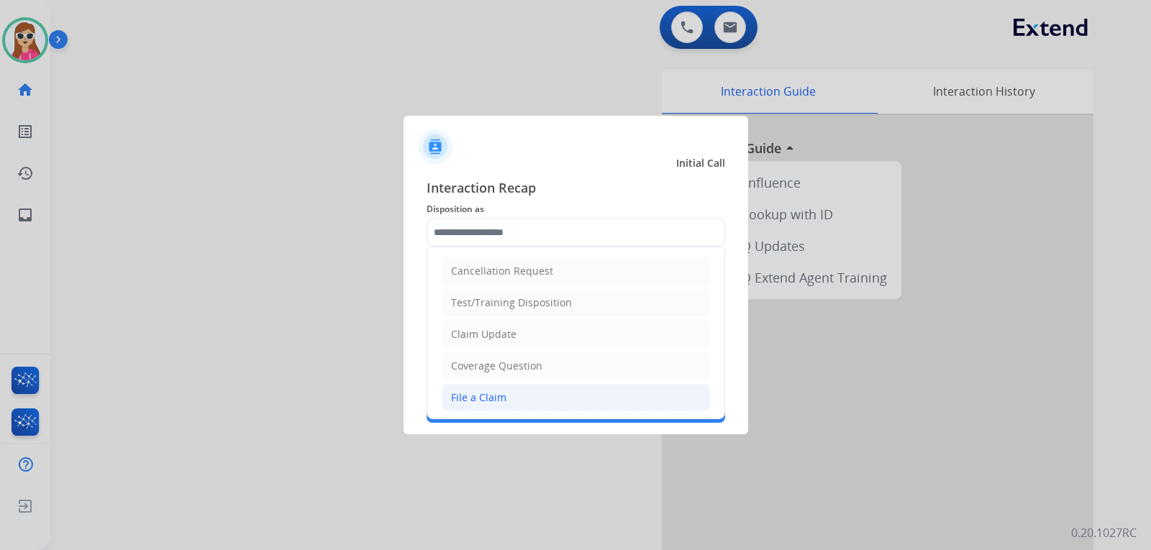
click at [512, 390] on li "File a Claim" at bounding box center [576, 397] width 268 height 27
type input "**********"
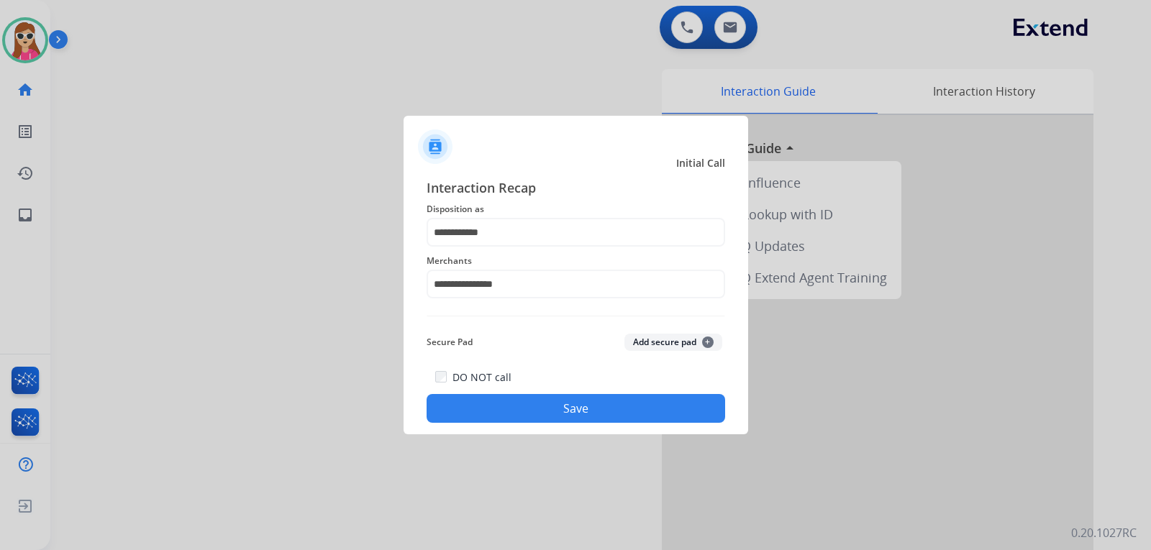
click at [636, 416] on button "Save" at bounding box center [575, 408] width 298 height 29
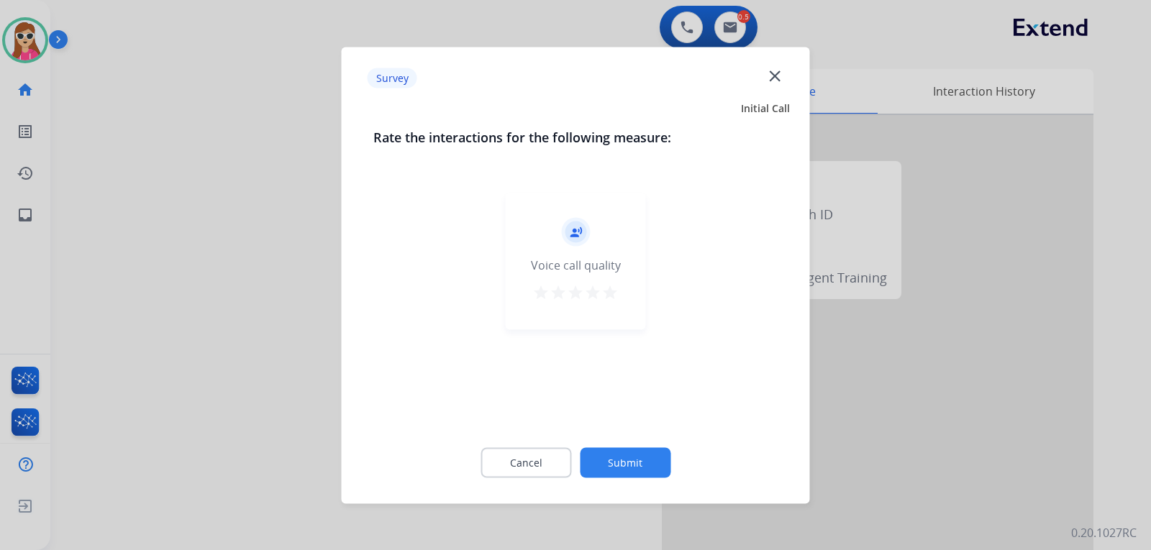
click at [610, 297] on mat-icon "star" at bounding box center [609, 291] width 17 height 17
click at [649, 454] on button "Submit" at bounding box center [625, 462] width 91 height 30
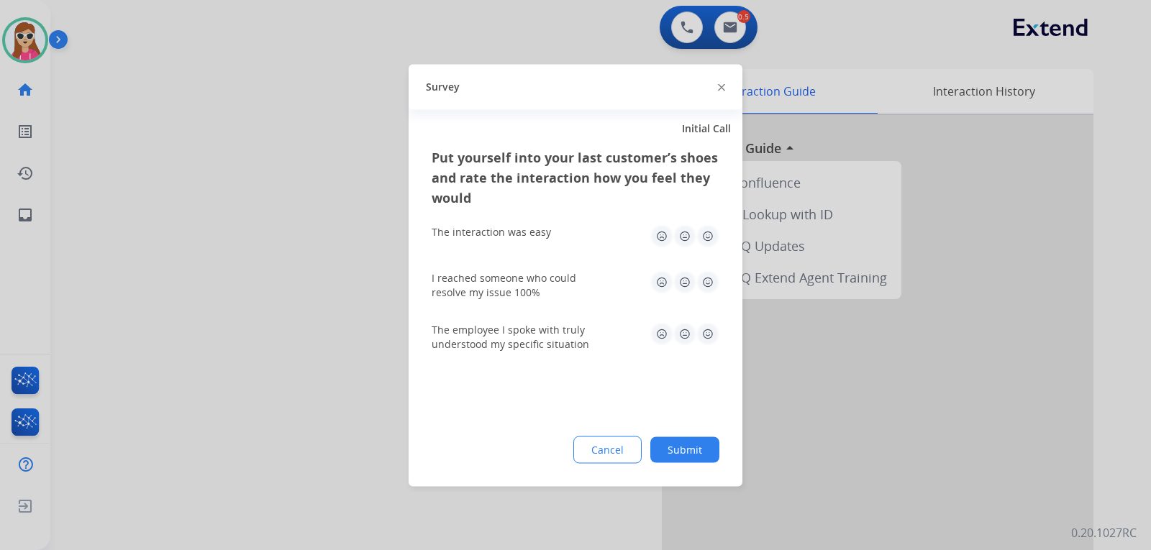
click at [717, 238] on img at bounding box center [707, 235] width 23 height 23
click at [710, 285] on img at bounding box center [707, 281] width 23 height 23
click at [710, 337] on img at bounding box center [707, 333] width 23 height 23
drag, startPoint x: 700, startPoint y: 444, endPoint x: 710, endPoint y: 444, distance: 10.8
click at [705, 449] on button "Submit" at bounding box center [684, 449] width 69 height 26
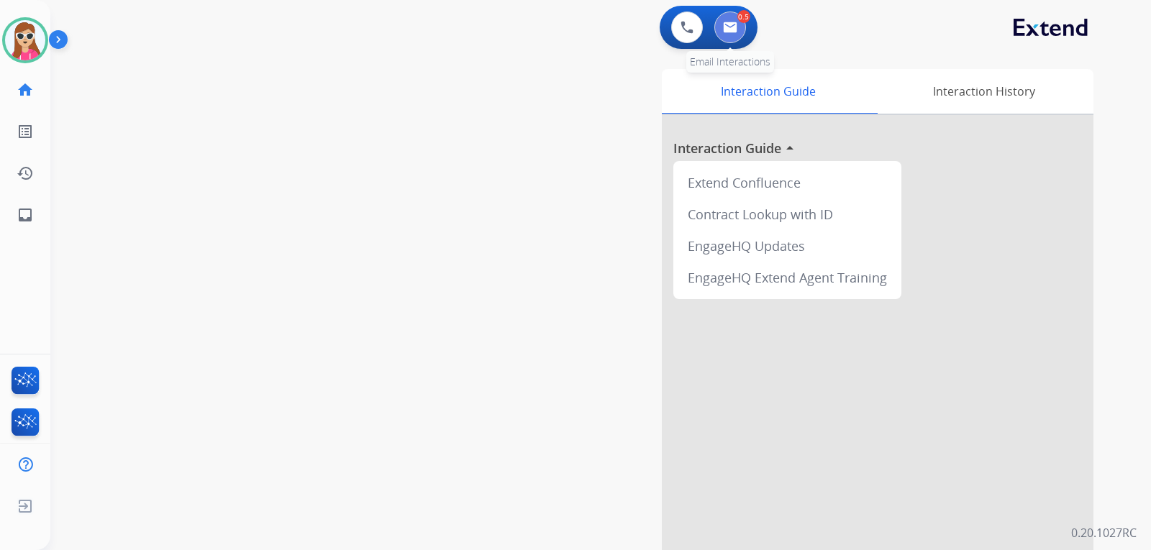
click at [733, 20] on button at bounding box center [730, 28] width 32 height 32
select select "**********"
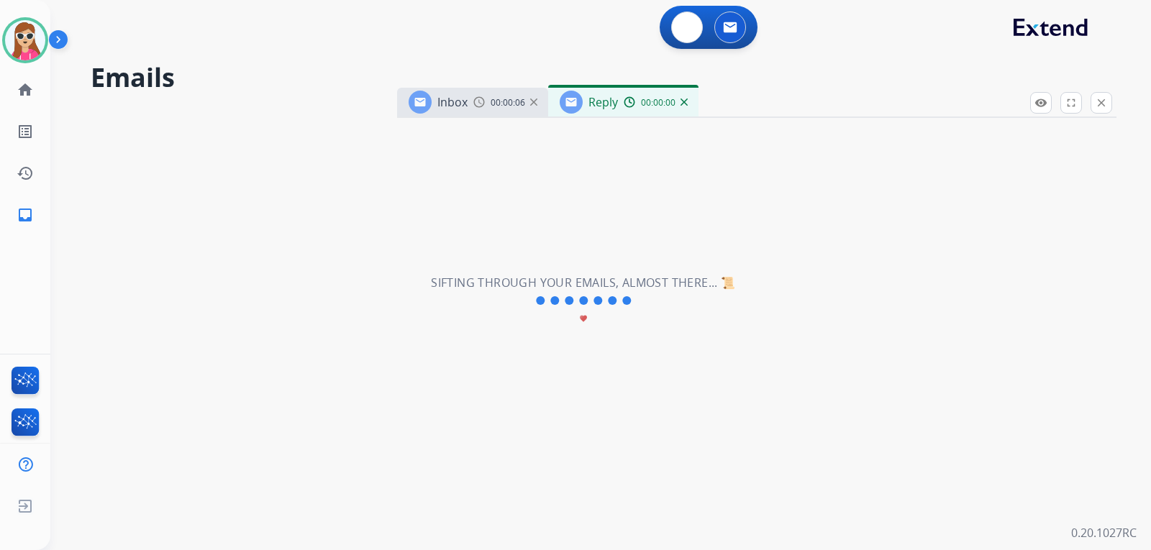
select select "**********"
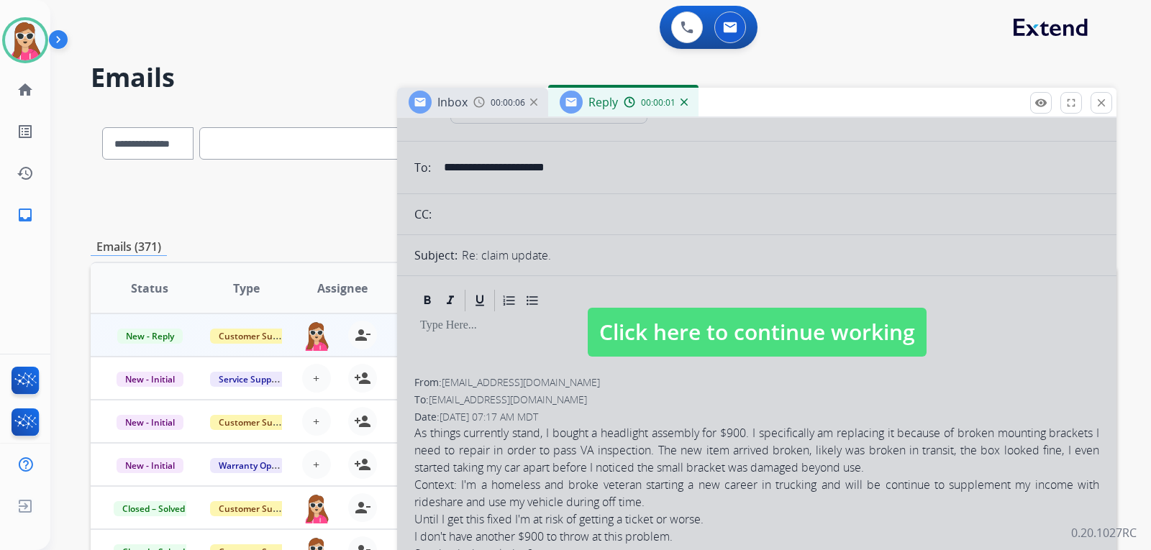
scroll to position [72, 0]
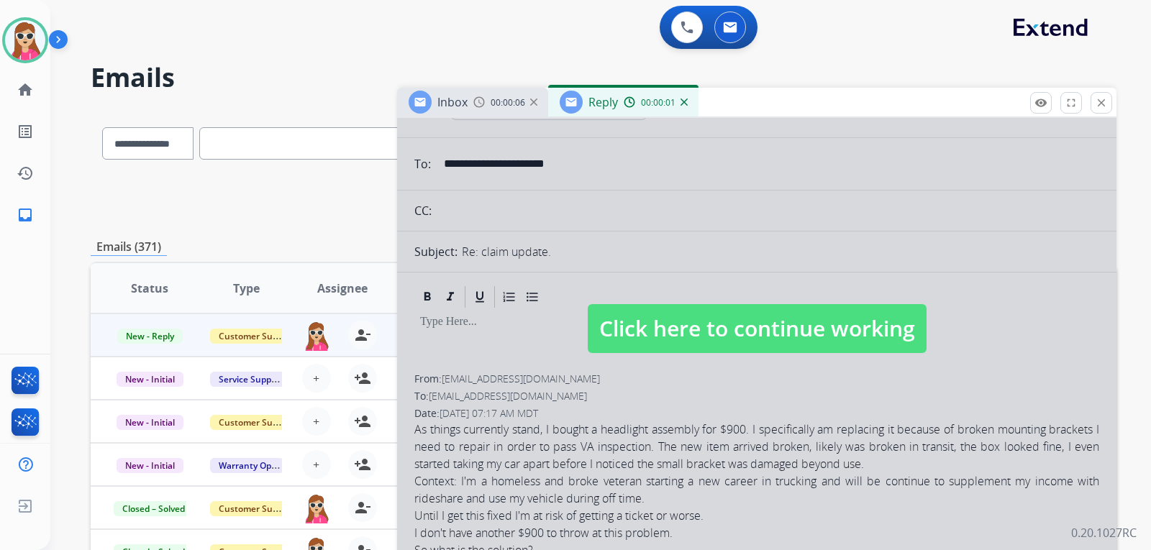
click at [731, 324] on span "Click here to continue working" at bounding box center [756, 328] width 339 height 49
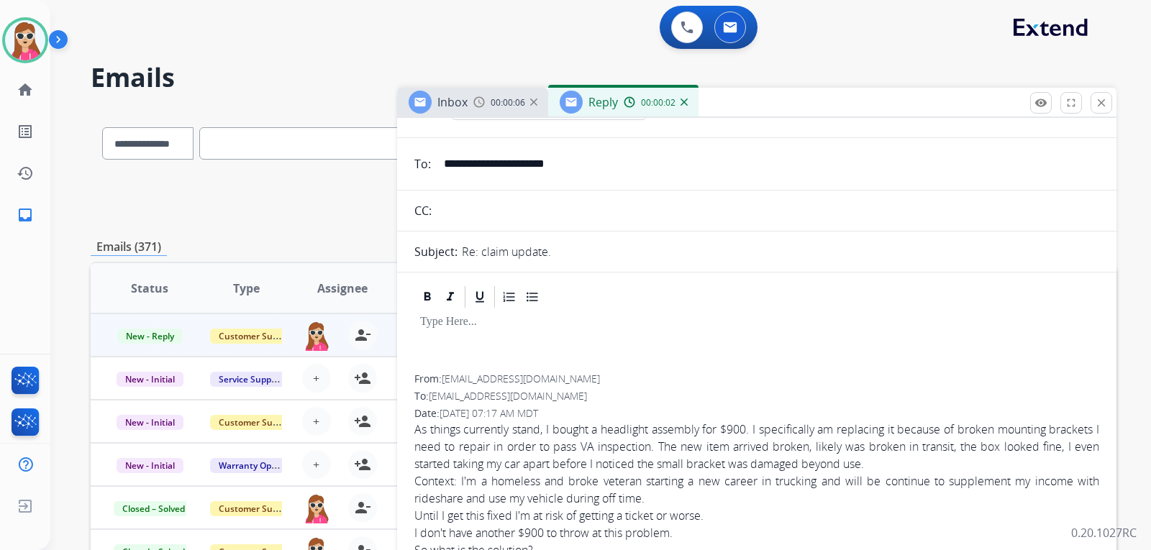
select select
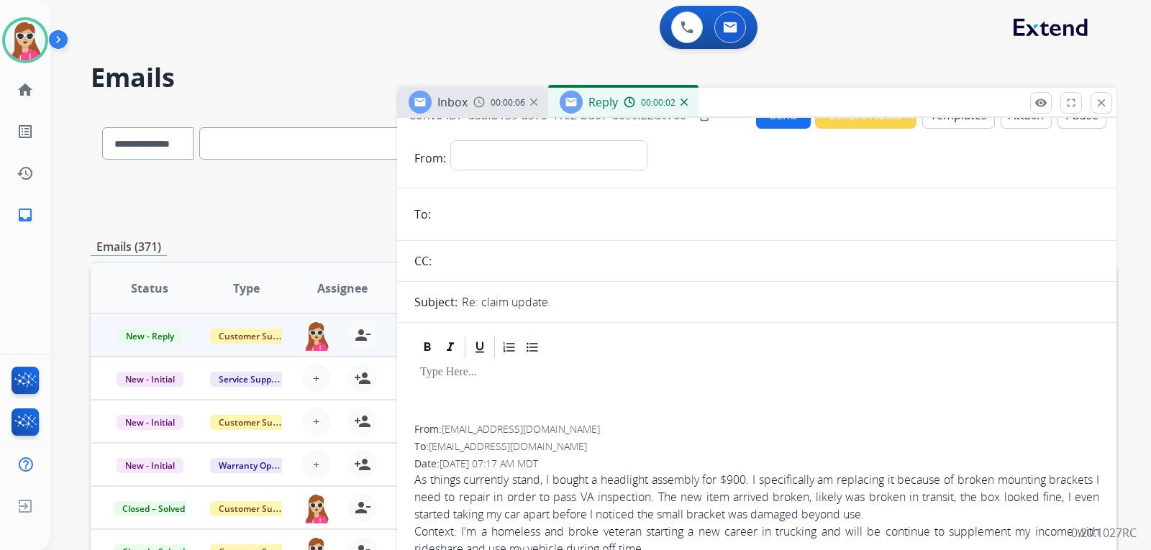
scroll to position [0, 0]
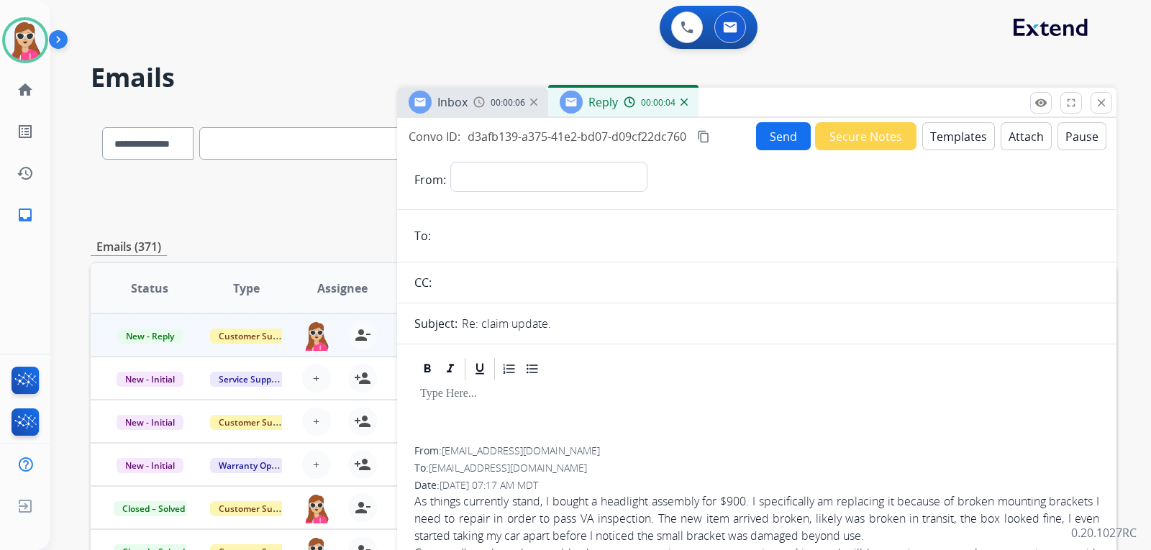
click at [1102, 99] on mat-icon "close" at bounding box center [1100, 102] width 13 height 13
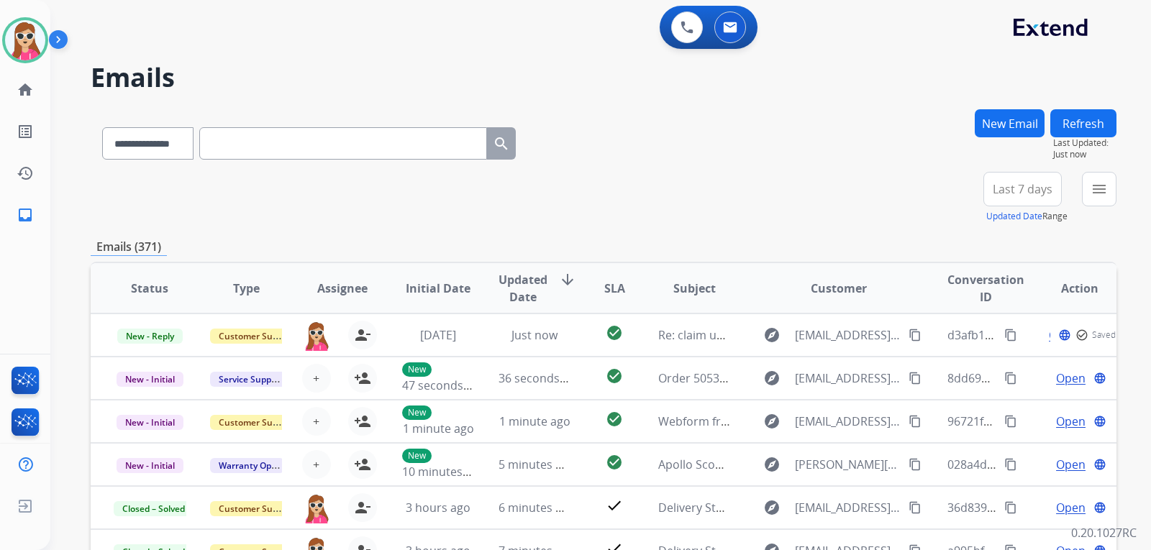
click at [998, 111] on button "New Email" at bounding box center [1009, 123] width 70 height 28
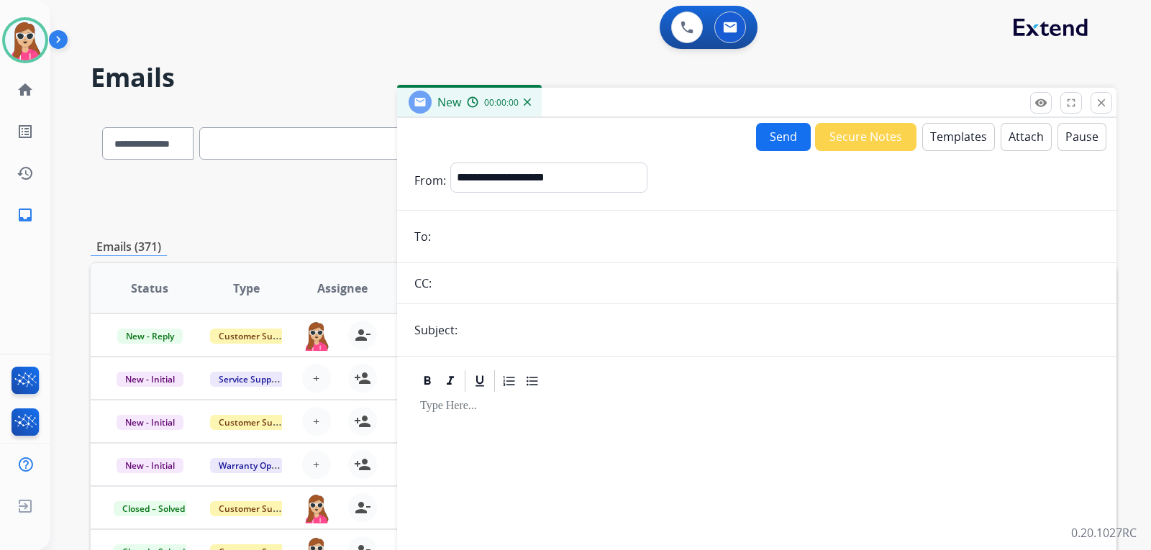
drag, startPoint x: 651, startPoint y: 254, endPoint x: 654, endPoint y: 246, distance: 8.7
click at [651, 252] on form "**********" at bounding box center [756, 400] width 719 height 498
click at [660, 242] on input "email" at bounding box center [767, 236] width 664 height 29
paste input "**********"
type input "**********"
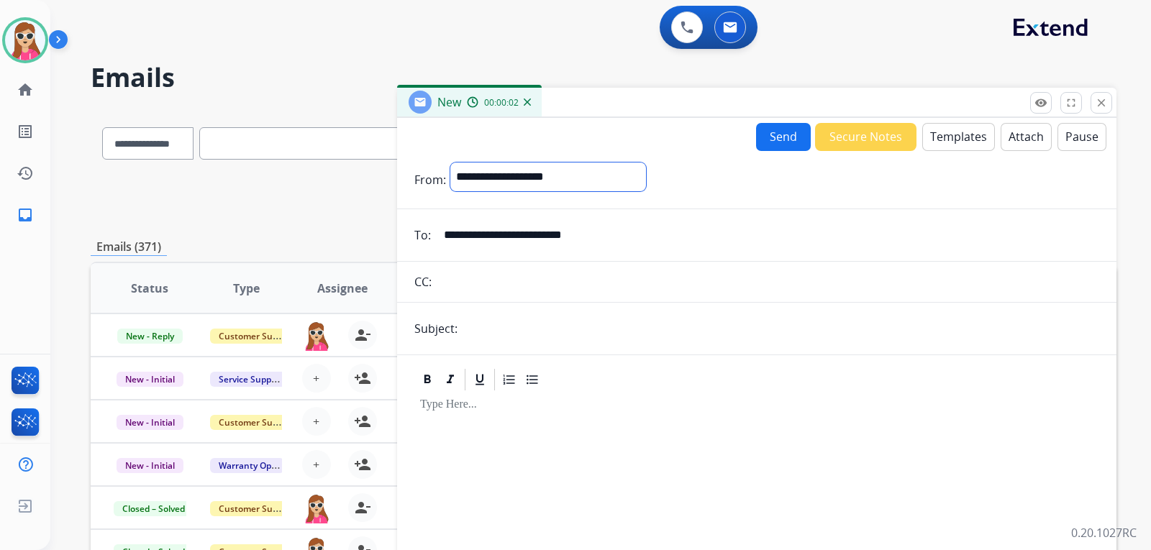
click at [646, 176] on select "**********" at bounding box center [548, 177] width 196 height 29
select select "**********"
click at [450, 163] on select "**********" at bounding box center [548, 177] width 196 height 29
click at [939, 144] on button "Templates" at bounding box center [958, 137] width 73 height 28
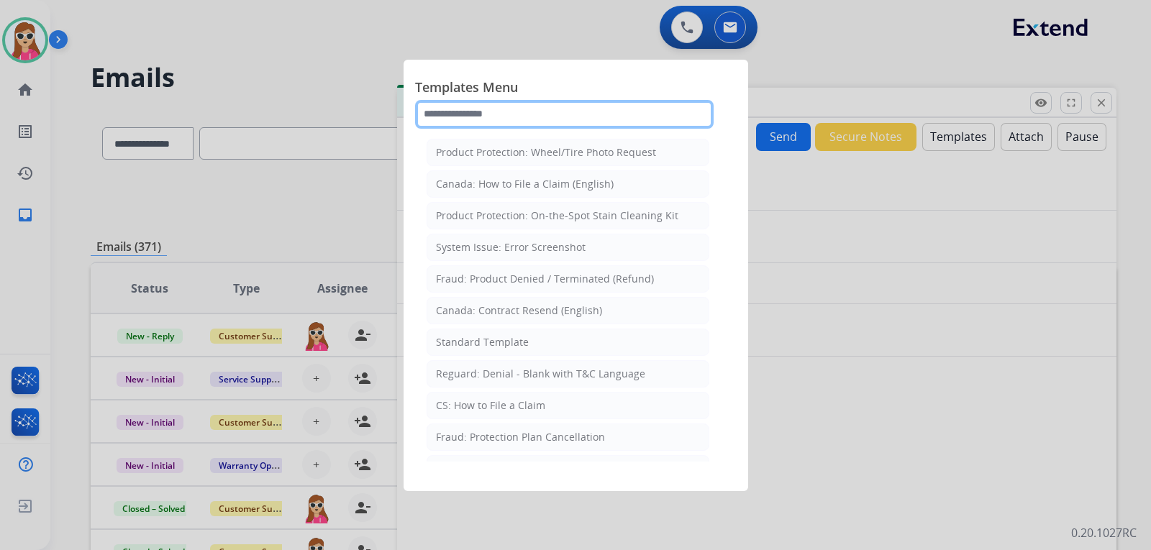
click at [647, 119] on input "text" at bounding box center [564, 114] width 298 height 29
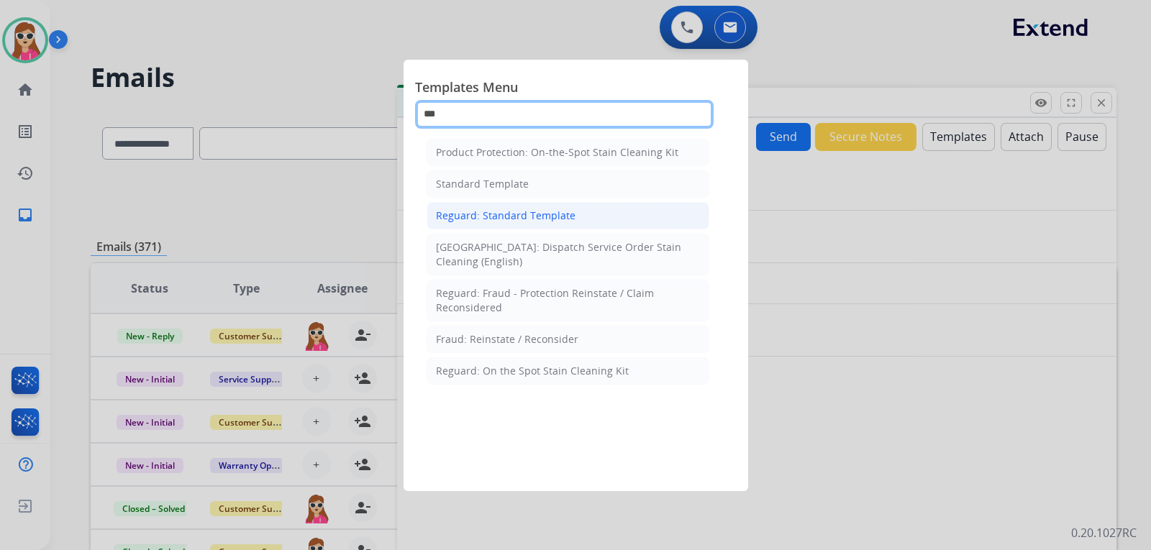
type input "***"
click at [583, 223] on li "Reguard: Standard Template" at bounding box center [567, 215] width 283 height 27
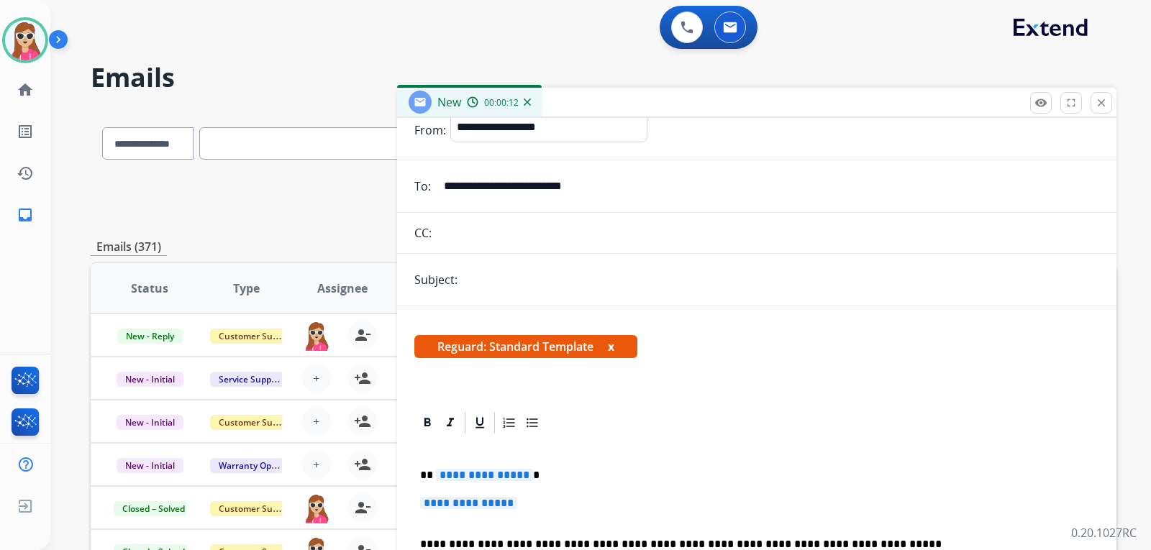
scroll to position [72, 0]
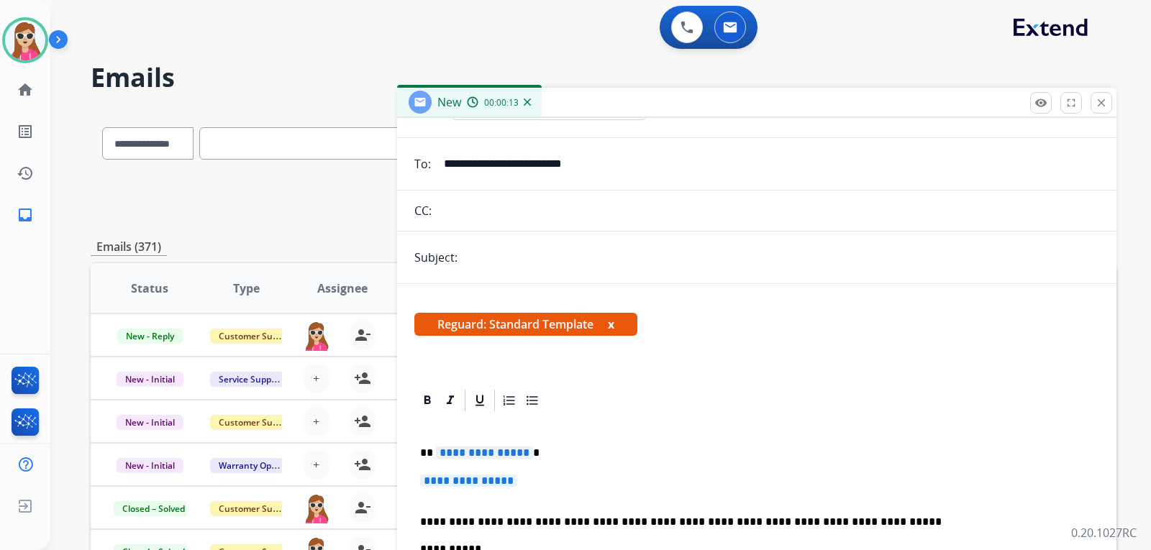
click at [498, 459] on span "**********" at bounding box center [484, 453] width 97 height 12
click at [504, 454] on span "**********" at bounding box center [484, 453] width 97 height 12
click at [503, 483] on span "**********" at bounding box center [468, 481] width 97 height 12
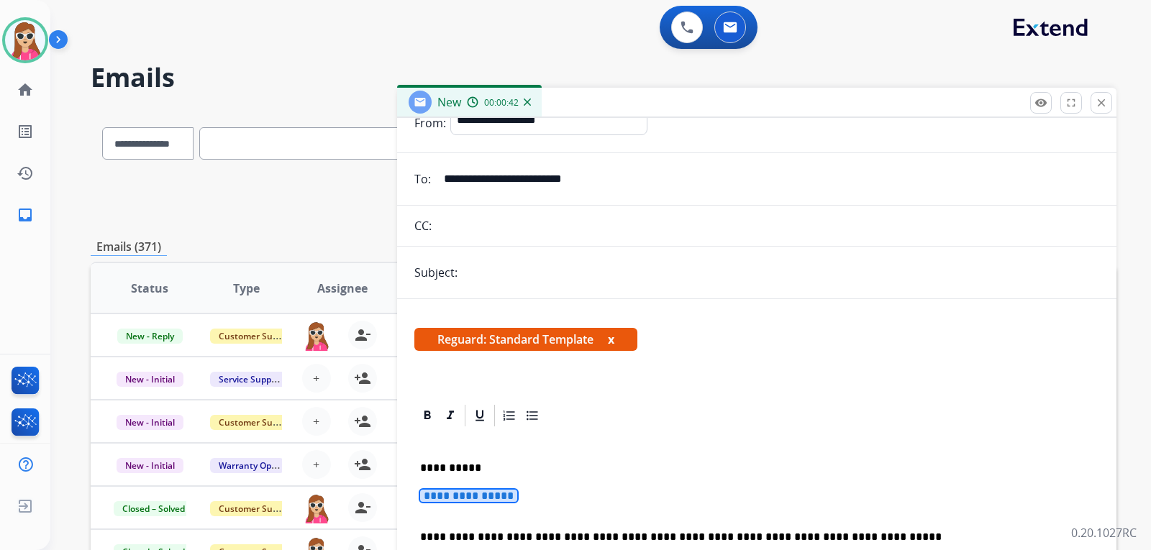
scroll to position [135, 0]
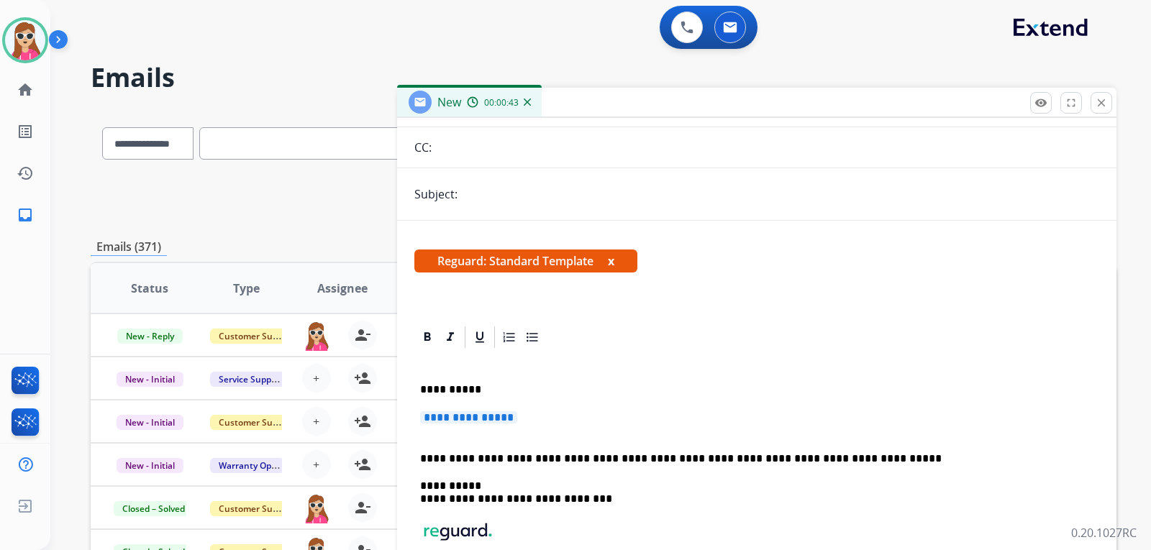
drag, startPoint x: 494, startPoint y: 424, endPoint x: 477, endPoint y: 419, distance: 17.5
click at [477, 419] on span "**********" at bounding box center [468, 417] width 97 height 12
click at [477, 418] on span "**********" at bounding box center [468, 417] width 97 height 12
drag, startPoint x: 498, startPoint y: 416, endPoint x: 739, endPoint y: 317, distance: 260.5
click at [866, 333] on div at bounding box center [756, 337] width 685 height 26
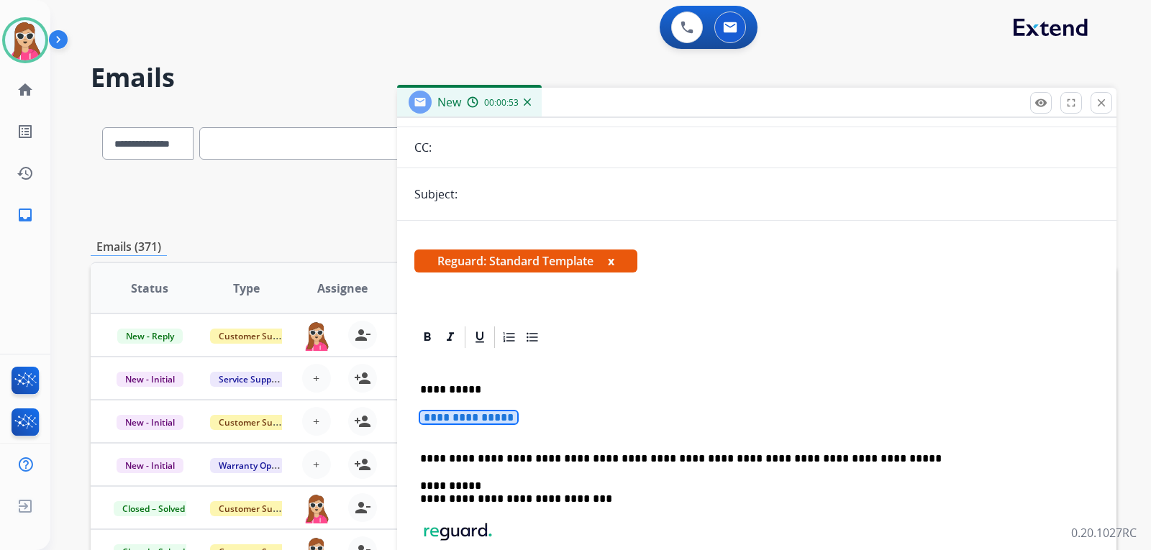
click at [462, 419] on span "**********" at bounding box center [468, 417] width 97 height 12
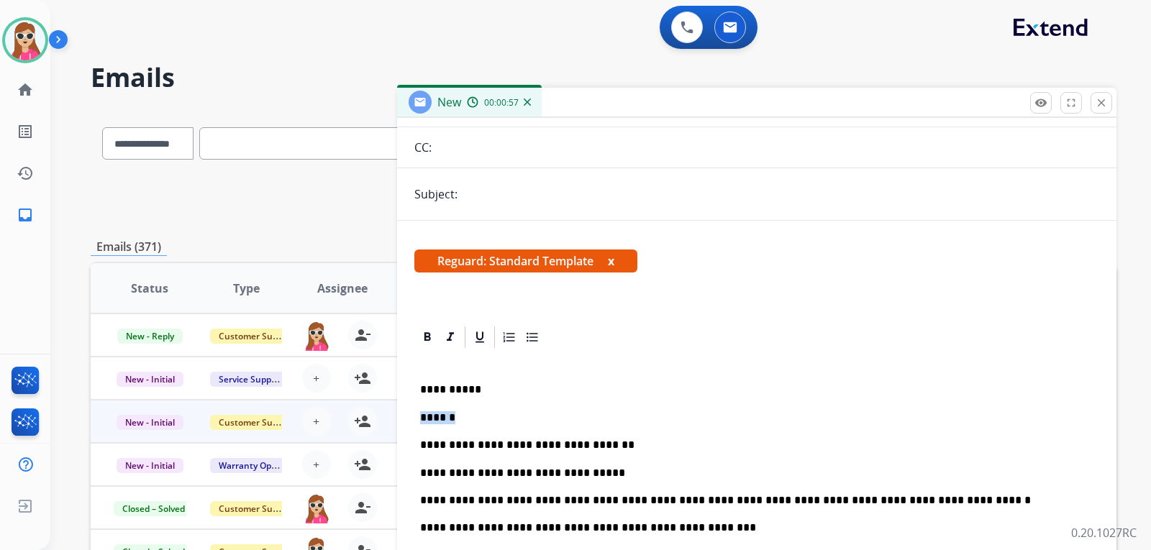
drag, startPoint x: 452, startPoint y: 421, endPoint x: 392, endPoint y: 401, distance: 62.8
click at [389, 404] on div "**********" at bounding box center [603, 463] width 1025 height 709
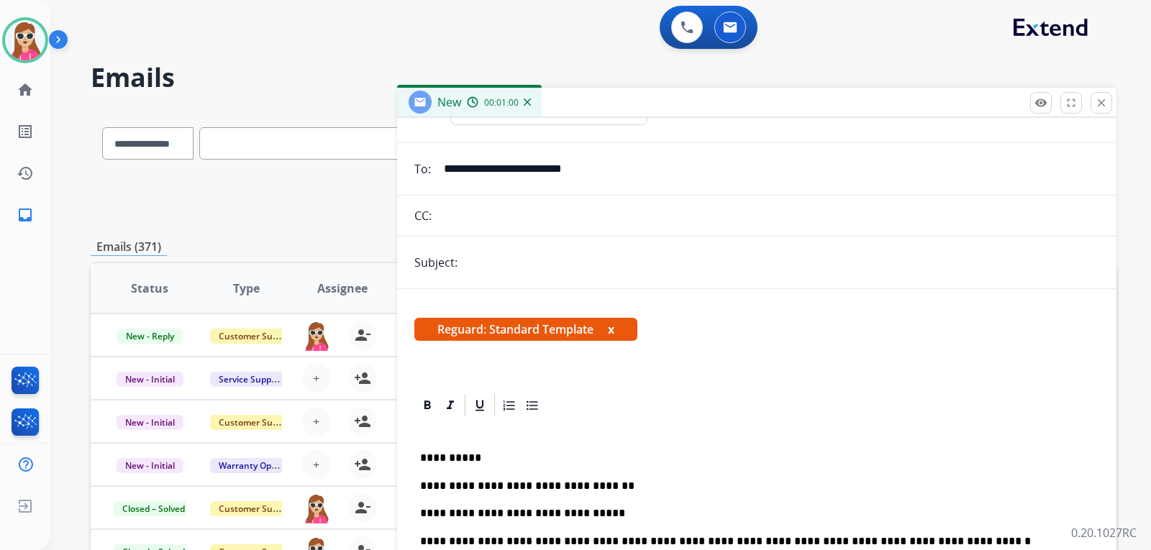
scroll to position [0, 0]
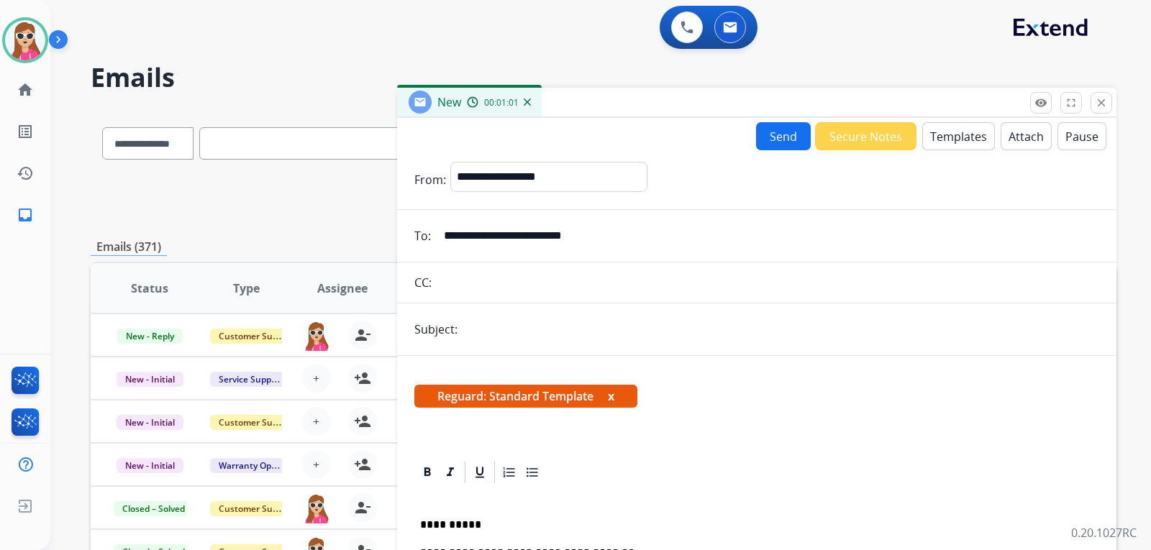
click at [576, 323] on input "text" at bounding box center [780, 329] width 637 height 29
type input "**********"
click at [766, 135] on button "Send" at bounding box center [783, 136] width 55 height 28
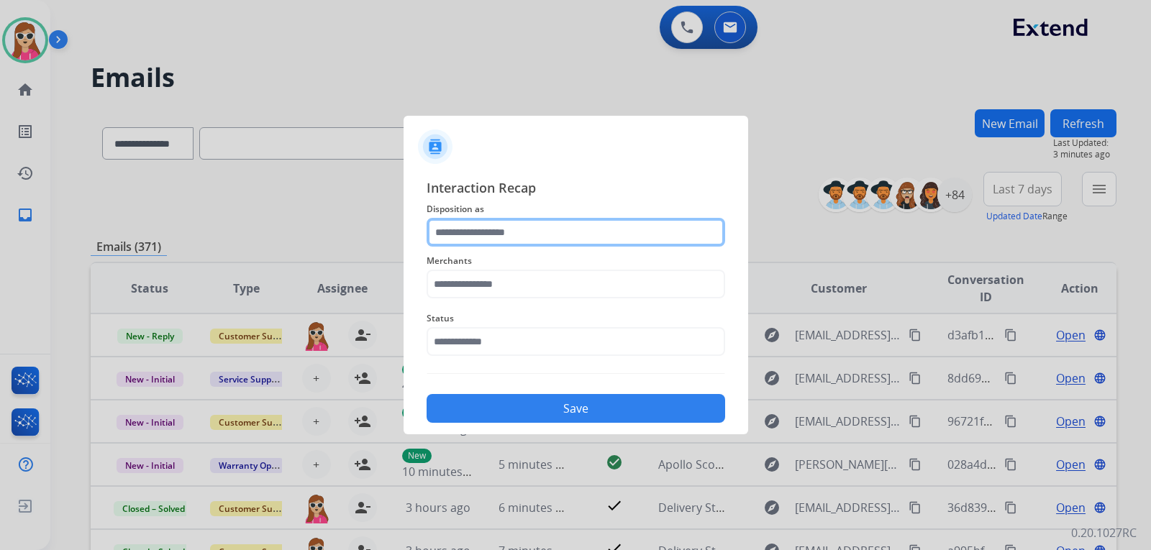
click at [511, 233] on input "text" at bounding box center [575, 232] width 298 height 29
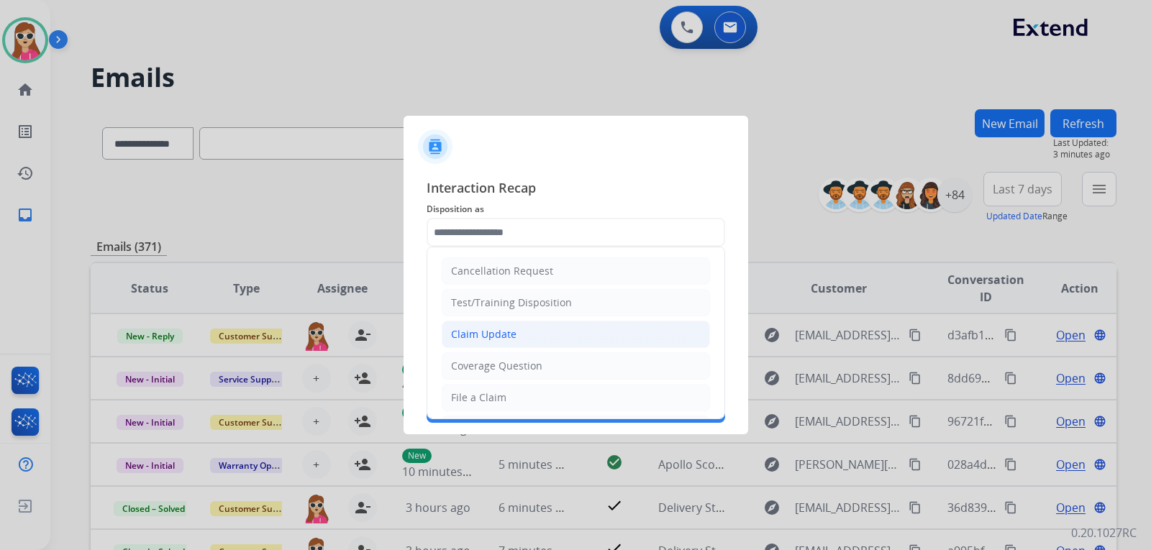
click at [481, 339] on div "Claim Update" at bounding box center [483, 334] width 65 height 14
type input "**********"
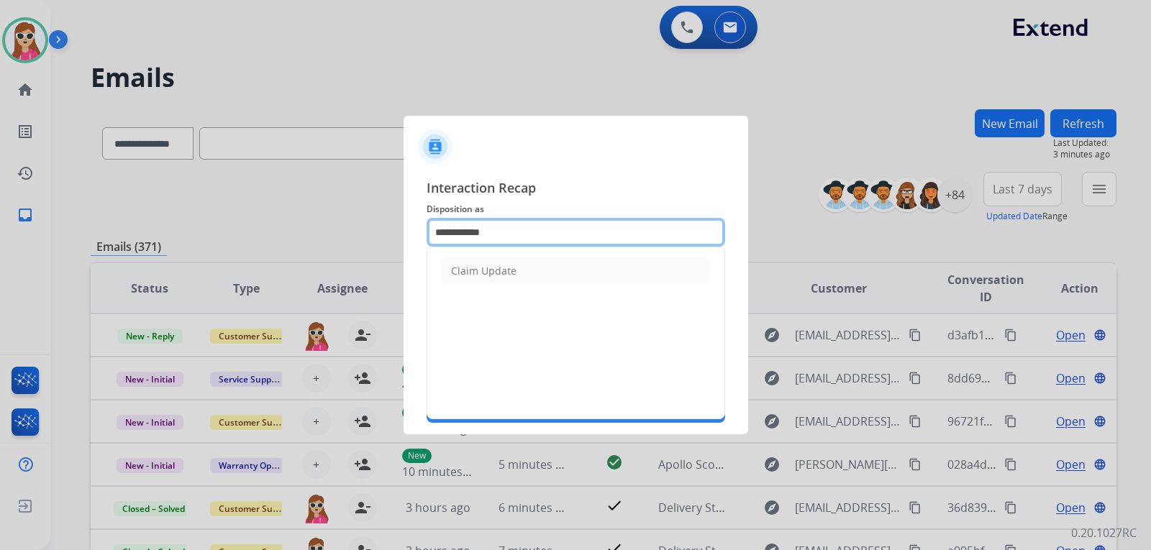
drag, startPoint x: 639, startPoint y: 227, endPoint x: 342, endPoint y: 180, distance: 299.8
click at [0, 178] on app-contact-recap-modal "**********" at bounding box center [0, 275] width 0 height 550
click at [509, 272] on li "File a Claim" at bounding box center [576, 270] width 268 height 27
type input "**********"
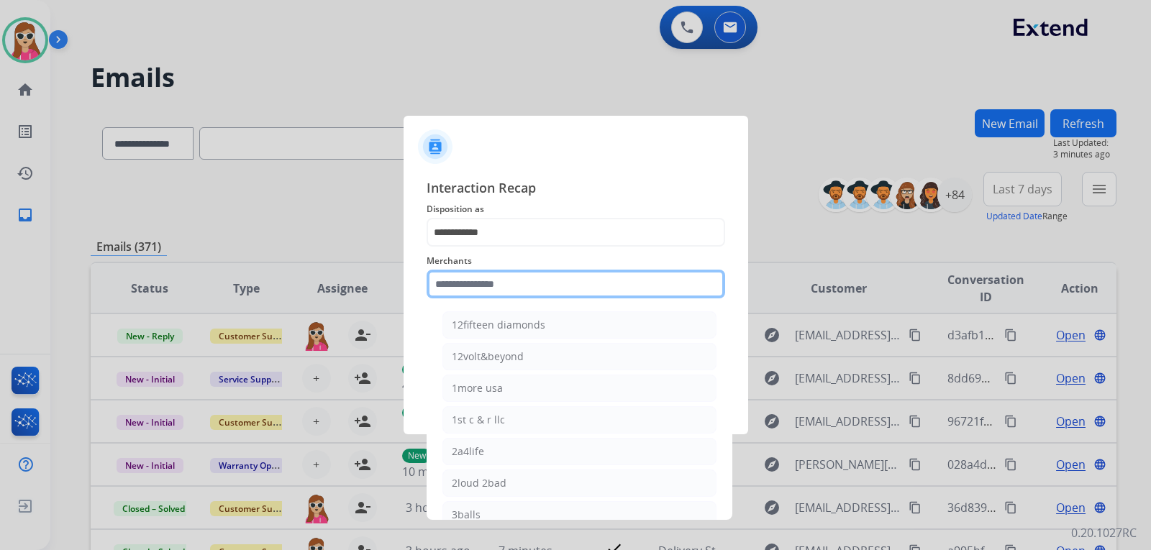
click at [498, 278] on input "text" at bounding box center [575, 284] width 298 height 29
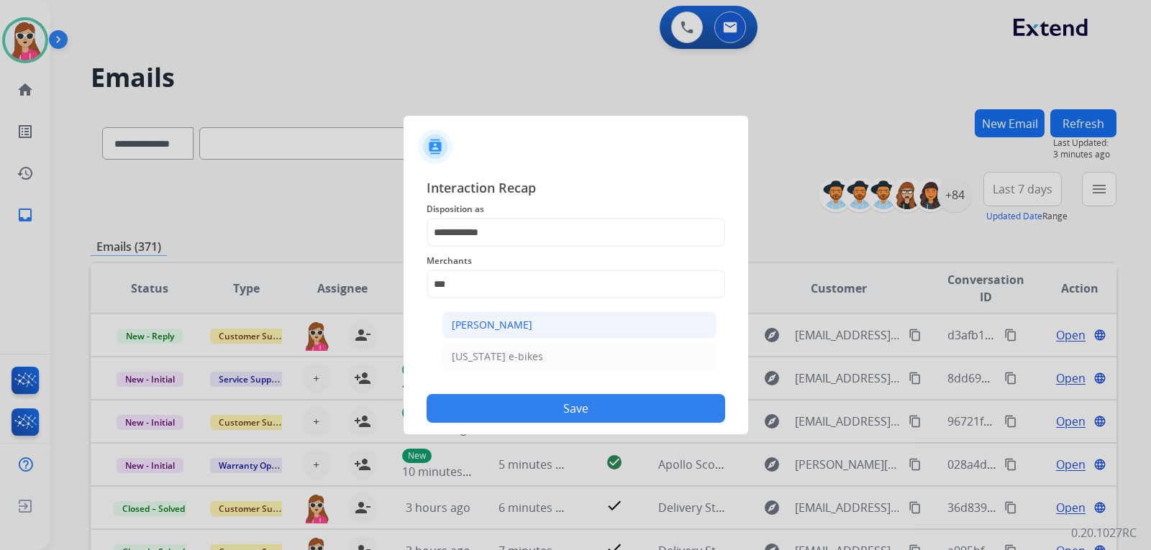
click at [557, 330] on li "[PERSON_NAME]" at bounding box center [579, 324] width 274 height 27
type input "**********"
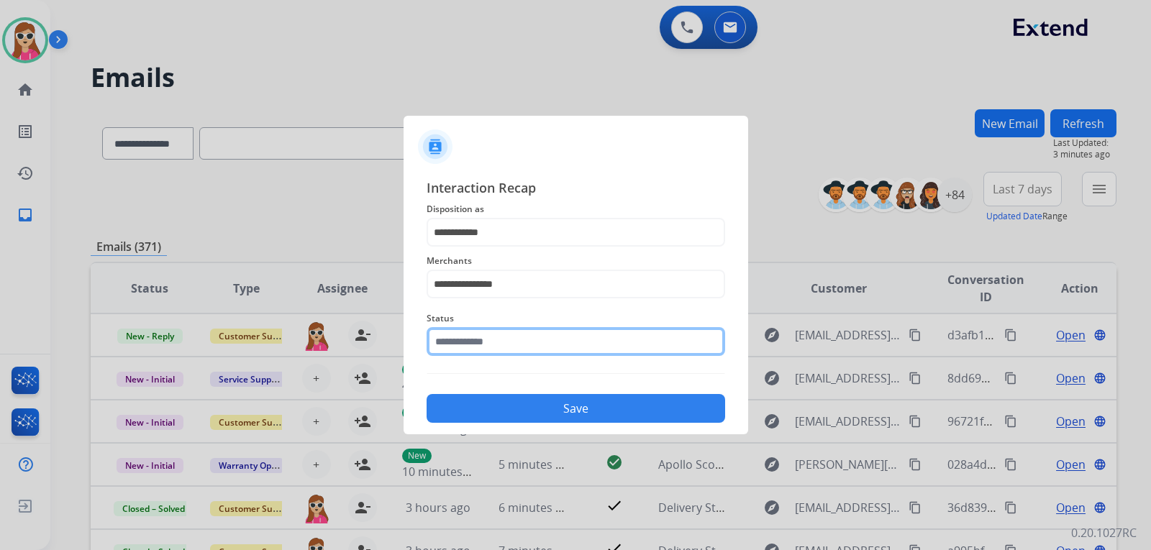
click at [553, 344] on input "text" at bounding box center [575, 341] width 298 height 29
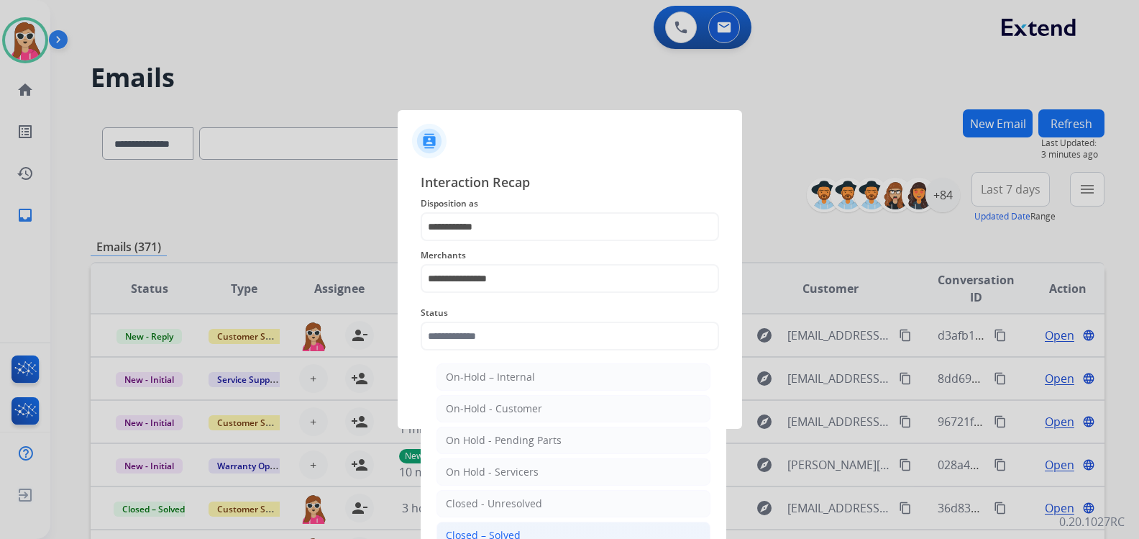
click at [529, 529] on li "Closed – Solved" at bounding box center [573, 534] width 274 height 27
type input "**********"
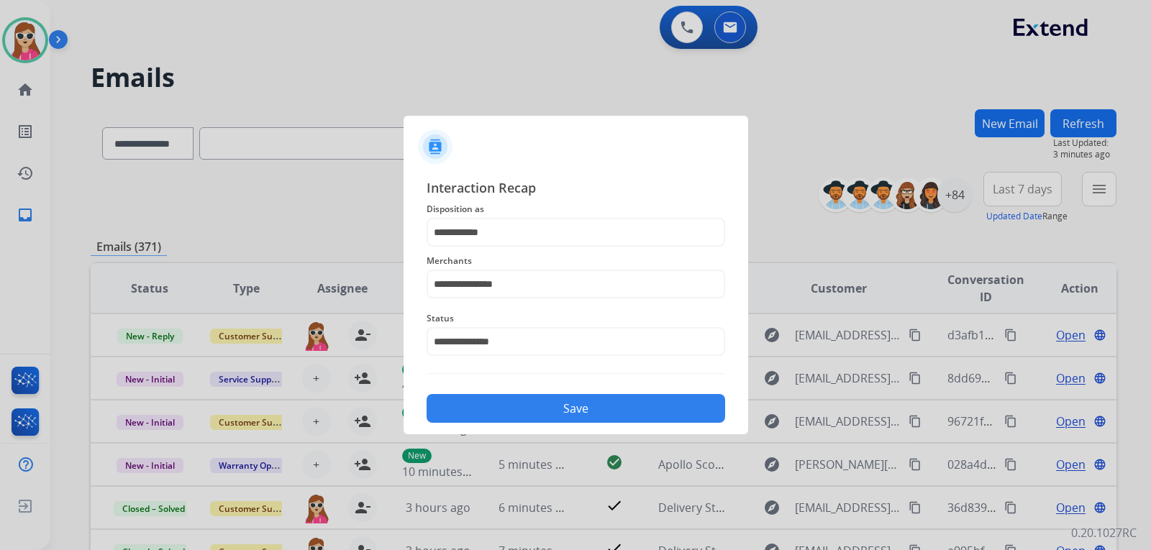
click at [575, 399] on button "Save" at bounding box center [575, 408] width 298 height 29
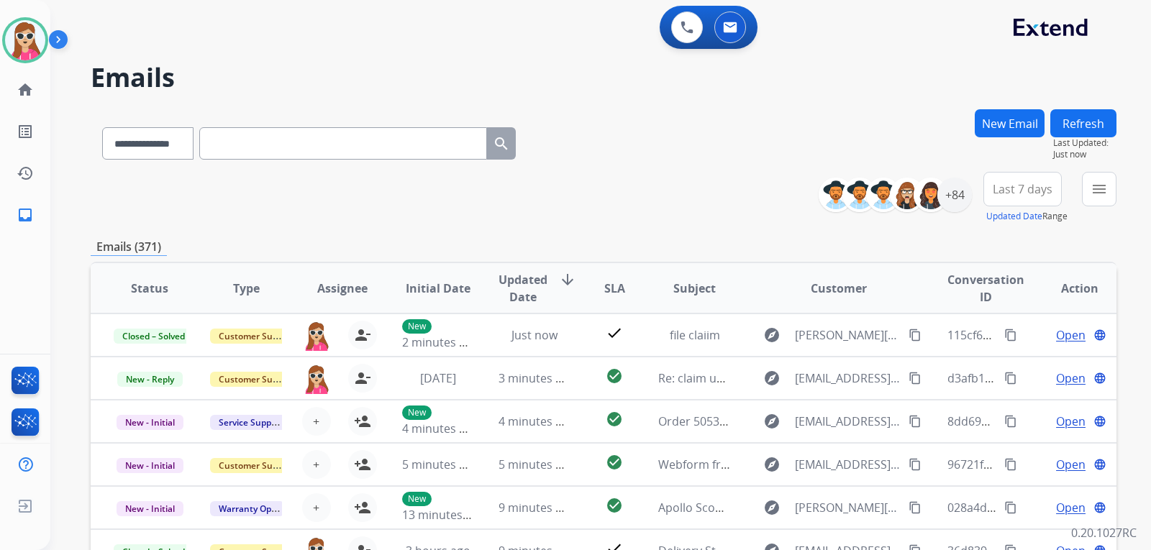
click at [1102, 201] on button "menu" at bounding box center [1099, 189] width 35 height 35
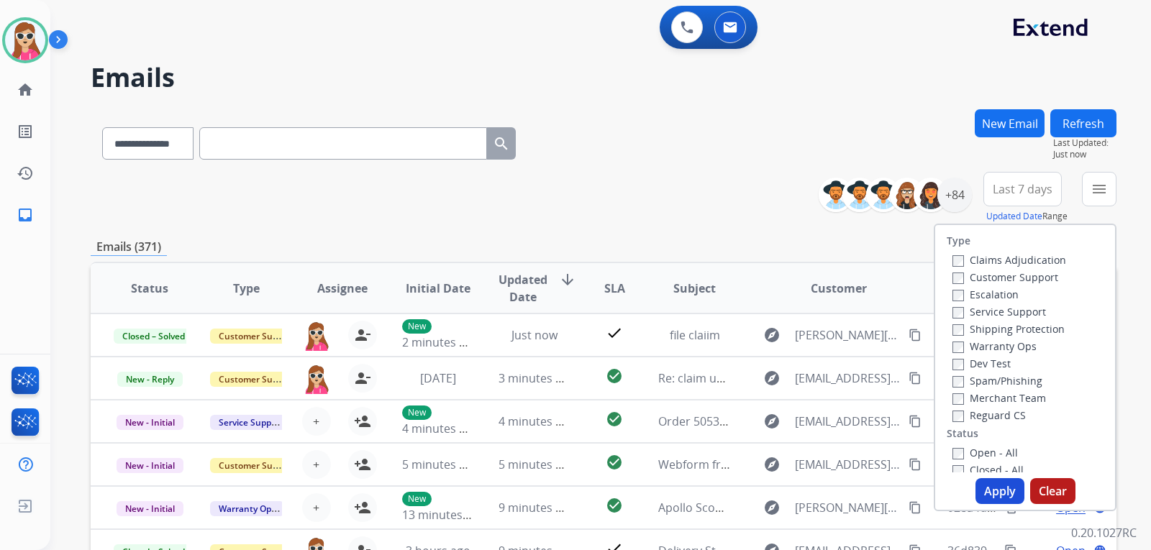
click at [1038, 278] on label "Customer Support" at bounding box center [1005, 277] width 106 height 14
click at [1034, 330] on label "Shipping Protection" at bounding box center [1008, 329] width 112 height 14
click at [1003, 413] on label "Reguard CS" at bounding box center [988, 415] width 73 height 14
click at [1005, 449] on label "Open - All" at bounding box center [984, 453] width 65 height 14
click at [999, 485] on button "Apply" at bounding box center [999, 491] width 49 height 26
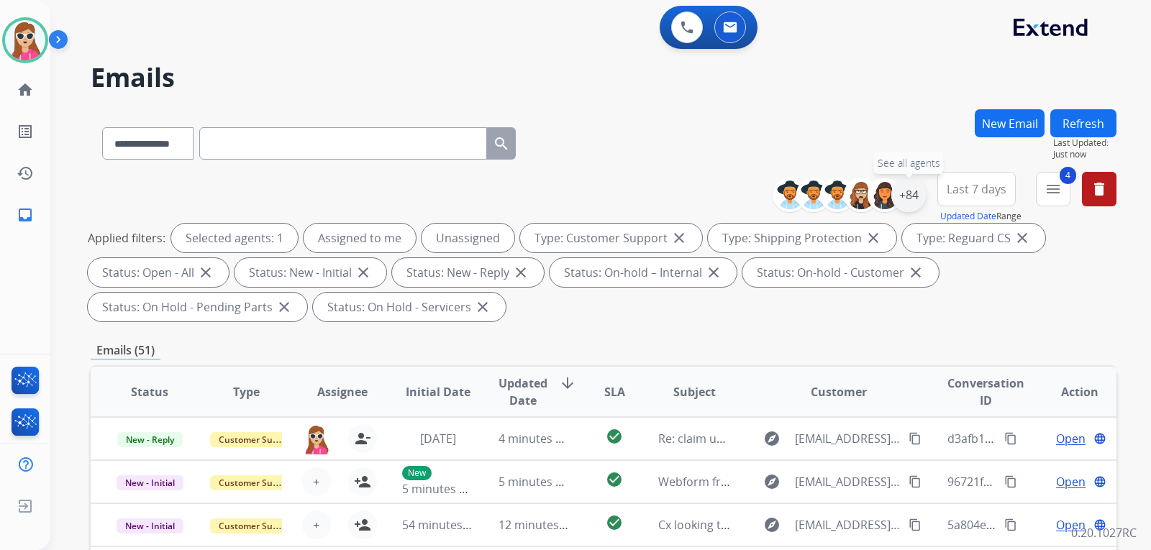
click at [917, 204] on div "+84" at bounding box center [908, 195] width 35 height 35
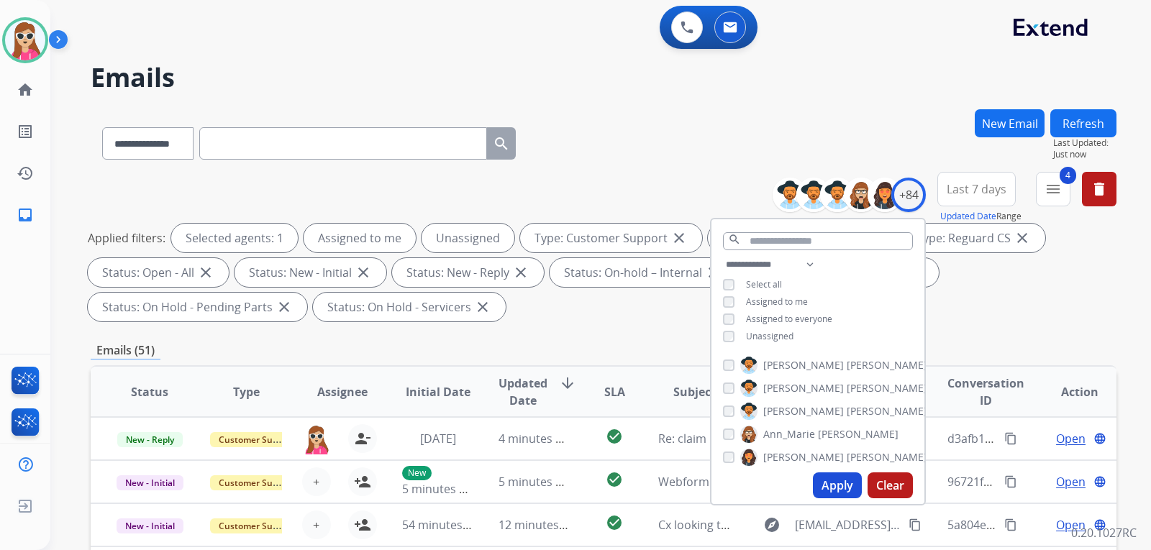
click at [764, 335] on span "Unassigned" at bounding box center [769, 336] width 47 height 12
click at [843, 484] on button "Apply" at bounding box center [837, 485] width 49 height 26
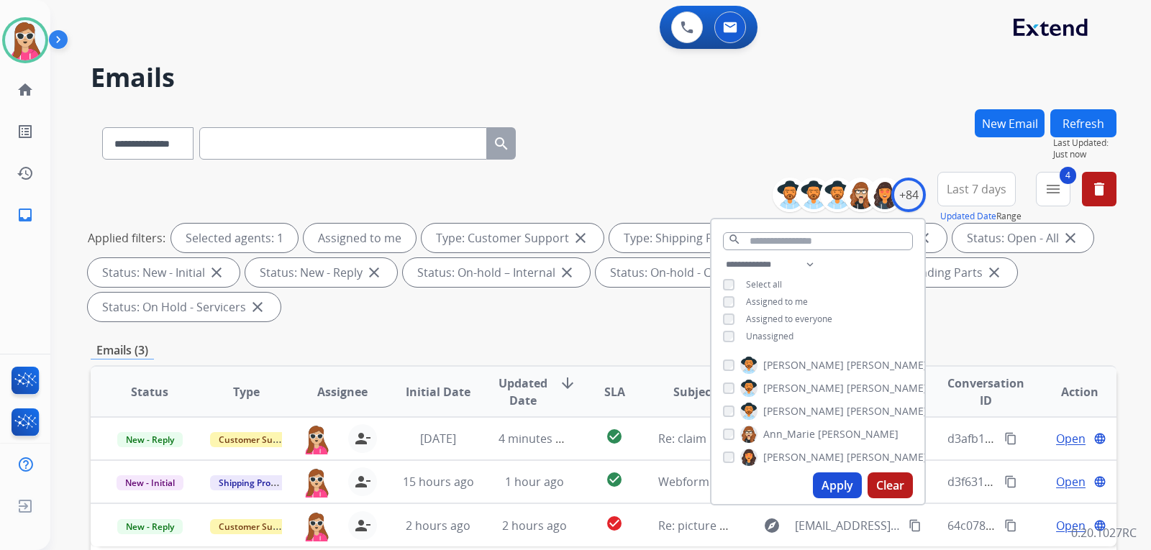
click at [682, 362] on div "**********" at bounding box center [603, 515] width 1025 height 813
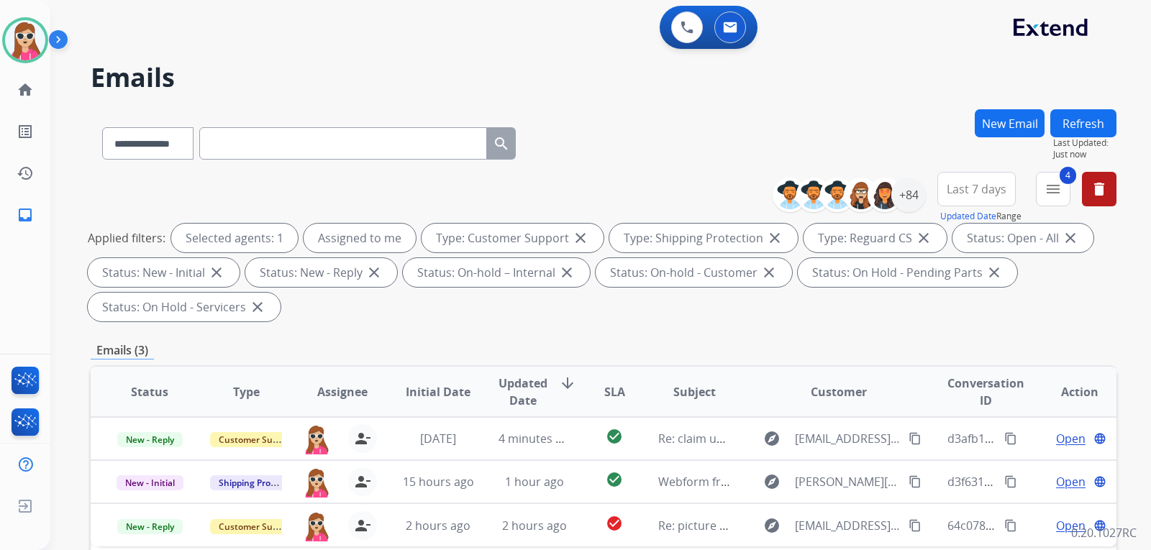
click at [779, 306] on div "Applied filters: Selected agents: 1 Assigned to me Type: Customer Support close…" at bounding box center [600, 273] width 1025 height 98
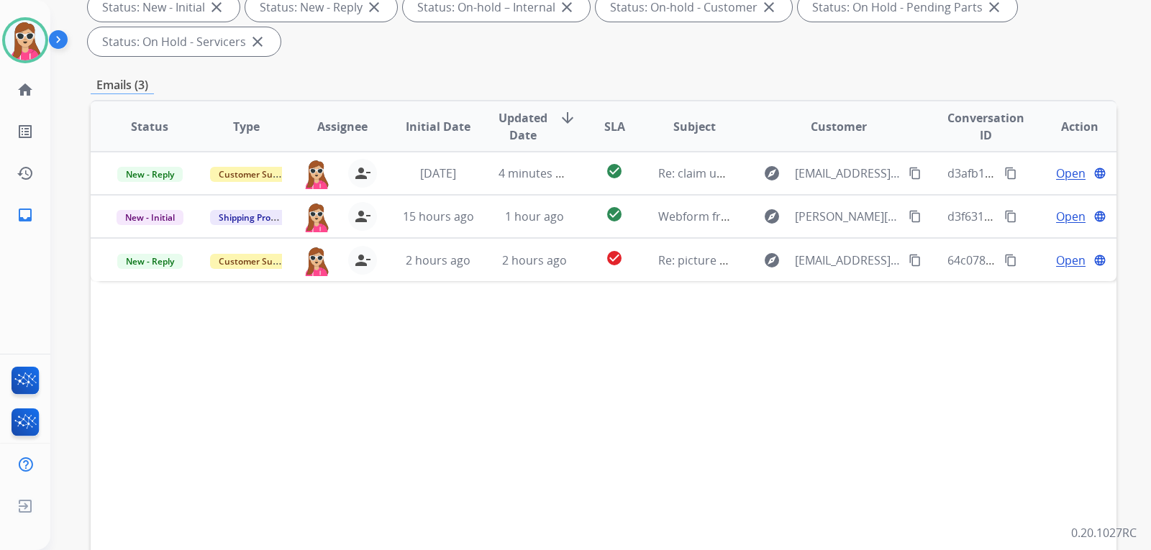
scroll to position [288, 0]
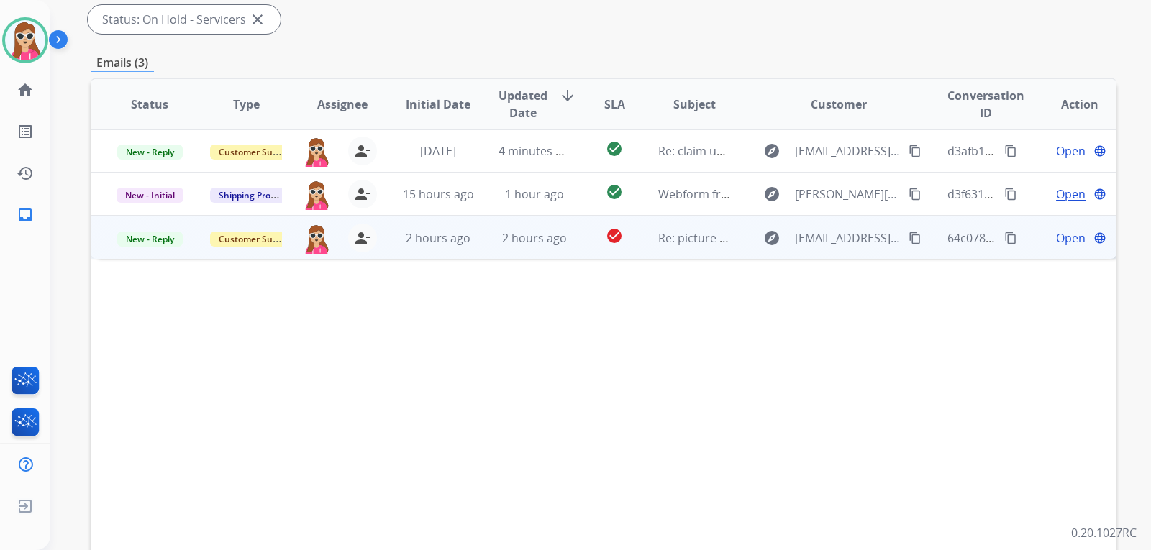
click at [731, 250] on td "explore [EMAIL_ADDRESS][DOMAIN_NAME] content_copy" at bounding box center [827, 237] width 192 height 43
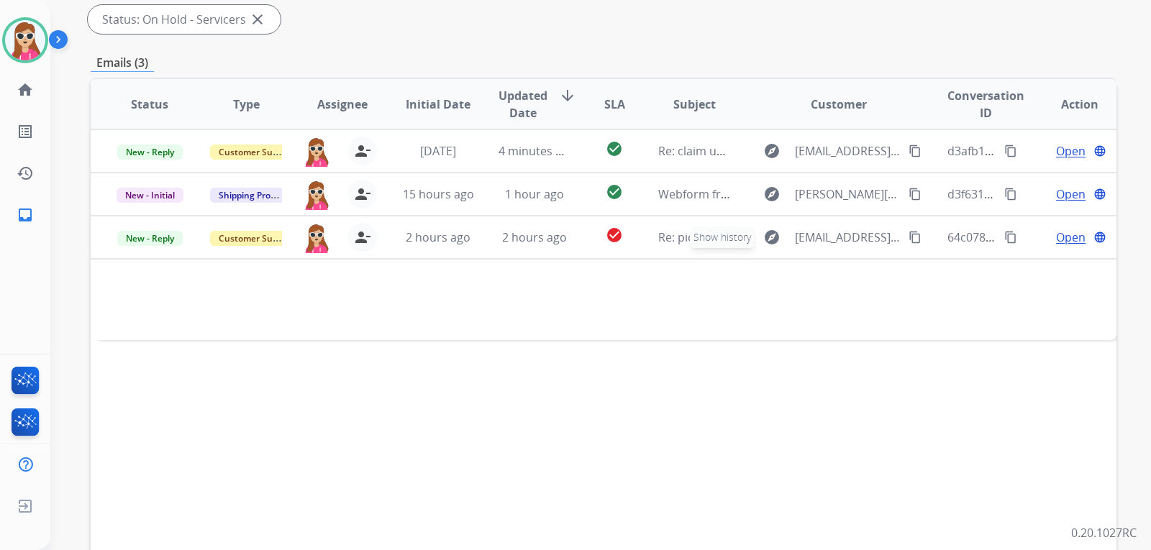
click at [756, 246] on button "explore Show history" at bounding box center [771, 237] width 35 height 23
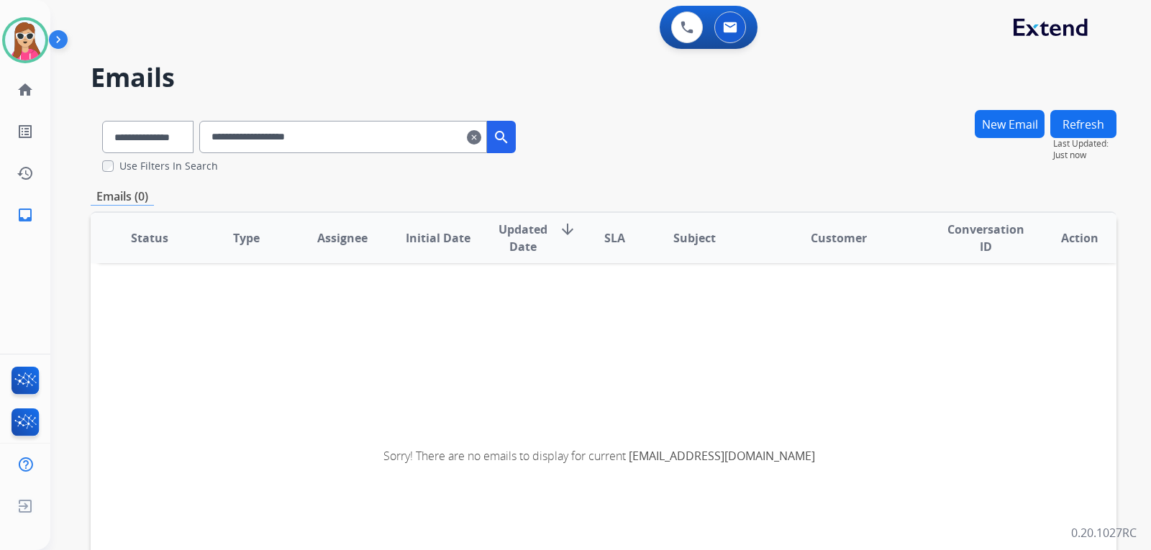
click at [481, 145] on mat-icon "clear" at bounding box center [474, 137] width 14 height 17
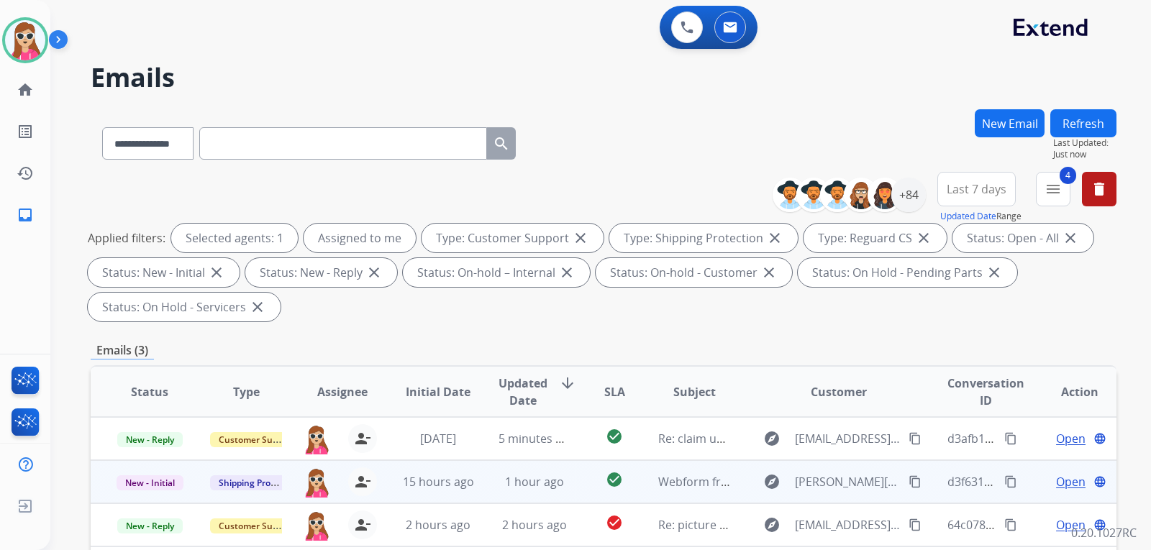
scroll to position [216, 0]
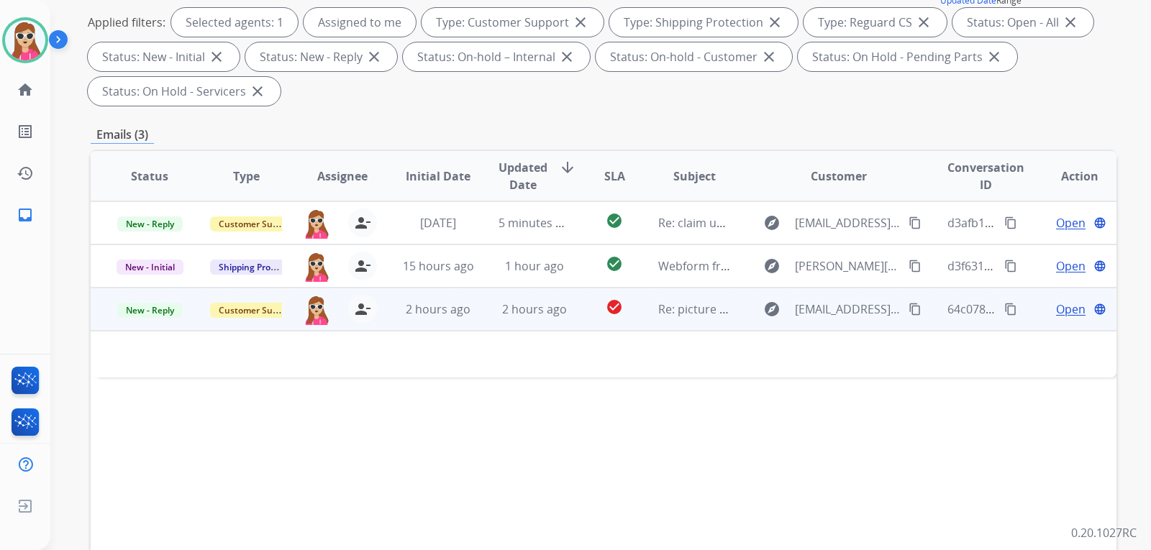
click at [1063, 313] on span "Open" at bounding box center [1070, 309] width 29 height 17
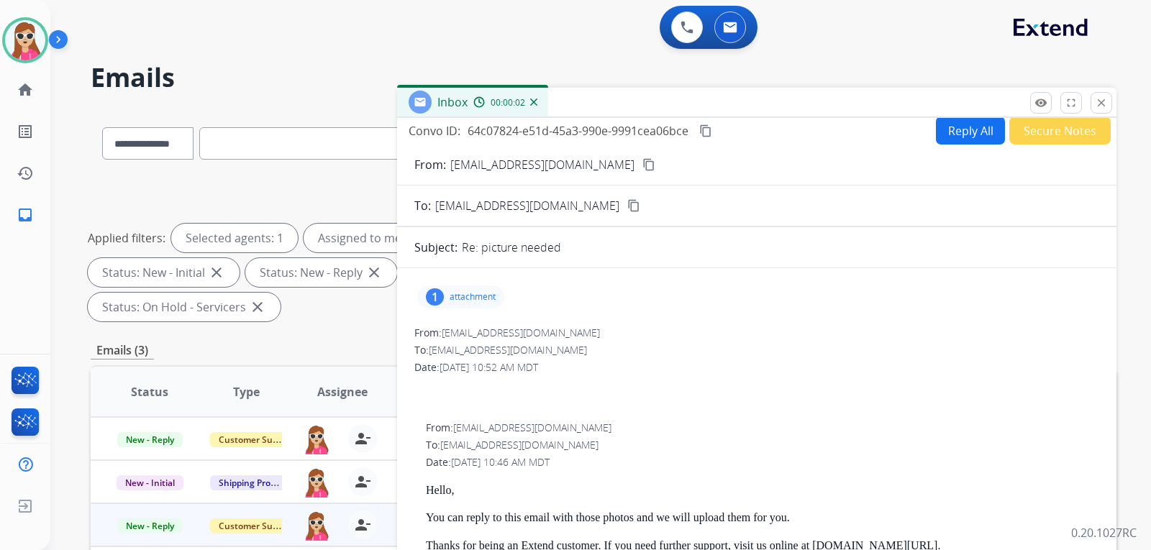
scroll to position [0, 0]
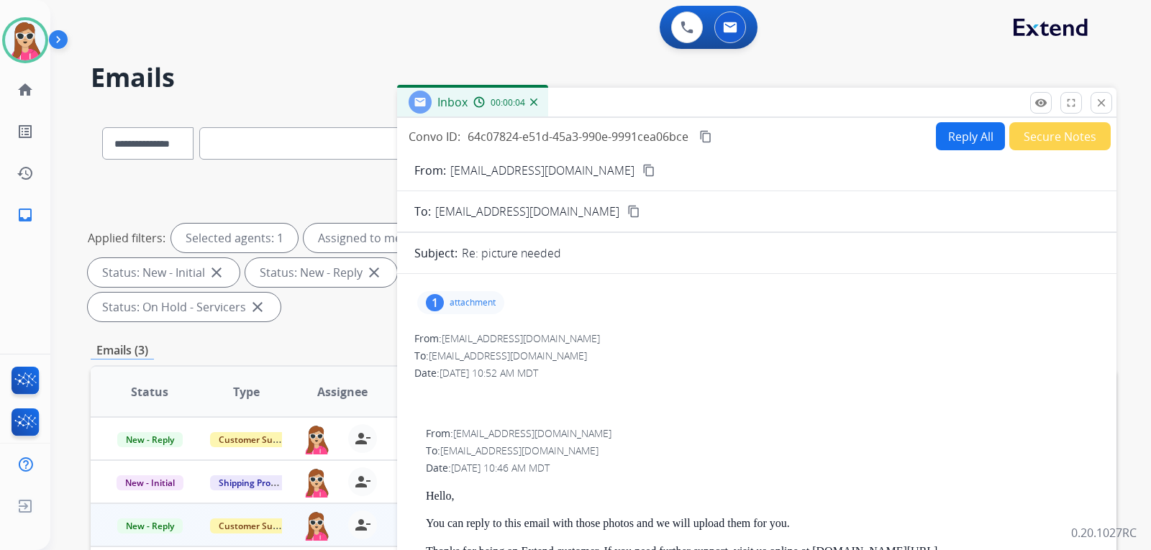
click at [489, 296] on div "1 attachment" at bounding box center [460, 302] width 87 height 23
click at [642, 173] on mat-icon "content_copy" at bounding box center [648, 170] width 13 height 13
click at [946, 141] on button "Reply All" at bounding box center [970, 136] width 69 height 28
select select "**********"
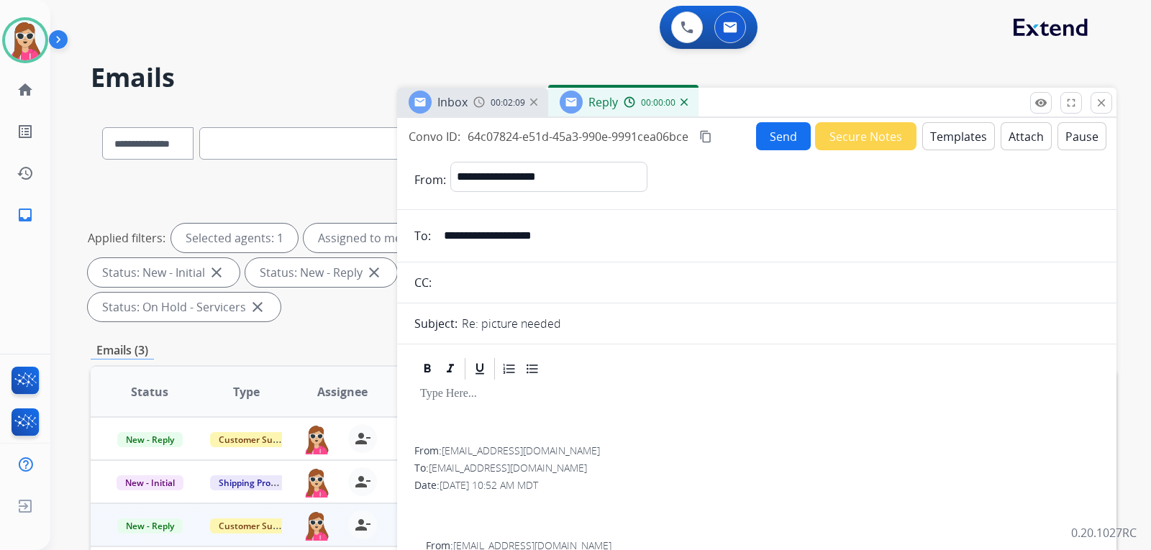
click at [946, 143] on button "Templates" at bounding box center [958, 136] width 73 height 28
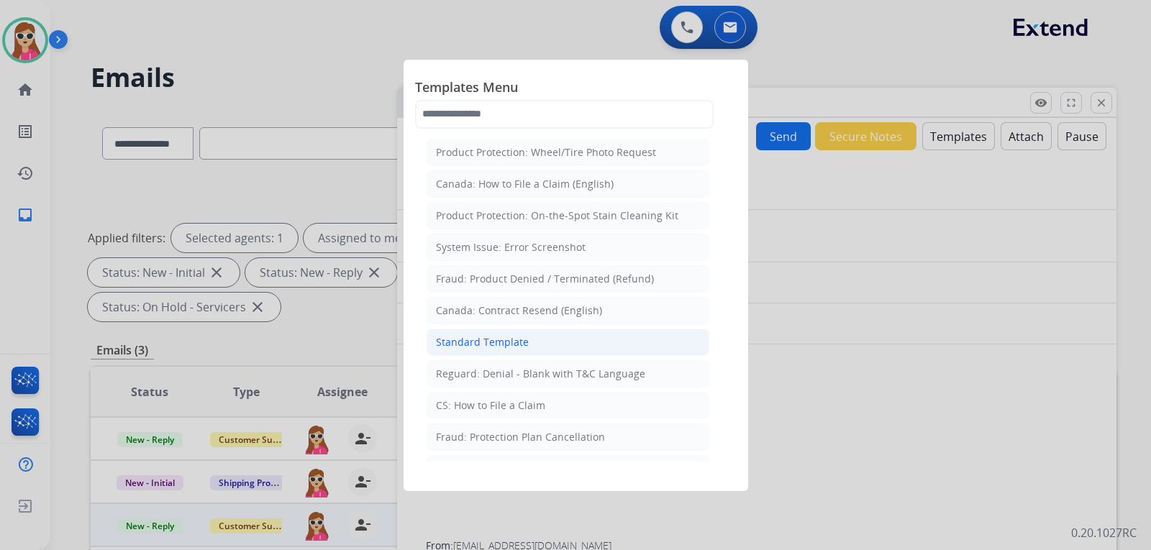
click at [523, 340] on div "Standard Template" at bounding box center [482, 342] width 93 height 14
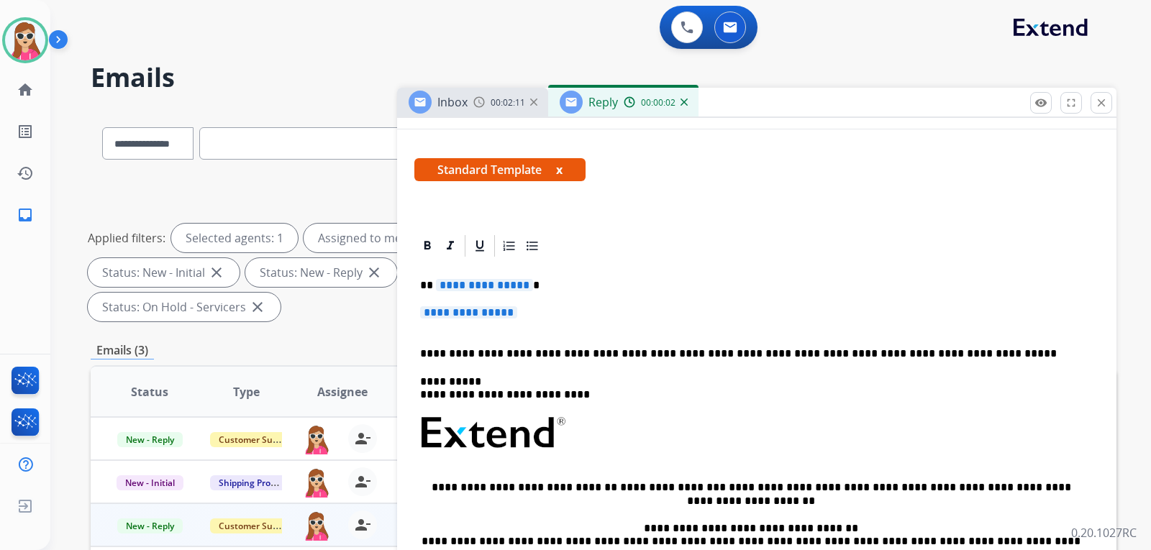
scroll to position [216, 0]
click at [511, 275] on div "**********" at bounding box center [756, 466] width 685 height 416
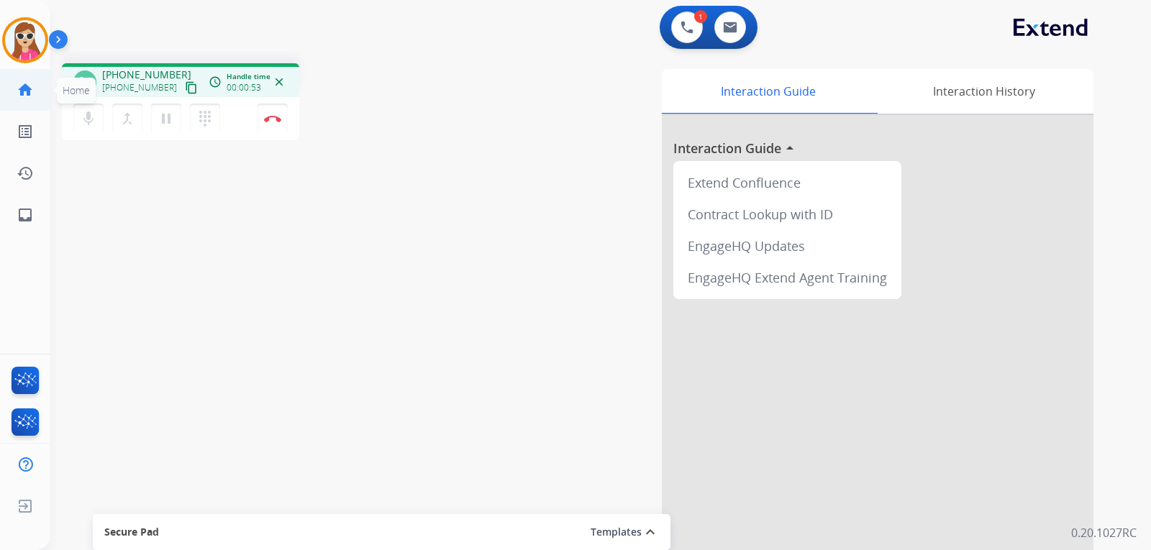
drag, startPoint x: 175, startPoint y: 90, endPoint x: 47, endPoint y: 90, distance: 127.3
click at [185, 90] on mat-icon "content_copy" at bounding box center [191, 87] width 13 height 13
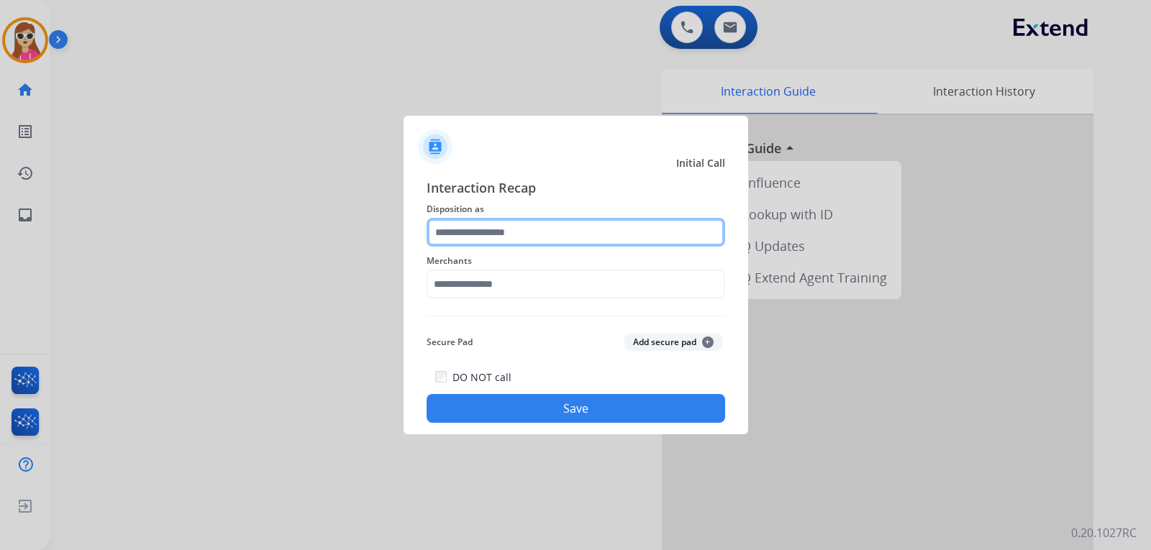
click at [444, 229] on input "text" at bounding box center [575, 232] width 298 height 29
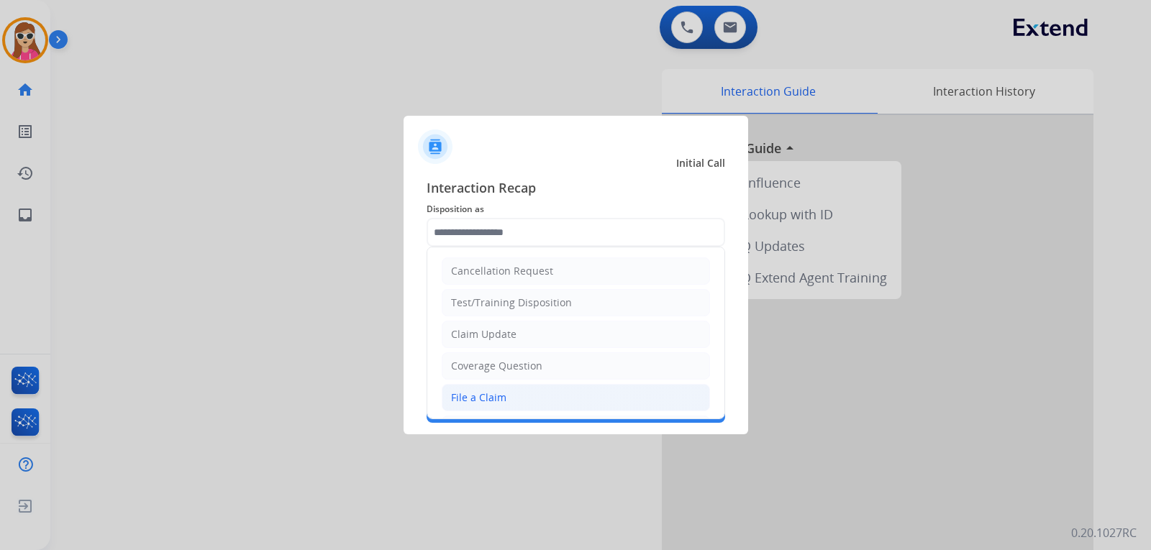
click at [508, 391] on li "File a Claim" at bounding box center [576, 397] width 268 height 27
type input "**********"
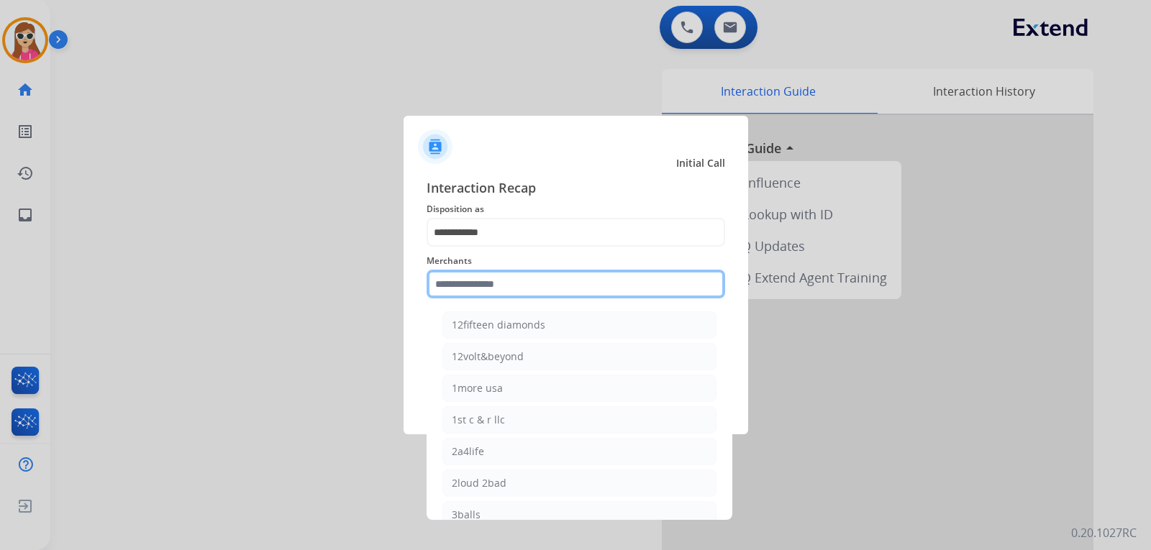
click at [513, 285] on input "text" at bounding box center [575, 284] width 298 height 29
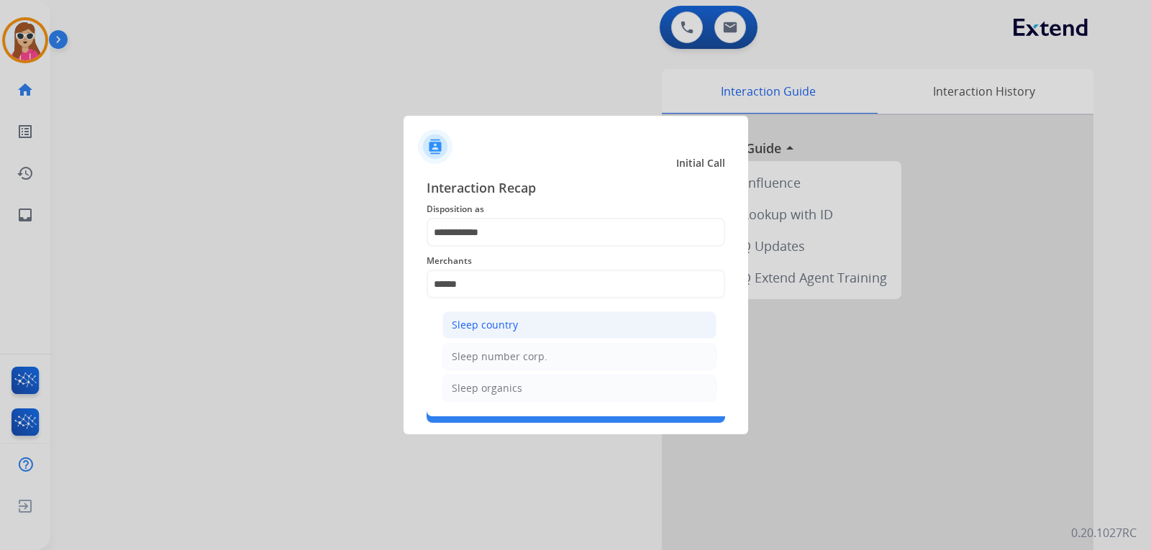
click at [500, 329] on div "Sleep country" at bounding box center [485, 325] width 66 height 14
type input "**********"
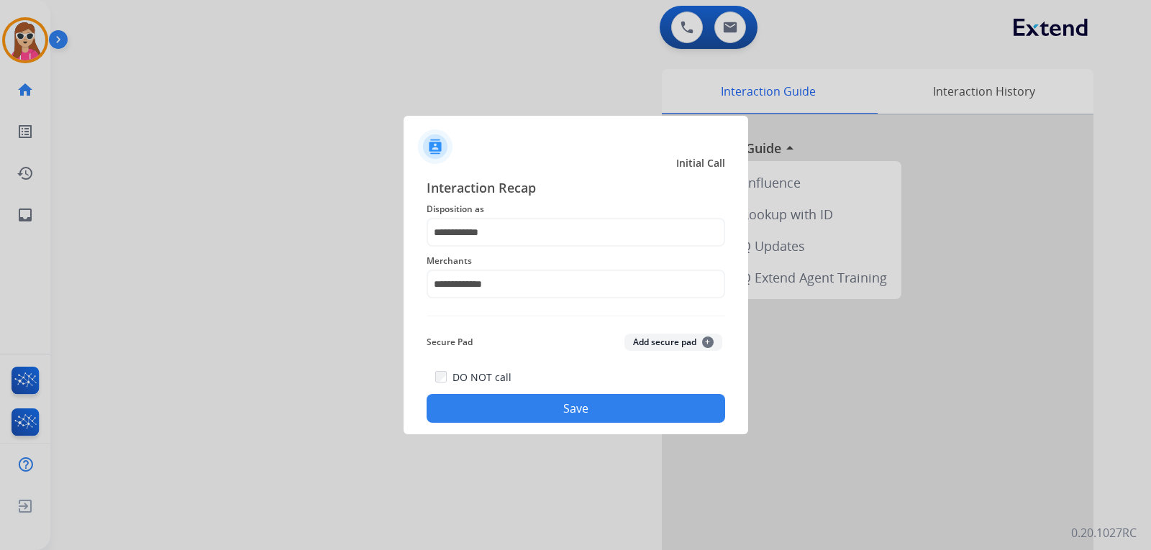
click at [539, 403] on button "Save" at bounding box center [575, 408] width 298 height 29
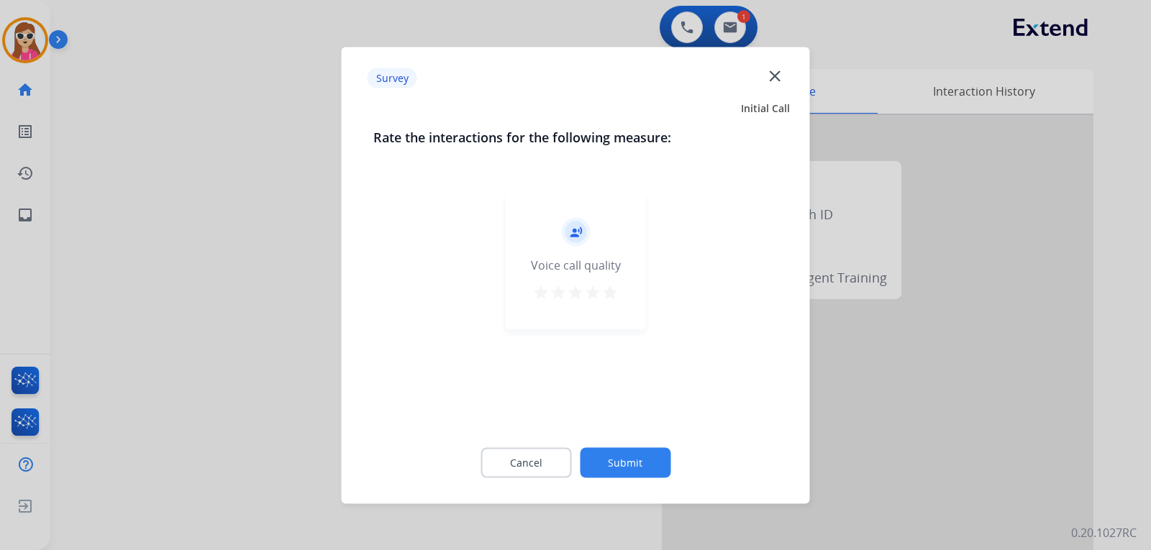
click at [609, 293] on mat-icon "star" at bounding box center [609, 291] width 17 height 17
click at [625, 474] on button "Submit" at bounding box center [625, 462] width 91 height 30
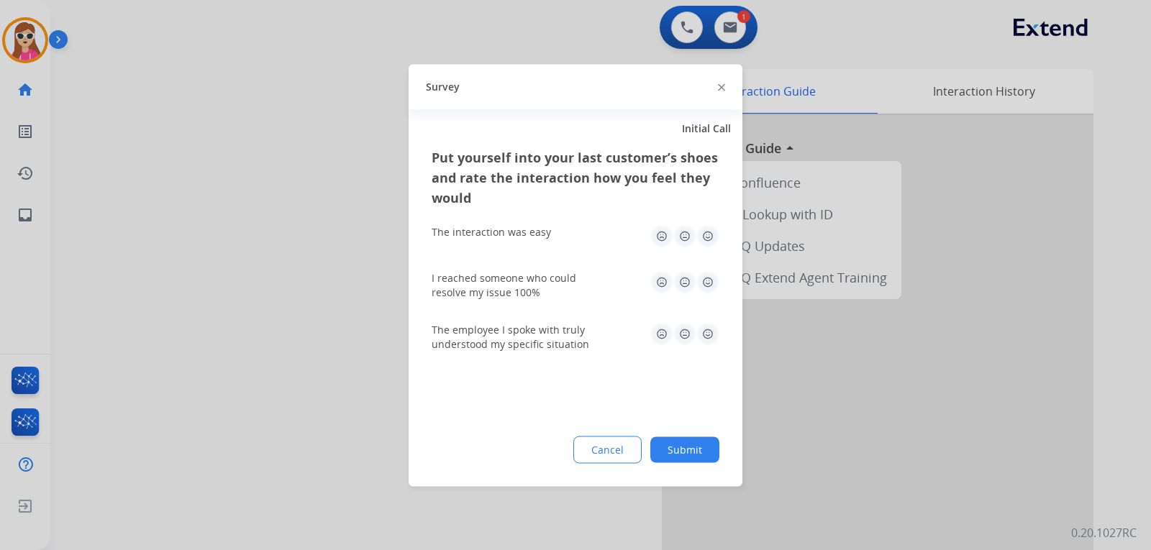
click at [706, 239] on img at bounding box center [707, 235] width 23 height 23
click at [715, 275] on img at bounding box center [707, 281] width 23 height 23
click at [705, 338] on img at bounding box center [707, 333] width 23 height 23
click at [705, 452] on button "Submit" at bounding box center [684, 449] width 69 height 26
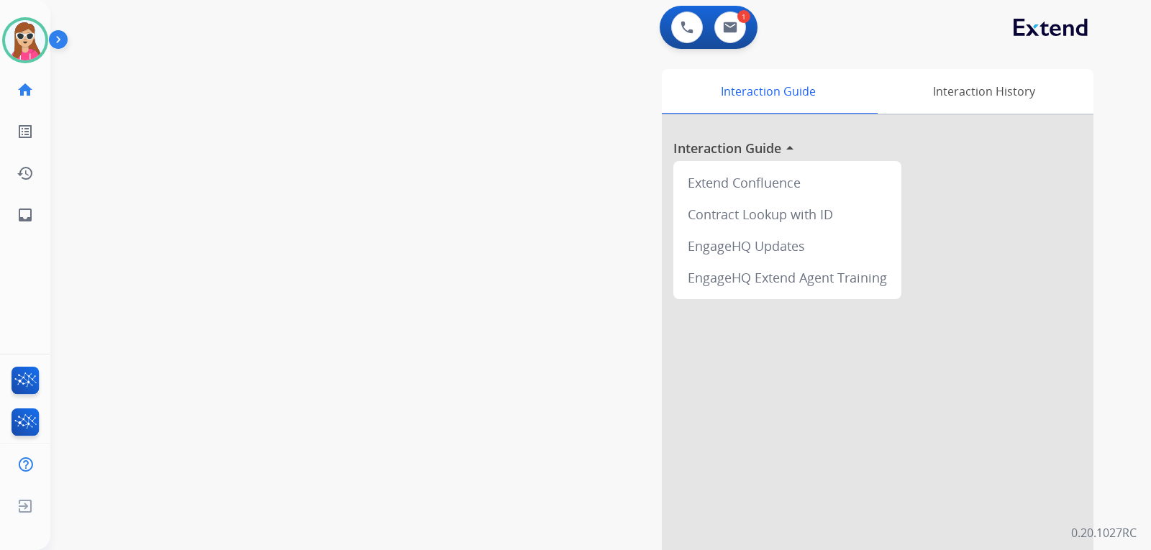
drag, startPoint x: 368, startPoint y: 254, endPoint x: 370, endPoint y: 245, distance: 8.7
click at [369, 247] on div "swap_horiz Break voice bridge close_fullscreen Connect 3-Way Call merge_type Se…" at bounding box center [583, 352] width 1066 height 600
click at [25, 214] on mat-icon "inbox" at bounding box center [25, 214] width 17 height 17
select select "**********"
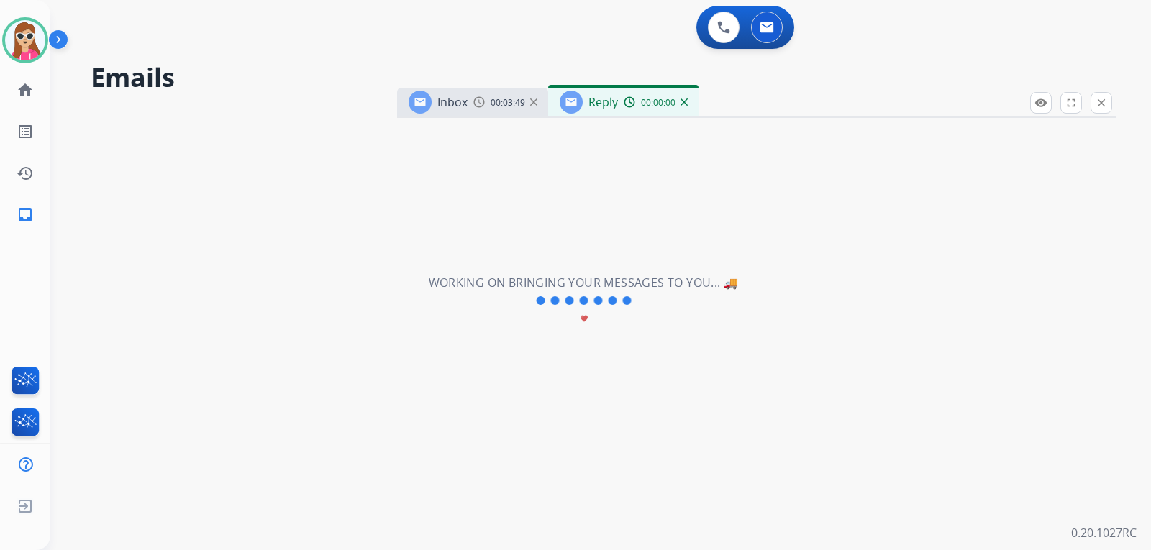
select select "**********"
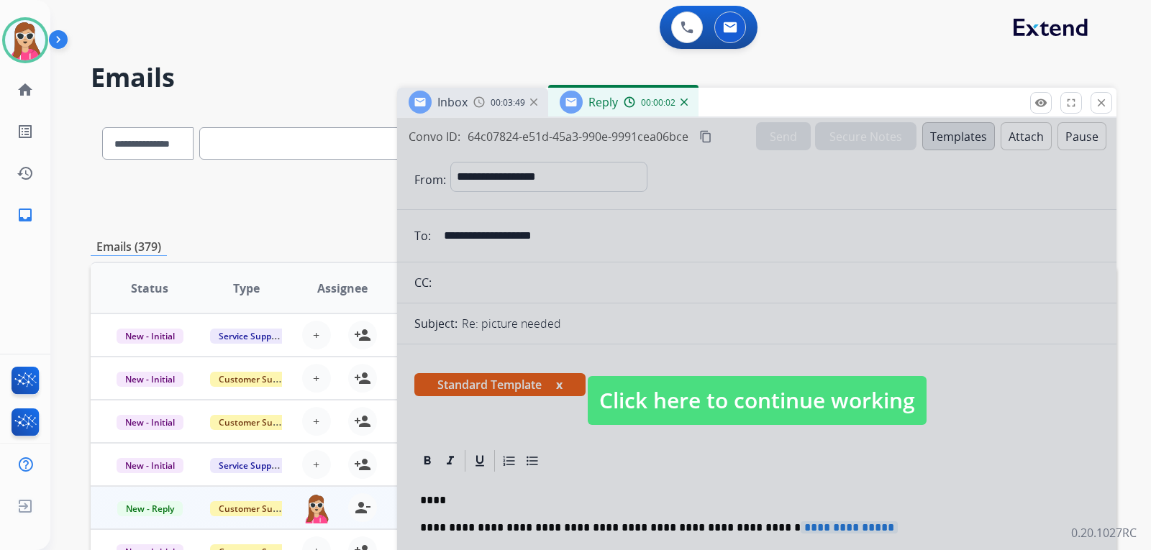
click at [676, 385] on span "Click here to continue working" at bounding box center [756, 400] width 339 height 49
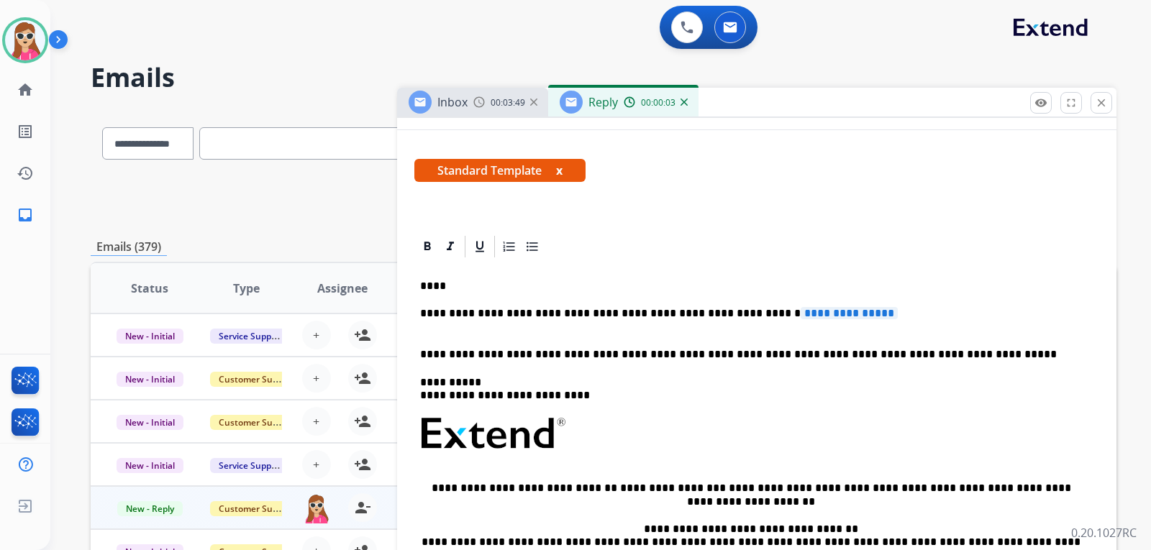
scroll to position [216, 0]
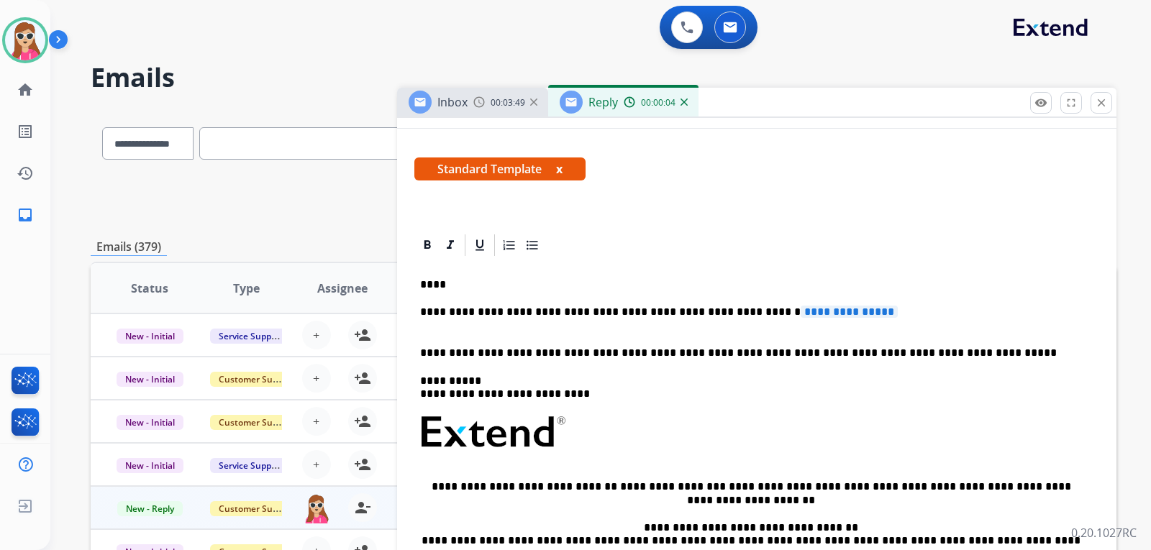
click at [619, 291] on p "****" at bounding box center [751, 284] width 662 height 13
click at [621, 304] on div "**********" at bounding box center [756, 466] width 685 height 416
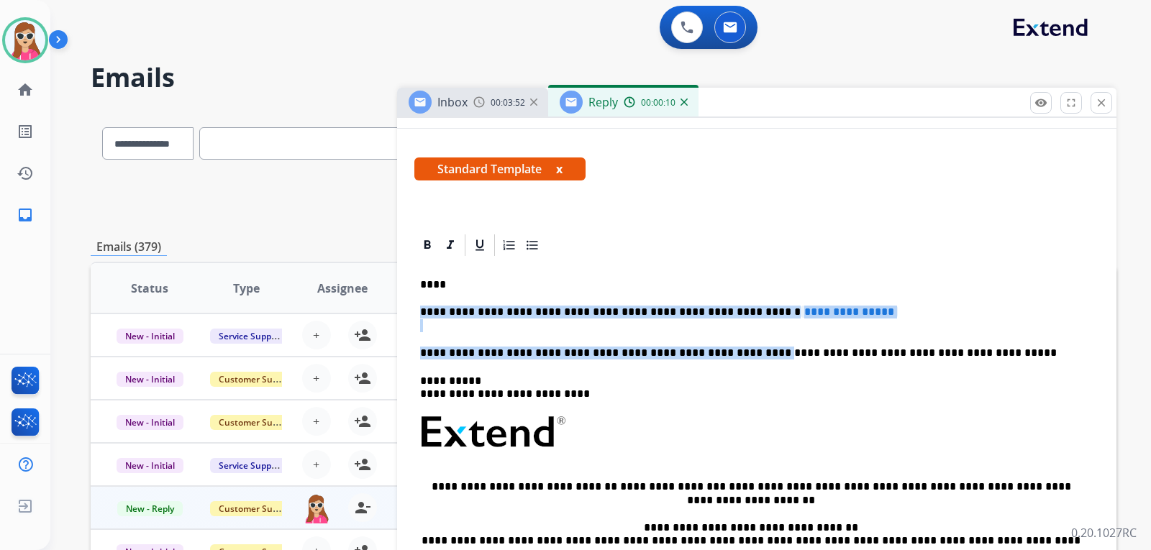
drag, startPoint x: 420, startPoint y: 311, endPoint x: 726, endPoint y: 337, distance: 306.6
click at [726, 337] on div "**********" at bounding box center [756, 466] width 685 height 416
click at [826, 324] on p "**********" at bounding box center [751, 319] width 662 height 27
click at [828, 307] on span "**********" at bounding box center [848, 312] width 97 height 12
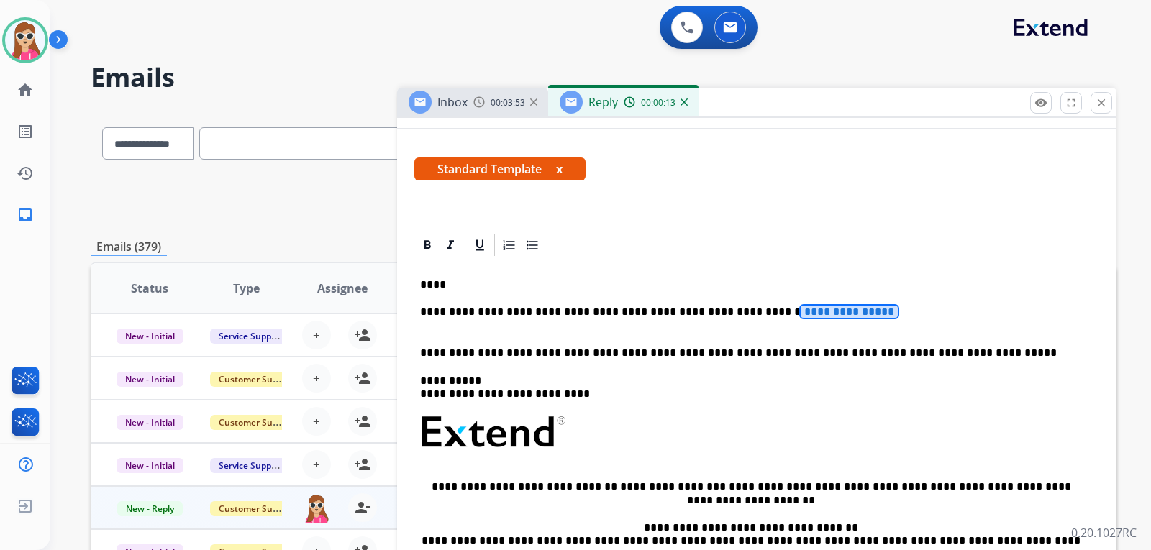
click at [826, 320] on p "**********" at bounding box center [751, 319] width 662 height 27
click at [836, 308] on span "**********" at bounding box center [848, 312] width 97 height 12
click at [835, 310] on span "**********" at bounding box center [848, 312] width 97 height 12
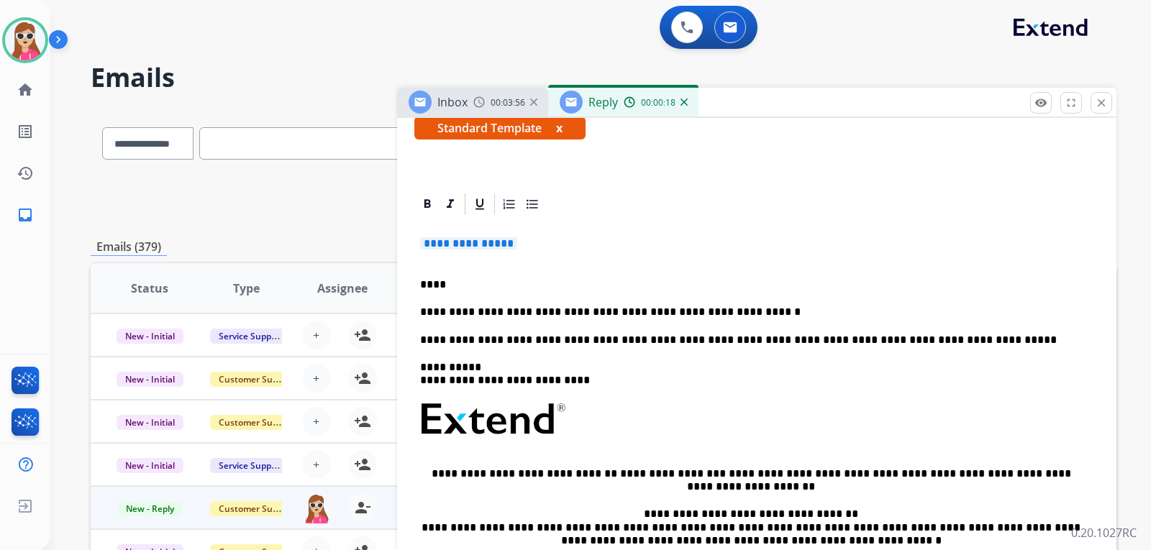
click at [487, 311] on p "**********" at bounding box center [751, 312] width 662 height 13
click at [491, 315] on p "**********" at bounding box center [751, 312] width 662 height 13
click at [497, 308] on p "**********" at bounding box center [751, 312] width 662 height 13
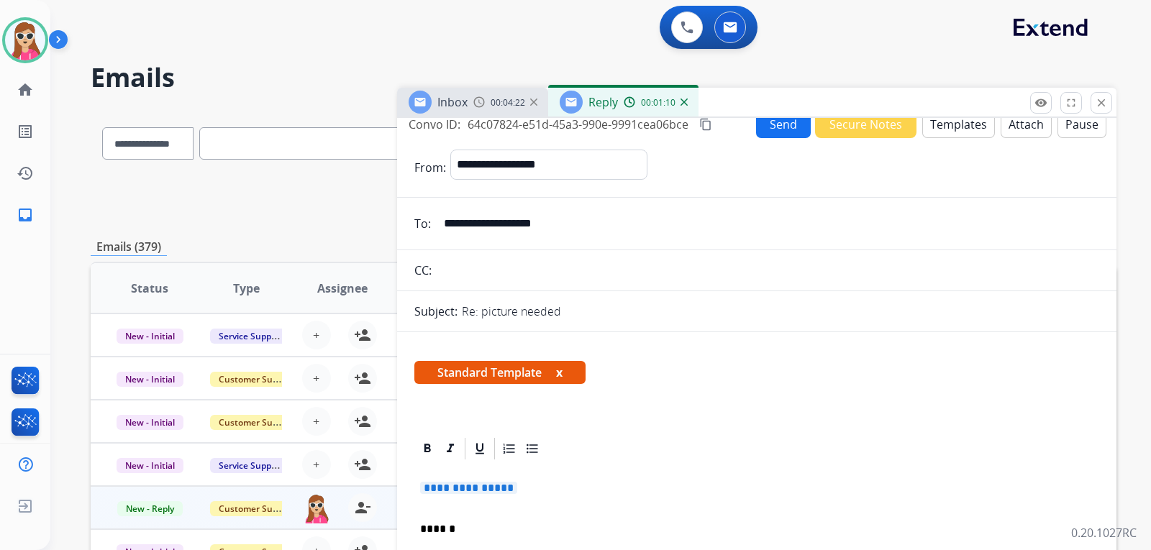
scroll to position [0, 0]
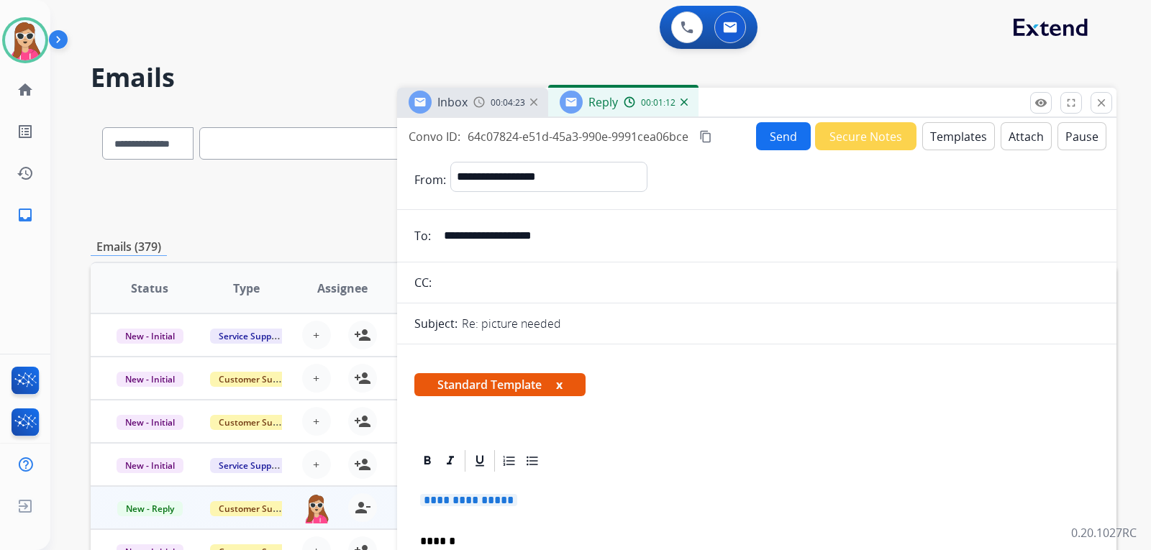
click at [762, 139] on button "Send" at bounding box center [783, 136] width 55 height 28
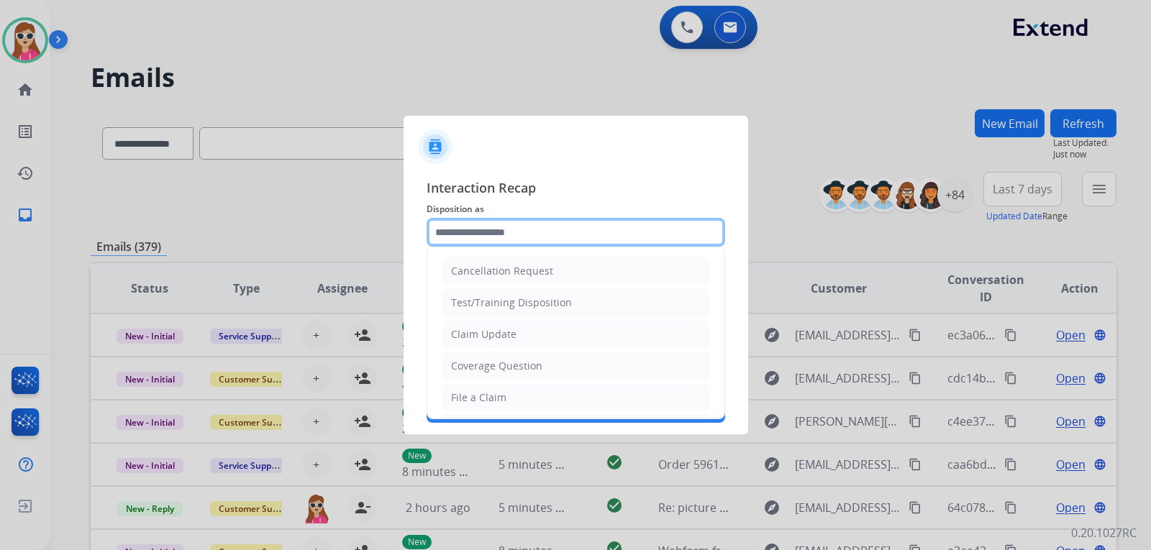
click at [621, 231] on input "text" at bounding box center [575, 232] width 298 height 29
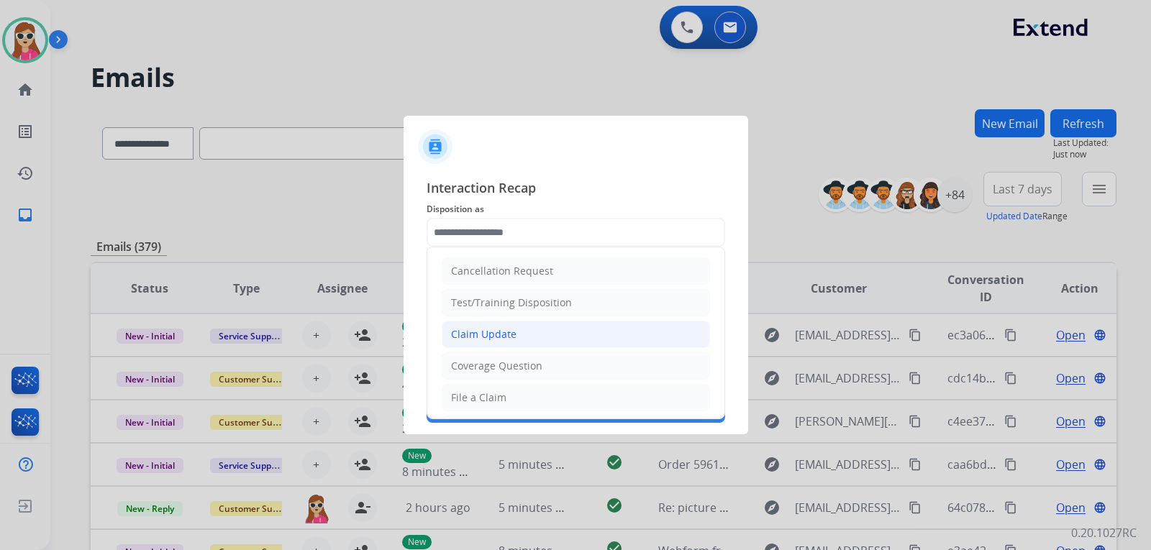
click at [564, 343] on li "Claim Update" at bounding box center [576, 334] width 268 height 27
type input "**********"
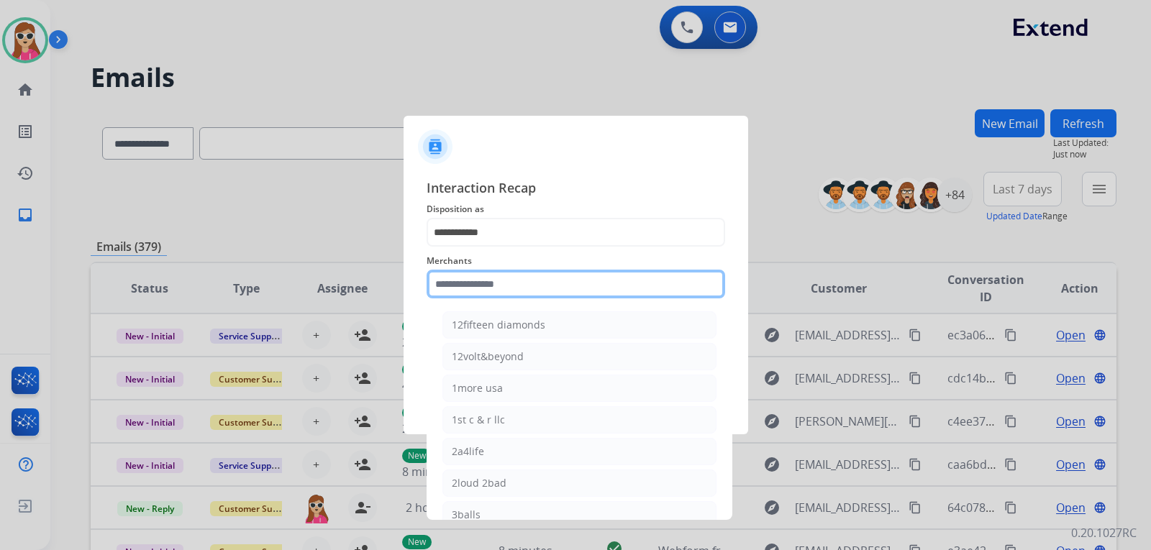
click at [587, 298] on input "text" at bounding box center [575, 284] width 298 height 29
click at [644, 285] on input "text" at bounding box center [575, 284] width 298 height 29
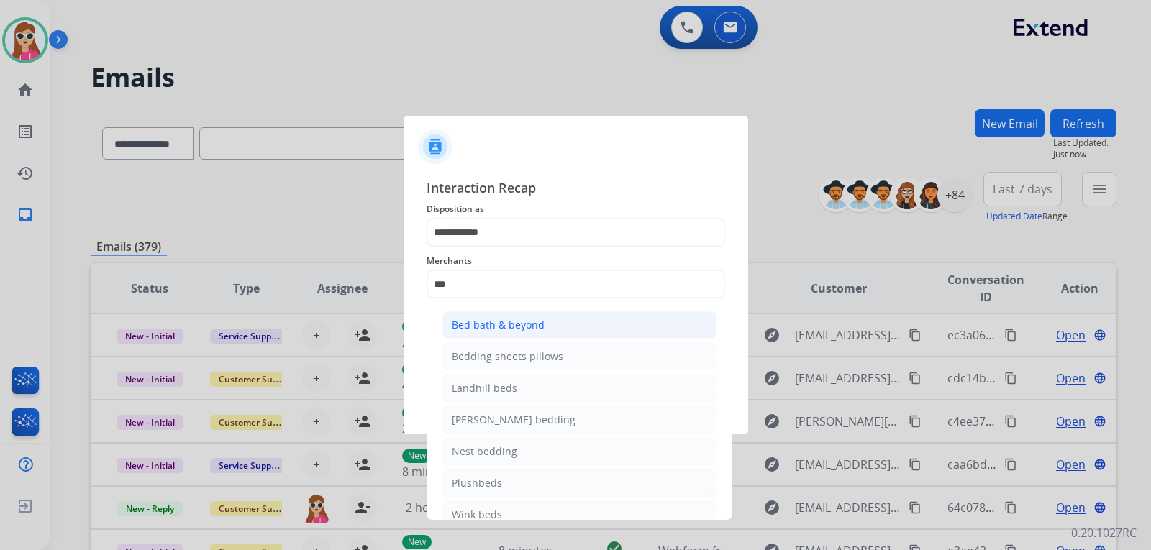
drag, startPoint x: 563, startPoint y: 319, endPoint x: 552, endPoint y: 318, distance: 10.8
click at [562, 319] on li "Bed bath & beyond" at bounding box center [579, 324] width 274 height 27
type input "**********"
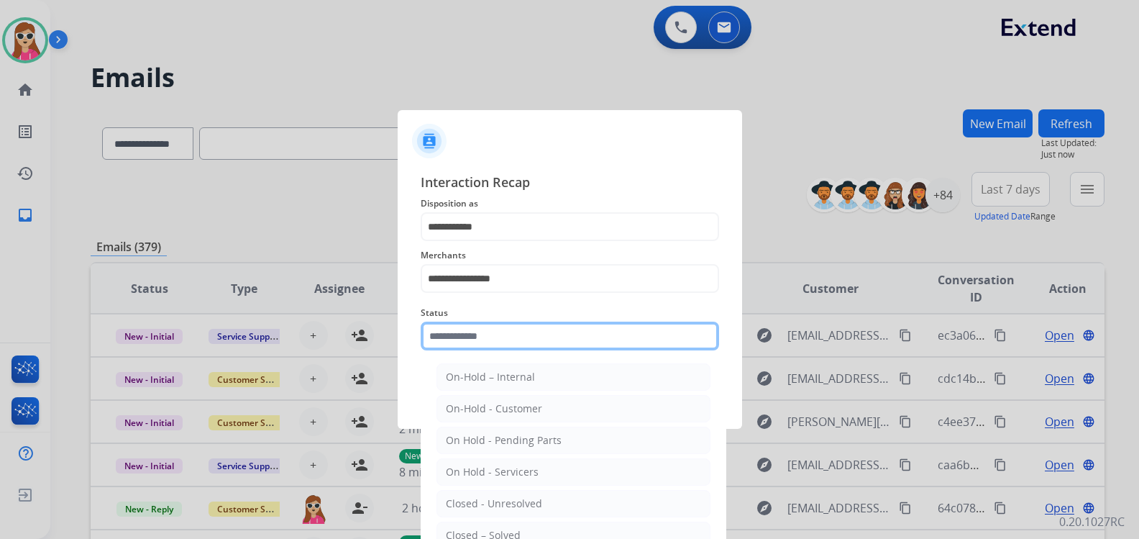
click at [506, 342] on input "text" at bounding box center [570, 335] width 298 height 29
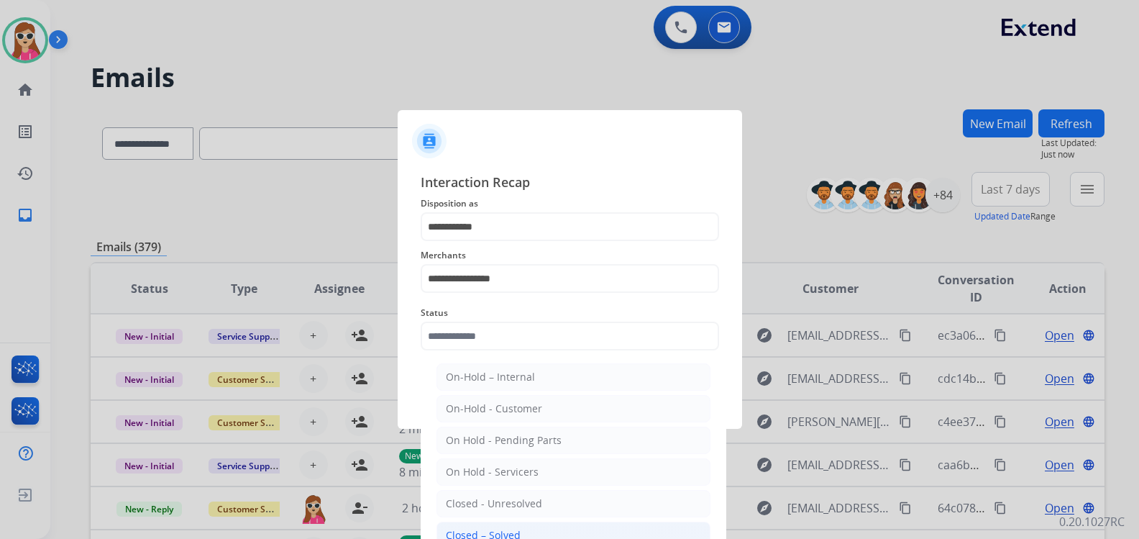
click at [511, 533] on div "Closed – Solved" at bounding box center [483, 535] width 75 height 14
type input "**********"
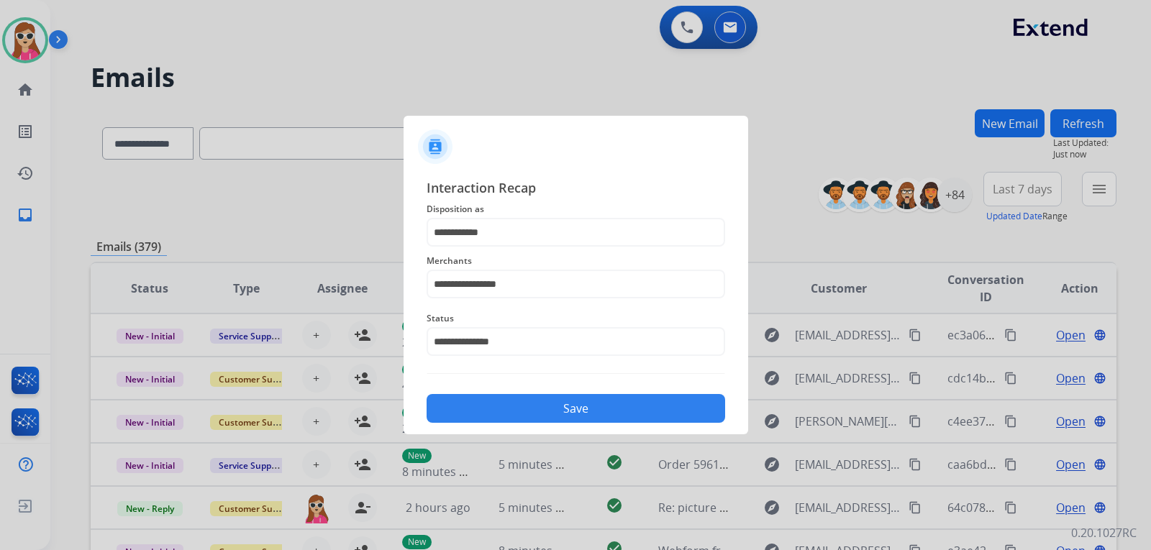
click at [536, 391] on div "Save" at bounding box center [575, 403] width 298 height 37
click at [548, 414] on button "Save" at bounding box center [575, 408] width 298 height 29
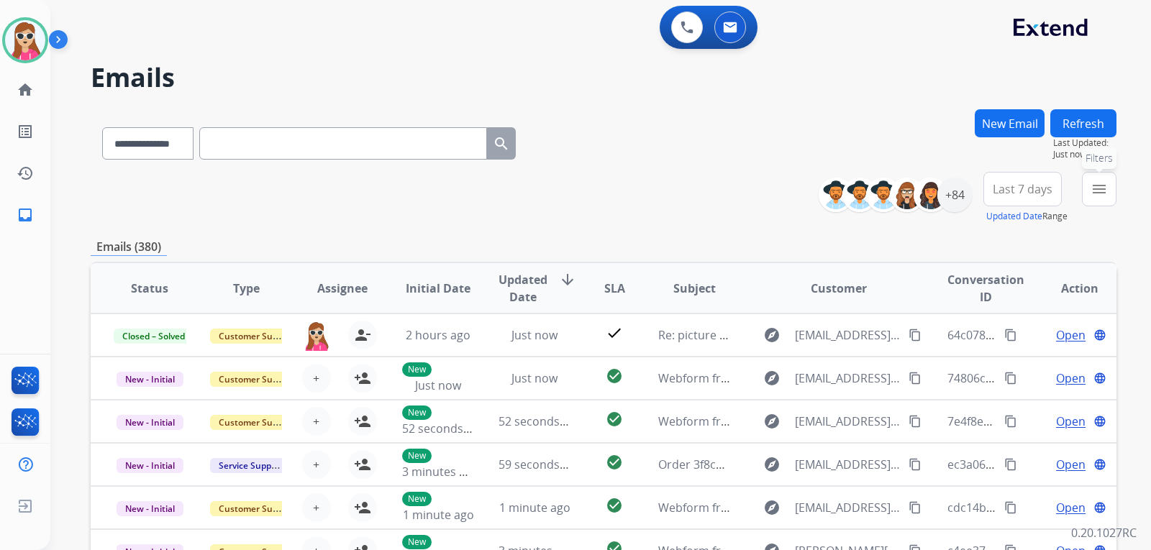
click at [1097, 192] on mat-icon "menu" at bounding box center [1098, 188] width 17 height 17
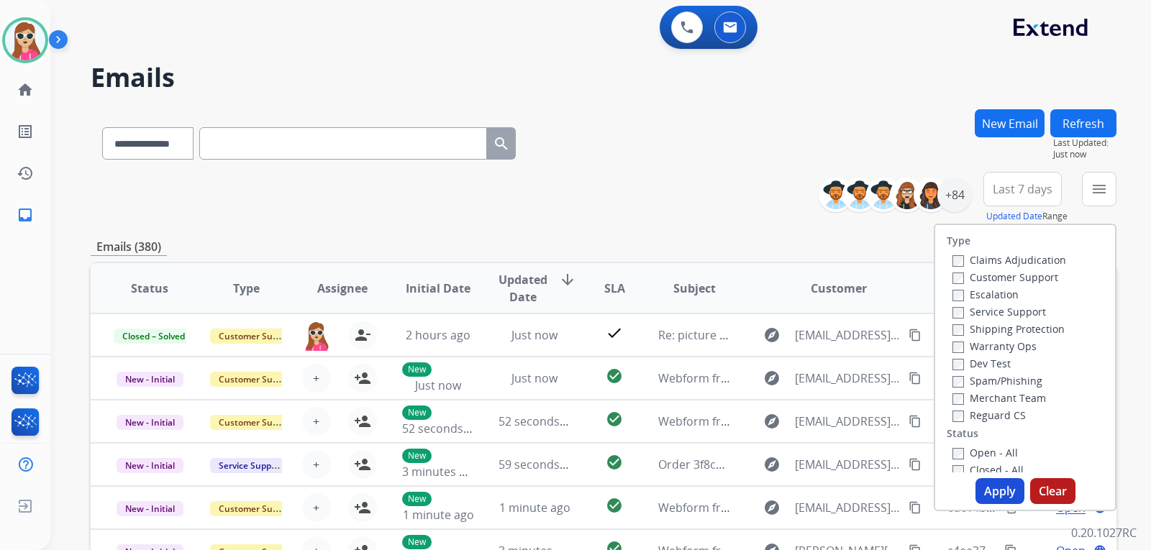
click at [1030, 283] on div "Customer Support" at bounding box center [1009, 276] width 114 height 17
click at [1028, 275] on label "Customer Support" at bounding box center [1005, 277] width 106 height 14
click at [1028, 329] on label "Shipping Protection" at bounding box center [1008, 329] width 112 height 14
click at [1002, 412] on label "Reguard CS" at bounding box center [988, 415] width 73 height 14
click at [985, 456] on label "Open - All" at bounding box center [984, 453] width 65 height 14
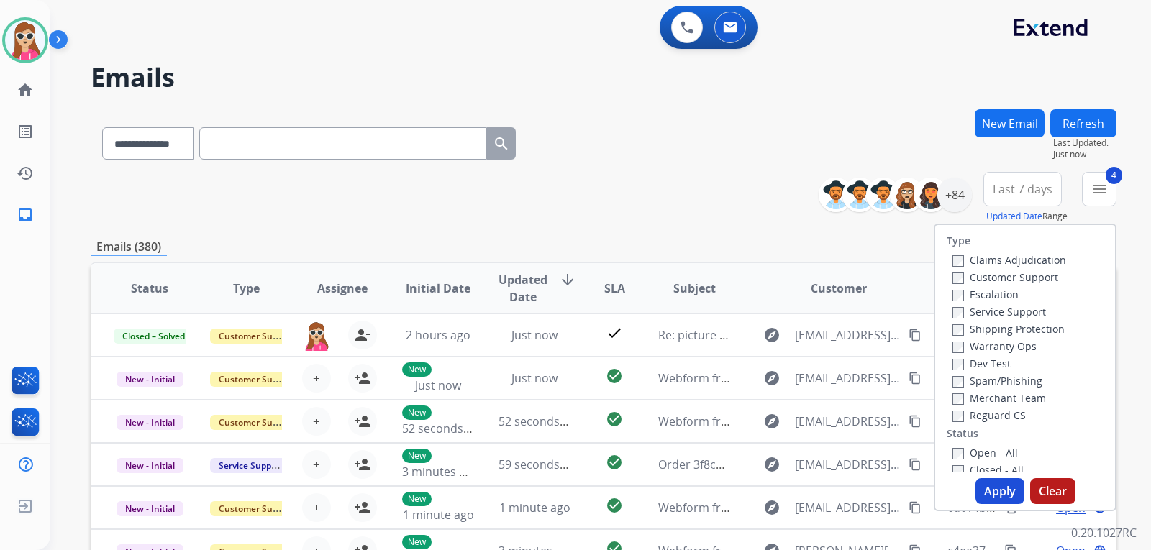
click at [981, 480] on button "Apply" at bounding box center [999, 491] width 49 height 26
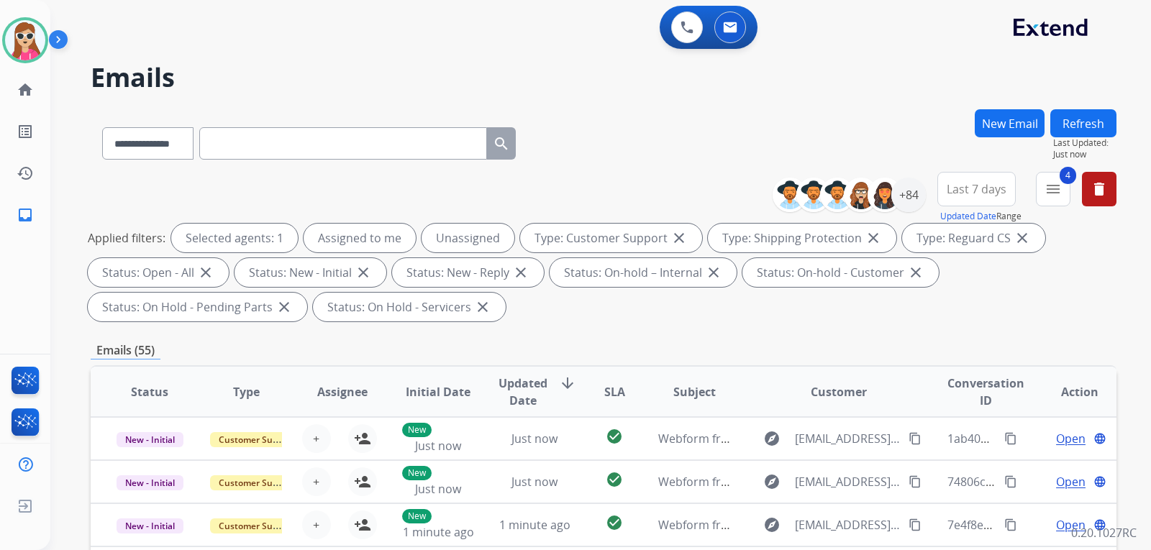
scroll to position [1, 0]
click at [910, 193] on div "+84" at bounding box center [908, 195] width 35 height 35
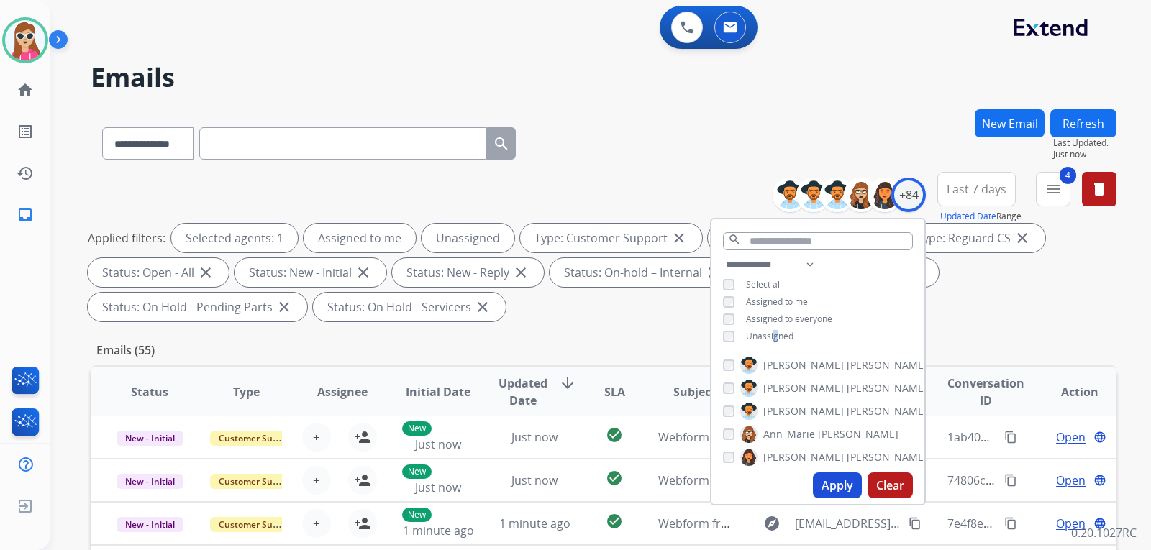
click at [774, 337] on span "Unassigned" at bounding box center [769, 336] width 47 height 12
click at [849, 488] on button "Apply" at bounding box center [837, 485] width 49 height 26
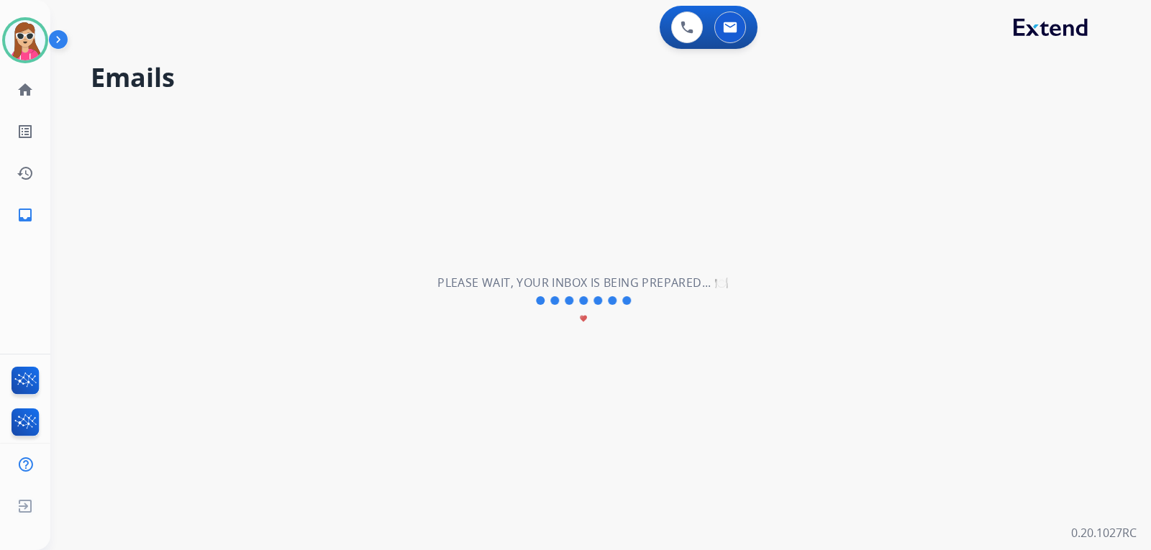
scroll to position [0, 0]
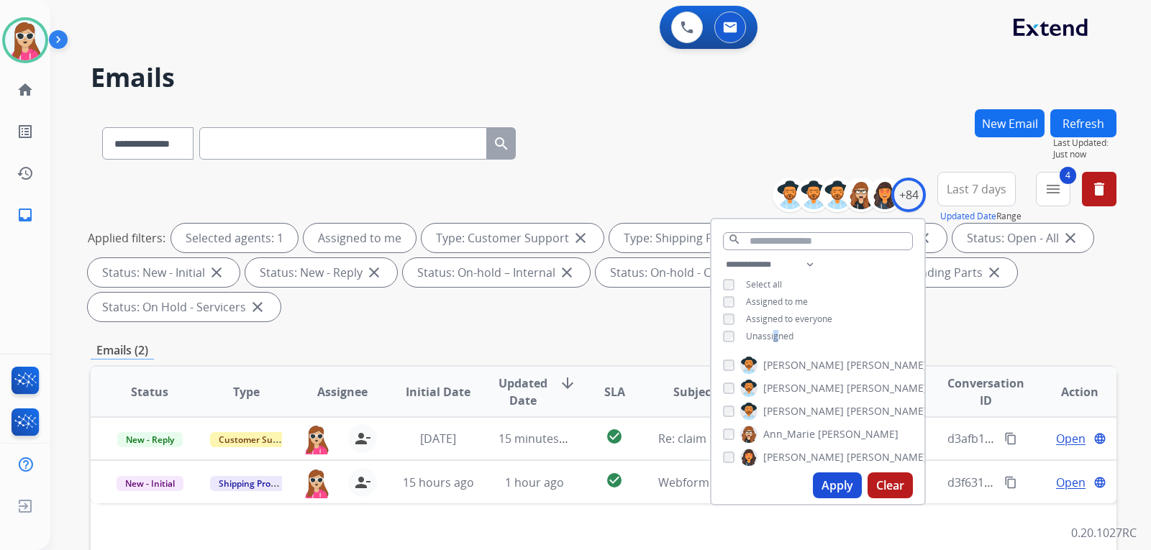
click at [814, 491] on button "Apply" at bounding box center [837, 485] width 49 height 26
click at [1079, 321] on div "**********" at bounding box center [603, 249] width 1025 height 155
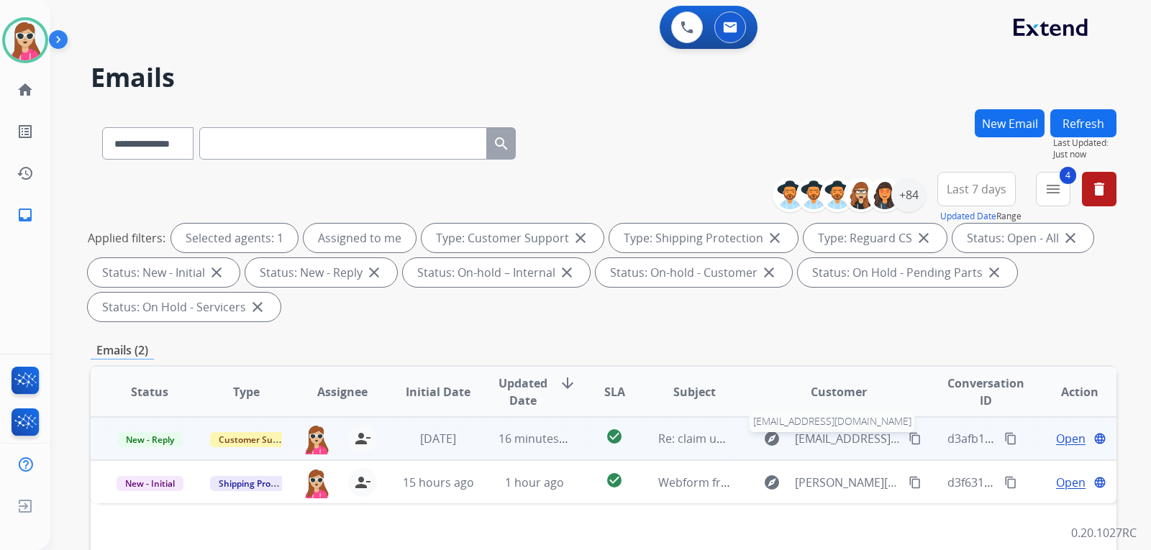
scroll to position [216, 0]
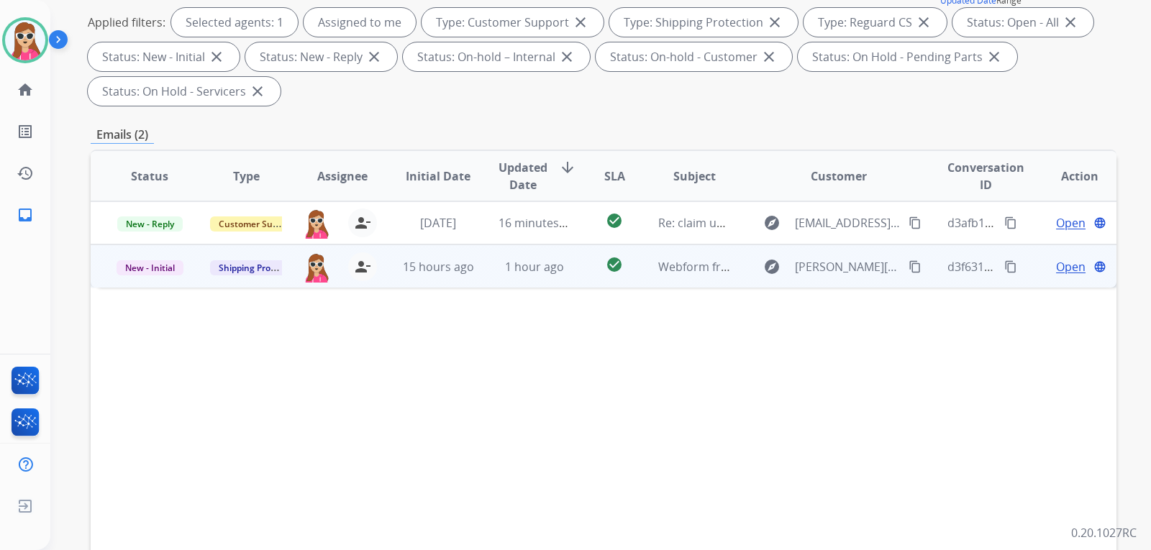
click at [1004, 262] on mat-icon "content_copy" at bounding box center [1010, 266] width 13 height 13
click at [906, 265] on button "content_copy" at bounding box center [914, 266] width 17 height 17
click at [1062, 271] on span "Open" at bounding box center [1070, 266] width 29 height 17
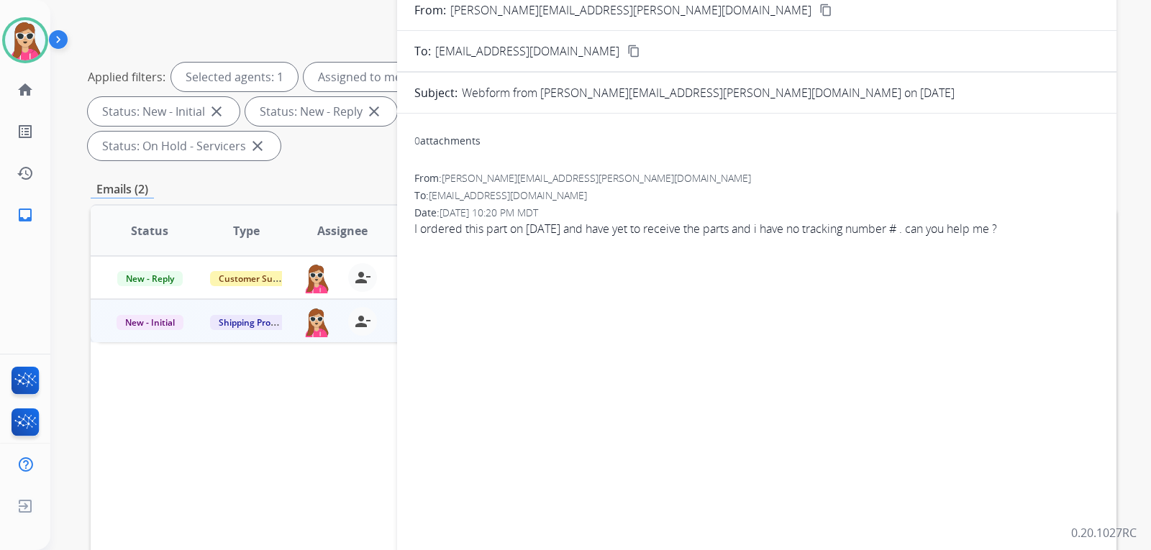
scroll to position [72, 0]
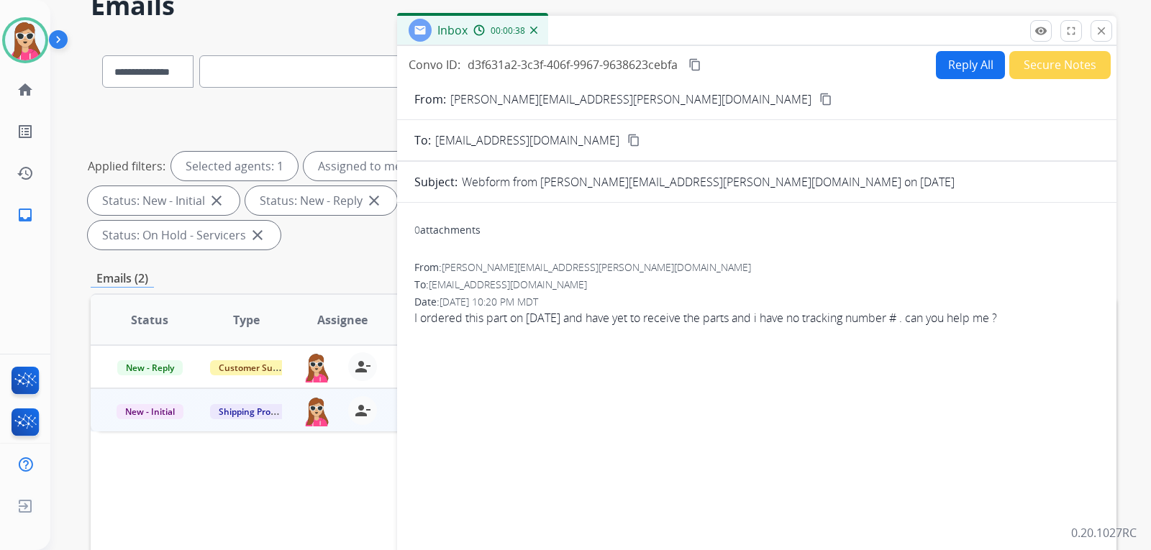
click at [698, 62] on mat-icon "content_copy" at bounding box center [694, 64] width 13 height 13
click at [1102, 24] on button "close Close" at bounding box center [1101, 31] width 22 height 22
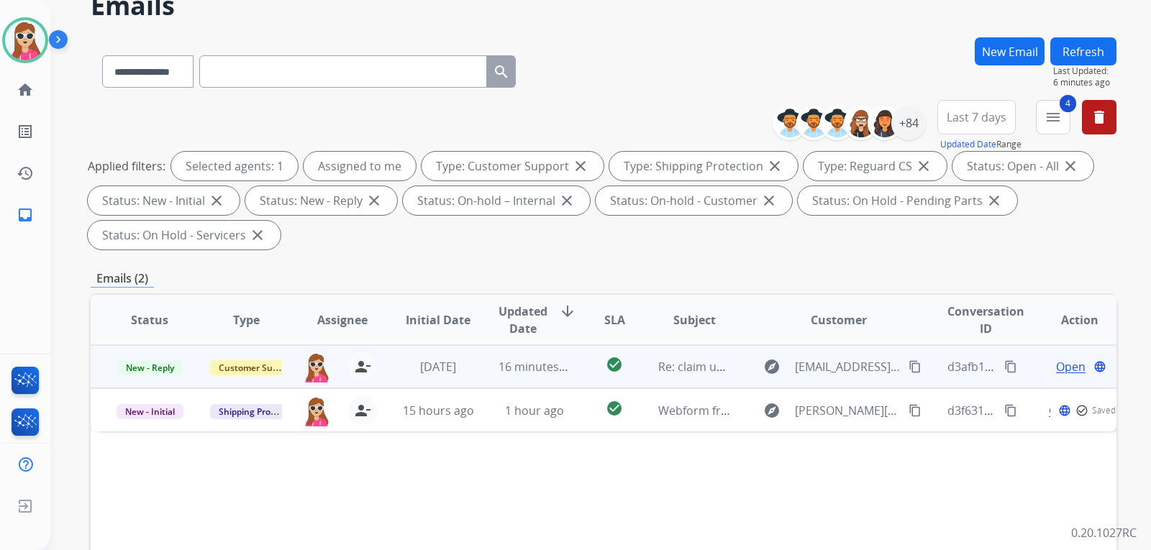
click at [749, 386] on td "explore [EMAIL_ADDRESS][DOMAIN_NAME] content_copy" at bounding box center [827, 366] width 192 height 43
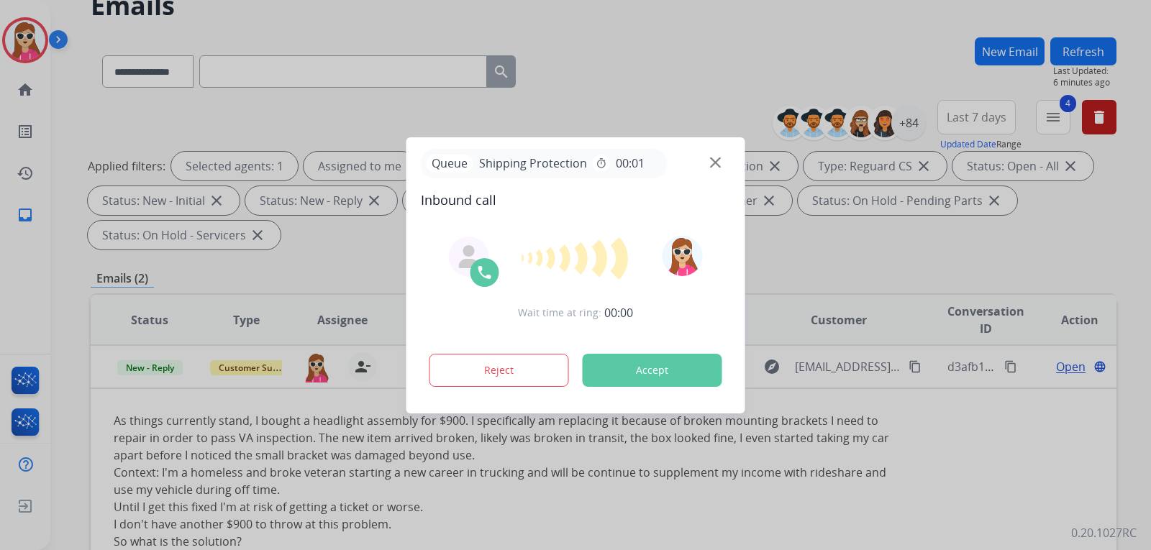
click at [664, 372] on button "Accept" at bounding box center [652, 370] width 140 height 33
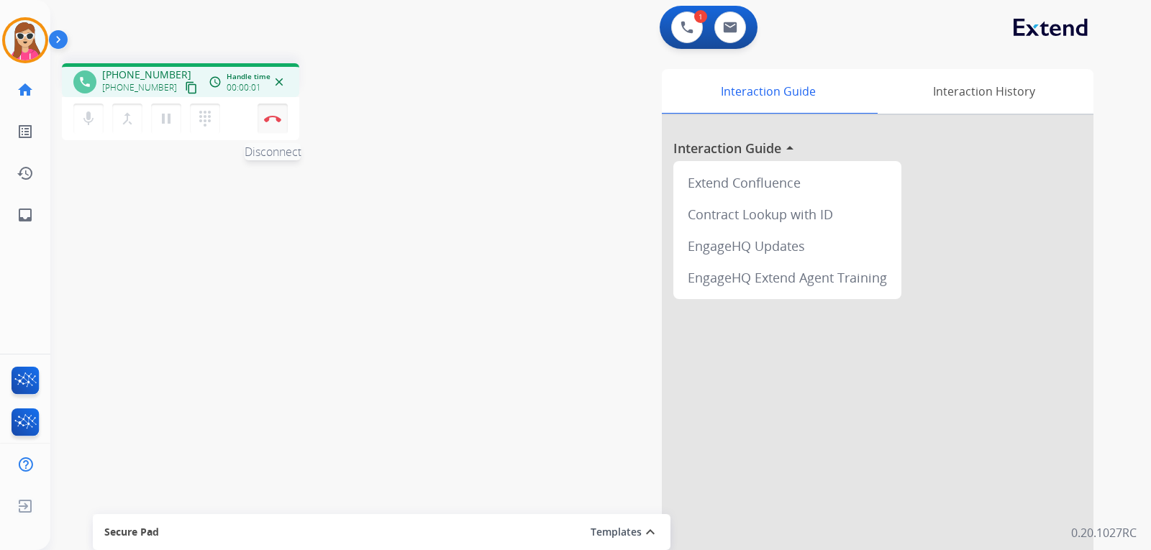
drag, startPoint x: 184, startPoint y: 89, endPoint x: 273, endPoint y: 118, distance: 93.0
click at [183, 89] on button "content_copy" at bounding box center [191, 87] width 17 height 17
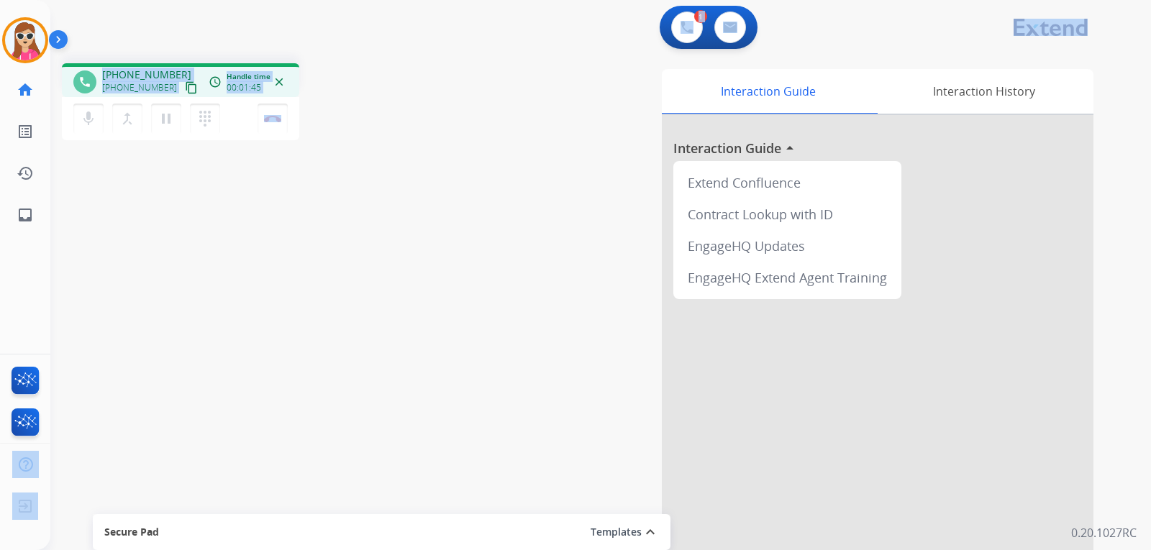
click at [55, 481] on div "Outbound call Quit Outbound call Quit Schedule interaction + Add to my list Cus…" at bounding box center [575, 275] width 1151 height 550
click at [277, 115] on img at bounding box center [272, 118] width 17 height 7
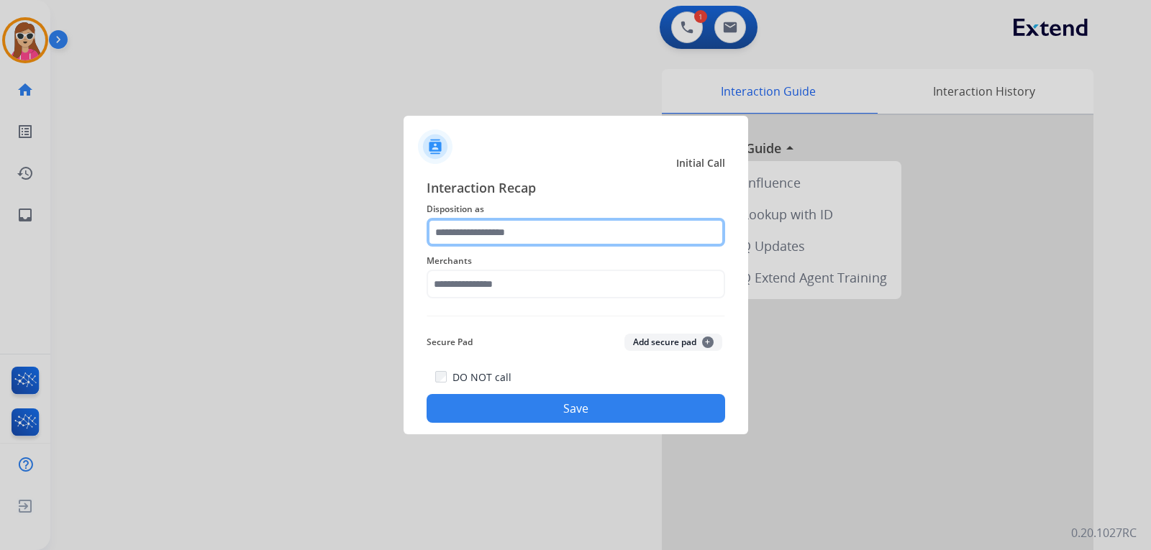
drag, startPoint x: 565, startPoint y: 240, endPoint x: 544, endPoint y: 242, distance: 20.9
click at [557, 240] on input "text" at bounding box center [575, 232] width 298 height 29
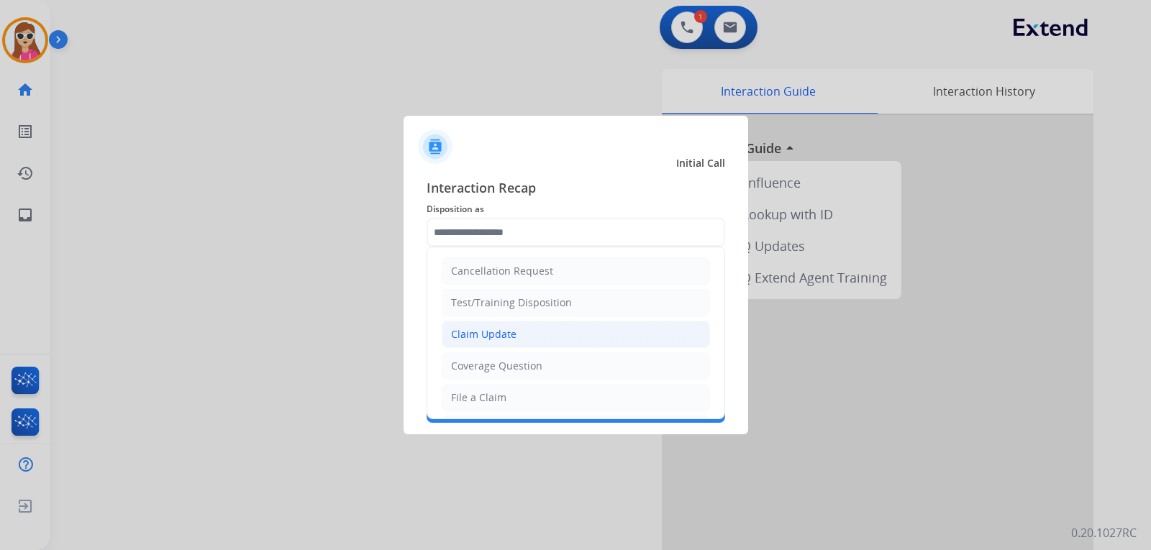
click at [531, 326] on li "Claim Update" at bounding box center [576, 334] width 268 height 27
type input "**********"
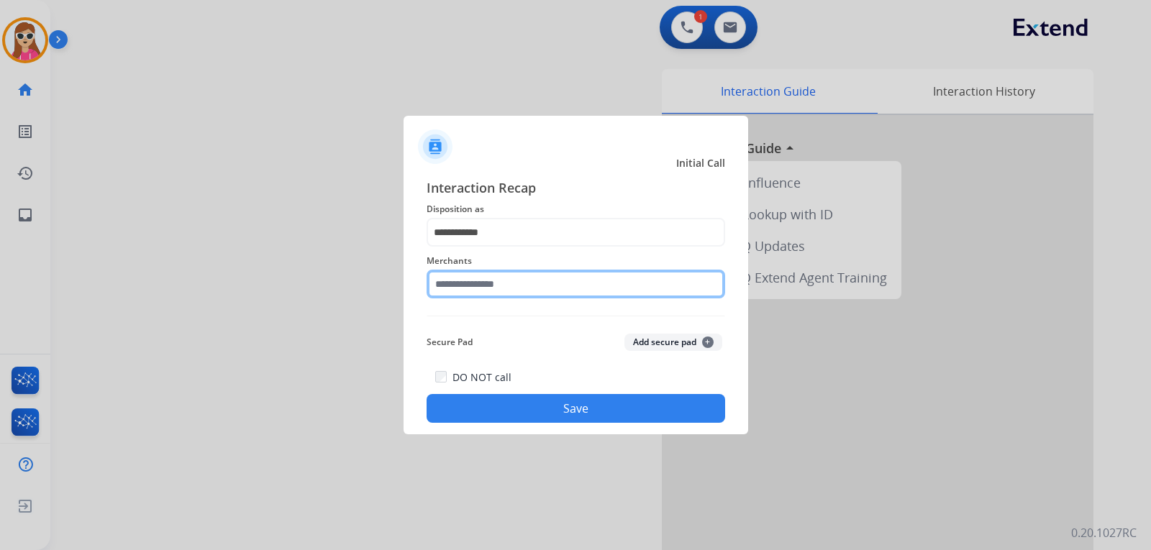
click at [520, 285] on input "text" at bounding box center [575, 284] width 298 height 29
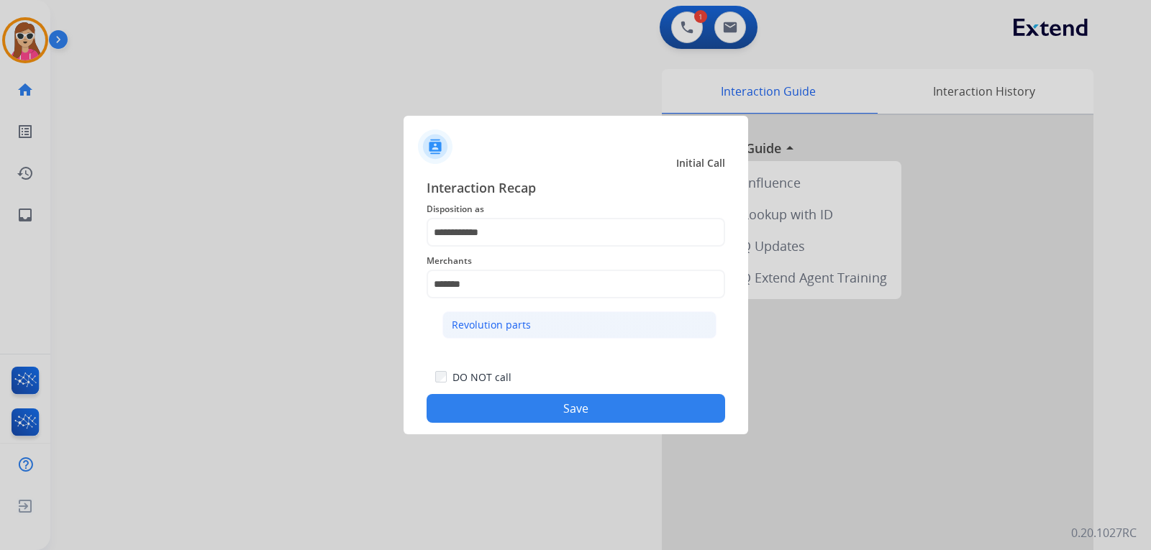
click at [547, 334] on li "Revolution parts" at bounding box center [579, 324] width 274 height 27
type input "**********"
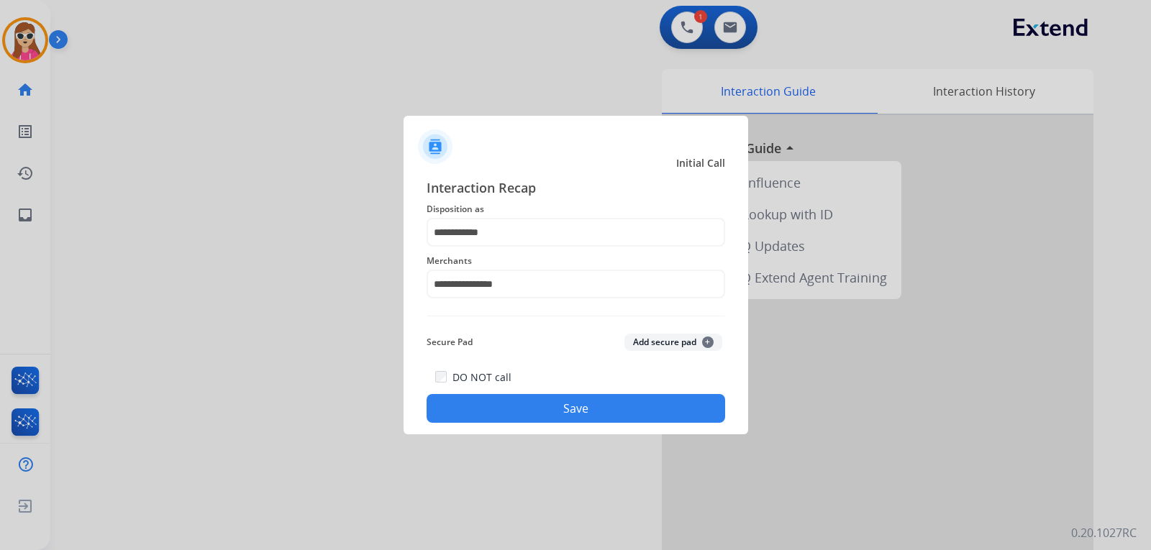
click at [594, 412] on button "Save" at bounding box center [575, 408] width 298 height 29
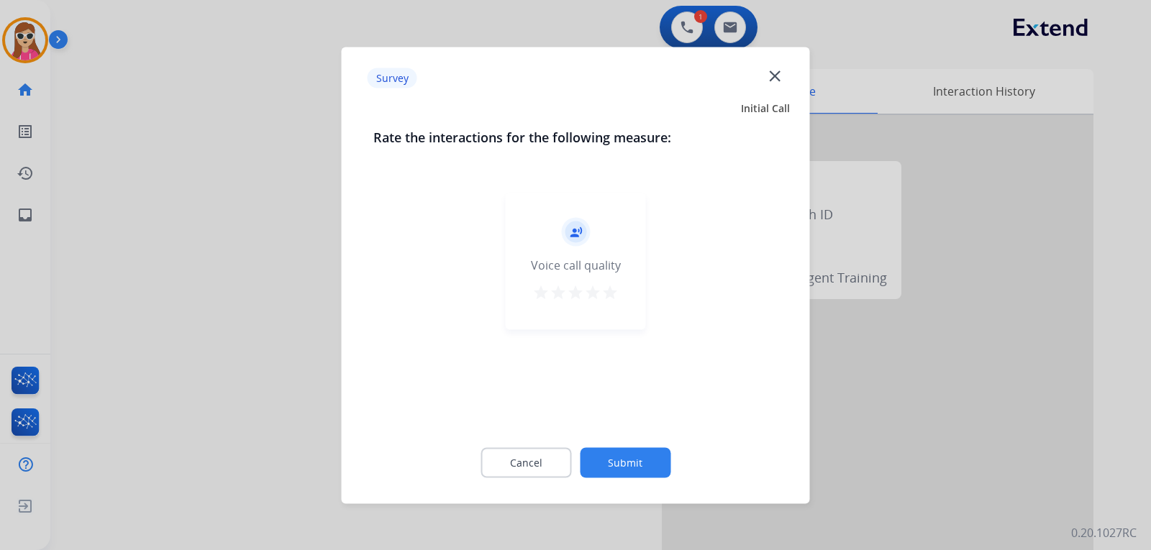
click at [621, 293] on div "record_voice_over Voice call quality star star star star star" at bounding box center [576, 261] width 140 height 137
click at [611, 285] on mat-icon "star" at bounding box center [609, 291] width 17 height 17
click at [665, 459] on button "Submit" at bounding box center [625, 462] width 91 height 30
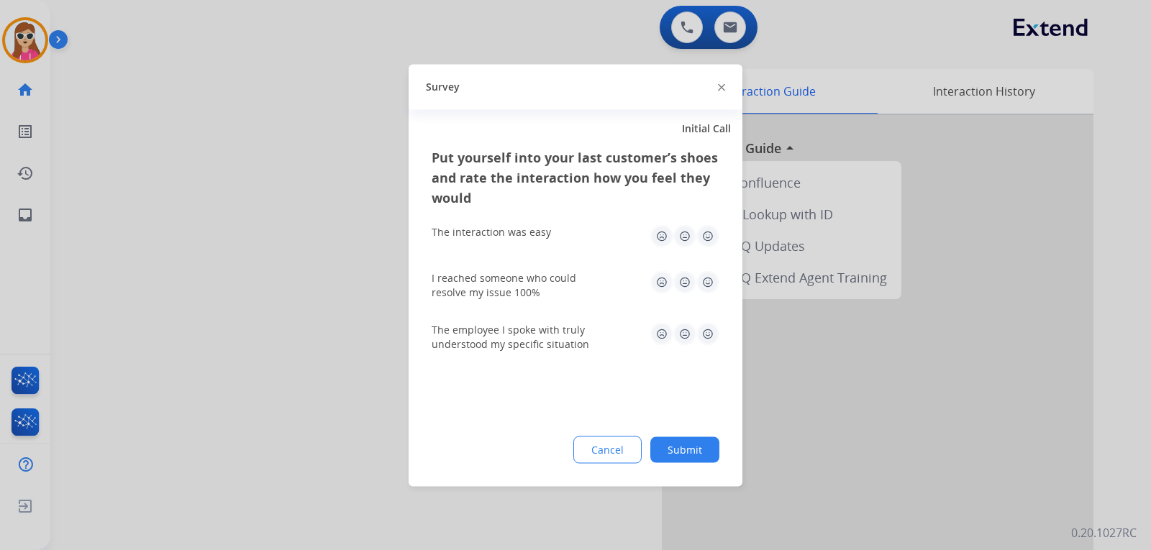
click at [705, 232] on img at bounding box center [707, 235] width 23 height 23
drag, startPoint x: 710, startPoint y: 268, endPoint x: 710, endPoint y: 285, distance: 16.6
click at [710, 269] on div "I reached someone who could resolve my issue 100%" at bounding box center [575, 285] width 288 height 52
click at [706, 331] on img at bounding box center [707, 333] width 23 height 23
click at [703, 283] on img at bounding box center [707, 281] width 23 height 23
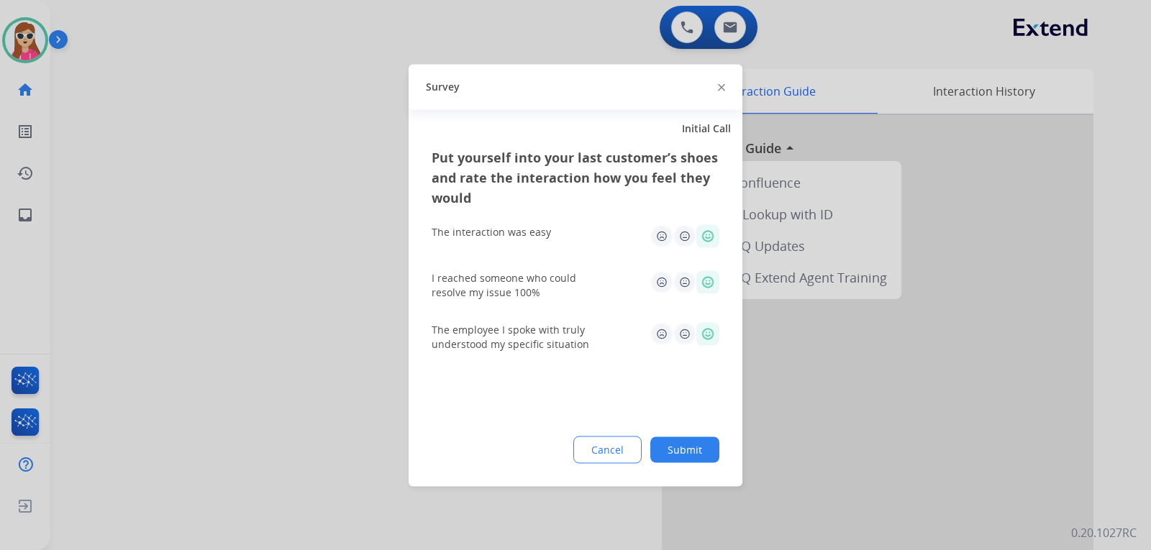
click at [677, 439] on button "Submit" at bounding box center [684, 449] width 69 height 26
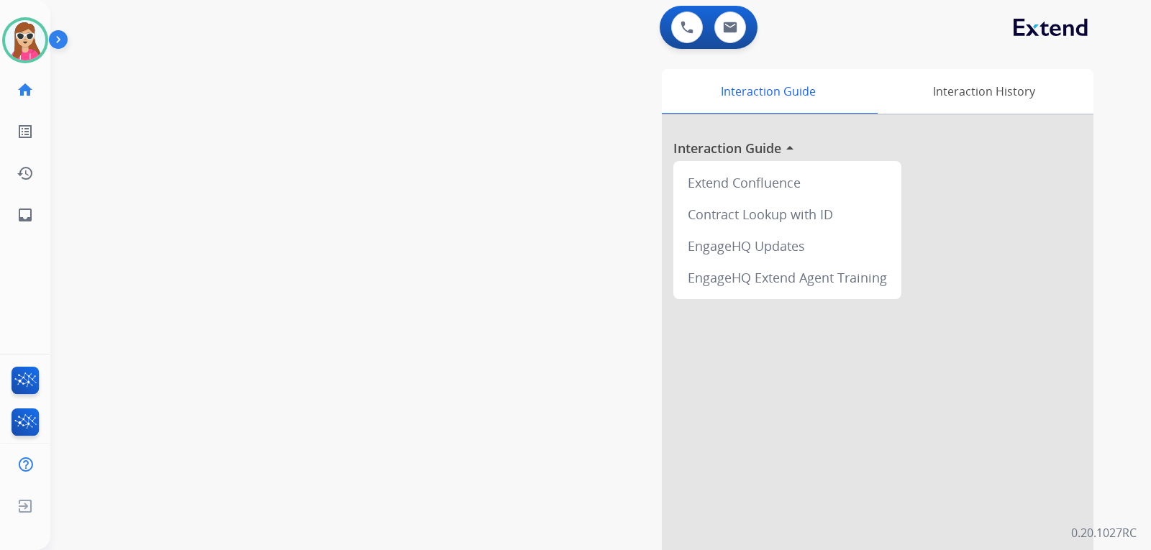
click at [668, 408] on div at bounding box center [877, 383] width 431 height 536
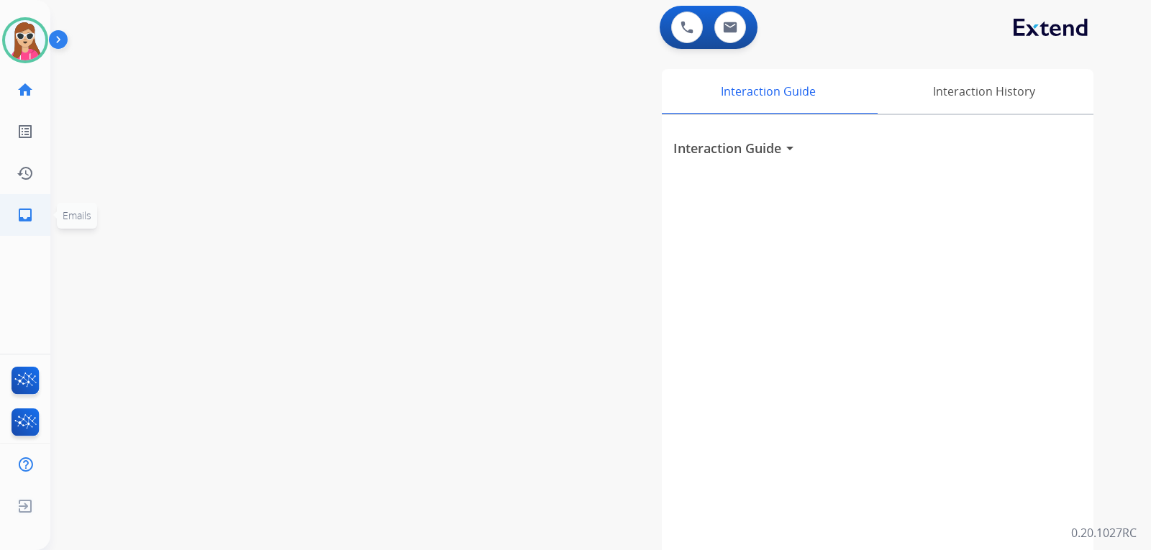
click at [27, 233] on link "inbox Emails" at bounding box center [25, 215] width 40 height 40
select select "**********"
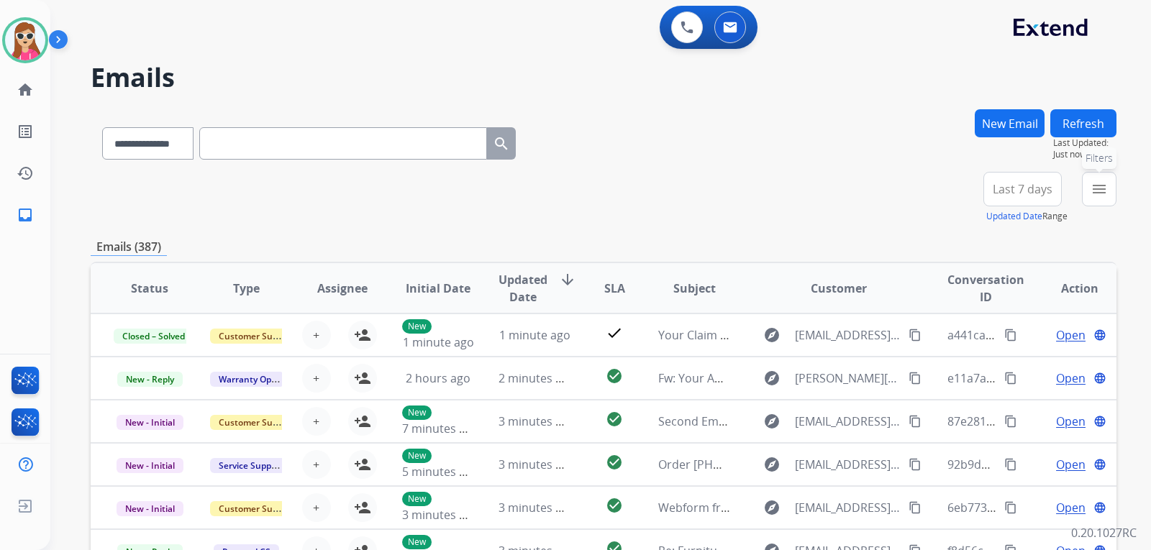
click at [1069, 185] on div "Last 7 days Updated Date Range Custom Recent Last 7 days Last 14 days Last 30 d…" at bounding box center [1026, 198] width 87 height 52
click at [1092, 189] on mat-icon "menu" at bounding box center [1098, 188] width 17 height 17
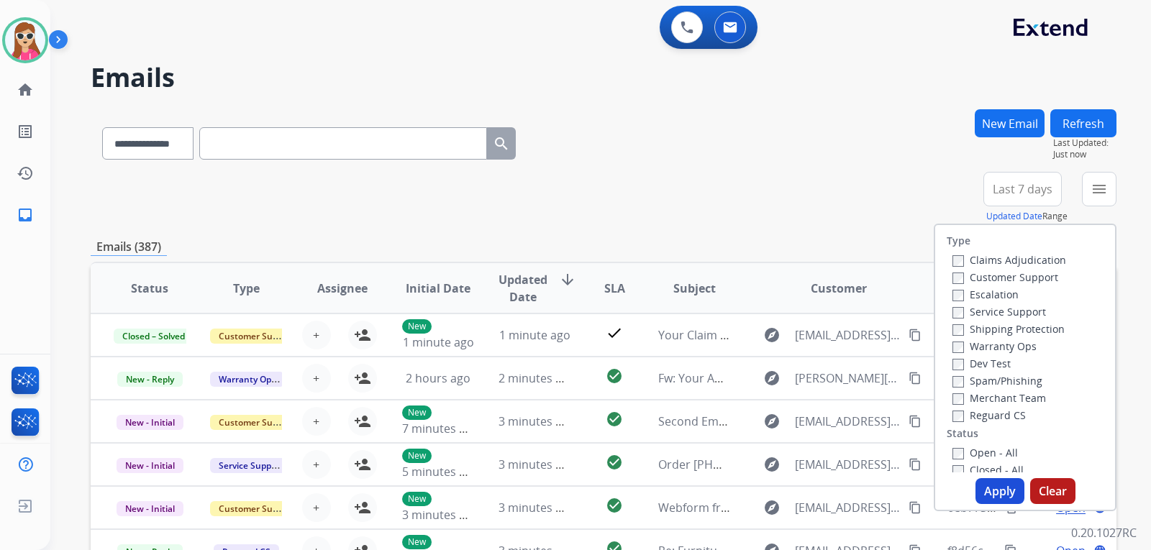
click at [1011, 276] on label "Customer Support" at bounding box center [1005, 277] width 106 height 14
click at [1046, 335] on label "Shipping Protection" at bounding box center [1008, 329] width 112 height 14
click at [981, 416] on label "Reguard CS" at bounding box center [988, 415] width 73 height 14
click at [971, 454] on label "Open - All" at bounding box center [984, 453] width 65 height 14
click at [1001, 489] on button "Apply" at bounding box center [999, 491] width 49 height 26
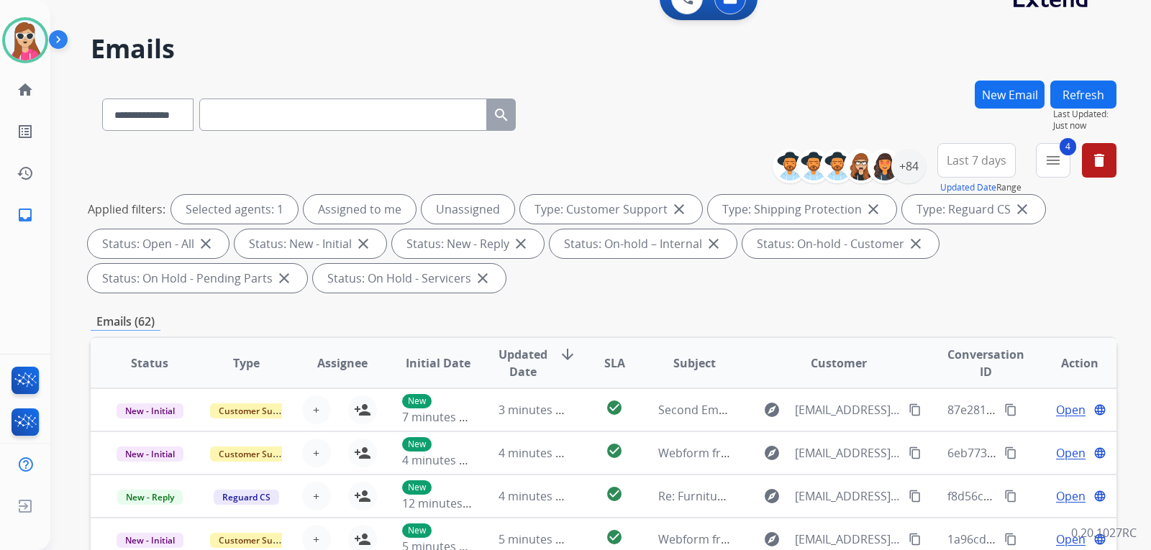
scroll to position [12, 0]
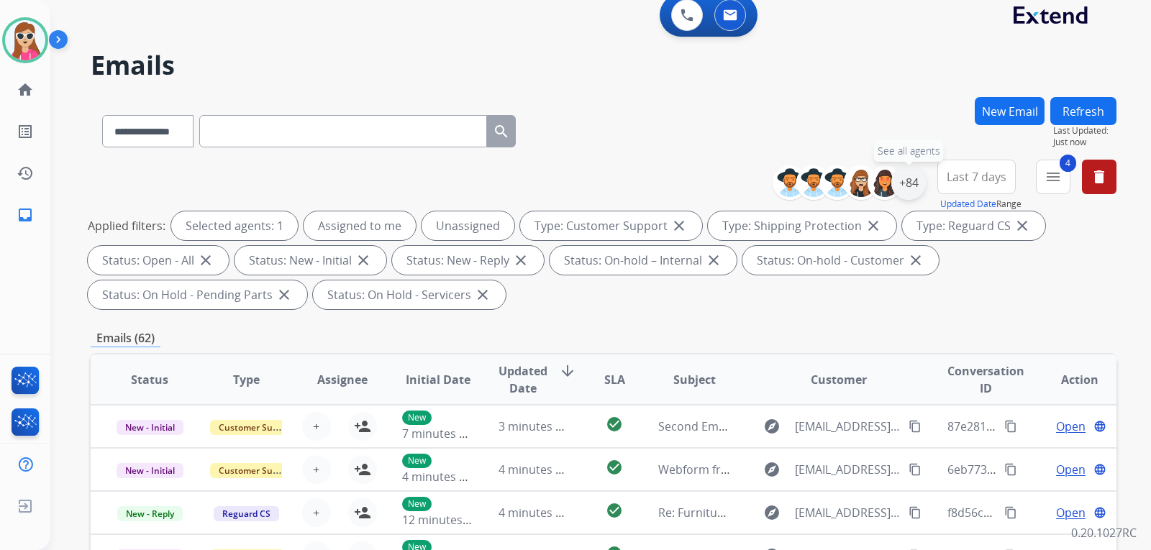
click at [921, 182] on div "+84" at bounding box center [908, 182] width 35 height 35
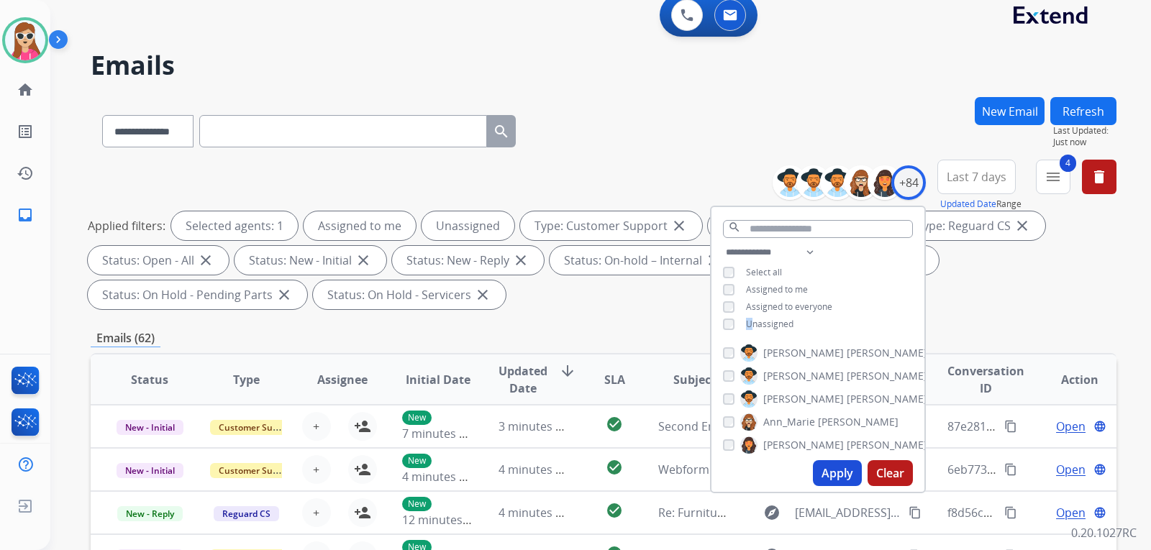
drag, startPoint x: 749, startPoint y: 326, endPoint x: 767, endPoint y: 314, distance: 21.7
click at [752, 324] on span "Unassigned" at bounding box center [769, 324] width 47 height 12
click at [767, 314] on div "**********" at bounding box center [817, 290] width 213 height 92
click at [851, 474] on button "Apply" at bounding box center [837, 473] width 49 height 26
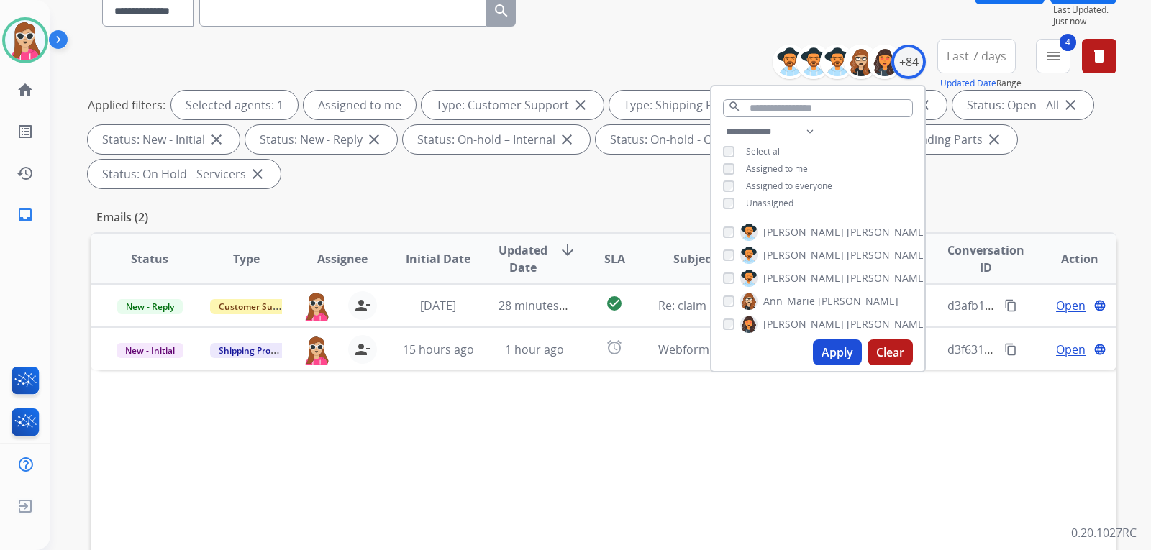
scroll to position [216, 0]
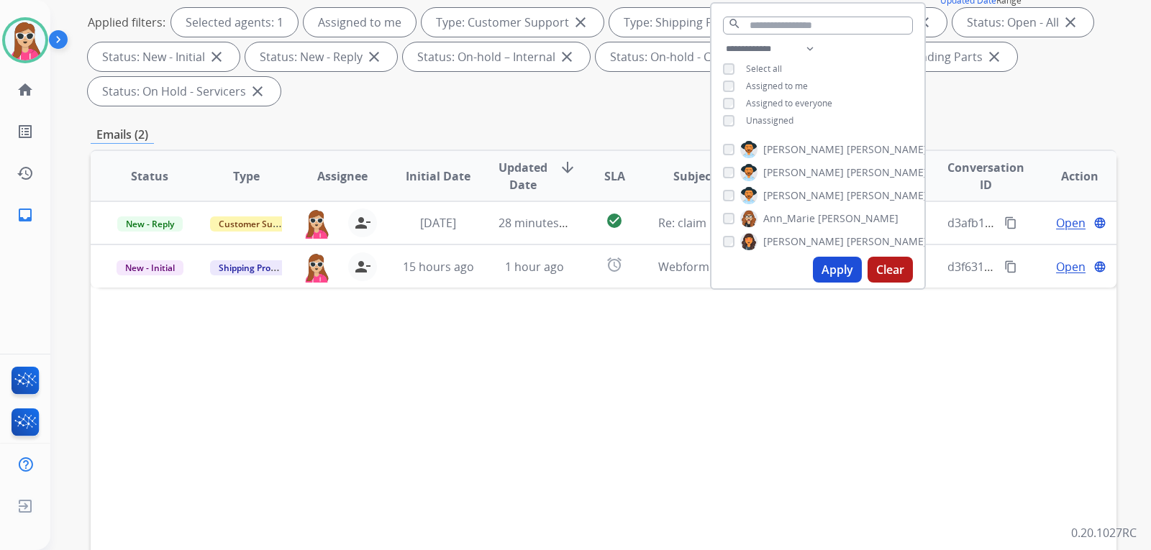
drag, startPoint x: 575, startPoint y: 367, endPoint x: 577, endPoint y: 357, distance: 10.3
click at [576, 367] on div "Status Type Assignee Initial Date Updated Date arrow_downward SLA Subject Custo…" at bounding box center [603, 391] width 1025 height 482
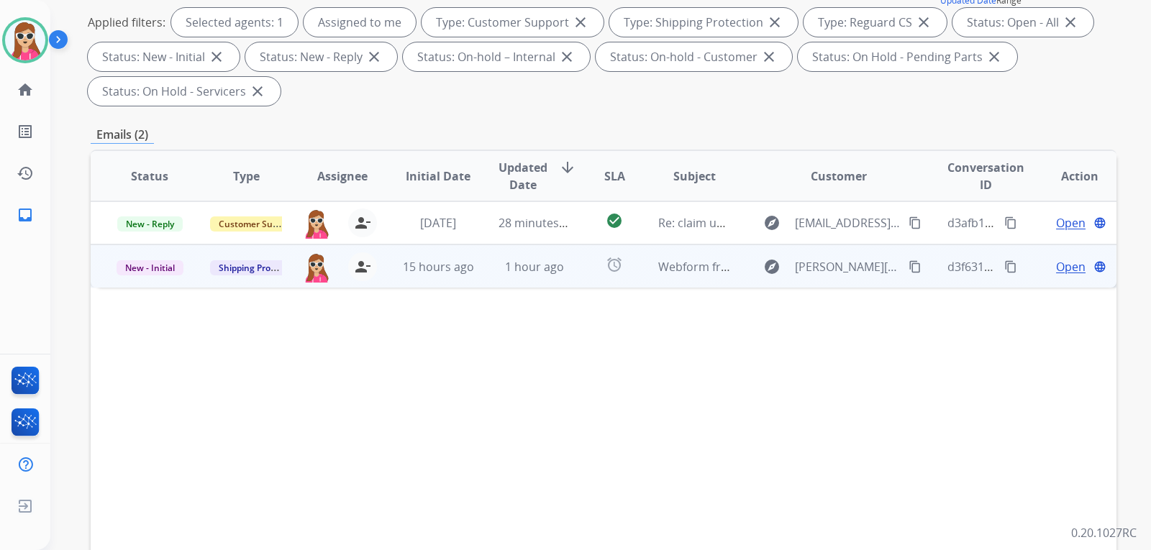
click at [645, 275] on td "Webform from [PERSON_NAME][EMAIL_ADDRESS][PERSON_NAME][DOMAIN_NAME] on [DATE]" at bounding box center [683, 265] width 96 height 43
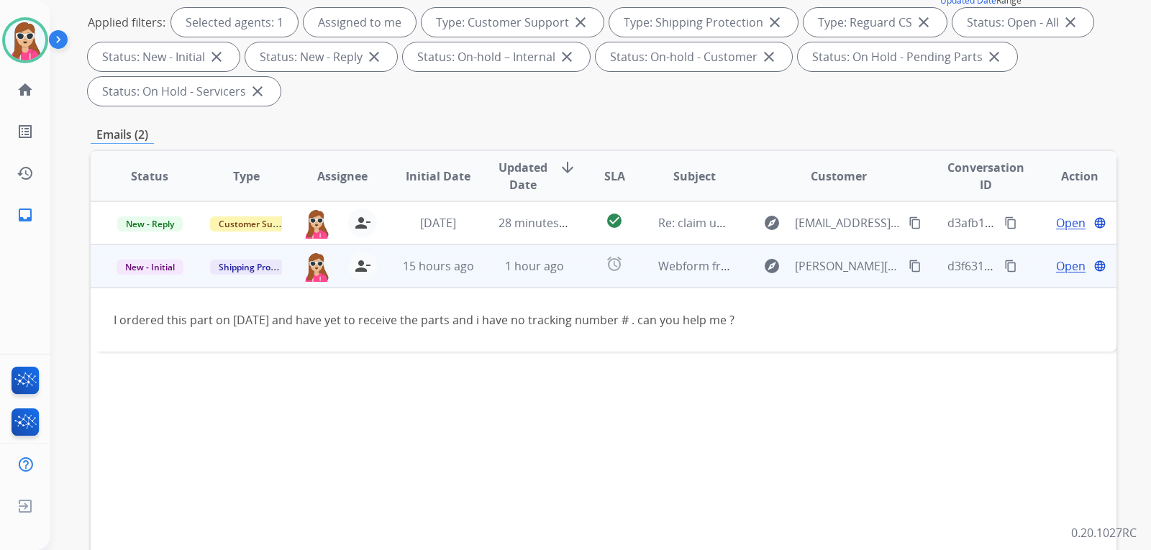
click at [1056, 269] on span "Open" at bounding box center [1070, 265] width 29 height 17
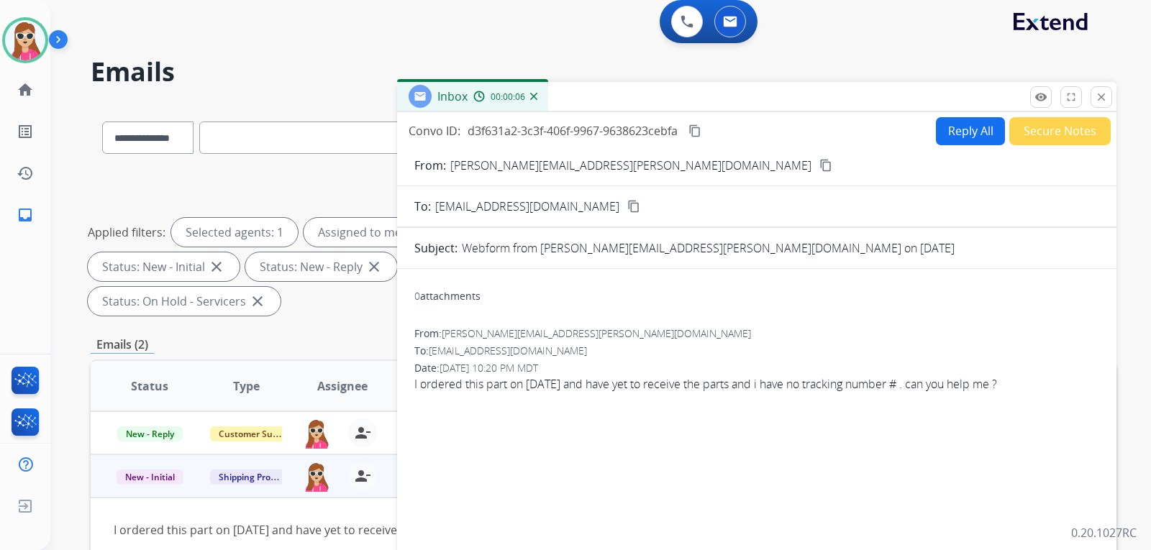
scroll to position [0, 0]
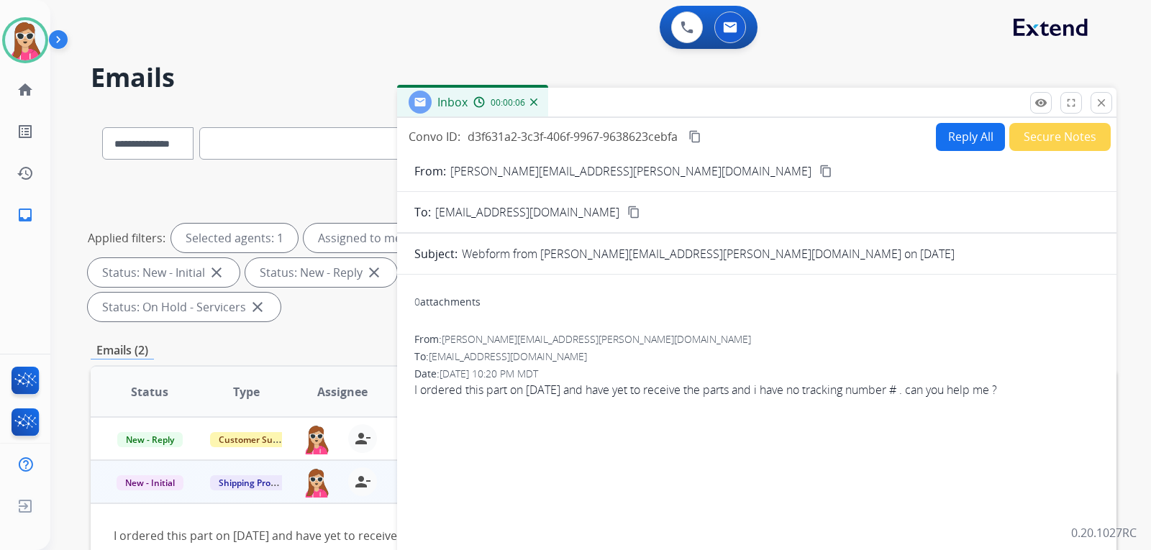
click at [979, 133] on button "Reply All" at bounding box center [970, 137] width 69 height 28
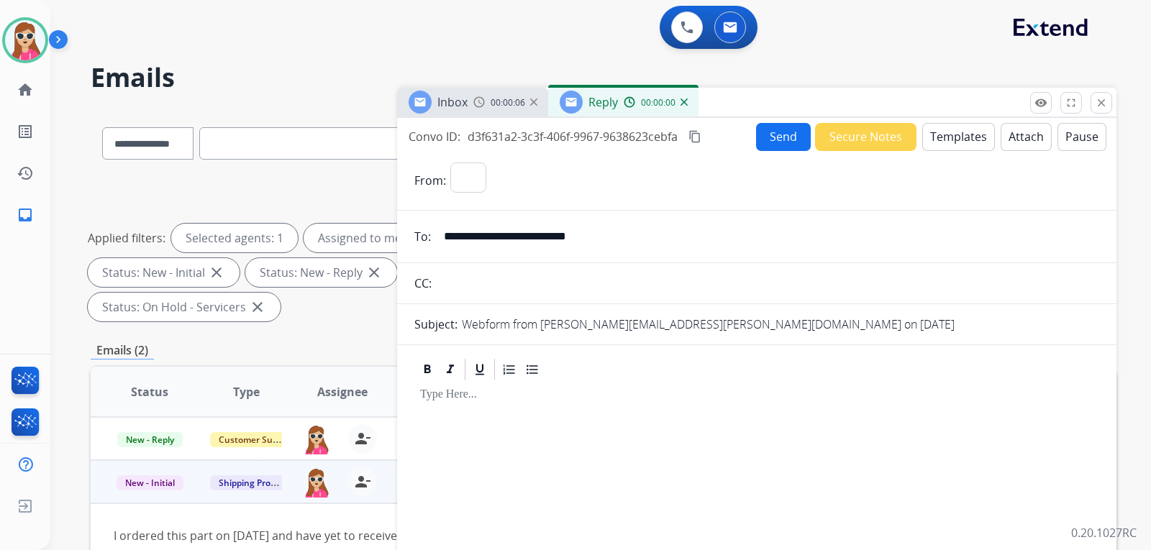
select select "**********"
click at [972, 140] on button "Templates" at bounding box center [958, 137] width 73 height 28
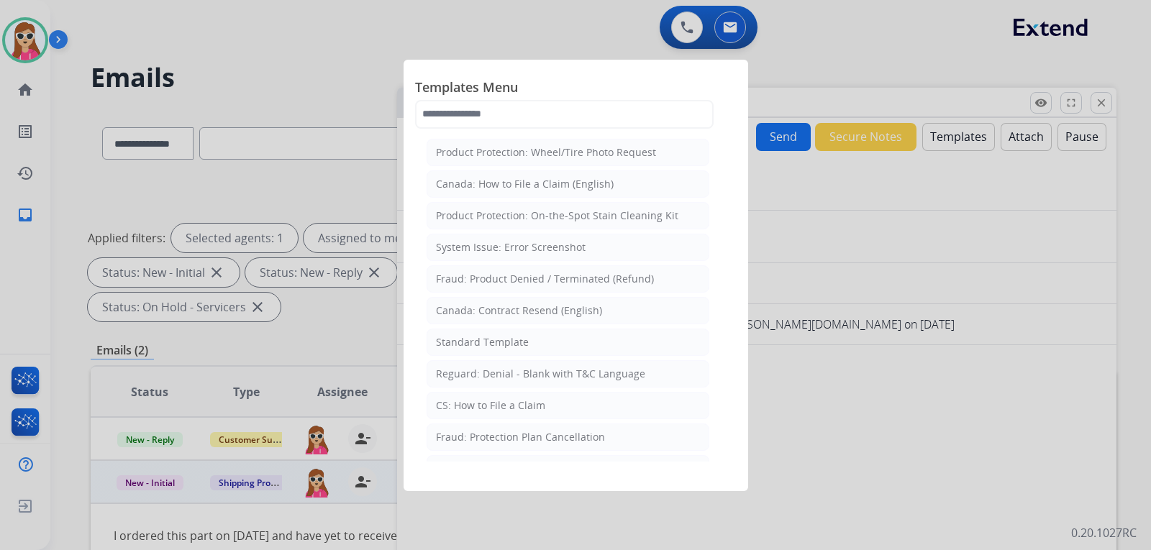
click at [549, 349] on li "Standard Template" at bounding box center [567, 342] width 283 height 27
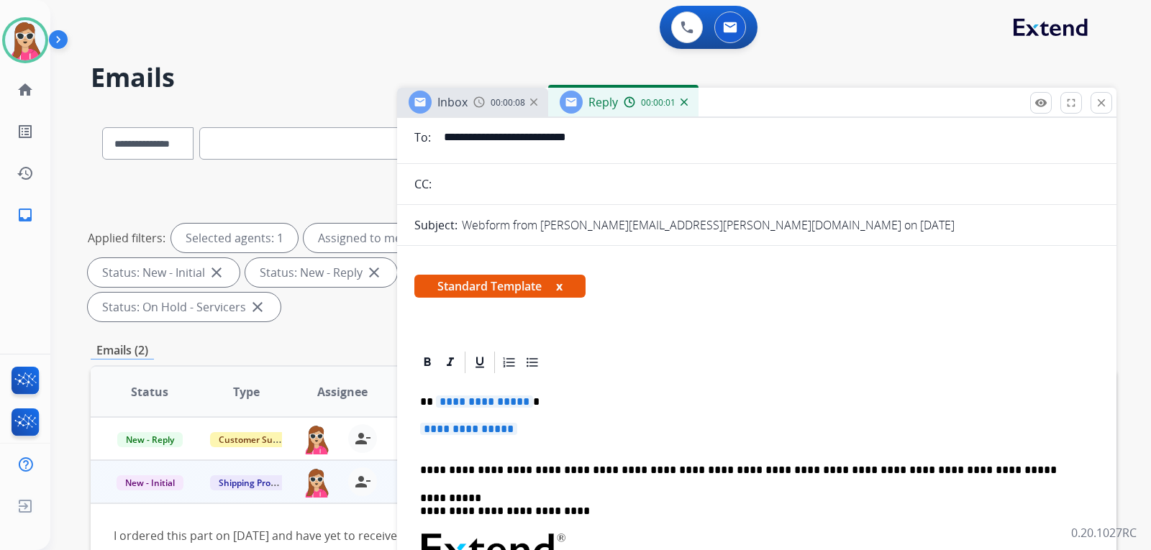
scroll to position [216, 0]
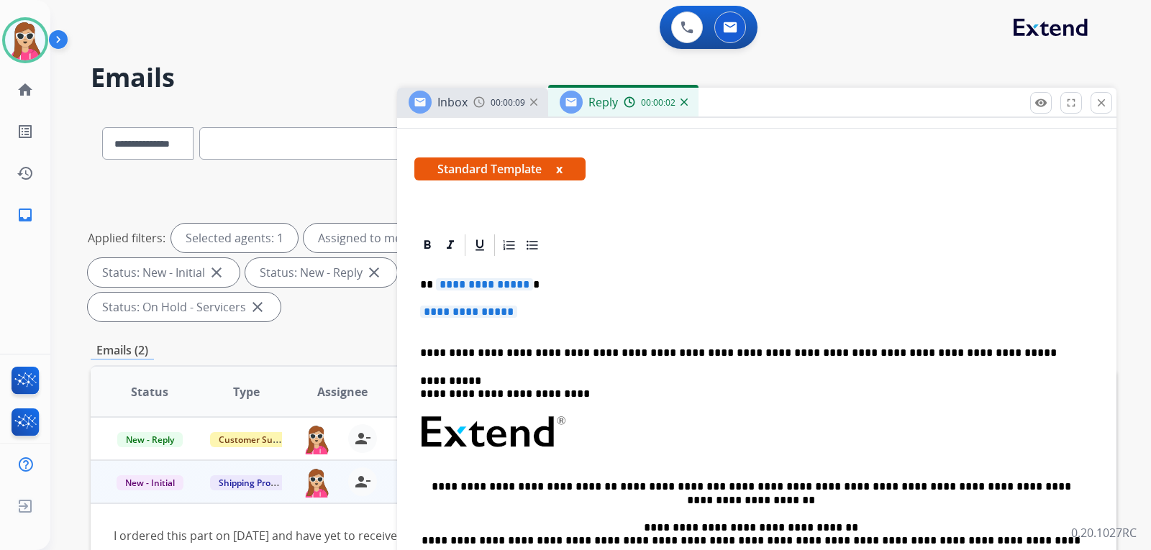
click at [492, 298] on div "**********" at bounding box center [756, 466] width 685 height 416
click at [490, 293] on div "**********" at bounding box center [756, 466] width 685 height 416
click at [477, 276] on div "**********" at bounding box center [756, 466] width 685 height 416
click at [462, 307] on span "**********" at bounding box center [468, 312] width 97 height 12
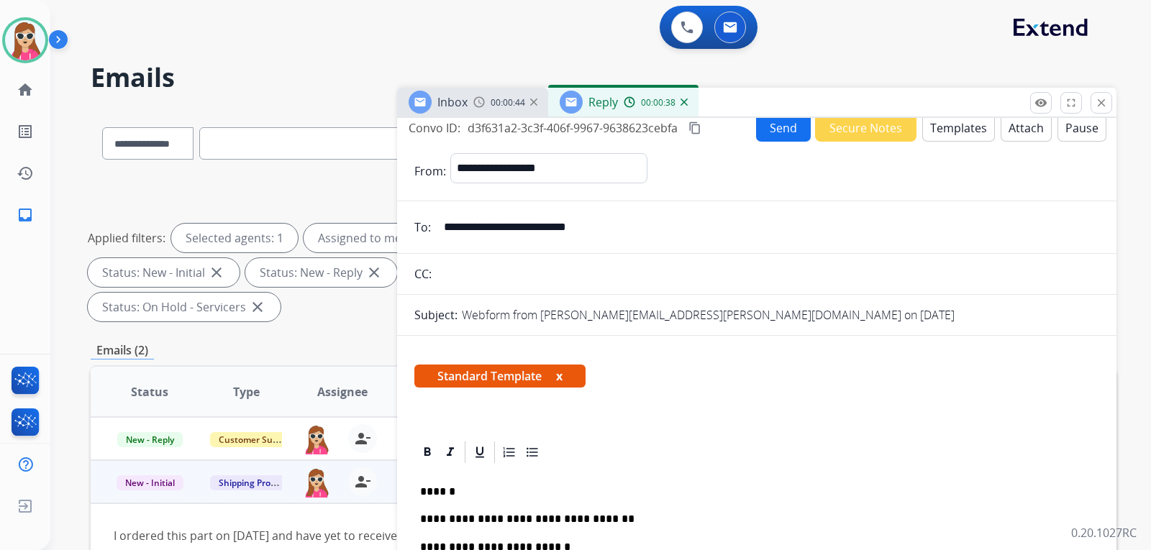
scroll to position [0, 0]
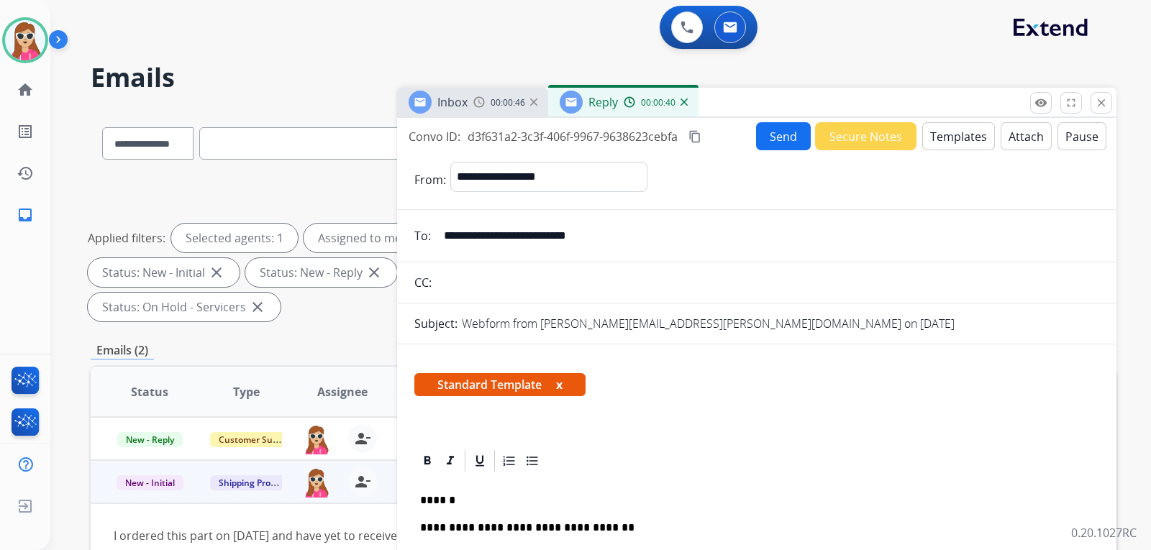
drag, startPoint x: 627, startPoint y: 231, endPoint x: 437, endPoint y: 234, distance: 189.9
click at [437, 234] on input "**********" at bounding box center [767, 235] width 664 height 29
drag, startPoint x: 454, startPoint y: 240, endPoint x: 456, endPoint y: 229, distance: 10.9
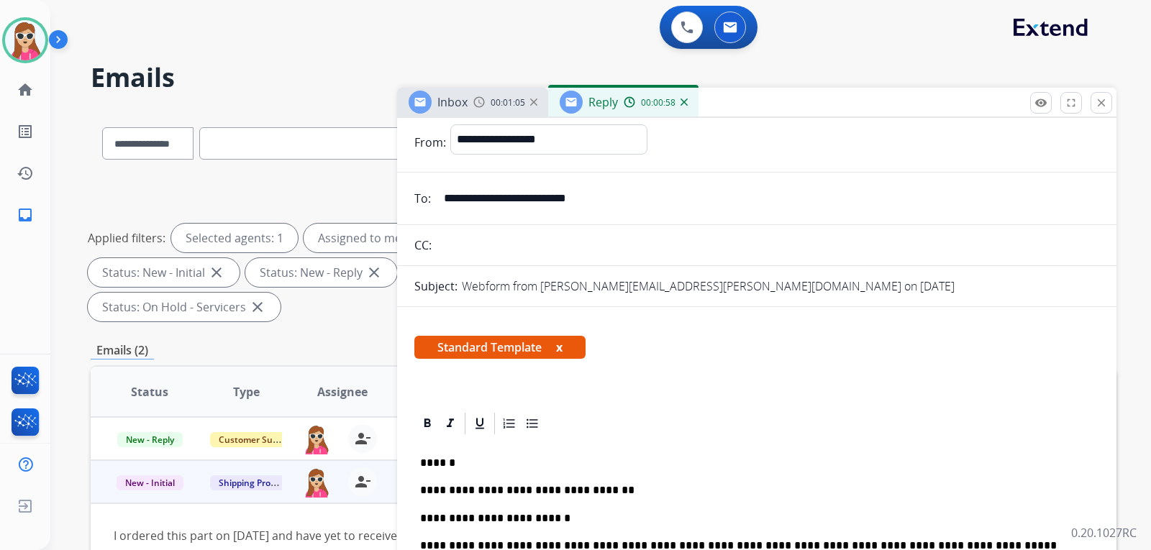
scroll to position [144, 0]
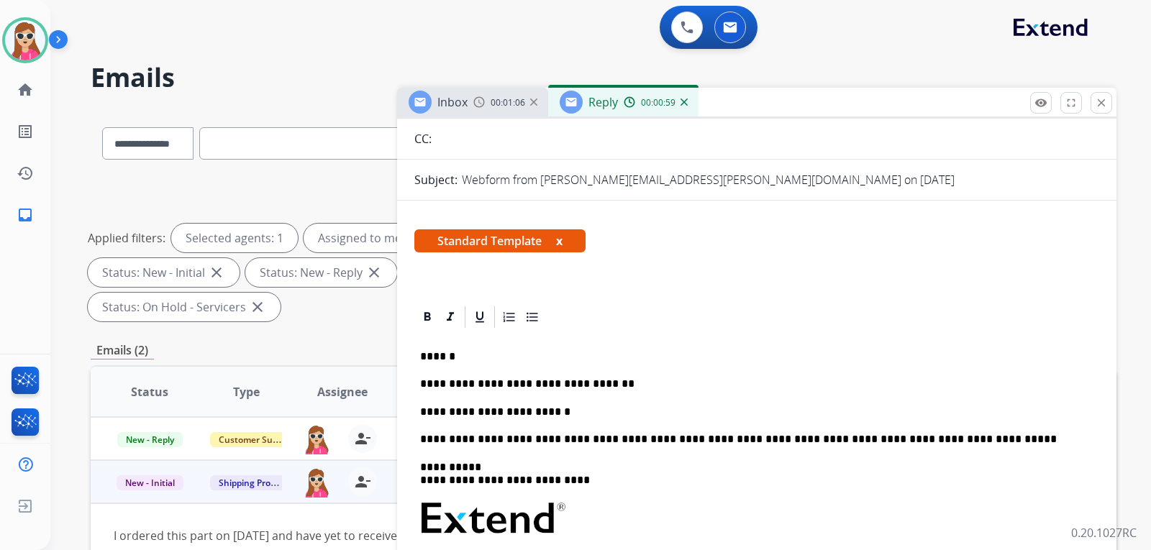
click at [564, 406] on p "**********" at bounding box center [751, 412] width 662 height 13
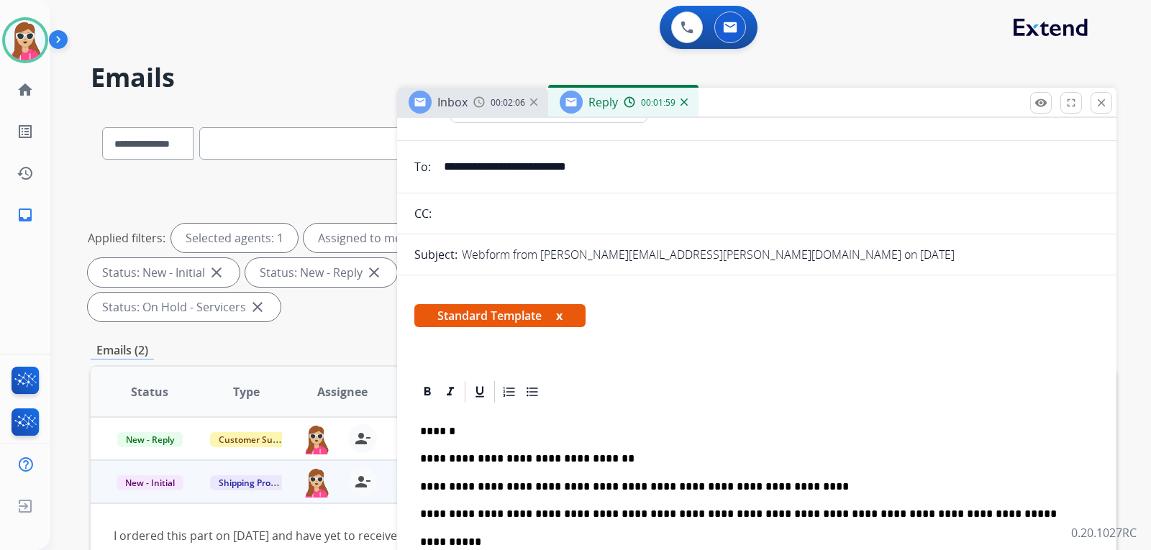
scroll to position [0, 0]
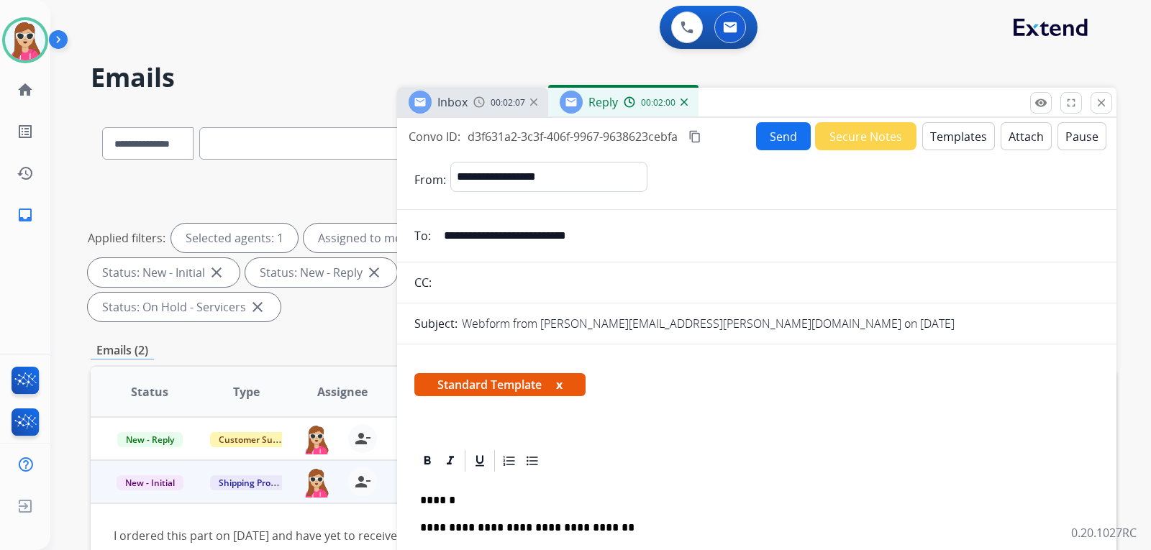
click at [762, 145] on button "Send" at bounding box center [783, 136] width 55 height 28
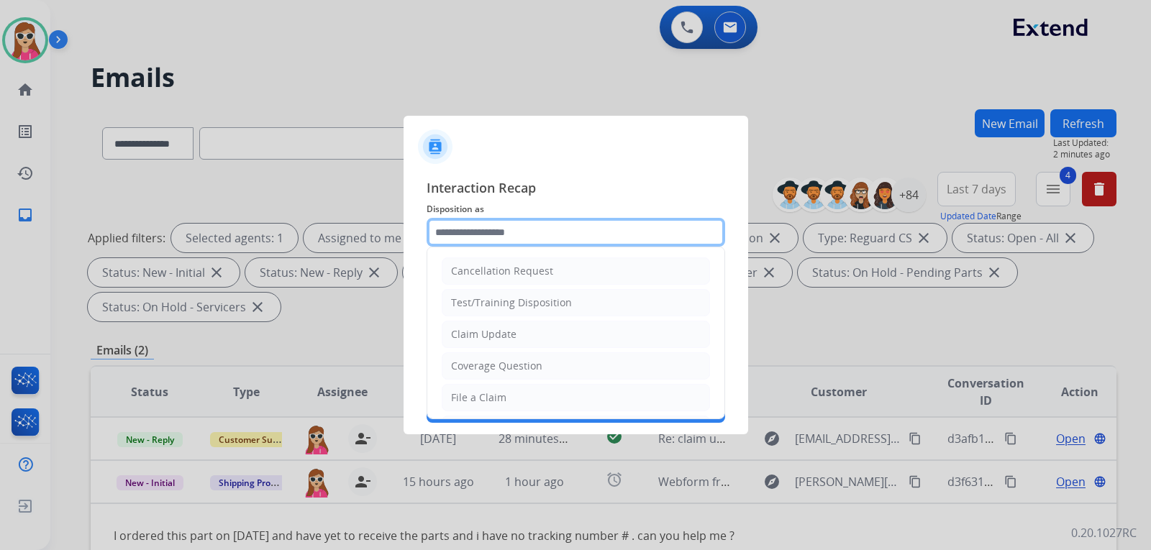
drag, startPoint x: 551, startPoint y: 242, endPoint x: 552, endPoint y: 234, distance: 7.2
click at [552, 238] on input "text" at bounding box center [575, 232] width 298 height 29
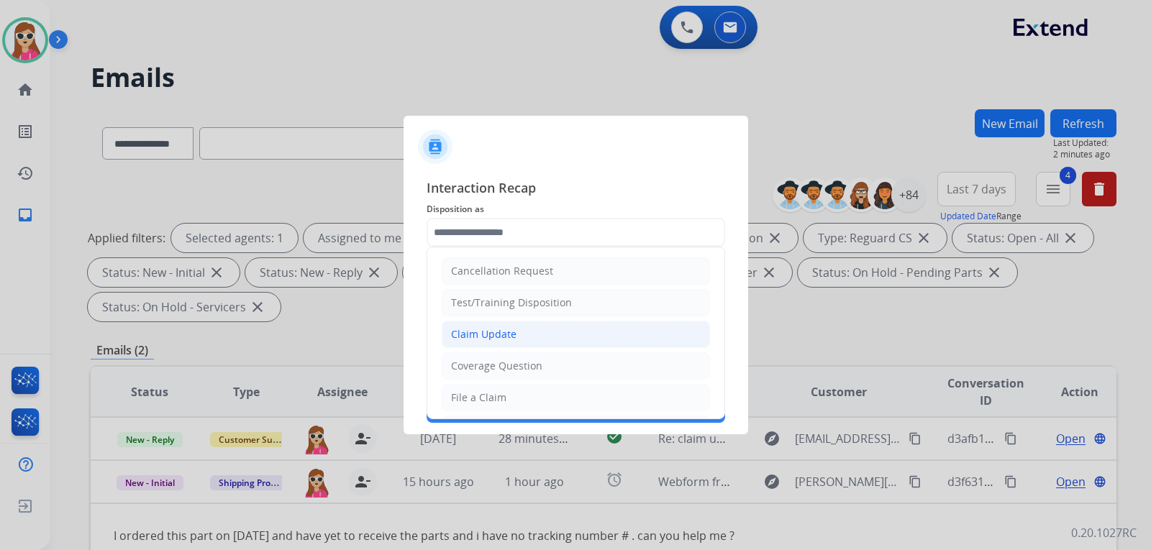
click at [539, 329] on li "Claim Update" at bounding box center [576, 334] width 268 height 27
type input "**********"
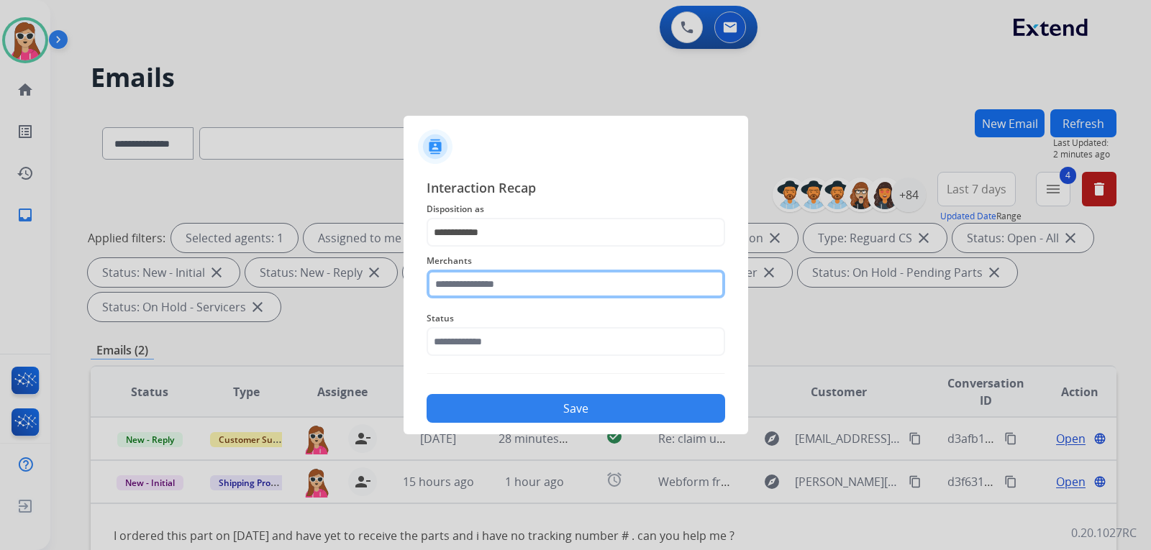
click at [494, 281] on input "text" at bounding box center [575, 284] width 298 height 29
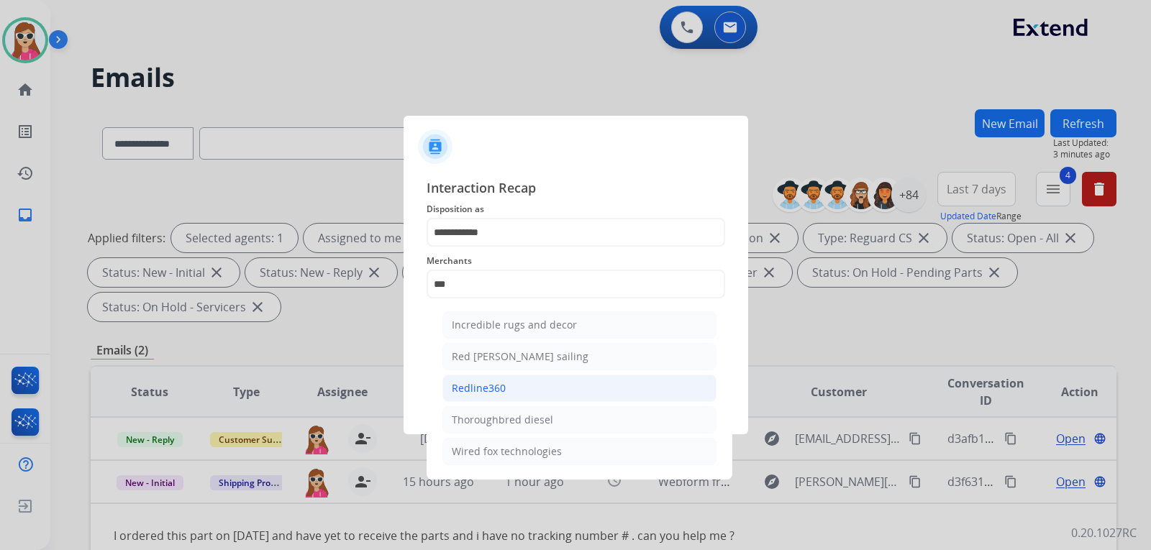
click at [533, 387] on li "Redline360" at bounding box center [579, 388] width 274 height 27
type input "**********"
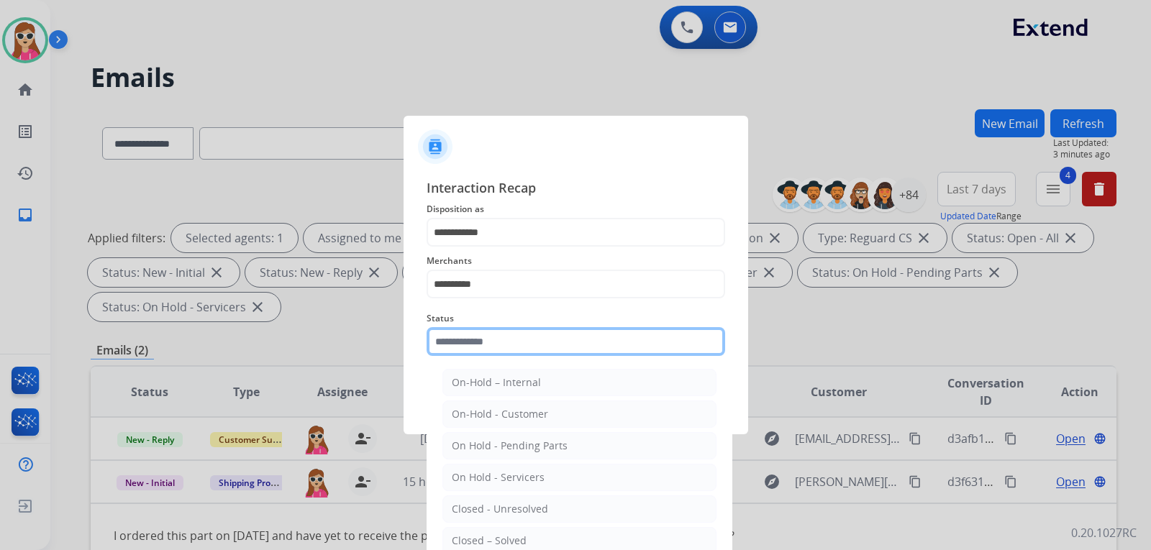
click at [538, 347] on input "text" at bounding box center [575, 341] width 298 height 29
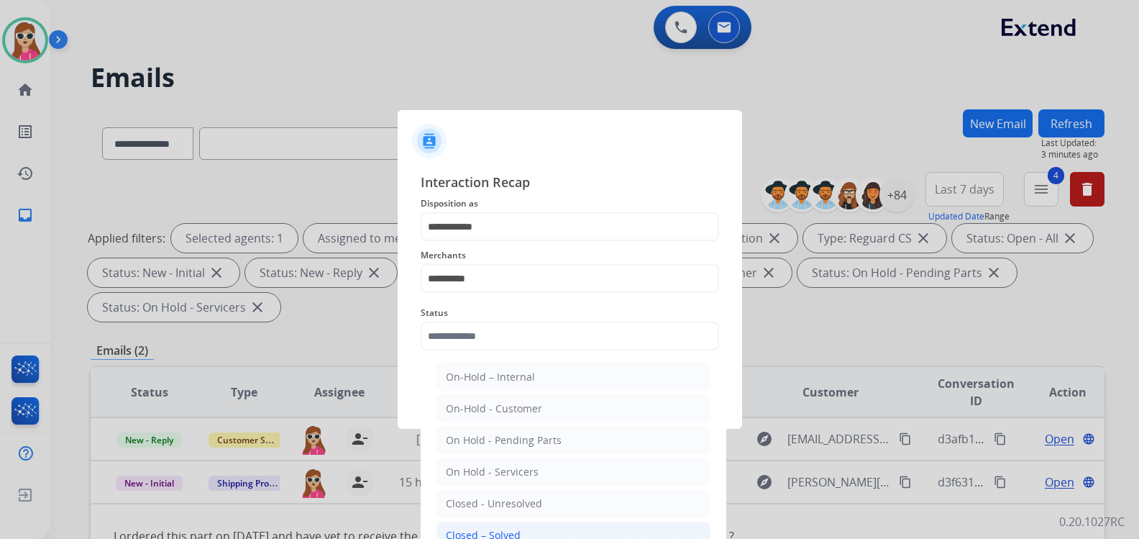
click at [523, 528] on li "Closed – Solved" at bounding box center [573, 534] width 274 height 27
type input "**********"
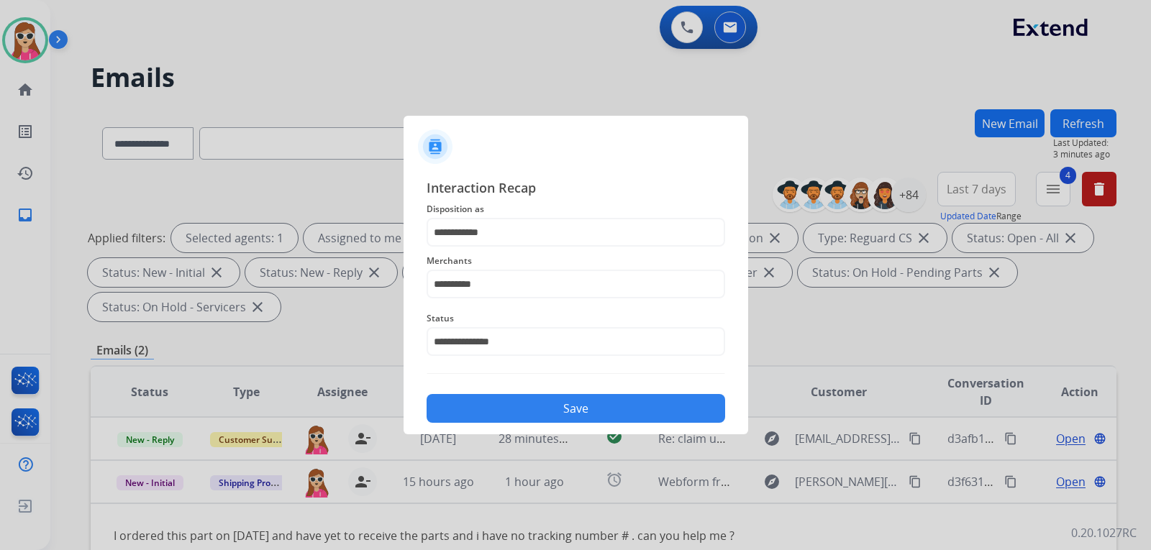
click at [587, 416] on button "Save" at bounding box center [575, 408] width 298 height 29
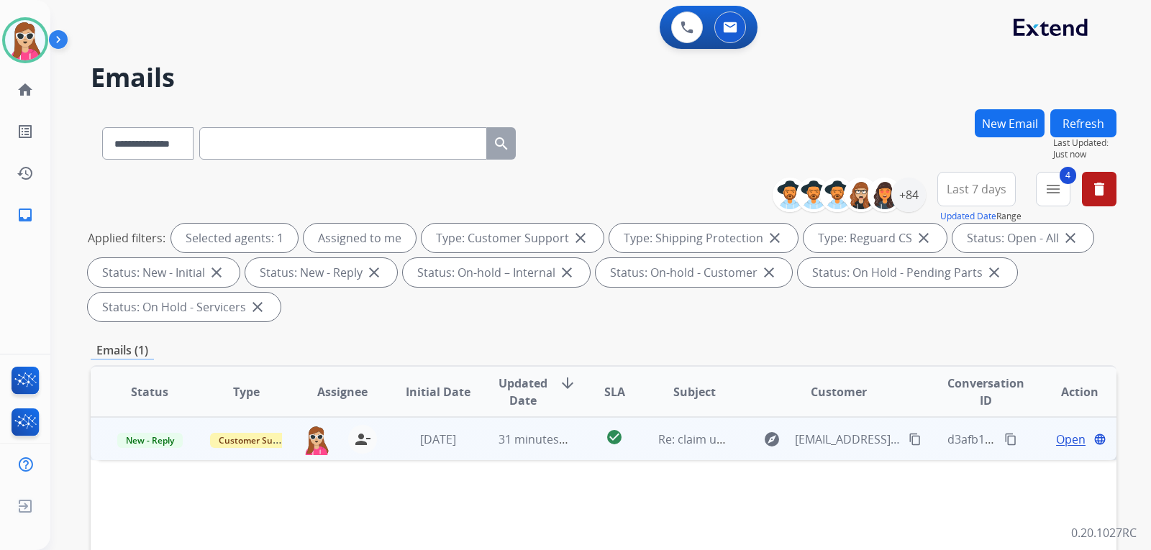
click at [1063, 448] on td "Open language" at bounding box center [1068, 438] width 96 height 43
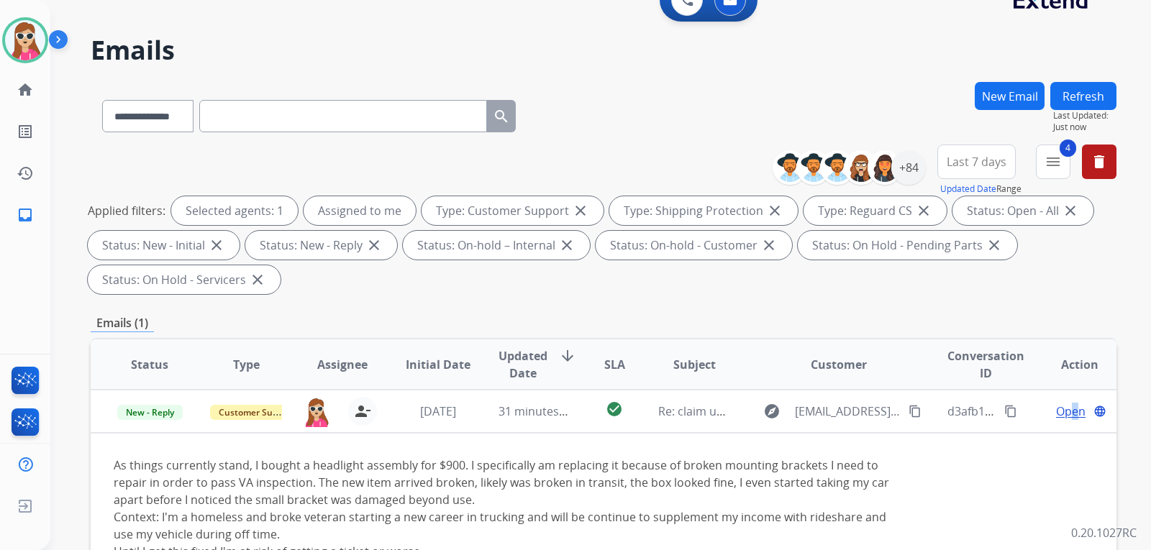
scroll to position [72, 0]
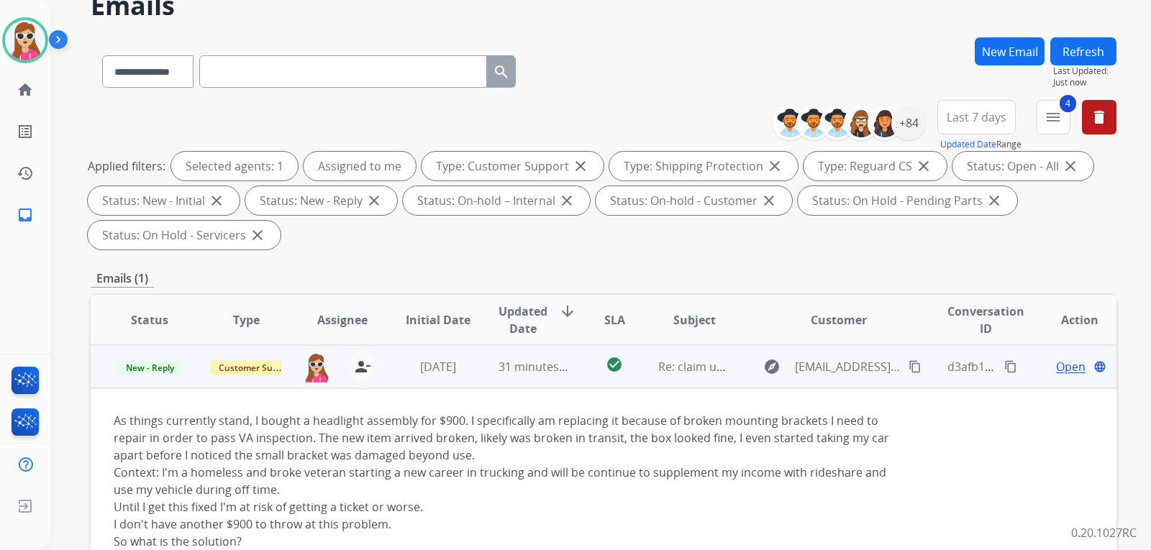
click at [1056, 364] on span "Open" at bounding box center [1070, 366] width 29 height 17
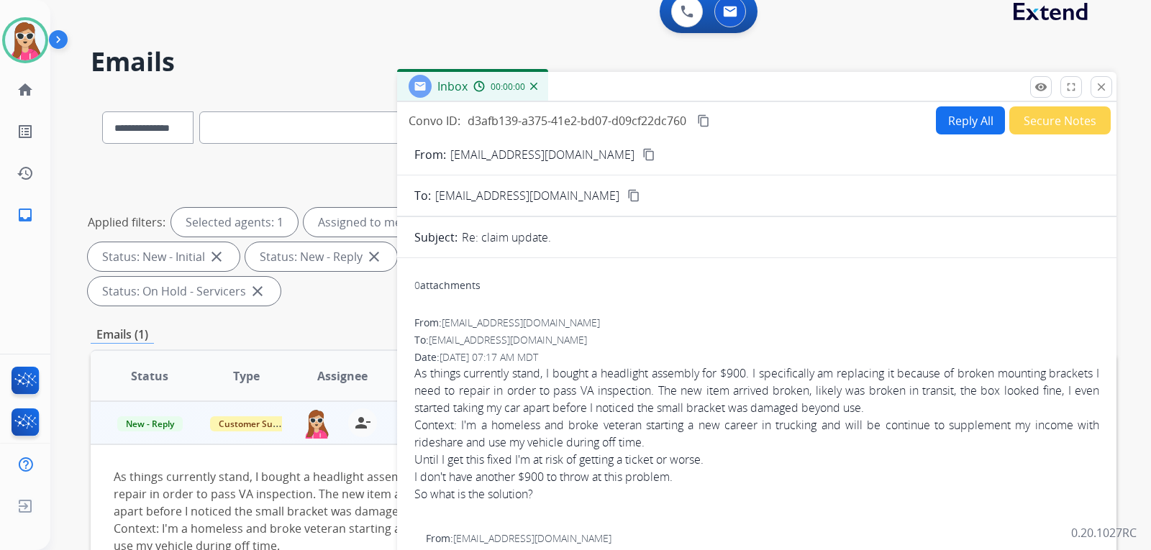
scroll to position [0, 0]
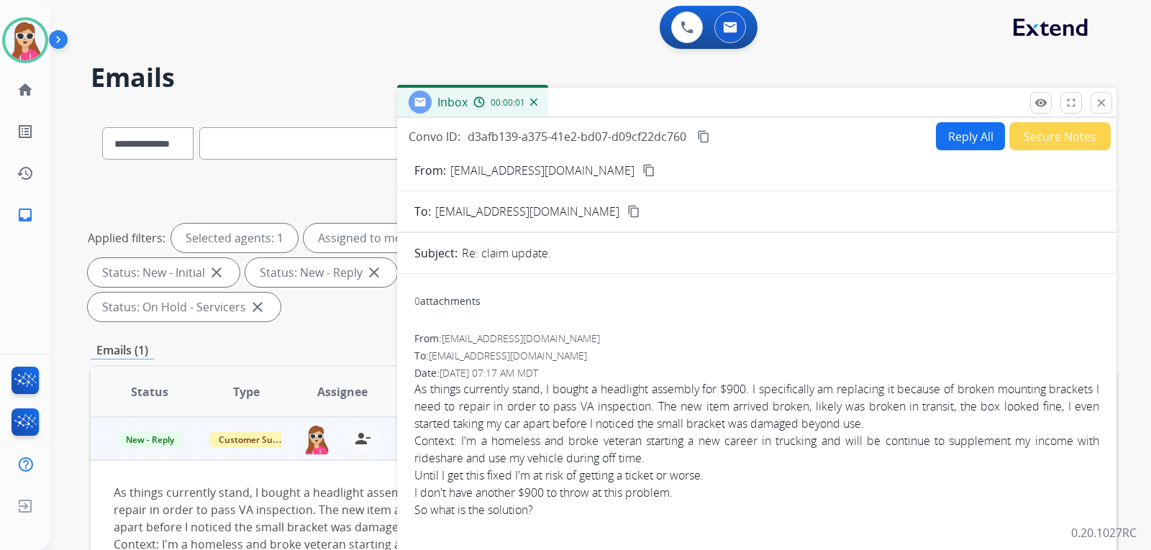
click at [964, 144] on button "Reply All" at bounding box center [970, 136] width 69 height 28
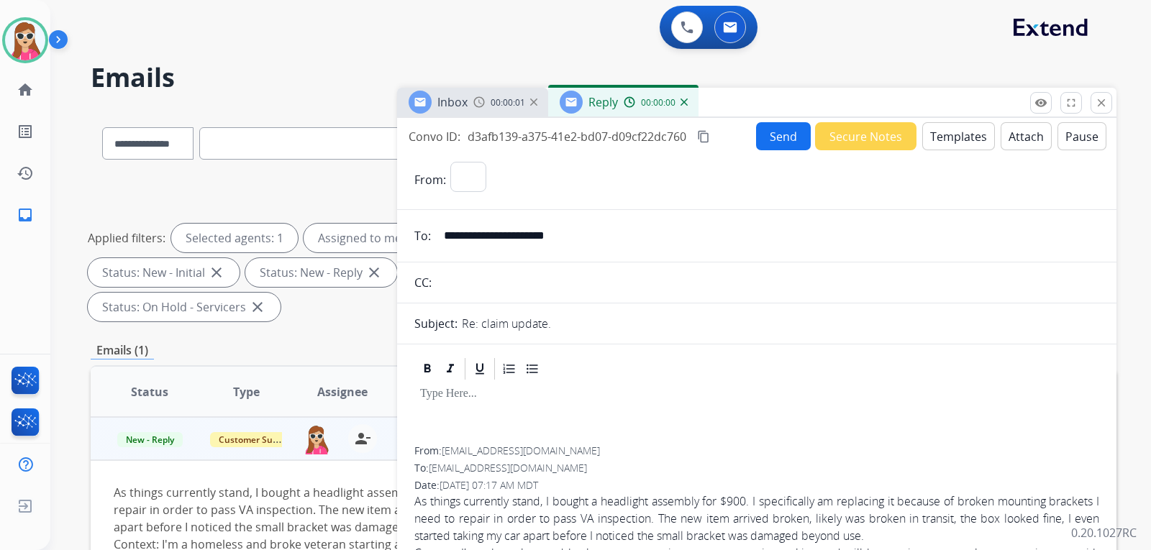
select select "**********"
click at [945, 141] on button "Templates" at bounding box center [958, 136] width 73 height 28
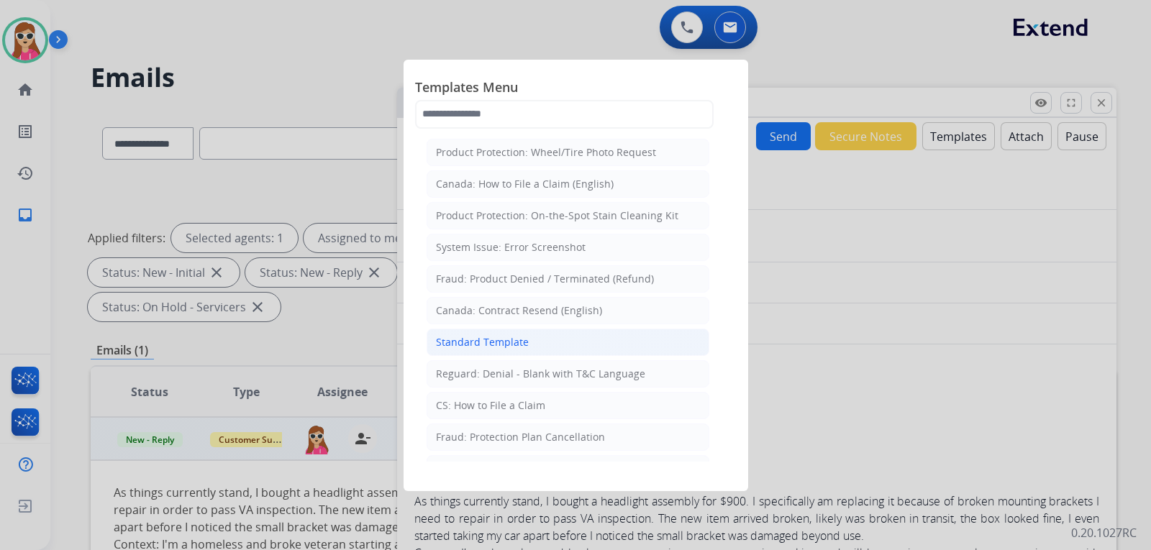
click at [551, 335] on li "Standard Template" at bounding box center [567, 342] width 283 height 27
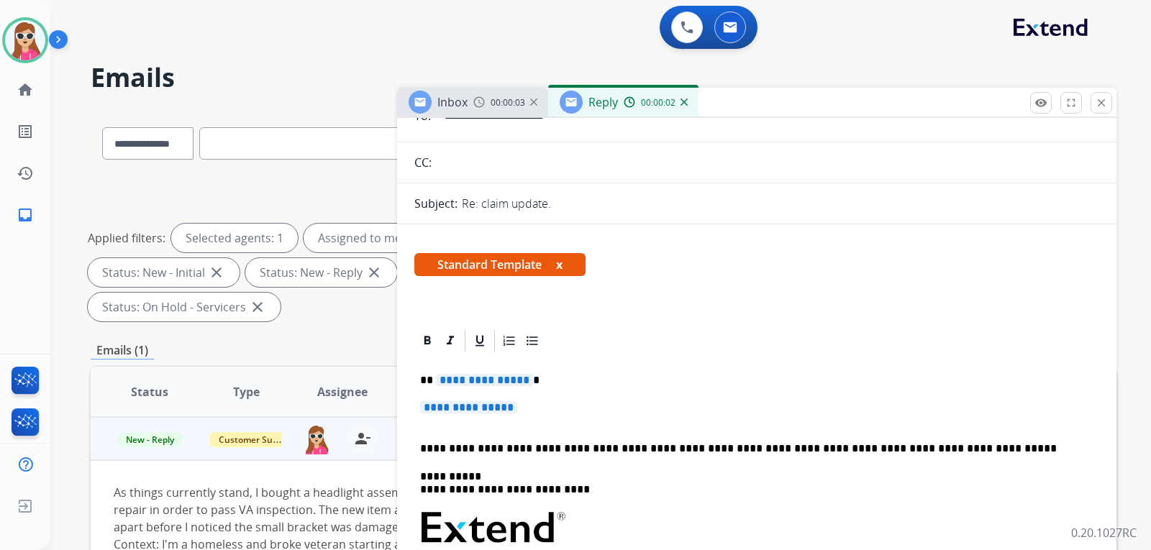
scroll to position [144, 0]
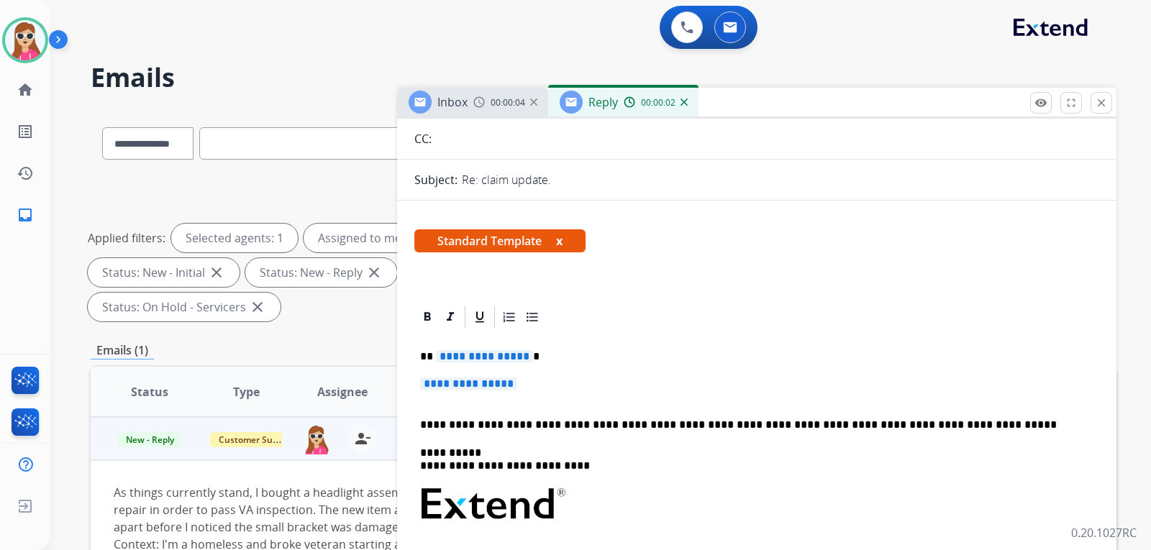
click at [517, 365] on div "**********" at bounding box center [756, 538] width 685 height 416
click at [526, 355] on p "**********" at bounding box center [751, 356] width 662 height 13
click at [510, 353] on span "**********" at bounding box center [484, 356] width 97 height 12
click at [474, 386] on span "**********" at bounding box center [468, 384] width 97 height 12
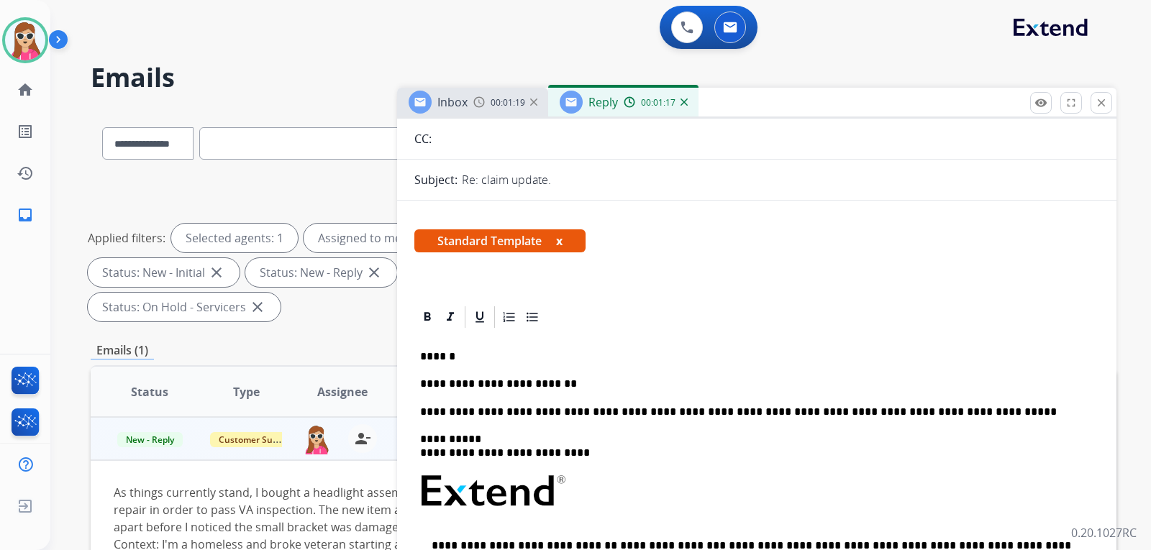
click at [566, 385] on p "**********" at bounding box center [751, 384] width 662 height 13
click at [566, 386] on p "**********" at bounding box center [751, 384] width 662 height 13
click at [559, 380] on p "**********" at bounding box center [751, 384] width 662 height 13
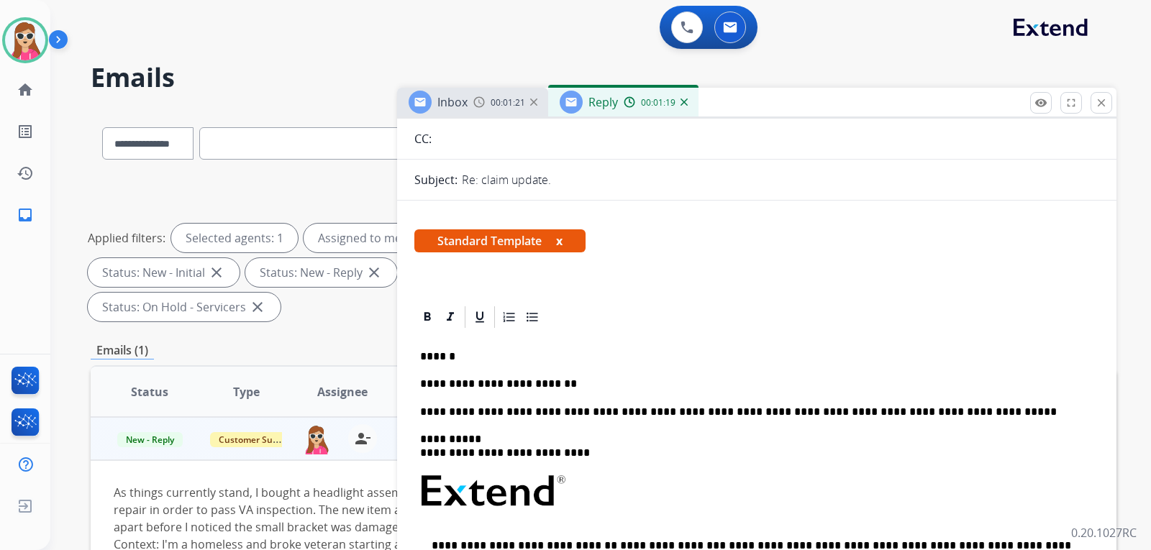
click at [557, 391] on div "**********" at bounding box center [756, 531] width 685 height 403
click at [564, 386] on p "**********" at bounding box center [751, 384] width 662 height 13
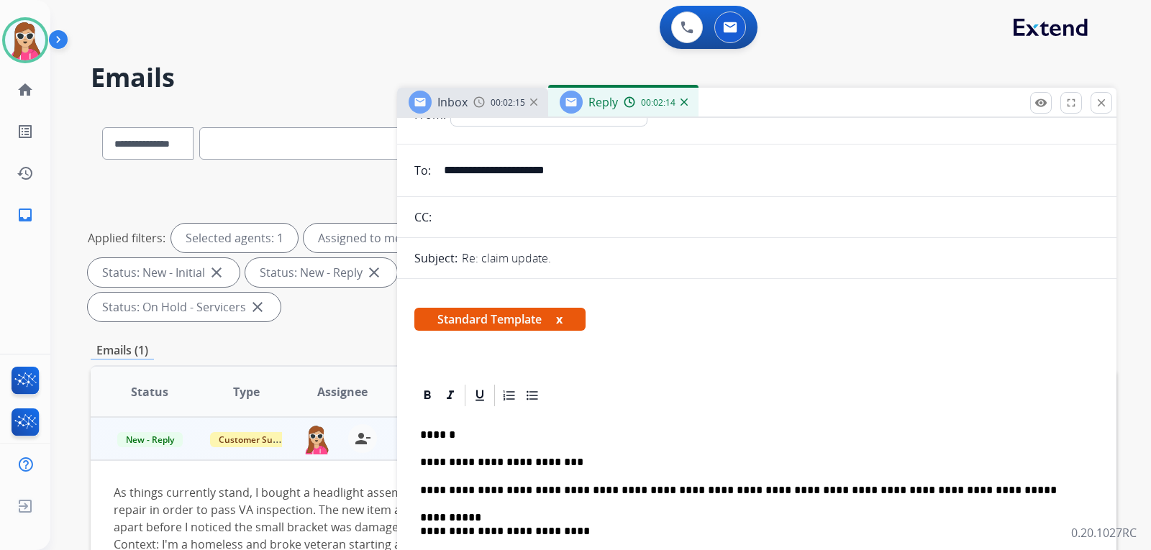
scroll to position [0, 0]
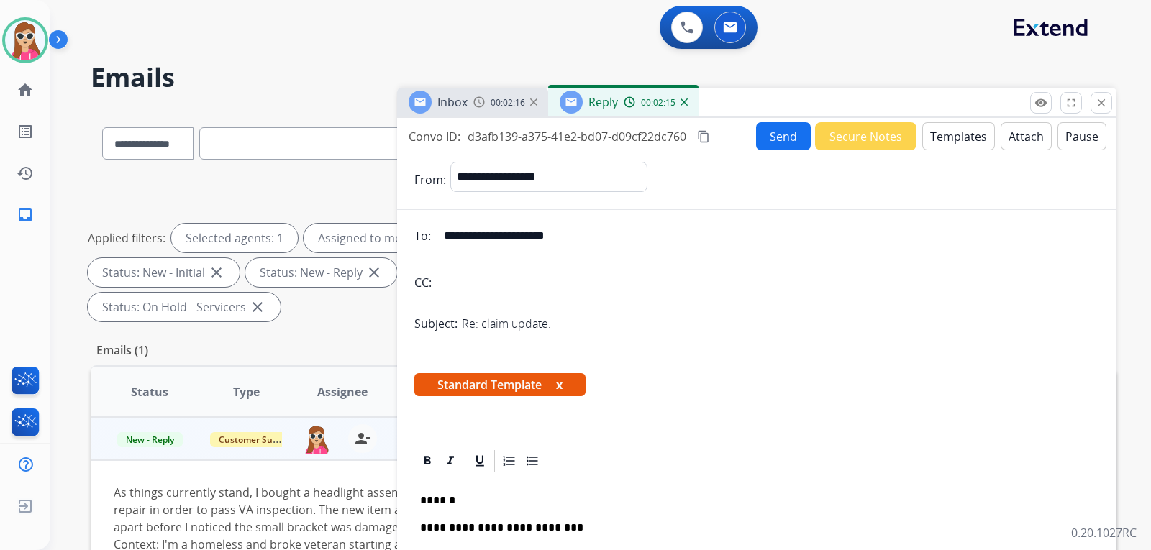
drag, startPoint x: 714, startPoint y: 78, endPoint x: 709, endPoint y: 72, distance: 7.6
click at [709, 72] on h2 "Emails" at bounding box center [603, 77] width 1025 height 29
click at [782, 140] on button "Send" at bounding box center [783, 136] width 55 height 28
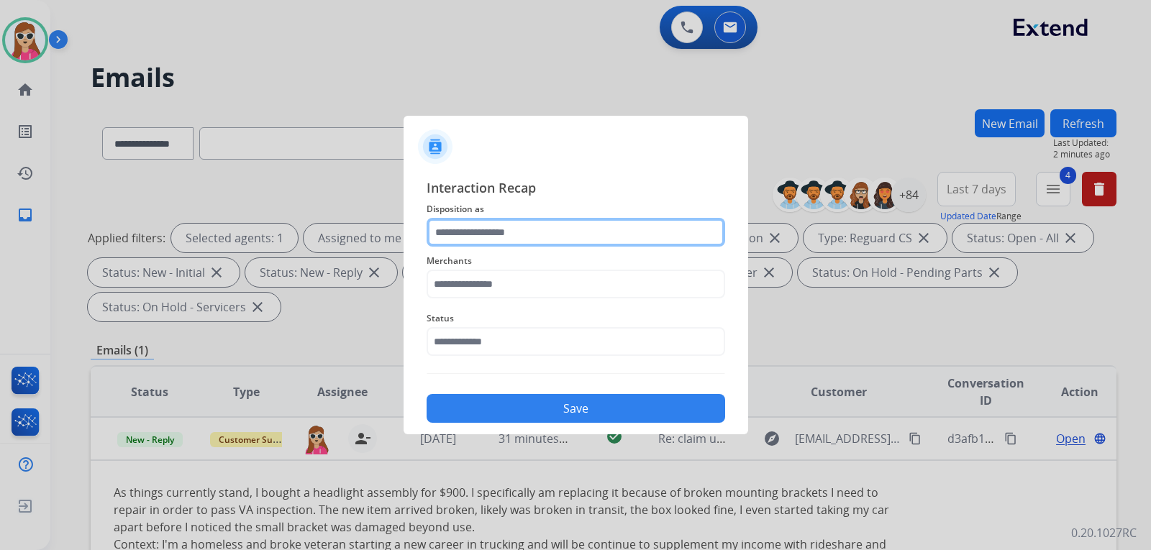
click at [549, 236] on input "text" at bounding box center [575, 232] width 298 height 29
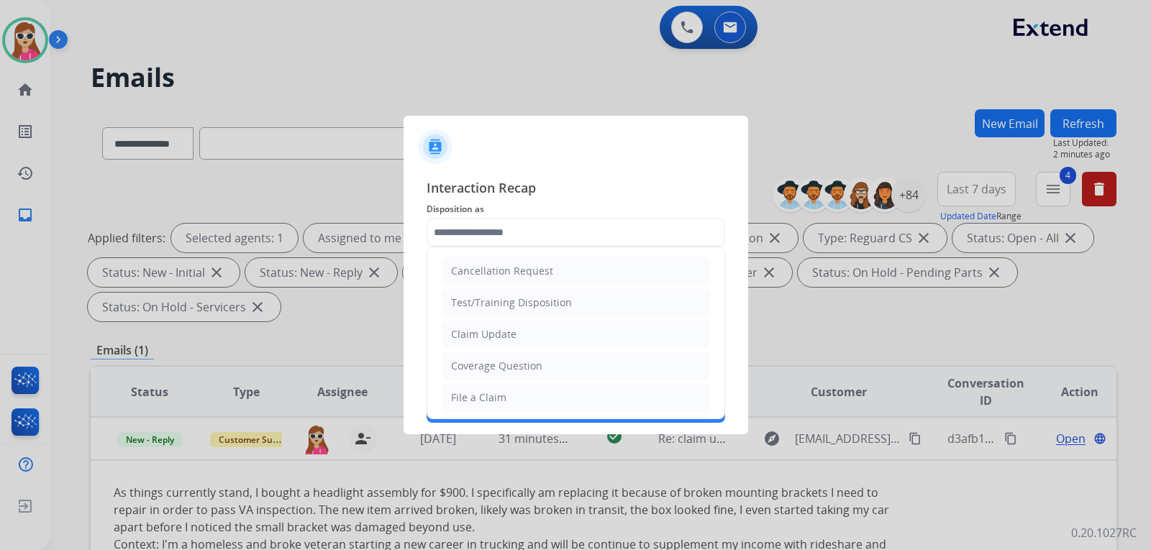
click at [515, 330] on li "Claim Update" at bounding box center [576, 334] width 268 height 27
type input "**********"
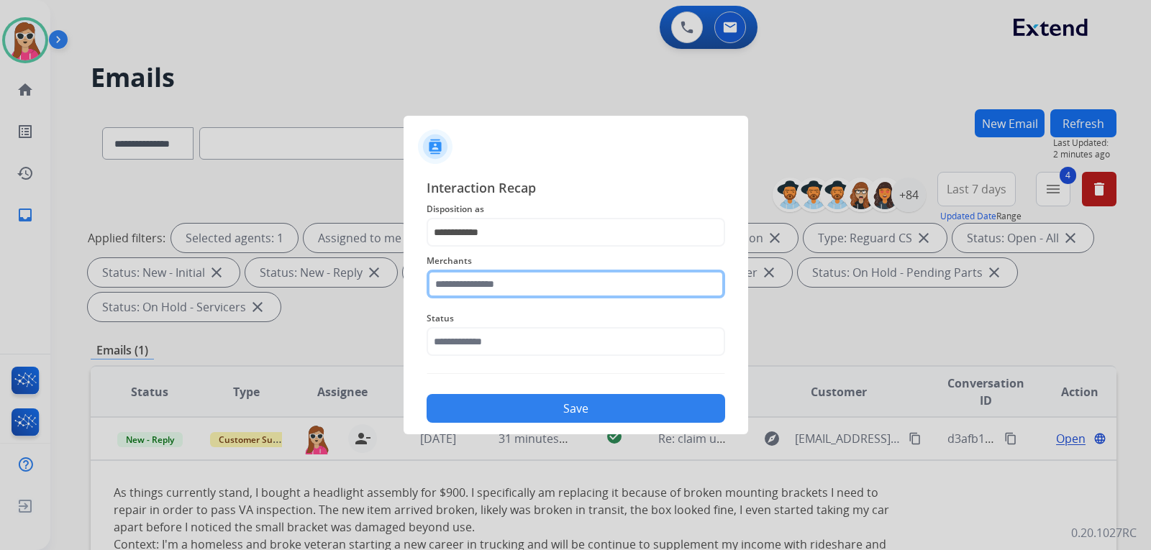
click at [516, 283] on input "text" at bounding box center [575, 284] width 298 height 29
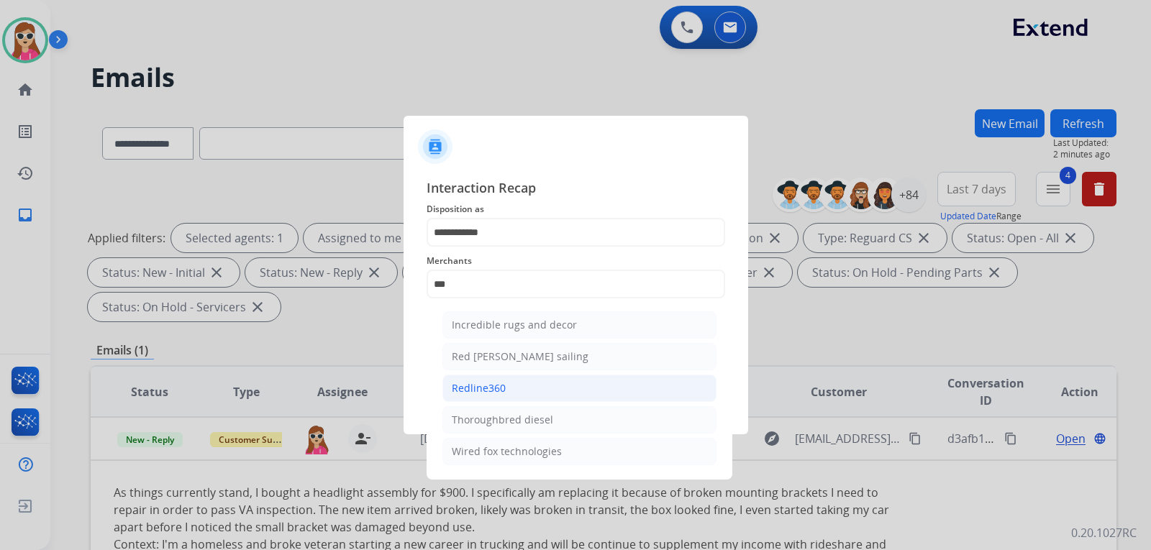
click at [488, 375] on li "Redline360" at bounding box center [579, 388] width 274 height 27
type input "**********"
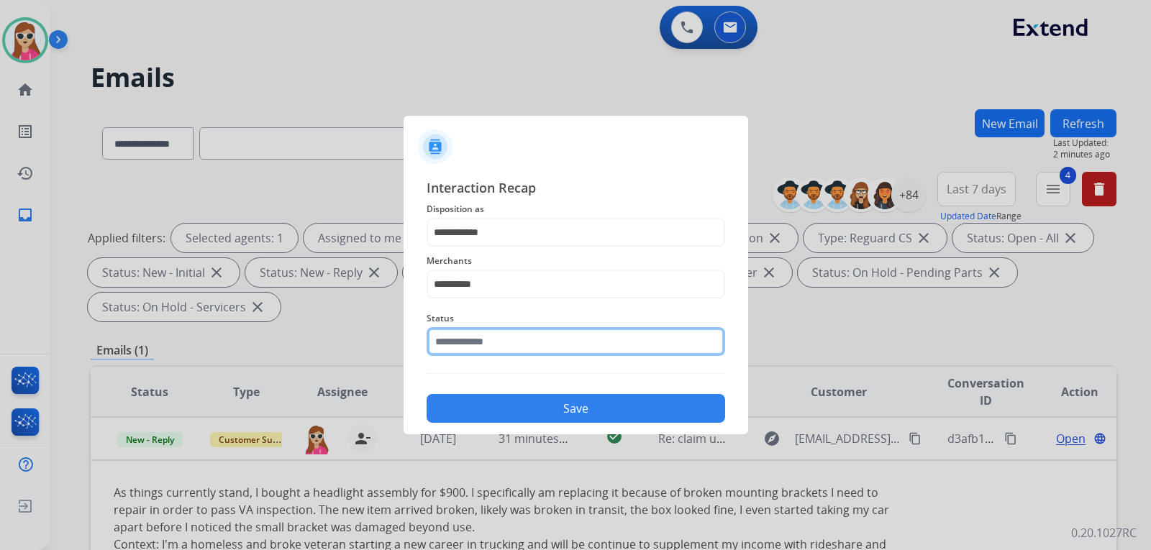
click at [495, 342] on input "text" at bounding box center [575, 341] width 298 height 29
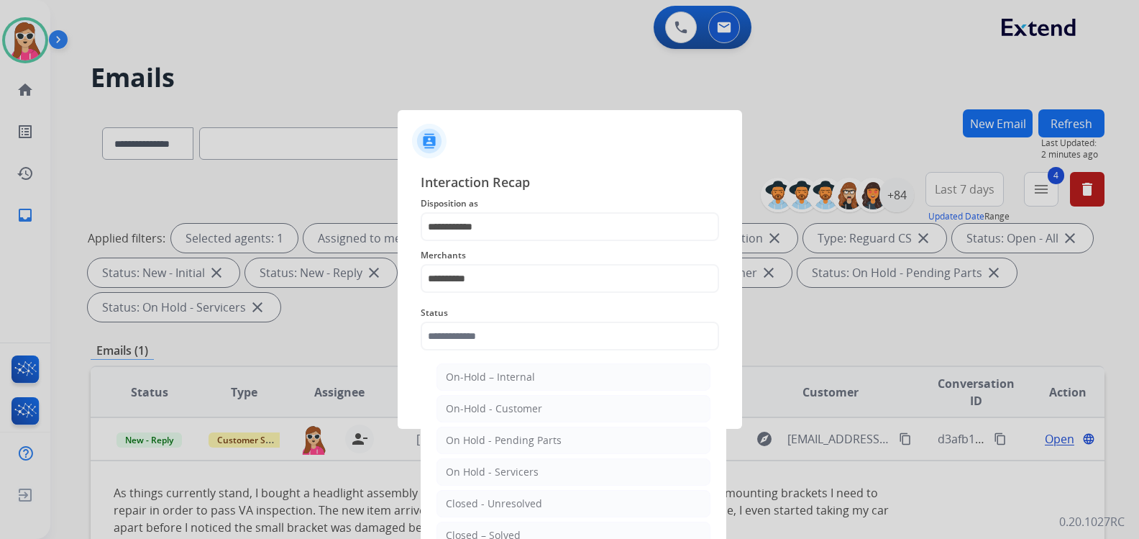
click at [502, 532] on div "Closed – Solved" at bounding box center [483, 535] width 75 height 14
type input "**********"
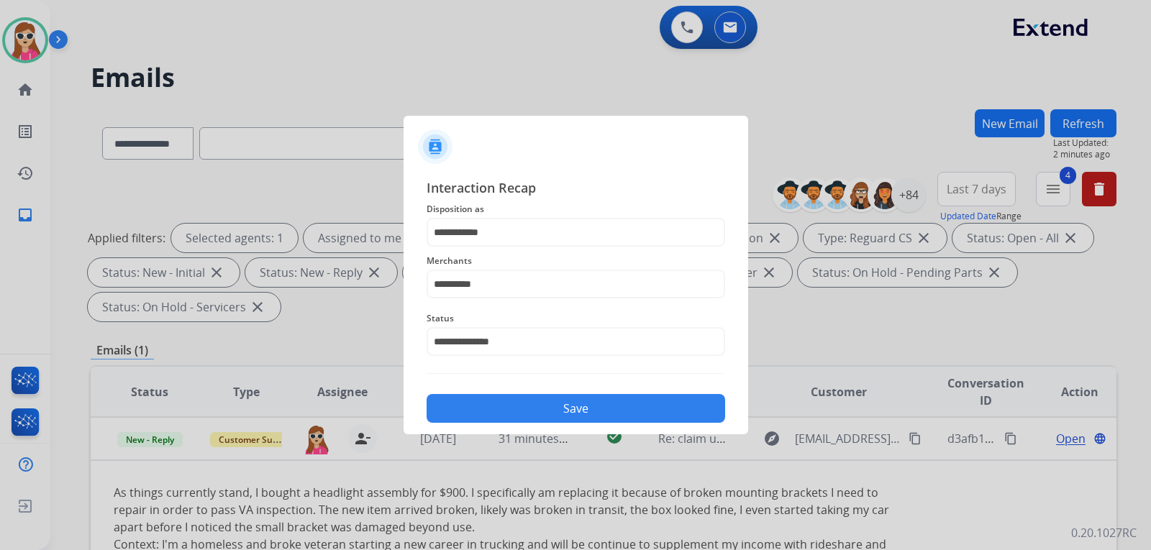
click at [561, 411] on button "Save" at bounding box center [575, 408] width 298 height 29
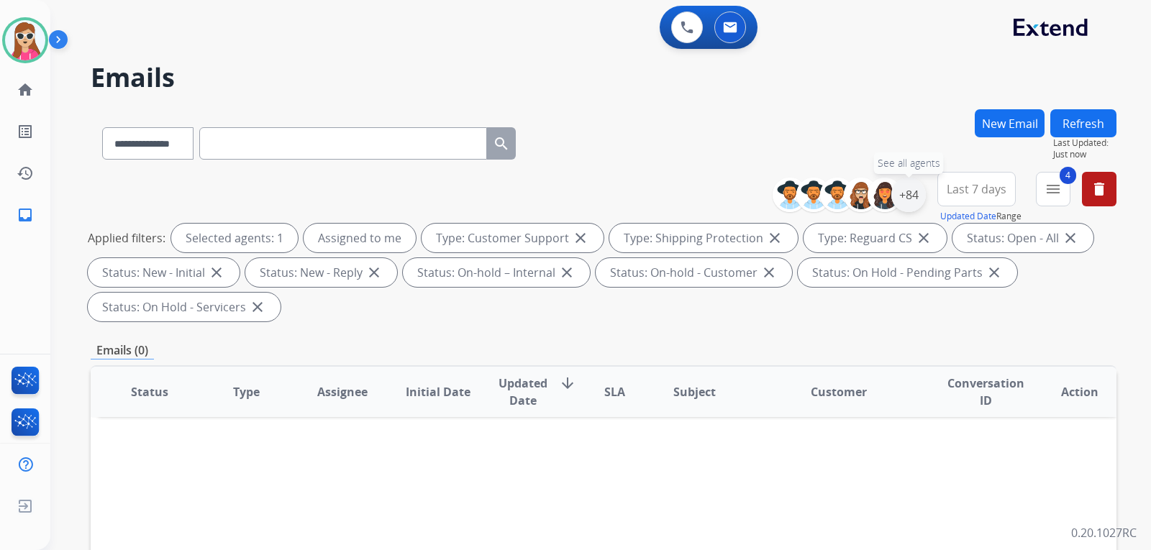
click at [896, 201] on div "+84" at bounding box center [908, 195] width 35 height 35
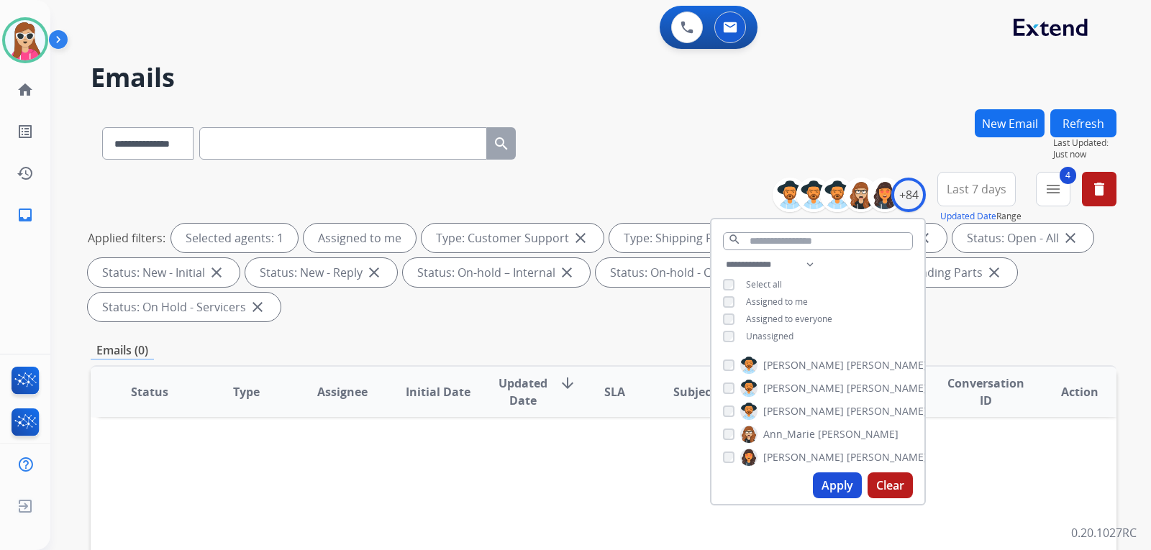
click at [843, 150] on div "**********" at bounding box center [603, 140] width 1025 height 63
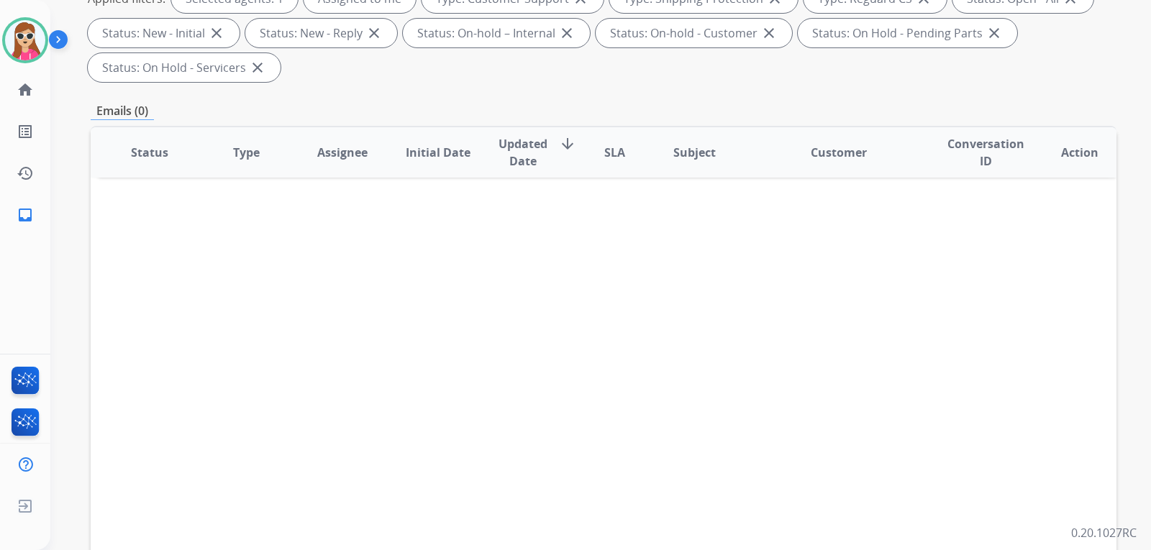
scroll to position [288, 0]
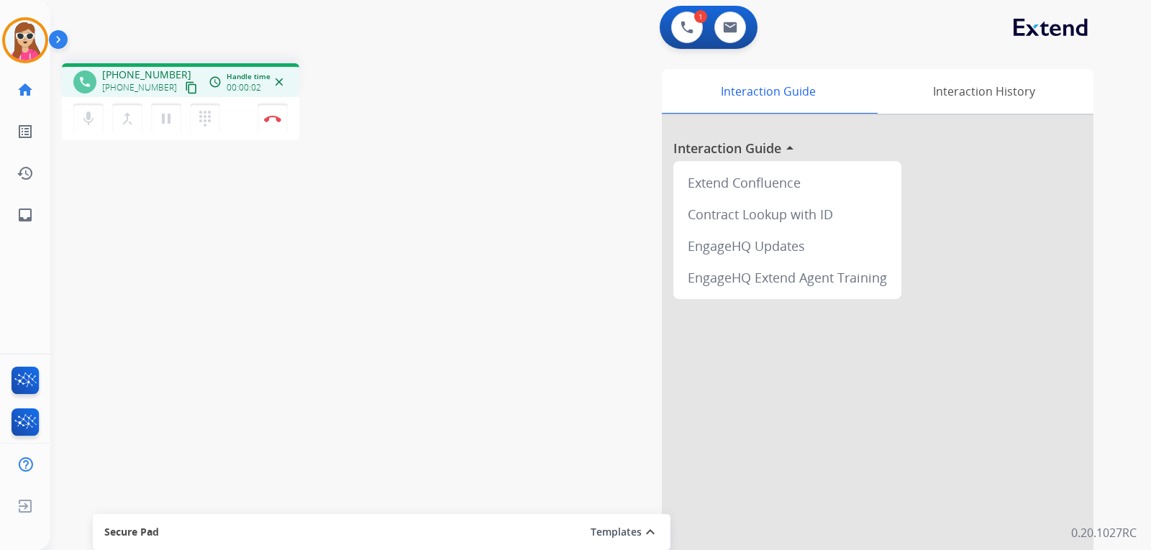
click at [185, 90] on mat-icon "content_copy" at bounding box center [191, 87] width 13 height 13
click at [285, 127] on button "Disconnect" at bounding box center [272, 119] width 30 height 30
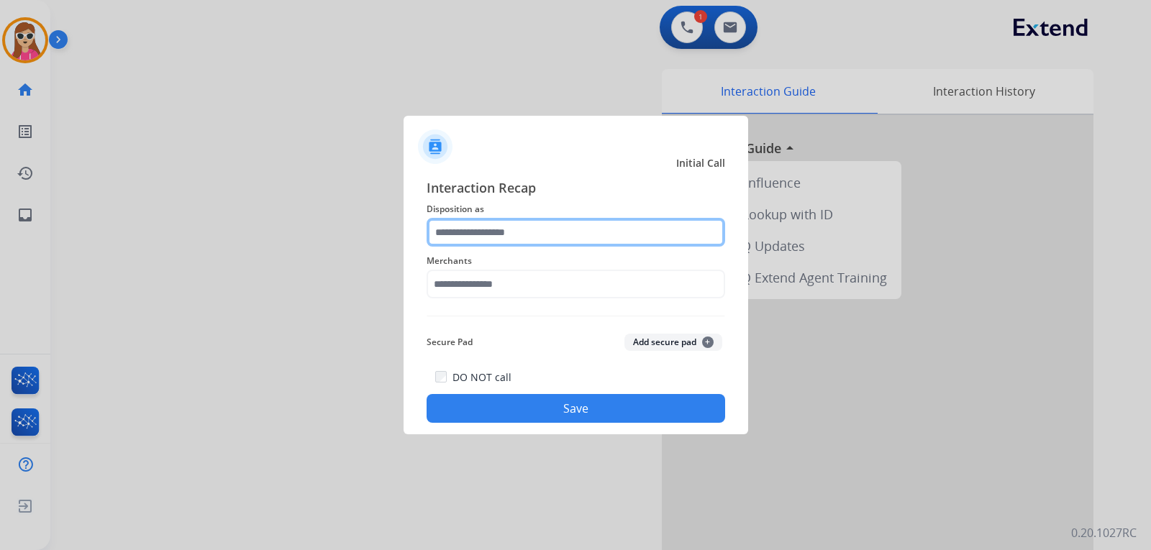
click at [508, 220] on input "text" at bounding box center [575, 232] width 298 height 29
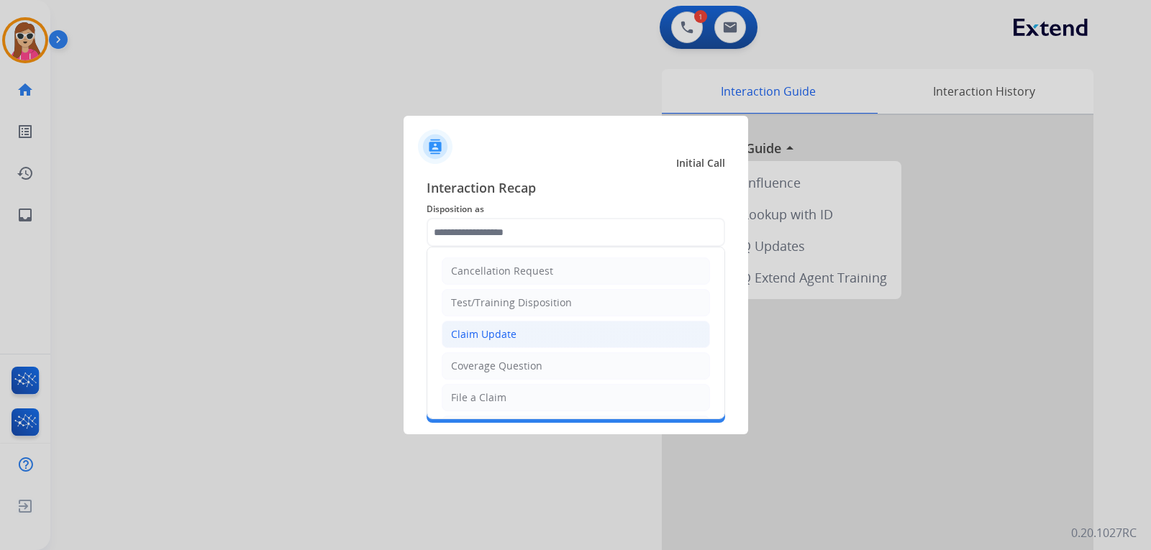
click at [503, 339] on div "Claim Update" at bounding box center [483, 334] width 65 height 14
type input "**********"
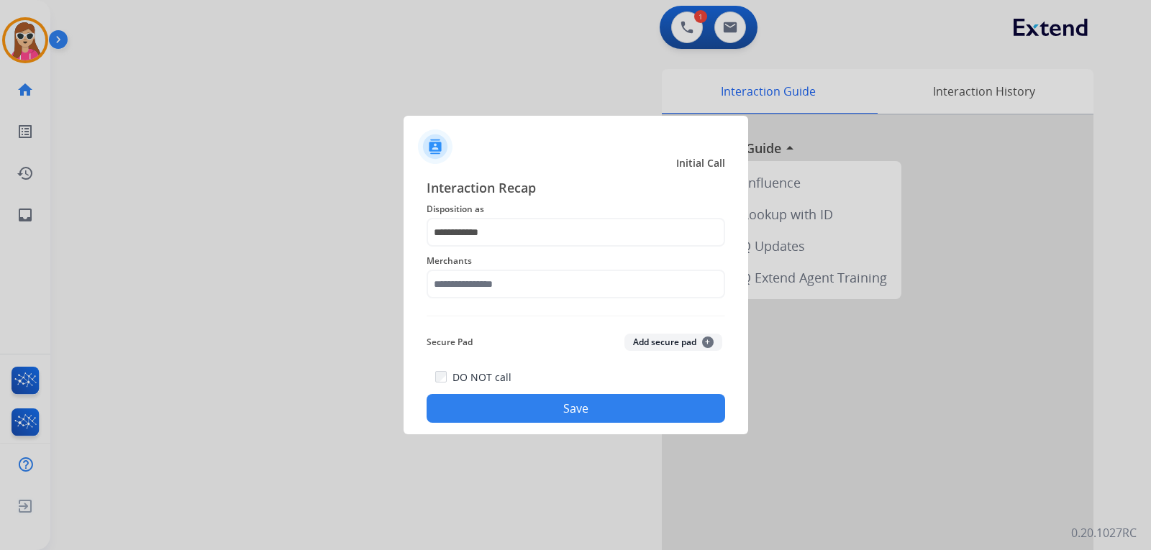
click at [490, 265] on span "Merchants" at bounding box center [575, 260] width 298 height 17
click at [488, 278] on input "text" at bounding box center [575, 284] width 298 height 29
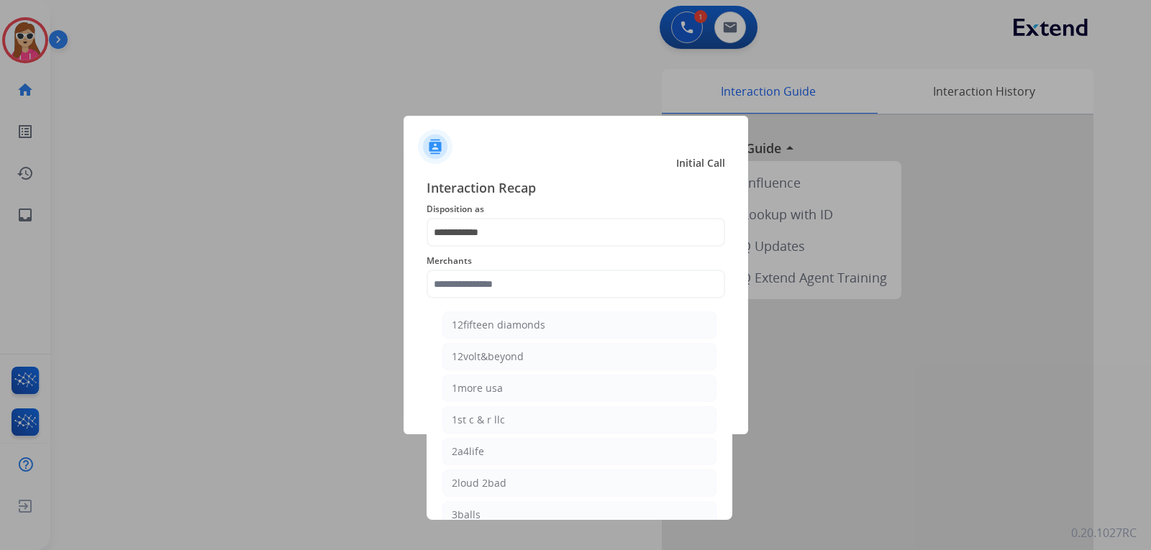
click at [534, 392] on li "1more usa" at bounding box center [579, 388] width 274 height 27
type input "*********"
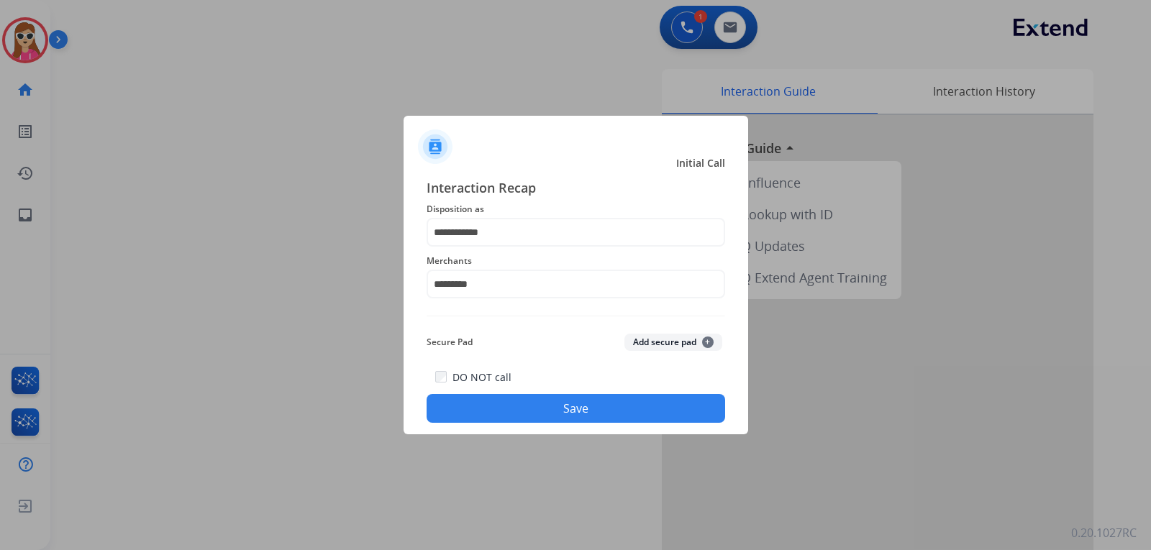
click at [547, 405] on button "Save" at bounding box center [575, 408] width 298 height 29
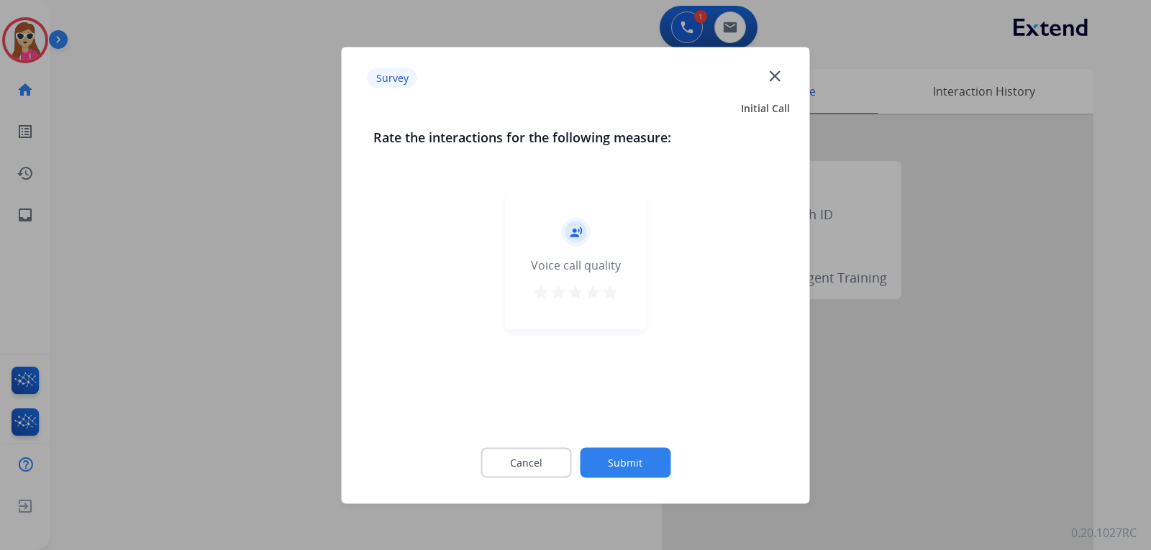
click at [626, 450] on button "Submit" at bounding box center [625, 462] width 91 height 30
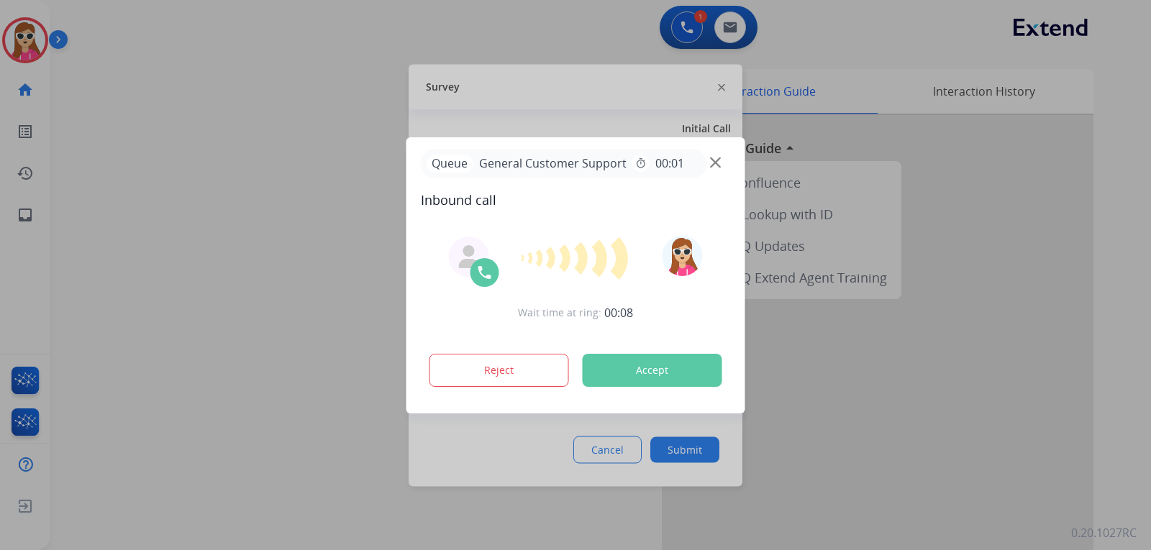
click at [639, 373] on button "Accept" at bounding box center [652, 370] width 140 height 33
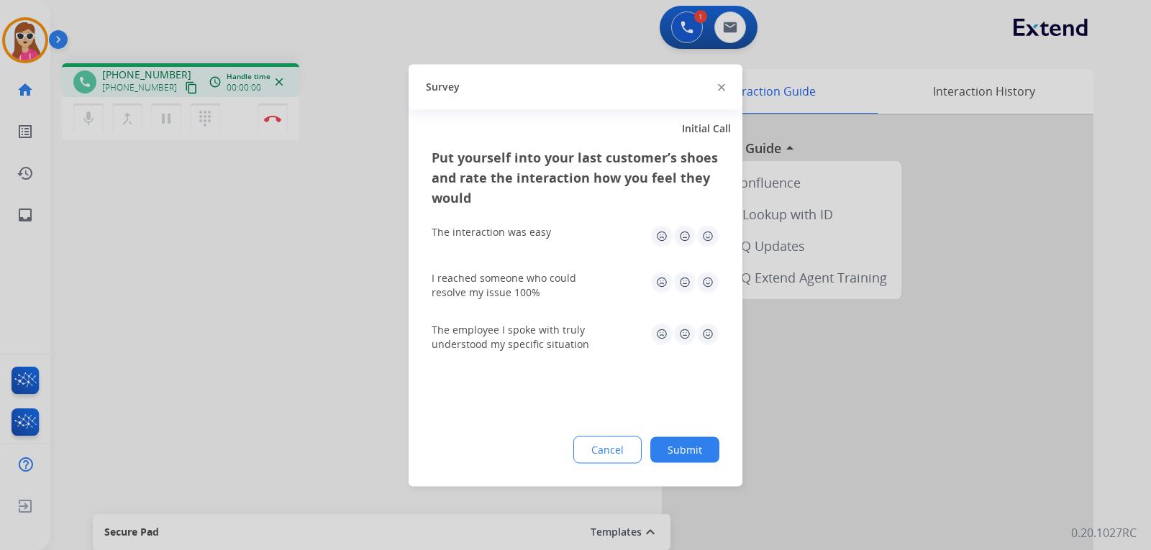
click at [714, 235] on img at bounding box center [707, 235] width 23 height 23
click at [709, 277] on img at bounding box center [707, 281] width 23 height 23
click at [707, 323] on img at bounding box center [707, 333] width 23 height 23
click at [678, 450] on button "Submit" at bounding box center [684, 449] width 69 height 26
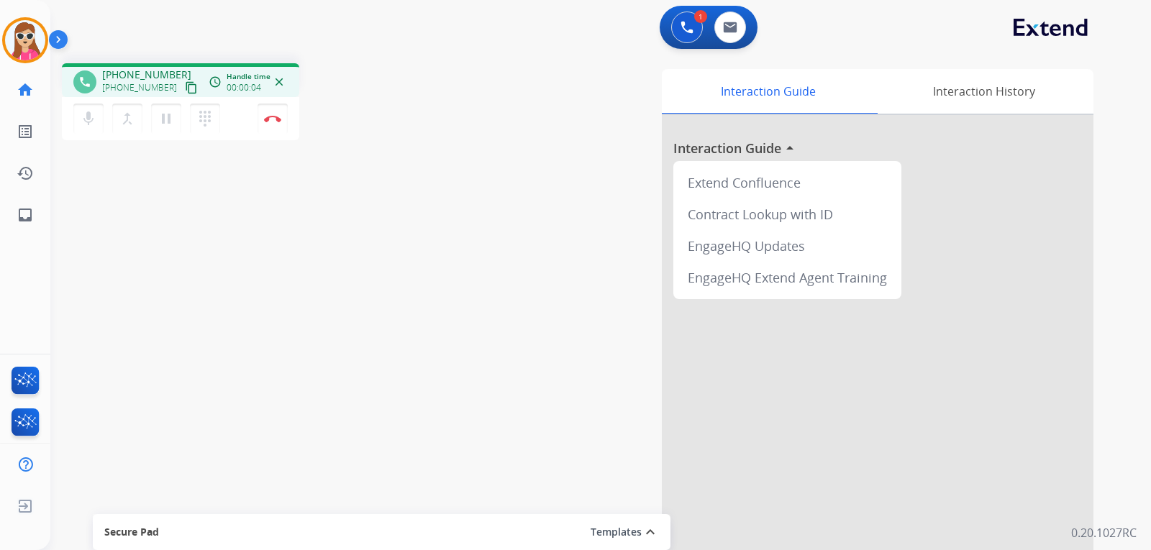
click at [185, 86] on mat-icon "content_copy" at bounding box center [191, 87] width 13 height 13
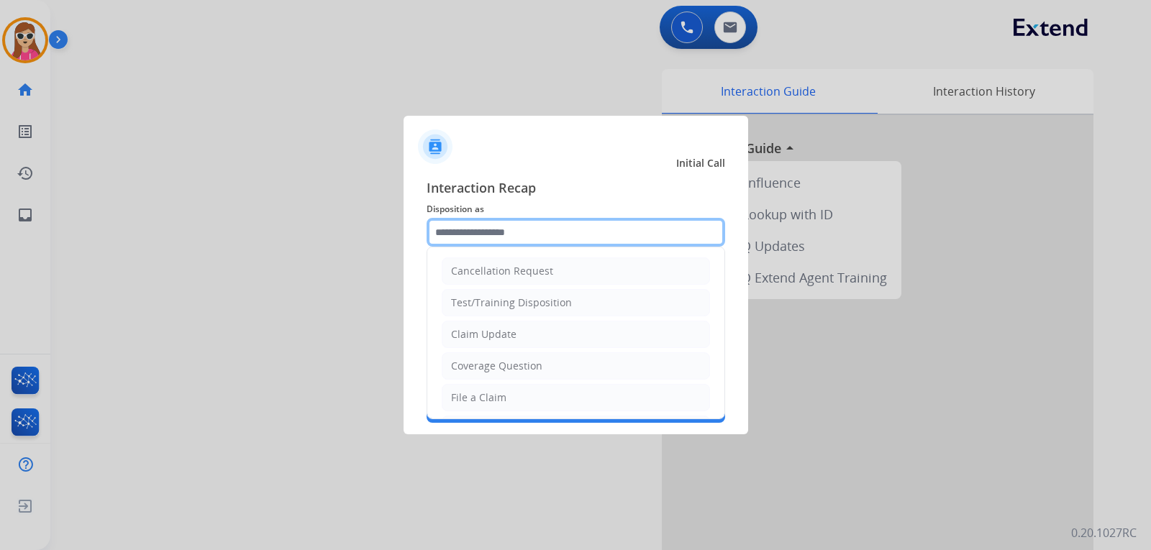
click at [508, 240] on input "text" at bounding box center [575, 232] width 298 height 29
click at [560, 396] on li "File a Claim" at bounding box center [576, 397] width 268 height 27
type input "**********"
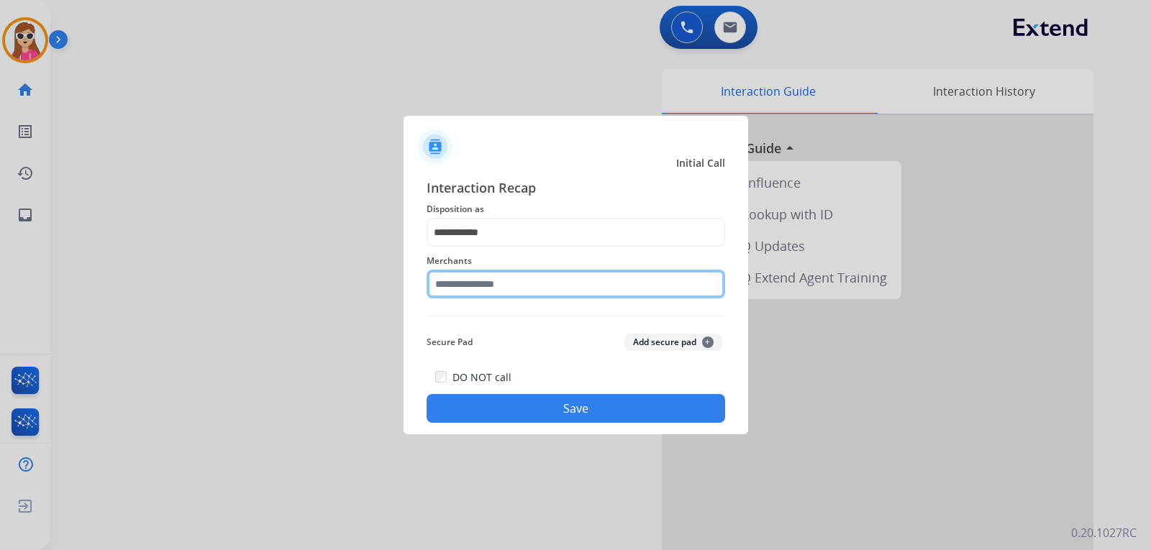
click at [561, 288] on input "text" at bounding box center [575, 284] width 298 height 29
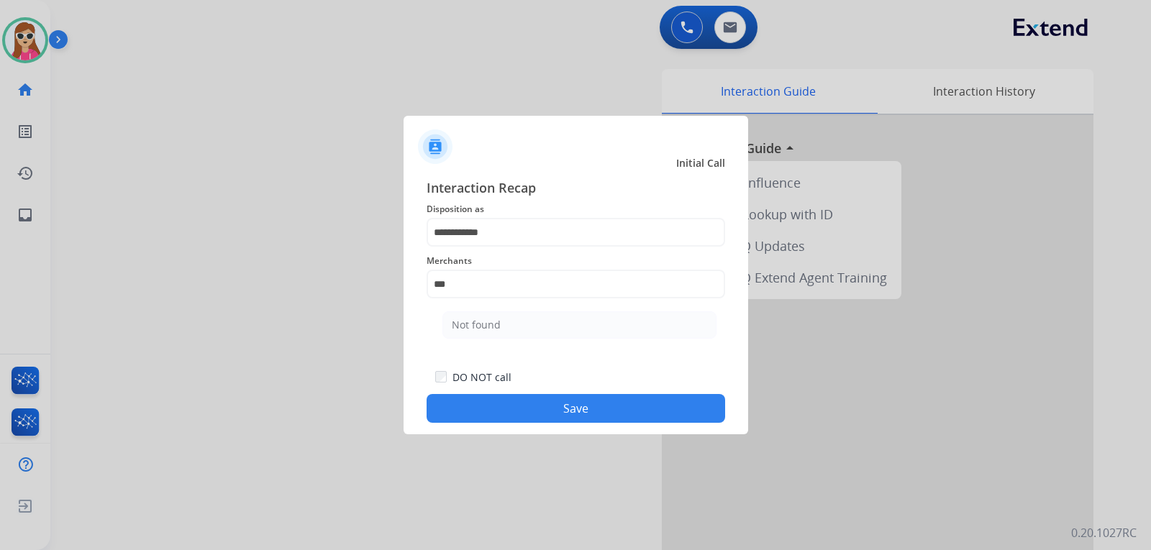
click at [589, 325] on li "Not found" at bounding box center [579, 324] width 274 height 27
type input "*********"
click at [611, 403] on button "Save" at bounding box center [575, 408] width 298 height 29
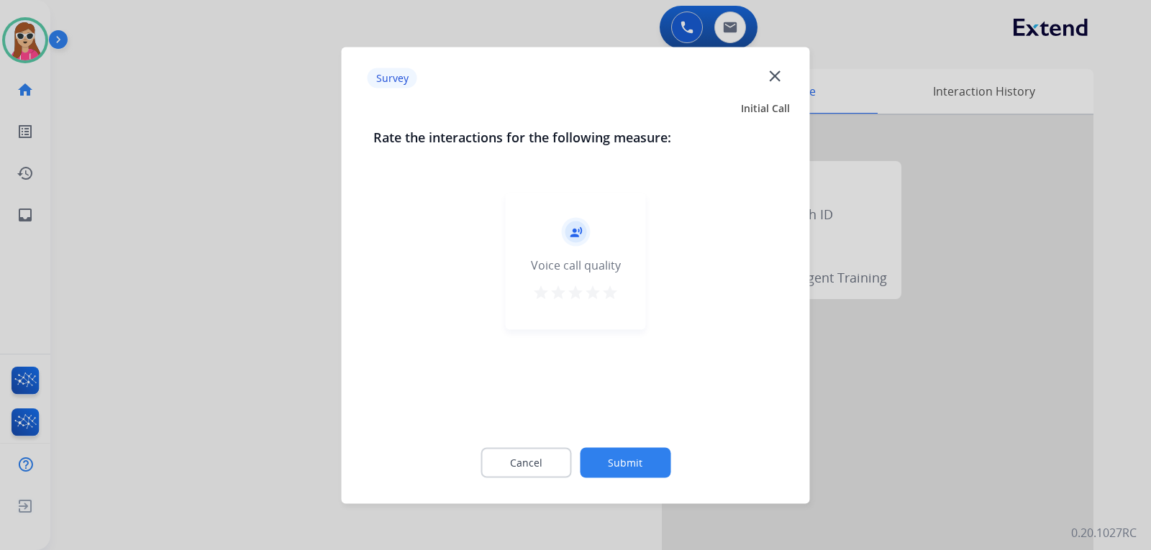
click at [617, 293] on mat-icon "star" at bounding box center [609, 291] width 17 height 17
click at [634, 454] on button "Submit" at bounding box center [625, 462] width 91 height 30
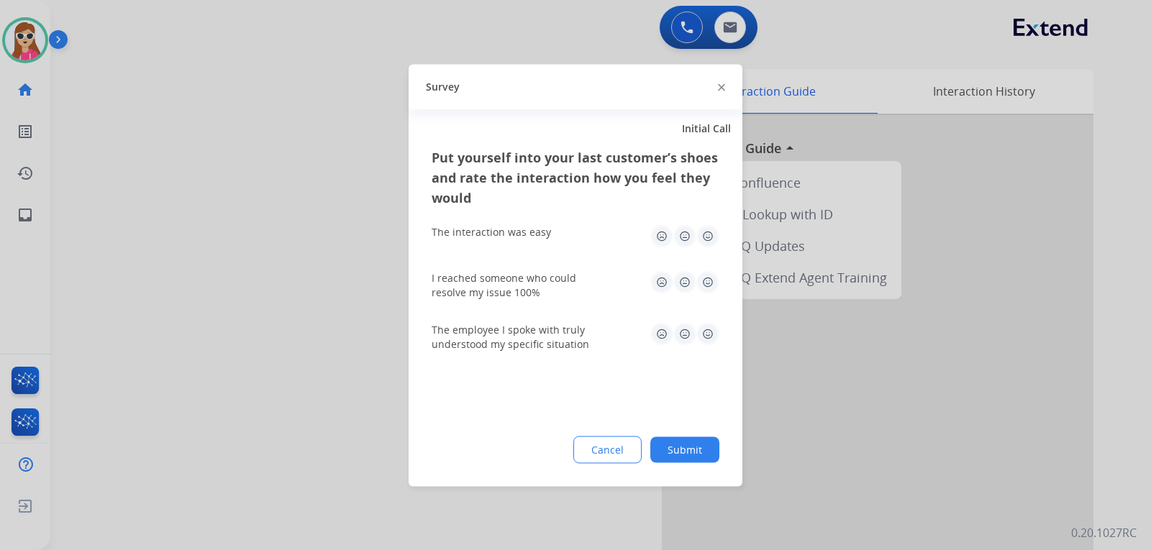
click at [709, 234] on img at bounding box center [707, 235] width 23 height 23
click at [705, 283] on img at bounding box center [707, 281] width 23 height 23
click at [692, 449] on button "Submit" at bounding box center [684, 449] width 69 height 26
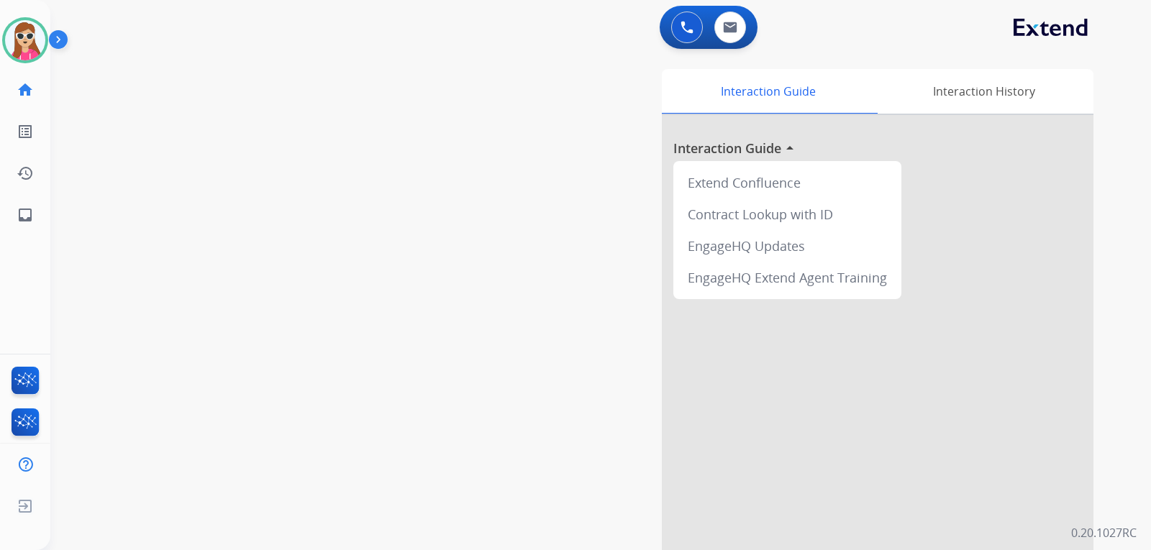
drag, startPoint x: 625, startPoint y: 485, endPoint x: 673, endPoint y: 498, distance: 49.9
drag, startPoint x: 673, startPoint y: 498, endPoint x: 614, endPoint y: 478, distance: 62.1
click at [614, 480] on div "Interaction Guide Interaction History Interaction Guide arrow_drop_up Extend Co…" at bounding box center [770, 360] width 645 height 582
click at [761, 417] on div at bounding box center [877, 383] width 431 height 536
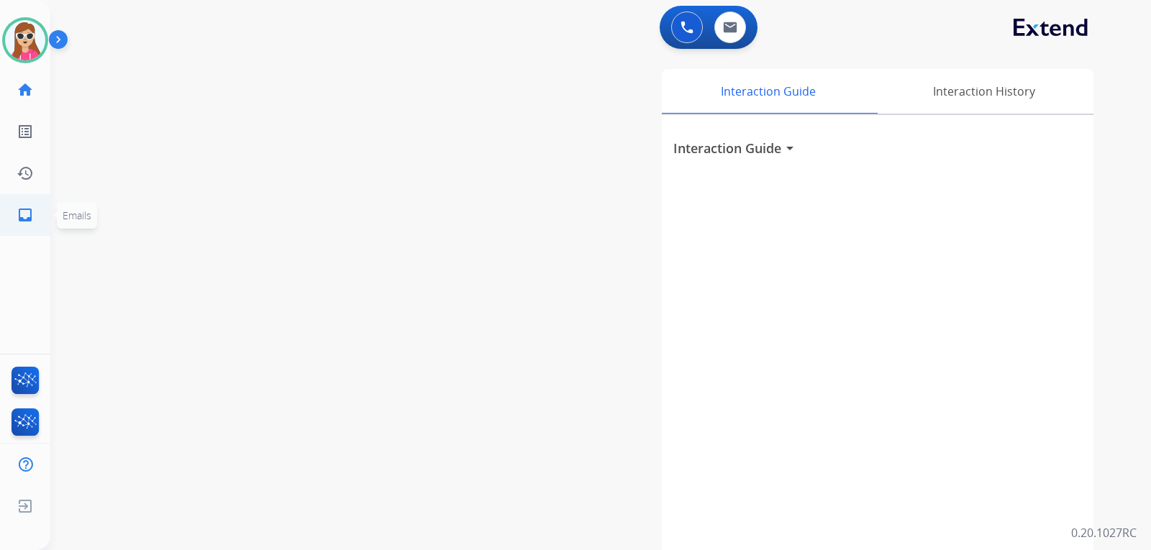
click at [9, 211] on link "inbox Emails" at bounding box center [25, 215] width 40 height 40
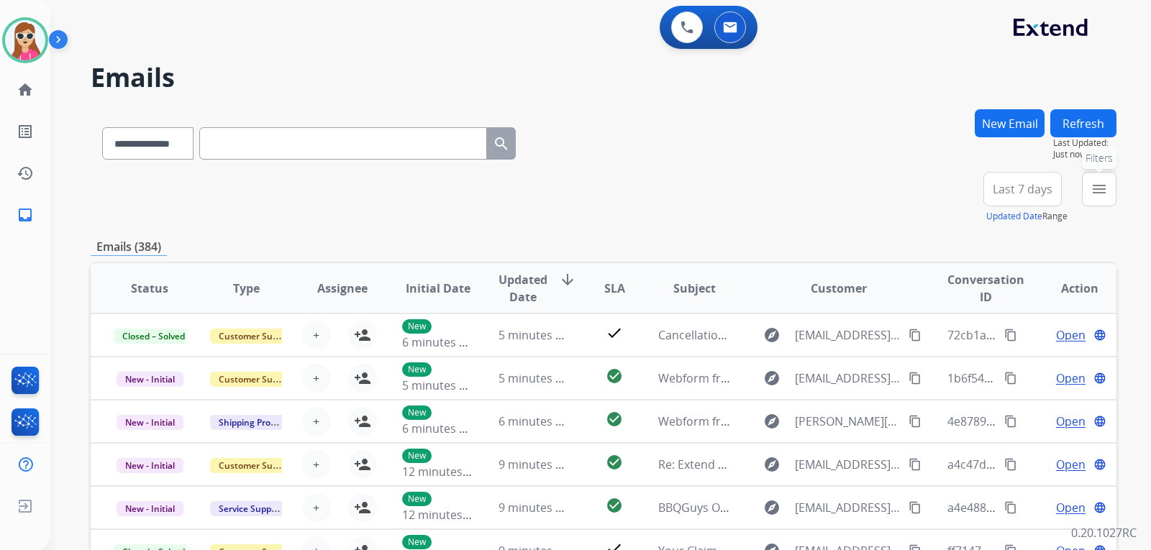
click at [1110, 193] on button "menu Filters" at bounding box center [1099, 189] width 35 height 35
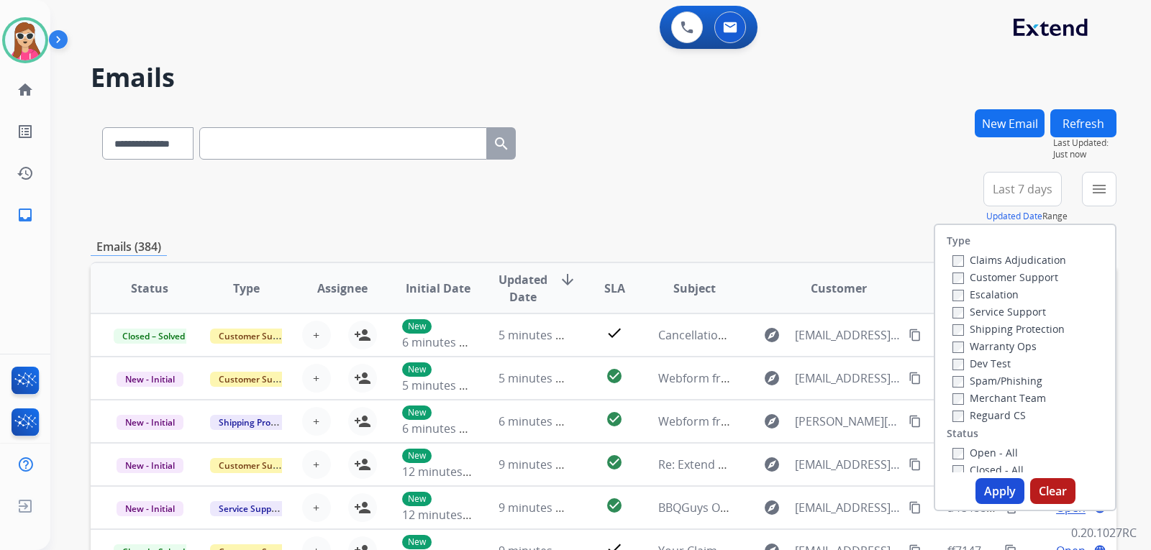
click at [1002, 268] on div "Claims Adjudication Customer Support Escalation Service Support Shipping Protec…" at bounding box center [1005, 337] width 119 height 173
click at [1009, 283] on label "Customer Support" at bounding box center [1005, 277] width 106 height 14
click at [1028, 332] on label "Shipping Protection" at bounding box center [1008, 329] width 112 height 14
click at [997, 419] on label "Reguard CS" at bounding box center [988, 415] width 73 height 14
click at [994, 441] on div "Type Claims Adjudication Customer Support Escalation Service Support Shipping P…" at bounding box center [1025, 348] width 180 height 247
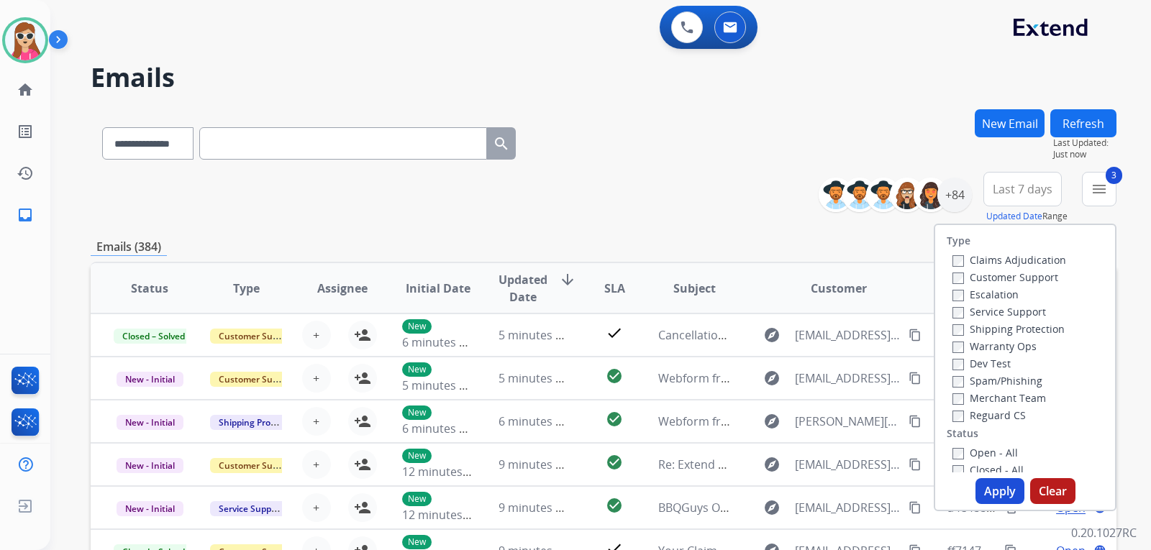
click at [988, 453] on label "Open - All" at bounding box center [984, 453] width 65 height 14
drag, startPoint x: 979, startPoint y: 483, endPoint x: 984, endPoint y: 489, distance: 8.2
click at [984, 491] on button "Apply" at bounding box center [999, 491] width 49 height 26
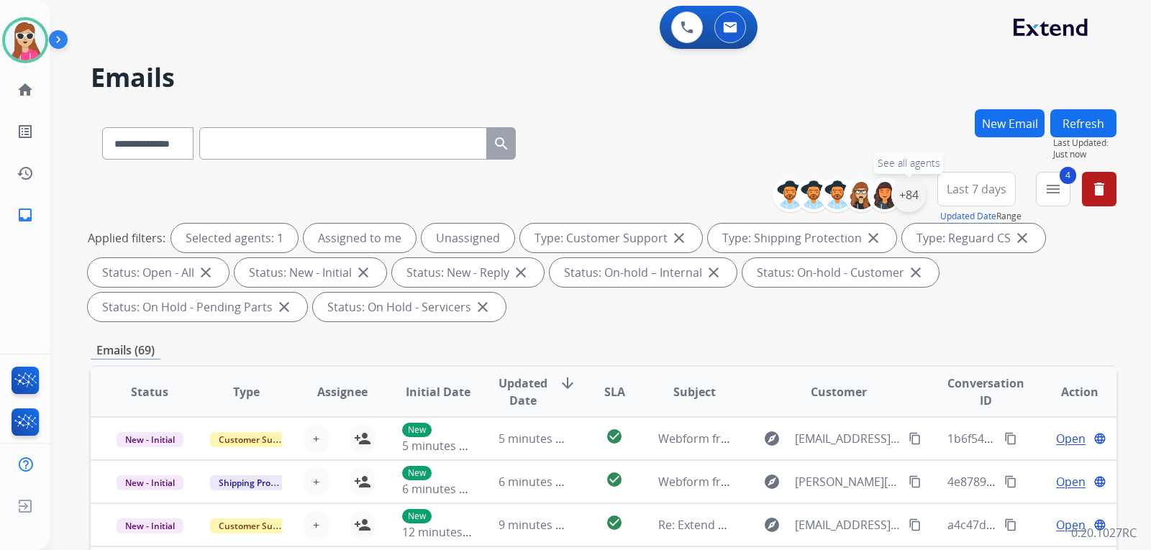
click at [912, 201] on div "+84" at bounding box center [908, 195] width 35 height 35
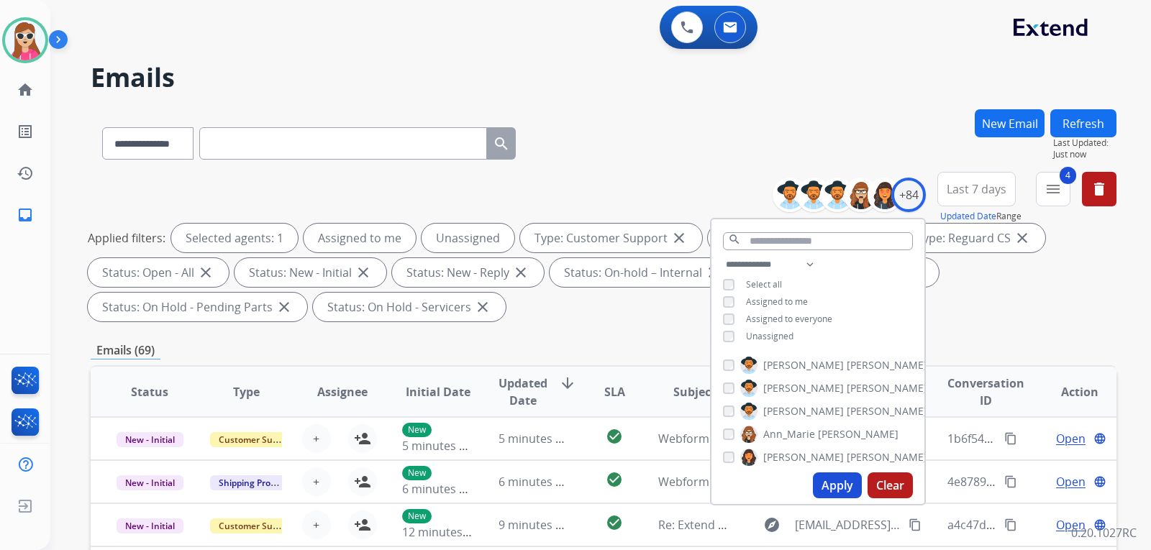
click at [776, 331] on span "Unassigned" at bounding box center [769, 336] width 47 height 12
click at [813, 485] on button "Apply" at bounding box center [837, 485] width 49 height 26
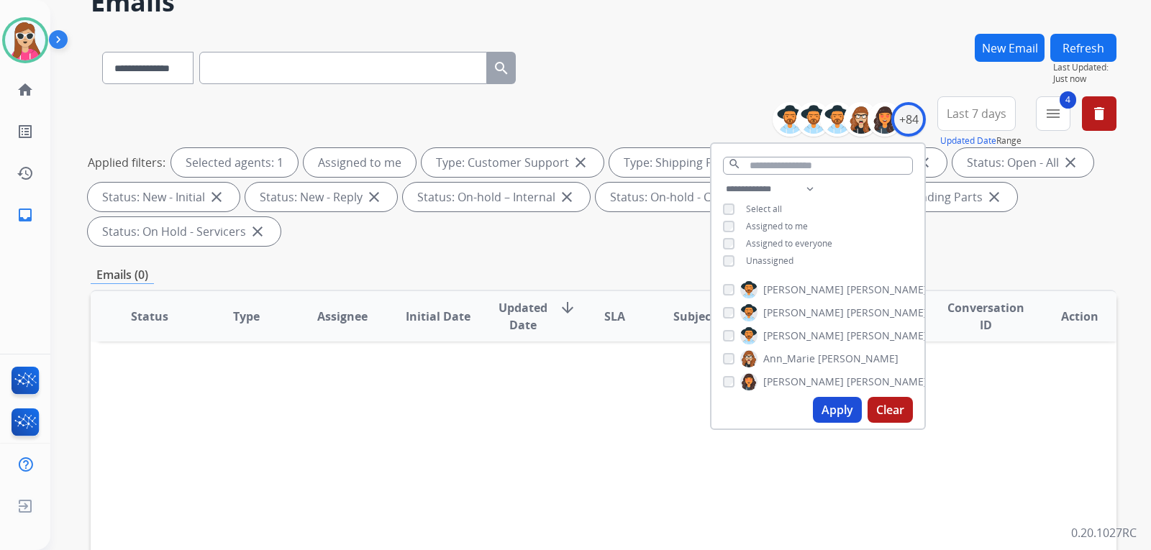
scroll to position [72, 0]
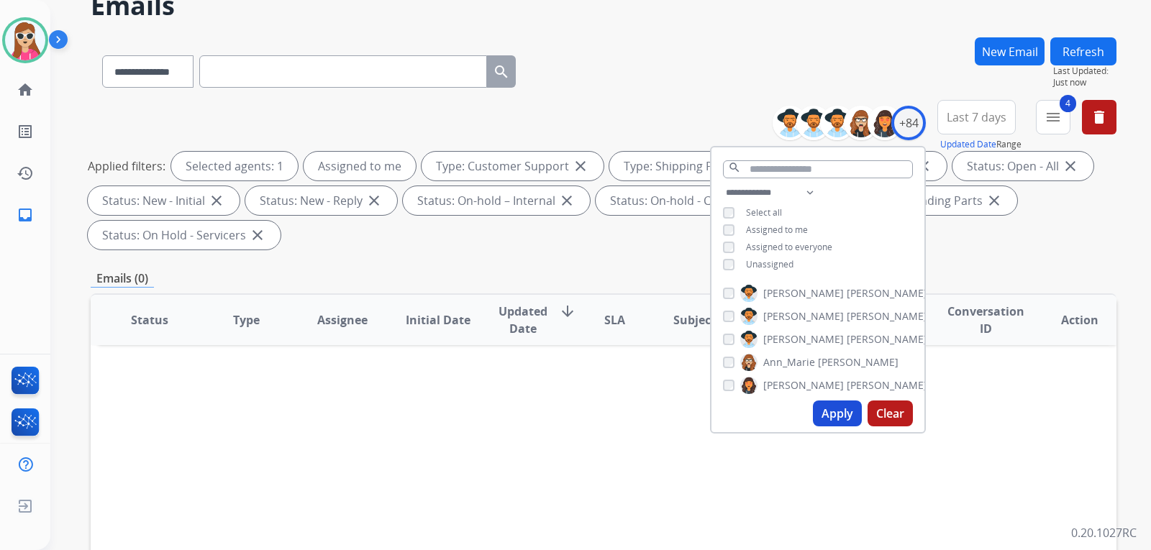
click at [273, 65] on input "text" at bounding box center [343, 71] width 288 height 32
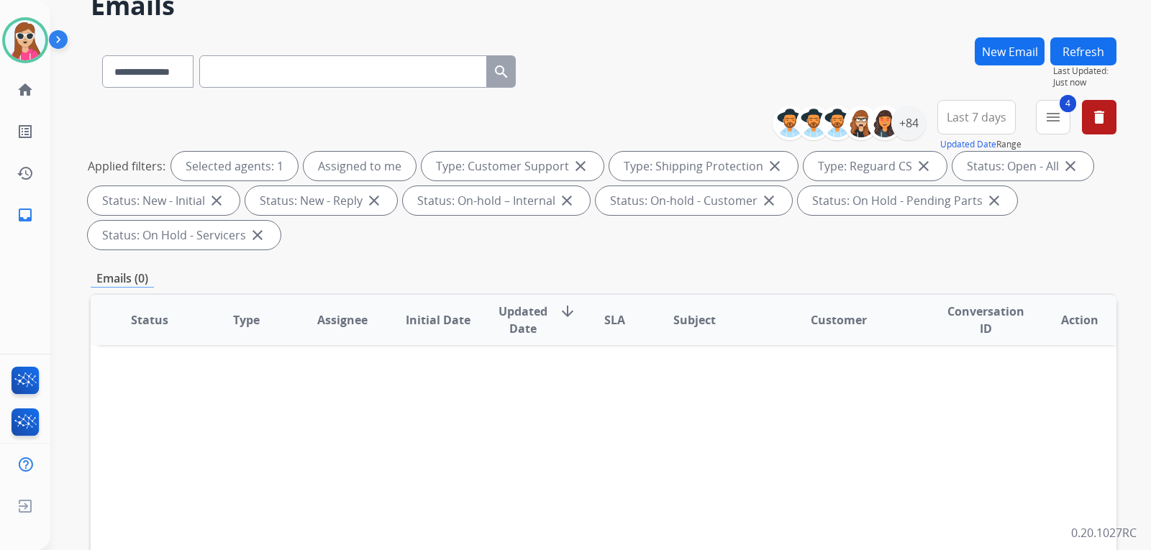
paste input "**********"
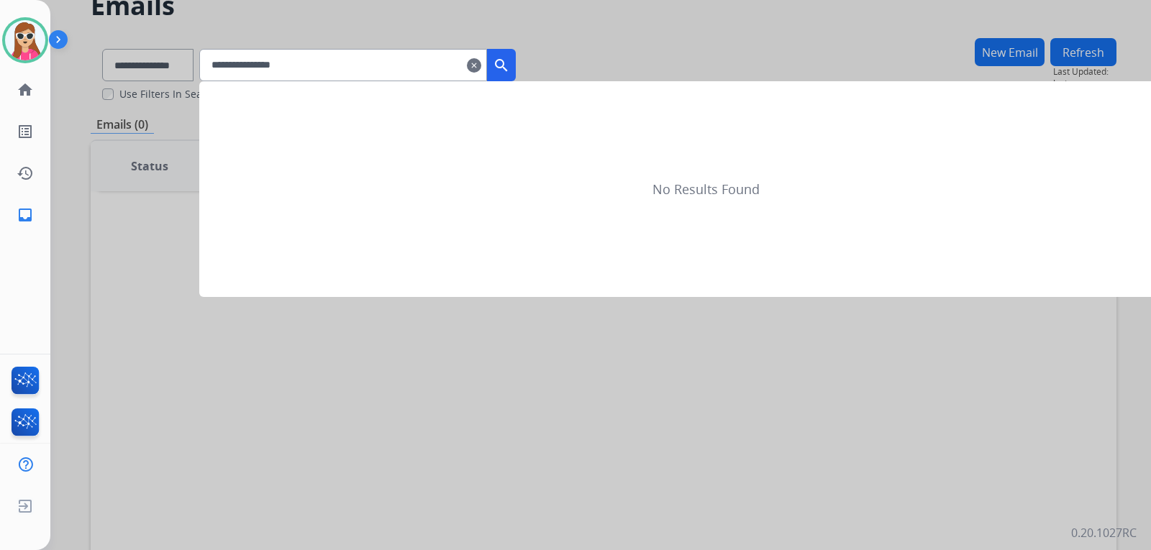
type input "**********"
click at [182, 68] on div at bounding box center [575, 275] width 1151 height 550
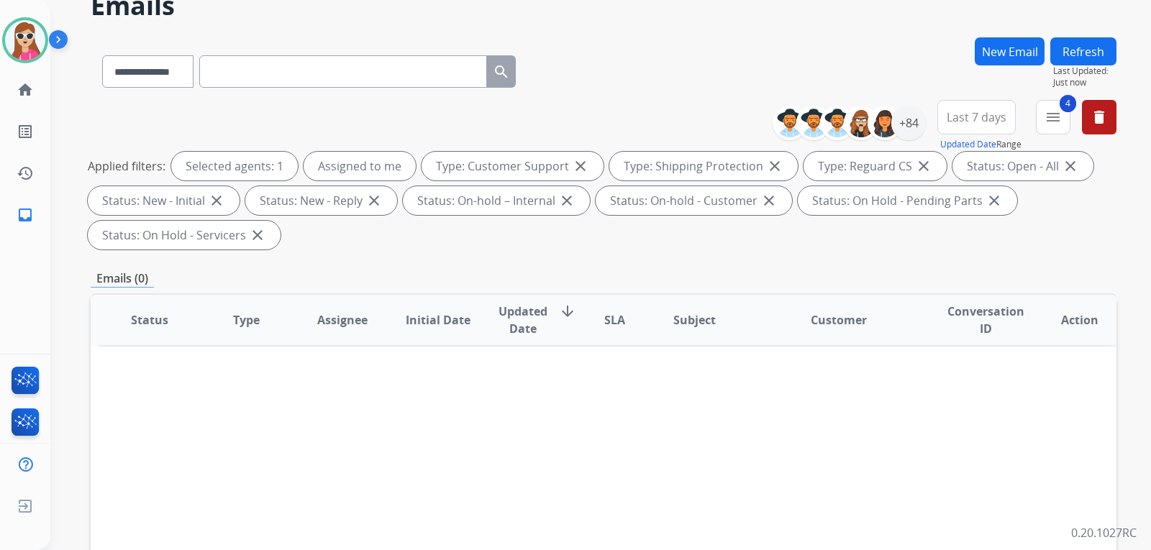
click at [189, 52] on div "**********" at bounding box center [309, 69] width 436 height 50
click at [190, 77] on select "**********" at bounding box center [147, 71] width 90 height 32
select select "**********"
click at [102, 55] on select "**********" at bounding box center [147, 71] width 90 height 32
paste input "**********"
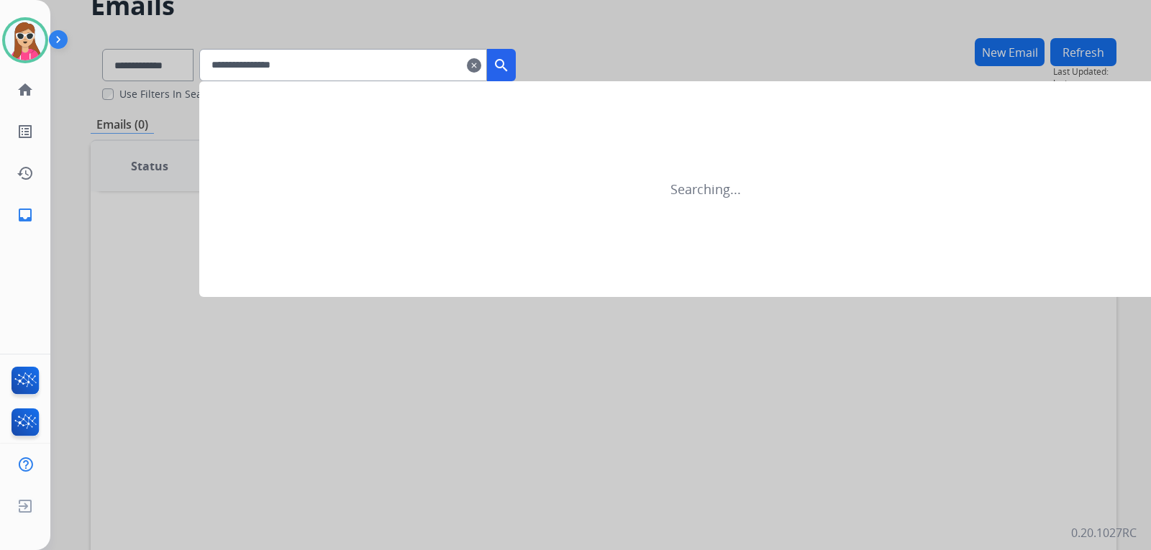
type input "**********"
click at [510, 73] on mat-icon "search" at bounding box center [501, 65] width 17 height 17
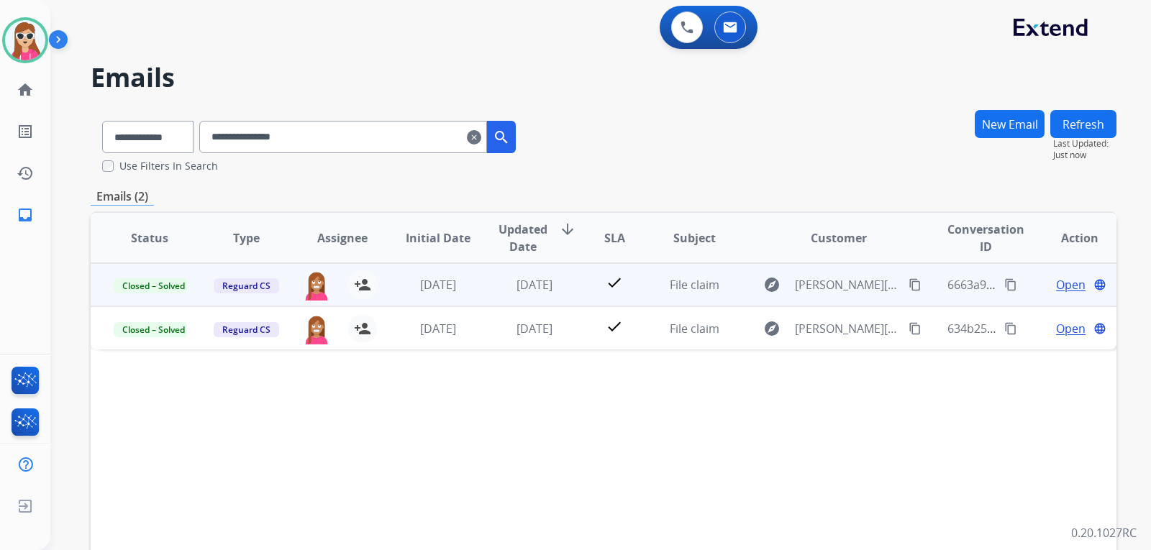
click at [736, 298] on td "explore [EMAIL_ADDRESS][DOMAIN_NAME] content_copy" at bounding box center [827, 284] width 192 height 43
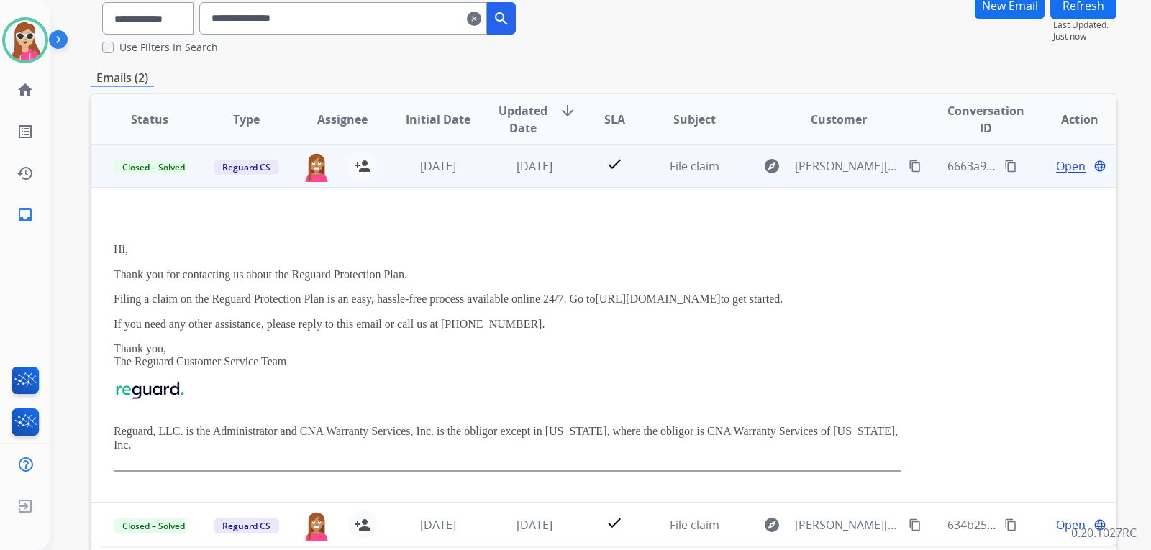
scroll to position [144, 0]
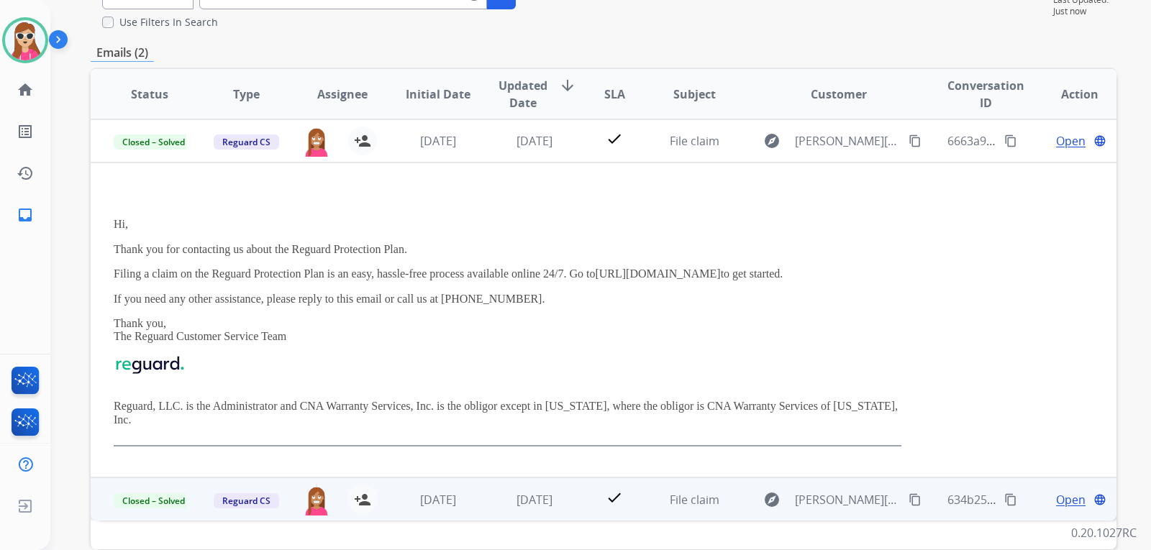
click at [736, 479] on td "explore [EMAIL_ADDRESS][DOMAIN_NAME] content_copy" at bounding box center [827, 498] width 192 height 43
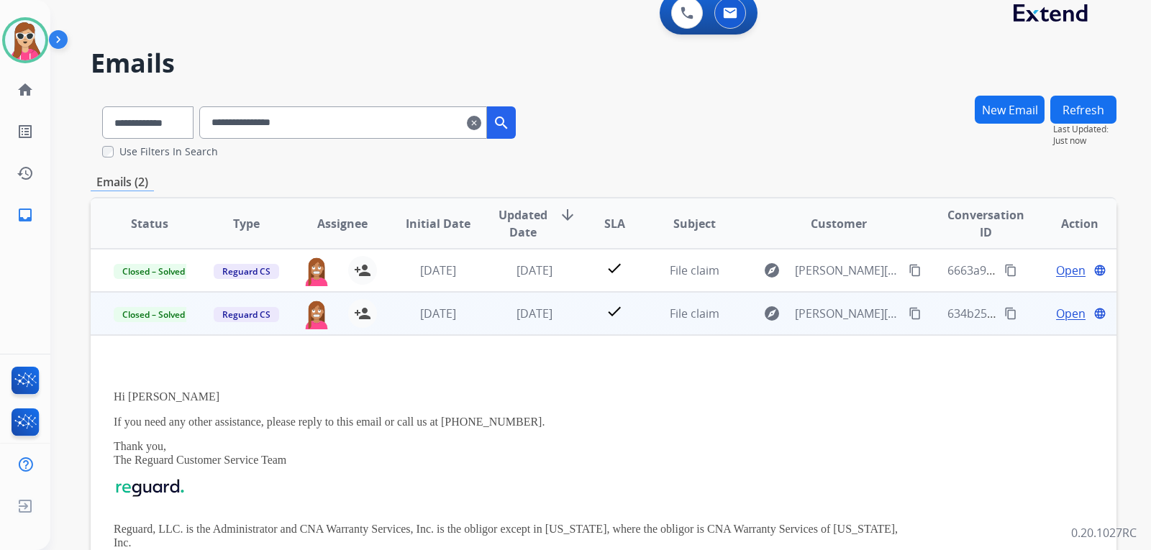
scroll to position [0, 0]
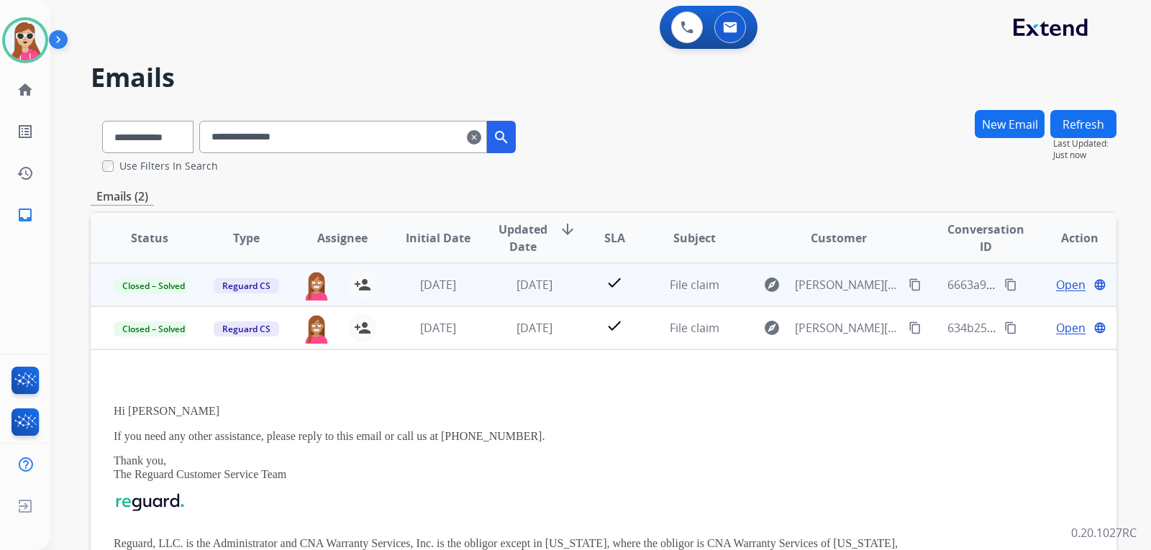
click at [742, 285] on td "explore [EMAIL_ADDRESS][DOMAIN_NAME] content_copy" at bounding box center [827, 284] width 192 height 43
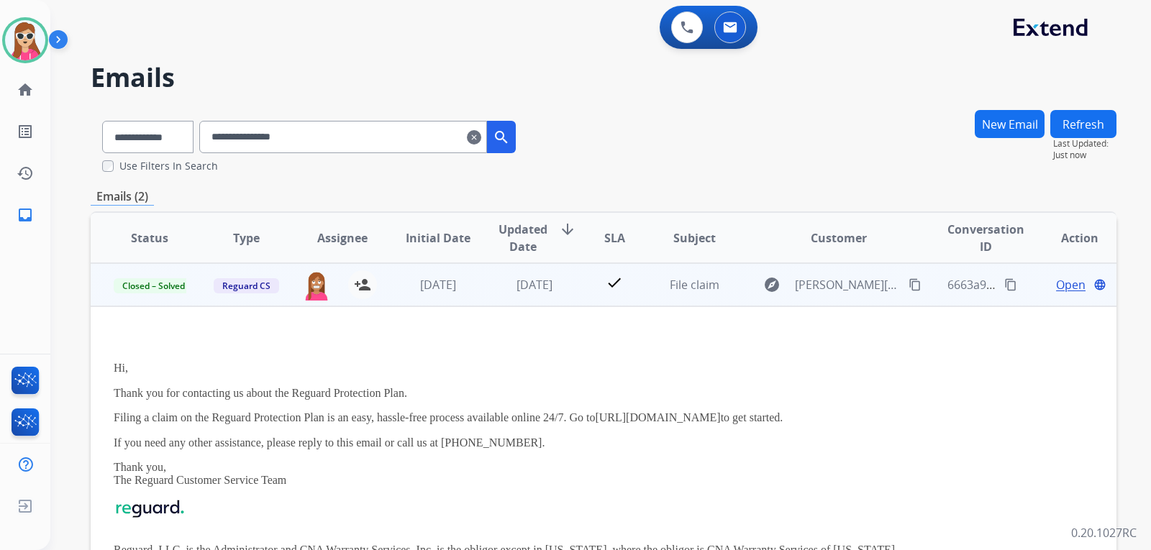
click at [1043, 283] on div "Open language" at bounding box center [1079, 284] width 73 height 17
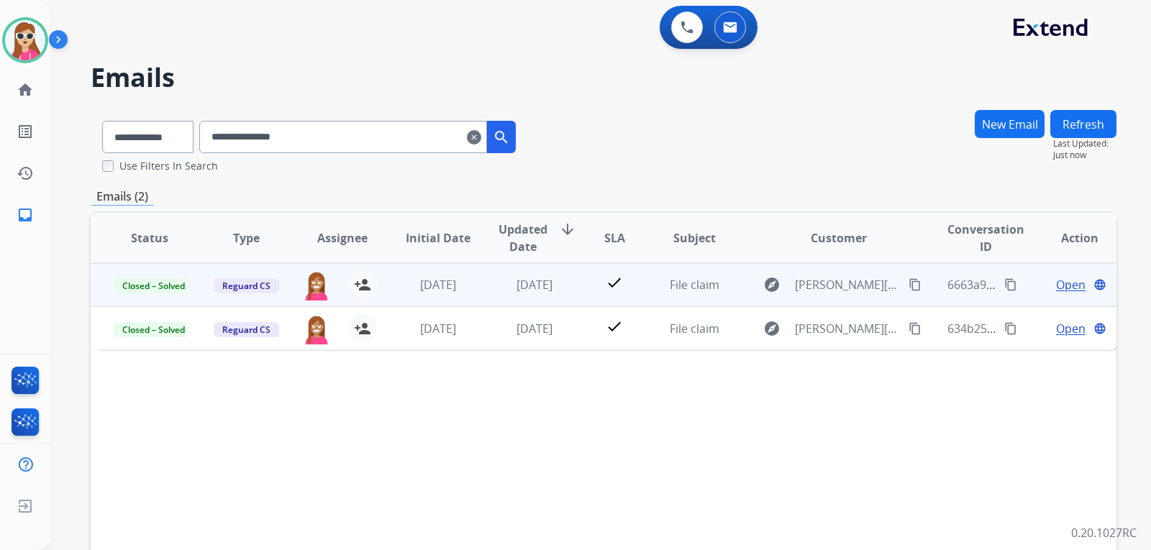
click at [1058, 289] on span "Open" at bounding box center [1070, 284] width 29 height 17
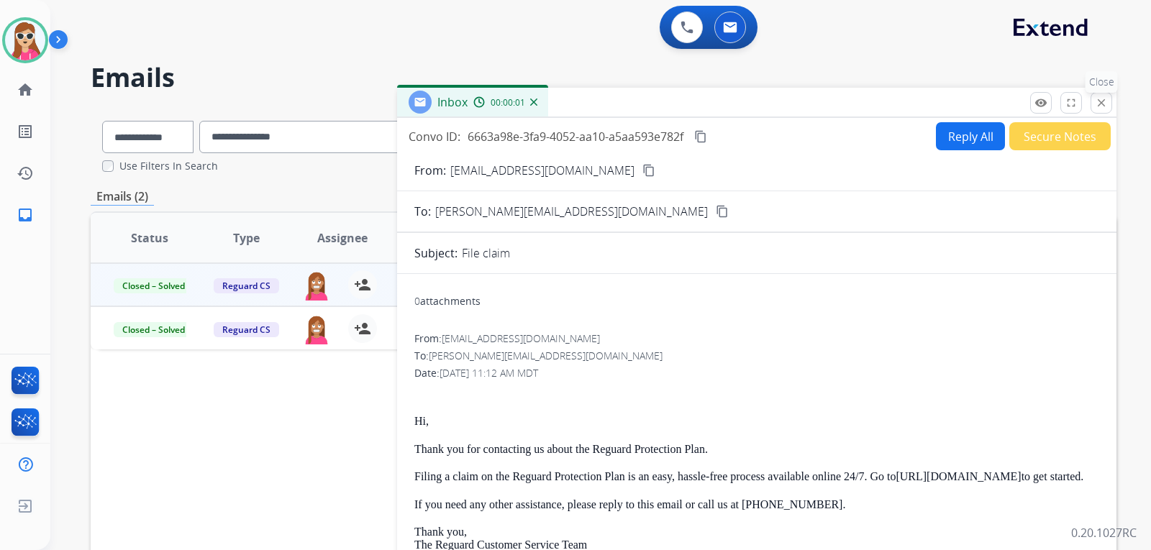
click at [1099, 111] on button "close Close" at bounding box center [1101, 103] width 22 height 22
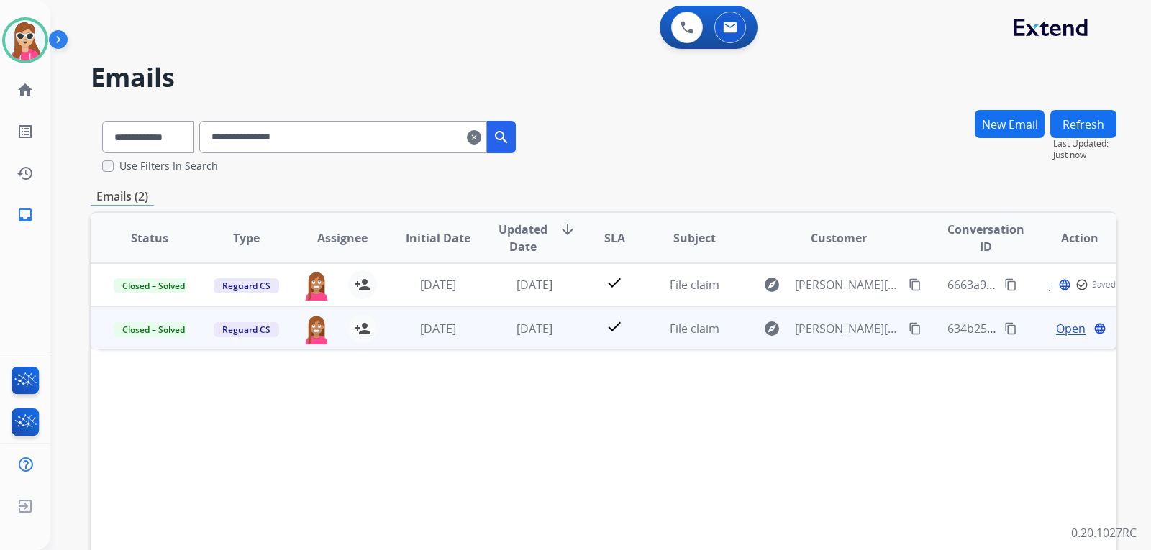
click at [1056, 322] on span "Open" at bounding box center [1070, 328] width 29 height 17
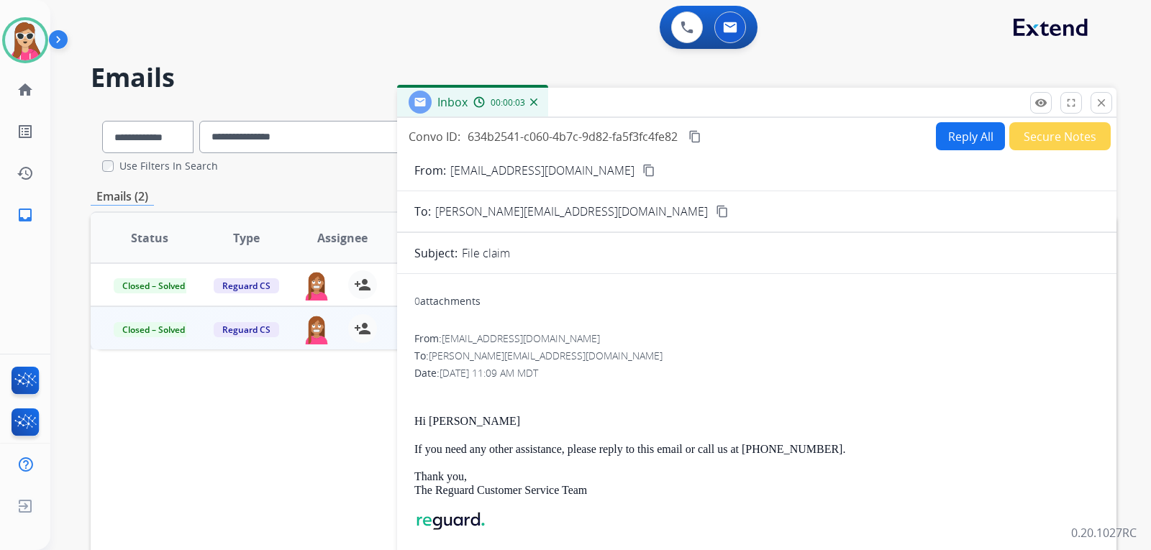
click at [715, 214] on mat-icon "content_copy" at bounding box center [721, 211] width 13 height 13
click at [1100, 111] on button "close Close" at bounding box center [1101, 103] width 22 height 22
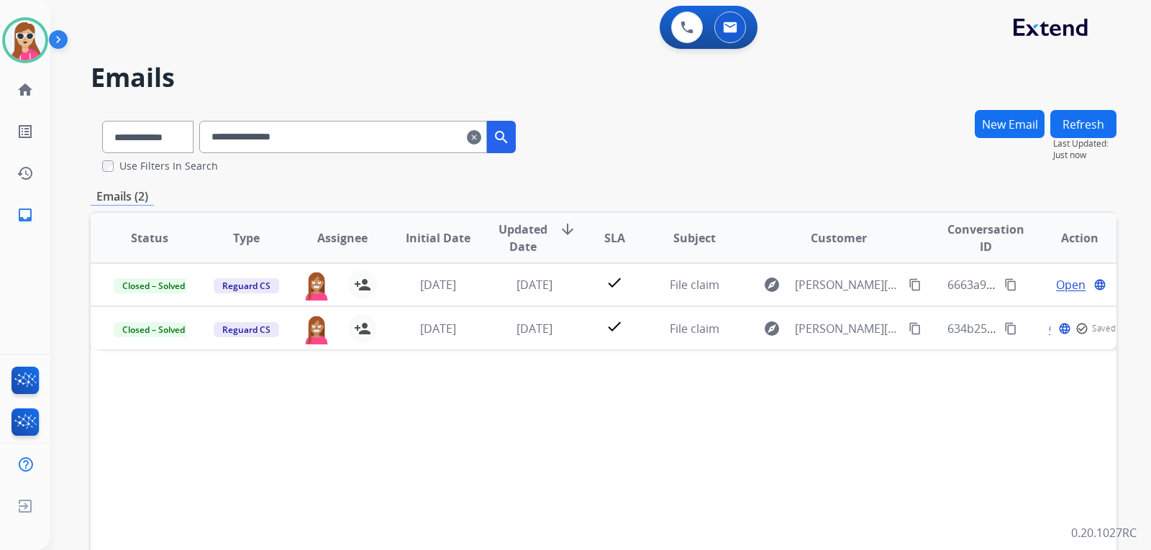
click at [1026, 129] on button "New Email" at bounding box center [1009, 124] width 70 height 28
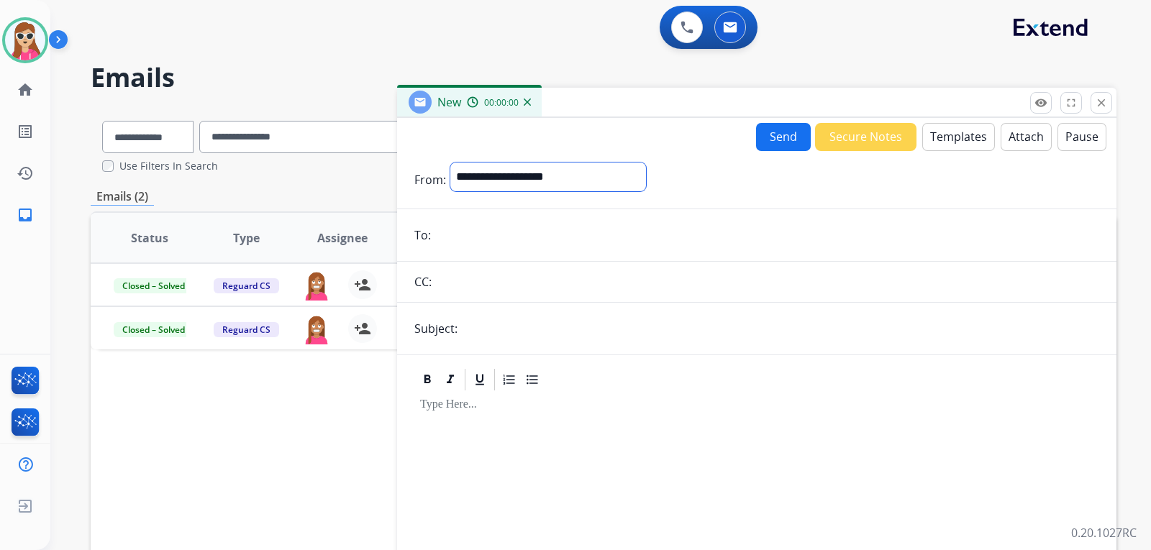
click at [586, 181] on select "**********" at bounding box center [548, 177] width 196 height 29
select select "**********"
click at [450, 163] on select "**********" at bounding box center [548, 177] width 196 height 29
drag, startPoint x: 546, startPoint y: 233, endPoint x: 531, endPoint y: 250, distance: 22.4
click at [546, 233] on input "email" at bounding box center [767, 236] width 664 height 29
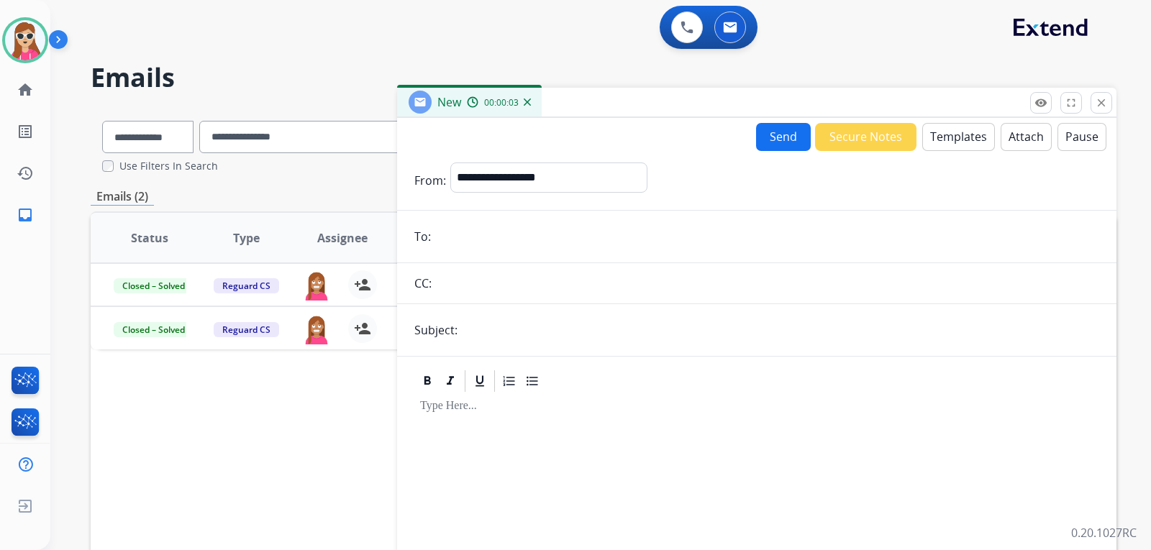
paste input "**********"
type input "**********"
click at [469, 337] on input "text" at bounding box center [780, 330] width 637 height 29
type input "**********"
click at [956, 132] on button "Templates" at bounding box center [958, 137] width 73 height 28
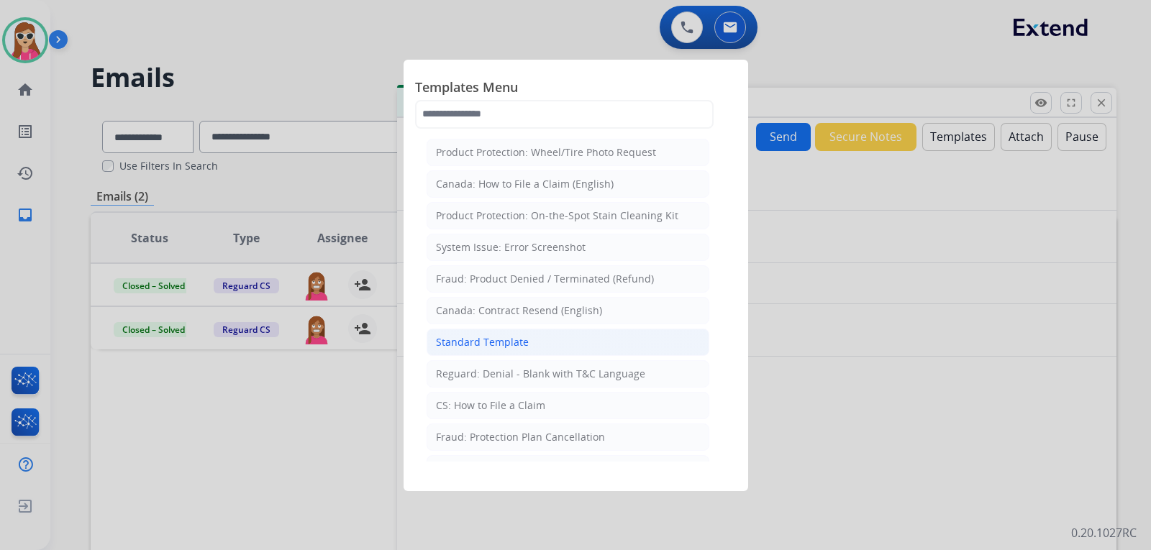
click at [521, 329] on li "Standard Template" at bounding box center [567, 342] width 283 height 27
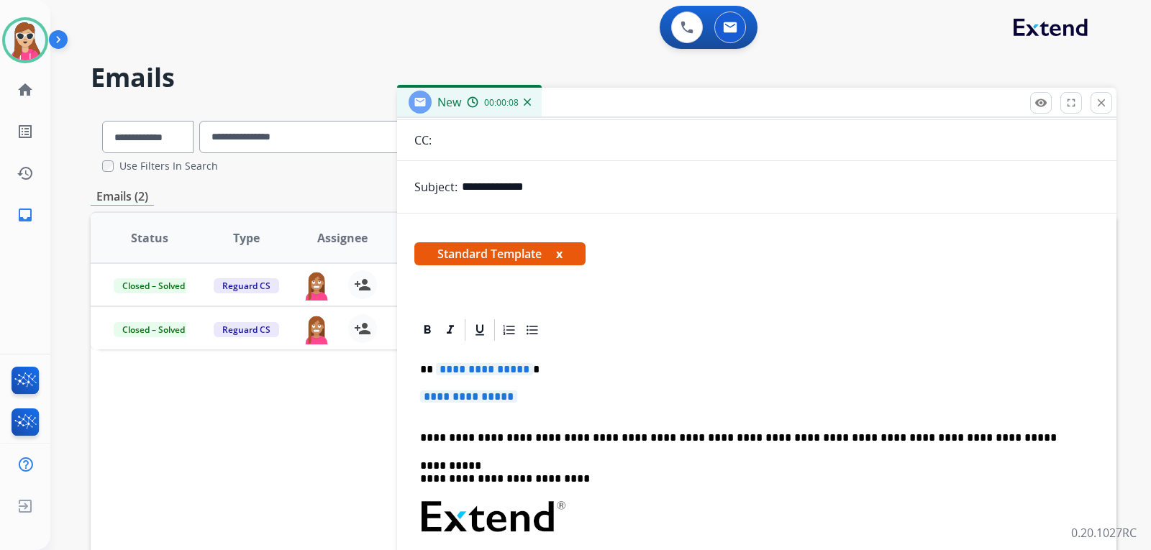
scroll to position [144, 0]
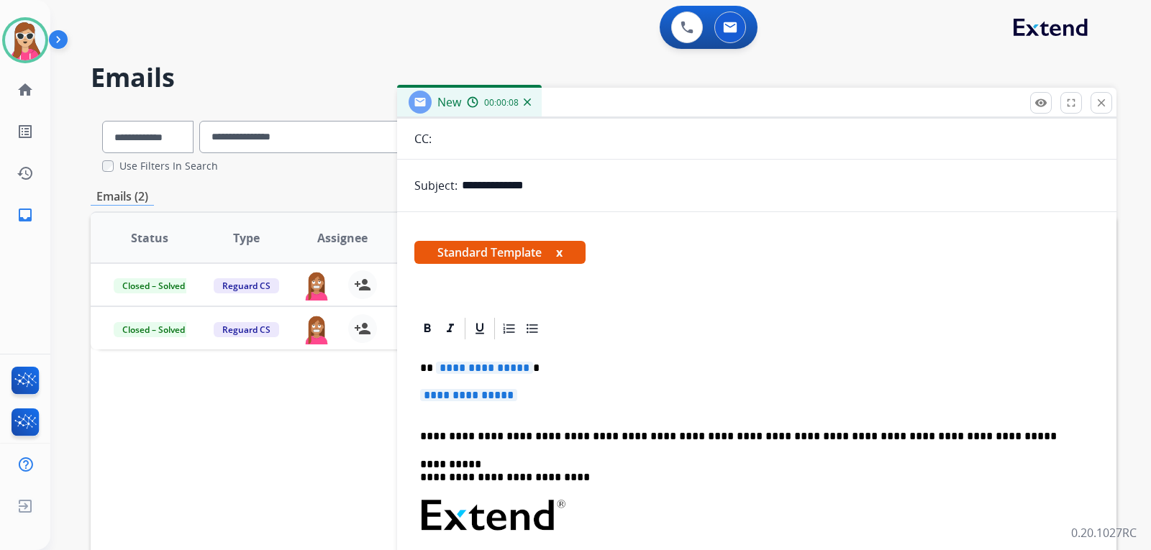
click at [509, 365] on span "**********" at bounding box center [484, 368] width 97 height 12
click at [439, 391] on span "**********" at bounding box center [468, 395] width 97 height 12
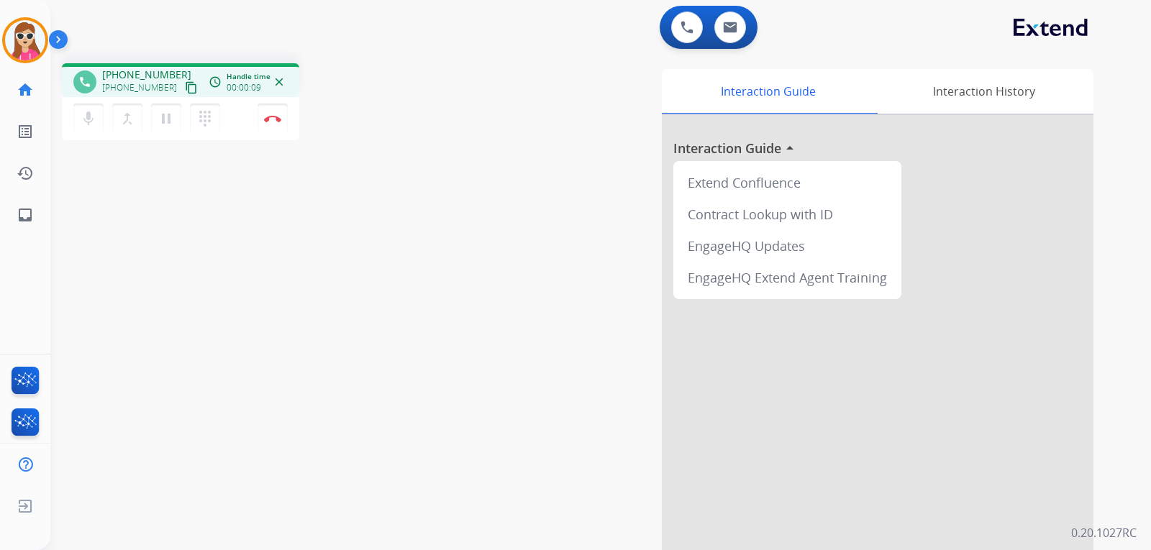
click at [185, 86] on mat-icon "content_copy" at bounding box center [191, 87] width 13 height 13
click at [283, 122] on button "Disconnect" at bounding box center [272, 119] width 30 height 30
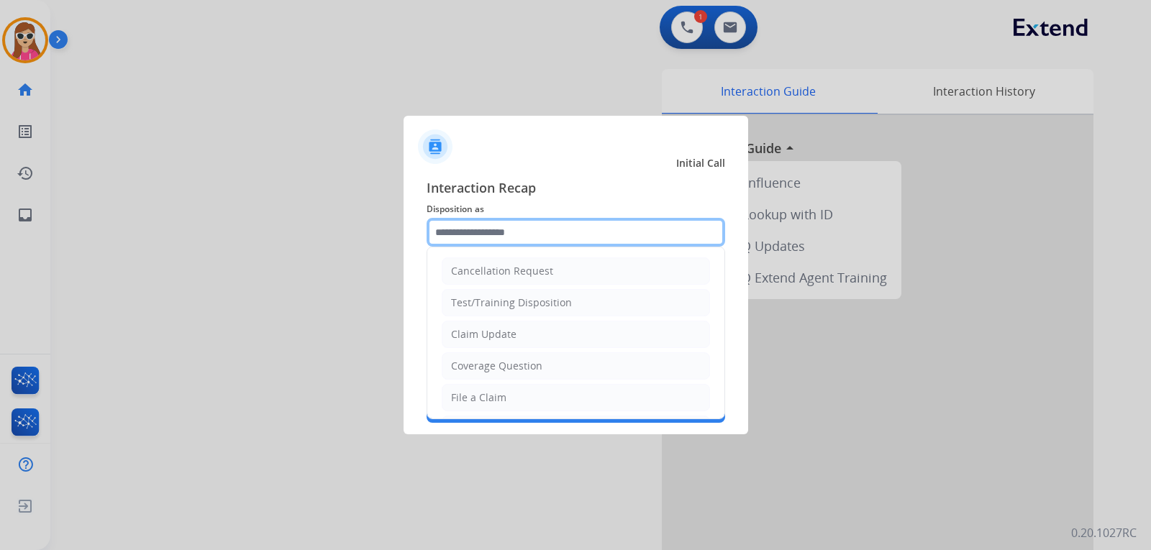
click at [533, 244] on input "text" at bounding box center [575, 232] width 298 height 29
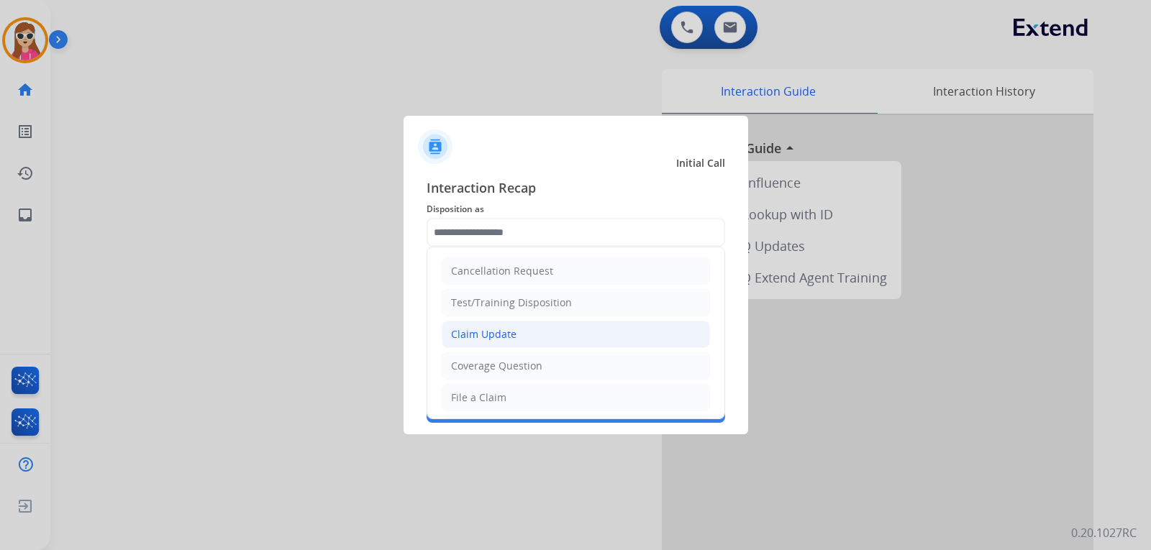
drag, startPoint x: 508, startPoint y: 316, endPoint x: 498, endPoint y: 345, distance: 31.4
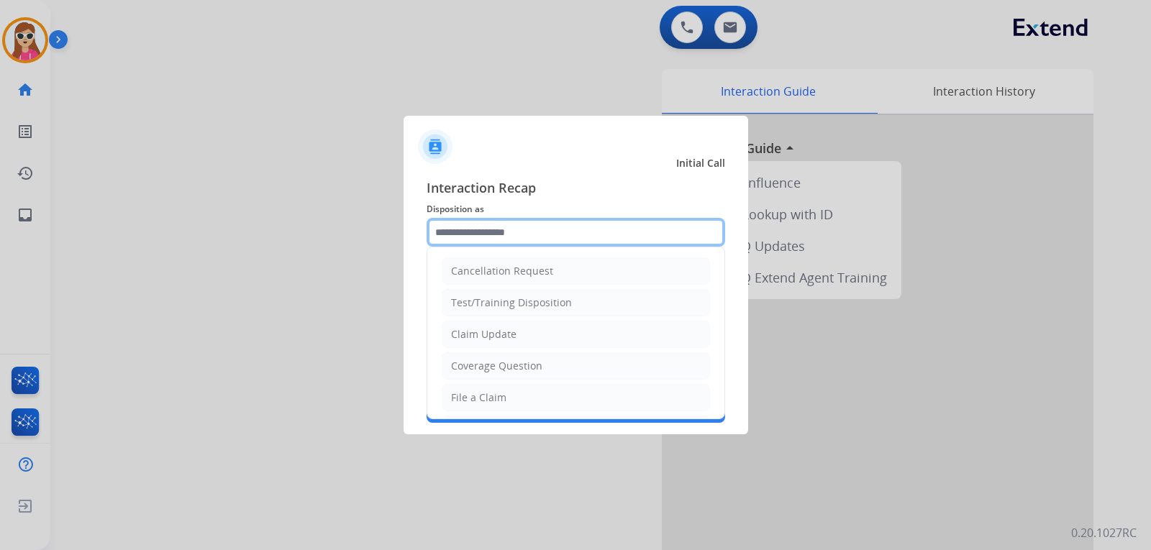
drag, startPoint x: 498, startPoint y: 345, endPoint x: 459, endPoint y: 257, distance: 96.6
click at [459, 247] on div "Cancellation Request Test/Training Disposition Claim Update Coverage Question F…" at bounding box center [575, 232] width 298 height 29
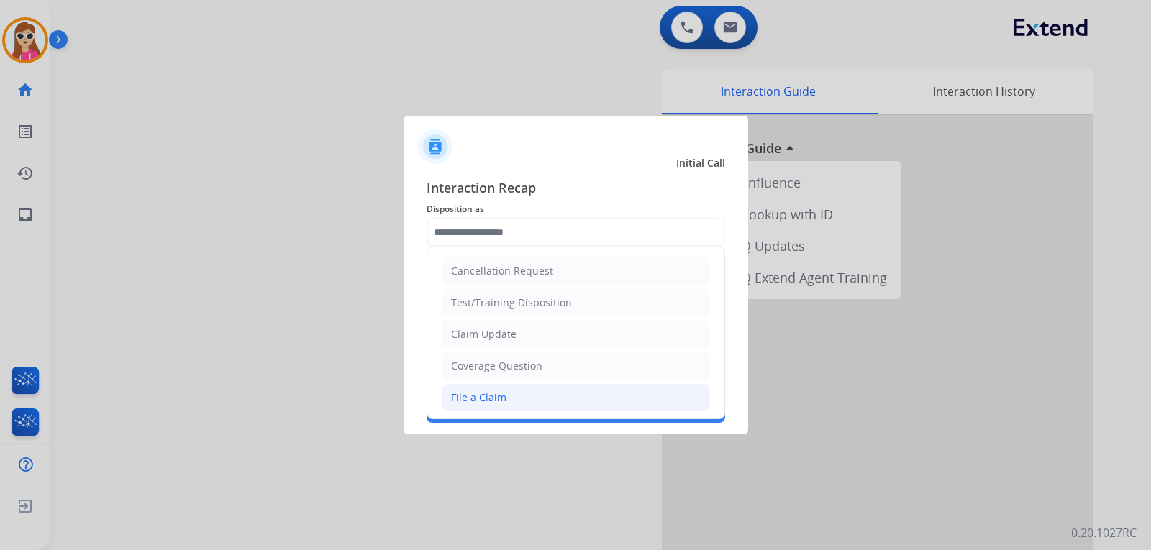
click at [501, 393] on div "File a Claim" at bounding box center [478, 397] width 55 height 14
type input "**********"
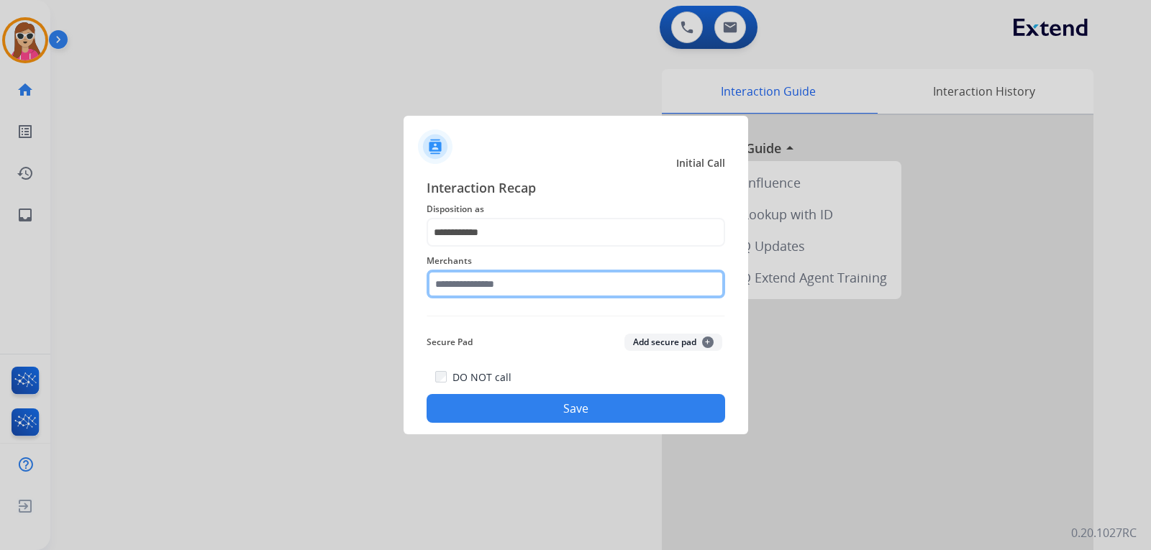
click at [530, 286] on input "text" at bounding box center [575, 284] width 298 height 29
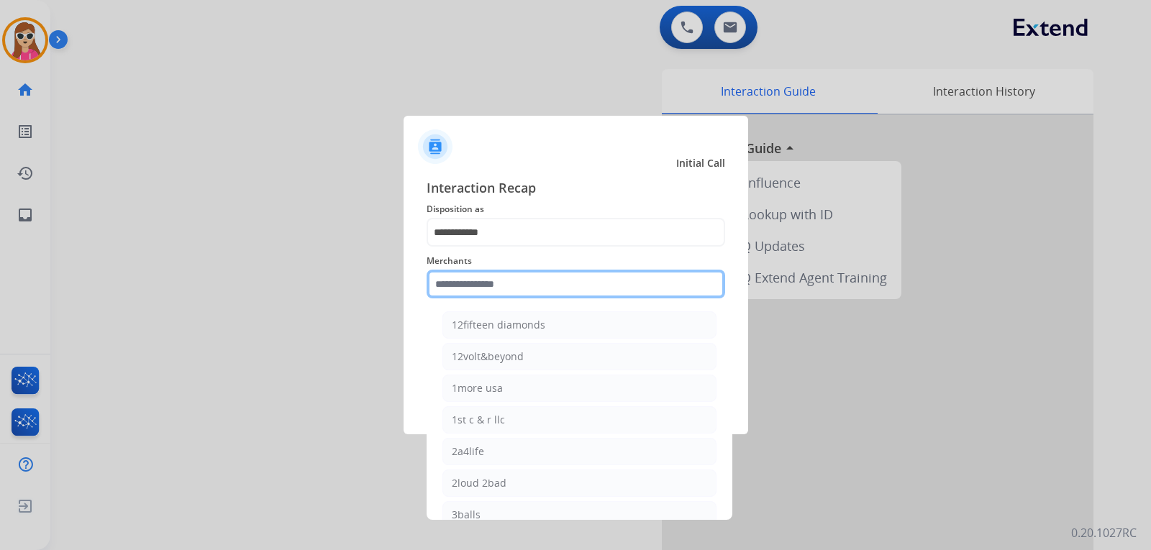
click at [506, 272] on input "text" at bounding box center [575, 284] width 298 height 29
click at [504, 284] on input "text" at bounding box center [575, 284] width 298 height 29
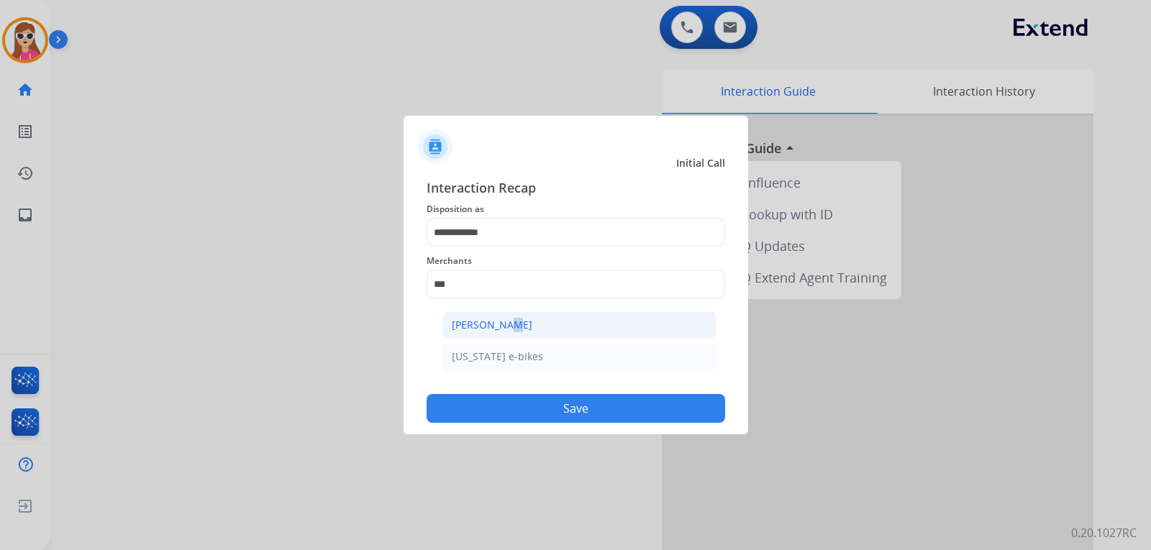
drag, startPoint x: 491, startPoint y: 324, endPoint x: 496, endPoint y: 330, distance: 8.2
click at [496, 330] on div "[PERSON_NAME]" at bounding box center [492, 325] width 81 height 14
type input "**********"
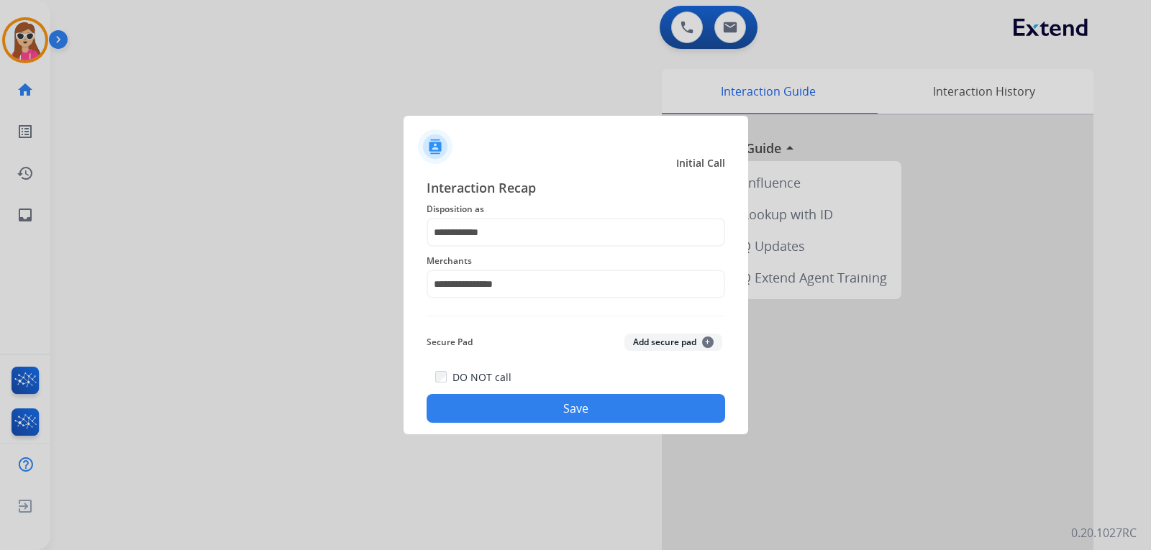
click at [586, 411] on button "Save" at bounding box center [575, 408] width 298 height 29
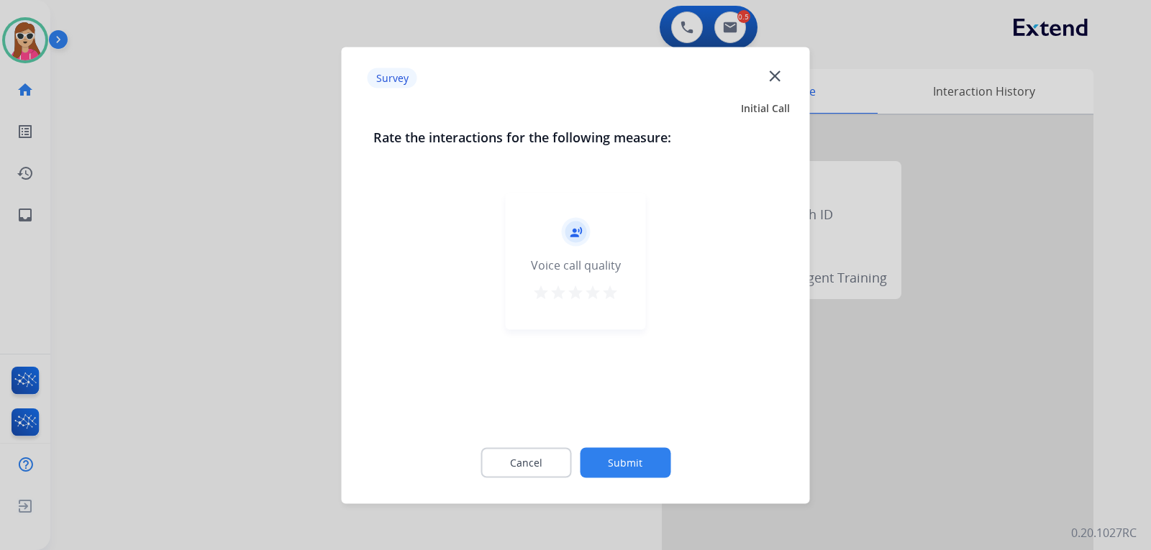
click at [605, 286] on mat-icon "star" at bounding box center [609, 291] width 17 height 17
click at [619, 465] on button "Submit" at bounding box center [625, 462] width 91 height 30
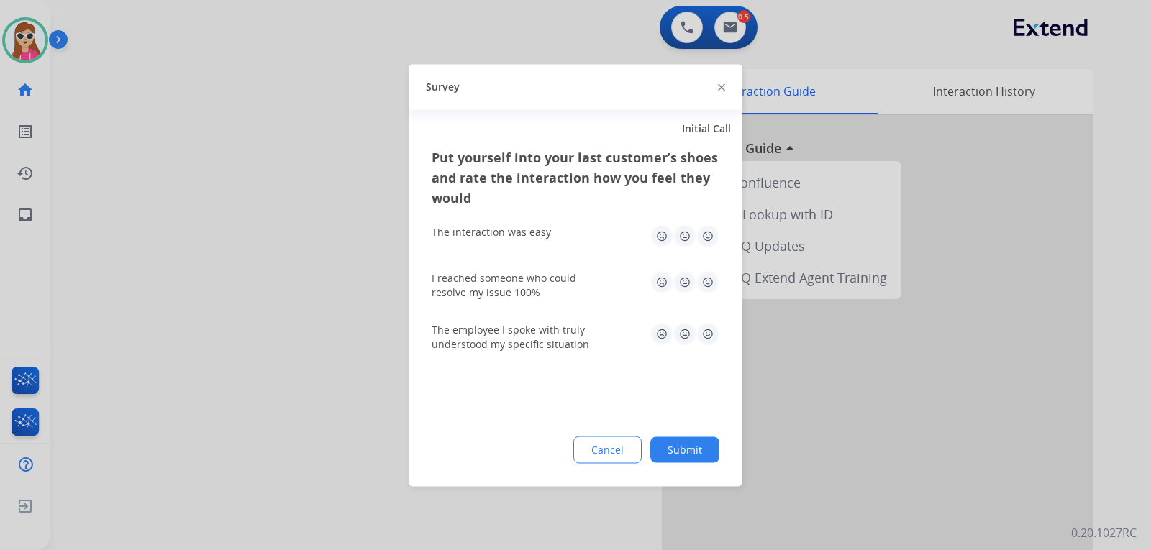
click at [711, 244] on img at bounding box center [707, 235] width 23 height 23
click at [705, 286] on img at bounding box center [707, 281] width 23 height 23
click at [703, 334] on img at bounding box center [707, 333] width 23 height 23
click at [690, 446] on button "Submit" at bounding box center [684, 449] width 69 height 26
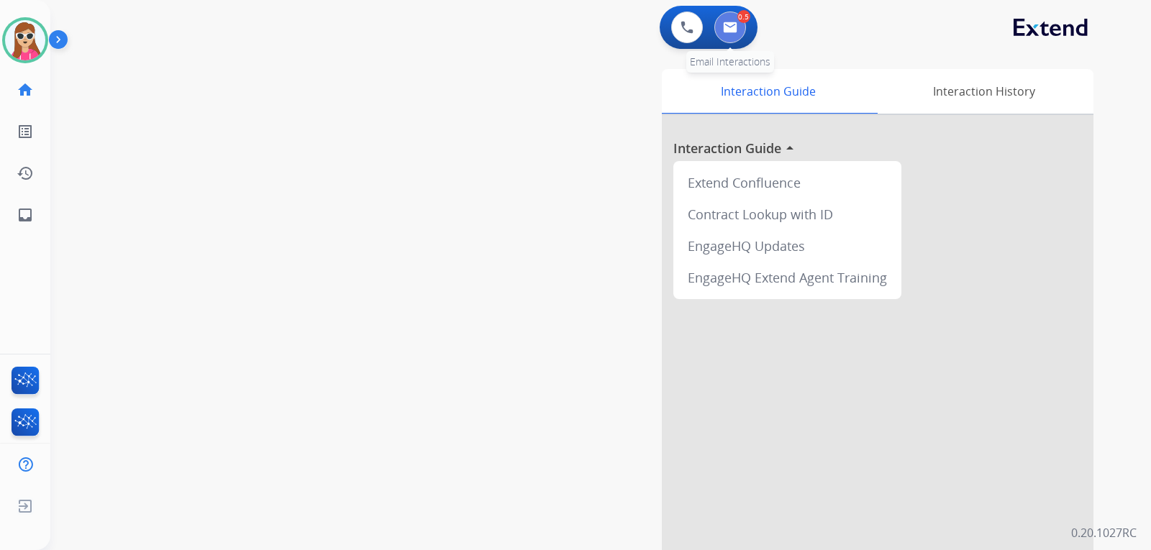
click at [744, 30] on button at bounding box center [730, 28] width 32 height 32
select select "**********"
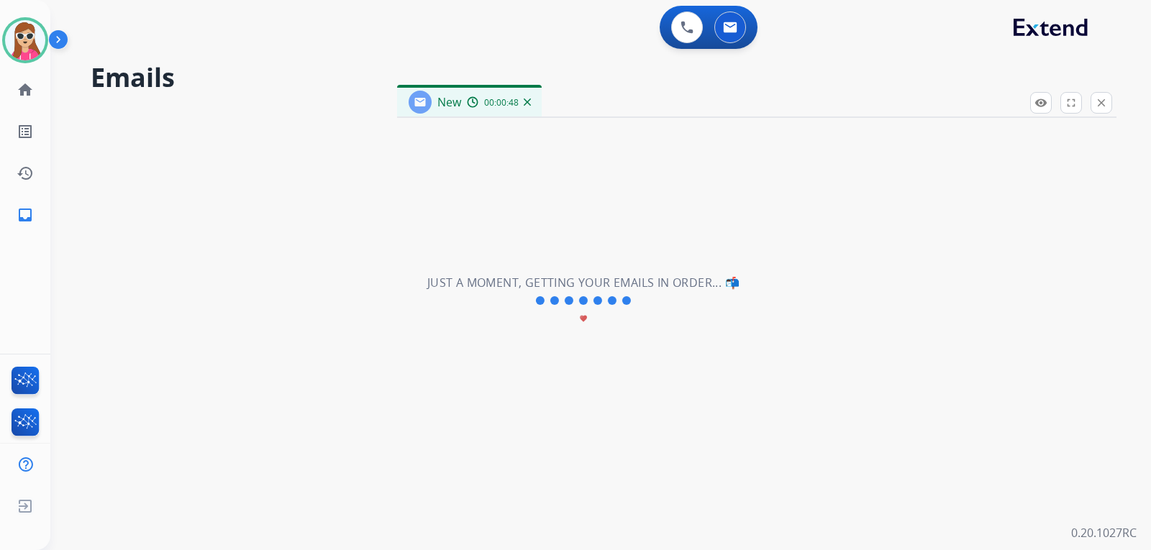
select select "**********"
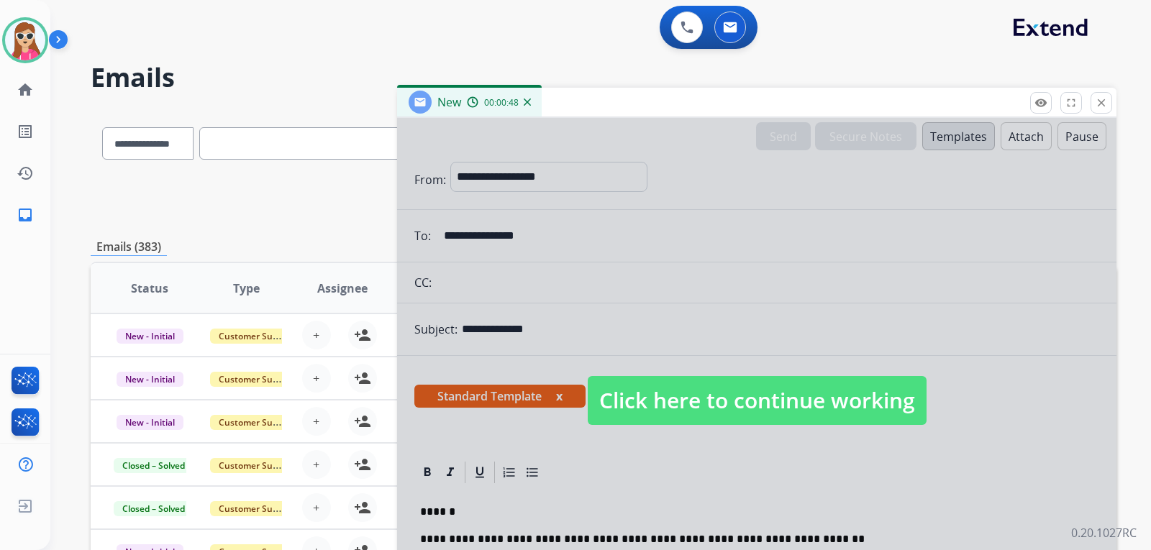
click at [671, 390] on span "Click here to continue working" at bounding box center [756, 400] width 339 height 49
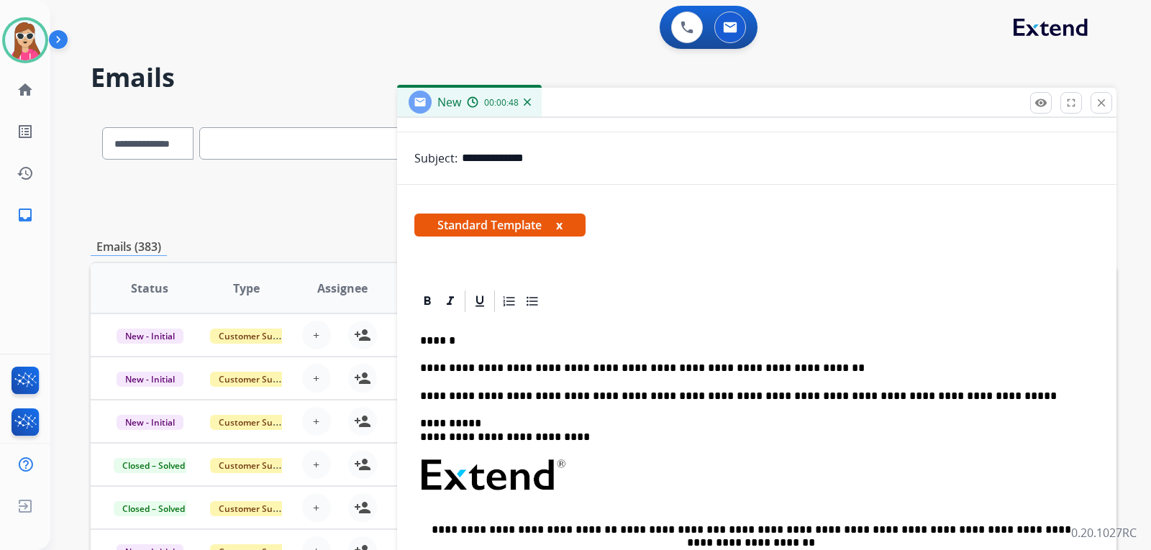
scroll to position [242, 0]
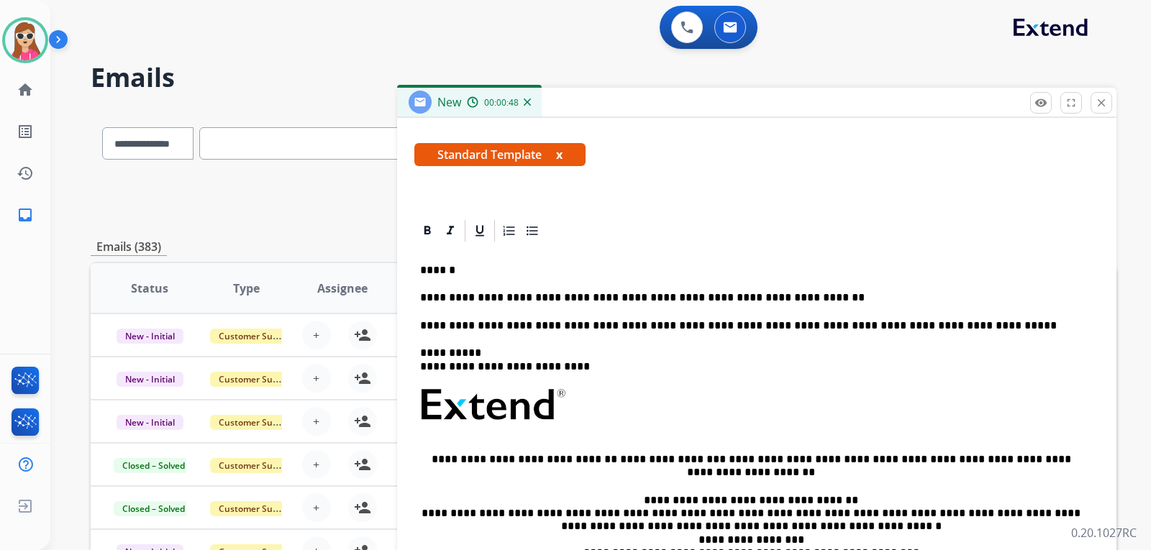
click at [772, 294] on p "**********" at bounding box center [751, 297] width 662 height 13
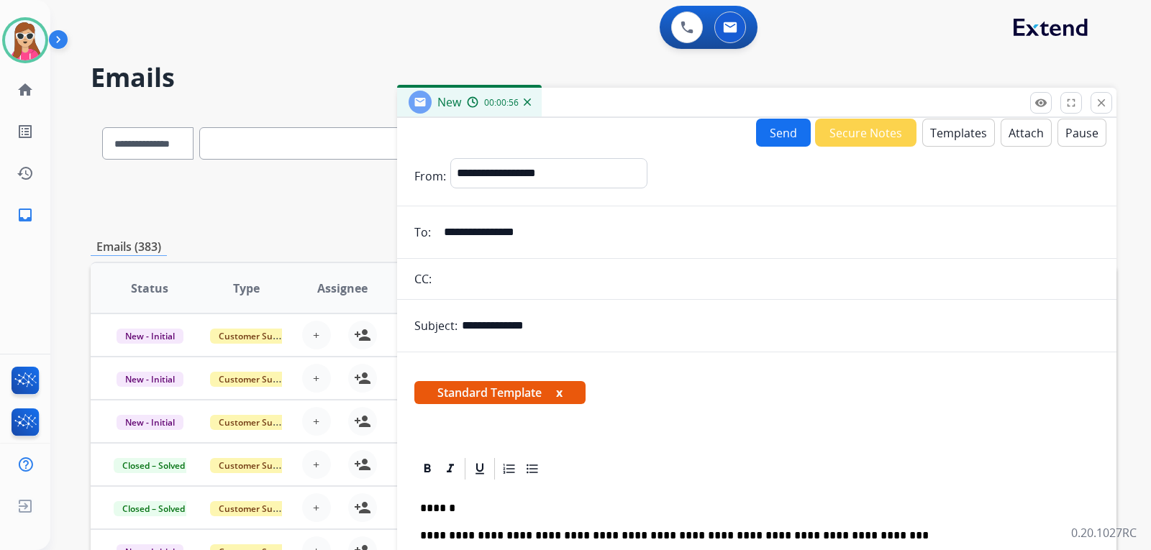
scroll to position [0, 0]
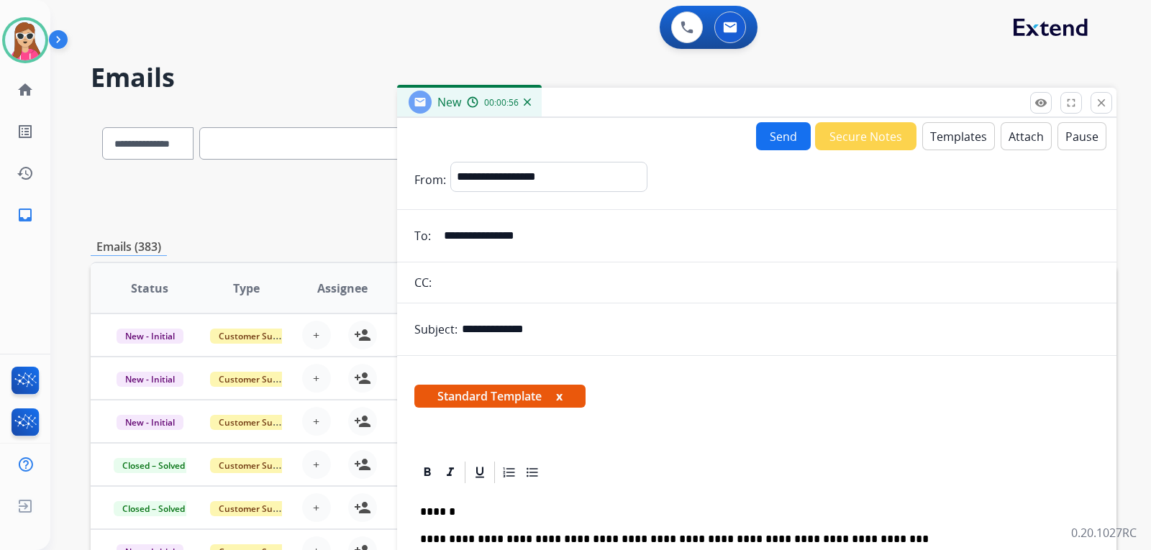
click at [764, 126] on button "Send" at bounding box center [783, 136] width 55 height 28
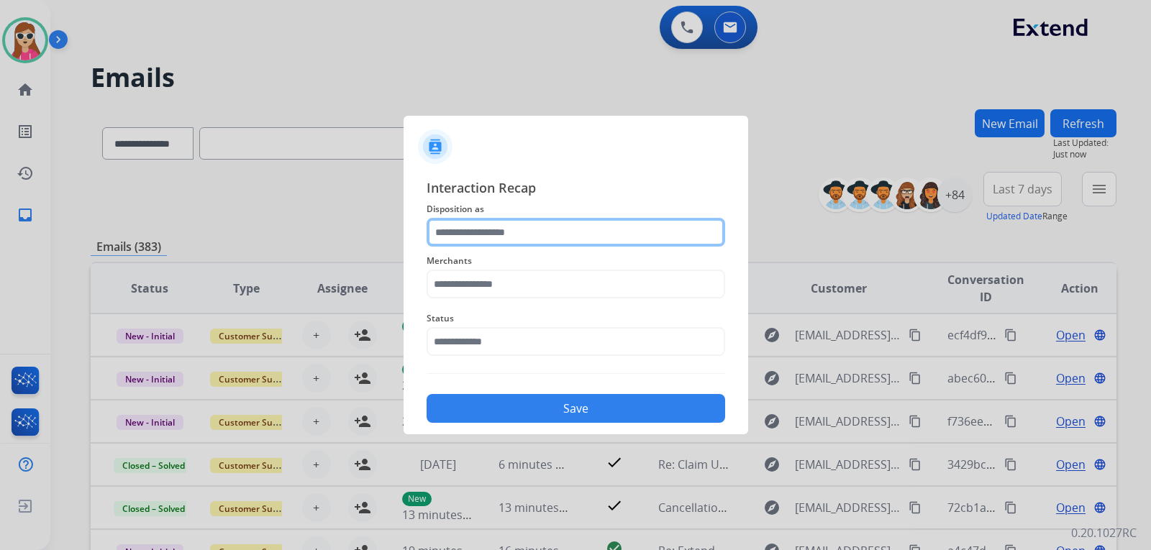
click at [511, 238] on input "text" at bounding box center [575, 232] width 298 height 29
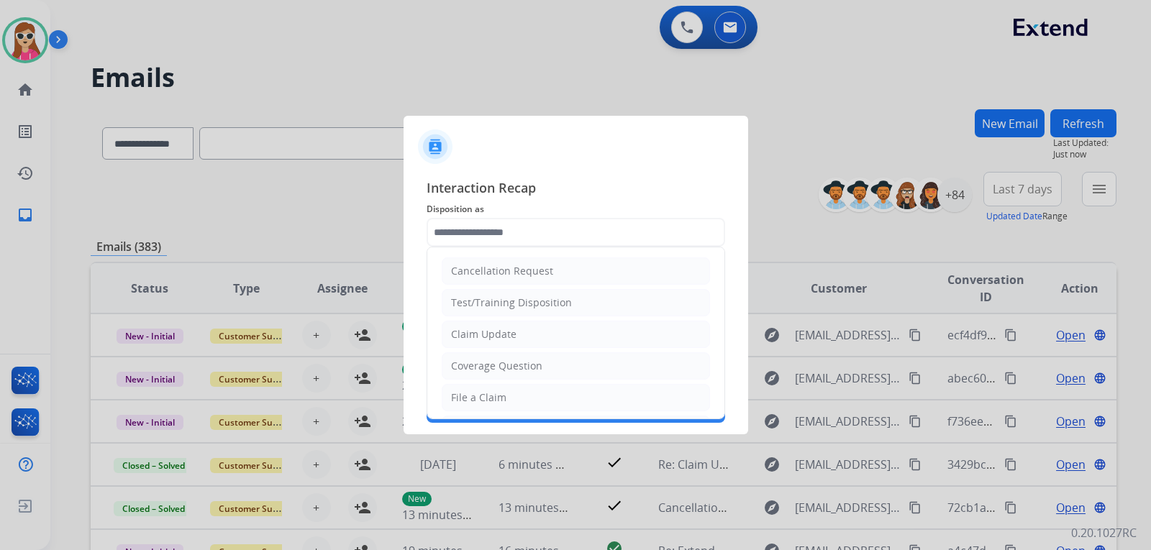
drag, startPoint x: 521, startPoint y: 333, endPoint x: 530, endPoint y: 331, distance: 8.9
click at [526, 334] on li "Claim Update" at bounding box center [576, 334] width 268 height 27
type input "**********"
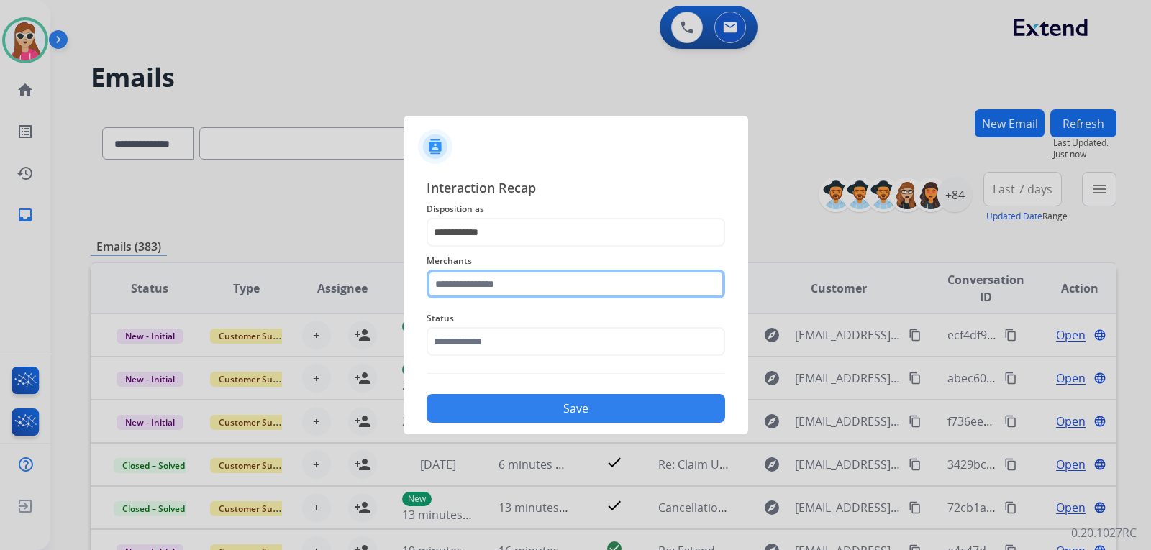
click at [537, 289] on input "text" at bounding box center [575, 284] width 298 height 29
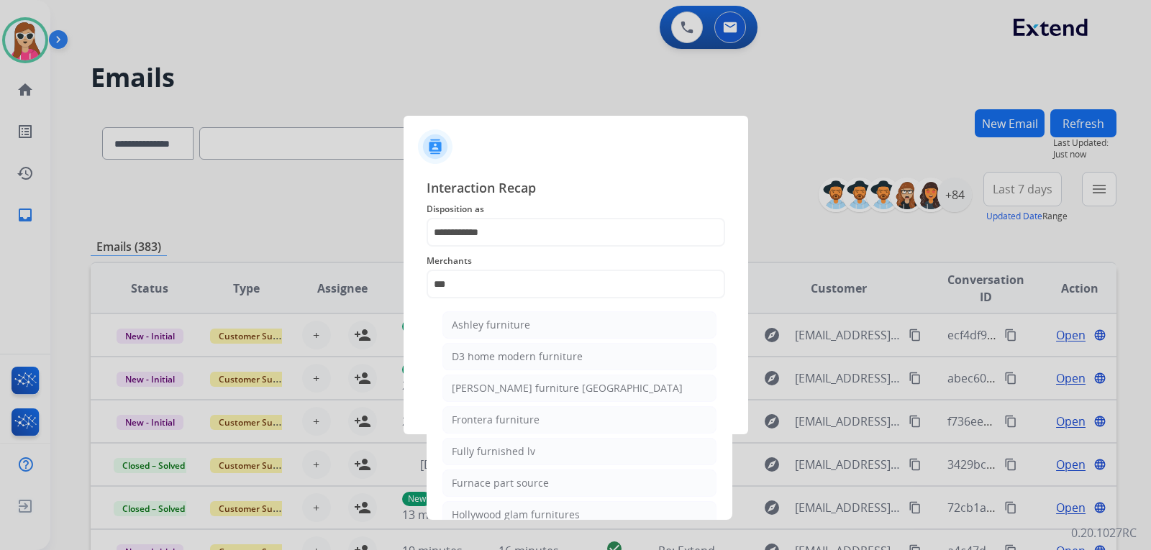
click at [518, 305] on ul "Ashley furniture D3 home modern furniture [PERSON_NAME] furniture canada Fronte…" at bounding box center [579, 471] width 283 height 334
click at [511, 328] on div "Ashley furniture" at bounding box center [491, 325] width 78 height 14
type input "**********"
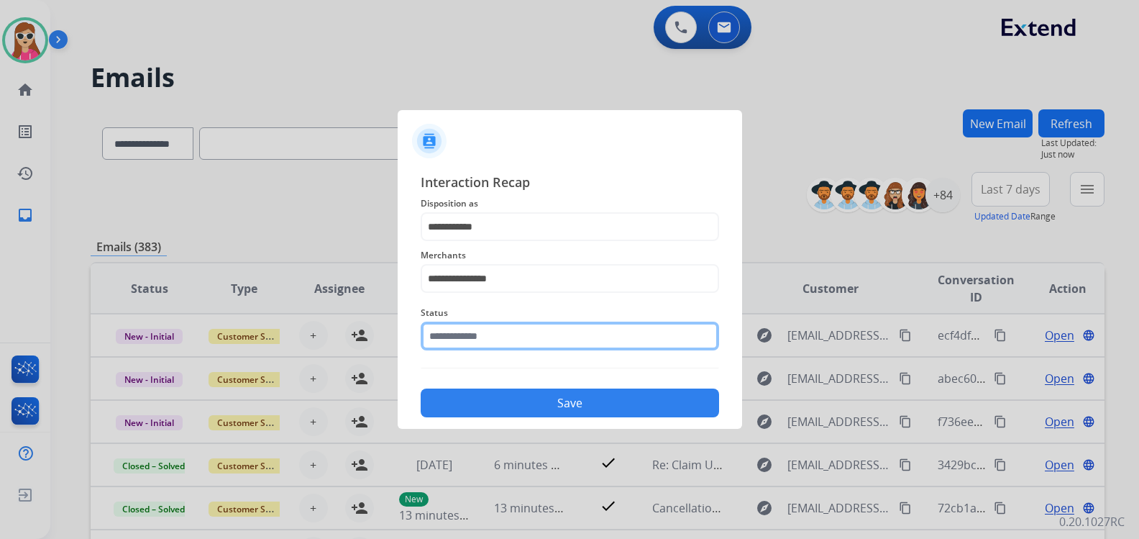
click at [530, 333] on input "text" at bounding box center [570, 335] width 298 height 29
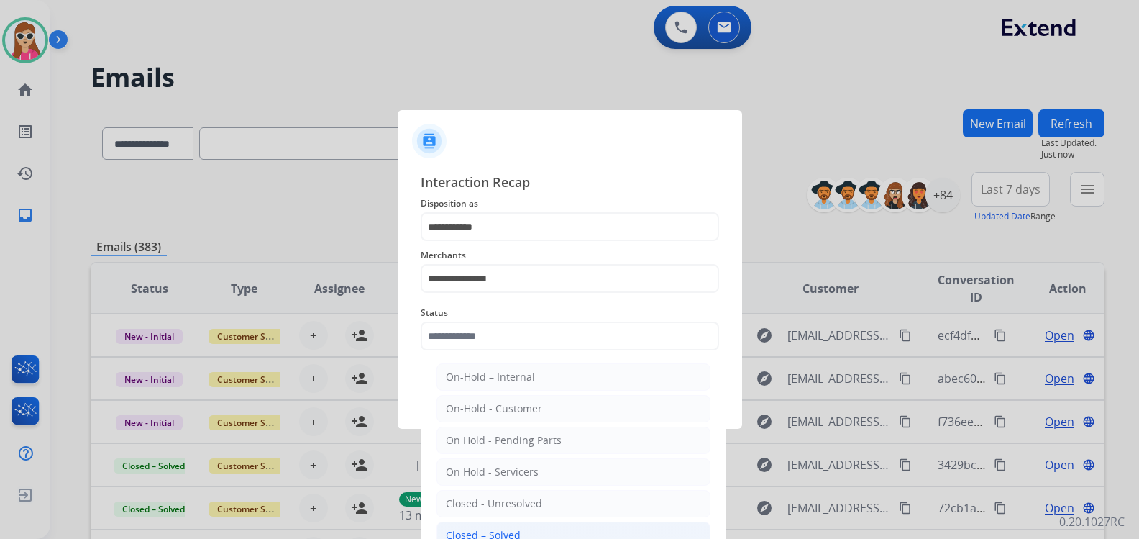
click at [545, 534] on li "Closed – Solved" at bounding box center [573, 534] width 274 height 27
type input "**********"
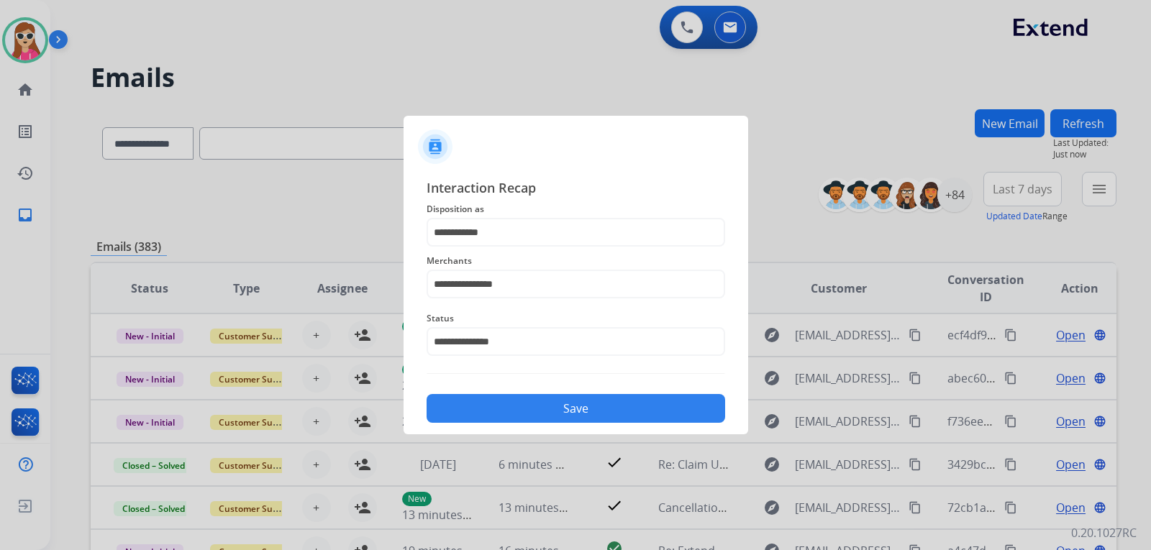
click at [541, 401] on button "Save" at bounding box center [575, 408] width 298 height 29
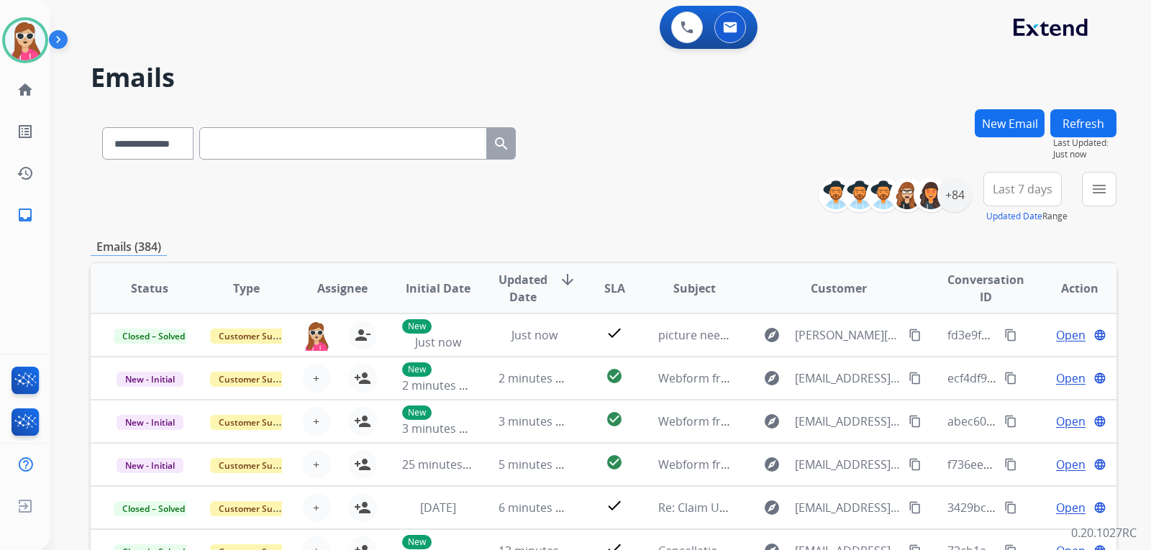
click at [1092, 204] on button "menu" at bounding box center [1099, 189] width 35 height 35
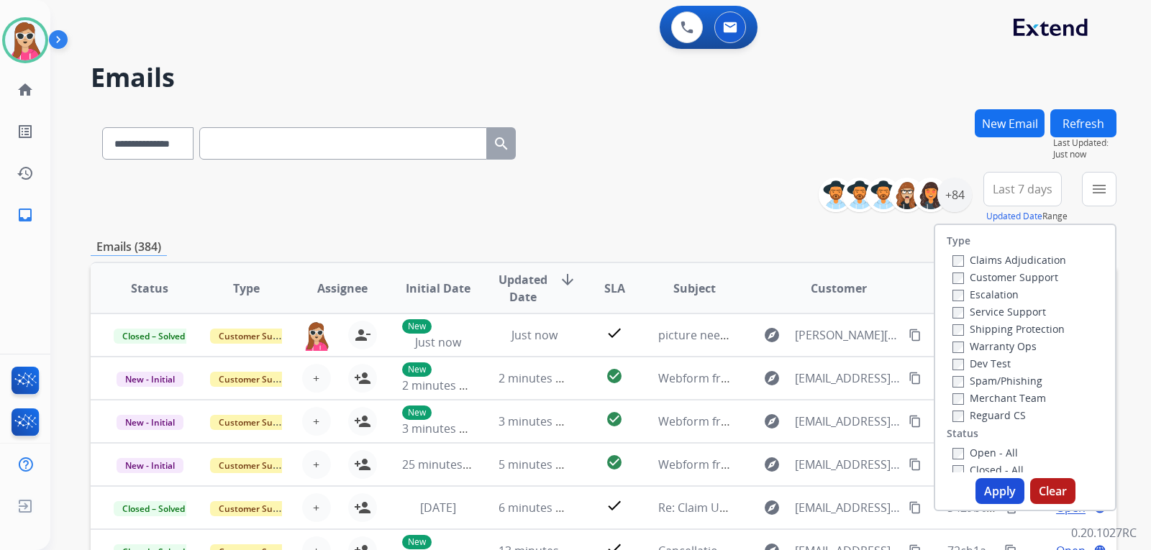
click at [1005, 271] on label "Customer Support" at bounding box center [1005, 277] width 106 height 14
click at [1005, 281] on label "Customer Support" at bounding box center [1005, 277] width 106 height 14
click at [1034, 278] on label "Customer Support" at bounding box center [1005, 277] width 106 height 14
click at [1025, 333] on label "Shipping Protection" at bounding box center [1008, 329] width 112 height 14
click at [974, 419] on label "Reguard CS" at bounding box center [988, 415] width 73 height 14
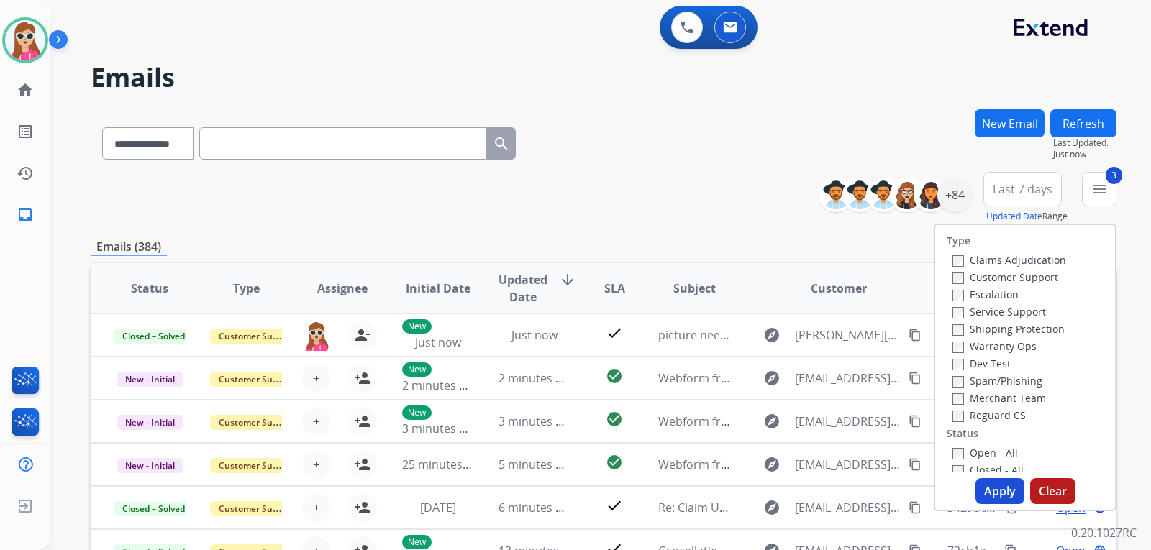
click at [972, 444] on div "Type Claims Adjudication Customer Support Escalation Service Support Shipping P…" at bounding box center [1025, 348] width 180 height 247
click at [977, 454] on label "Open - All" at bounding box center [984, 453] width 65 height 14
click at [995, 503] on button "Apply" at bounding box center [999, 491] width 49 height 26
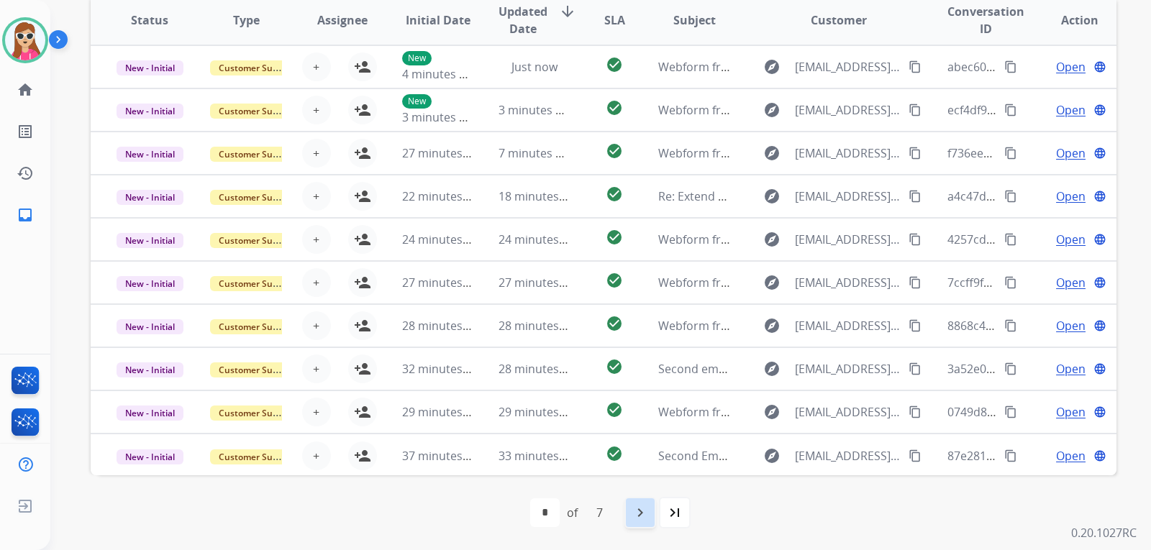
click at [635, 518] on mat-icon "navigate_next" at bounding box center [639, 512] width 17 height 17
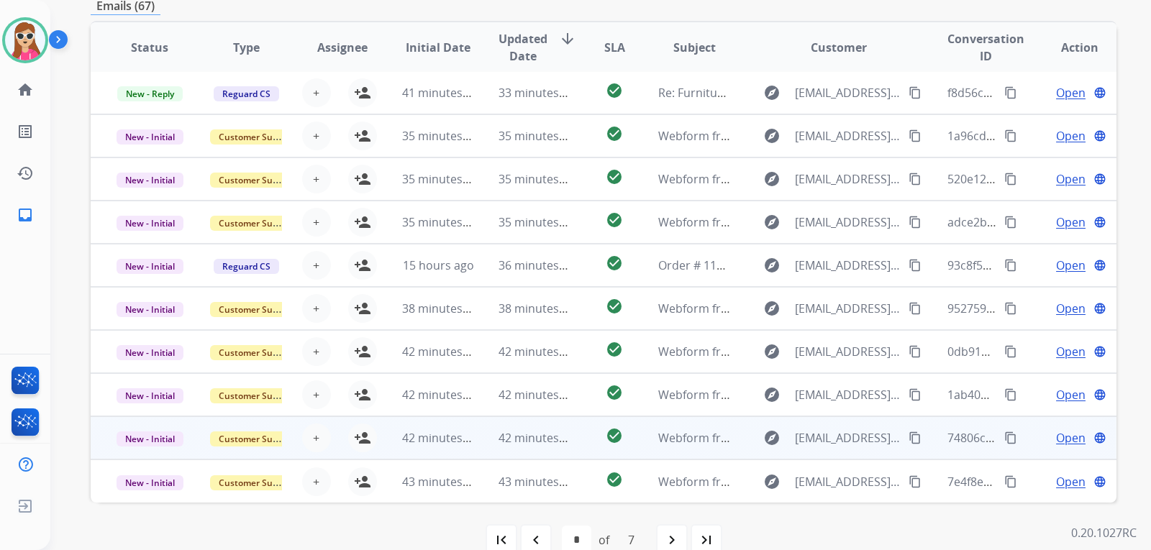
scroll to position [372, 0]
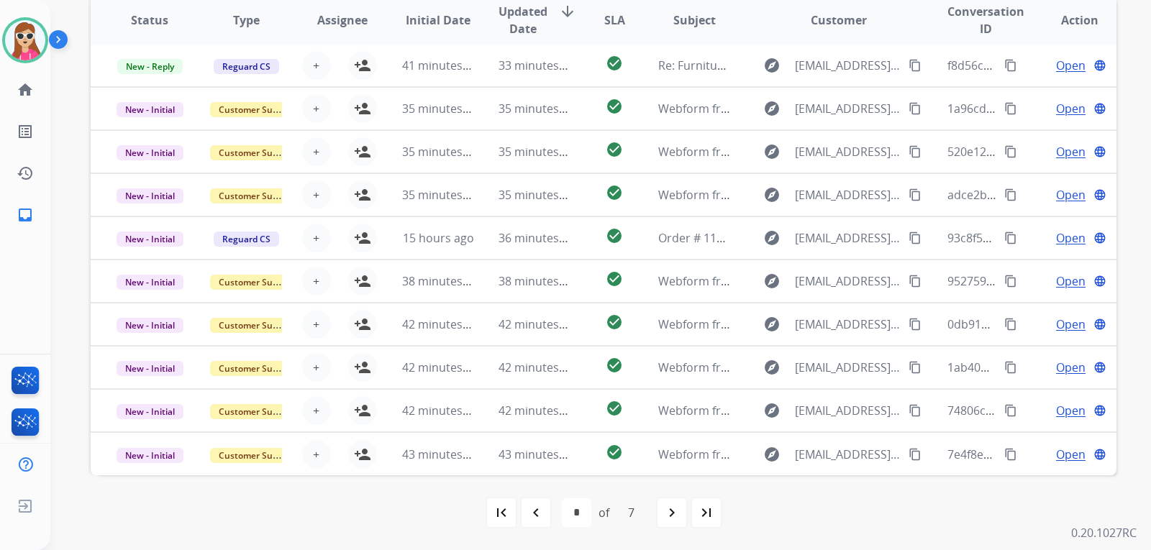
click at [662, 502] on div "navigate_next" at bounding box center [672, 513] width 32 height 32
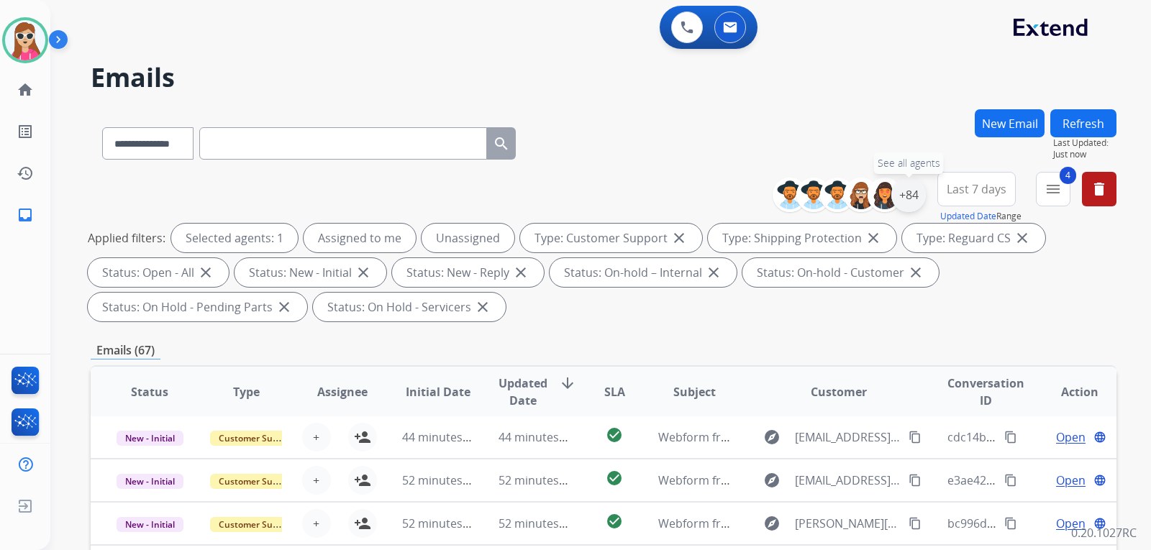
click at [914, 203] on div "+84" at bounding box center [908, 195] width 35 height 35
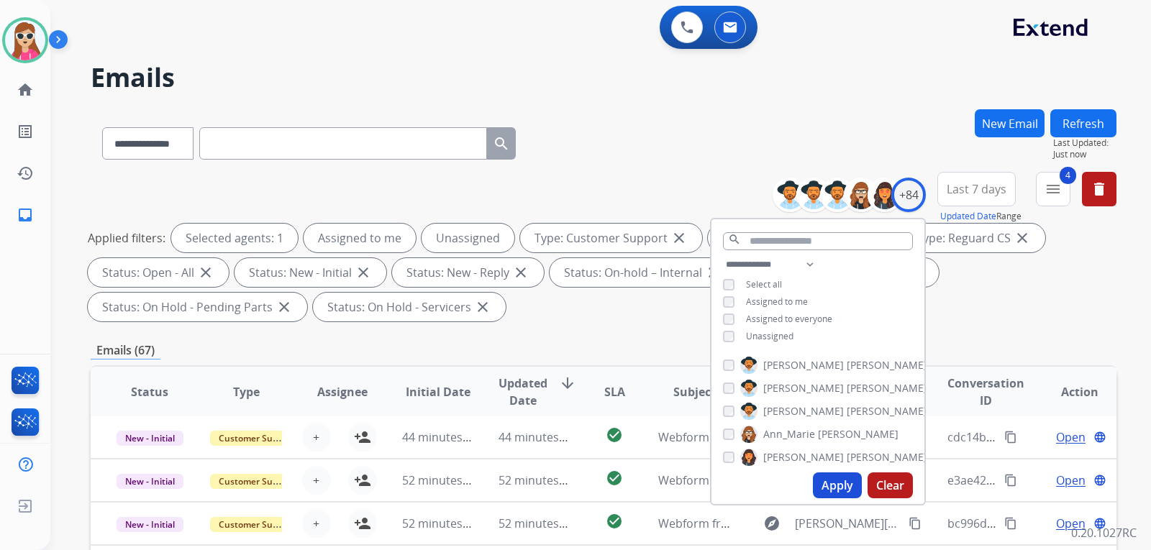
drag, startPoint x: 772, startPoint y: 331, endPoint x: 790, endPoint y: 365, distance: 38.3
click at [772, 331] on span "Unassigned" at bounding box center [769, 336] width 47 height 12
click at [838, 488] on button "Apply" at bounding box center [837, 485] width 49 height 26
select select "*"
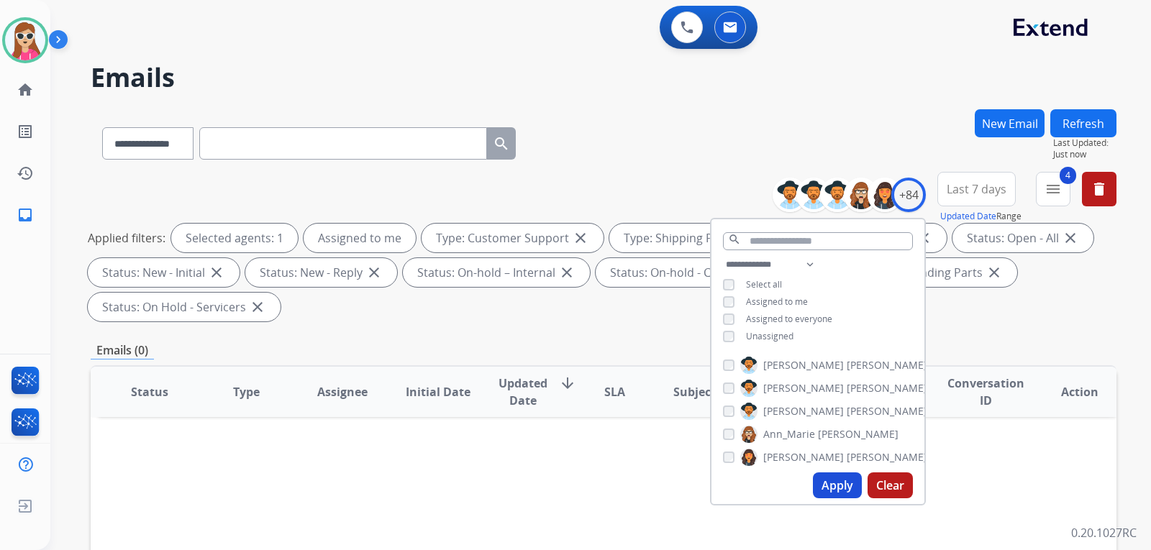
drag, startPoint x: 659, startPoint y: 433, endPoint x: 379, endPoint y: 338, distance: 295.4
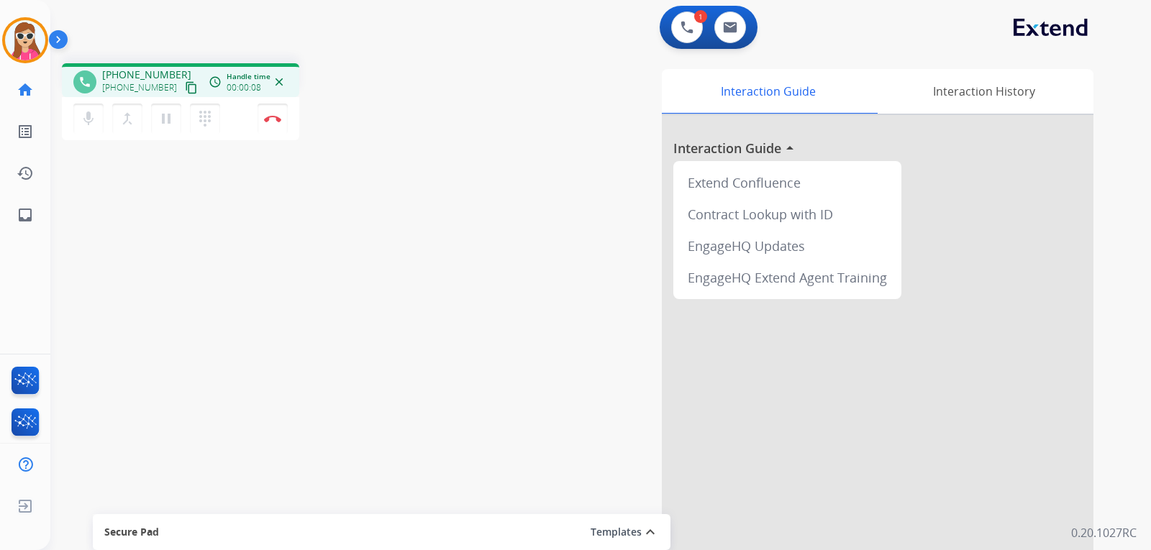
click at [183, 91] on button "content_copy" at bounding box center [191, 87] width 17 height 17
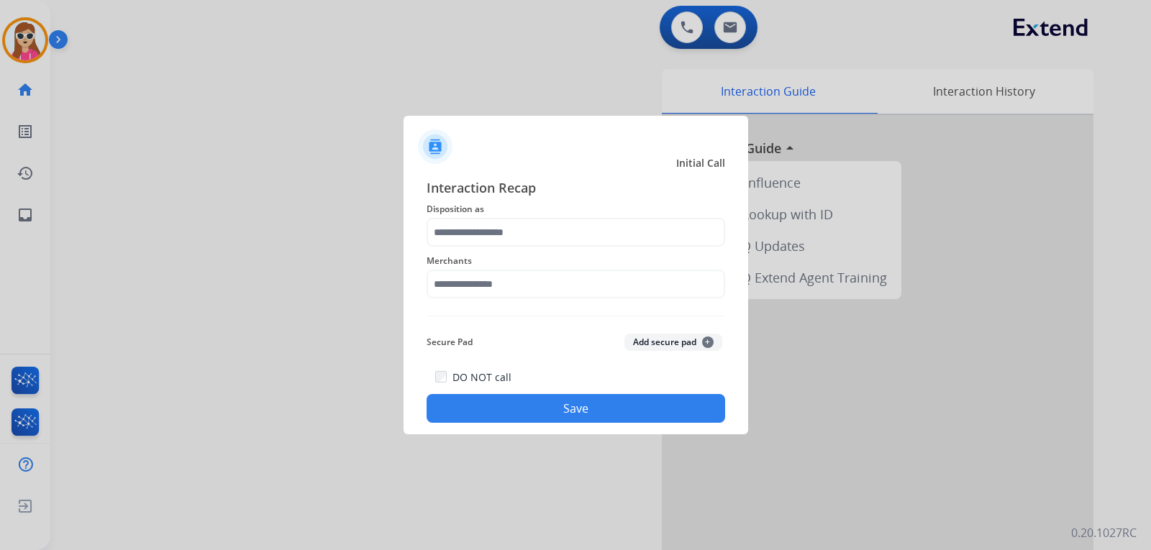
click at [657, 250] on div "Merchants" at bounding box center [575, 276] width 298 height 58
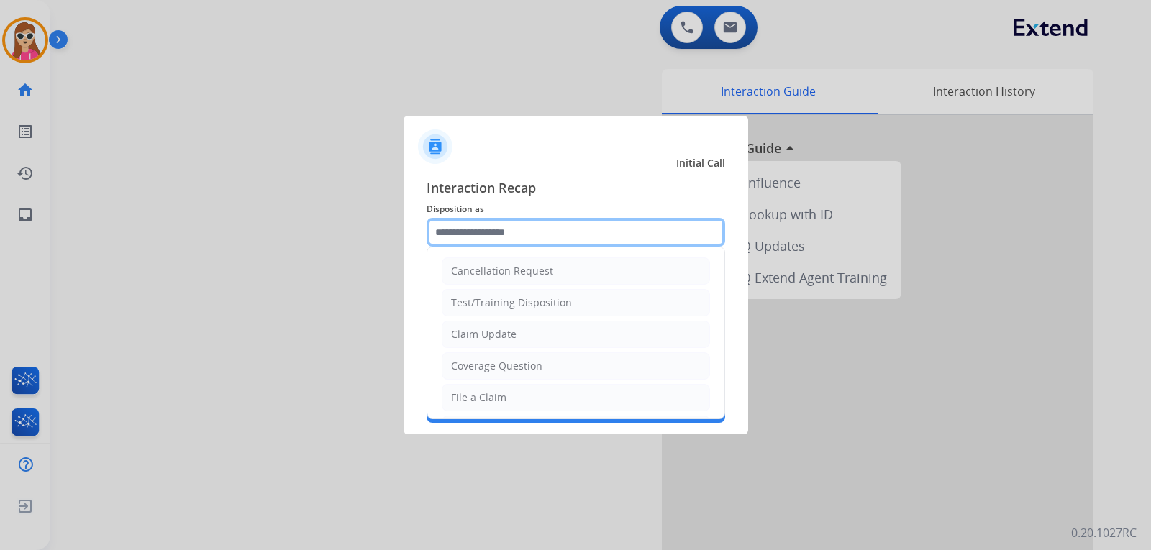
click at [653, 241] on input "text" at bounding box center [575, 232] width 298 height 29
click at [541, 338] on li "Claim Update" at bounding box center [576, 334] width 268 height 27
type input "**********"
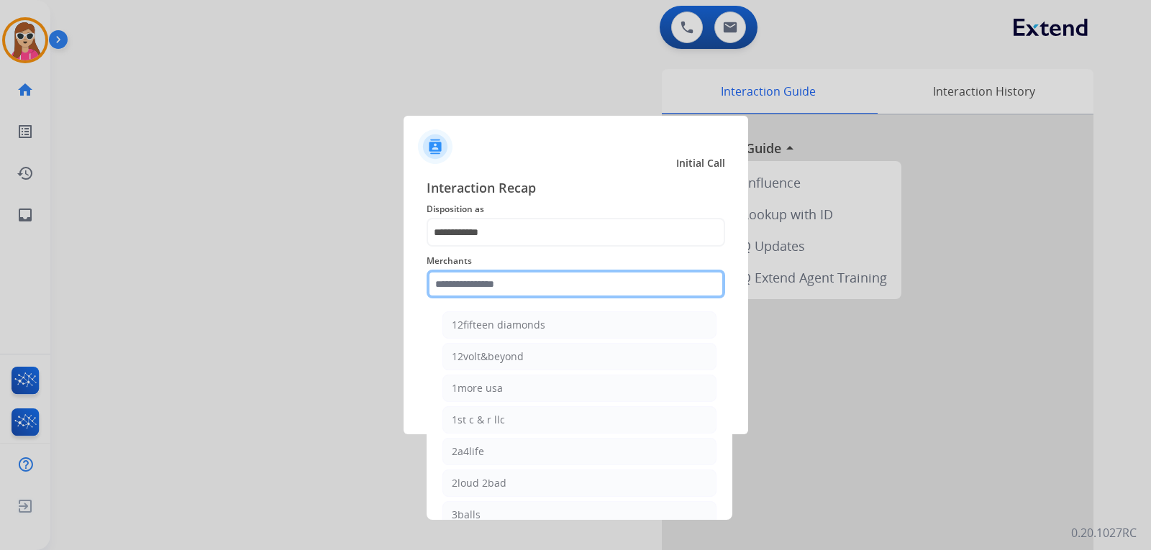
click at [541, 284] on input "text" at bounding box center [575, 284] width 298 height 29
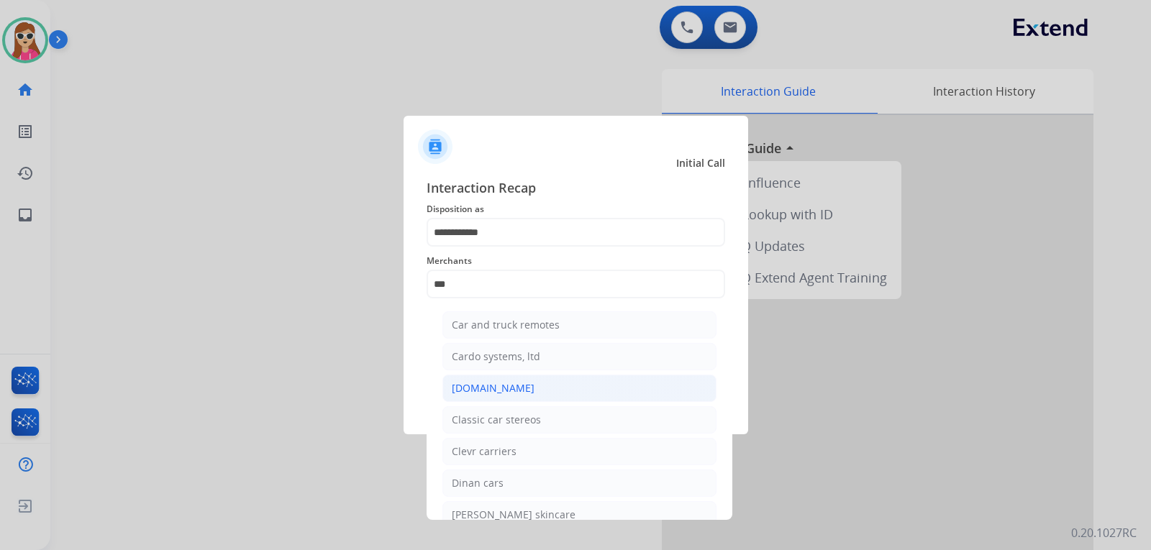
click at [507, 383] on div "[DOMAIN_NAME]" at bounding box center [493, 388] width 83 height 14
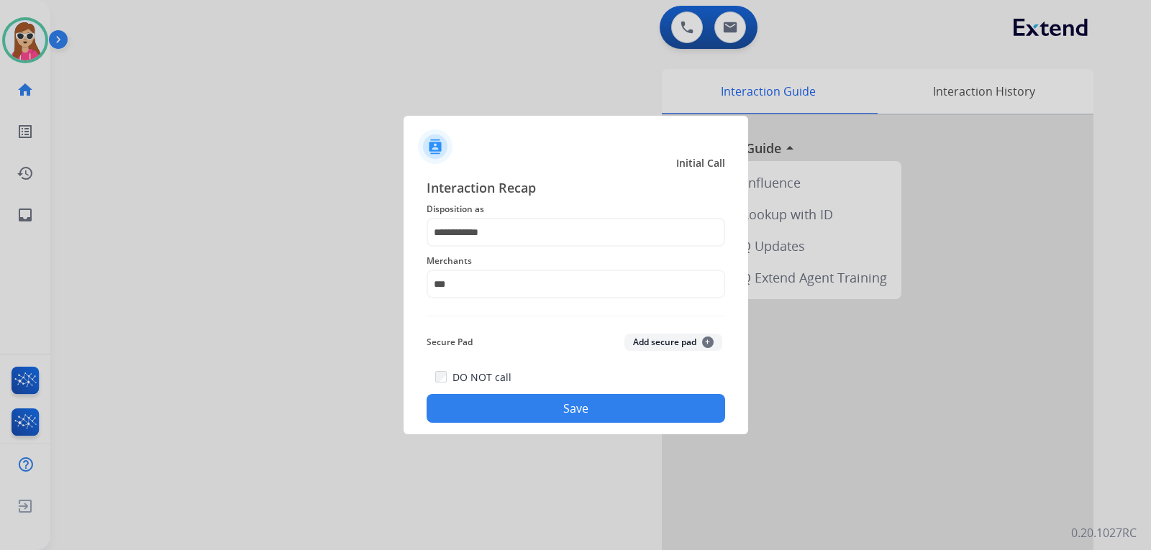
type input "**********"
click at [541, 403] on button "Save" at bounding box center [575, 408] width 298 height 29
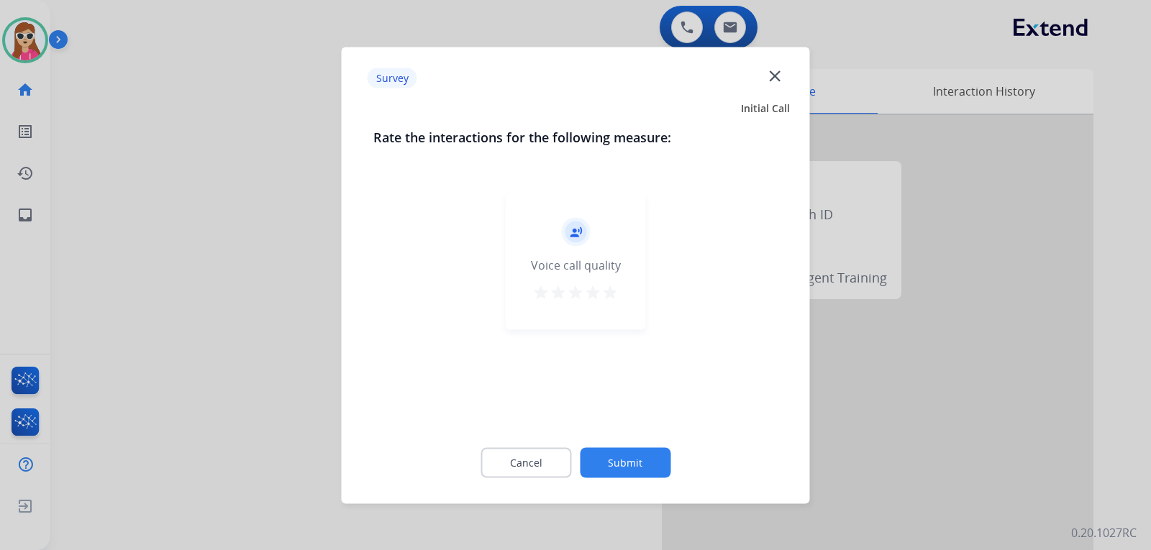
click at [595, 292] on mat-icon "star" at bounding box center [592, 291] width 17 height 17
click at [609, 298] on mat-icon "star" at bounding box center [609, 291] width 17 height 17
click at [626, 300] on div "record_voice_over Voice call quality star star star star star" at bounding box center [576, 261] width 140 height 137
click at [644, 462] on button "Submit" at bounding box center [625, 462] width 91 height 30
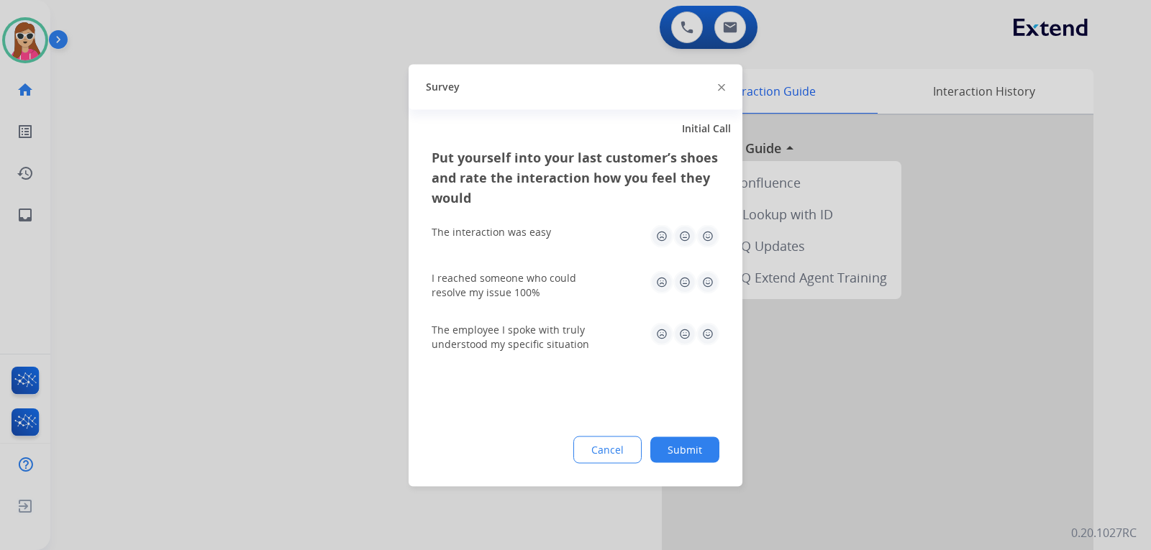
drag, startPoint x: 710, startPoint y: 242, endPoint x: 710, endPoint y: 253, distance: 10.8
click at [710, 242] on img at bounding box center [707, 235] width 23 height 23
click at [703, 285] on img at bounding box center [707, 281] width 23 height 23
click at [713, 333] on img at bounding box center [707, 333] width 23 height 23
click at [700, 449] on button "Submit" at bounding box center [684, 449] width 69 height 26
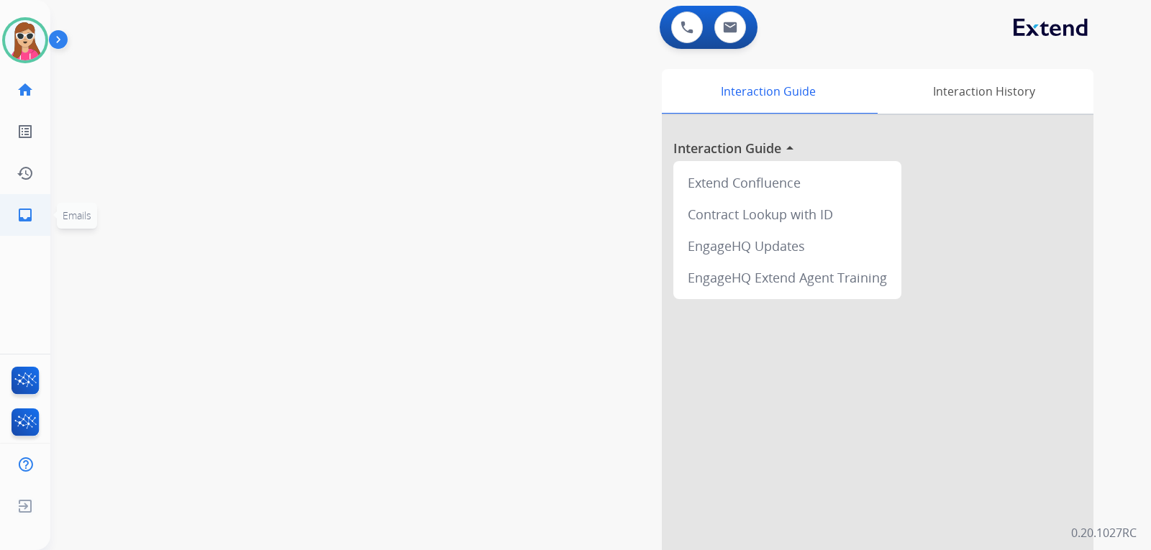
click at [10, 219] on link "inbox Emails" at bounding box center [25, 215] width 40 height 40
select select "**********"
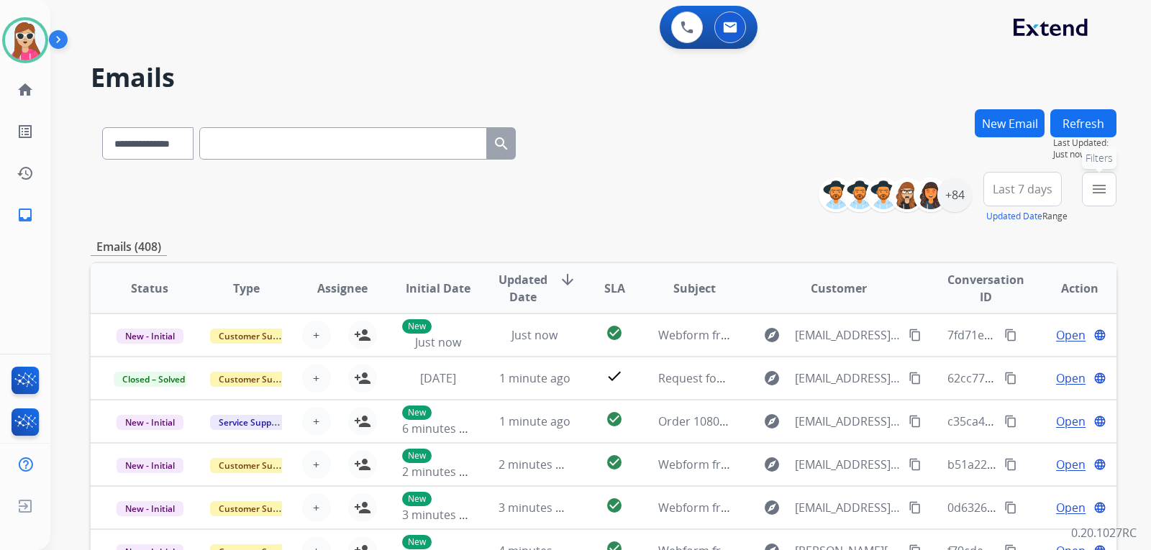
click at [1084, 189] on button "menu Filters" at bounding box center [1099, 189] width 35 height 35
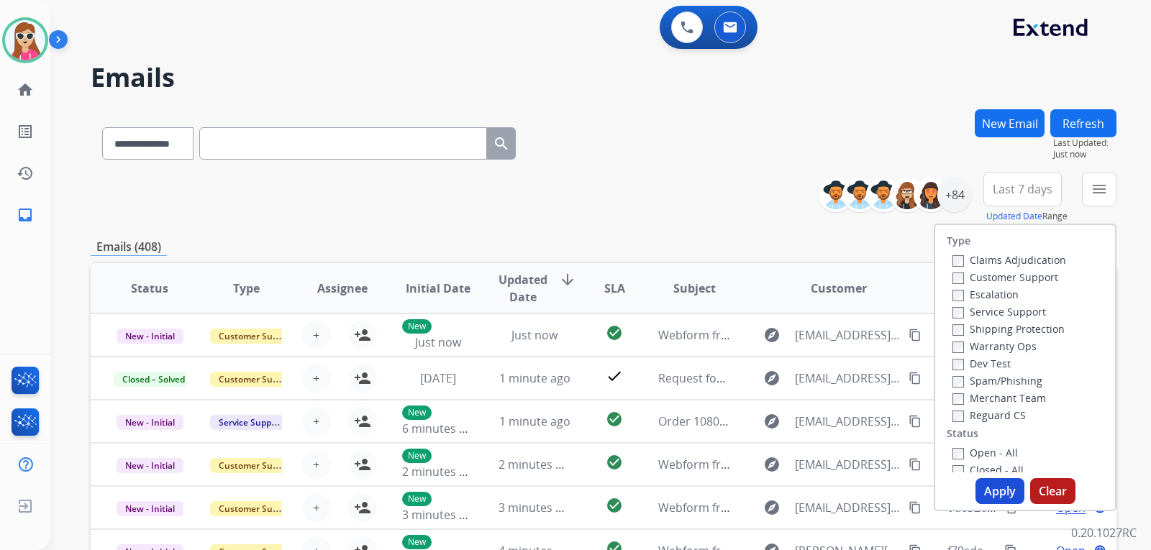
click at [1016, 276] on label "Customer Support" at bounding box center [1005, 277] width 106 height 14
click at [1012, 325] on label "Shipping Protection" at bounding box center [1008, 329] width 112 height 14
click at [984, 416] on label "Reguard CS" at bounding box center [988, 415] width 73 height 14
click at [984, 452] on label "Open - All" at bounding box center [984, 453] width 65 height 14
click at [1002, 483] on button "Apply" at bounding box center [999, 491] width 49 height 26
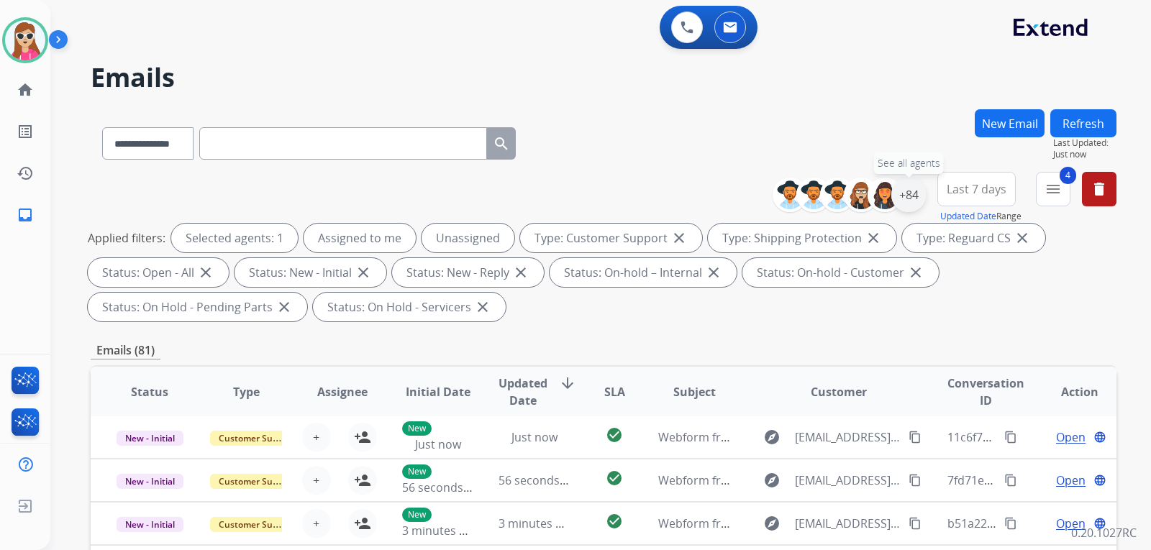
click at [902, 198] on div "+84" at bounding box center [908, 195] width 35 height 35
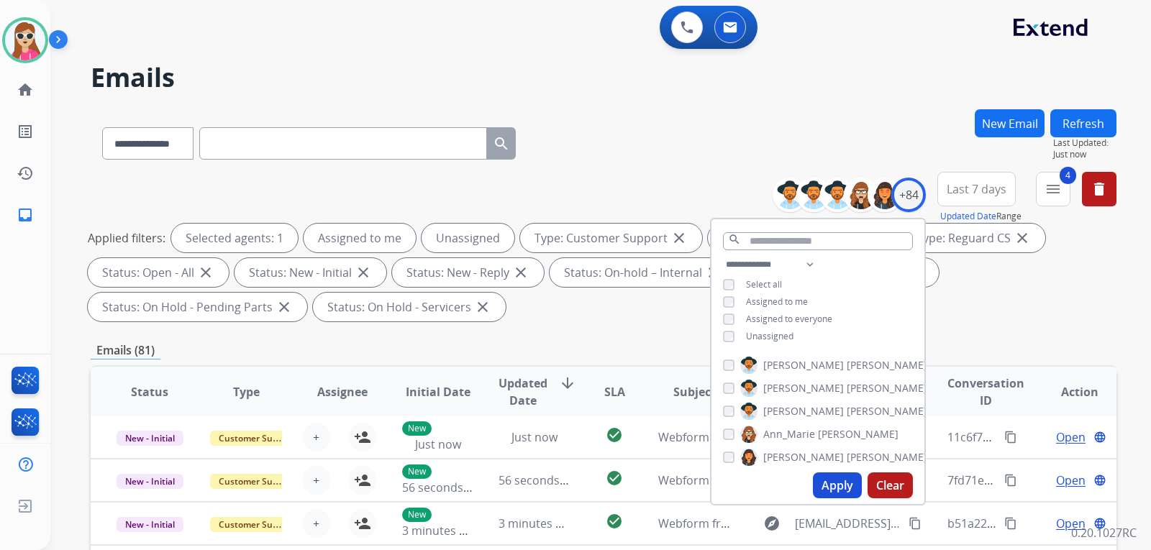
click at [771, 334] on span "Unassigned" at bounding box center [769, 336] width 47 height 12
click at [834, 474] on button "Apply" at bounding box center [837, 485] width 49 height 26
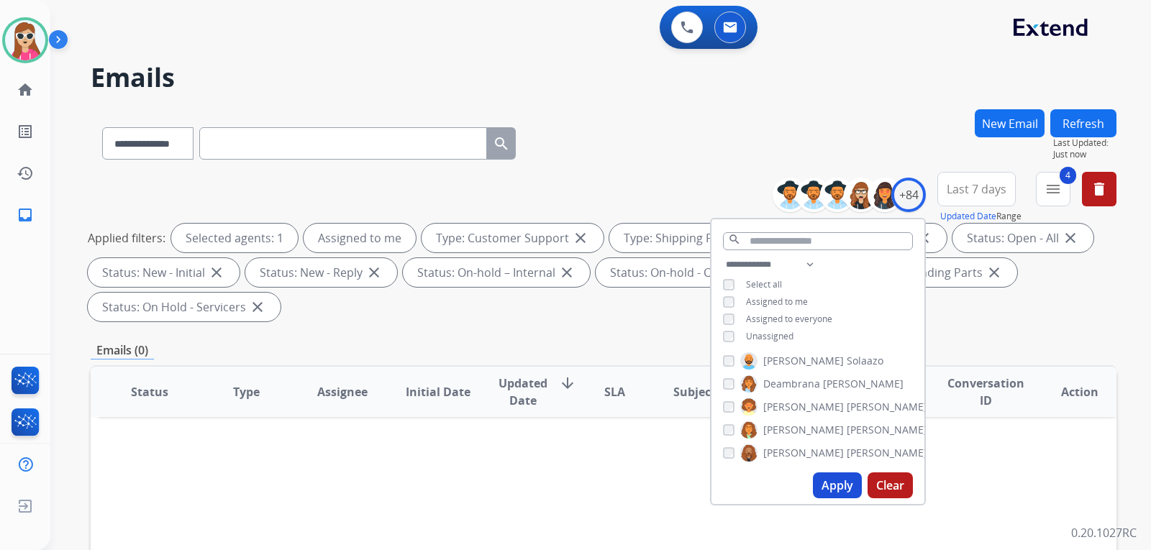
scroll to position [360, 0]
click at [577, 396] on th "SLA" at bounding box center [603, 392] width 64 height 50
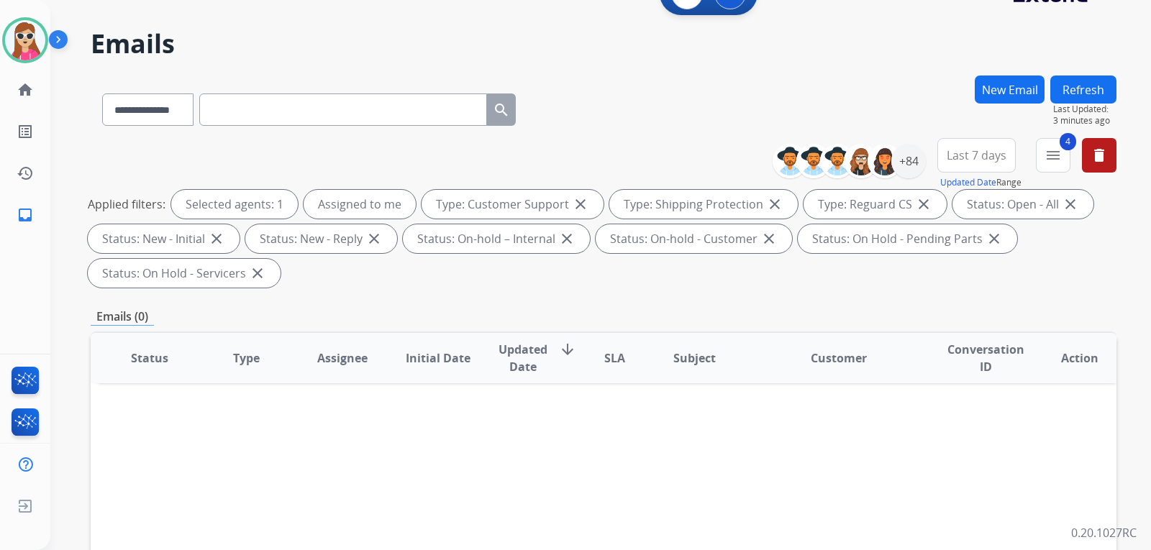
scroll to position [12, 0]
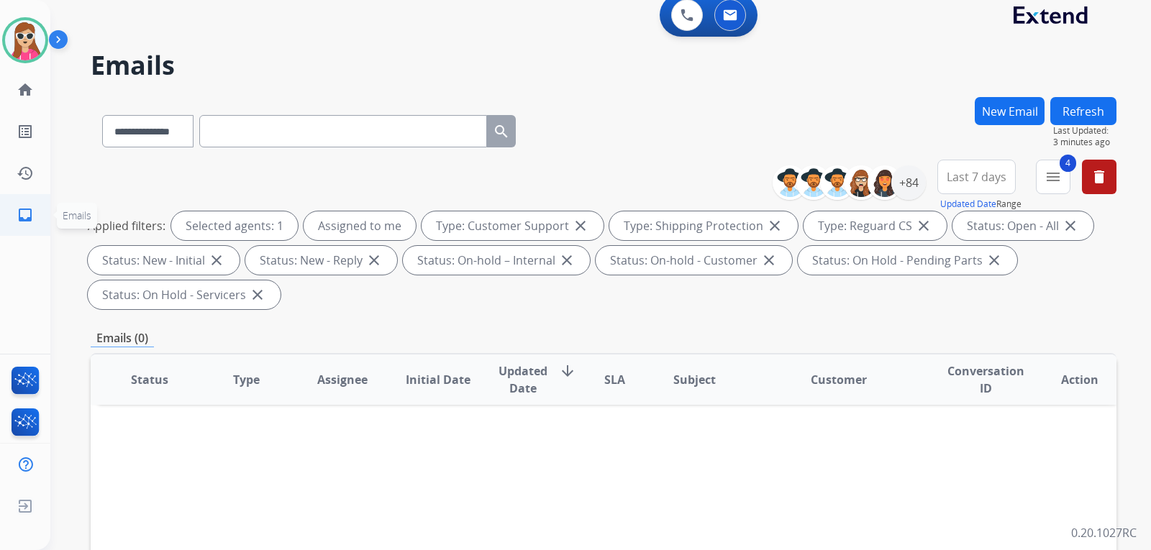
click at [32, 213] on mat-icon "inbox" at bounding box center [25, 214] width 17 height 17
drag, startPoint x: 1084, startPoint y: 378, endPoint x: 1072, endPoint y: 367, distance: 16.8
click at [1080, 373] on th "Action" at bounding box center [1068, 380] width 96 height 50
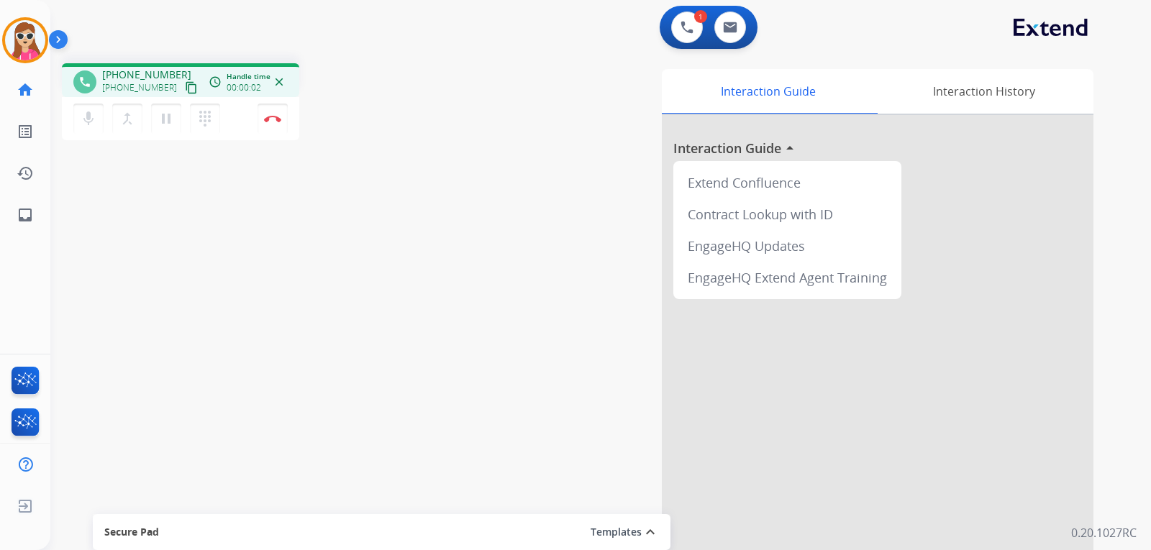
drag, startPoint x: 175, startPoint y: 85, endPoint x: 179, endPoint y: 93, distance: 9.6
click at [185, 86] on mat-icon "content_copy" at bounding box center [191, 87] width 13 height 13
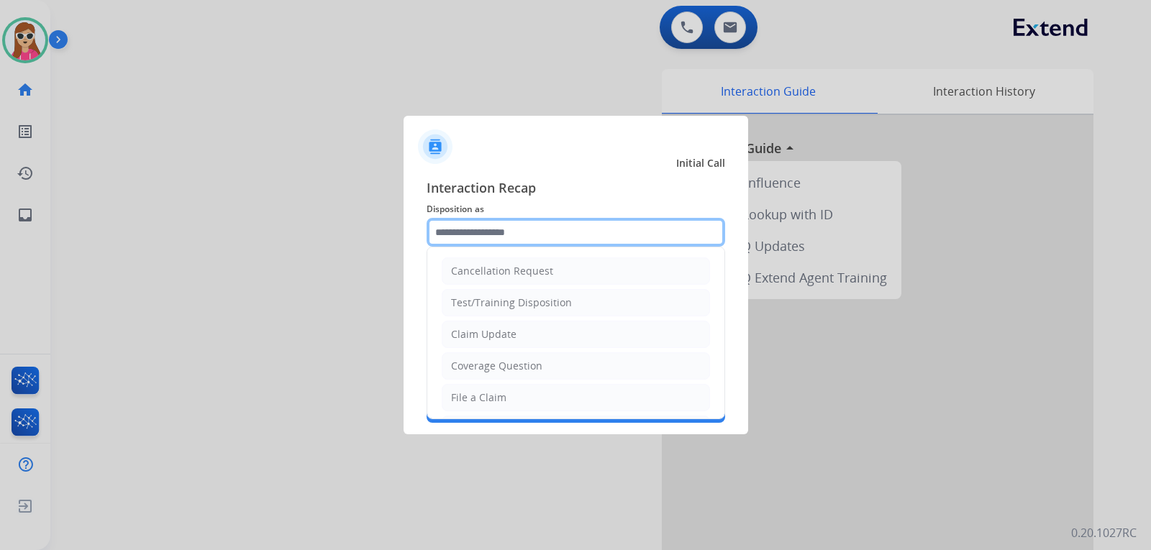
click at [587, 240] on input "text" at bounding box center [575, 232] width 298 height 29
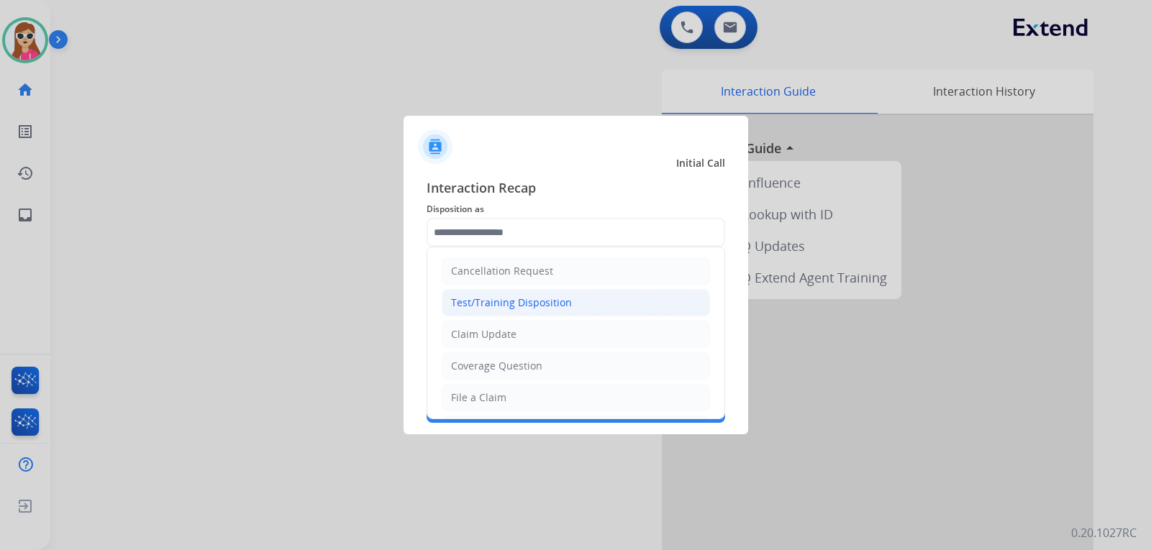
drag, startPoint x: 545, startPoint y: 324, endPoint x: 539, endPoint y: 306, distance: 18.4
click at [540, 311] on ul "Cancellation Request Test/Training Disposition Claim Update Coverage Question F…" at bounding box center [575, 444] width 297 height 395
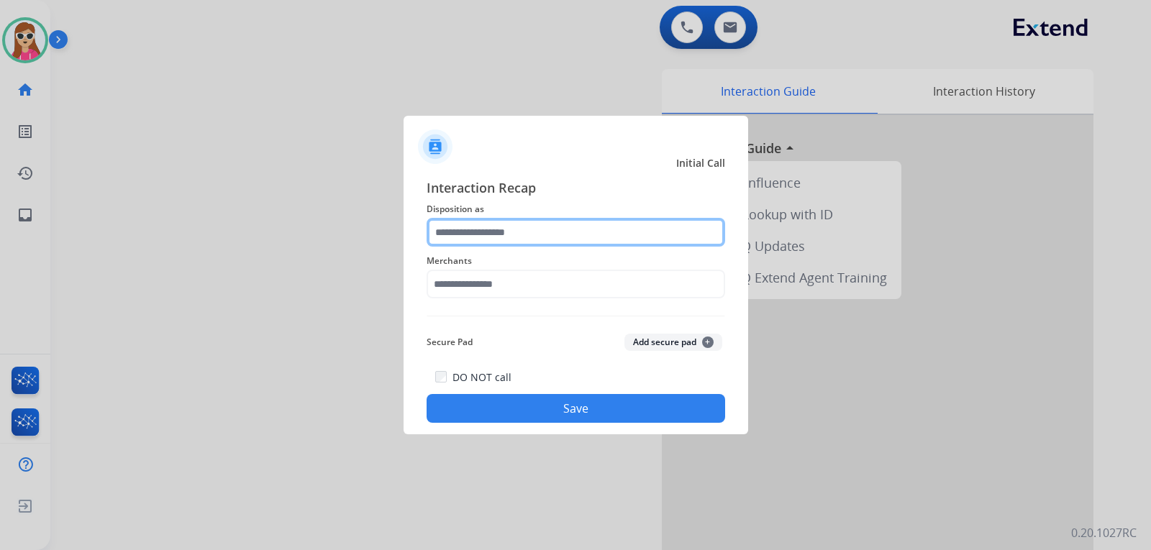
click at [533, 220] on input "text" at bounding box center [575, 232] width 298 height 29
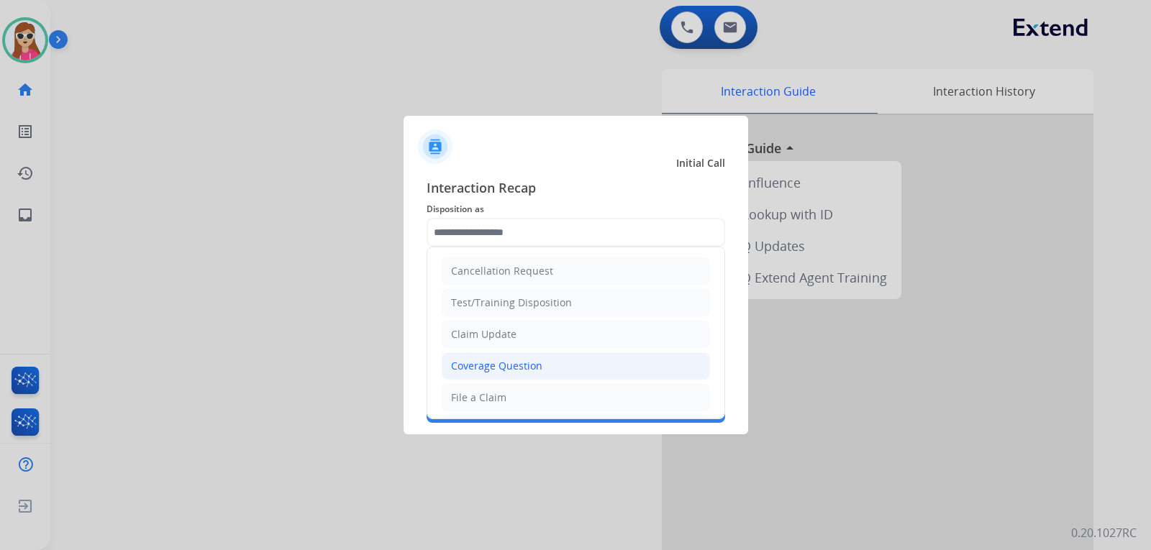
click at [528, 379] on li "Coverage Question" at bounding box center [576, 365] width 268 height 27
type input "**********"
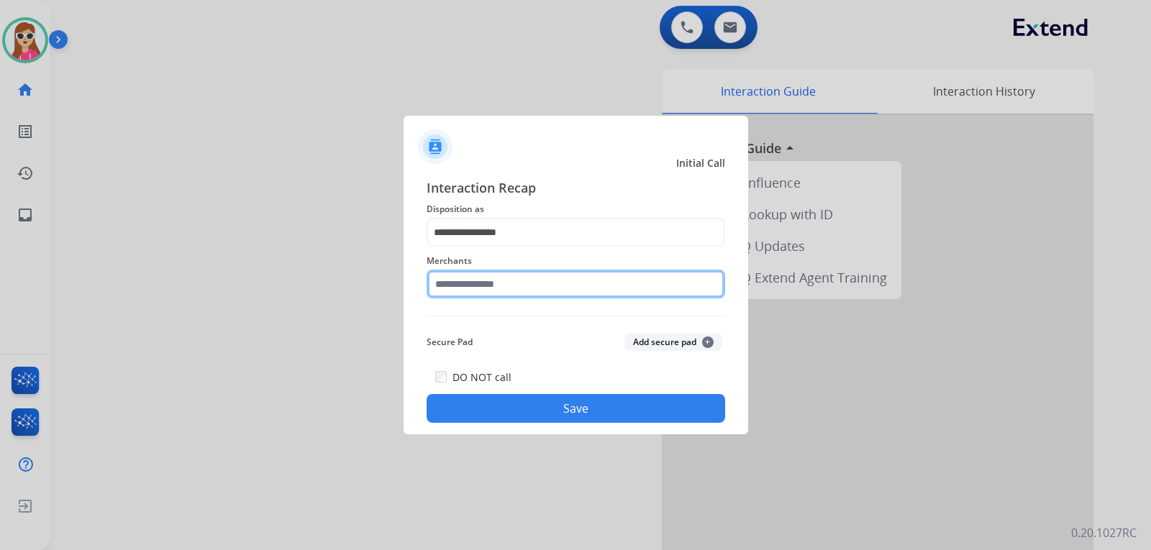
drag, startPoint x: 462, startPoint y: 288, endPoint x: 470, endPoint y: 280, distance: 10.7
click at [470, 282] on input "text" at bounding box center [575, 284] width 298 height 29
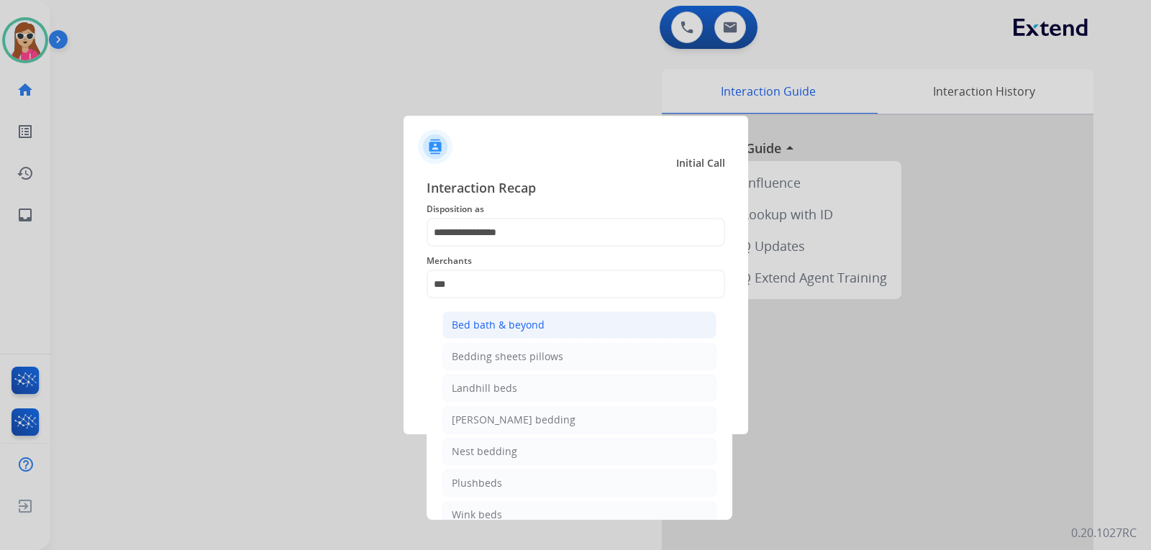
click at [505, 320] on div "Bed bath & beyond" at bounding box center [498, 325] width 93 height 14
type input "**********"
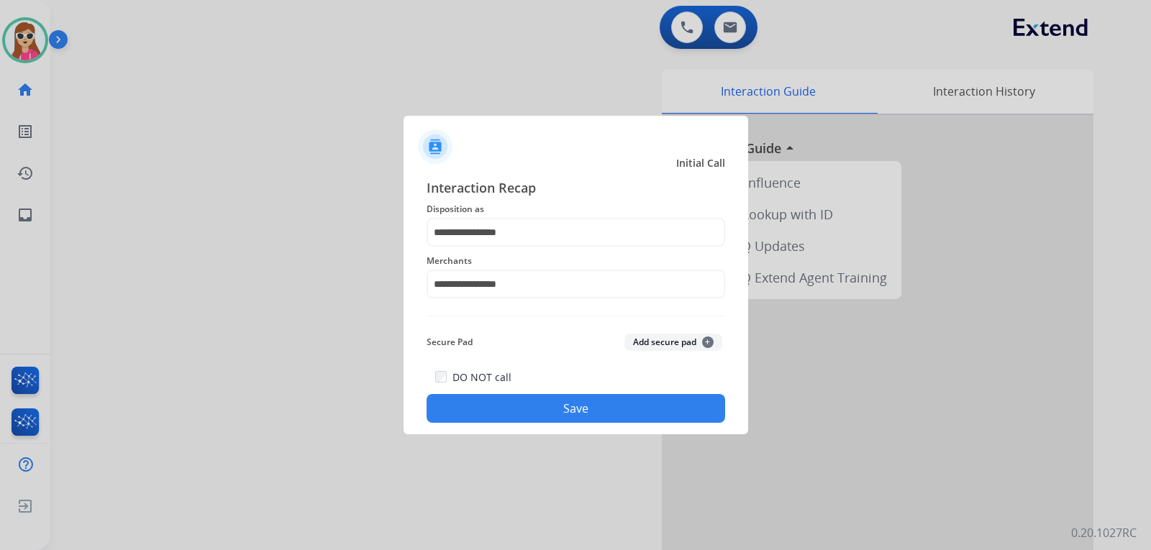
click at [529, 403] on button "Save" at bounding box center [575, 408] width 298 height 29
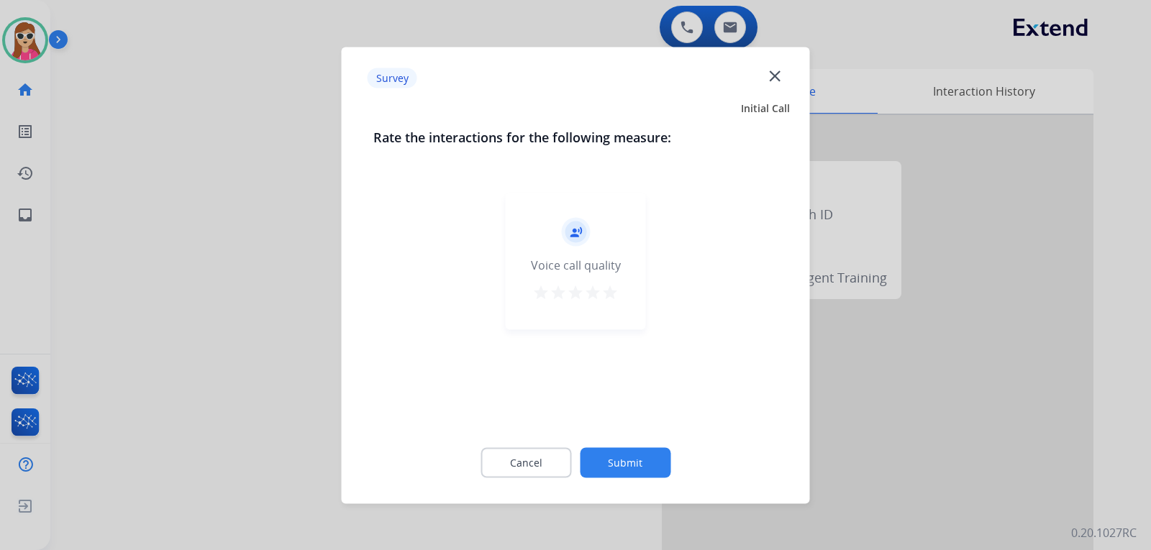
click at [597, 293] on mat-icon "star" at bounding box center [592, 291] width 17 height 17
drag, startPoint x: 609, startPoint y: 298, endPoint x: 604, endPoint y: 346, distance: 47.7
click at [607, 300] on mat-icon "star" at bounding box center [609, 291] width 17 height 17
click at [608, 457] on button "Submit" at bounding box center [625, 462] width 91 height 30
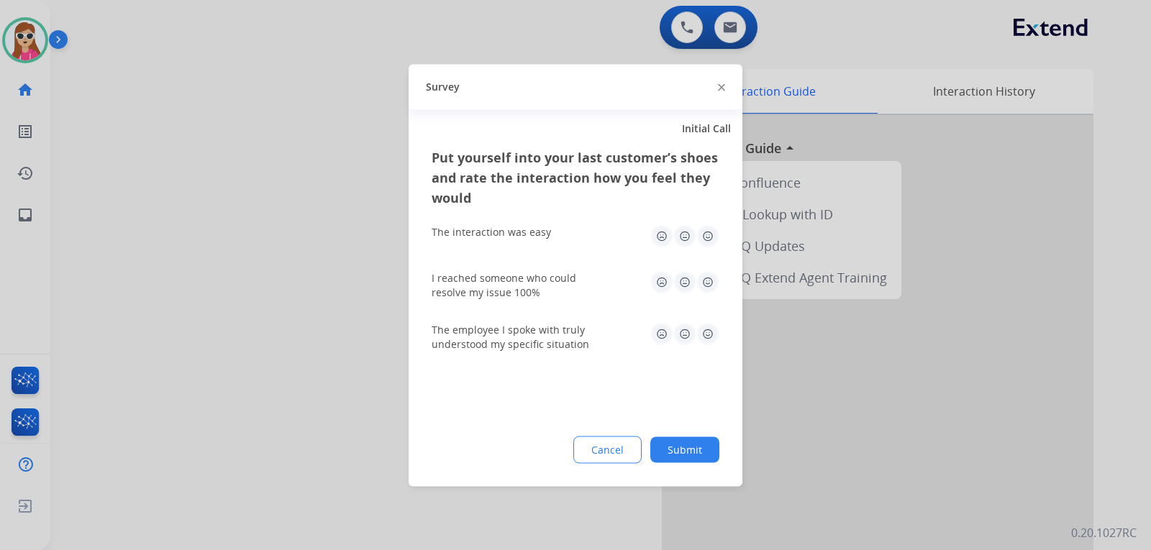
click at [716, 238] on img at bounding box center [707, 235] width 23 height 23
drag, startPoint x: 708, startPoint y: 280, endPoint x: 695, endPoint y: 305, distance: 27.3
click at [708, 281] on img at bounding box center [707, 281] width 23 height 23
click at [701, 329] on img at bounding box center [707, 333] width 23 height 23
click at [686, 470] on div "Put yourself into your last customer’s shoes and rate the interaction how you f…" at bounding box center [575, 316] width 334 height 339
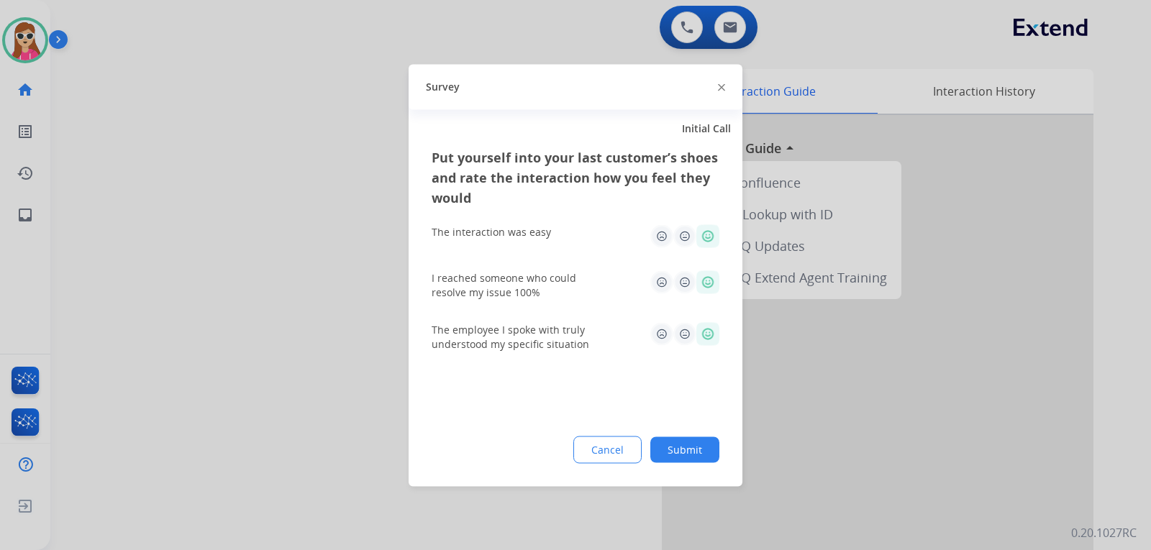
click at [697, 442] on button "Submit" at bounding box center [684, 449] width 69 height 26
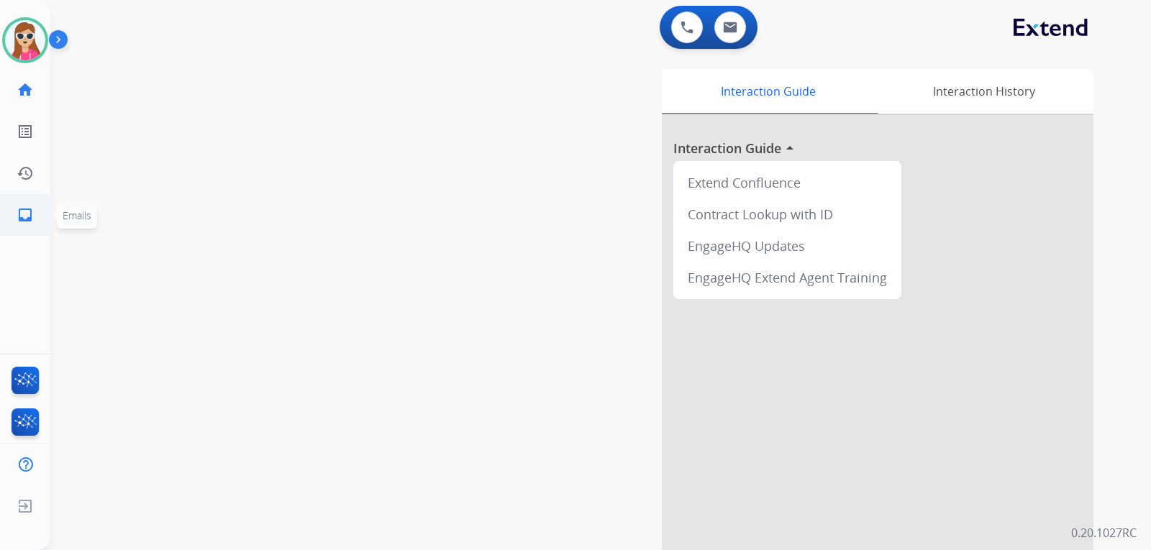
click at [32, 210] on mat-icon "inbox" at bounding box center [25, 214] width 17 height 17
select select "**********"
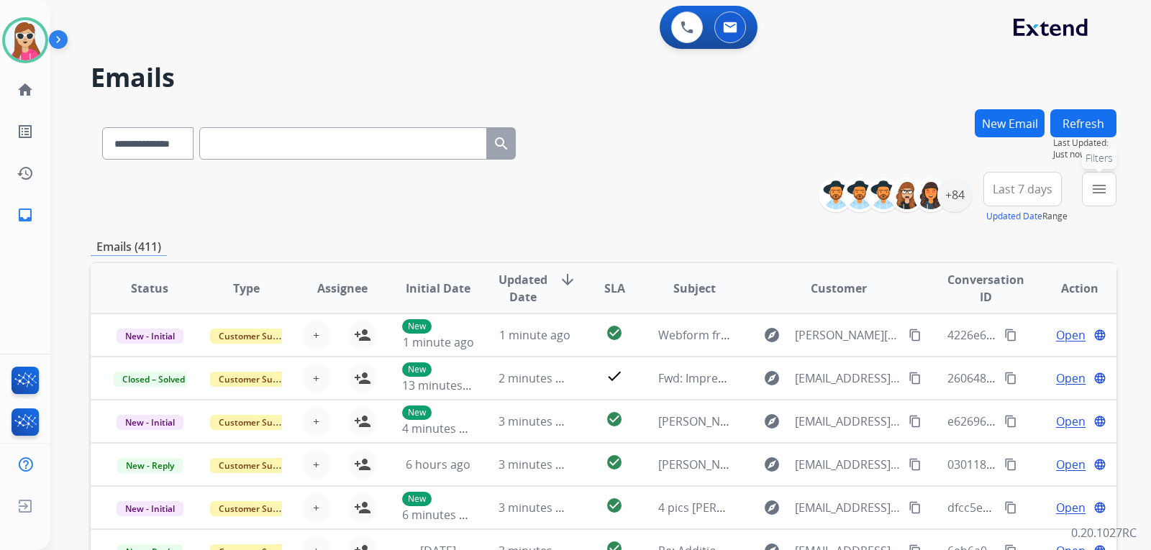
click at [1112, 205] on div "menu Filters Type Claims Adjudication Customer Support Escalation Service Suppo…" at bounding box center [1099, 198] width 35 height 52
click at [1115, 199] on button "menu" at bounding box center [1099, 189] width 35 height 35
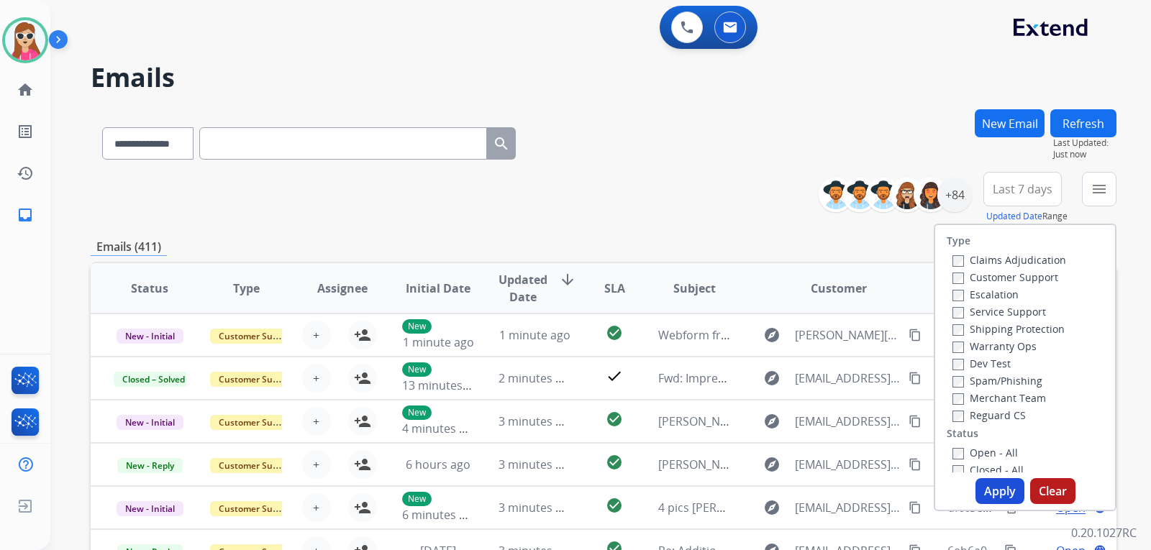
click at [962, 273] on label "Customer Support" at bounding box center [1005, 277] width 106 height 14
click at [996, 327] on label "Shipping Protection" at bounding box center [1008, 329] width 112 height 14
click at [1027, 327] on label "Shipping Protection" at bounding box center [1008, 329] width 112 height 14
click at [1006, 416] on label "Reguard CS" at bounding box center [988, 415] width 73 height 14
click at [982, 449] on label "Open - All" at bounding box center [984, 453] width 65 height 14
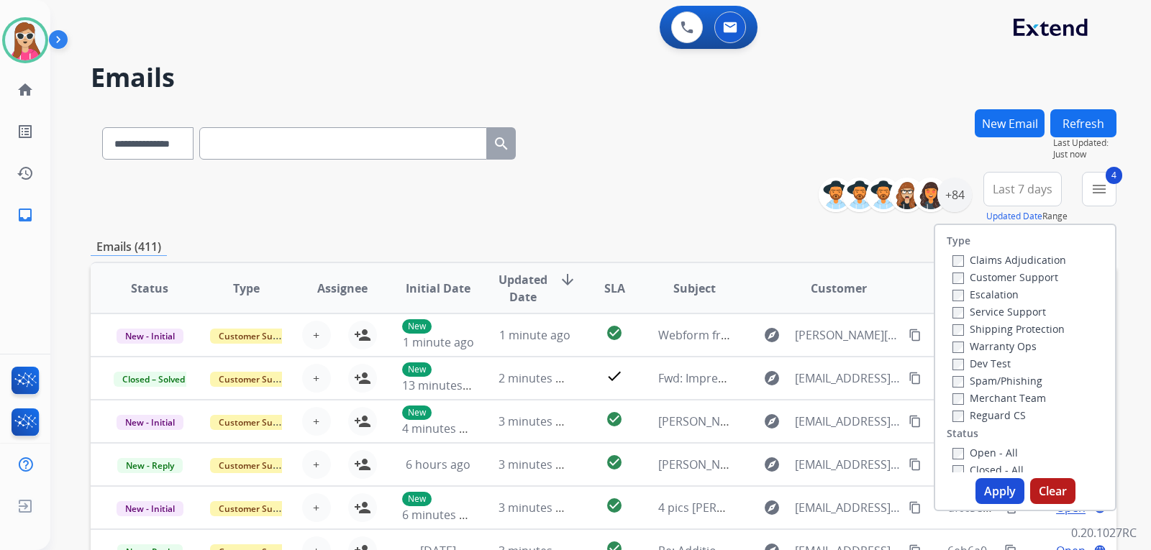
click at [1000, 495] on button "Apply" at bounding box center [999, 491] width 49 height 26
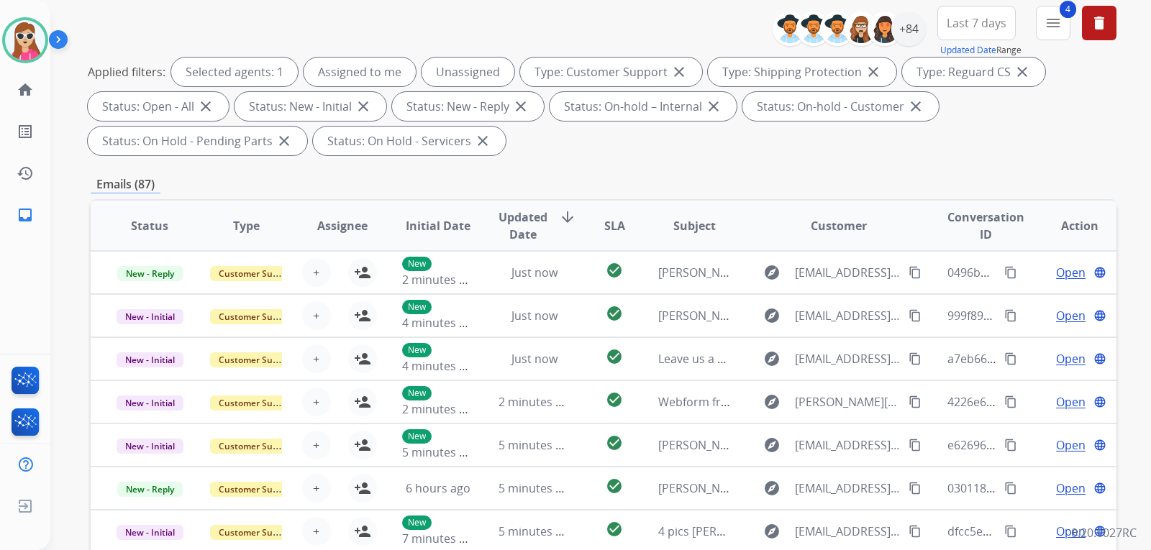
scroll to position [84, 0]
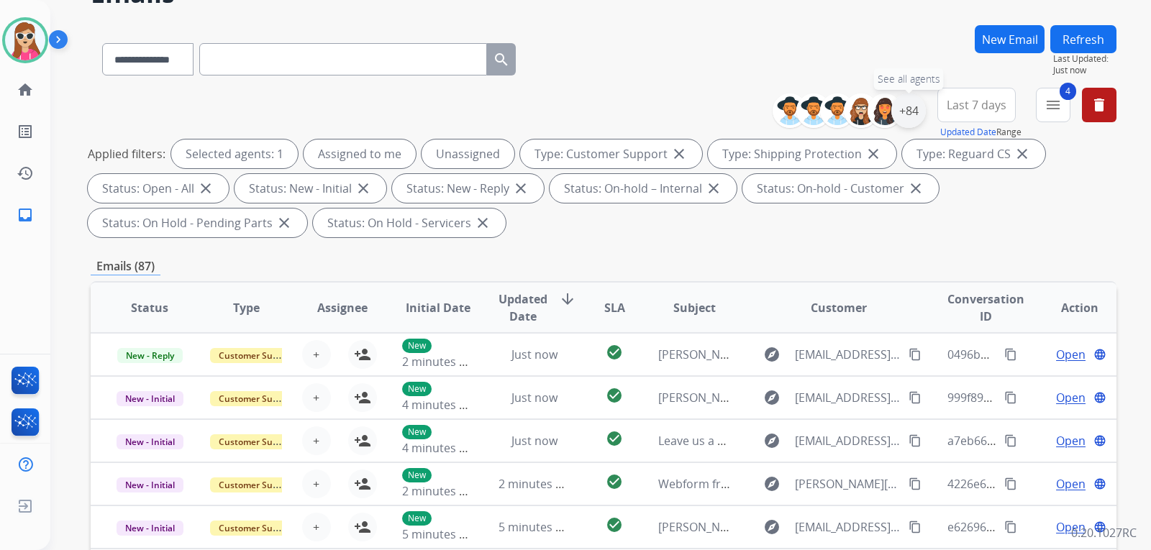
click at [909, 114] on div "+84" at bounding box center [908, 110] width 35 height 35
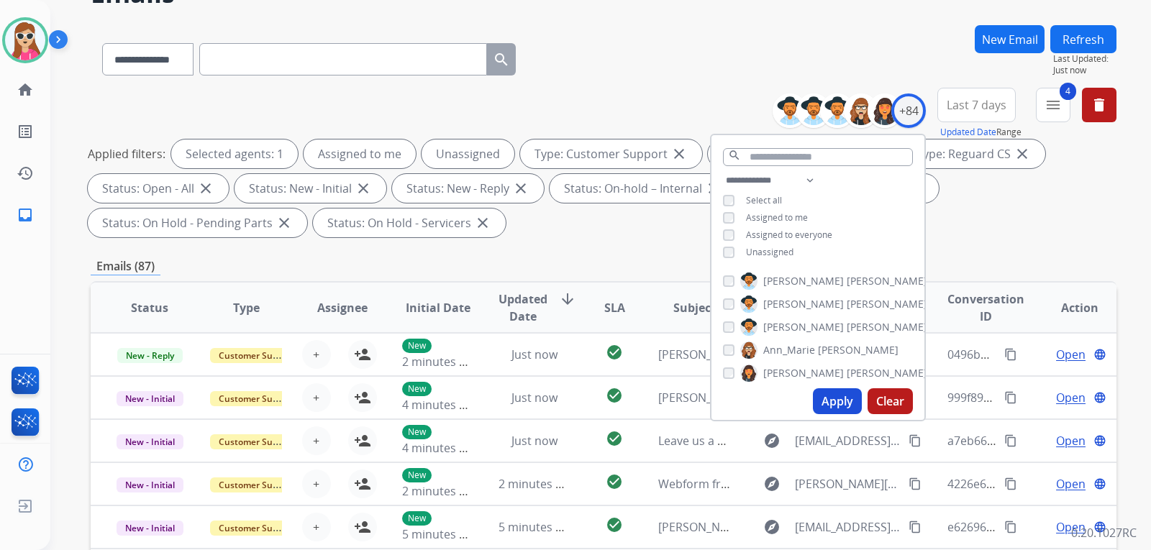
click at [780, 247] on span "Unassigned" at bounding box center [769, 252] width 47 height 12
click at [825, 406] on button "Apply" at bounding box center [837, 401] width 49 height 26
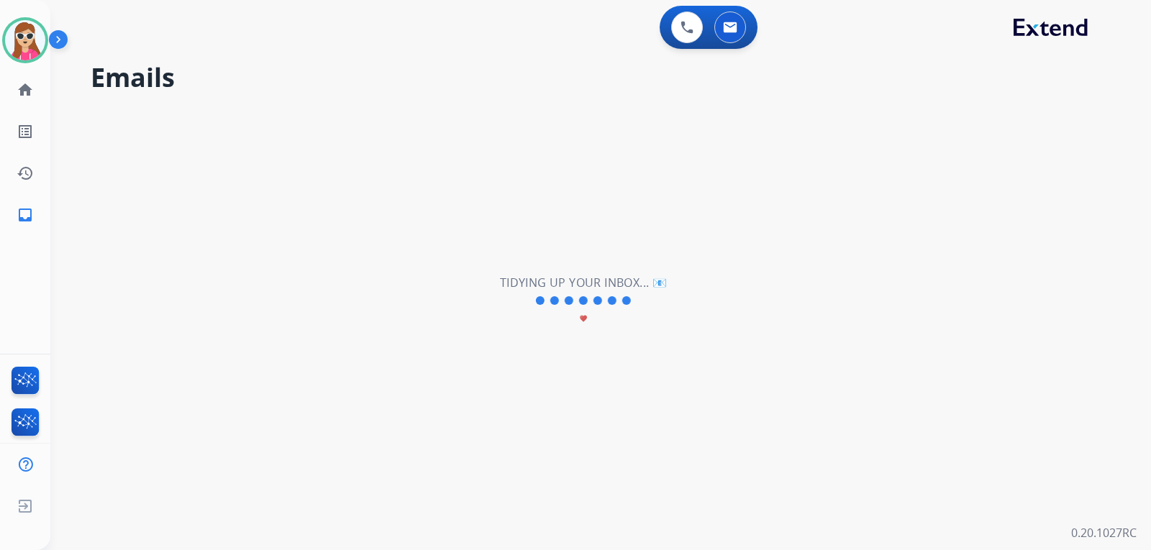
scroll to position [0, 0]
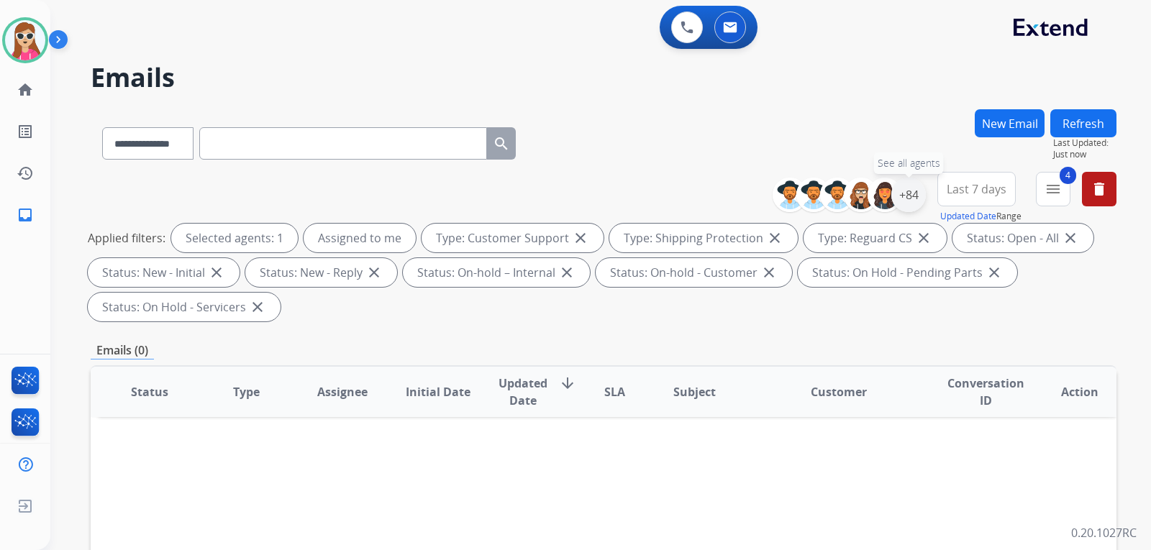
click at [913, 201] on div "+84" at bounding box center [908, 195] width 35 height 35
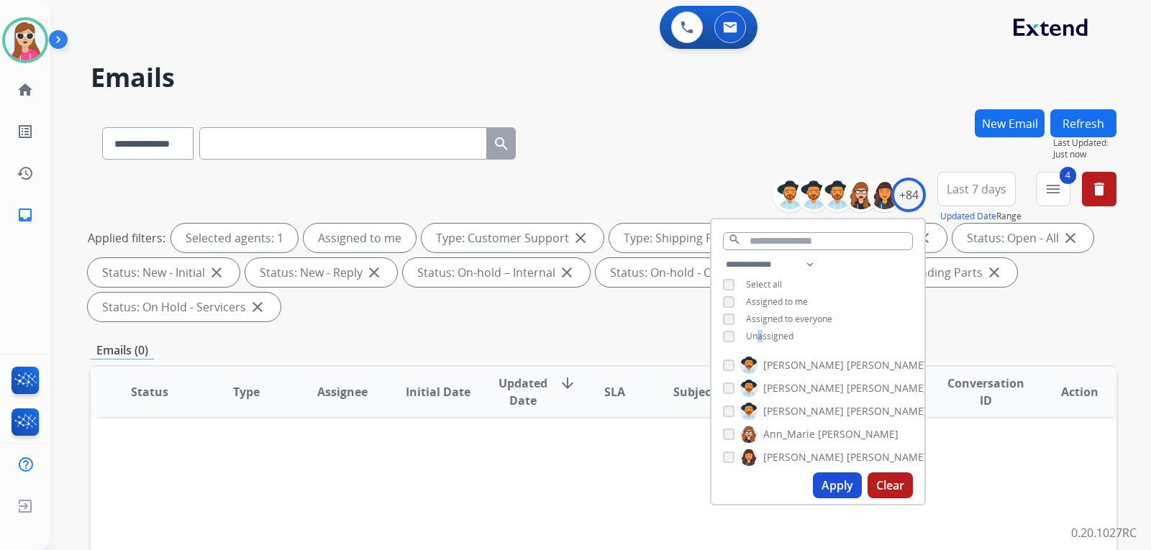
click at [758, 337] on span "Unassigned" at bounding box center [769, 336] width 47 height 12
click at [813, 484] on button "Apply" at bounding box center [837, 485] width 49 height 26
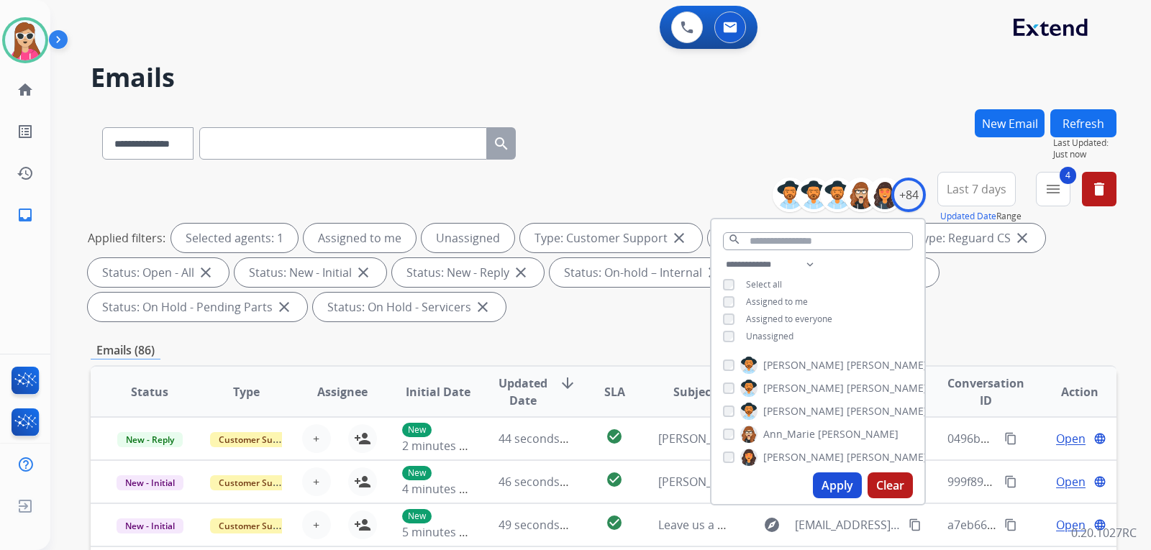
click at [627, 342] on div "**********" at bounding box center [603, 515] width 1025 height 813
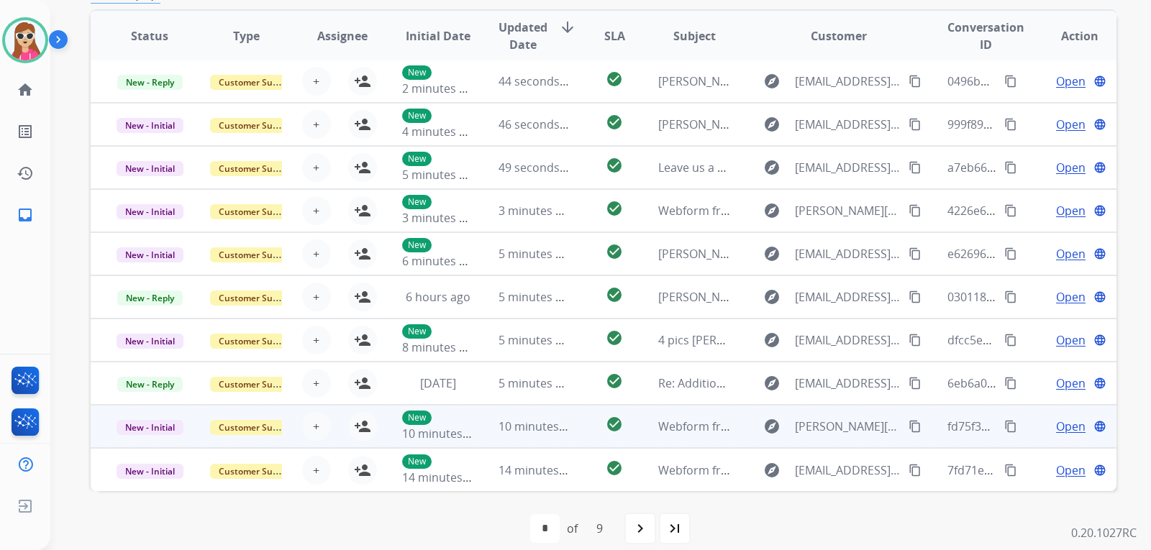
scroll to position [372, 0]
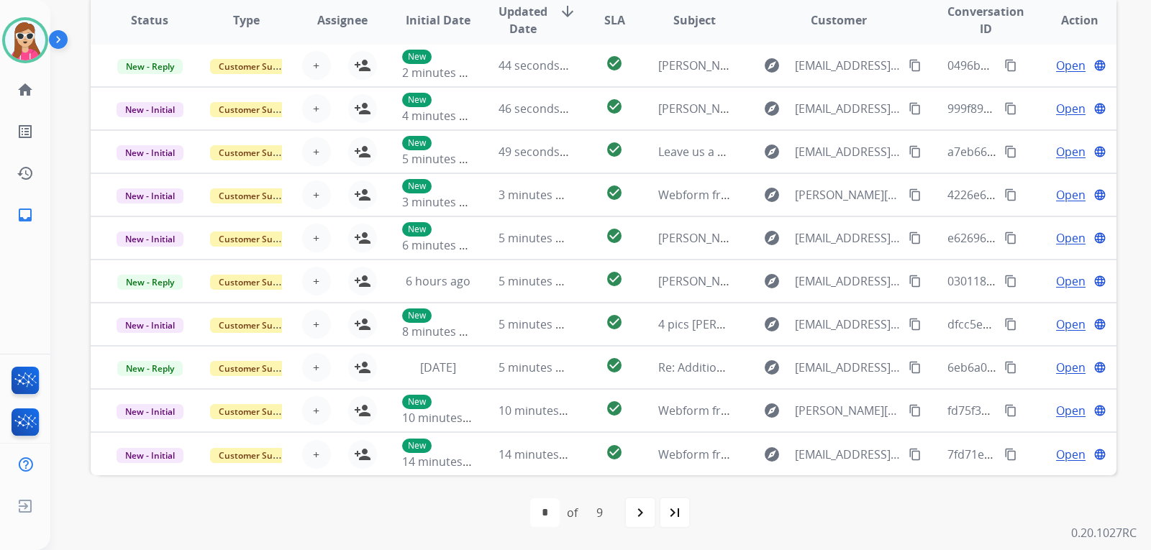
click at [634, 503] on div "navigate_next" at bounding box center [640, 513] width 32 height 32
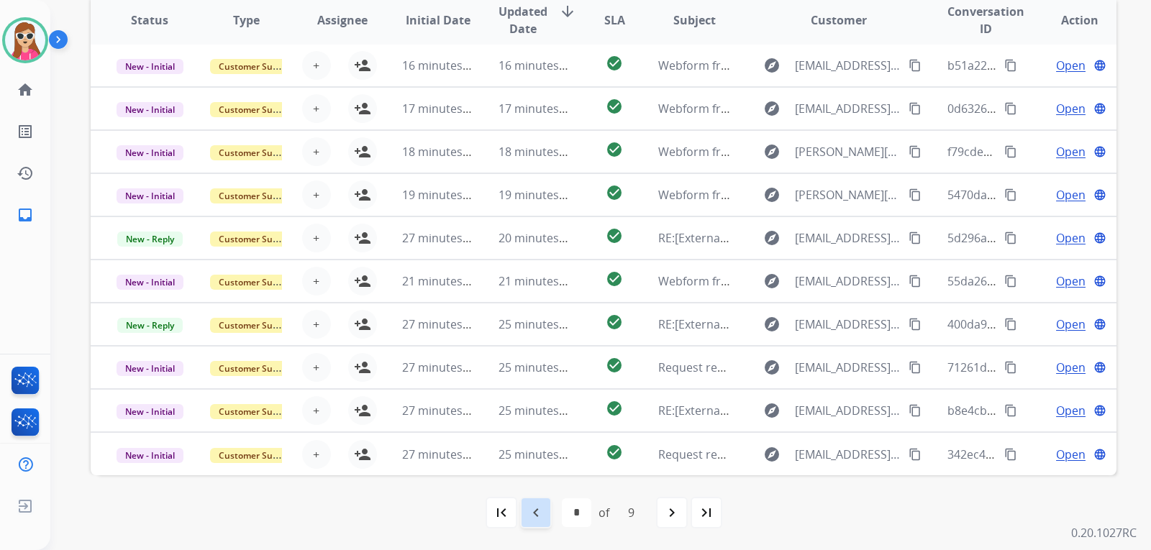
click at [531, 518] on mat-icon "navigate_before" at bounding box center [535, 512] width 17 height 17
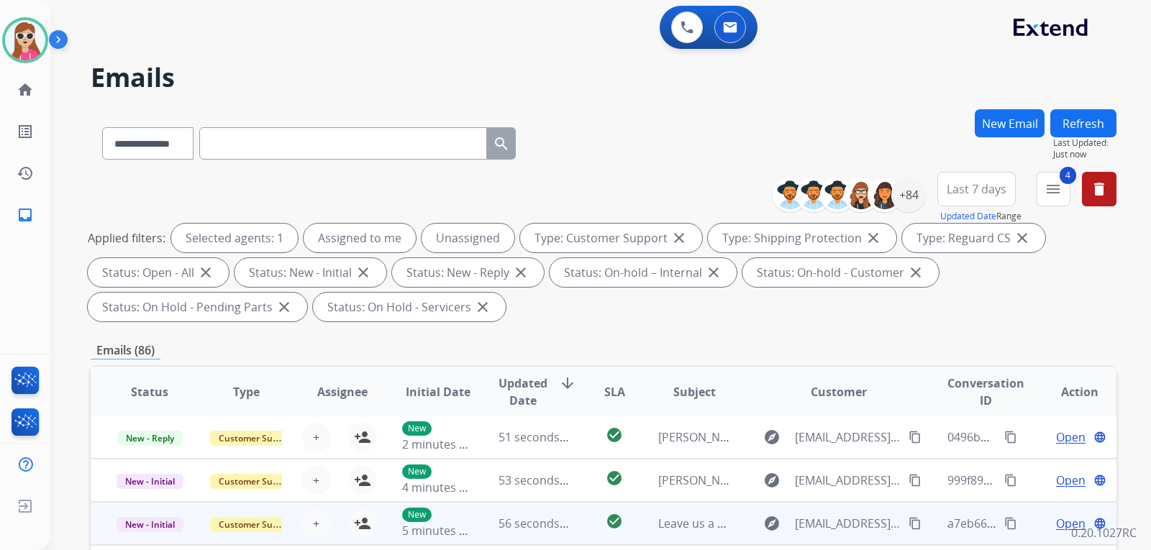
scroll to position [216, 0]
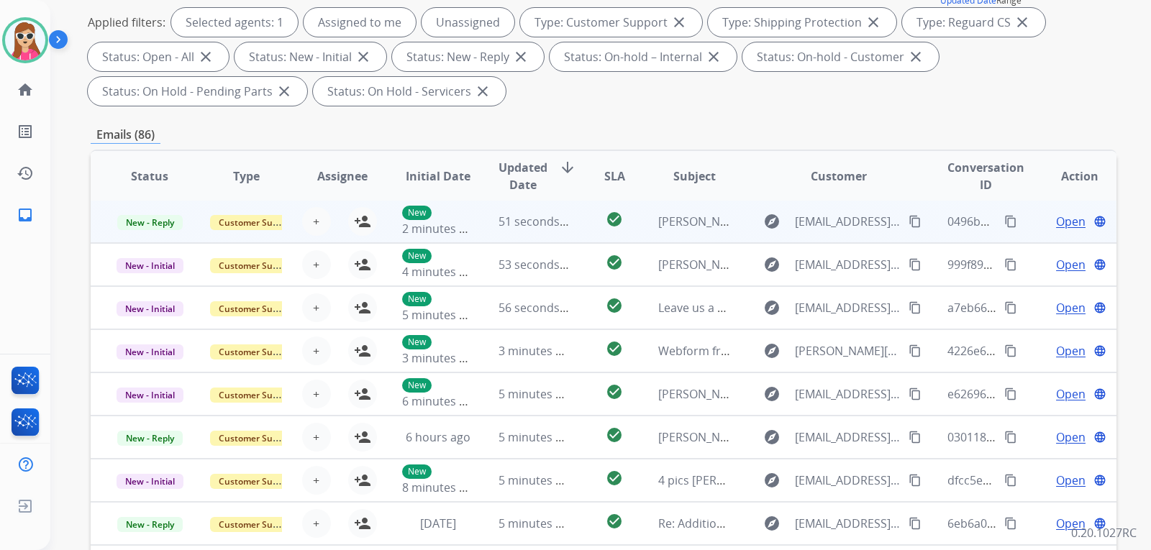
click at [586, 232] on td "check_circle" at bounding box center [603, 221] width 64 height 43
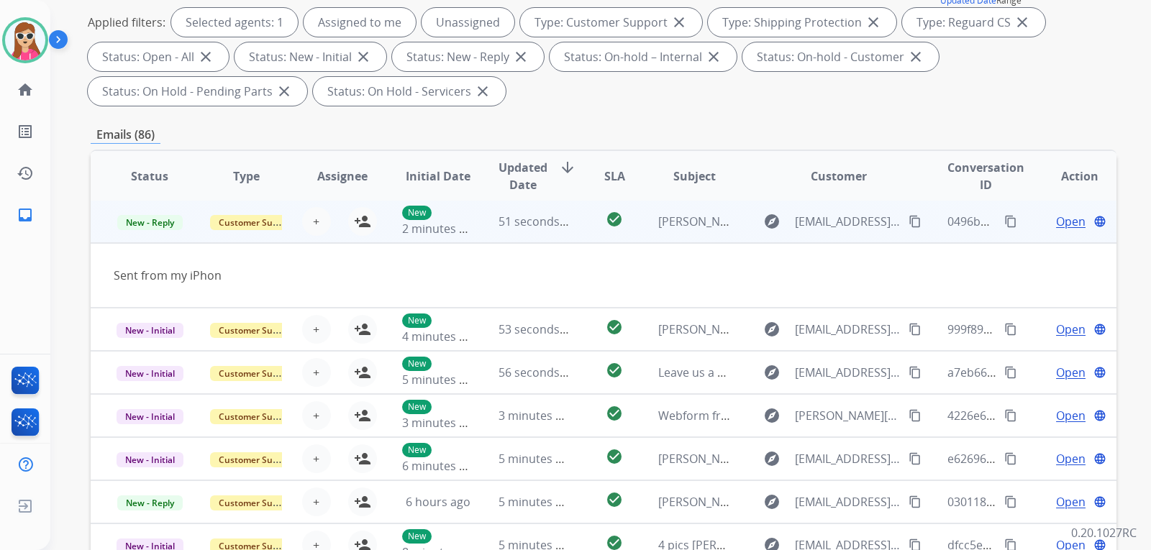
scroll to position [0, 0]
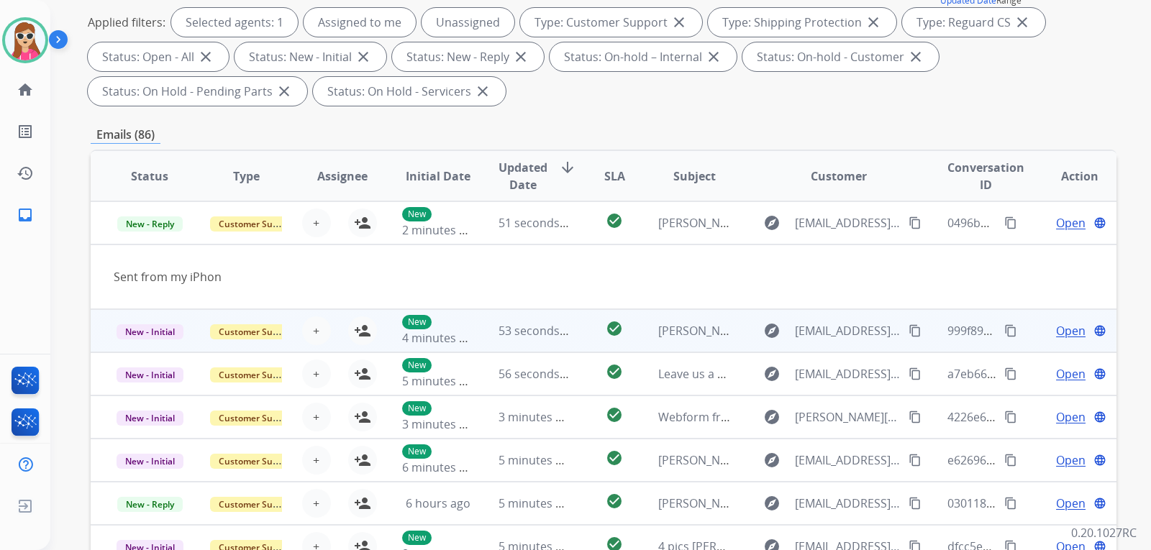
click at [586, 342] on td "check_circle" at bounding box center [603, 330] width 64 height 43
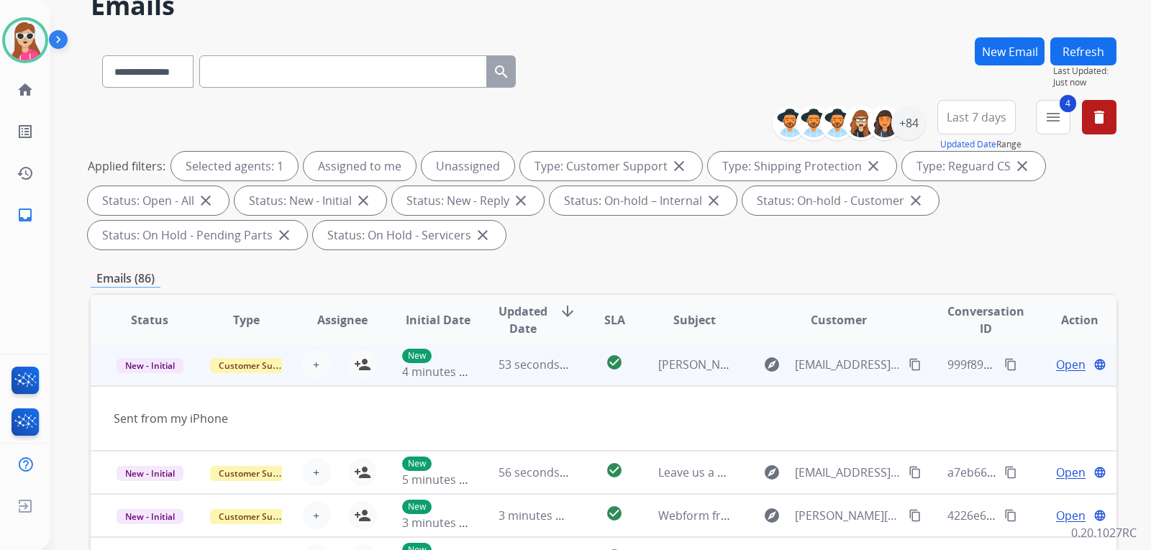
scroll to position [66, 0]
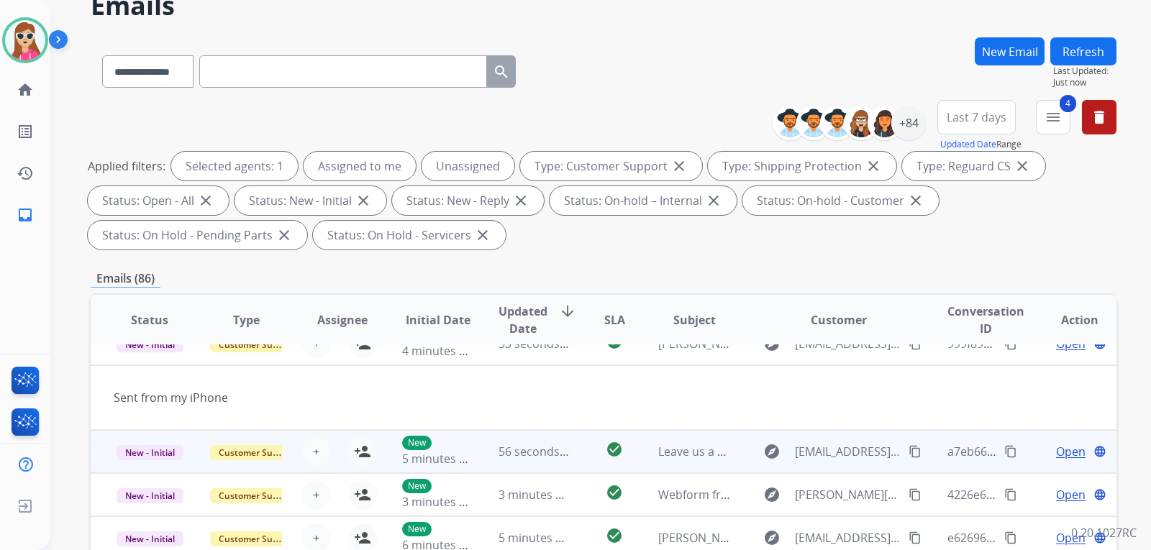
click at [584, 456] on td "check_circle" at bounding box center [603, 451] width 64 height 43
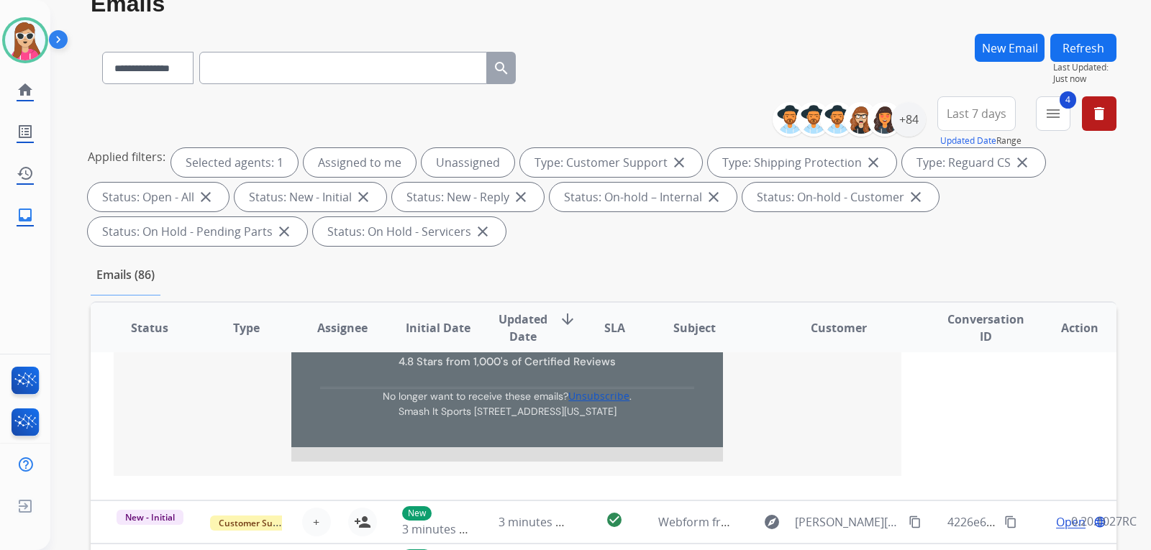
scroll to position [933, 0]
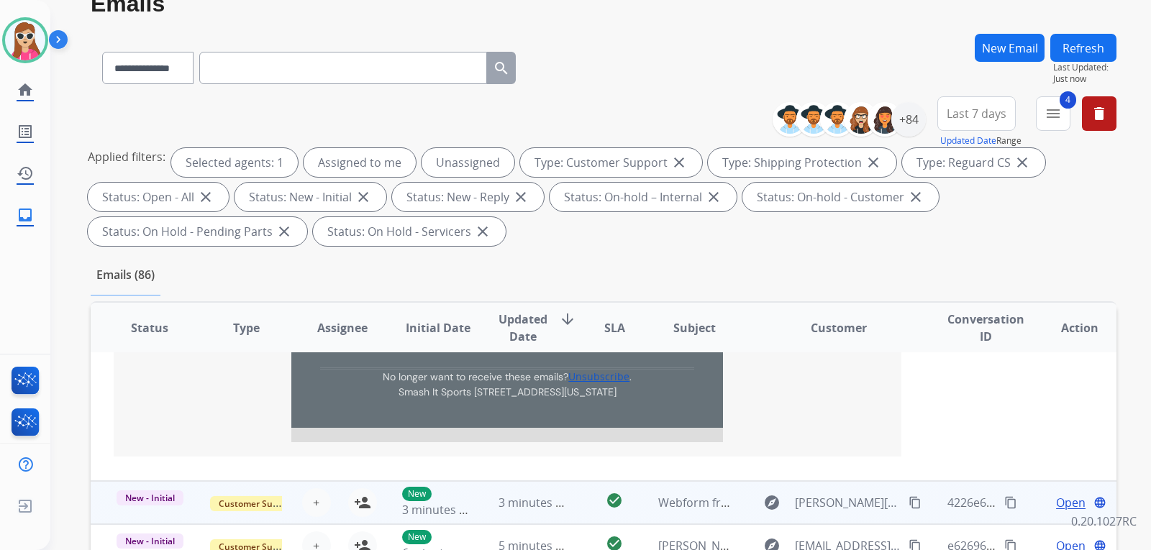
click at [573, 498] on td "check_circle" at bounding box center [603, 502] width 64 height 43
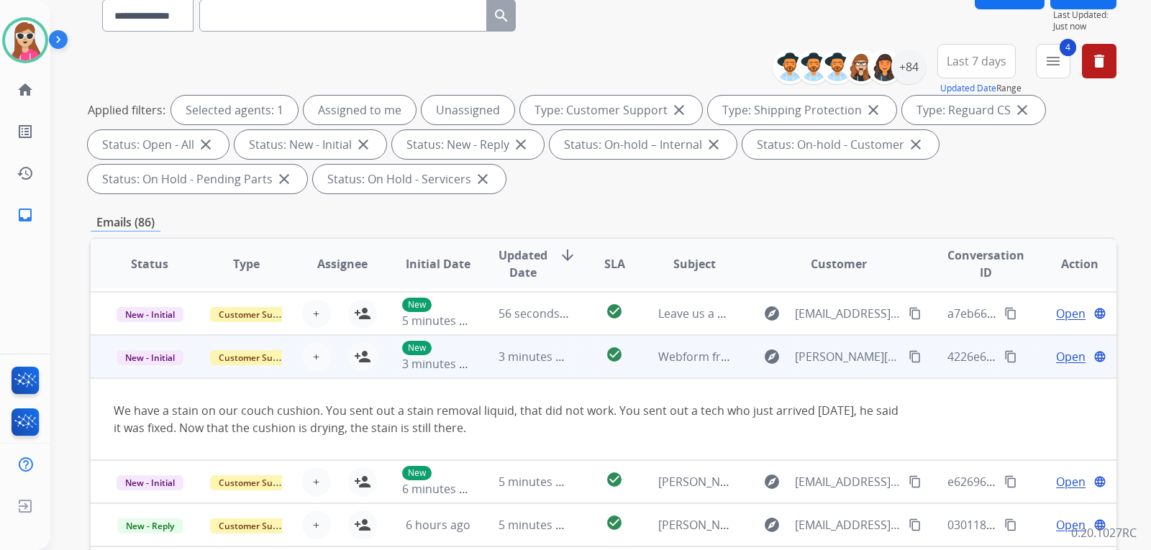
scroll to position [216, 0]
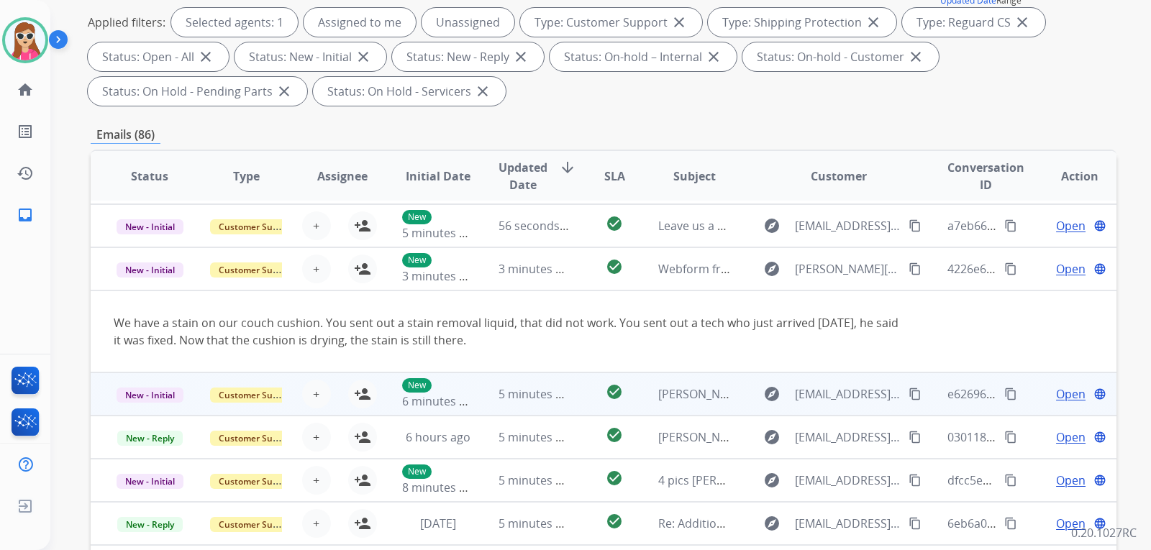
click at [571, 407] on td "check_circle" at bounding box center [603, 393] width 64 height 43
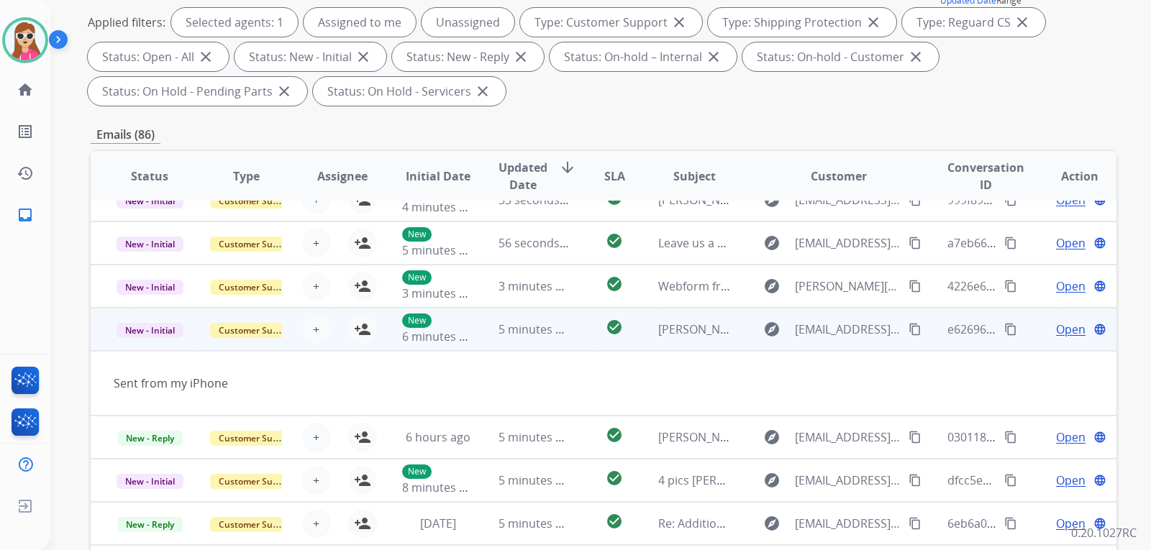
scroll to position [66, 0]
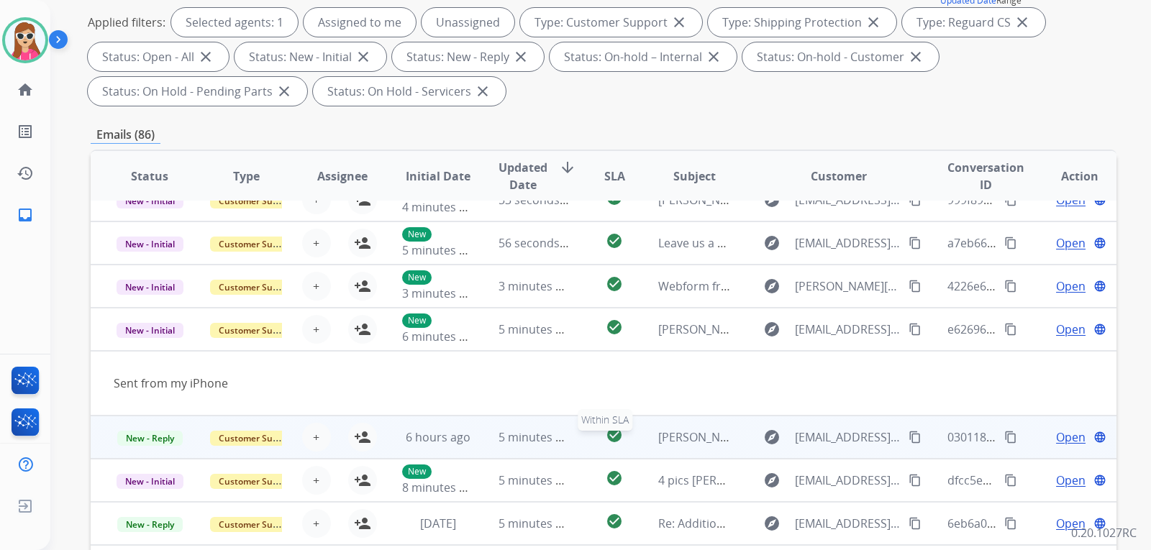
click at [594, 442] on div "check_circle" at bounding box center [614, 437] width 40 height 22
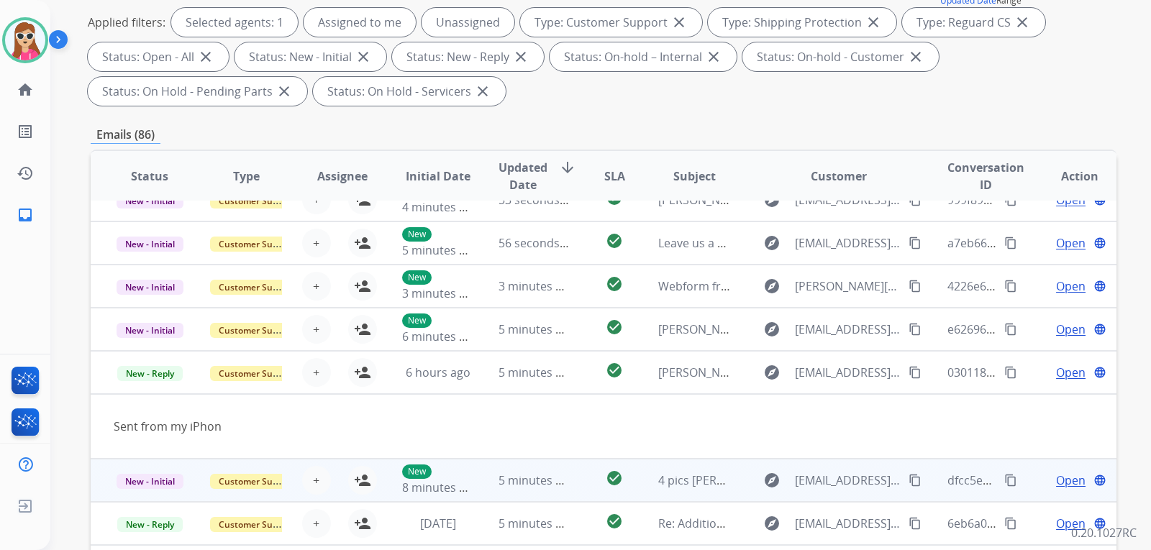
click at [582, 489] on td "check_circle" at bounding box center [603, 480] width 64 height 43
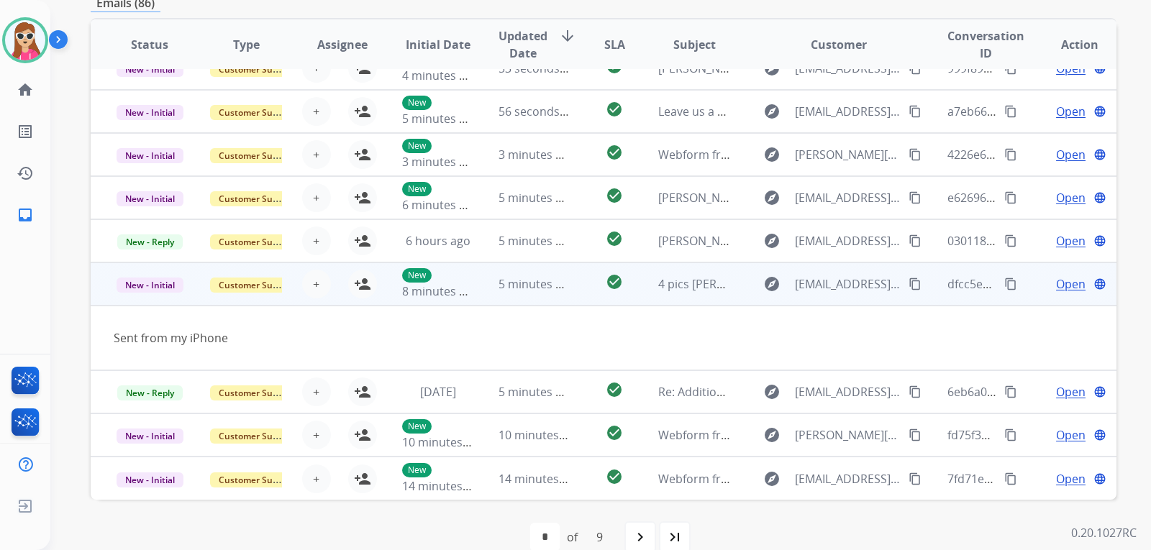
scroll to position [360, 0]
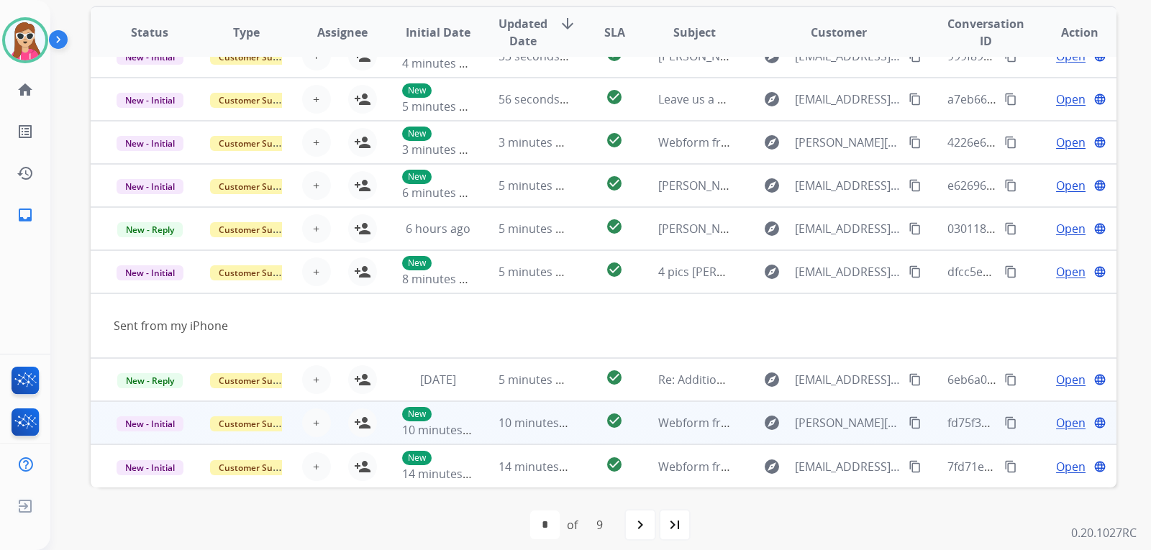
click at [571, 416] on td "check_circle" at bounding box center [603, 422] width 64 height 43
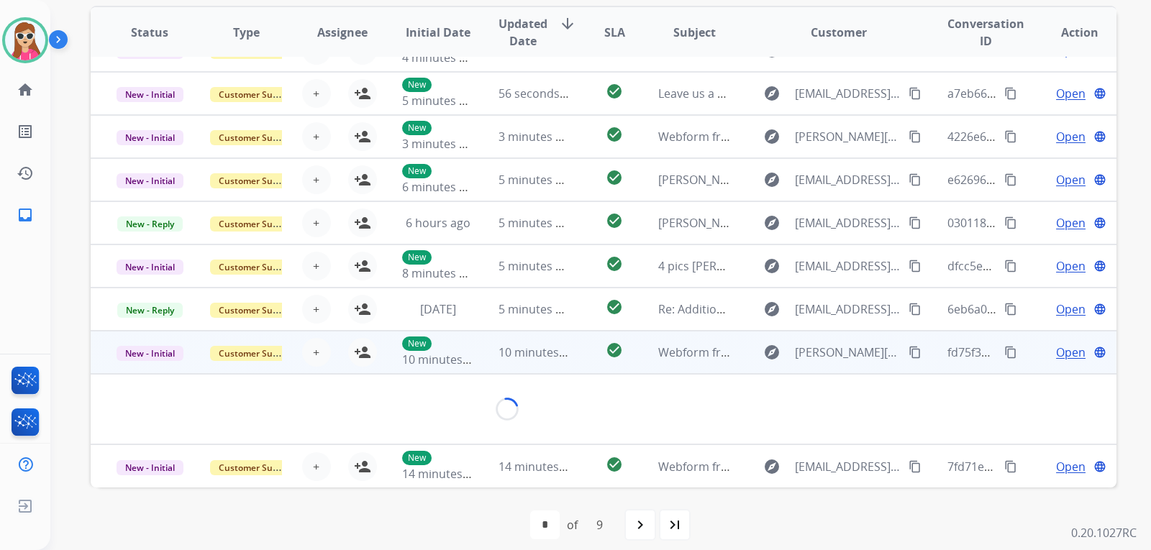
scroll to position [83, 0]
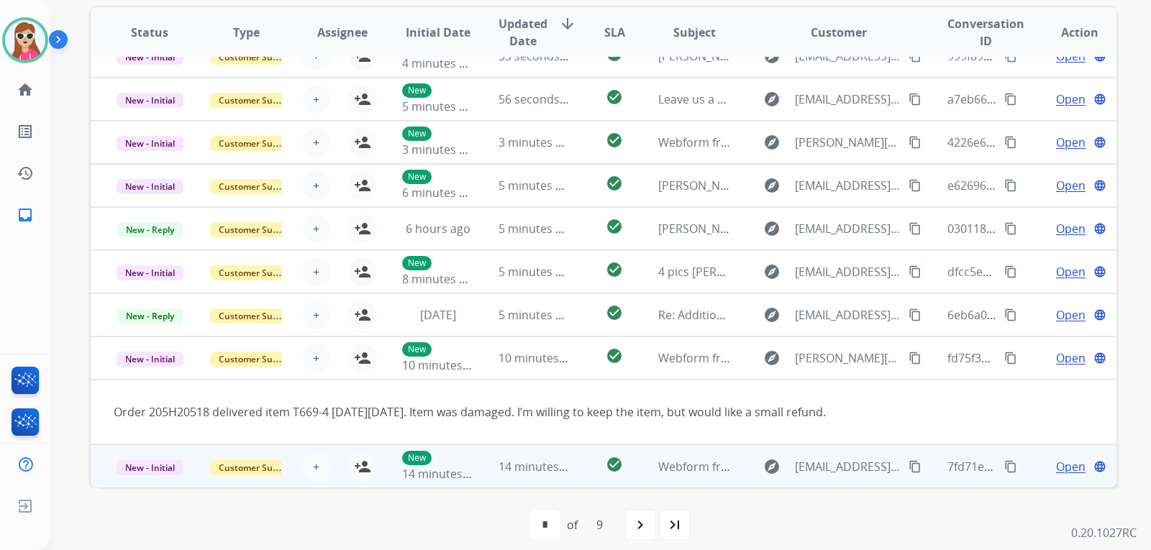
click at [573, 472] on td "check_circle" at bounding box center [603, 465] width 64 height 43
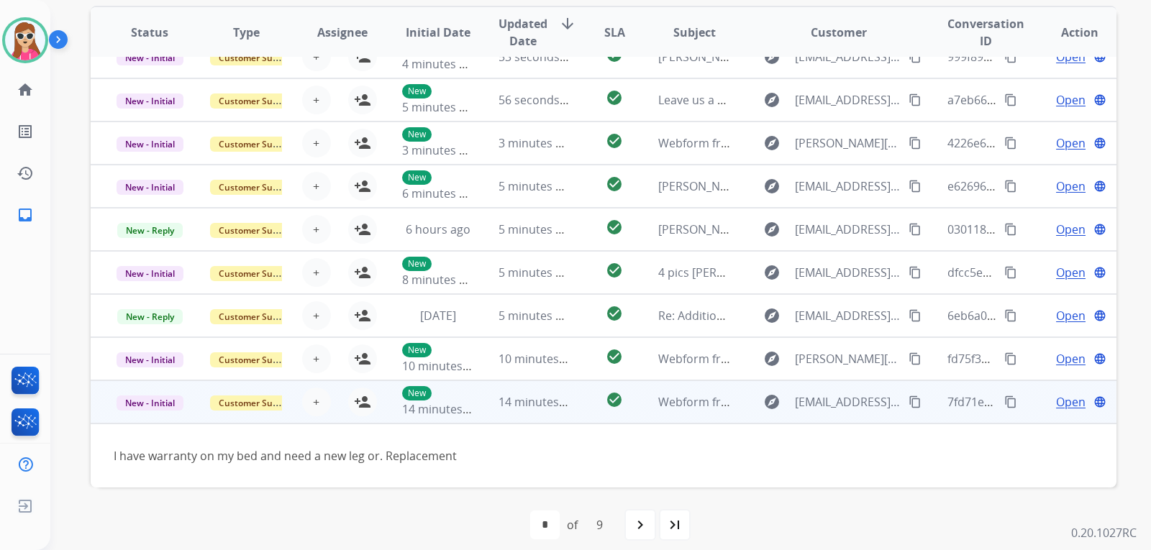
scroll to position [65, 0]
click at [1058, 403] on span "Open" at bounding box center [1070, 401] width 29 height 17
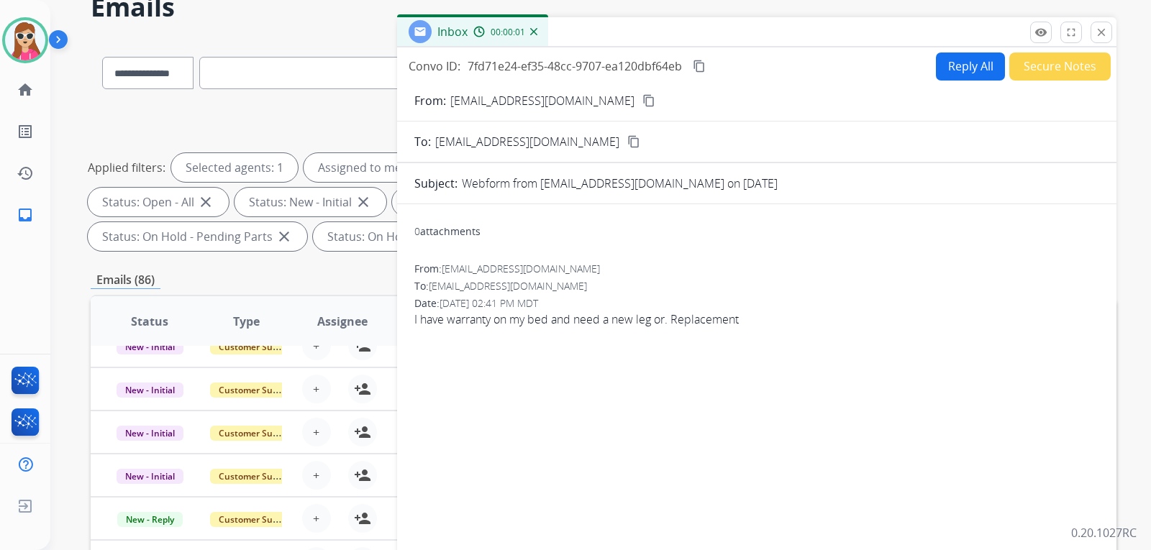
scroll to position [0, 0]
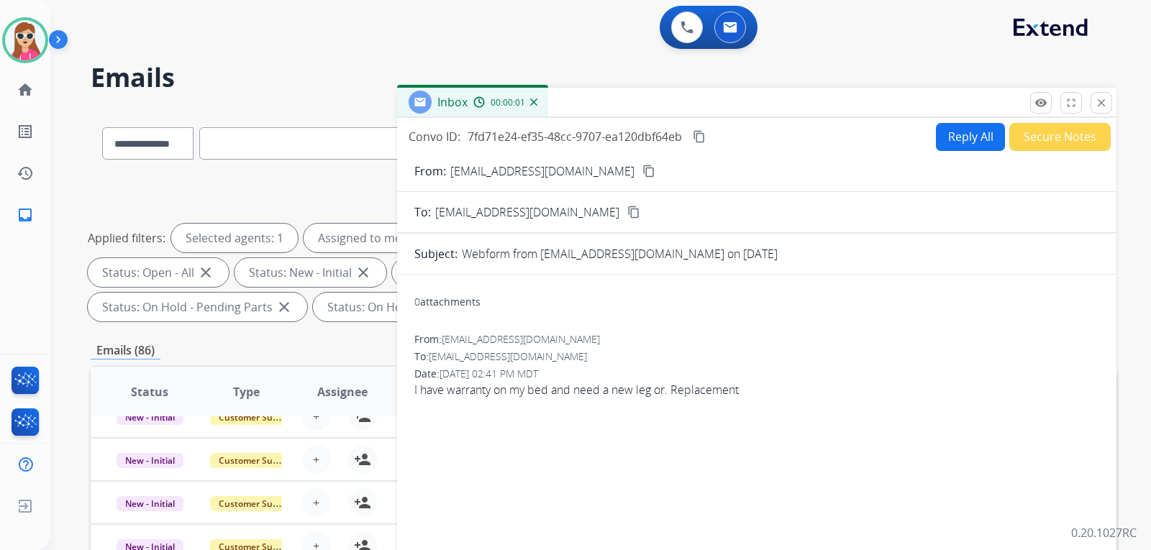
click at [940, 135] on button "Reply All" at bounding box center [970, 137] width 69 height 28
select select "**********"
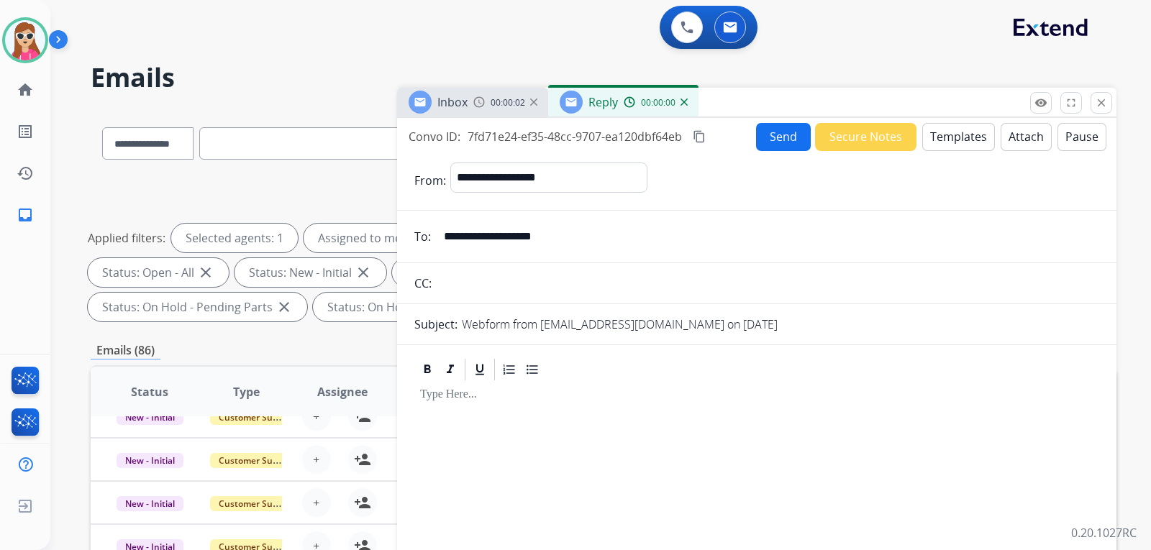
click at [975, 135] on button "Templates" at bounding box center [958, 137] width 73 height 28
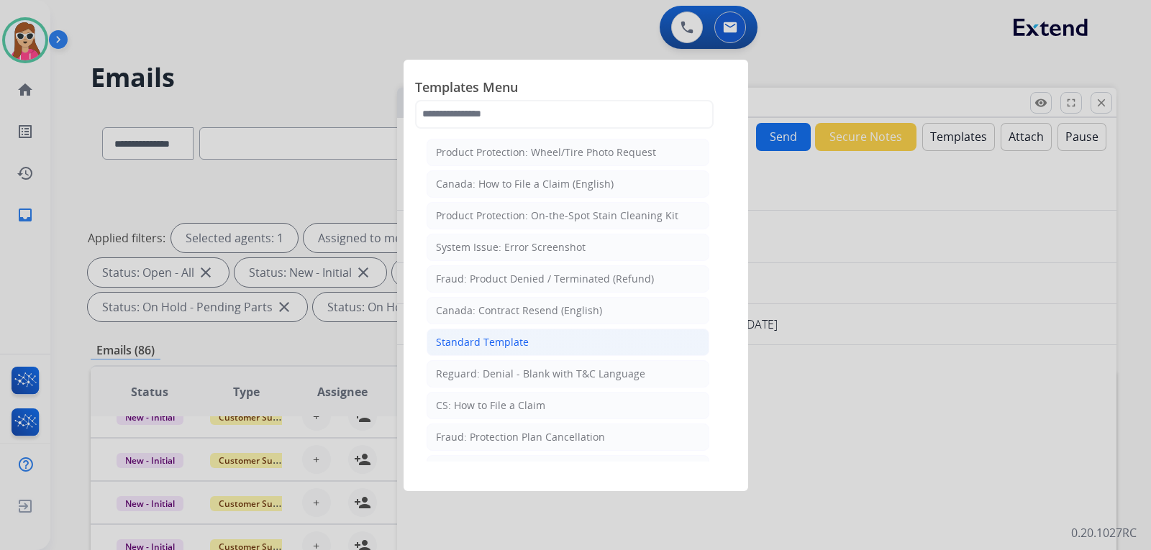
click at [565, 335] on li "Standard Template" at bounding box center [567, 342] width 283 height 27
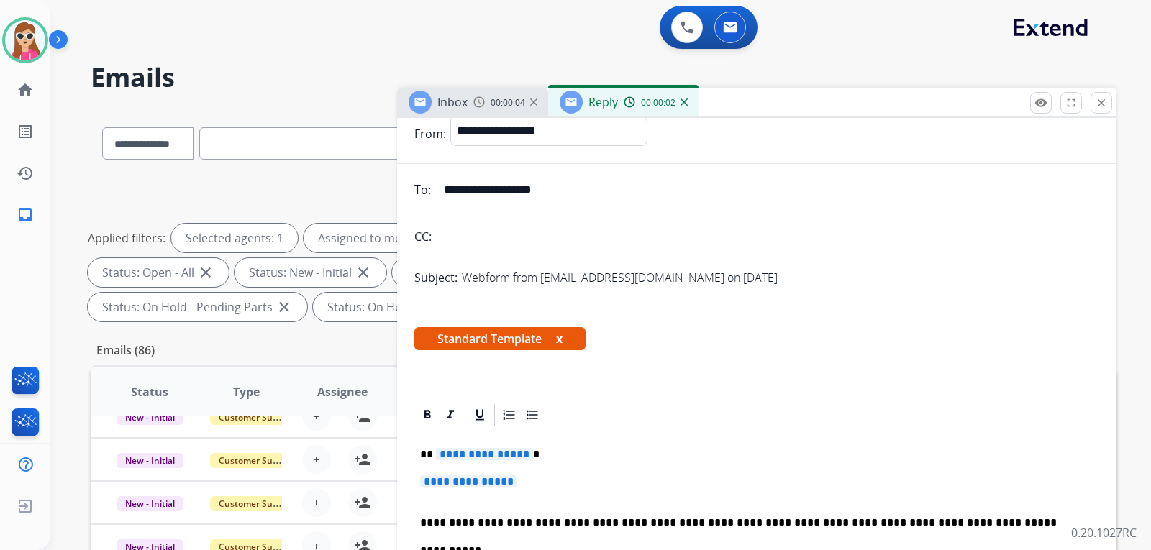
scroll to position [72, 0]
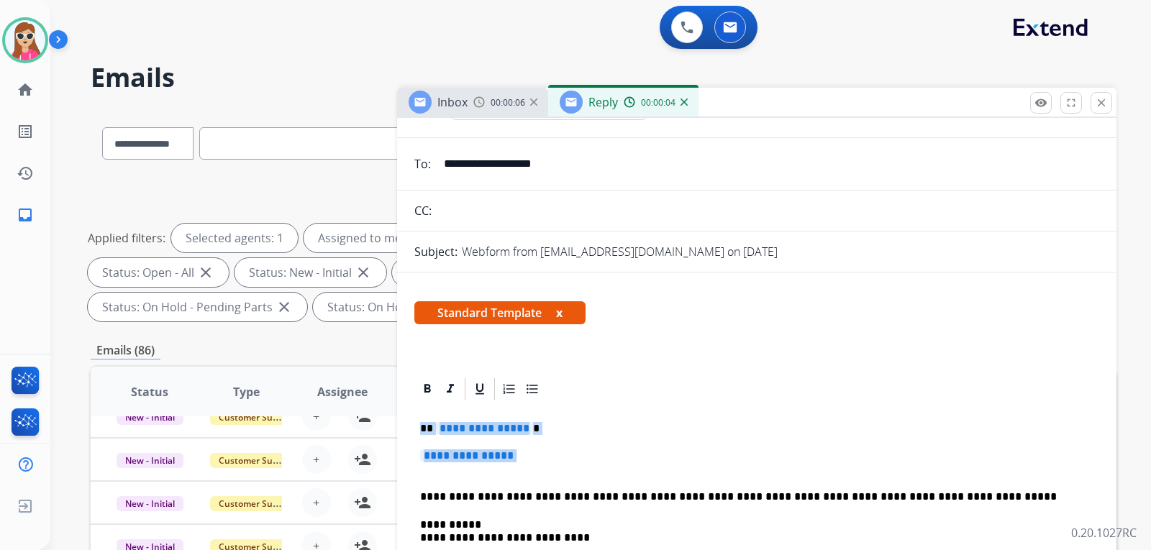
drag, startPoint x: 421, startPoint y: 429, endPoint x: 536, endPoint y: 457, distance: 118.4
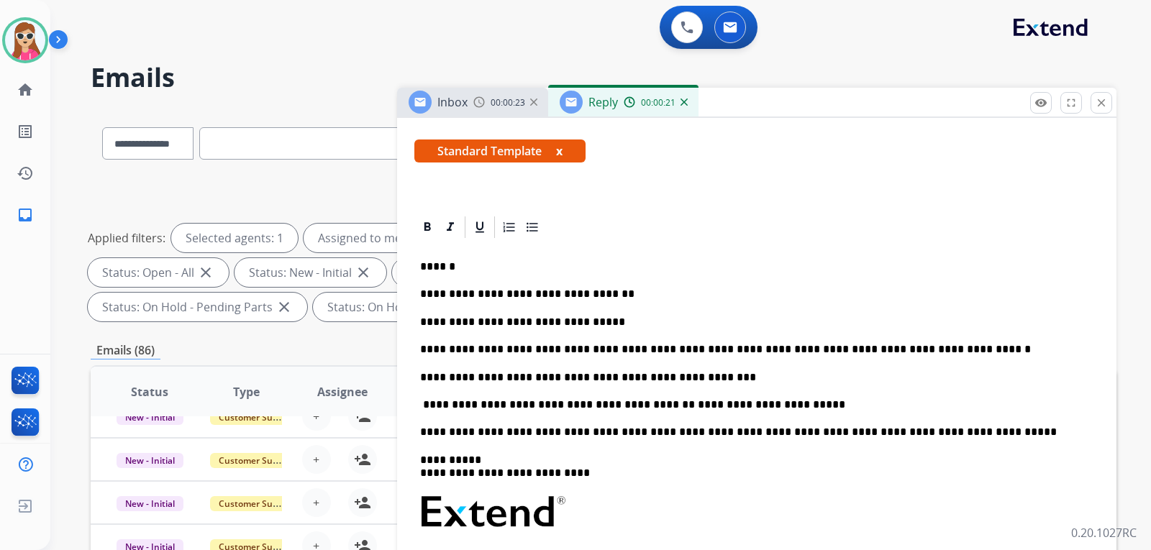
scroll to position [0, 0]
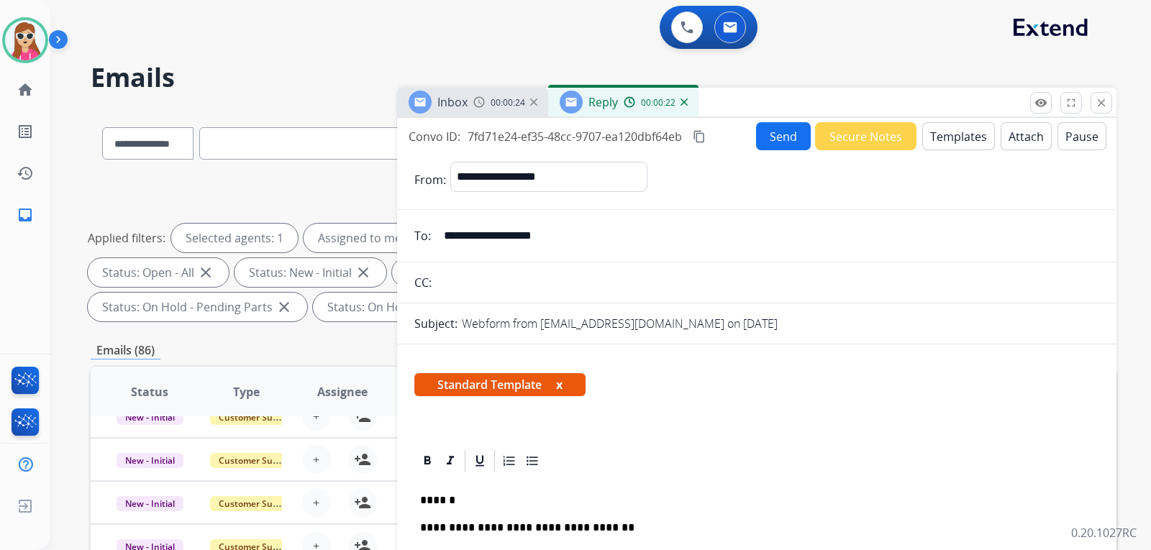
click at [792, 144] on button "Send" at bounding box center [783, 136] width 55 height 28
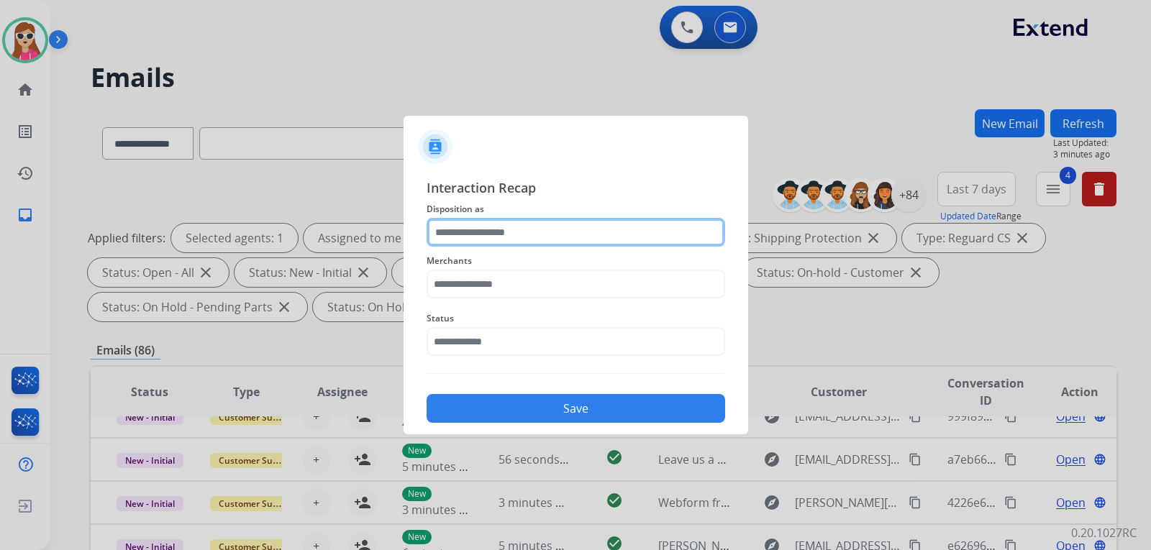
click at [575, 232] on input "text" at bounding box center [575, 232] width 298 height 29
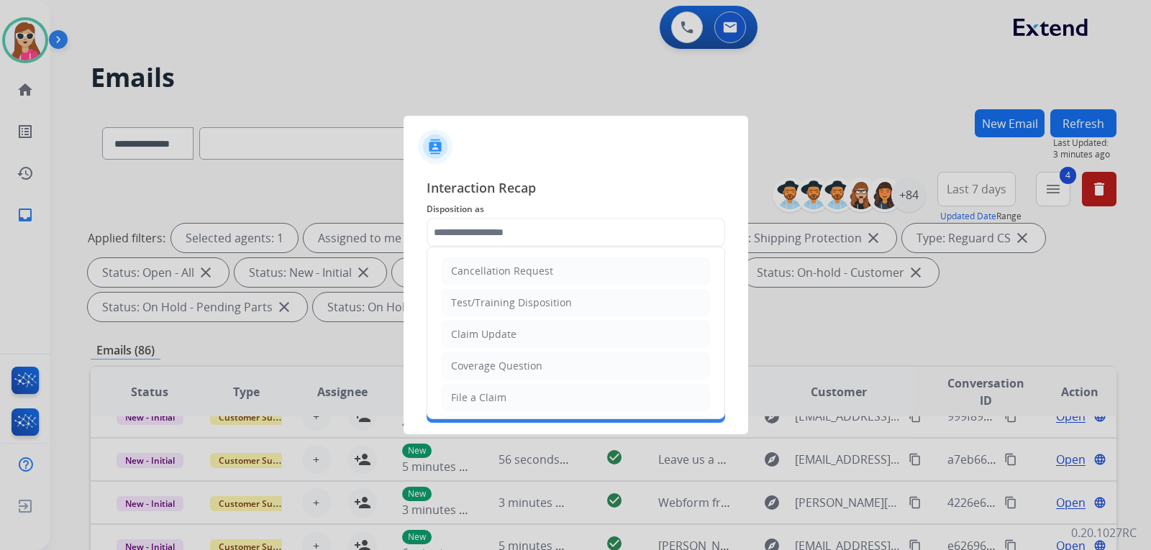
drag, startPoint x: 488, startPoint y: 395, endPoint x: 503, endPoint y: 342, distance: 55.1
click at [489, 395] on div "File a Claim" at bounding box center [478, 397] width 55 height 14
type input "**********"
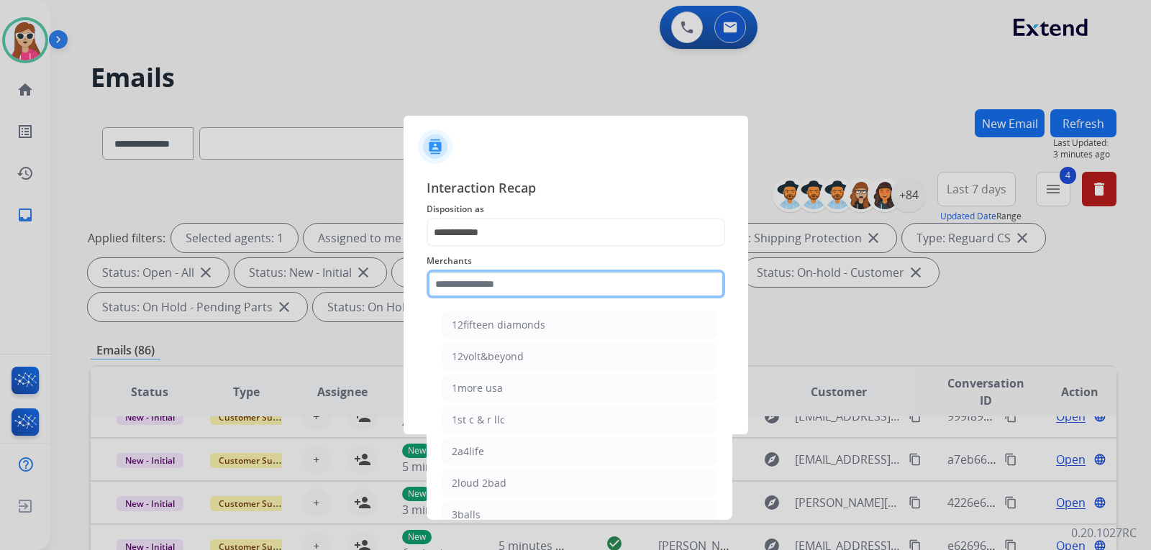
click at [538, 285] on input "text" at bounding box center [575, 284] width 298 height 29
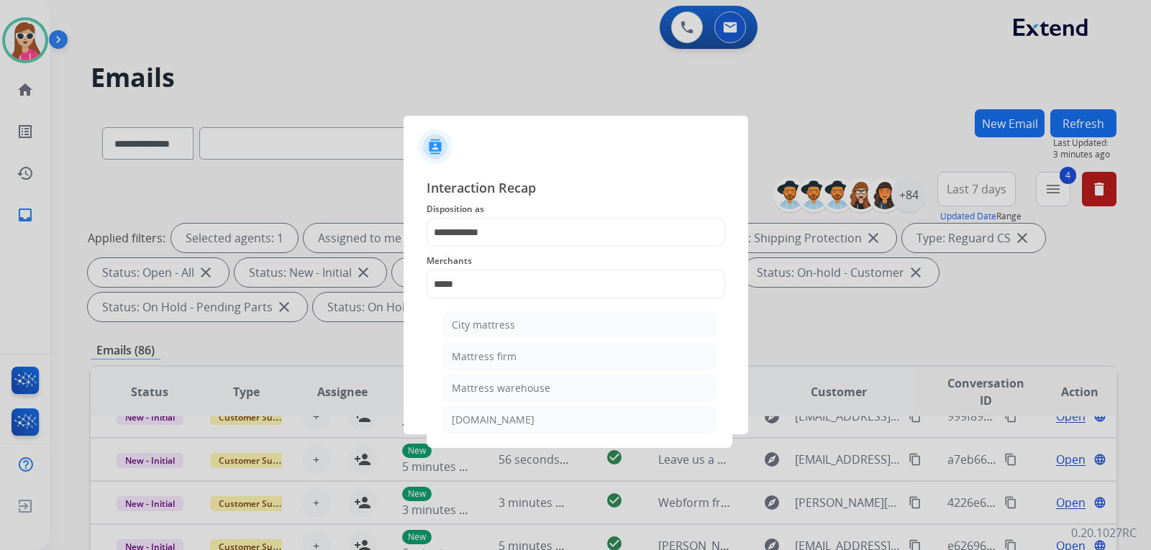
click at [526, 388] on div "Mattress warehouse" at bounding box center [501, 388] width 99 height 14
type input "**********"
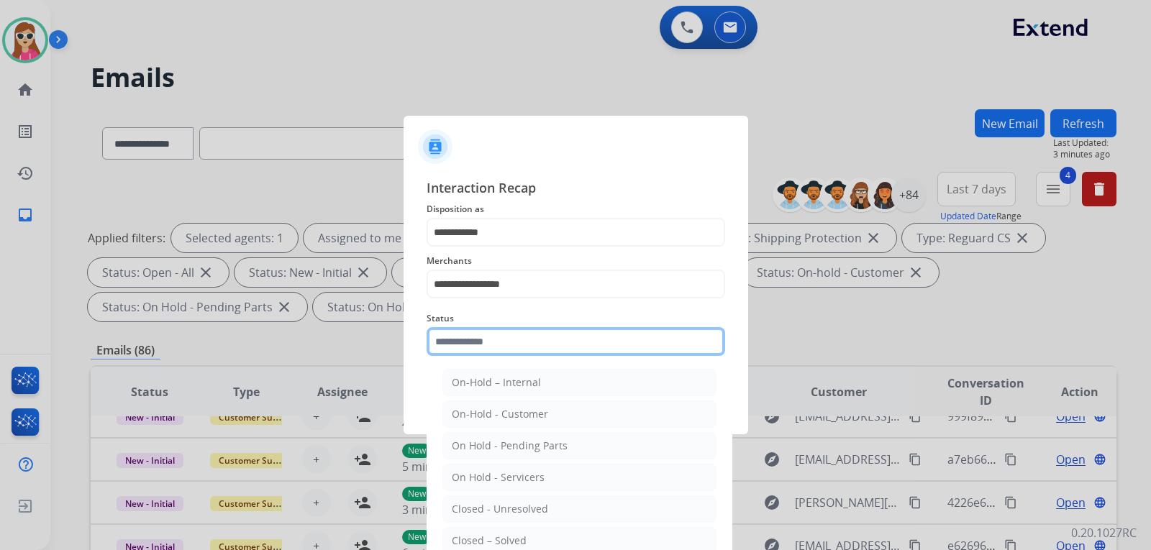
click at [534, 338] on input "text" at bounding box center [575, 341] width 298 height 29
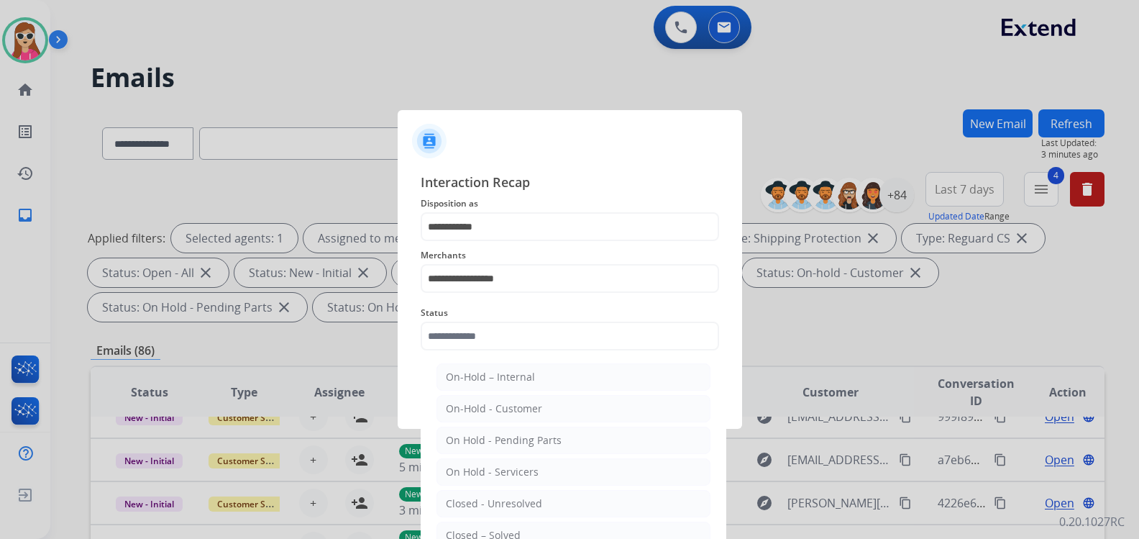
drag, startPoint x: 493, startPoint y: 529, endPoint x: 502, endPoint y: 522, distance: 11.4
click at [495, 527] on li "Closed – Solved" at bounding box center [573, 534] width 274 height 27
type input "**********"
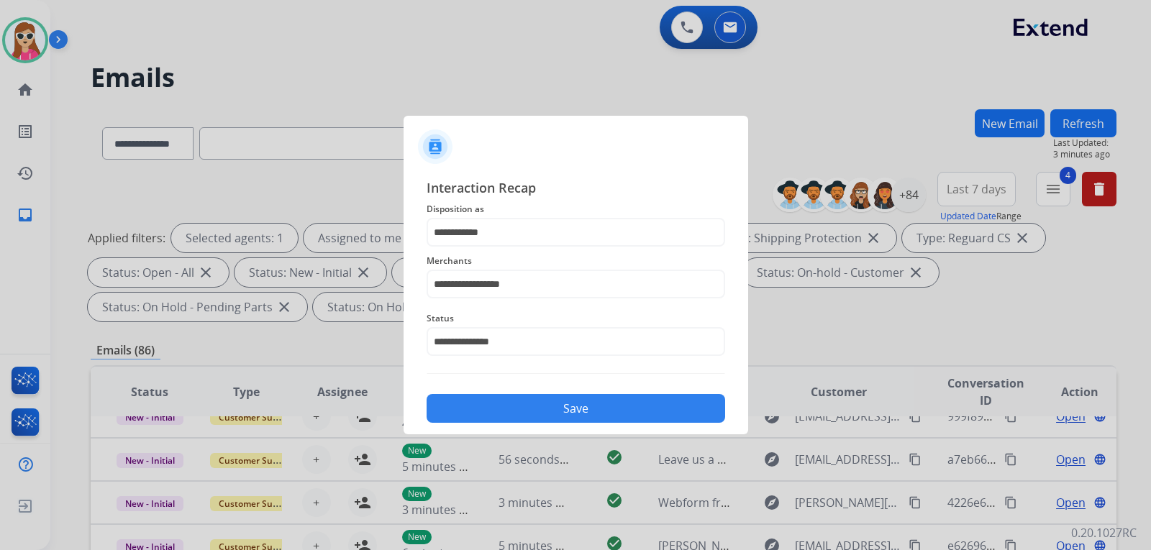
click at [572, 413] on button "Save" at bounding box center [575, 408] width 298 height 29
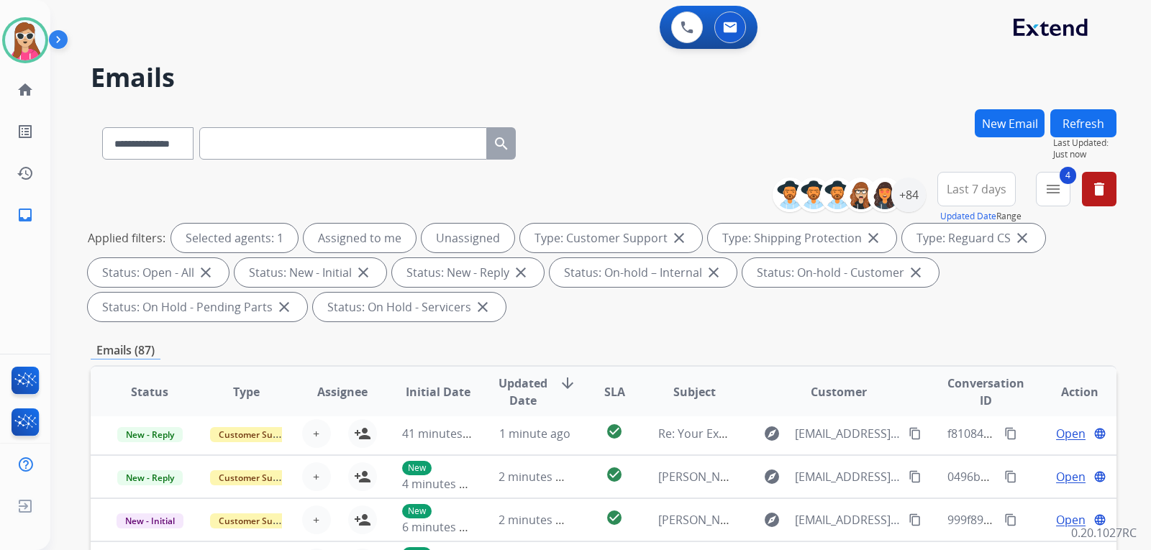
scroll to position [48, 0]
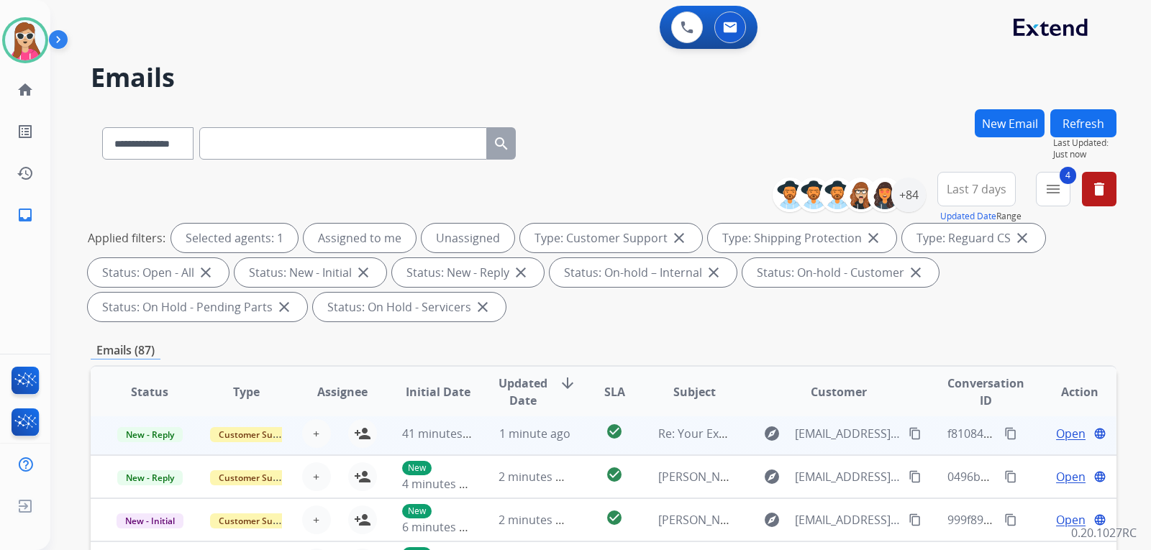
click at [598, 441] on td "check_circle" at bounding box center [603, 433] width 64 height 43
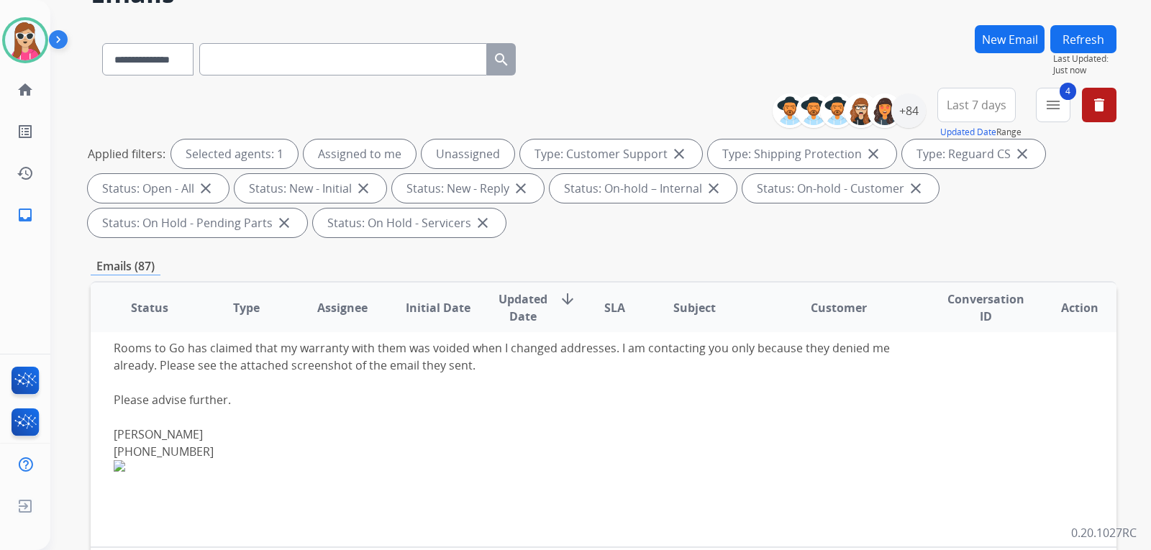
scroll to position [89, 0]
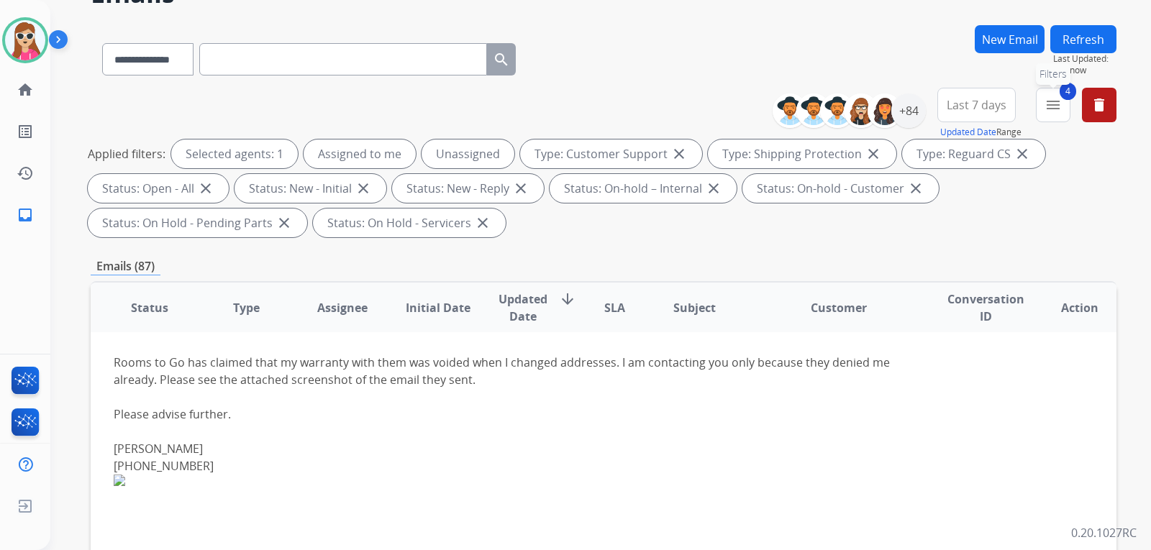
click at [1037, 107] on button "4 menu Filters" at bounding box center [1052, 105] width 35 height 35
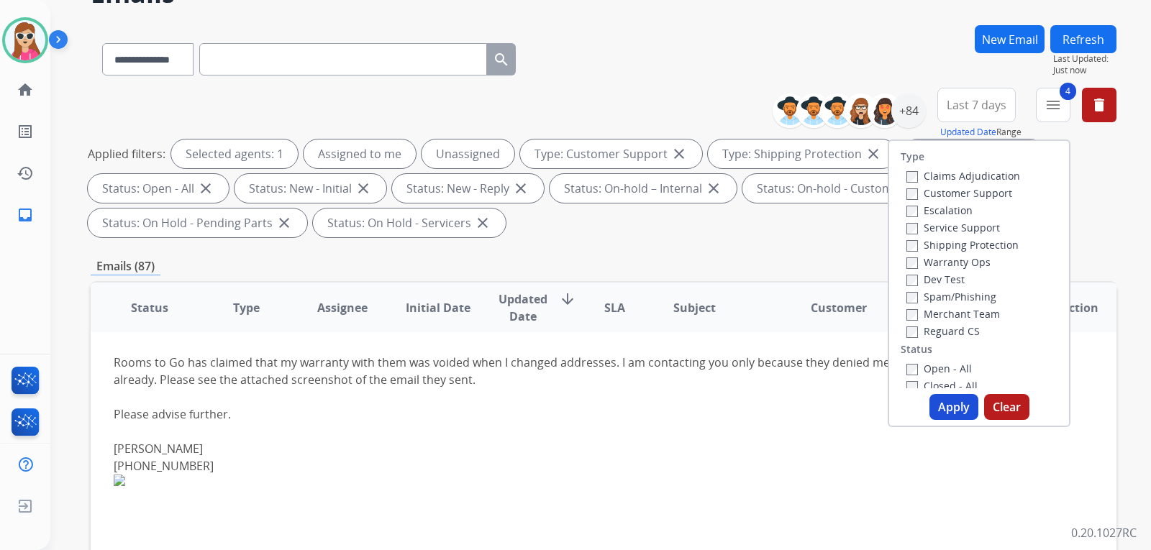
click at [954, 398] on button "Apply" at bounding box center [953, 407] width 49 height 26
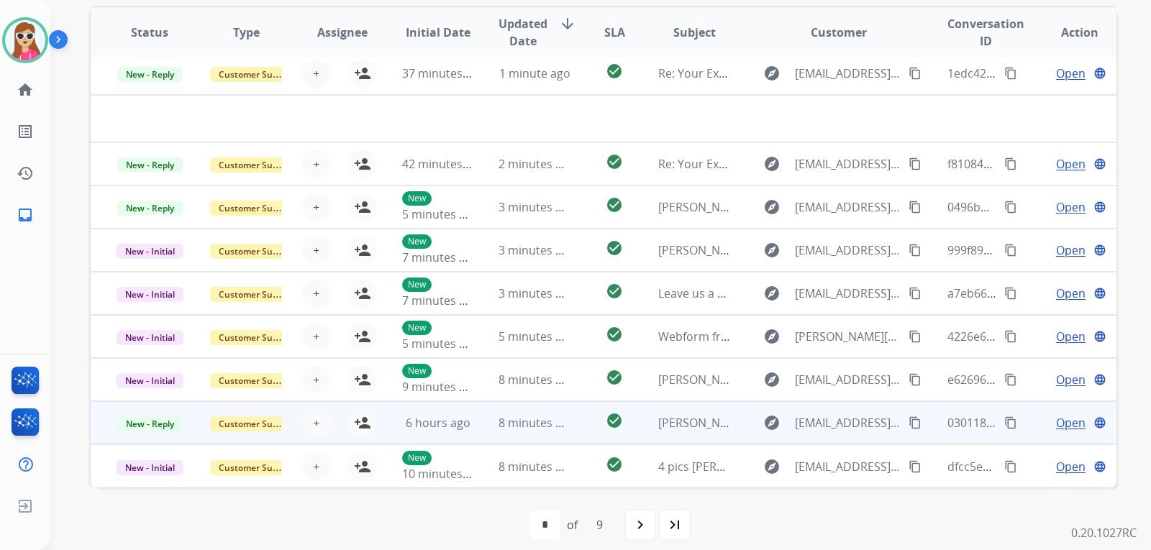
scroll to position [372, 0]
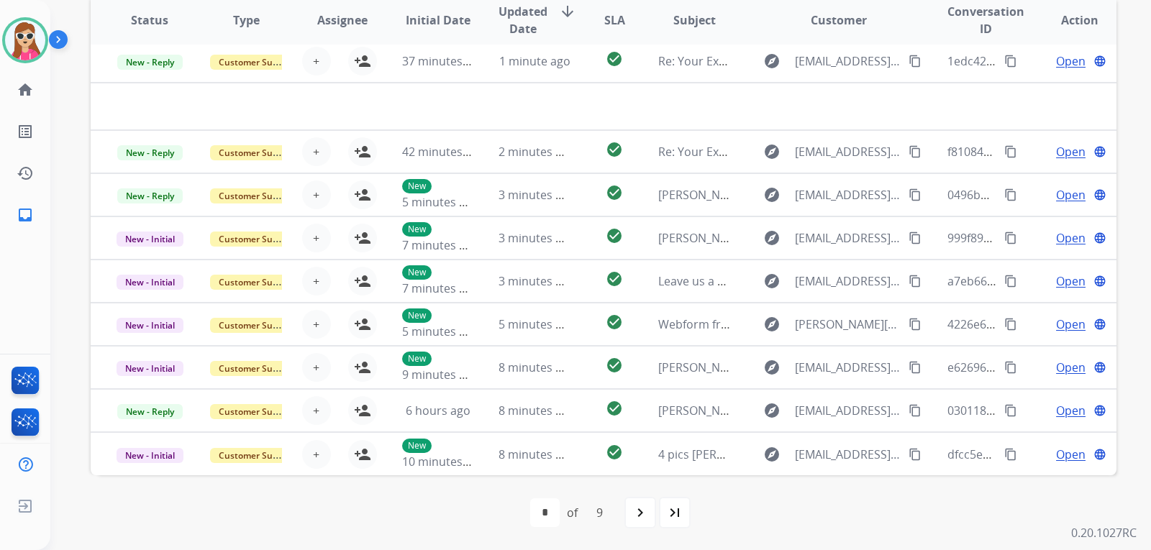
click at [651, 511] on div "navigate_next" at bounding box center [640, 513] width 32 height 32
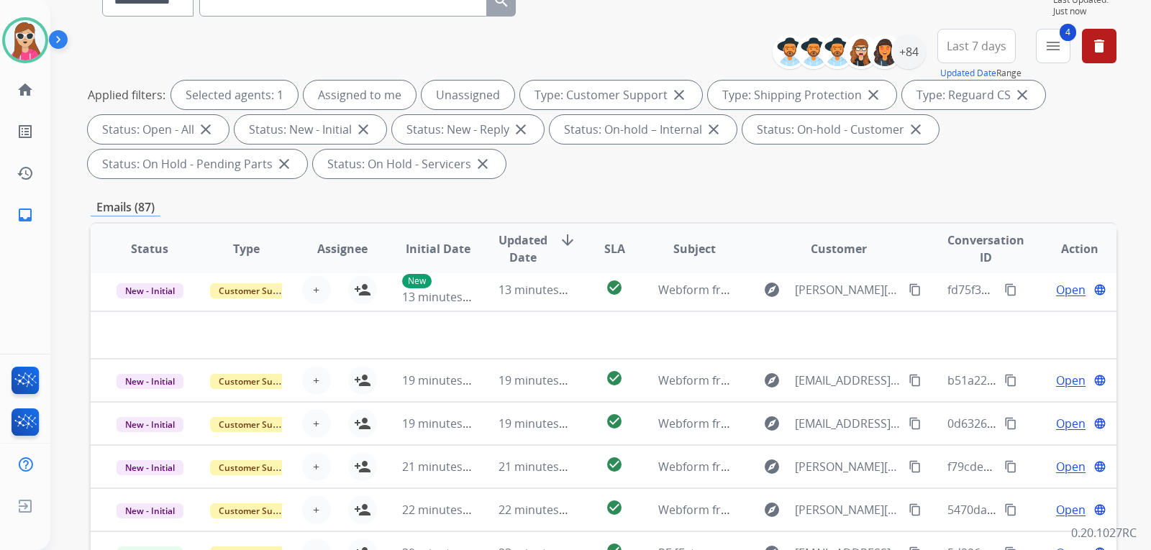
scroll to position [84, 0]
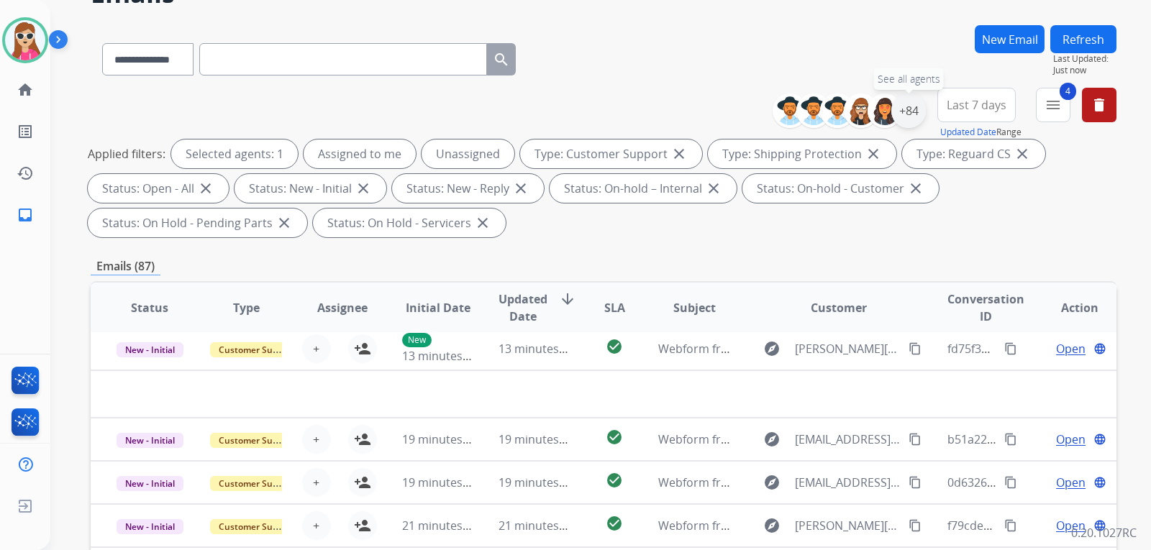
click at [913, 122] on div "+84" at bounding box center [908, 110] width 35 height 35
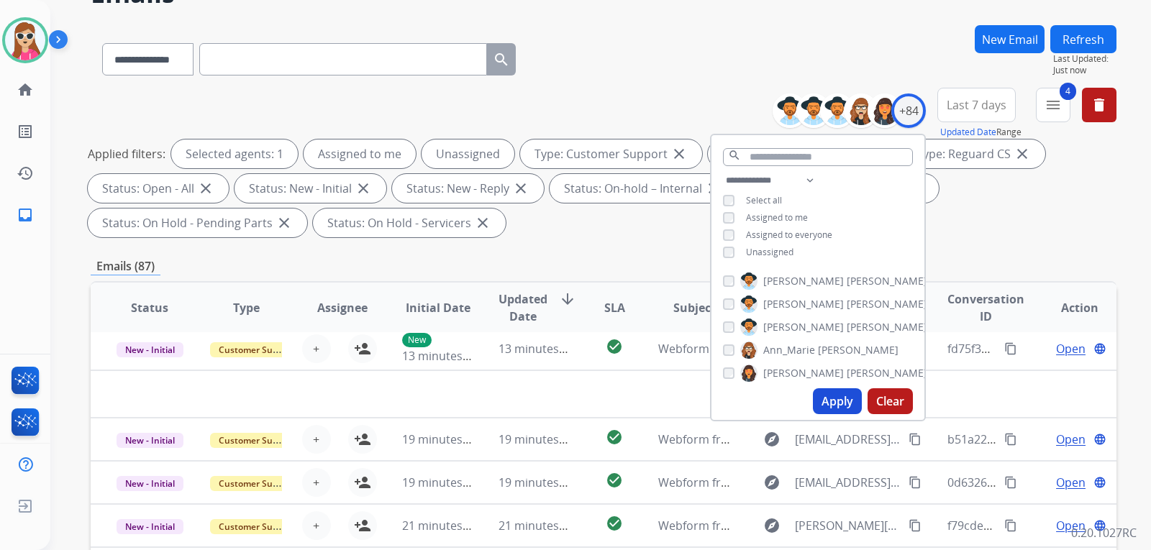
click at [776, 252] on span "Unassigned" at bounding box center [769, 252] width 47 height 12
click at [846, 401] on button "Apply" at bounding box center [837, 401] width 49 height 26
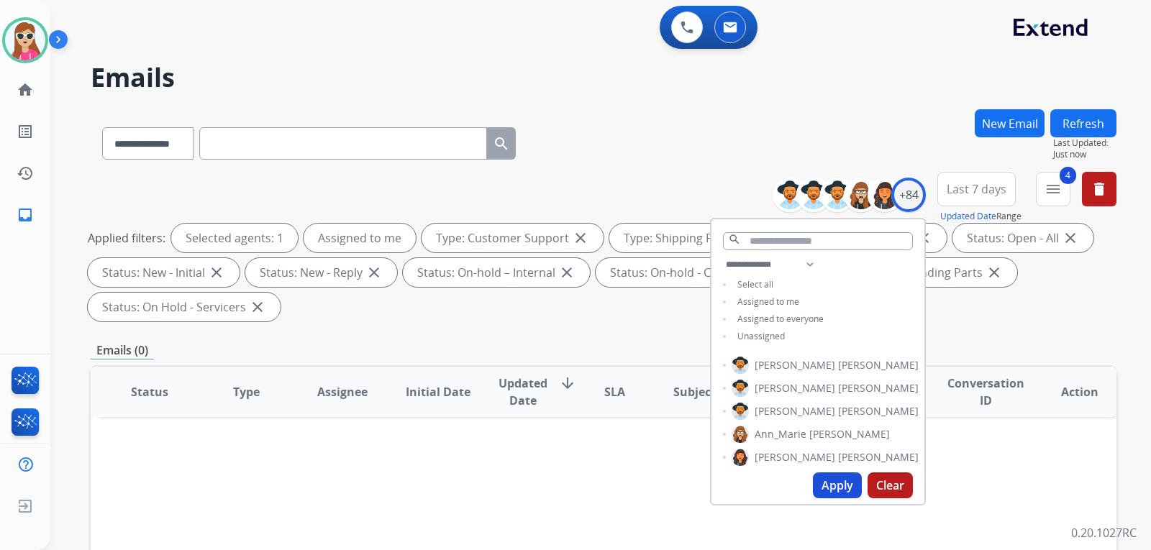
scroll to position [0, 0]
click at [756, 326] on div "**********" at bounding box center [817, 302] width 213 height 92
click at [756, 331] on div "**********" at bounding box center [817, 302] width 213 height 92
click at [769, 335] on span "Unassigned" at bounding box center [769, 336] width 47 height 12
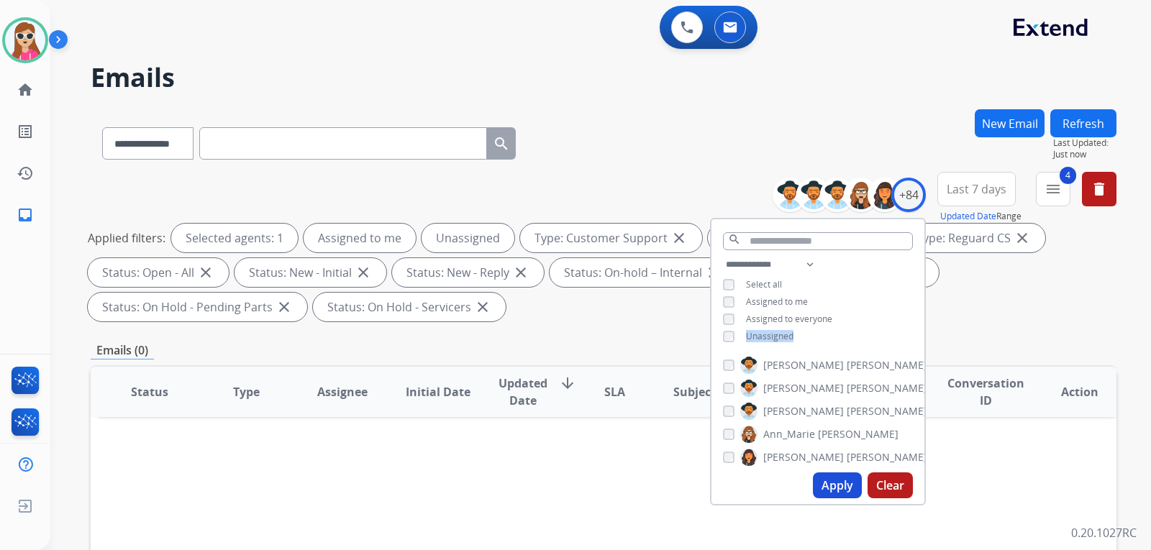
click at [854, 490] on button "Apply" at bounding box center [837, 485] width 49 height 26
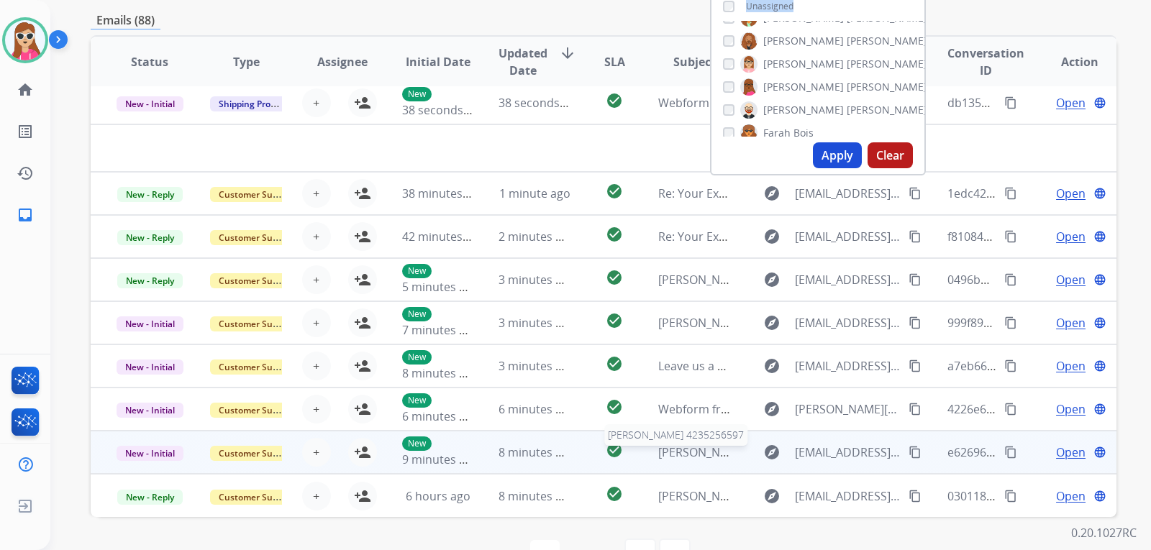
scroll to position [372, 0]
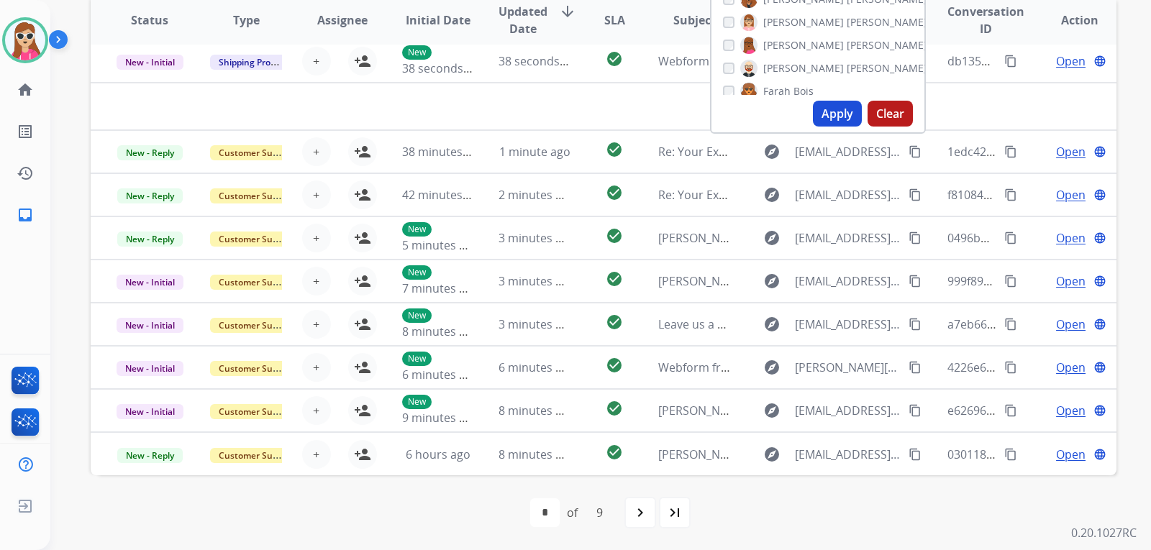
drag, startPoint x: 493, startPoint y: 493, endPoint x: 492, endPoint y: 477, distance: 16.6
click at [494, 486] on div "first_page navigate_before * * * * * * * * * of 9 navigate_next last_page" at bounding box center [603, 512] width 1025 height 75
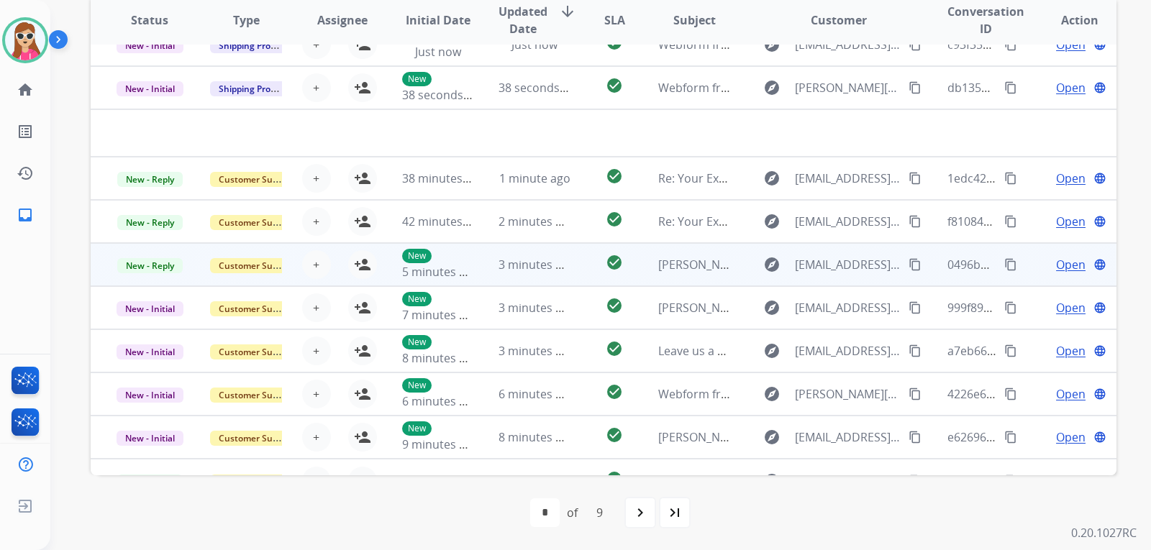
scroll to position [0, 0]
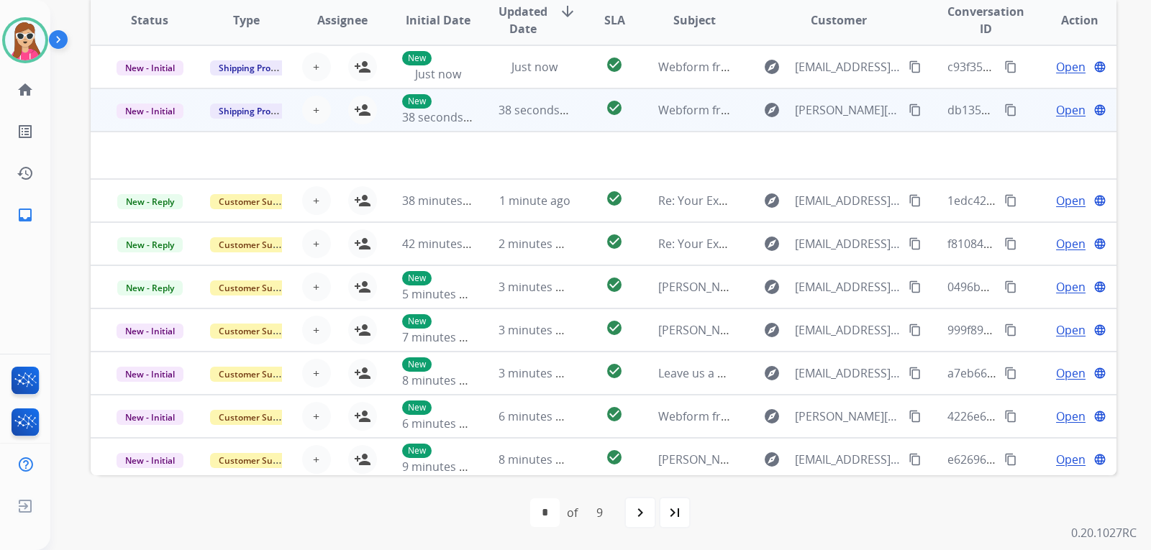
click at [635, 105] on td "Webform from [PERSON_NAME][EMAIL_ADDRESS][DOMAIN_NAME] on [DATE]" at bounding box center [683, 109] width 96 height 43
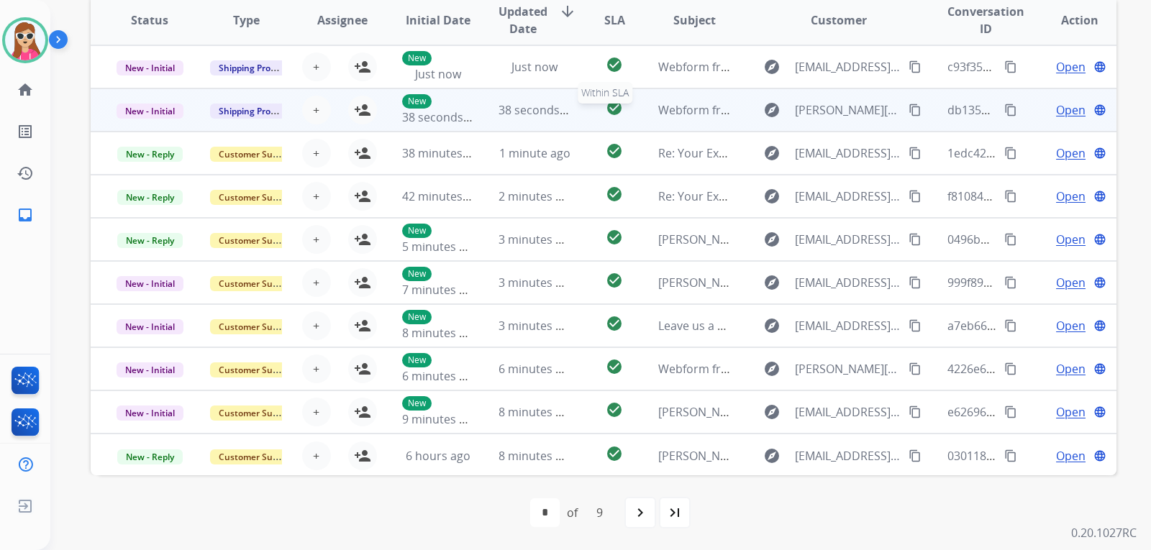
click at [623, 104] on div "check_circle" at bounding box center [614, 110] width 40 height 22
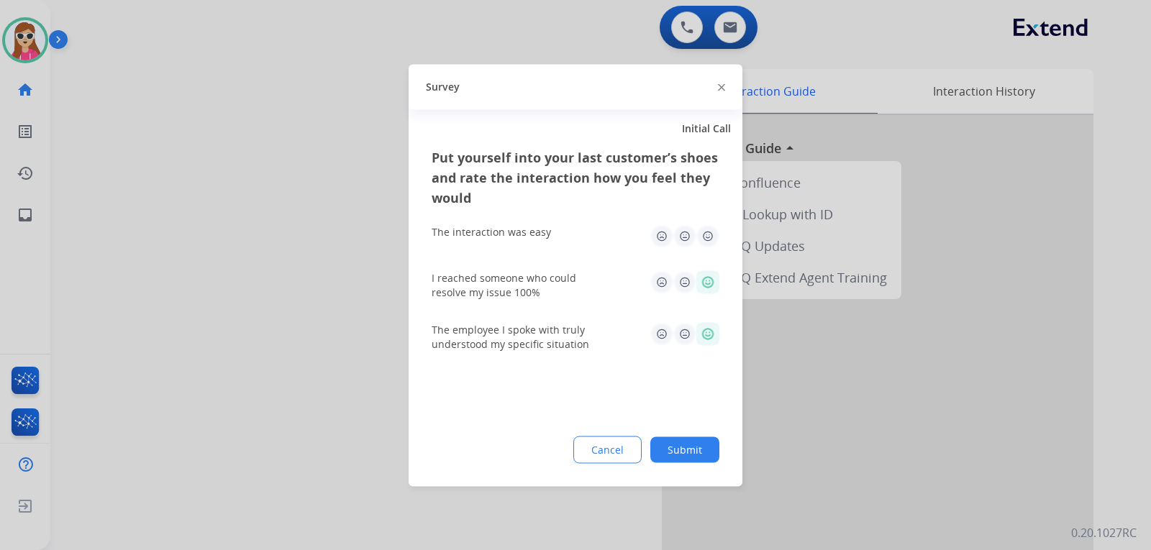
click at [701, 239] on img at bounding box center [707, 235] width 23 height 23
click at [682, 451] on button "Submit" at bounding box center [684, 449] width 69 height 26
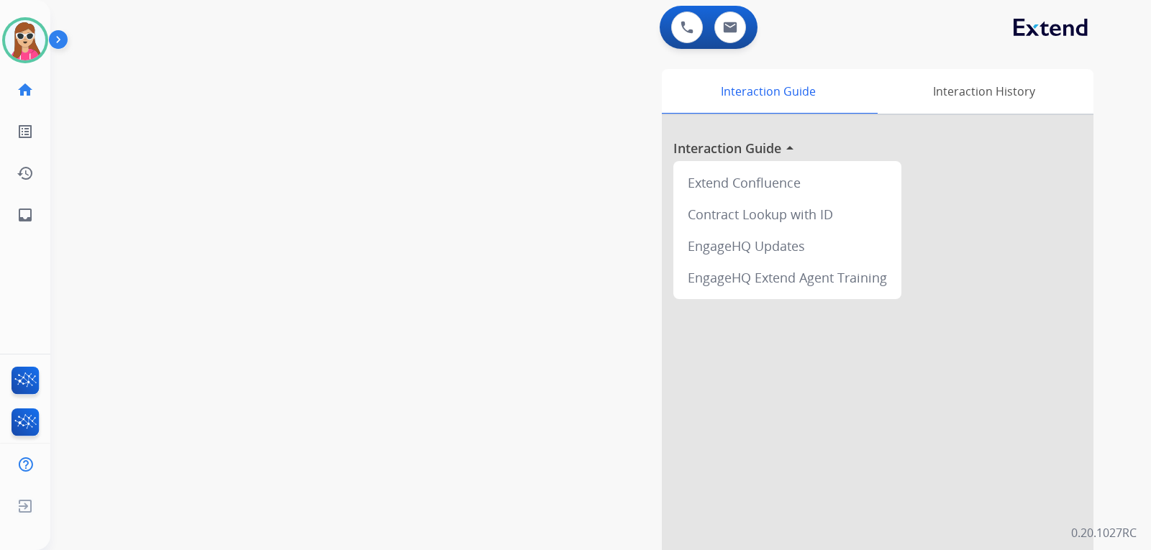
click at [0, 209] on html "Outbound call Quit Outbound call Quit Schedule interaction + Add to my list Cus…" at bounding box center [575, 275] width 1151 height 550
click at [6, 214] on link "inbox Emails" at bounding box center [25, 215] width 40 height 40
select select "**********"
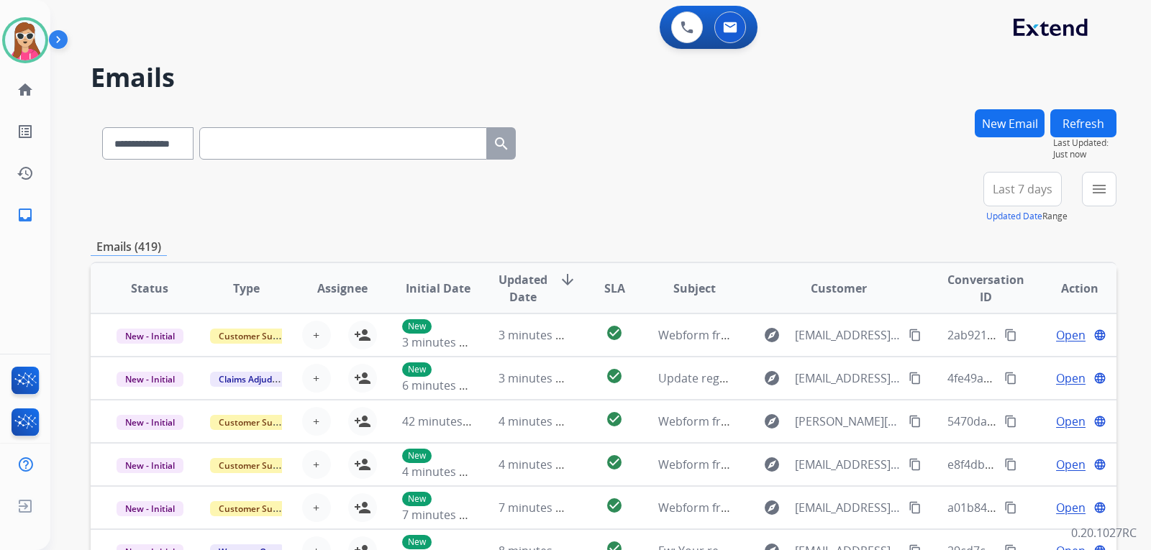
drag, startPoint x: 879, startPoint y: 249, endPoint x: 918, endPoint y: 265, distance: 41.9
drag, startPoint x: 918, startPoint y: 265, endPoint x: 782, endPoint y: 203, distance: 150.0
click at [782, 203] on div "**********" at bounding box center [603, 198] width 1025 height 52
click at [1087, 181] on button "menu" at bounding box center [1099, 189] width 35 height 35
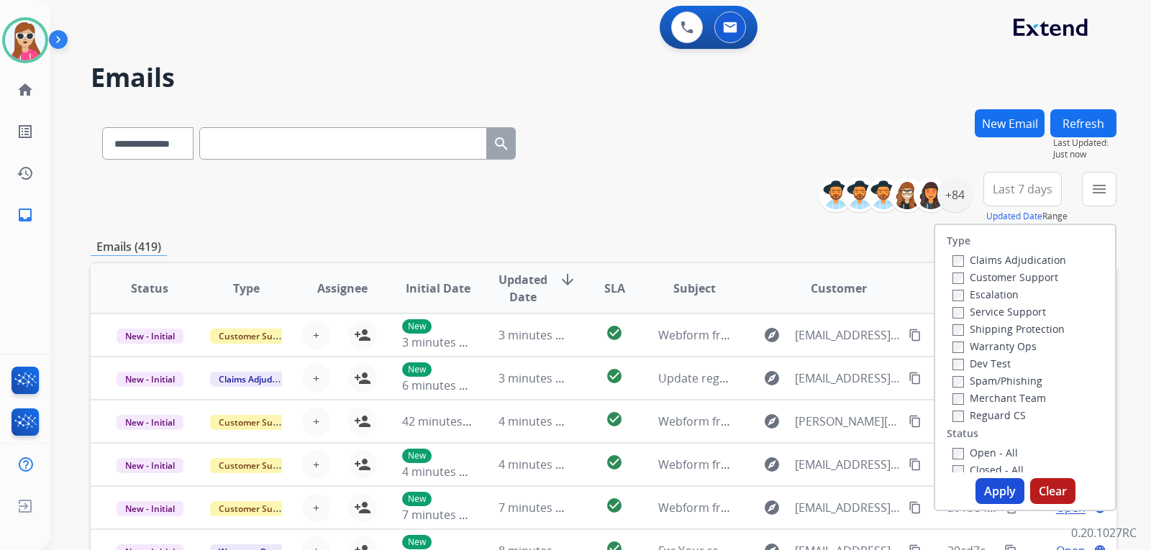
click at [1012, 270] on div "Customer Support" at bounding box center [1009, 276] width 114 height 17
click at [1013, 277] on label "Customer Support" at bounding box center [1005, 277] width 106 height 14
click at [1010, 321] on div "Shipping Protection" at bounding box center [1009, 328] width 114 height 17
click at [1011, 328] on label "Shipping Protection" at bounding box center [1008, 329] width 112 height 14
click at [997, 414] on label "Reguard CS" at bounding box center [988, 415] width 73 height 14
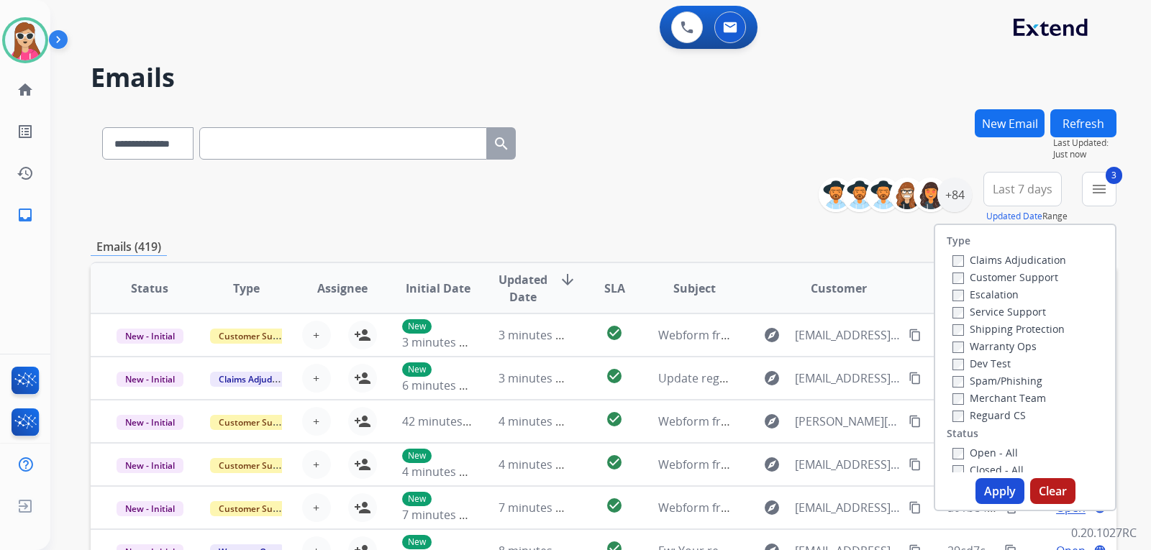
click at [985, 452] on label "Open - All" at bounding box center [984, 453] width 65 height 14
drag, startPoint x: 989, startPoint y: 485, endPoint x: 961, endPoint y: 483, distance: 28.2
click at [987, 485] on button "Apply" at bounding box center [999, 491] width 49 height 26
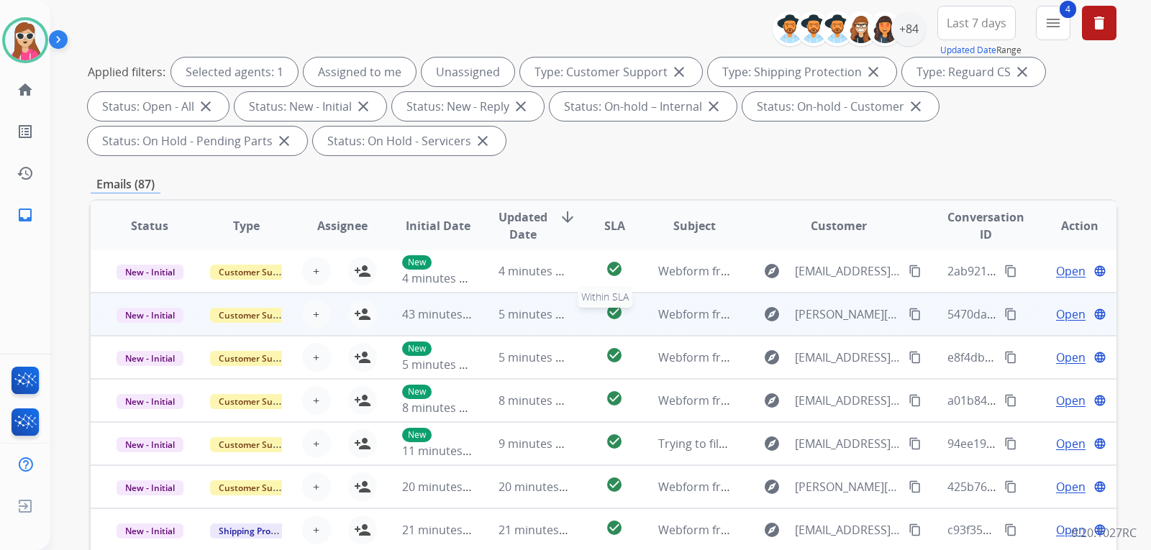
scroll to position [216, 0]
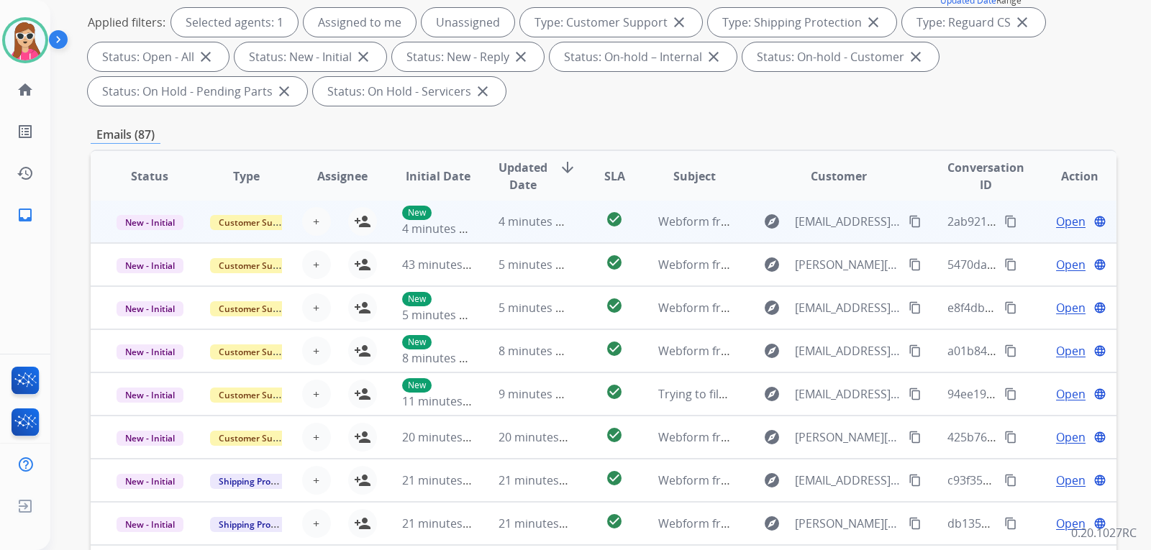
click at [594, 232] on div "check_circle" at bounding box center [614, 222] width 40 height 22
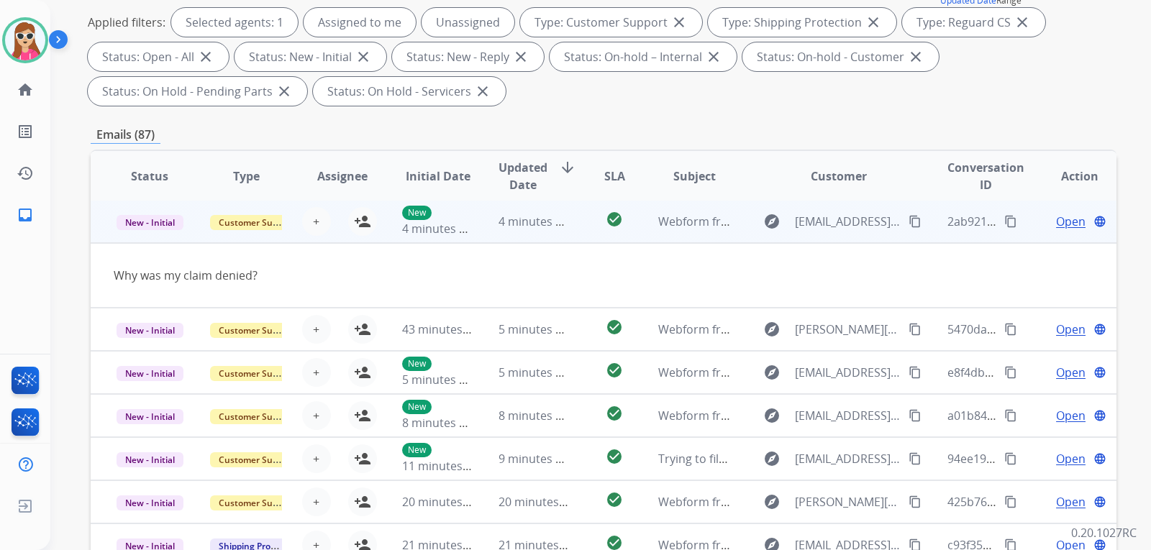
scroll to position [0, 0]
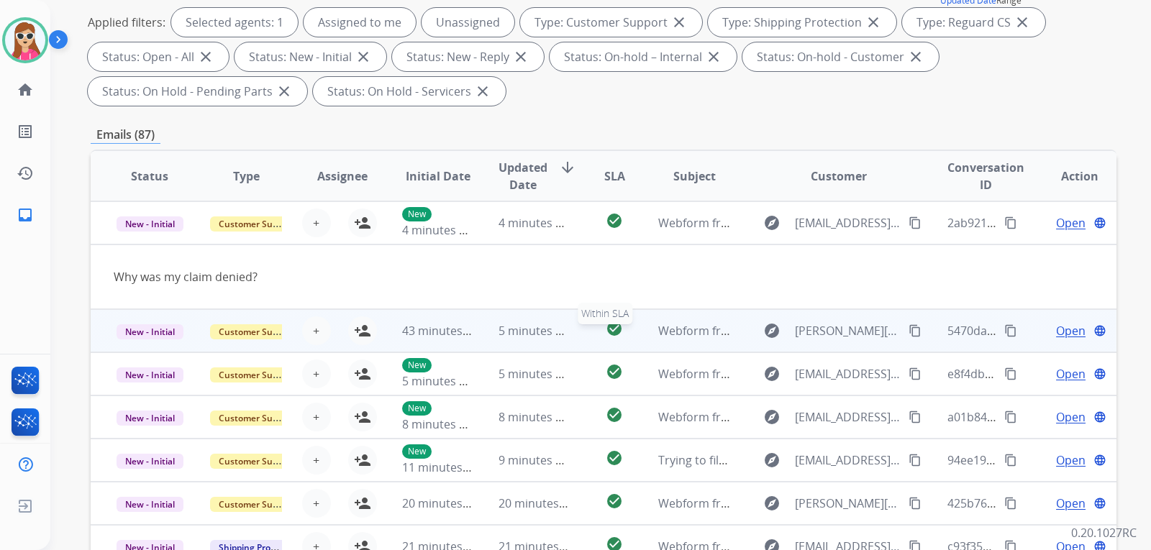
click at [594, 340] on div "check_circle" at bounding box center [614, 331] width 40 height 22
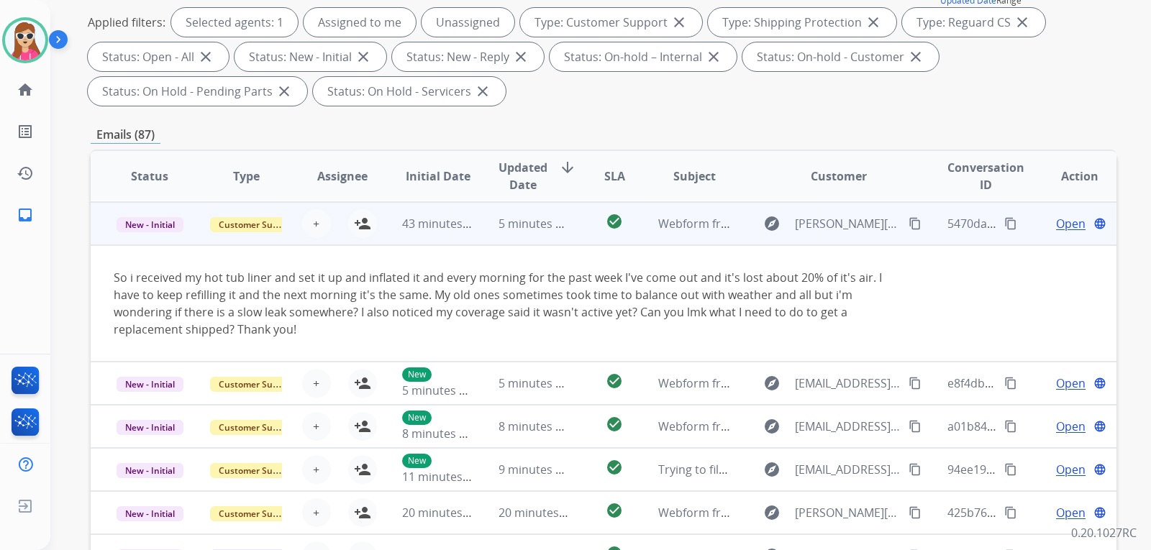
scroll to position [43, 0]
click at [909, 221] on mat-icon "content_copy" at bounding box center [914, 222] width 13 height 13
click at [1056, 221] on span "Open" at bounding box center [1070, 222] width 29 height 17
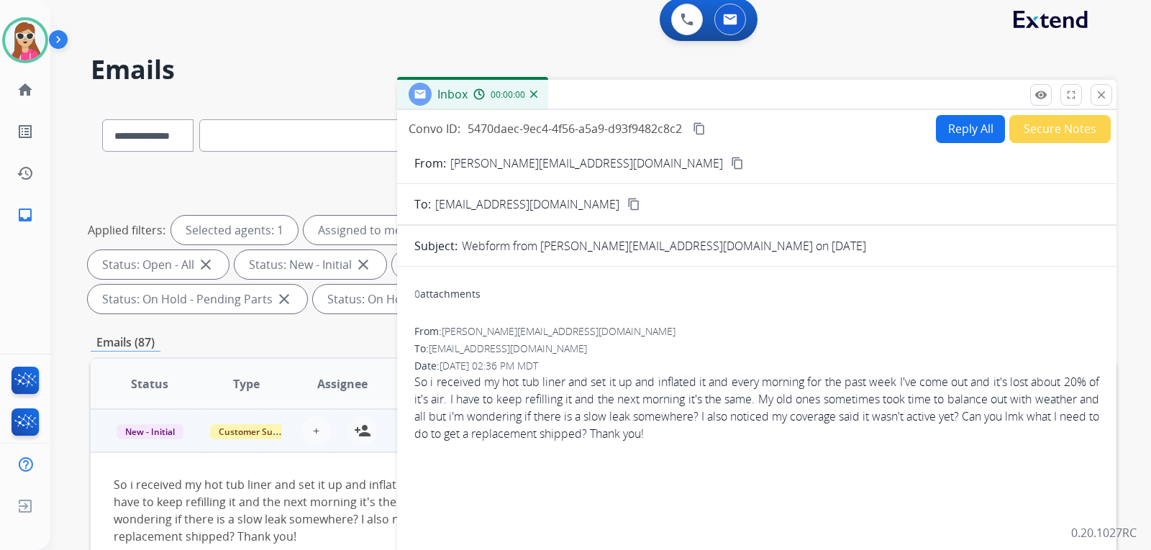
scroll to position [0, 0]
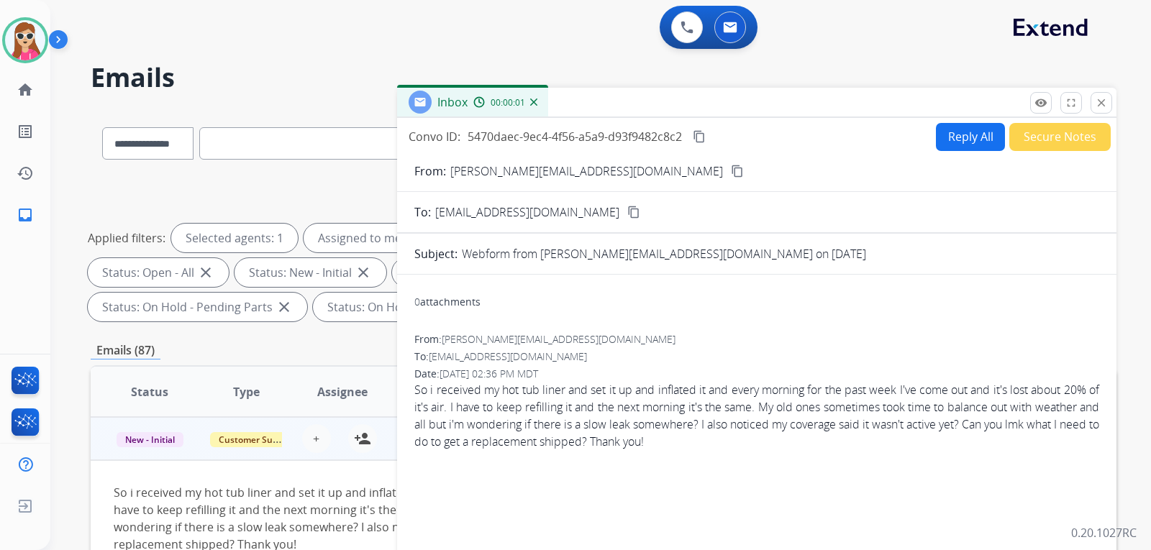
click at [959, 139] on button "Reply All" at bounding box center [970, 137] width 69 height 28
select select "**********"
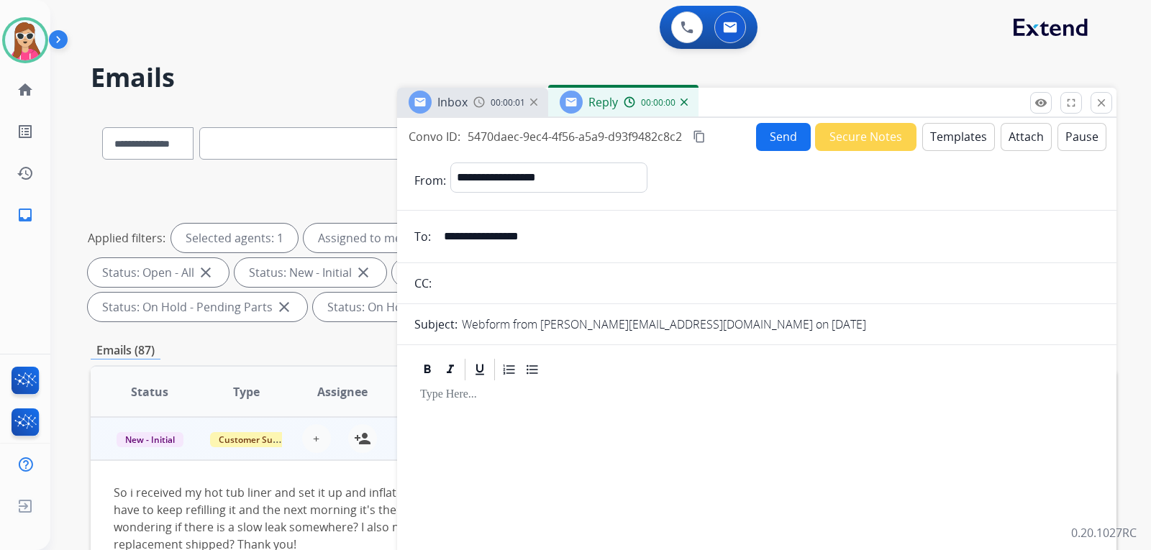
click at [960, 134] on button "Templates" at bounding box center [958, 137] width 73 height 28
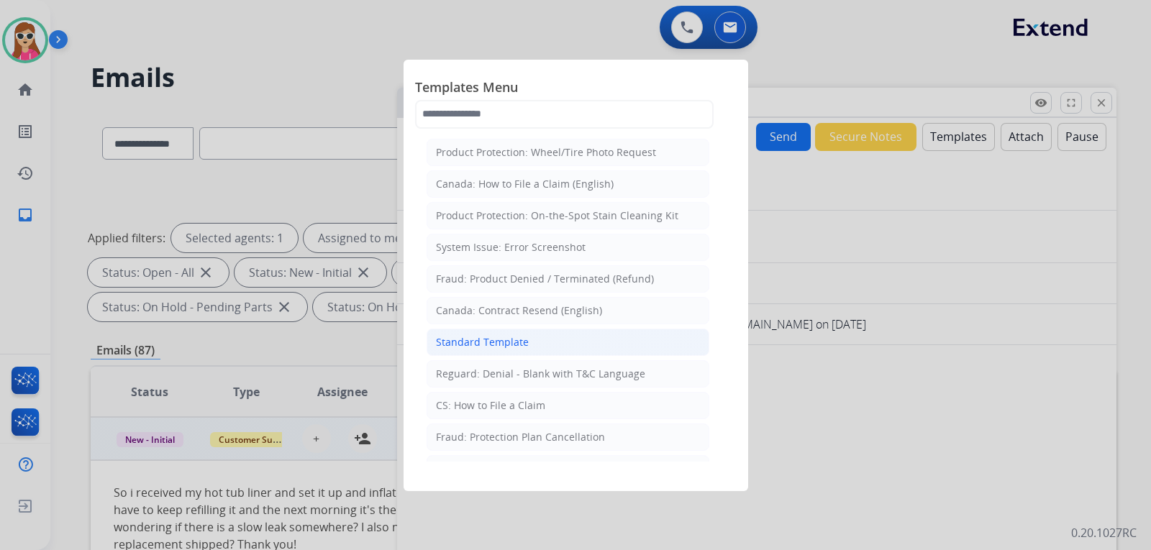
click at [521, 345] on div "Standard Template" at bounding box center [482, 342] width 93 height 14
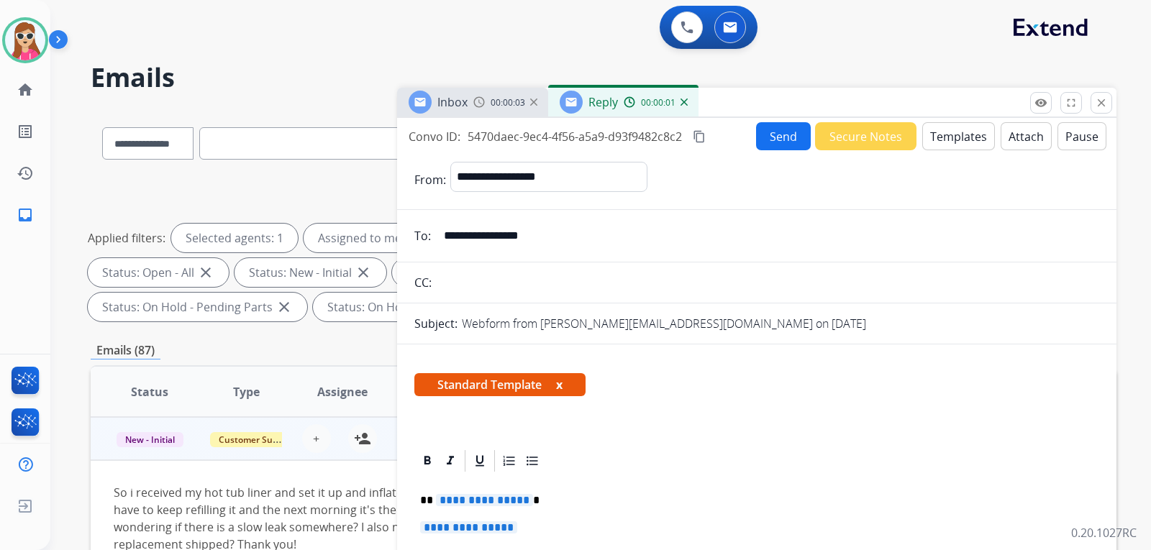
click at [506, 500] on span "**********" at bounding box center [484, 500] width 97 height 12
click at [475, 521] on span "**********" at bounding box center [468, 527] width 97 height 12
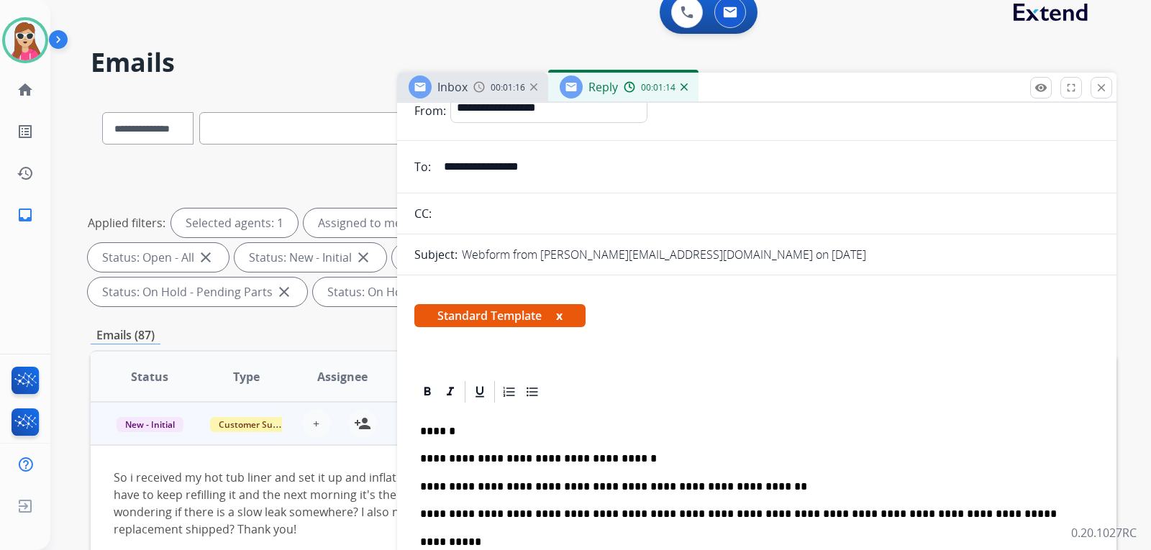
scroll to position [288, 0]
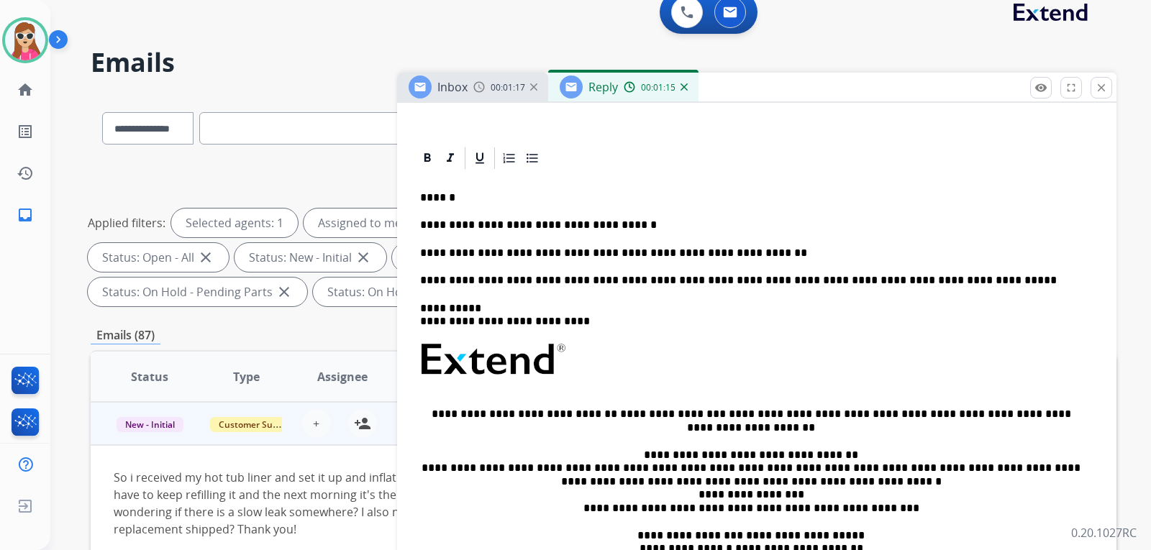
click at [743, 252] on p "**********" at bounding box center [751, 253] width 662 height 13
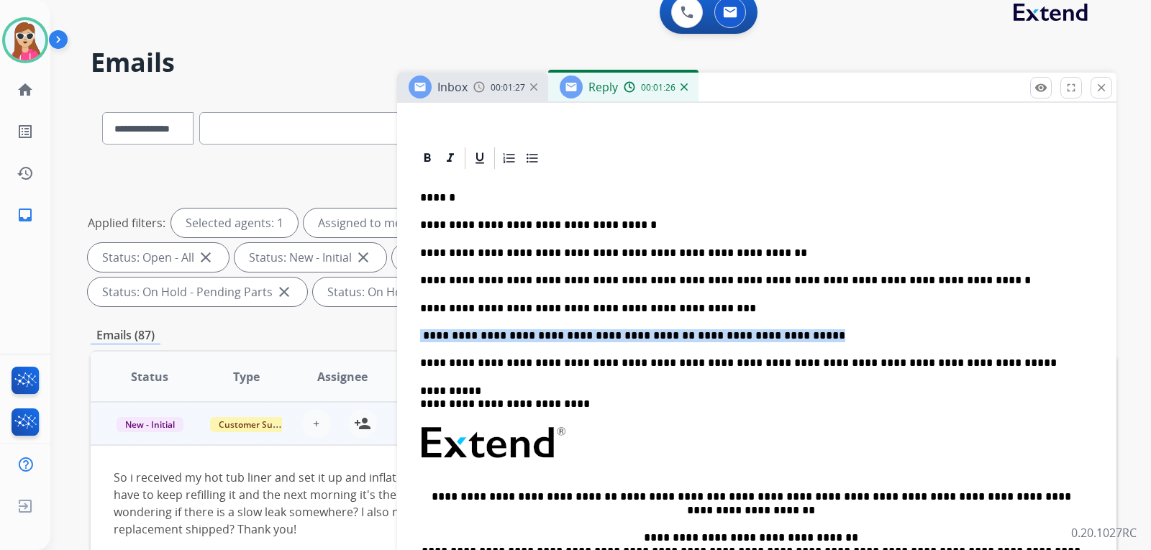
drag, startPoint x: 769, startPoint y: 336, endPoint x: 400, endPoint y: 318, distance: 369.3
click at [400, 318] on div "**********" at bounding box center [756, 478] width 719 height 666
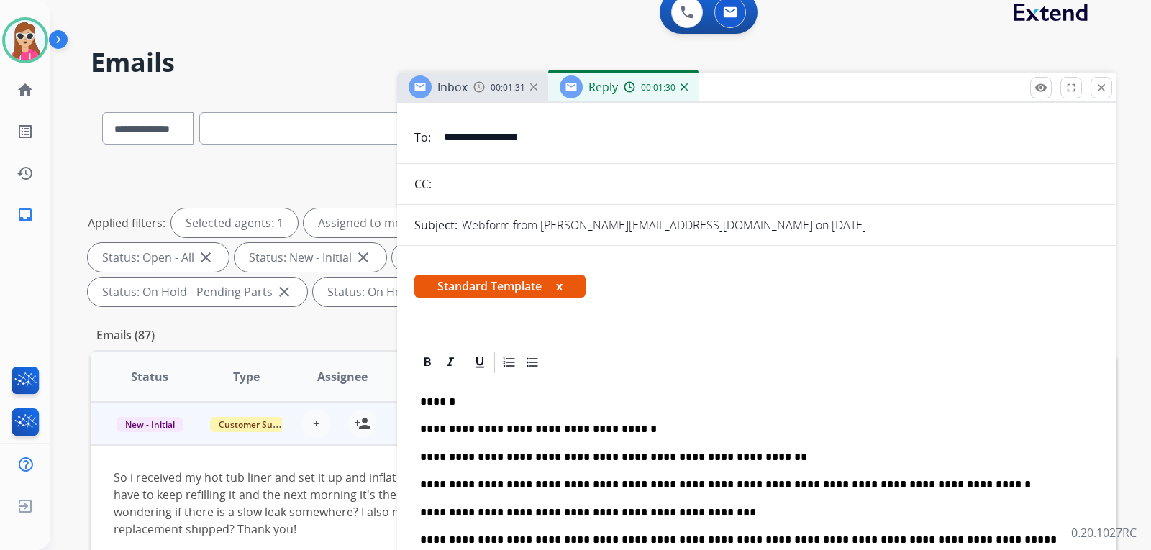
scroll to position [0, 0]
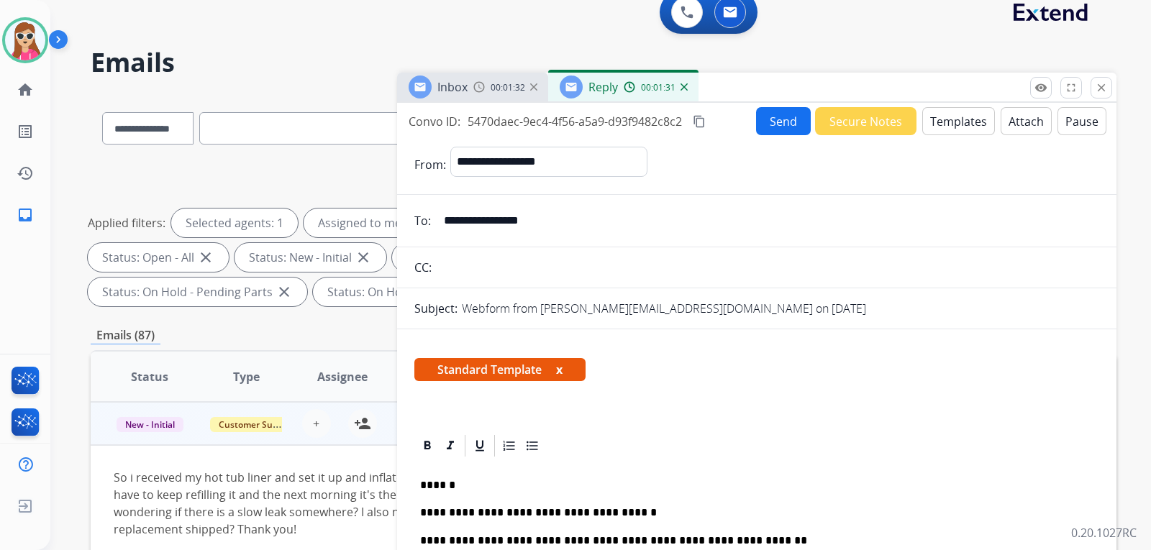
click at [756, 119] on button "Send" at bounding box center [783, 121] width 55 height 28
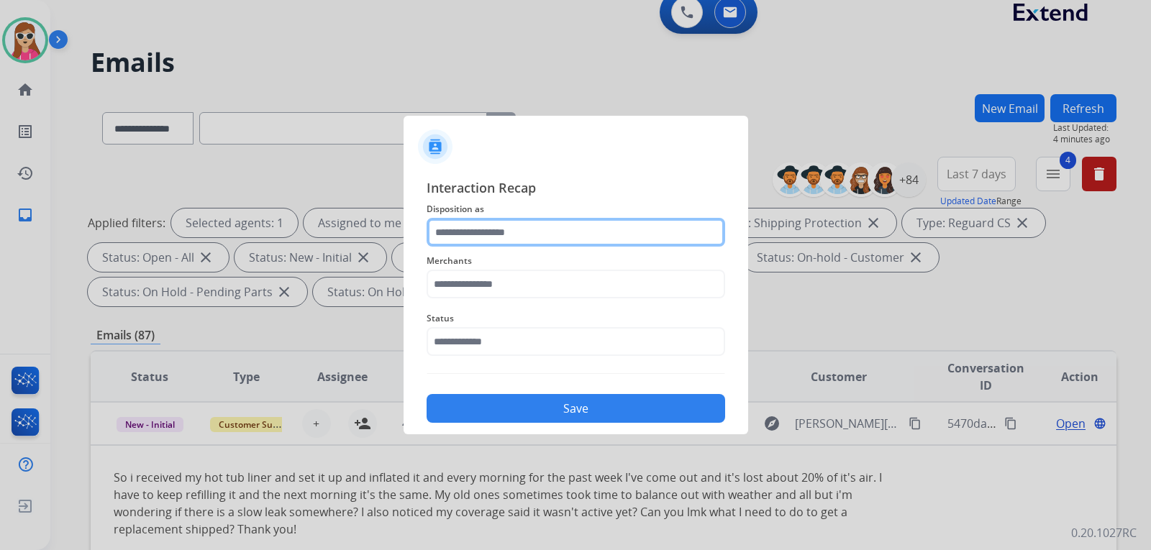
click at [540, 237] on input "text" at bounding box center [575, 232] width 298 height 29
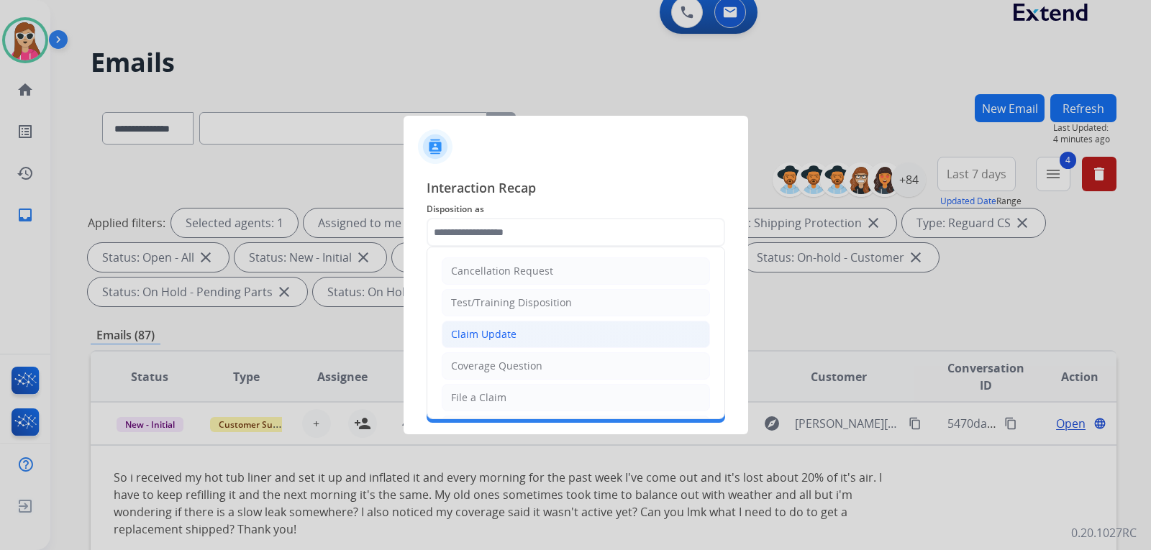
click at [527, 331] on li "Claim Update" at bounding box center [576, 334] width 268 height 27
type input "**********"
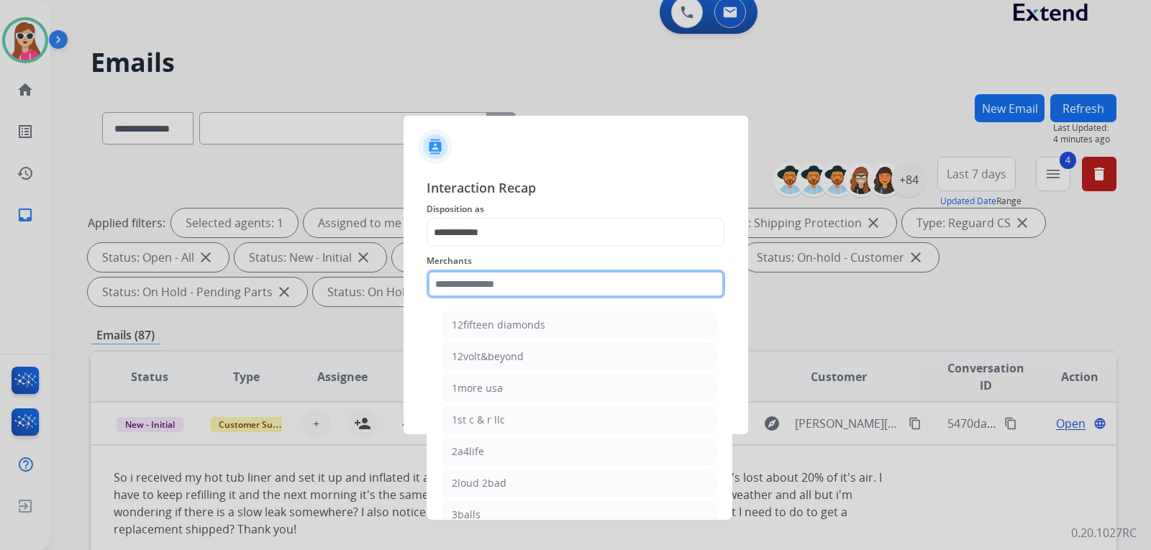
click at [515, 283] on input "text" at bounding box center [575, 284] width 298 height 29
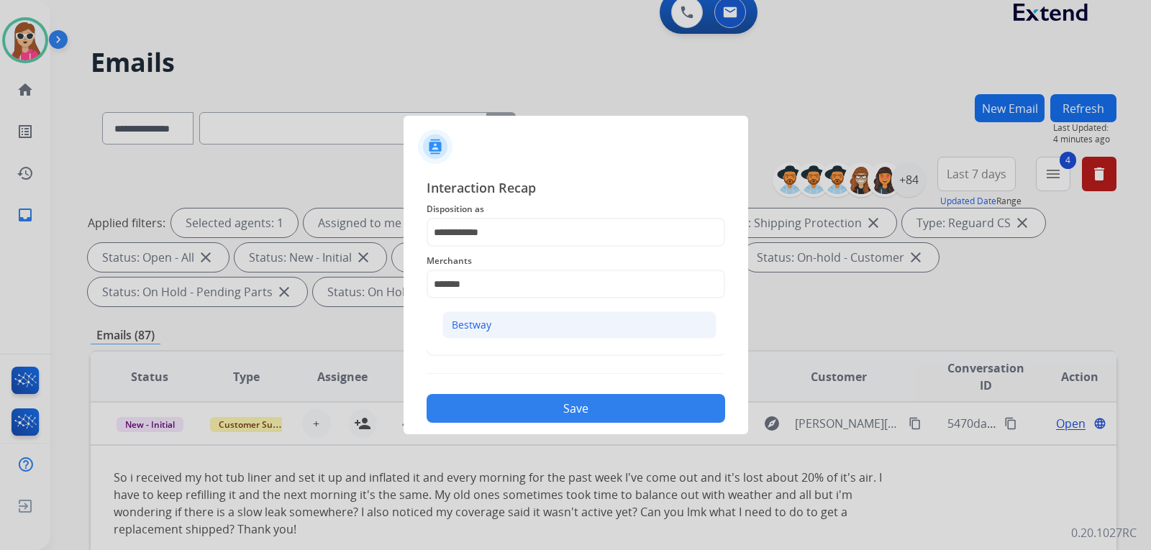
click at [587, 315] on li "Bestway" at bounding box center [579, 324] width 274 height 27
type input "*******"
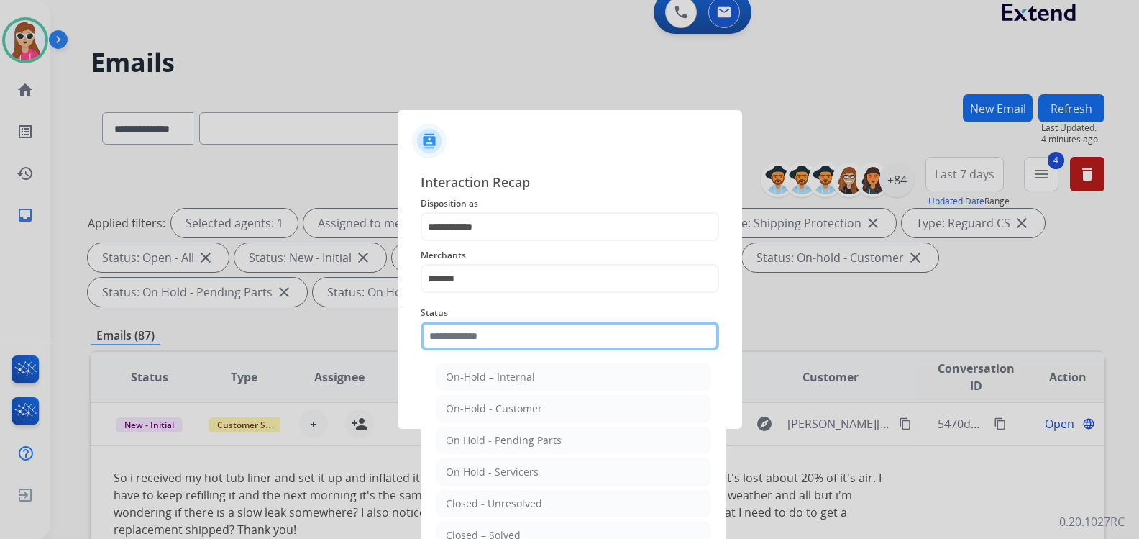
click at [539, 339] on input "text" at bounding box center [570, 335] width 298 height 29
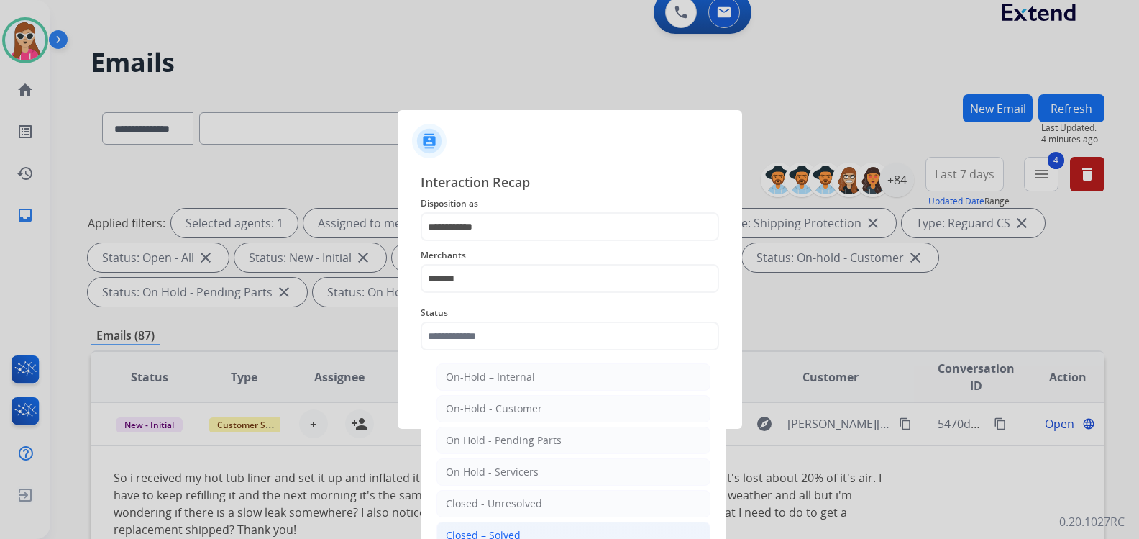
click at [531, 534] on li "Closed – Solved" at bounding box center [573, 534] width 274 height 27
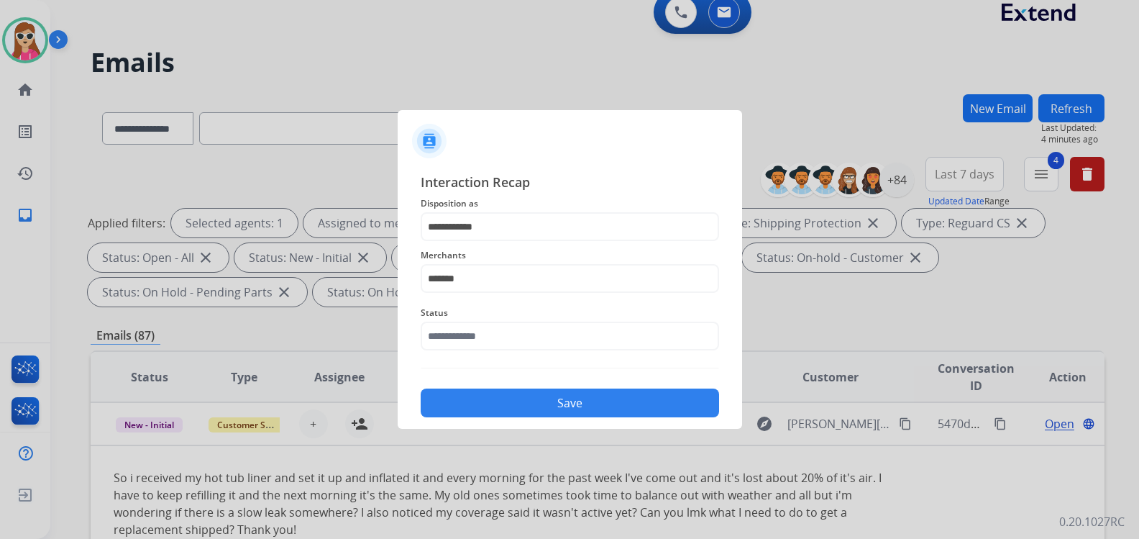
type input "**********"
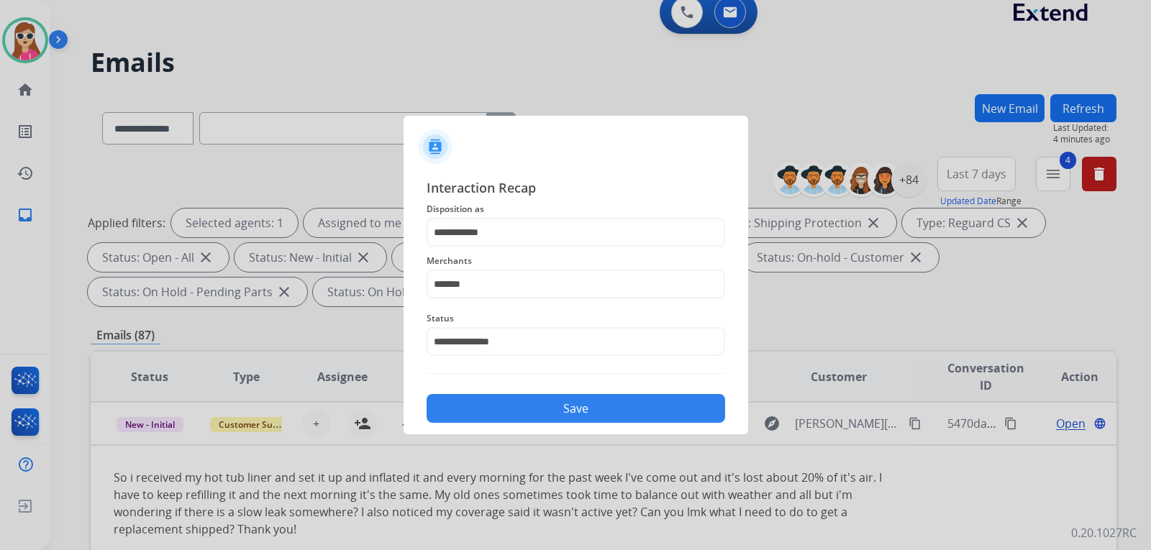
click at [570, 408] on button "Save" at bounding box center [575, 408] width 298 height 29
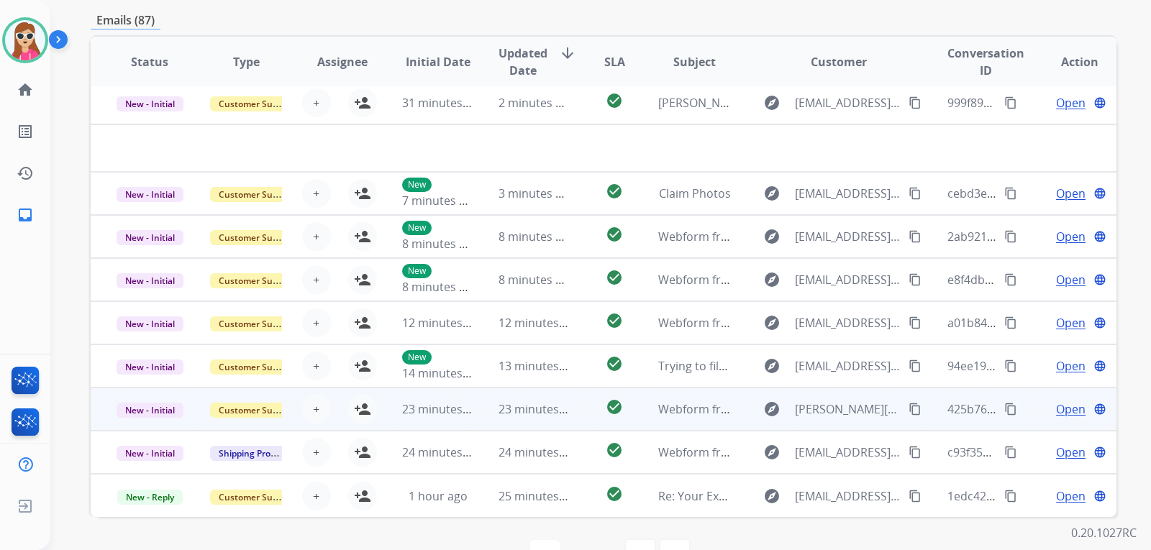
scroll to position [372, 0]
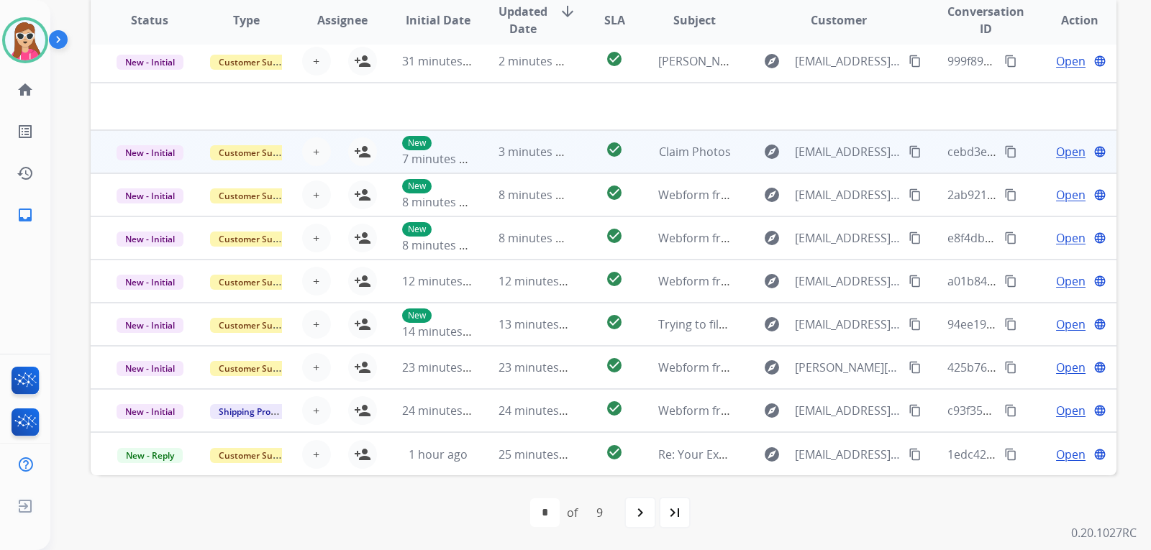
click at [587, 158] on td "check_circle" at bounding box center [603, 151] width 64 height 43
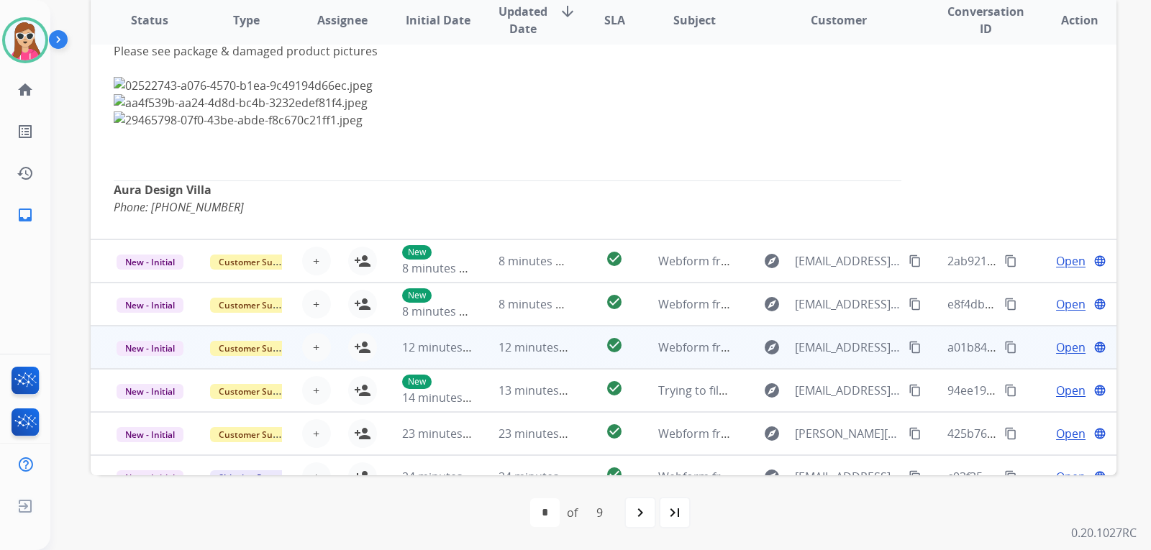
scroll to position [222, 0]
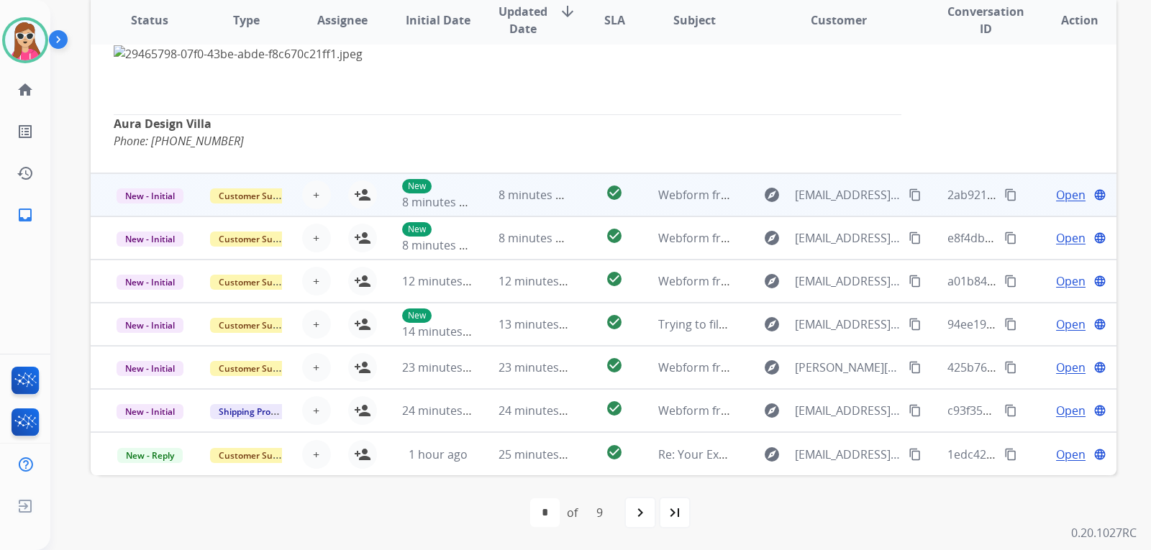
click at [575, 206] on td "check_circle" at bounding box center [603, 194] width 64 height 43
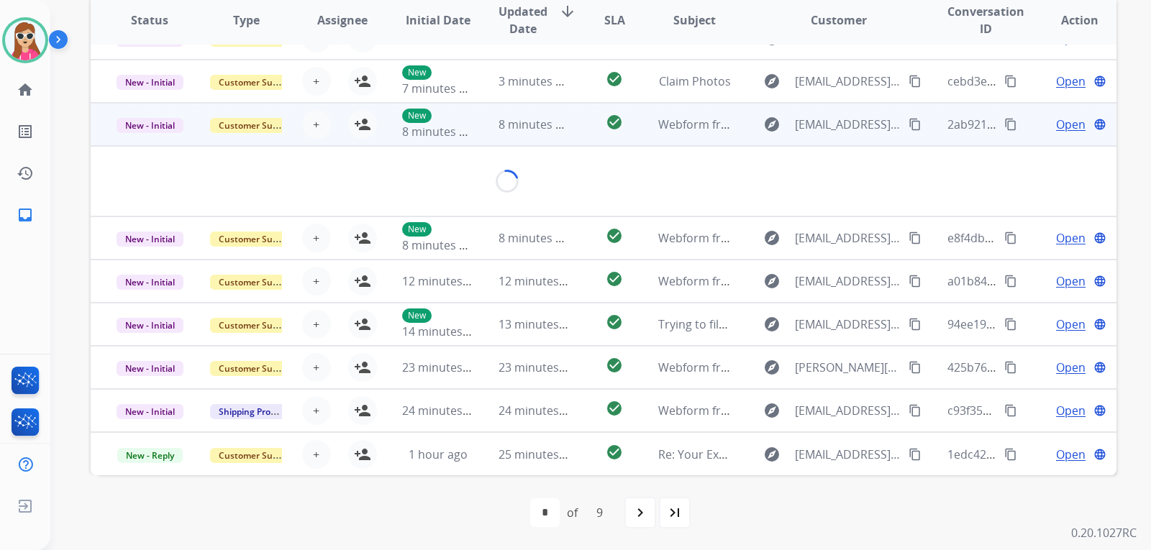
scroll to position [66, 0]
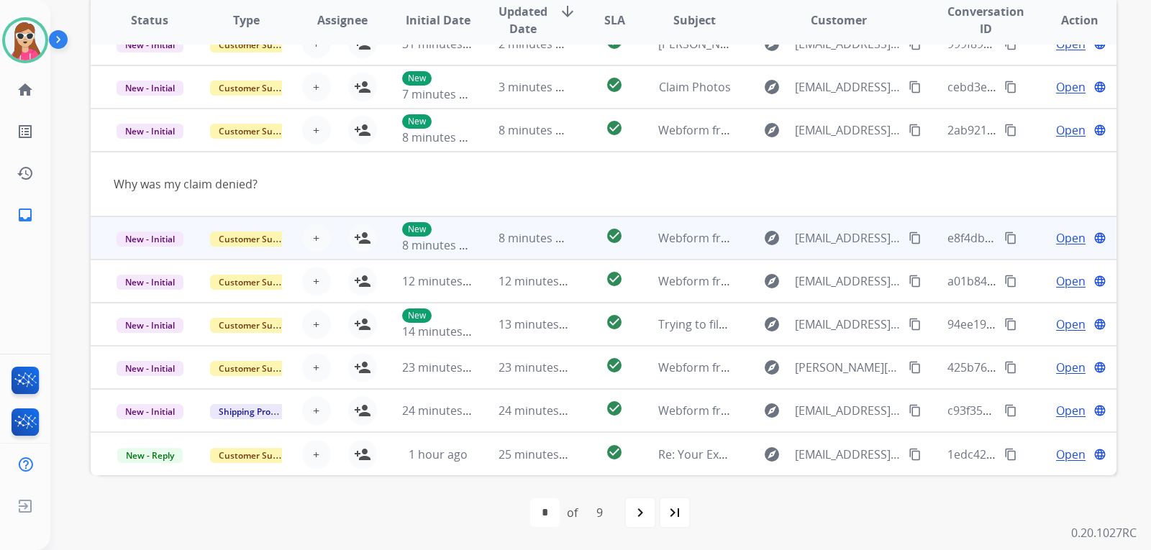
click at [573, 244] on td "check_circle" at bounding box center [603, 237] width 64 height 43
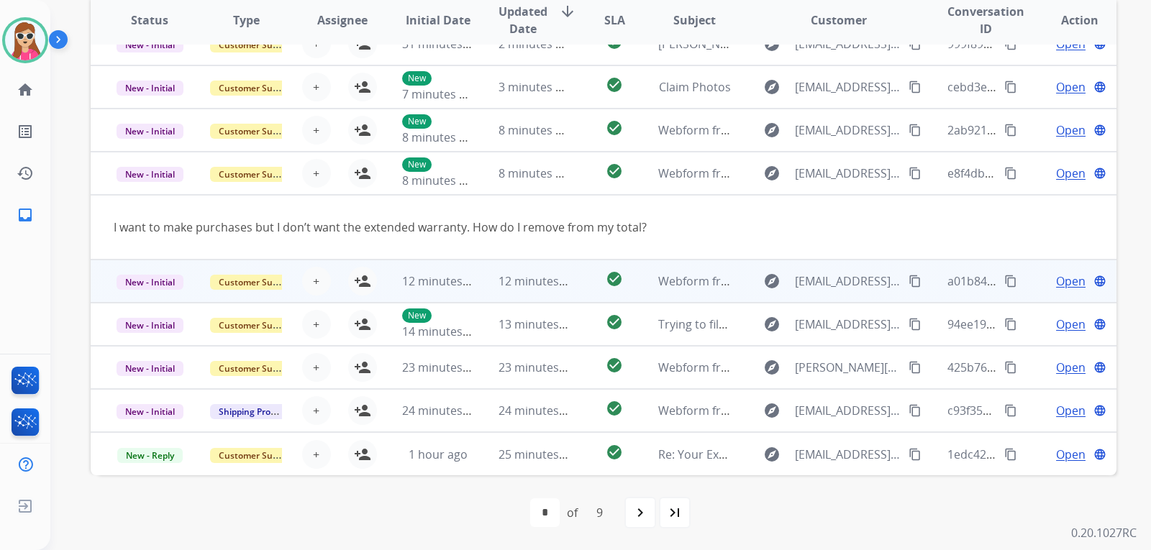
click at [571, 297] on td "check_circle" at bounding box center [603, 281] width 64 height 43
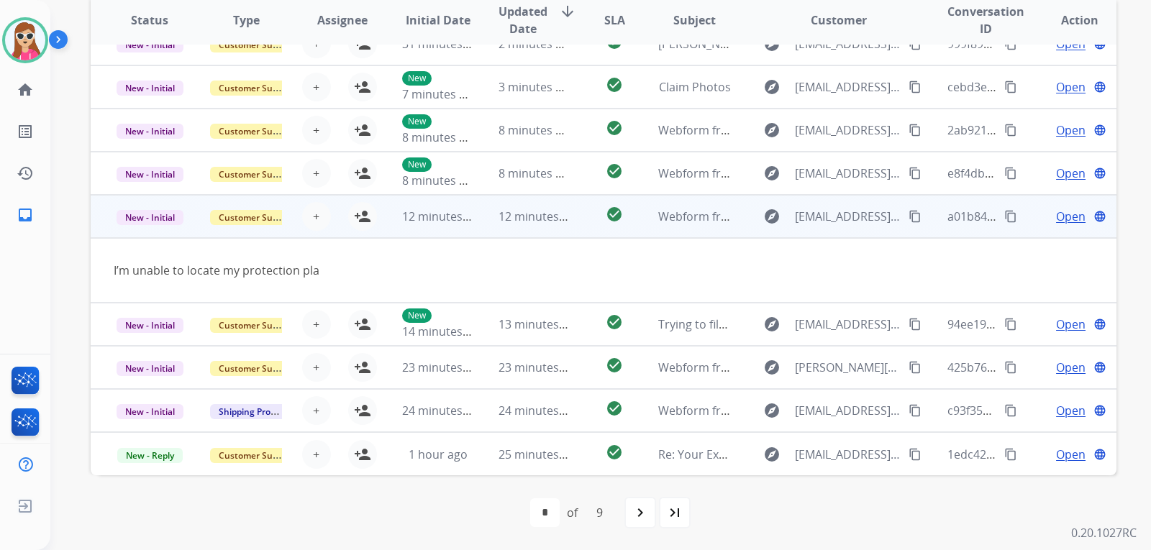
click at [913, 222] on button "content_copy" at bounding box center [914, 216] width 17 height 17
click at [1056, 220] on span "Open" at bounding box center [1070, 216] width 29 height 17
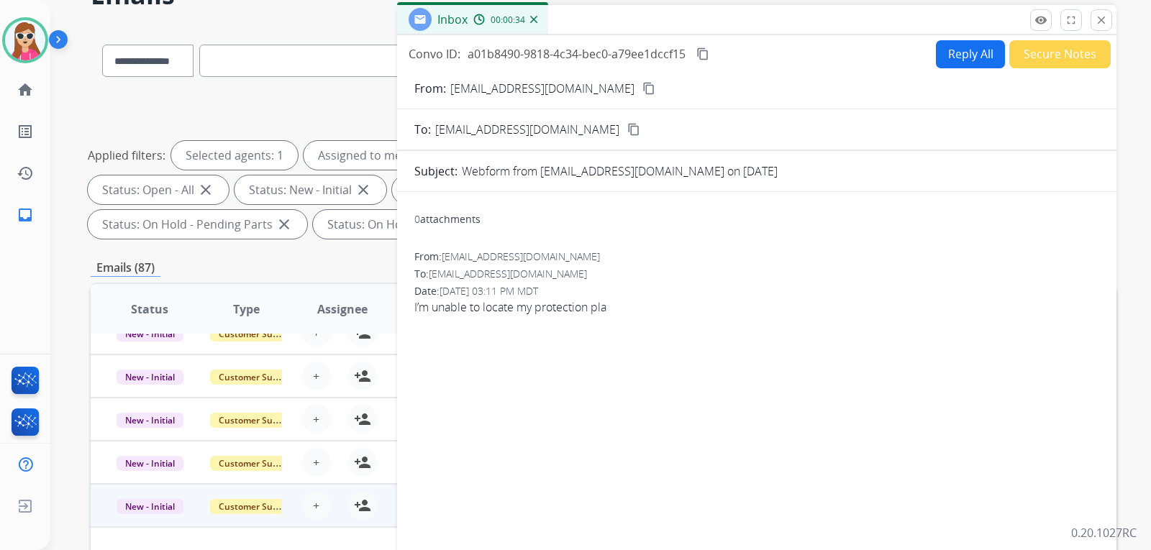
scroll to position [0, 0]
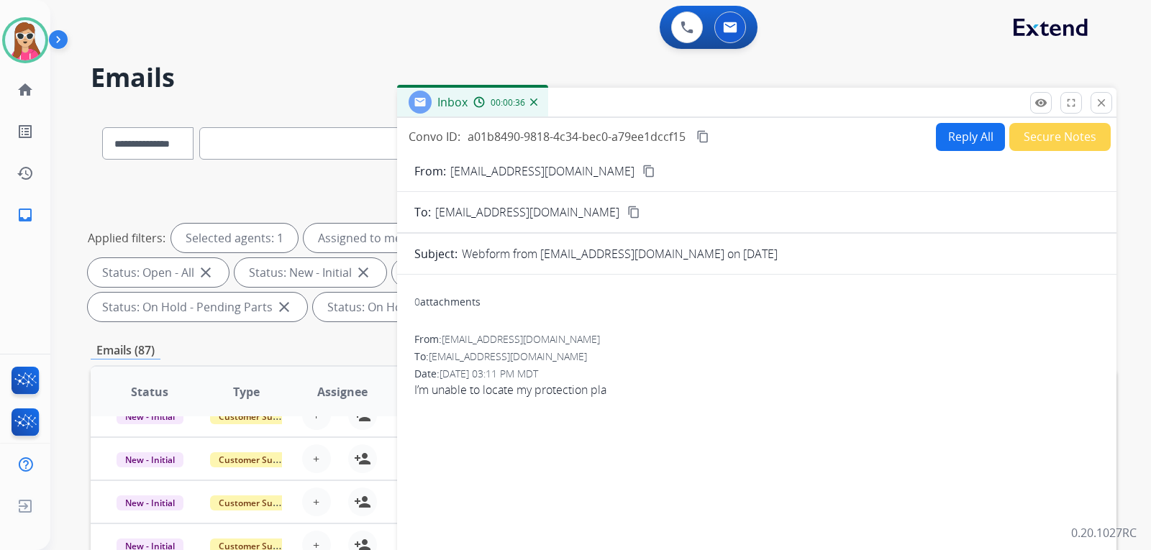
click at [984, 145] on button "Reply All" at bounding box center [970, 137] width 69 height 28
select select "**********"
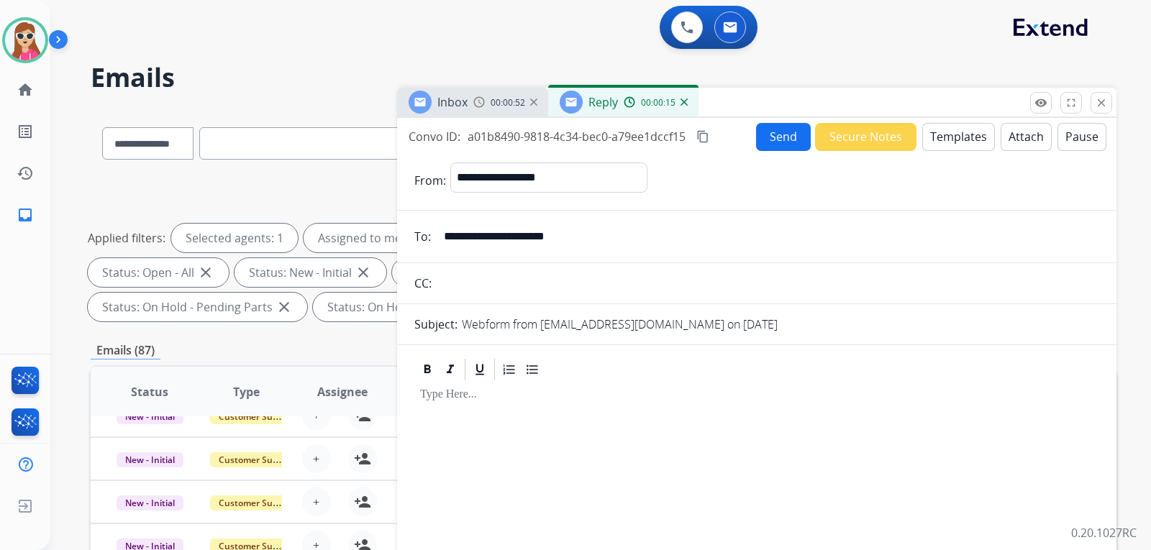
click at [946, 138] on button "Templates" at bounding box center [958, 137] width 73 height 28
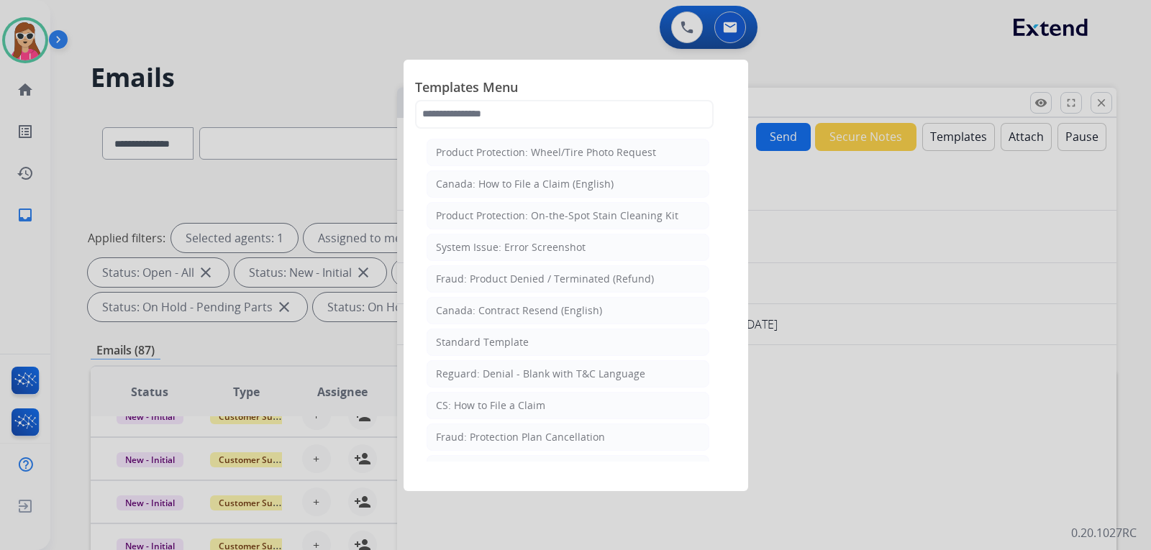
click at [498, 339] on div "Standard Template" at bounding box center [482, 342] width 93 height 14
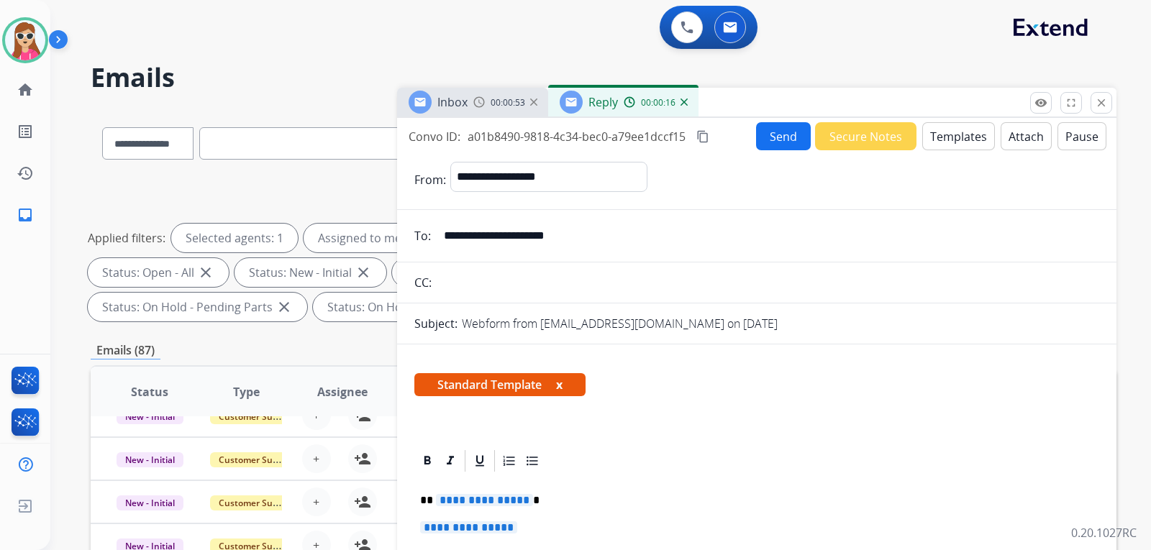
scroll to position [216, 0]
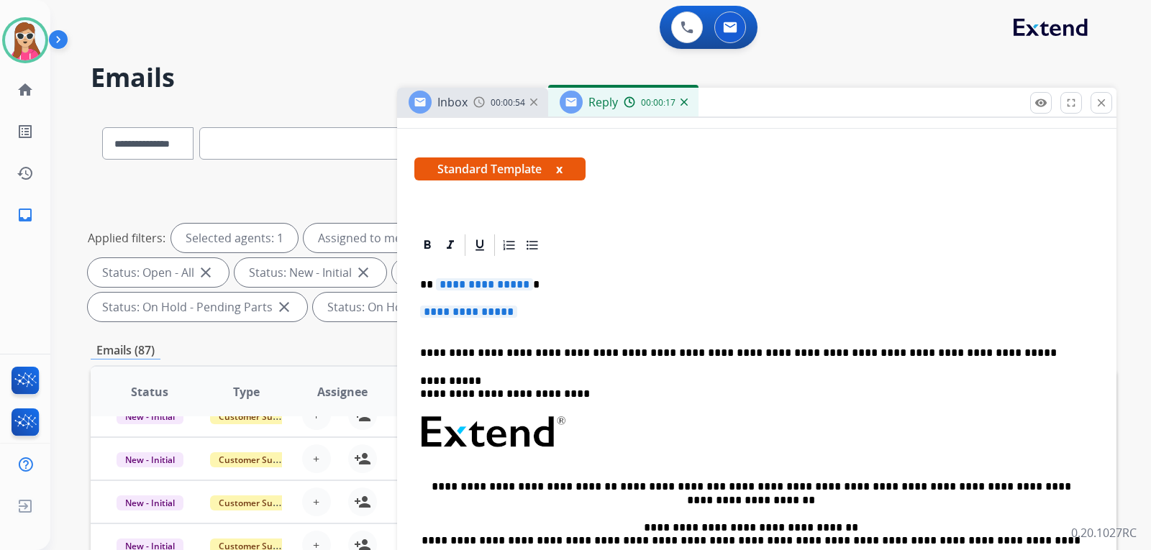
click at [475, 293] on div "**********" at bounding box center [756, 466] width 685 height 416
click at [478, 285] on span "**********" at bounding box center [484, 284] width 97 height 12
click at [472, 310] on span "**********" at bounding box center [468, 312] width 97 height 12
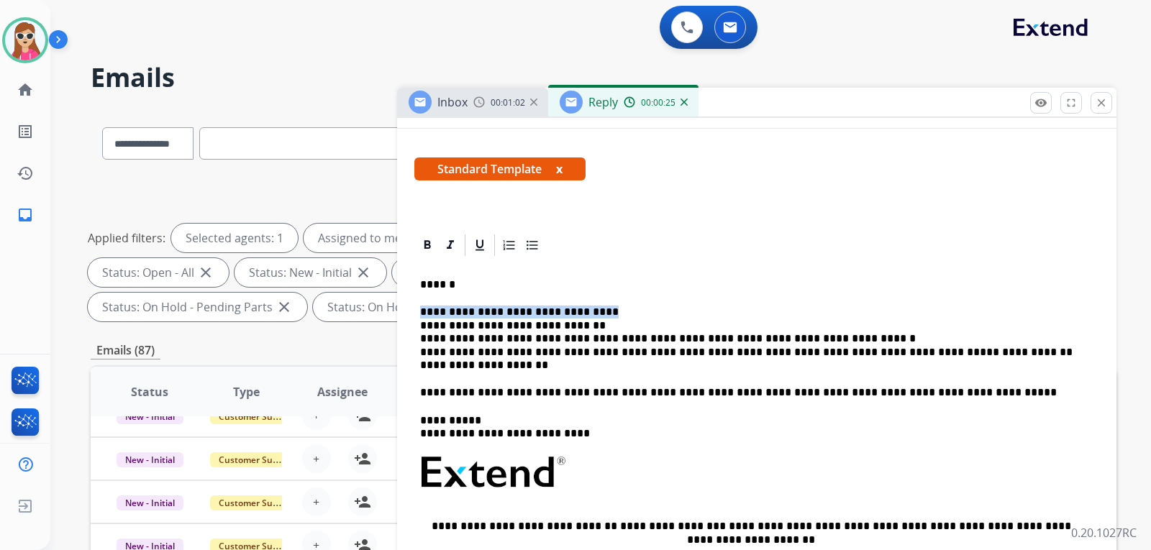
drag, startPoint x: 651, startPoint y: 311, endPoint x: 406, endPoint y: 298, distance: 246.3
click at [406, 298] on div "**********" at bounding box center [756, 510] width 719 height 557
click at [416, 322] on div "**********" at bounding box center [756, 486] width 685 height 456
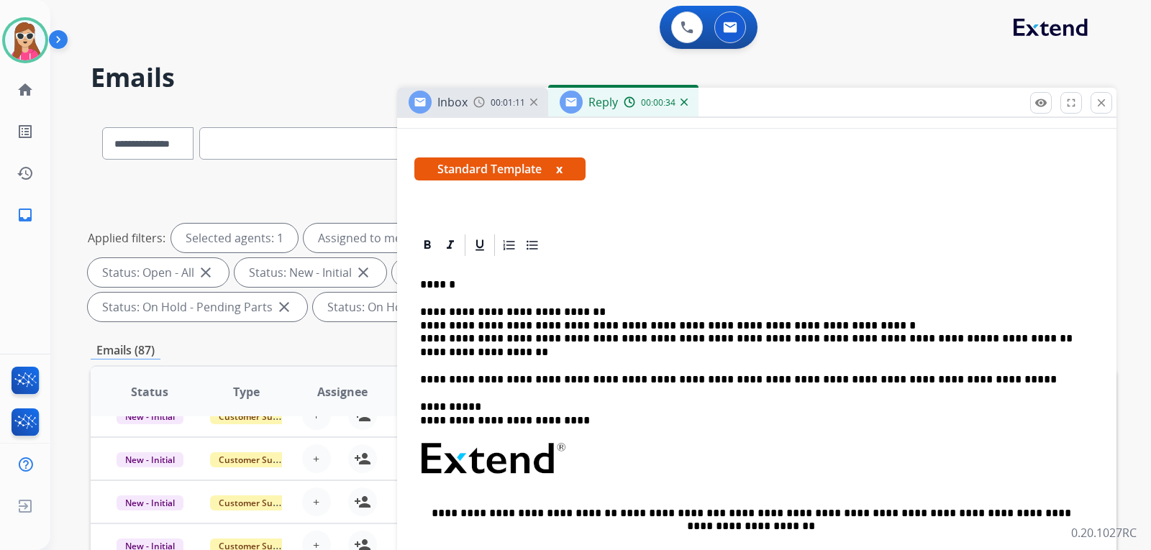
click at [572, 312] on p "**********" at bounding box center [751, 332] width 662 height 53
click at [420, 329] on div "**********" at bounding box center [756, 479] width 685 height 443
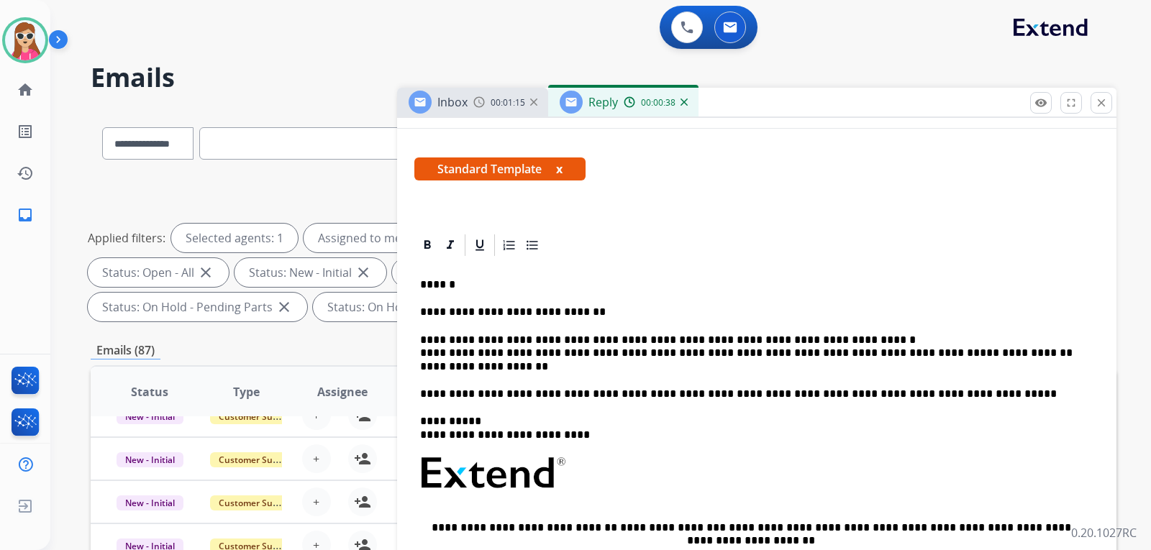
click at [419, 352] on div "**********" at bounding box center [756, 486] width 685 height 457
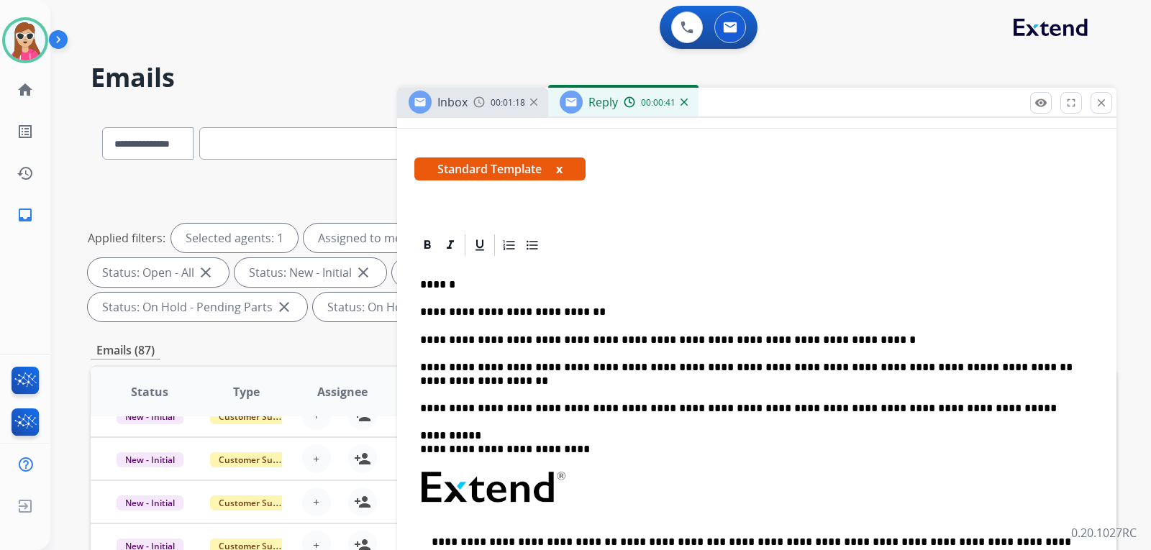
click at [421, 379] on p "**********" at bounding box center [751, 374] width 662 height 27
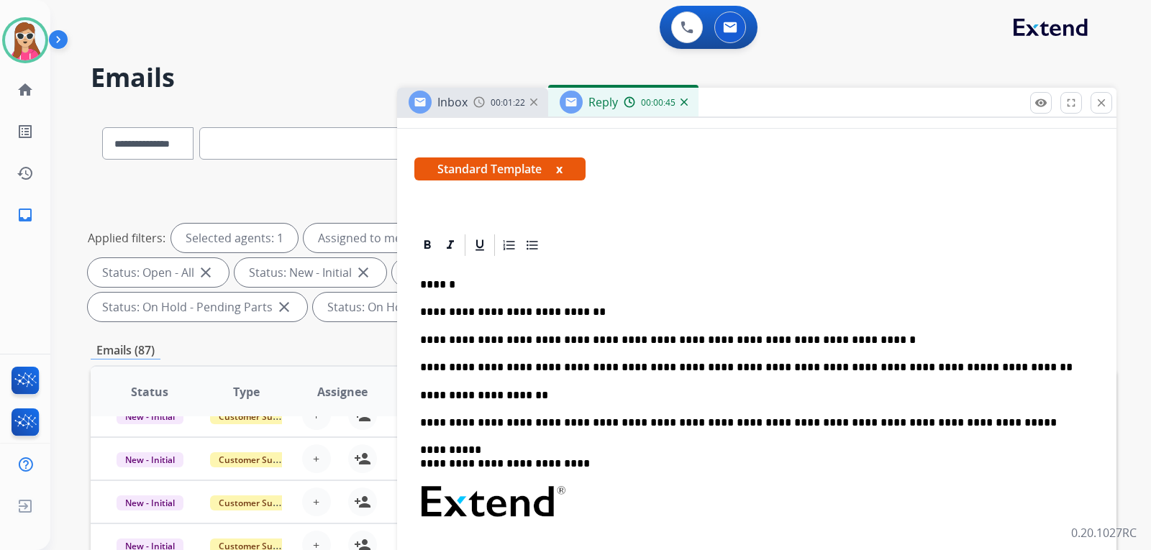
click at [1002, 370] on link "**********" at bounding box center [1037, 367] width 70 height 11
click at [905, 413] on div "**********" at bounding box center [756, 501] width 685 height 486
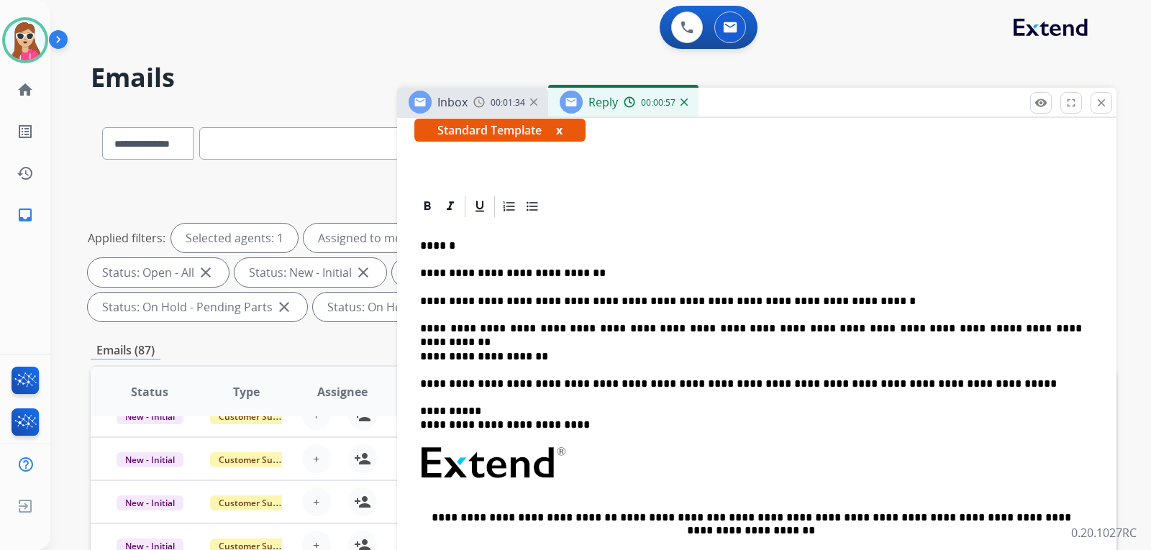
scroll to position [288, 0]
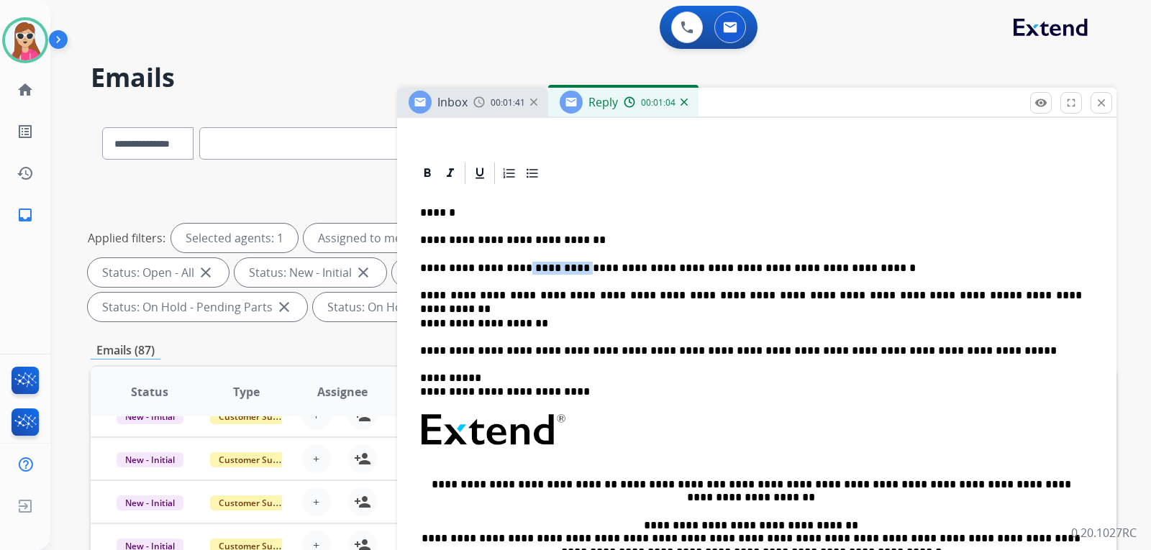
drag, startPoint x: 559, startPoint y: 272, endPoint x: 513, endPoint y: 265, distance: 45.8
click at [513, 265] on p "**********" at bounding box center [751, 268] width 662 height 13
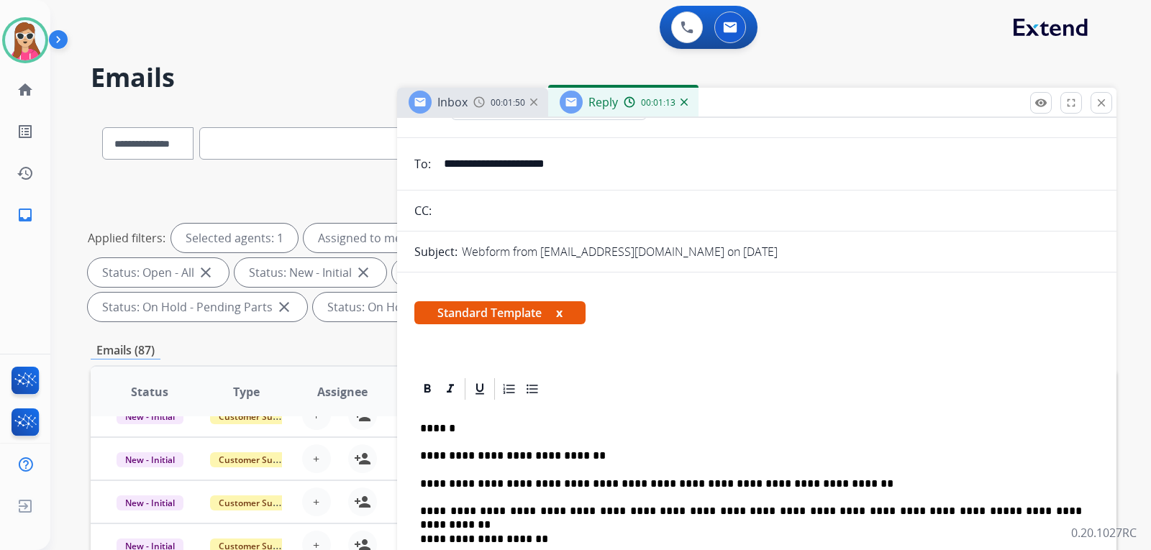
scroll to position [0, 0]
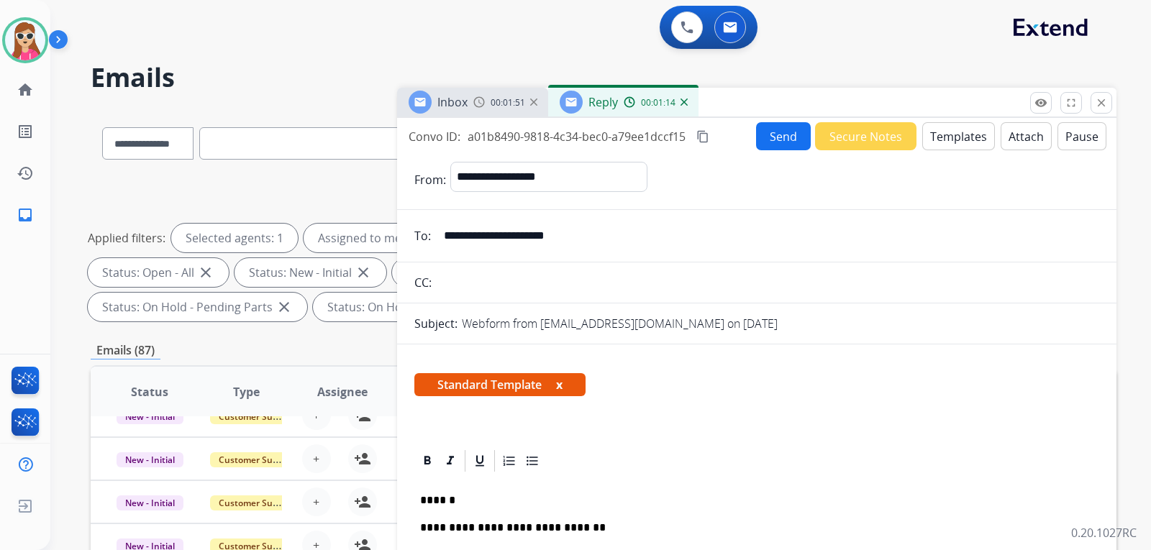
click at [788, 139] on button "Send" at bounding box center [783, 136] width 55 height 28
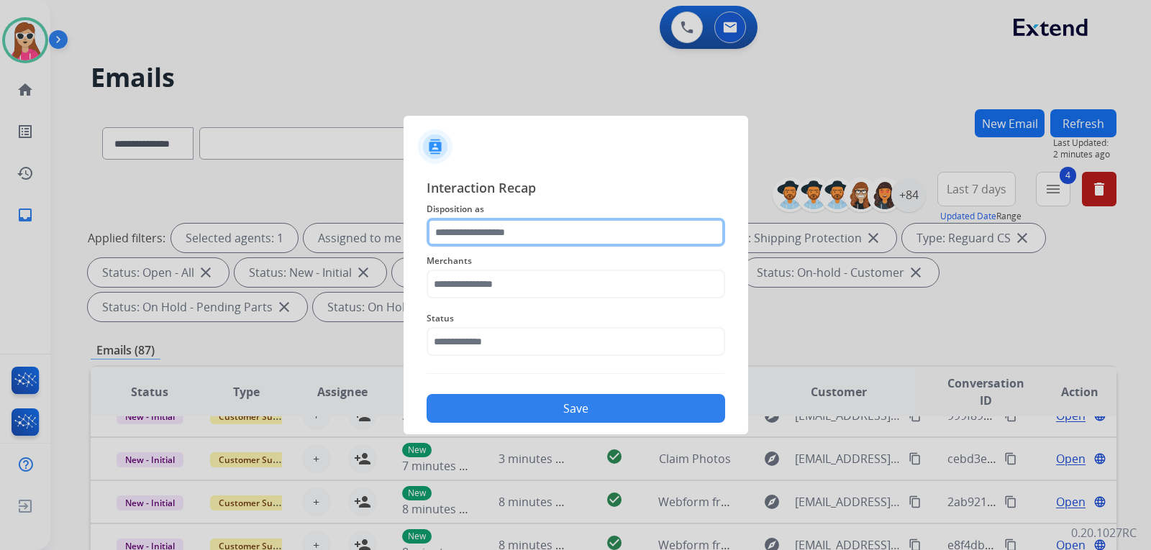
click at [483, 234] on input "text" at bounding box center [575, 232] width 298 height 29
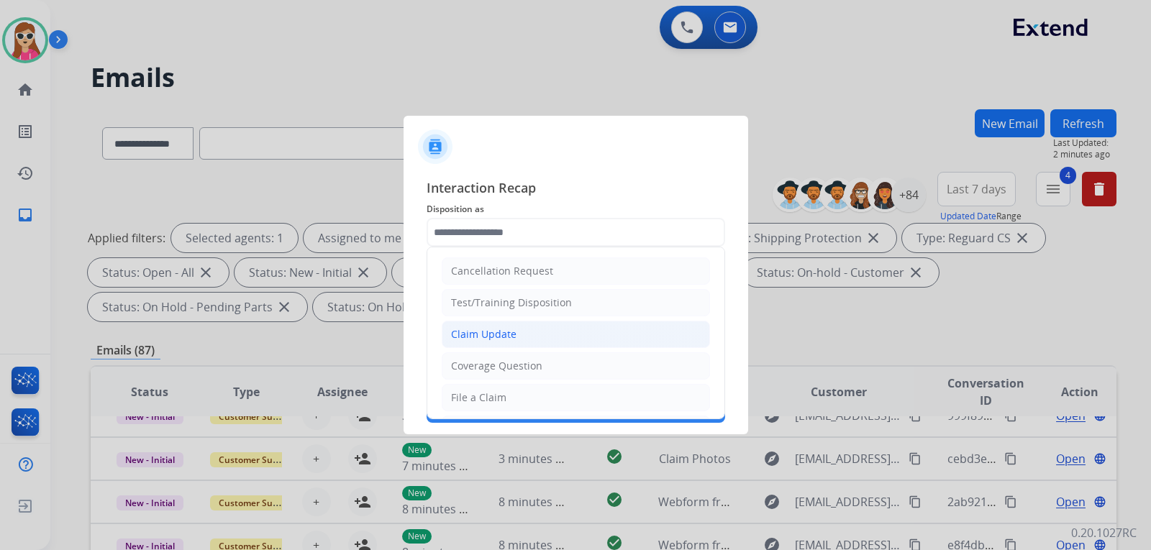
click at [480, 331] on div "Claim Update" at bounding box center [483, 334] width 65 height 14
type input "**********"
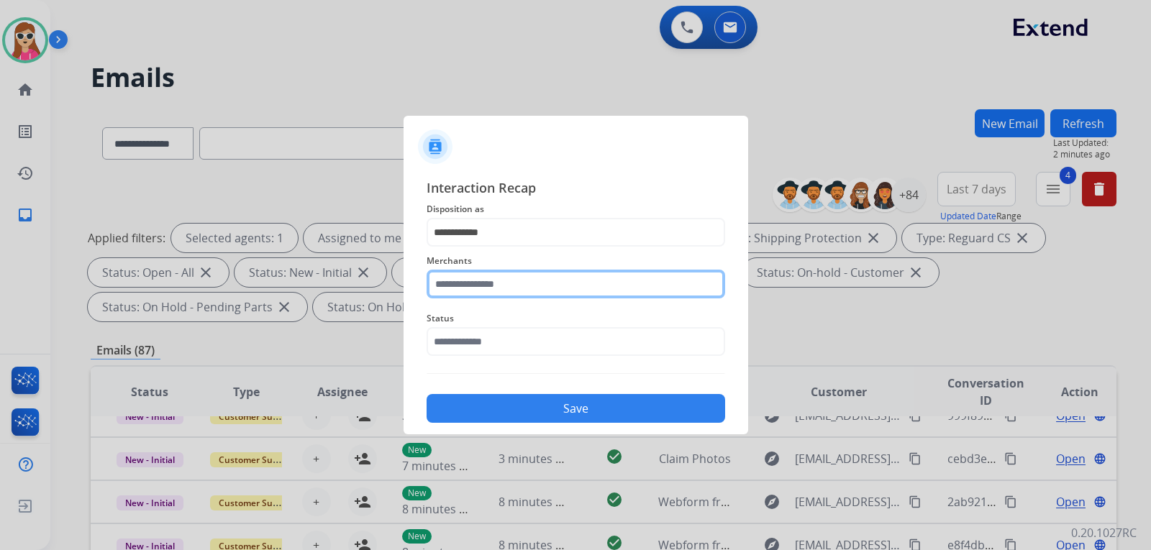
click at [511, 294] on input "text" at bounding box center [575, 284] width 298 height 29
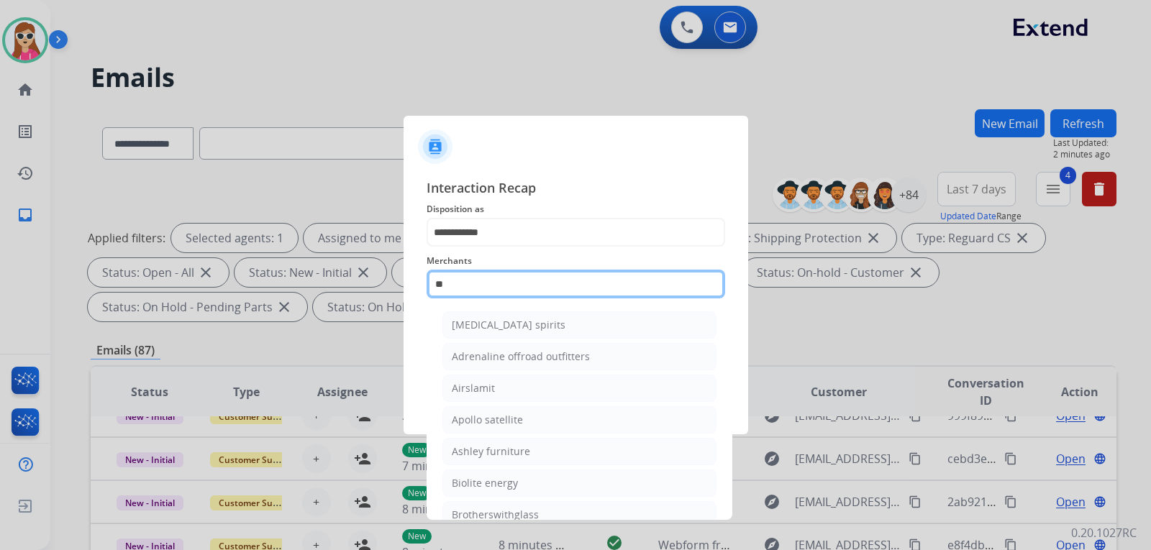
type input "*"
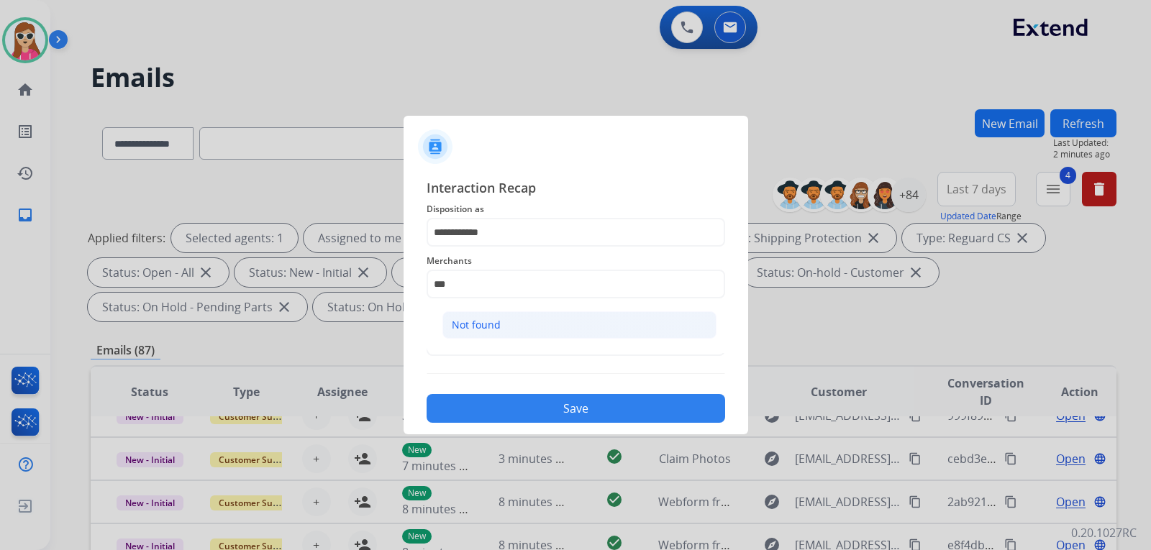
click at [513, 316] on li "Not found" at bounding box center [579, 324] width 274 height 27
type input "*********"
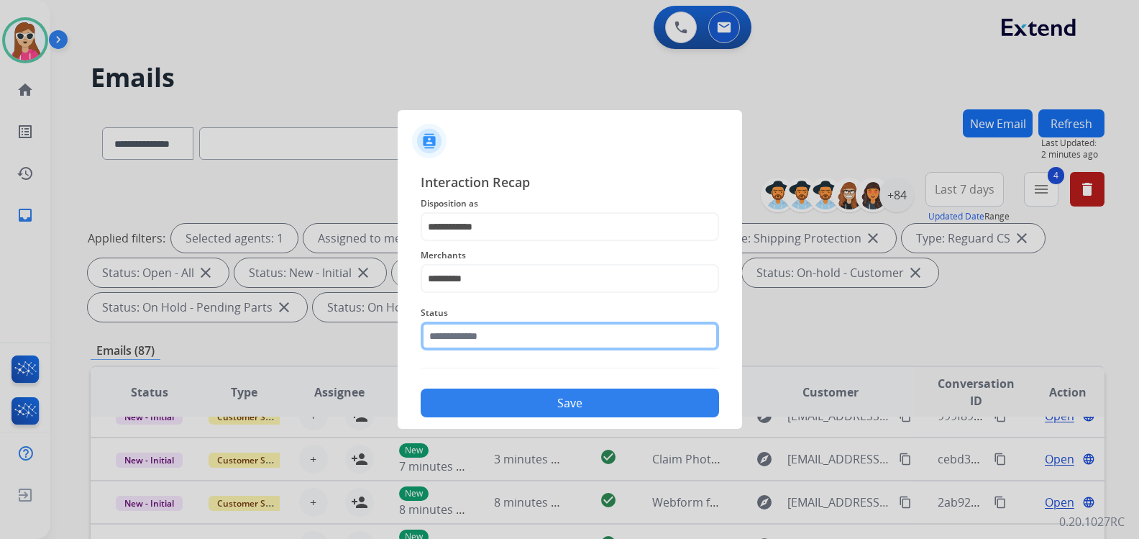
click at [529, 337] on input "text" at bounding box center [570, 335] width 298 height 29
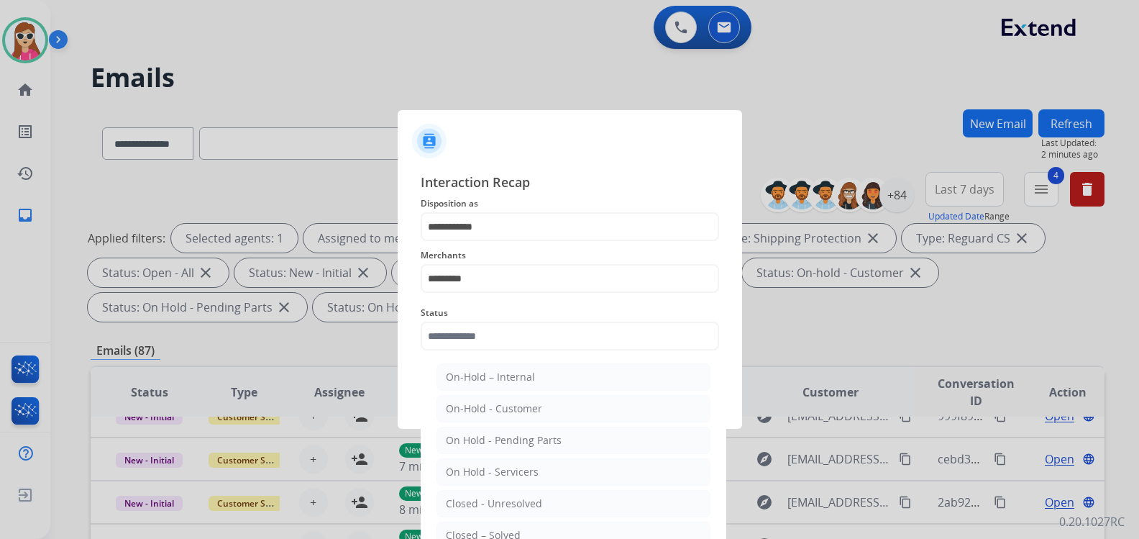
drag, startPoint x: 501, startPoint y: 534, endPoint x: 507, endPoint y: 526, distance: 10.4
click at [503, 534] on div "Closed – Solved" at bounding box center [483, 535] width 75 height 14
type input "**********"
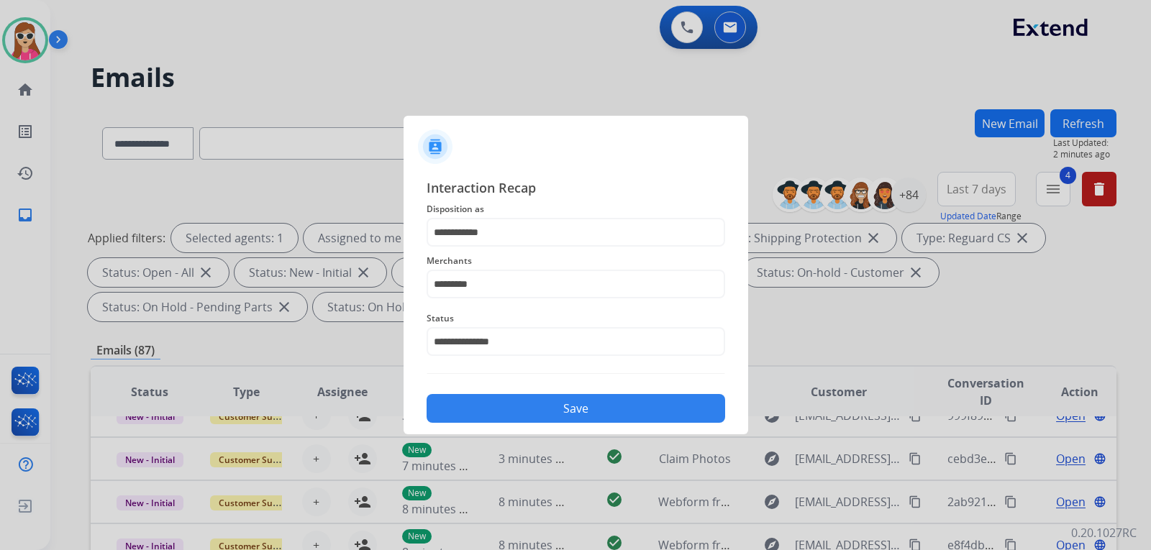
click at [549, 417] on button "Save" at bounding box center [575, 408] width 298 height 29
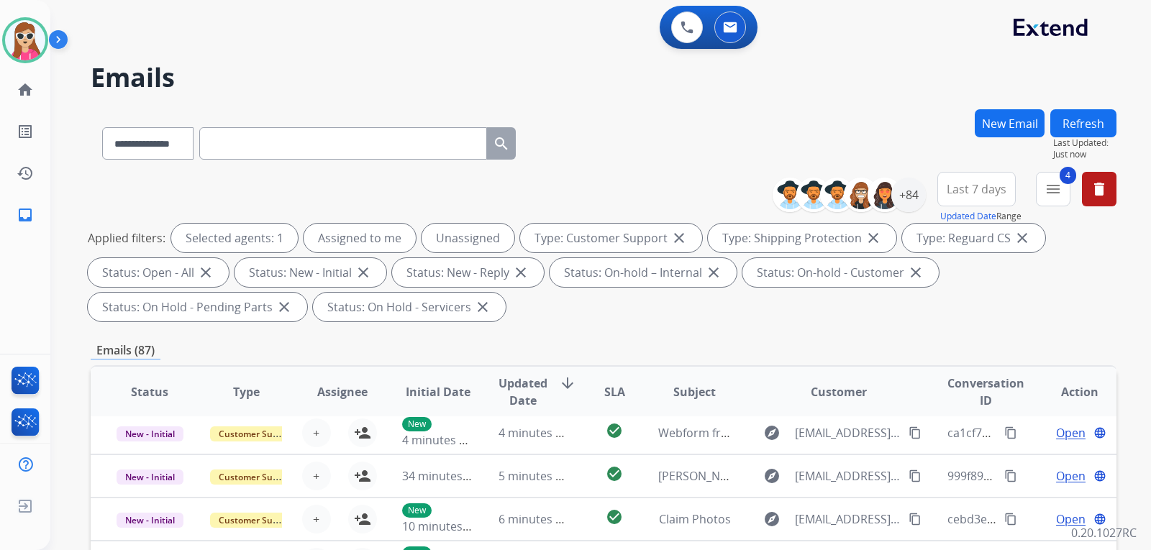
scroll to position [49, 0]
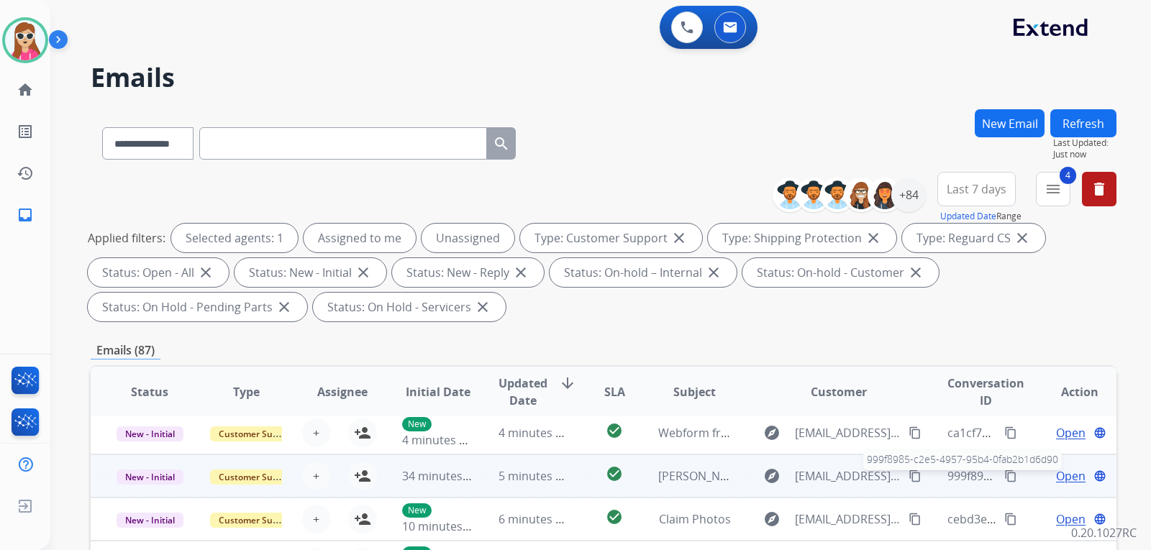
click at [977, 477] on span "999f8985-c2e5-4957-95b4-0fab2b1d6d90" at bounding box center [1056, 476] width 219 height 16
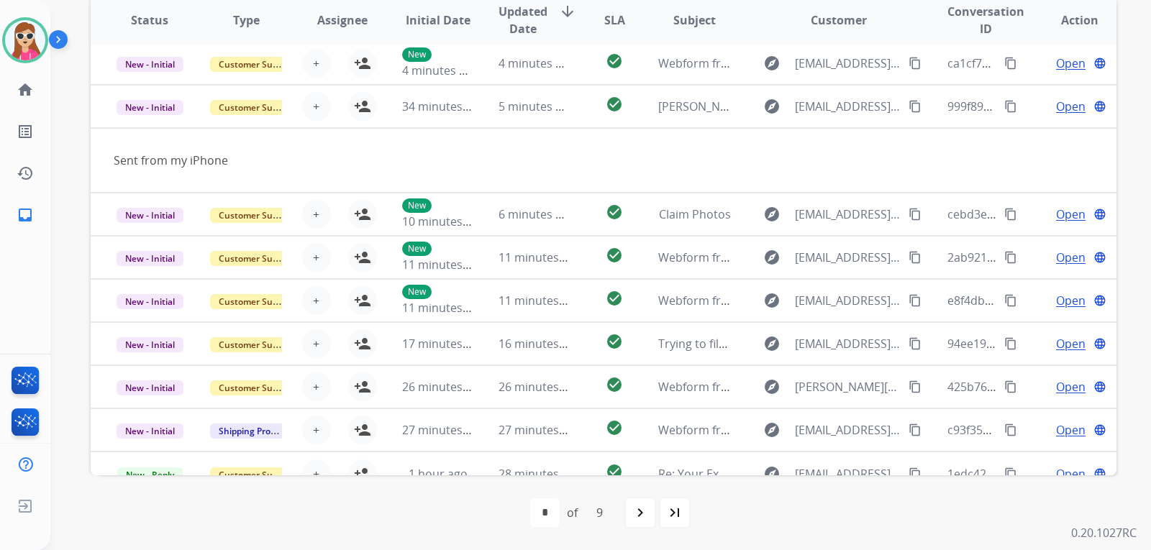
scroll to position [66, 0]
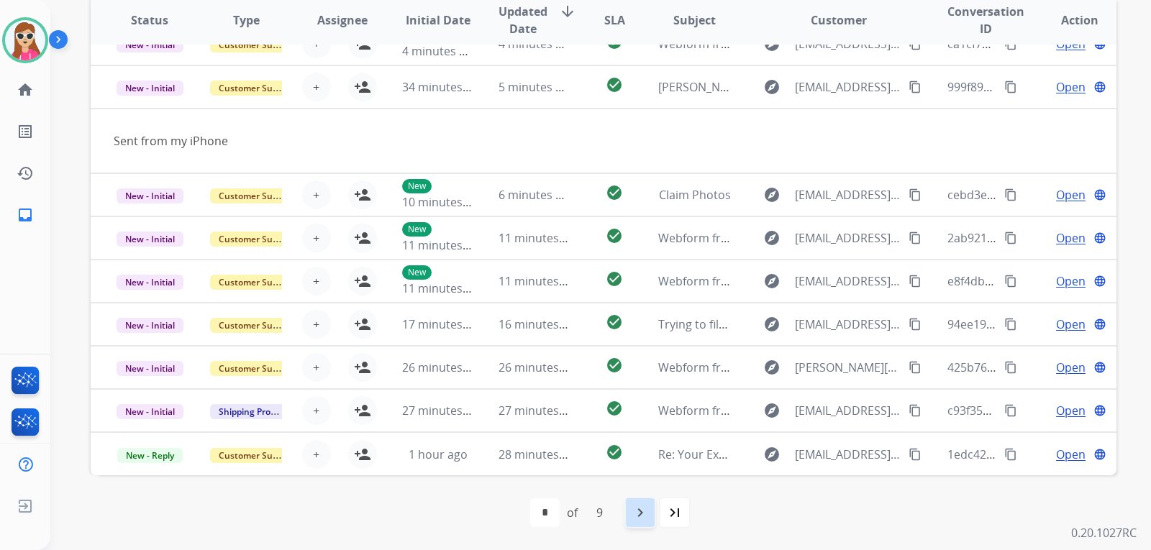
click at [651, 508] on div "navigate_next" at bounding box center [640, 513] width 32 height 32
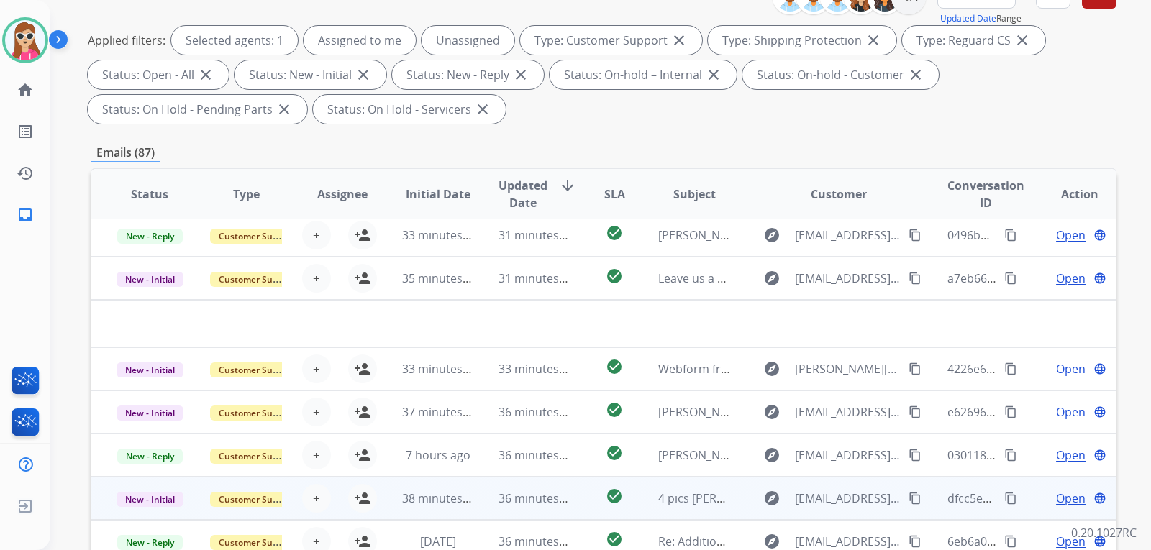
scroll to position [216, 0]
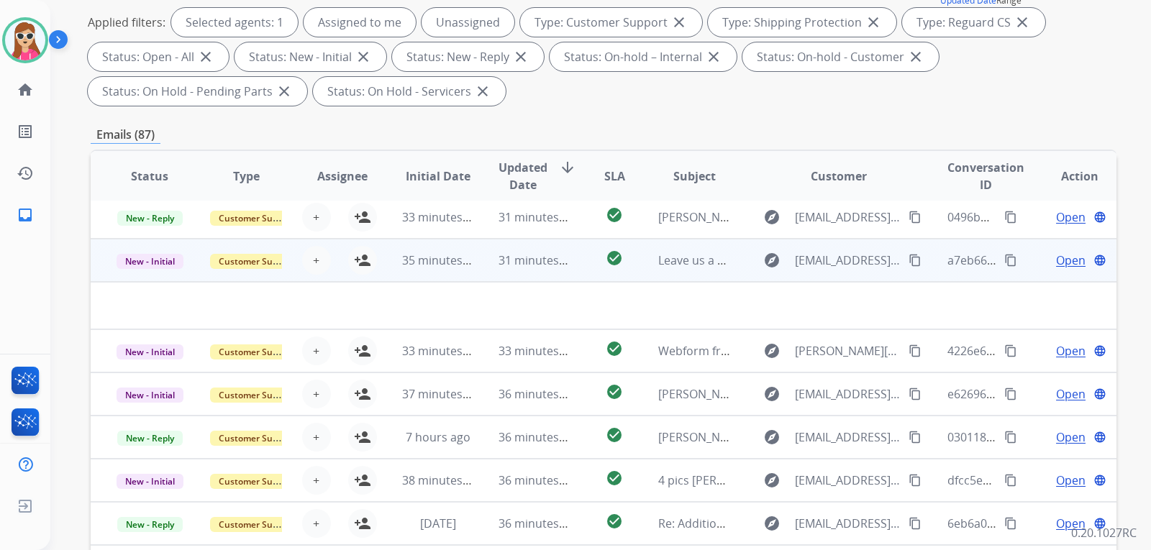
click at [580, 267] on td "check_circle" at bounding box center [603, 260] width 64 height 43
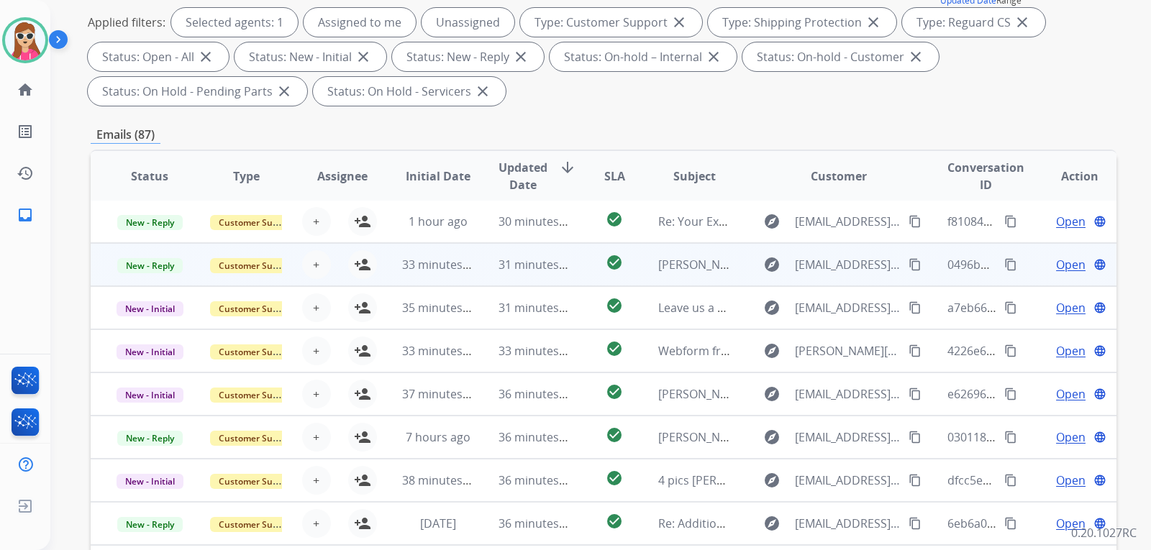
scroll to position [1, 0]
click at [577, 273] on td "check_circle" at bounding box center [603, 264] width 64 height 43
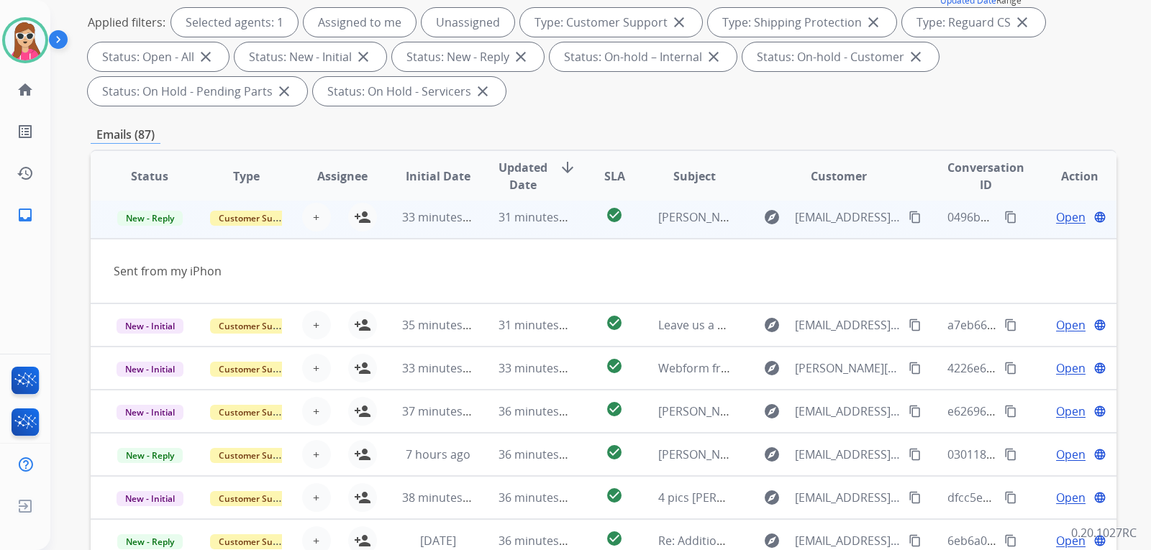
scroll to position [43, 0]
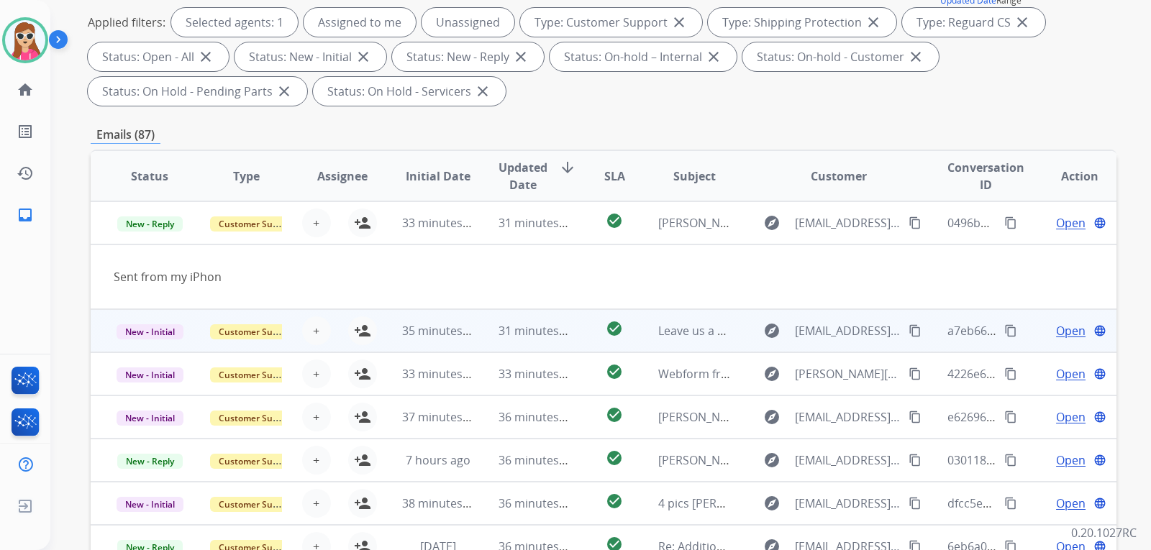
click at [587, 334] on td "check_circle" at bounding box center [603, 330] width 64 height 43
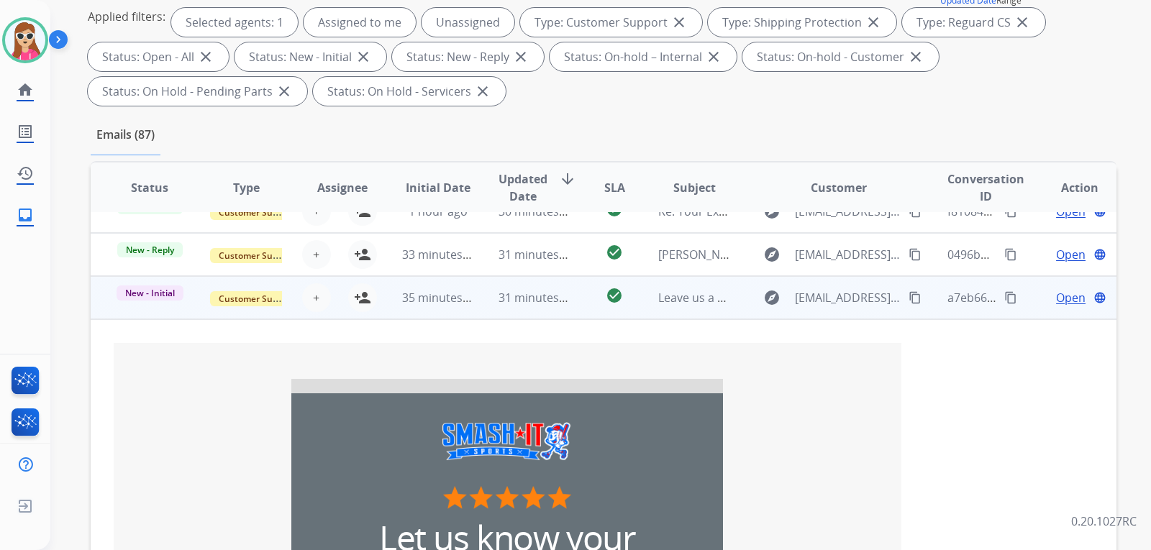
scroll to position [14, 0]
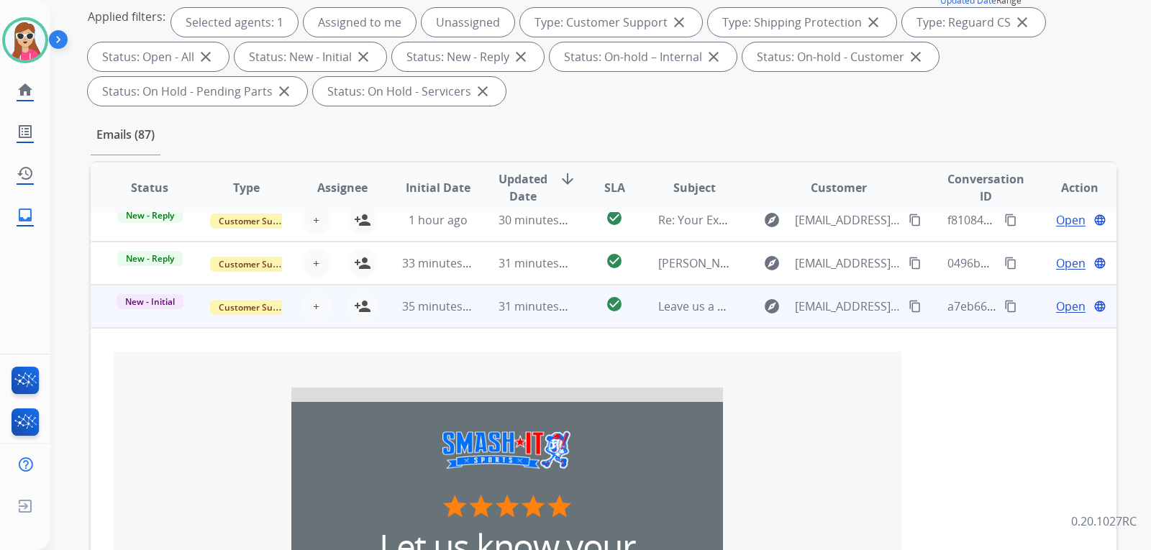
click at [580, 316] on td "check_circle" at bounding box center [603, 306] width 64 height 43
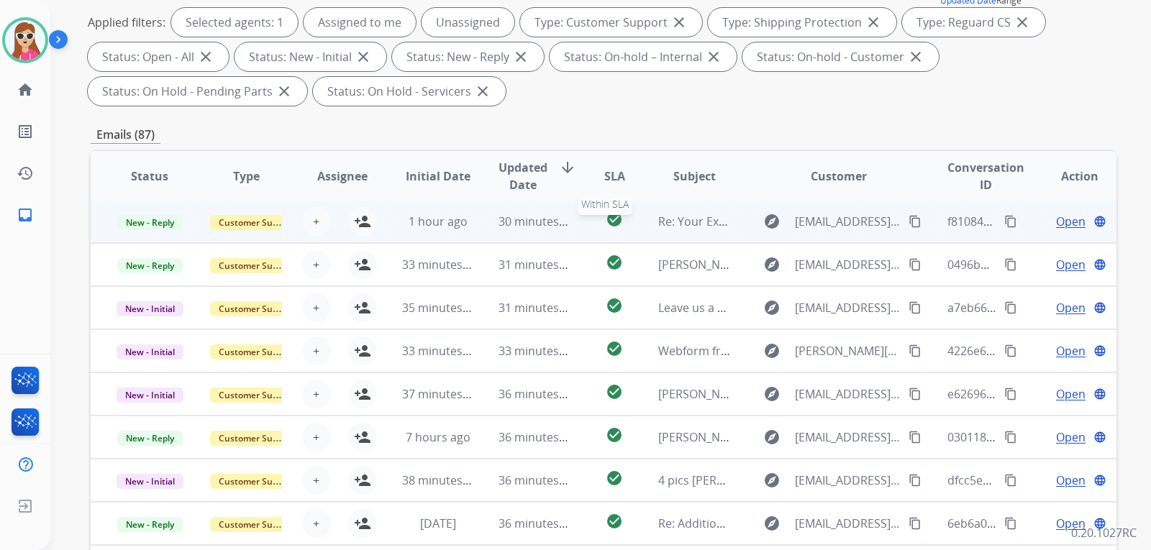
click at [594, 224] on div "check_circle" at bounding box center [614, 222] width 40 height 22
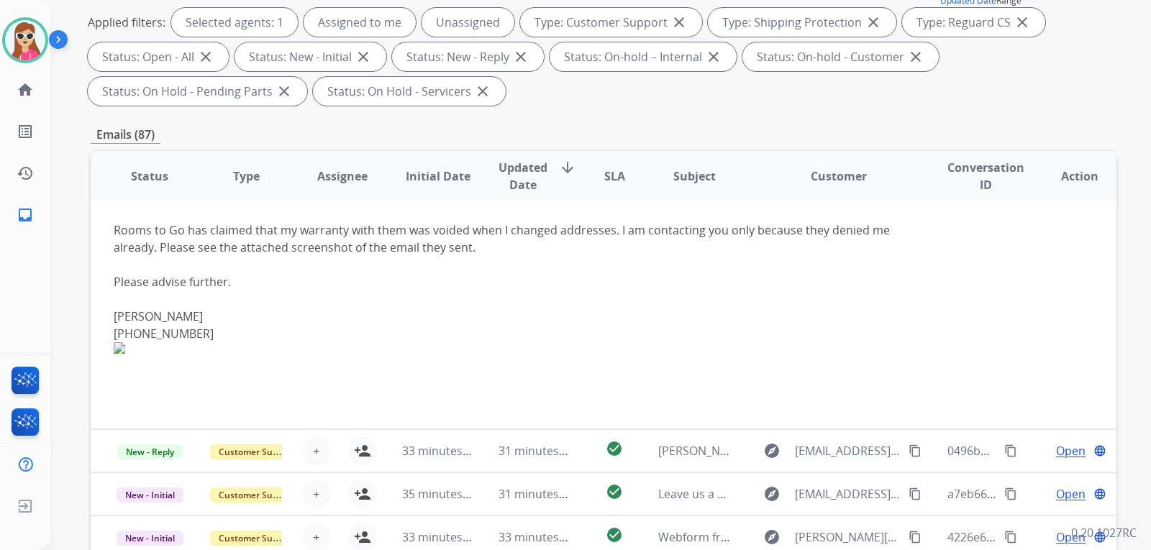
scroll to position [72, 0]
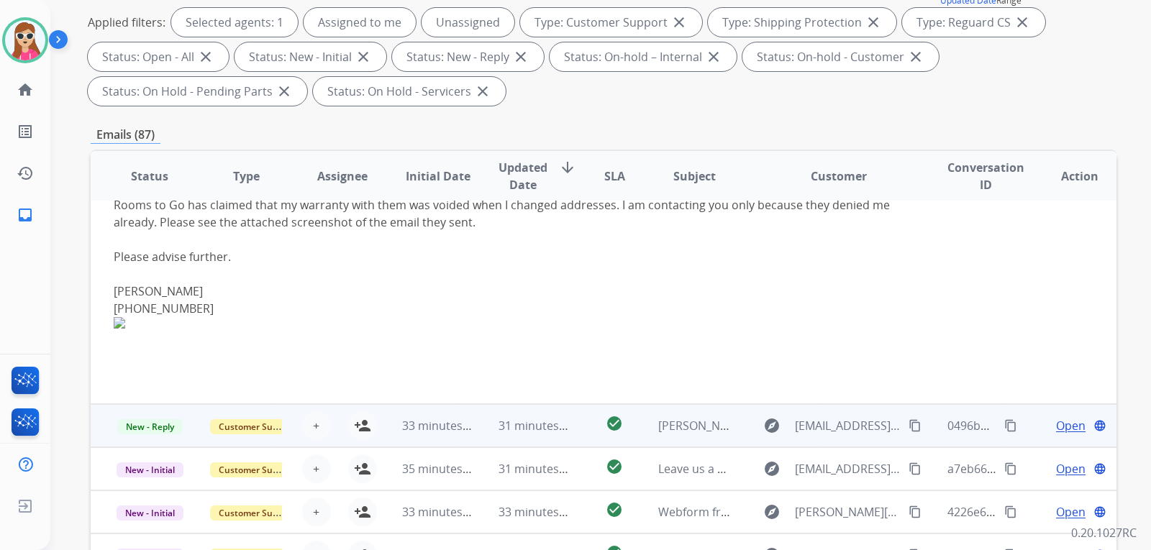
click at [635, 435] on td "[PERSON_NAME] 4235256597 thank you" at bounding box center [683, 425] width 96 height 43
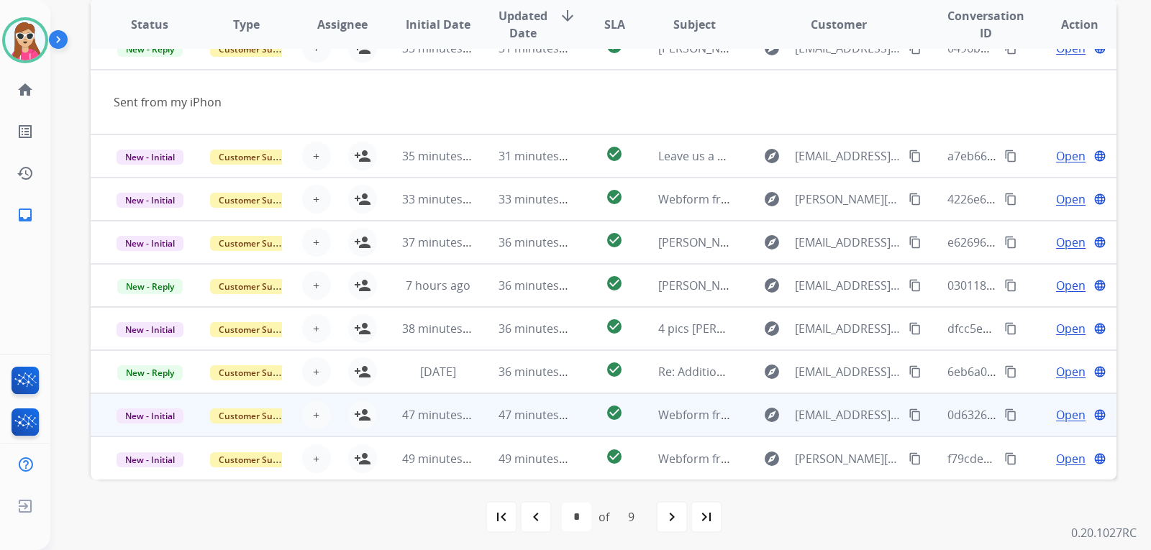
scroll to position [372, 0]
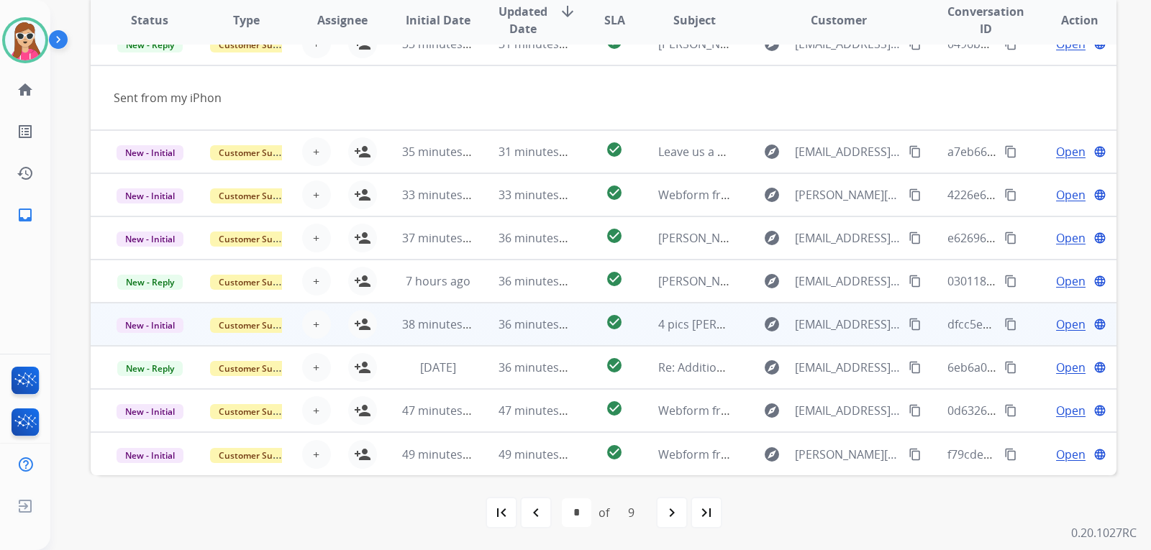
click at [576, 320] on td "check_circle" at bounding box center [603, 324] width 64 height 43
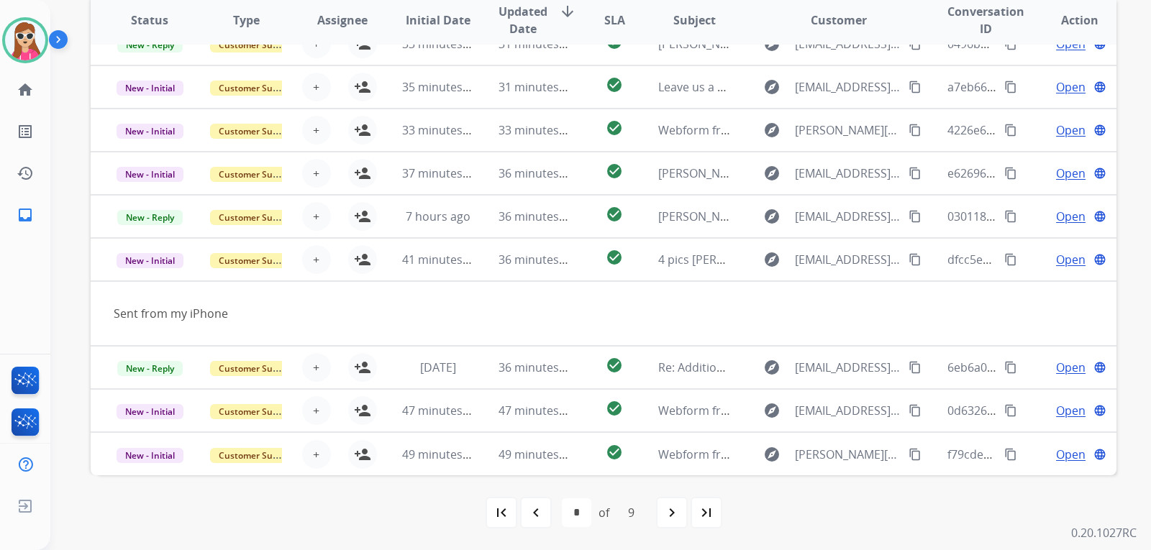
click at [674, 517] on mat-icon "navigate_next" at bounding box center [671, 512] width 17 height 17
select select "*"
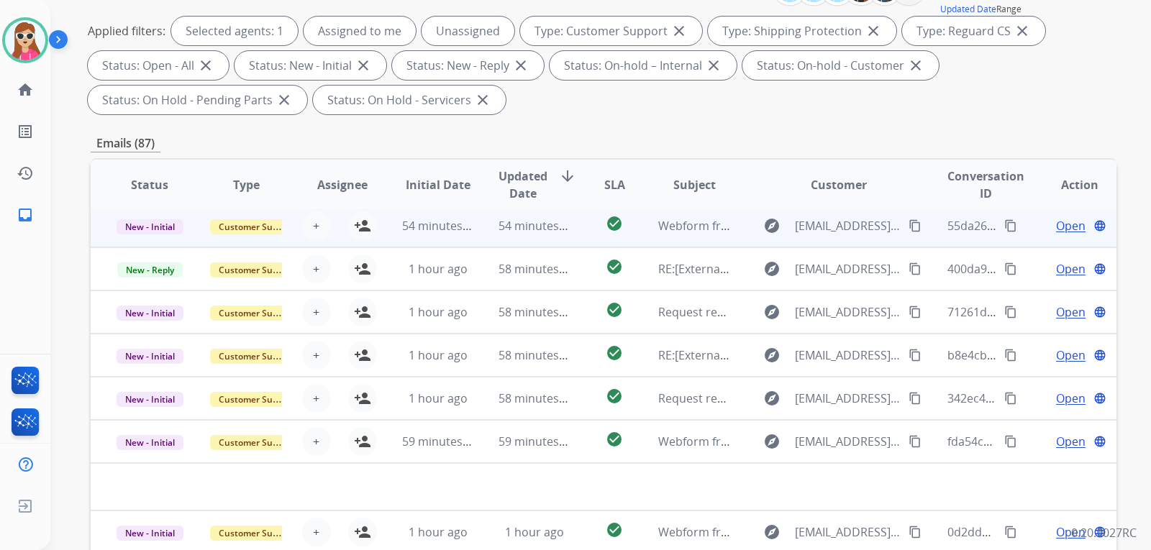
scroll to position [216, 0]
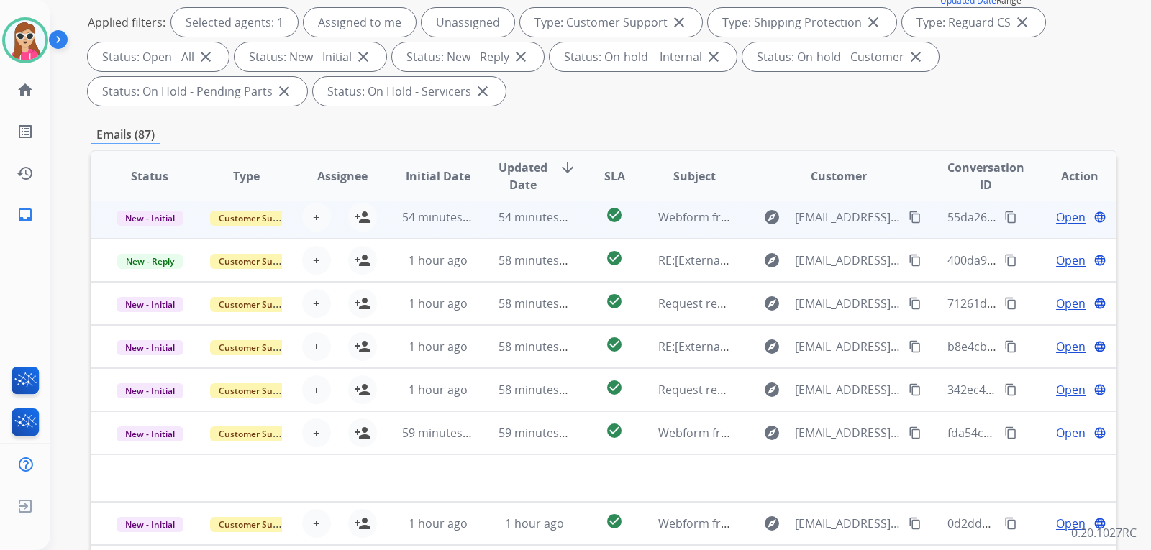
click at [584, 220] on td "check_circle" at bounding box center [603, 217] width 64 height 43
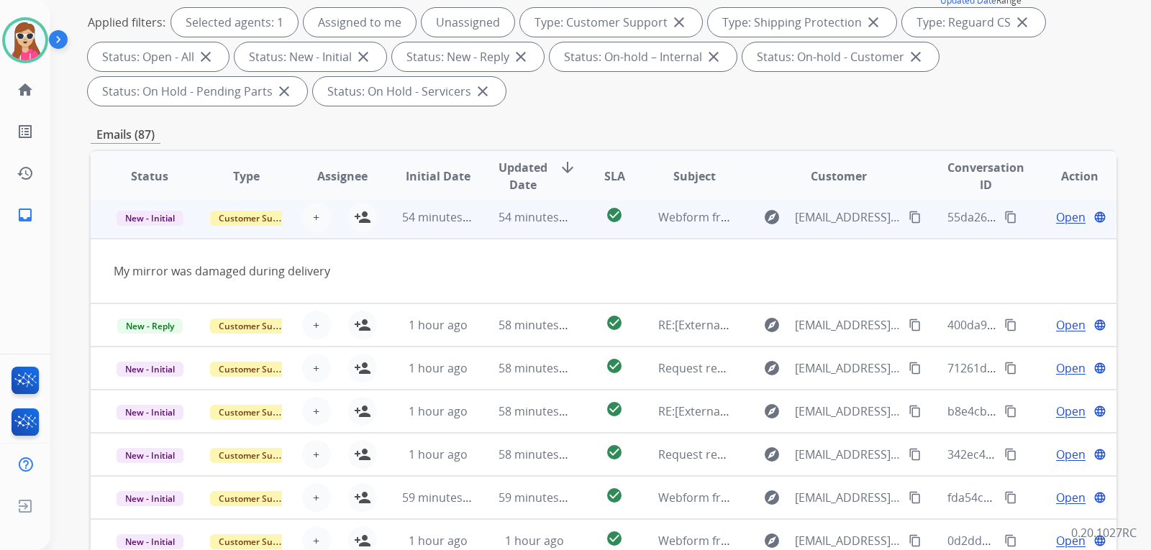
scroll to position [43, 0]
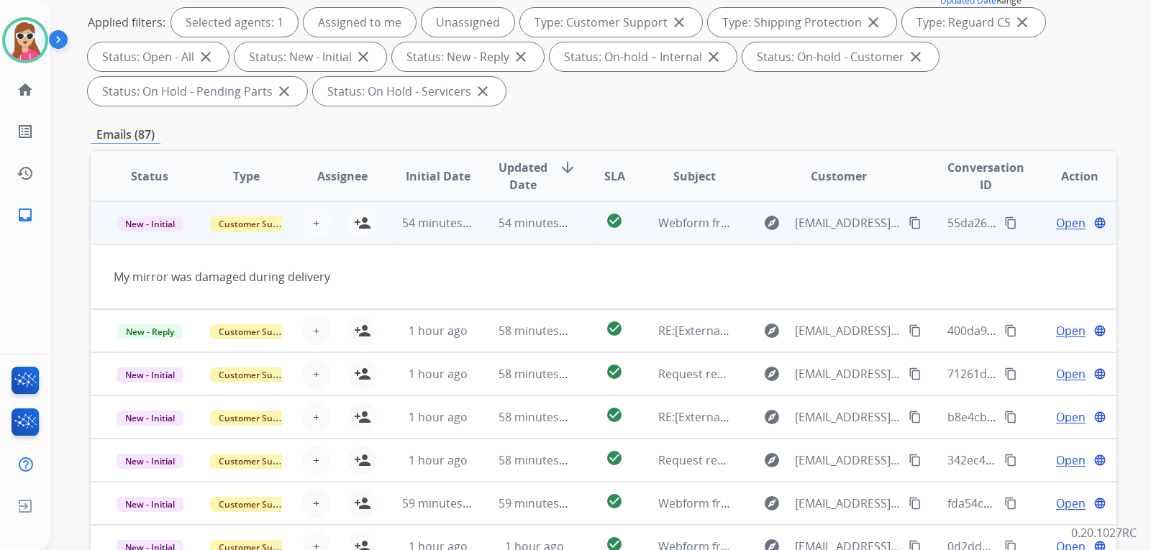
click at [893, 227] on div "explore juan_montoya10@outlook.com content_copy" at bounding box center [838, 222] width 168 height 23
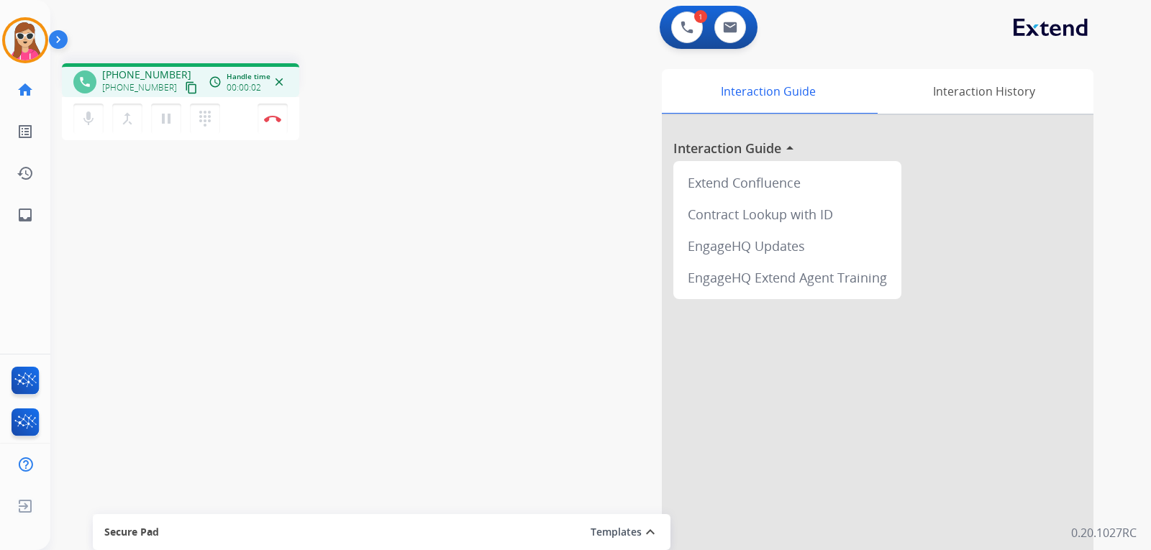
click at [183, 95] on button "content_copy" at bounding box center [191, 87] width 17 height 17
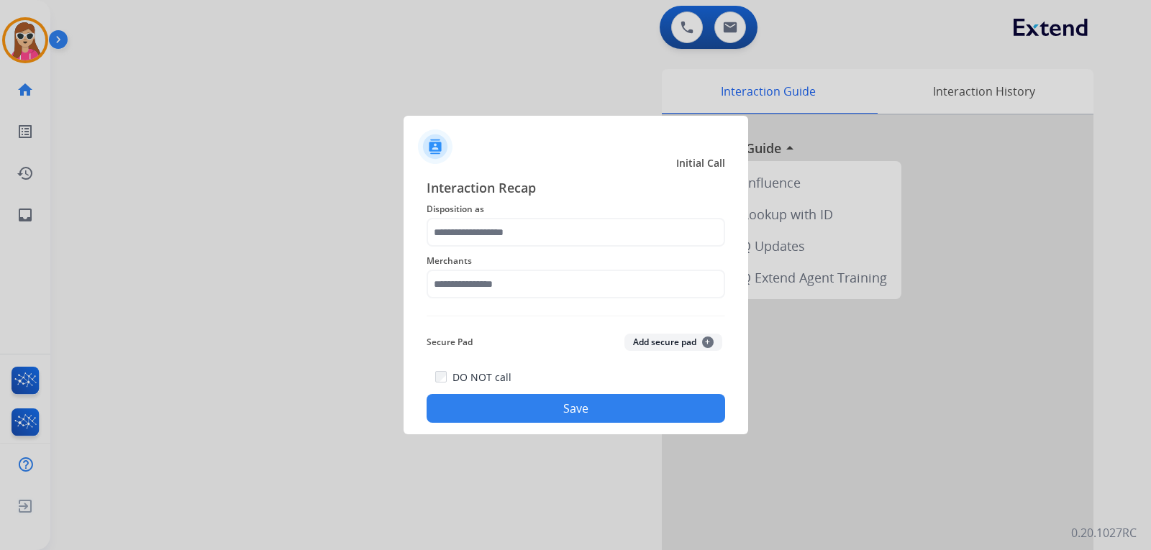
drag, startPoint x: 466, startPoint y: 253, endPoint x: 469, endPoint y: 241, distance: 12.6
click at [465, 253] on span "Merchants" at bounding box center [575, 260] width 298 height 17
click at [472, 237] on input "text" at bounding box center [575, 232] width 298 height 29
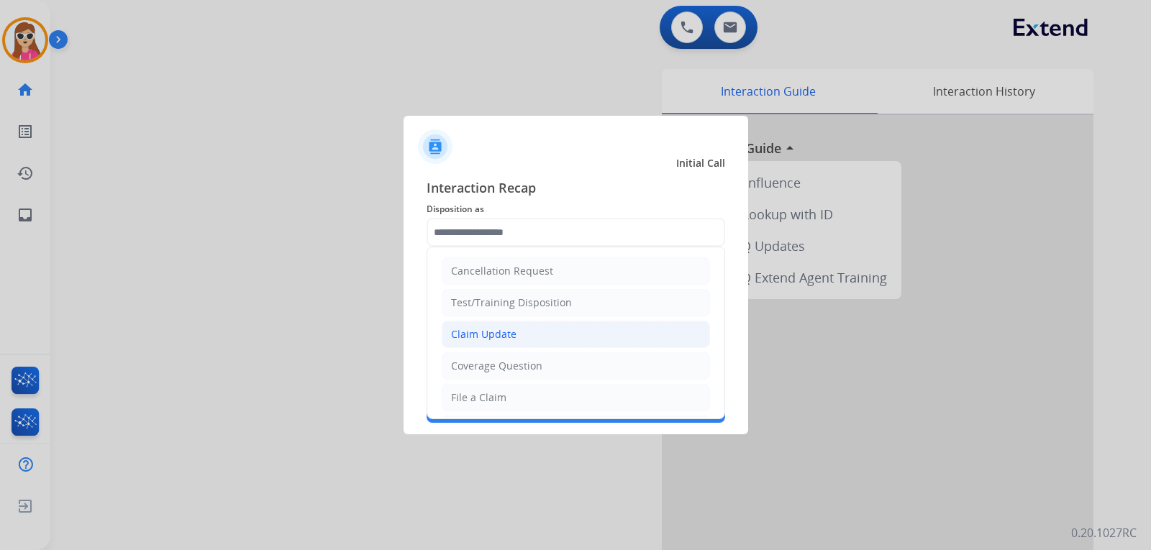
click at [521, 337] on li "Claim Update" at bounding box center [576, 334] width 268 height 27
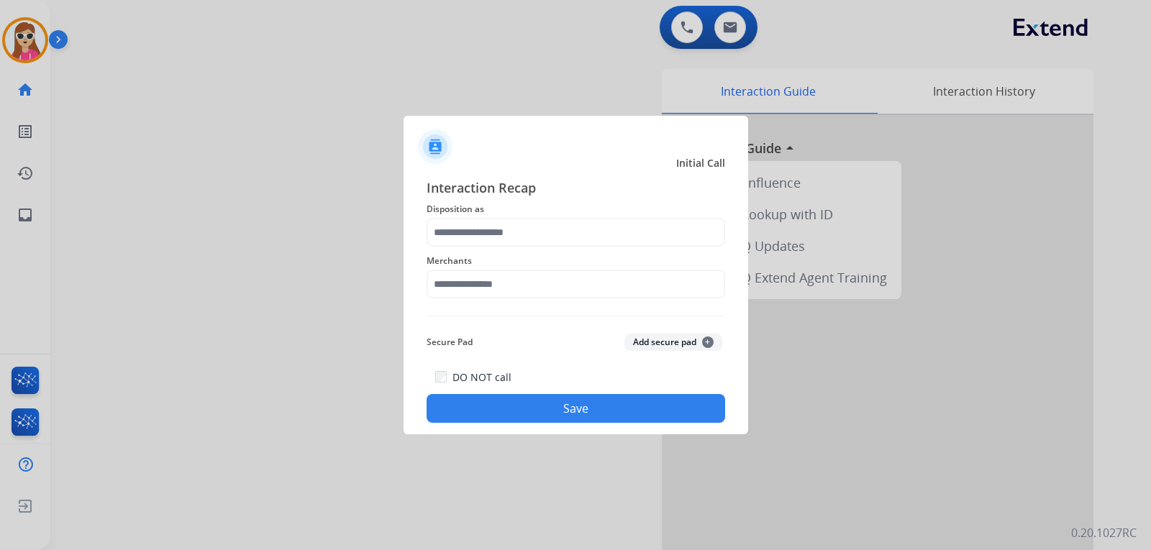
type input "**********"
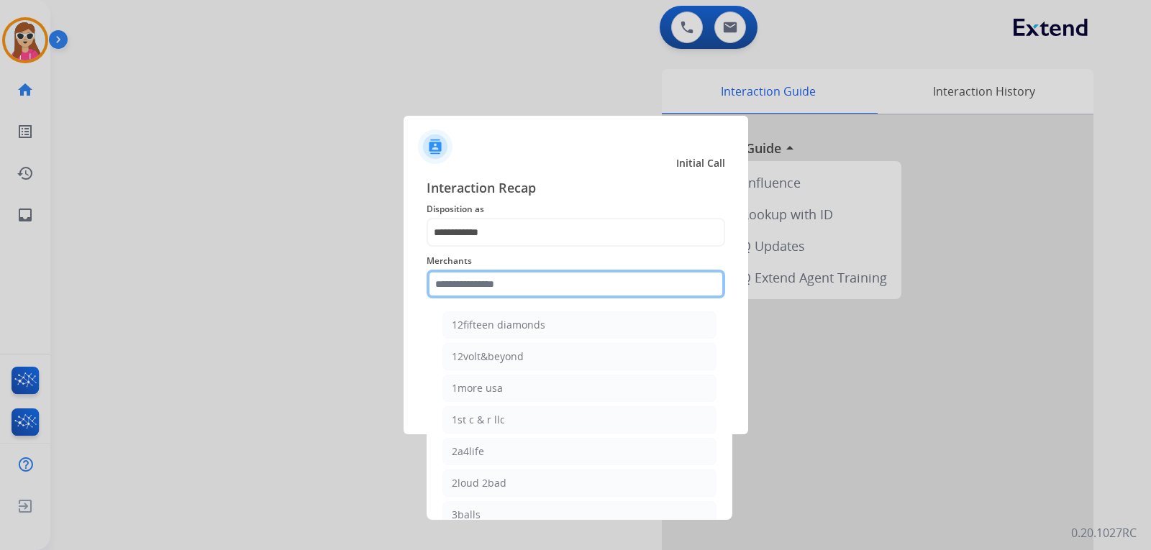
click at [521, 288] on input "text" at bounding box center [575, 284] width 298 height 29
type input "*"
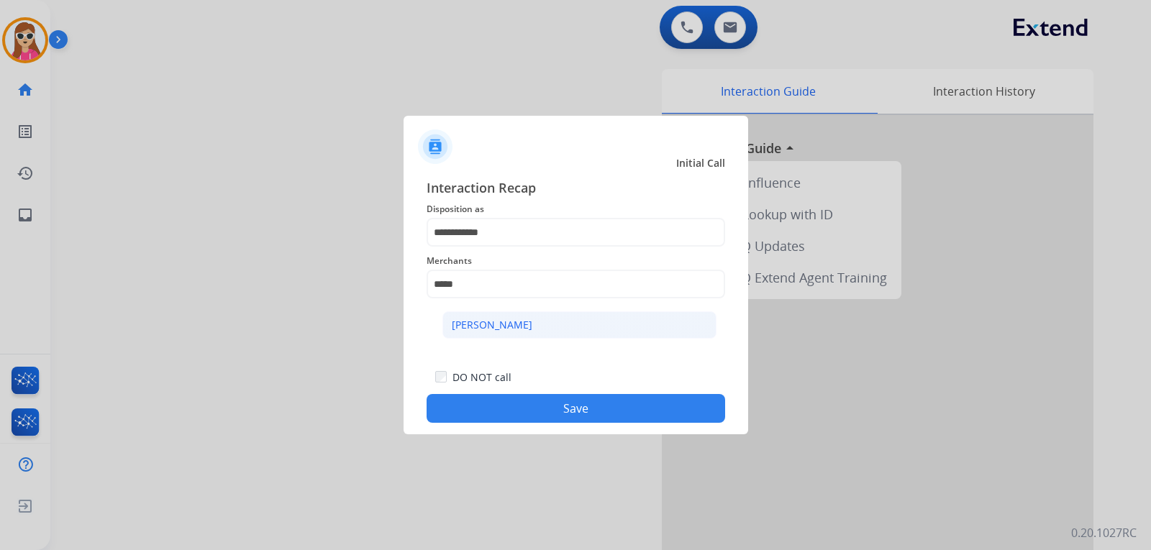
click at [634, 319] on li "[PERSON_NAME]" at bounding box center [579, 324] width 274 height 27
type input "**********"
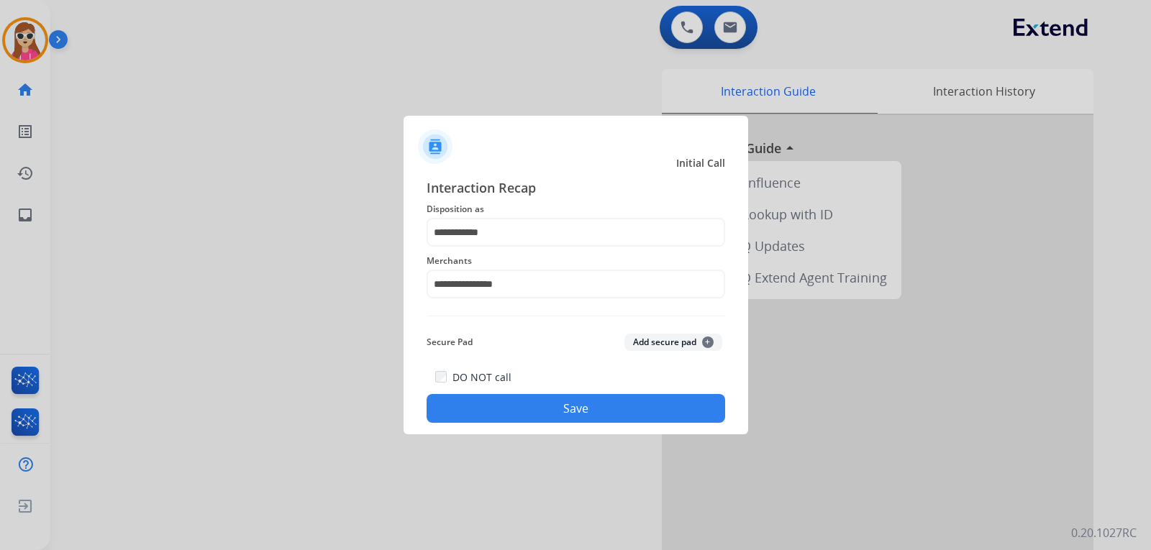
click at [587, 413] on button "Save" at bounding box center [575, 408] width 298 height 29
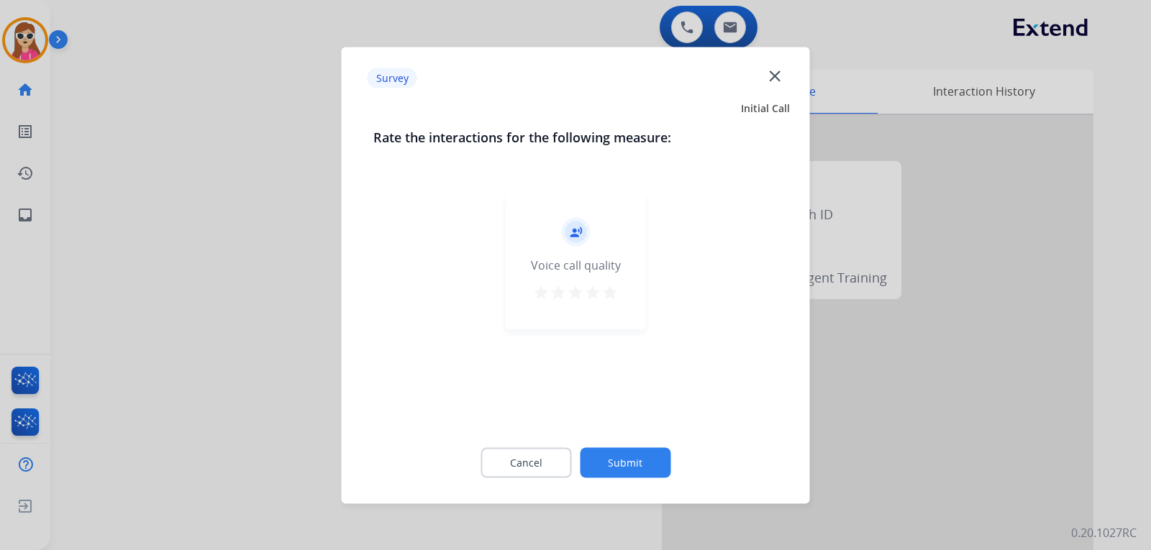
click at [621, 299] on div "record_voice_over Voice call quality star star star star star" at bounding box center [576, 261] width 140 height 137
click at [612, 293] on mat-icon "star" at bounding box center [609, 291] width 17 height 17
click at [642, 457] on button "Submit" at bounding box center [625, 462] width 91 height 30
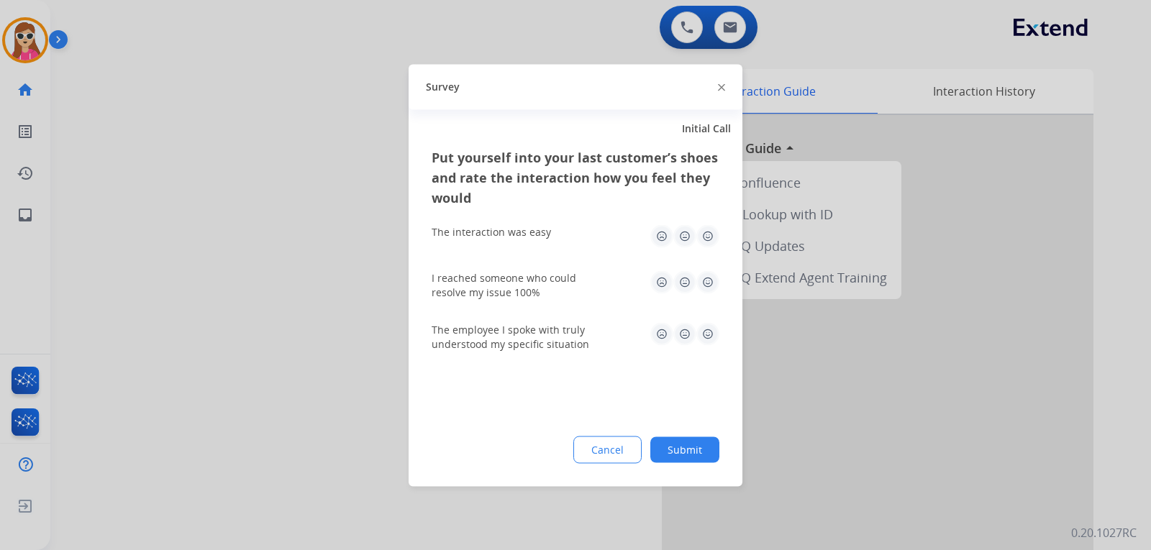
click at [710, 234] on img at bounding box center [707, 235] width 23 height 23
drag, startPoint x: 702, startPoint y: 270, endPoint x: 708, endPoint y: 280, distance: 11.6
click at [702, 274] on div "I reached someone who could resolve my issue 100%" at bounding box center [575, 285] width 288 height 52
click at [708, 287] on img at bounding box center [707, 281] width 23 height 23
click at [706, 337] on img at bounding box center [707, 333] width 23 height 23
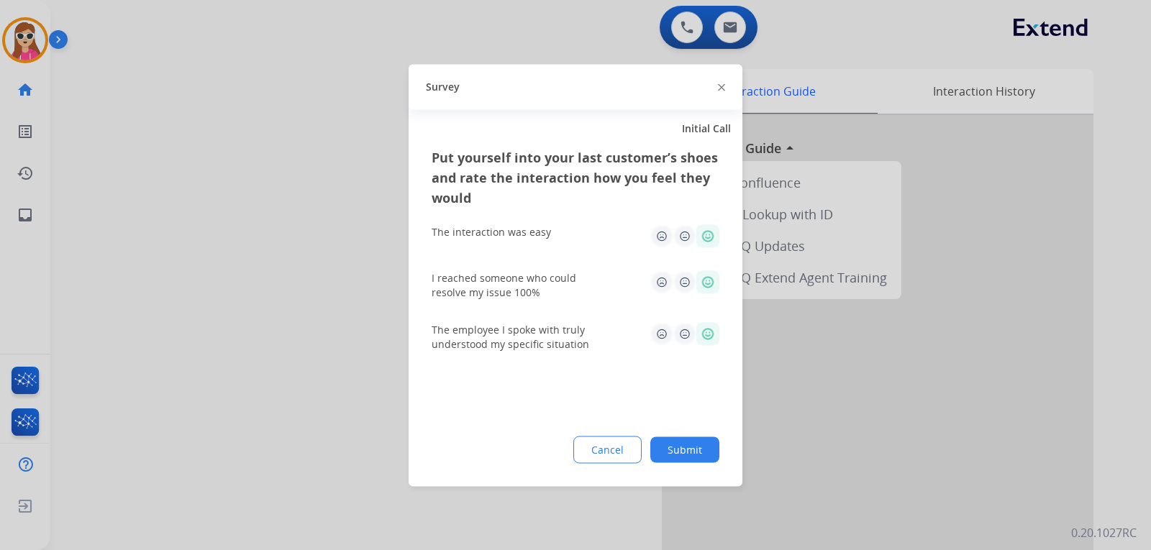
click at [698, 457] on button "Submit" at bounding box center [684, 449] width 69 height 26
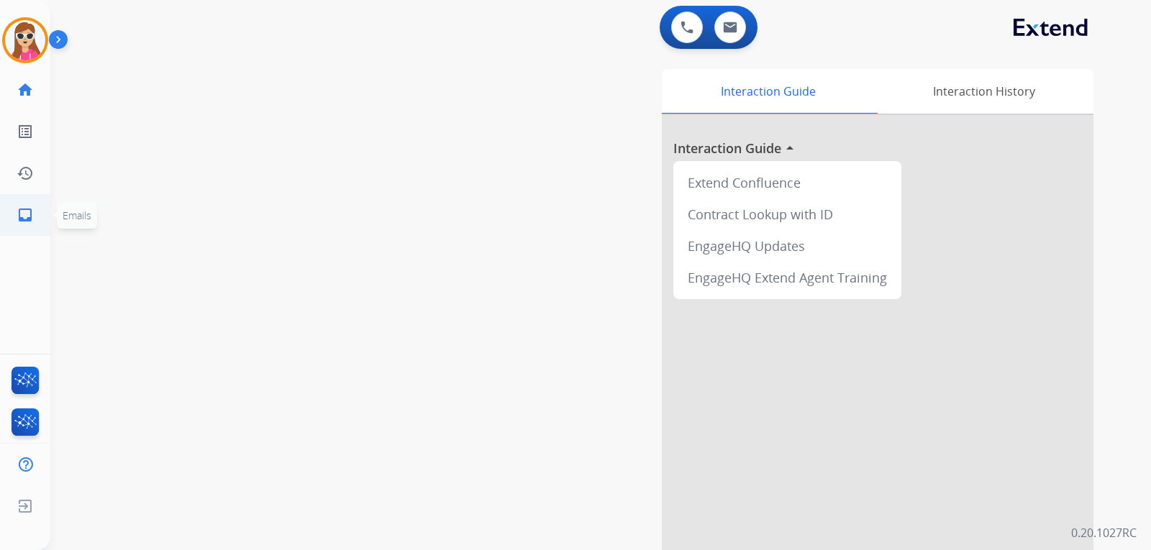
click at [32, 216] on mat-icon "inbox" at bounding box center [25, 214] width 17 height 17
select select "**********"
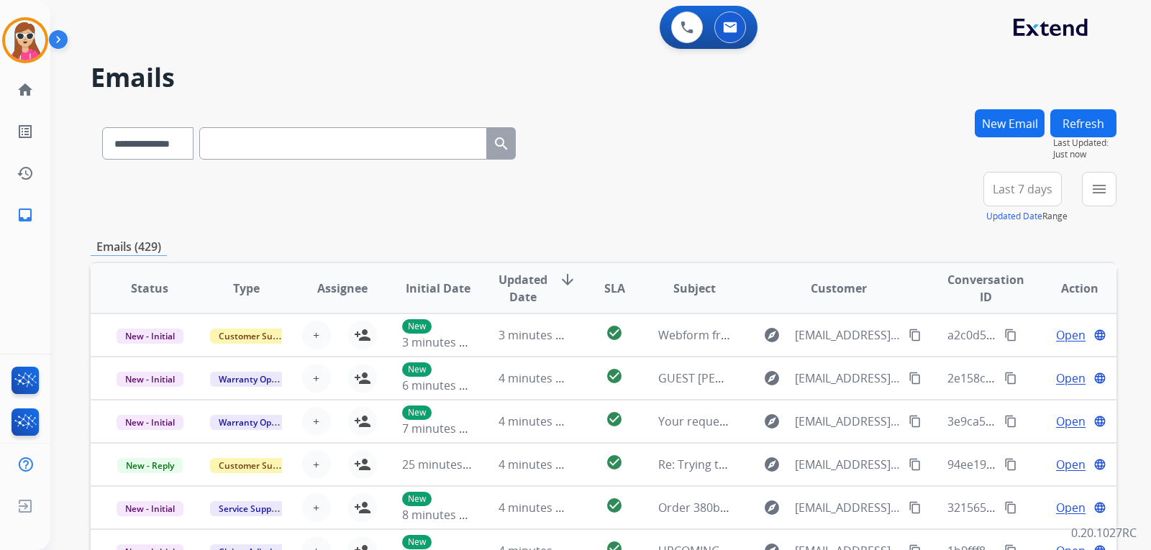
click at [1102, 209] on div "menu Type Claims Adjudication Customer Support Escalation Service Support Shipp…" at bounding box center [1099, 198] width 35 height 52
drag, startPoint x: 1099, startPoint y: 196, endPoint x: 1098, endPoint y: 214, distance: 18.0
click at [1099, 195] on mat-icon "menu" at bounding box center [1098, 188] width 17 height 17
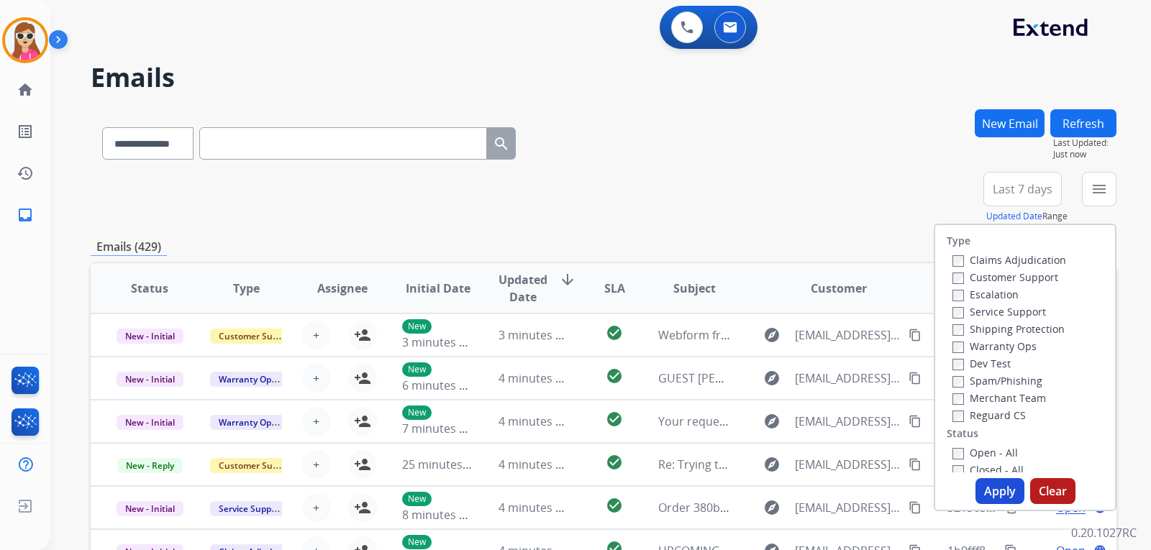
click at [1030, 280] on label "Customer Support" at bounding box center [1005, 277] width 106 height 14
click at [1009, 326] on label "Shipping Protection" at bounding box center [1008, 329] width 112 height 14
click at [987, 408] on div "Reguard CS" at bounding box center [1009, 414] width 114 height 17
click at [992, 411] on label "Reguard CS" at bounding box center [988, 415] width 73 height 14
click at [984, 442] on div "Type Claims Adjudication Customer Support Escalation Service Support Shipping P…" at bounding box center [1025, 348] width 180 height 247
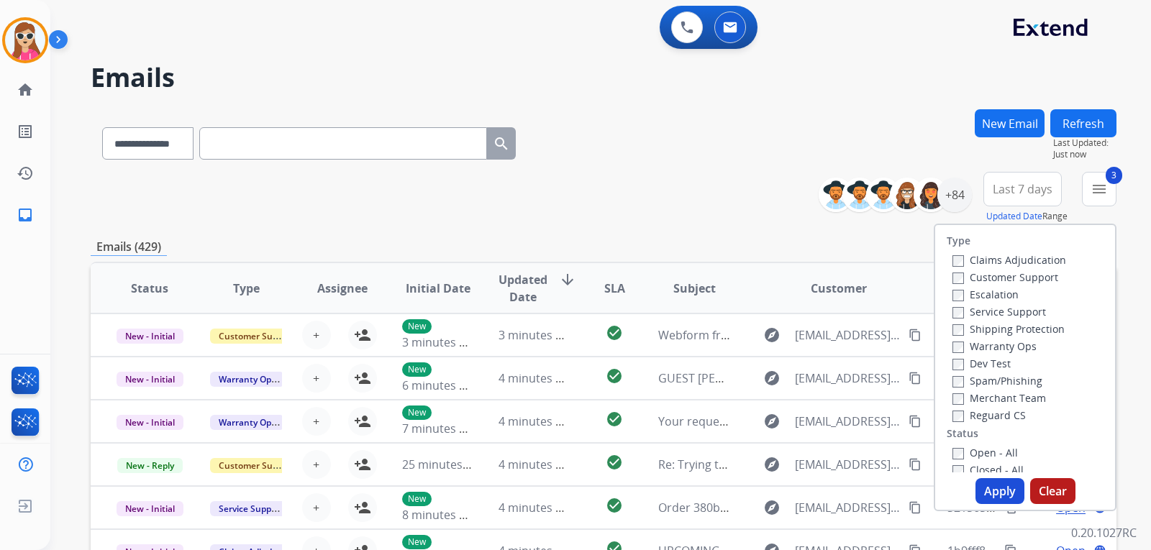
click at [989, 457] on label "Open - All" at bounding box center [984, 453] width 65 height 14
click at [997, 483] on button "Apply" at bounding box center [999, 491] width 49 height 26
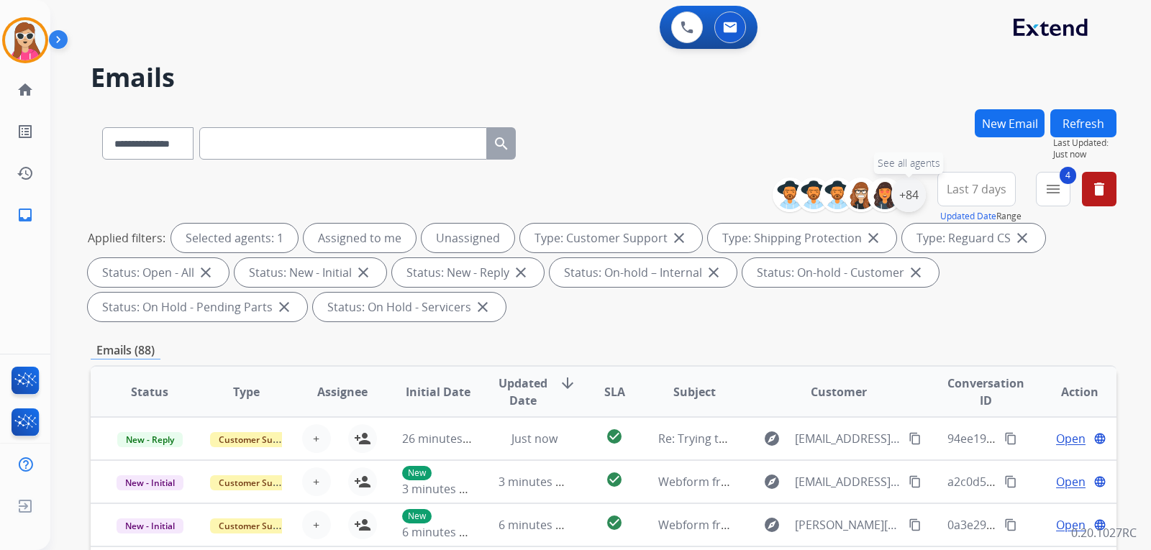
click at [911, 193] on div "+84" at bounding box center [908, 195] width 35 height 35
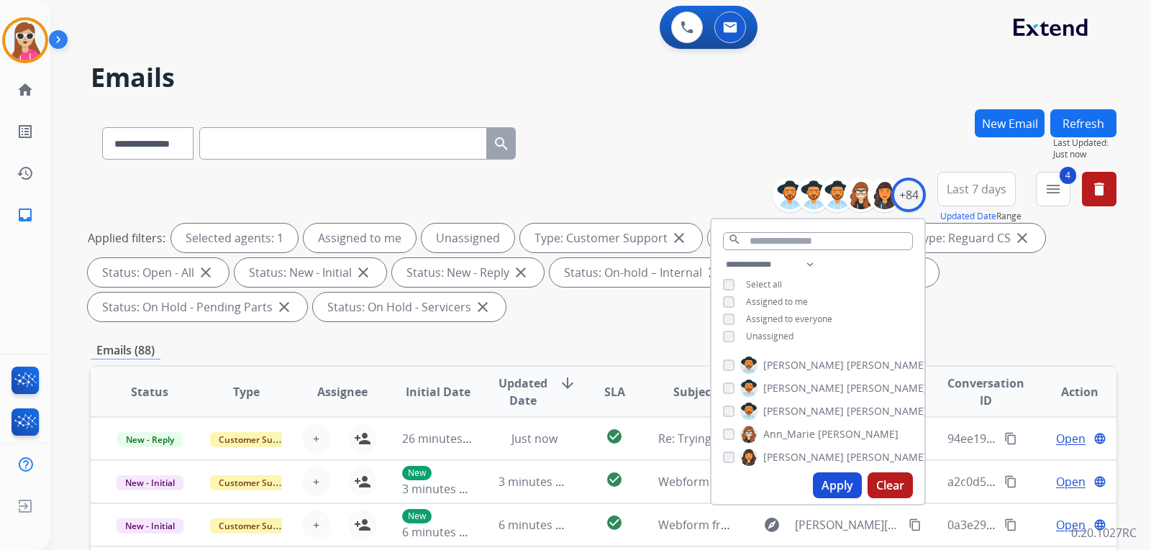
click at [790, 335] on span "Unassigned" at bounding box center [769, 336] width 47 height 12
click at [846, 484] on button "Apply" at bounding box center [837, 485] width 49 height 26
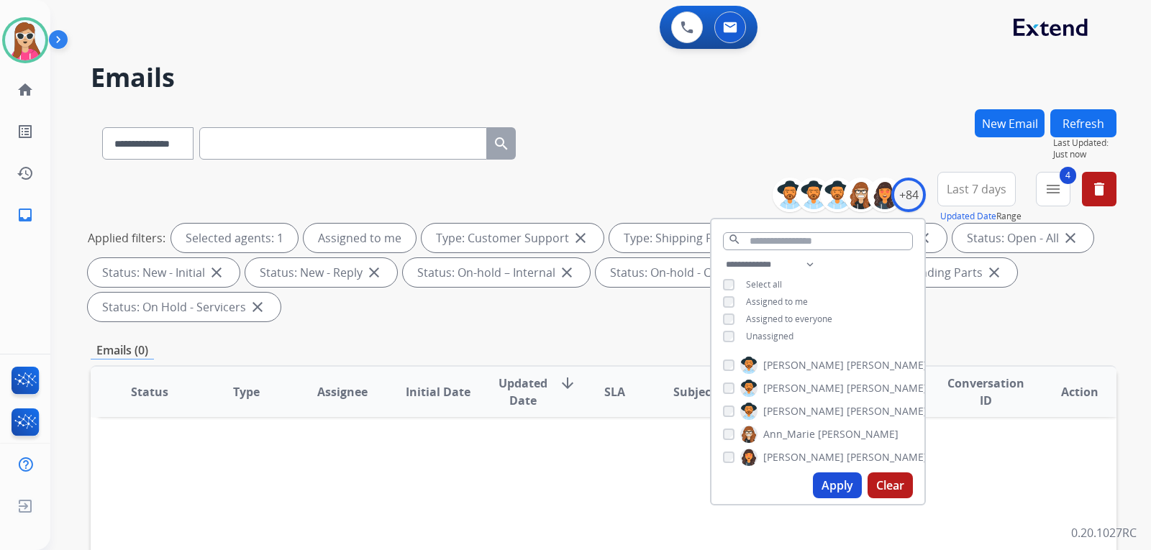
click at [746, 122] on div "**********" at bounding box center [603, 140] width 1025 height 63
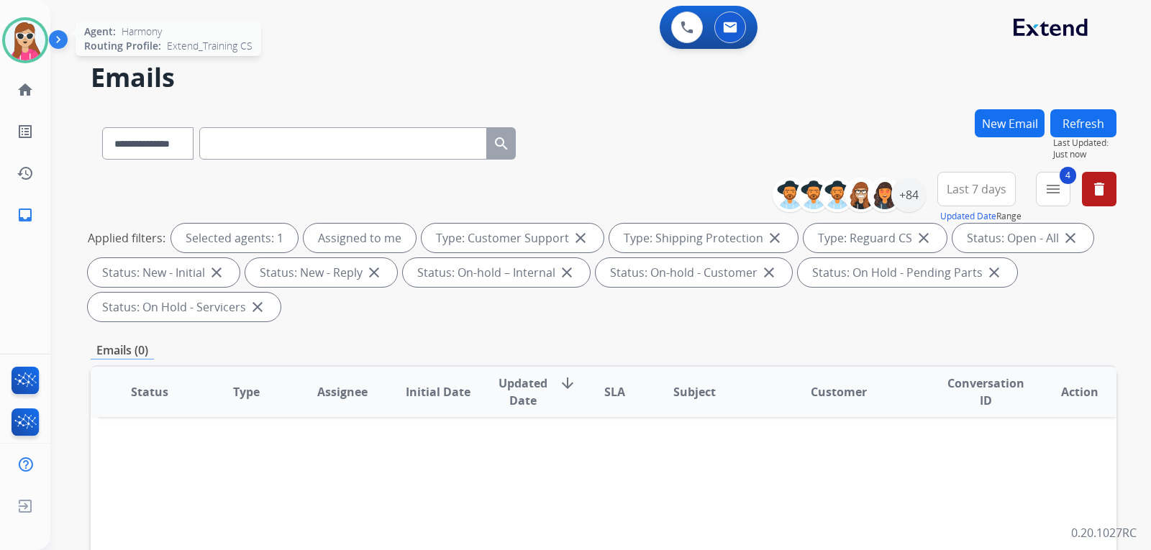
drag, startPoint x: 17, startPoint y: 47, endPoint x: 28, endPoint y: 53, distance: 12.9
click at [18, 48] on img at bounding box center [25, 40] width 40 height 40
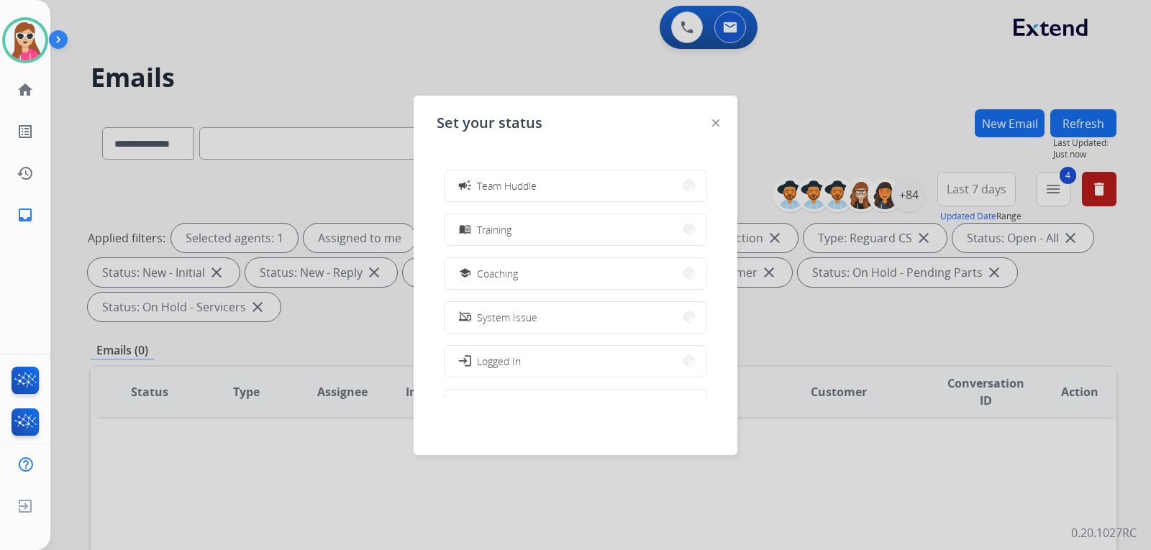
scroll to position [227, 0]
click at [543, 358] on button "work_off Offline" at bounding box center [575, 362] width 262 height 31
